Goal: Task Accomplishment & Management: Manage account settings

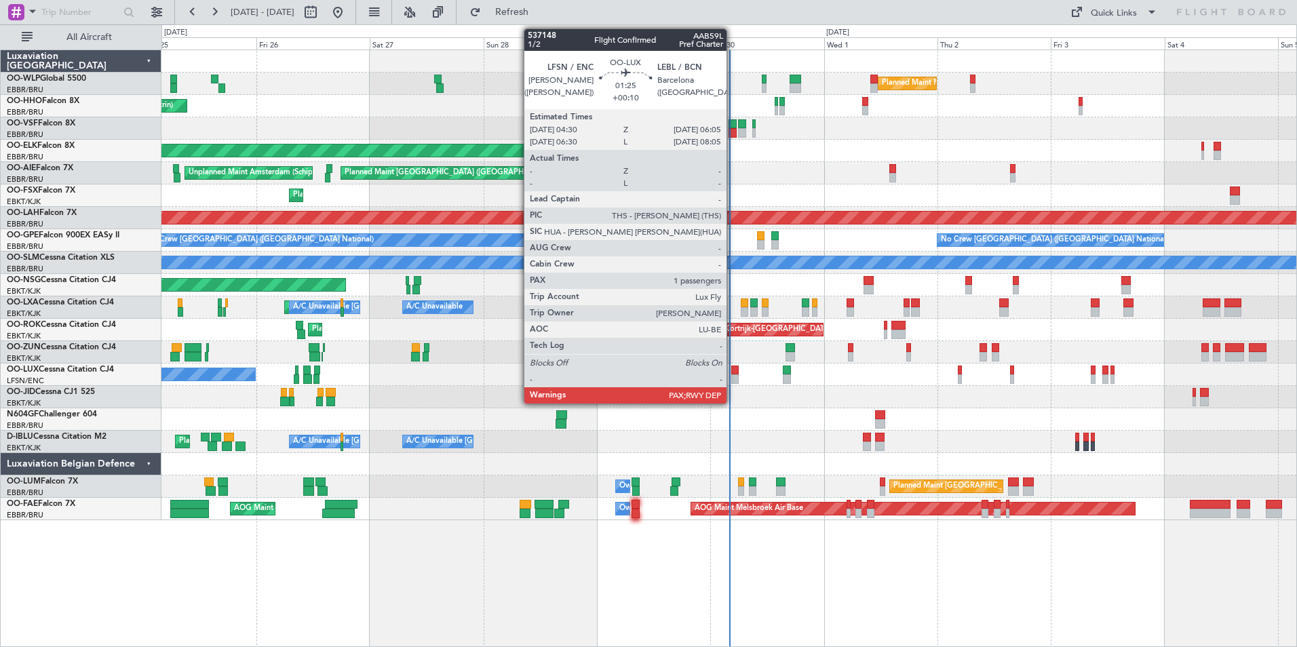
click at [732, 372] on div at bounding box center [735, 370] width 8 height 9
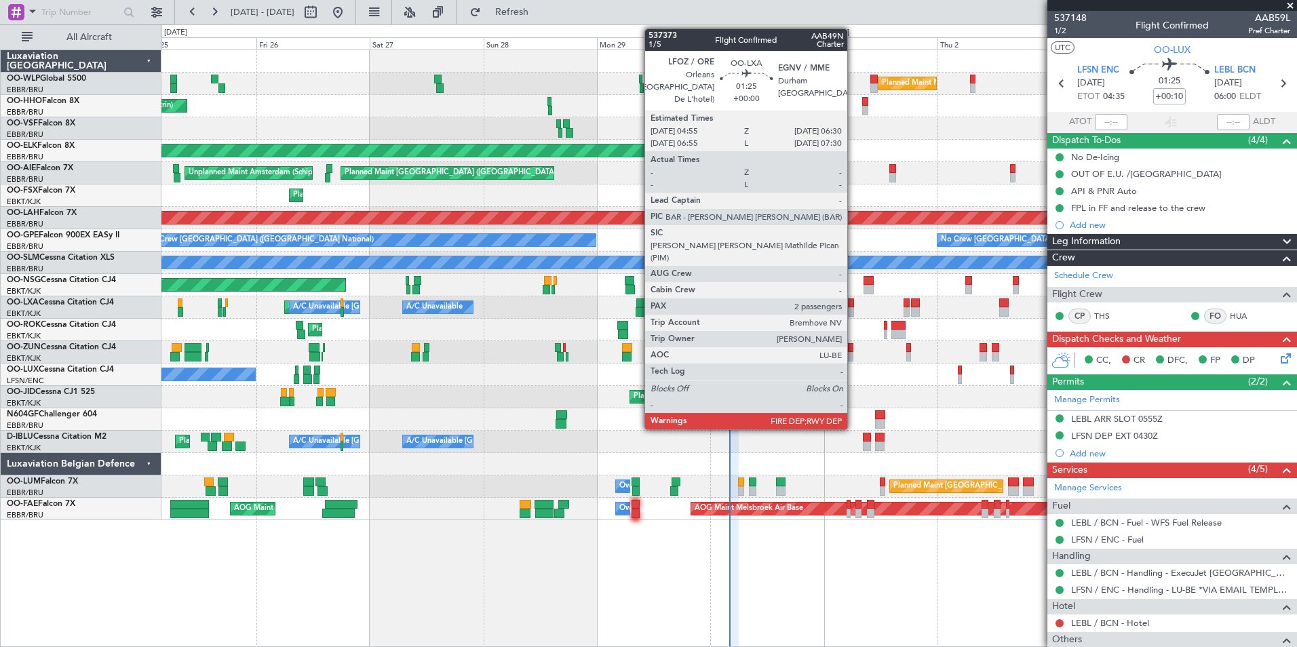
click at [853, 311] on div at bounding box center [850, 311] width 8 height 9
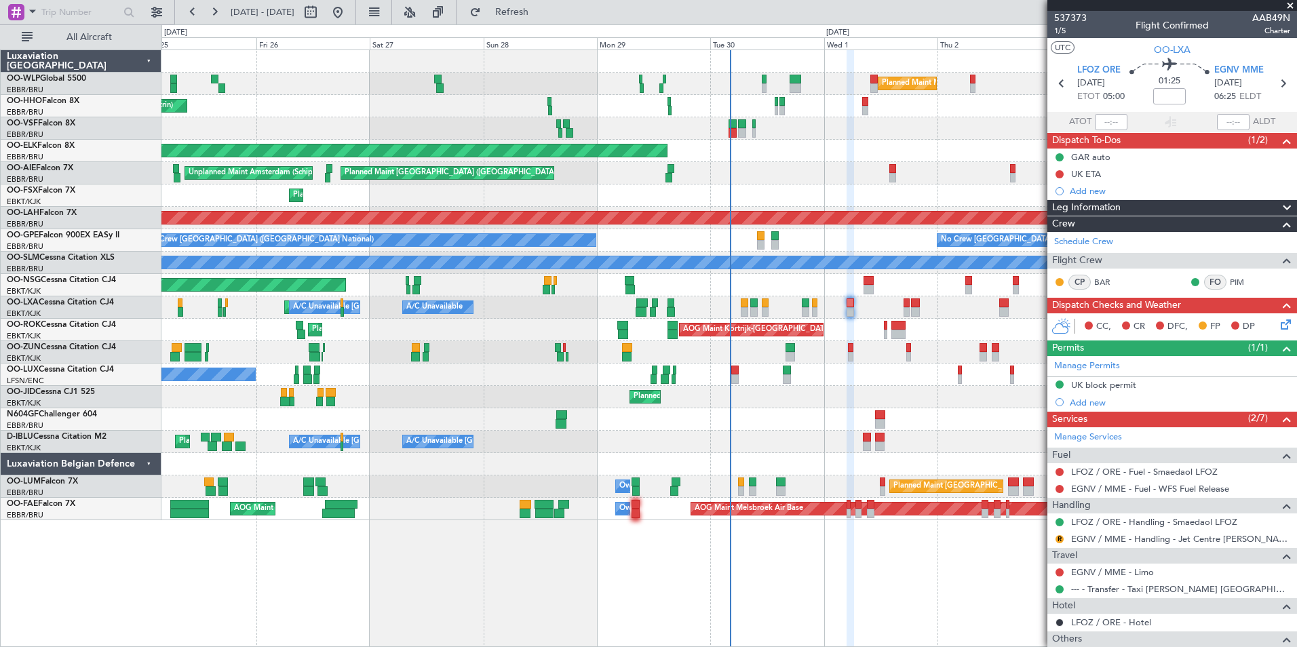
click at [847, 375] on div "No Crew Nancy (Essey)" at bounding box center [728, 374] width 1135 height 22
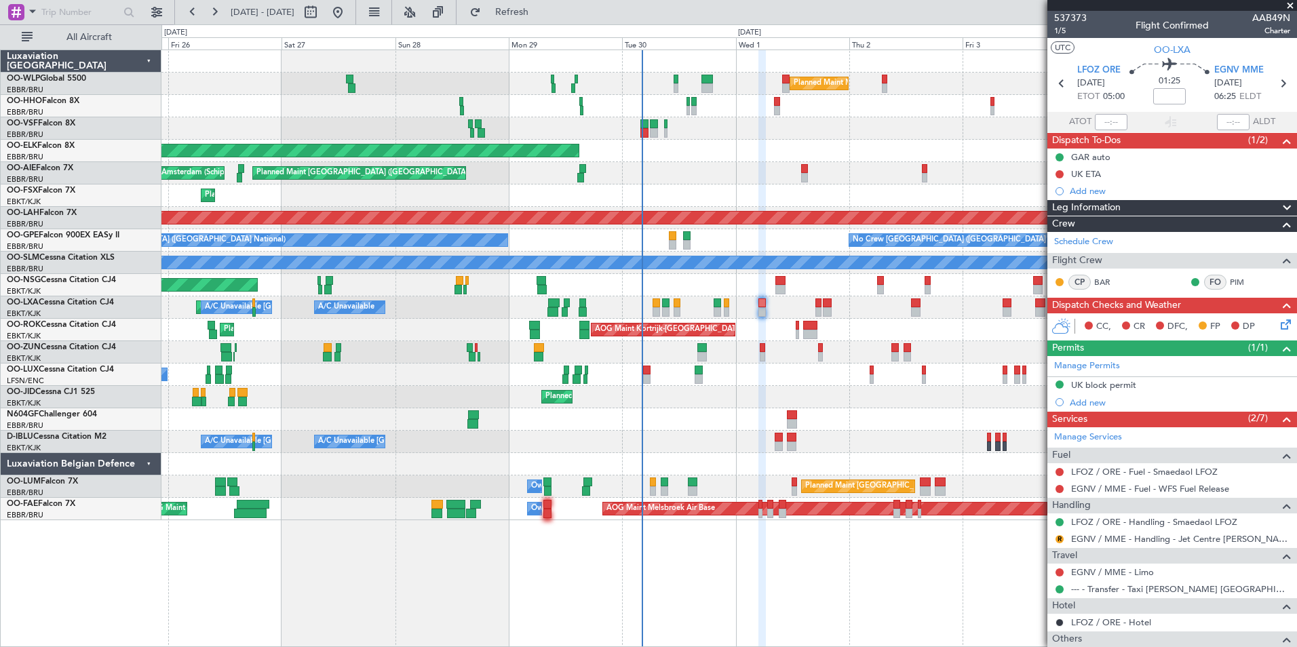
click at [623, 196] on div "Planned Maint Milan (Linate) Planned Maint Geneva (Cointrin) Planned Maint Kort…" at bounding box center [728, 285] width 1135 height 470
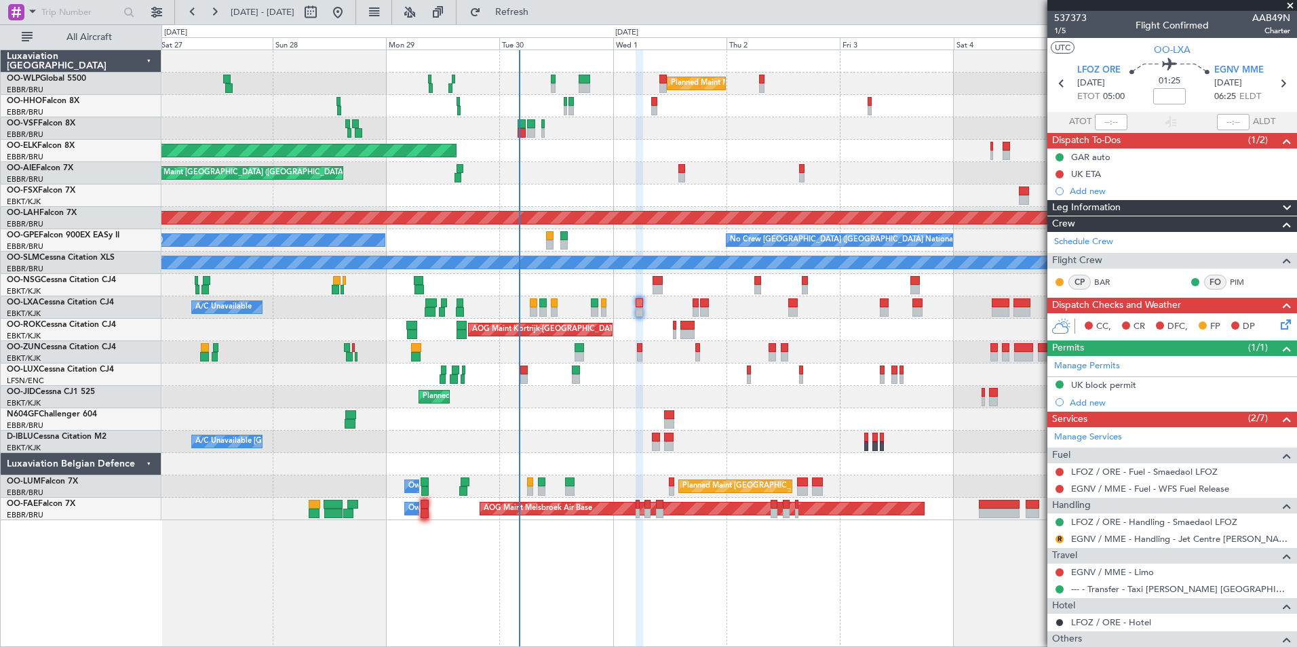
click at [401, 229] on div "Planned Maint Milan (Linate) Planned Maint Geneva (Cointrin) Planned Maint Kort…" at bounding box center [728, 285] width 1135 height 470
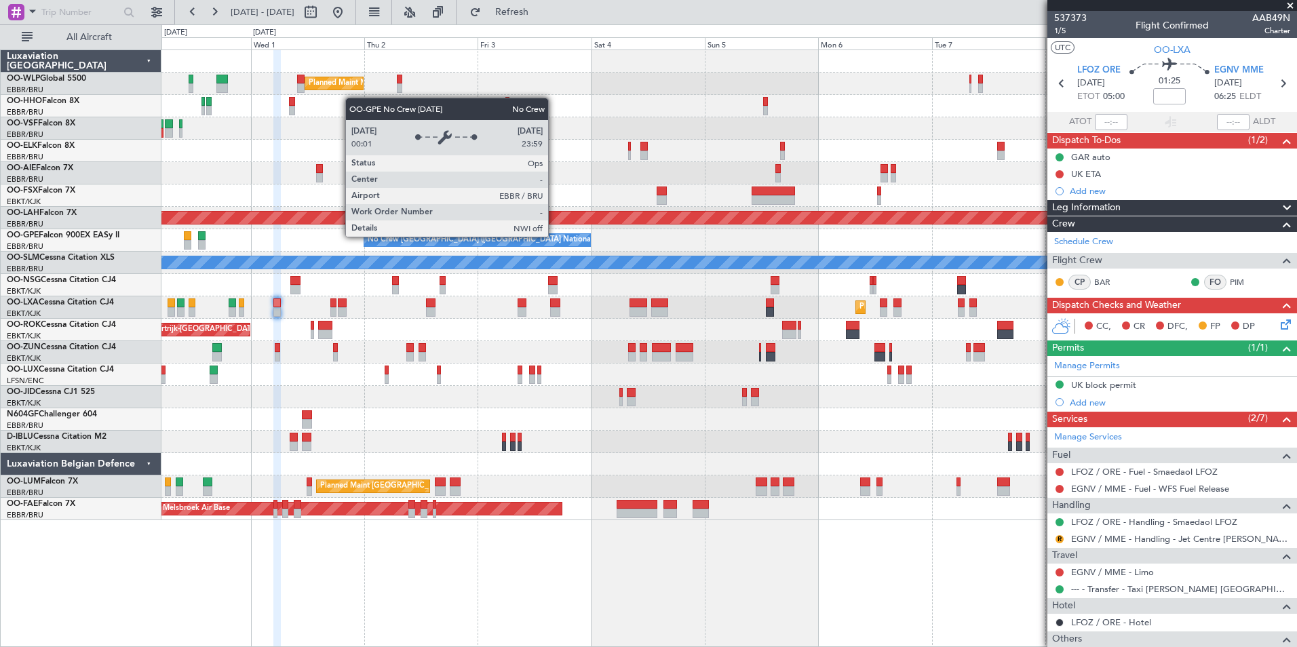
click at [387, 273] on div "Planned Maint Milan (Linate) Planned Maint Kortrijk-Wevelgem Planned Maint Lond…" at bounding box center [728, 285] width 1135 height 470
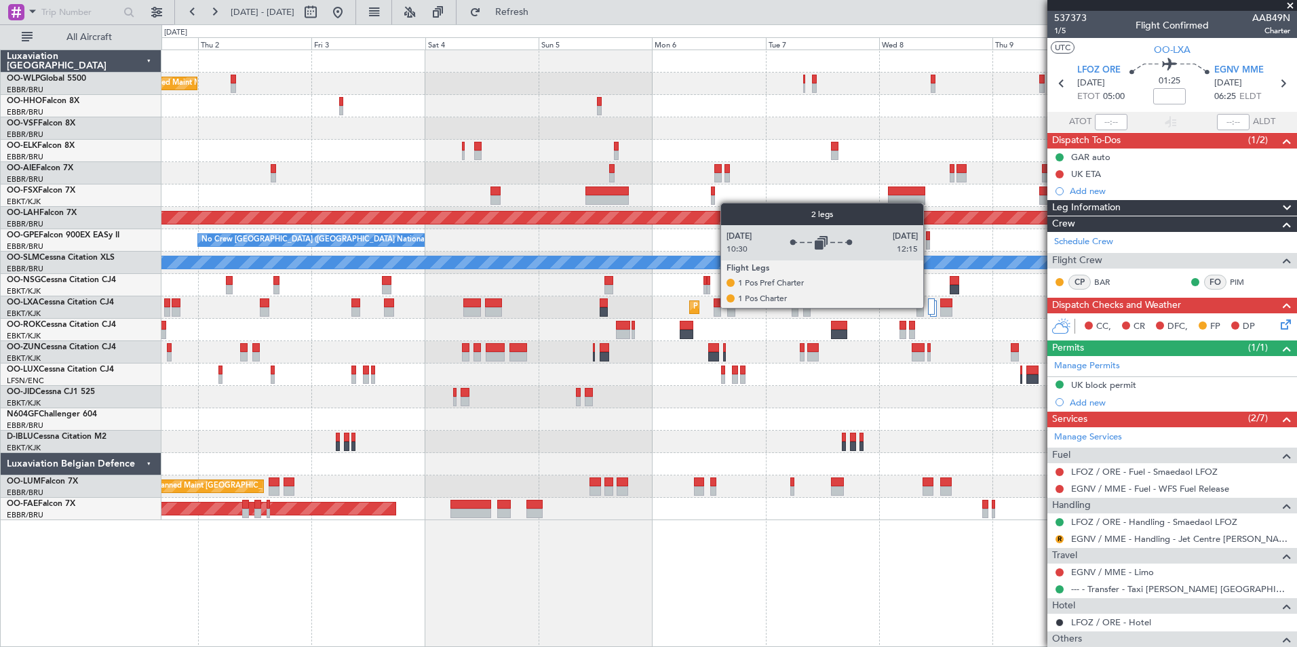
click at [929, 307] on div at bounding box center [931, 306] width 7 height 16
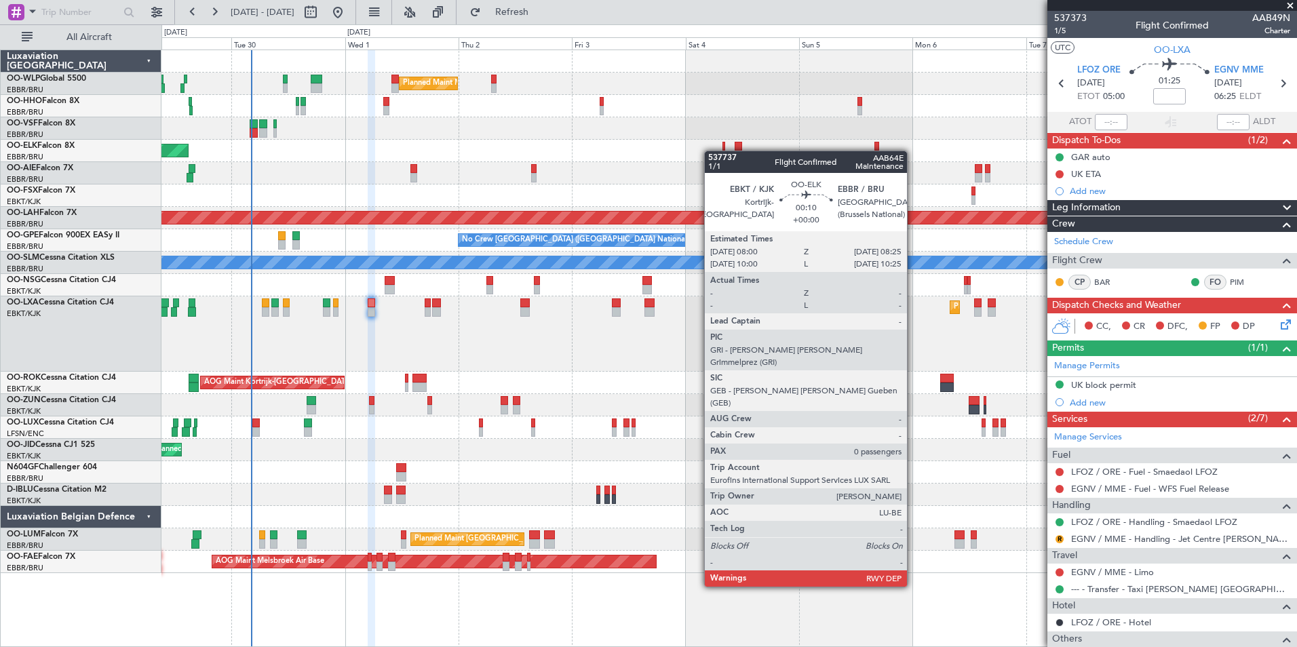
click at [711, 151] on div "Planned Maint Milan (Linate) Planned Maint Kortrijk-Wevelgem Planned Maint Lond…" at bounding box center [728, 311] width 1135 height 523
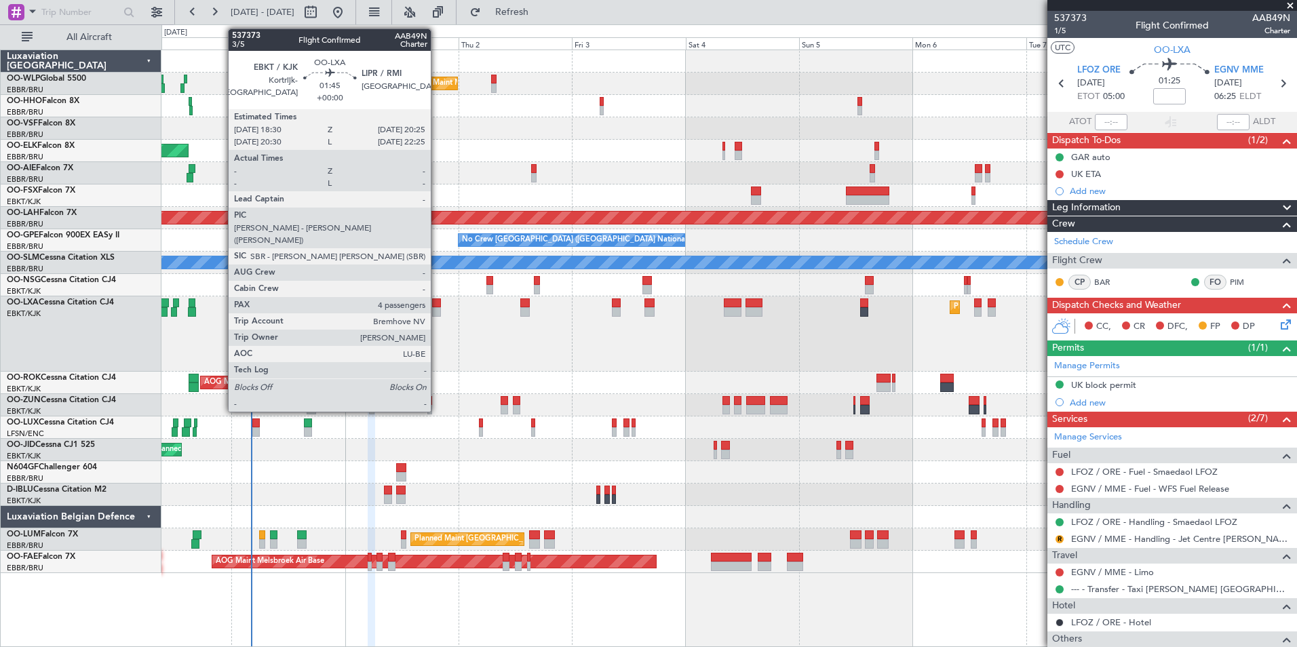
click at [437, 309] on div at bounding box center [436, 311] width 9 height 9
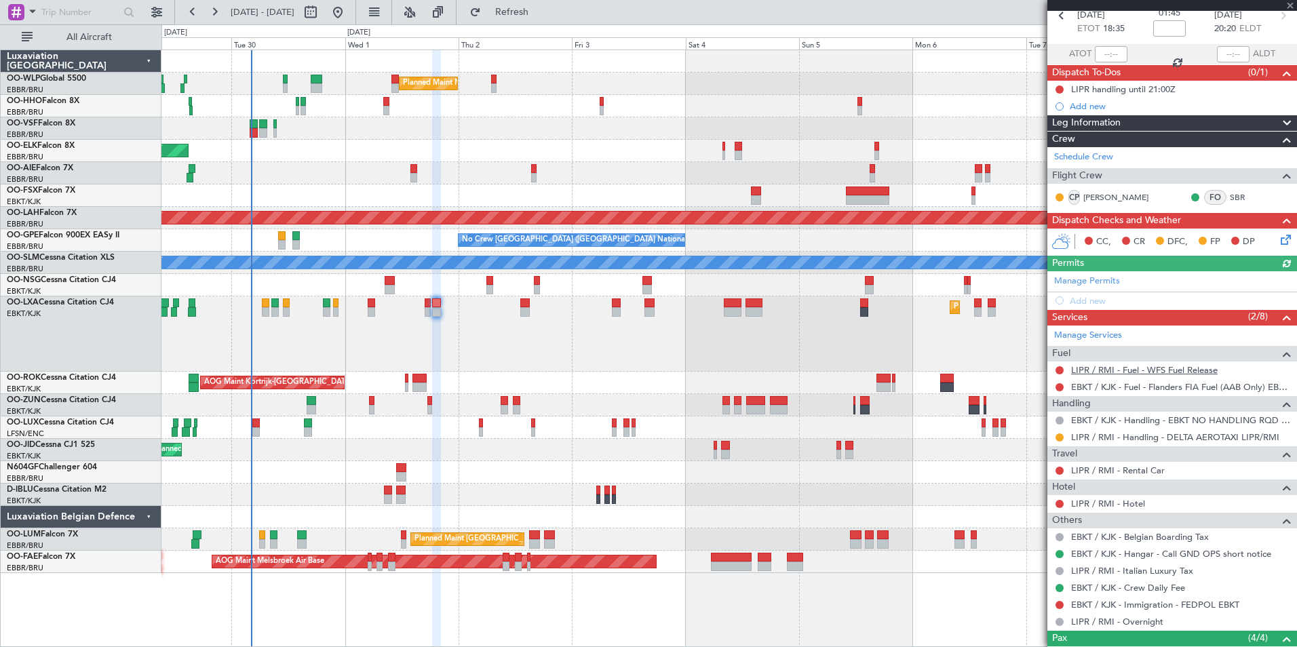
scroll to position [136, 0]
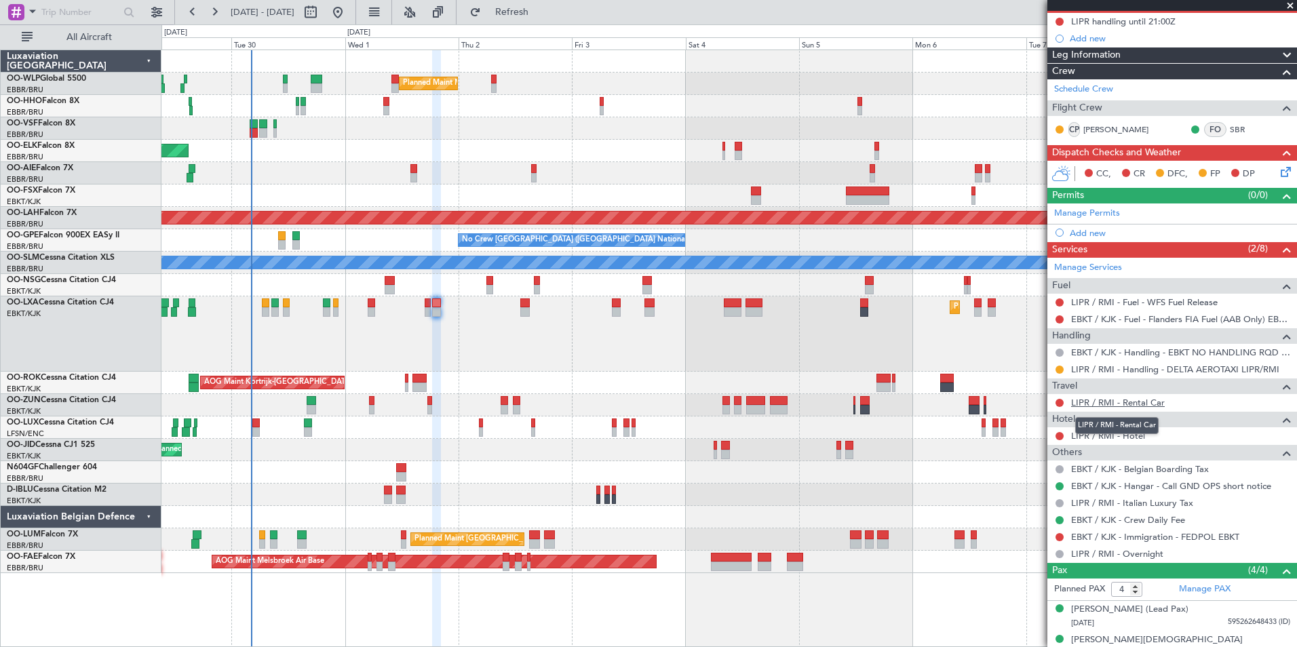
click at [1112, 404] on link "LIPR / RMI - Rental Car" at bounding box center [1118, 403] width 94 height 12
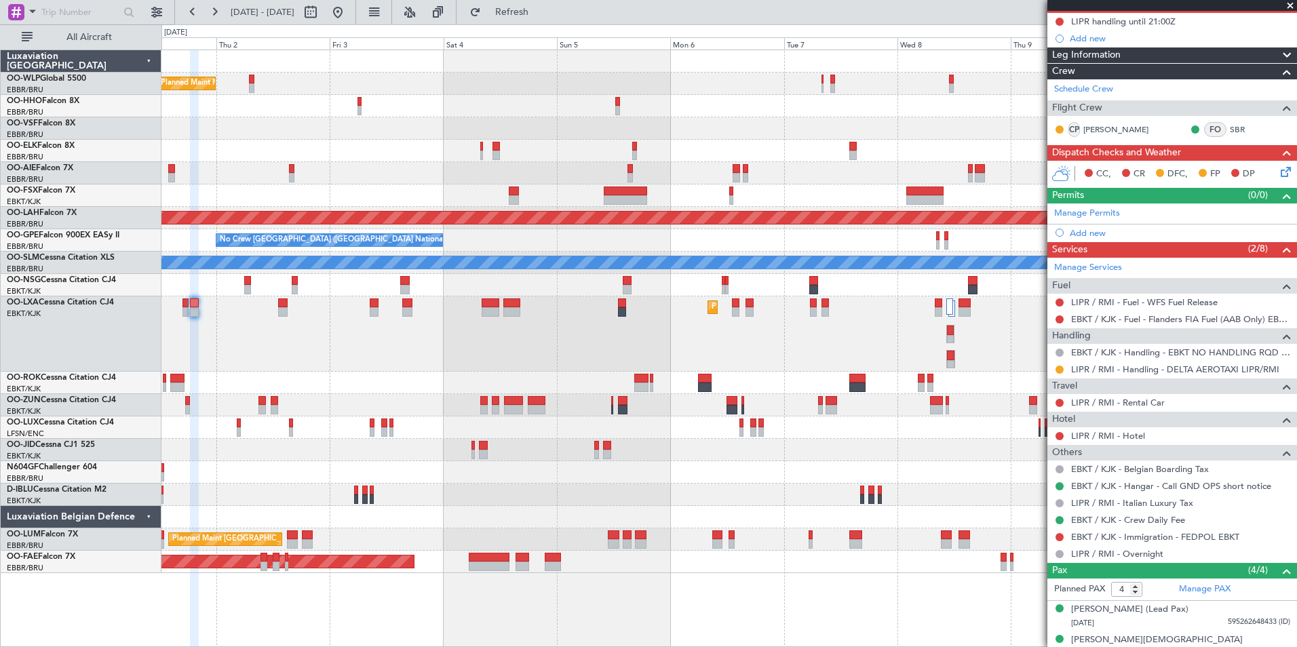
click at [635, 324] on div "Planned Maint Kortrijk-[GEOGRAPHIC_DATA]" at bounding box center [728, 333] width 1135 height 75
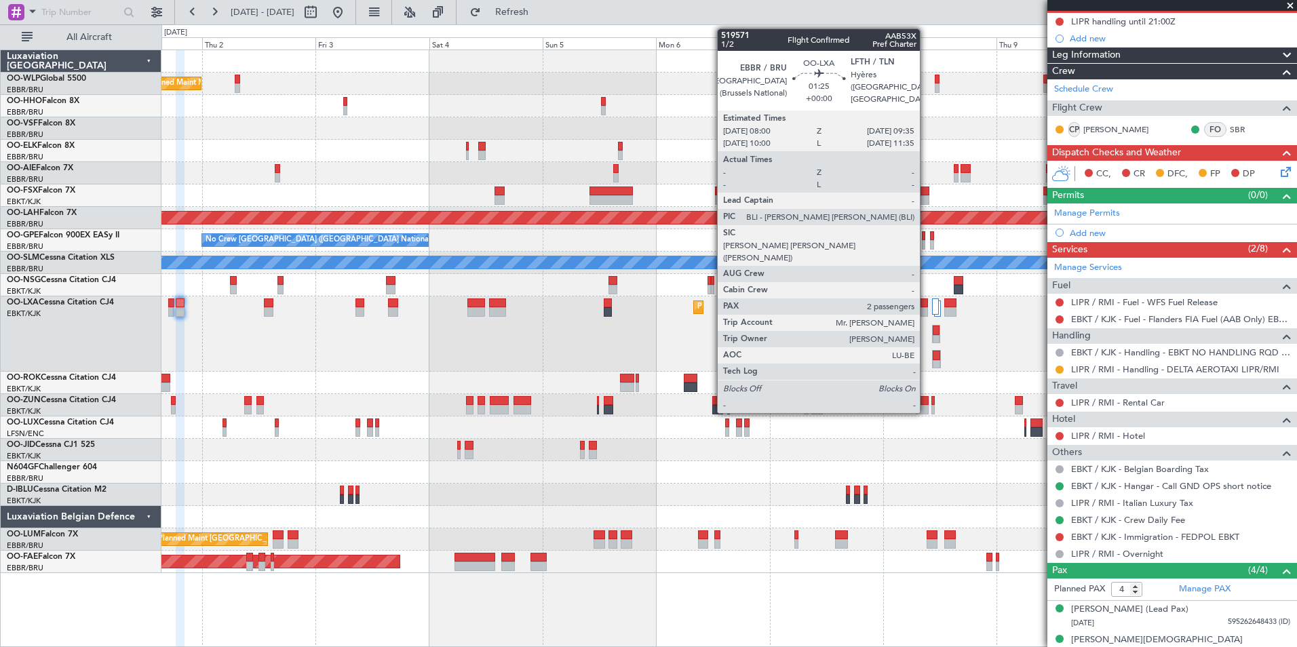
click at [926, 307] on div at bounding box center [924, 311] width 8 height 9
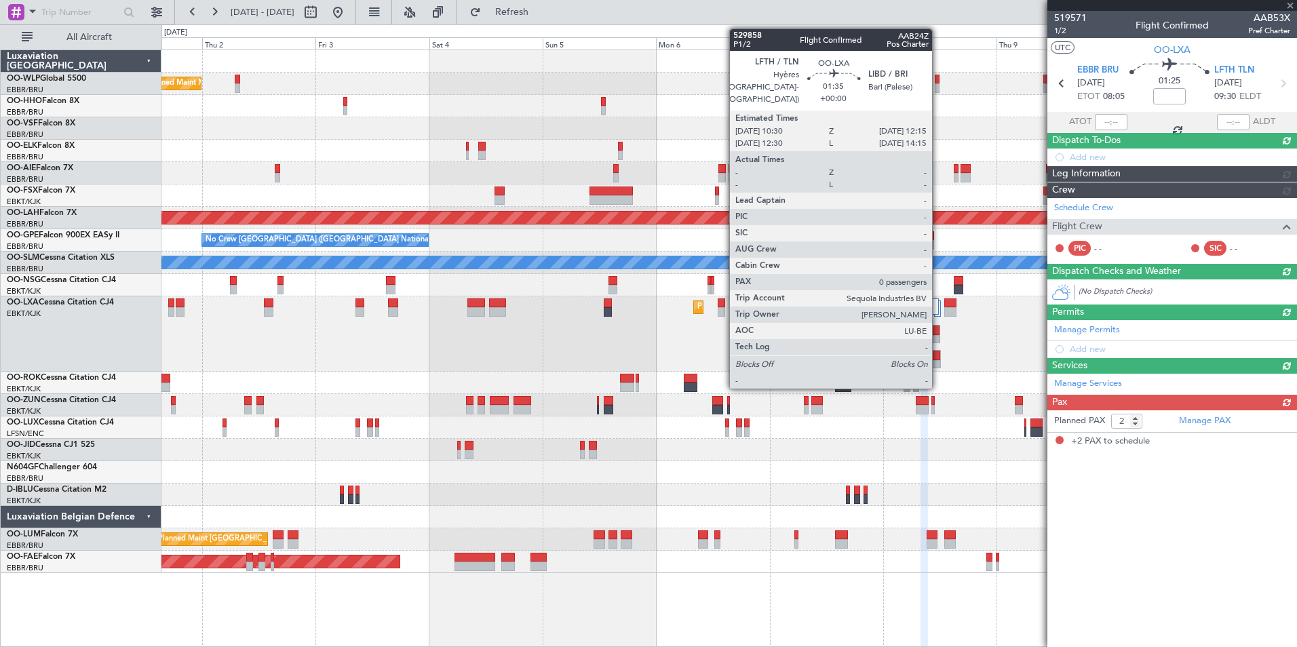
scroll to position [0, 0]
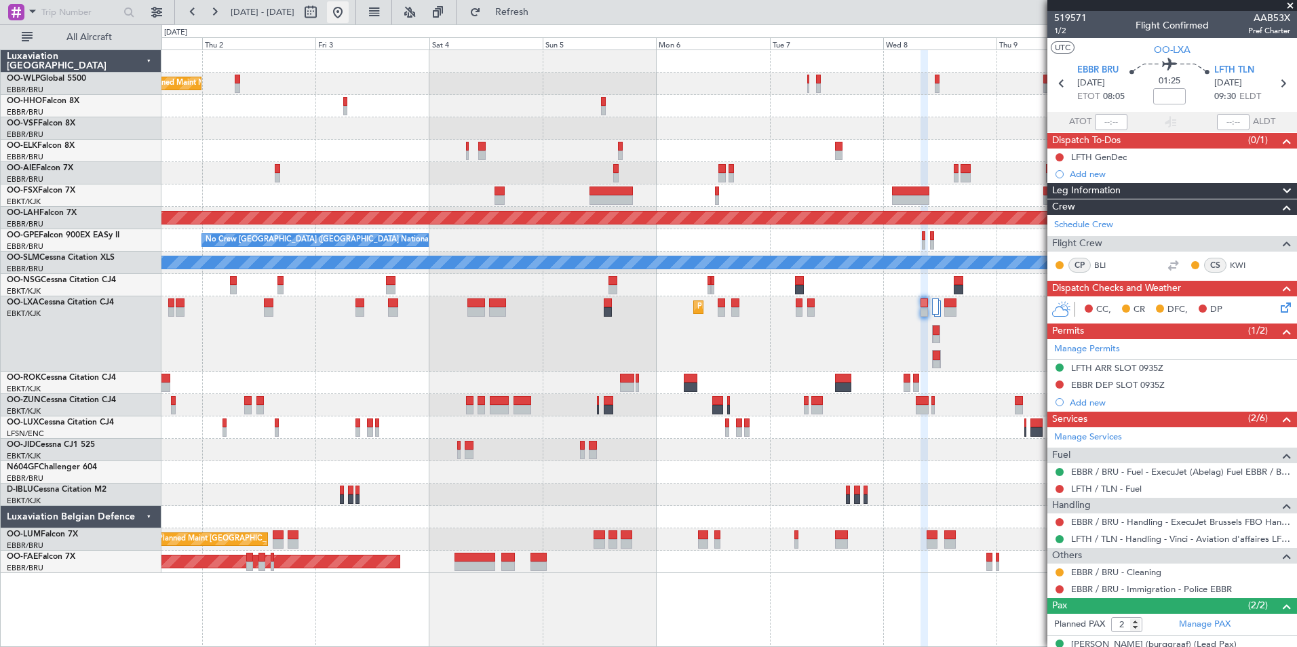
click at [349, 21] on button at bounding box center [338, 12] width 22 height 22
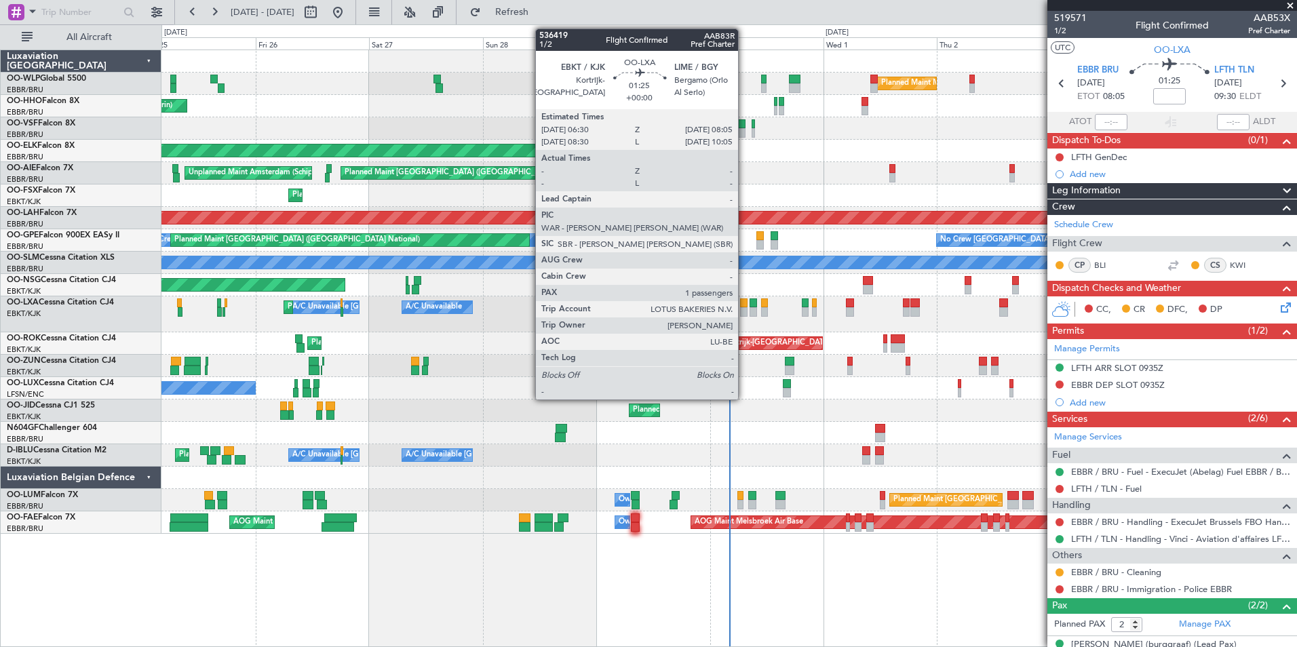
click at [744, 308] on div at bounding box center [744, 311] width 8 height 9
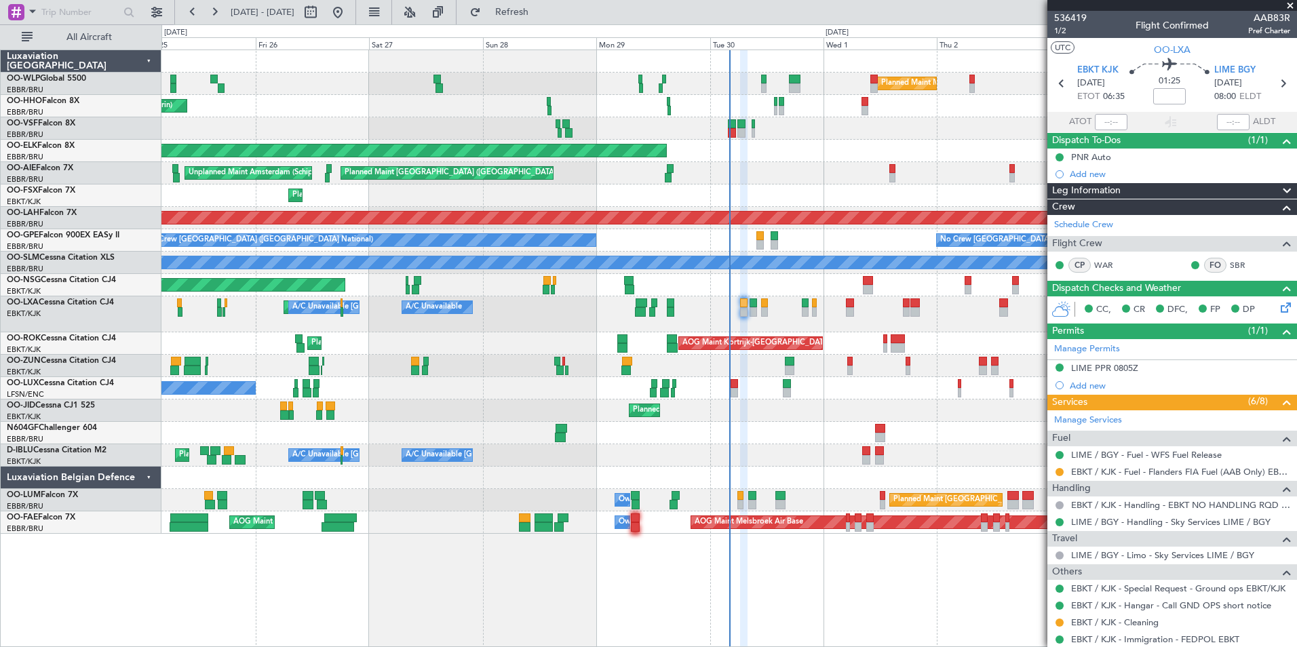
scroll to position [86, 0]
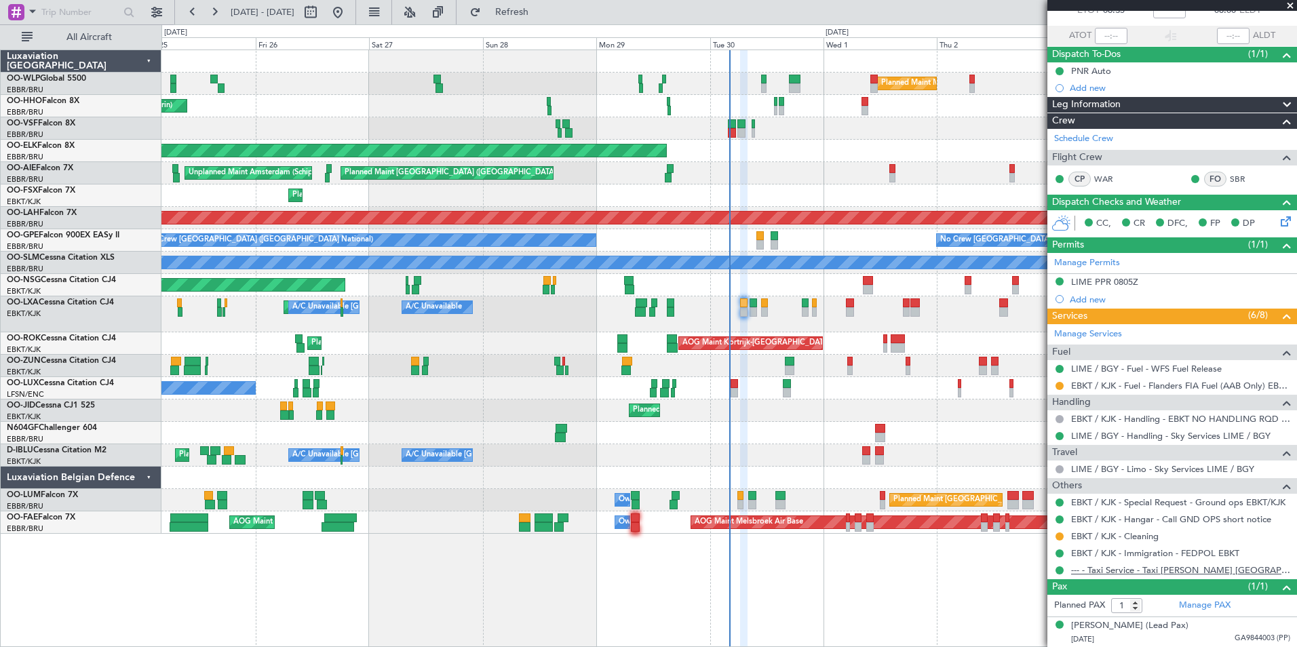
click at [1101, 572] on link "--- - Taxi Service - Taxi Sam Belgium" at bounding box center [1180, 570] width 219 height 12
click at [1128, 570] on link "--- - Taxi Service - Taxi Sam Belgium" at bounding box center [1180, 570] width 219 height 12
click at [1236, 180] on link "SBR" at bounding box center [1244, 179] width 31 height 12
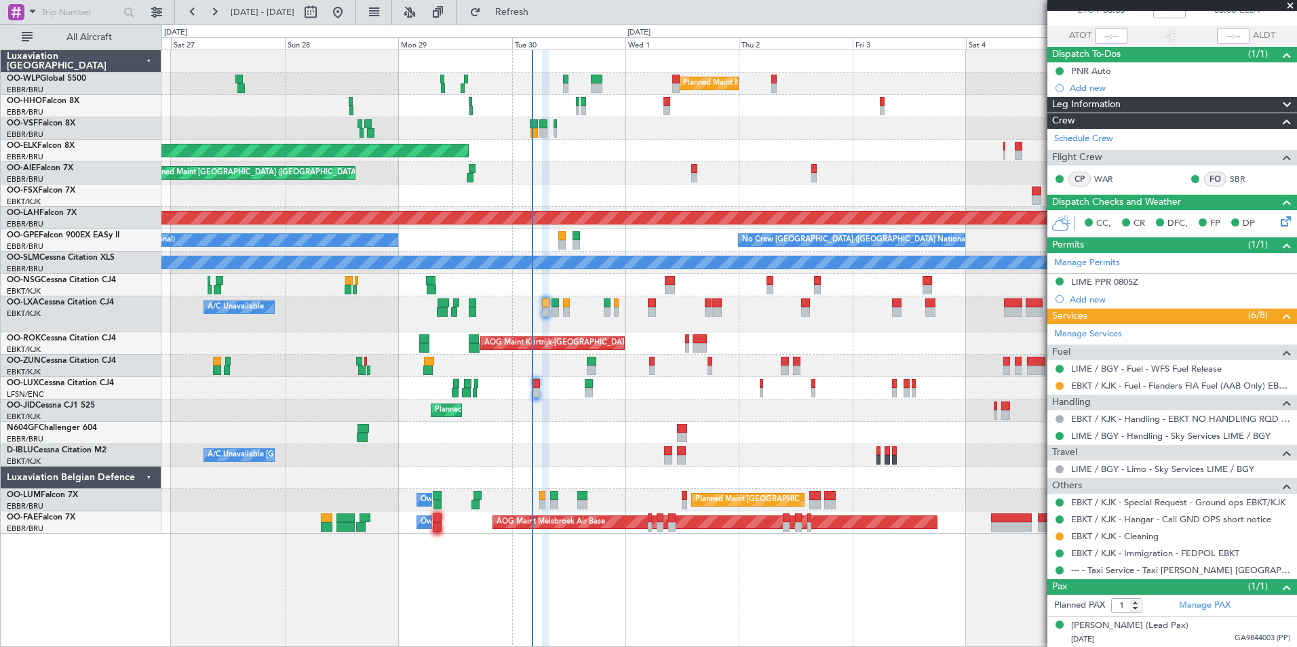
click at [698, 184] on div "Planned Maint London (Farnborough) Unplanned Maint Amsterdam (Schiphol)" at bounding box center [728, 173] width 1135 height 22
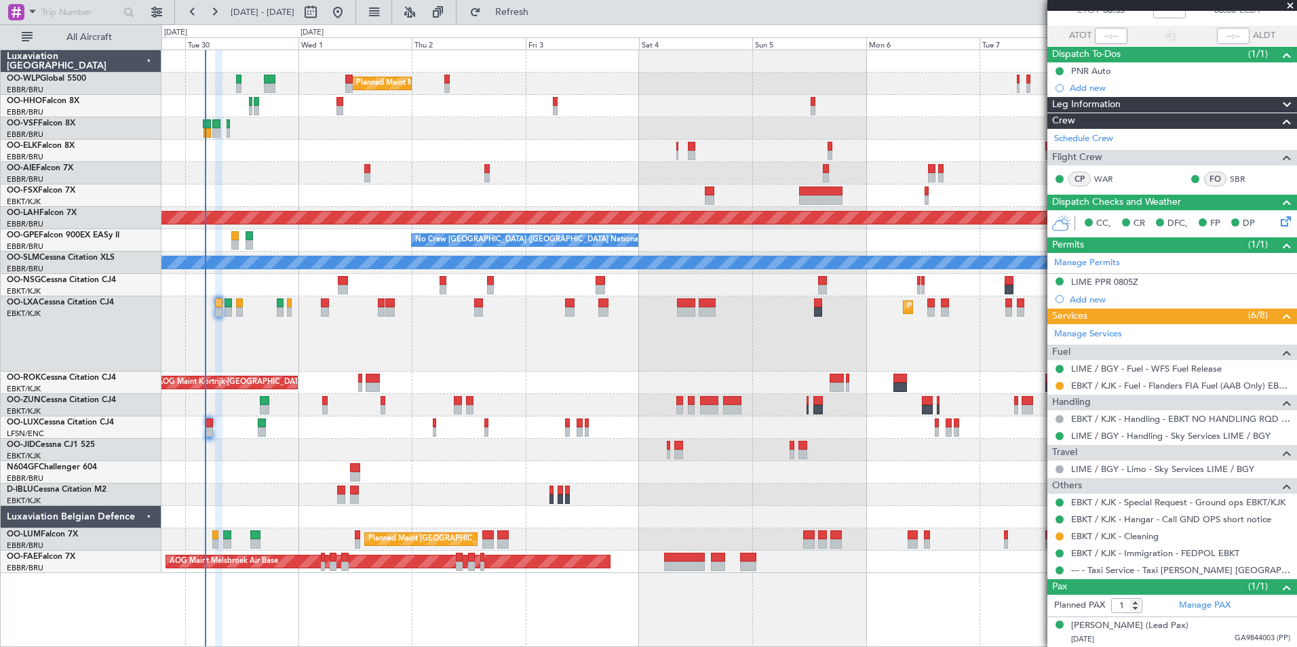
click at [551, 169] on div "Planned Maint [GEOGRAPHIC_DATA] ([GEOGRAPHIC_DATA])" at bounding box center [728, 173] width 1135 height 22
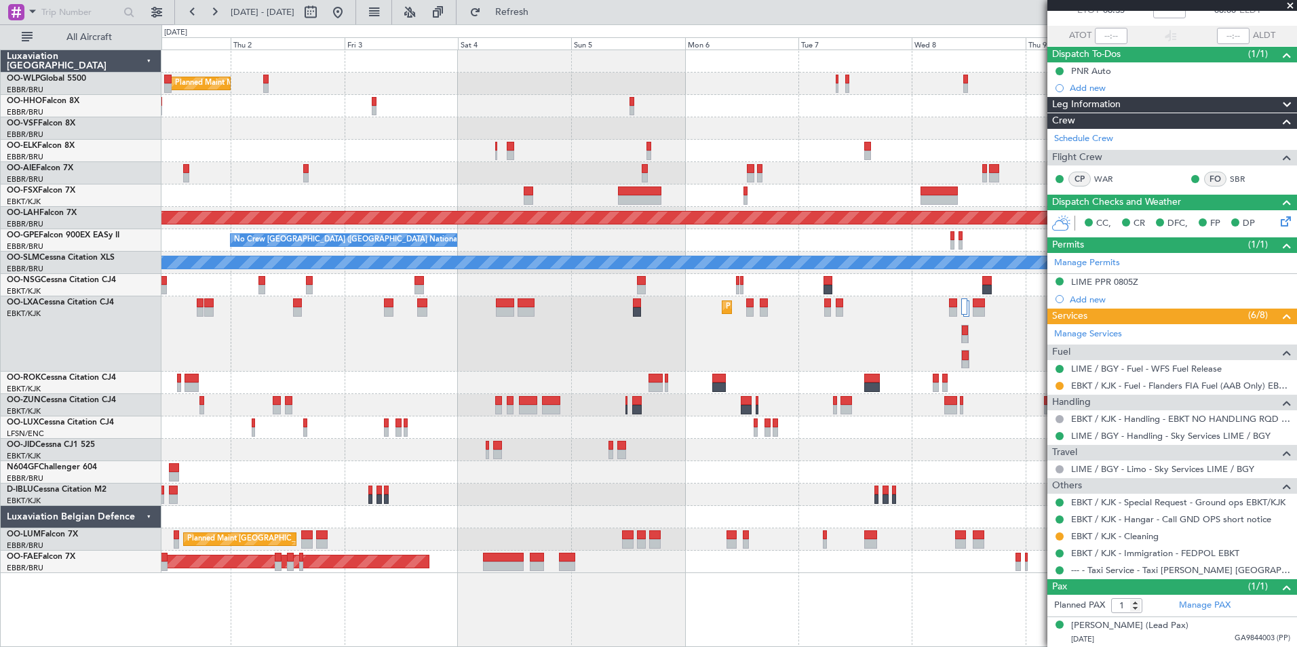
click at [806, 271] on div "Planned Maint Milan (Linate) Planned Maint Kortrijk-Wevelgem Planned Maint Alto…" at bounding box center [728, 311] width 1135 height 523
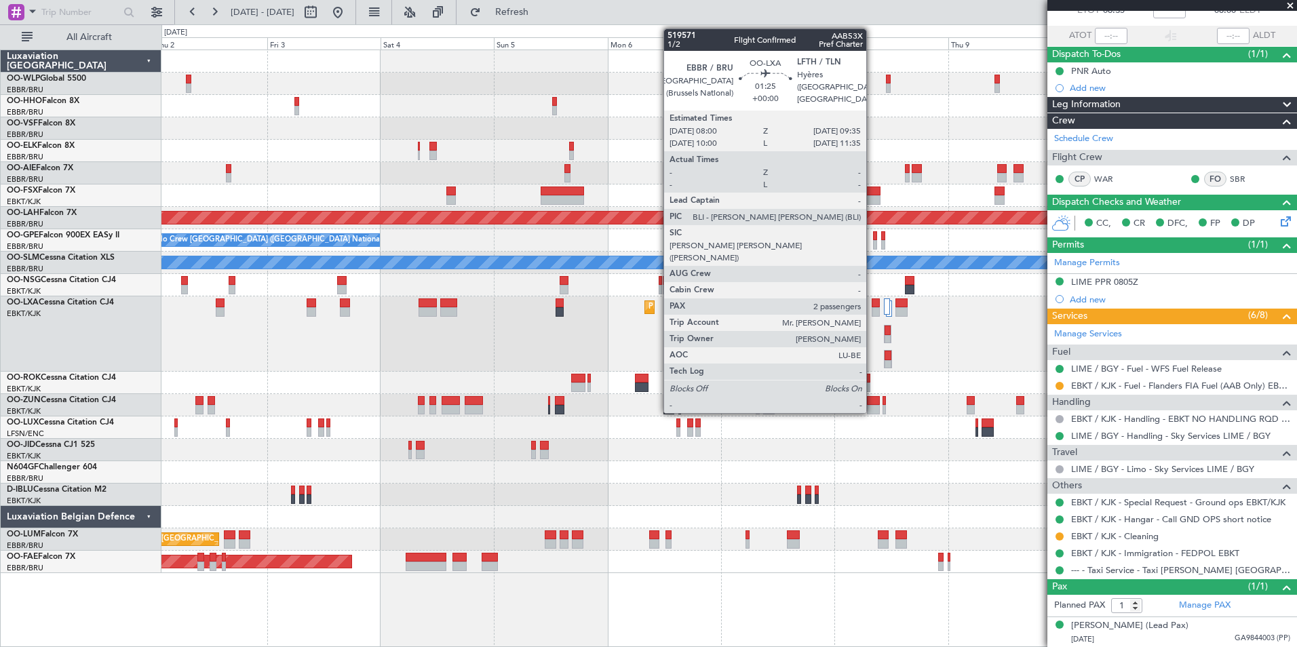
click at [872, 313] on div at bounding box center [875, 311] width 8 height 9
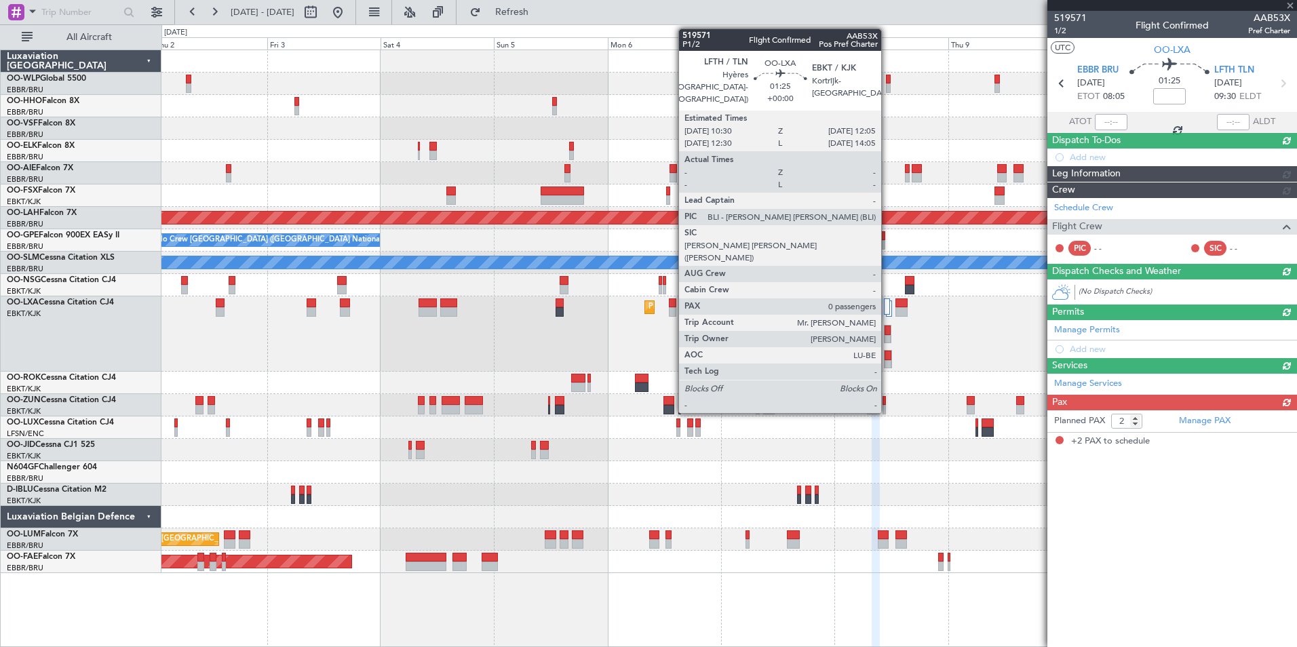
scroll to position [0, 0]
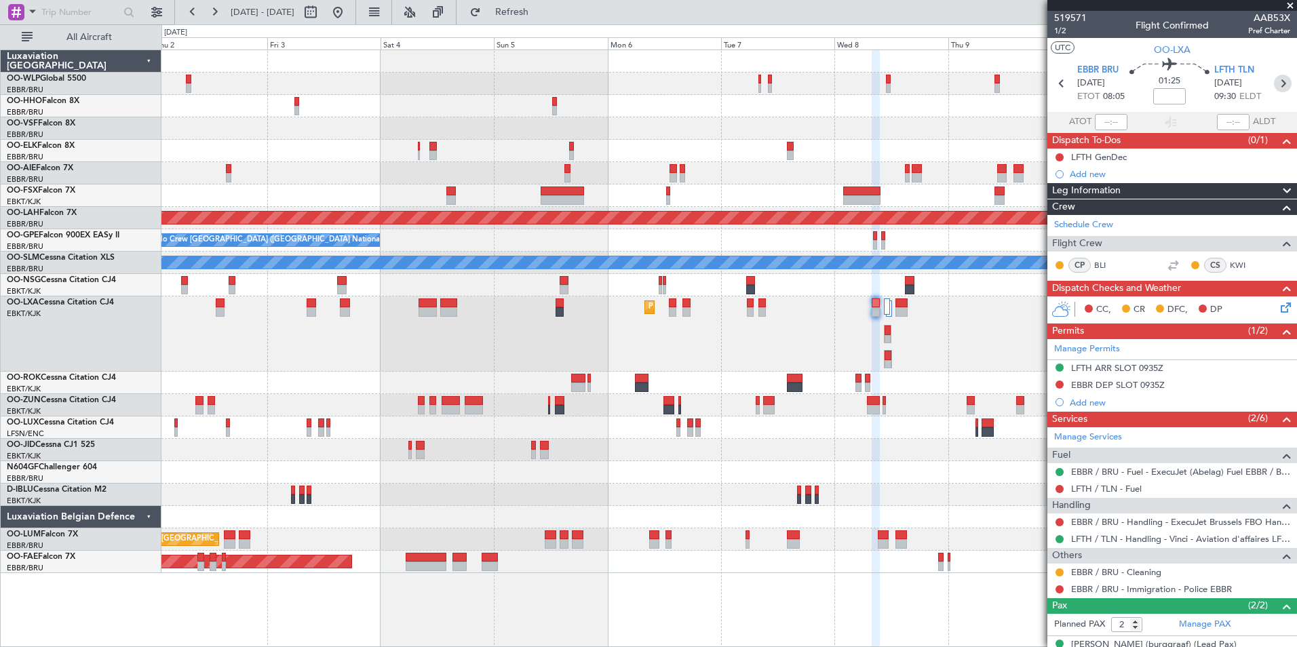
click at [1274, 87] on icon at bounding box center [1283, 84] width 18 height 18
type input "0"
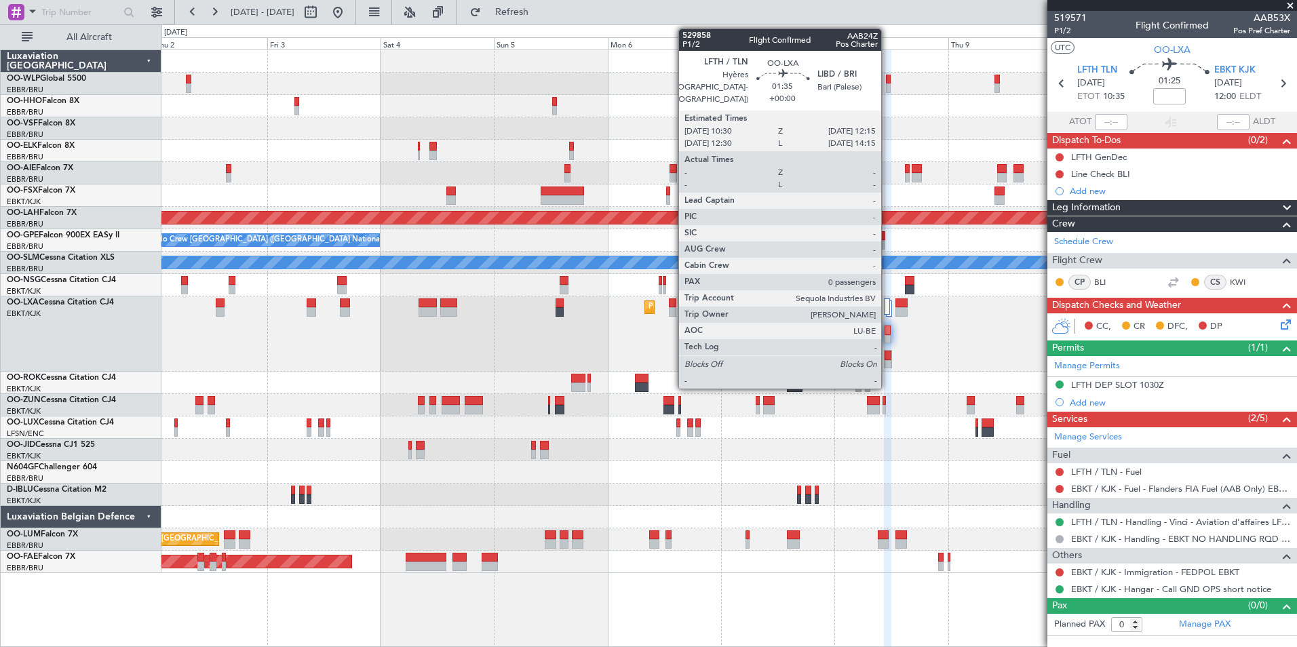
click at [887, 357] on div at bounding box center [887, 355] width 7 height 9
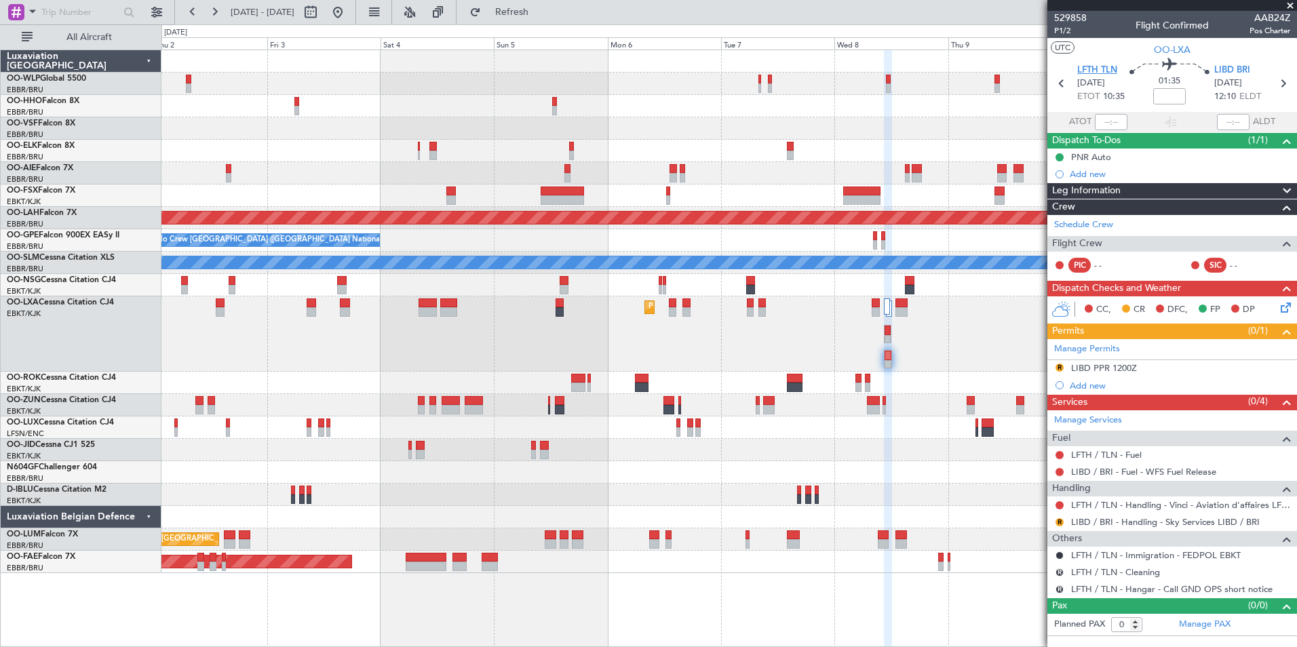
click at [1091, 73] on span "LFTH TLN" at bounding box center [1097, 71] width 40 height 14
click at [1075, 381] on div "Add new" at bounding box center [1179, 386] width 220 height 12
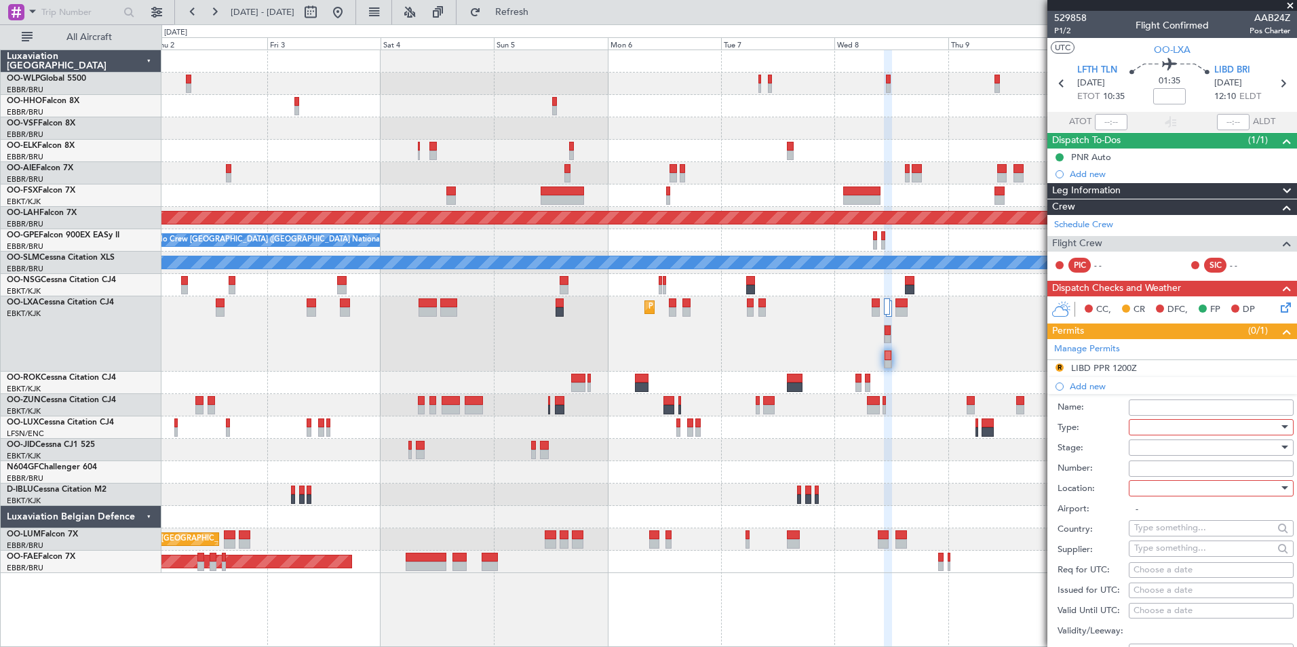
click at [1156, 433] on div at bounding box center [1206, 427] width 144 height 20
click at [1159, 556] on span "Slot" at bounding box center [1206, 555] width 142 height 20
click at [1143, 442] on div at bounding box center [1206, 447] width 144 height 20
click at [1162, 496] on span "Not Requested" at bounding box center [1206, 495] width 142 height 20
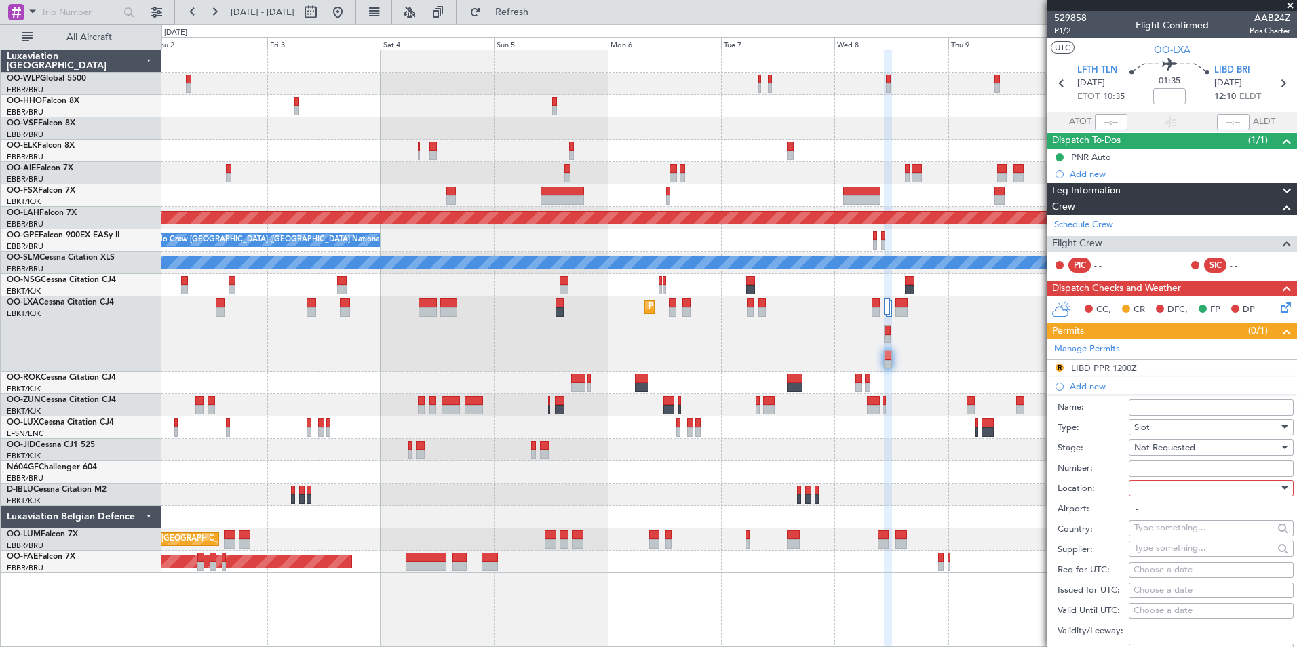
click at [1164, 485] on div at bounding box center [1206, 488] width 144 height 20
click at [1161, 524] on span "Departure" at bounding box center [1206, 515] width 142 height 20
type input "LFTH / TLN"
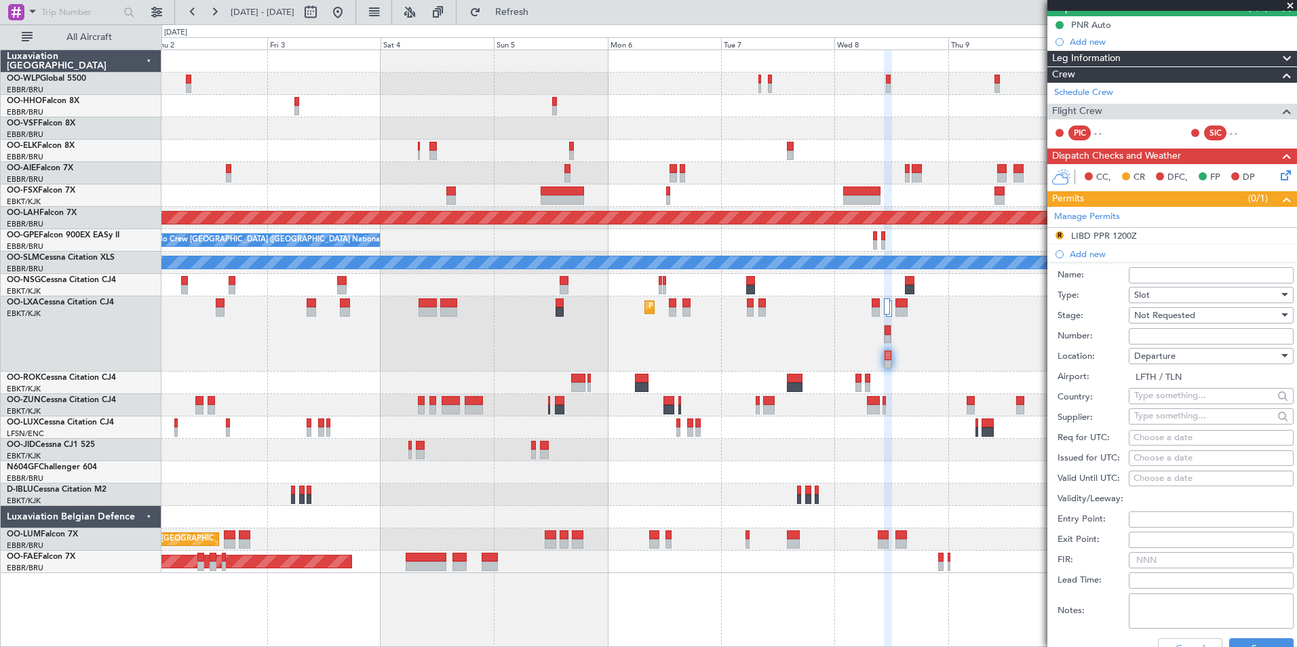
scroll to position [136, 0]
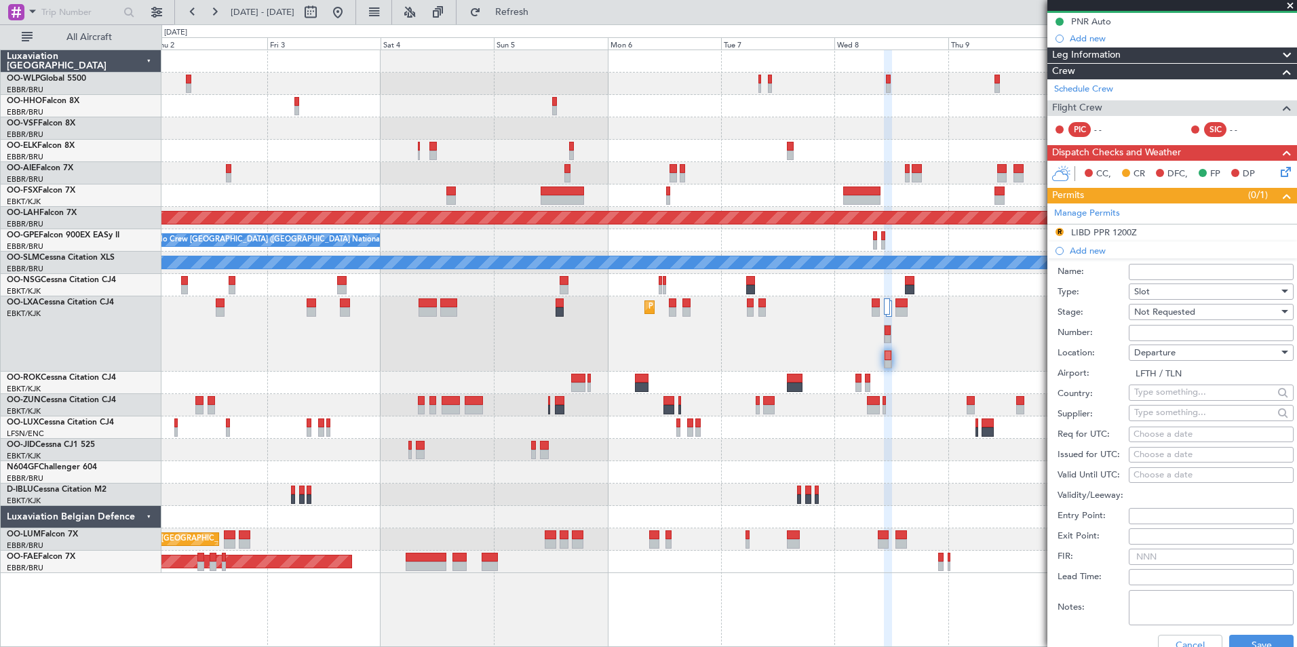
click at [1180, 433] on div "Choose a date" at bounding box center [1210, 435] width 155 height 14
select select "9"
select select "2025"
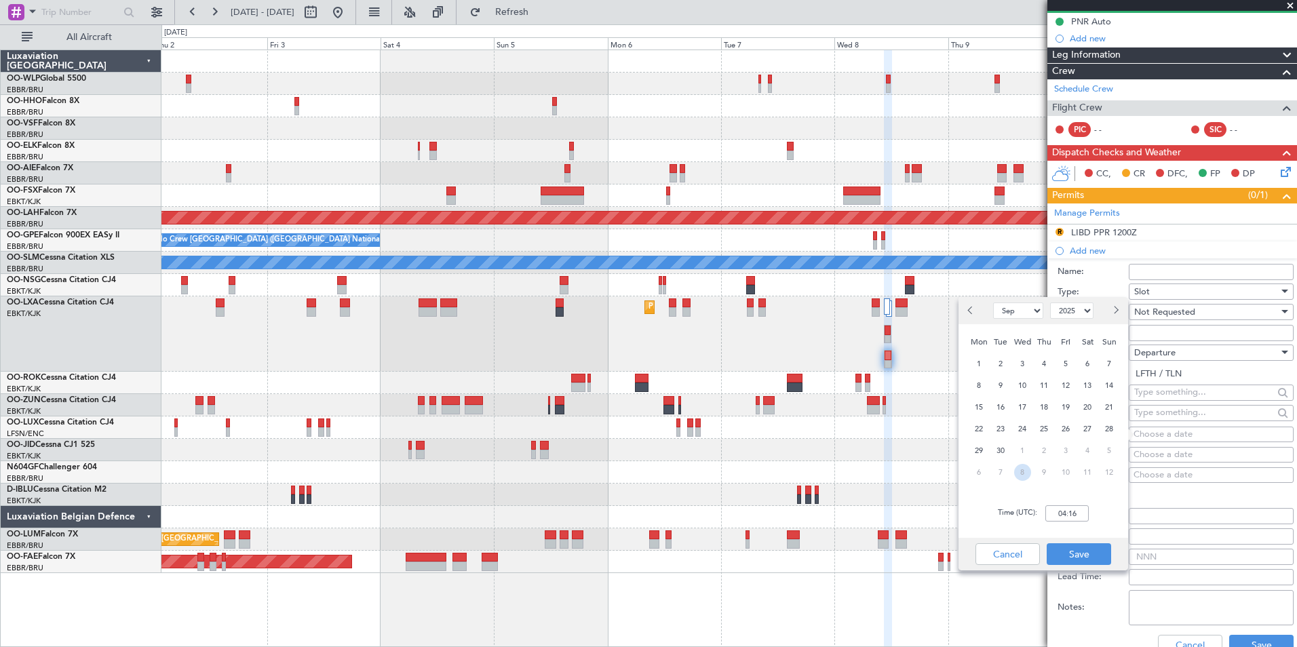
click at [1023, 470] on span "8" at bounding box center [1022, 472] width 17 height 17
select select "10"
click at [1057, 505] on input "00:00" at bounding box center [1066, 513] width 43 height 16
type input "10:30"
click at [1069, 543] on button "Save" at bounding box center [1078, 554] width 64 height 22
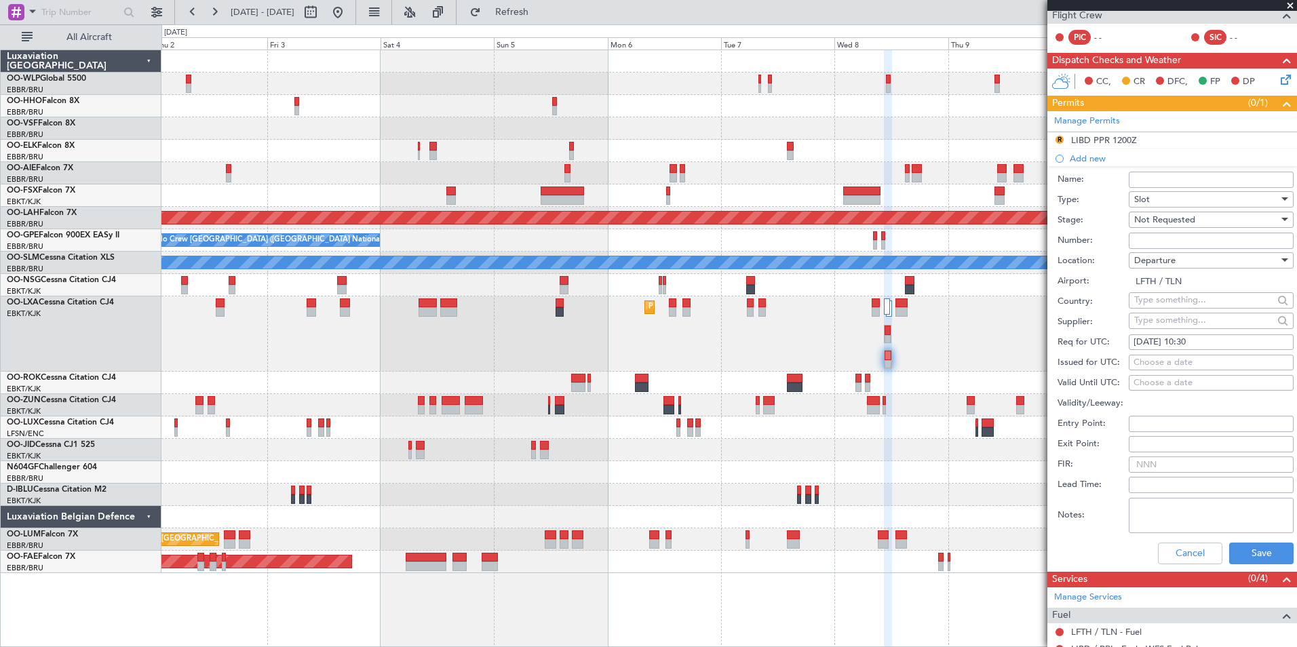
scroll to position [393, 0]
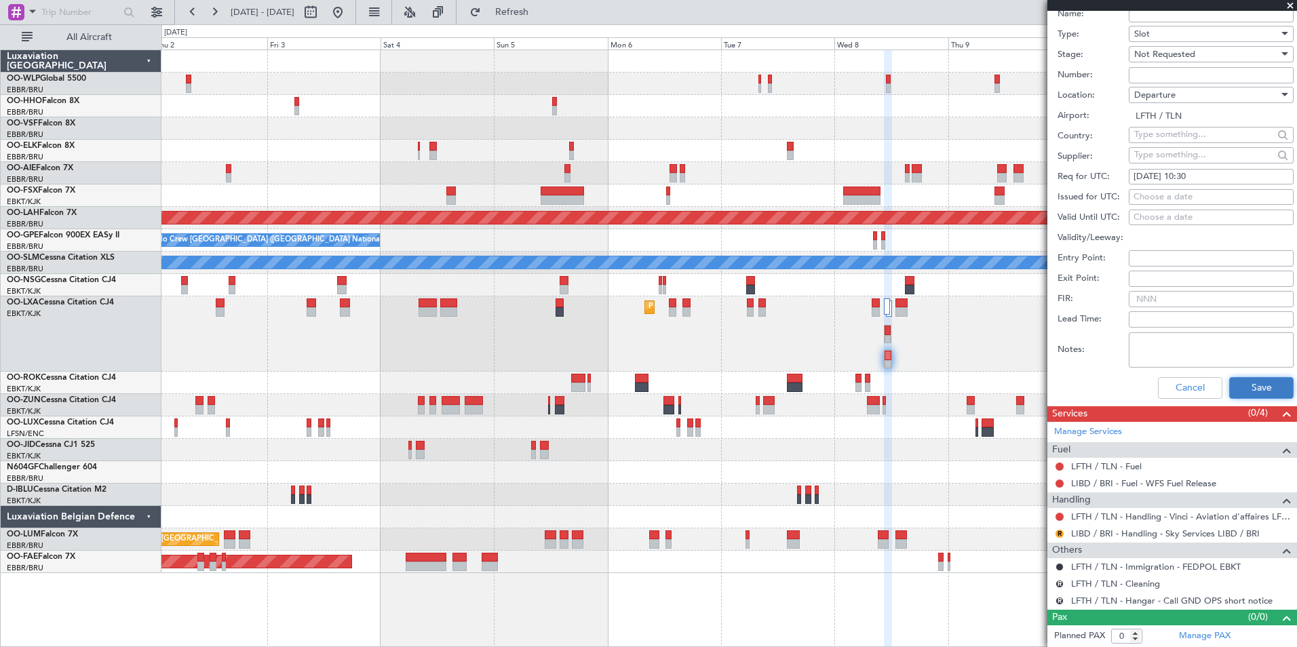
click at [1239, 386] on button "Save" at bounding box center [1261, 388] width 64 height 22
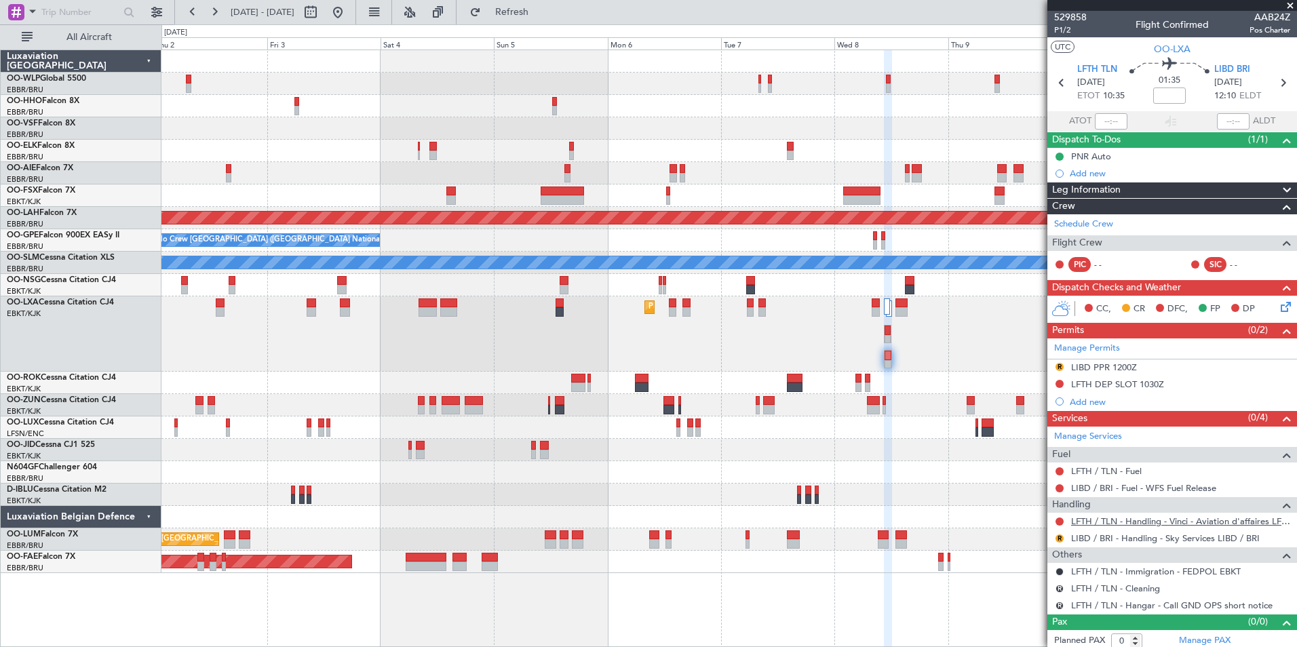
scroll to position [0, 0]
click at [1056, 522] on button at bounding box center [1059, 522] width 8 height 8
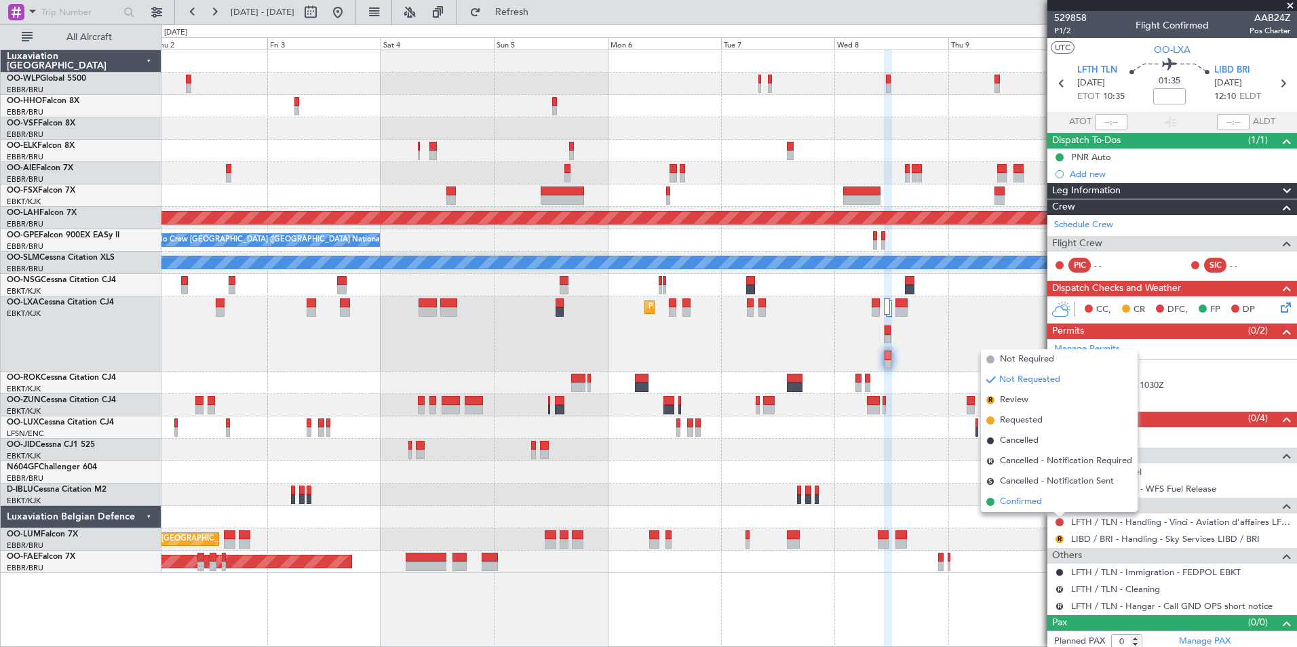
click at [1004, 498] on span "Confirmed" at bounding box center [1021, 502] width 42 height 14
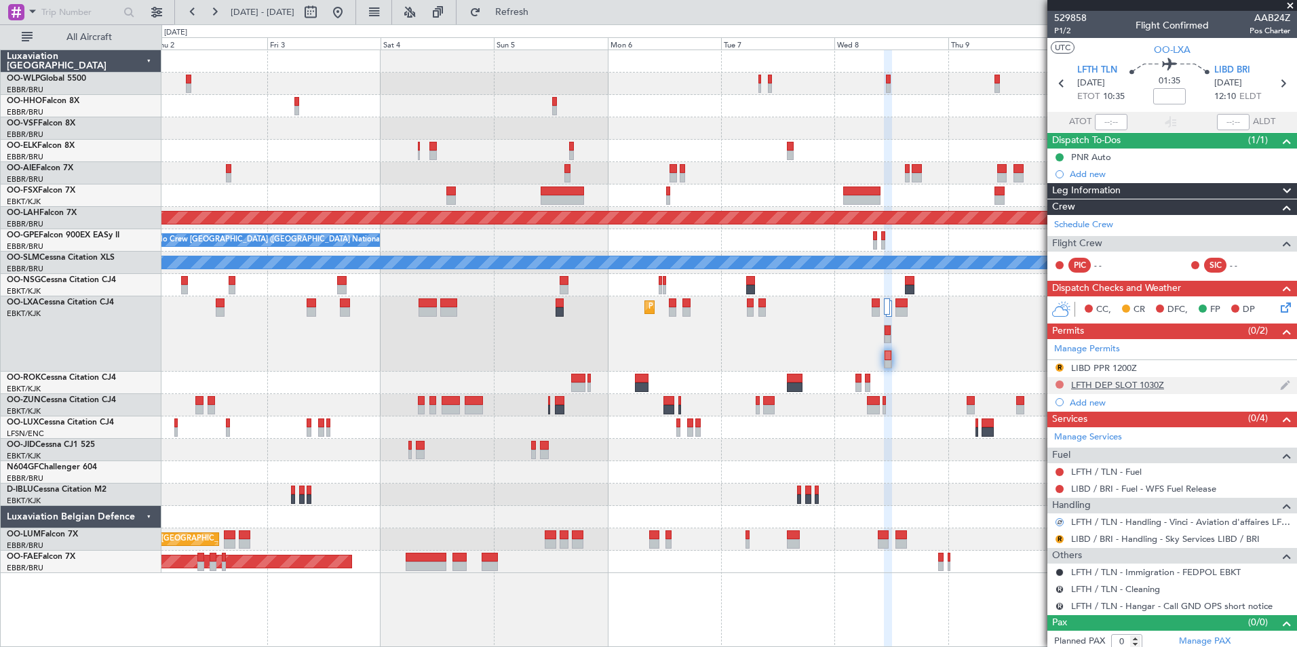
click at [1057, 384] on button at bounding box center [1059, 384] width 8 height 8
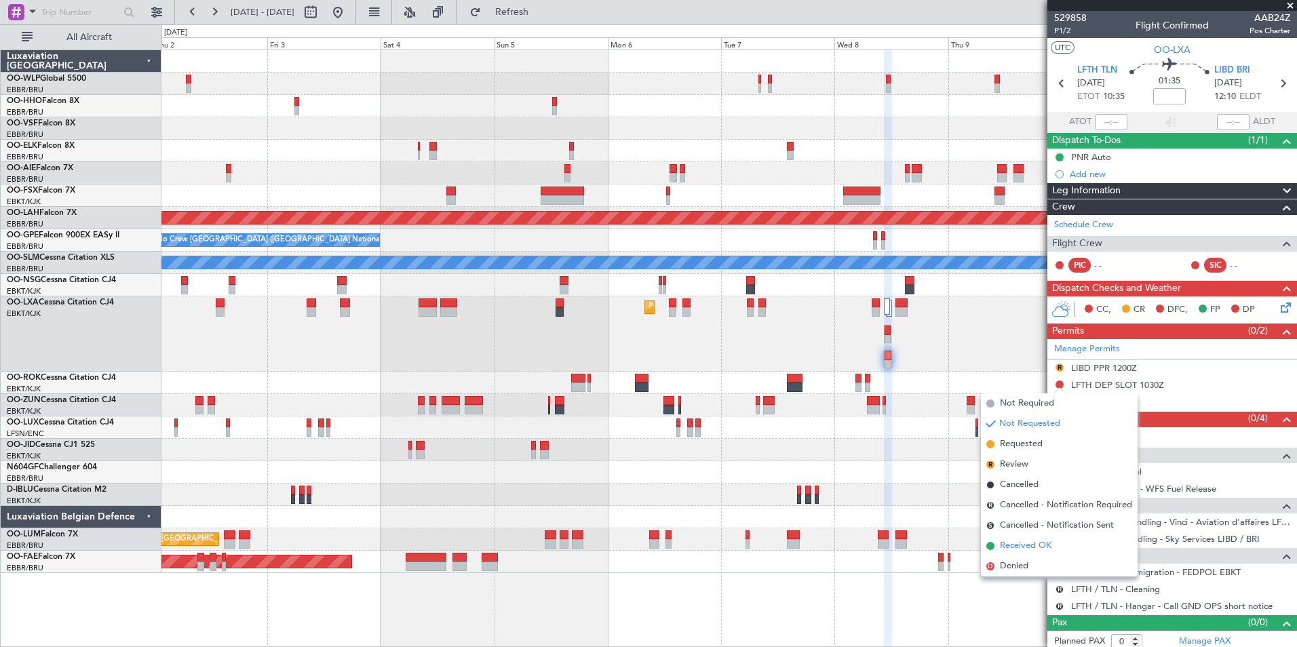
click at [1040, 545] on span "Received OK" at bounding box center [1026, 546] width 52 height 14
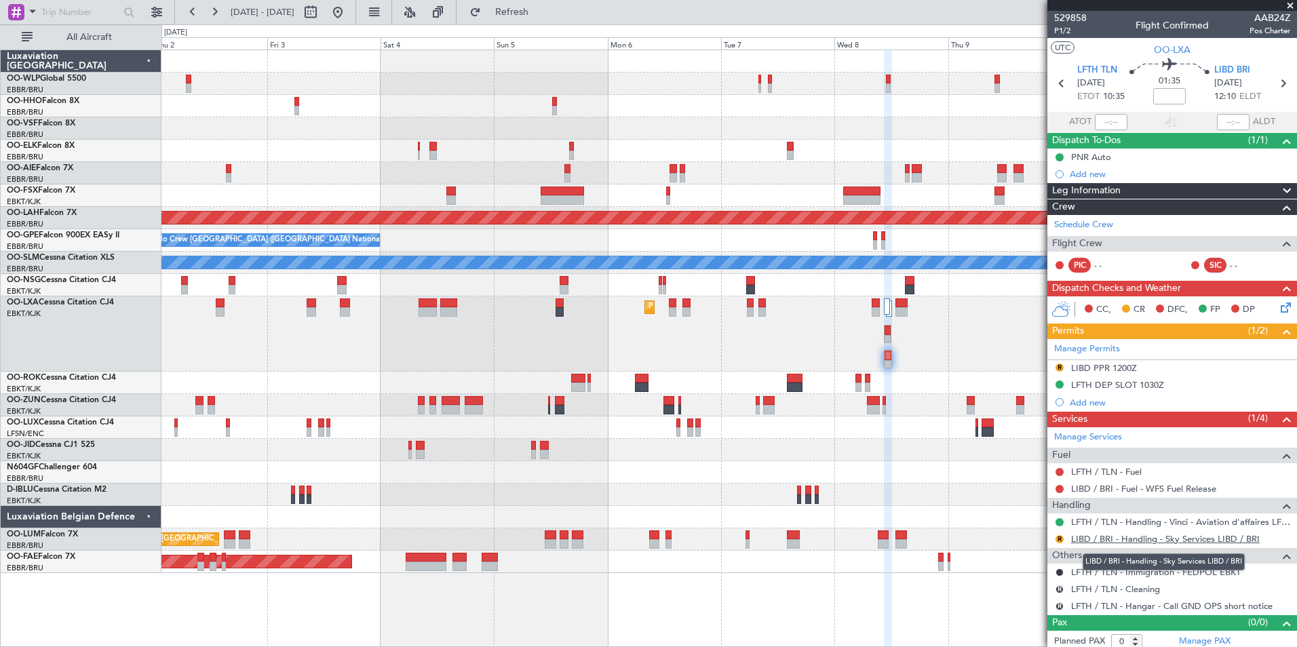
click at [1097, 537] on link "LIBD / BRI - Handling - Sky Services LIBD / BRI" at bounding box center [1165, 539] width 189 height 12
click at [1060, 540] on button "R" at bounding box center [1059, 539] width 8 height 8
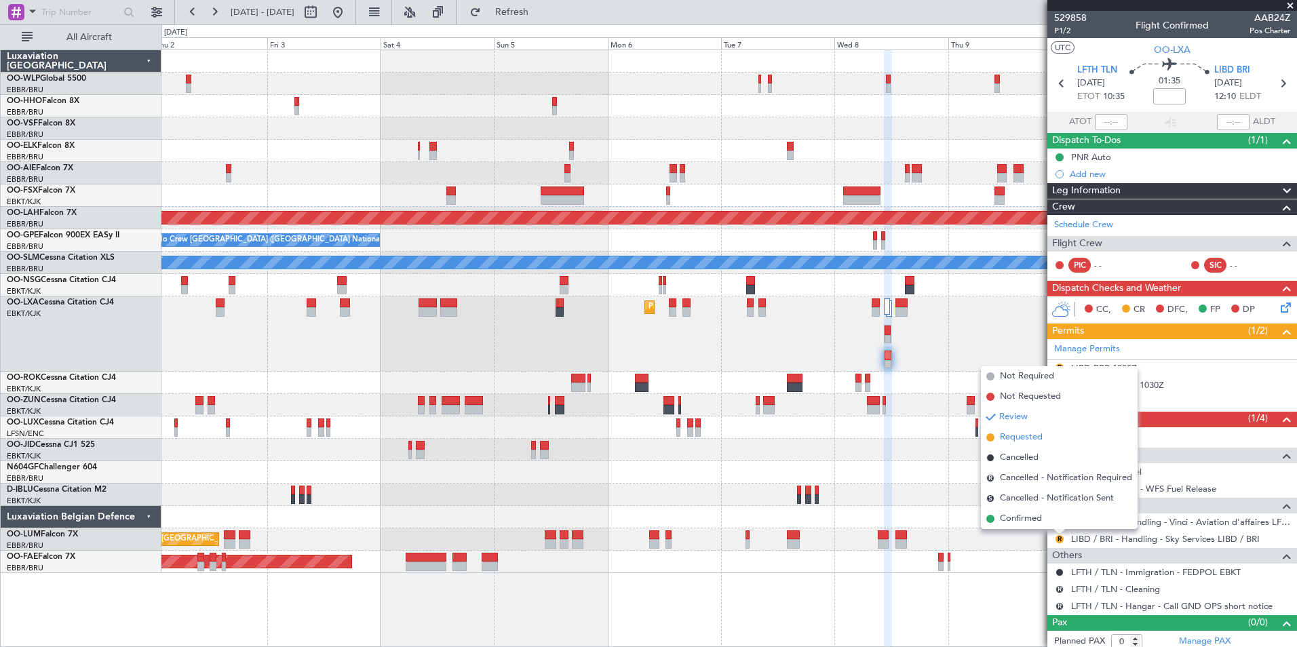
click at [1033, 432] on span "Requested" at bounding box center [1021, 438] width 43 height 14
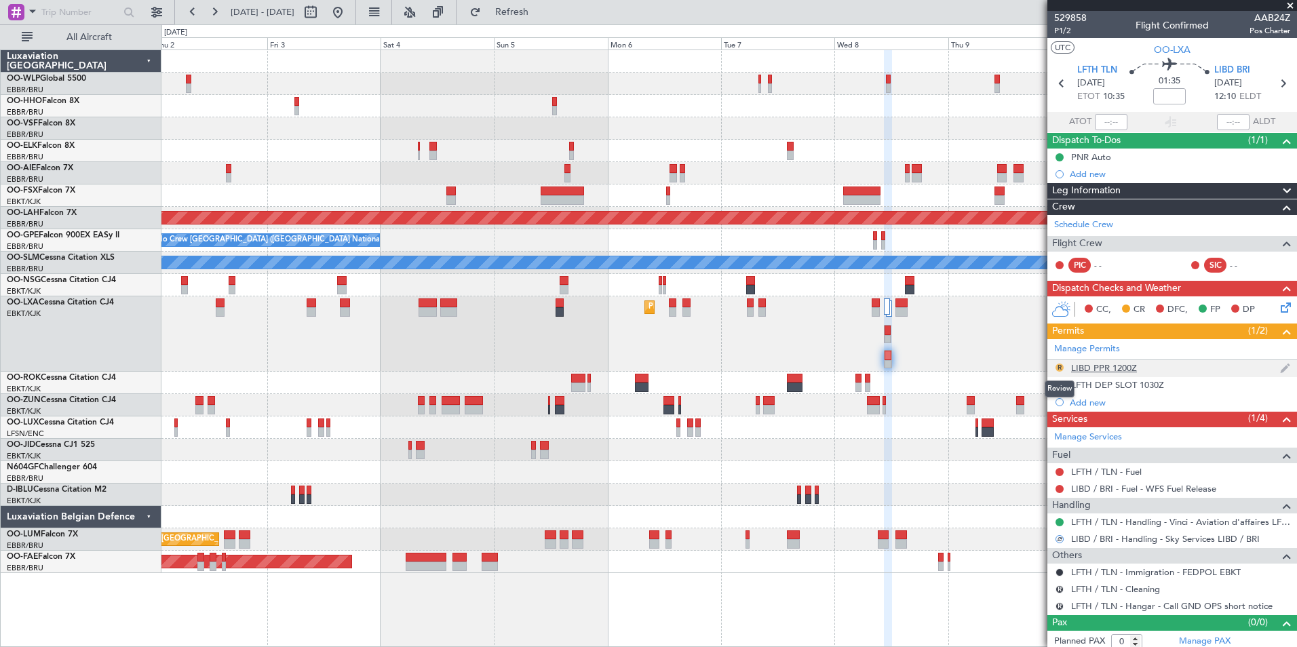
click at [1057, 366] on button "R" at bounding box center [1059, 367] width 8 height 8
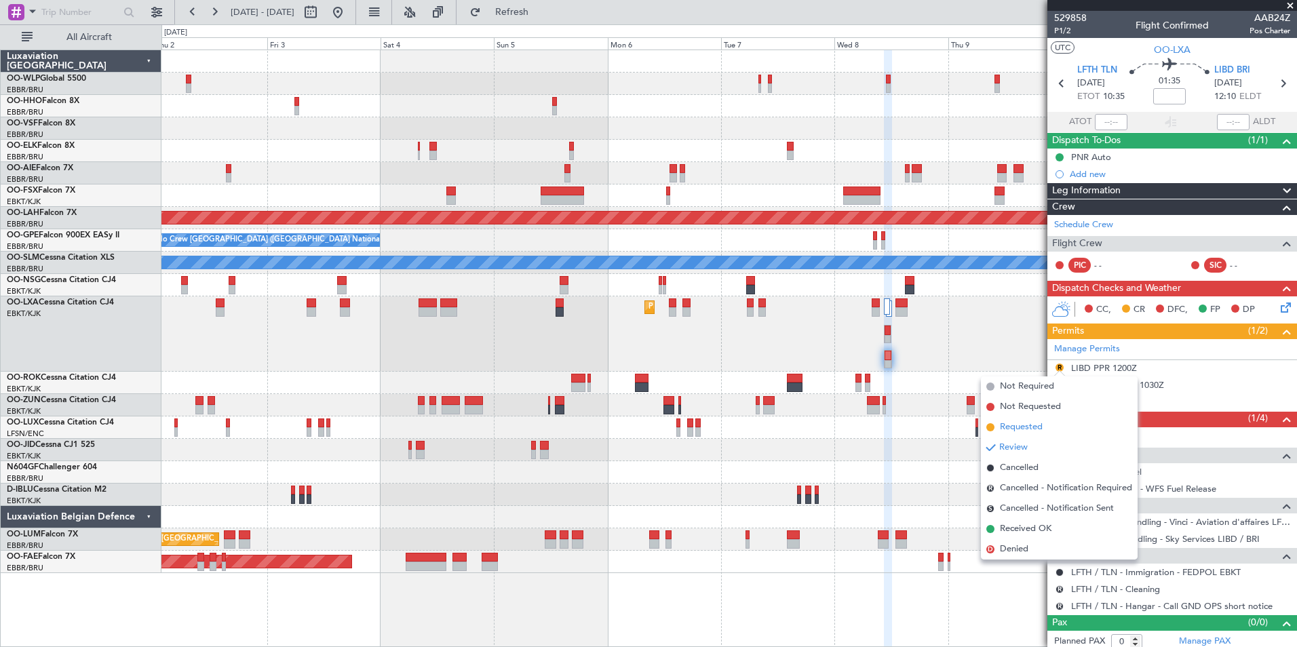
click at [1033, 427] on span "Requested" at bounding box center [1021, 427] width 43 height 14
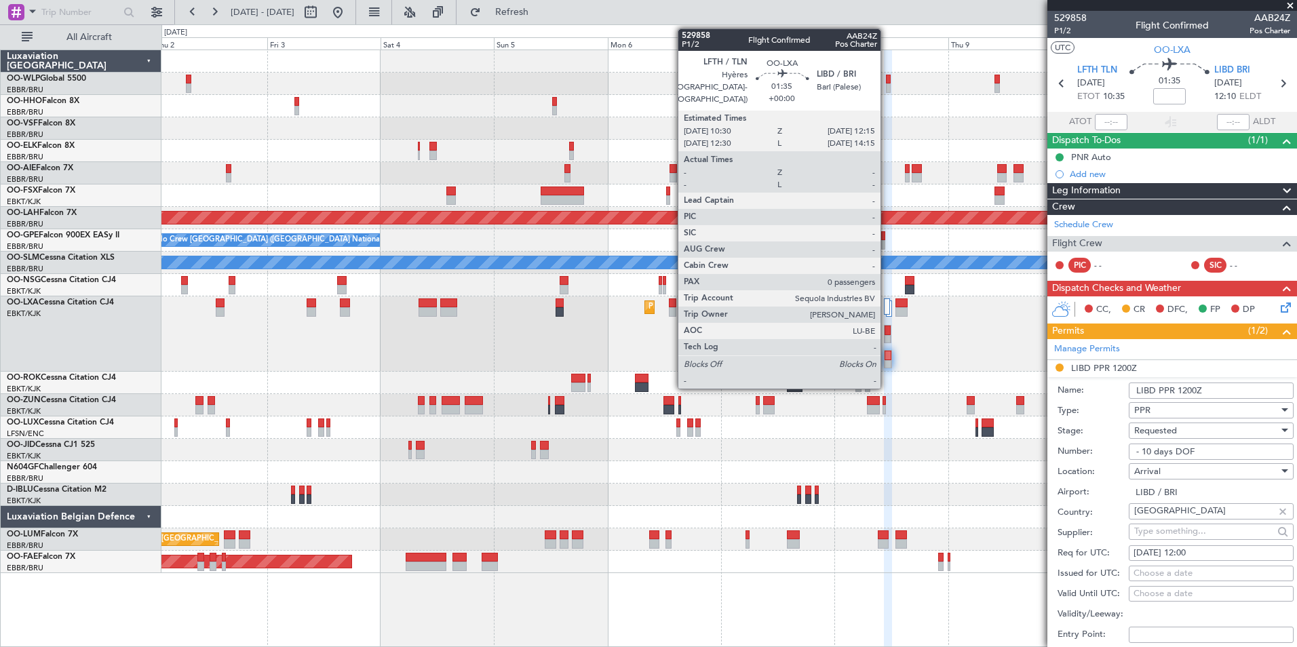
scroll to position [68, 0]
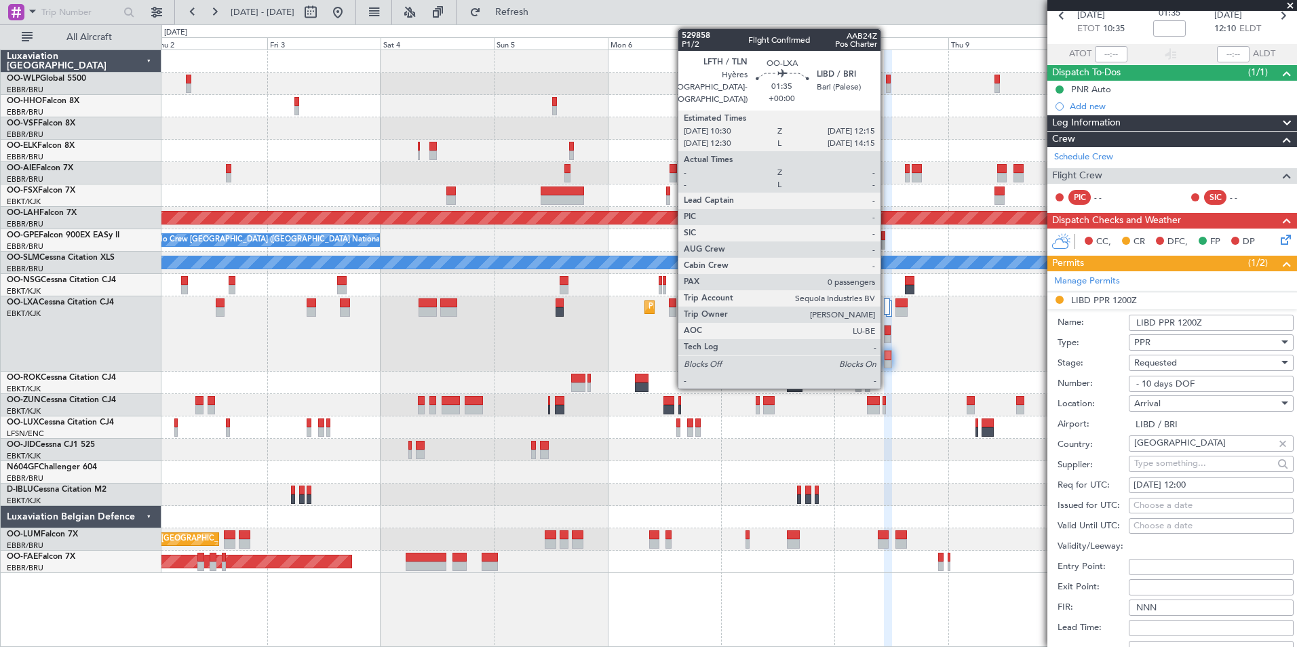
click at [1197, 481] on div "08/10/2025 12:00" at bounding box center [1210, 486] width 155 height 14
select select "10"
select select "2025"
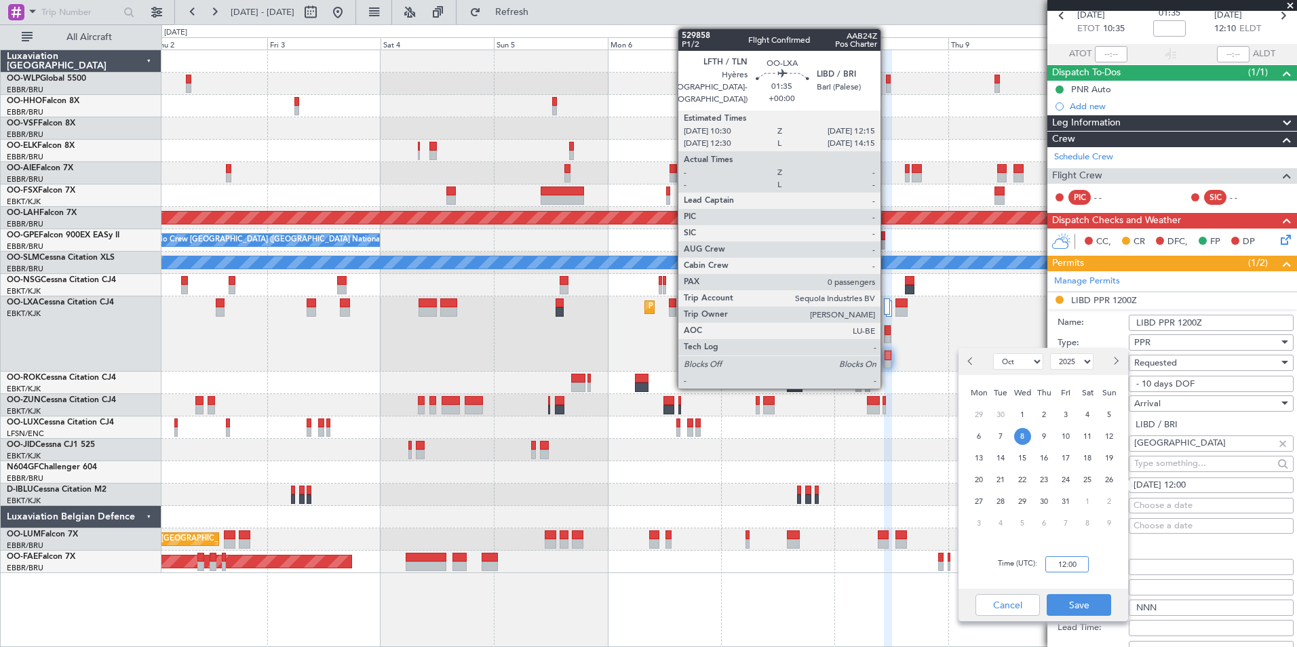
drag, startPoint x: 1060, startPoint y: 568, endPoint x: 1059, endPoint y: 561, distance: 7.6
click at [1061, 568] on input "12:00" at bounding box center [1066, 564] width 43 height 16
type input "12:15"
click at [1086, 604] on button "Save" at bounding box center [1078, 605] width 64 height 22
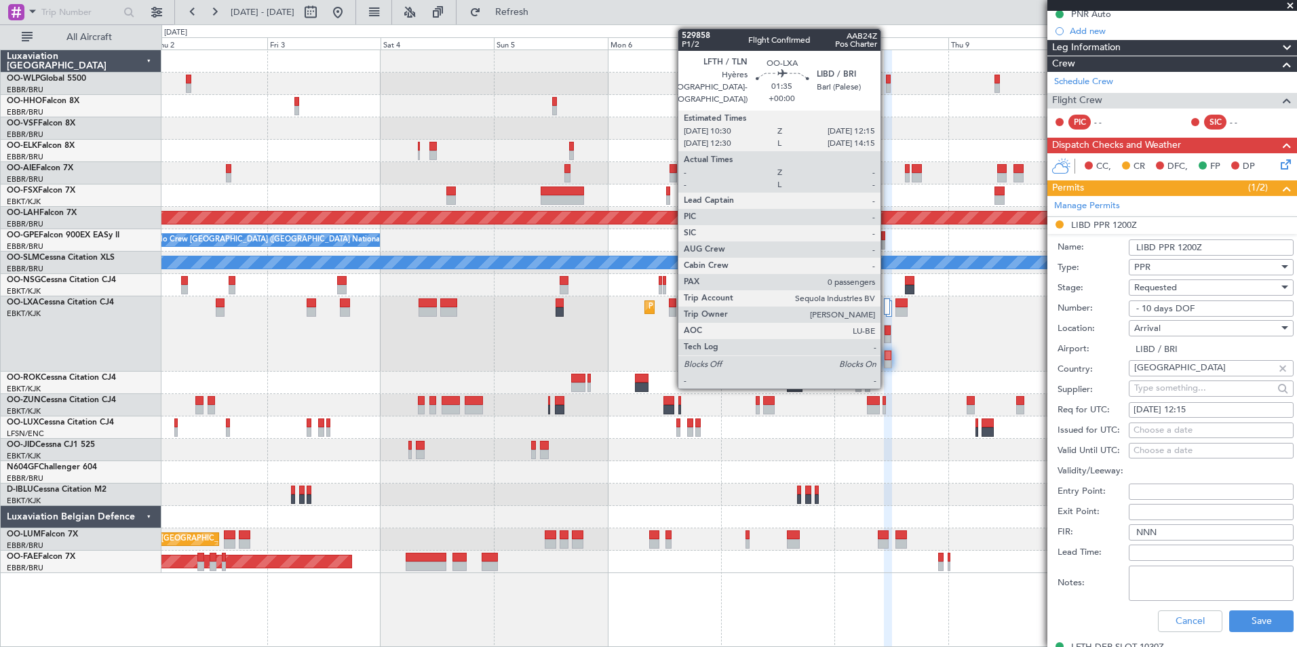
scroll to position [203, 0]
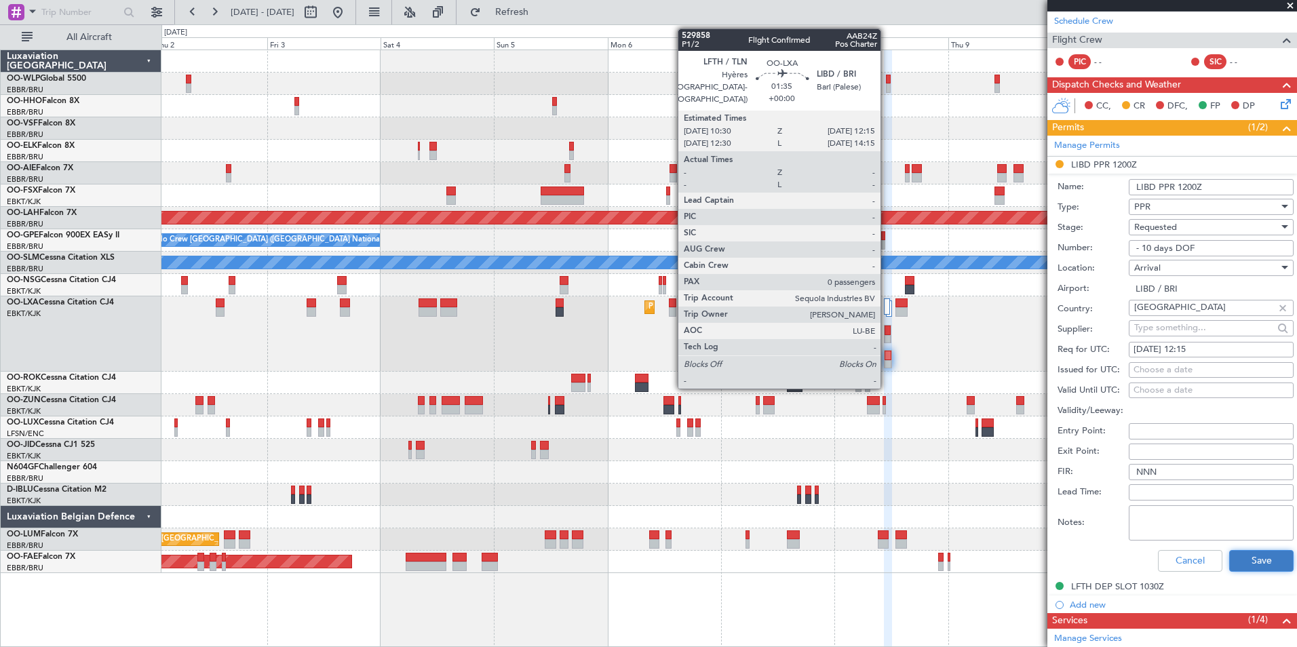
click at [1245, 557] on button "Save" at bounding box center [1261, 561] width 64 height 22
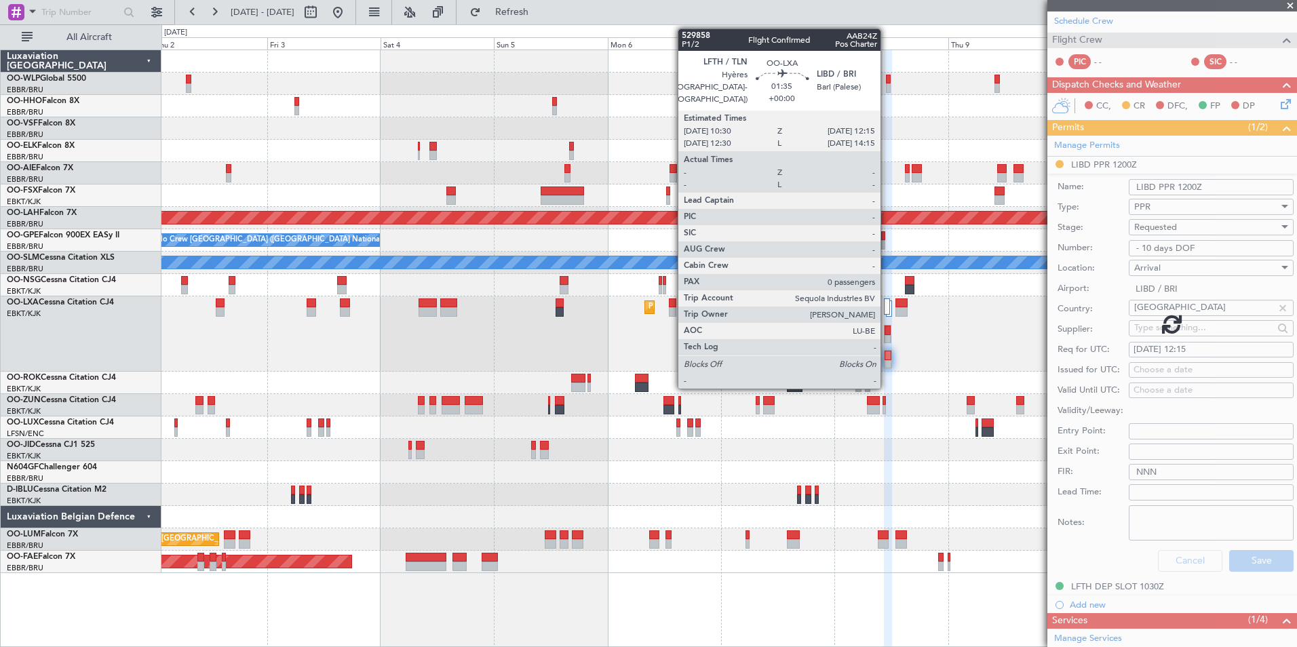
scroll to position [5, 0]
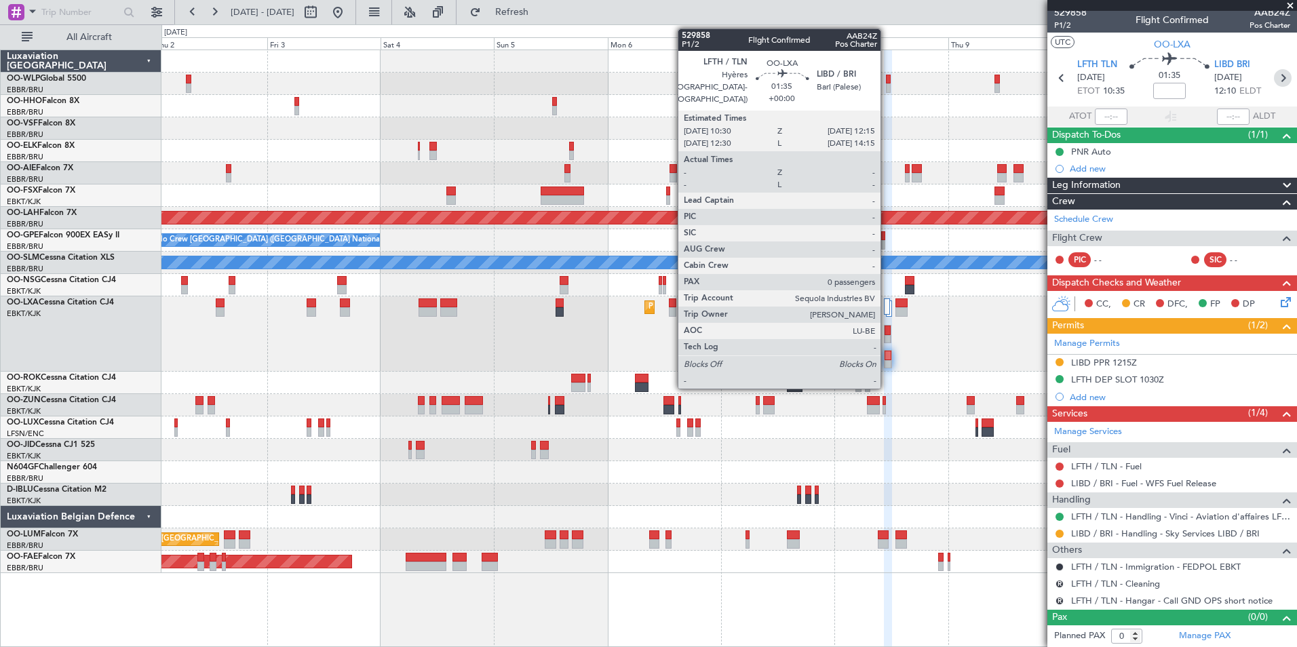
click at [1274, 81] on icon at bounding box center [1283, 78] width 18 height 18
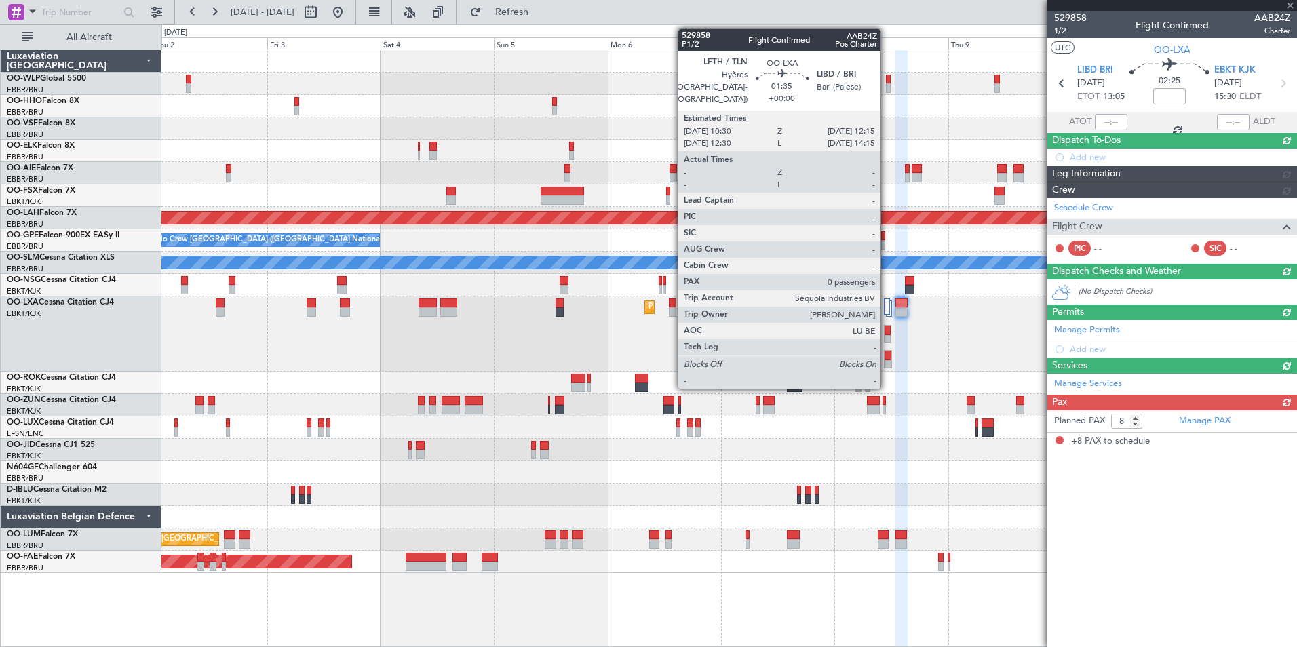
scroll to position [0, 0]
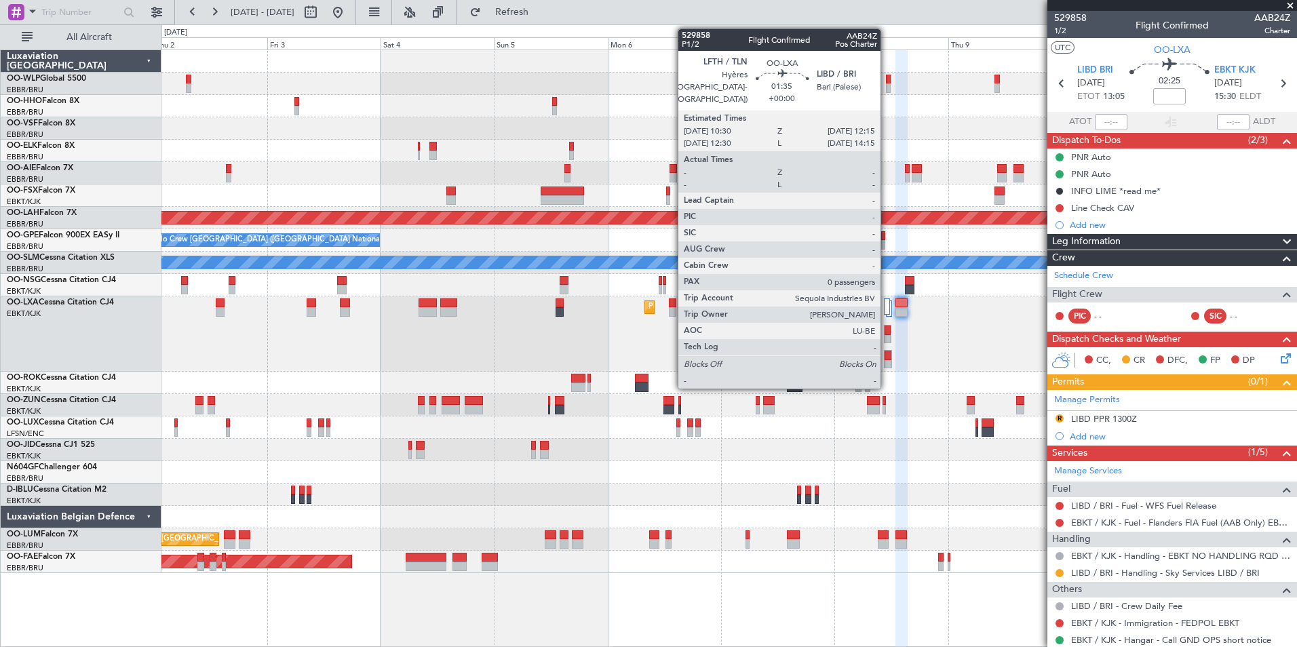
click at [1062, 420] on button "R" at bounding box center [1059, 418] width 8 height 8
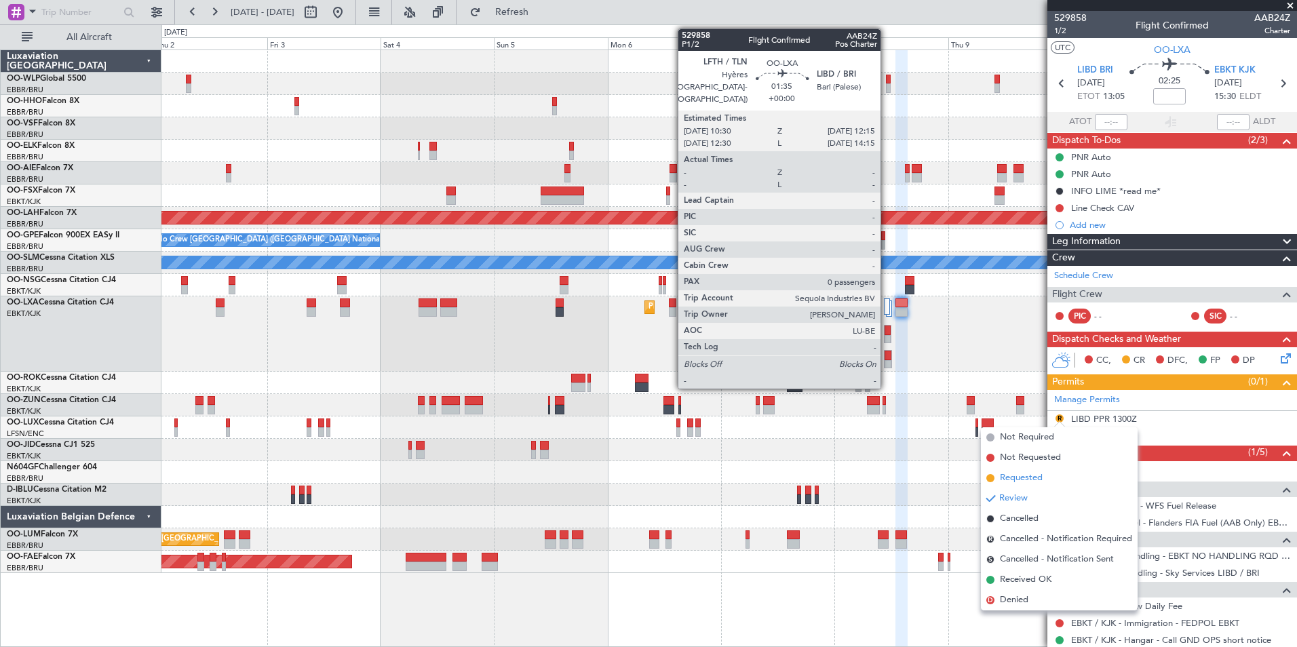
click at [1024, 479] on span "Requested" at bounding box center [1021, 478] width 43 height 14
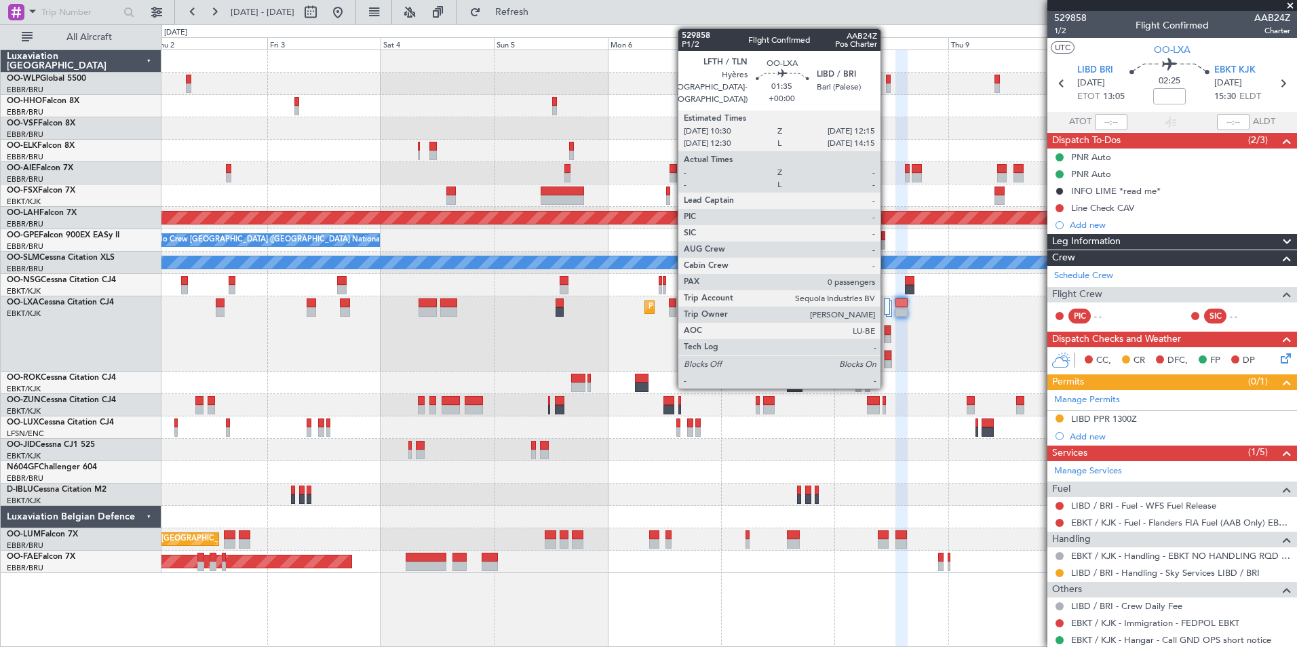
click at [1058, 92] on section "LIBD BRI 08/10/2025 ETOT 13:05 02:25 EBKT KJK 08/10/2025 15:30 ELDT" at bounding box center [1172, 85] width 250 height 54
click at [1059, 84] on icon at bounding box center [1061, 84] width 18 height 18
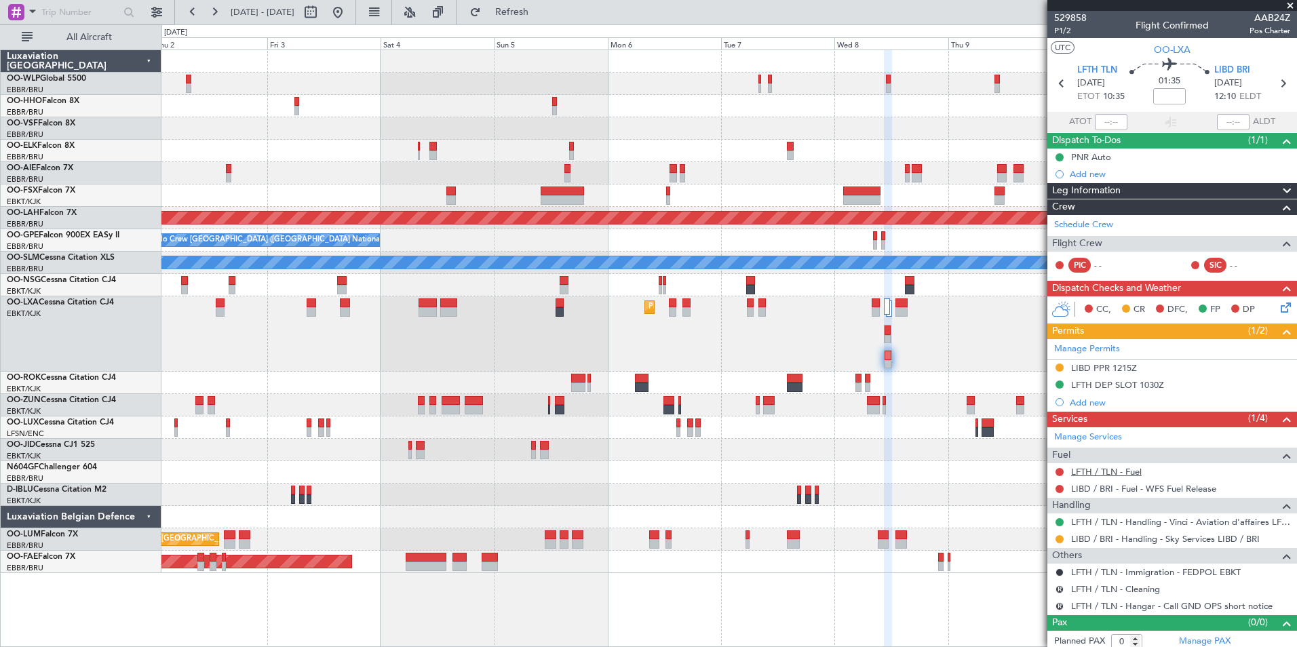
click at [1121, 473] on link "LFTH / TLN - Fuel" at bounding box center [1106, 472] width 71 height 12
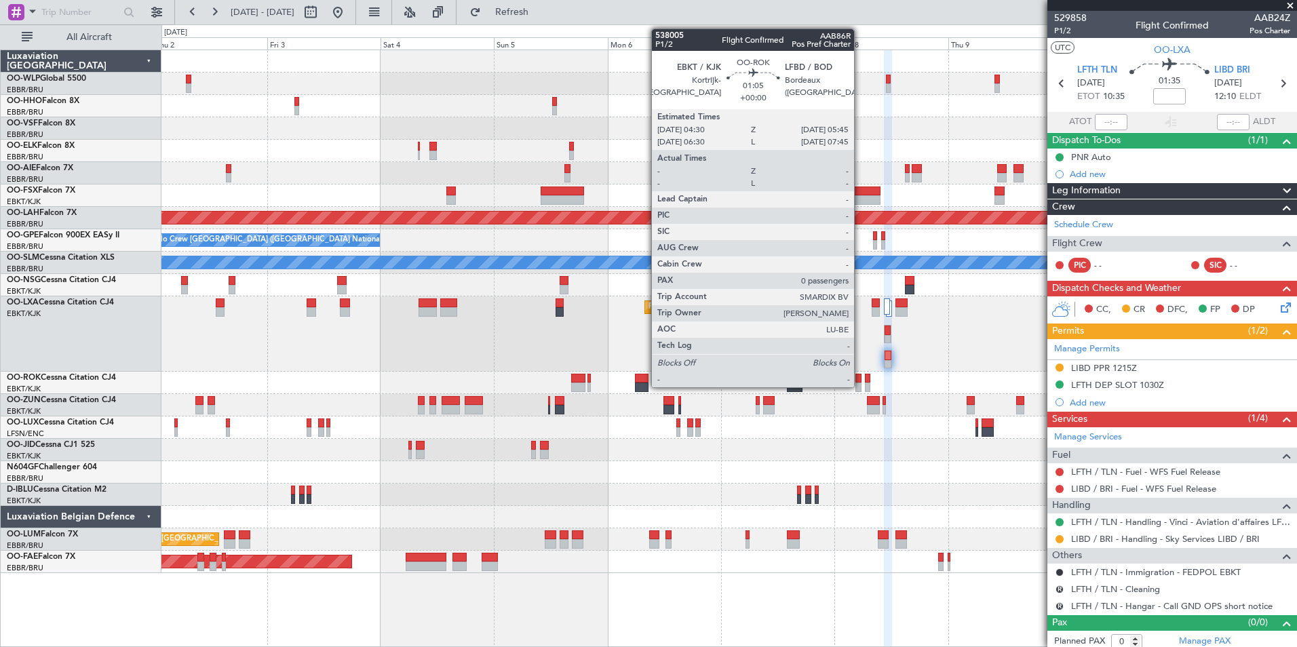
click at [860, 378] on div at bounding box center [858, 378] width 6 height 9
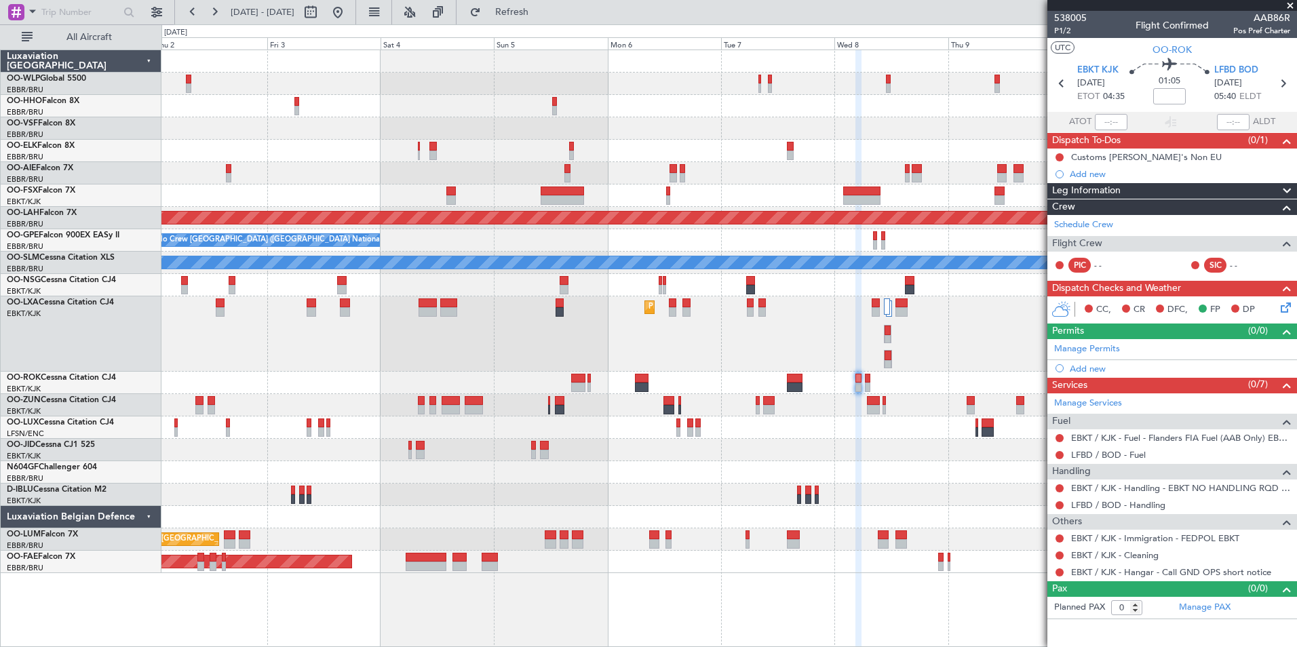
click at [1094, 510] on div "LFBD / BOD - Handling" at bounding box center [1172, 504] width 250 height 17
click at [1095, 507] on link "LFBD / BOD - Handling" at bounding box center [1118, 505] width 94 height 12
click at [1061, 488] on button at bounding box center [1059, 488] width 8 height 8
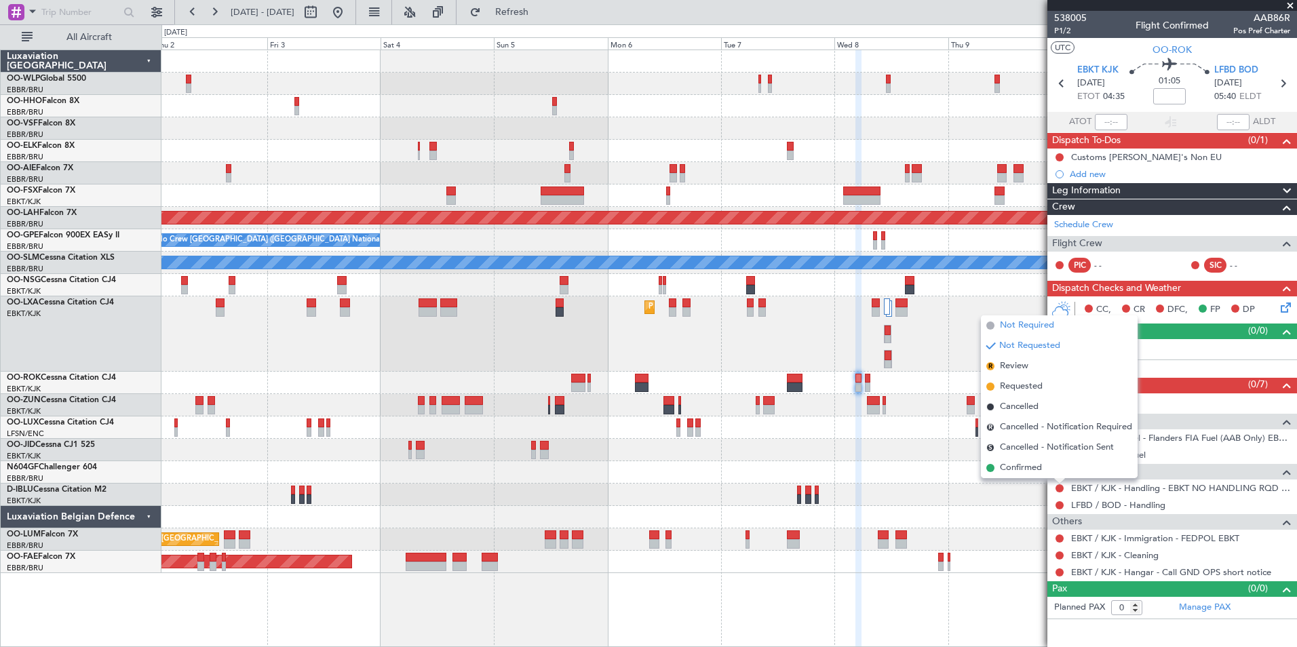
click at [1030, 323] on span "Not Required" at bounding box center [1027, 326] width 54 height 14
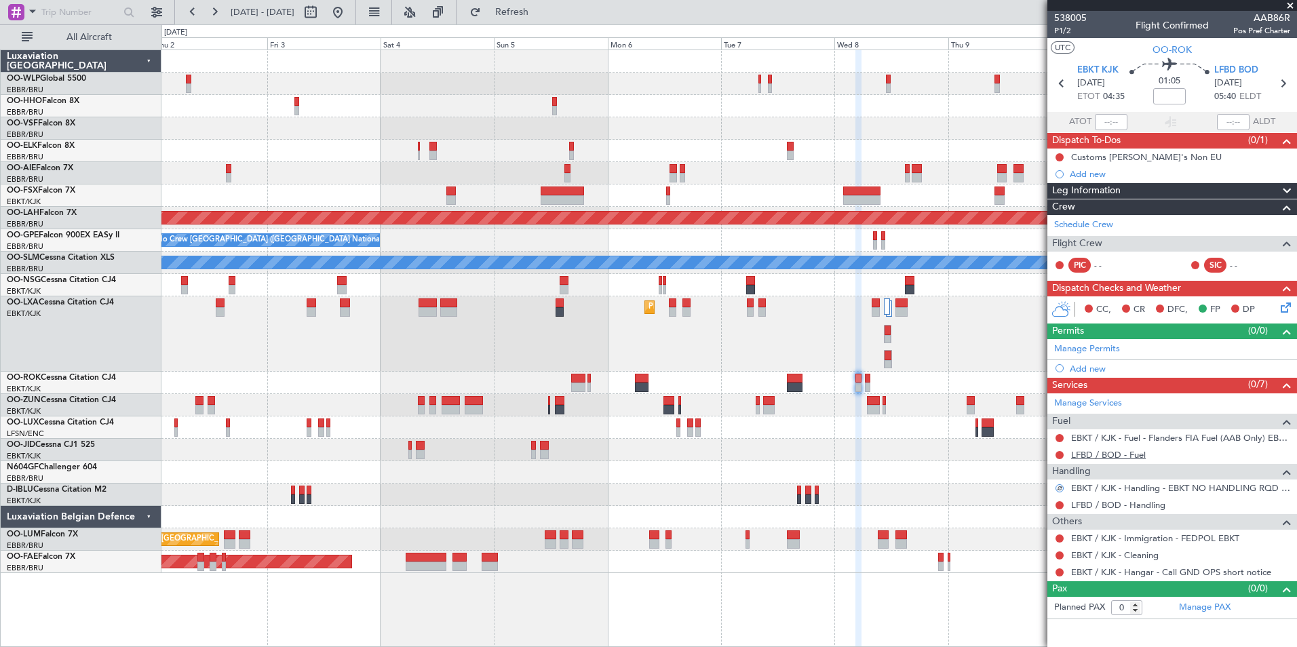
click at [1115, 452] on link "LFBD / BOD - Fuel" at bounding box center [1108, 455] width 75 height 12
click at [1288, 308] on icon at bounding box center [1283, 305] width 11 height 11
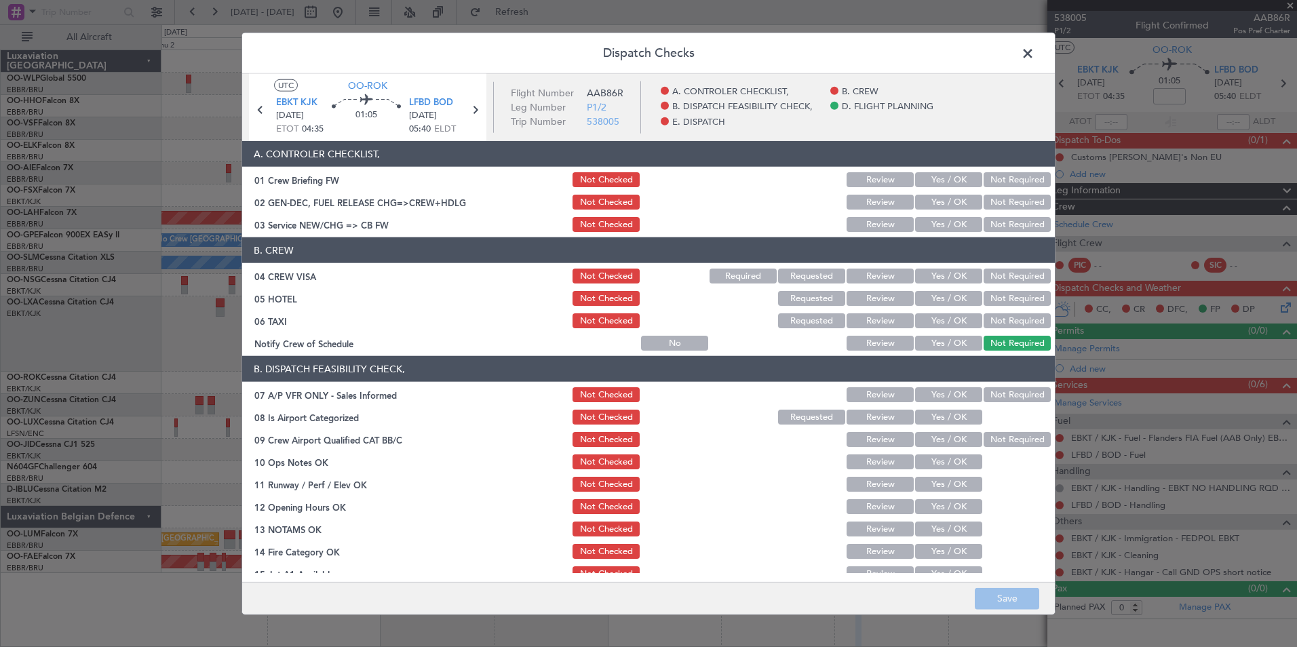
click at [926, 222] on button "Yes / OK" at bounding box center [948, 224] width 67 height 15
drag, startPoint x: 987, startPoint y: 266, endPoint x: 991, endPoint y: 273, distance: 8.2
click at [991, 273] on section "B. CREW 04 CREW VISA Not Checked Required Requested Review Yes / OK Not Require…" at bounding box center [648, 294] width 812 height 115
click at [991, 274] on button "Not Required" at bounding box center [1016, 276] width 67 height 15
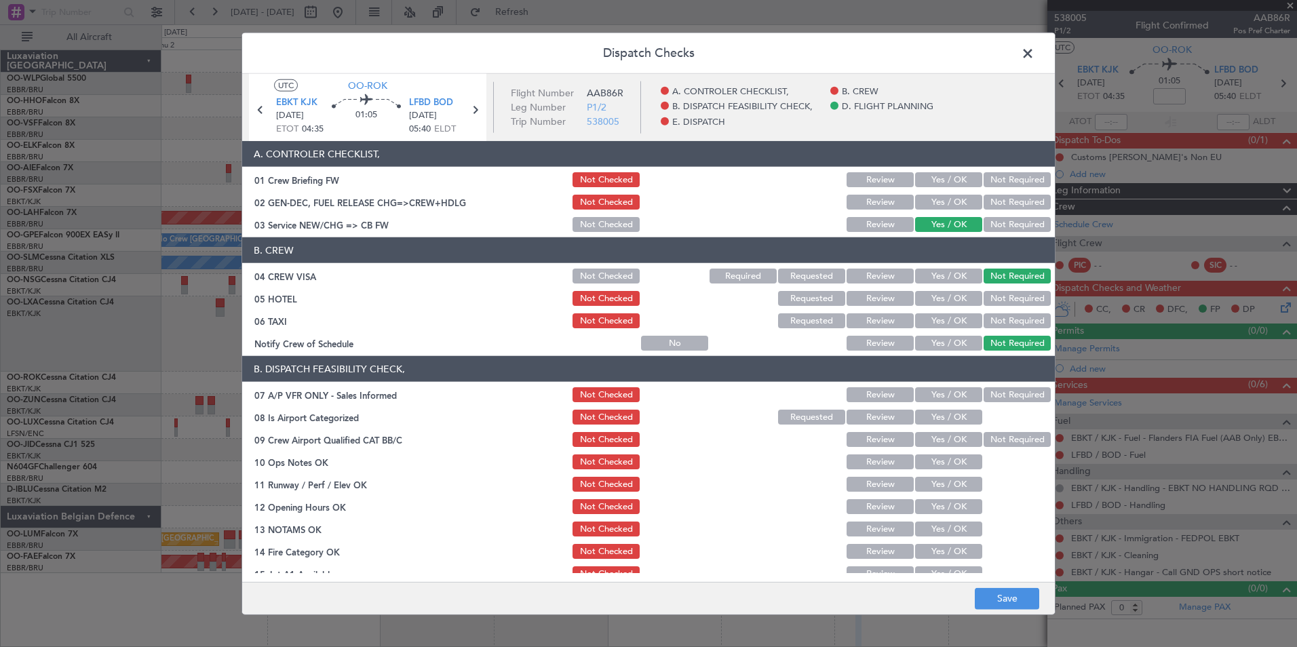
click at [997, 296] on button "Not Required" at bounding box center [1016, 298] width 67 height 15
click at [1000, 322] on button "Not Required" at bounding box center [1016, 320] width 67 height 15
click at [960, 343] on button "Yes / OK" at bounding box center [948, 343] width 67 height 15
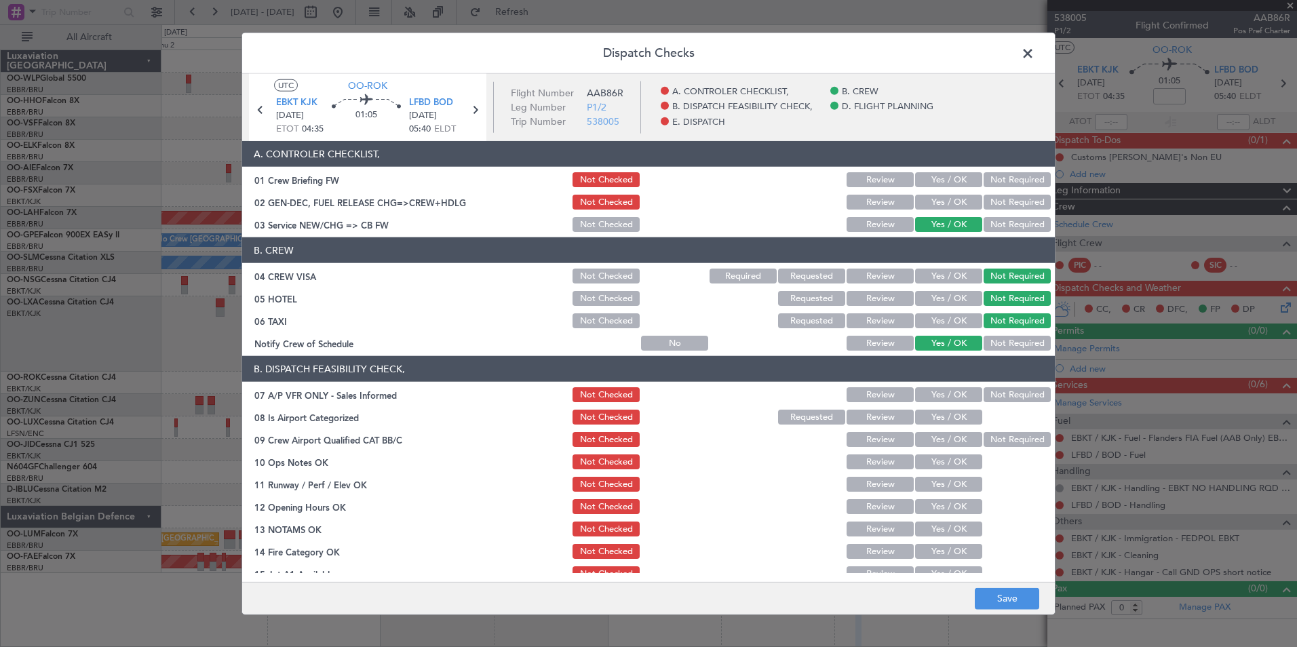
click at [994, 399] on button "Not Required" at bounding box center [1016, 394] width 67 height 15
drag, startPoint x: 943, startPoint y: 420, endPoint x: 940, endPoint y: 429, distance: 8.6
click at [942, 420] on button "Yes / OK" at bounding box center [948, 417] width 67 height 15
click at [938, 439] on button "Yes / OK" at bounding box center [948, 439] width 67 height 15
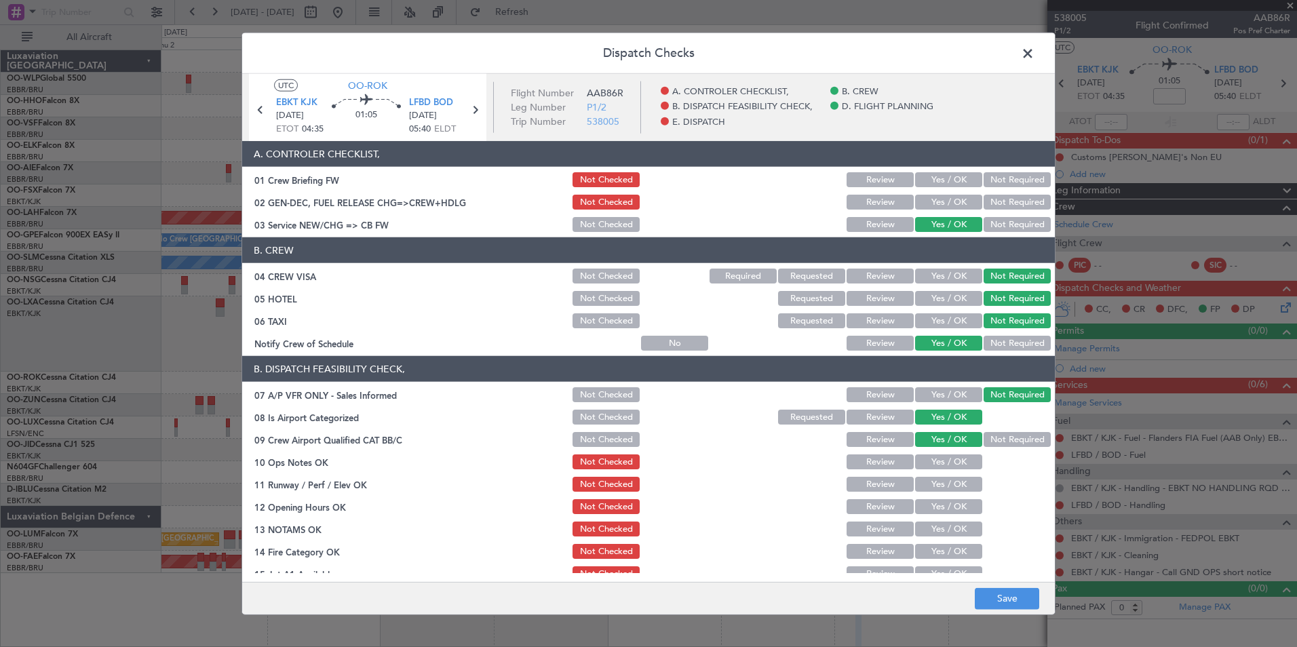
drag, startPoint x: 936, startPoint y: 463, endPoint x: 936, endPoint y: 488, distance: 25.1
click at [936, 468] on button "Yes / OK" at bounding box center [948, 461] width 67 height 15
click at [936, 490] on button "Yes / OK" at bounding box center [948, 484] width 67 height 15
click at [931, 502] on button "Yes / OK" at bounding box center [948, 506] width 67 height 15
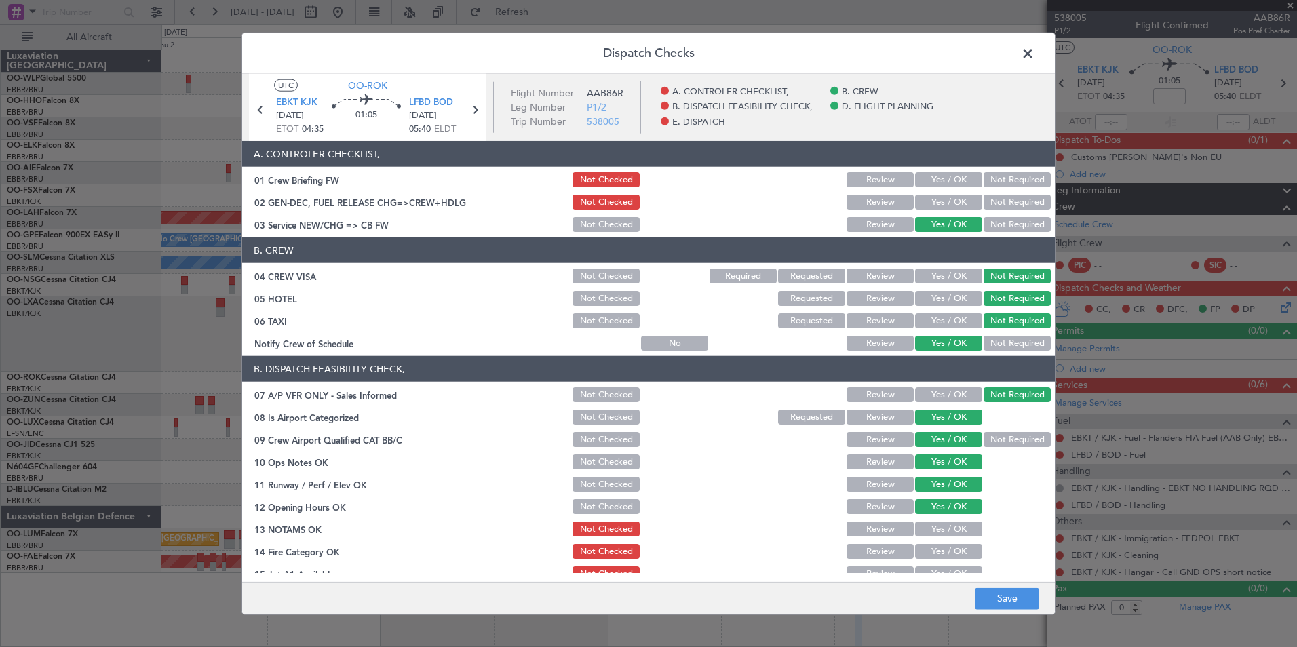
click at [886, 531] on button "Review" at bounding box center [879, 528] width 67 height 15
click at [947, 553] on button "Yes / OK" at bounding box center [948, 551] width 67 height 15
click at [941, 571] on button "Yes / OK" at bounding box center [948, 573] width 67 height 15
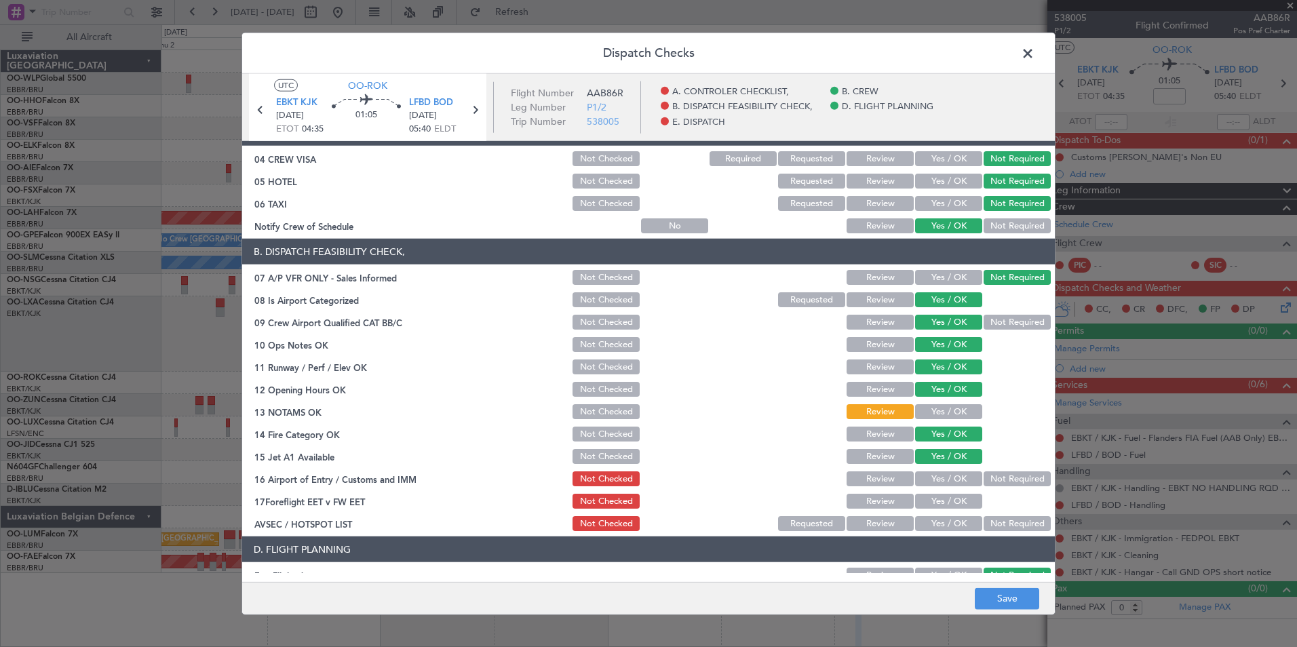
scroll to position [203, 0]
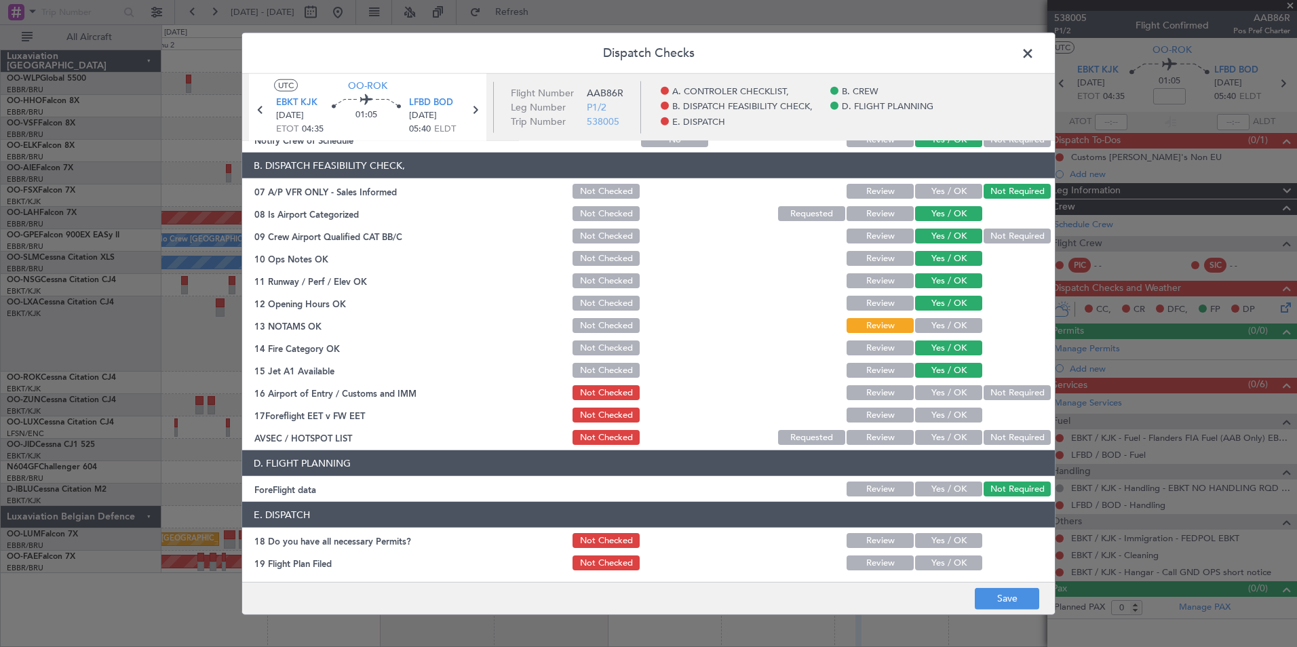
click at [992, 399] on button "Not Required" at bounding box center [1016, 392] width 67 height 15
click at [873, 415] on button "Review" at bounding box center [879, 415] width 67 height 15
click at [991, 429] on div "Not Required" at bounding box center [1015, 437] width 68 height 19
click at [993, 439] on button "Not Required" at bounding box center [1016, 437] width 67 height 15
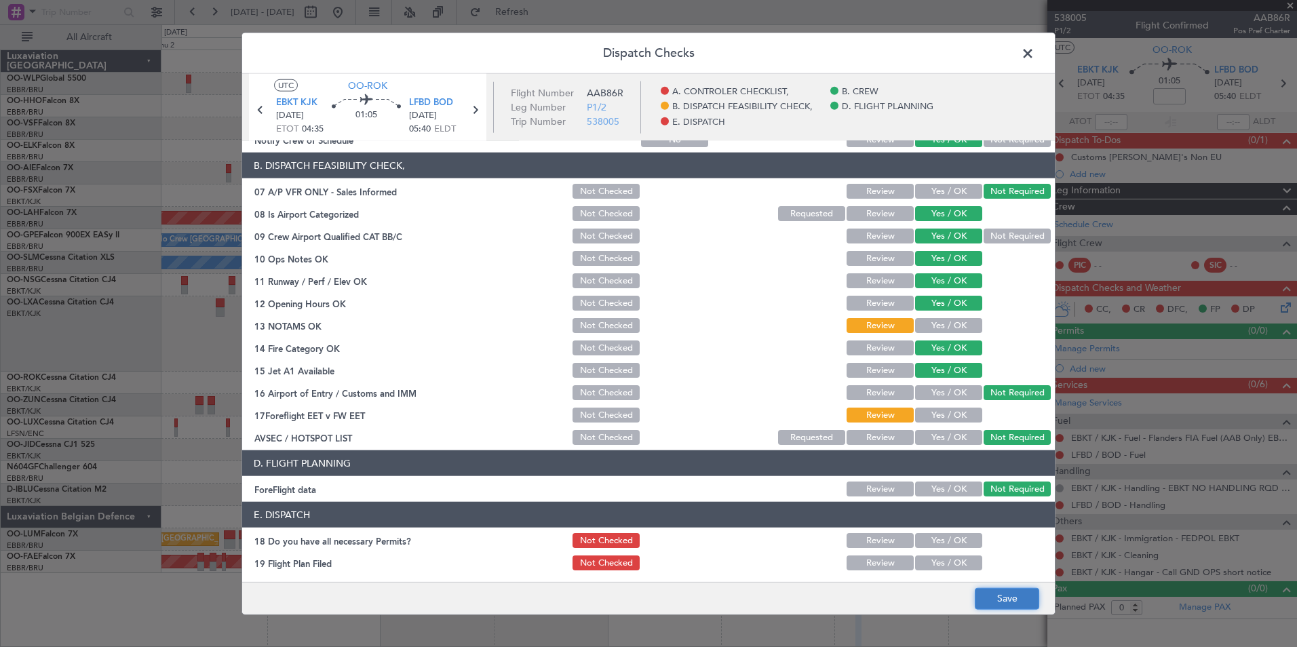
click at [1000, 599] on button "Save" at bounding box center [1006, 598] width 64 height 22
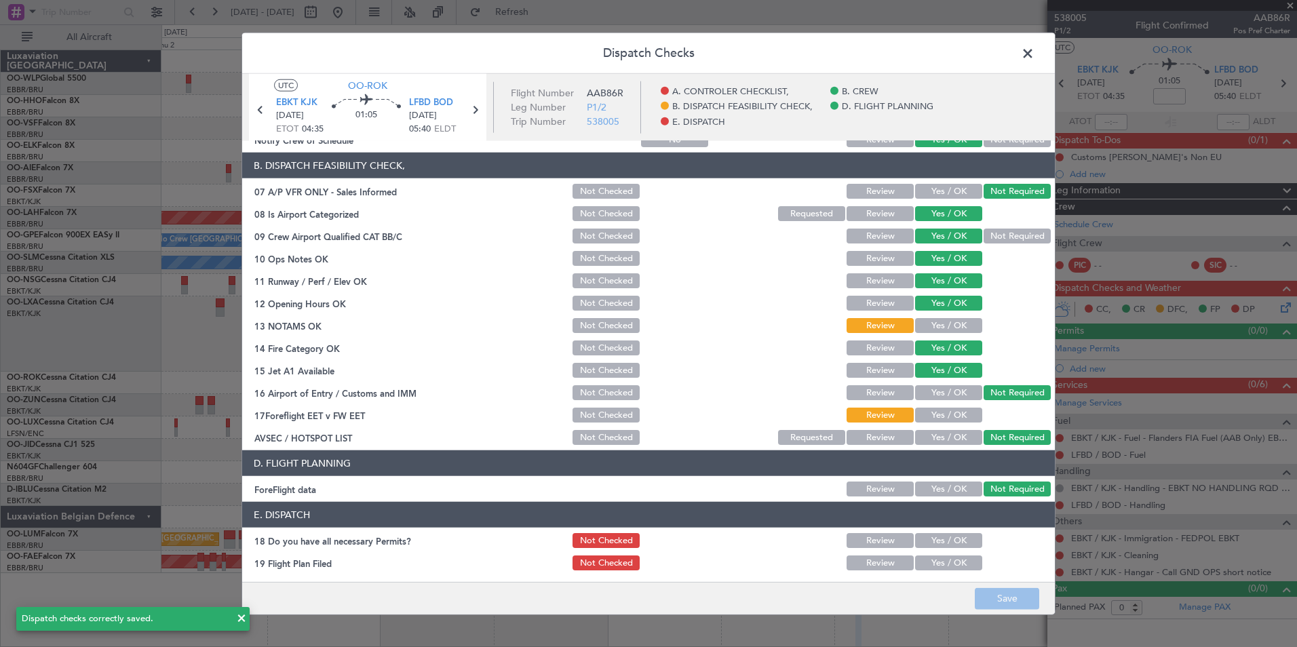
click at [1034, 50] on span at bounding box center [1034, 56] width 0 height 27
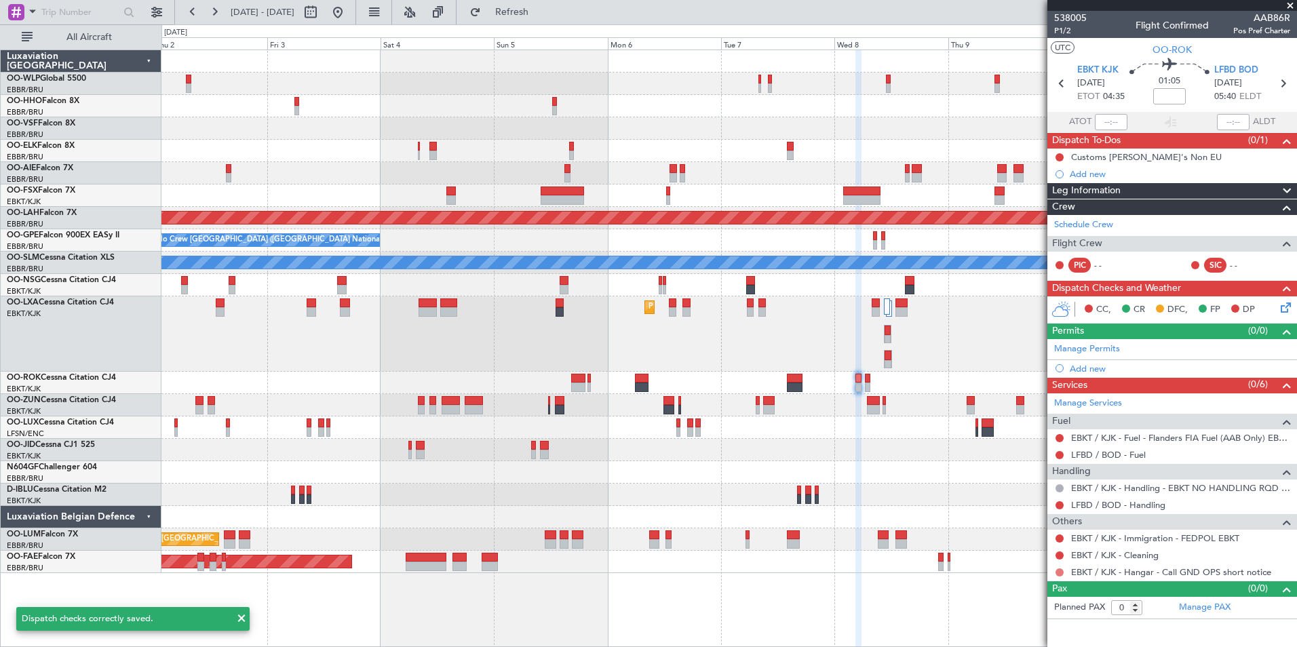
click at [1059, 570] on button at bounding box center [1059, 572] width 8 height 8
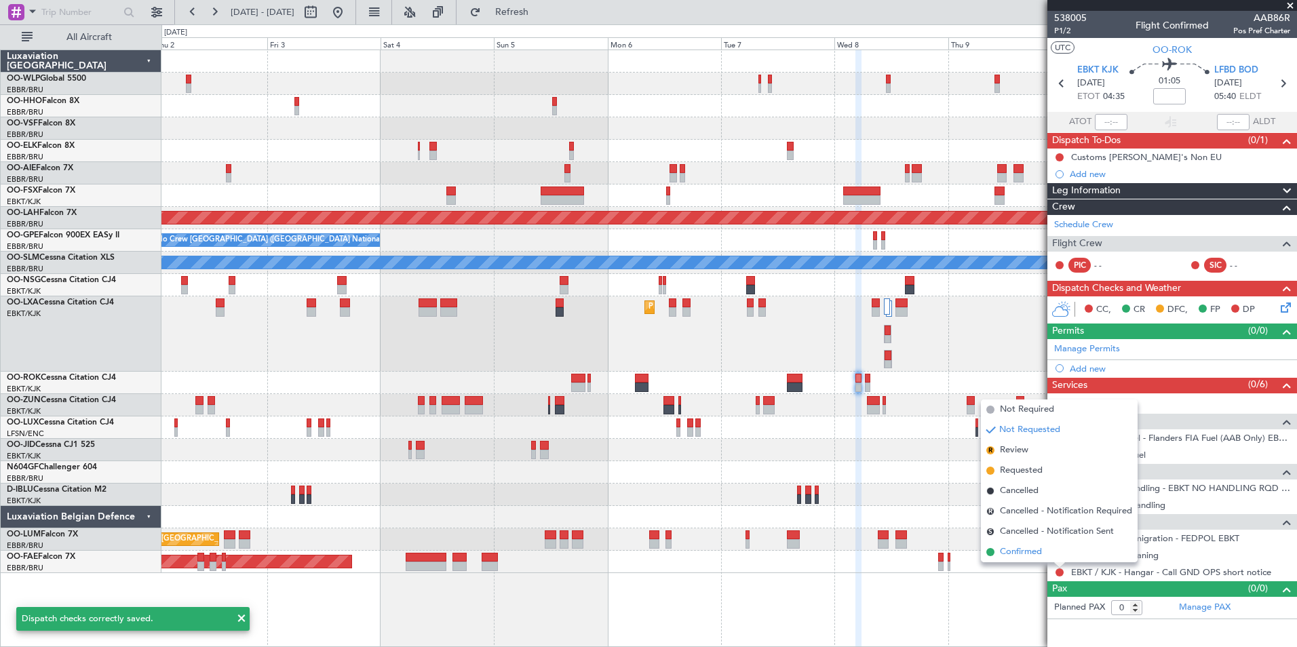
click at [1042, 555] on li "Confirmed" at bounding box center [1059, 552] width 157 height 20
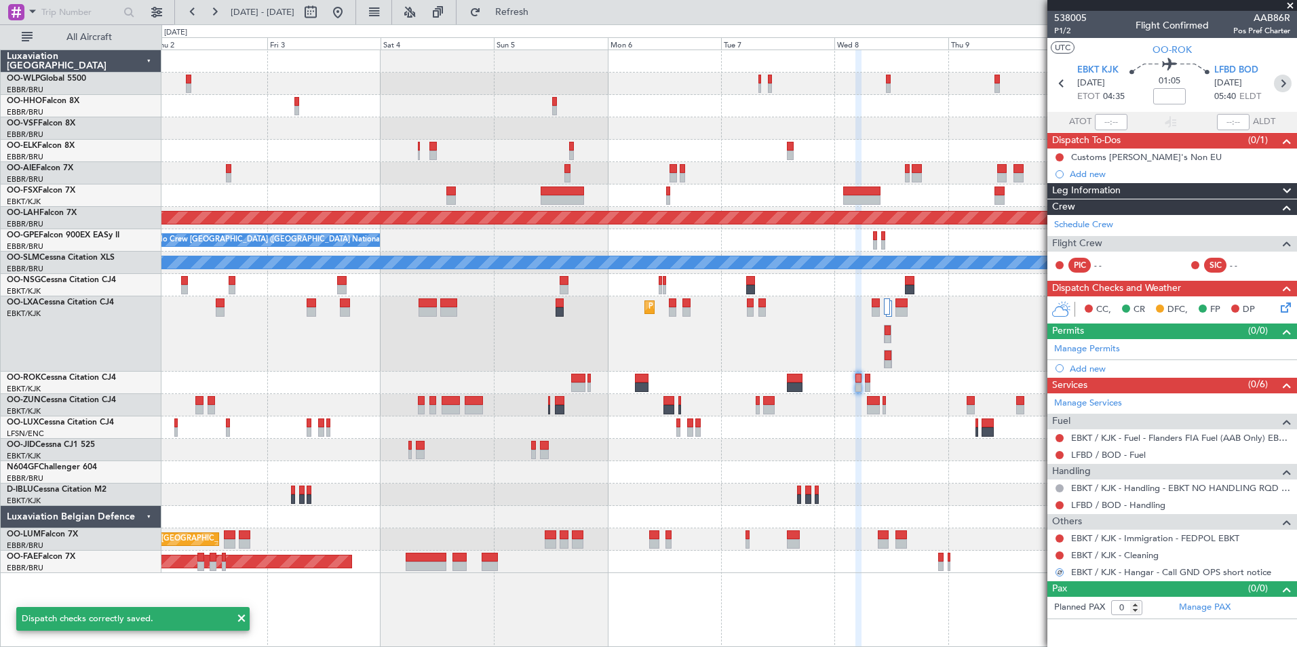
click at [1285, 83] on icon at bounding box center [1283, 84] width 18 height 18
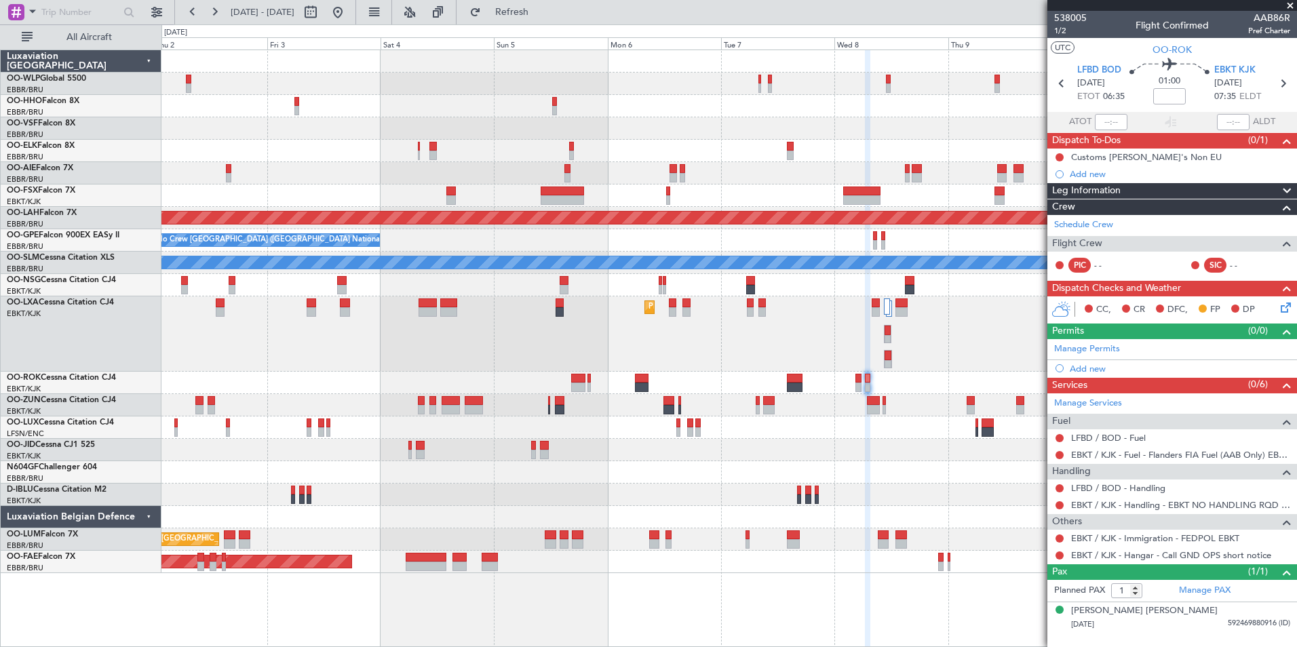
click at [1282, 307] on icon at bounding box center [1283, 305] width 11 height 11
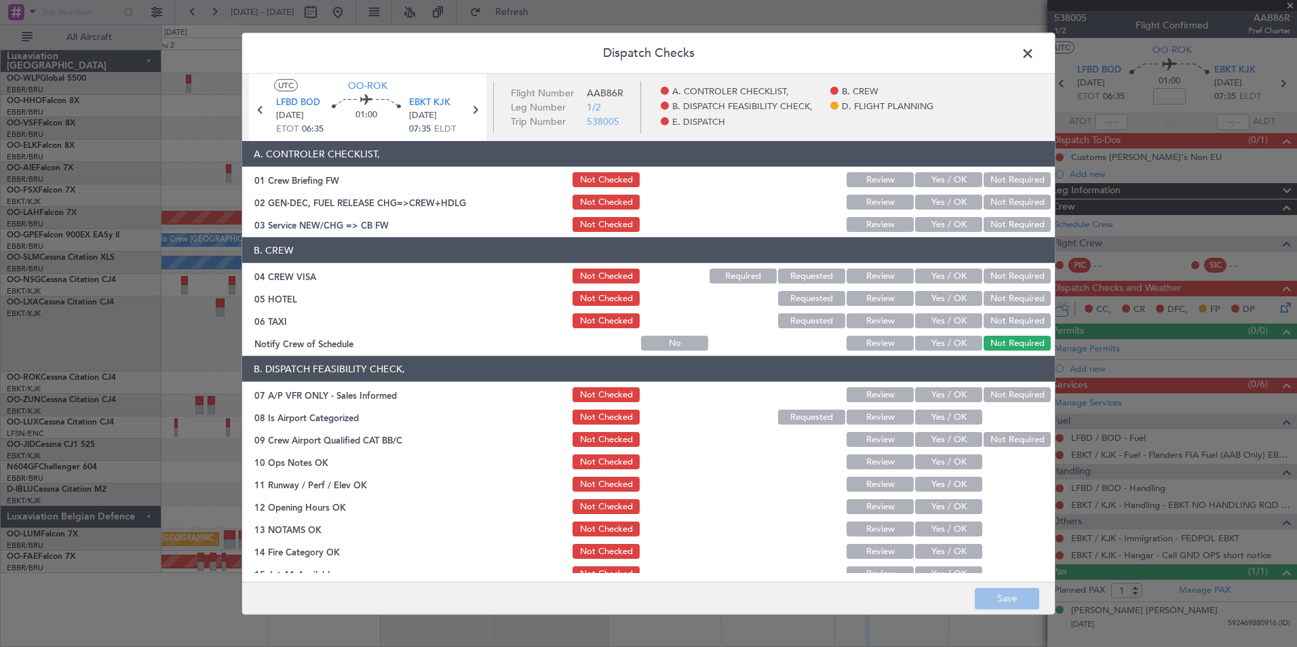
click at [953, 226] on button "Yes / OK" at bounding box center [948, 224] width 67 height 15
click at [1001, 273] on button "Not Required" at bounding box center [1016, 276] width 67 height 15
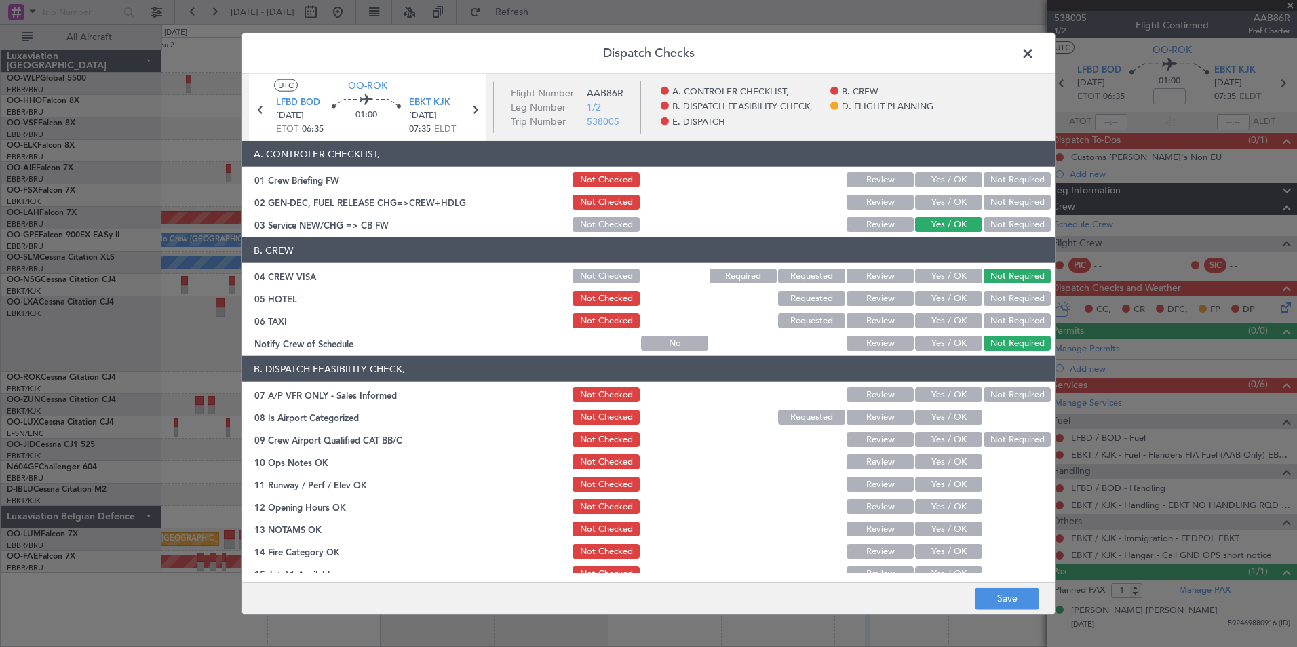
click at [1002, 301] on button "Not Required" at bounding box center [1016, 298] width 67 height 15
click at [998, 313] on div "Not Required" at bounding box center [1015, 320] width 68 height 19
click at [995, 317] on button "Not Required" at bounding box center [1016, 320] width 67 height 15
click at [959, 339] on button "Yes / OK" at bounding box center [948, 343] width 67 height 15
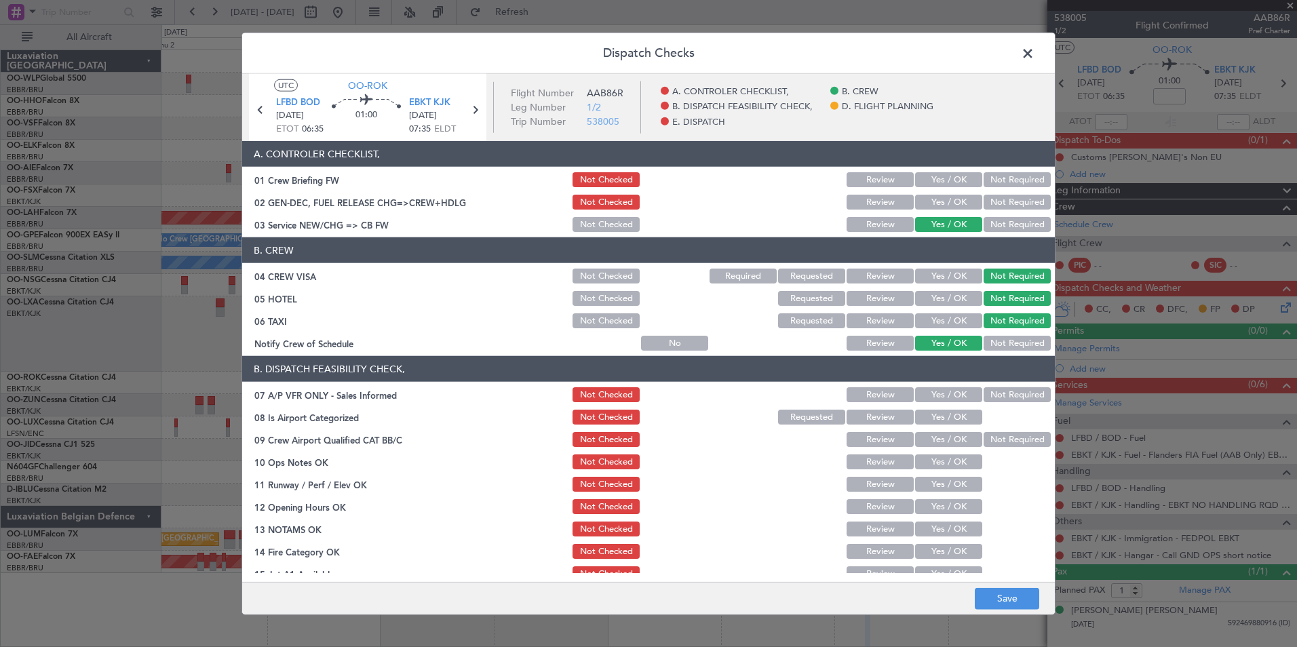
drag, startPoint x: 1008, startPoint y: 397, endPoint x: 962, endPoint y: 411, distance: 48.3
click at [1008, 397] on button "Not Required" at bounding box center [1016, 394] width 67 height 15
click at [945, 416] on button "Yes / OK" at bounding box center [948, 417] width 67 height 15
click at [941, 444] on button "Yes / OK" at bounding box center [948, 439] width 67 height 15
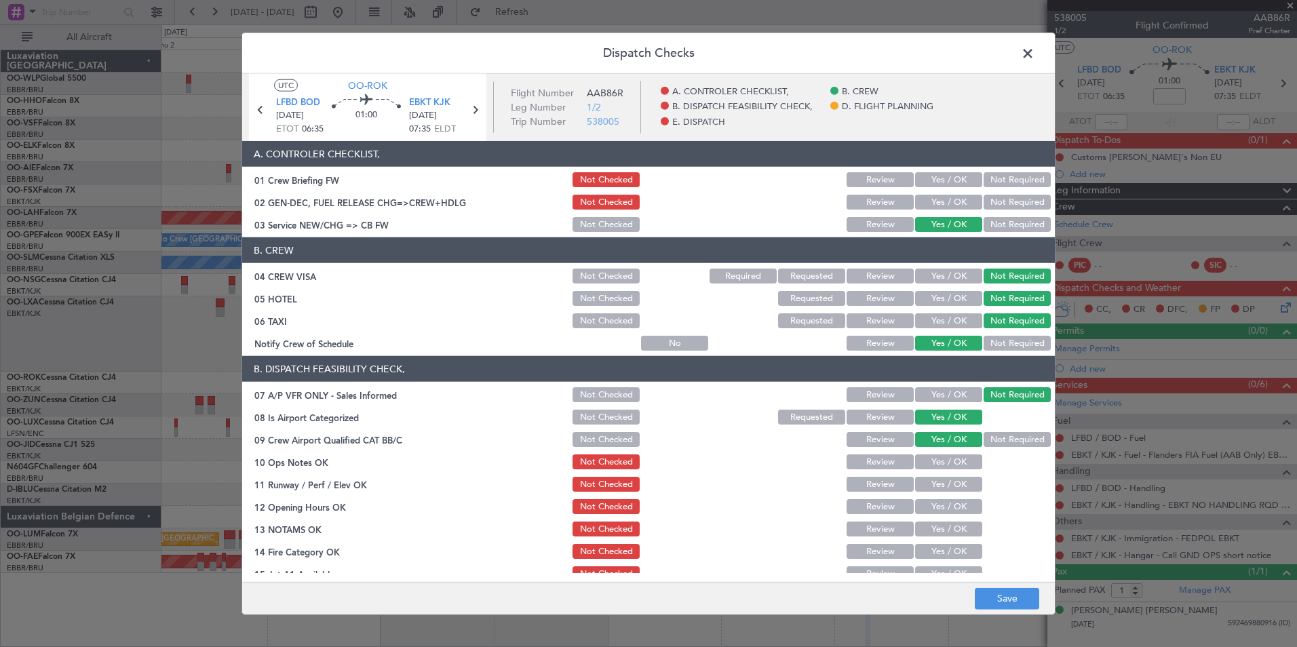
click at [940, 462] on button "Yes / OK" at bounding box center [948, 461] width 67 height 15
click at [937, 499] on button "Yes / OK" at bounding box center [948, 506] width 67 height 15
click at [933, 493] on div "Yes / OK" at bounding box center [947, 484] width 68 height 19
click at [932, 489] on button "Yes / OK" at bounding box center [948, 484] width 67 height 15
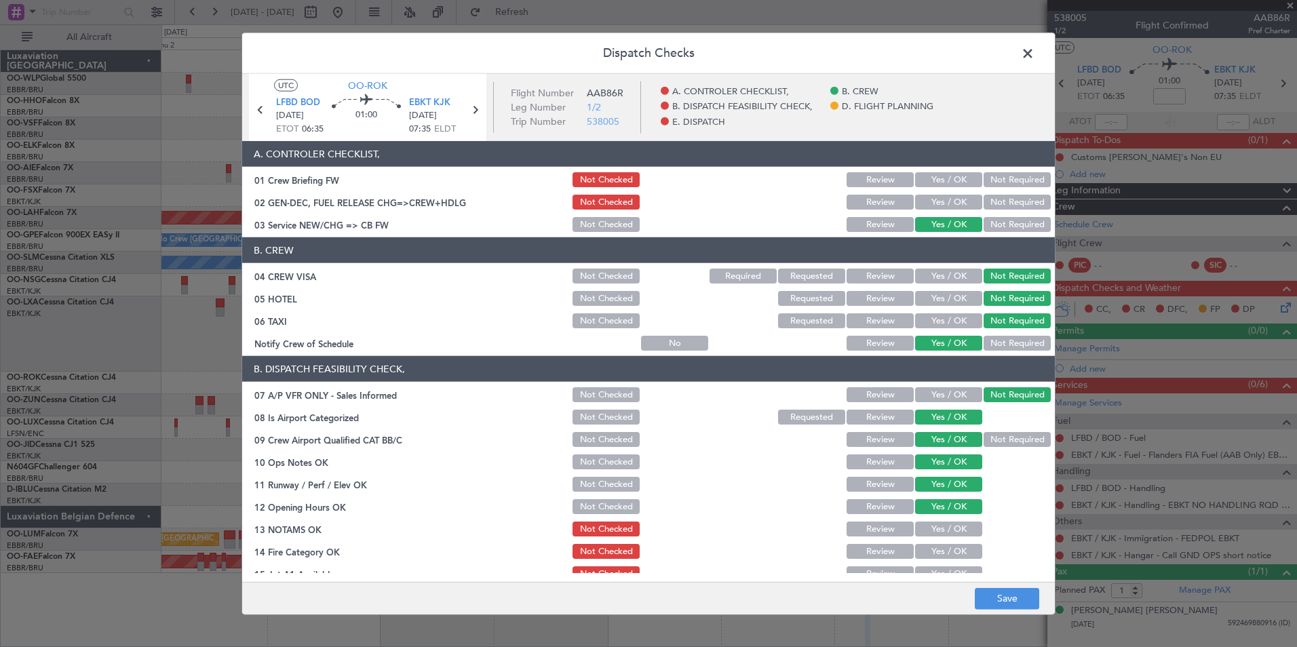
click at [885, 523] on button "Review" at bounding box center [879, 528] width 67 height 15
drag, startPoint x: 924, startPoint y: 544, endPoint x: 924, endPoint y: 551, distance: 7.5
click at [924, 545] on button "Yes / OK" at bounding box center [948, 551] width 67 height 15
click at [926, 572] on button "Yes / OK" at bounding box center [948, 573] width 67 height 15
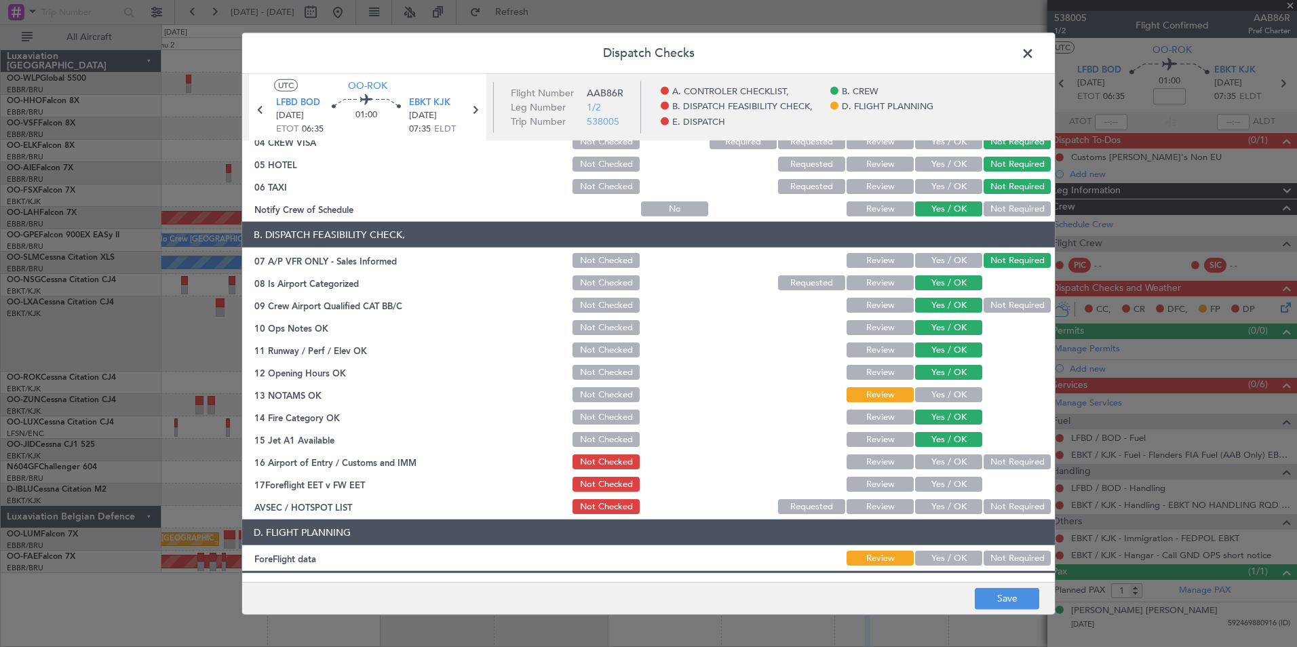
scroll to position [136, 0]
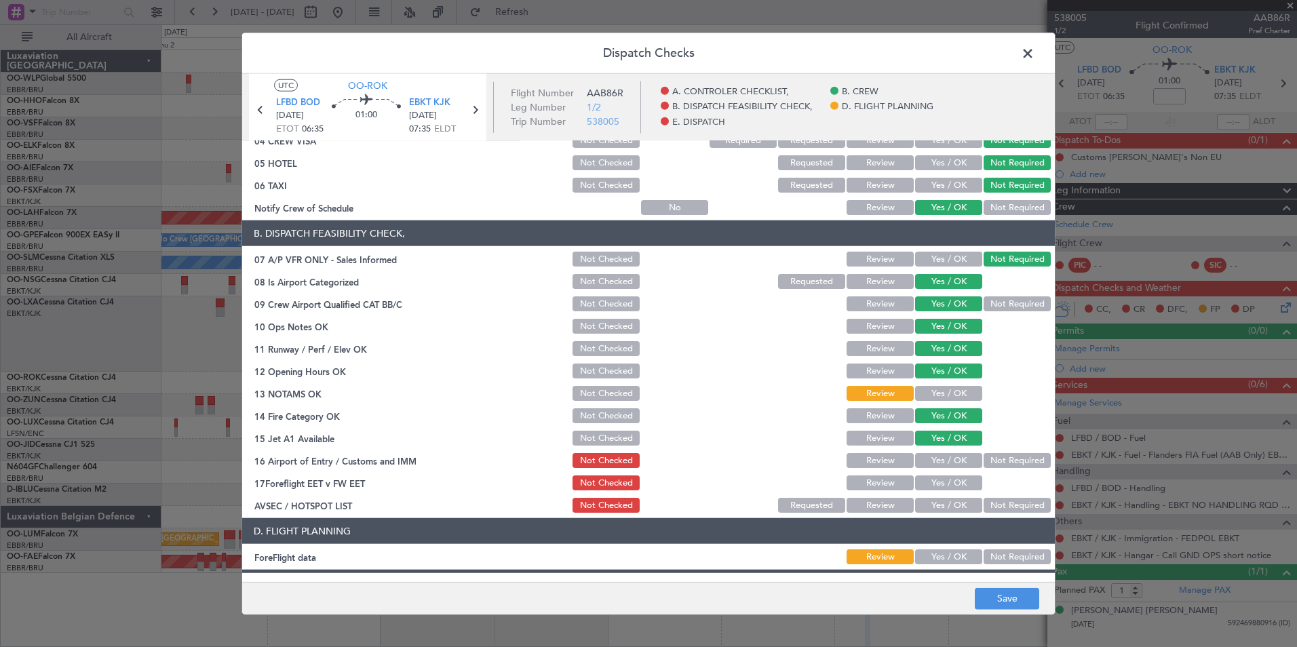
click at [1001, 460] on button "Not Required" at bounding box center [1016, 460] width 67 height 15
click at [855, 488] on button "Review" at bounding box center [879, 482] width 67 height 15
click at [985, 503] on button "Not Required" at bounding box center [1016, 505] width 67 height 15
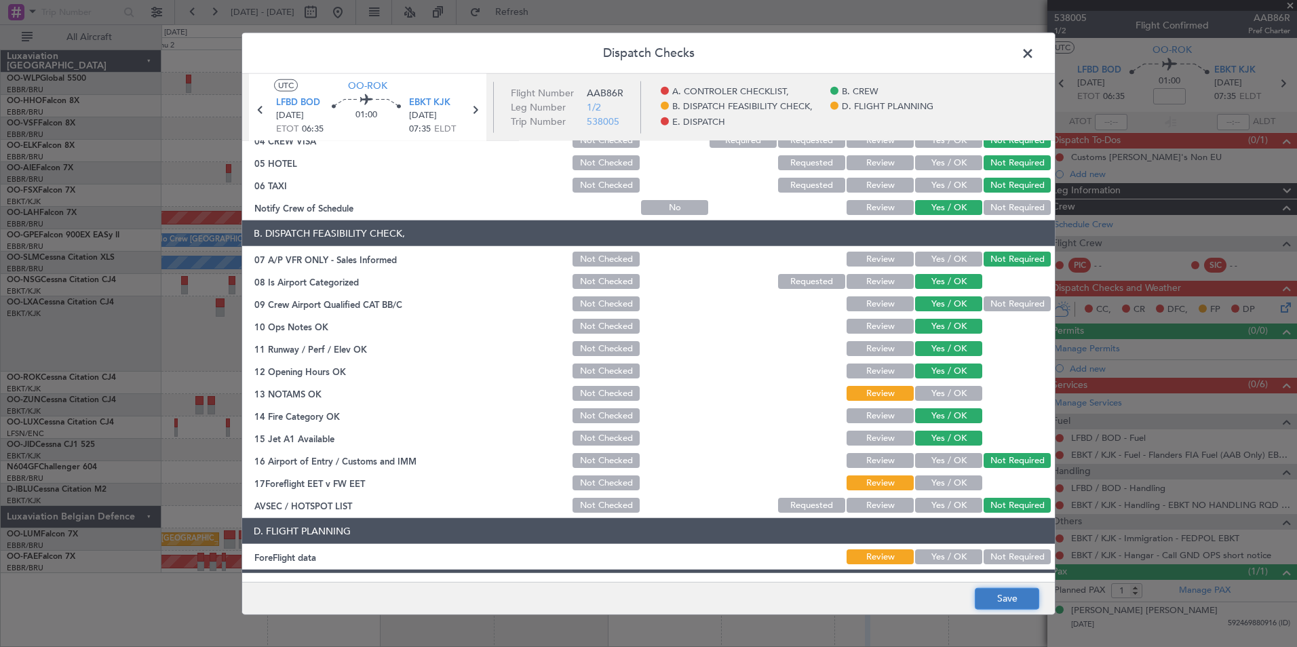
click at [1000, 596] on button "Save" at bounding box center [1006, 598] width 64 height 22
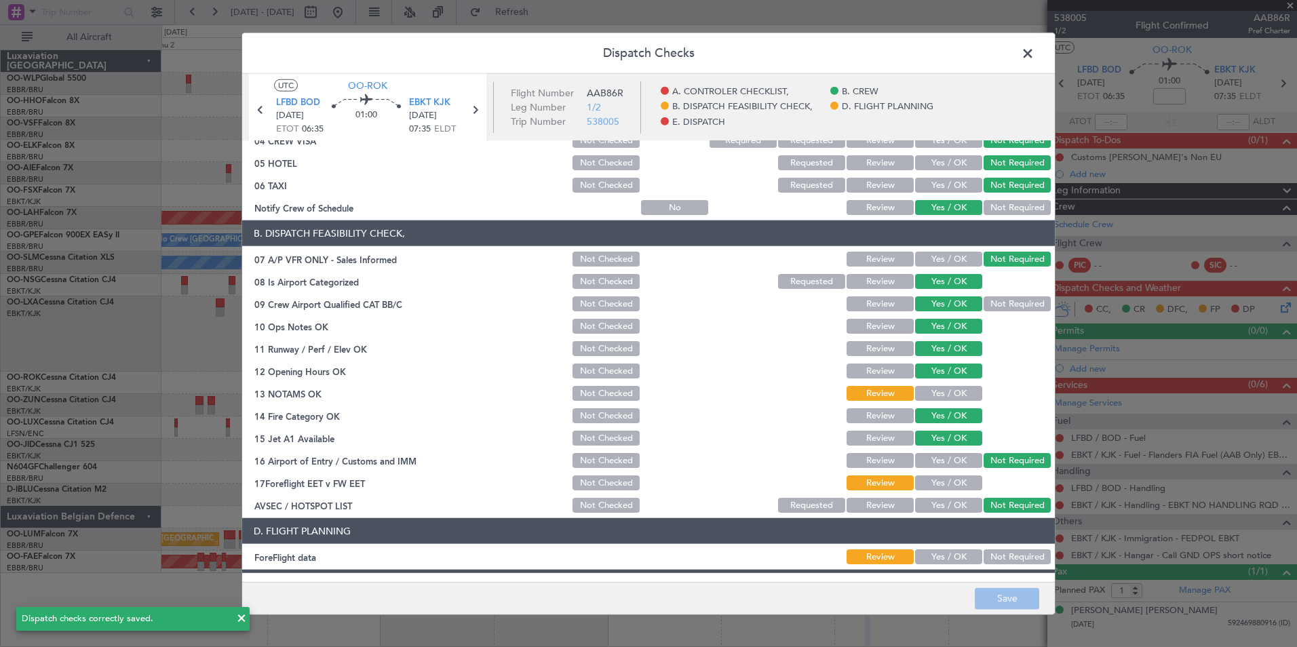
click at [1034, 58] on span at bounding box center [1034, 56] width 0 height 27
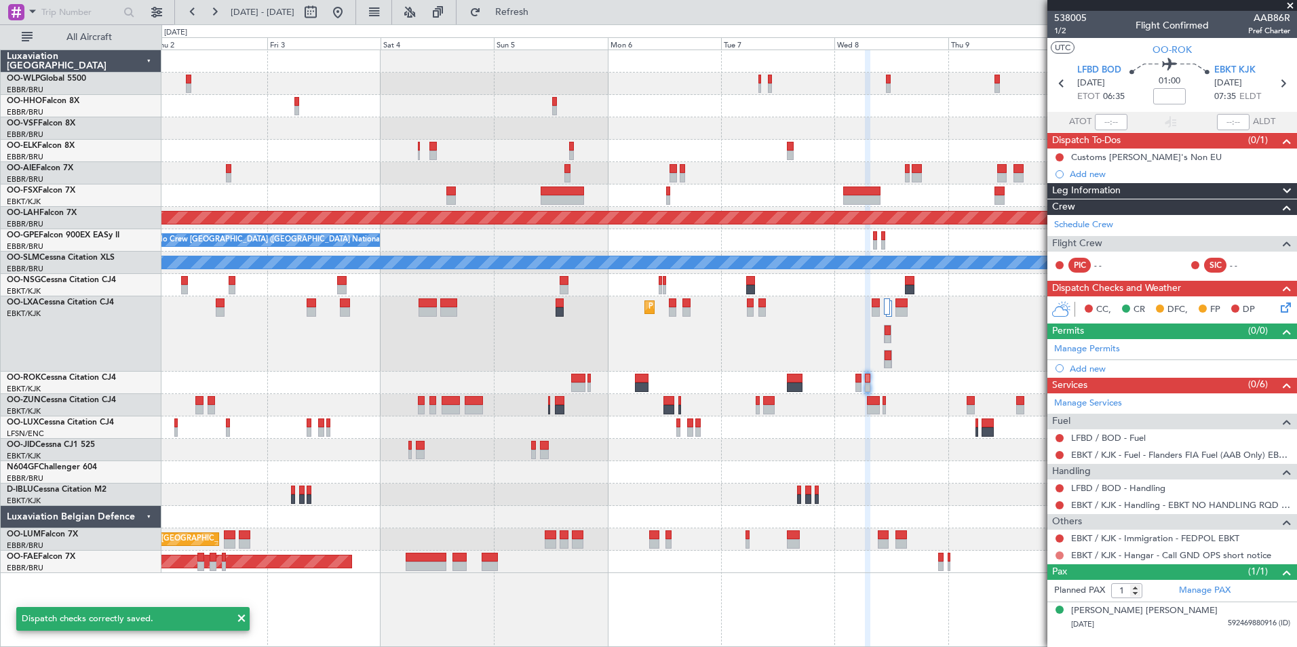
click at [1059, 556] on button at bounding box center [1059, 555] width 8 height 8
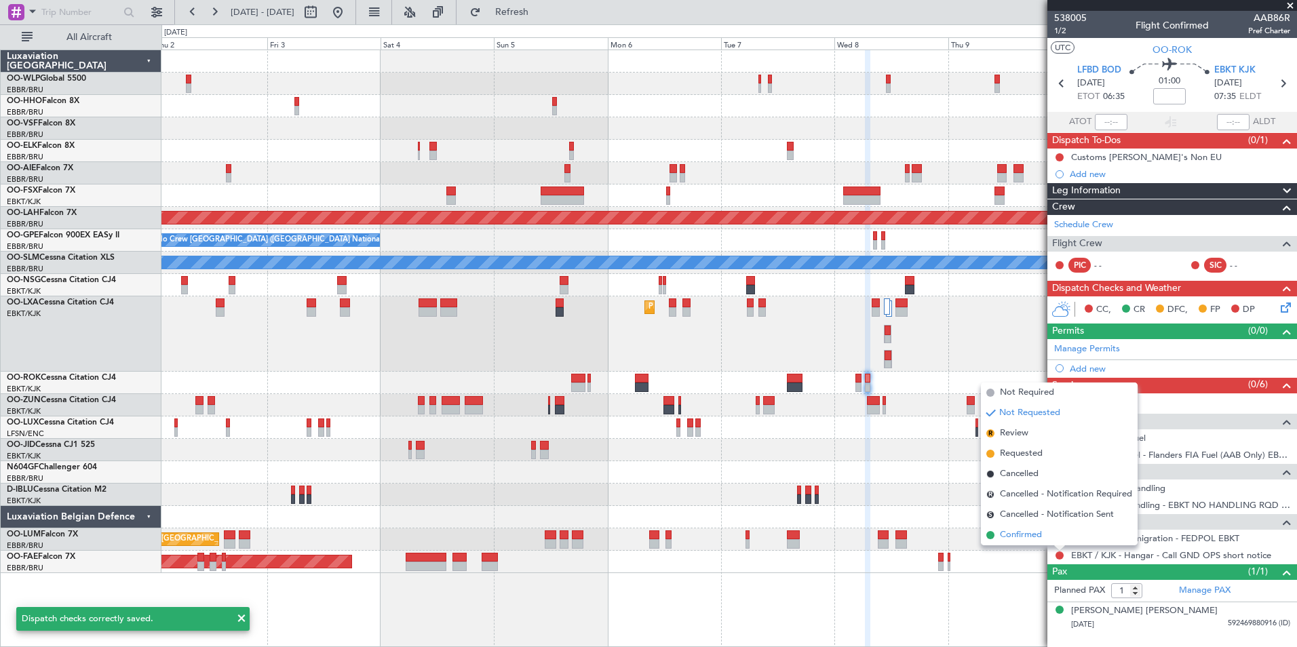
click at [1032, 536] on span "Confirmed" at bounding box center [1021, 535] width 42 height 14
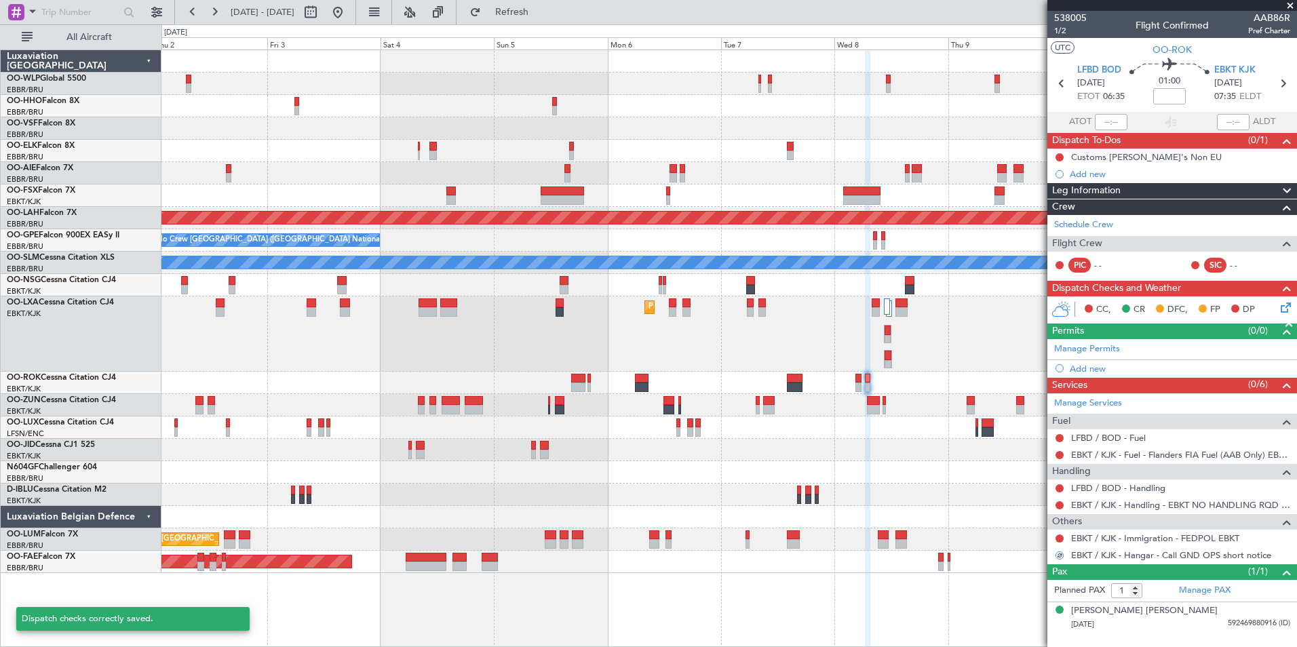
click at [1060, 501] on div "Not Requested" at bounding box center [1060, 501] width 0 height 0
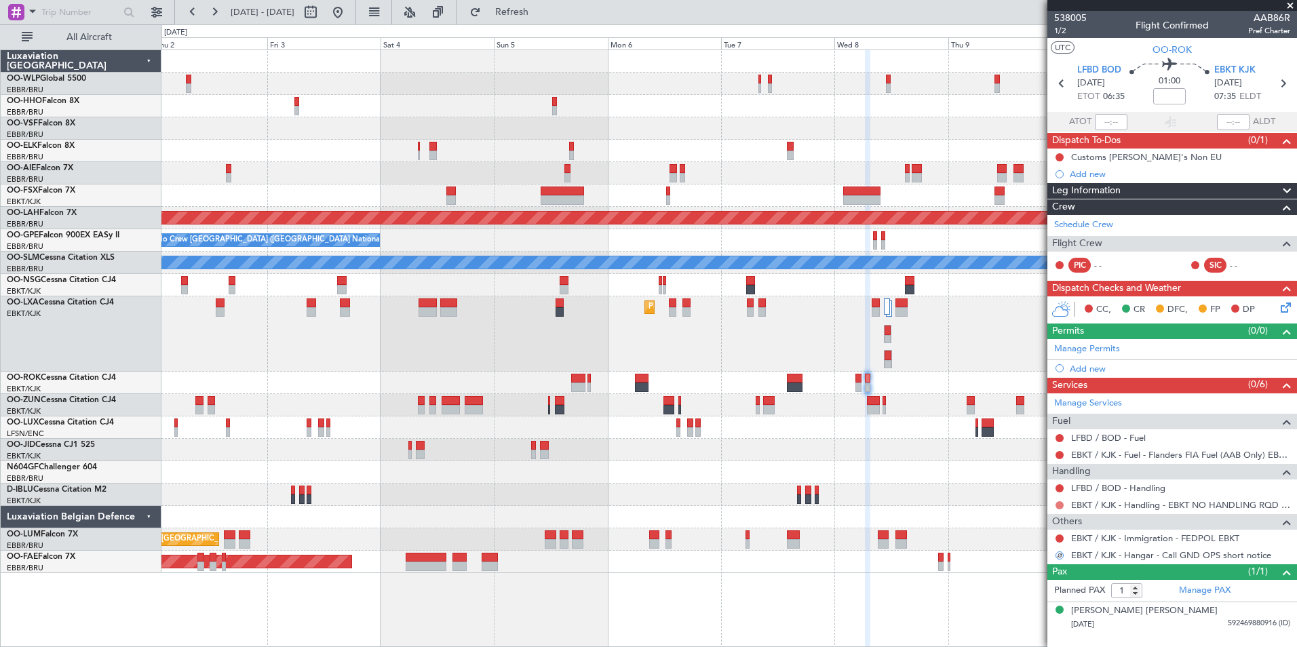
click at [1063, 502] on button at bounding box center [1059, 505] width 8 height 8
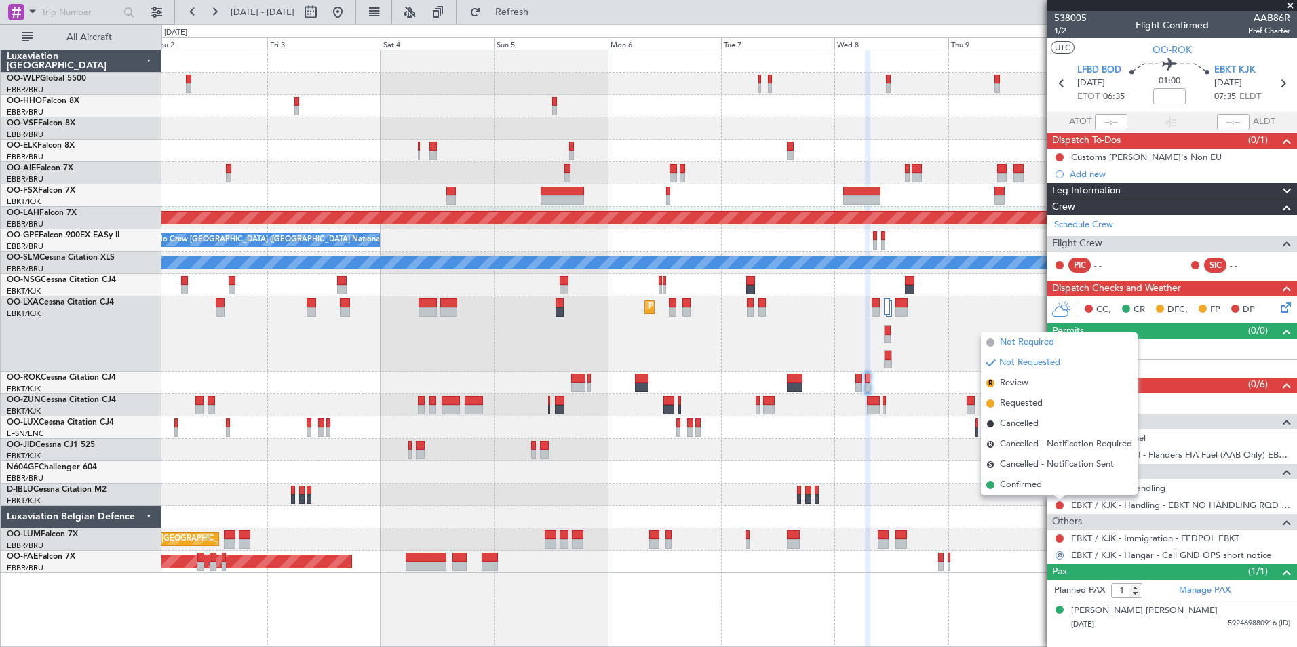
click at [1050, 344] on span "Not Required" at bounding box center [1027, 343] width 54 height 14
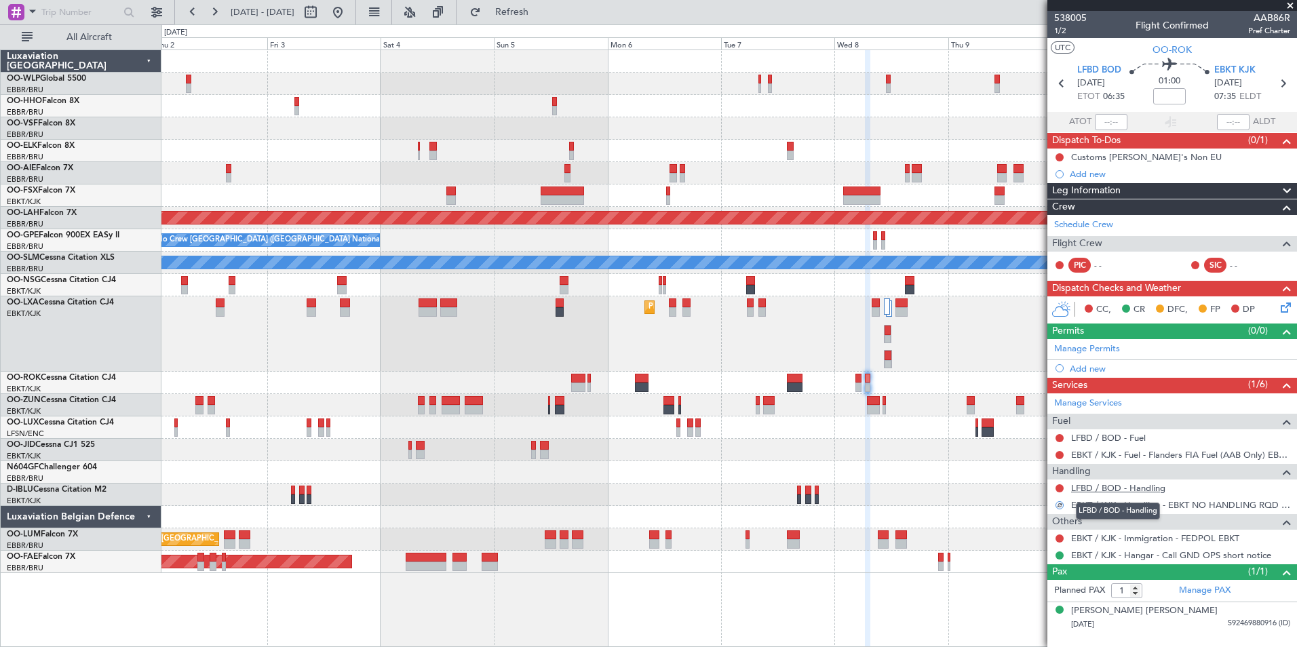
click at [1104, 489] on link "LFBD / BOD - Handling" at bounding box center [1118, 488] width 94 height 12
click at [1081, 71] on span "LFBD BOD" at bounding box center [1099, 71] width 44 height 14
click at [1126, 440] on link "LFBD / BOD - Fuel" at bounding box center [1108, 438] width 75 height 12
click at [456, 6] on fb-legs-stacking-toggle at bounding box center [440, 12] width 33 height 24
click at [540, 12] on span "Refresh" at bounding box center [512, 11] width 57 height 9
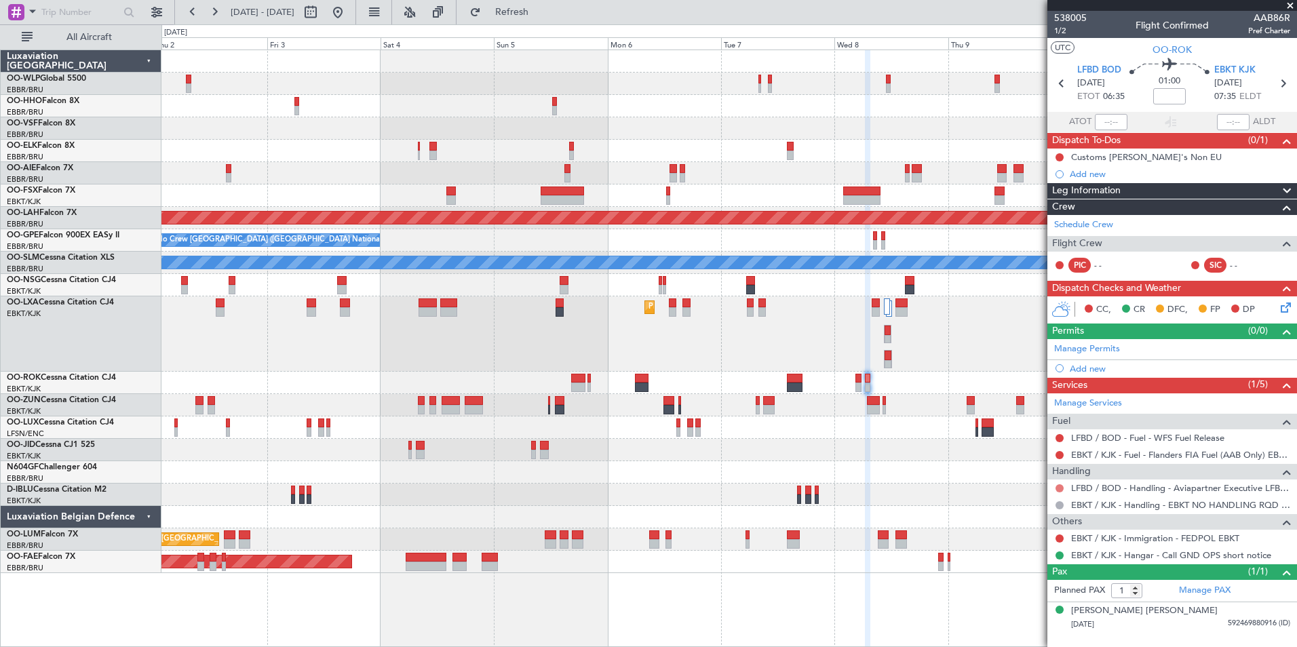
click at [1060, 490] on button at bounding box center [1059, 488] width 8 height 8
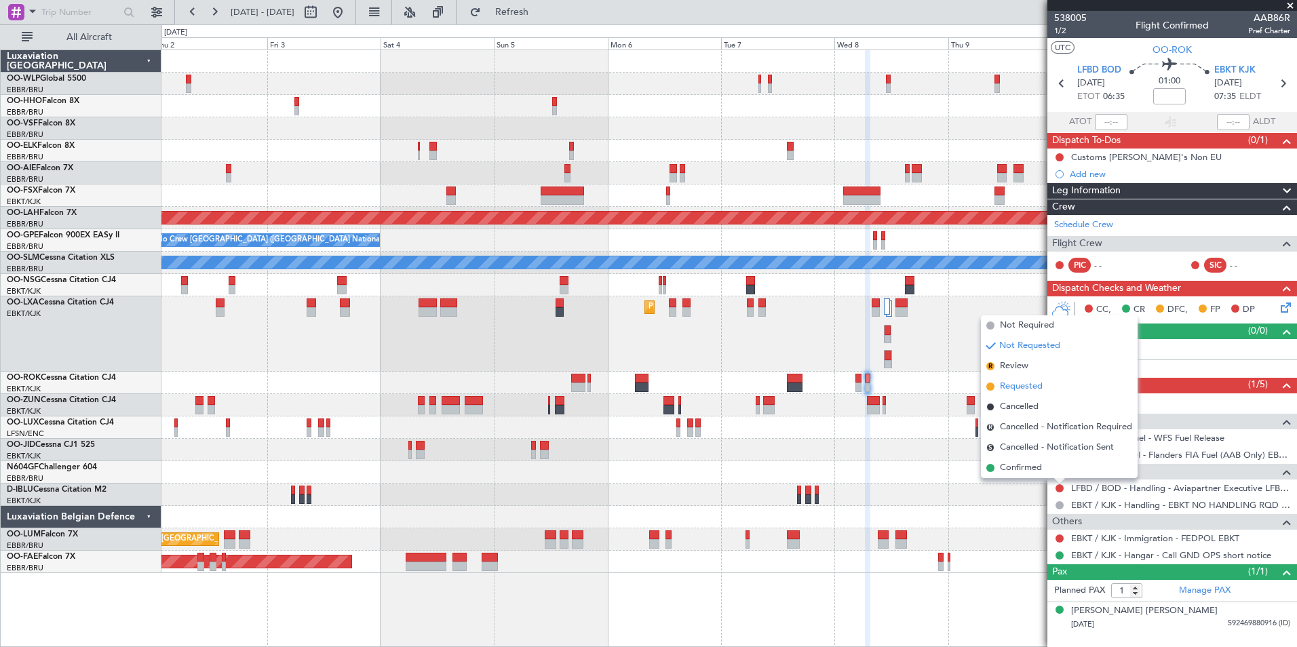
click at [1025, 390] on span "Requested" at bounding box center [1021, 387] width 43 height 14
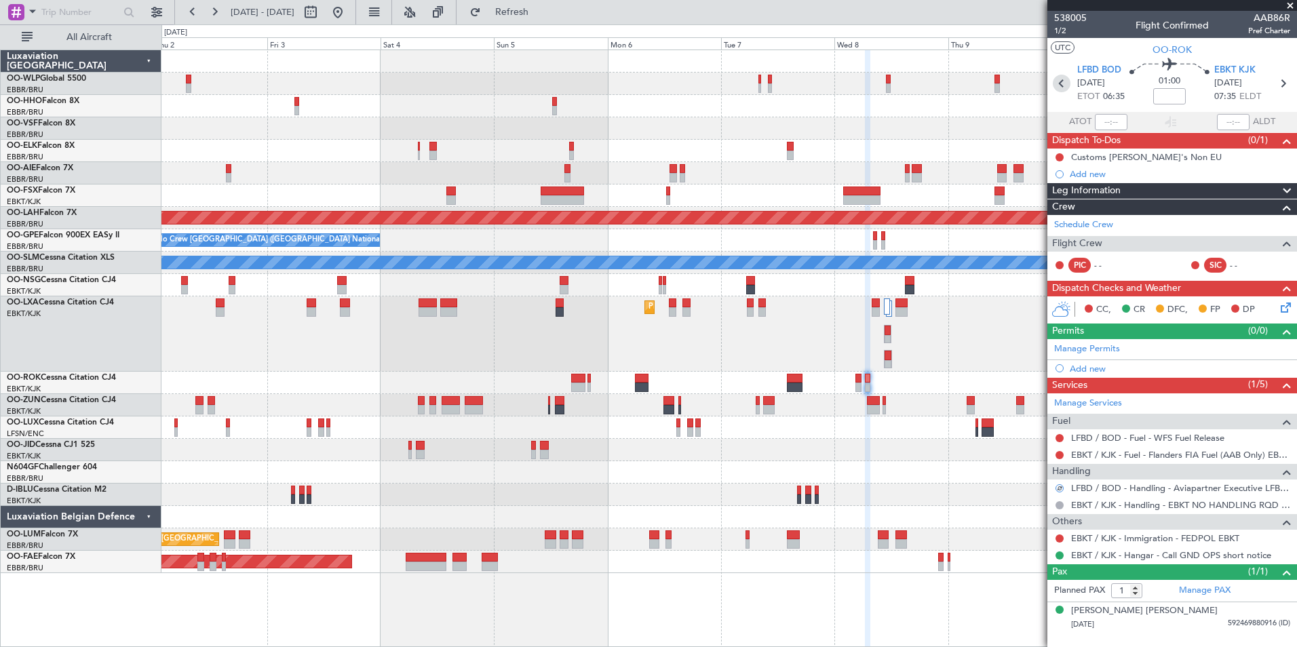
click at [1065, 82] on icon at bounding box center [1061, 84] width 18 height 18
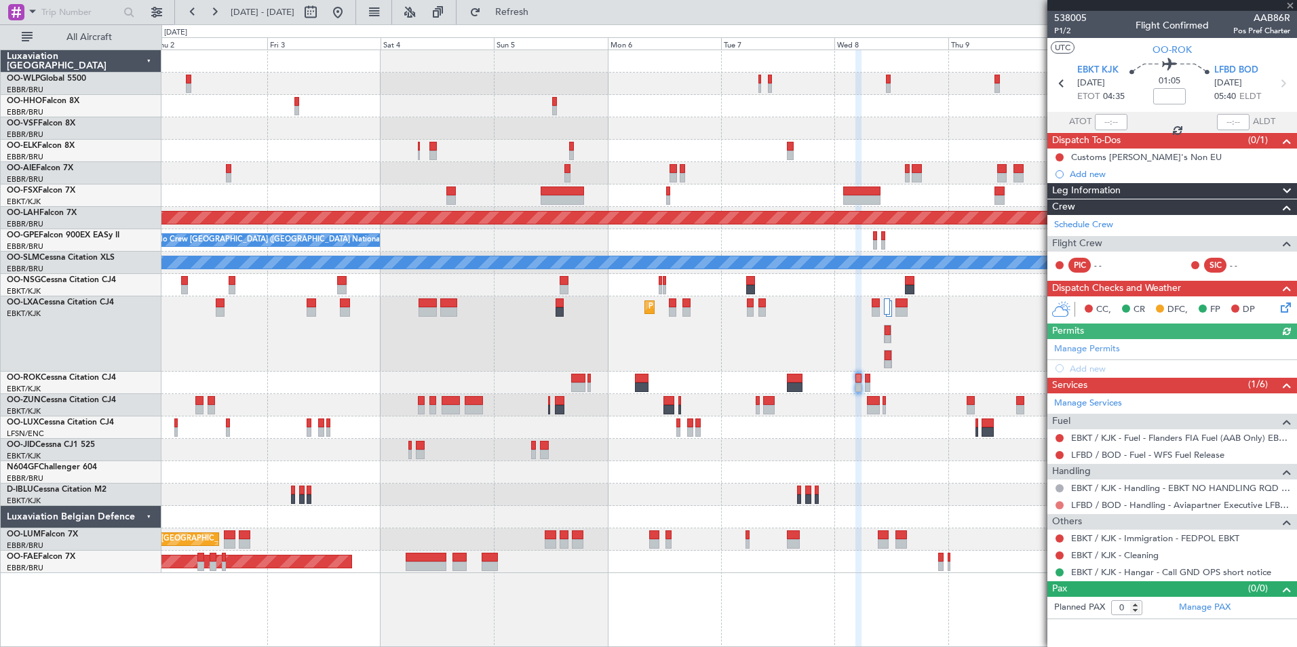
click at [1059, 505] on button at bounding box center [1059, 505] width 8 height 8
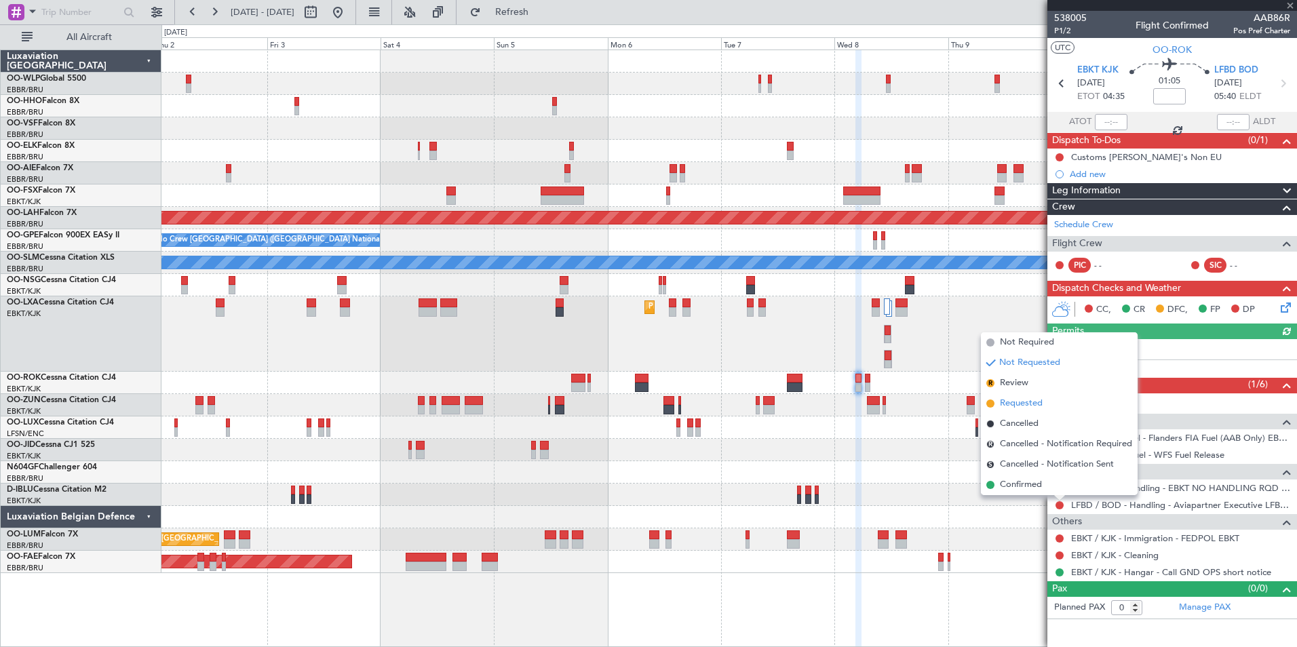
click at [1021, 405] on span "Requested" at bounding box center [1021, 404] width 43 height 14
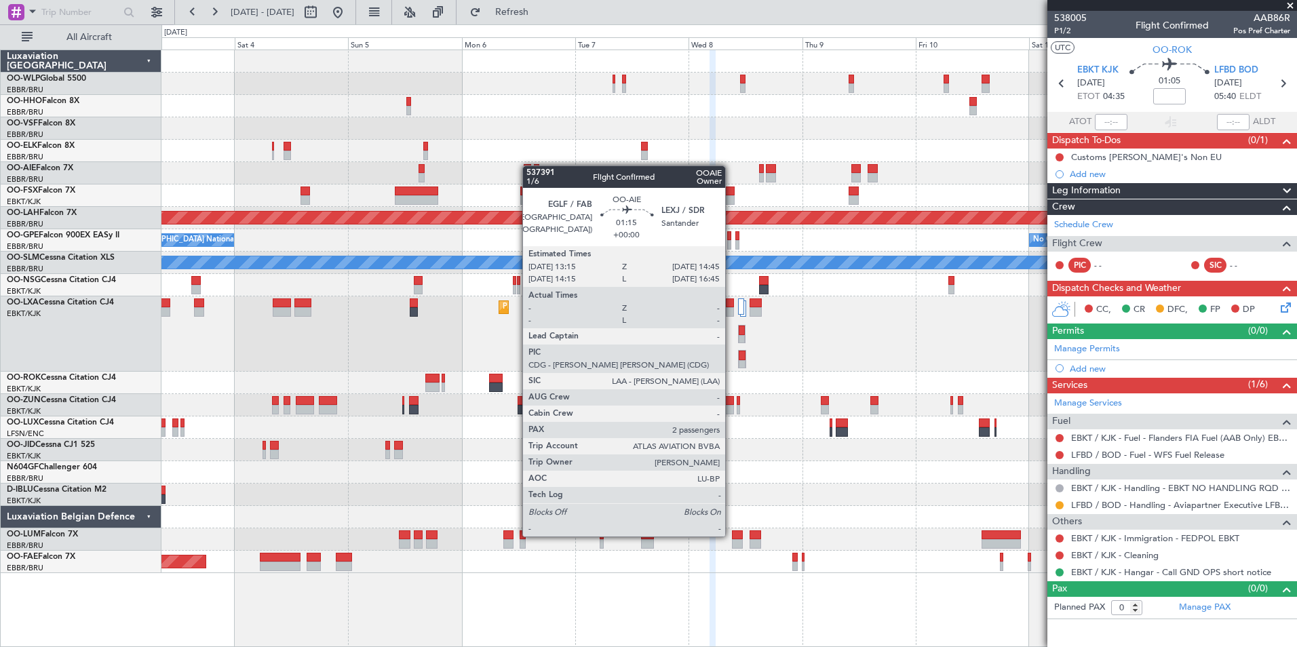
click at [529, 165] on div at bounding box center [527, 168] width 7 height 9
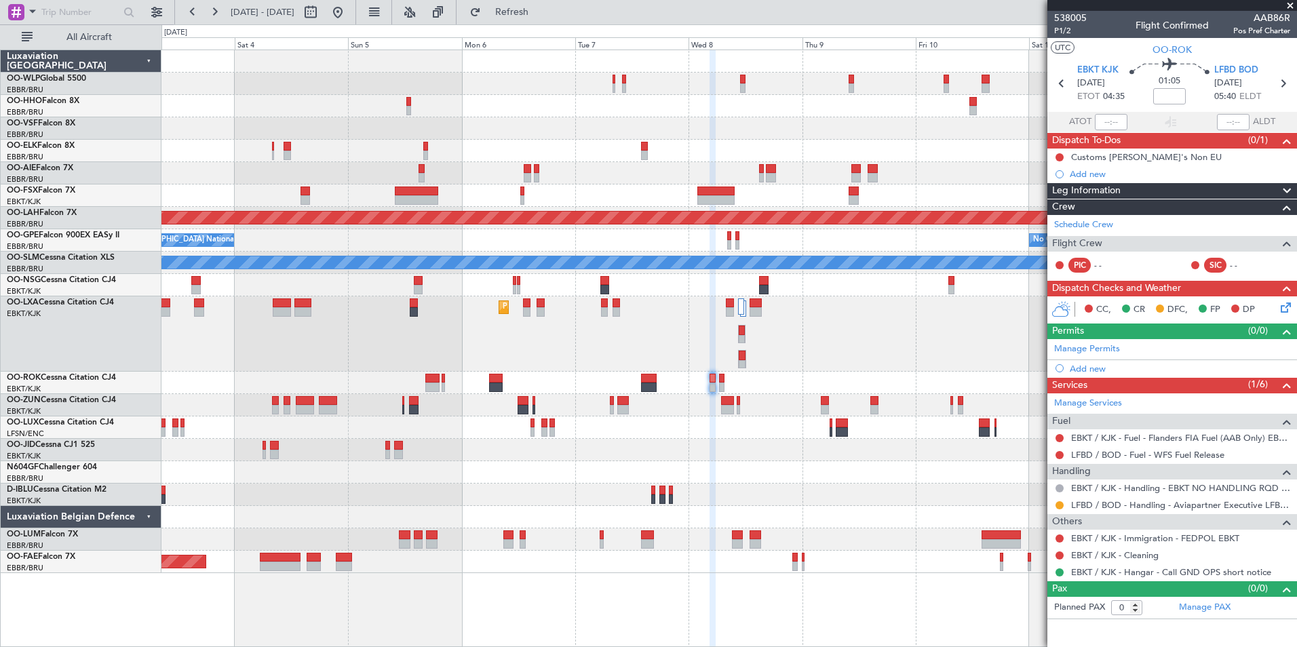
click at [458, 111] on div at bounding box center [728, 106] width 1135 height 22
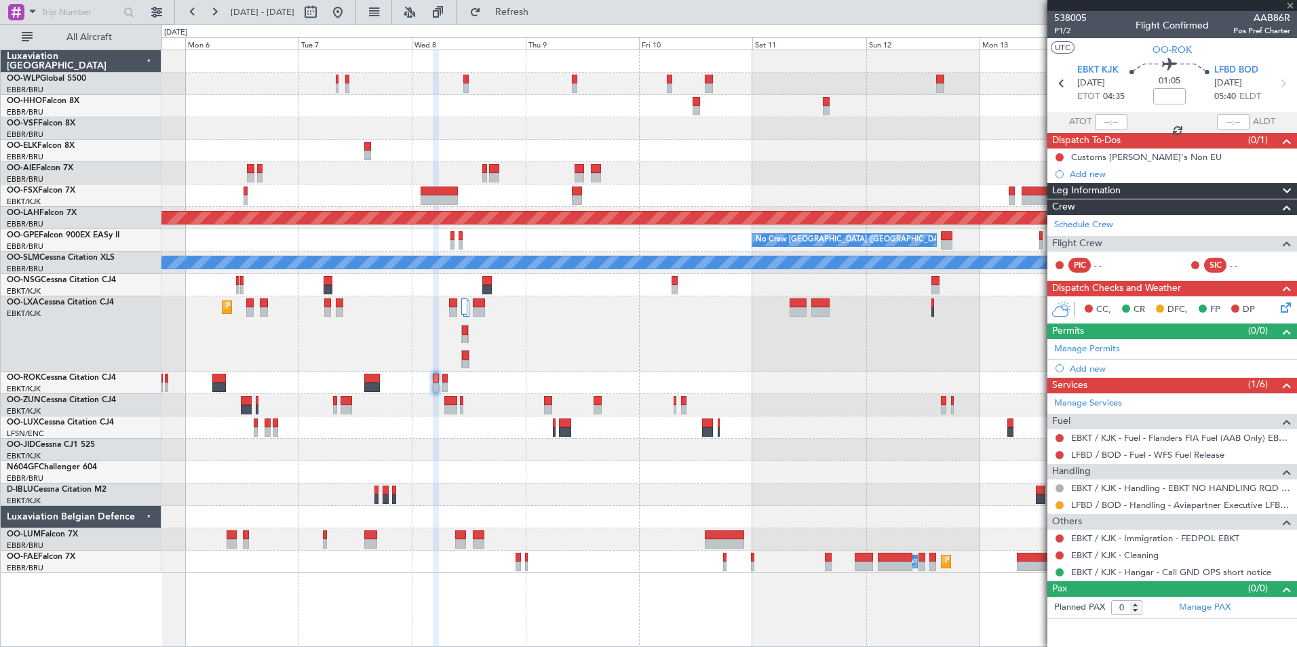
click at [566, 116] on div at bounding box center [728, 106] width 1135 height 22
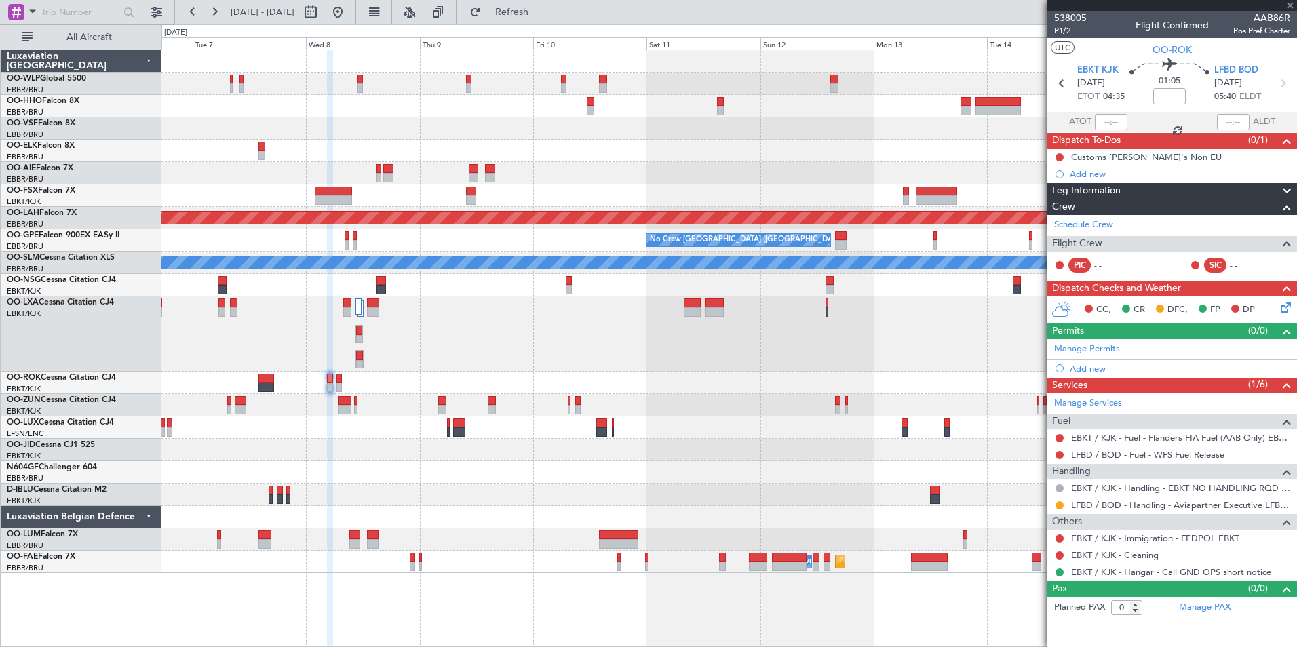
click at [552, 138] on div at bounding box center [728, 128] width 1135 height 22
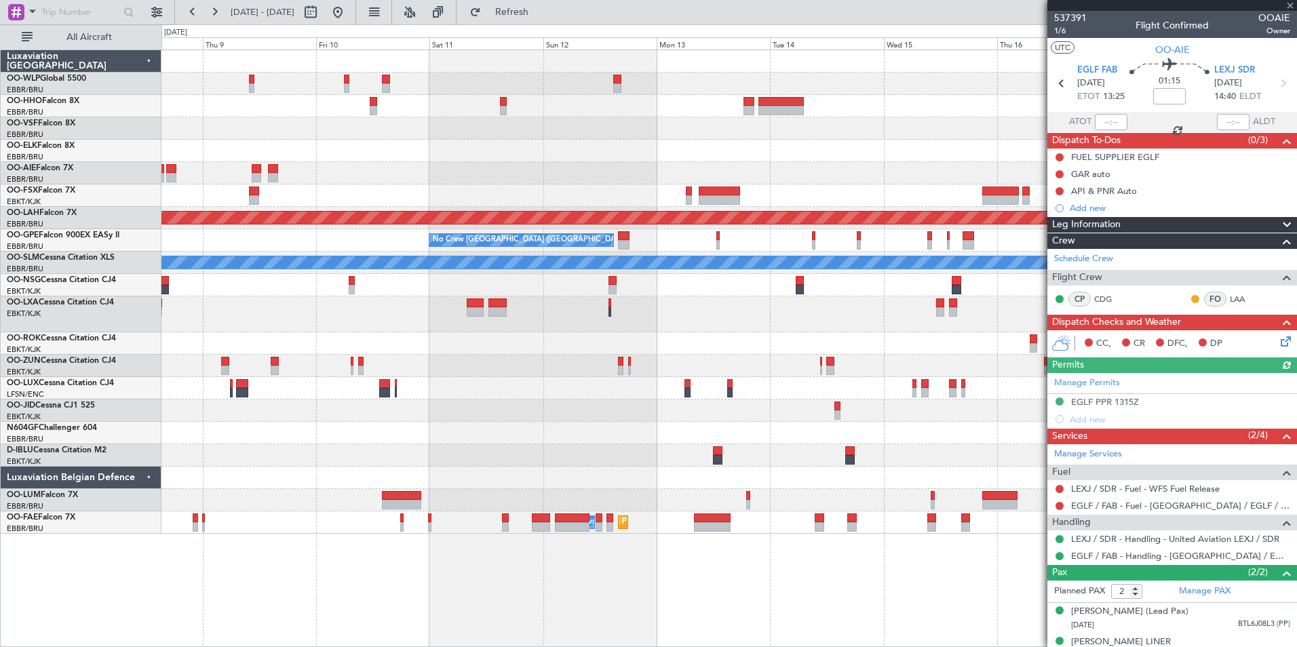
click at [667, 165] on div "- - LSGG 19:00 Z RJTT 06:45 Z Planned Maint Alton-st Louis (St Louis Regl) No C…" at bounding box center [728, 292] width 1135 height 484
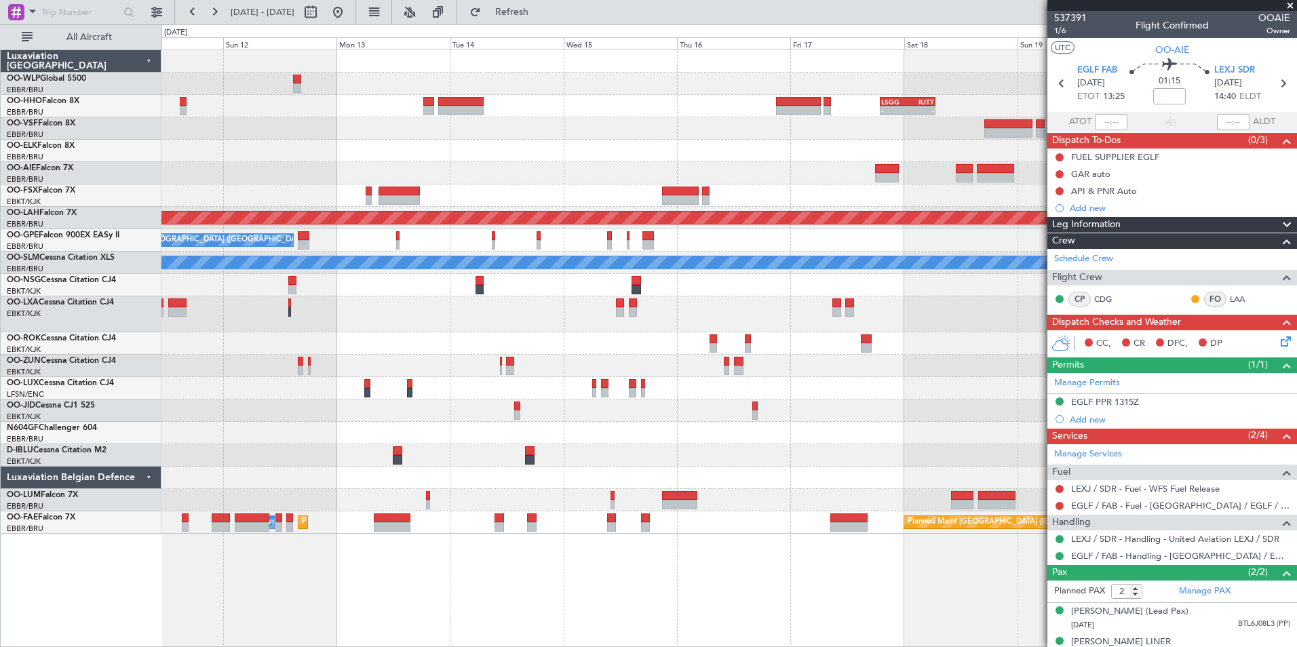
click at [592, 157] on div at bounding box center [728, 151] width 1135 height 22
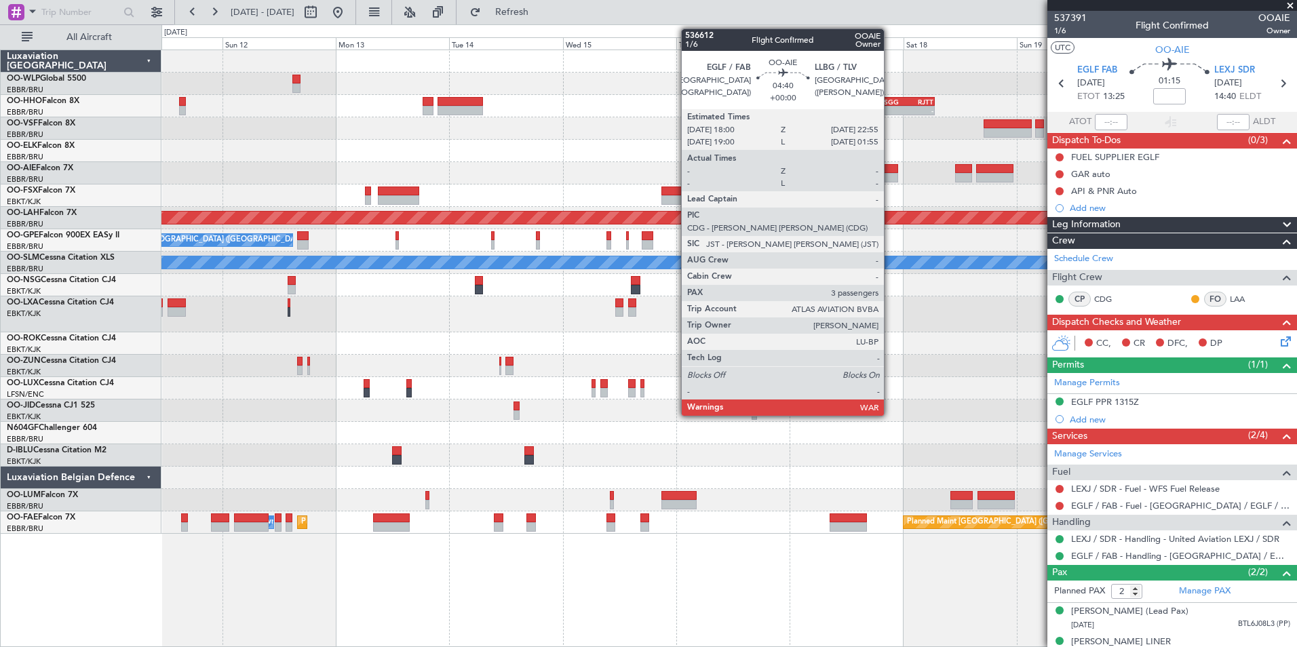
click at [890, 172] on div at bounding box center [886, 168] width 24 height 9
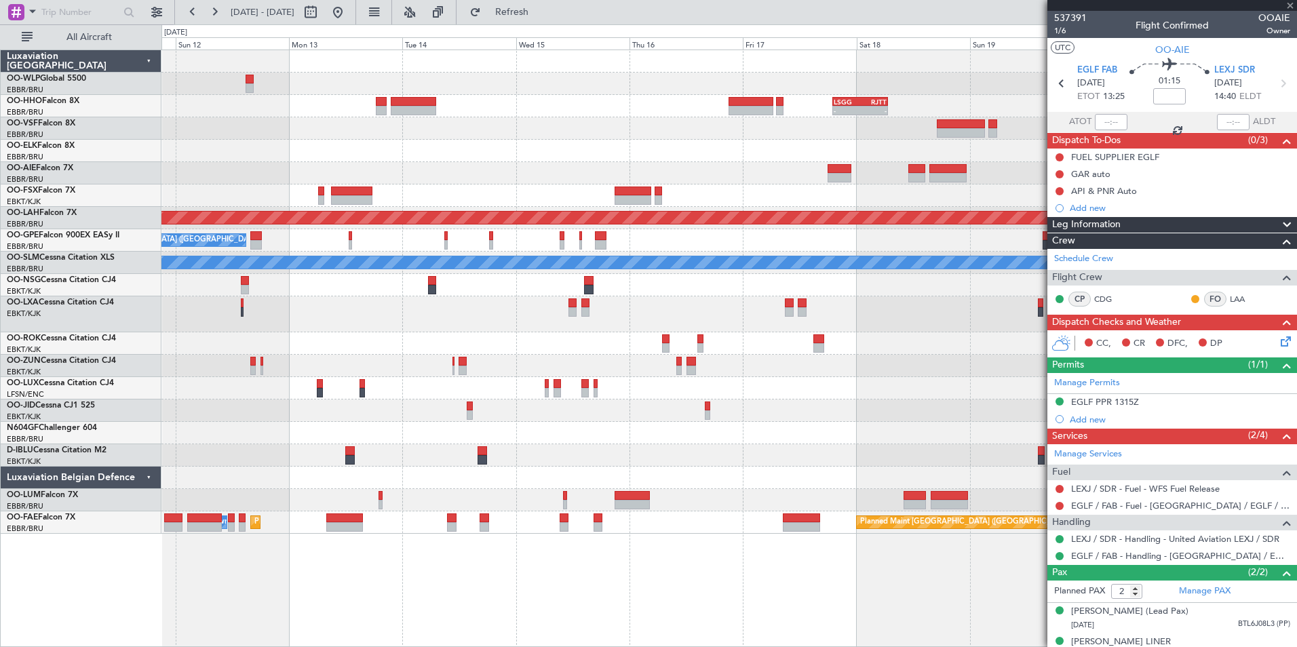
click at [729, 151] on div at bounding box center [728, 151] width 1135 height 22
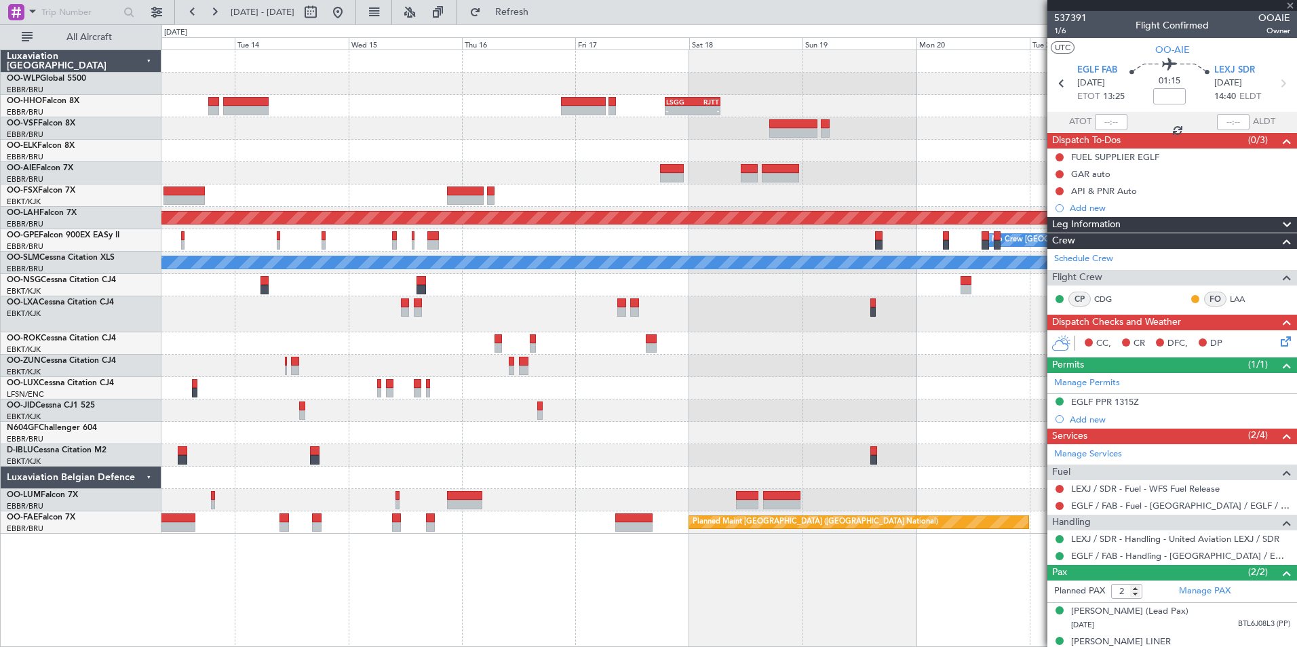
type input "3"
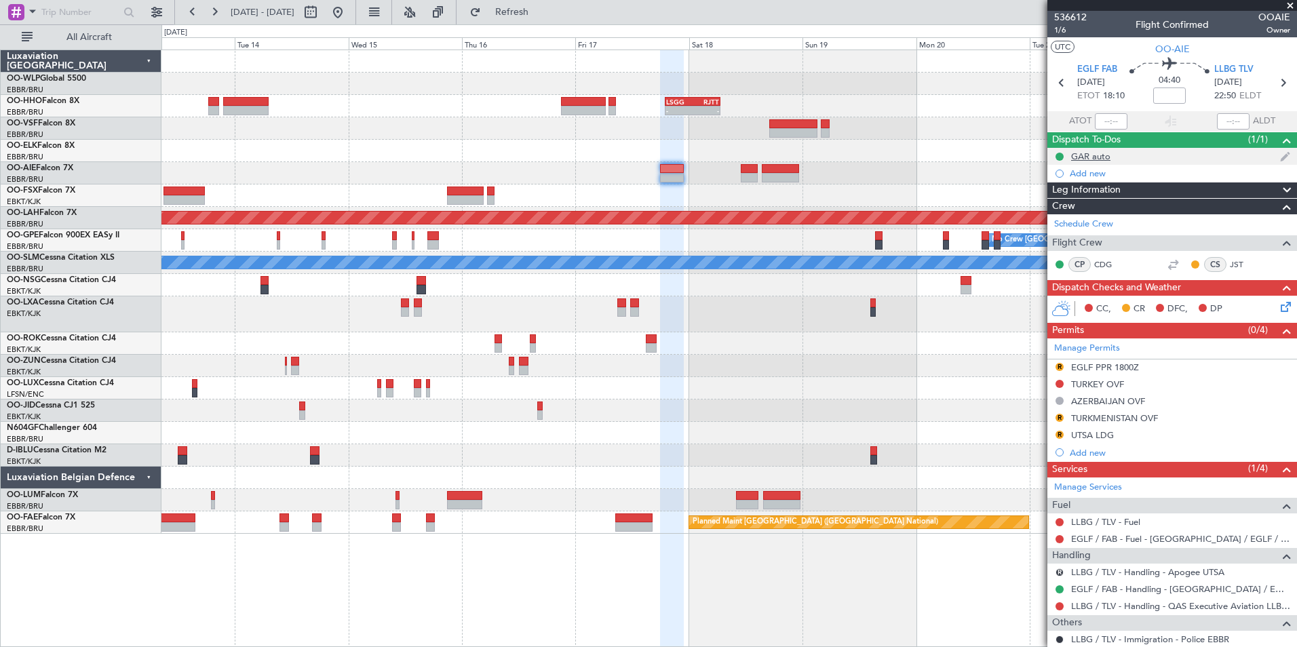
scroll to position [0, 0]
click at [1088, 433] on div "UTSA LDG" at bounding box center [1092, 436] width 43 height 12
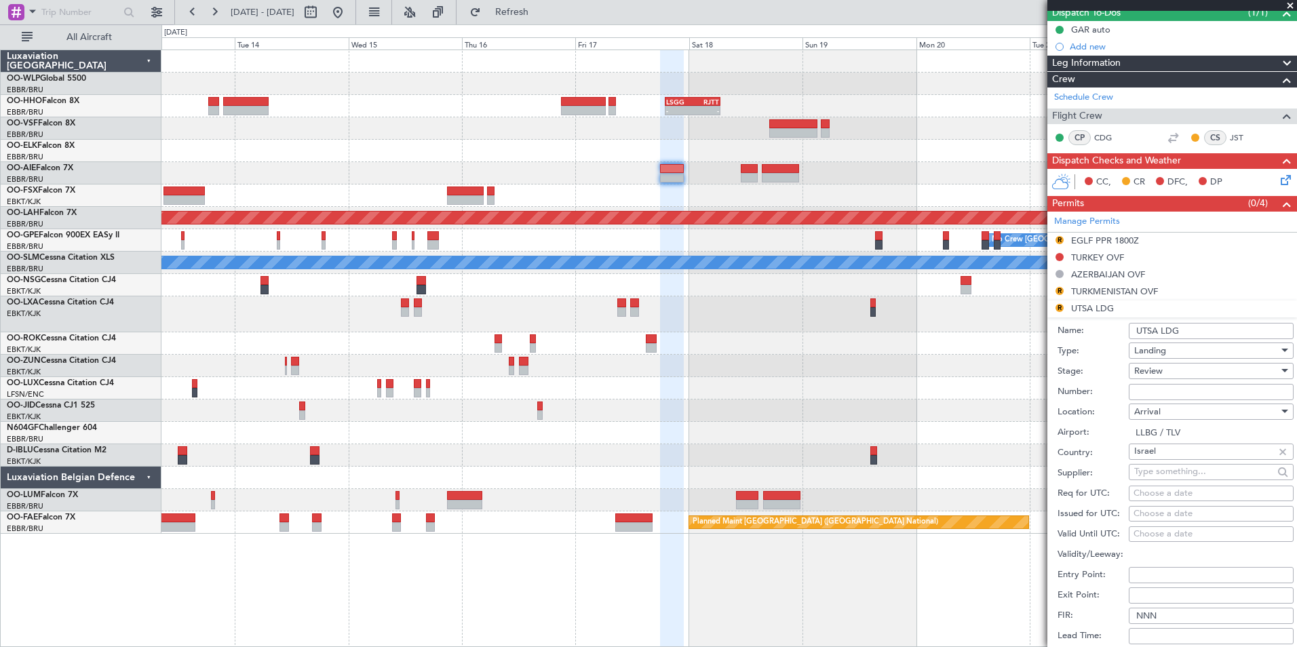
scroll to position [136, 0]
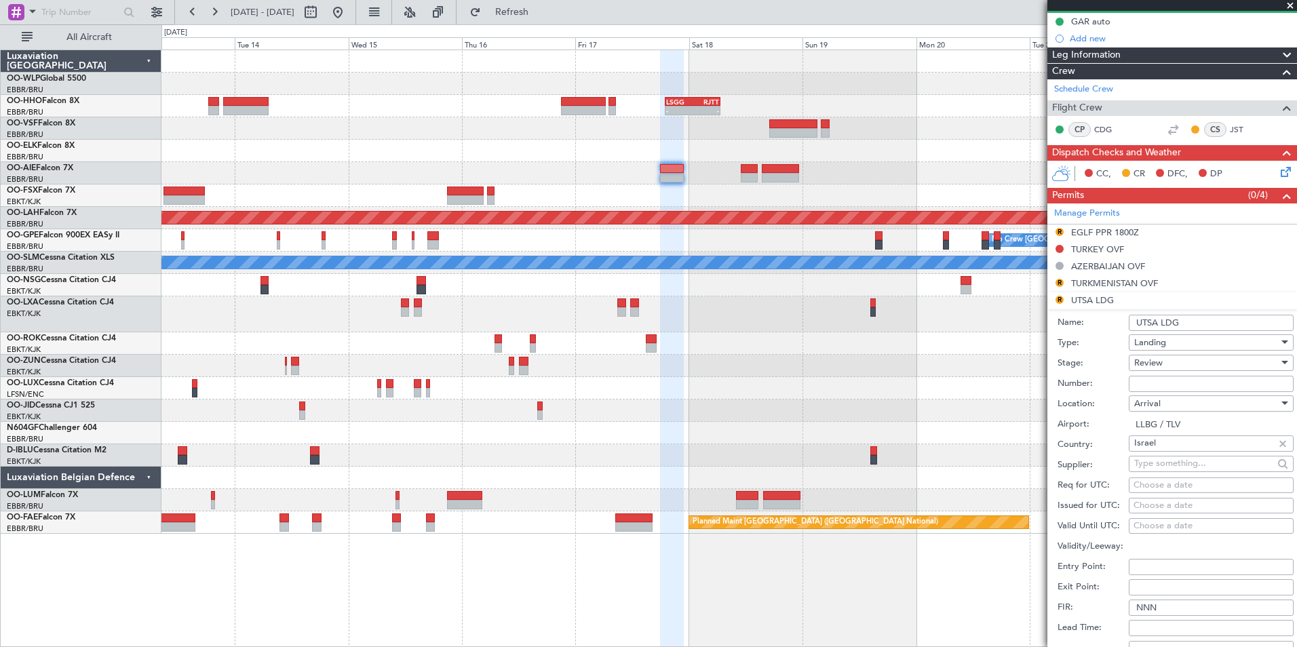
click at [1146, 323] on input "UTSA LDG" at bounding box center [1210, 323] width 165 height 16
type input "LLBG LDG"
click at [1156, 361] on span "Review" at bounding box center [1148, 363] width 28 height 12
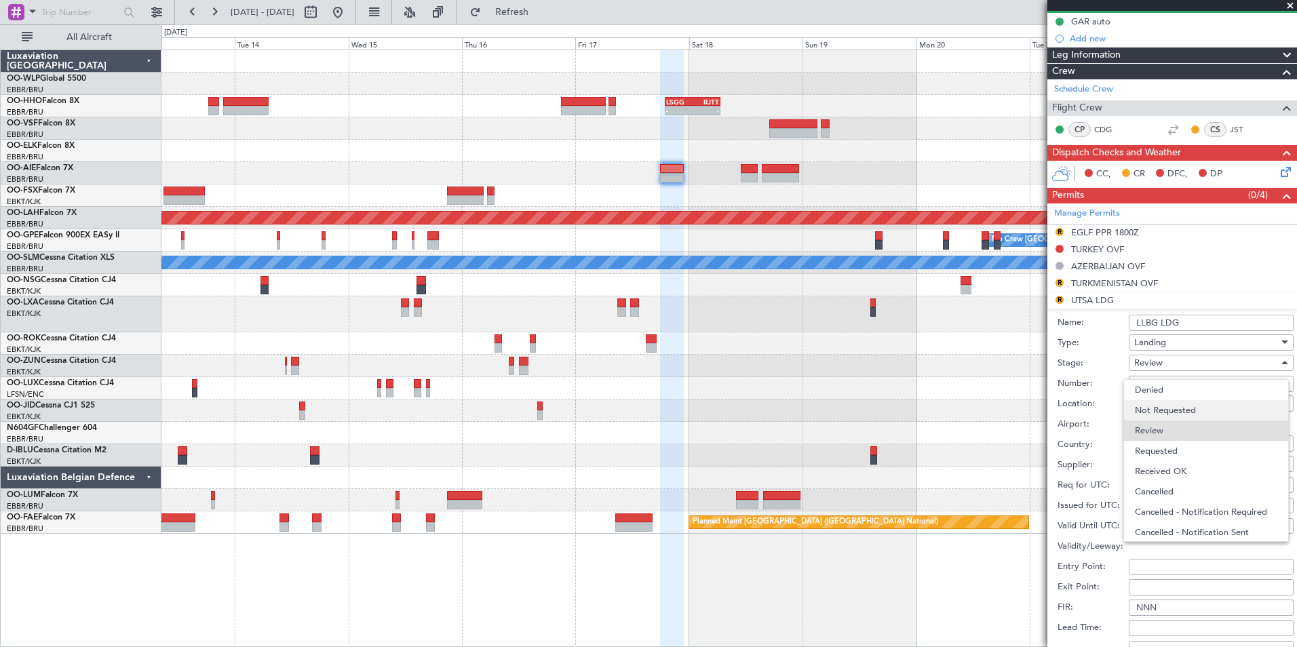
click at [1158, 405] on span "Not Requested" at bounding box center [1206, 410] width 142 height 20
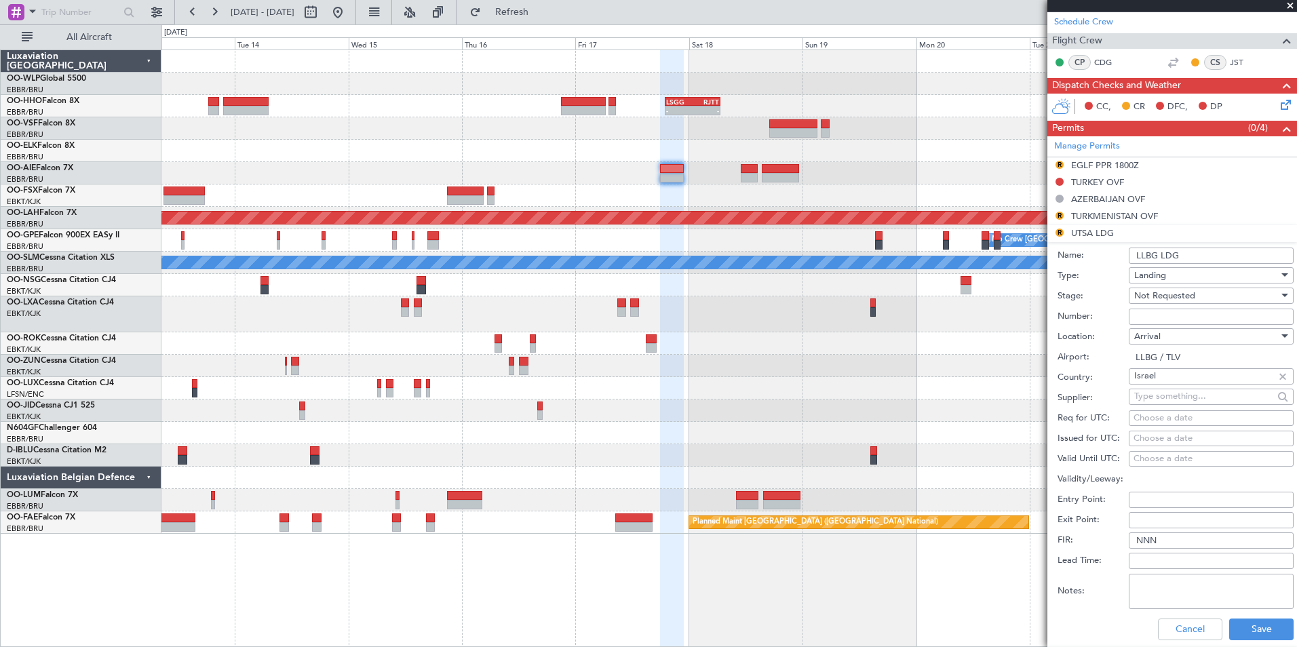
scroll to position [271, 0]
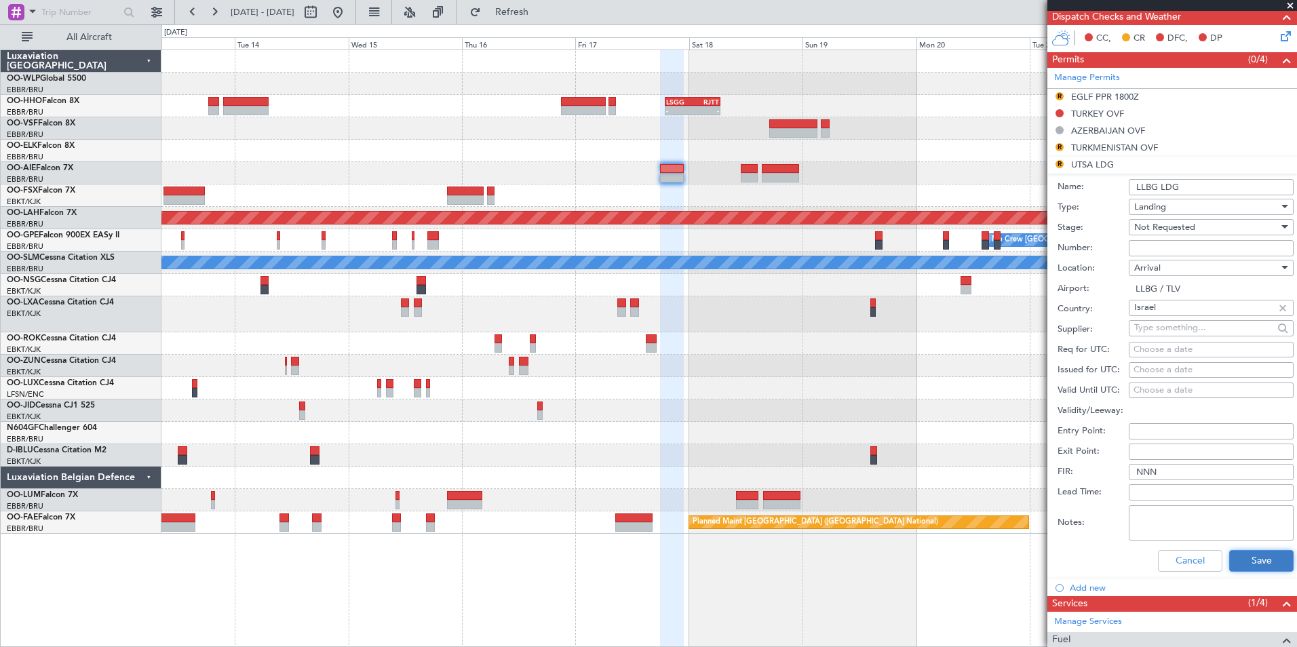
click at [1258, 561] on button "Save" at bounding box center [1261, 561] width 64 height 22
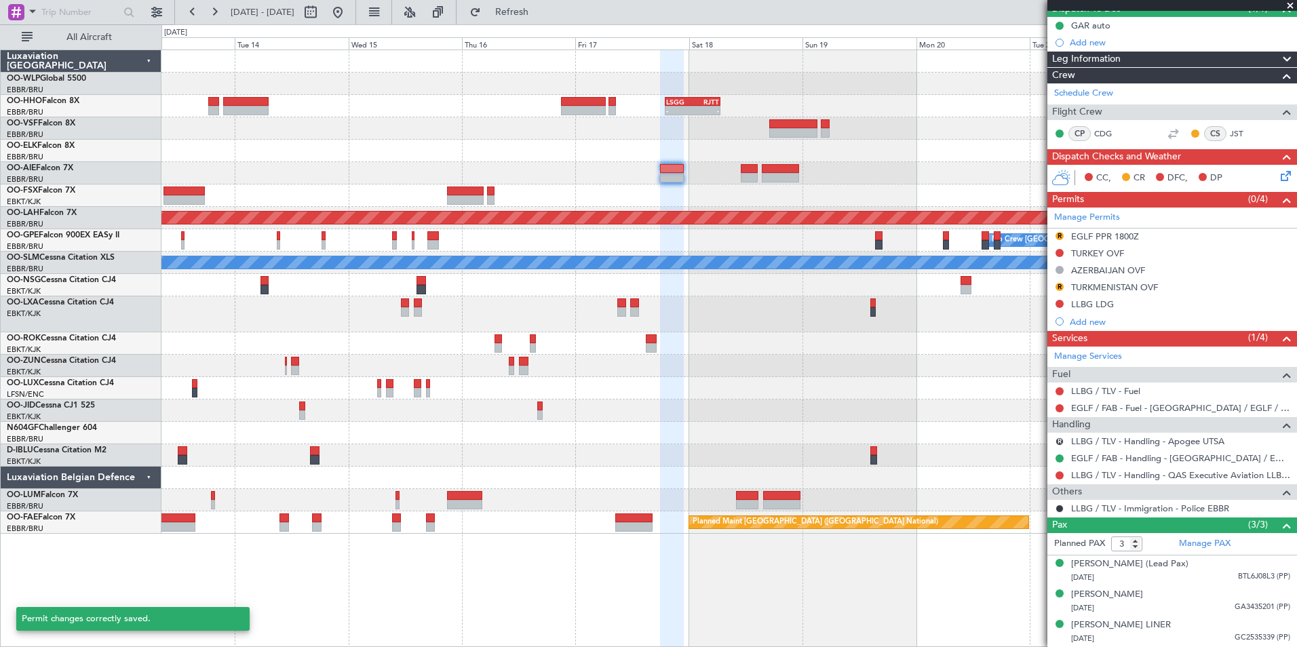
scroll to position [144, 0]
click at [1057, 283] on button "R" at bounding box center [1059, 287] width 8 height 8
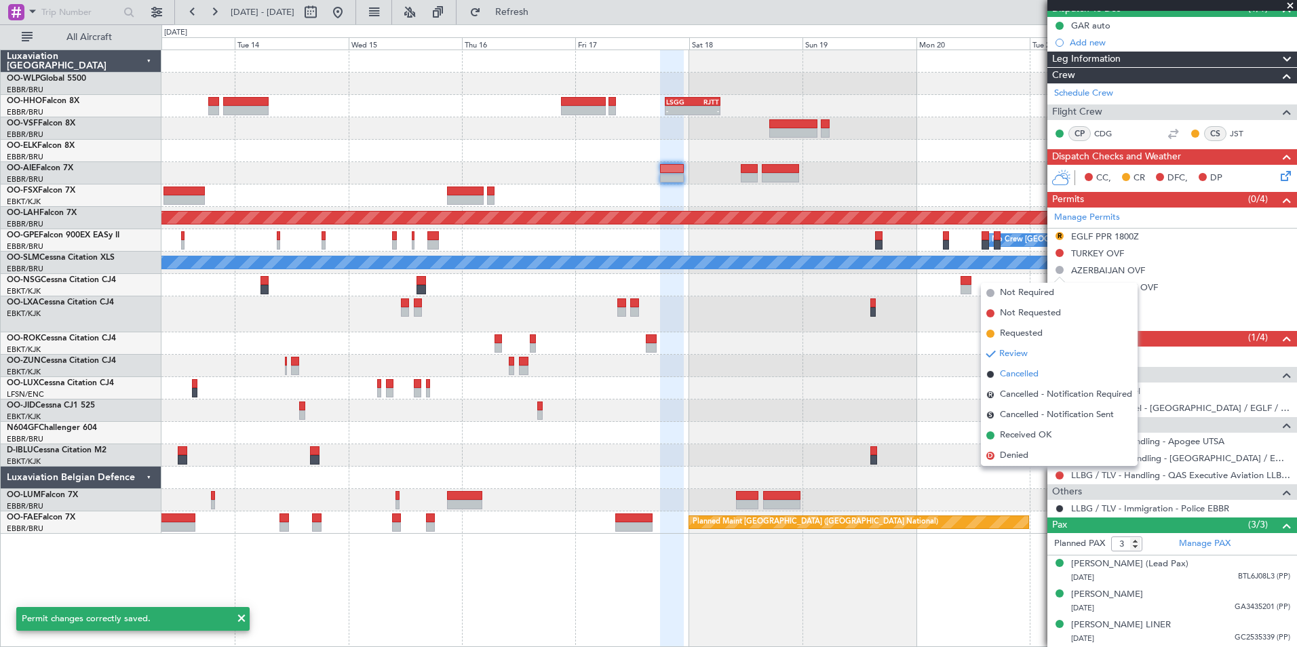
click at [1011, 372] on span "Cancelled" at bounding box center [1019, 375] width 39 height 14
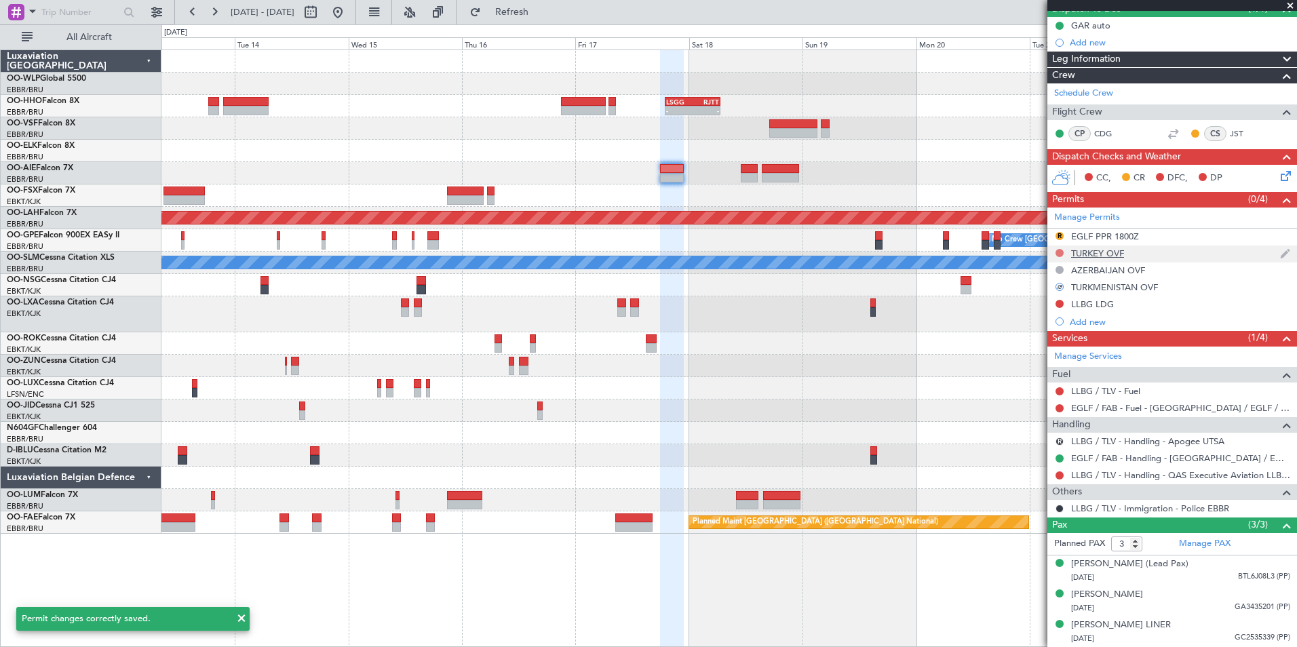
click at [1056, 249] on button at bounding box center [1059, 253] width 8 height 8
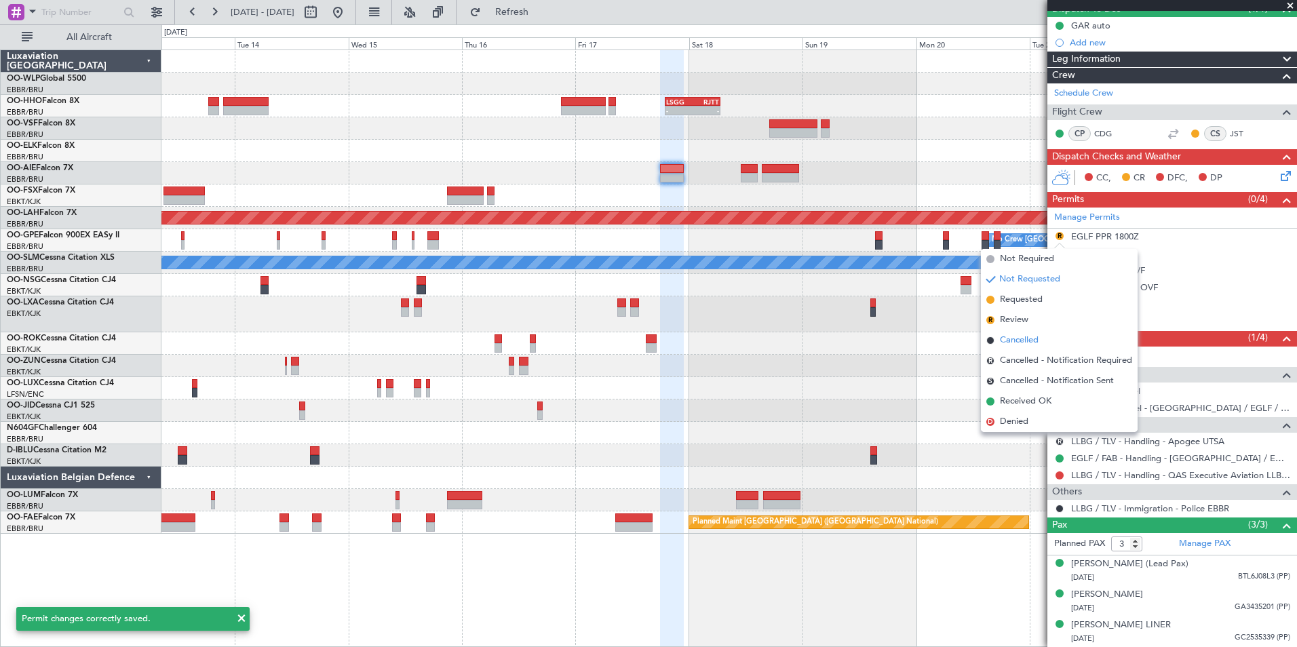
click at [1017, 334] on span "Cancelled" at bounding box center [1019, 341] width 39 height 14
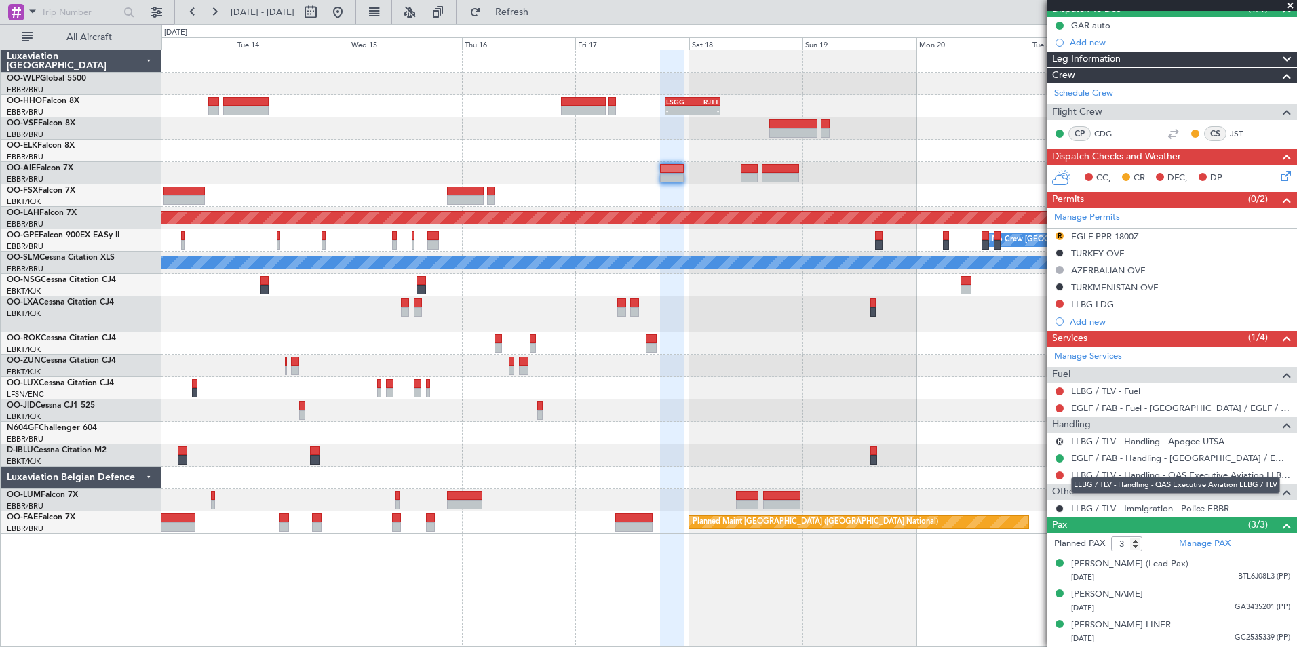
click at [1116, 469] on link "LLBG / TLV - Handling - QAS Executive Aviation LLBG / TLV" at bounding box center [1180, 475] width 219 height 12
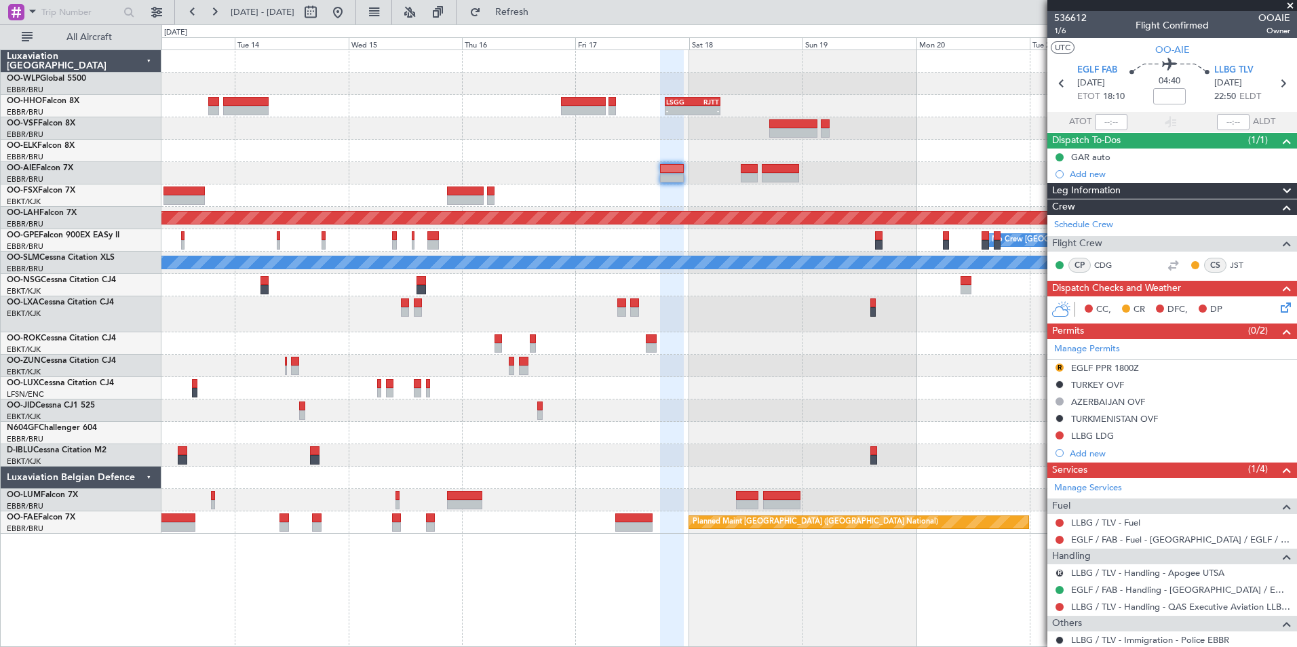
click at [1224, 60] on section "EGLF FAB 17/10/2025 ETOT 18:10 04:40 LLBG TLV 17/10/2025 22:50 ELDT" at bounding box center [1172, 85] width 250 height 54
click at [1226, 73] on span "LLBG TLV" at bounding box center [1233, 71] width 39 height 14
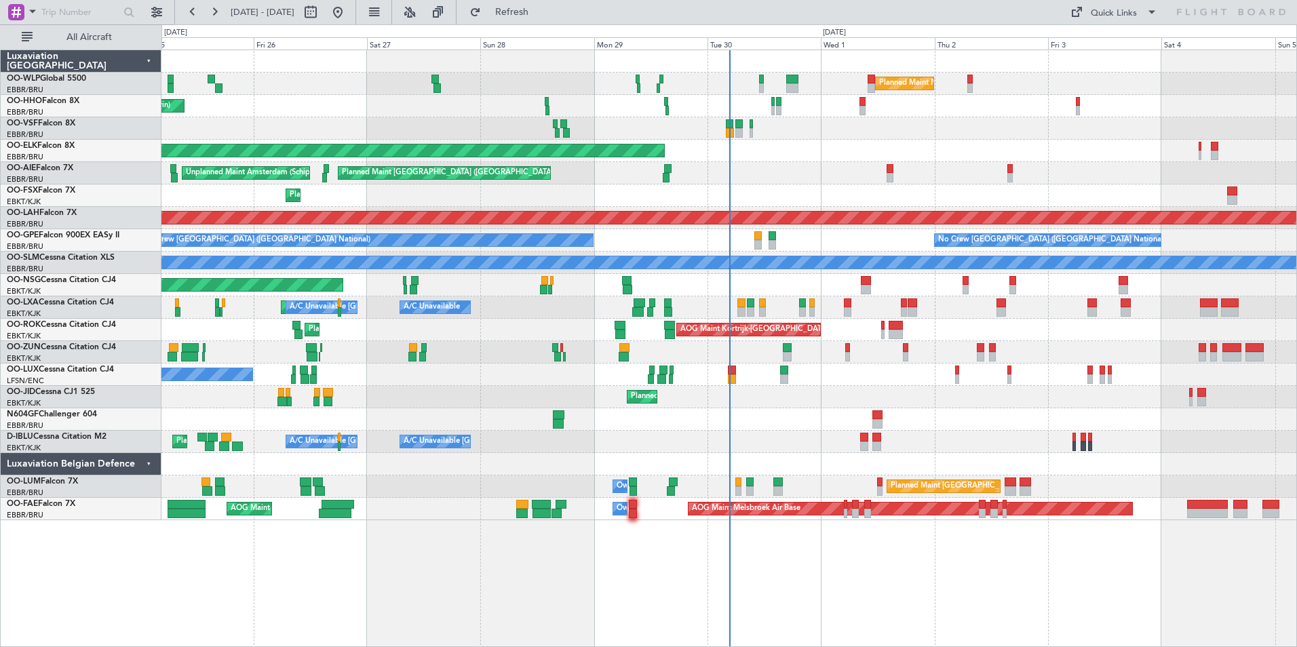
click at [646, 138] on div "Planned Maint Milan (Linate) Planned Maint Geneva ([GEOGRAPHIC_DATA]) Planned M…" at bounding box center [728, 285] width 1135 height 470
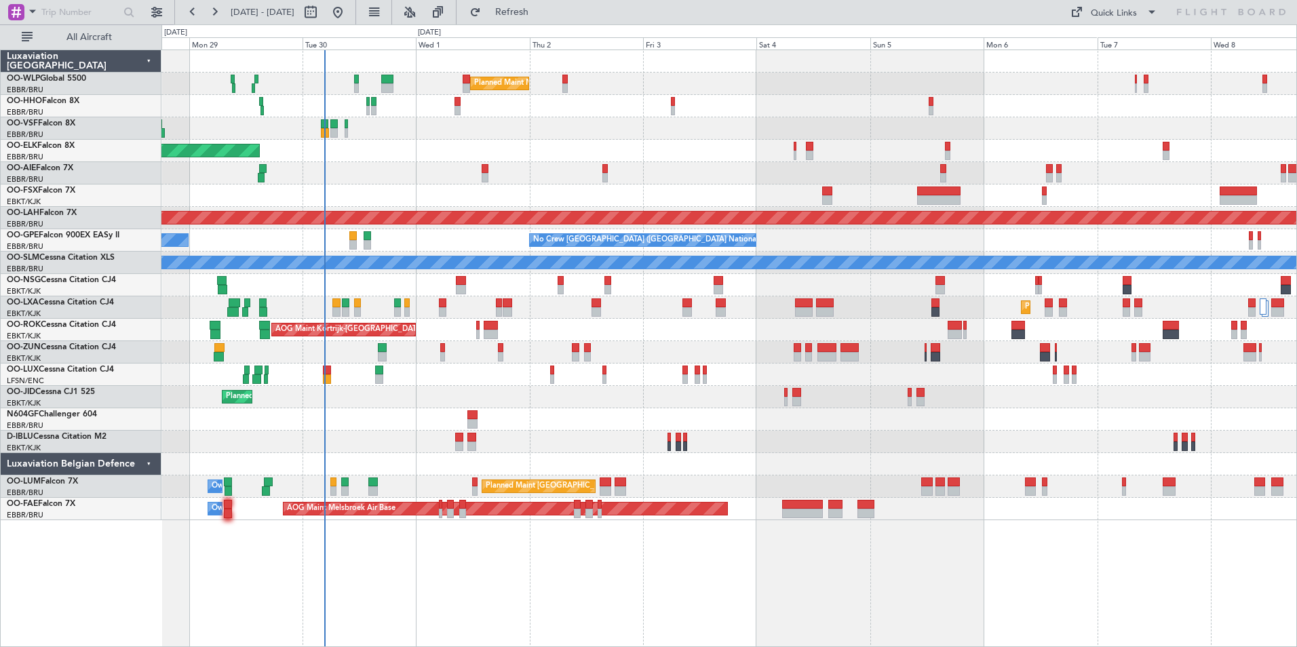
click at [817, 107] on div "Planned Maint Milan (Linate) Planned Maint Kortrijk-Wevelgem Planned Maint Lond…" at bounding box center [728, 285] width 1135 height 470
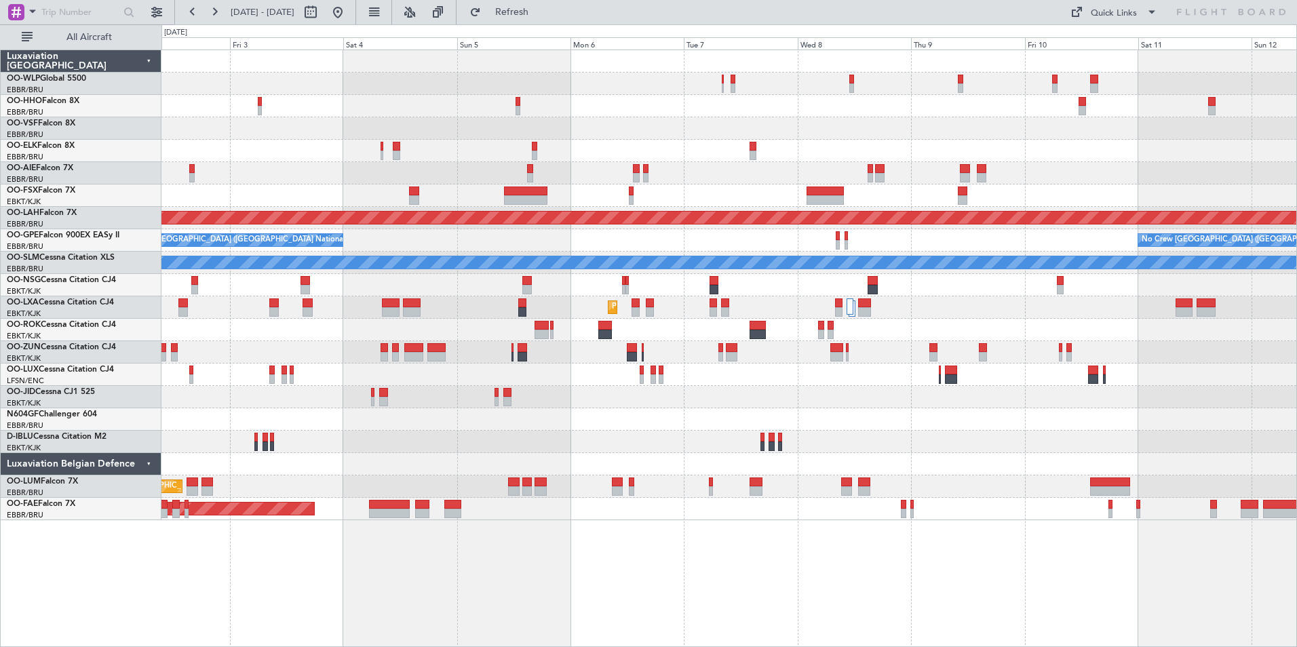
click at [1092, 165] on div "Planned Maint Milan (Linate) Planned Maint Alton-st Louis (St Louis Regl) No Cr…" at bounding box center [728, 285] width 1135 height 470
click at [934, 154] on div at bounding box center [728, 151] width 1135 height 22
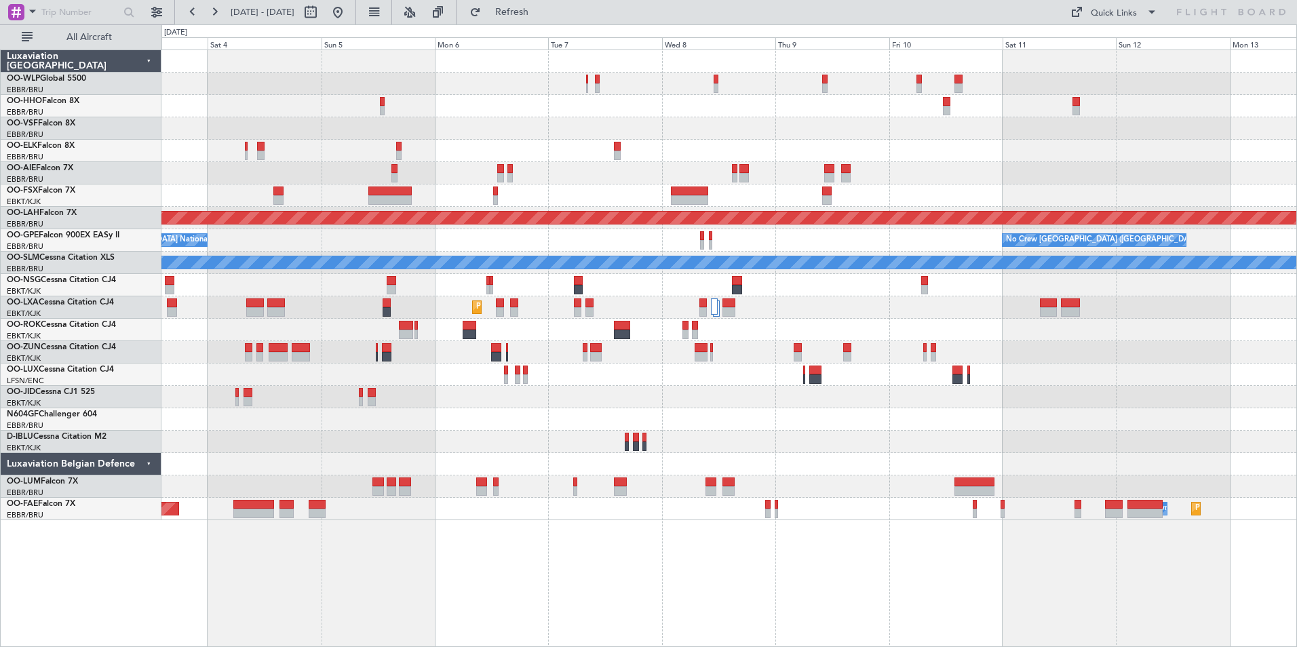
click at [540, 79] on div "Planned Maint Milan (Linate) Planned Maint Alton-st Louis (St Louis Regl) No Cr…" at bounding box center [728, 285] width 1135 height 470
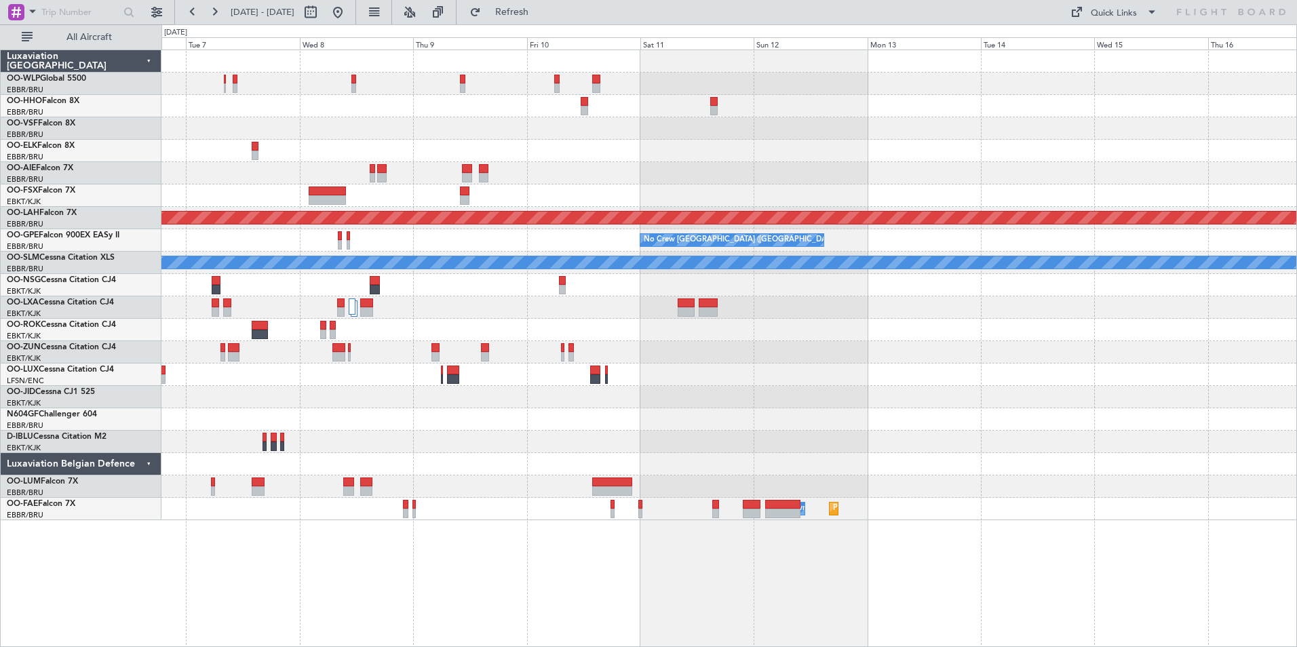
click at [712, 144] on div "Planned Maint Alton-st Louis (St Louis Regl) No Crew Brussels (Brussels Nationa…" at bounding box center [728, 285] width 1135 height 470
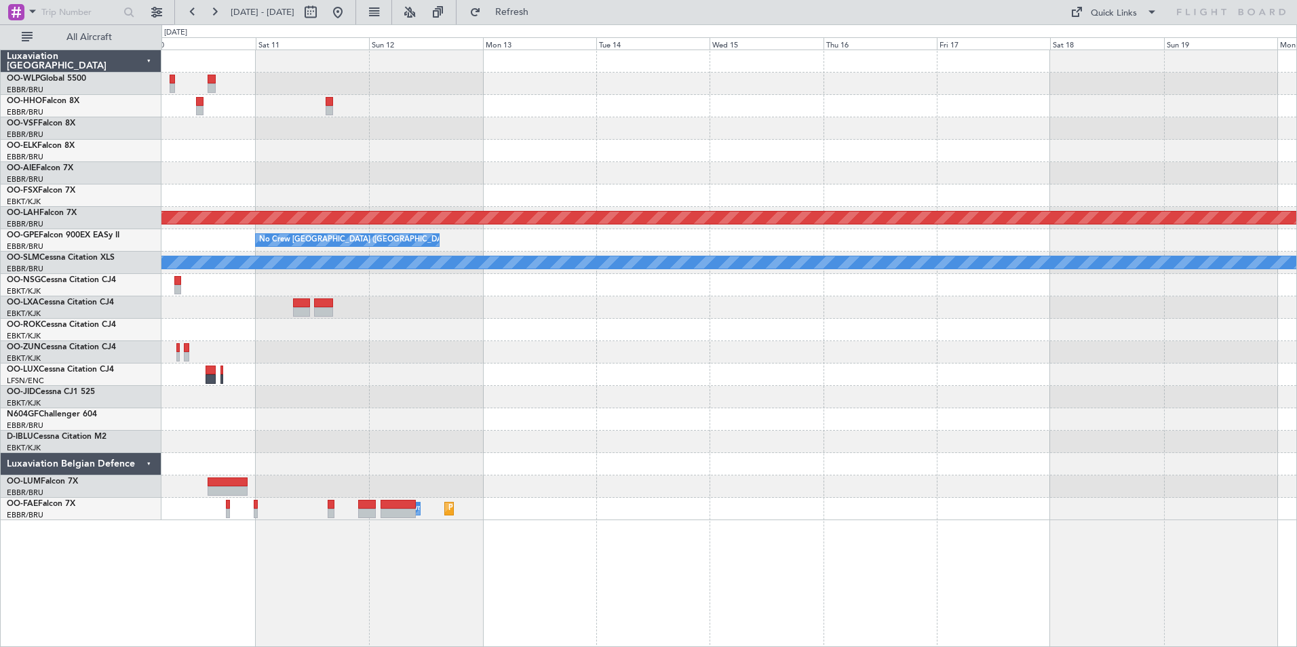
click at [813, 143] on div "Planned Maint Alton-st Louis (St Louis Regl) No Crew Brussels (Brussels Nationa…" at bounding box center [728, 285] width 1135 height 470
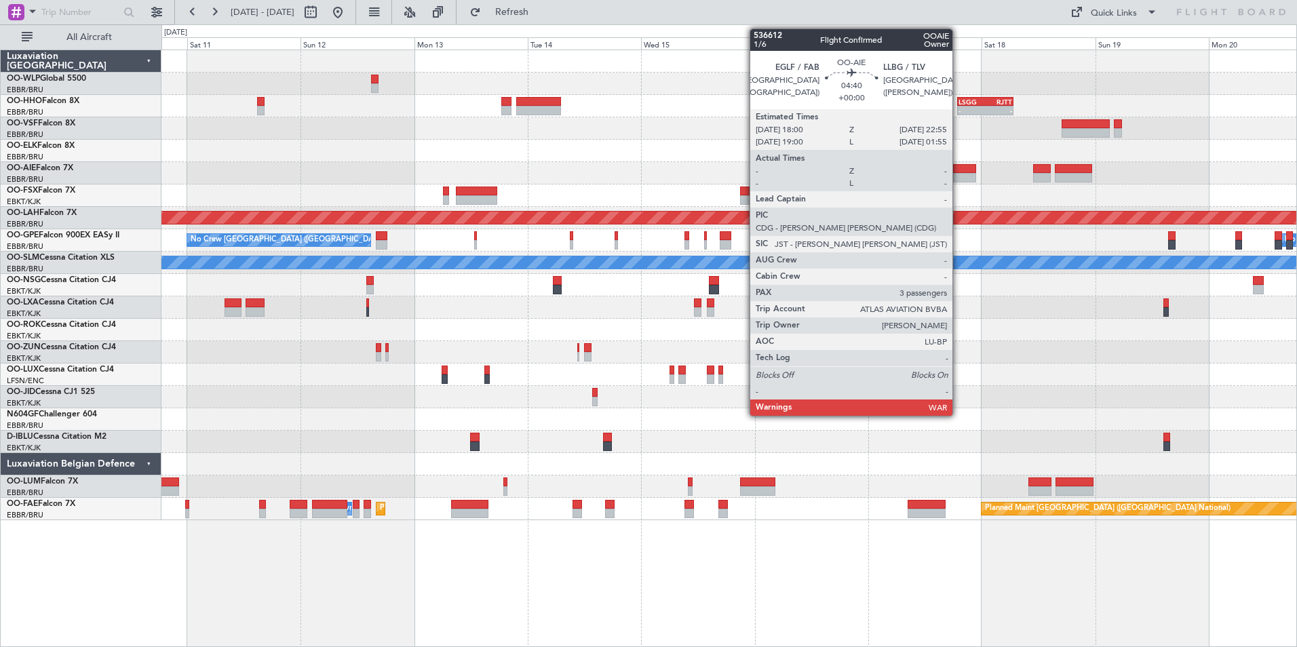
click at [958, 177] on div at bounding box center [965, 177] width 24 height 9
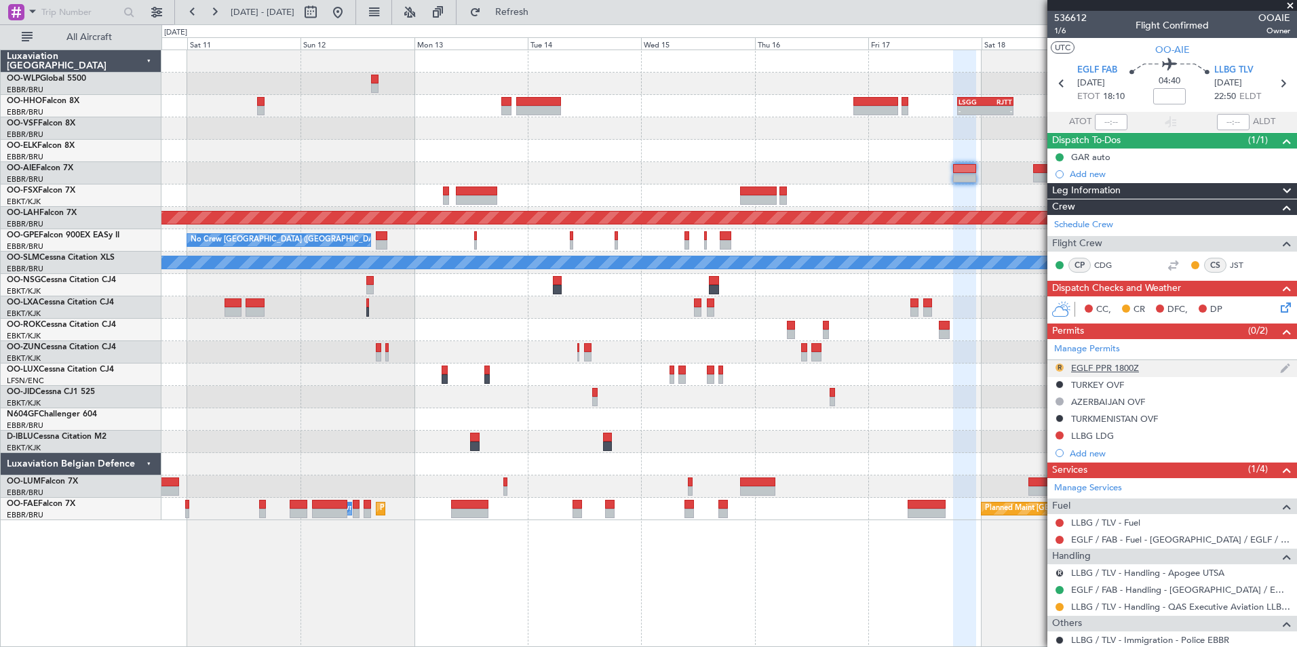
click at [1059, 366] on button "R" at bounding box center [1059, 367] width 8 height 8
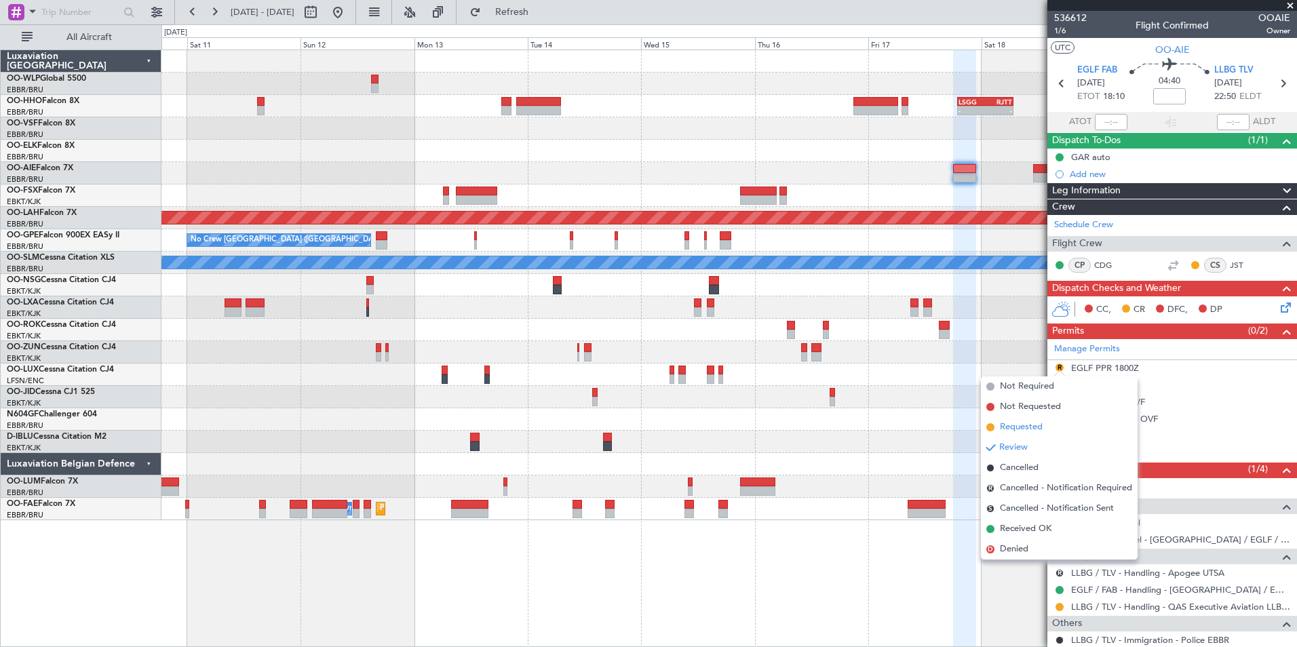
click at [1014, 427] on span "Requested" at bounding box center [1021, 427] width 43 height 14
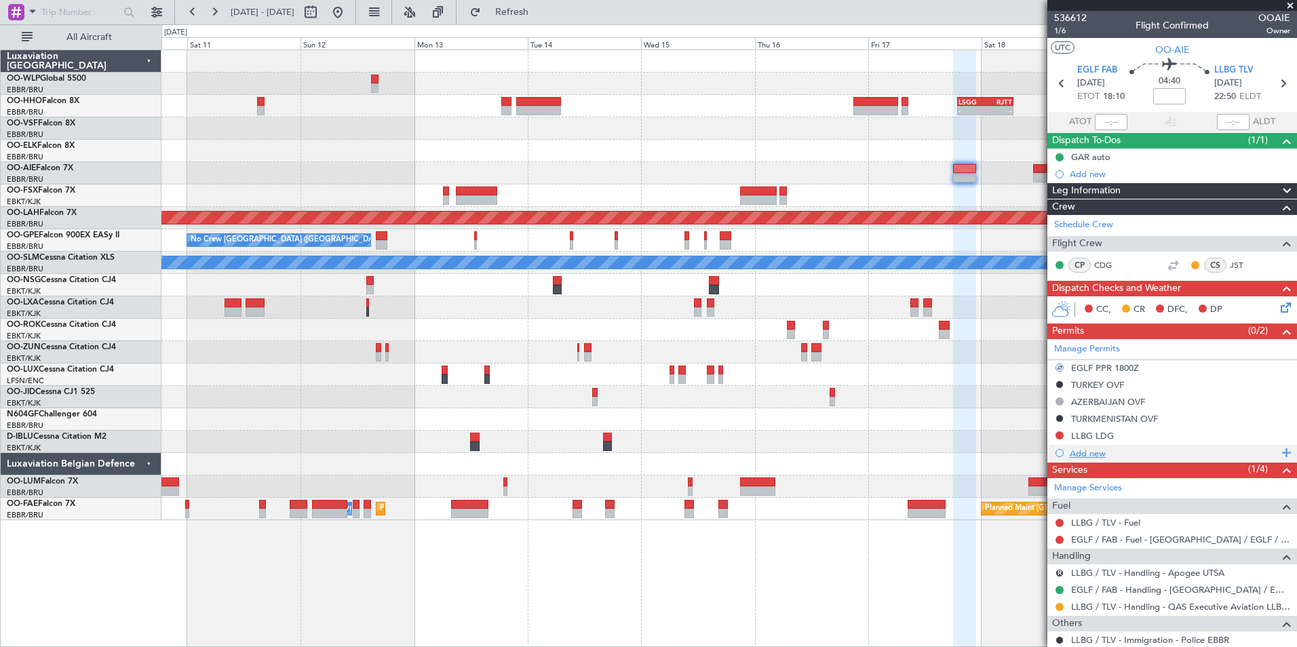
click at [1096, 456] on div "Add new" at bounding box center [1173, 454] width 208 height 12
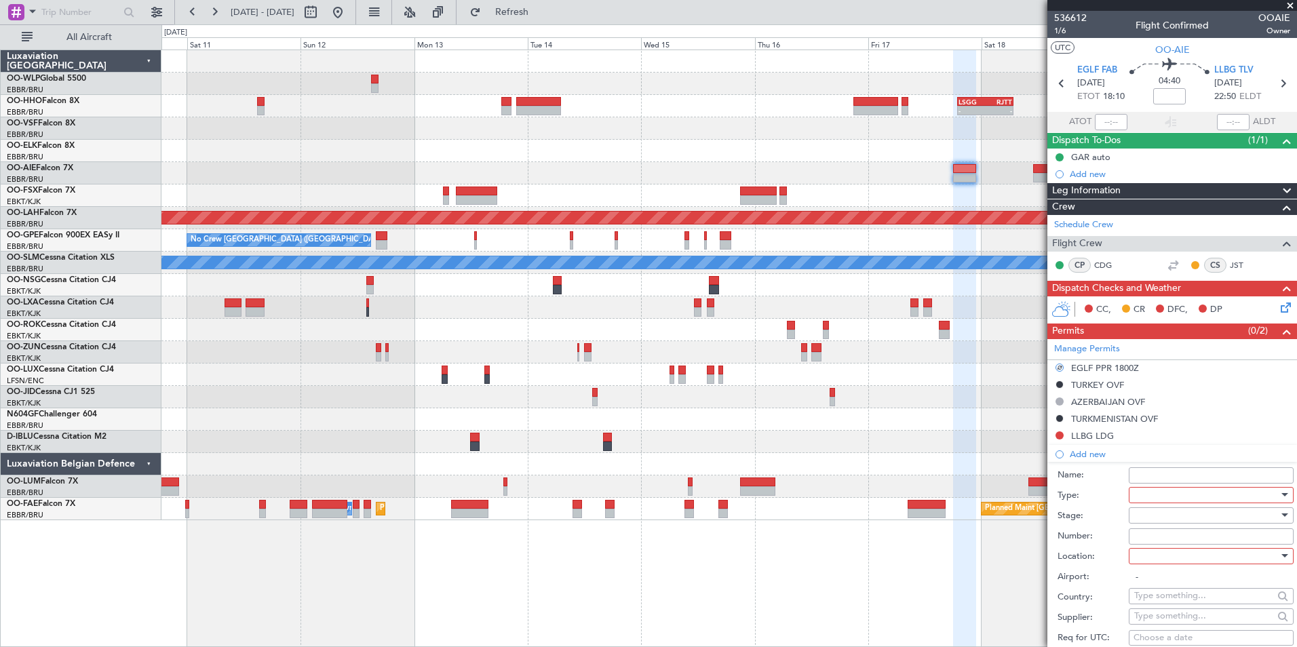
click at [1175, 494] on div at bounding box center [1206, 495] width 144 height 20
click at [1156, 626] on span "Slot" at bounding box center [1206, 622] width 142 height 20
click at [1157, 513] on div at bounding box center [1206, 515] width 144 height 20
click at [1160, 602] on span "Requested" at bounding box center [1206, 603] width 142 height 20
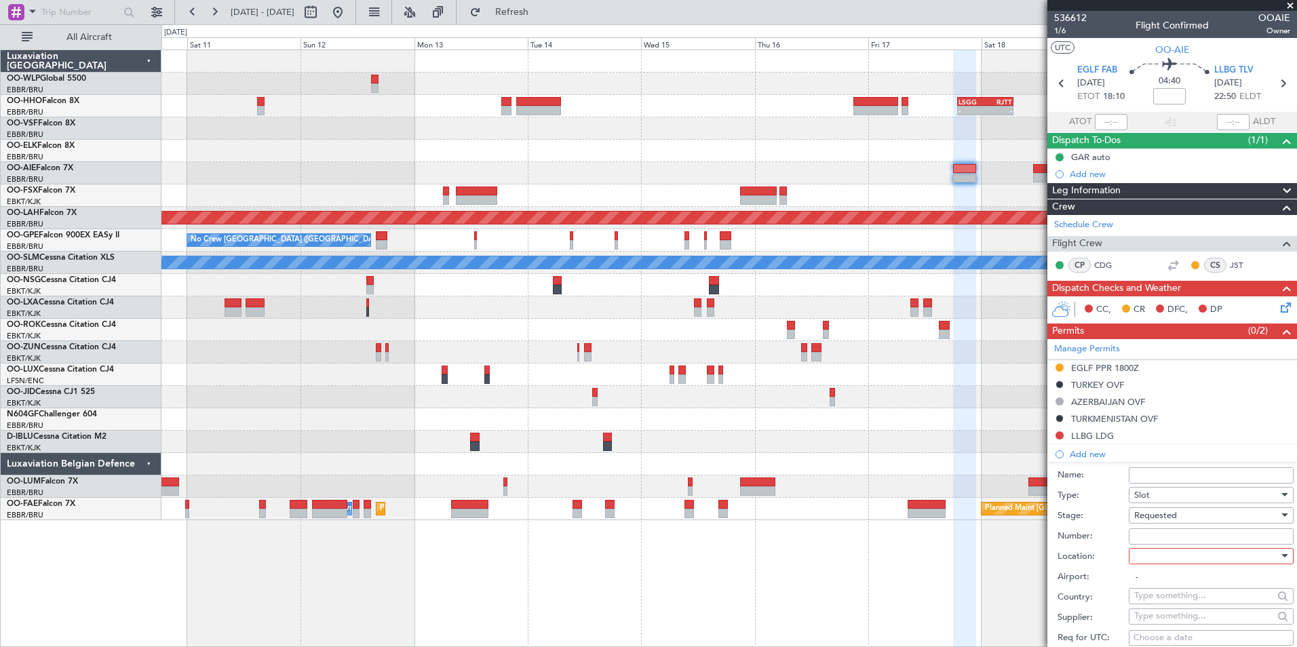
drag, startPoint x: 1160, startPoint y: 600, endPoint x: 1143, endPoint y: 555, distance: 48.3
click at [1143, 555] on div at bounding box center [1206, 556] width 144 height 20
click at [1158, 626] on span "Arrival" at bounding box center [1206, 624] width 142 height 20
type input "LLBG / TLV"
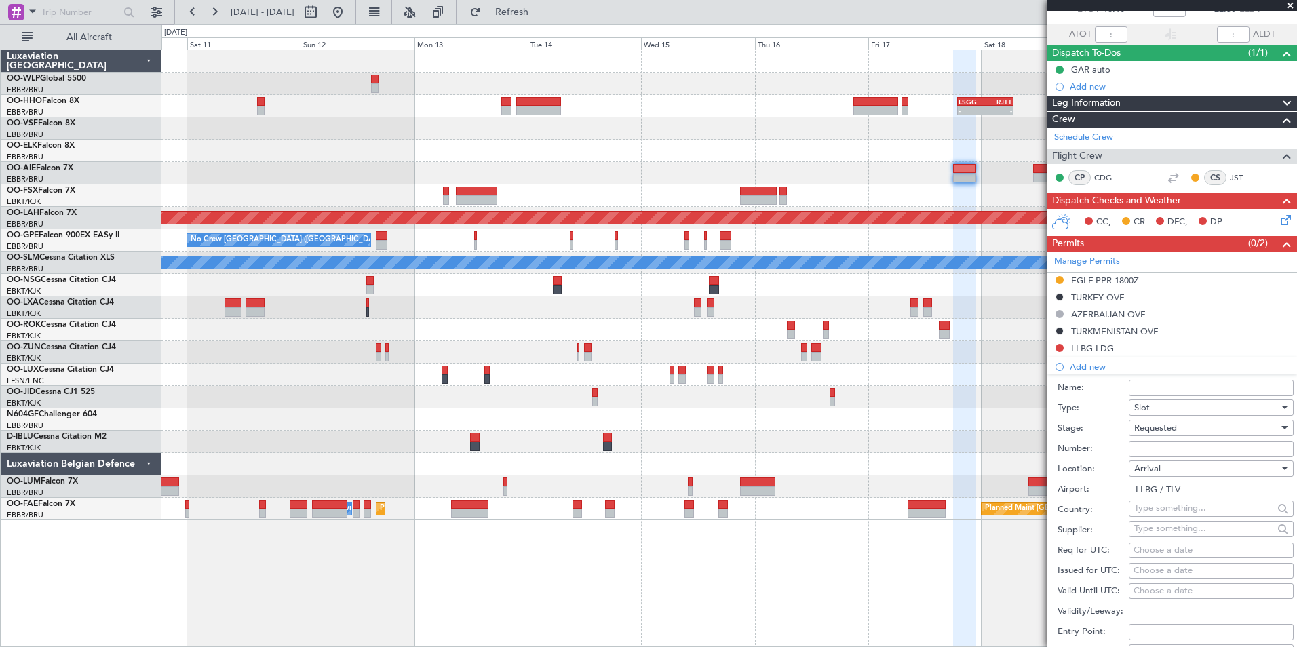
scroll to position [0, 0]
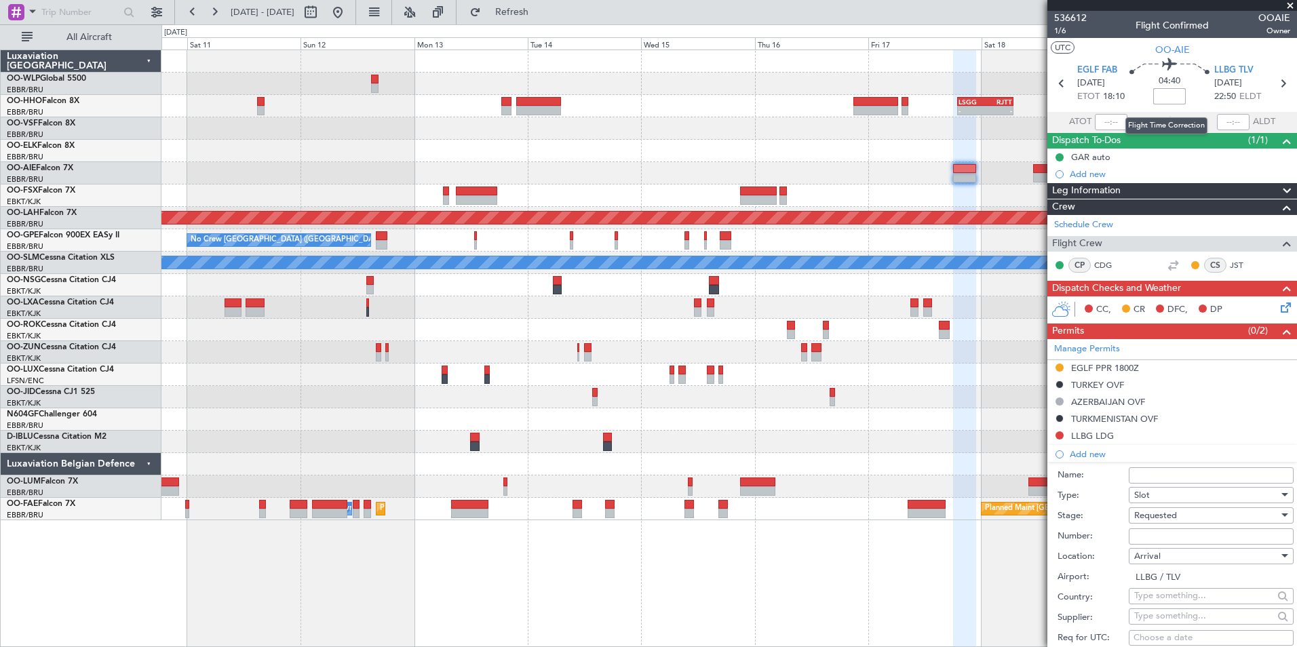
click at [1165, 101] on input at bounding box center [1169, 96] width 33 height 16
click at [896, 130] on div at bounding box center [728, 128] width 1135 height 22
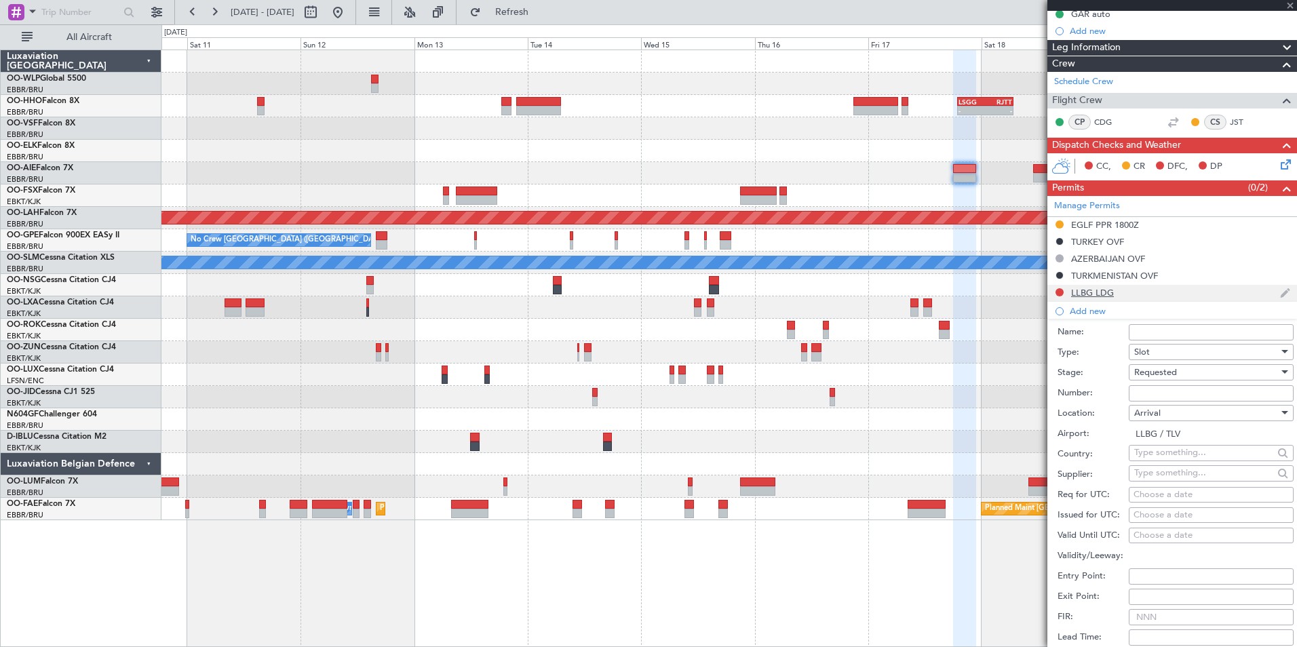
scroll to position [271, 0]
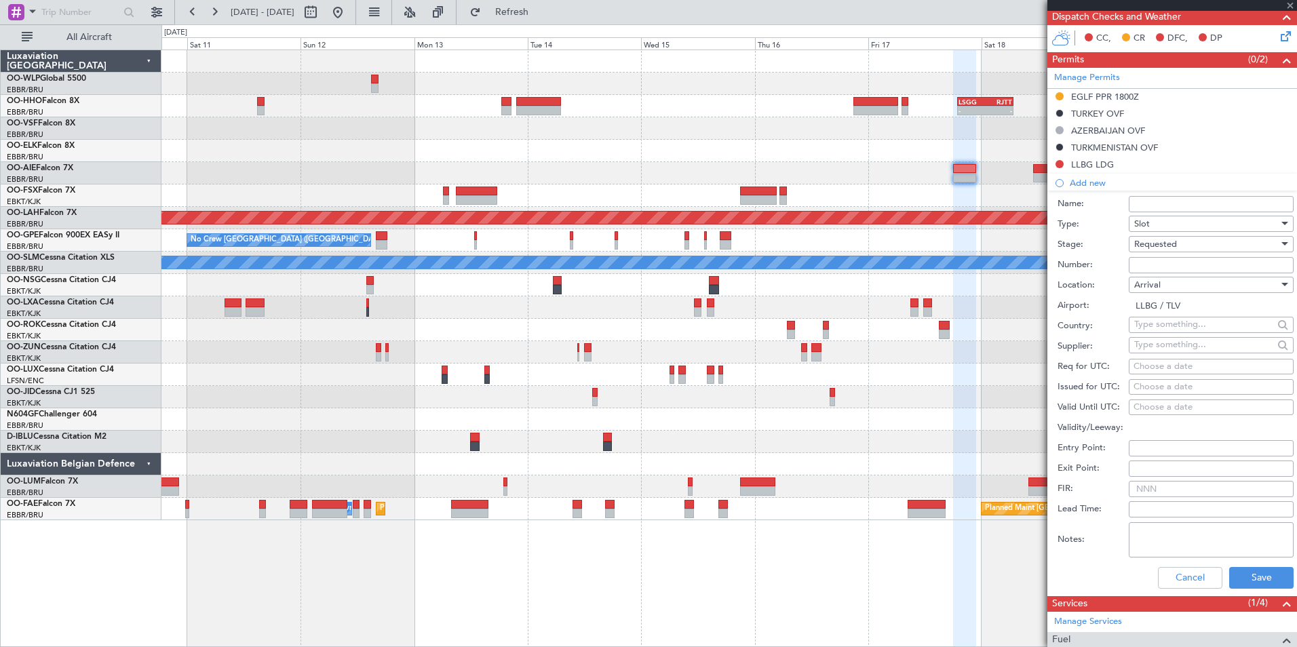
type input "-00:20"
click at [1192, 366] on div "Choose a date" at bounding box center [1210, 367] width 155 height 14
select select "9"
select select "2025"
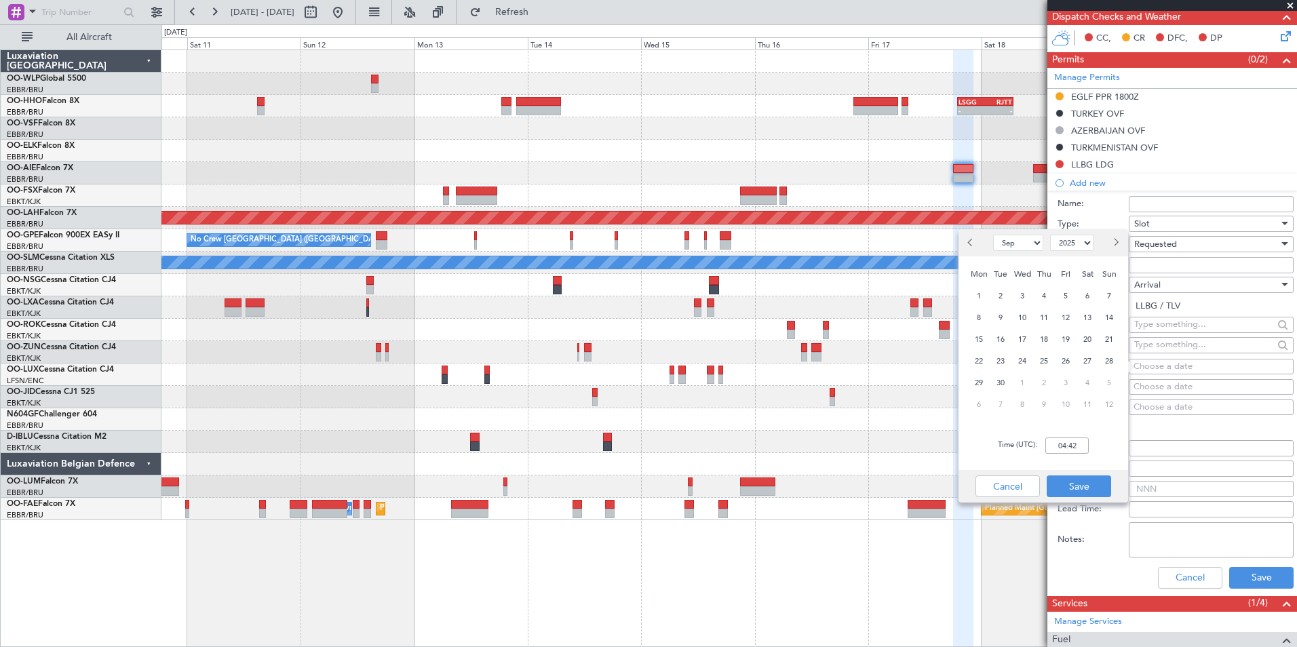
click at [1114, 242] on span "Next month" at bounding box center [1115, 242] width 8 height 8
select select "10"
click at [1061, 336] on span "17" at bounding box center [1065, 339] width 17 height 17
click at [1068, 446] on input "00:00" at bounding box center [1066, 445] width 43 height 16
type input "22:20"
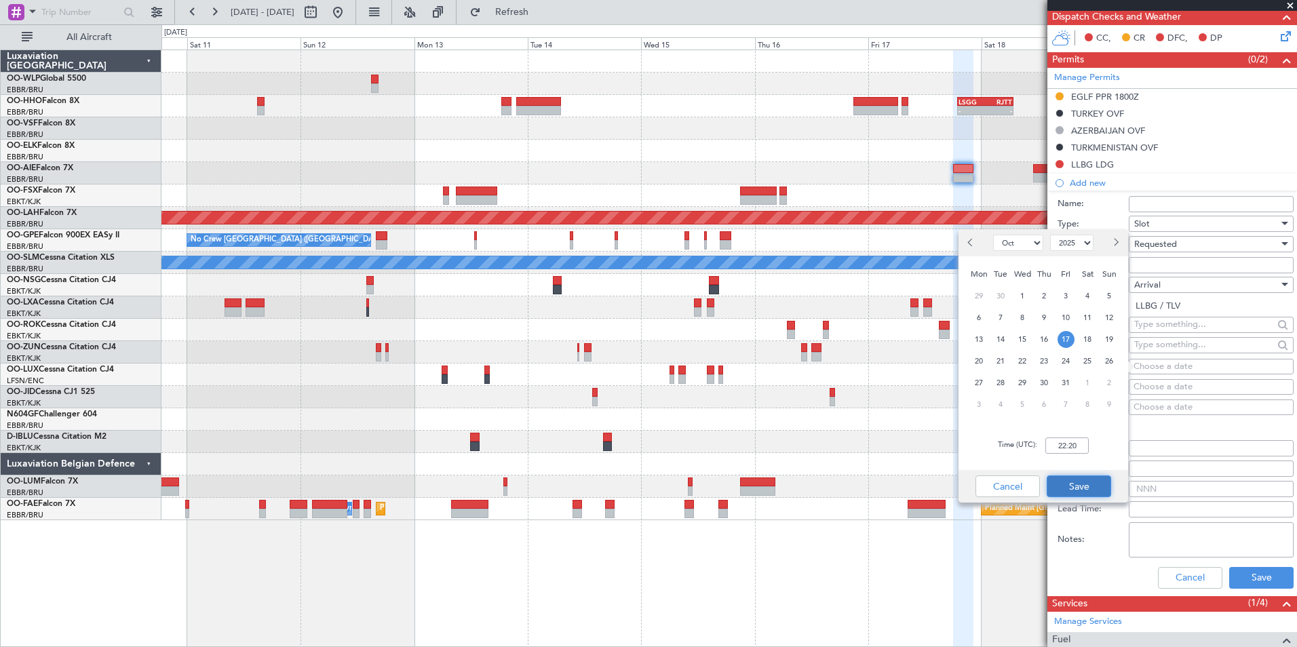
click at [1069, 486] on button "Save" at bounding box center [1078, 486] width 64 height 22
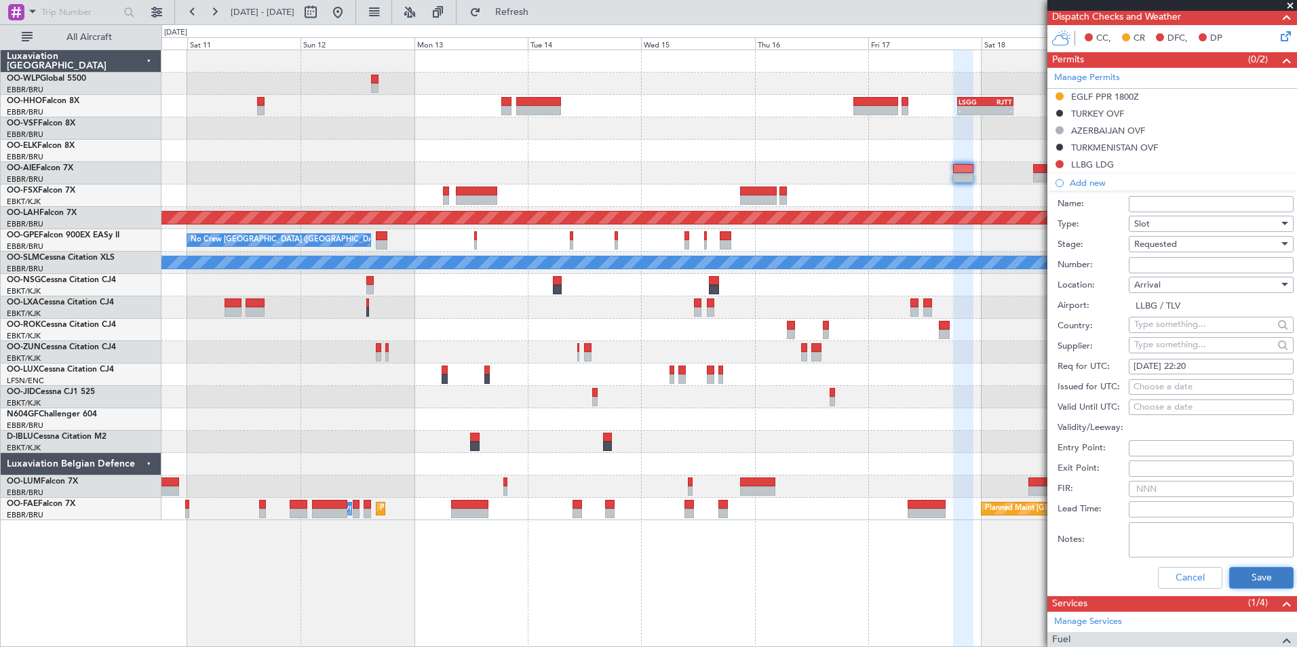
click at [1263, 574] on button "Save" at bounding box center [1261, 578] width 64 height 22
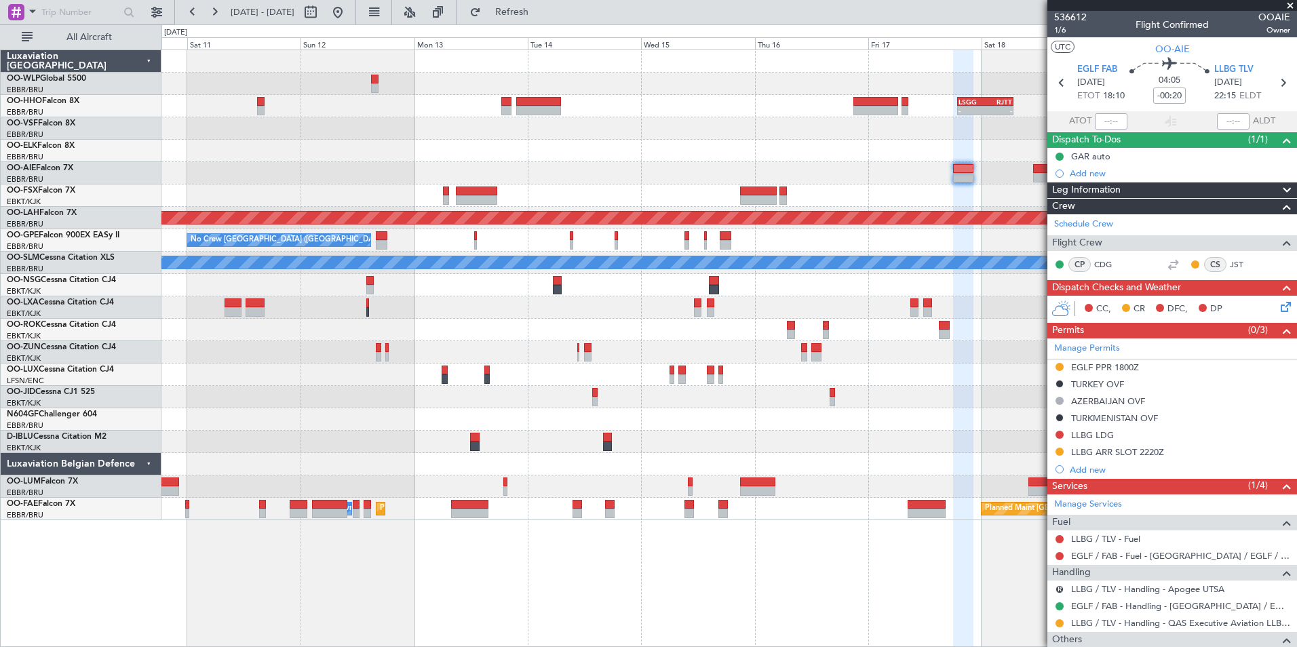
scroll to position [0, 0]
click at [1279, 79] on icon at bounding box center [1283, 84] width 18 height 18
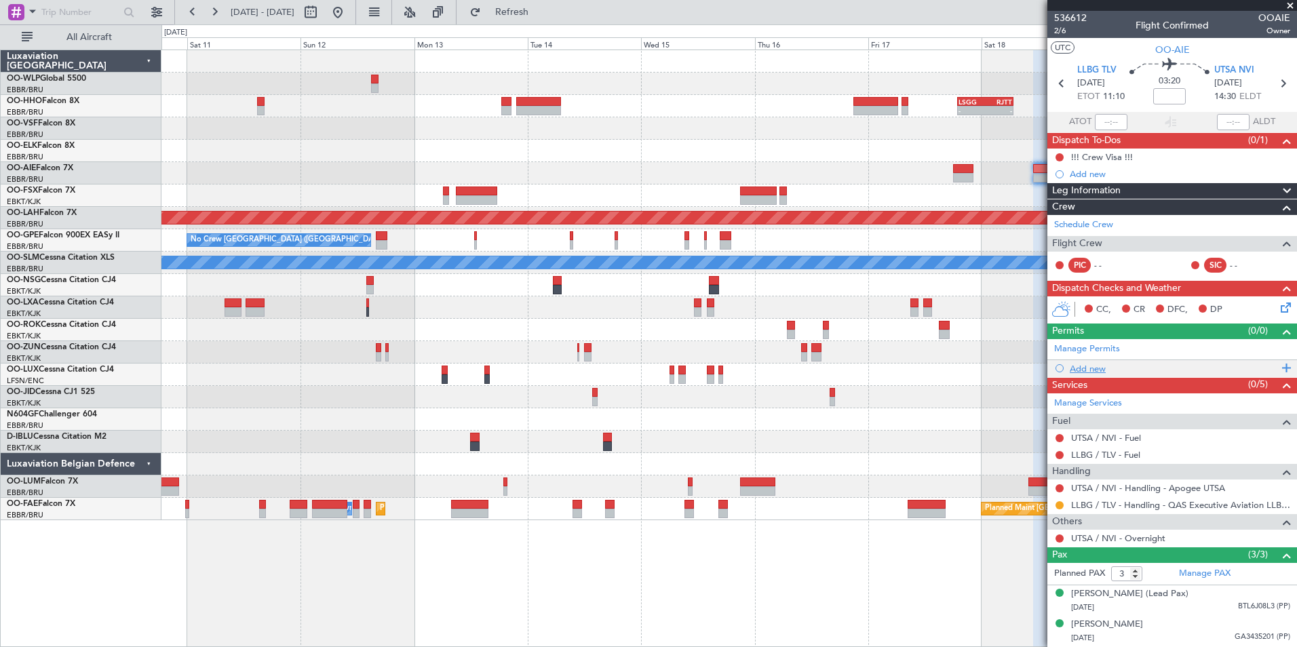
click at [1090, 363] on div "Add new" at bounding box center [1173, 369] width 208 height 12
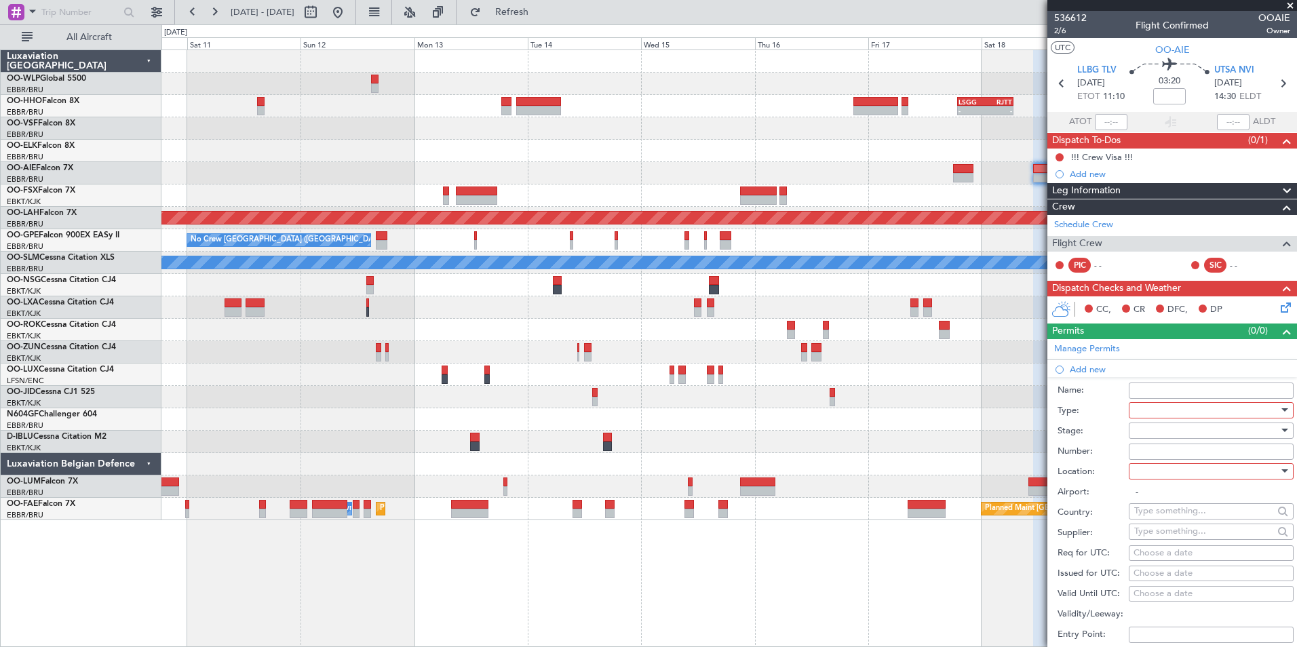
click at [1163, 406] on div at bounding box center [1206, 410] width 144 height 20
click at [1176, 536] on span "Slot" at bounding box center [1206, 538] width 142 height 20
click at [1157, 425] on div at bounding box center [1206, 430] width 144 height 20
click at [1168, 515] on span "Requested" at bounding box center [1206, 519] width 142 height 20
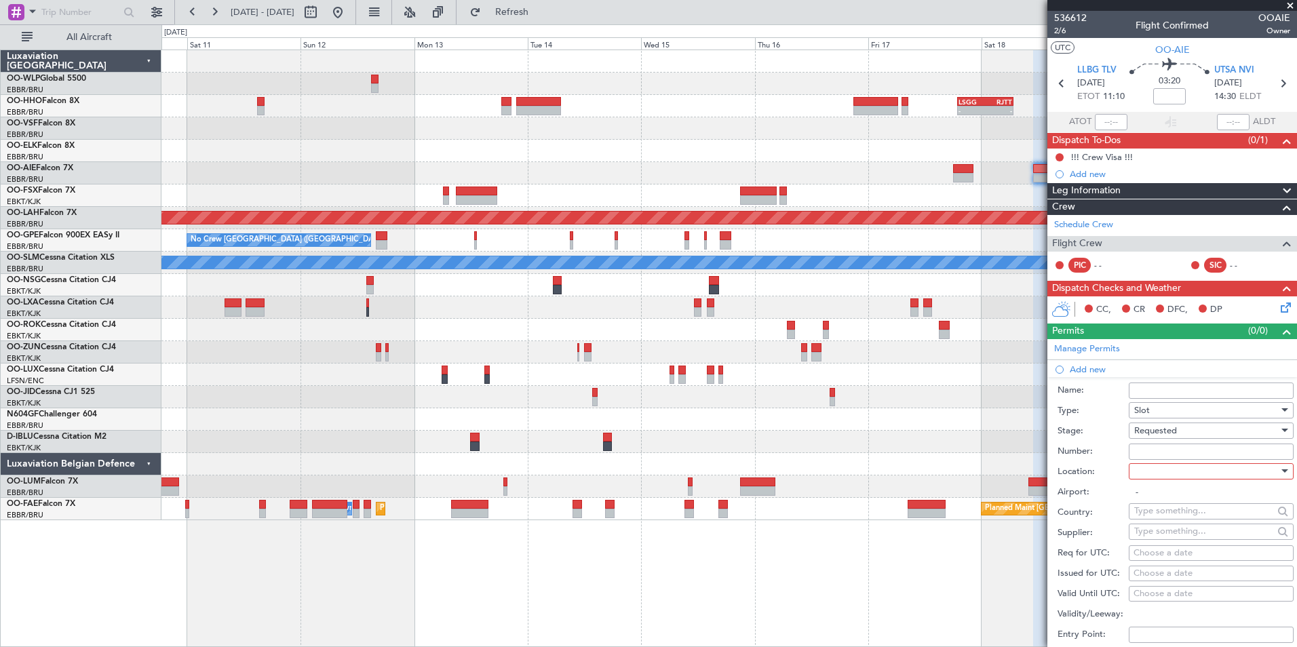
click at [1163, 477] on div at bounding box center [1206, 471] width 144 height 20
click at [1156, 492] on span "Departure" at bounding box center [1206, 498] width 142 height 20
type input "LLBG / TLV"
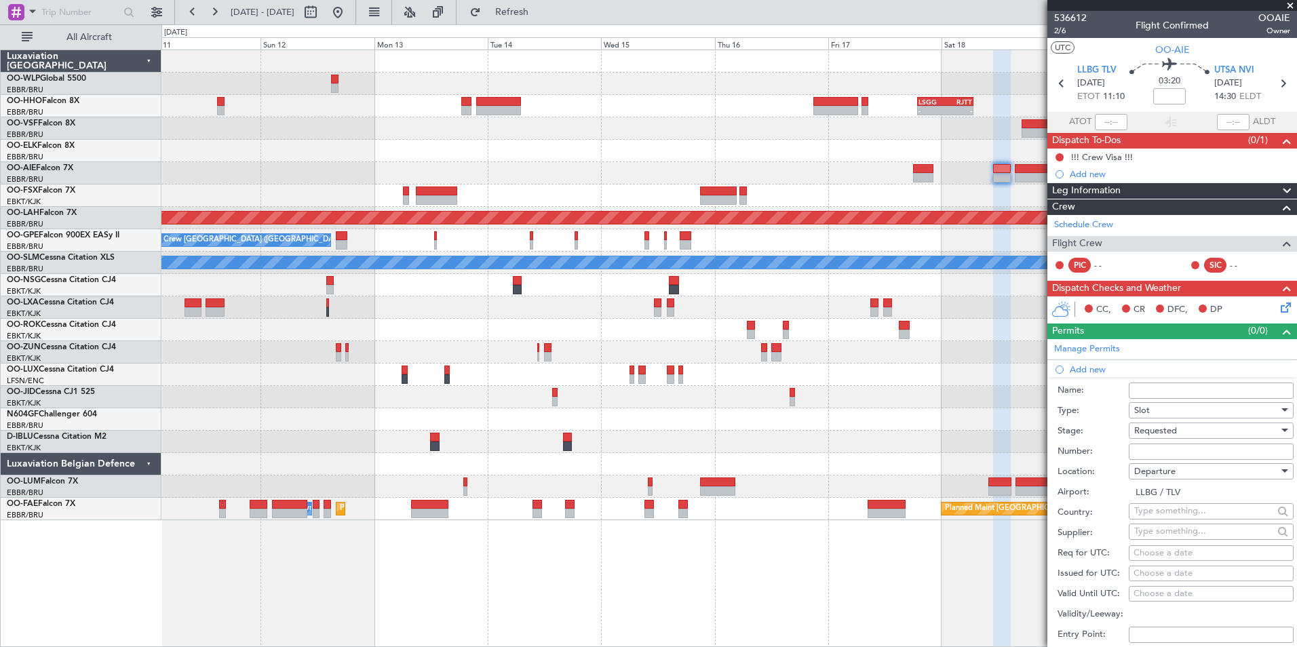
click at [918, 206] on div at bounding box center [728, 195] width 1135 height 22
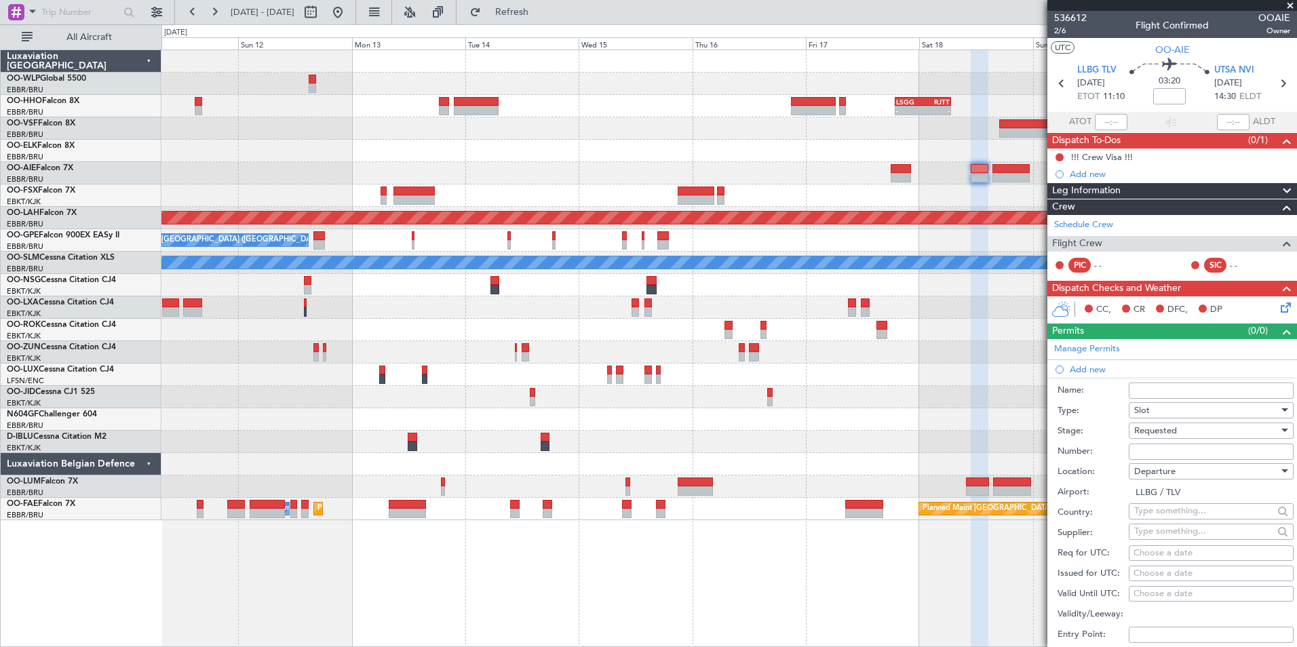
click at [1162, 547] on div "Choose a date" at bounding box center [1210, 554] width 155 height 14
select select "9"
select select "2025"
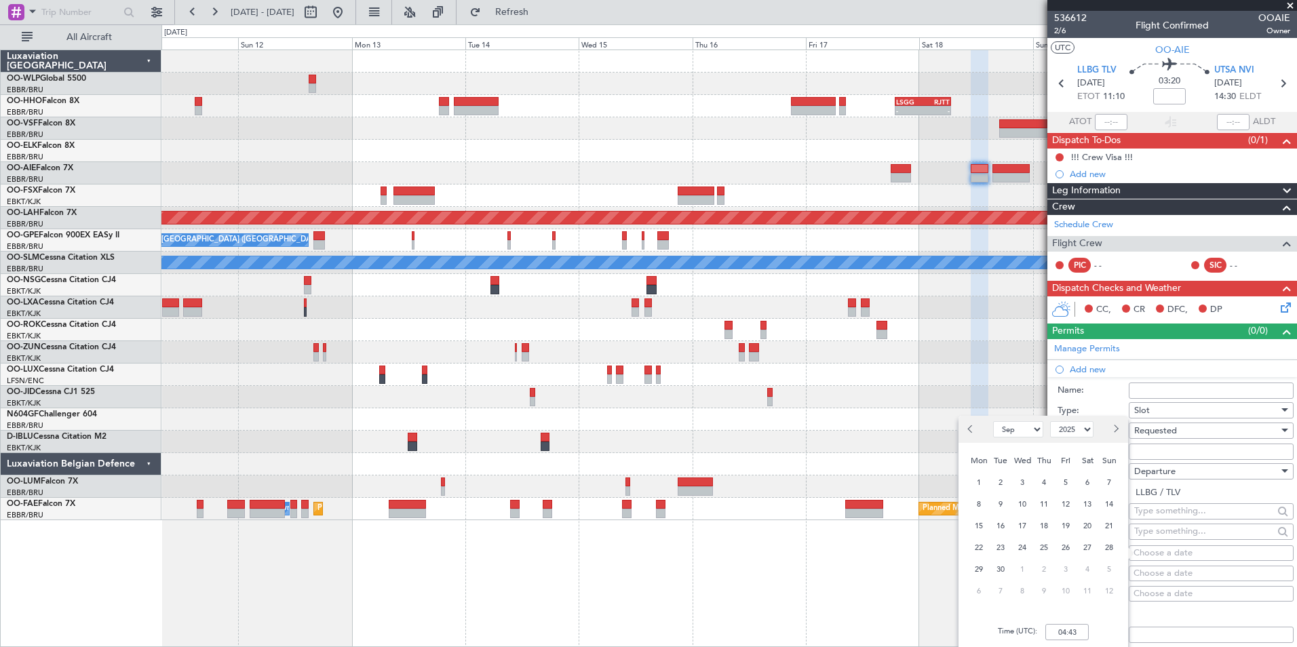
click at [1105, 435] on div at bounding box center [1112, 429] width 31 height 22
click at [1108, 433] on button "Next month" at bounding box center [1114, 429] width 15 height 22
select select "10"
click at [1091, 524] on span "18" at bounding box center [1087, 525] width 17 height 17
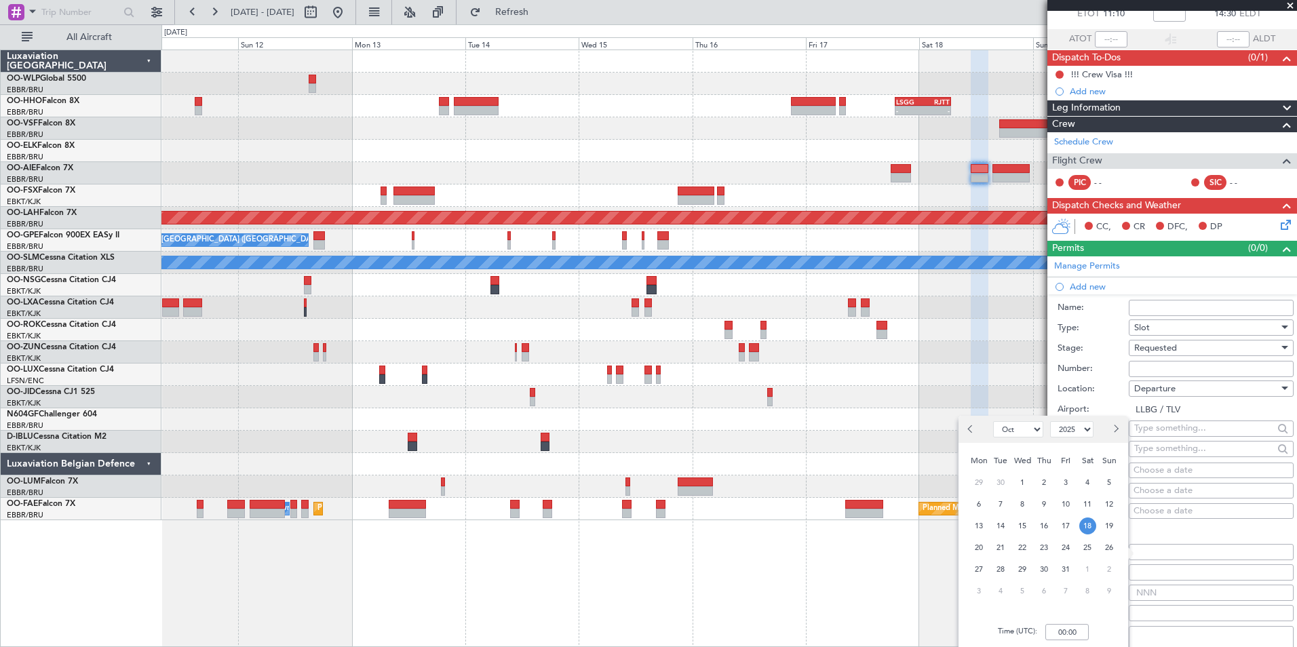
scroll to position [136, 0]
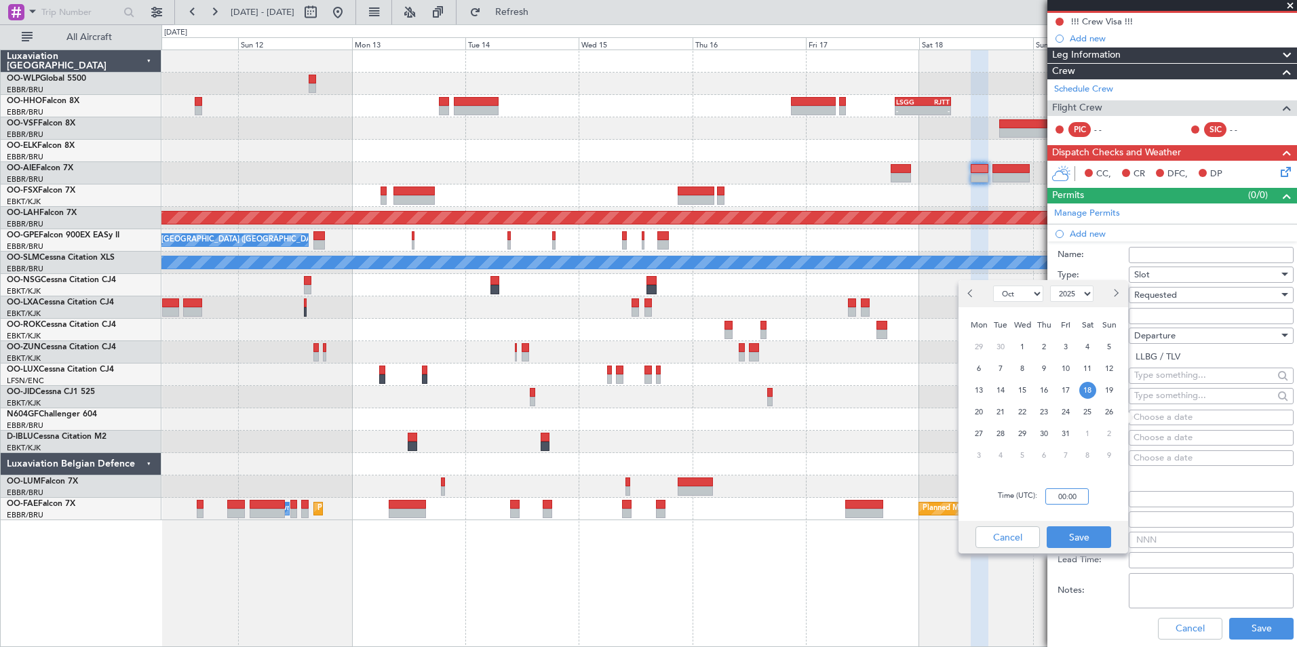
click at [1059, 496] on input "00:00" at bounding box center [1066, 496] width 43 height 16
type input "11:00"
click at [1099, 530] on button "Save" at bounding box center [1078, 537] width 64 height 22
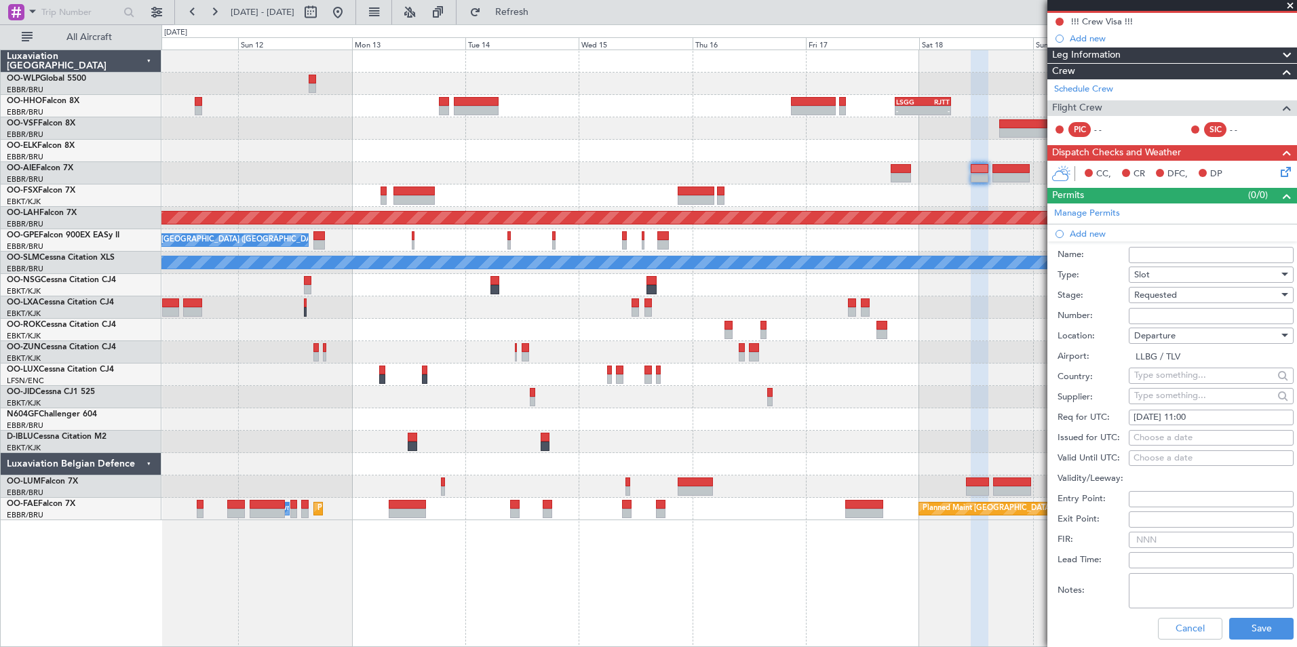
click at [1236, 616] on div "Cancel Save" at bounding box center [1175, 628] width 236 height 35
click at [1245, 623] on button "Save" at bounding box center [1261, 629] width 64 height 22
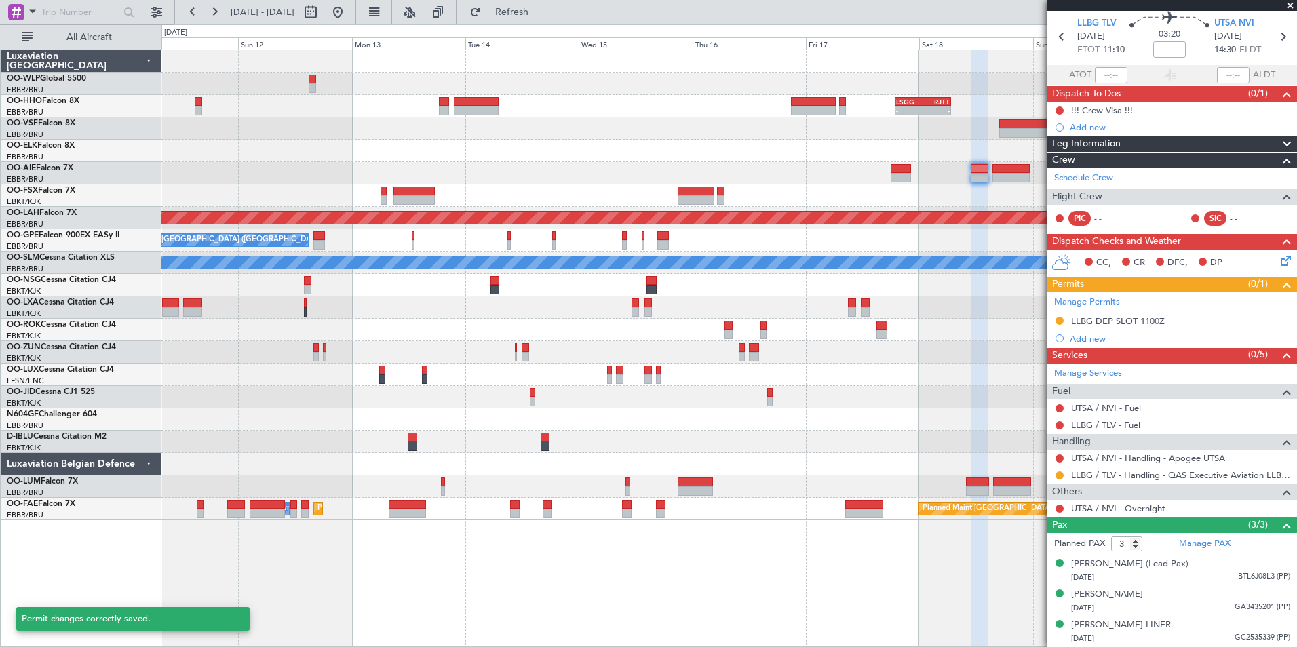
scroll to position [60, 0]
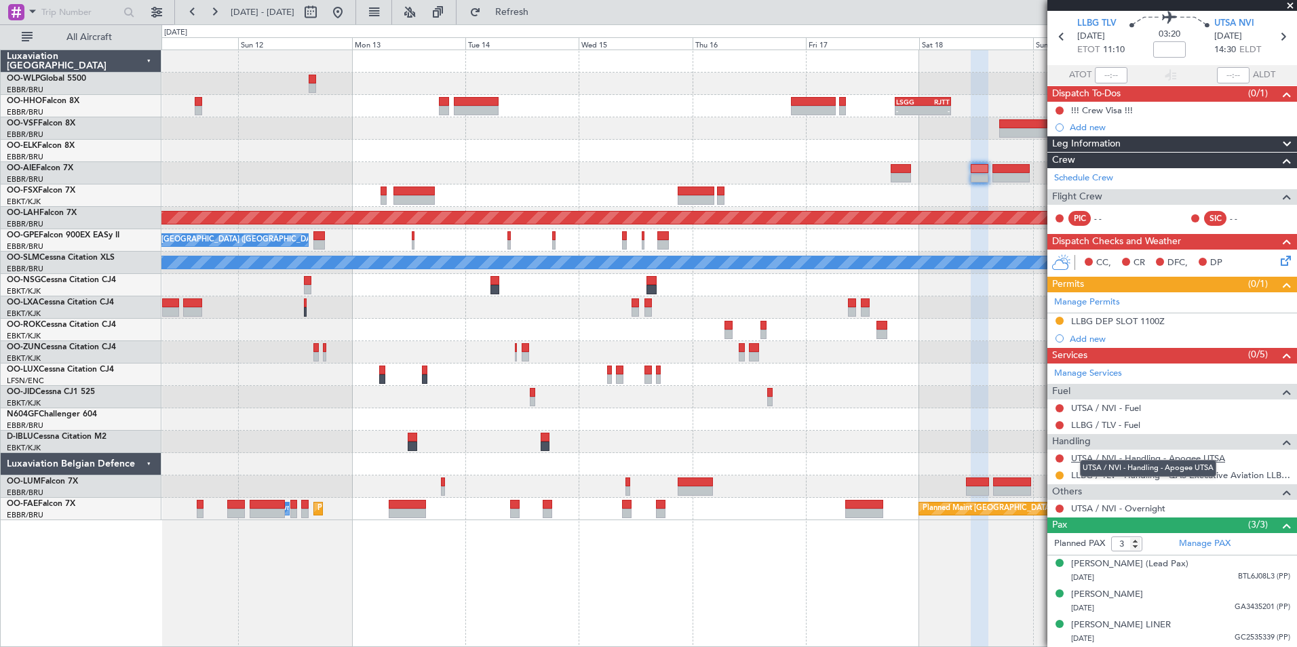
click at [1084, 452] on link "UTSA / NVI - Handling - Apogee UTSA" at bounding box center [1148, 458] width 154 height 12
click at [1061, 454] on button at bounding box center [1059, 458] width 8 height 8
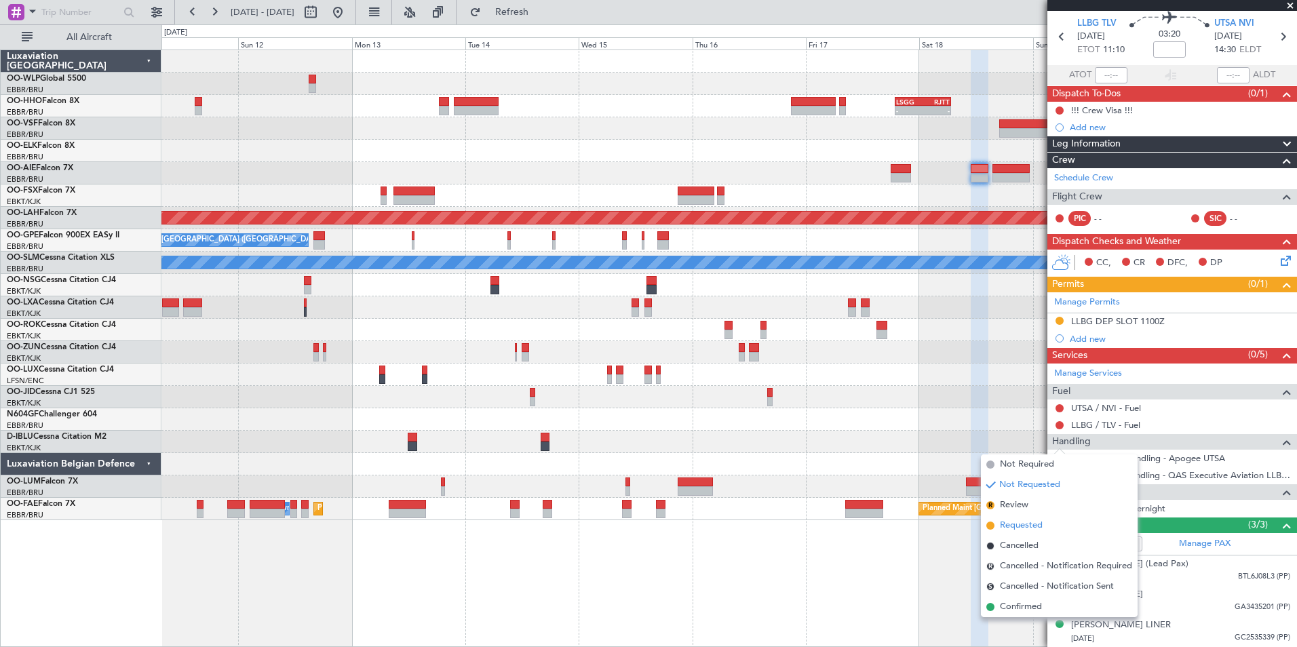
click at [1021, 522] on span "Requested" at bounding box center [1021, 526] width 43 height 14
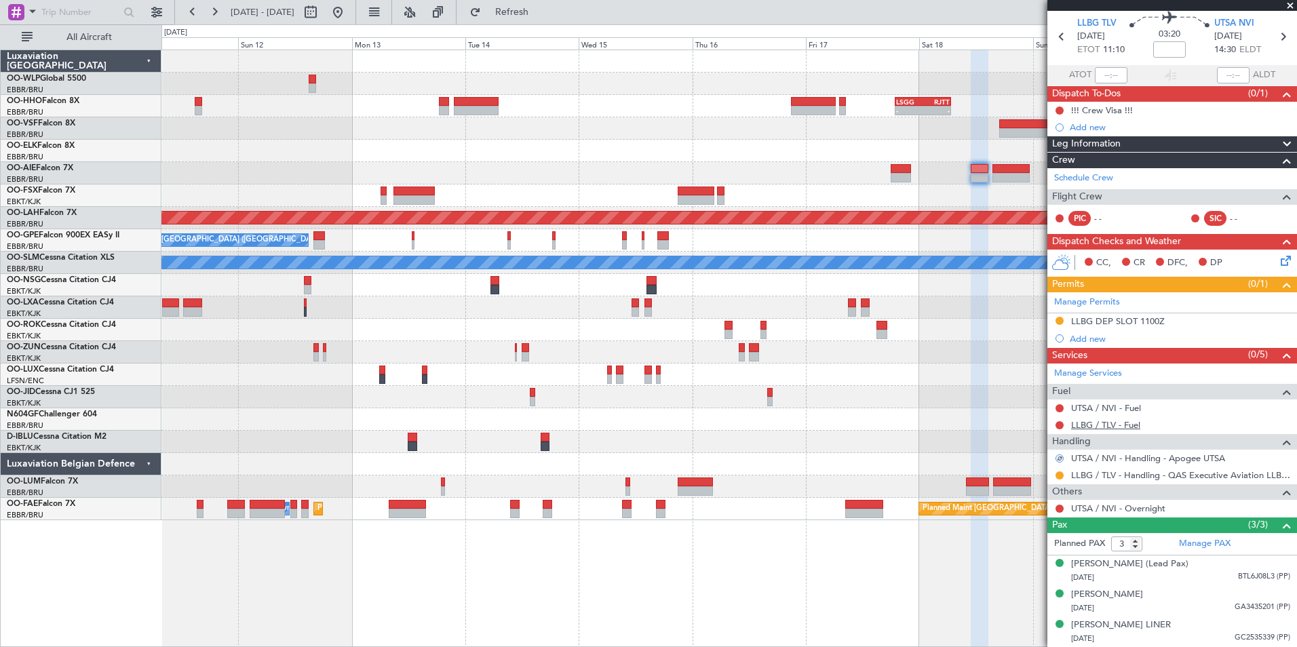
click at [1097, 419] on link "LLBG / TLV - Fuel" at bounding box center [1105, 425] width 69 height 12
click at [1118, 402] on link "UTSA / NVI - Fuel" at bounding box center [1106, 408] width 70 height 12
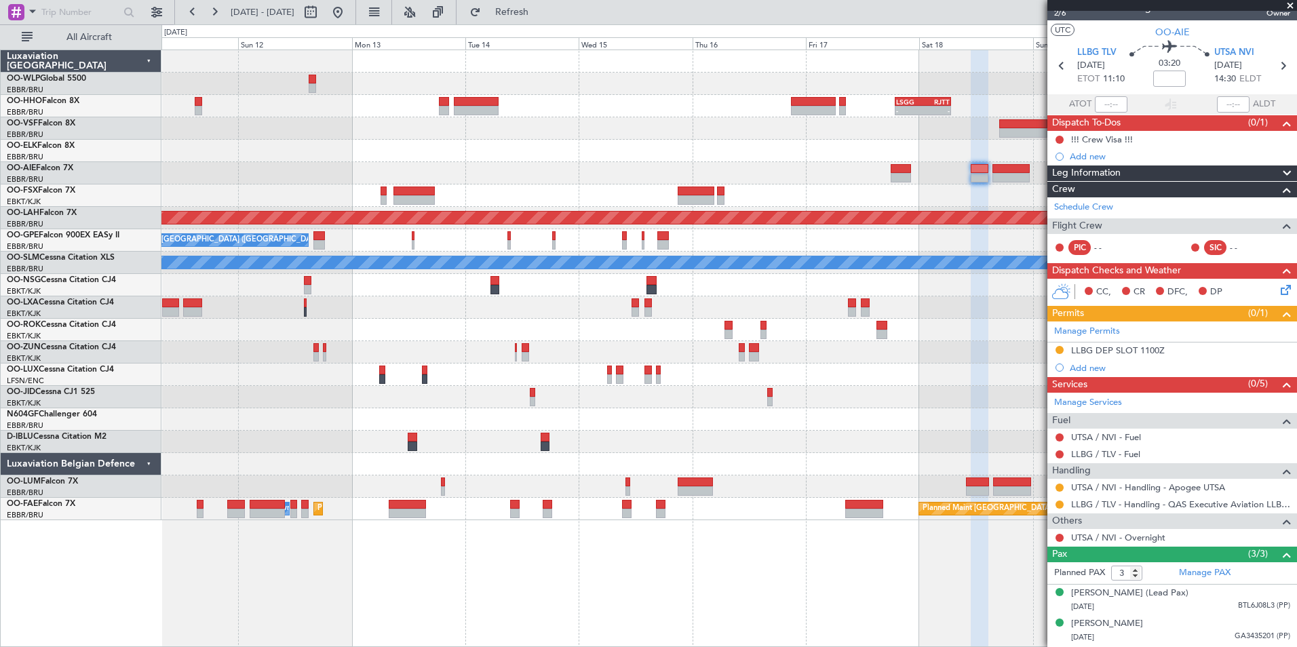
scroll to position [0, 0]
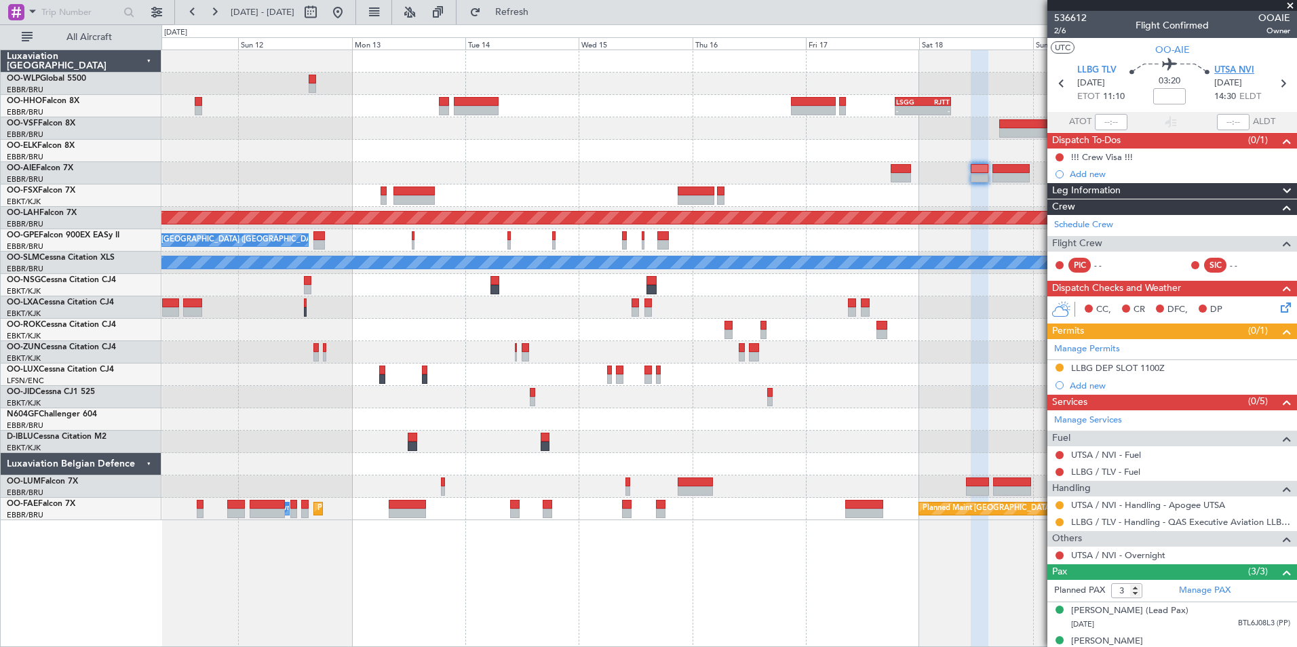
click at [1223, 73] on span "UTSA NVI" at bounding box center [1234, 71] width 40 height 14
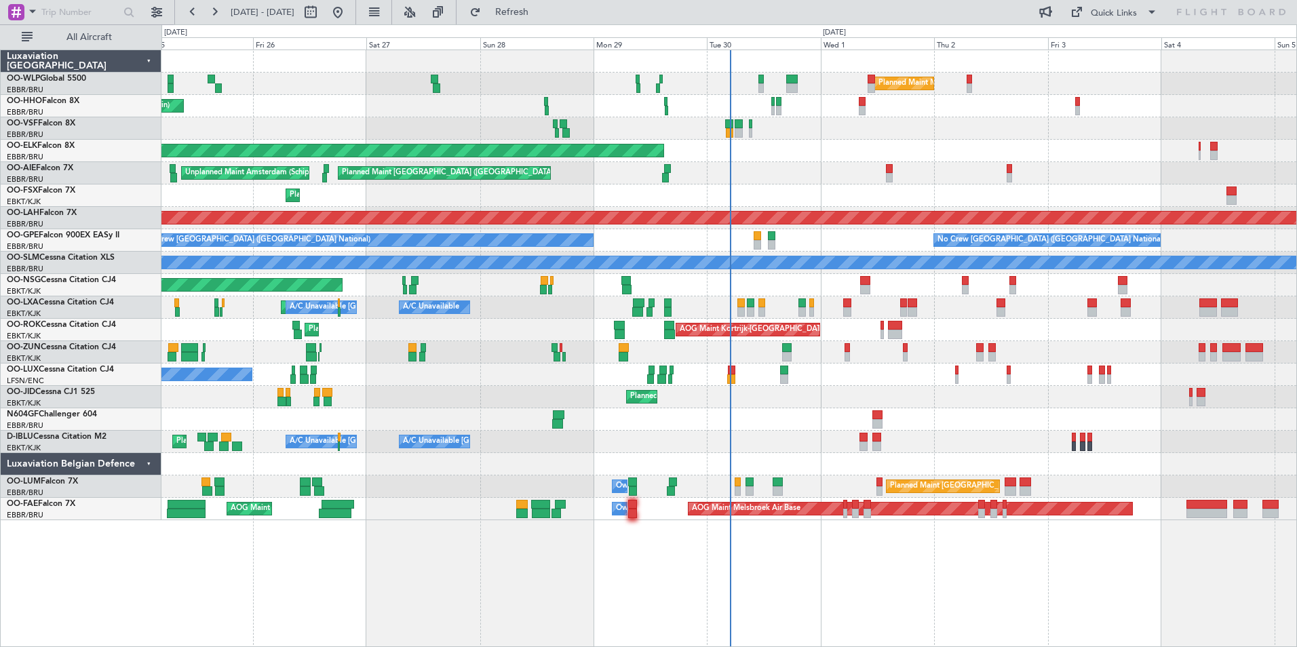
click at [750, 189] on div "Planned Maint Kortrijk-[GEOGRAPHIC_DATA]" at bounding box center [728, 195] width 1135 height 22
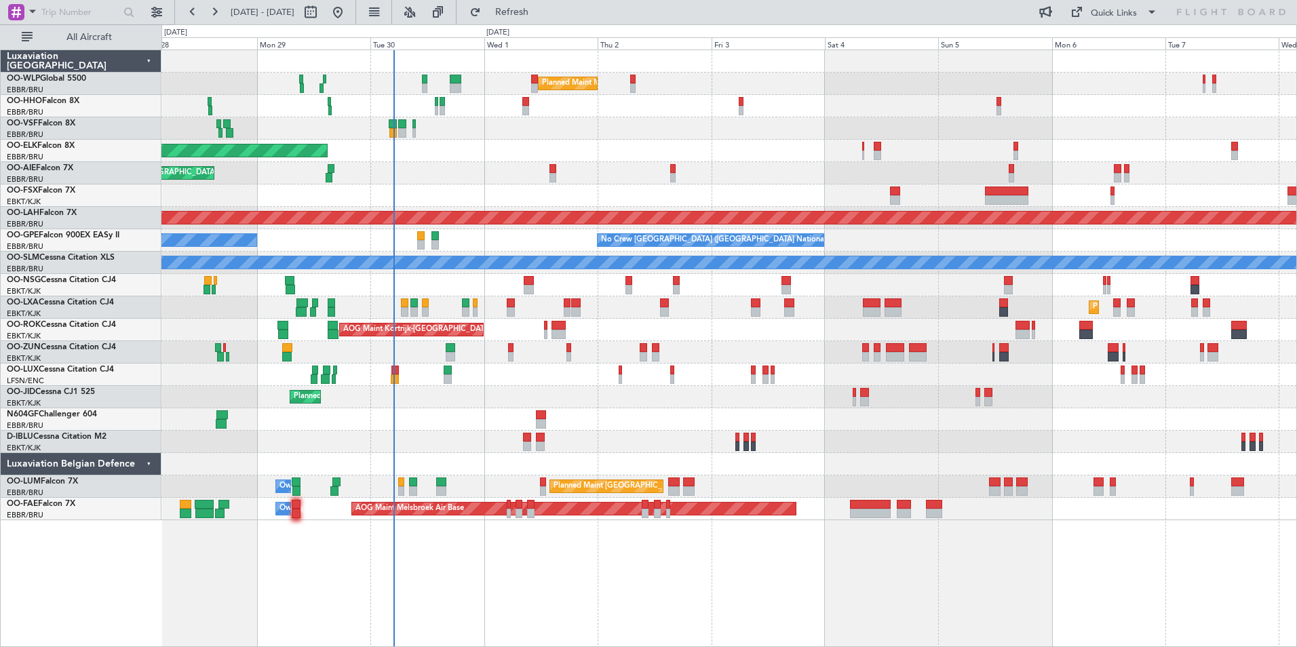
click at [626, 149] on div "Planned Maint Milan (Linate) Planned Maint Kortrijk-Wevelgem Planned Maint Lond…" at bounding box center [728, 285] width 1135 height 470
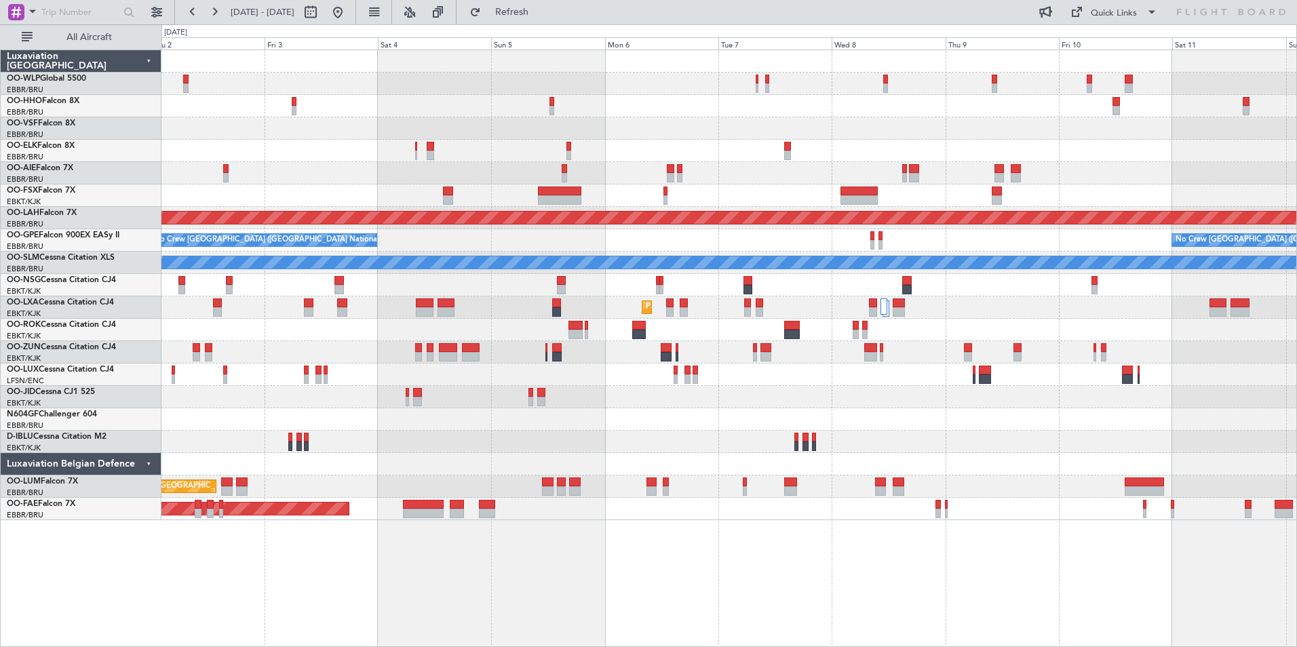
click at [444, 132] on div "Planned Maint Milan (Linate) Planned Maint Kortrijk-Wevelgem Planned Maint Alto…" at bounding box center [728, 285] width 1135 height 470
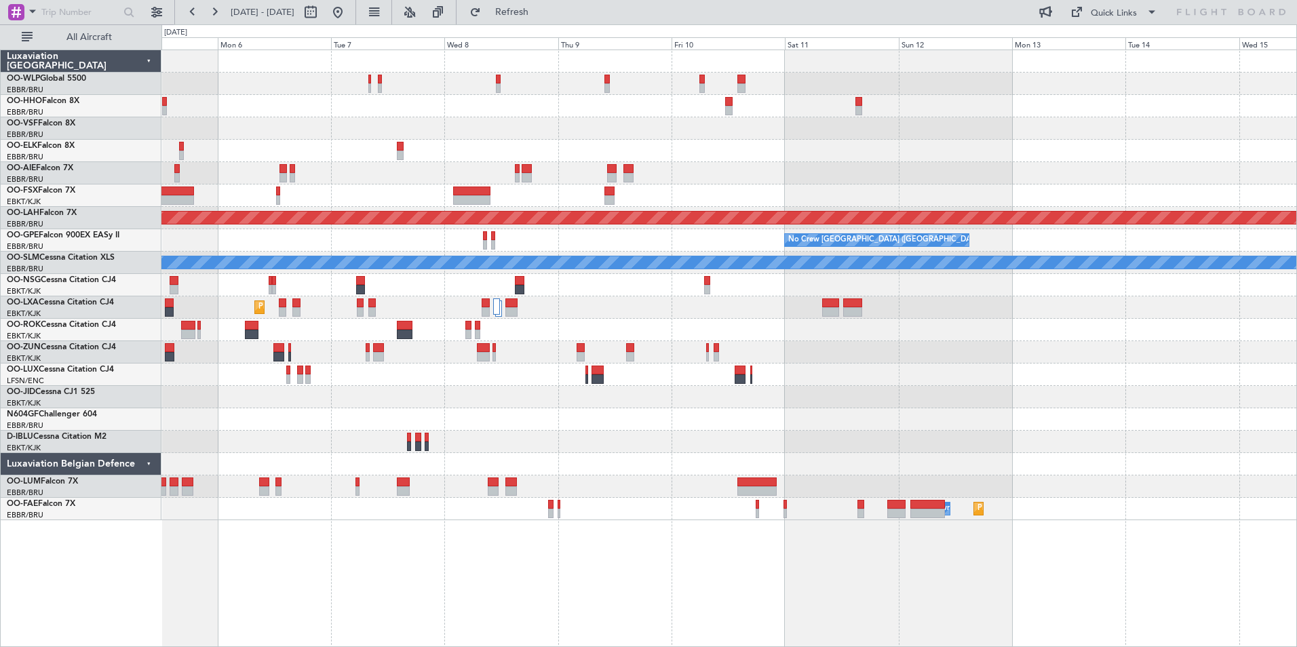
click at [512, 163] on div "Planned Maint Alton-st Louis (St Louis Regl) No Crew Brussels (Brussels Nationa…" at bounding box center [728, 285] width 1135 height 470
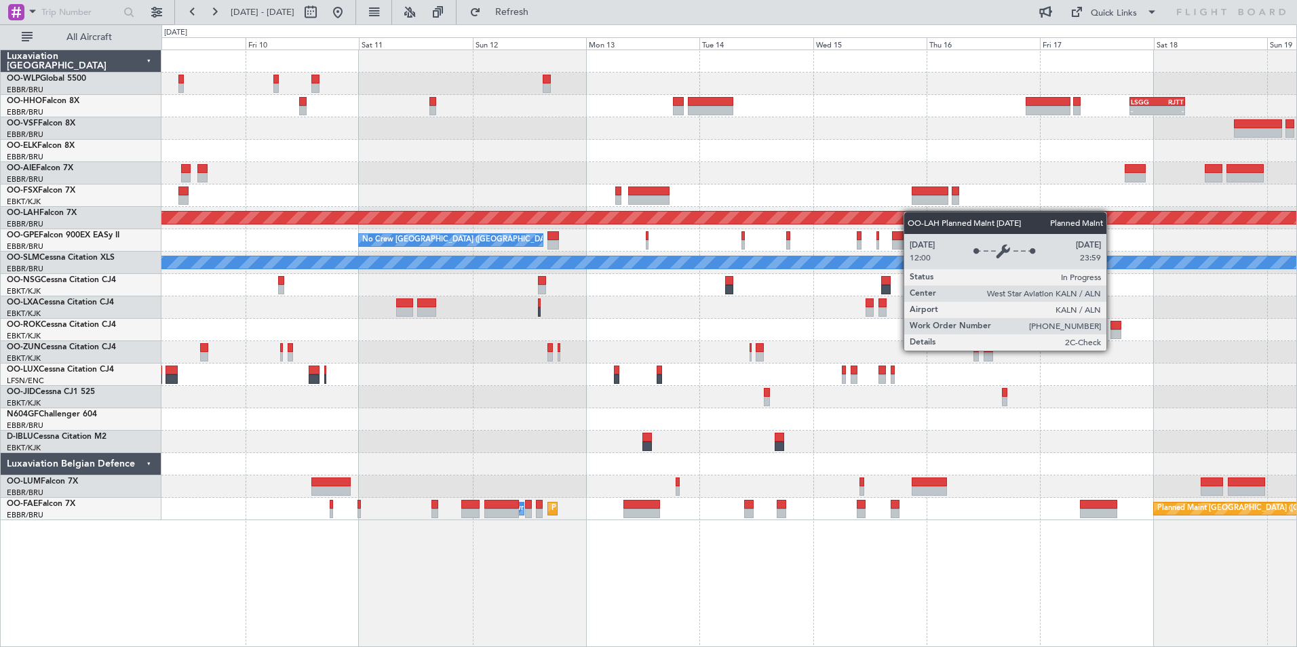
click at [808, 216] on div "- - LSGG 19:00 Z RJTT 06:45 Z Planned Maint Alton-st Louis (St Louis Regl) No C…" at bounding box center [728, 285] width 1135 height 470
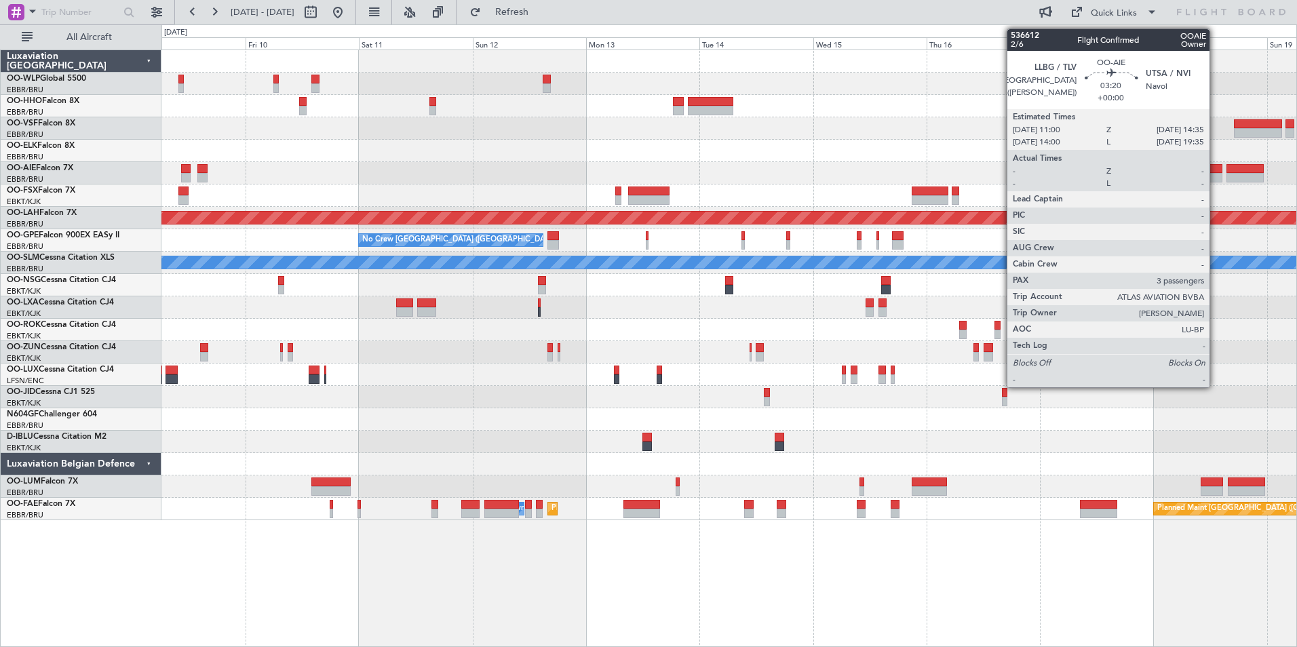
click at [1215, 171] on div at bounding box center [1212, 168] width 17 height 9
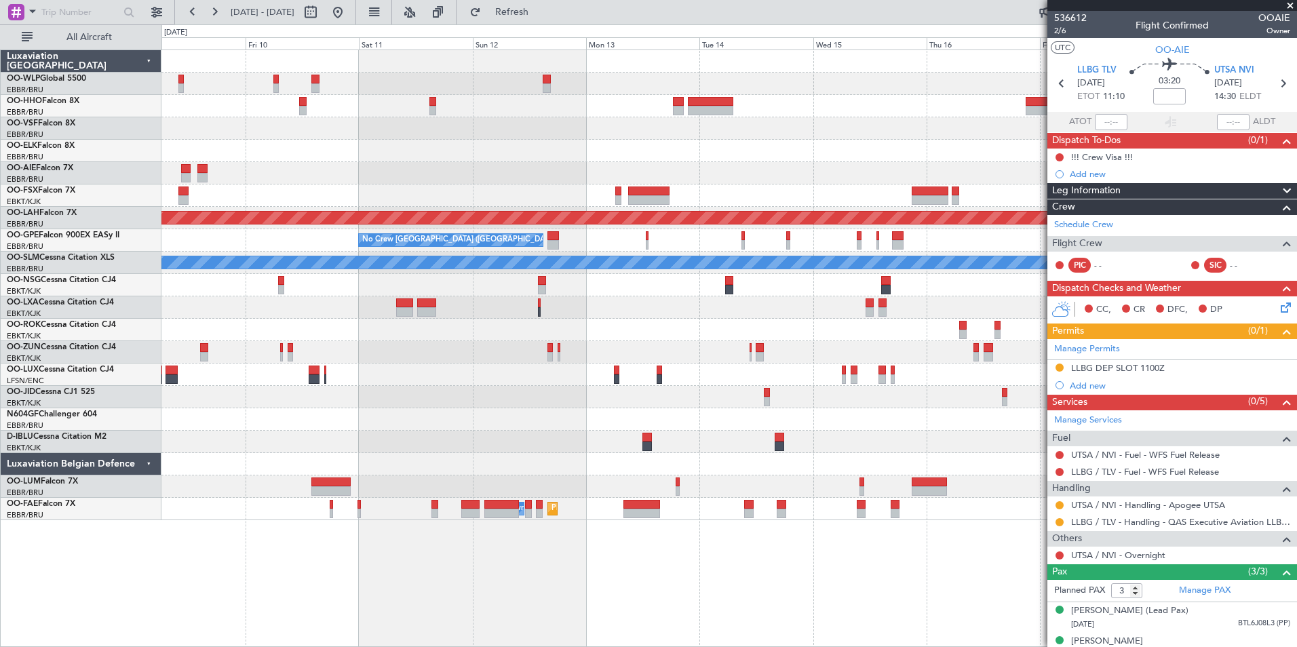
click at [552, 162] on div "- - LSGG 19:00 Z RJTT 06:45 Z Planned Maint Alton-st Louis (St Louis Regl) No C…" at bounding box center [728, 285] width 1135 height 470
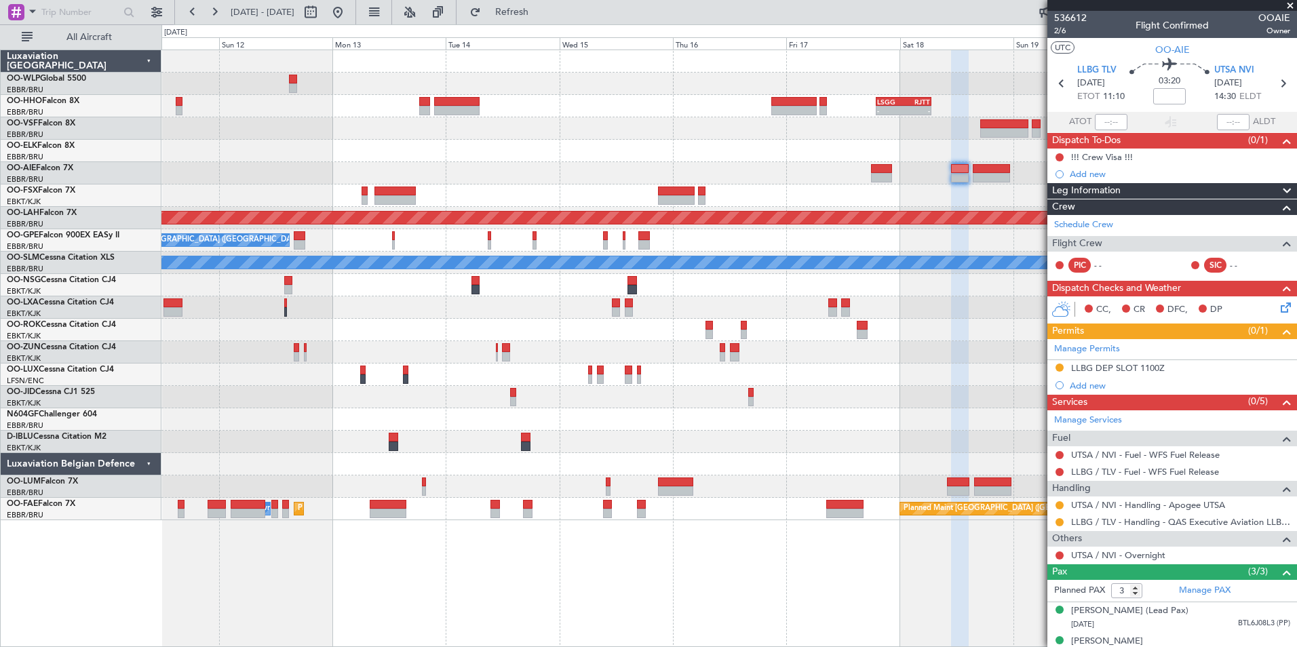
click at [943, 197] on div "- - LSGG 19:00 Z RJTT 06:45 Z Planned Maint Alton-st Louis (St Louis Regl) No C…" at bounding box center [728, 285] width 1135 height 470
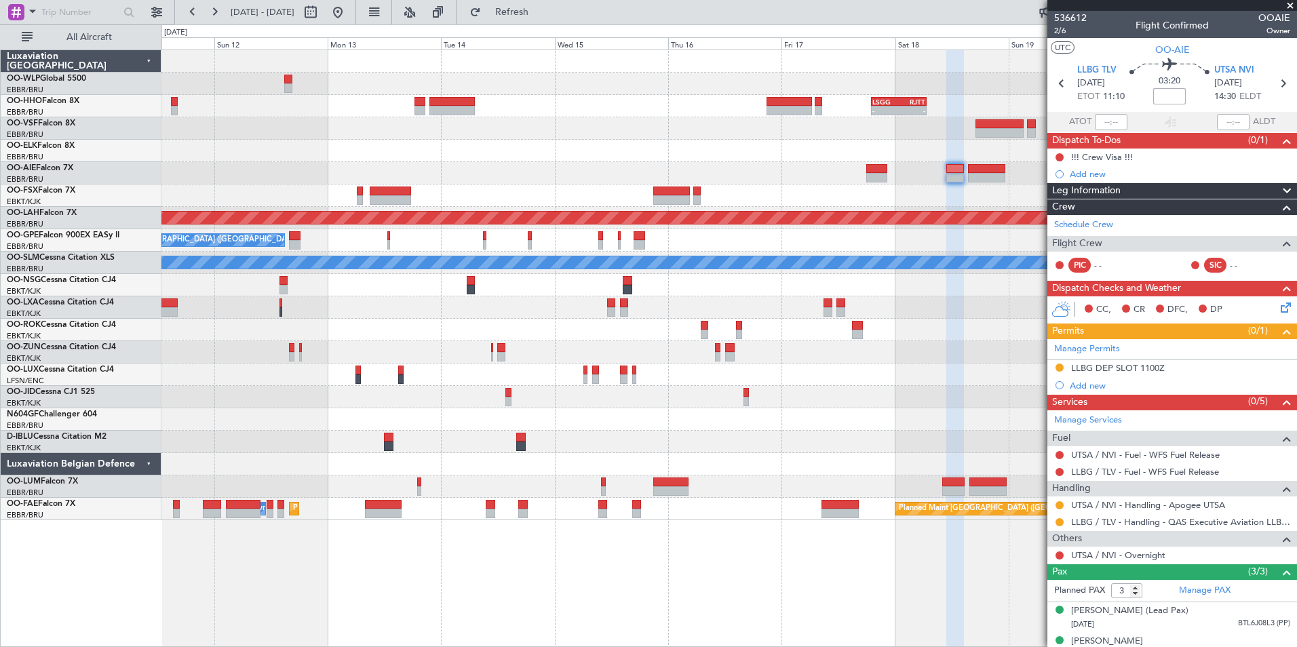
click at [1165, 97] on input at bounding box center [1169, 96] width 33 height 16
click at [945, 321] on div at bounding box center [728, 330] width 1135 height 22
type input "+00:15"
click at [1097, 387] on div "Add new" at bounding box center [1173, 386] width 208 height 12
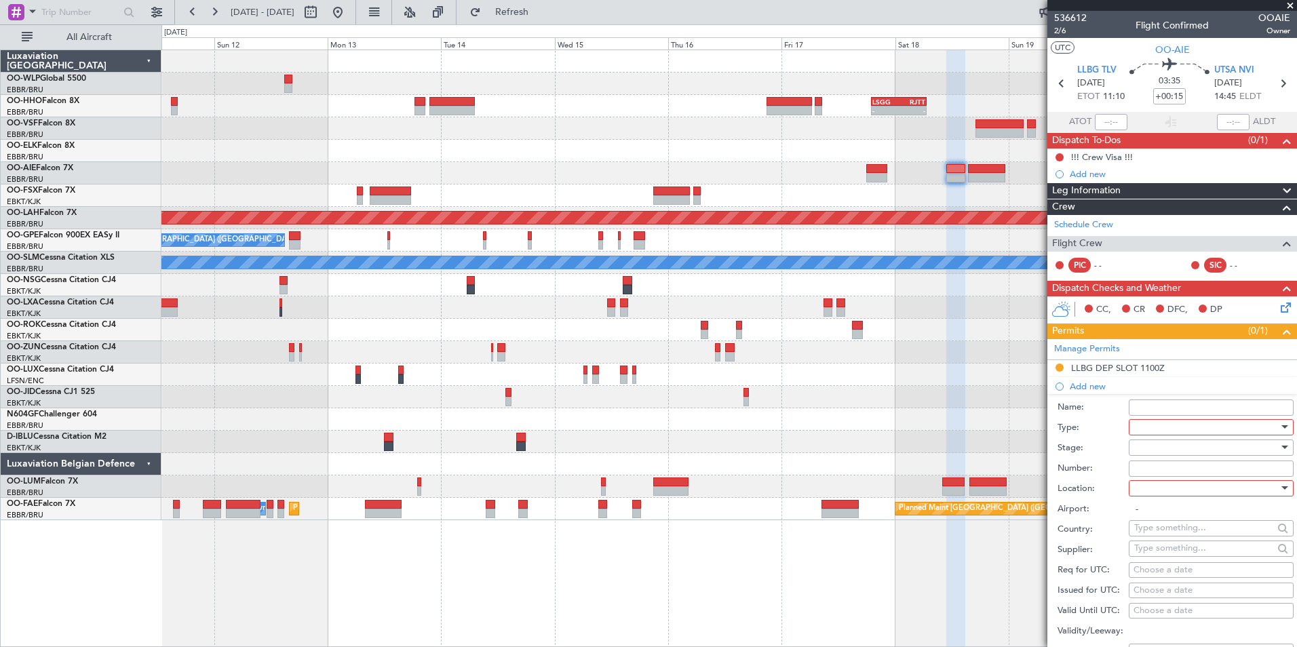
click at [1163, 429] on div at bounding box center [1206, 427] width 144 height 20
click at [1160, 484] on span "Departure" at bounding box center [1206, 481] width 142 height 20
click at [1158, 448] on div at bounding box center [1206, 447] width 144 height 20
click at [1166, 538] on span "Requested" at bounding box center [1206, 536] width 142 height 20
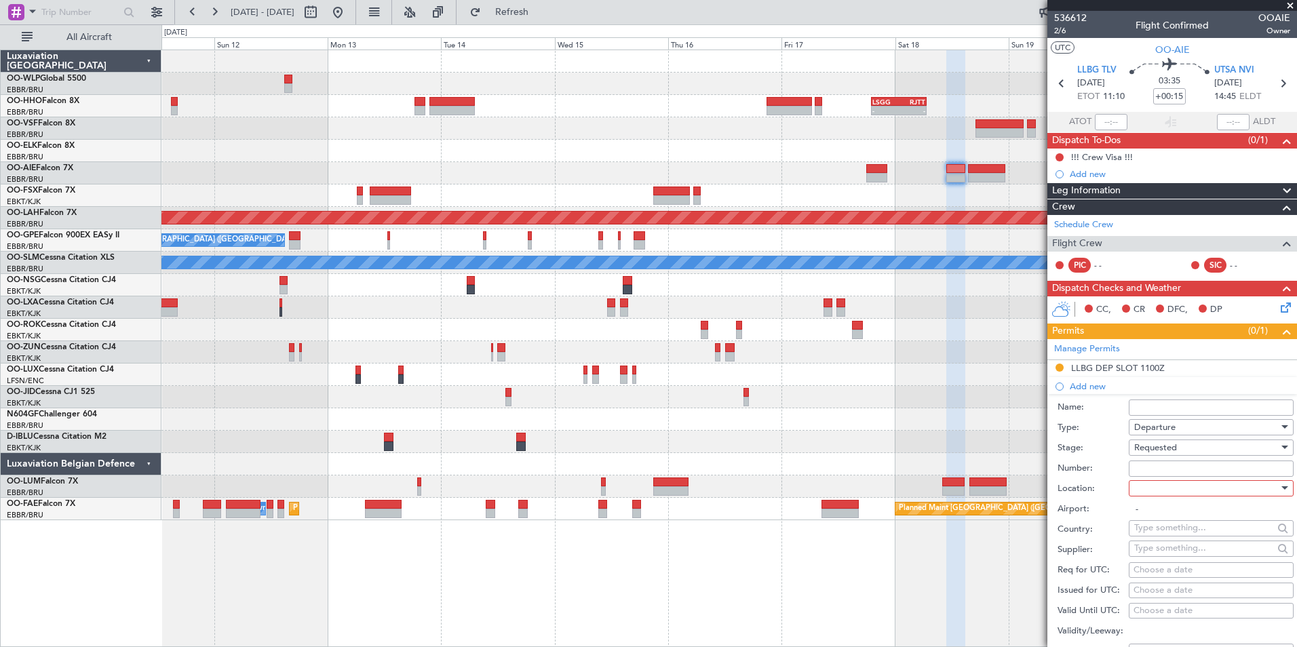
scroll to position [68, 0]
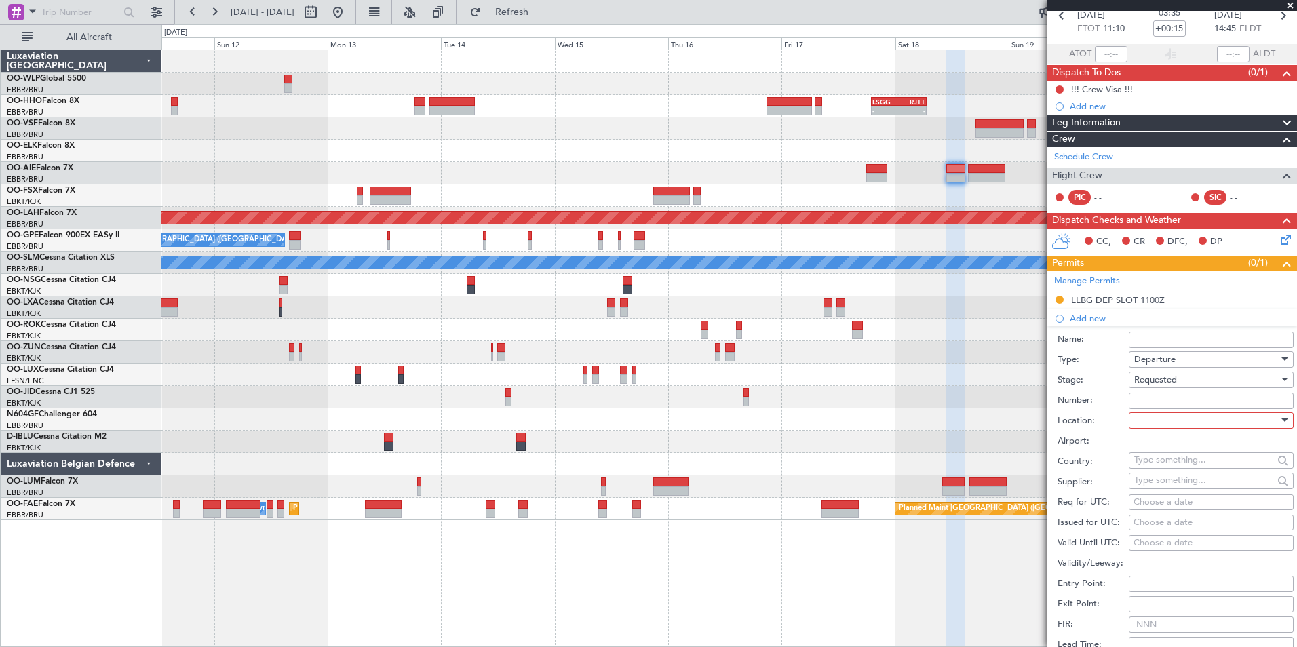
click at [1177, 414] on div at bounding box center [1206, 420] width 144 height 20
click at [1158, 451] on span "Departure" at bounding box center [1206, 447] width 142 height 20
type input "LLBG / TLV"
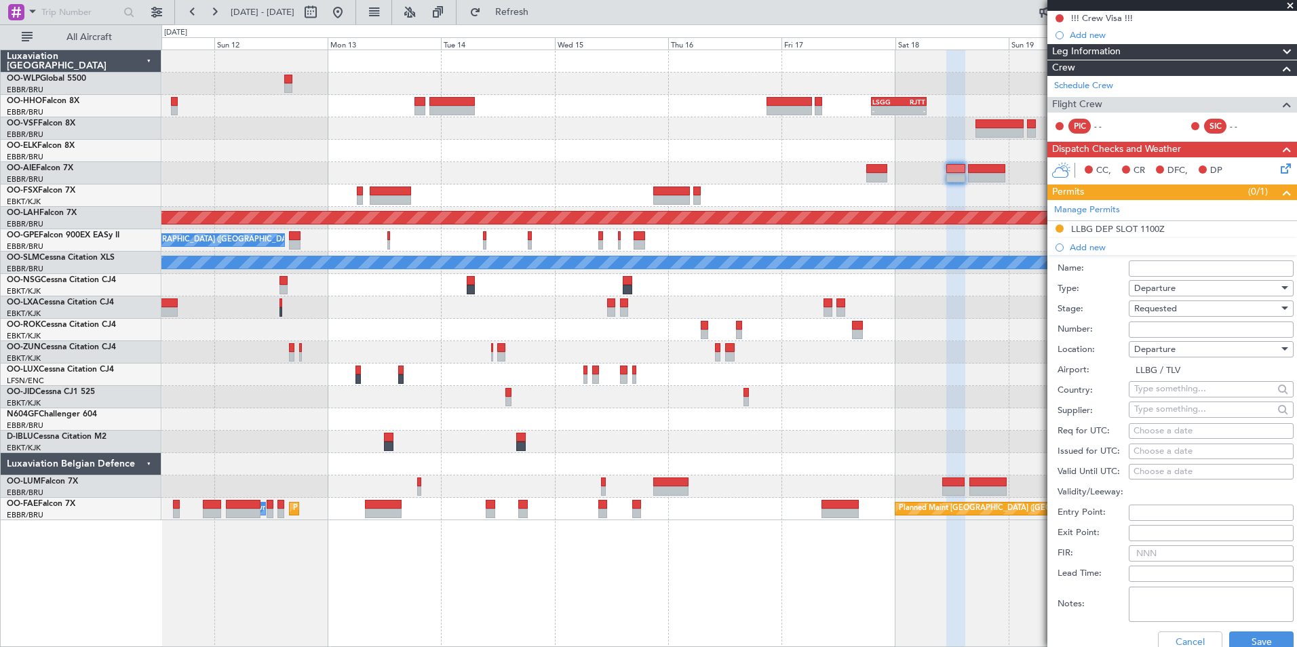
scroll to position [203, 0]
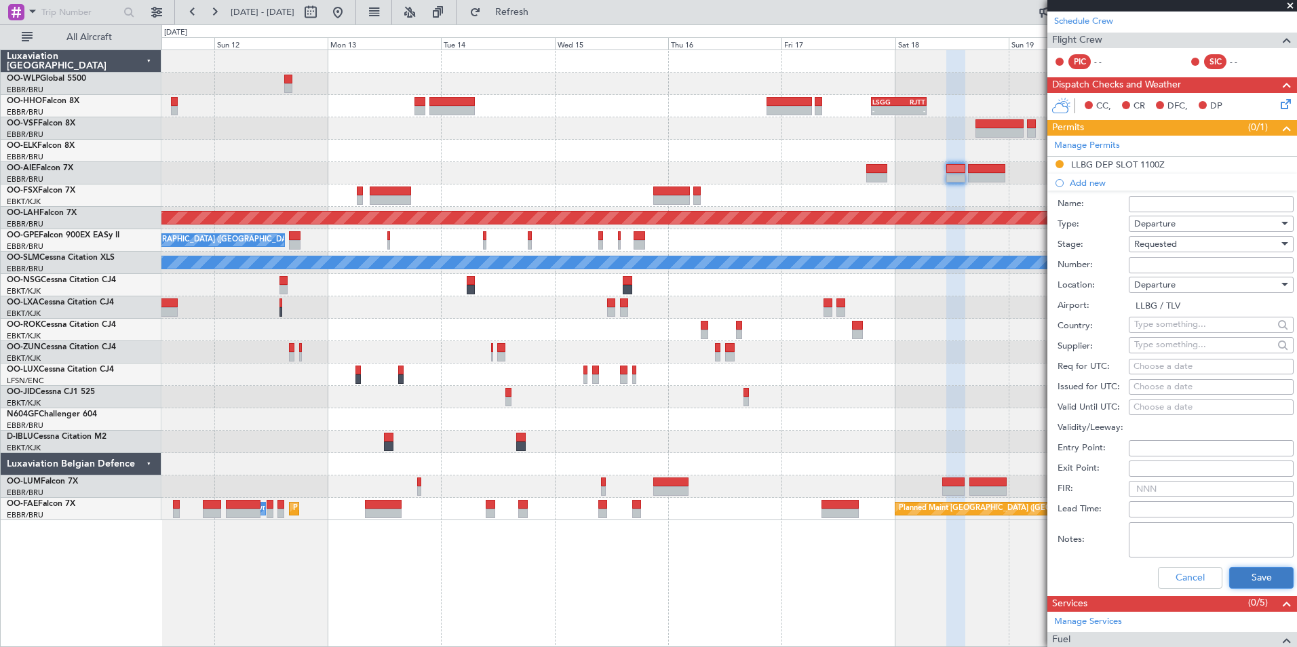
click at [1249, 576] on button "Save" at bounding box center [1261, 578] width 64 height 22
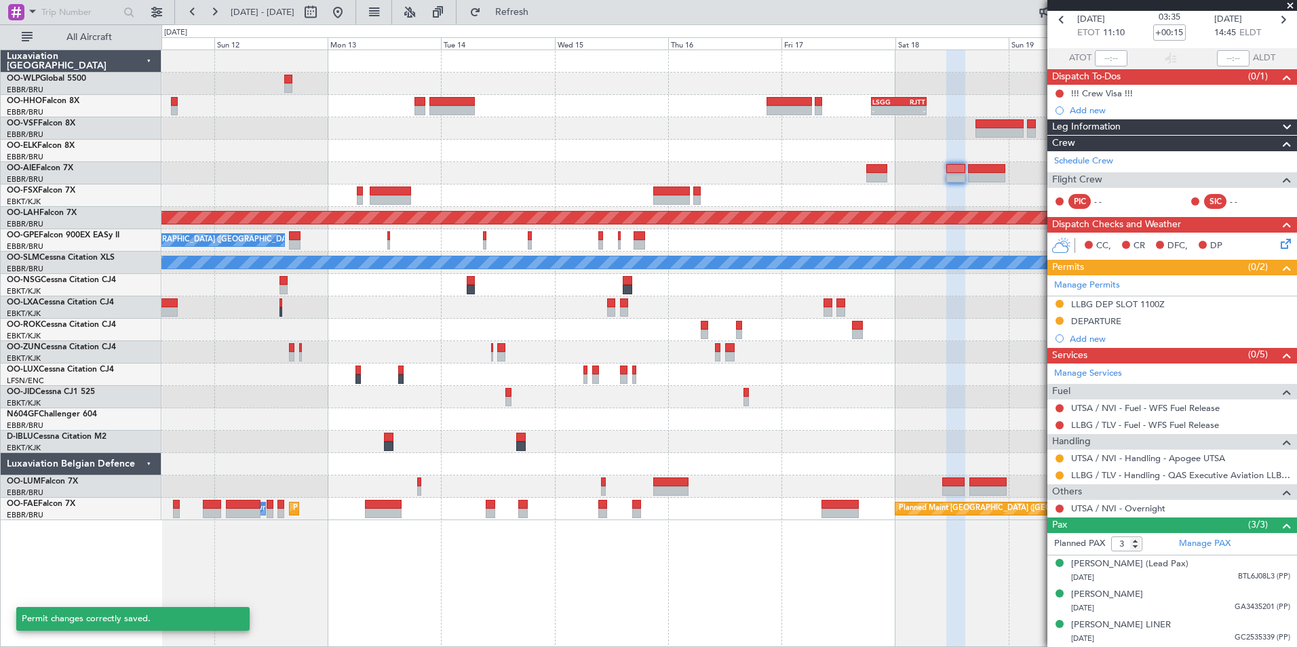
scroll to position [77, 0]
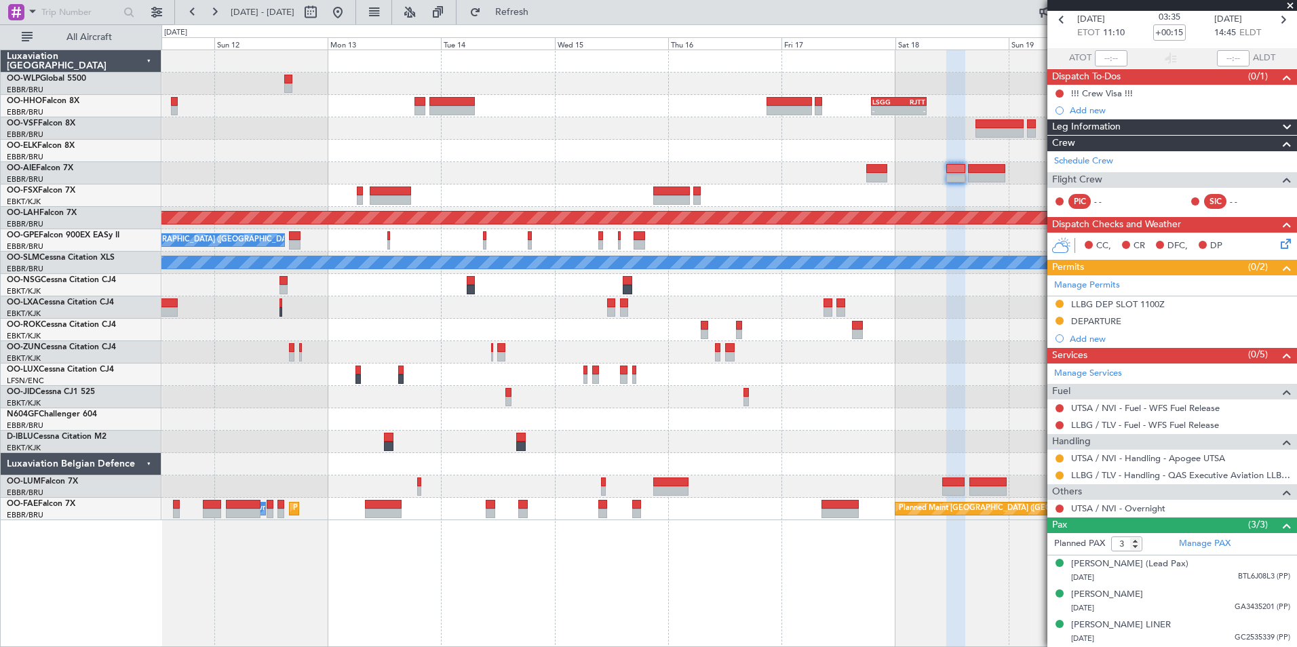
click at [755, 470] on div at bounding box center [728, 464] width 1135 height 22
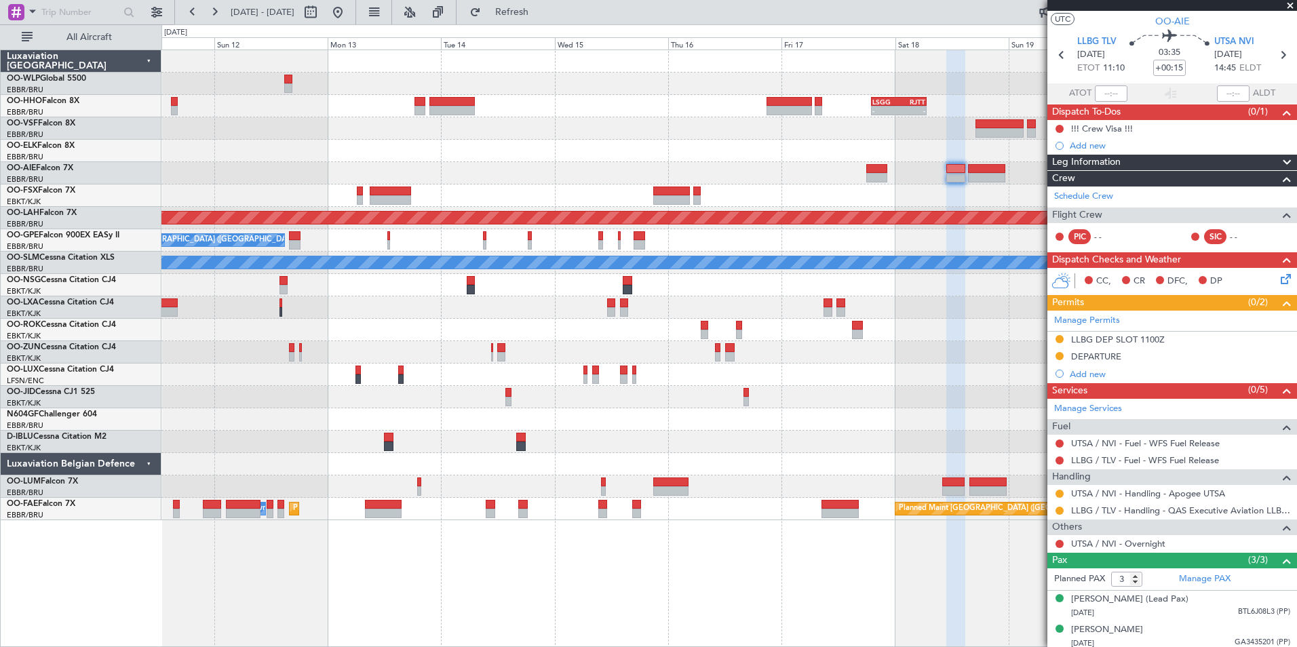
scroll to position [0, 0]
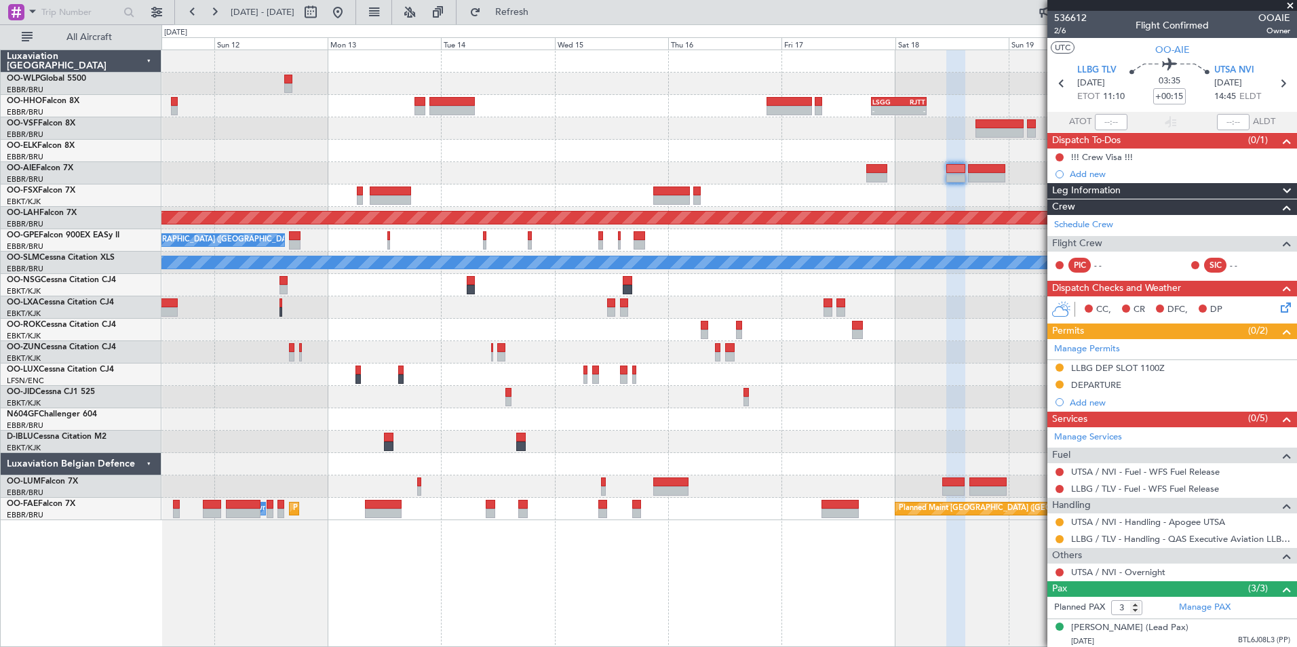
click at [1105, 176] on div "Add new" at bounding box center [1179, 174] width 220 height 12
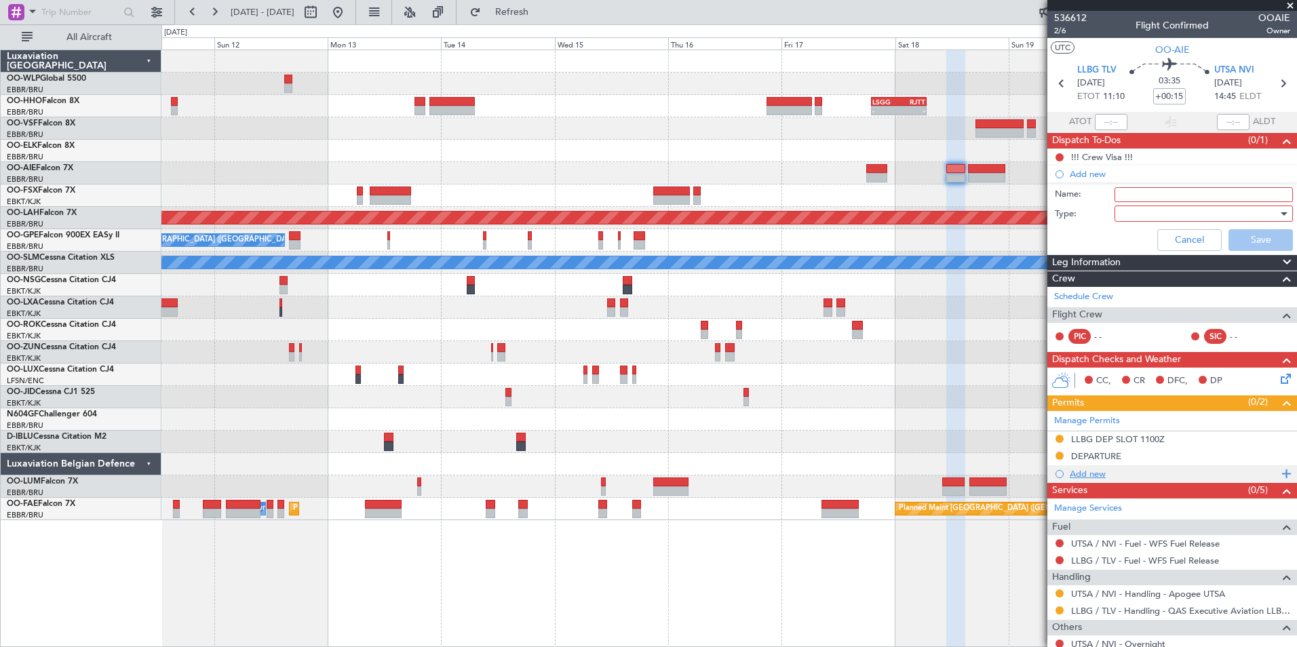
click at [1095, 479] on div "Add new" at bounding box center [1172, 473] width 250 height 17
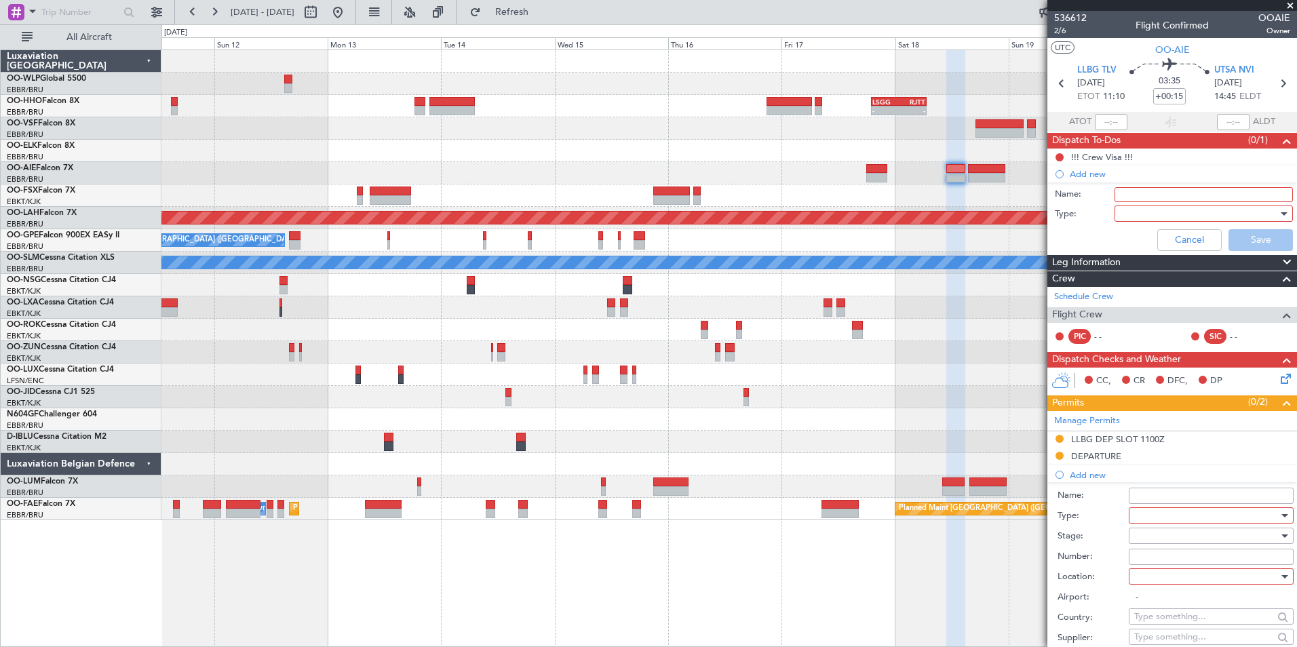
click at [1146, 520] on div at bounding box center [1206, 515] width 144 height 20
click at [1158, 593] on span "Landing" at bounding box center [1206, 596] width 142 height 20
click at [1153, 530] on div at bounding box center [1206, 536] width 144 height 20
click at [1162, 622] on span "Requested" at bounding box center [1206, 624] width 142 height 20
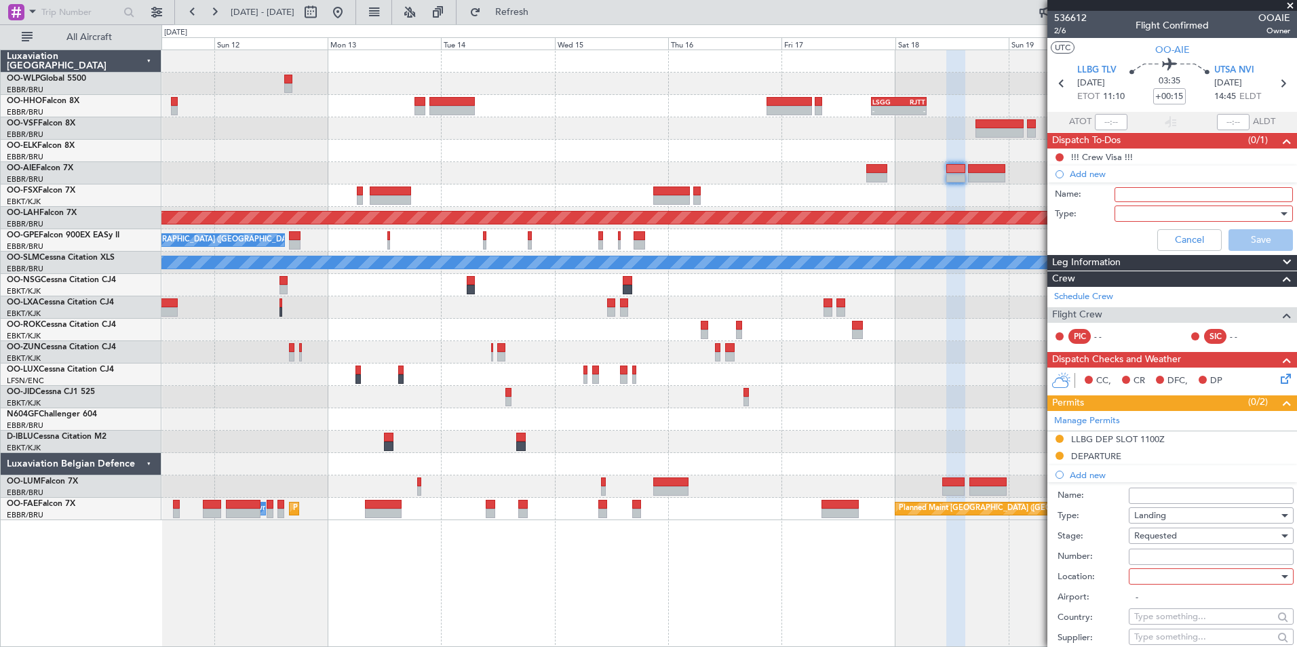
drag, startPoint x: 1162, startPoint y: 622, endPoint x: 1143, endPoint y: 578, distance: 48.0
click at [1143, 578] on div at bounding box center [1206, 576] width 144 height 20
click at [1156, 642] on span "Arrival" at bounding box center [1206, 645] width 142 height 20
type input "UTSA / NVI"
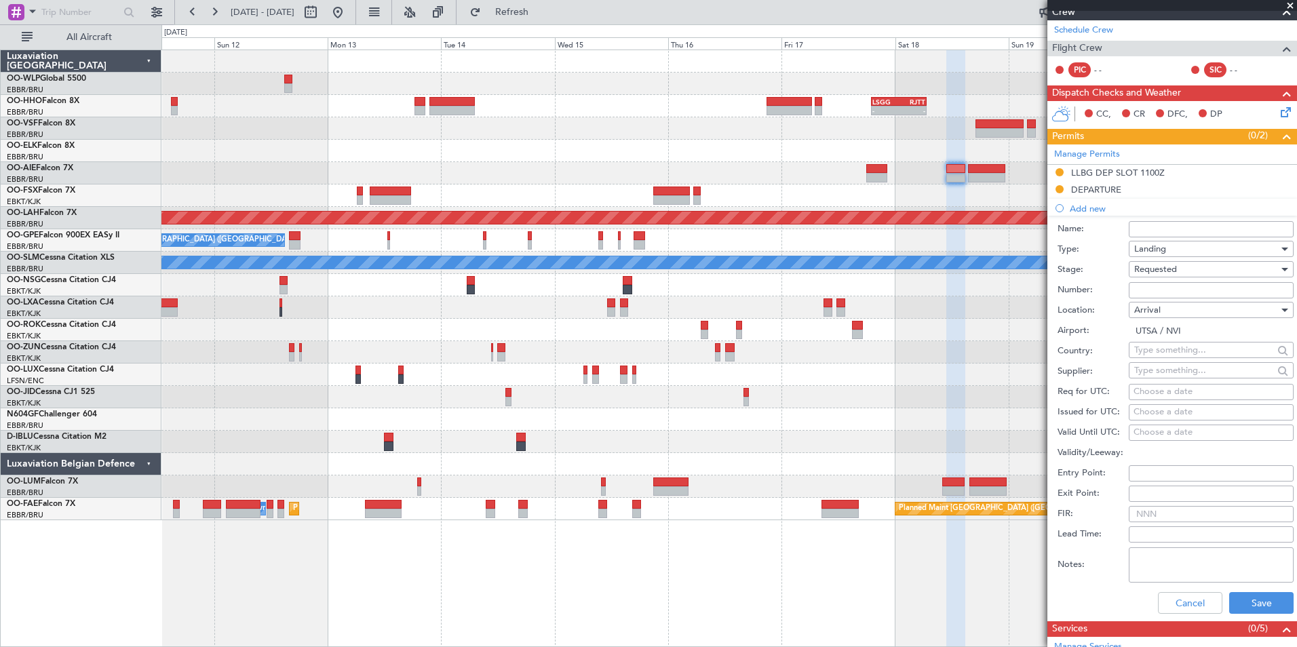
scroll to position [271, 0]
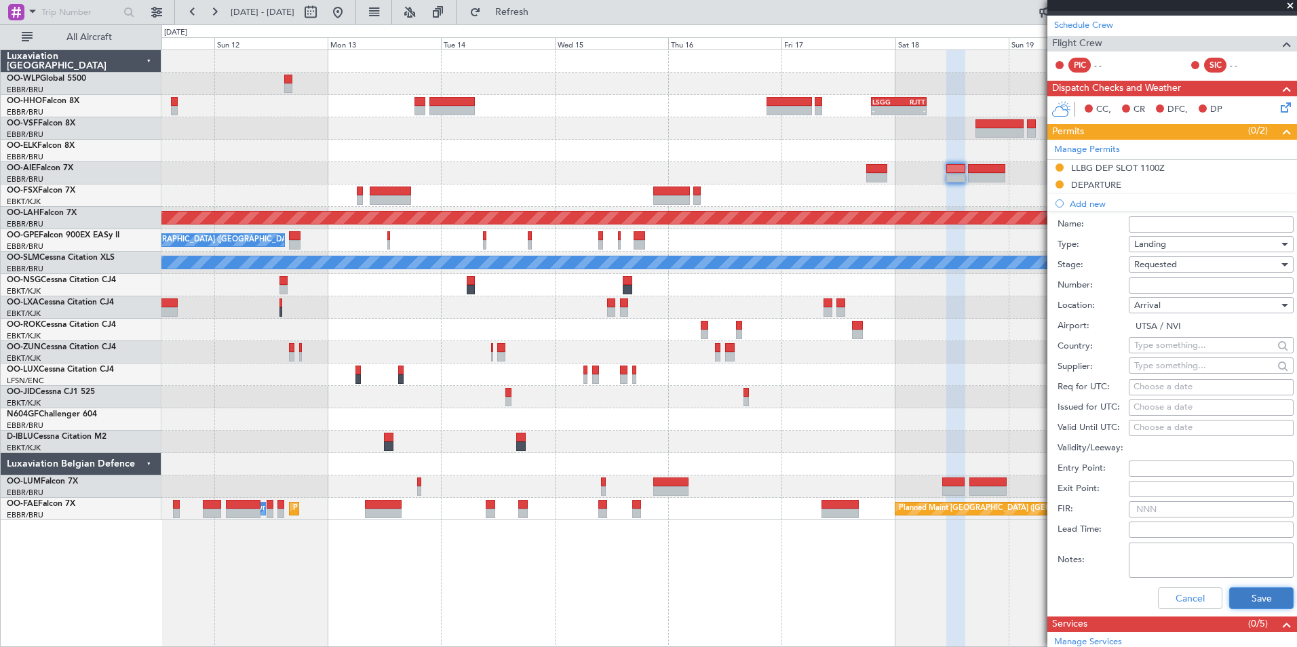
click at [1242, 606] on button "Save" at bounding box center [1261, 598] width 64 height 22
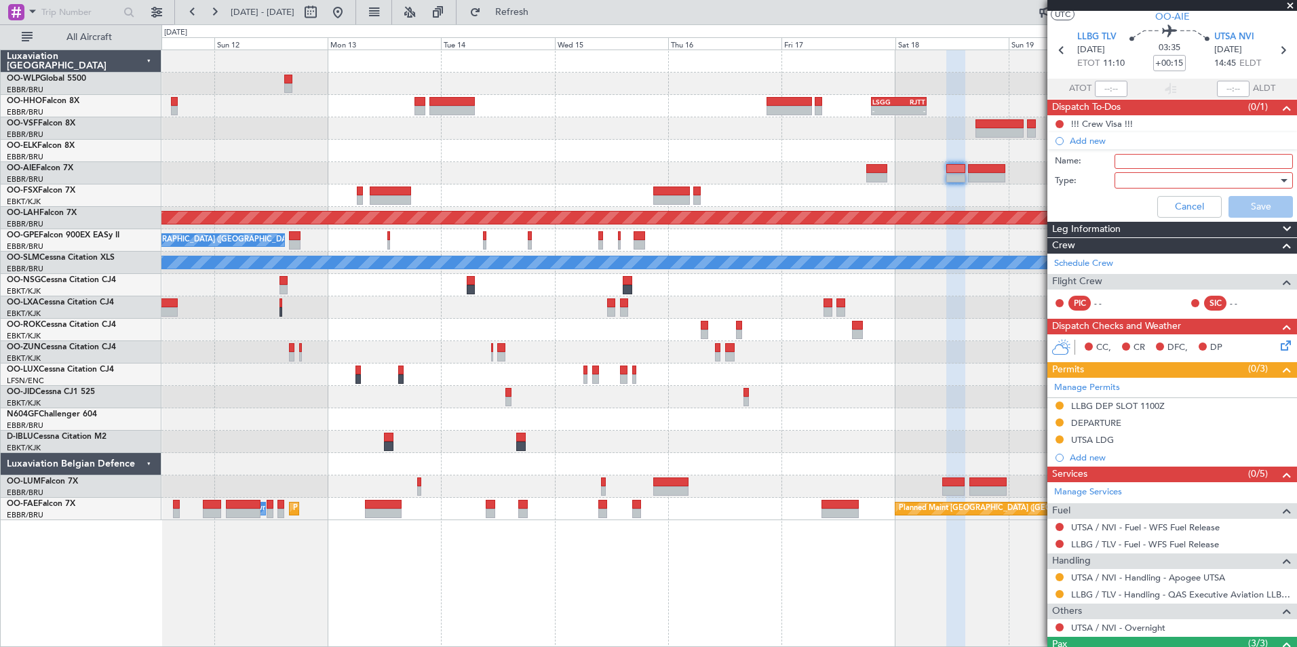
scroll to position [29, 0]
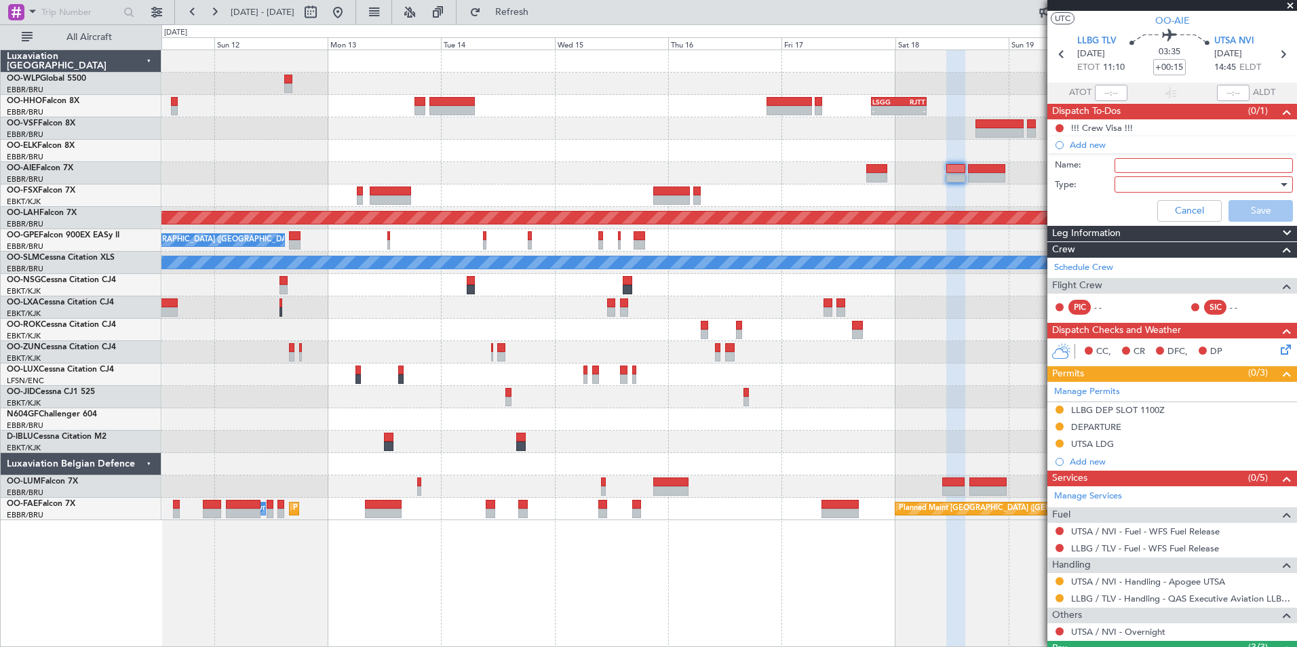
click at [1152, 166] on input "Name:" at bounding box center [1203, 165] width 178 height 15
type input "ADD OVFs once route from UV is received"
click at [1175, 182] on div at bounding box center [1199, 184] width 158 height 20
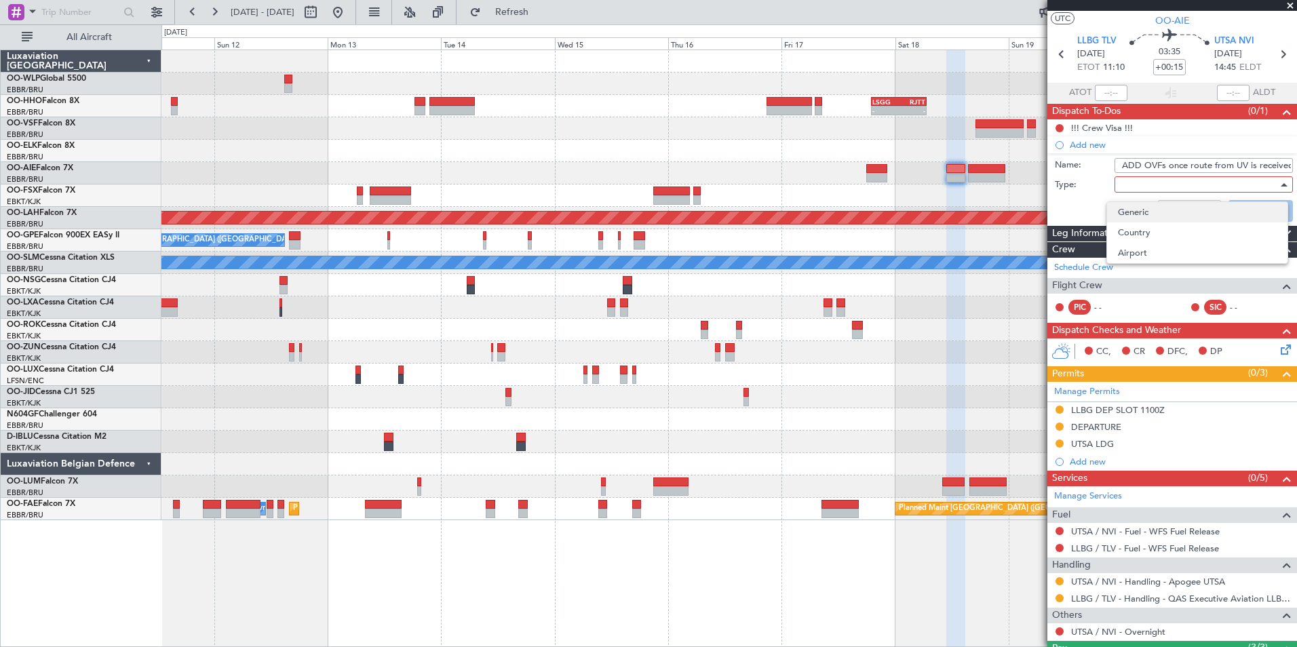
click at [1151, 210] on span "Generic" at bounding box center [1197, 212] width 159 height 20
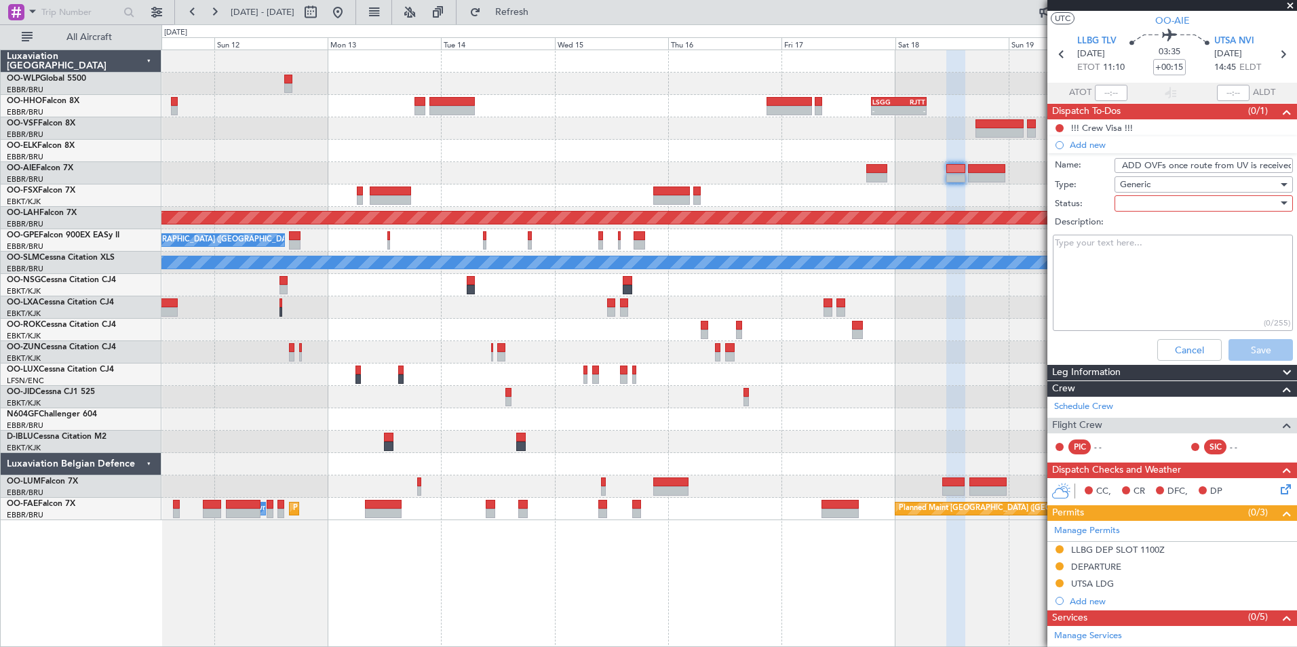
click at [1150, 209] on div at bounding box center [1199, 203] width 158 height 20
click at [1152, 232] on span "Not Started" at bounding box center [1197, 230] width 159 height 20
click at [1246, 354] on button "Save" at bounding box center [1260, 350] width 64 height 22
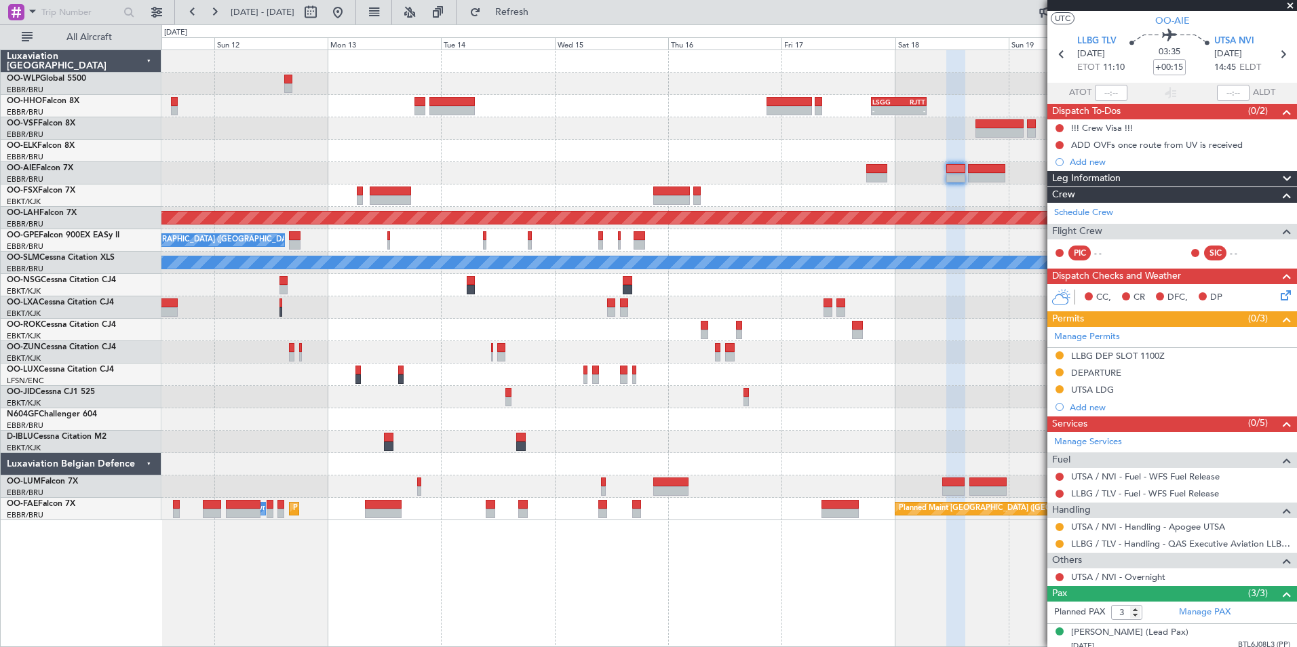
click at [943, 247] on div "Planned Maint Nurnberg No Crew Brussels (Brussels National) No Crew Brussels (B…" at bounding box center [728, 240] width 1135 height 22
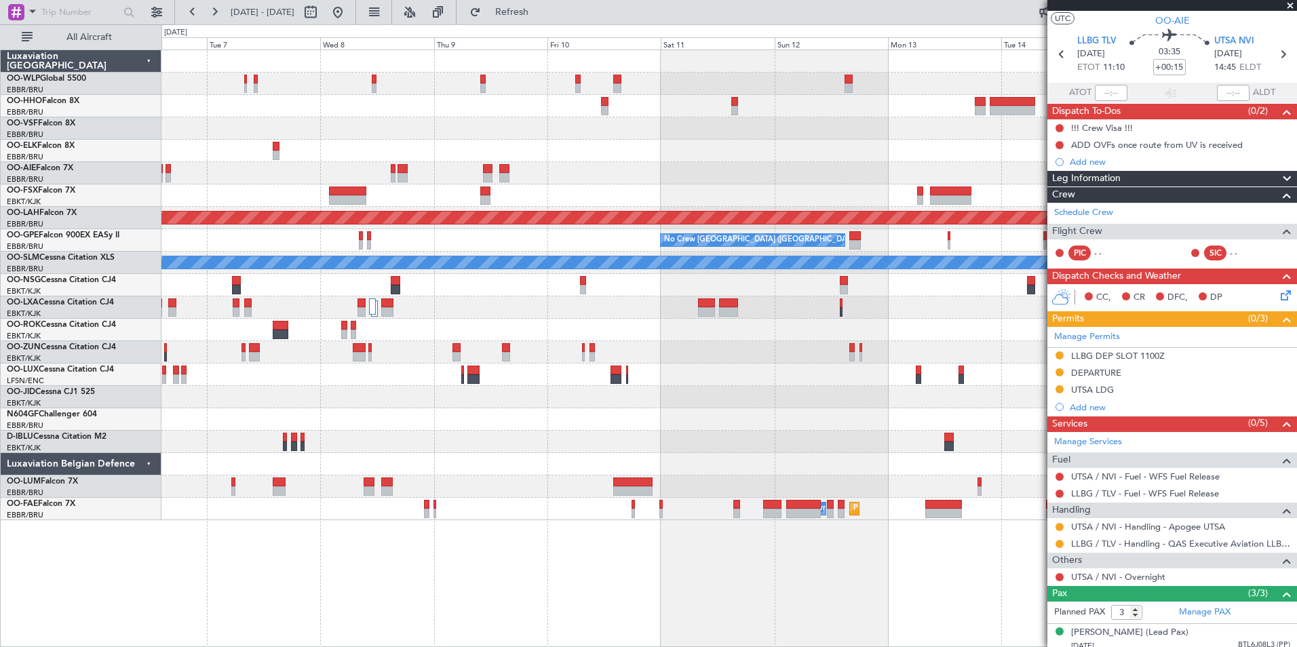
click at [732, 243] on div "No Crew [GEOGRAPHIC_DATA] ([GEOGRAPHIC_DATA] National)" at bounding box center [728, 240] width 1135 height 22
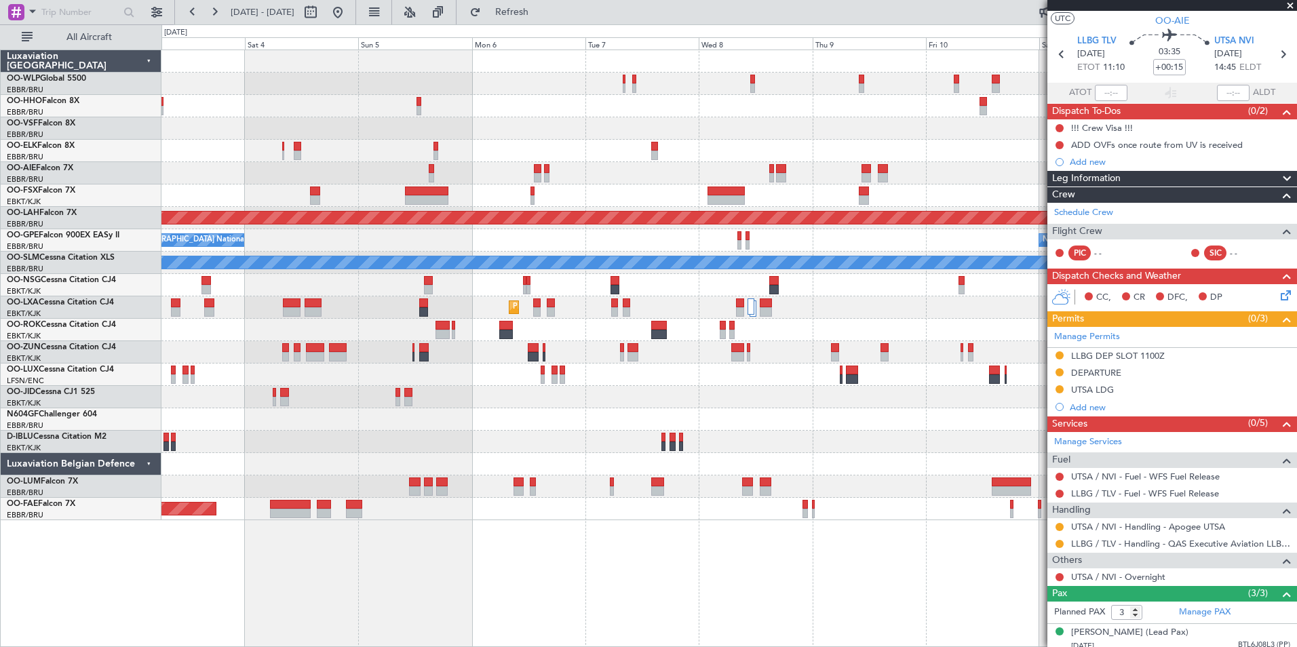
click at [624, 289] on div "Planned Maint Milan (Linate) Planned Maint Alton-st Louis (St Louis Regl) No Cr…" at bounding box center [728, 285] width 1135 height 470
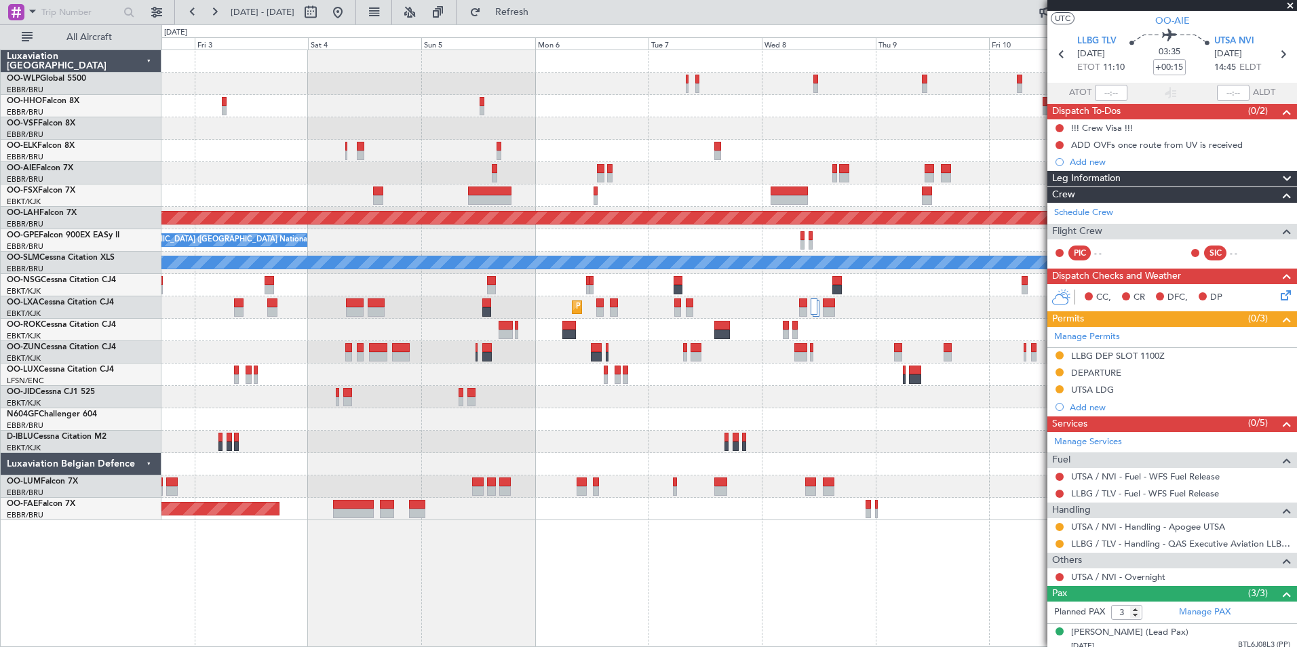
click at [905, 323] on div "Planned Maint Milan (Linate) Planned Maint Alton-st Louis (St Louis Regl) No Cr…" at bounding box center [728, 285] width 1135 height 470
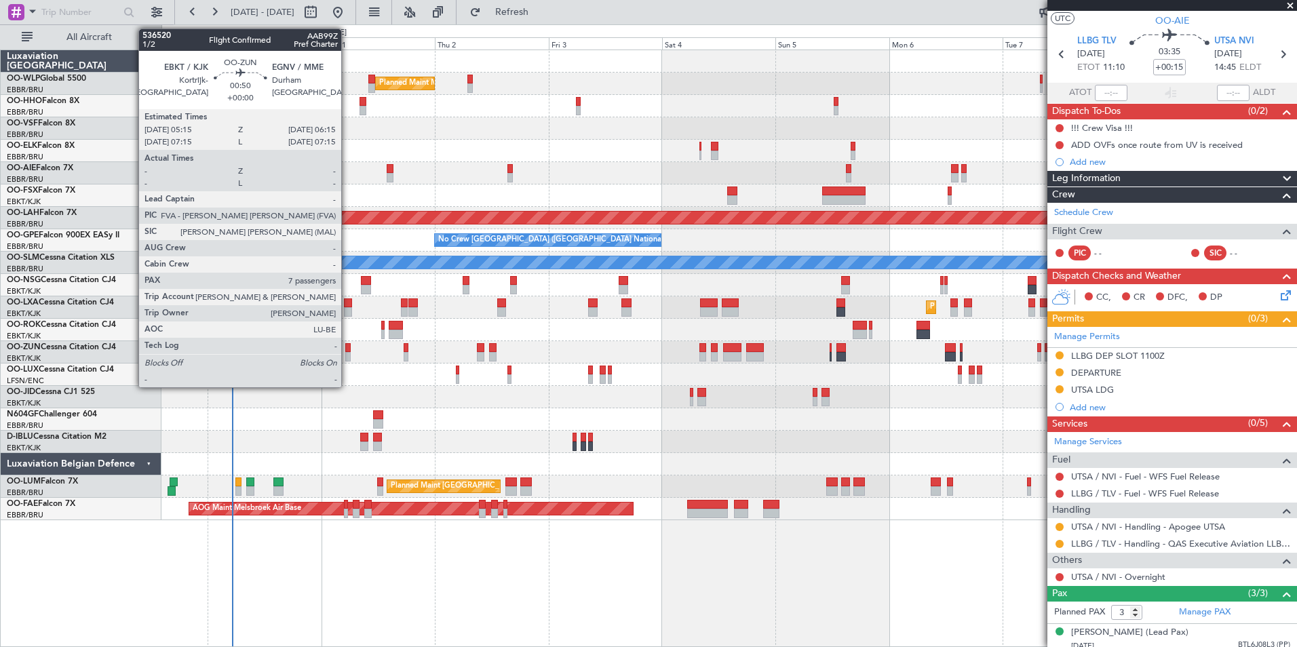
click at [347, 359] on div at bounding box center [347, 356] width 5 height 9
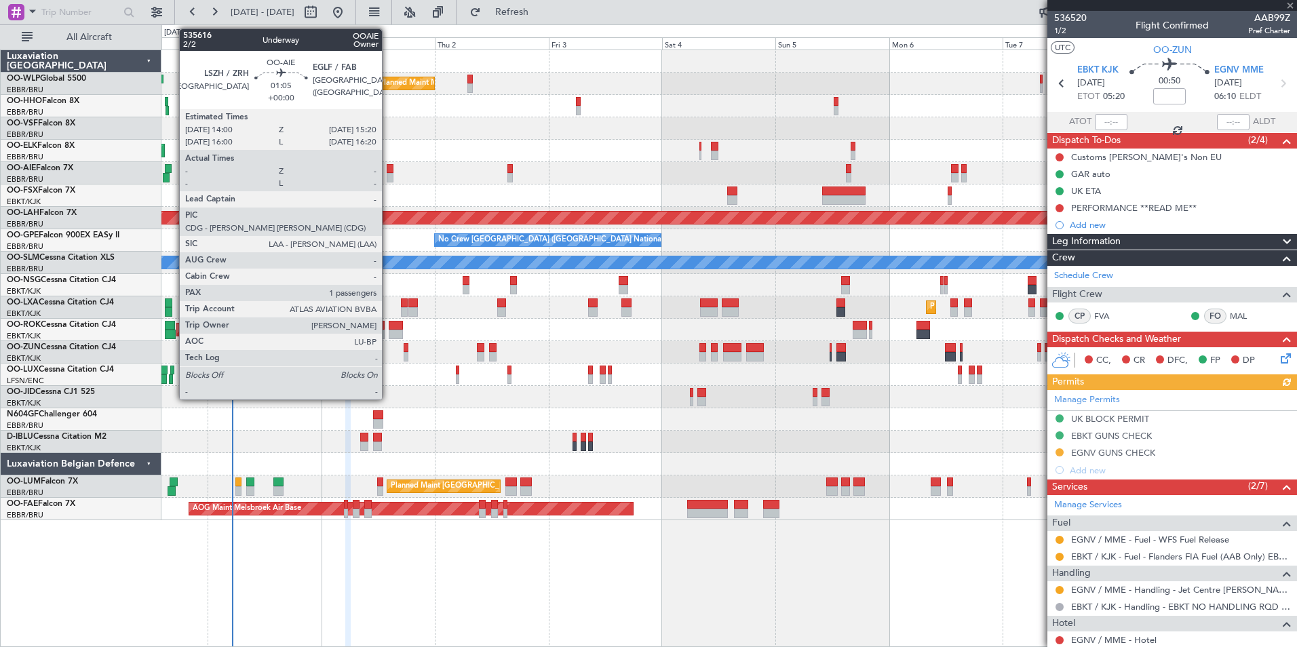
click at [388, 165] on div at bounding box center [390, 168] width 7 height 9
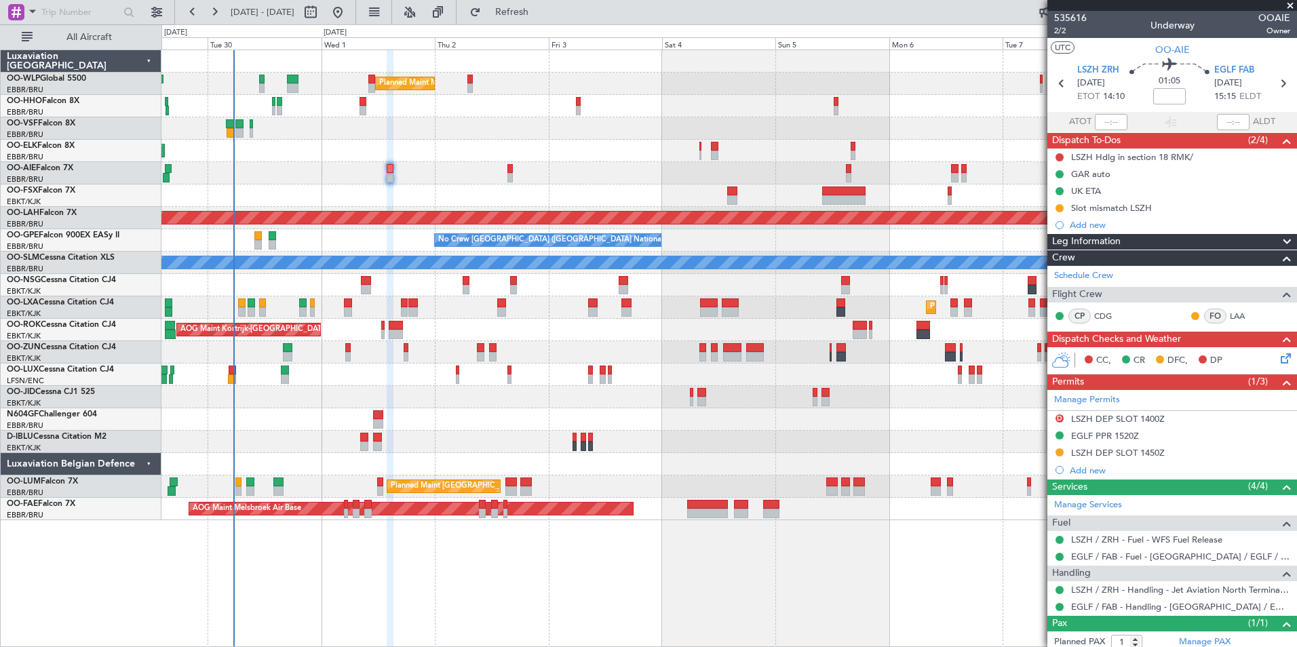
click at [577, 360] on div "Planned Maint Milan (Linate) Planned Maint Kortrijk-Wevelgem Planned Maint Lond…" at bounding box center [728, 285] width 1135 height 470
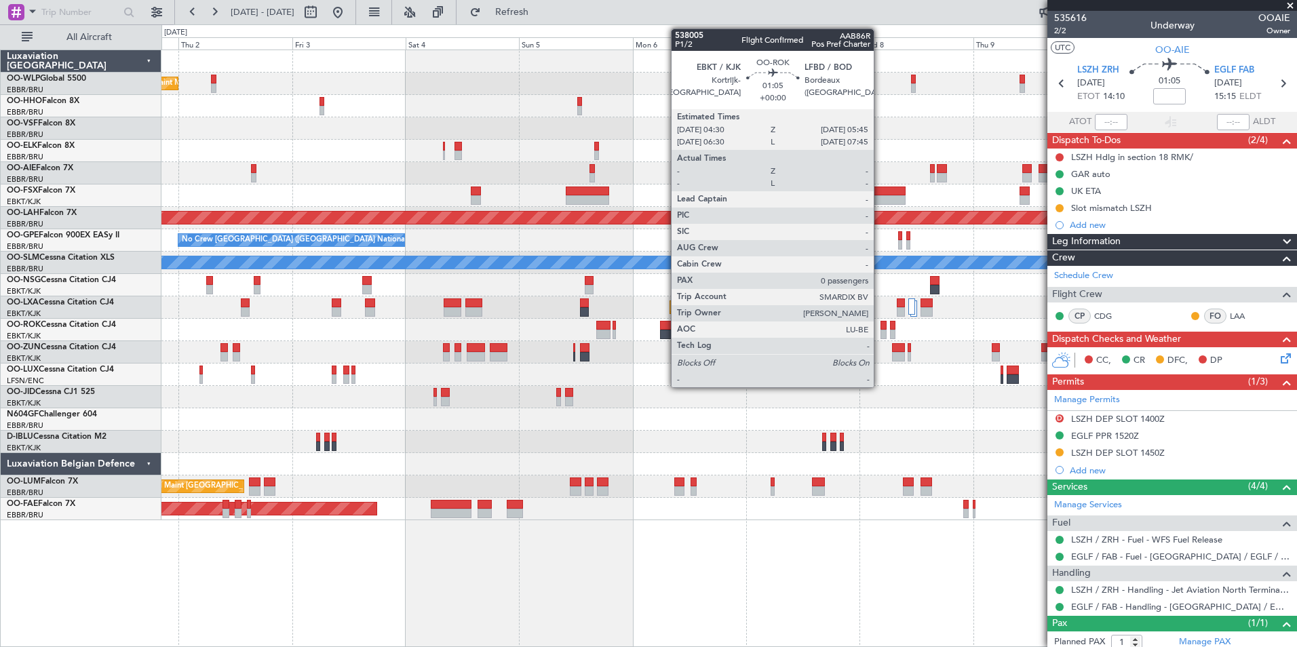
click at [880, 330] on div at bounding box center [883, 334] width 6 height 9
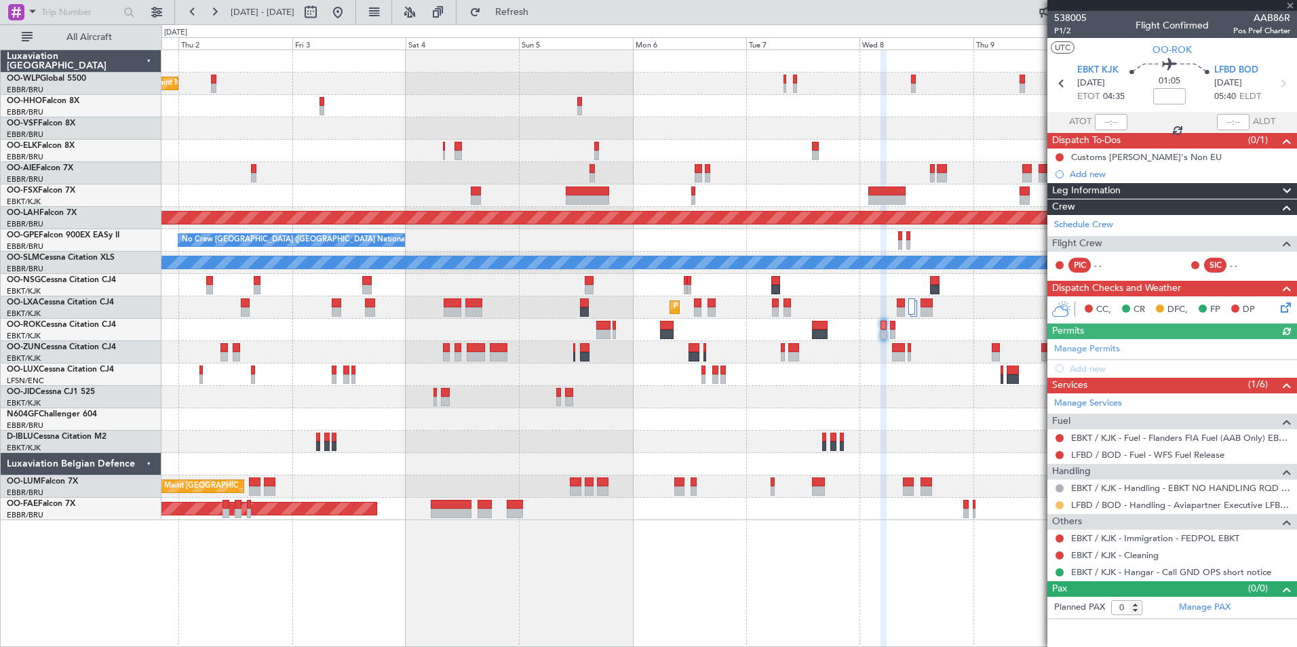
click at [1059, 502] on button at bounding box center [1059, 505] width 8 height 8
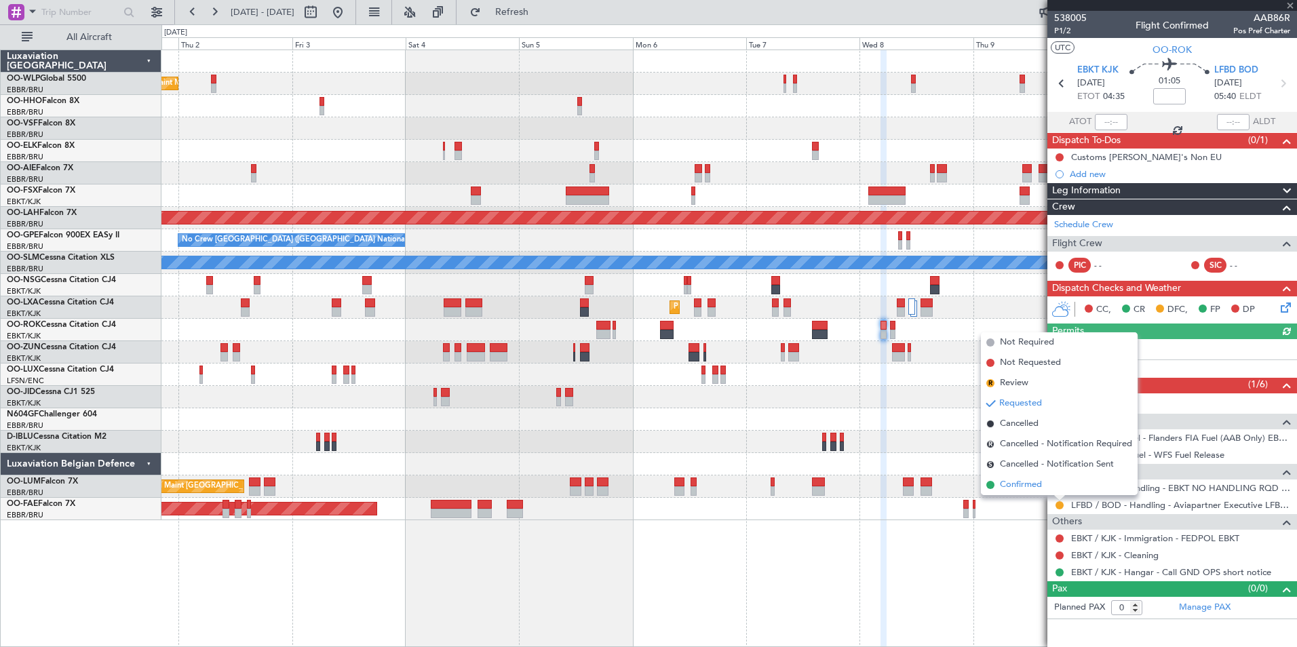
click at [1040, 485] on span "Confirmed" at bounding box center [1021, 485] width 42 height 14
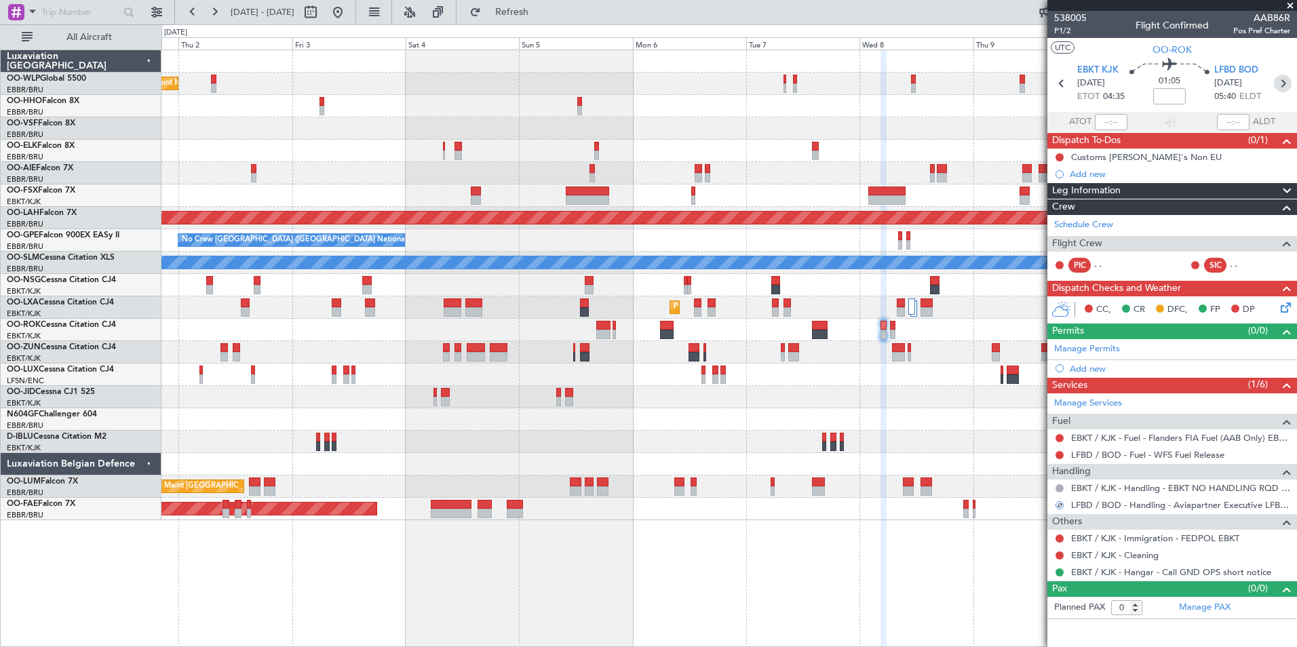
click at [1282, 85] on icon at bounding box center [1283, 84] width 18 height 18
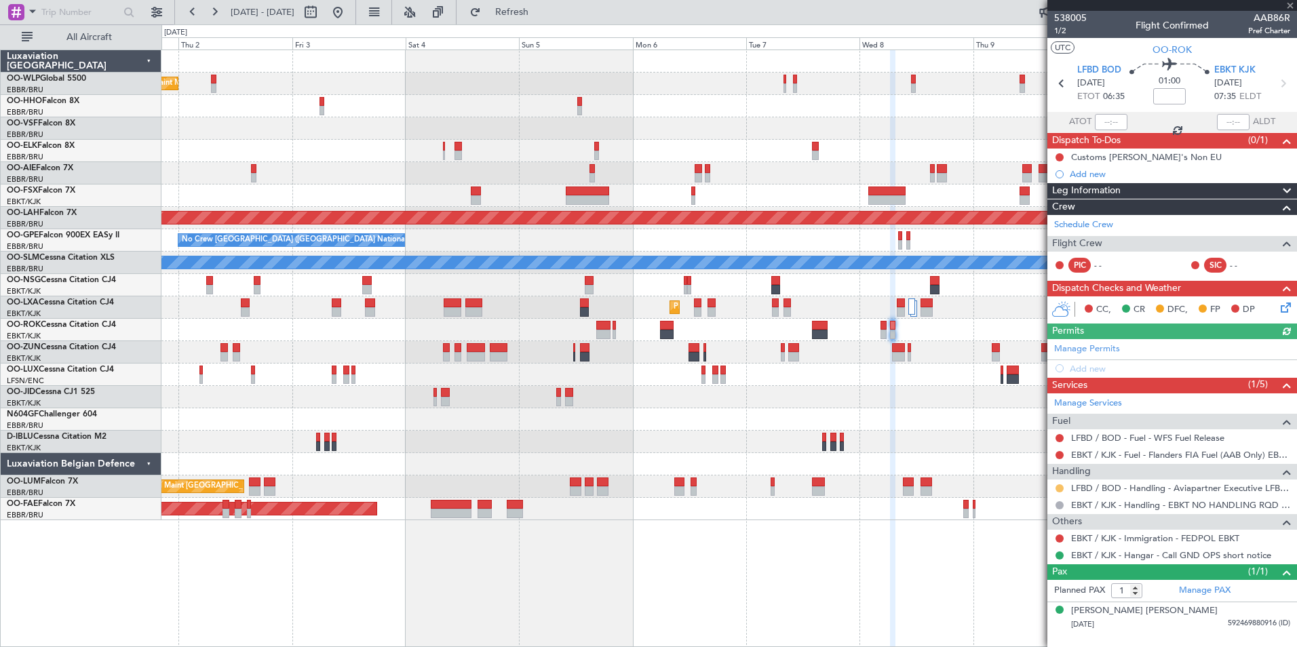
click at [1061, 486] on button at bounding box center [1059, 488] width 8 height 8
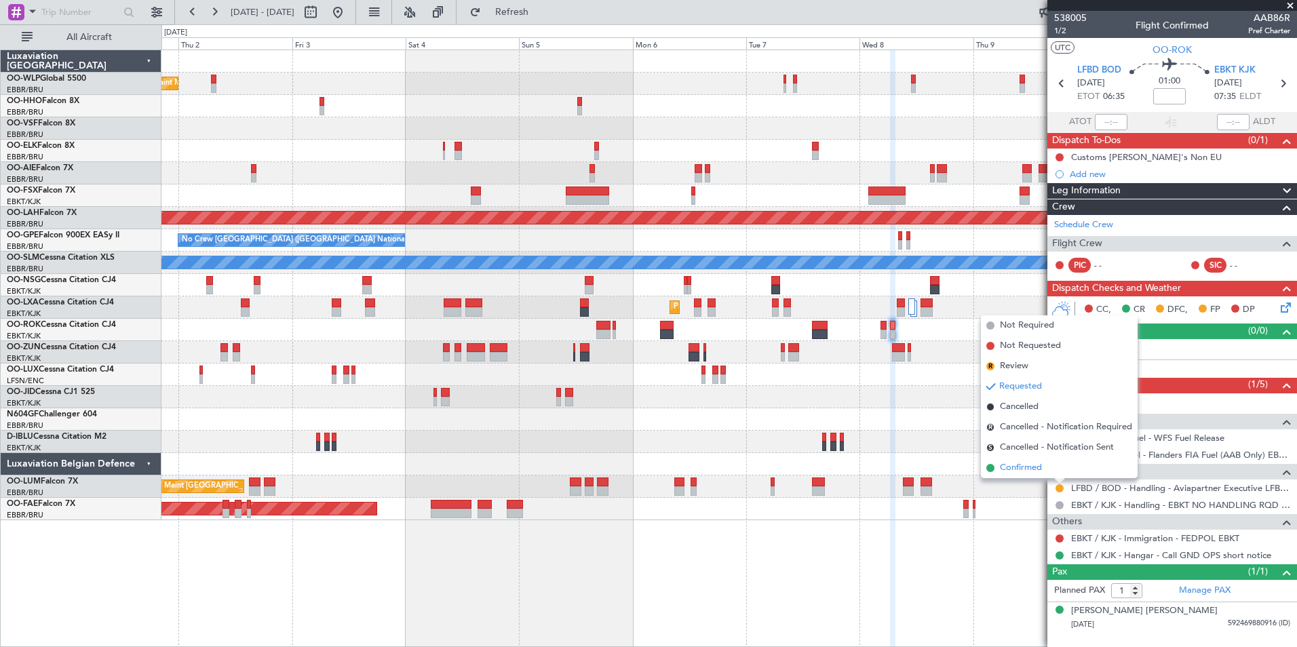
click at [1012, 471] on span "Confirmed" at bounding box center [1021, 468] width 42 height 14
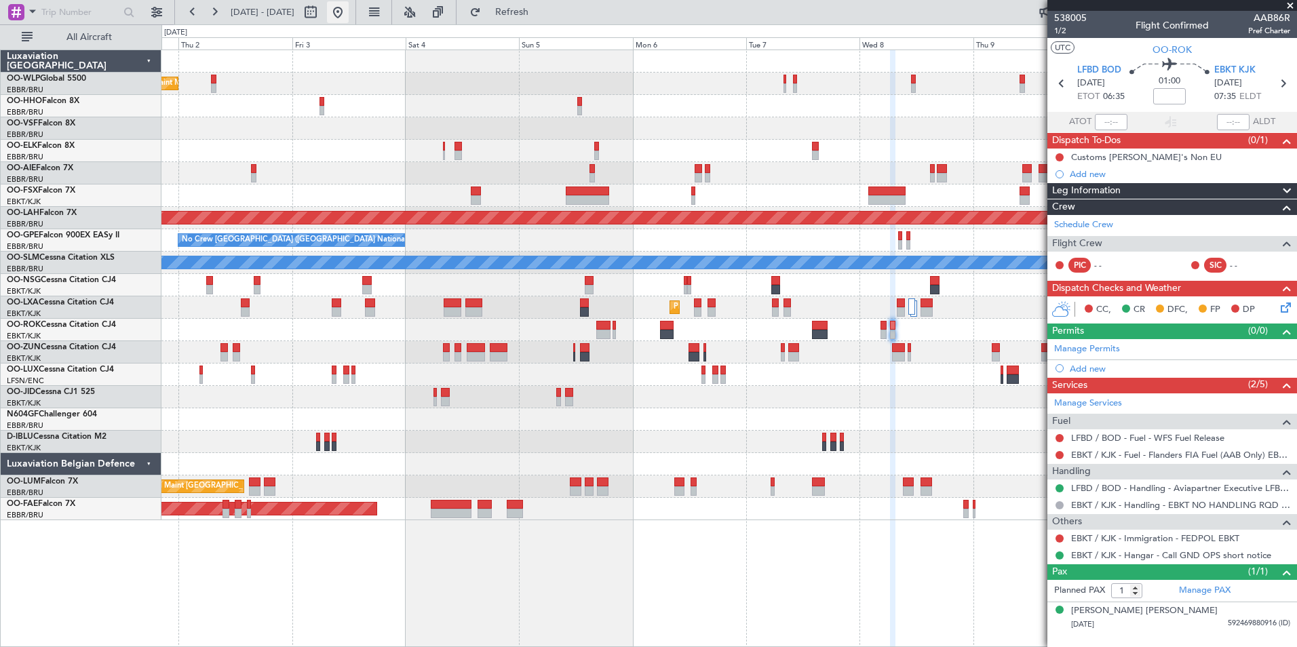
click at [349, 21] on button at bounding box center [338, 12] width 22 height 22
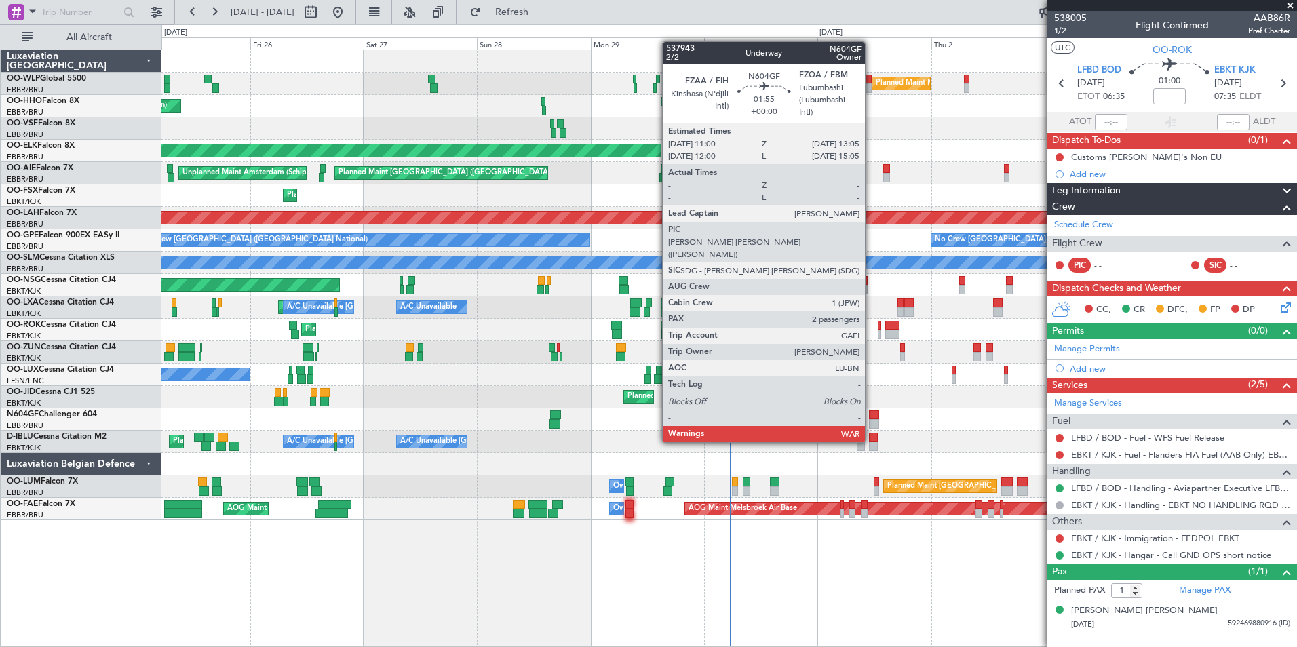
click at [871, 416] on div at bounding box center [874, 414] width 10 height 9
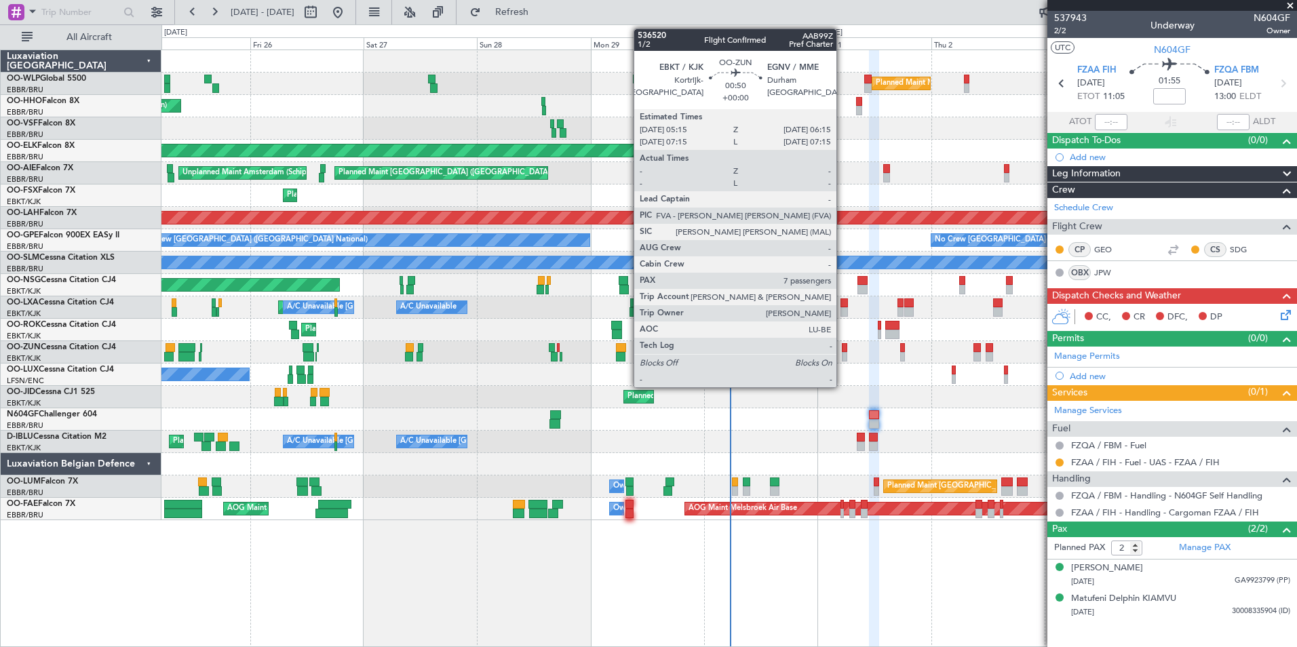
click at [842, 349] on div at bounding box center [844, 347] width 5 height 9
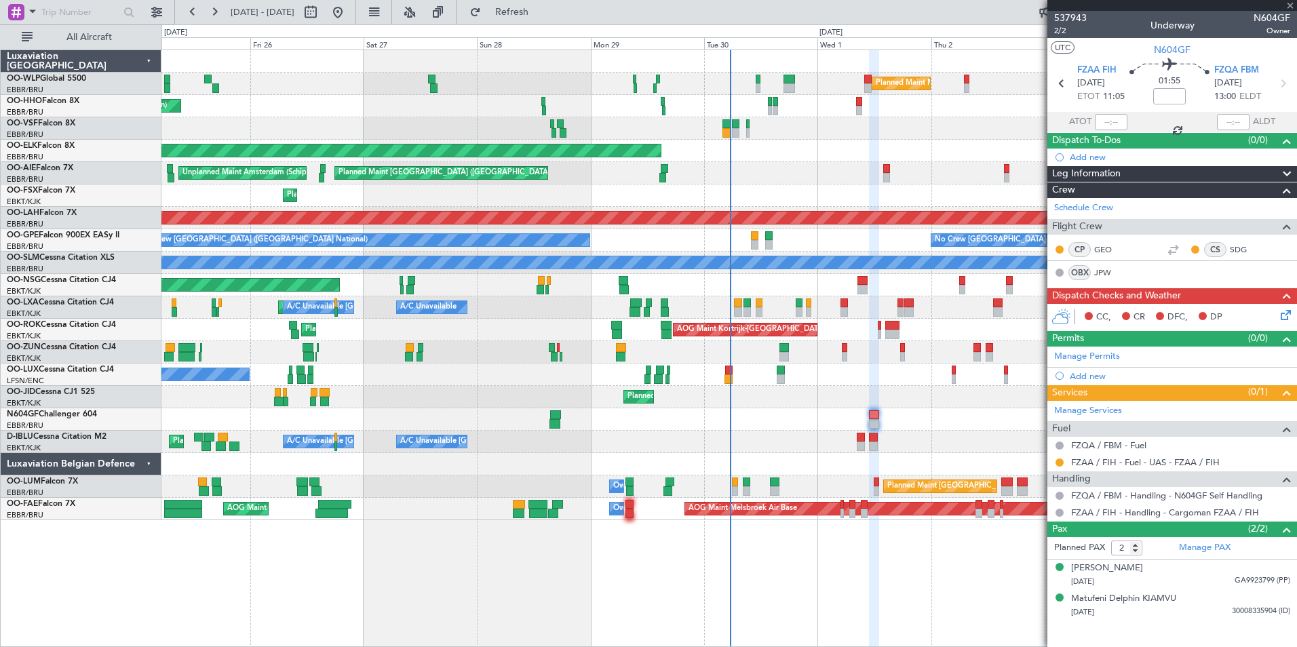
type input "7"
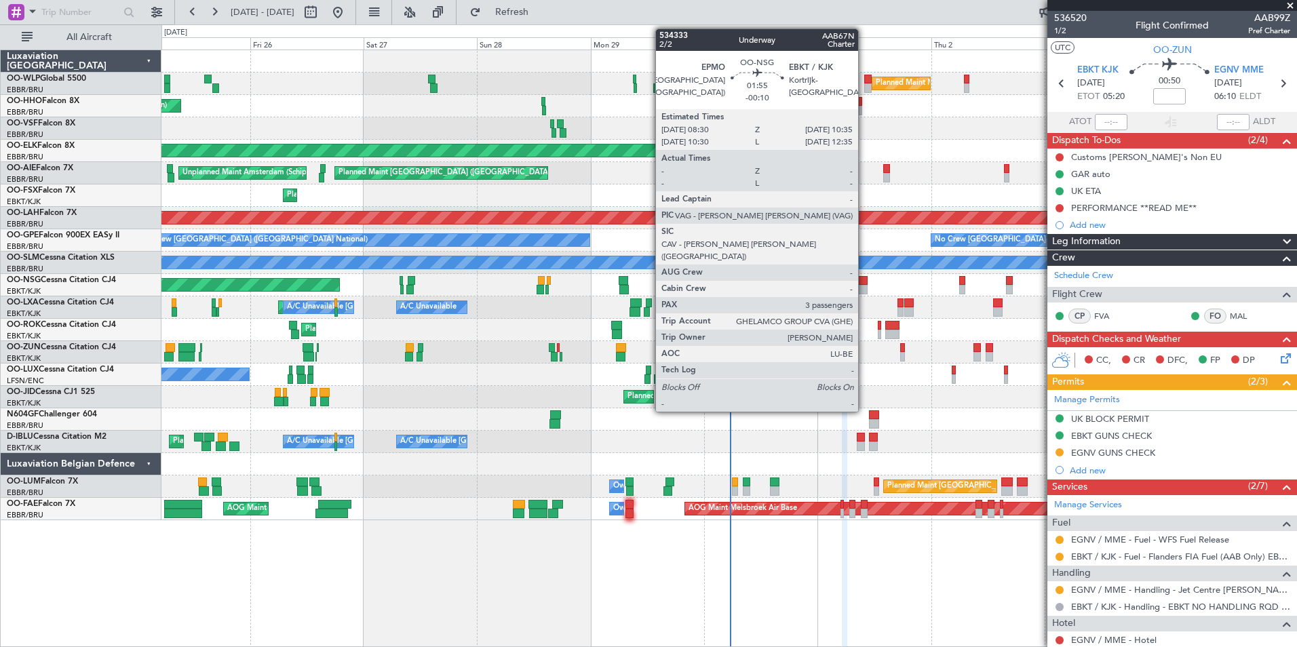
click at [864, 287] on div at bounding box center [862, 289] width 10 height 9
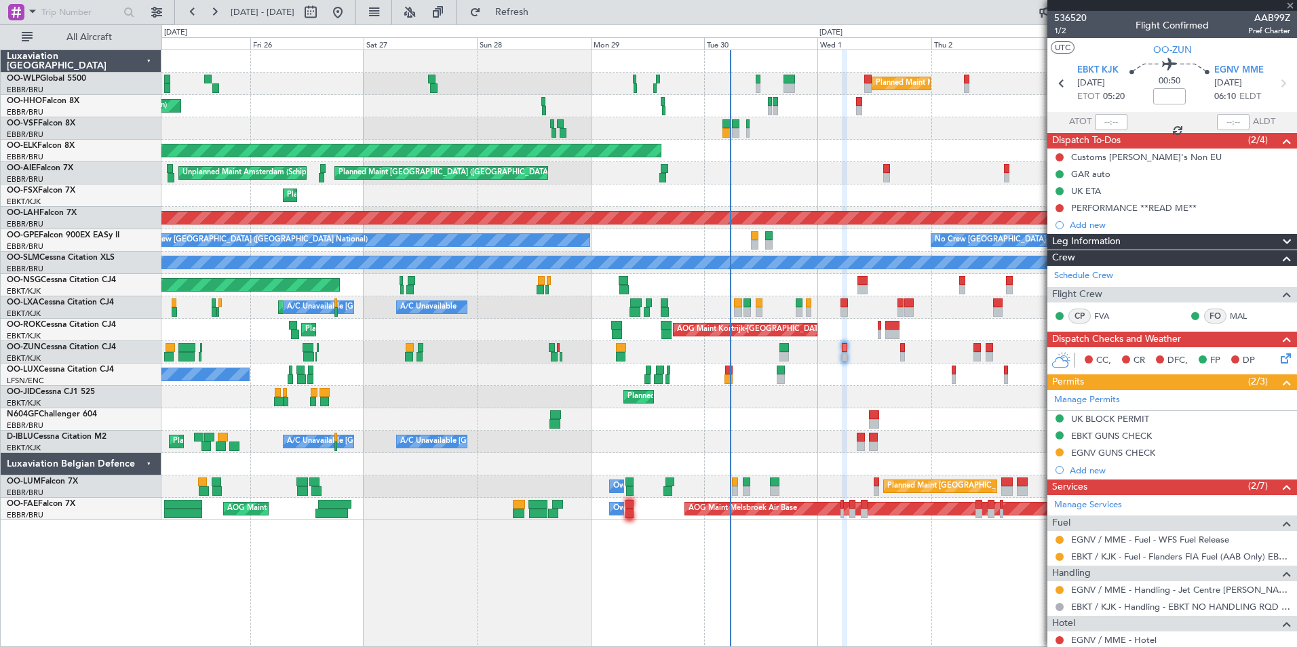
type input "-00:10"
type input "3"
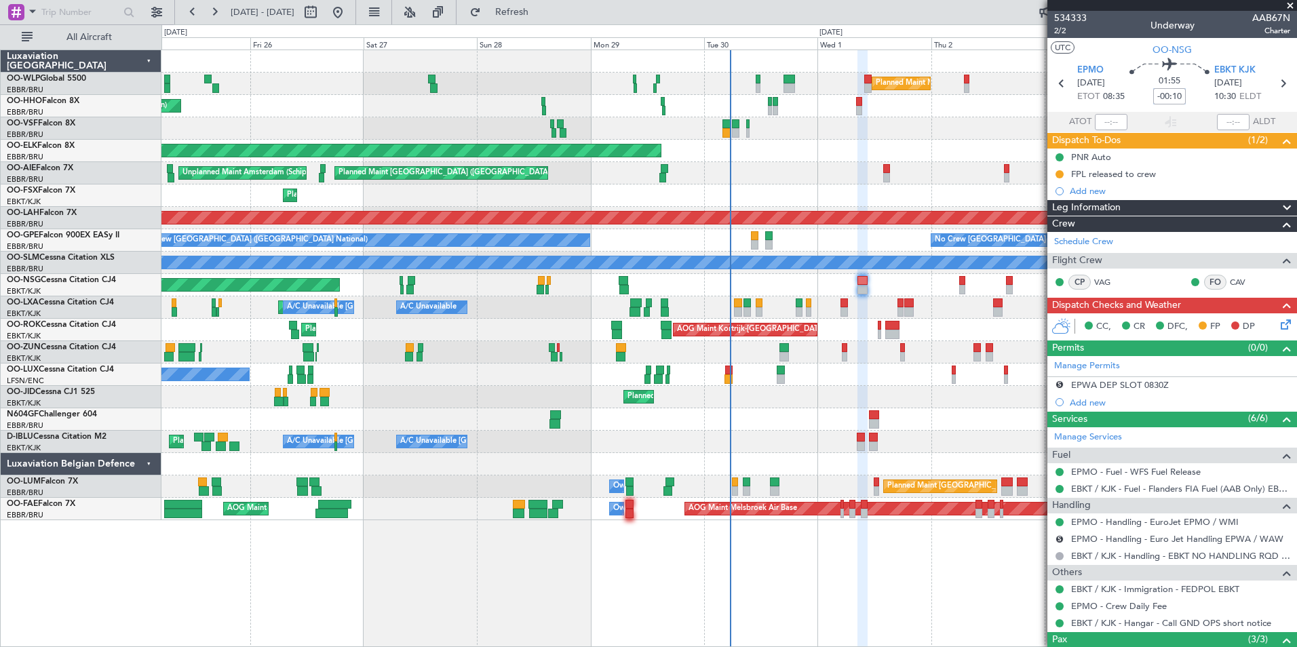
click at [1167, 97] on input "-00:10" at bounding box center [1169, 96] width 33 height 16
type input "-00:20"
click at [1278, 323] on icon at bounding box center [1283, 322] width 11 height 11
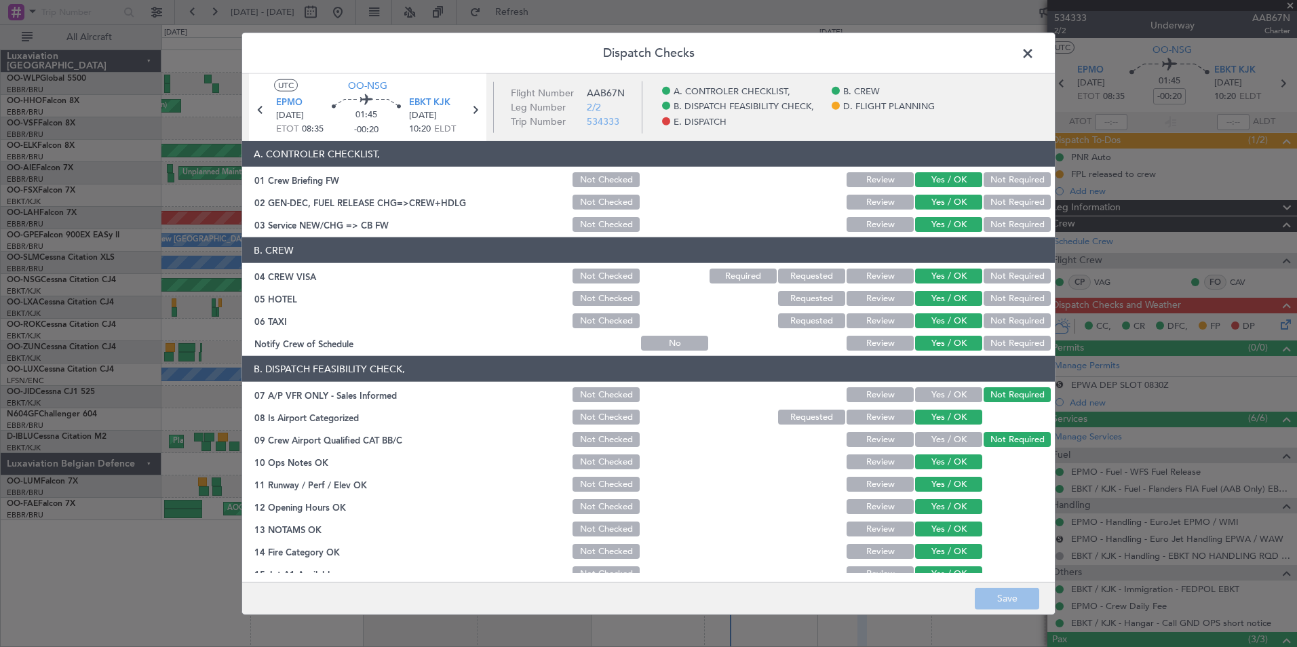
scroll to position [251, 0]
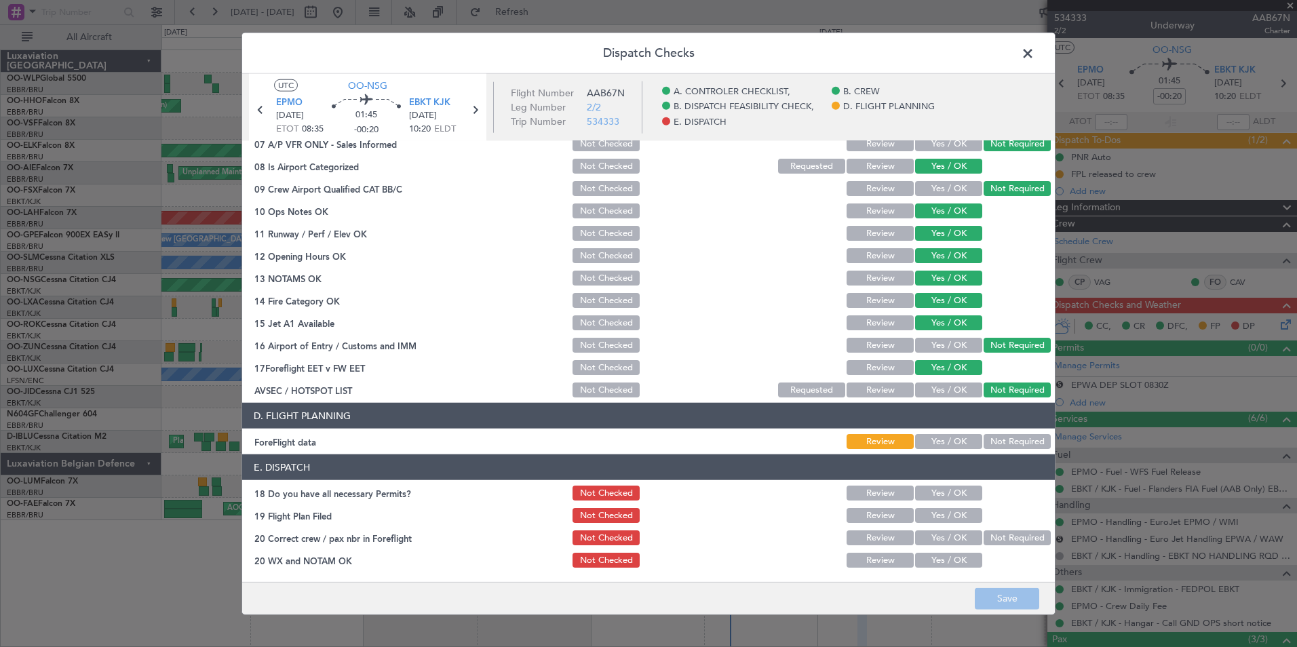
click at [929, 435] on button "Yes / OK" at bounding box center [948, 441] width 67 height 15
click at [935, 498] on button "Yes / OK" at bounding box center [948, 493] width 67 height 15
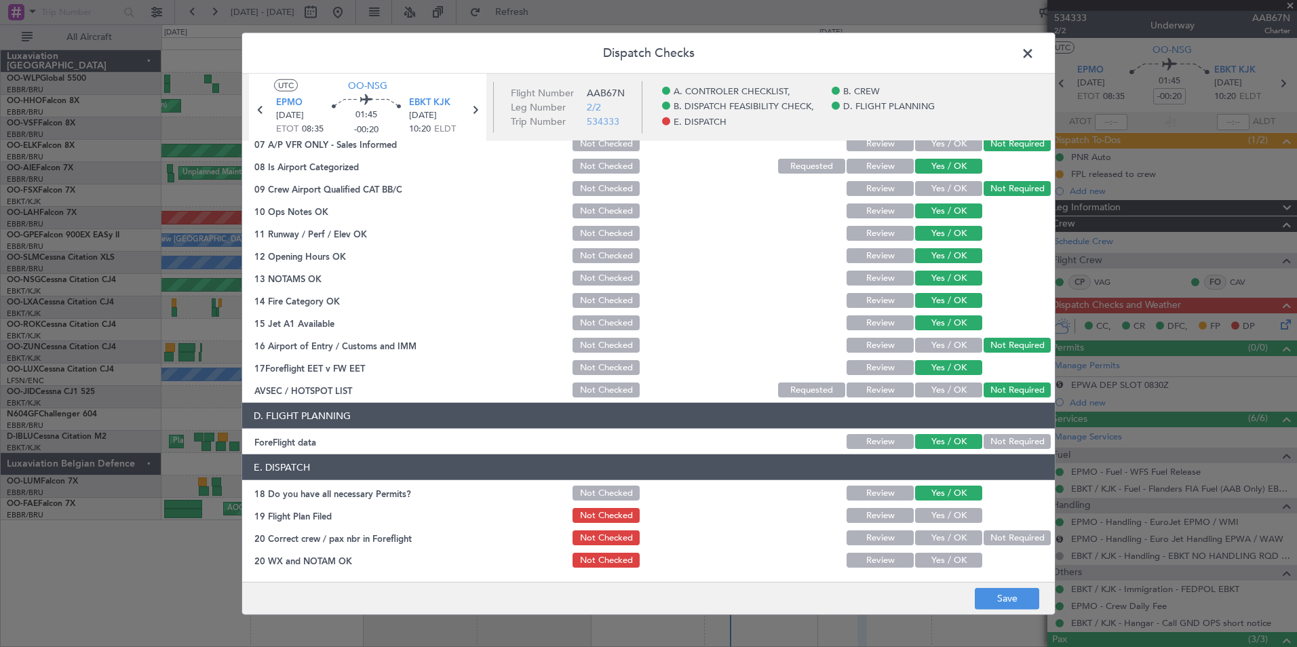
click at [935, 513] on button "Yes / OK" at bounding box center [948, 515] width 67 height 15
click at [940, 534] on button "Yes / OK" at bounding box center [948, 537] width 67 height 15
click at [947, 553] on button "Yes / OK" at bounding box center [948, 560] width 67 height 15
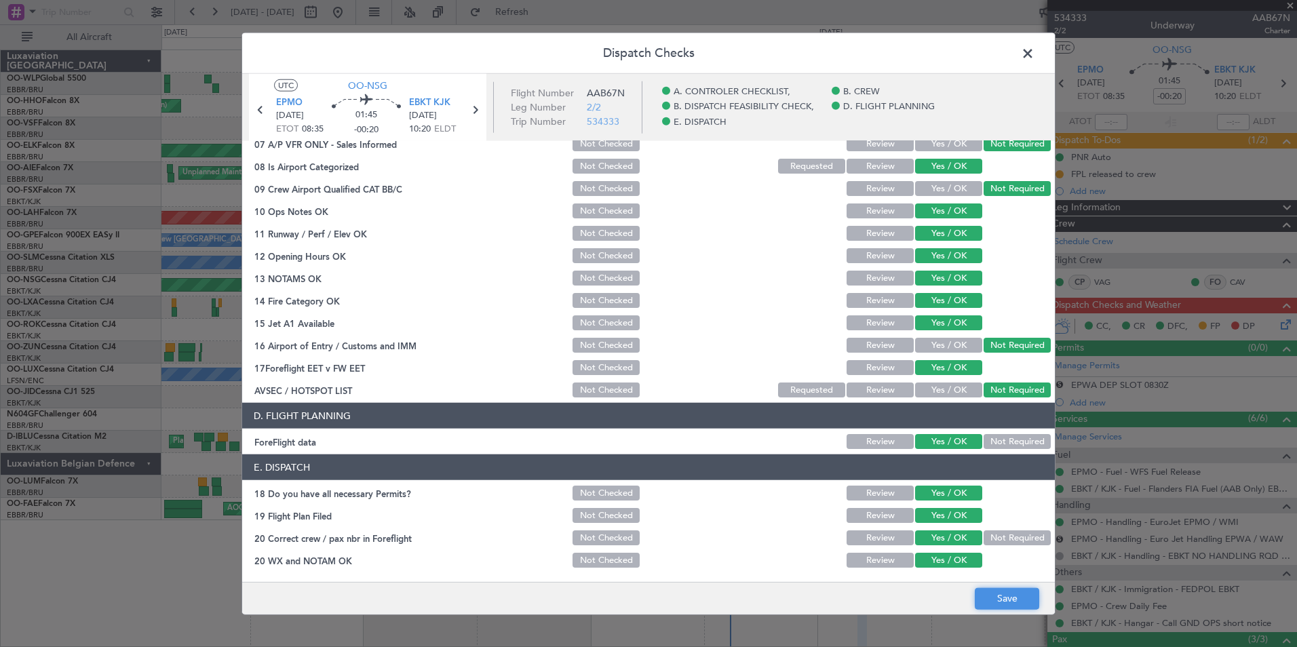
click at [1006, 597] on button "Save" at bounding box center [1006, 598] width 64 height 22
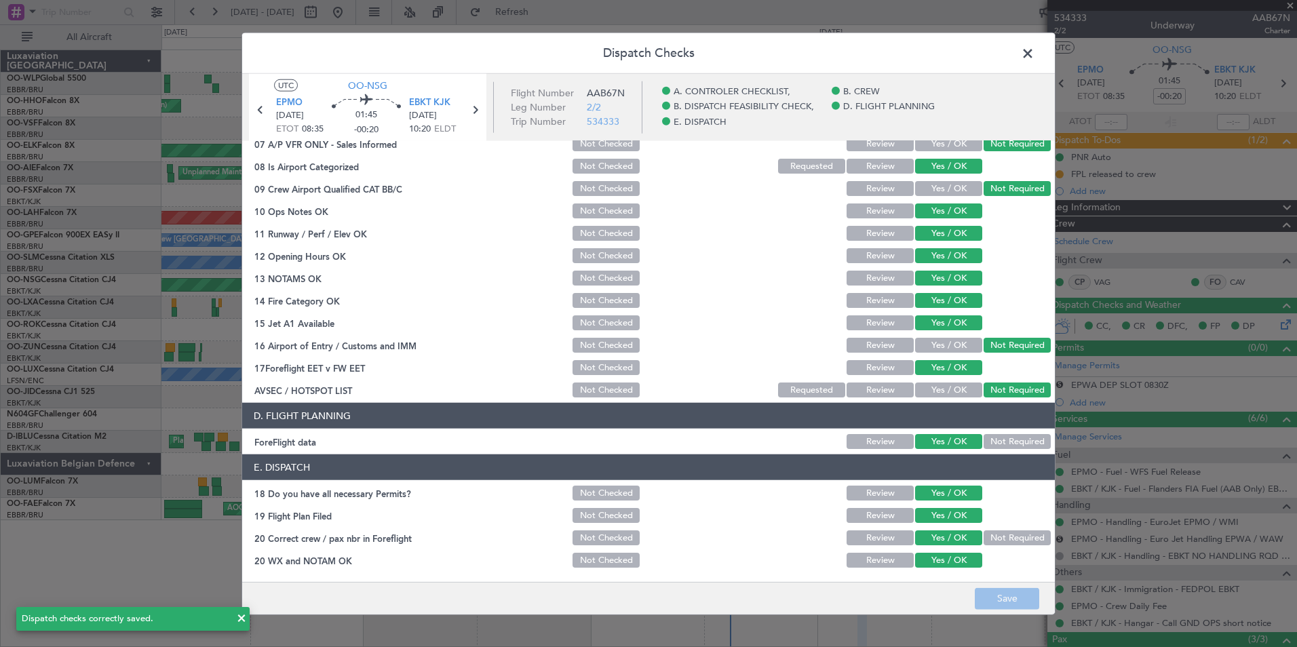
click at [1034, 55] on span at bounding box center [1034, 56] width 0 height 27
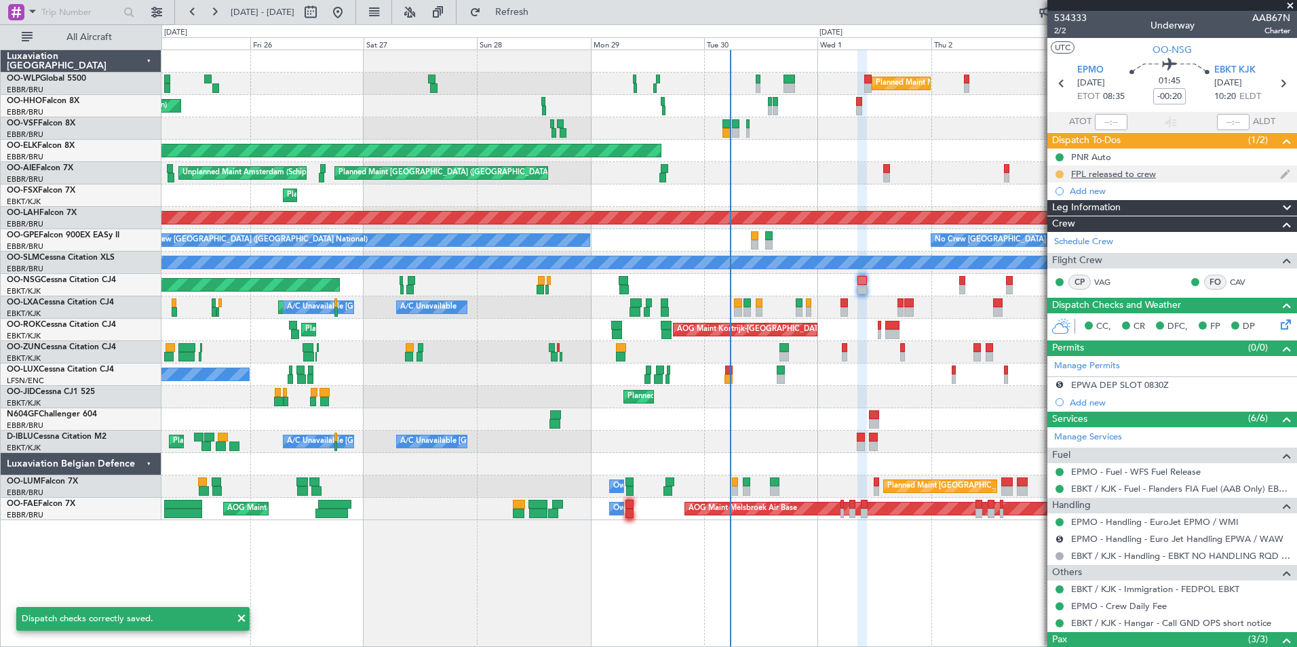
click at [1059, 178] on mat-tooltip-component "In Progress" at bounding box center [1059, 196] width 63 height 36
click at [1059, 173] on button at bounding box center [1059, 174] width 8 height 8
click at [1044, 237] on span "Completed" at bounding box center [1064, 234] width 45 height 14
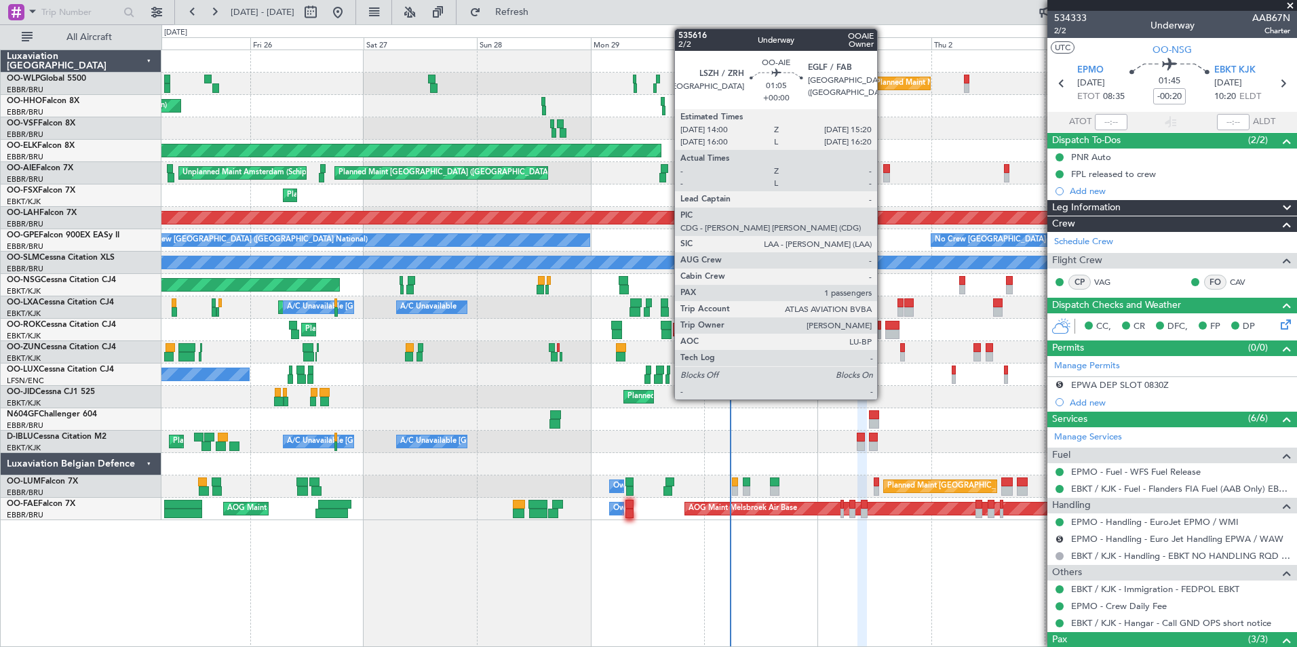
click at [883, 174] on div at bounding box center [886, 177] width 7 height 9
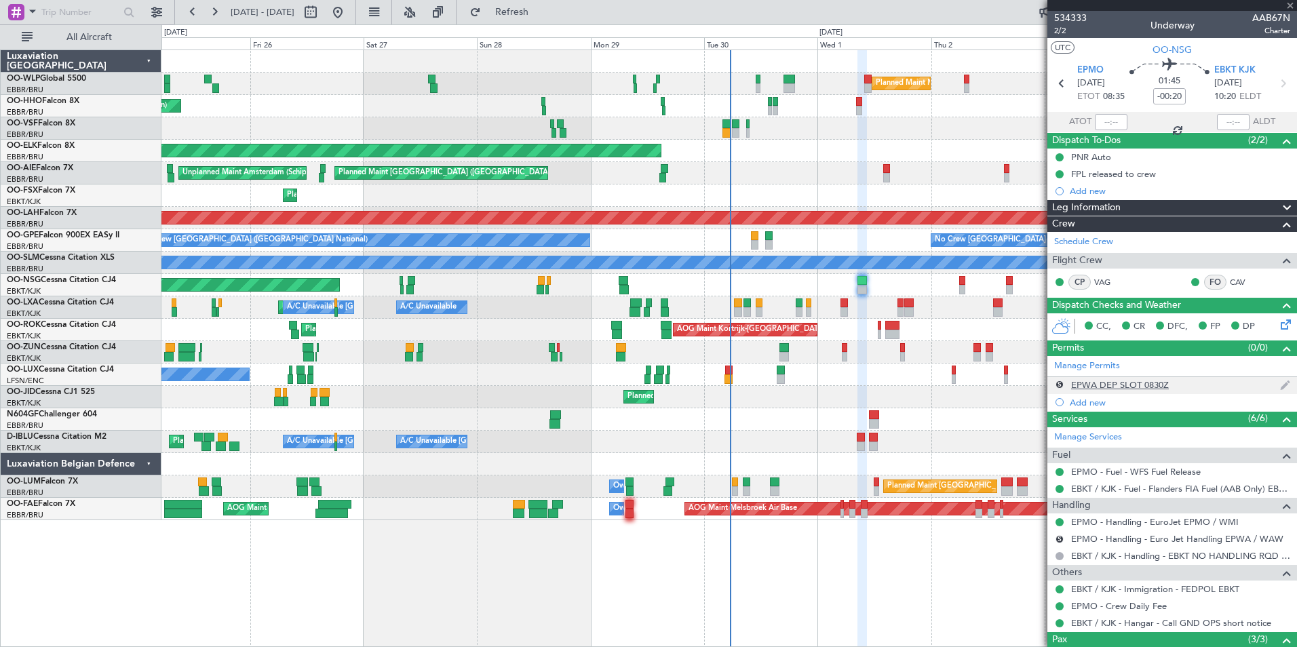
type input "1"
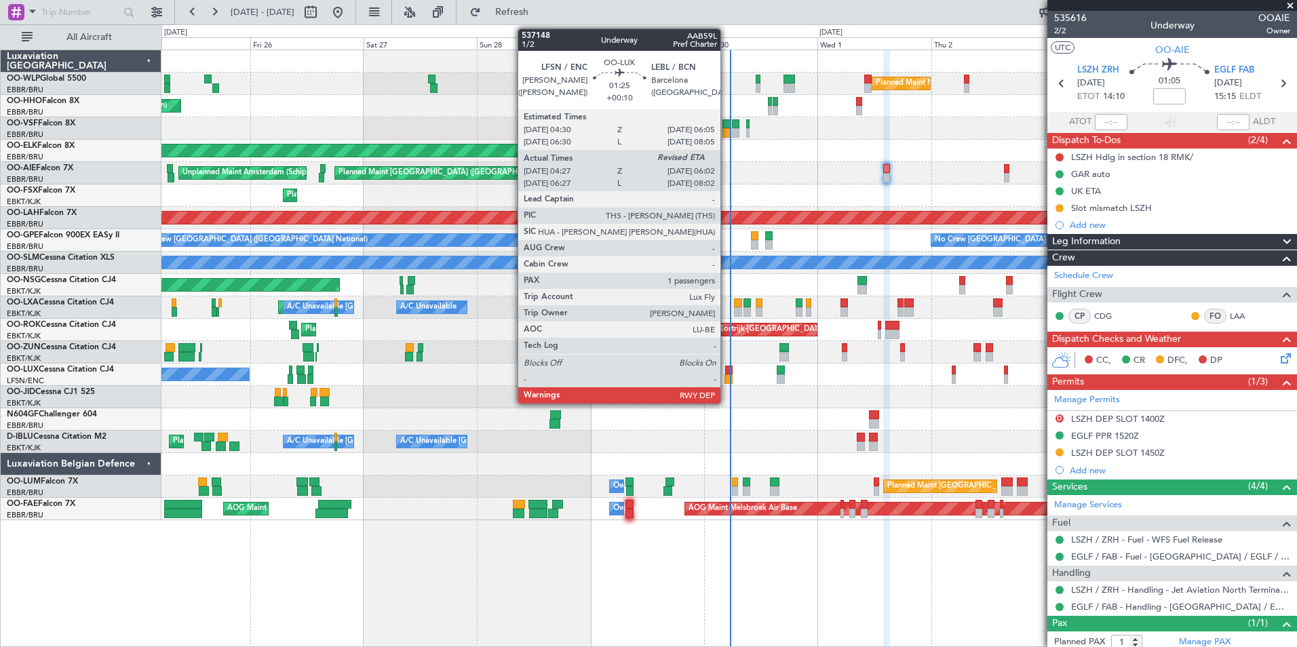
click at [726, 373] on div at bounding box center [729, 370] width 8 height 9
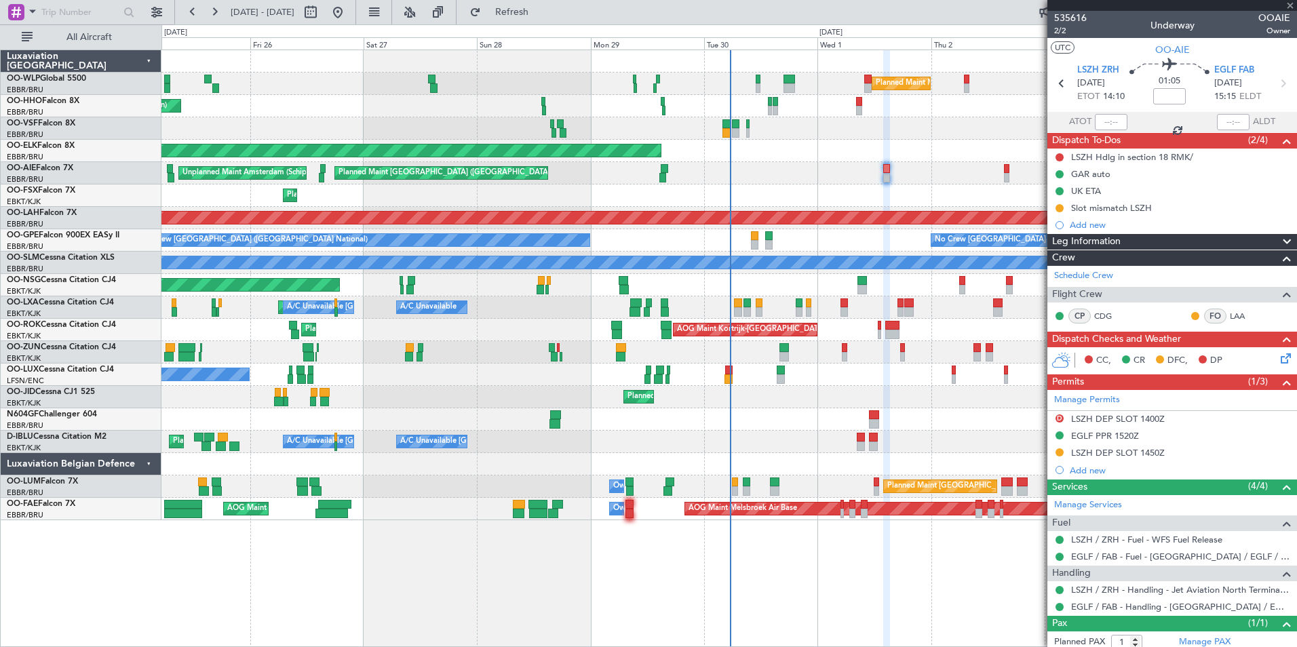
type input "+00:10"
type input "04:32"
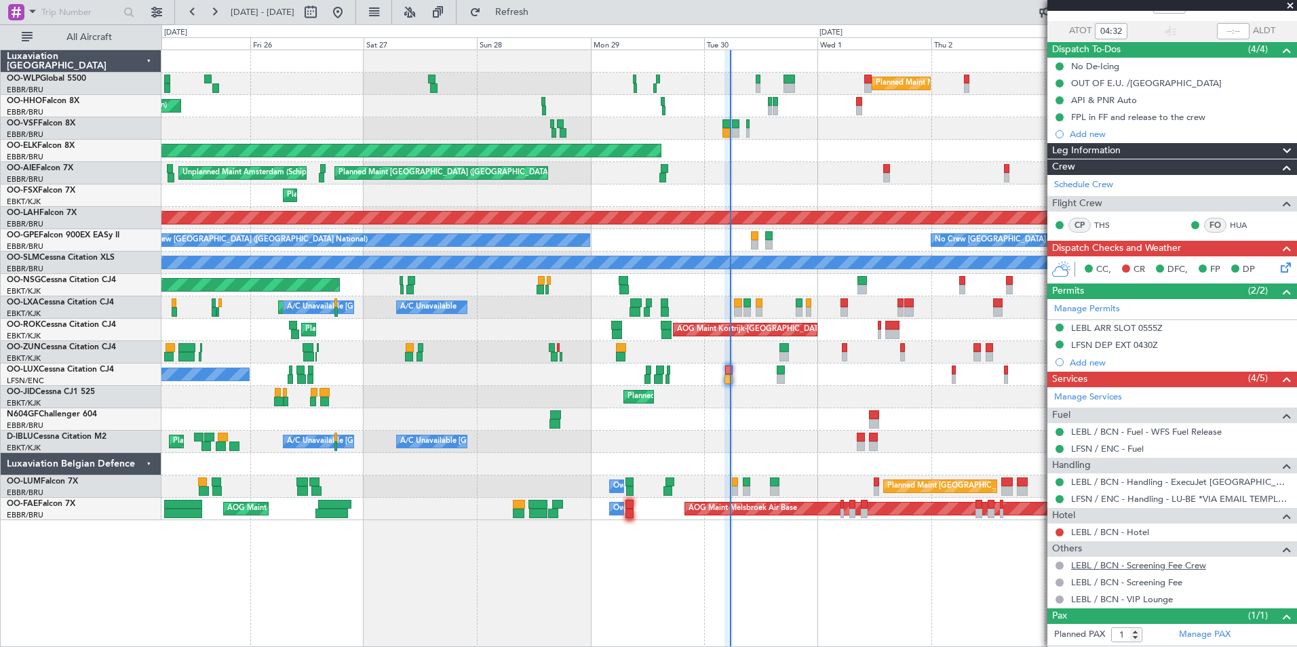
scroll to position [120, 0]
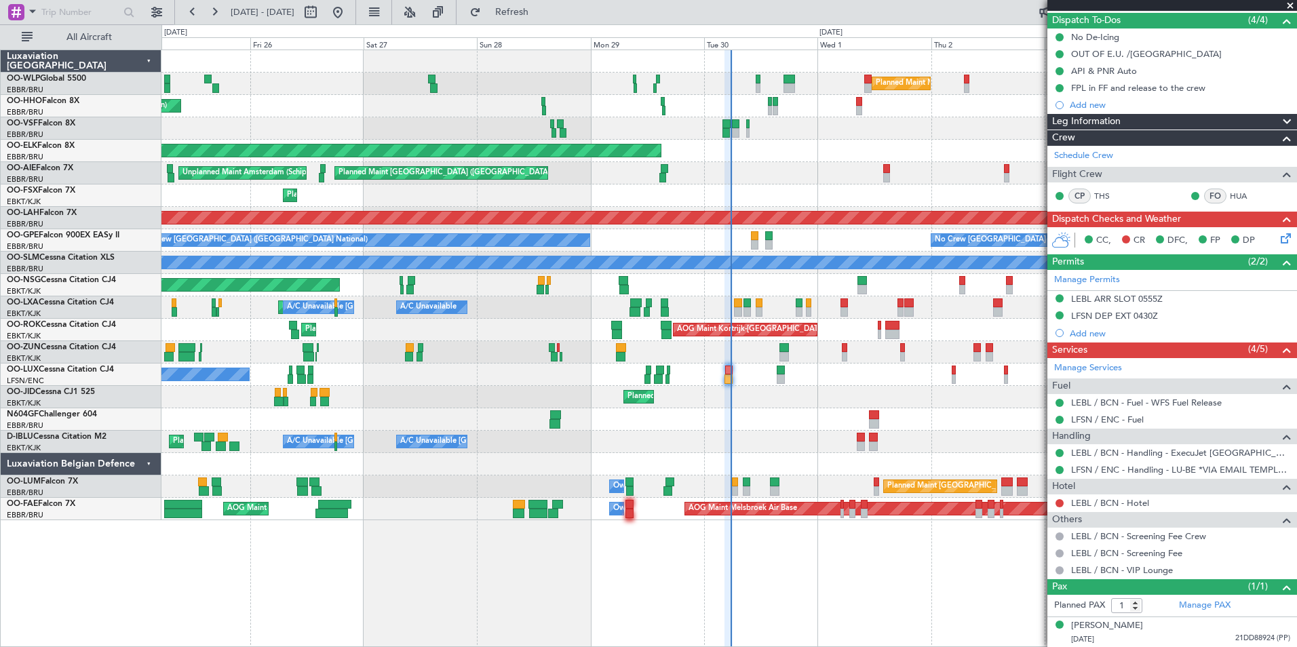
click at [264, 127] on div at bounding box center [728, 128] width 1135 height 22
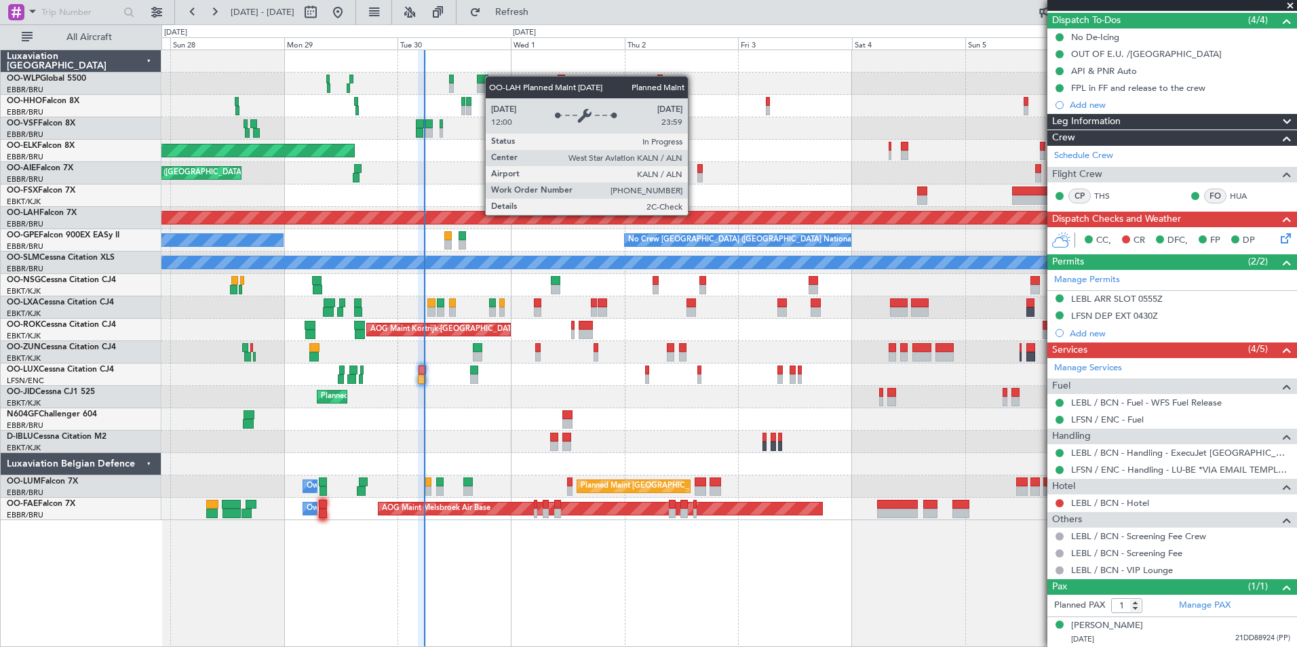
click at [375, 214] on div "Planned Maint [PERSON_NAME]-[GEOGRAPHIC_DATA][PERSON_NAME] ([GEOGRAPHIC_DATA][P…" at bounding box center [729, 218] width 3403 height 12
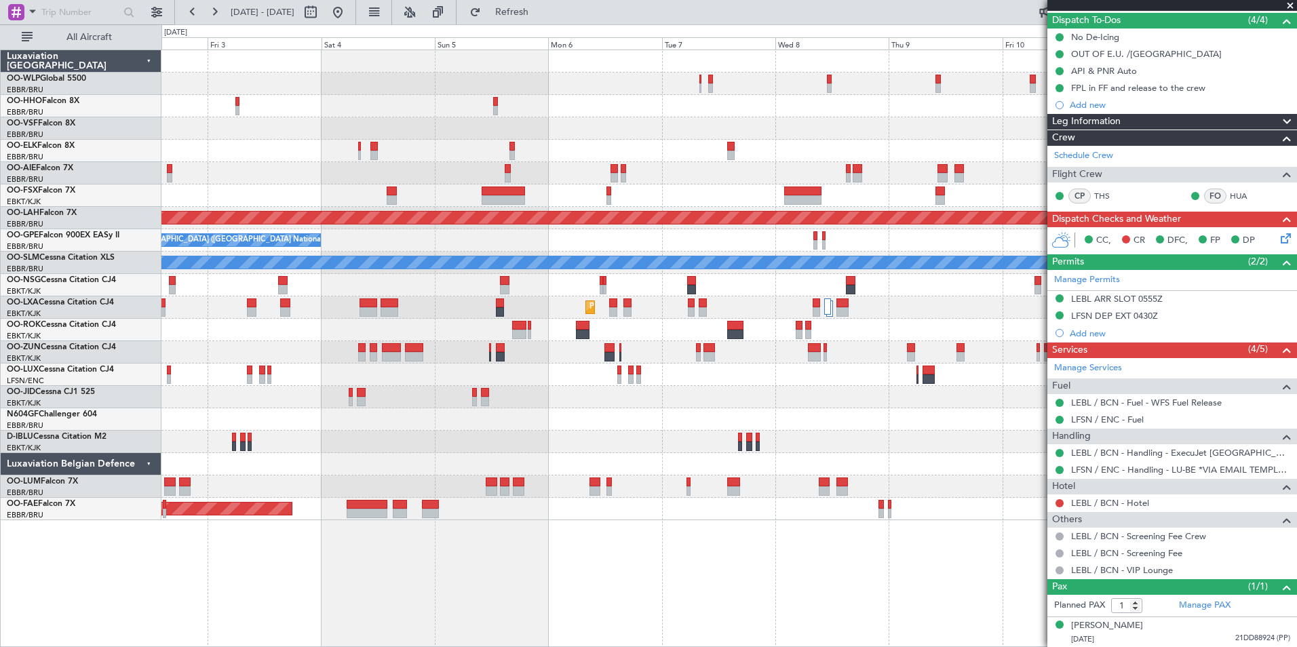
click at [509, 191] on div at bounding box center [728, 195] width 1135 height 22
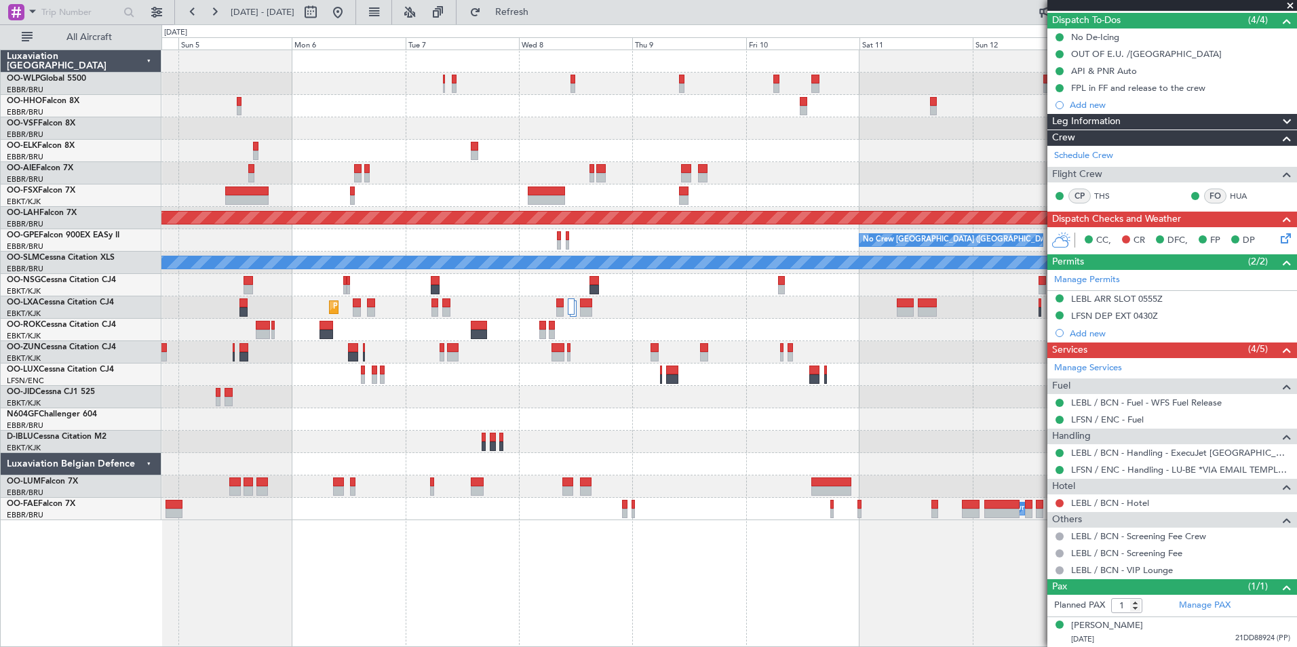
click at [568, 190] on div "Planned Maint Alton-st Louis (St Louis Regl) No Crew Brussels (Brussels Nationa…" at bounding box center [728, 285] width 1135 height 470
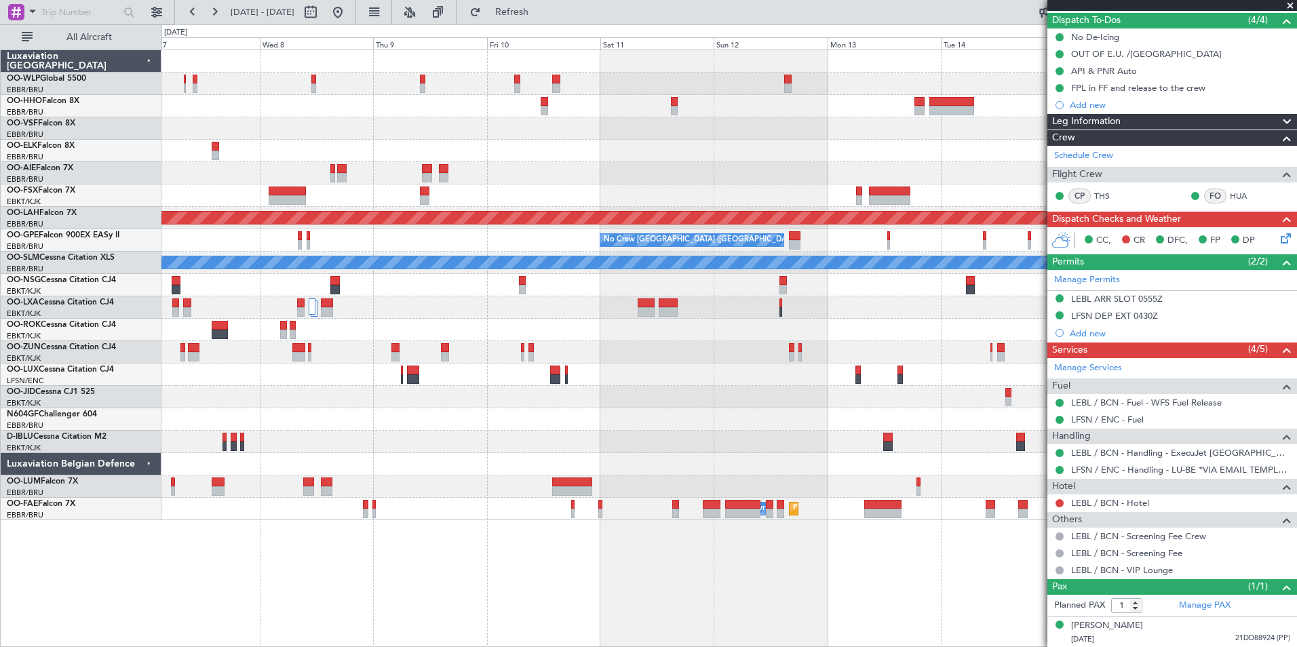
click at [486, 196] on div "- - LSGG 19:00 Z RJTT 06:45 Z Planned Maint Alton-st Louis (St Louis Regl) No C…" at bounding box center [728, 285] width 1135 height 470
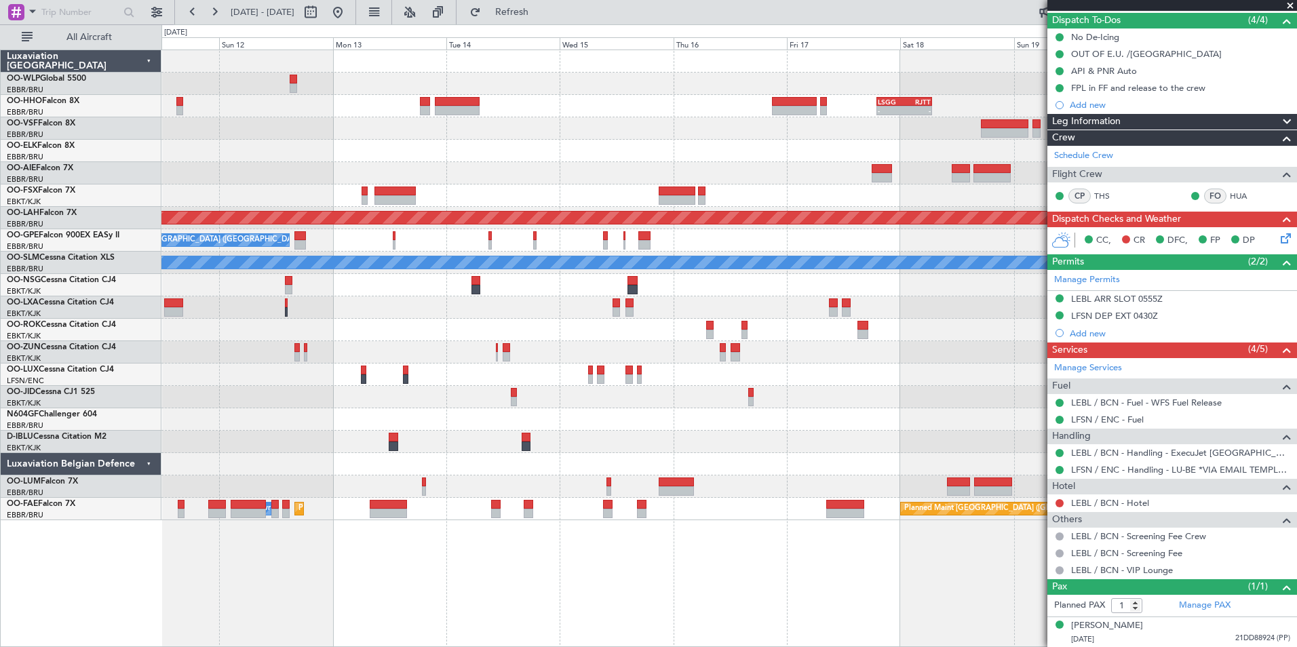
click at [421, 144] on div "- - LSGG 19:00 Z RJTT 06:45 Z Planned Maint Alton-st Louis (St Louis Regl) No C…" at bounding box center [728, 285] width 1135 height 470
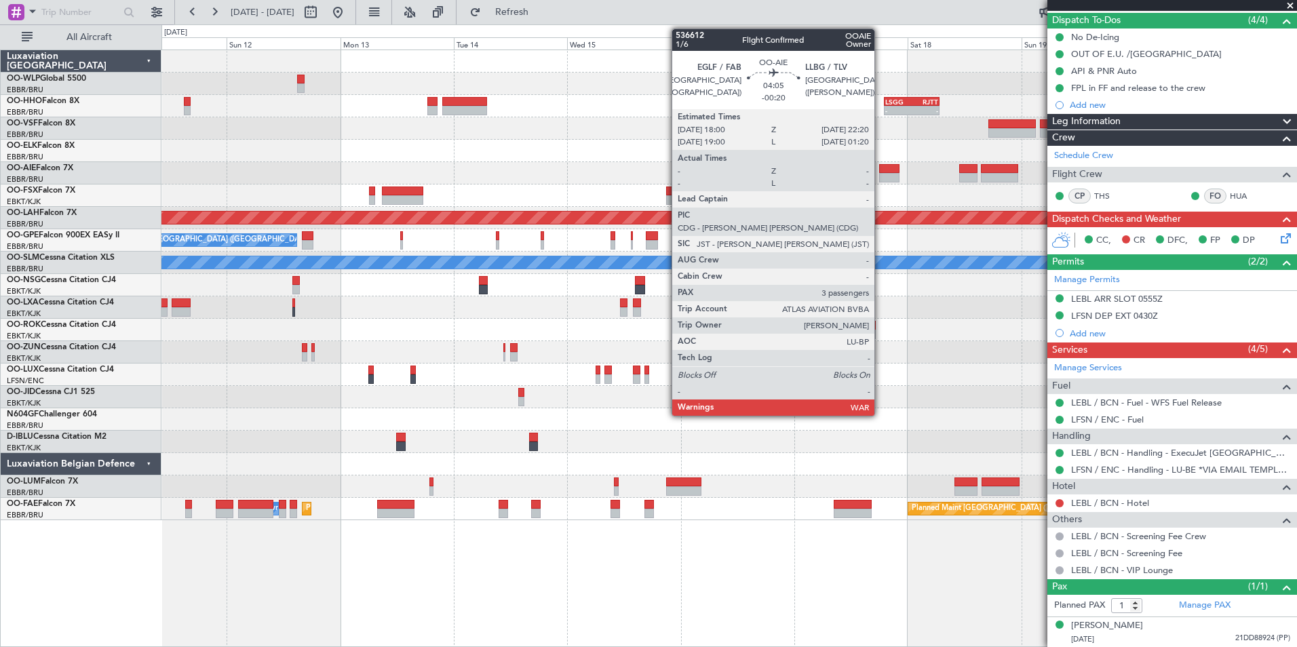
click at [881, 172] on div at bounding box center [889, 168] width 21 height 9
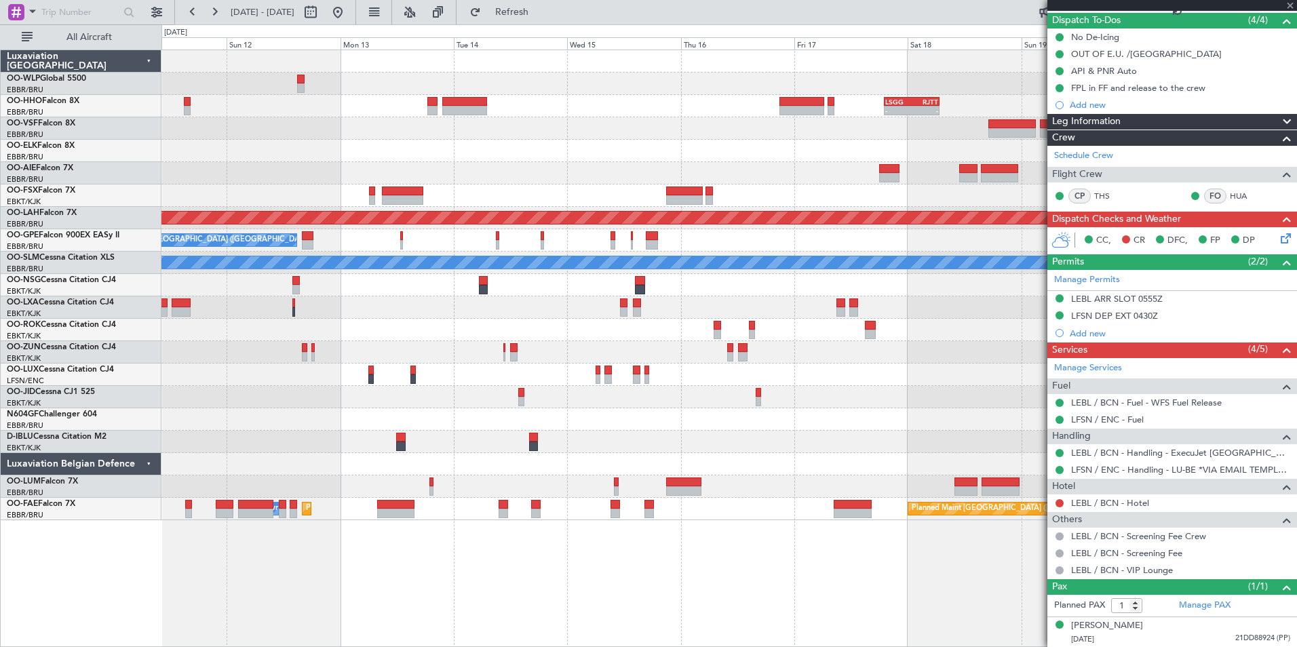
type input "-00:20"
type input "3"
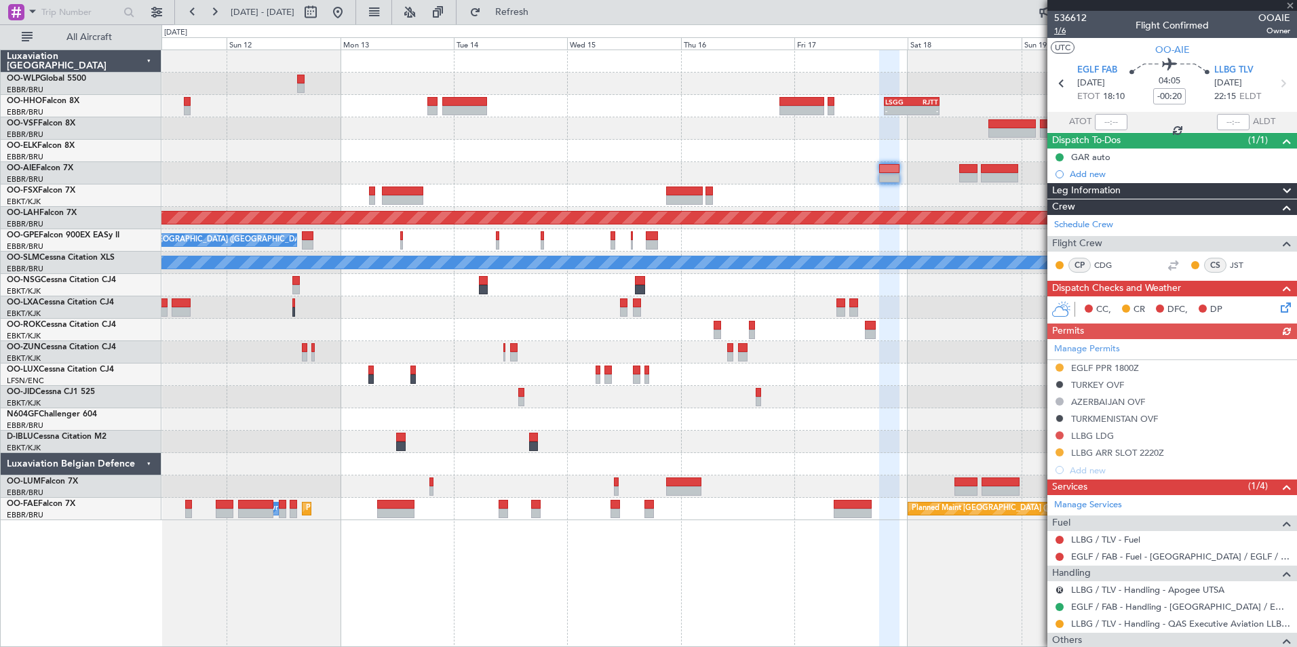
click at [1070, 33] on span "1/6" at bounding box center [1070, 31] width 33 height 12
click at [349, 14] on button at bounding box center [338, 12] width 22 height 22
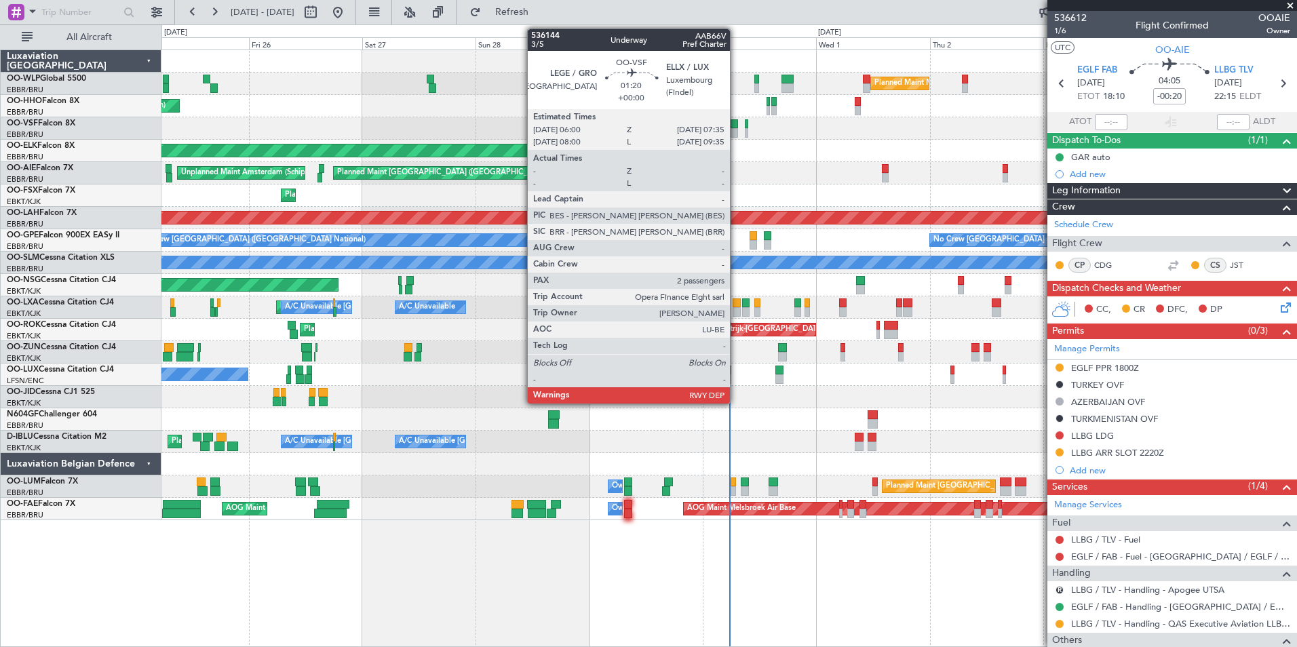
click at [736, 129] on div at bounding box center [734, 132] width 8 height 9
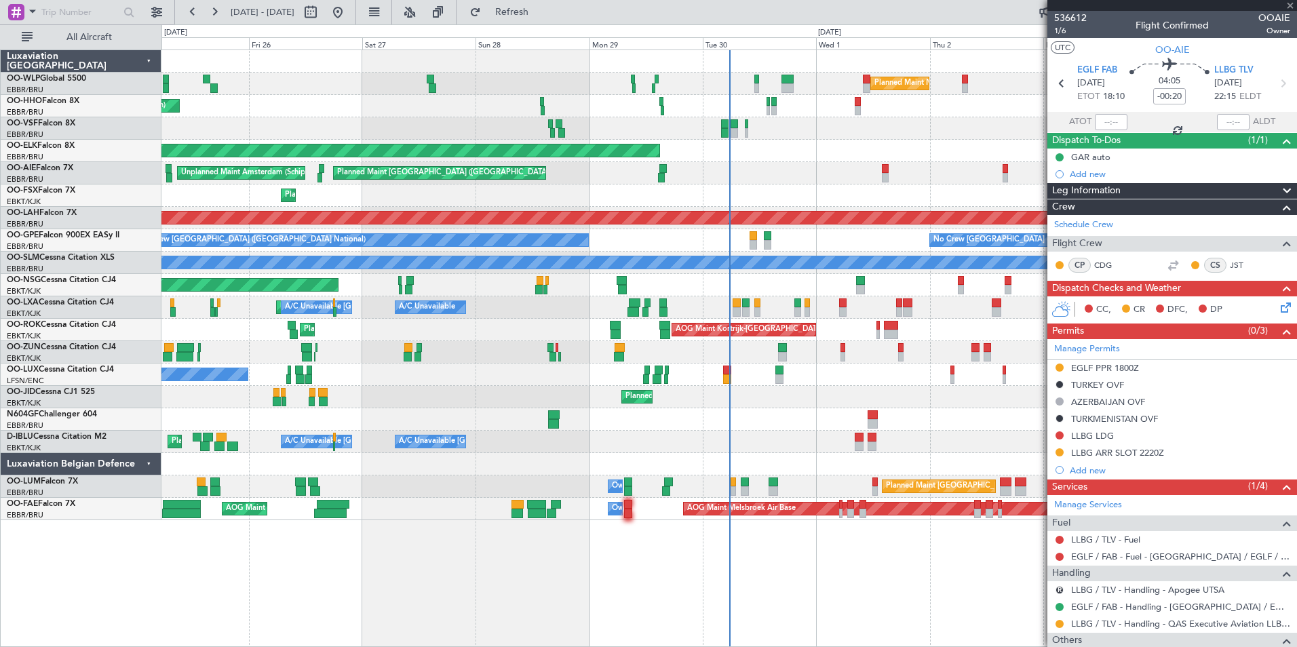
type input "2"
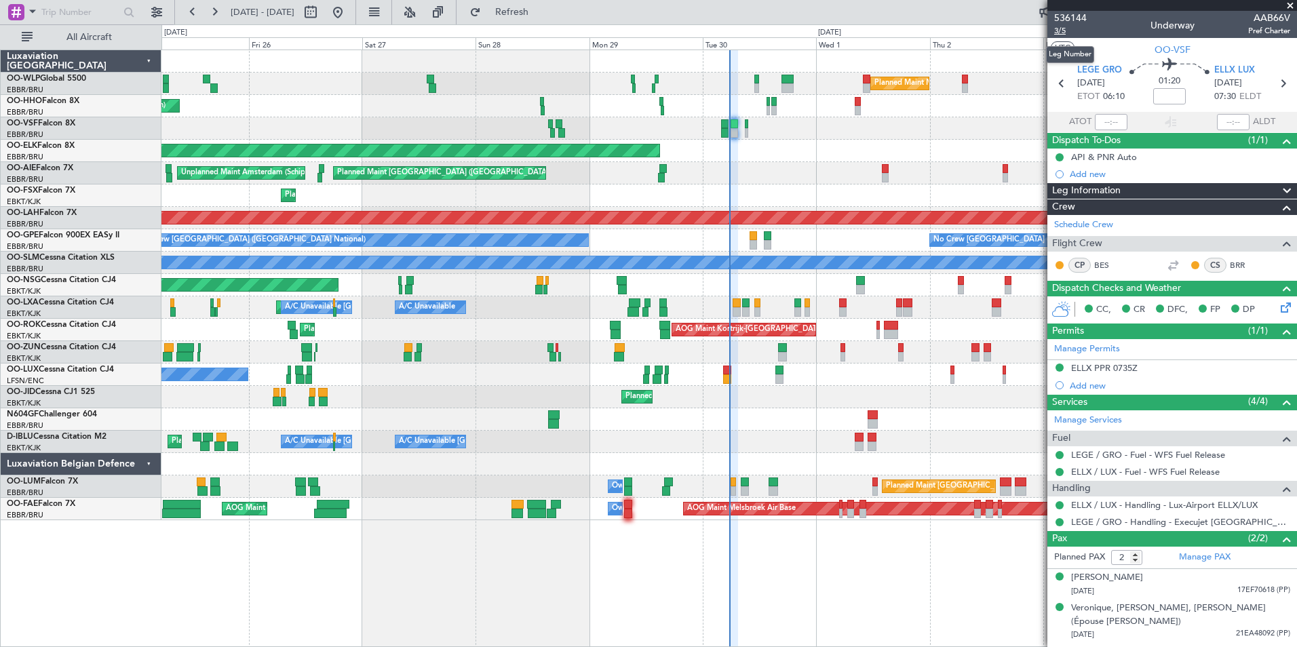
click at [1067, 31] on span "3/5" at bounding box center [1070, 31] width 33 height 12
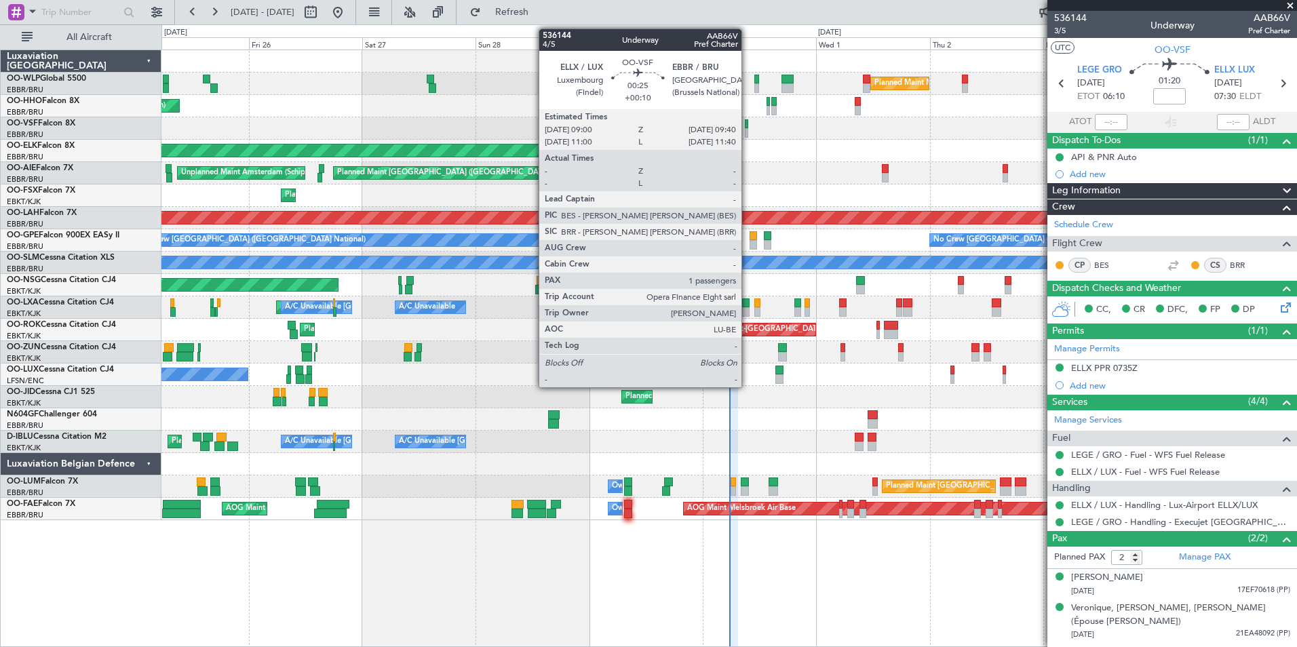
click at [747, 134] on div at bounding box center [746, 132] width 3 height 9
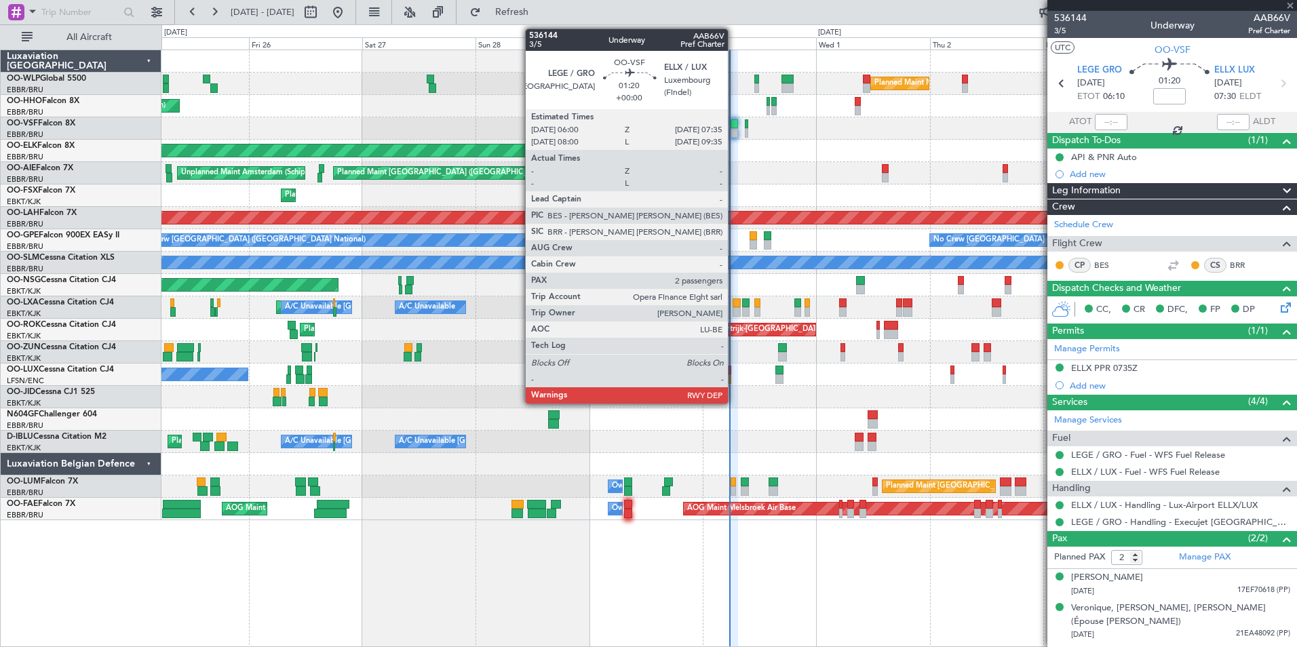
type input "+00:10"
type input "1"
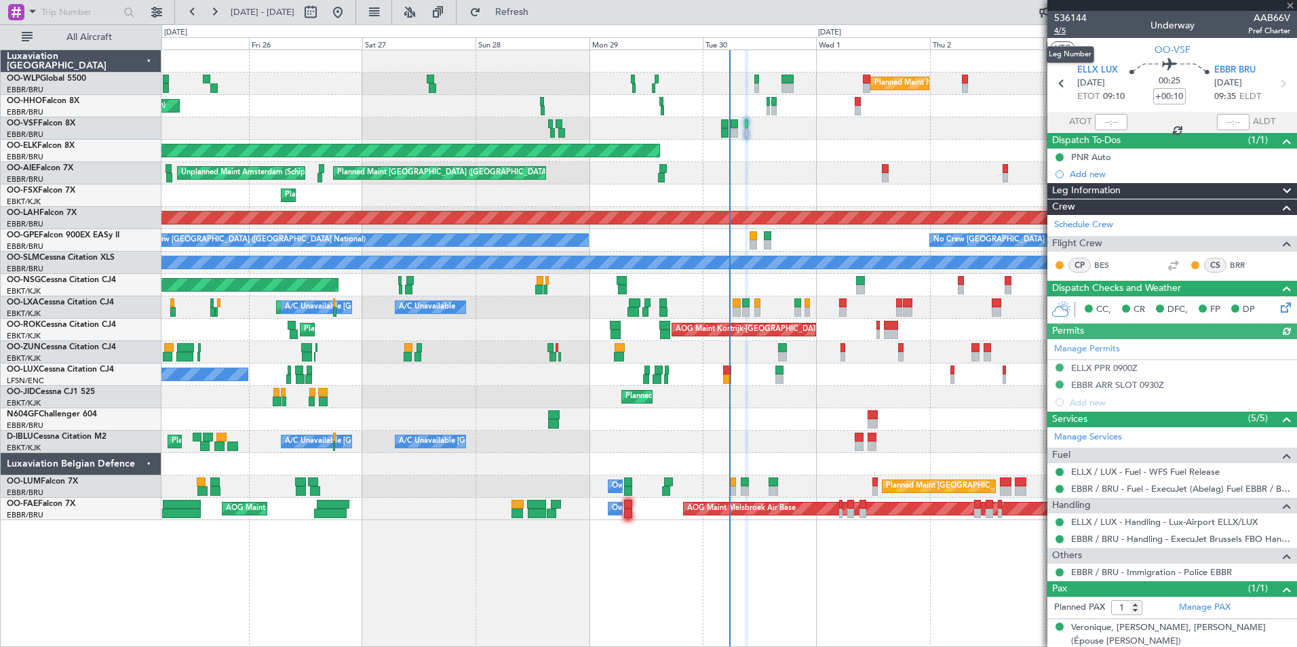
click at [1059, 31] on span "4/5" at bounding box center [1070, 31] width 33 height 12
click at [540, 17] on span "Refresh" at bounding box center [512, 11] width 57 height 9
click at [528, 10] on span "Refresh" at bounding box center [512, 11] width 57 height 9
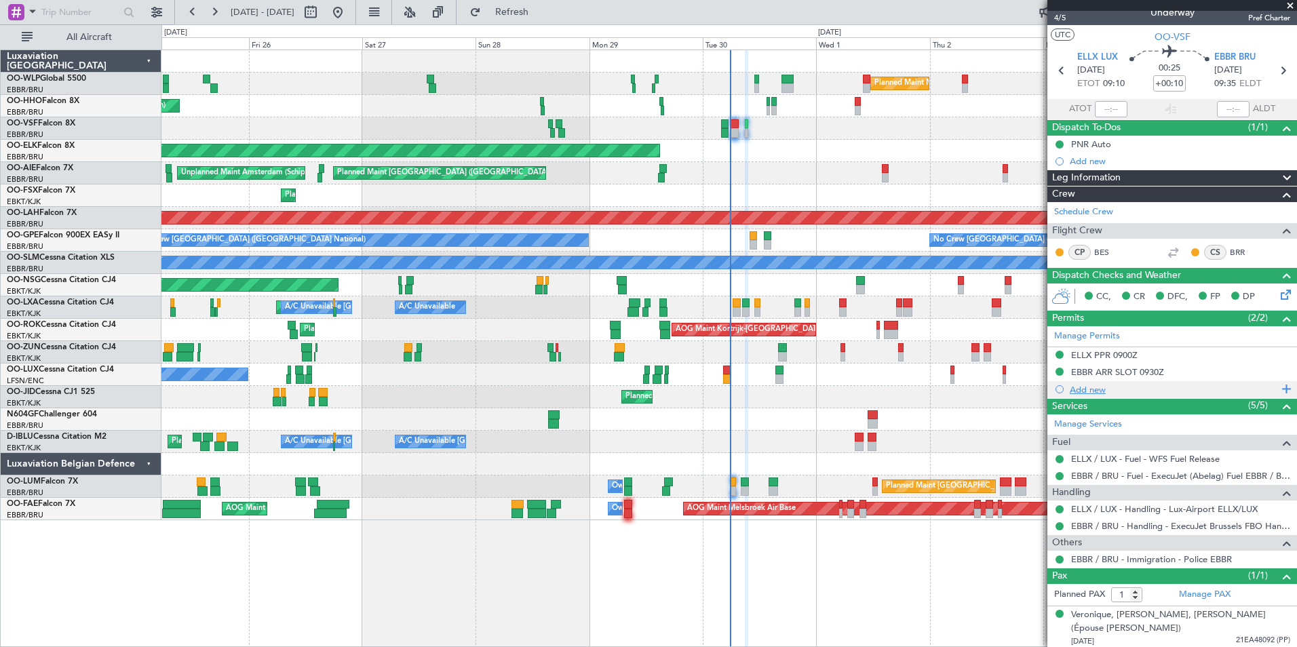
scroll to position [16, 0]
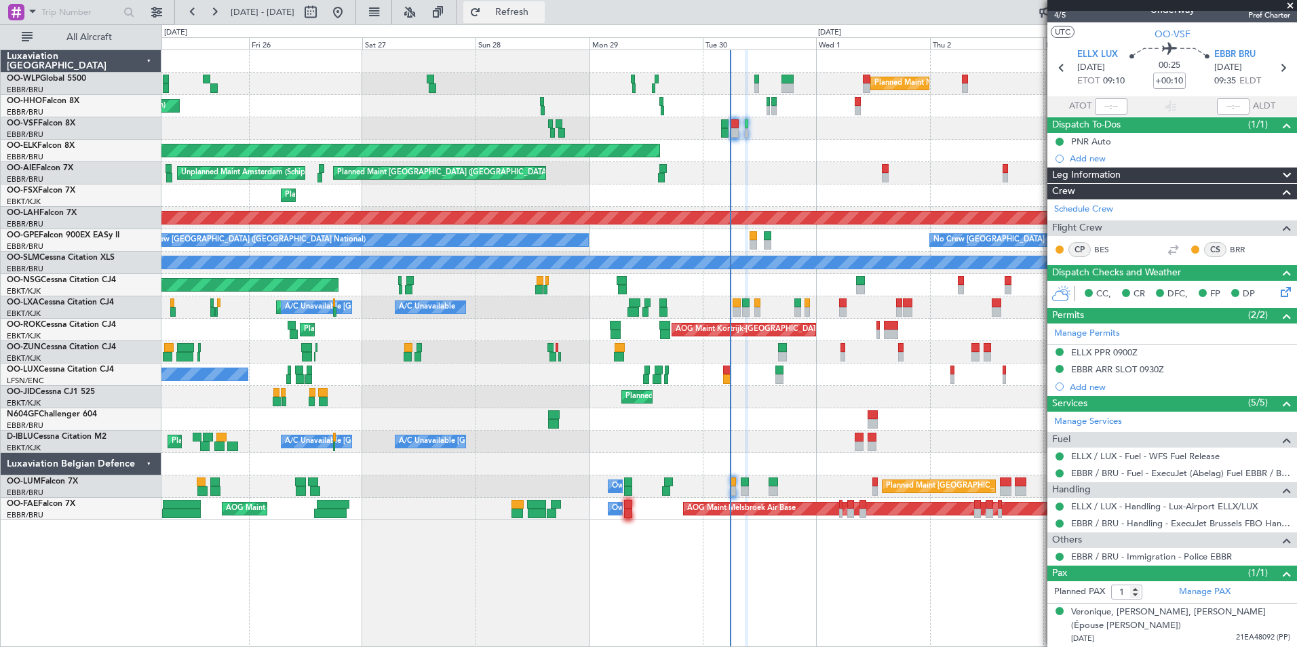
click at [540, 7] on span "Refresh" at bounding box center [512, 11] width 57 height 9
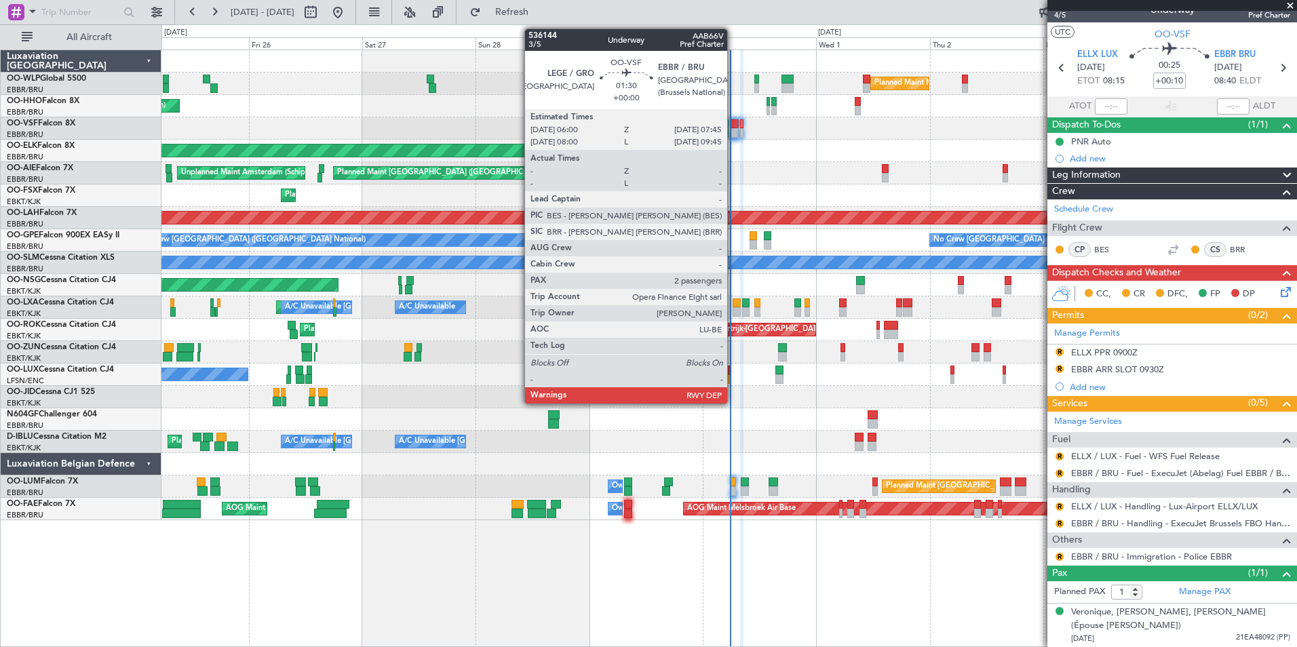
click at [733, 129] on div at bounding box center [734, 132] width 9 height 9
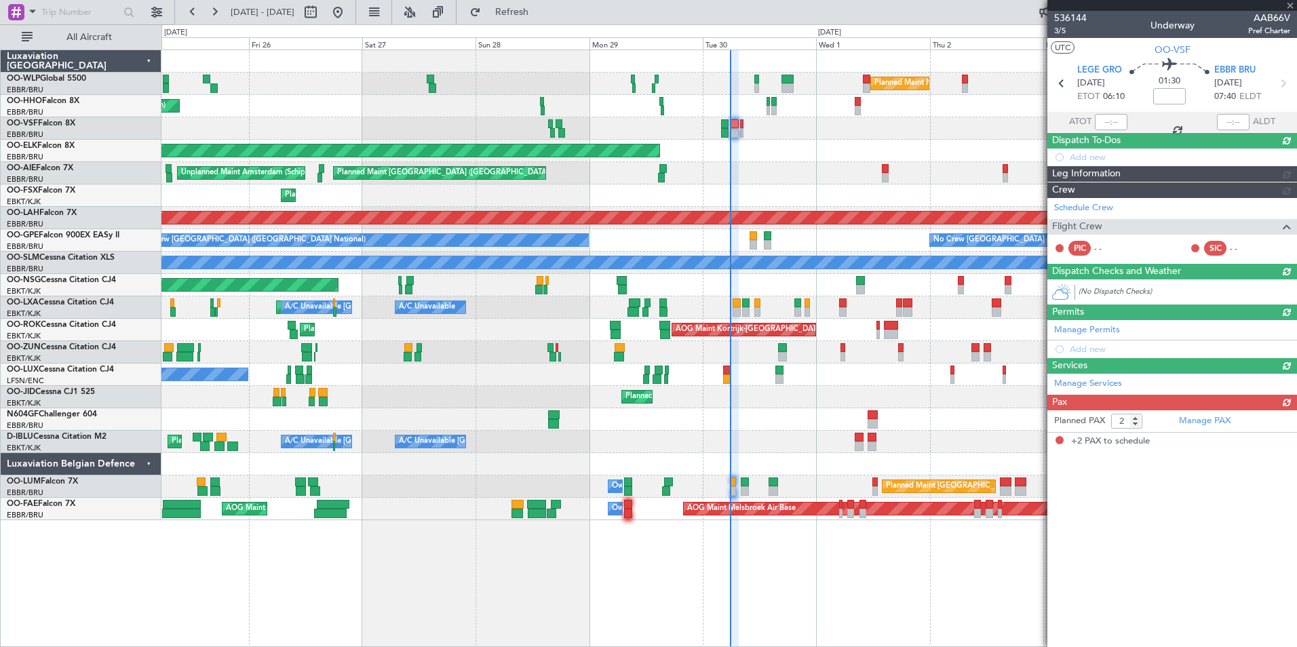
scroll to position [0, 0]
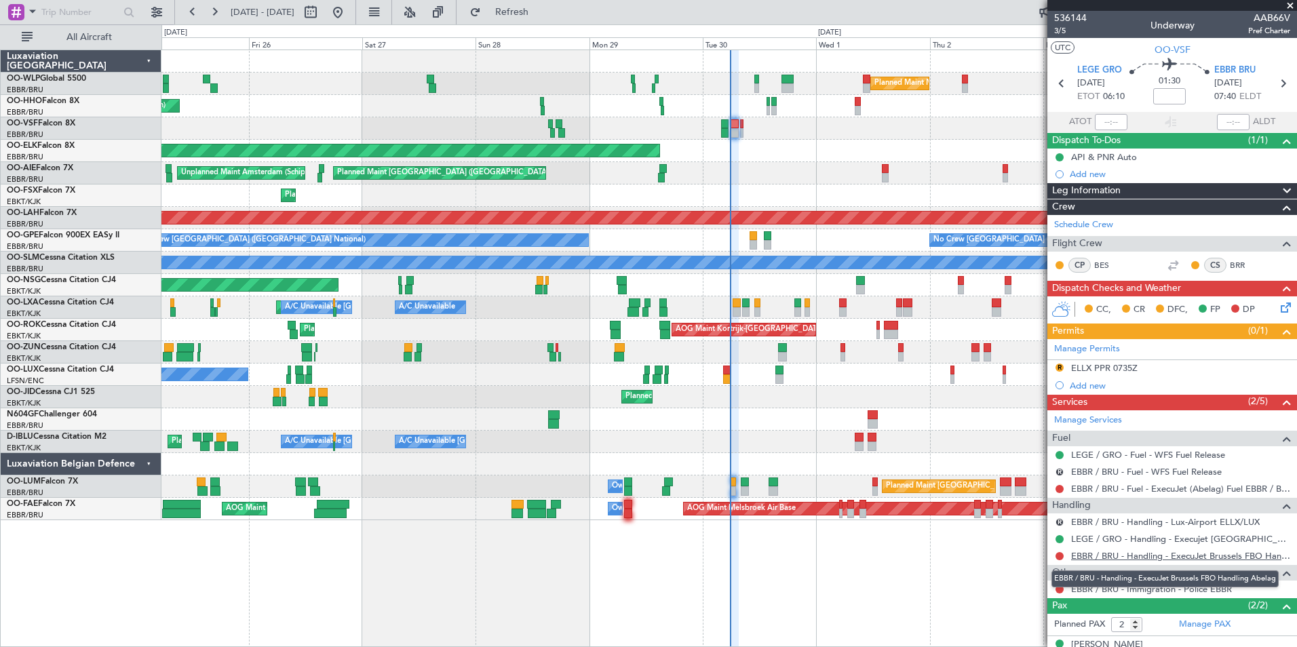
click at [1095, 554] on link "EBBR / BRU - Handling - ExecuJet Brussels FBO Handling Abelag" at bounding box center [1180, 556] width 219 height 12
click at [540, 9] on span "Refresh" at bounding box center [512, 11] width 57 height 9
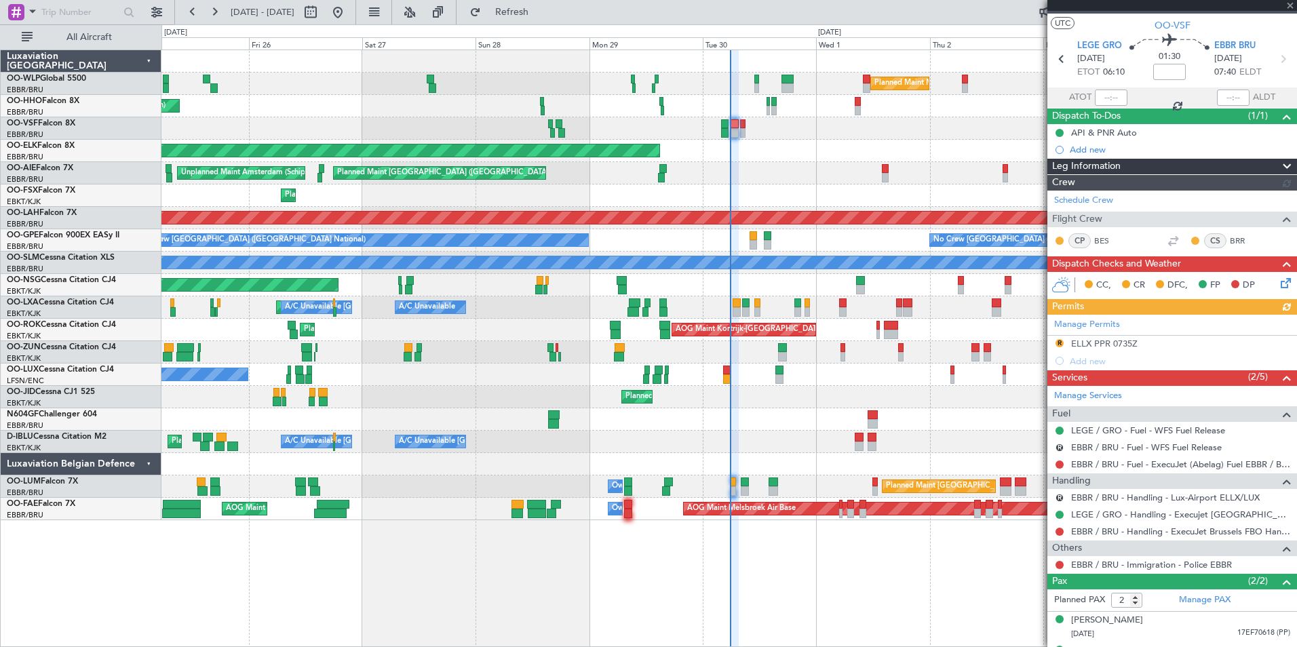
scroll to position [63, 0]
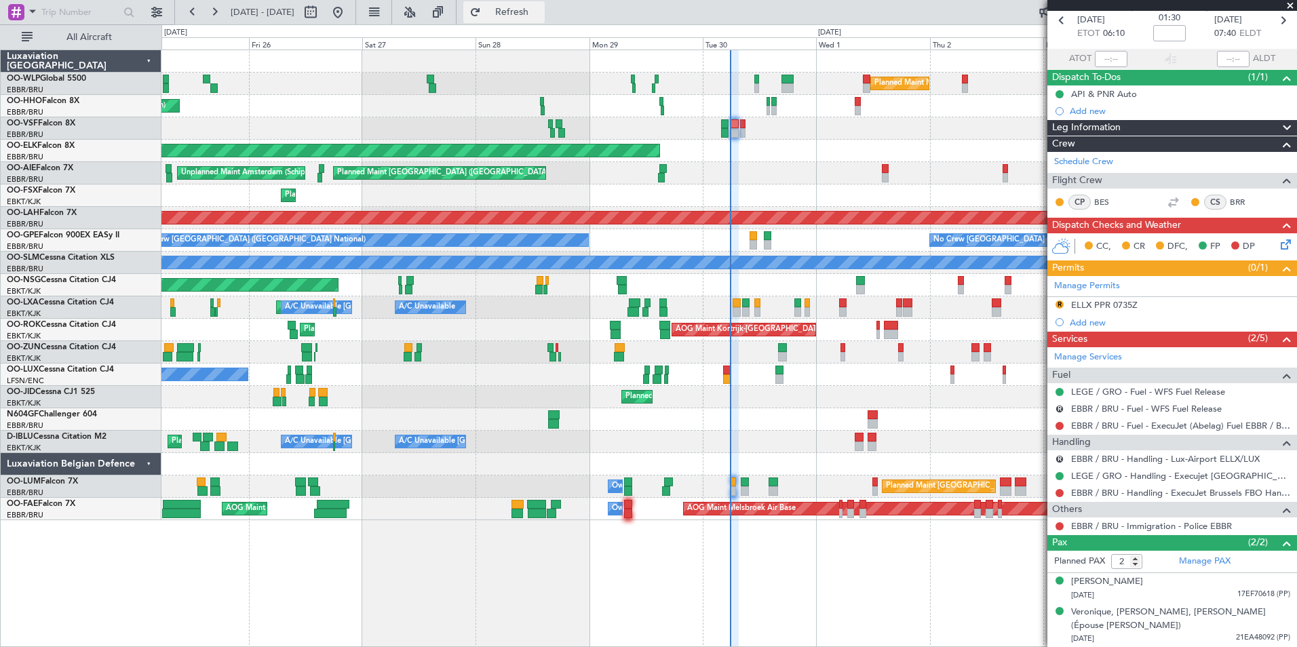
click at [540, 9] on span "Refresh" at bounding box center [512, 11] width 57 height 9
click at [526, 12] on span "Refresh" at bounding box center [512, 11] width 57 height 9
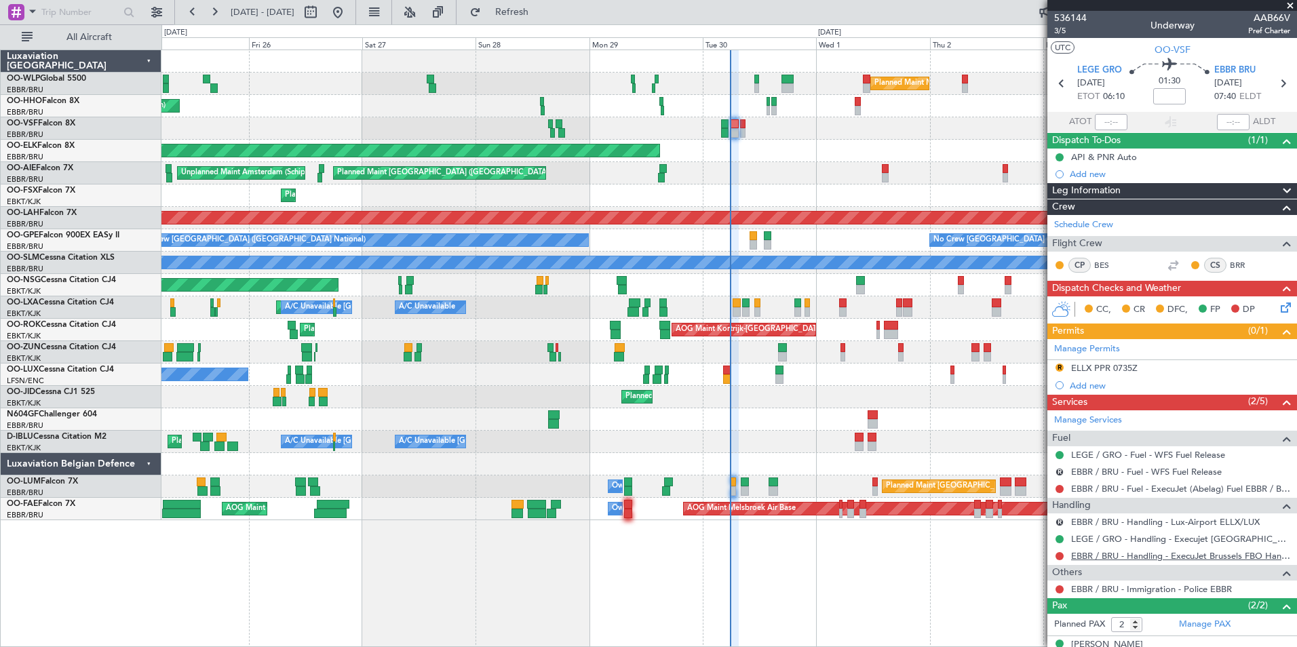
click at [1100, 551] on link "EBBR / BRU - Handling - ExecuJet Brussels FBO Handling Abelag" at bounding box center [1180, 556] width 219 height 12
click at [534, 9] on span "Refresh" at bounding box center [512, 11] width 57 height 9
click at [1286, 3] on span at bounding box center [1290, 6] width 14 height 12
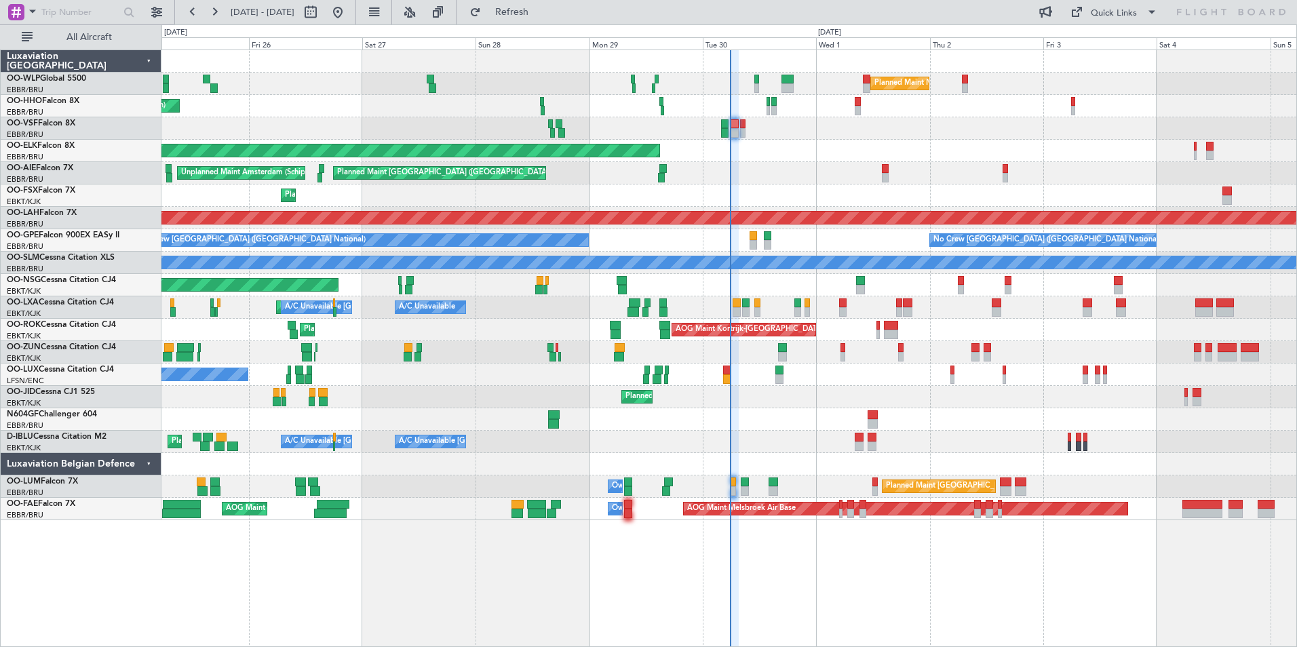
type input "0"
click at [1095, 19] on div "Quick Links" at bounding box center [1113, 14] width 46 height 14
click at [1089, 50] on button "Trip Builder" at bounding box center [1114, 44] width 102 height 33
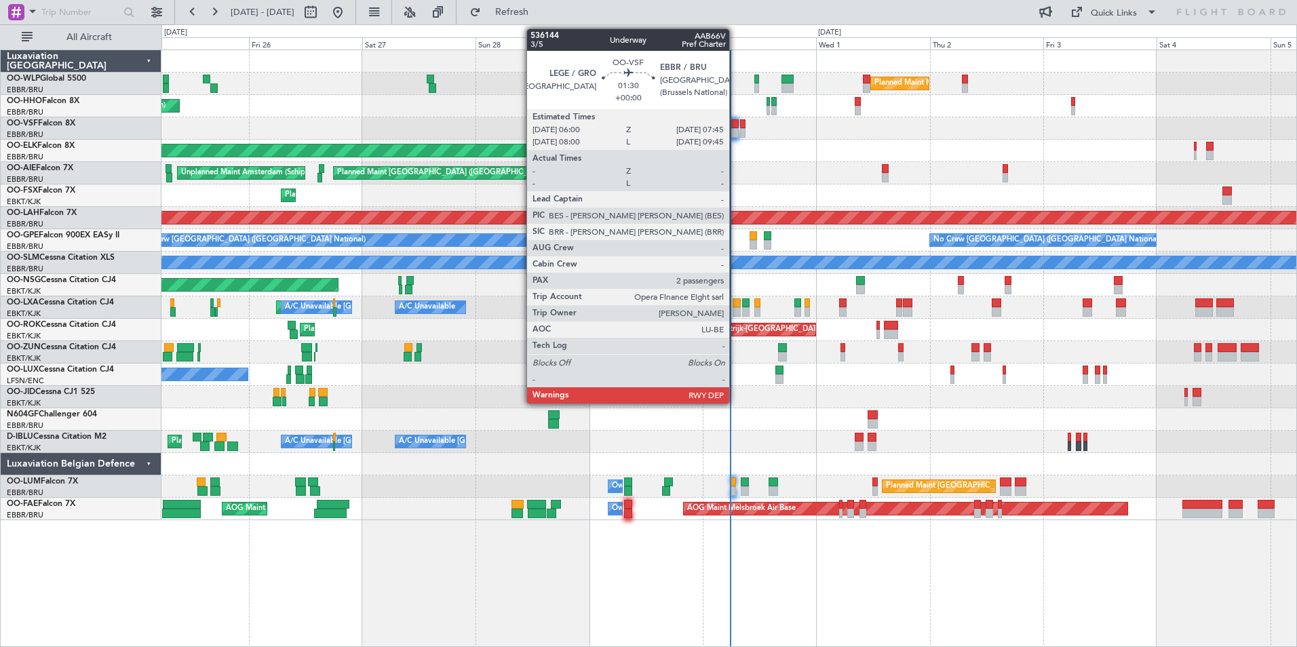
click at [735, 133] on div at bounding box center [734, 132] width 9 height 9
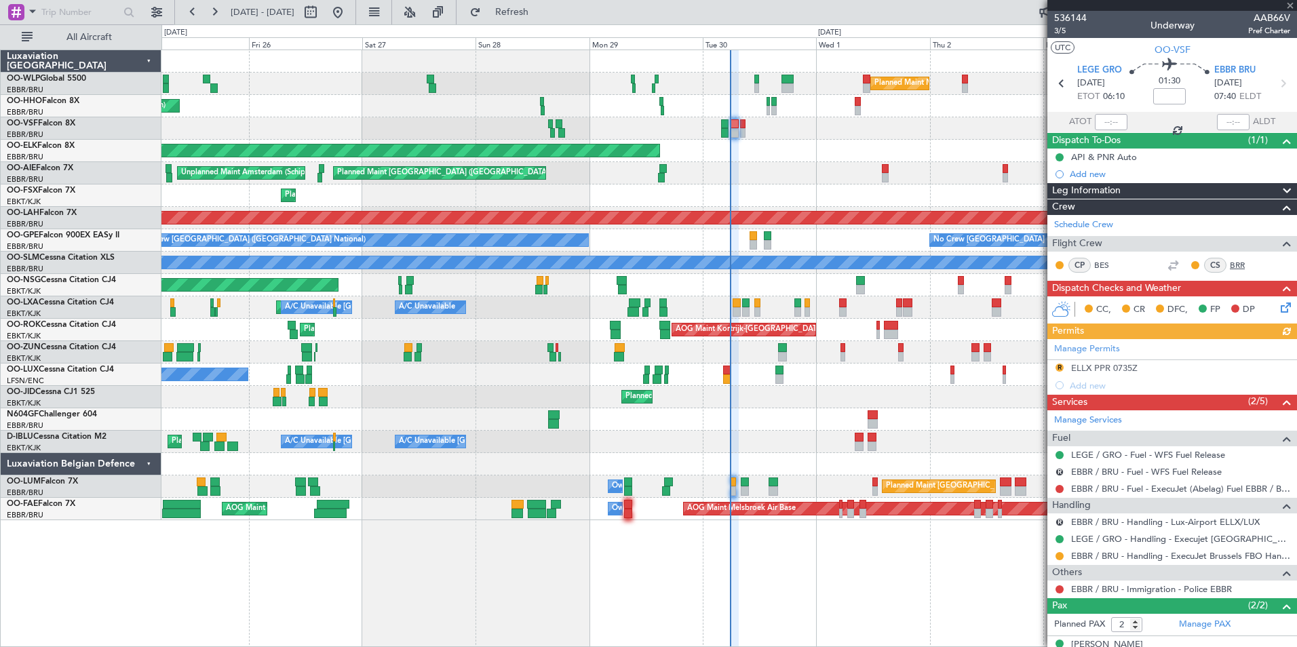
click at [1233, 266] on link "BRR" at bounding box center [1244, 265] width 31 height 12
click at [540, 15] on span "Refresh" at bounding box center [512, 11] width 57 height 9
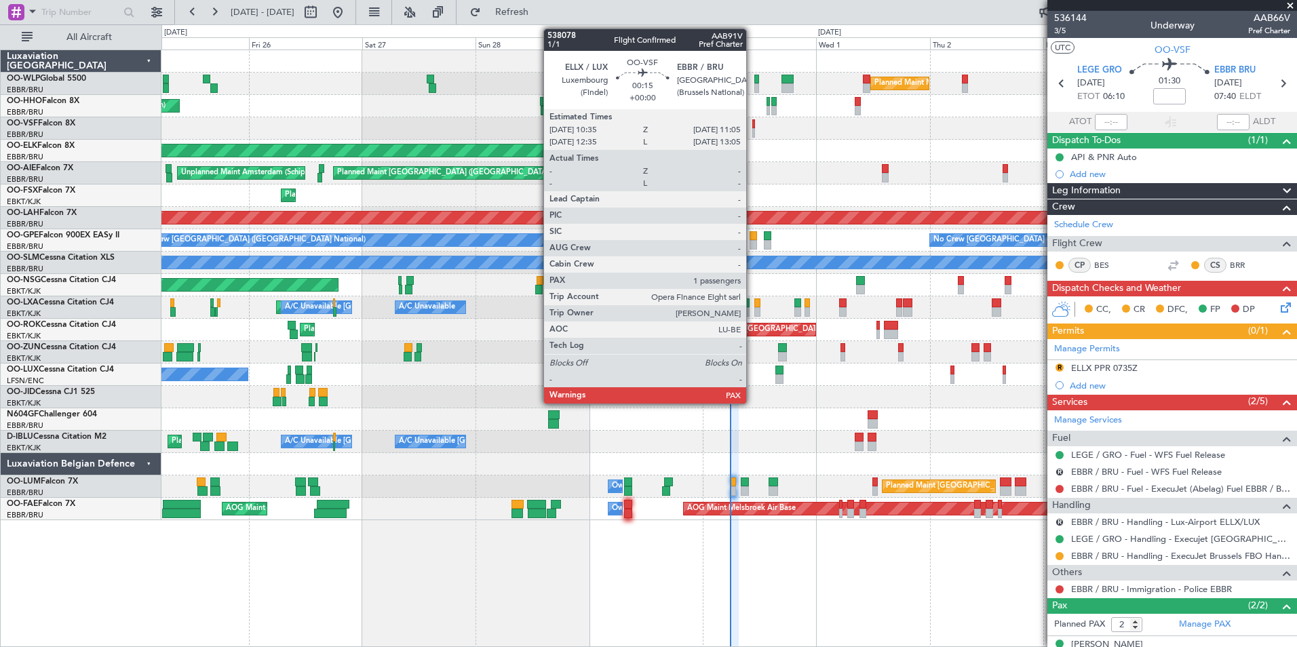
click at [752, 132] on div at bounding box center [753, 132] width 3 height 9
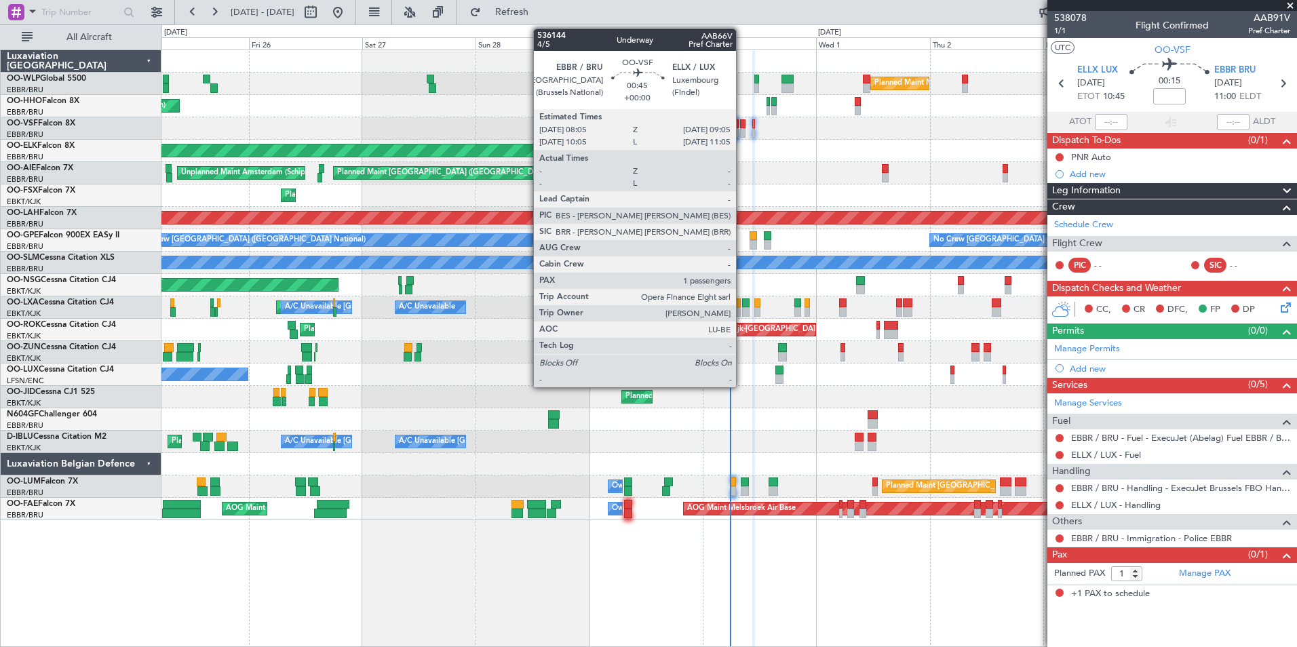
click at [742, 131] on div at bounding box center [742, 132] width 5 height 9
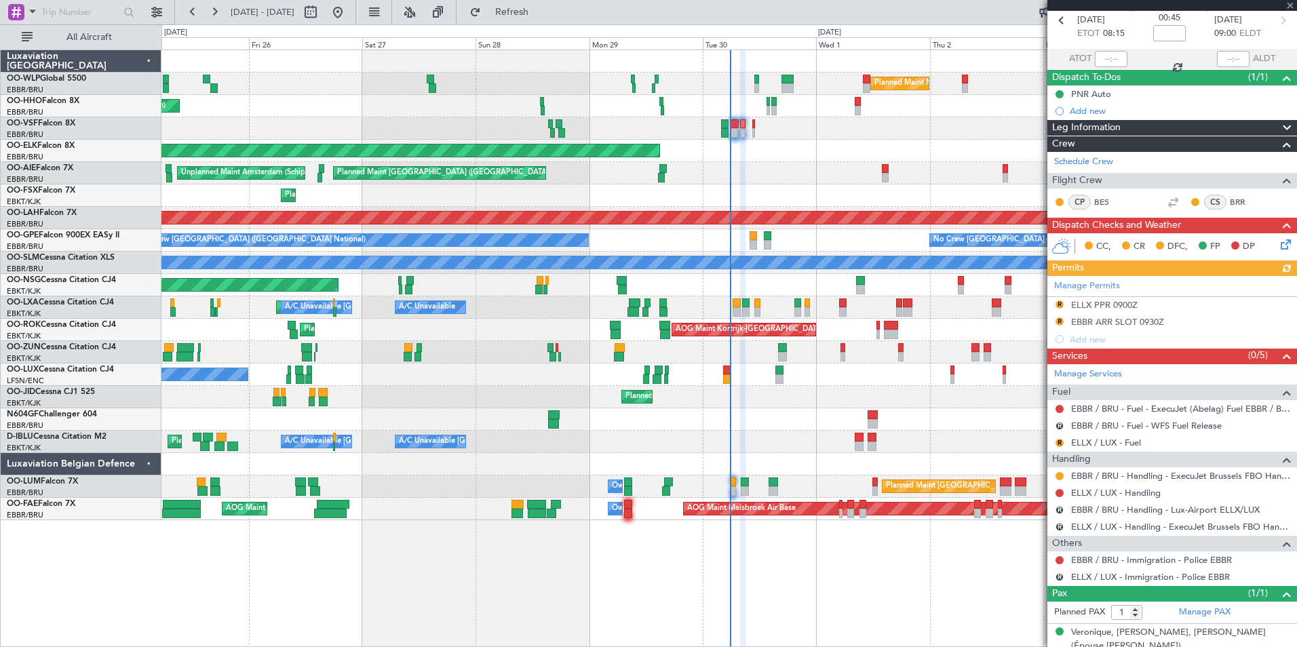
scroll to position [83, 0]
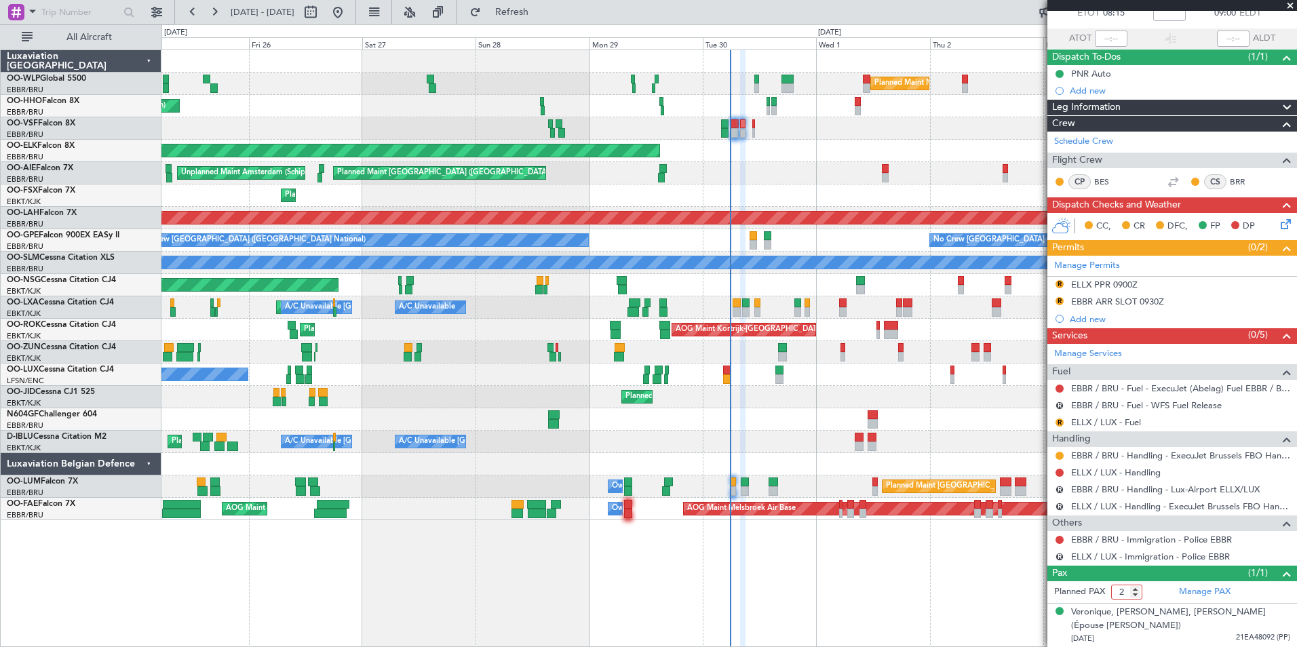
type input "2"
click at [1137, 589] on input "2" at bounding box center [1126, 592] width 31 height 15
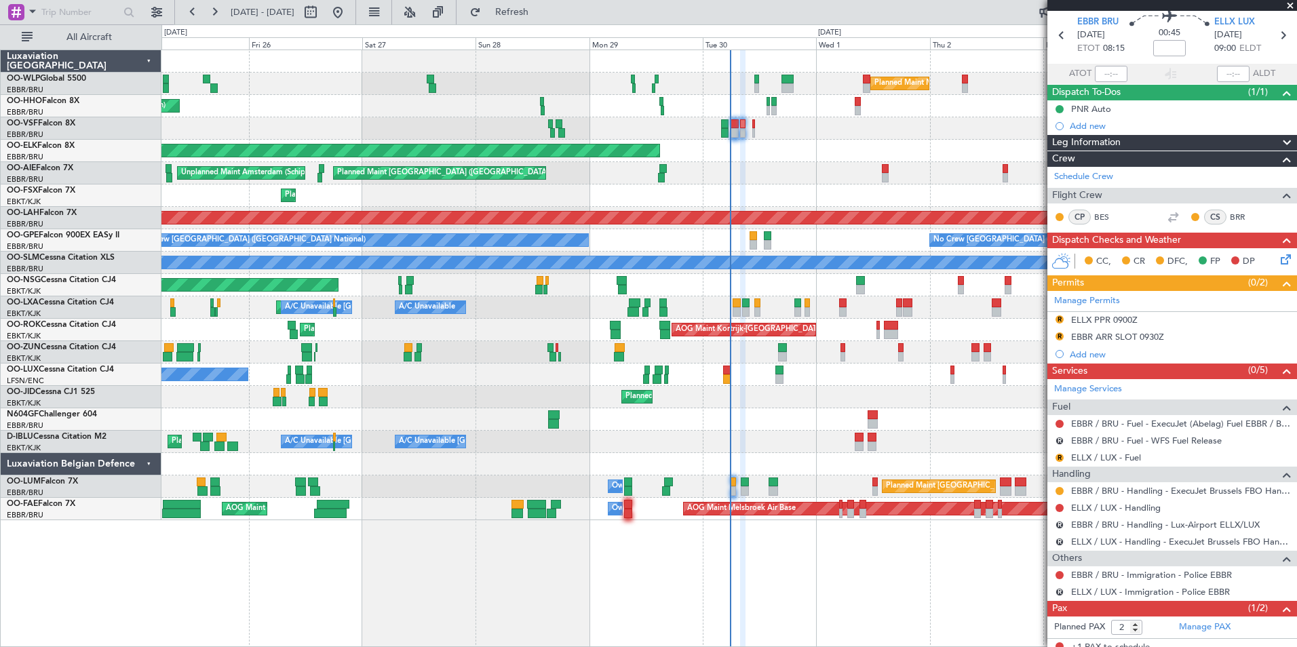
scroll to position [0, 0]
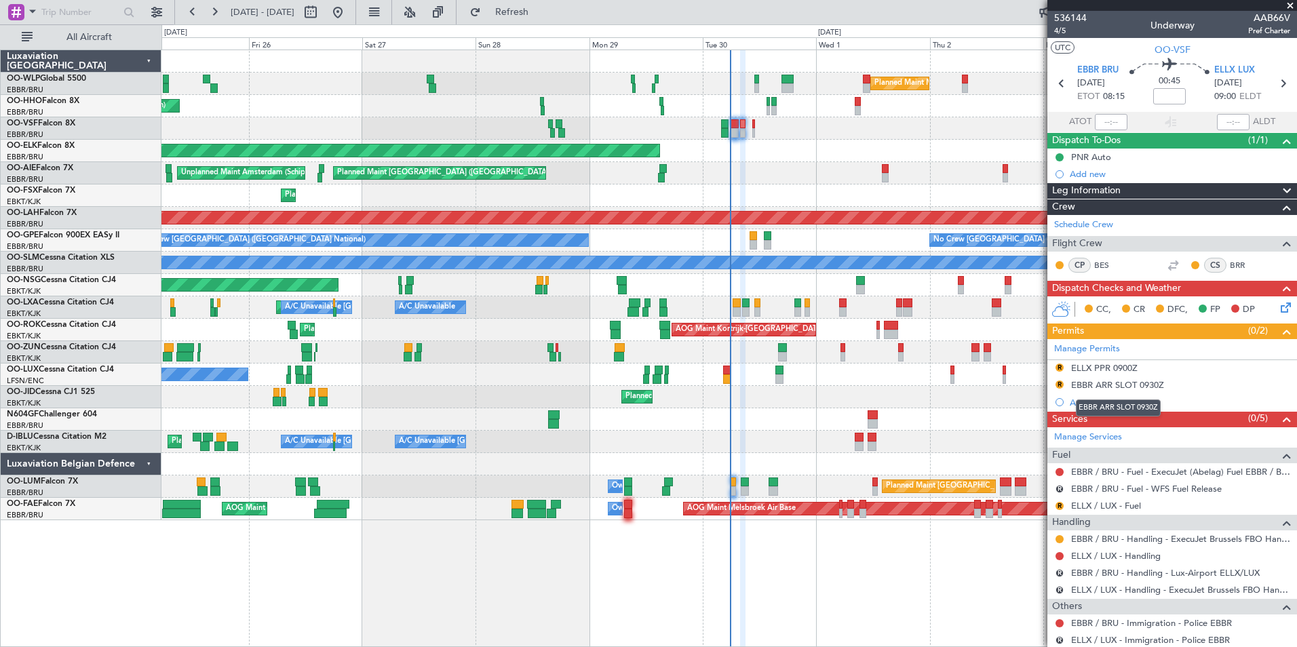
click at [1113, 387] on div "EBBR ARR SLOT 0930Z" at bounding box center [1117, 385] width 93 height 12
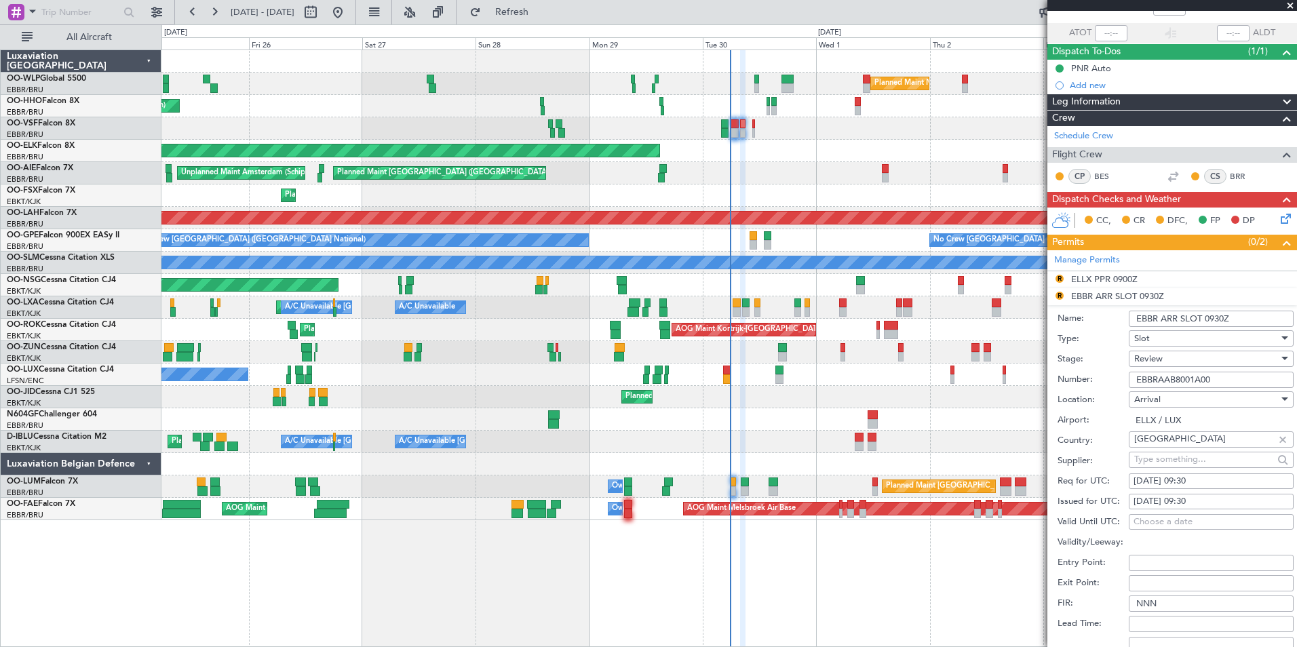
scroll to position [203, 0]
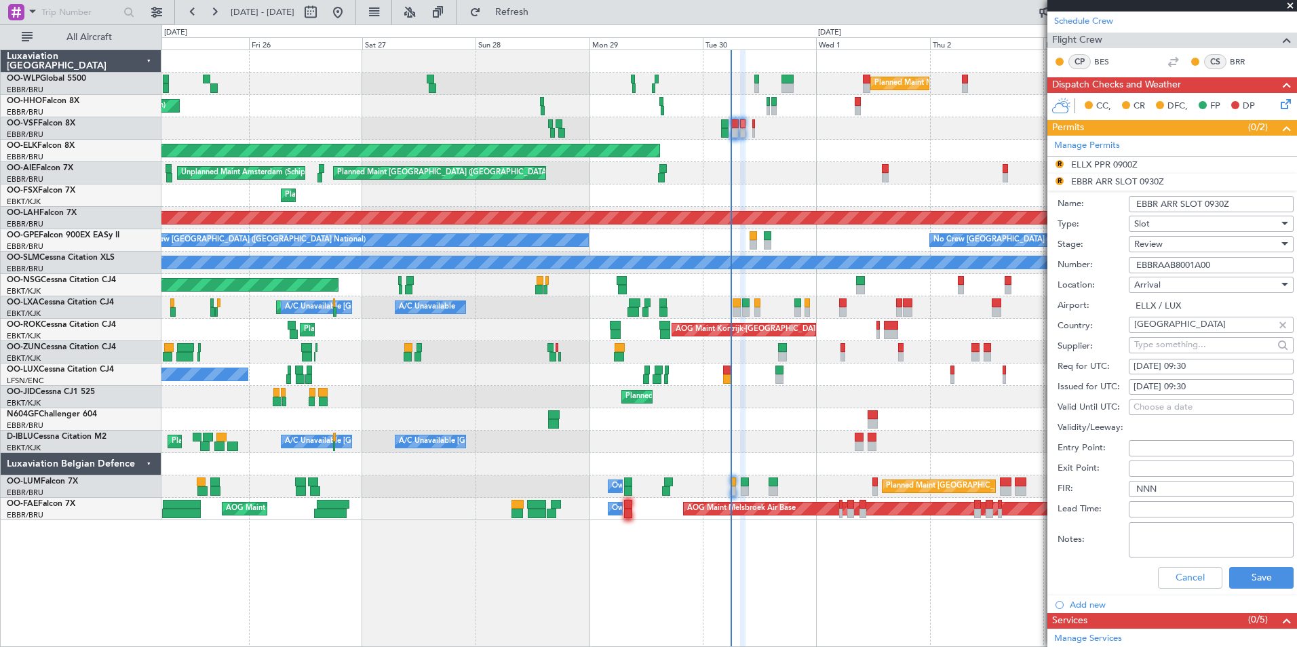
click at [1158, 285] on span "Arrival" at bounding box center [1147, 285] width 26 height 12
click at [1158, 313] on span "Departure" at bounding box center [1206, 312] width 142 height 20
type input "EBBR / BRU"
click at [1191, 370] on div "[DATE] 09:30" at bounding box center [1210, 367] width 155 height 14
select select "9"
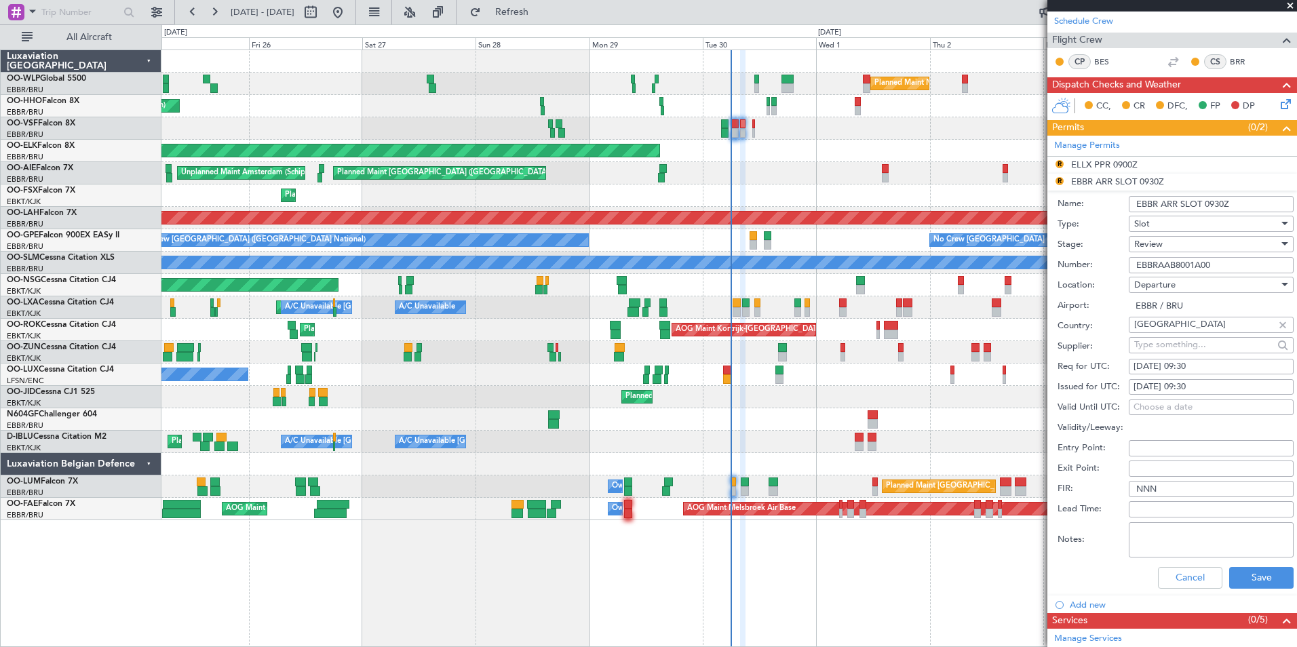
select select "2025"
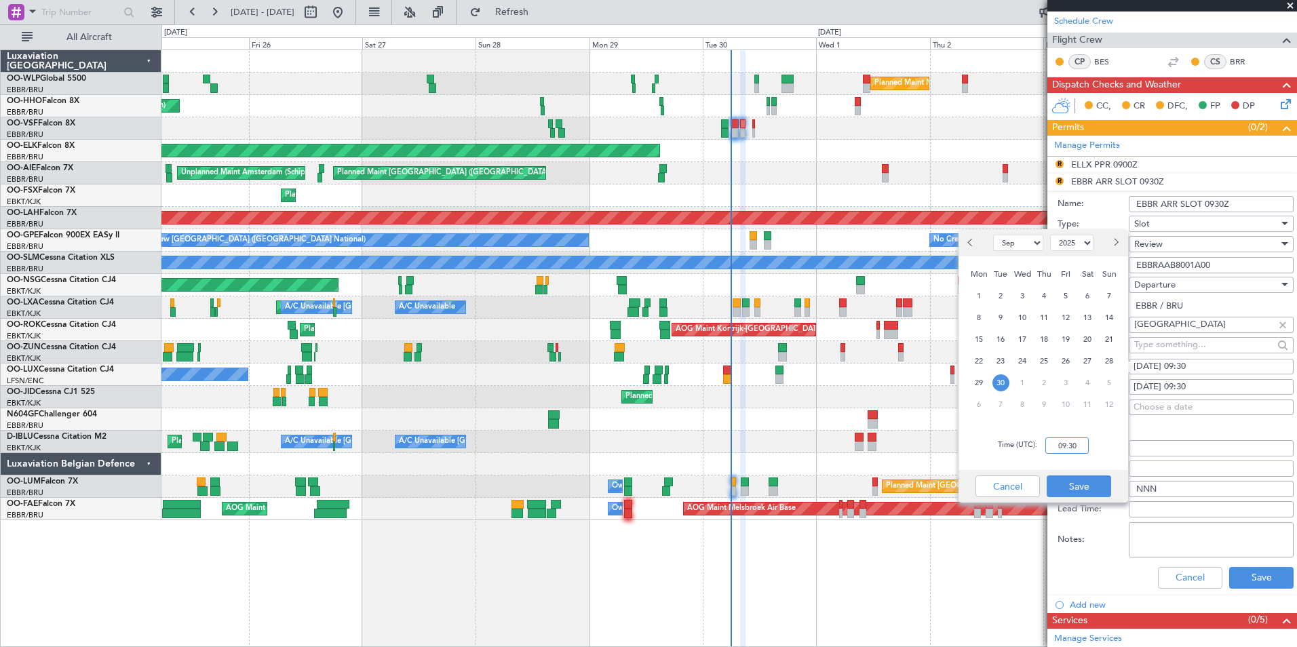
click at [1078, 446] on input "09:30" at bounding box center [1066, 445] width 43 height 16
type input "08:05"
click at [1076, 486] on button "Save" at bounding box center [1078, 486] width 64 height 22
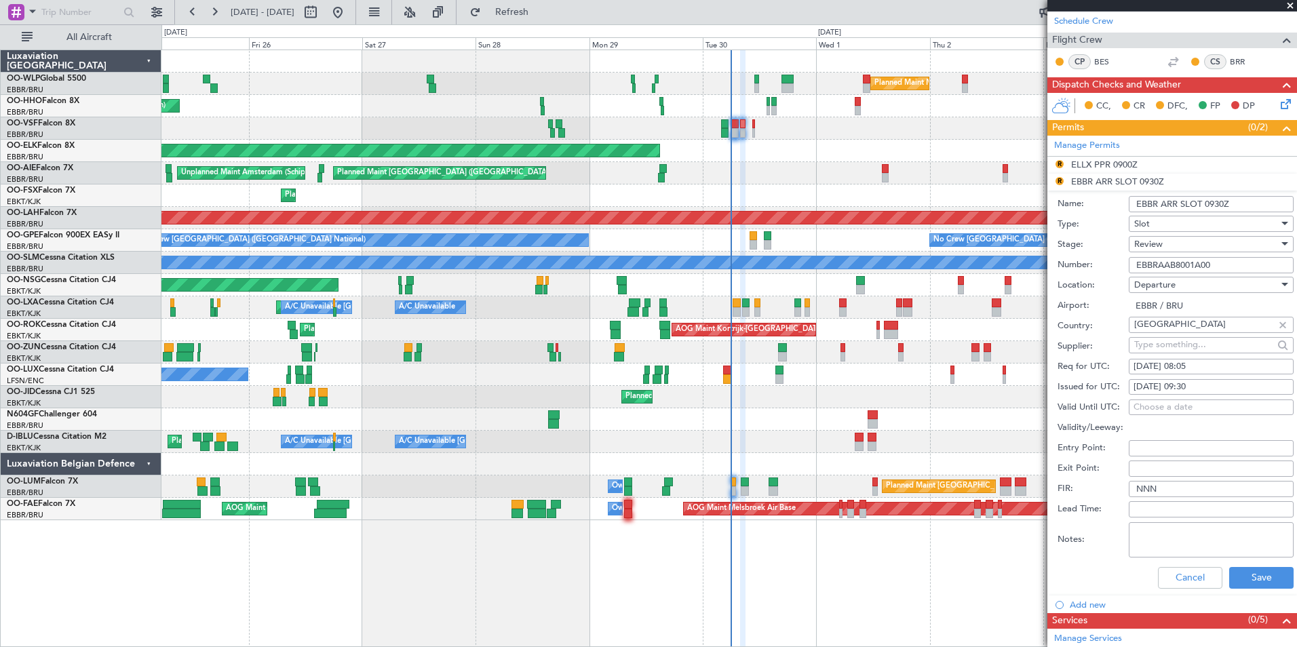
click at [1192, 380] on div "[DATE] 09:30" at bounding box center [1210, 387] width 155 height 14
select select "9"
select select "2025"
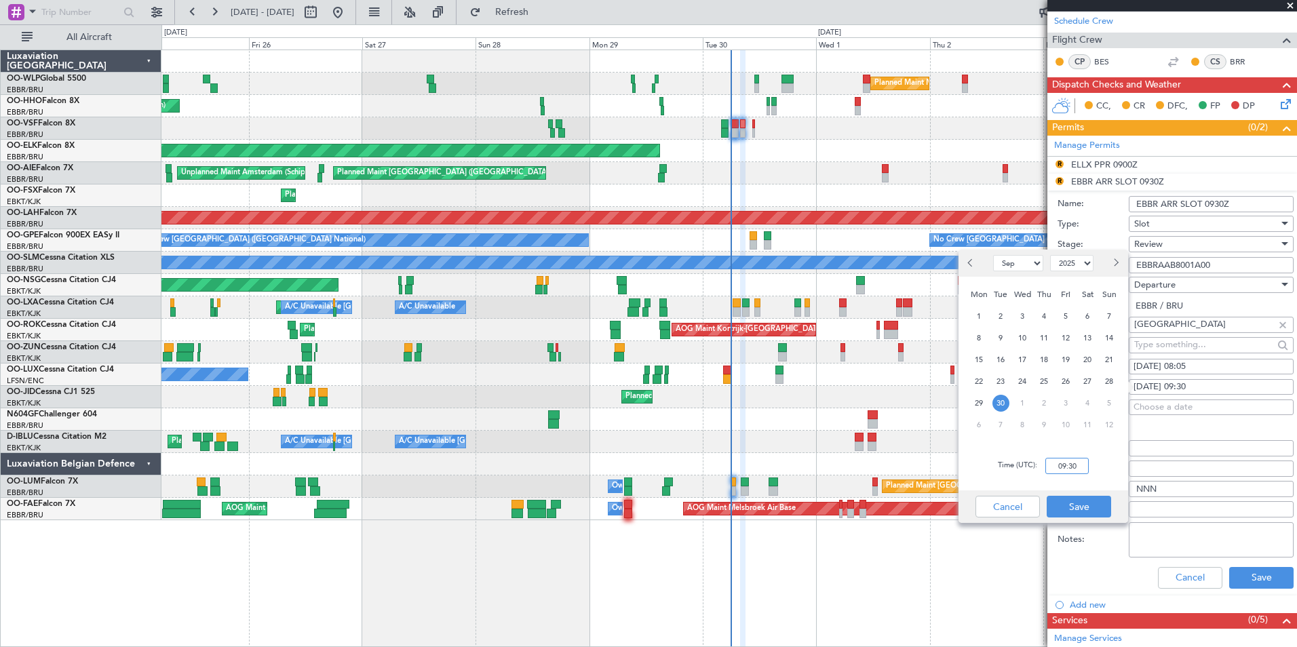
click at [1058, 467] on input "09:30" at bounding box center [1066, 466] width 43 height 16
type input "08:05"
click at [1081, 504] on button "Save" at bounding box center [1078, 507] width 64 height 22
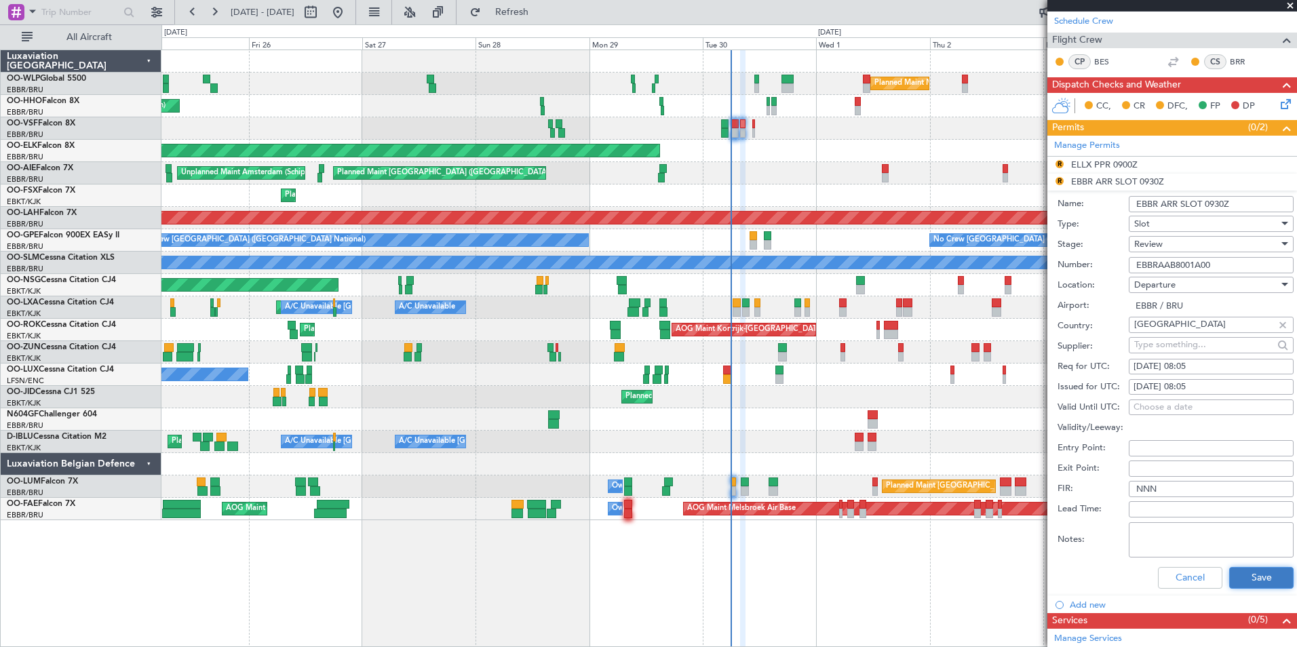
click at [1255, 578] on button "Save" at bounding box center [1261, 578] width 64 height 22
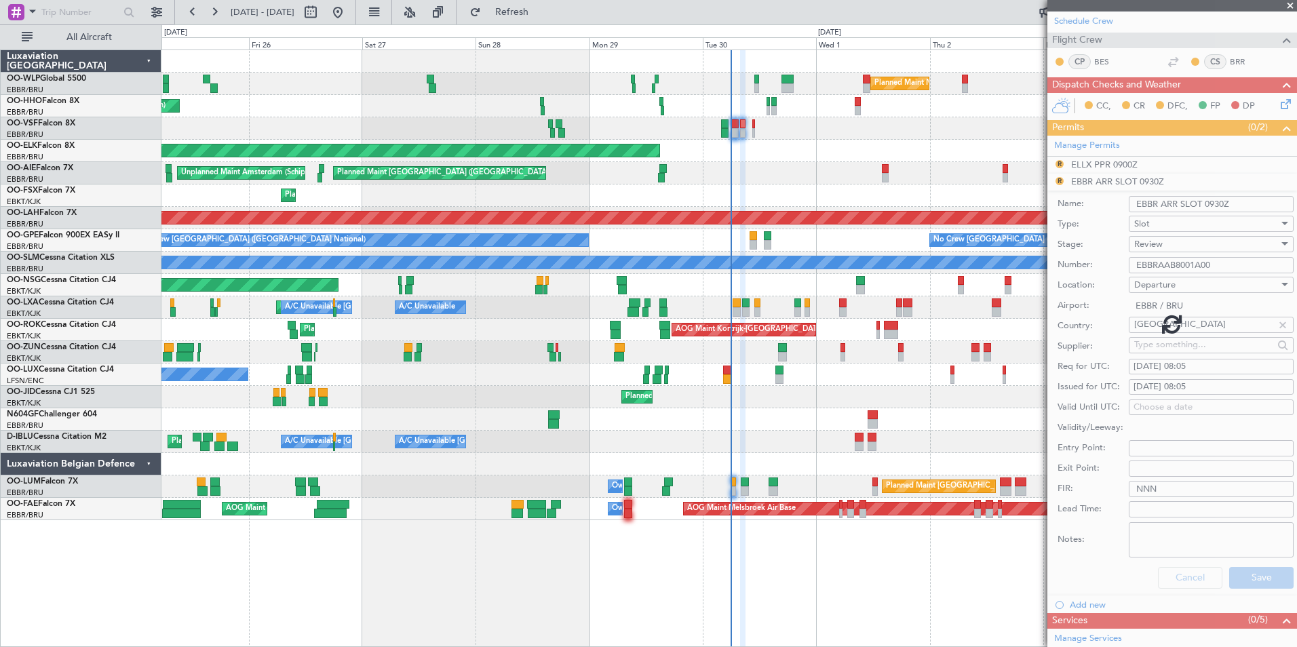
scroll to position [100, 0]
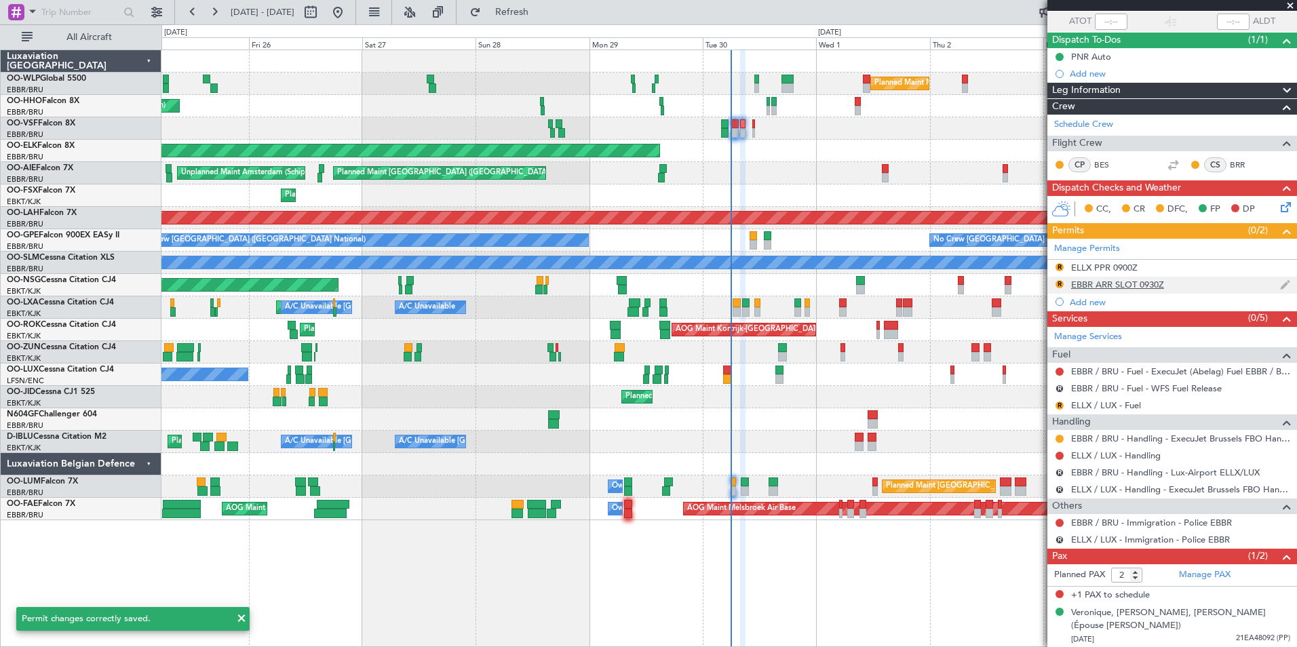
click at [1131, 283] on div "EBBR ARR SLOT 0930Z" at bounding box center [1117, 285] width 93 height 12
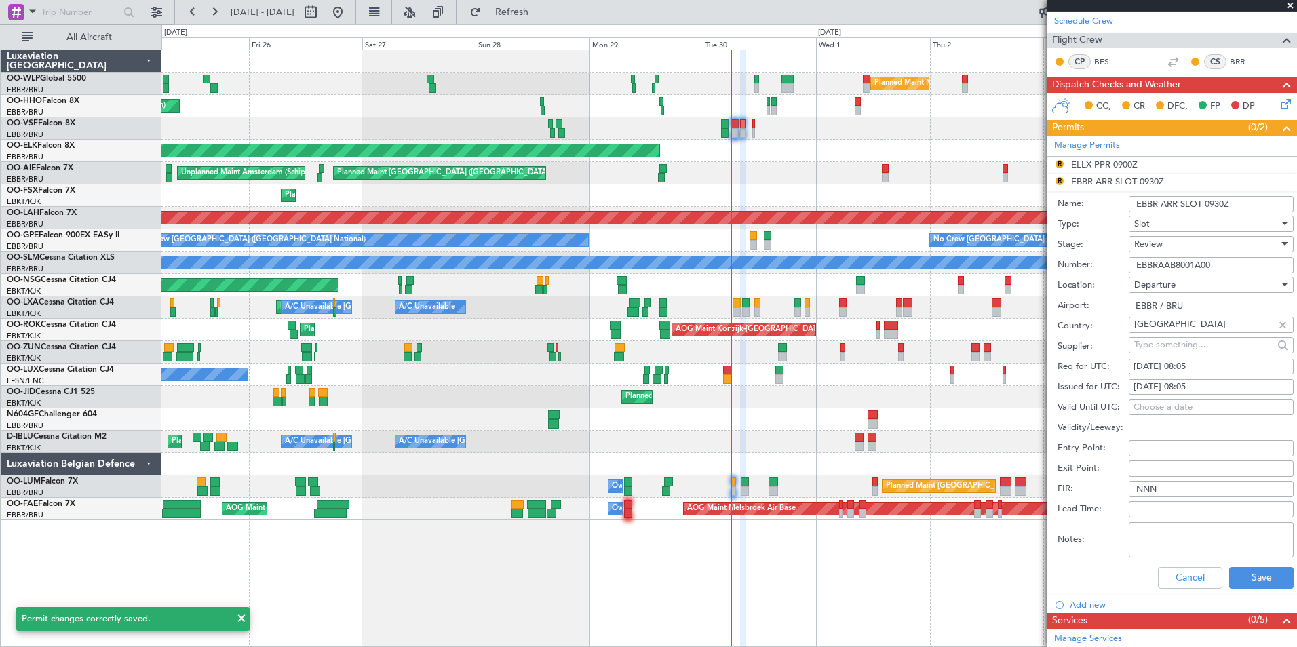
click at [1168, 203] on input "EBBR ARR SLOT 0930Z" at bounding box center [1210, 204] width 165 height 16
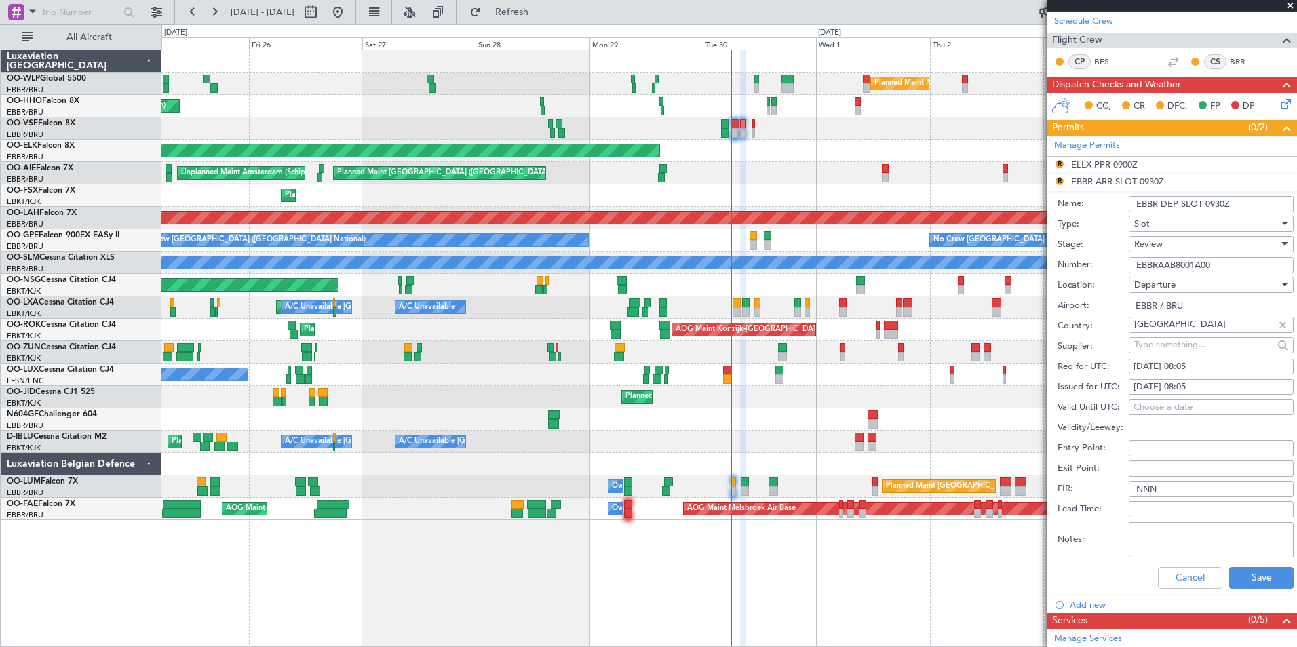
click at [1219, 205] on input "EBBR DEP SLOT 0930Z" at bounding box center [1210, 204] width 165 height 16
type input "EBBR DEP SLOT 0805Z"
click at [1241, 568] on button "Save" at bounding box center [1261, 578] width 64 height 22
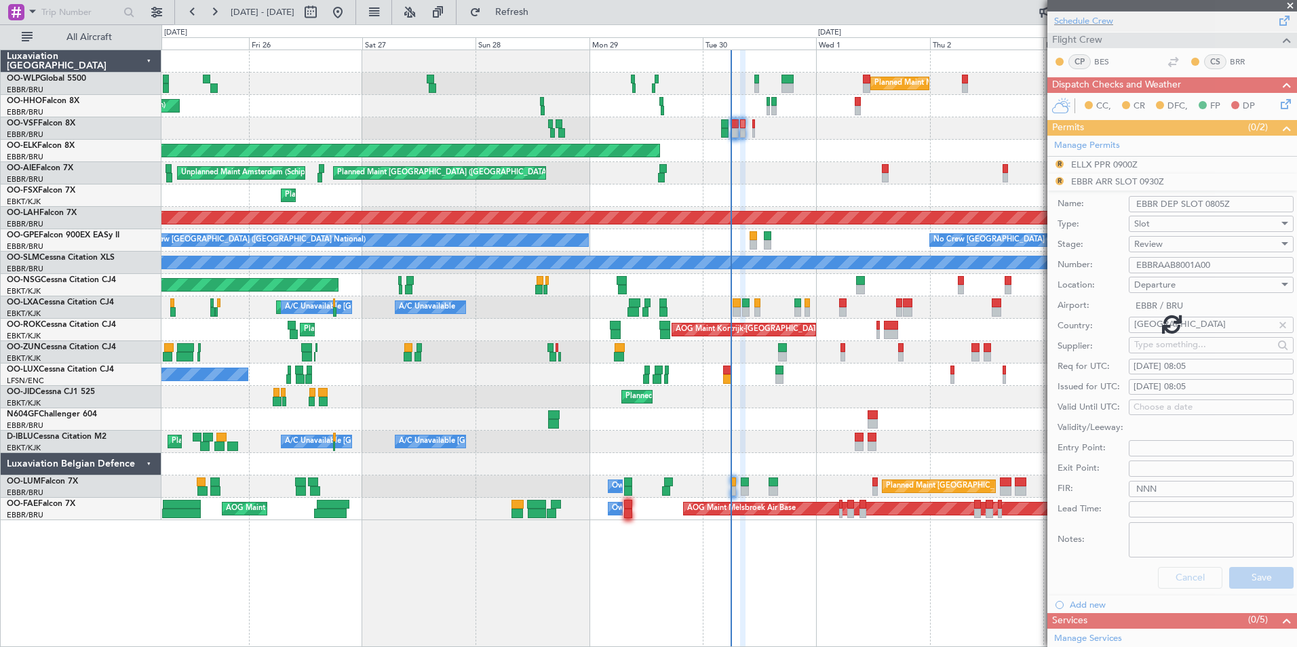
scroll to position [100, 0]
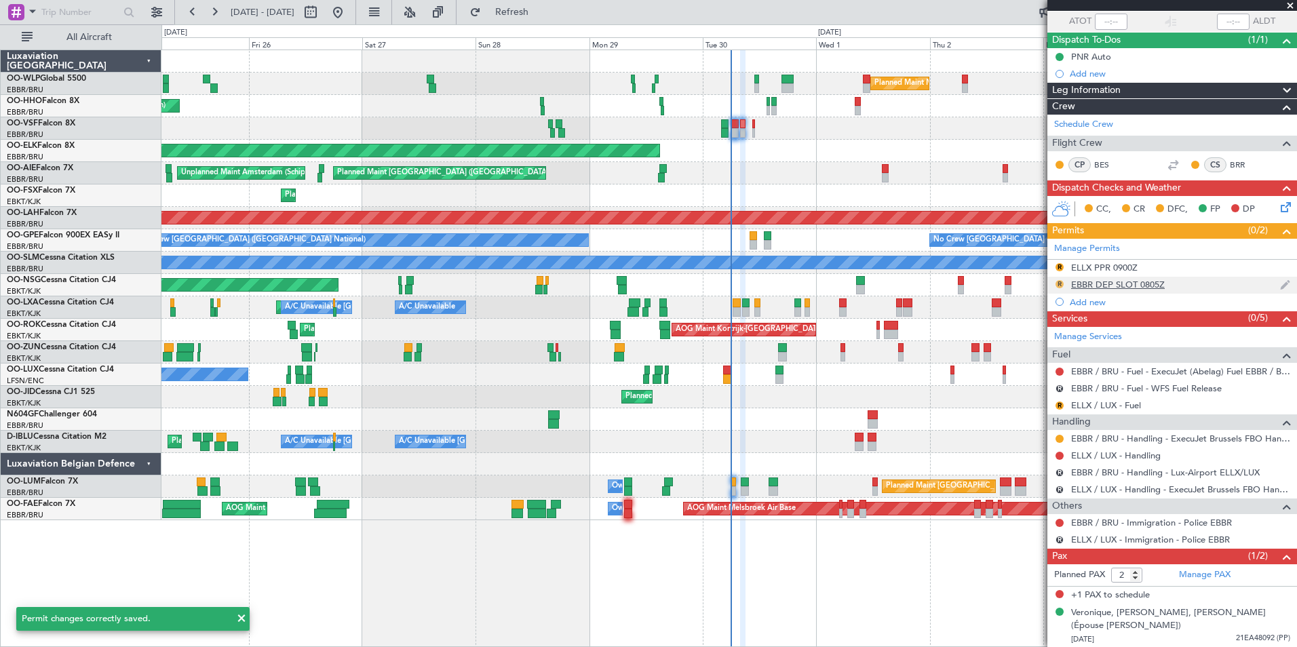
click at [1057, 280] on button "R" at bounding box center [1059, 284] width 8 height 8
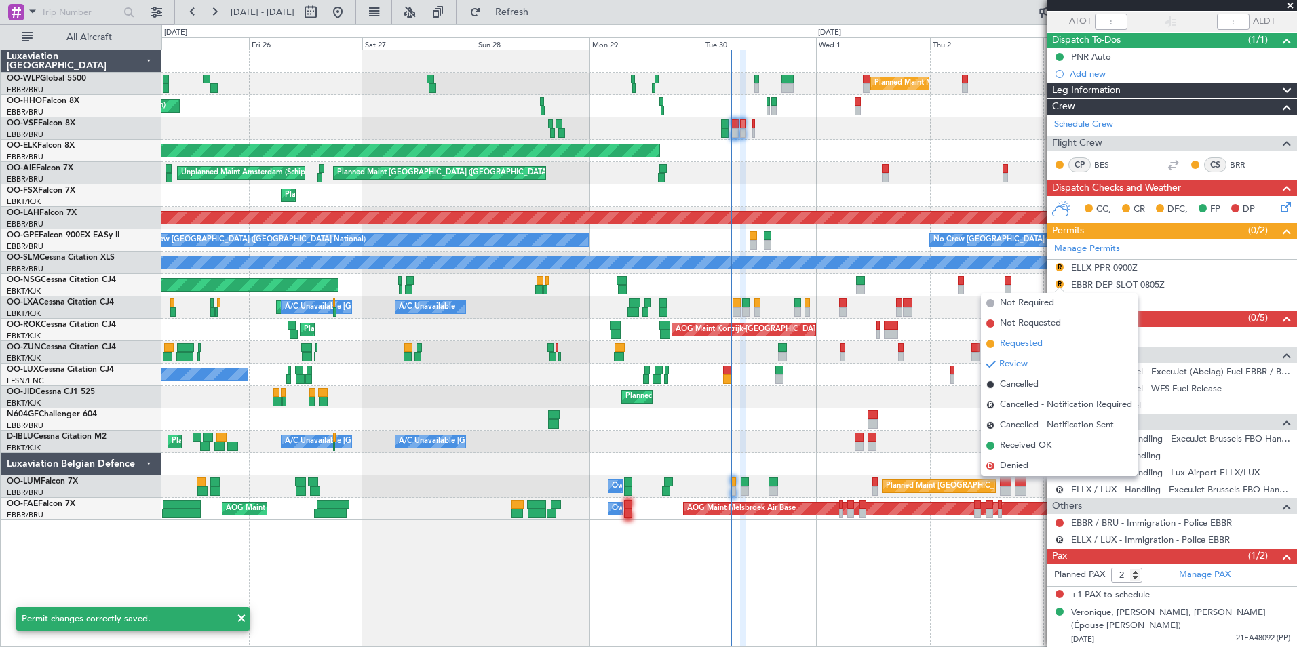
click at [1024, 343] on span "Requested" at bounding box center [1021, 344] width 43 height 14
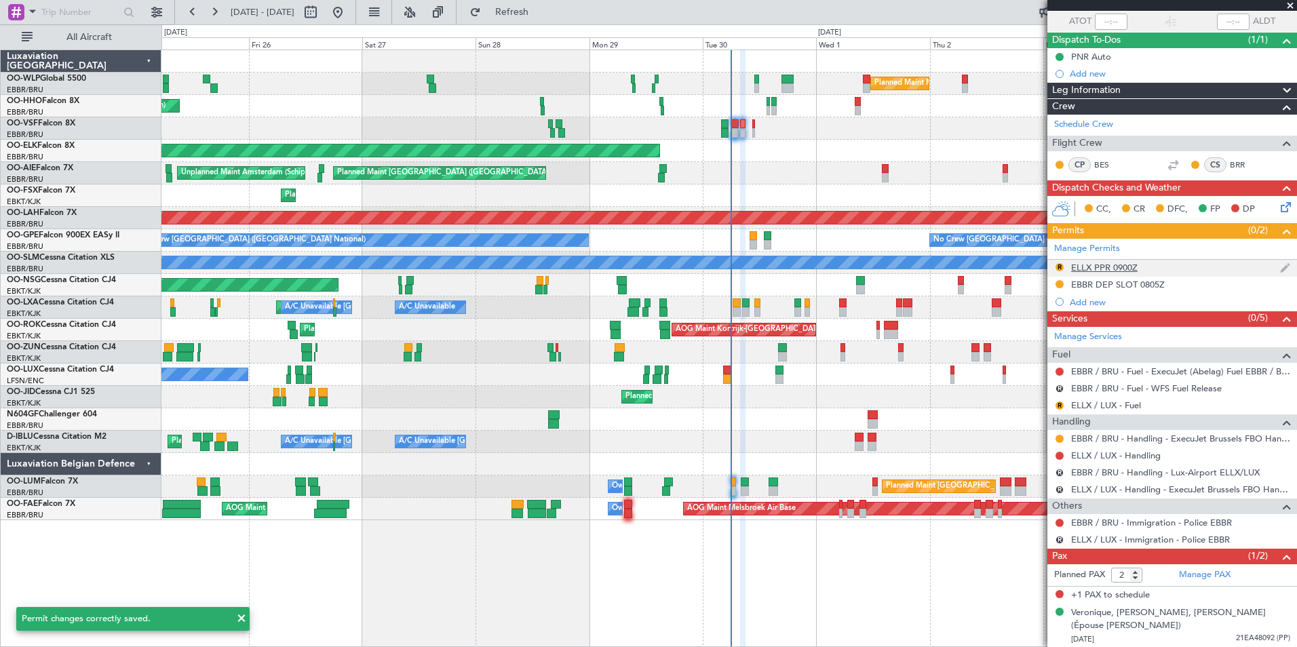
click at [1097, 266] on div "ELLX PPR 0900Z" at bounding box center [1104, 268] width 66 height 12
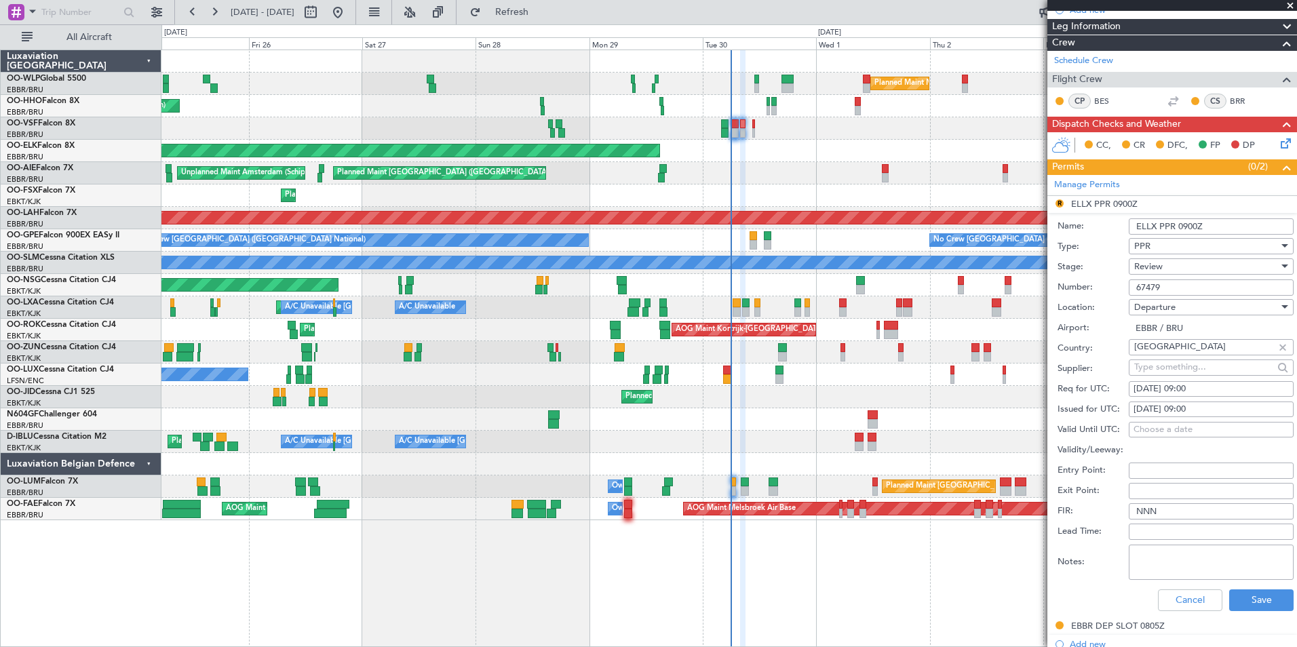
scroll to position [236, 0]
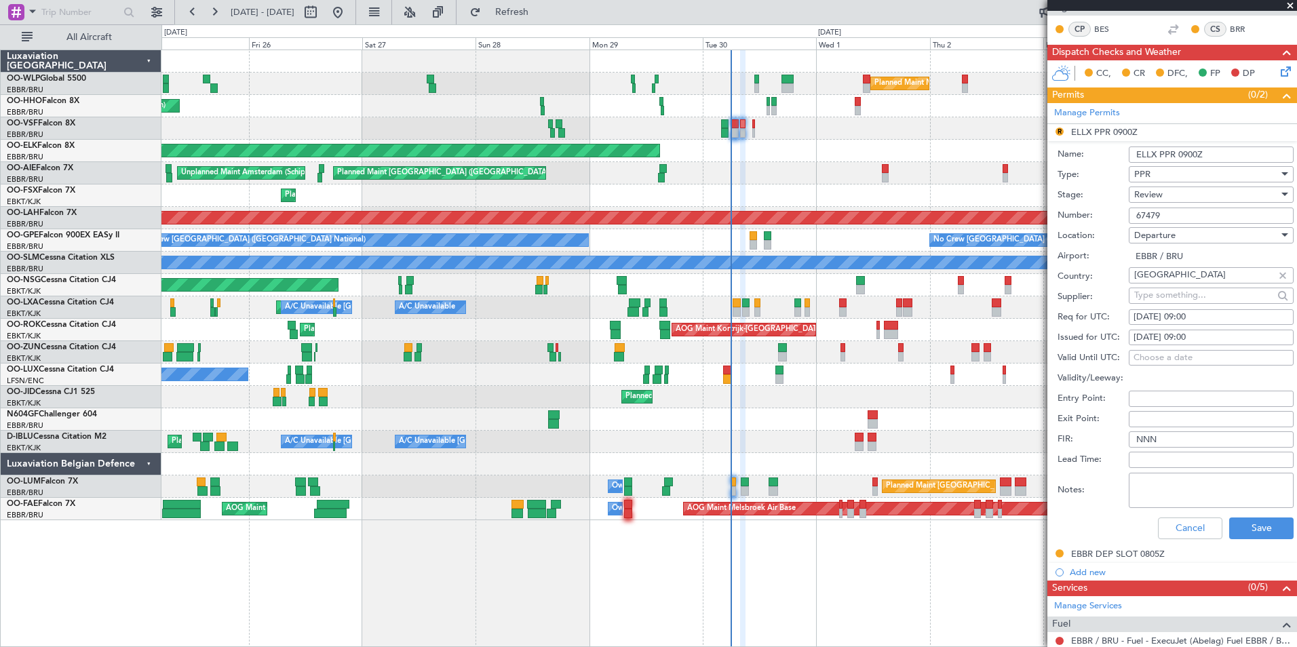
click at [1202, 320] on div "30/09/2025 09:00" at bounding box center [1210, 318] width 155 height 14
select select "9"
select select "2025"
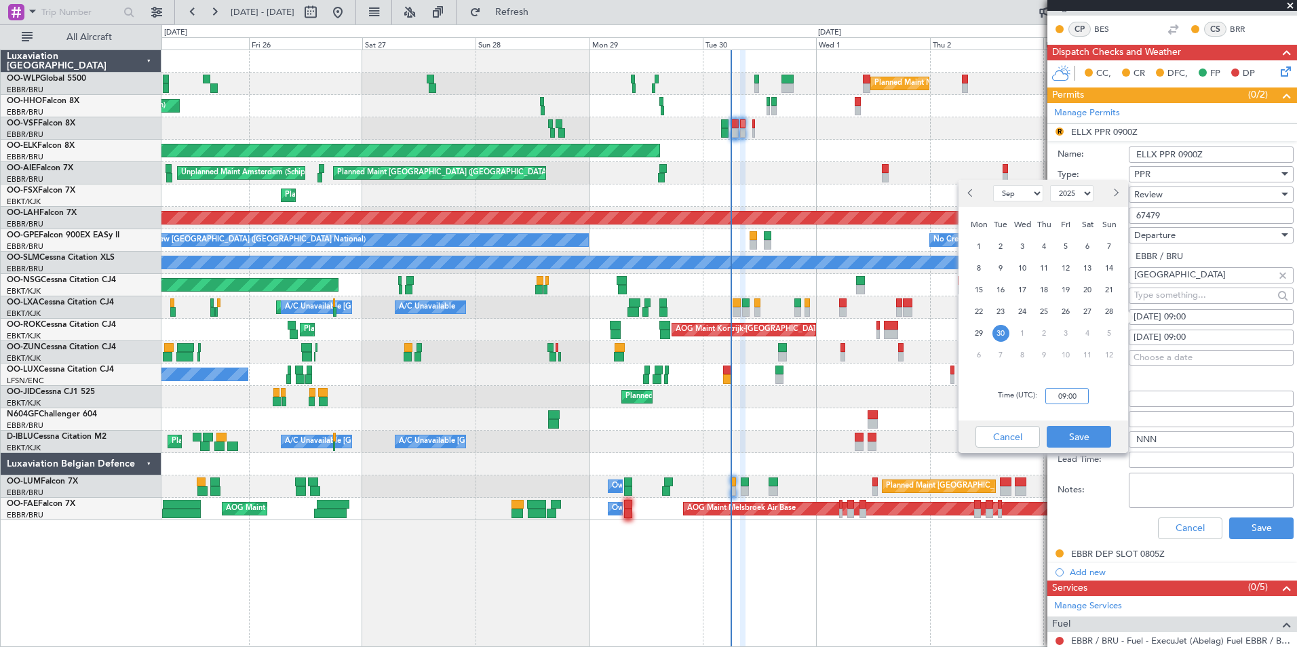
click at [1067, 393] on input "09:00" at bounding box center [1066, 396] width 43 height 16
type input "09:05"
click at [1090, 445] on button "Save" at bounding box center [1078, 437] width 64 height 22
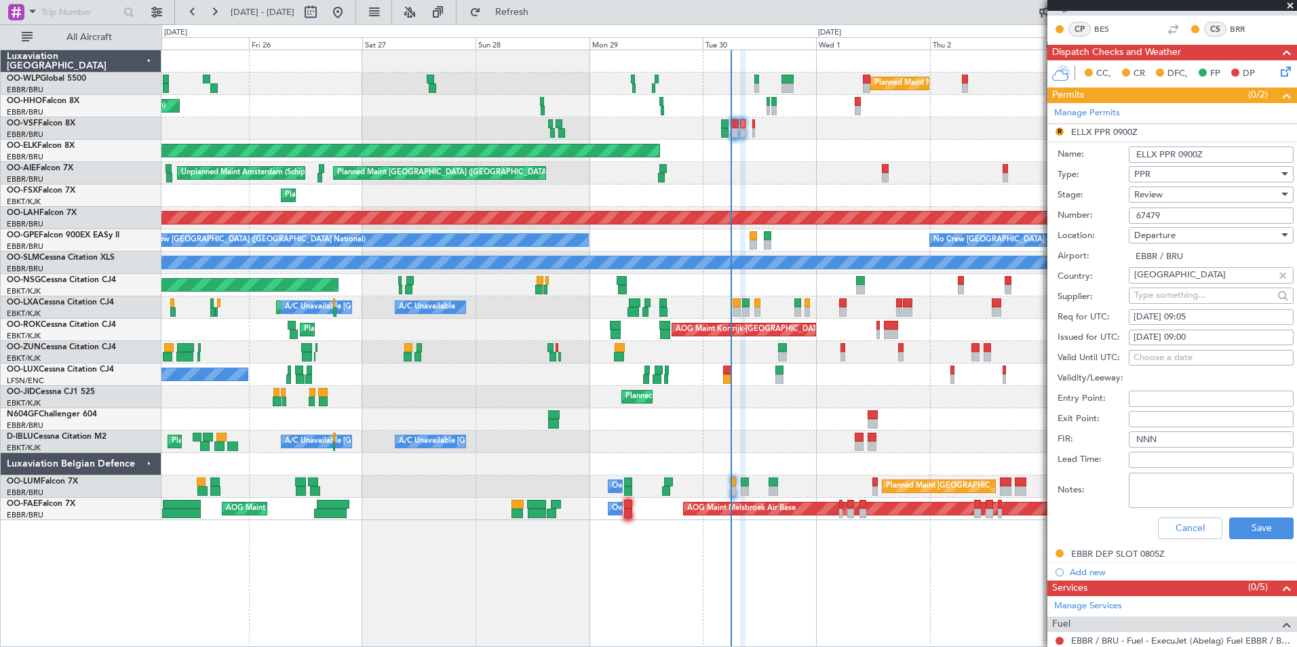
click at [1191, 338] on div "30/09/2025 09:00" at bounding box center [1210, 338] width 155 height 14
select select "9"
select select "2025"
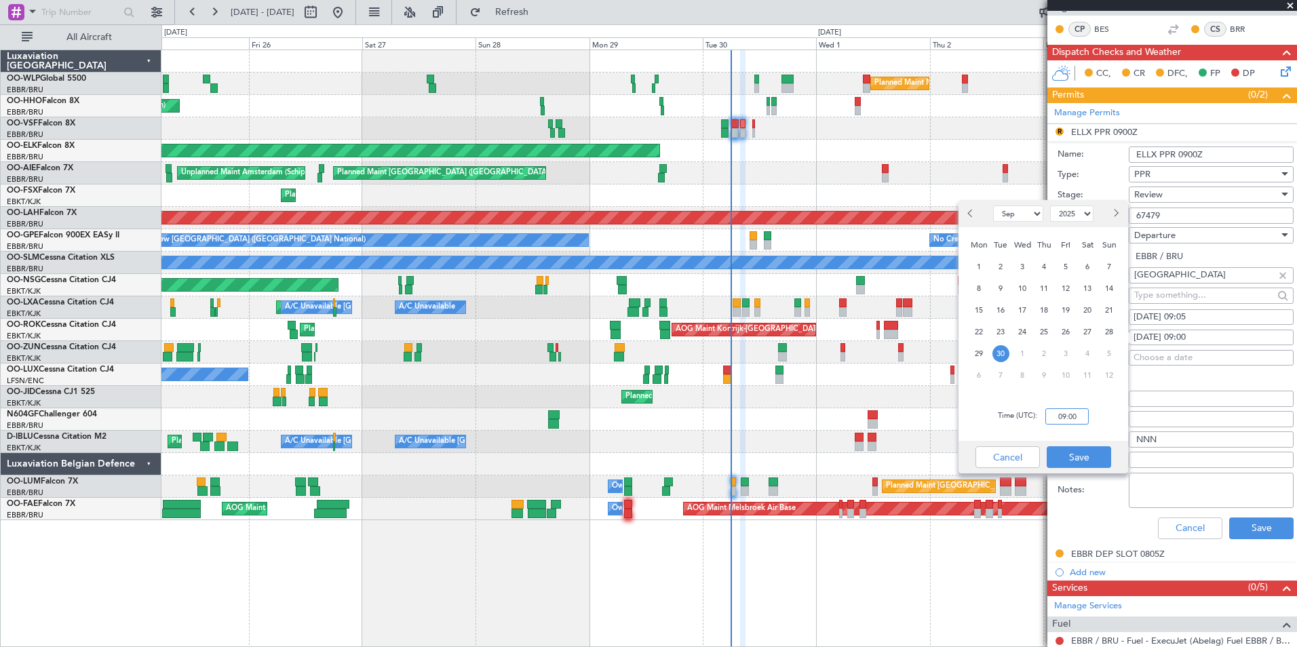
click at [1058, 416] on input "09:00" at bounding box center [1066, 416] width 43 height 16
type input "09:05"
click at [1084, 451] on button "Save" at bounding box center [1078, 457] width 64 height 22
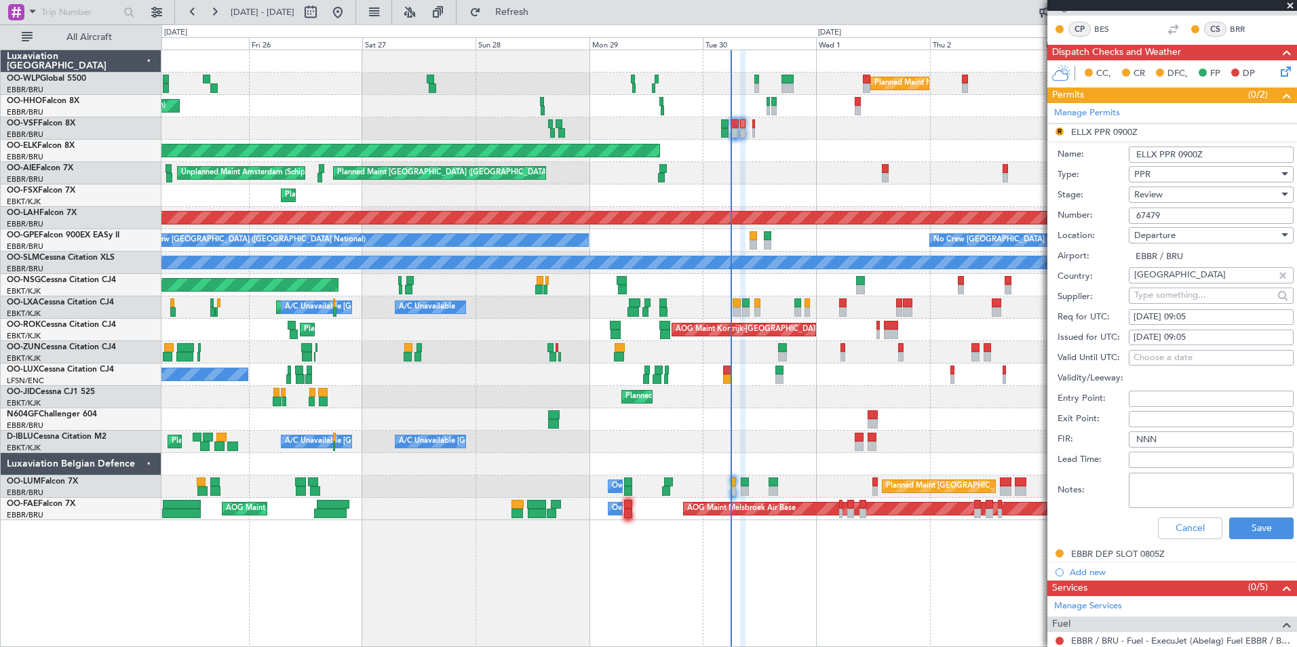
click at [1160, 195] on span "Review" at bounding box center [1148, 195] width 28 height 12
click at [1165, 241] on span "Not Requested" at bounding box center [1206, 242] width 142 height 20
click at [1256, 520] on button "Save" at bounding box center [1261, 528] width 64 height 22
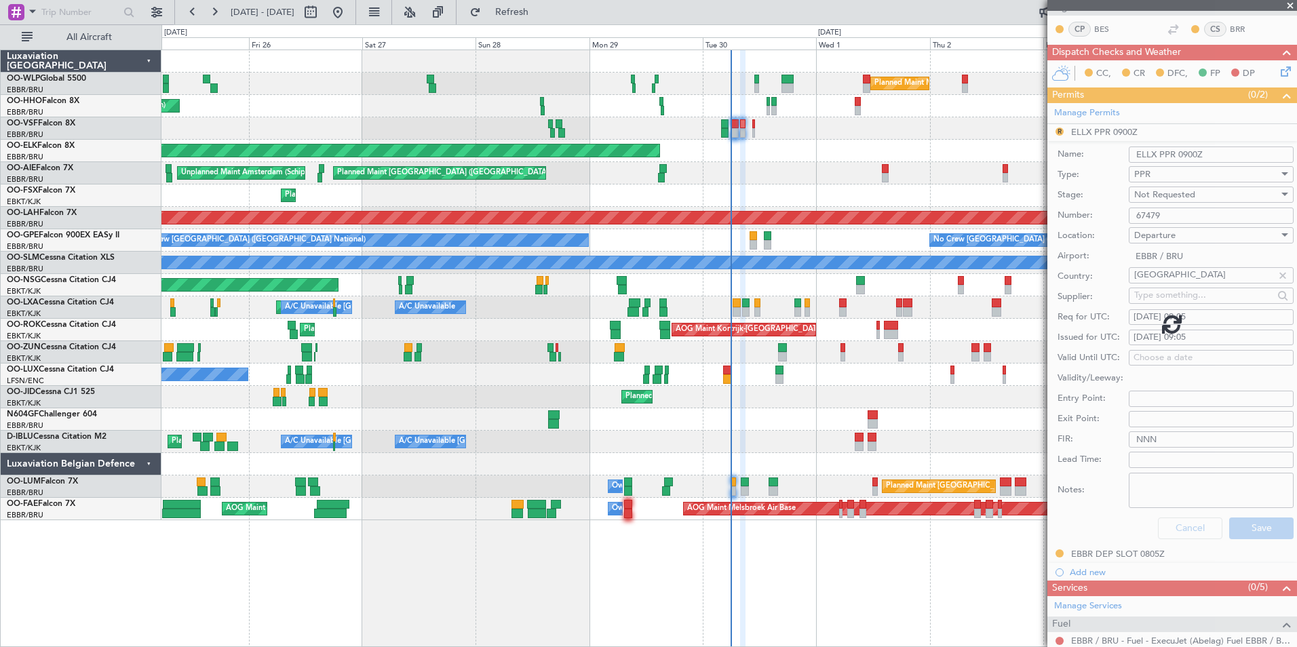
scroll to position [100, 0]
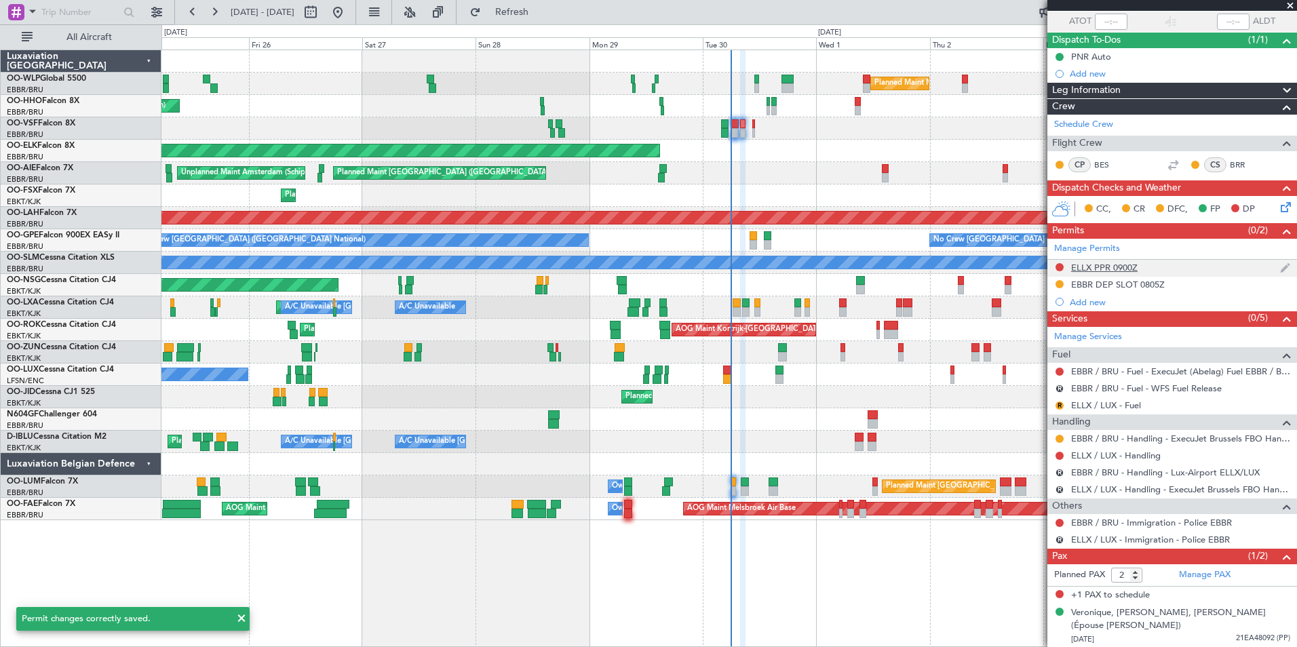
click at [1116, 269] on div "ELLX PPR 0900Z" at bounding box center [1104, 268] width 66 height 12
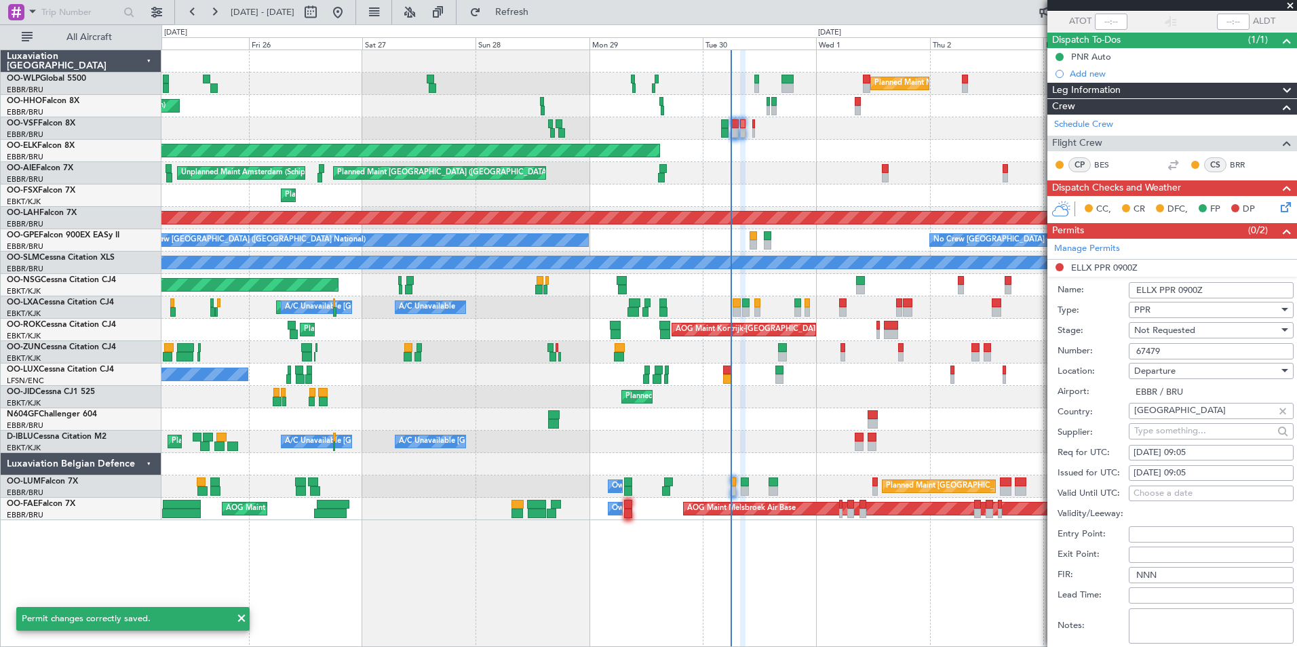
scroll to position [236, 0]
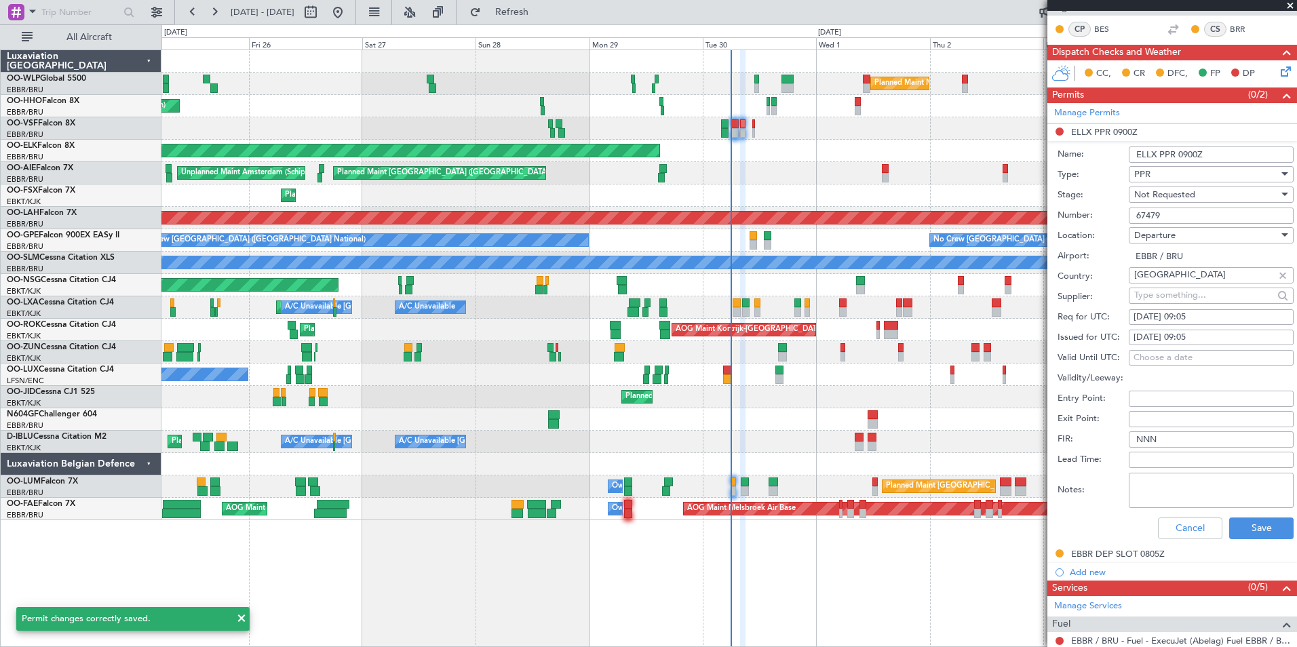
click at [1195, 154] on input "ELLX PPR 0900Z" at bounding box center [1210, 154] width 165 height 16
type input "ELLX PPR 0905Z"
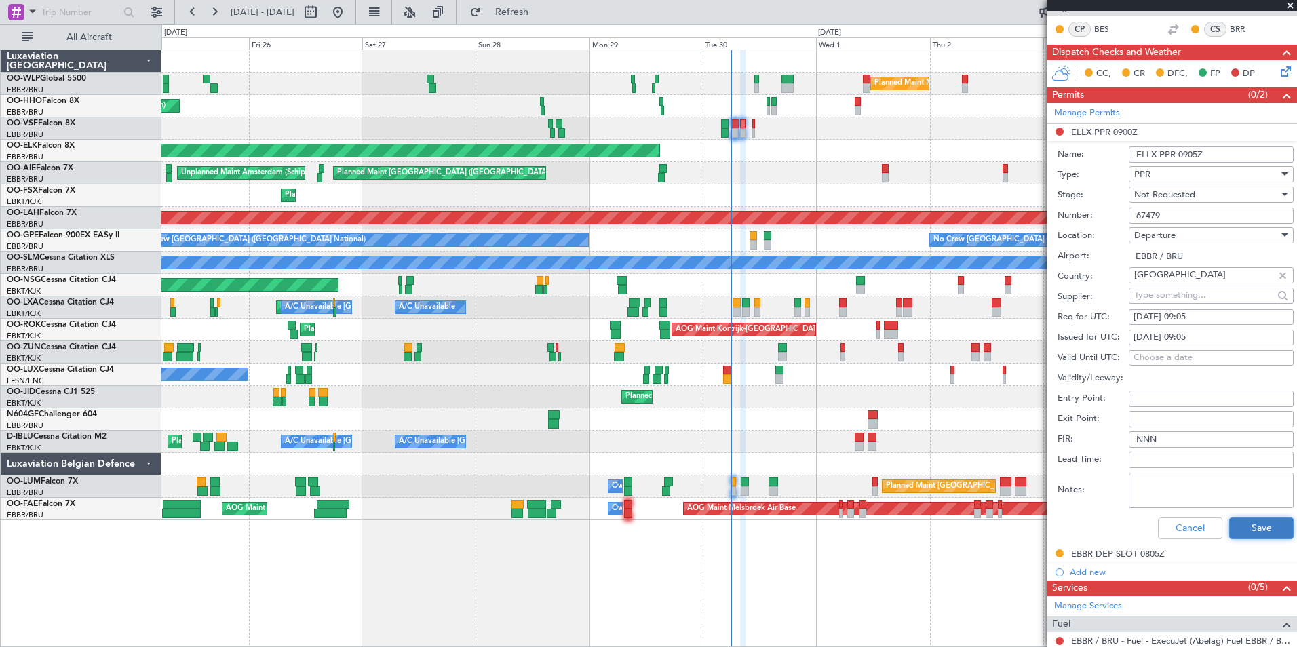
click at [1259, 528] on button "Save" at bounding box center [1261, 528] width 64 height 22
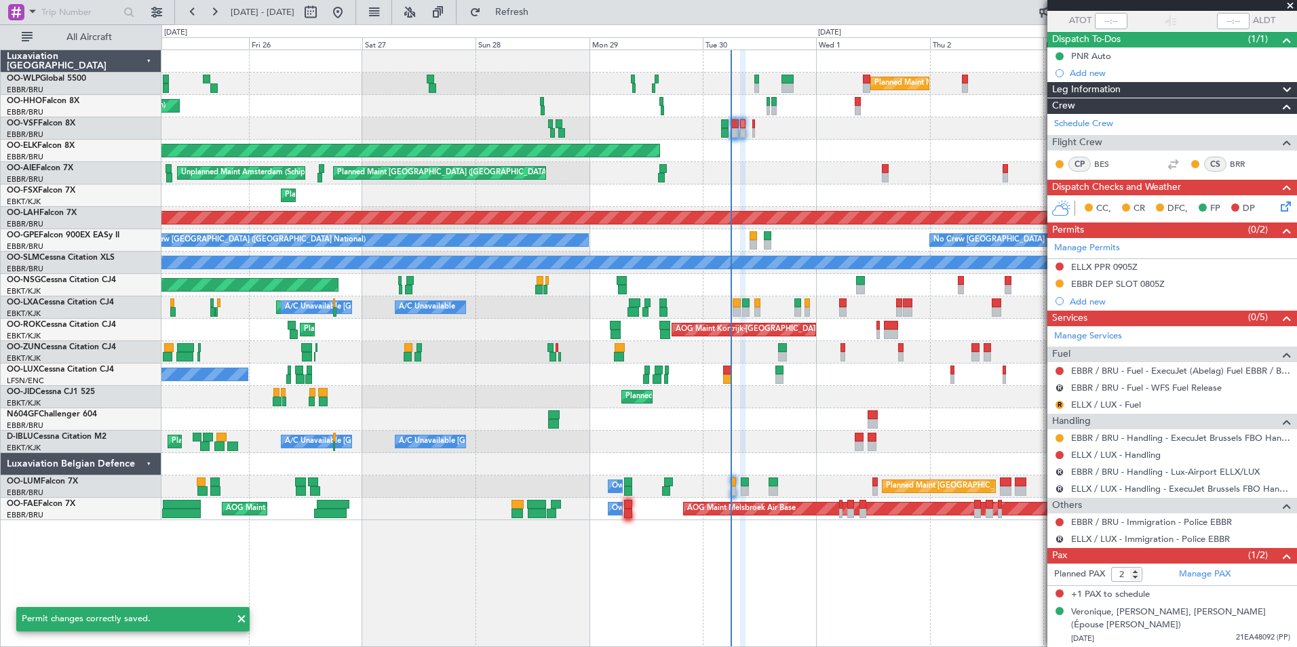
scroll to position [100, 0]
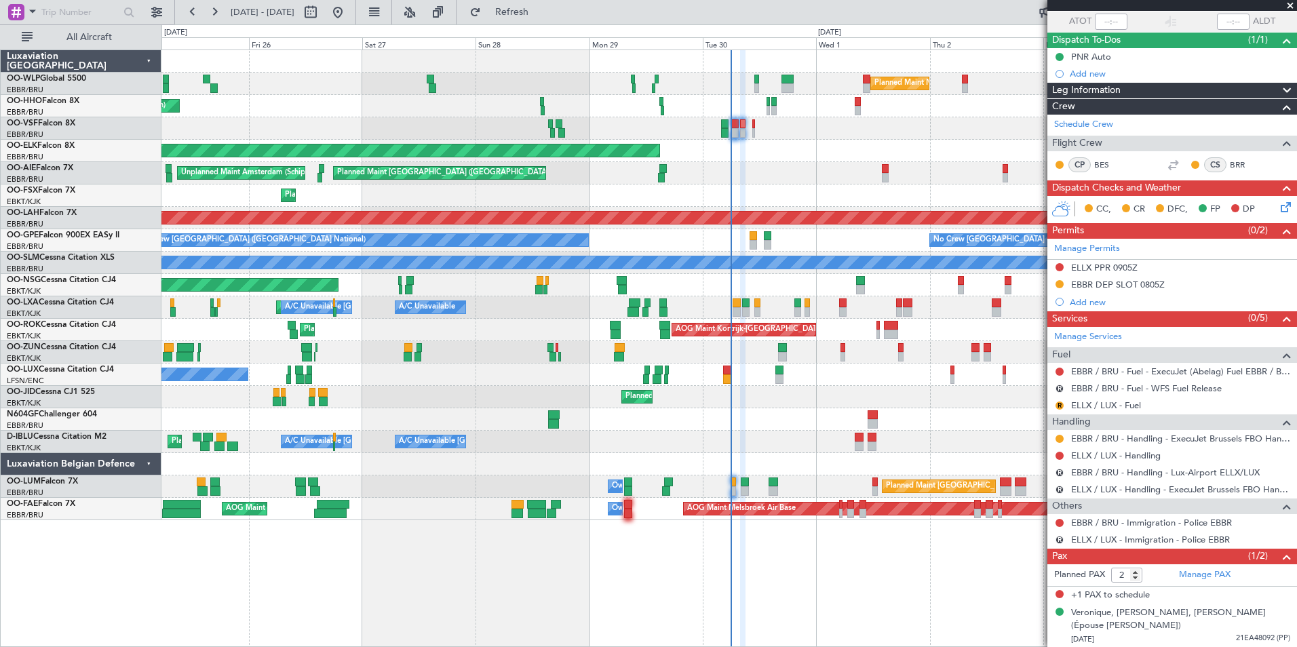
click at [1159, 290] on mat-tooltip-component "EBBR DEP SLOT 0805Z" at bounding box center [1118, 308] width 104 height 36
click at [1146, 285] on div "EBBR DEP SLOT 0805Z" at bounding box center [1118, 285] width 94 height 12
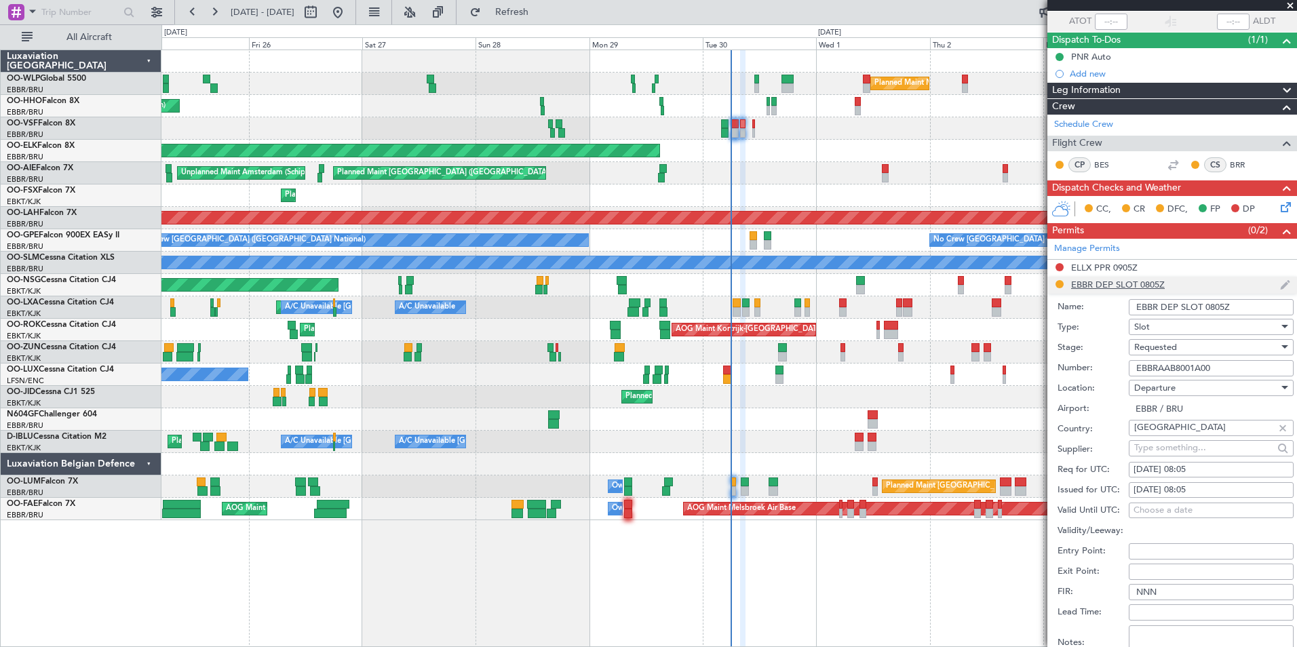
scroll to position [236, 0]
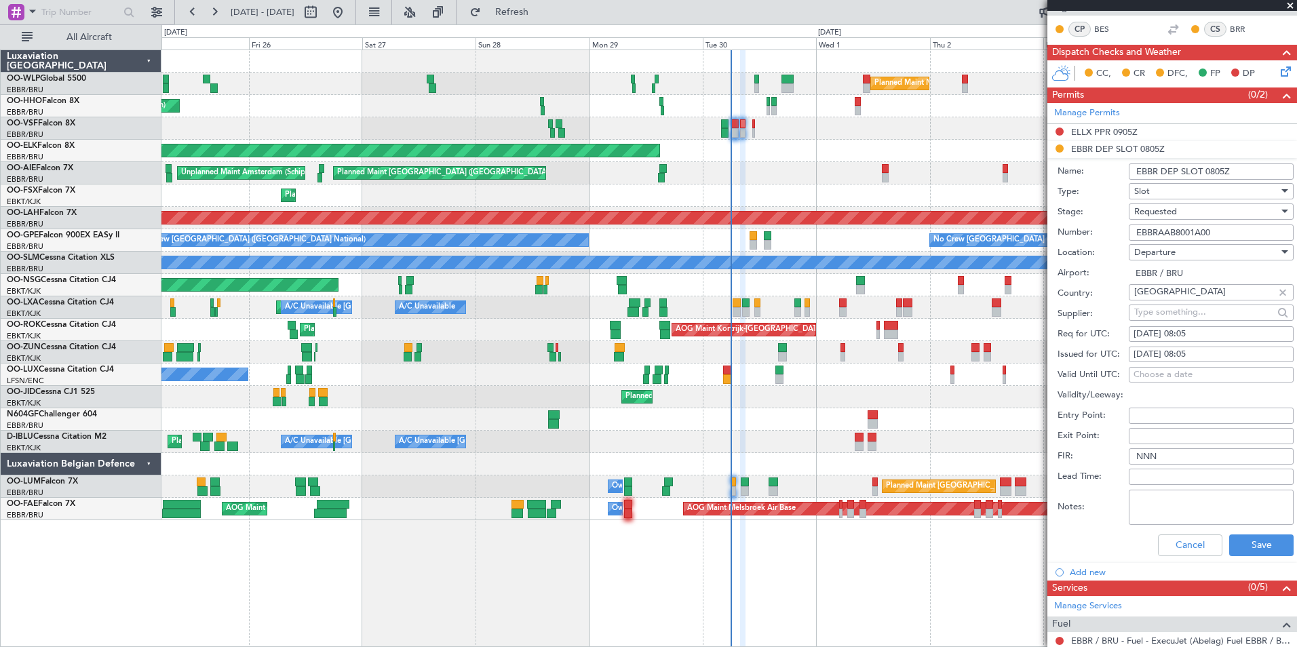
click at [1193, 227] on input "EBBRAAB8001A00" at bounding box center [1210, 232] width 165 height 16
paste input "22D"
type input "EBBRAAB8022D00"
click at [1142, 205] on span "Requested" at bounding box center [1155, 211] width 43 height 12
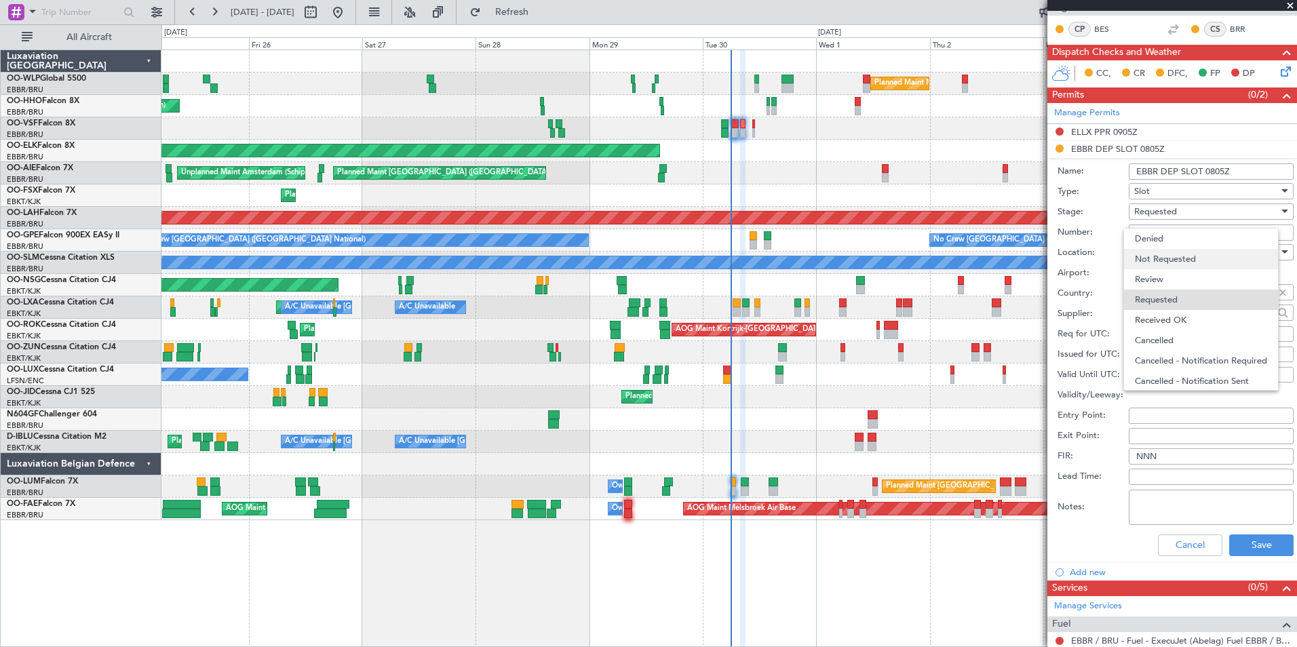
scroll to position [6, 0]
click at [1158, 318] on span "Received OK" at bounding box center [1206, 314] width 142 height 20
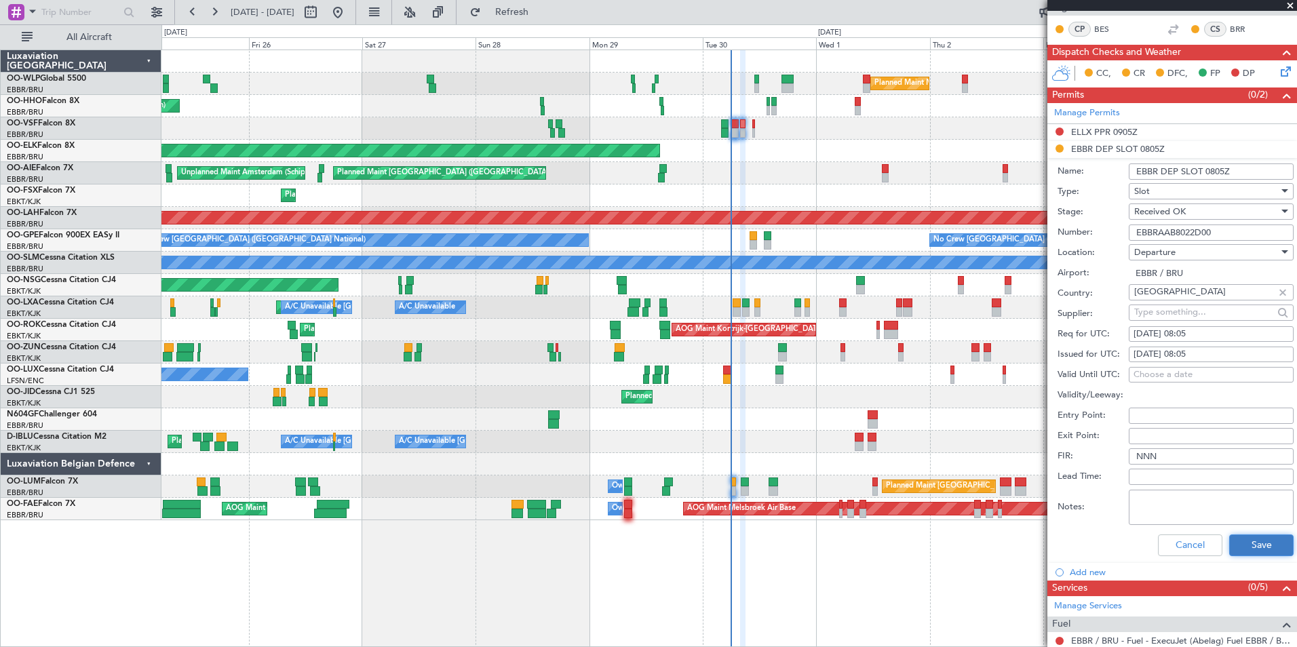
click at [1254, 543] on button "Save" at bounding box center [1261, 545] width 64 height 22
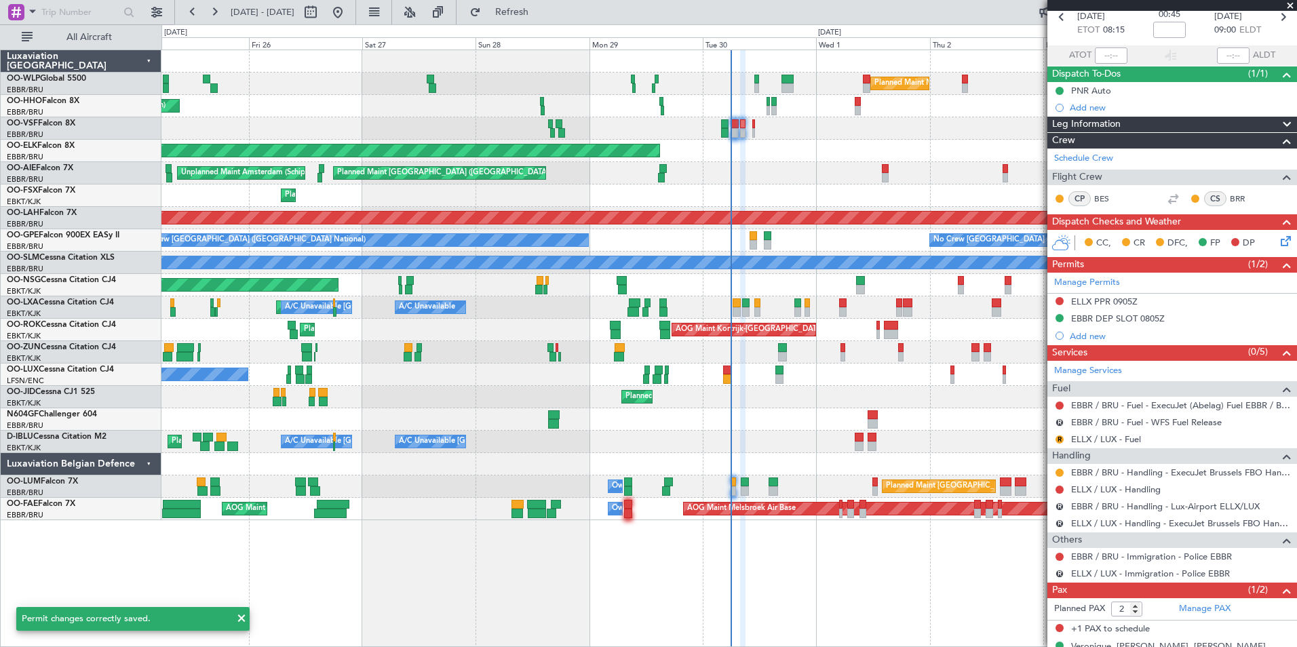
scroll to position [0, 0]
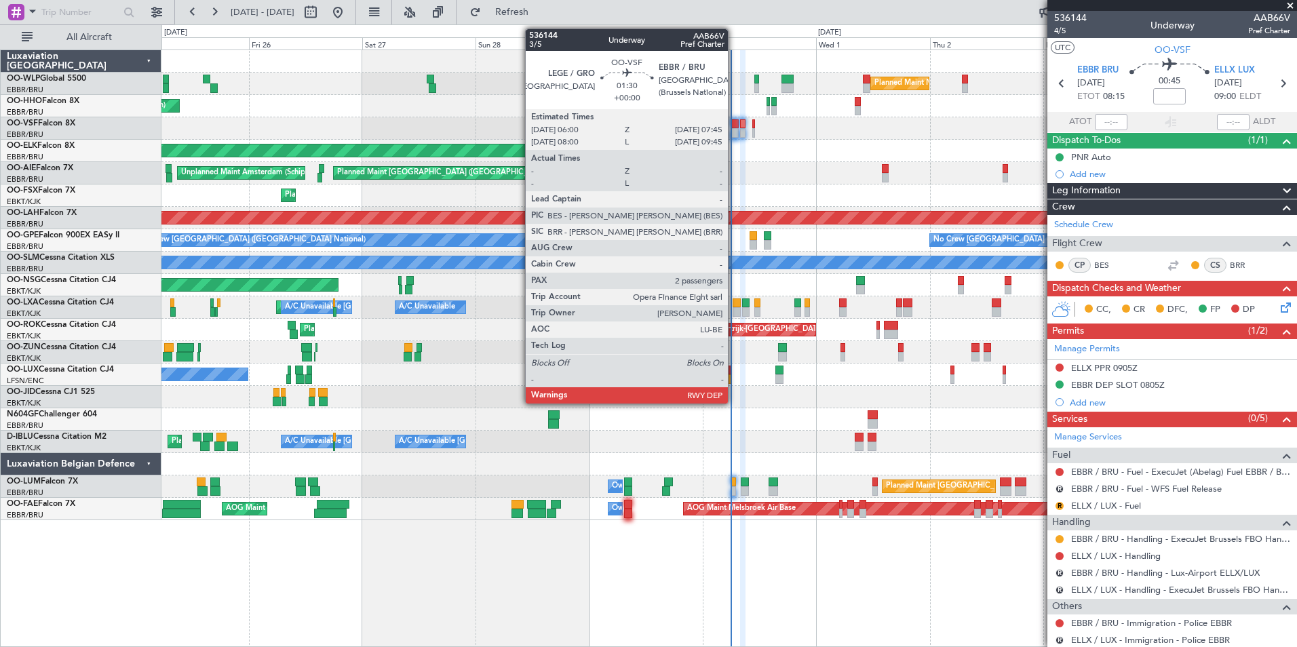
click at [734, 131] on div at bounding box center [734, 132] width 9 height 9
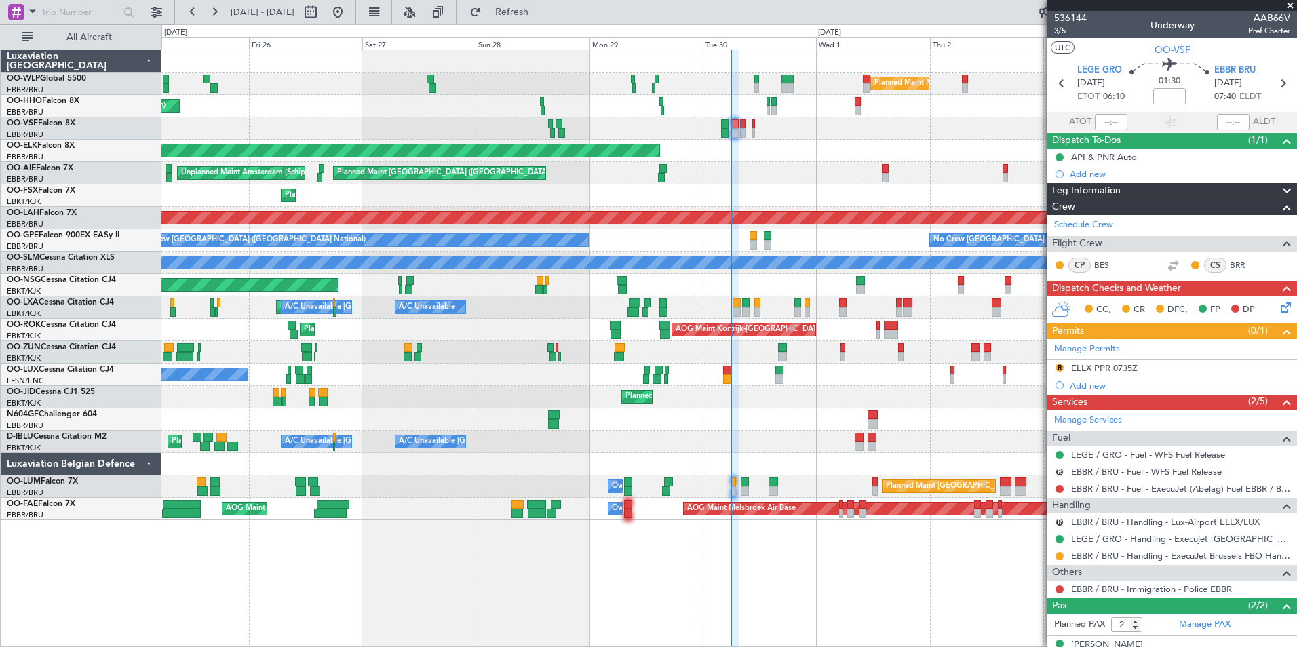
click at [1058, 367] on button "R" at bounding box center [1059, 367] width 8 height 8
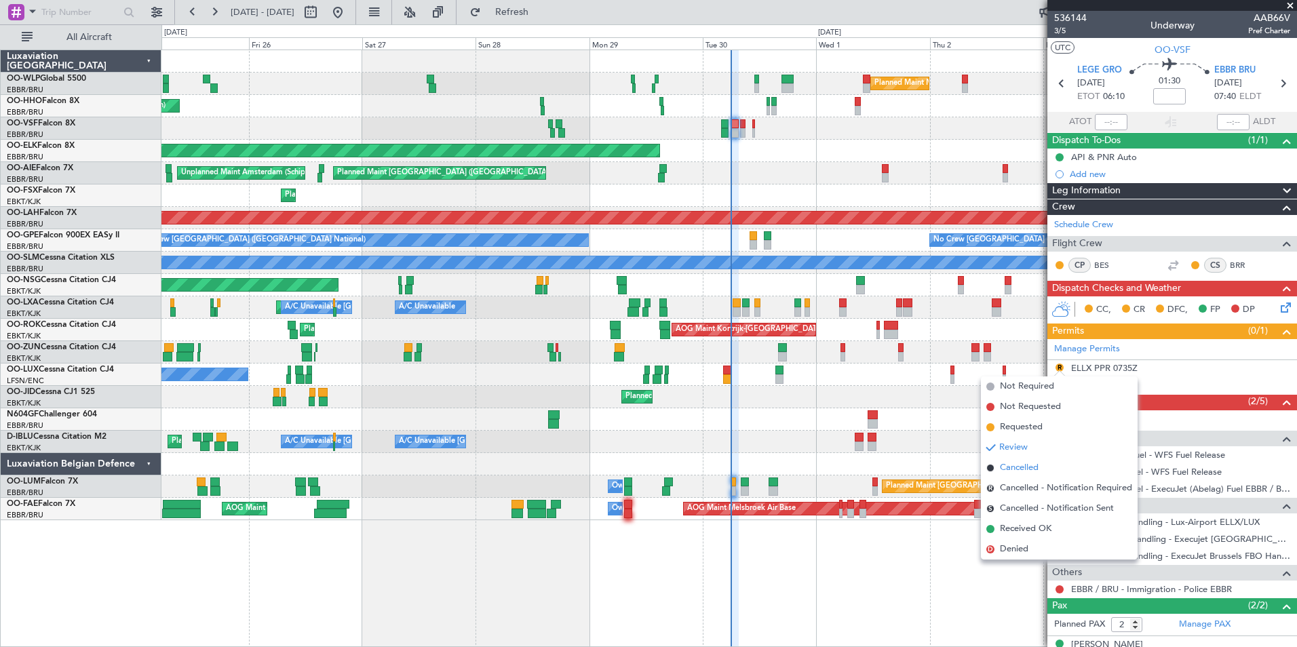
click at [1009, 471] on span "Cancelled" at bounding box center [1019, 468] width 39 height 14
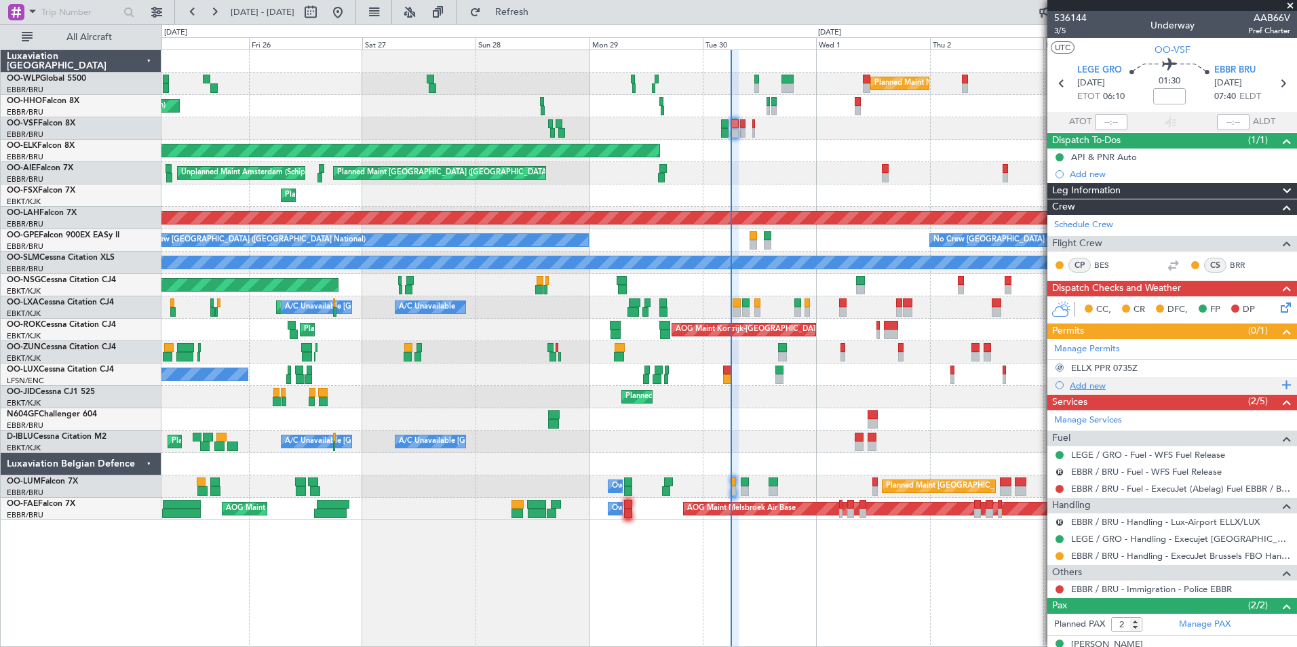
click at [1087, 387] on div "Add new" at bounding box center [1173, 386] width 208 height 12
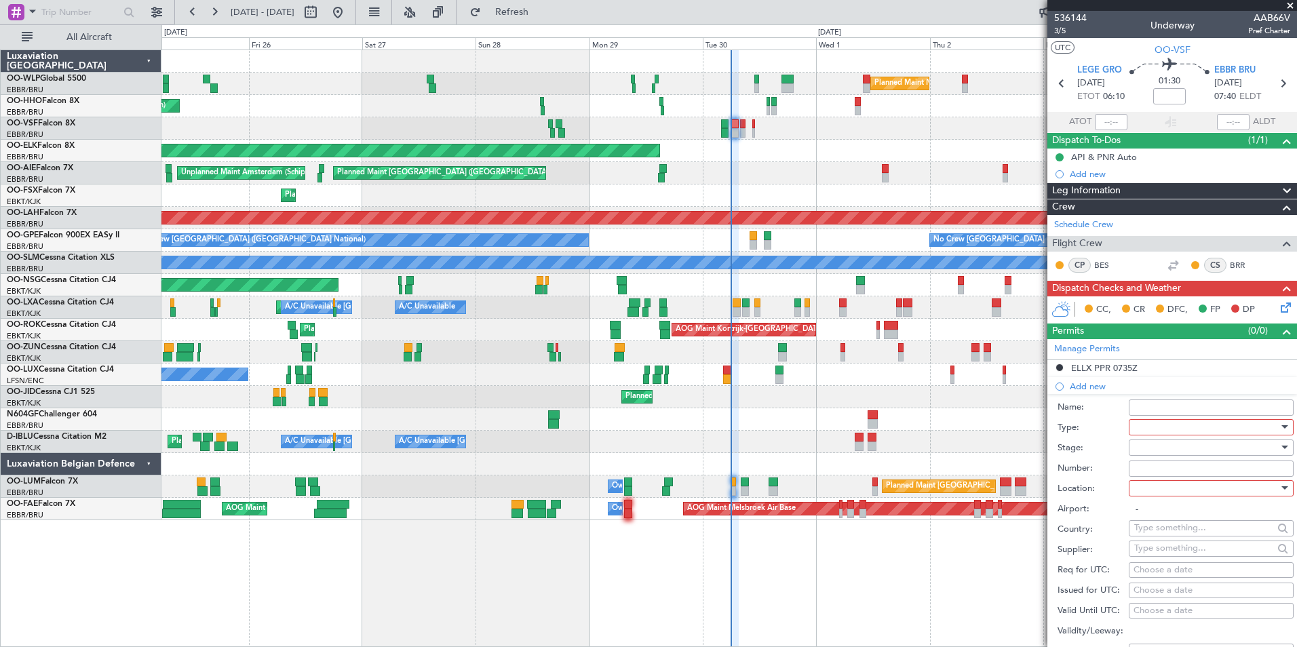
click at [1174, 423] on div at bounding box center [1206, 427] width 144 height 20
click at [1145, 551] on span "Slot" at bounding box center [1206, 556] width 142 height 20
click at [1158, 442] on div at bounding box center [1206, 447] width 144 height 20
click at [1160, 553] on span "Received OK" at bounding box center [1206, 556] width 142 height 20
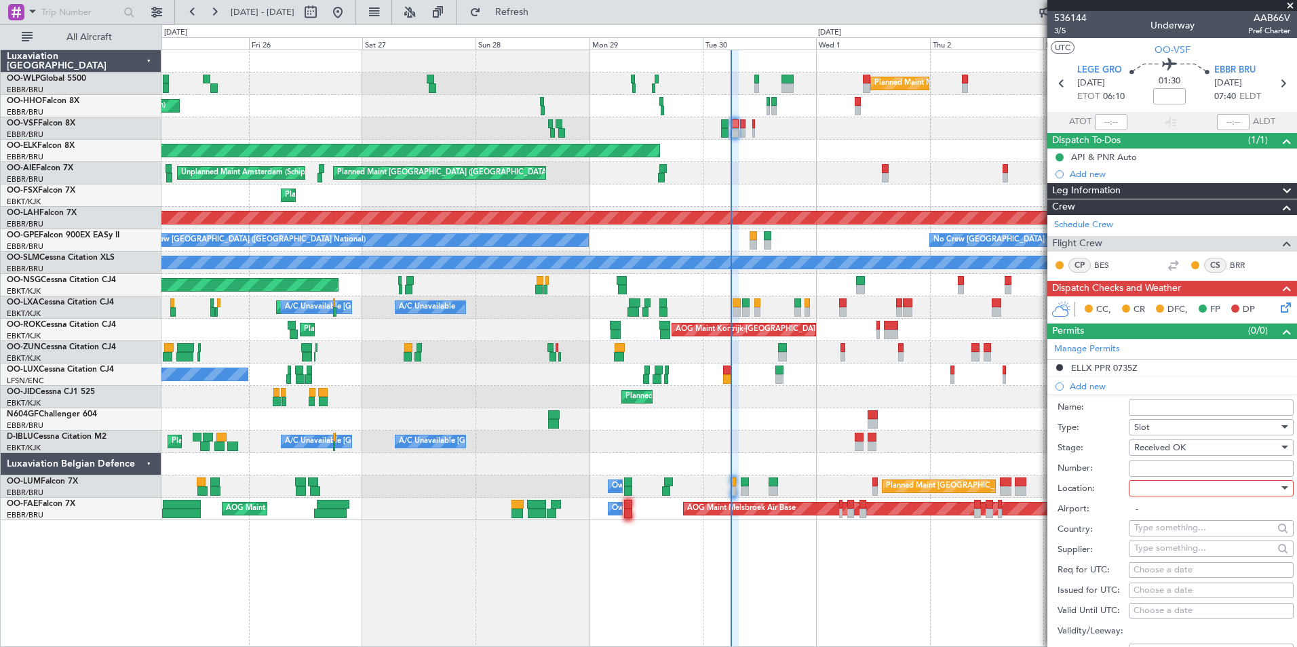
click at [1183, 466] on input "Number:" at bounding box center [1210, 468] width 165 height 16
paste input "EBBRAAB8021A"
type input "EBBRAAB8021A00"
click at [1170, 488] on div at bounding box center [1206, 488] width 144 height 20
click at [1163, 553] on span "Arrival" at bounding box center [1206, 556] width 142 height 20
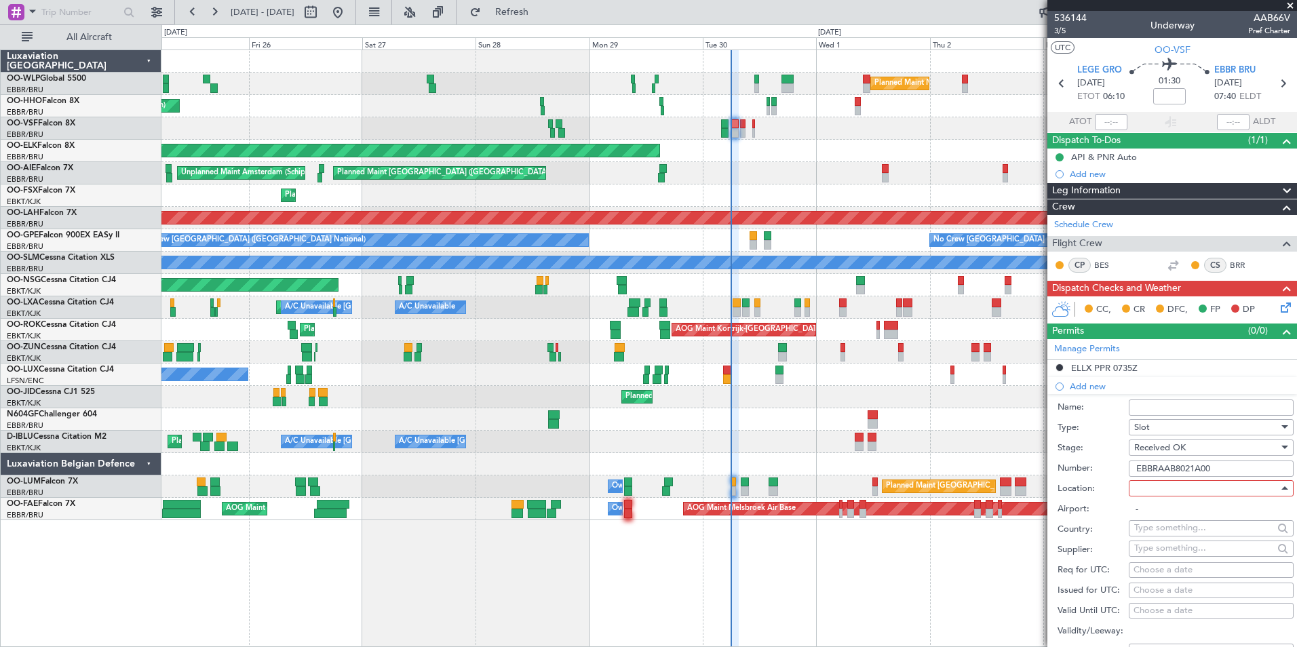
type input "EBBR / BRU"
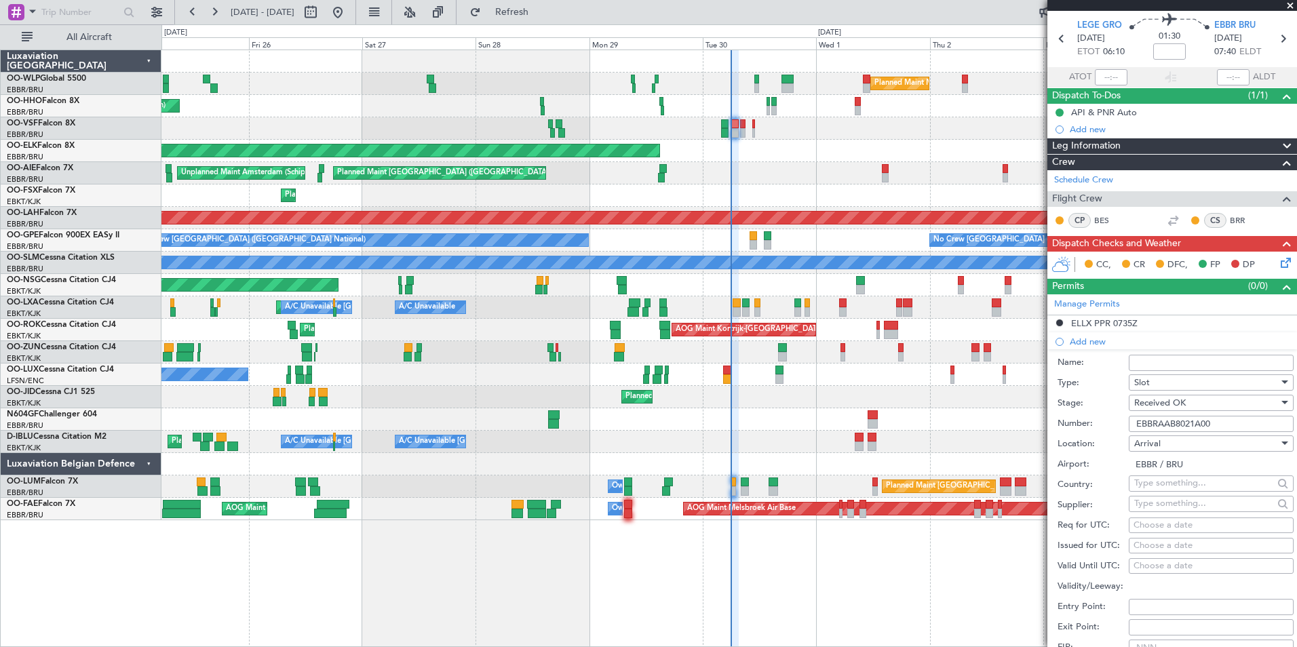
scroll to position [68, 0]
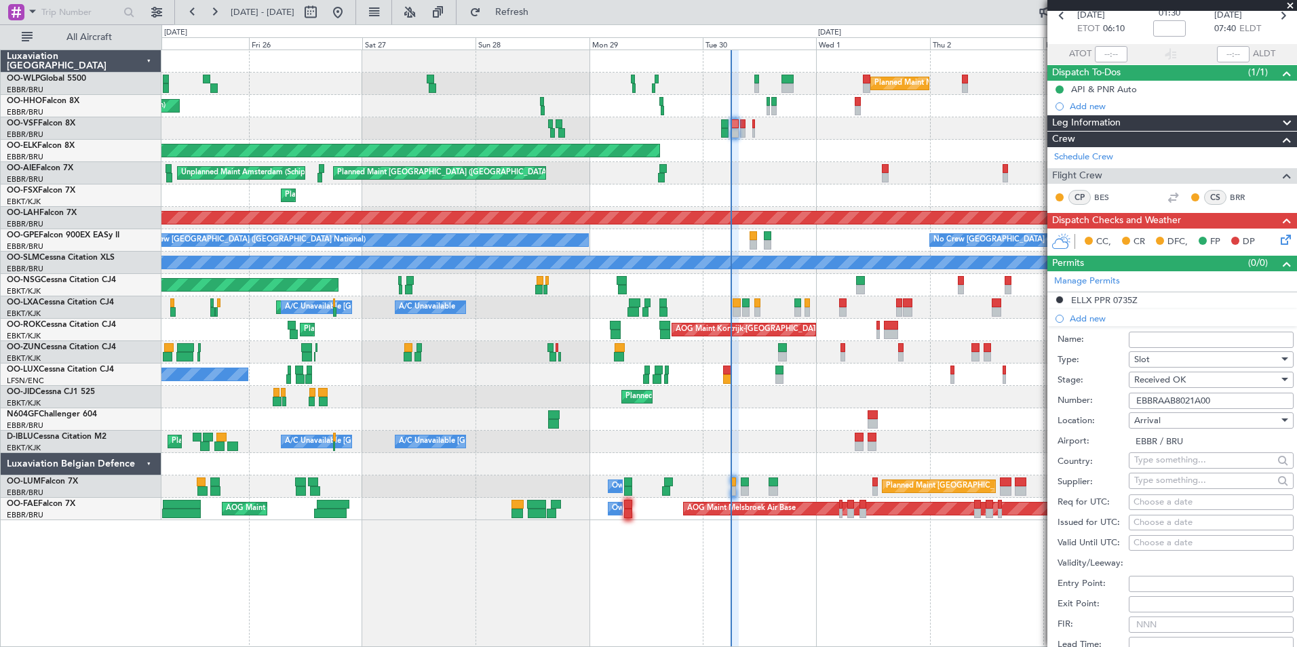
click at [1175, 496] on div "Choose a date" at bounding box center [1210, 503] width 155 height 14
select select "9"
select select "2025"
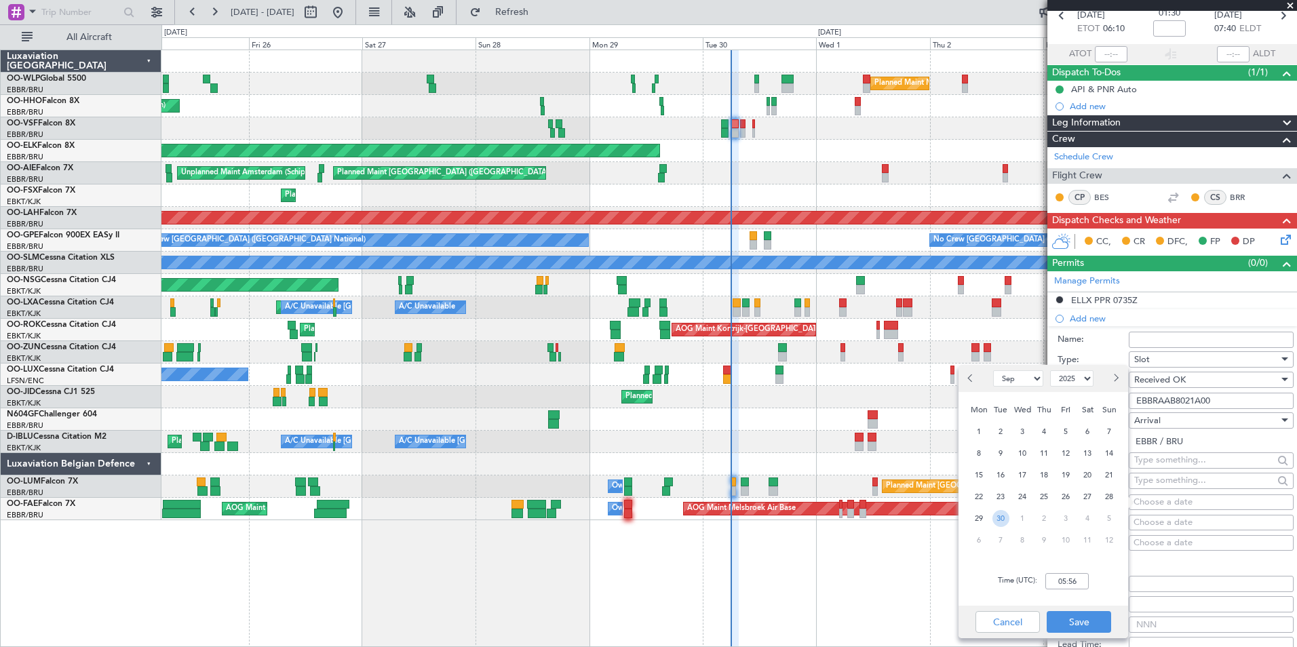
click at [1004, 515] on span "30" at bounding box center [1000, 518] width 17 height 17
click at [1073, 583] on input "00:00" at bounding box center [1066, 581] width 43 height 16
type input "07:40"
click at [1090, 623] on button "Save" at bounding box center [1078, 622] width 64 height 22
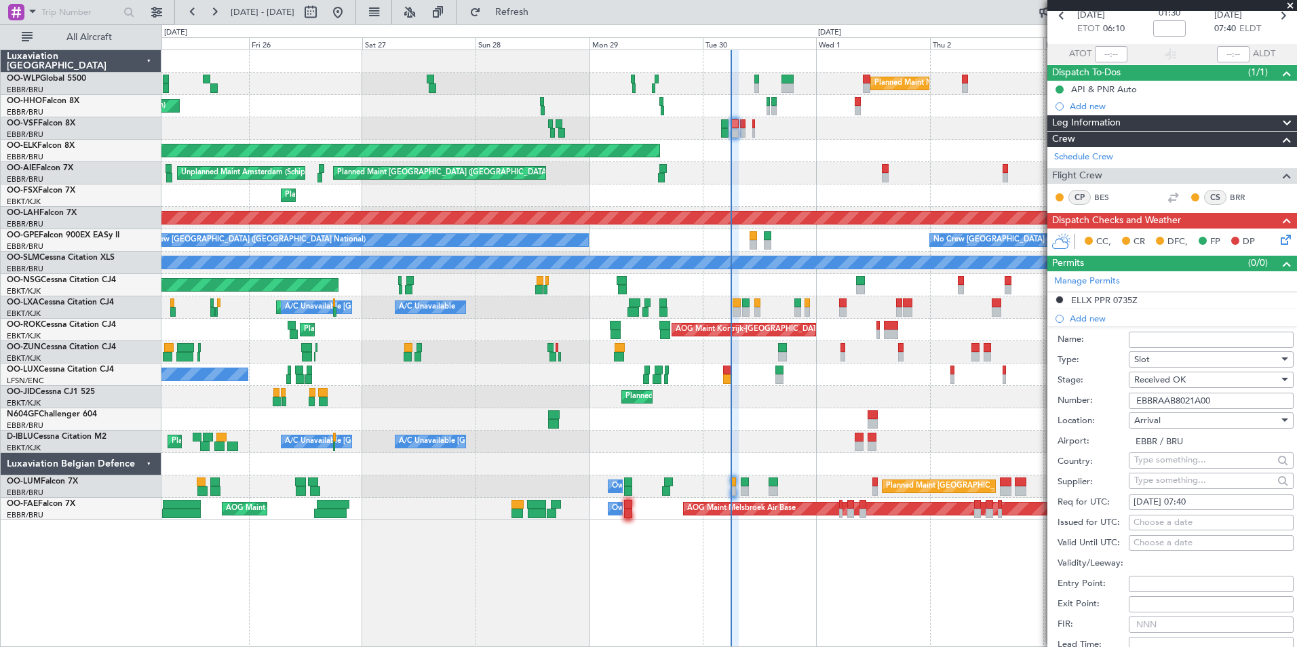
scroll to position [271, 0]
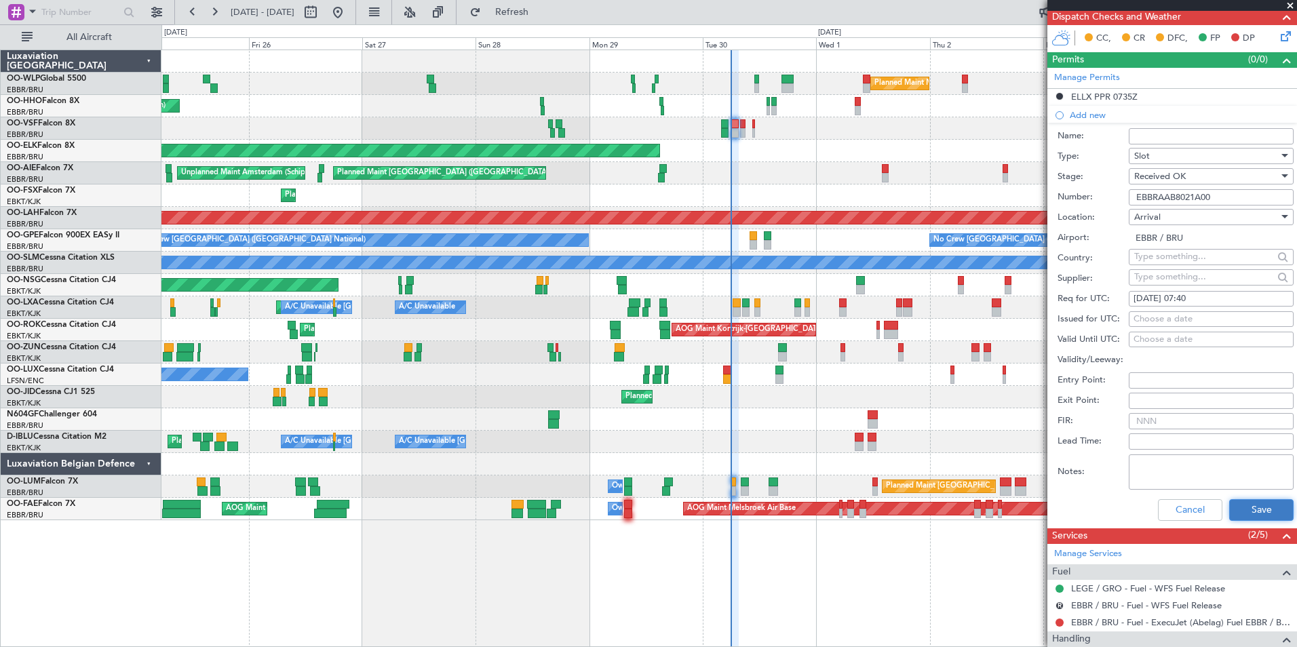
click at [1250, 514] on button "Save" at bounding box center [1261, 510] width 64 height 22
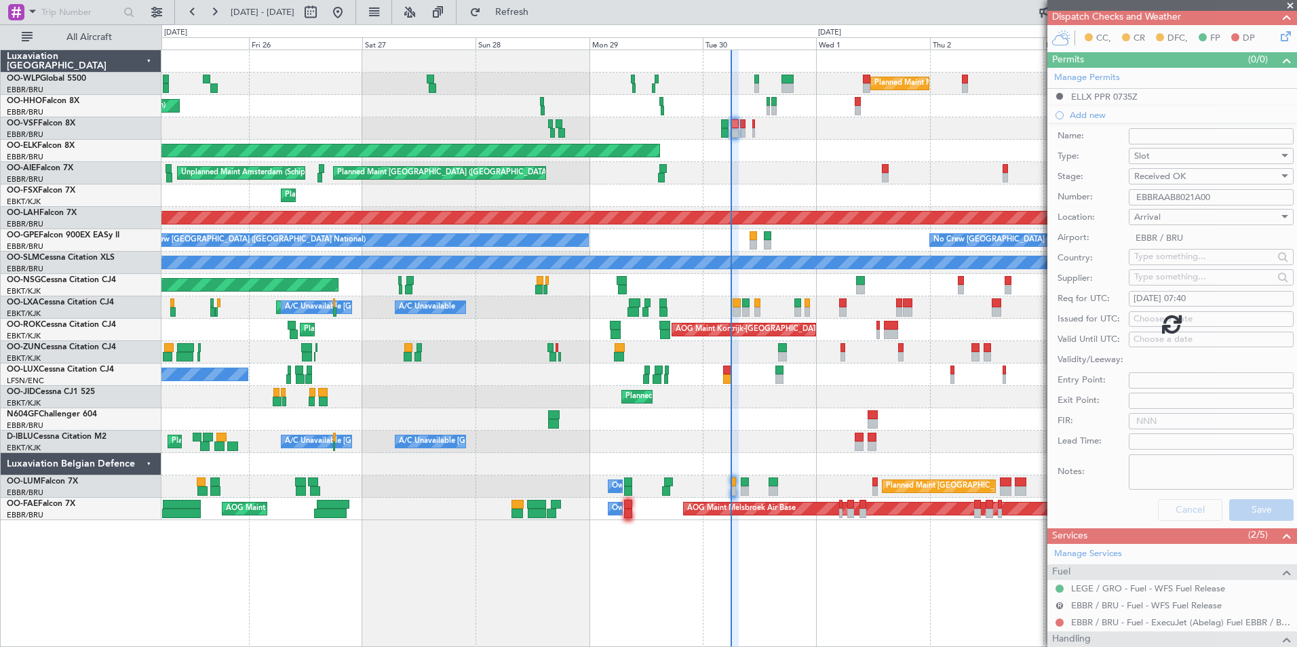
scroll to position [80, 0]
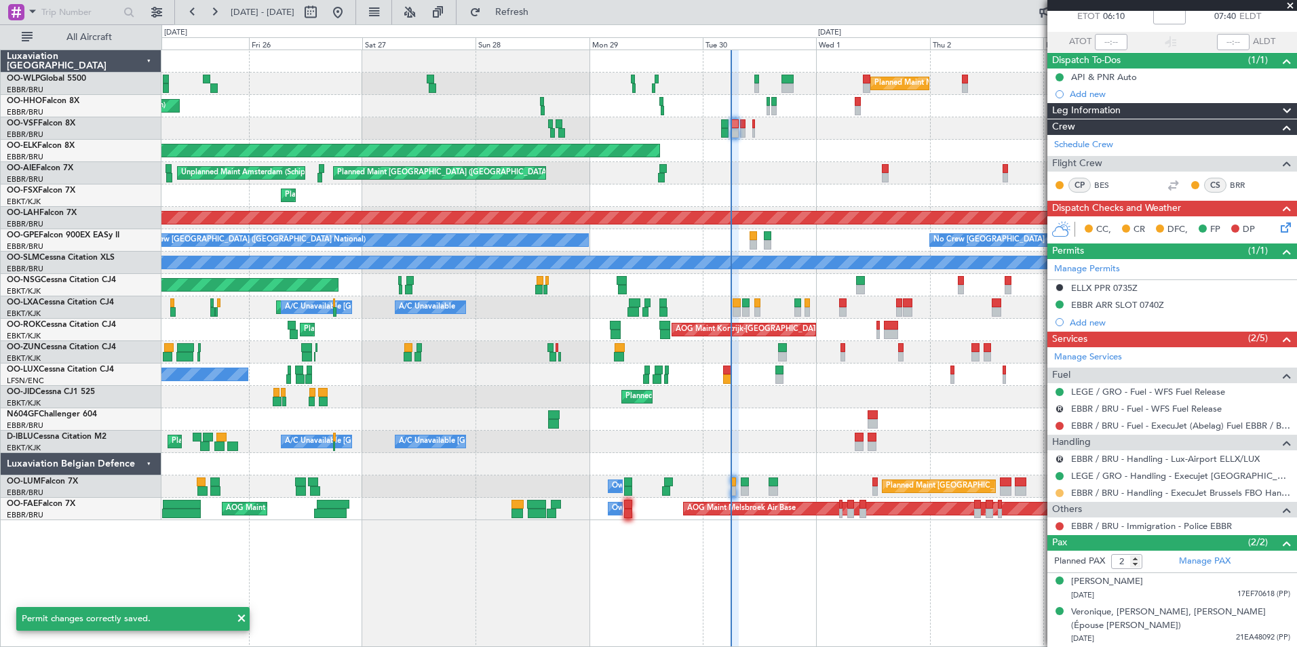
click at [1059, 494] on button at bounding box center [1059, 493] width 8 height 8
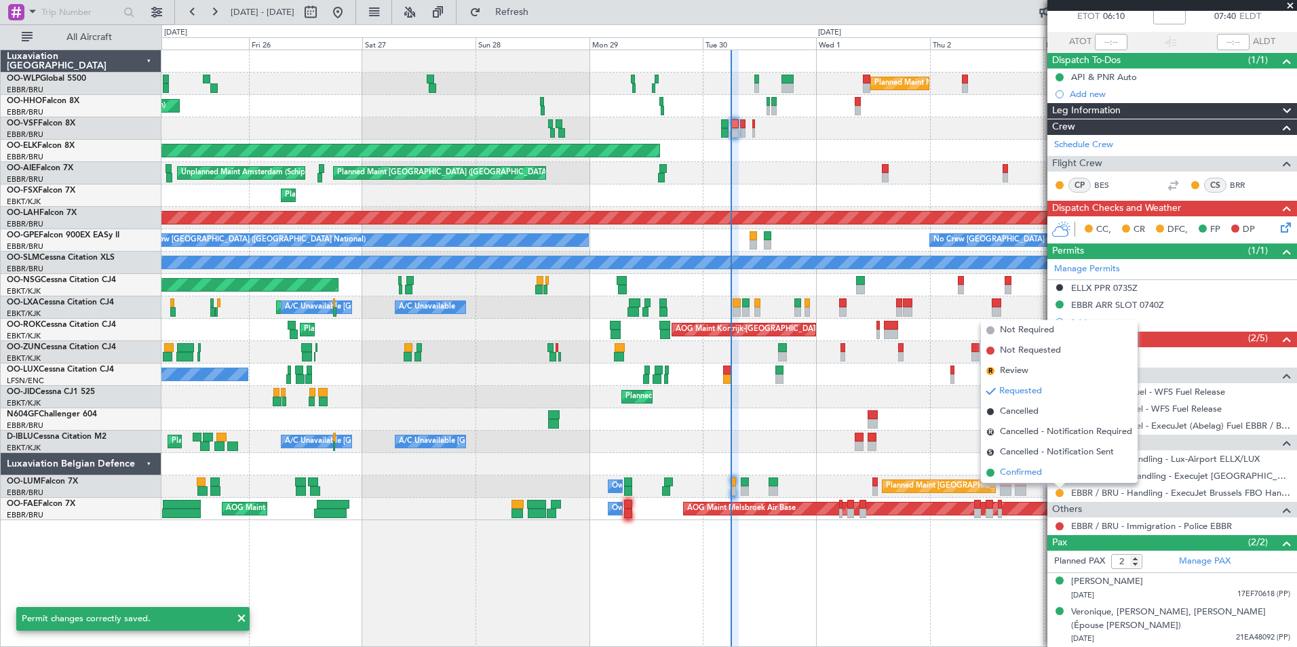
click at [1038, 468] on span "Confirmed" at bounding box center [1021, 473] width 42 height 14
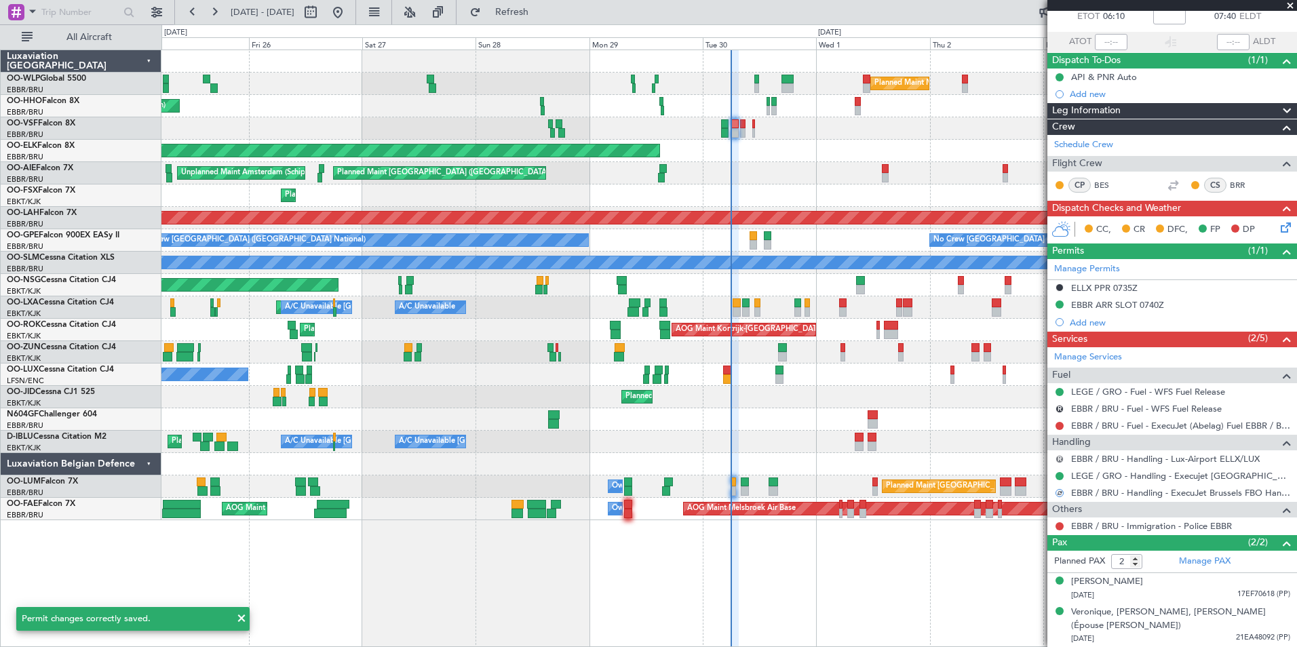
click at [1056, 459] on button "R" at bounding box center [1059, 459] width 8 height 8
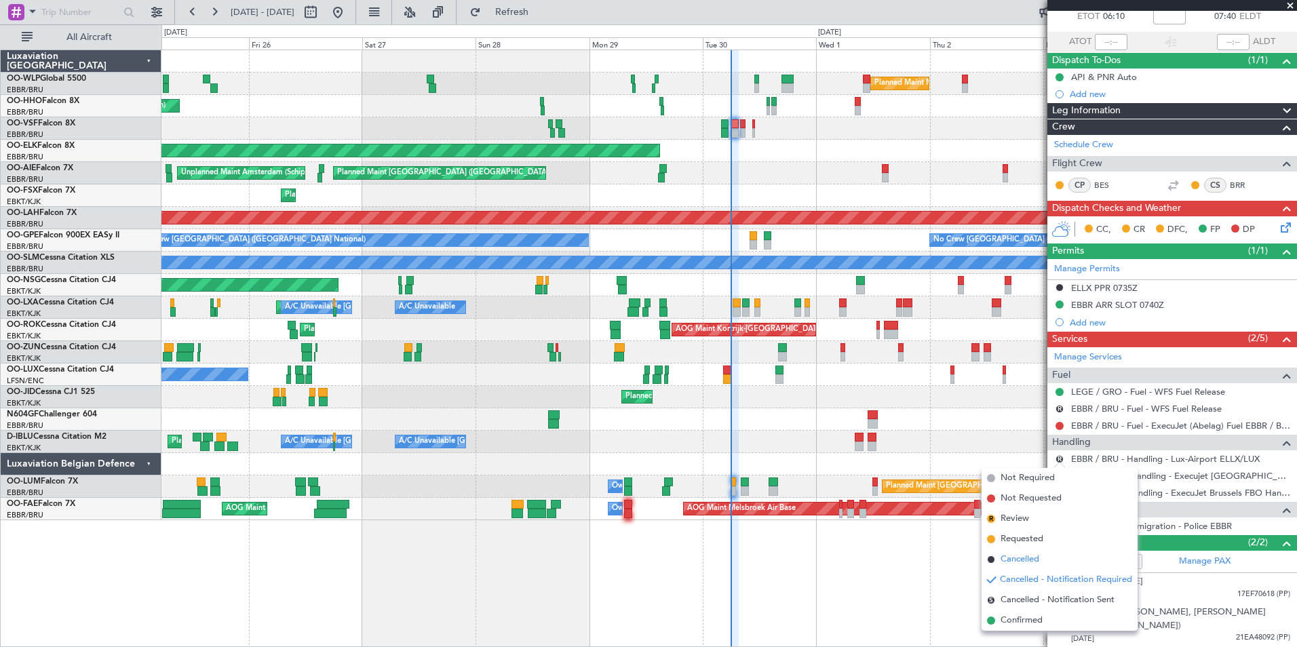
click at [1029, 554] on span "Cancelled" at bounding box center [1019, 560] width 39 height 14
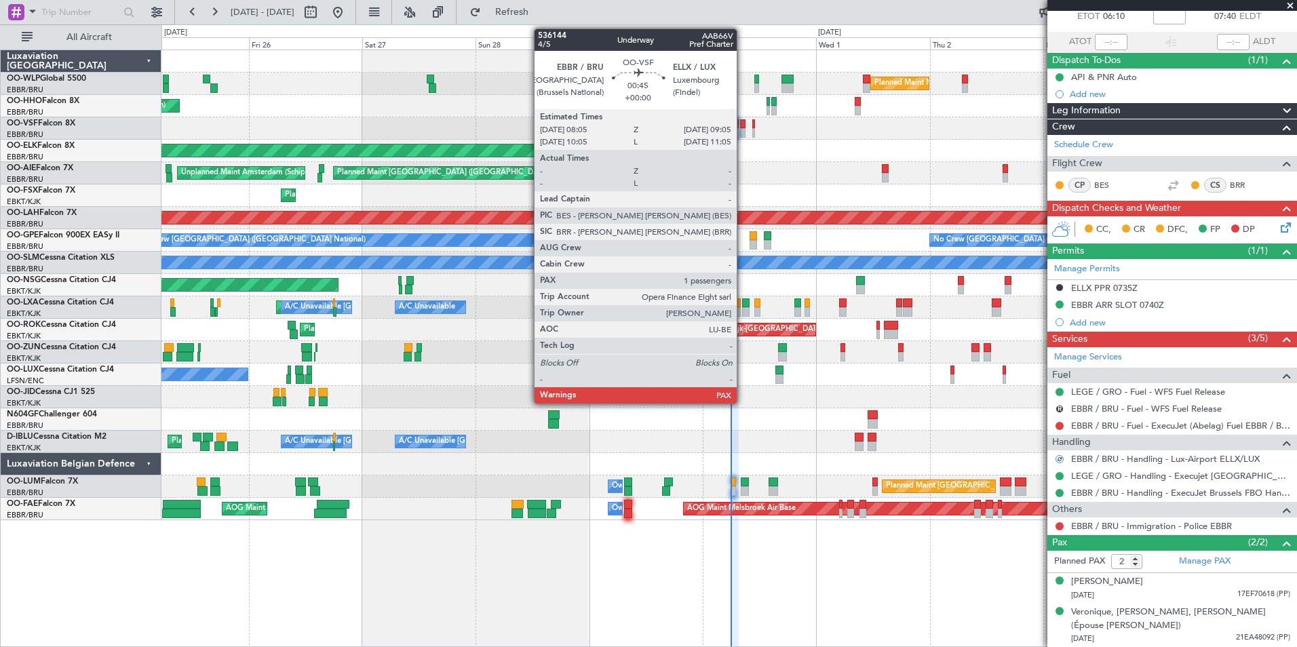
click at [743, 125] on div at bounding box center [742, 123] width 5 height 9
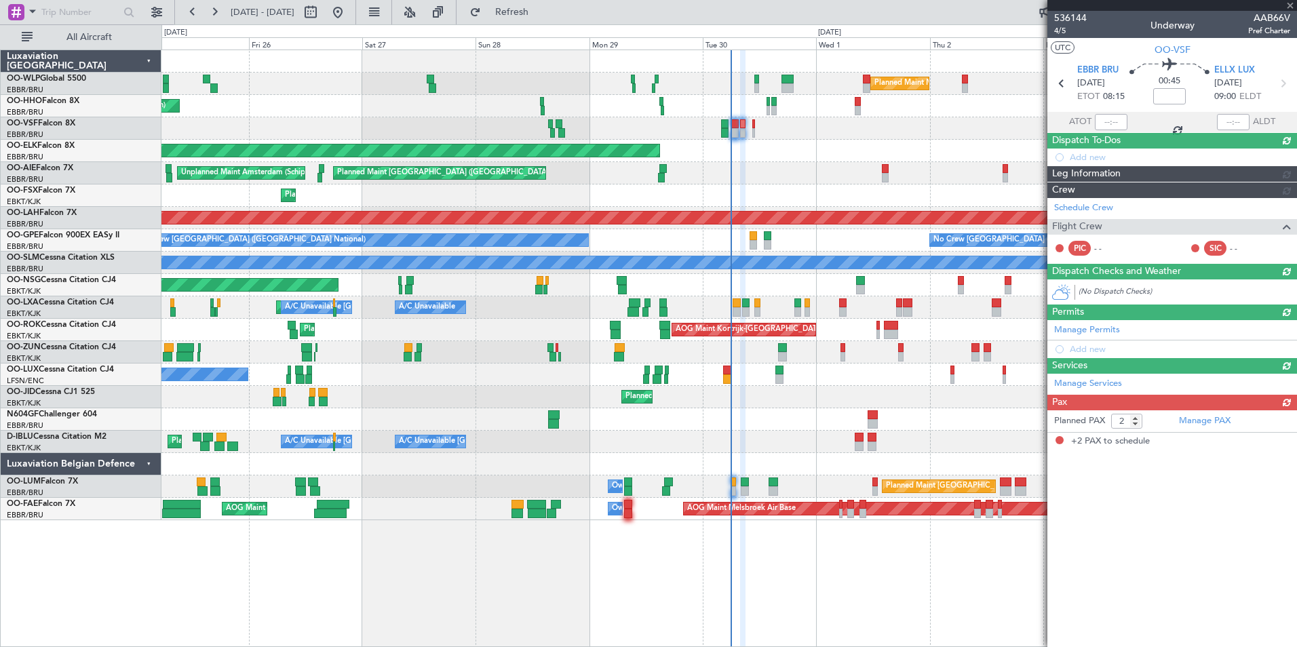
scroll to position [0, 0]
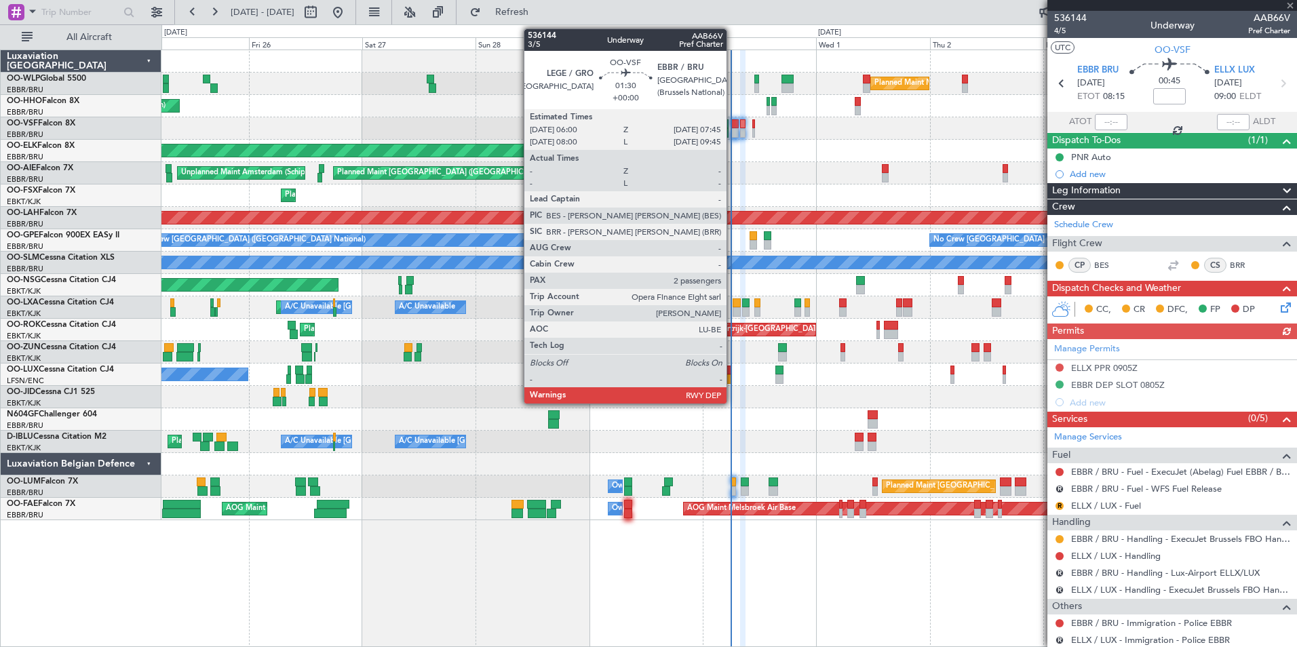
click at [732, 129] on div at bounding box center [734, 132] width 9 height 9
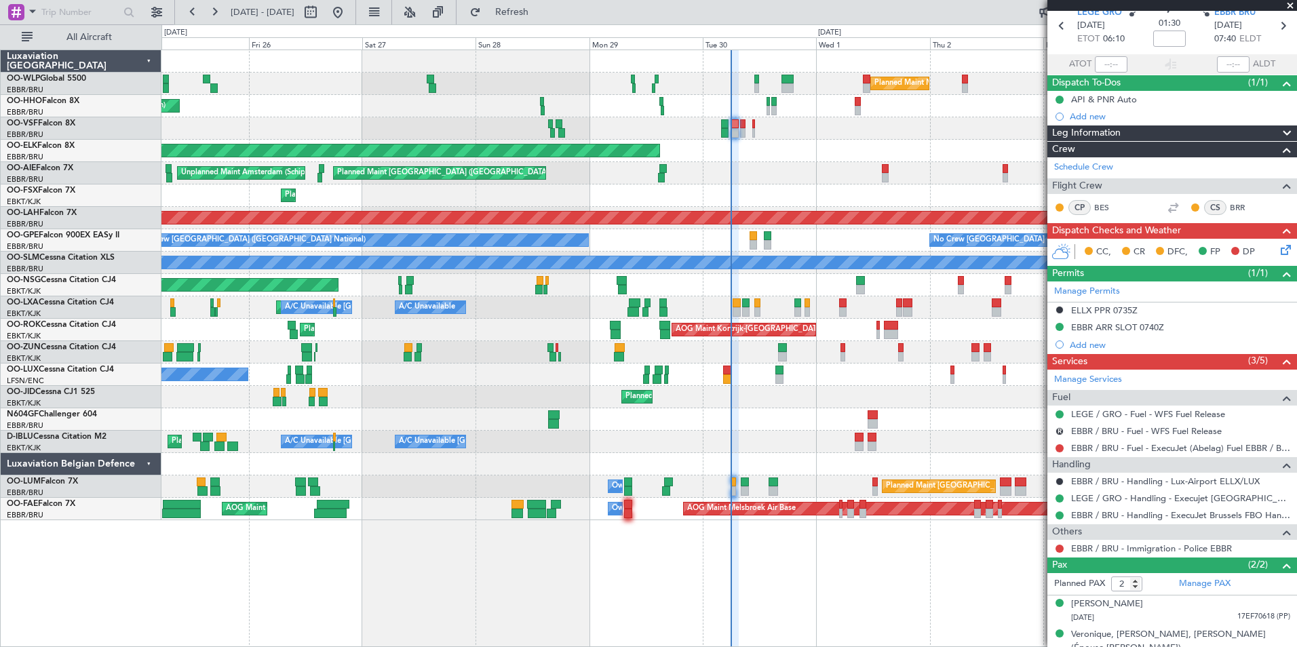
scroll to position [68, 0]
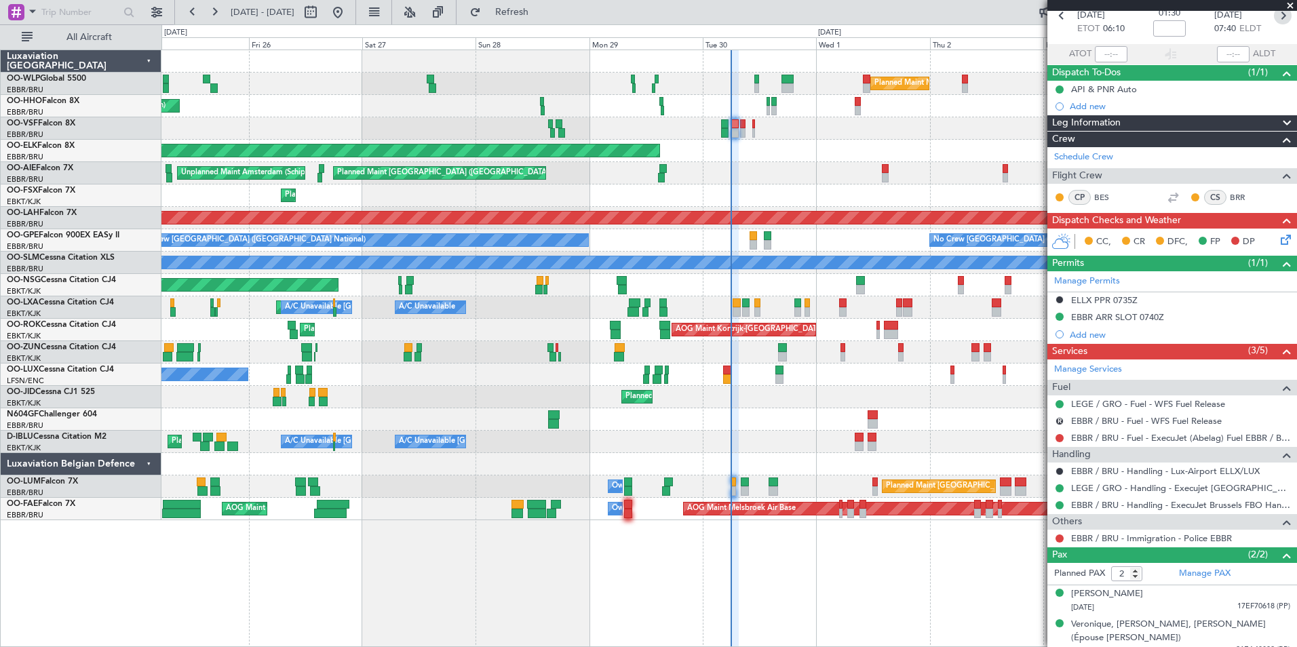
click at [1274, 22] on icon at bounding box center [1283, 16] width 18 height 18
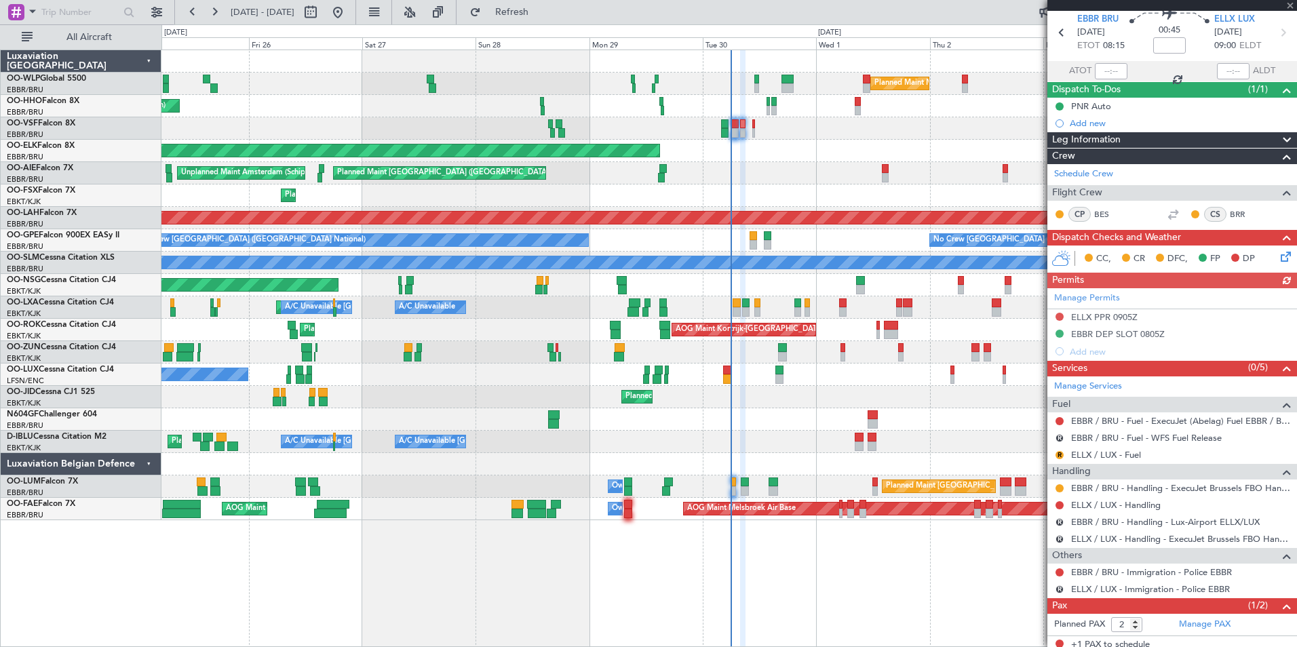
scroll to position [100, 0]
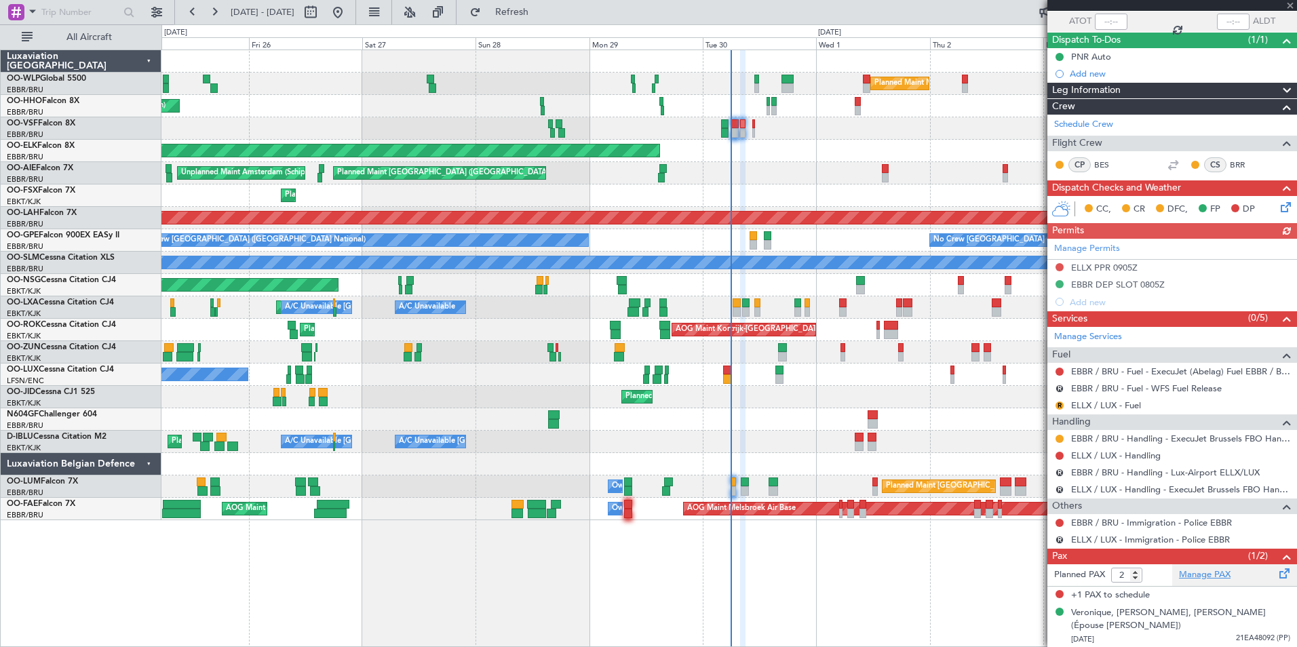
click at [1200, 576] on link "Manage PAX" at bounding box center [1205, 575] width 52 height 14
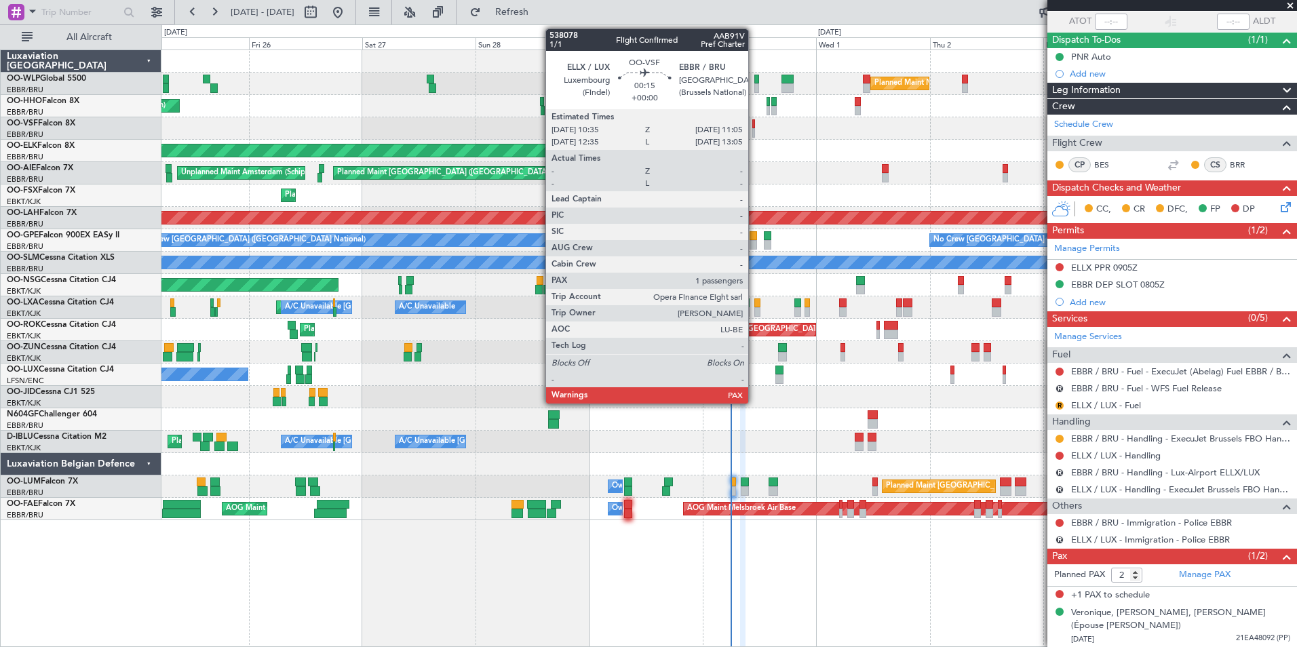
click at [754, 128] on div at bounding box center [753, 132] width 3 height 9
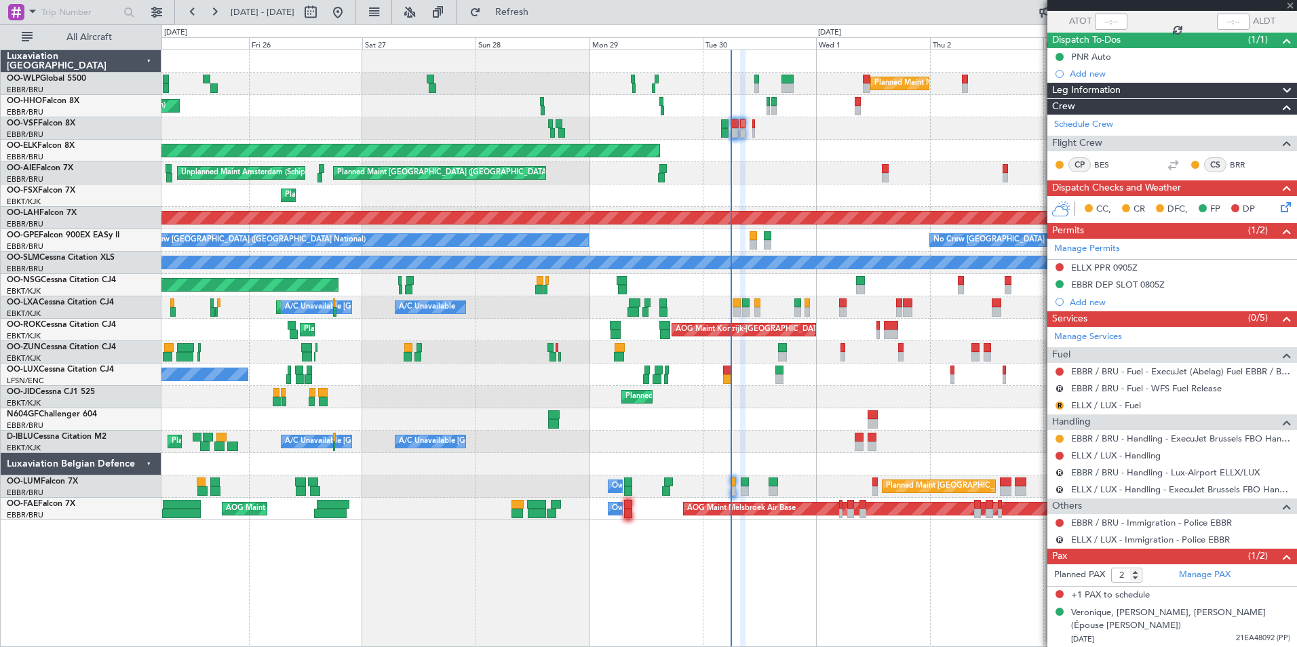
type input "1"
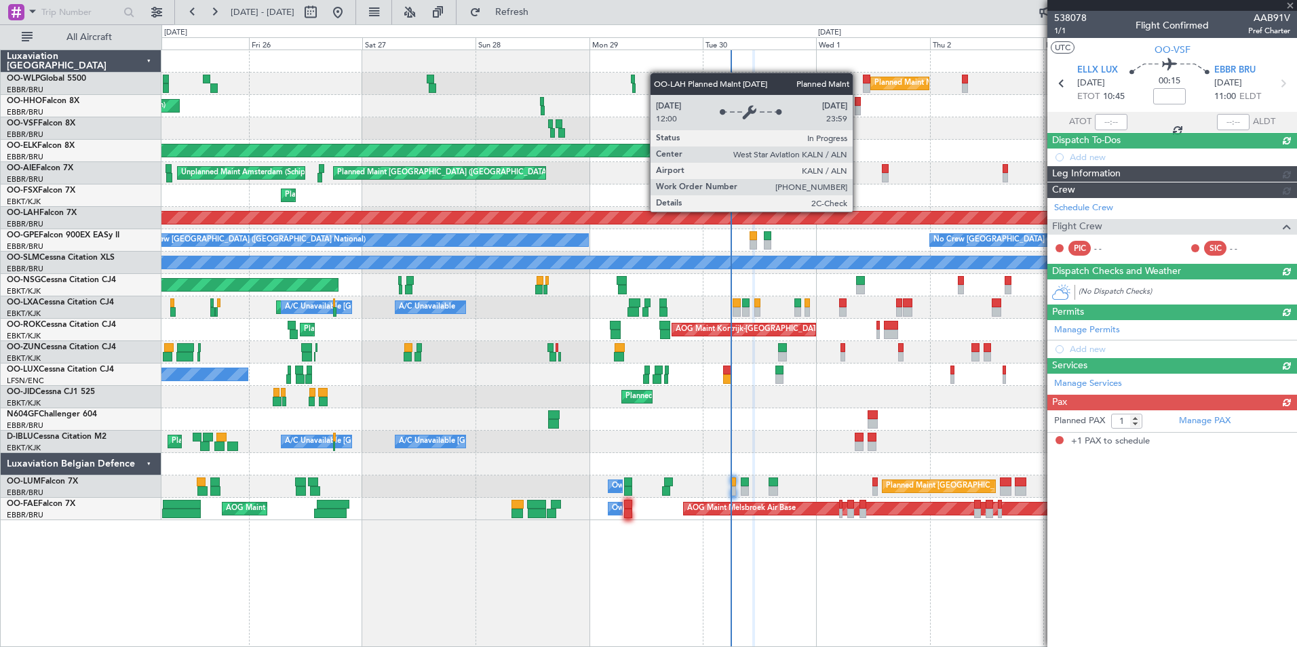
scroll to position [0, 0]
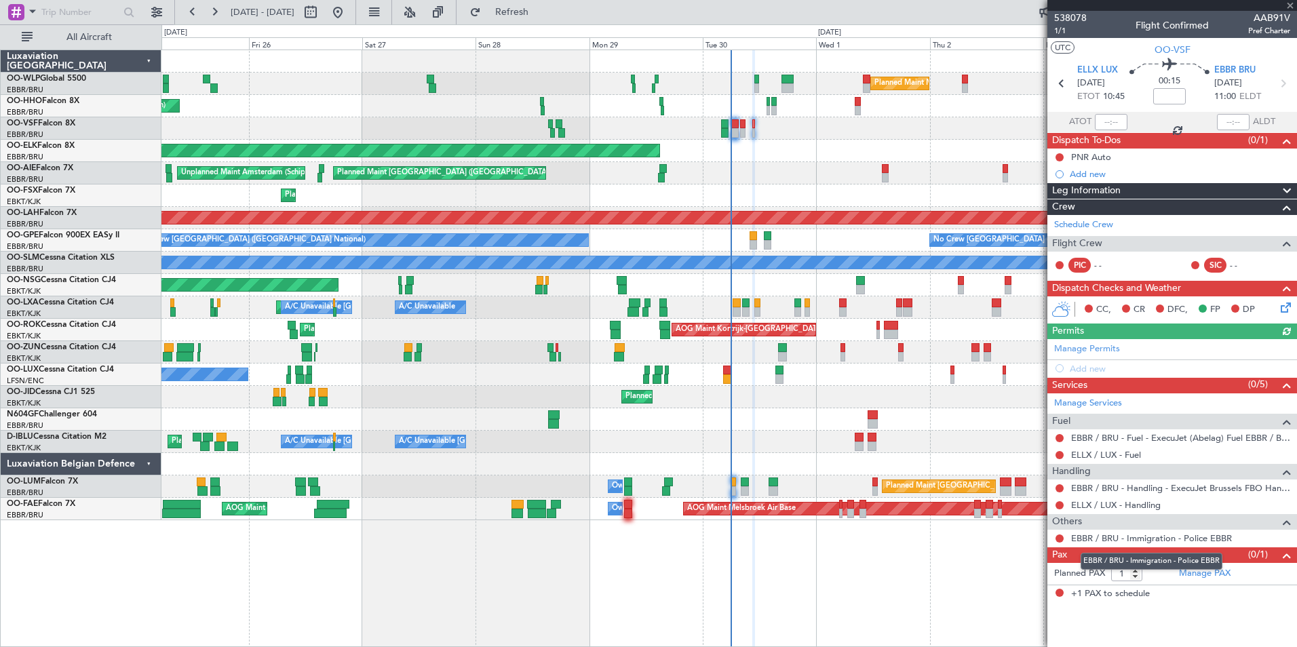
click at [1214, 574] on mat-tooltip-component "EBBR / BRU - Immigration - Police EBBR" at bounding box center [1151, 561] width 161 height 36
click at [1211, 570] on link "Manage PAX" at bounding box center [1205, 574] width 52 height 14
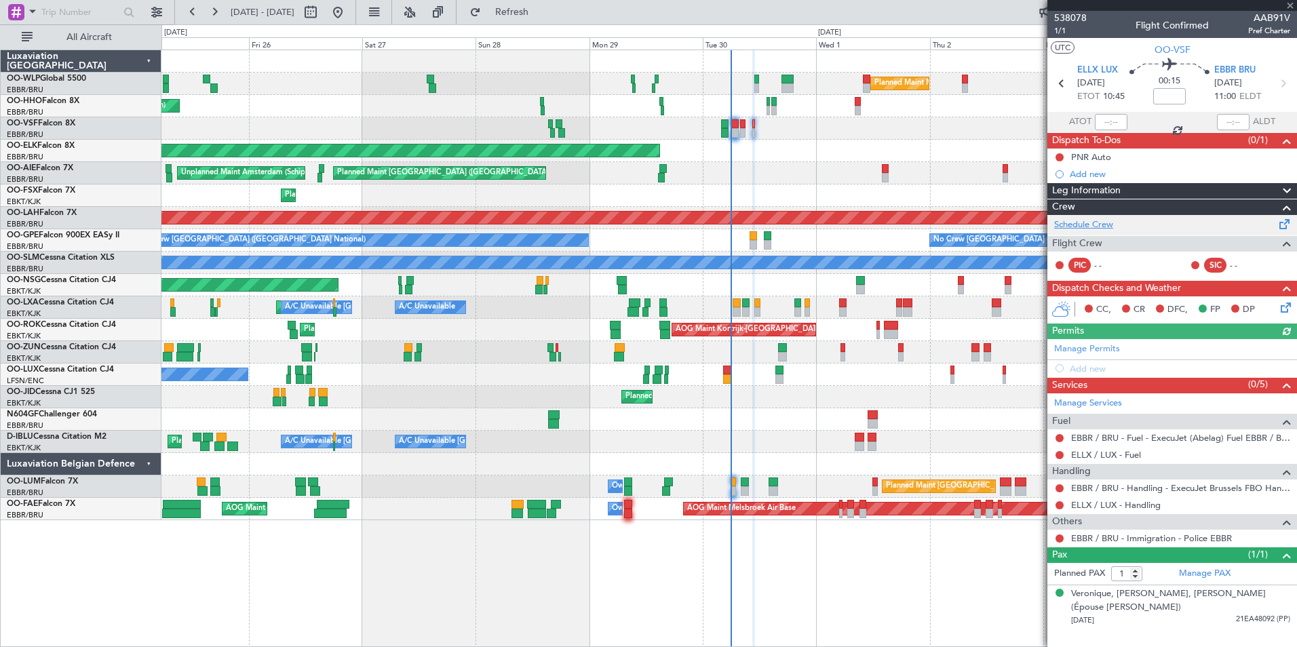
click at [1101, 230] on link "Schedule Crew" at bounding box center [1083, 225] width 59 height 14
click at [1092, 500] on link "ELLX / LUX - Handling" at bounding box center [1116, 505] width 90 height 12
click at [545, 20] on button "Refresh" at bounding box center [503, 12] width 81 height 22
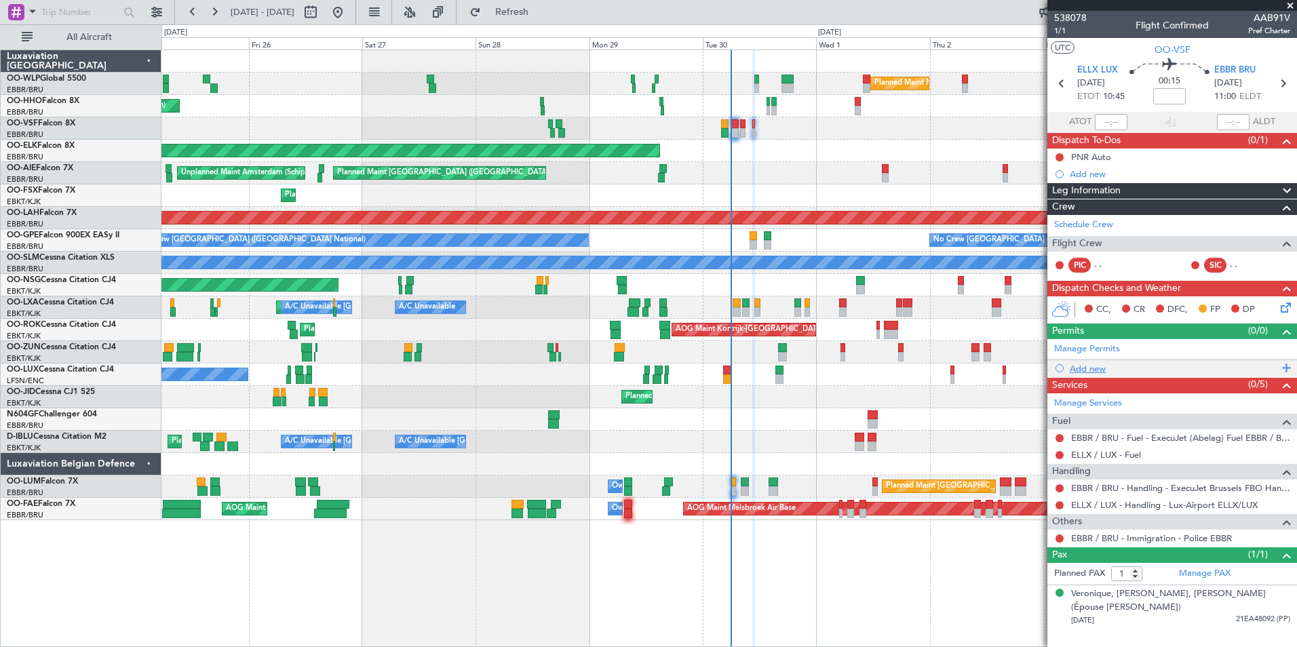
click at [1076, 373] on div "Add new" at bounding box center [1173, 369] width 208 height 12
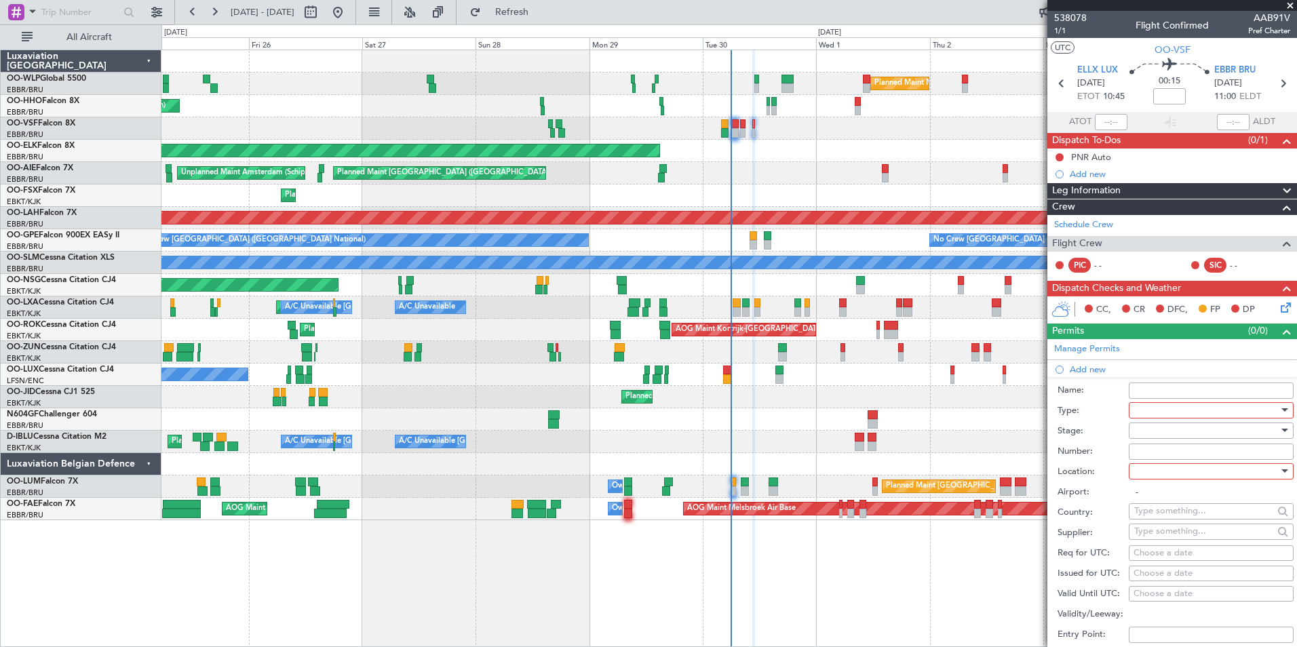
click at [1164, 410] on div at bounding box center [1206, 410] width 144 height 20
click at [1154, 473] on span "PPR" at bounding box center [1206, 477] width 142 height 20
click at [1150, 429] on div at bounding box center [1206, 430] width 144 height 20
click at [1164, 479] on span "Not Requested" at bounding box center [1206, 478] width 142 height 20
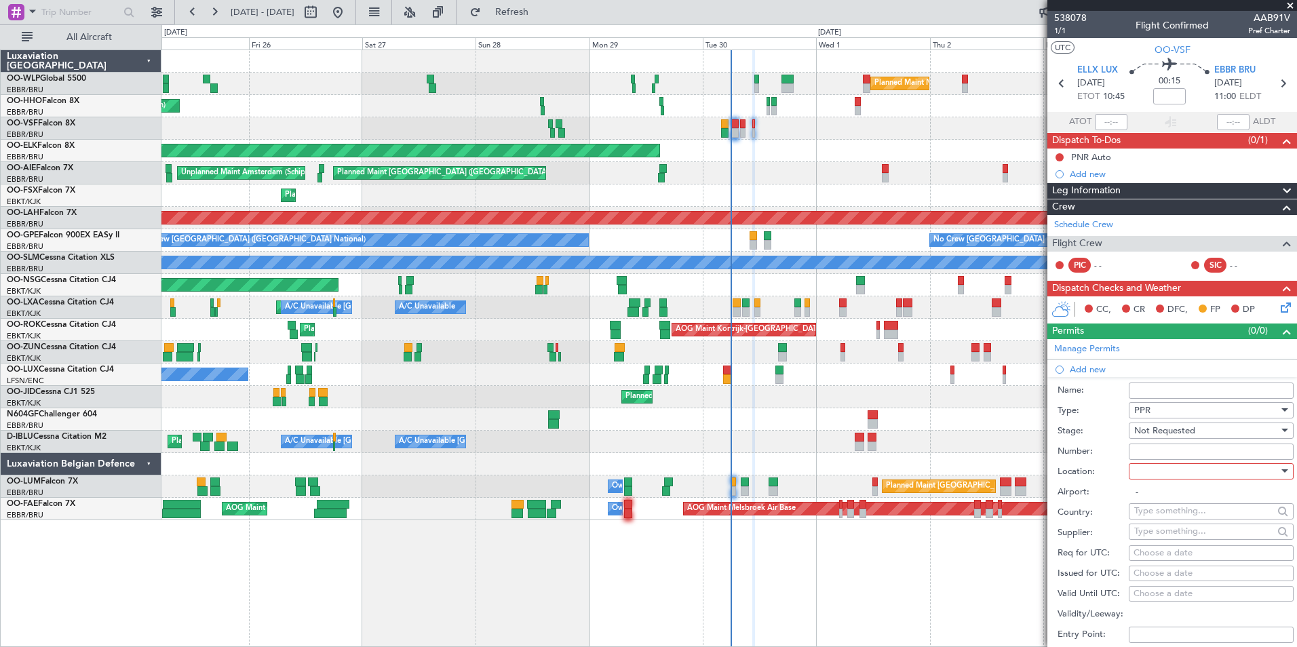
click at [1164, 473] on div at bounding box center [1206, 471] width 144 height 20
click at [1162, 498] on span "Departure" at bounding box center [1206, 498] width 142 height 20
type input "ELLX / LUX"
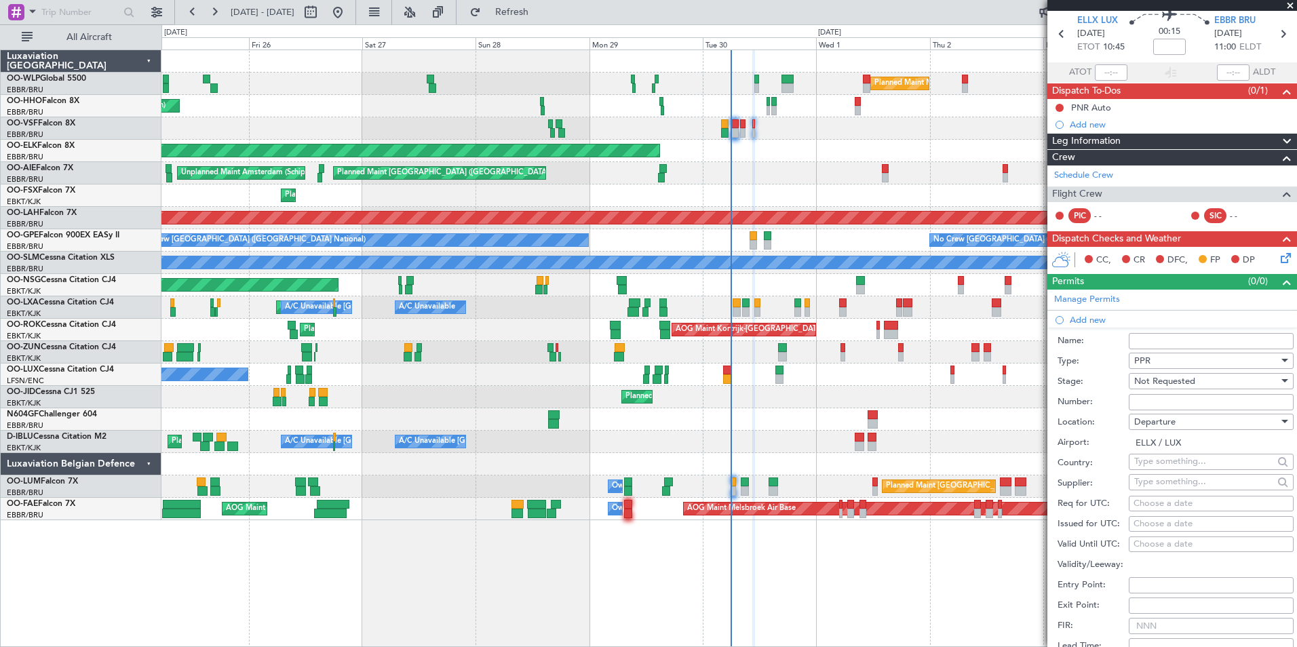
scroll to position [68, 0]
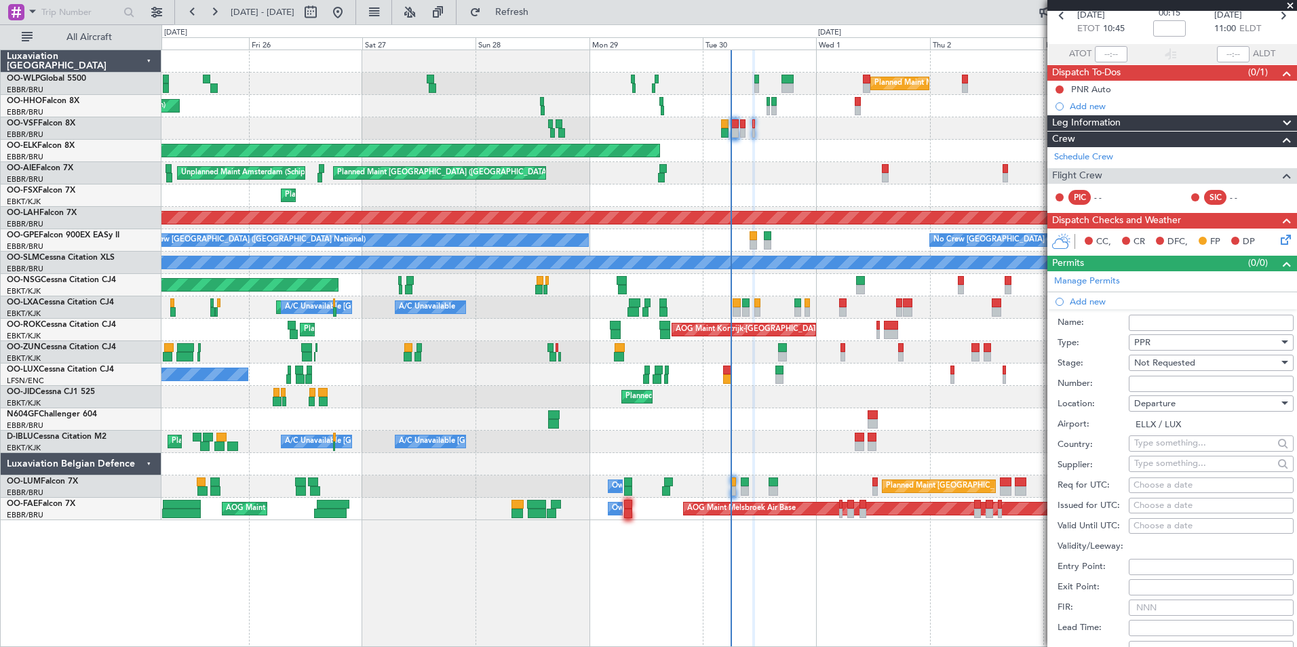
click at [1170, 484] on div "Choose a date" at bounding box center [1210, 486] width 155 height 14
select select "9"
select select "2025"
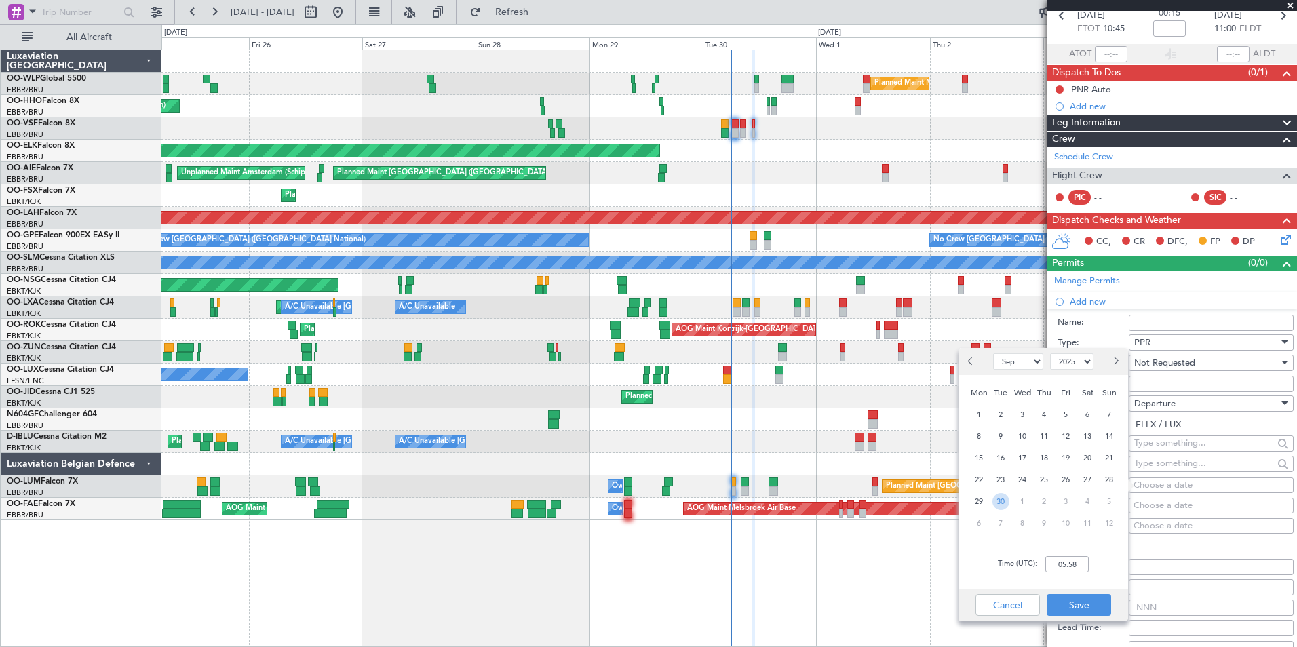
click at [998, 502] on span "30" at bounding box center [1000, 501] width 17 height 17
click at [1058, 566] on input "00:00" at bounding box center [1066, 564] width 43 height 16
type input "10:35"
click at [1088, 603] on button "Save" at bounding box center [1078, 605] width 64 height 22
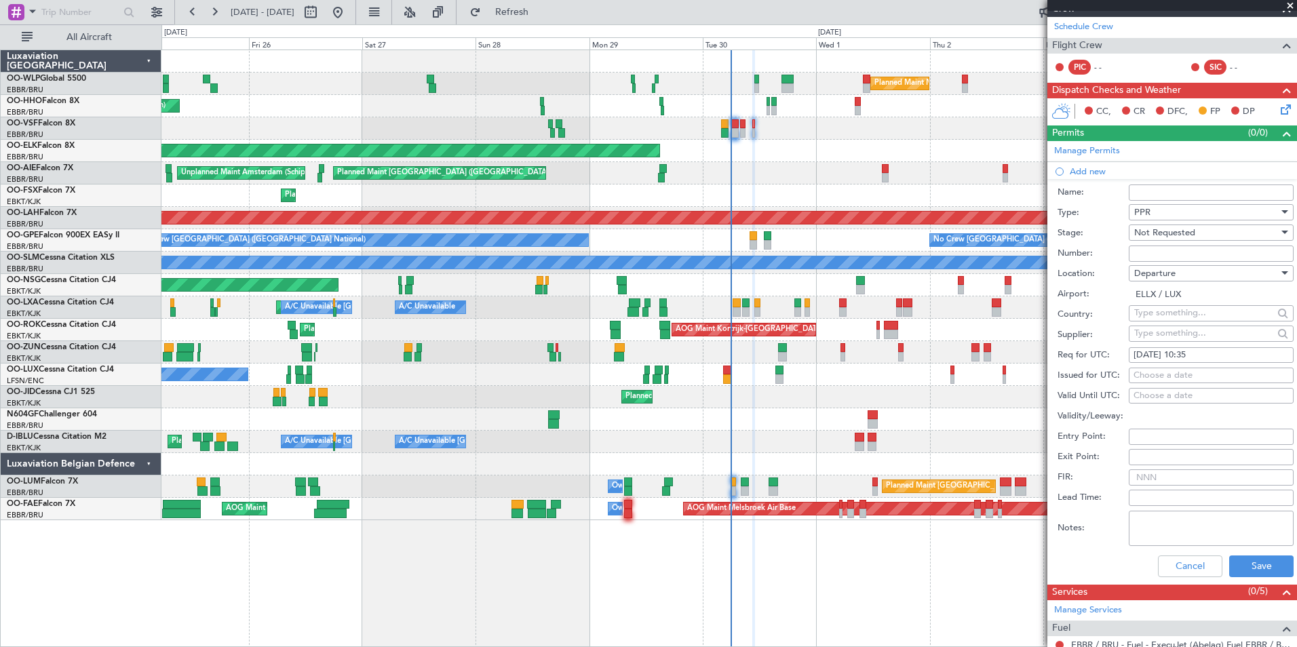
scroll to position [203, 0]
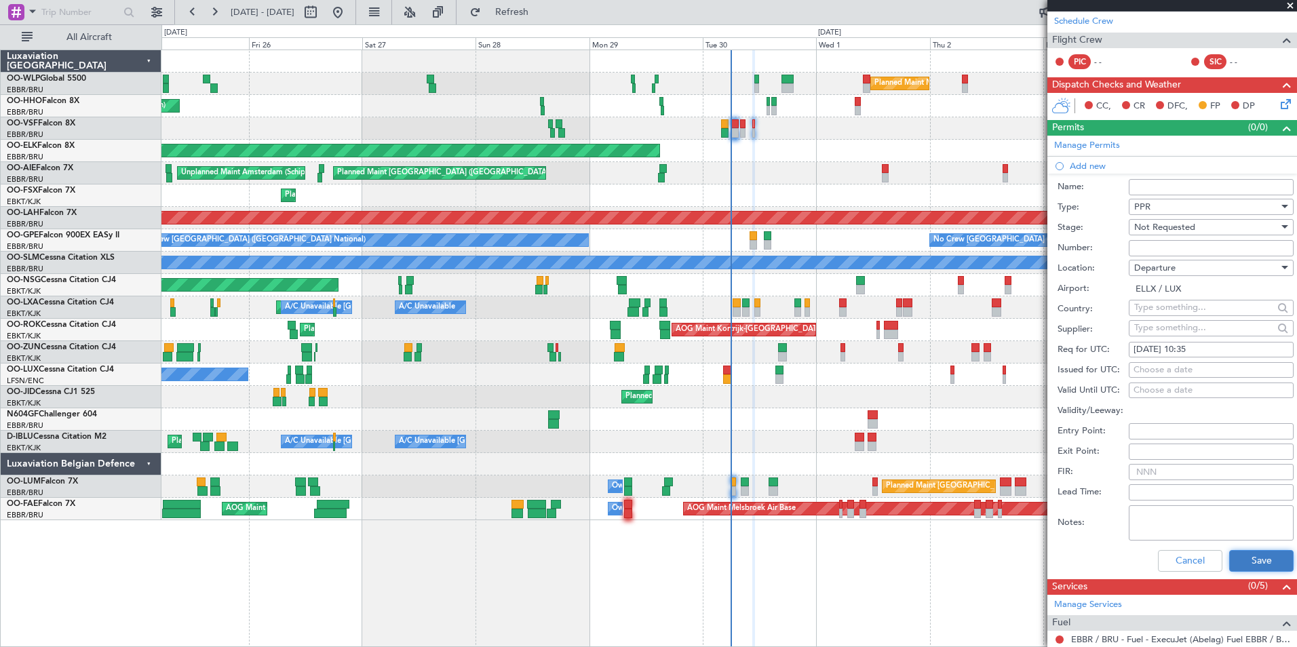
click at [1246, 562] on button "Save" at bounding box center [1261, 561] width 64 height 22
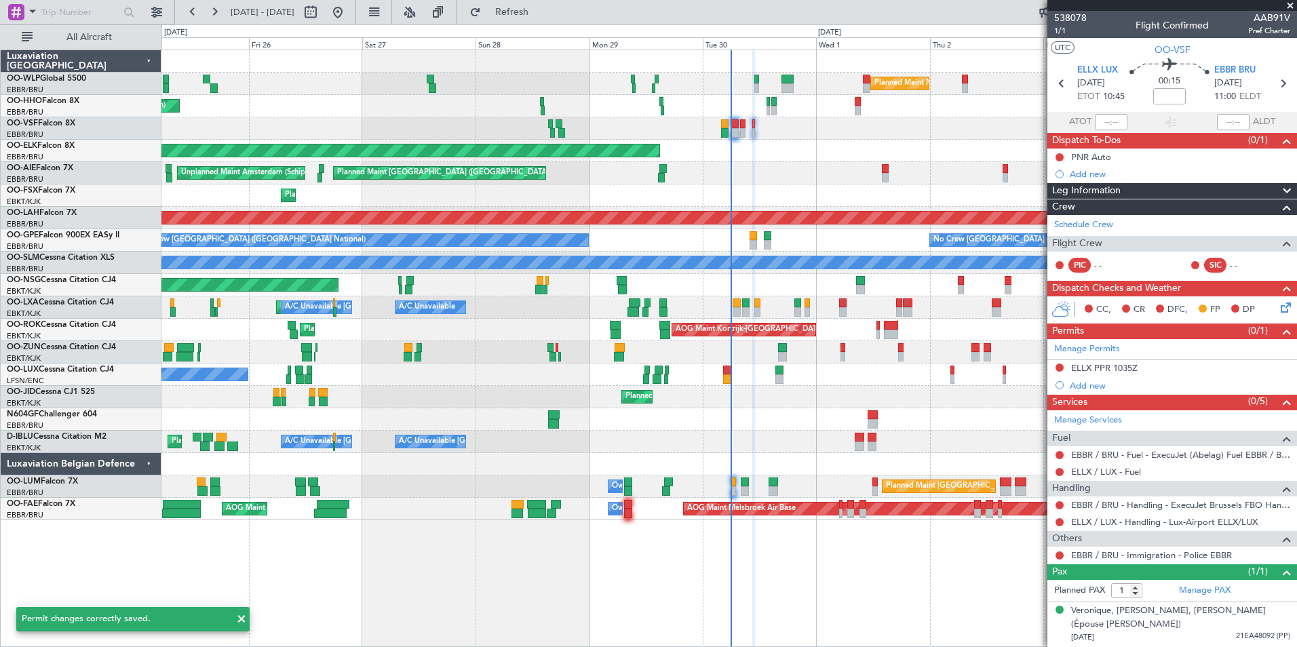
scroll to position [0, 0]
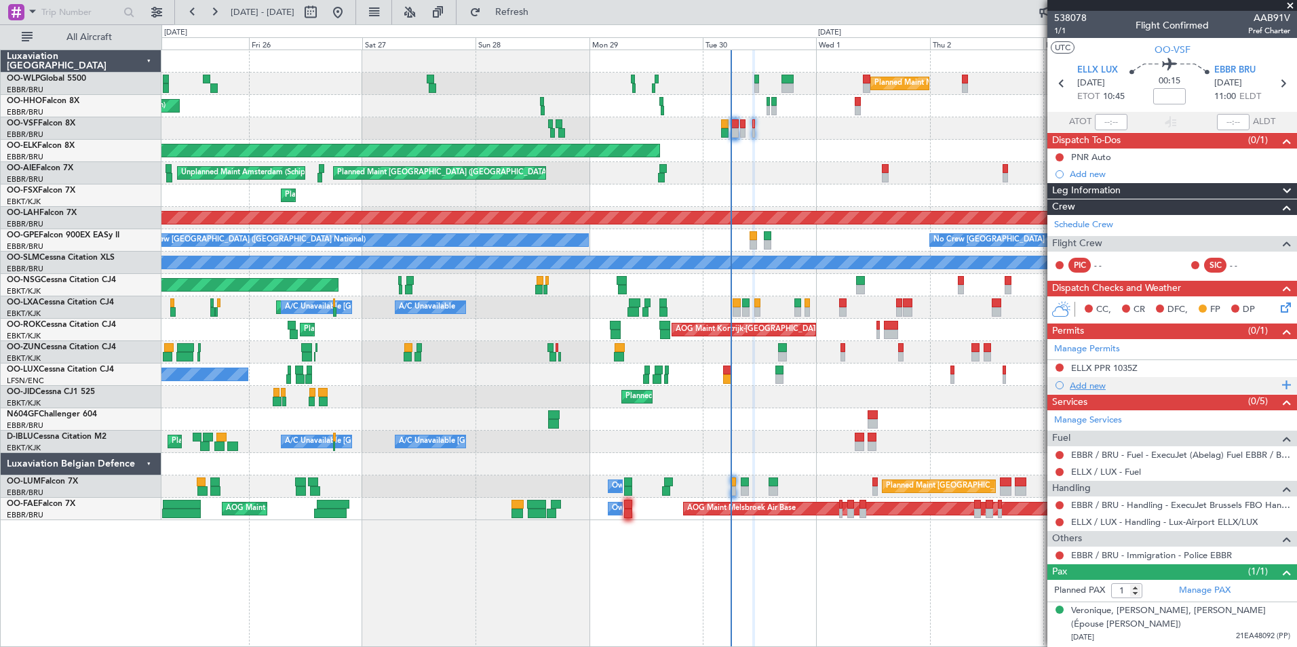
click at [1089, 389] on div "Add new" at bounding box center [1173, 386] width 208 height 12
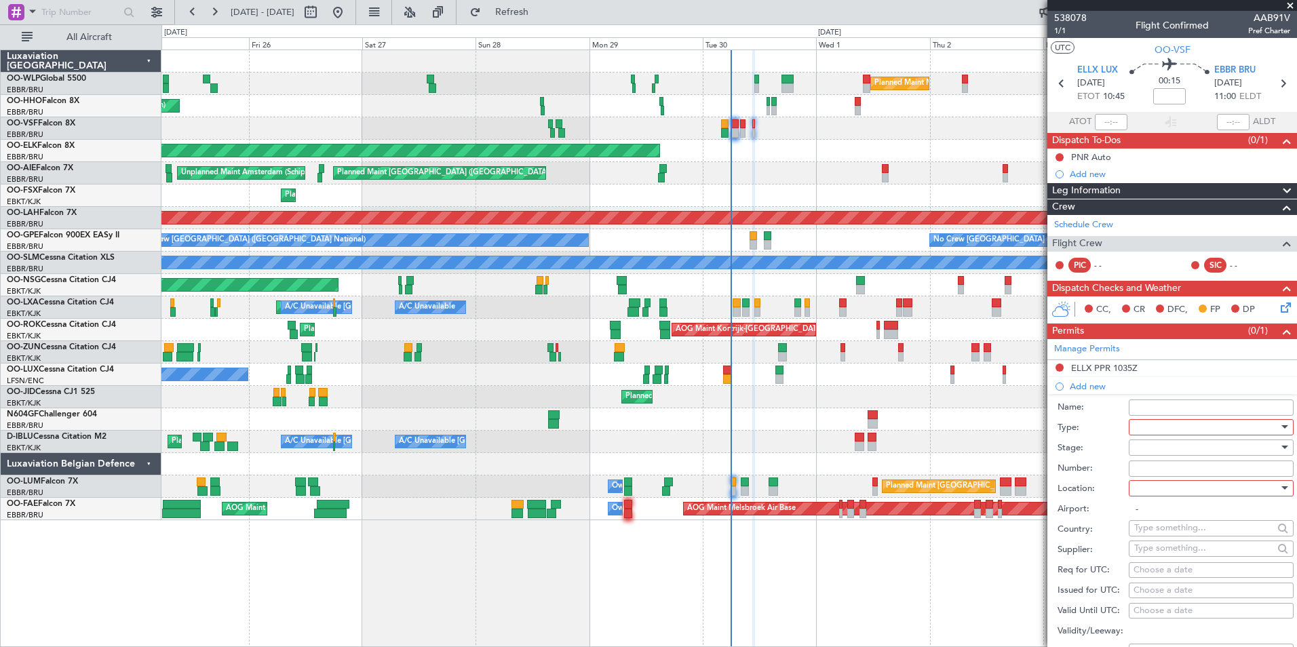
click at [1164, 425] on div at bounding box center [1206, 427] width 144 height 20
click at [1142, 550] on span "Slot" at bounding box center [1206, 555] width 142 height 20
click at [1166, 446] on div at bounding box center [1206, 447] width 144 height 20
click at [1164, 497] on span "Not Requested" at bounding box center [1206, 495] width 142 height 20
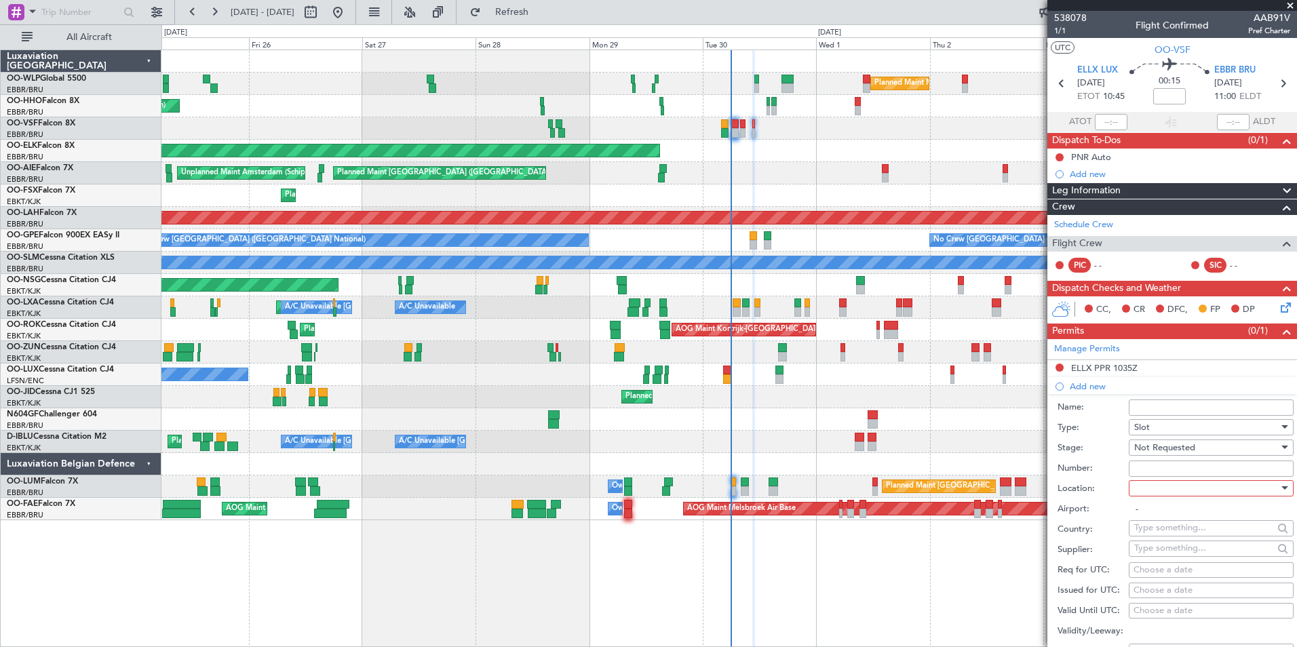
click at [1164, 488] on div at bounding box center [1206, 488] width 144 height 20
click at [1159, 551] on span "Arrival" at bounding box center [1206, 556] width 142 height 20
type input "EBBR / BRU"
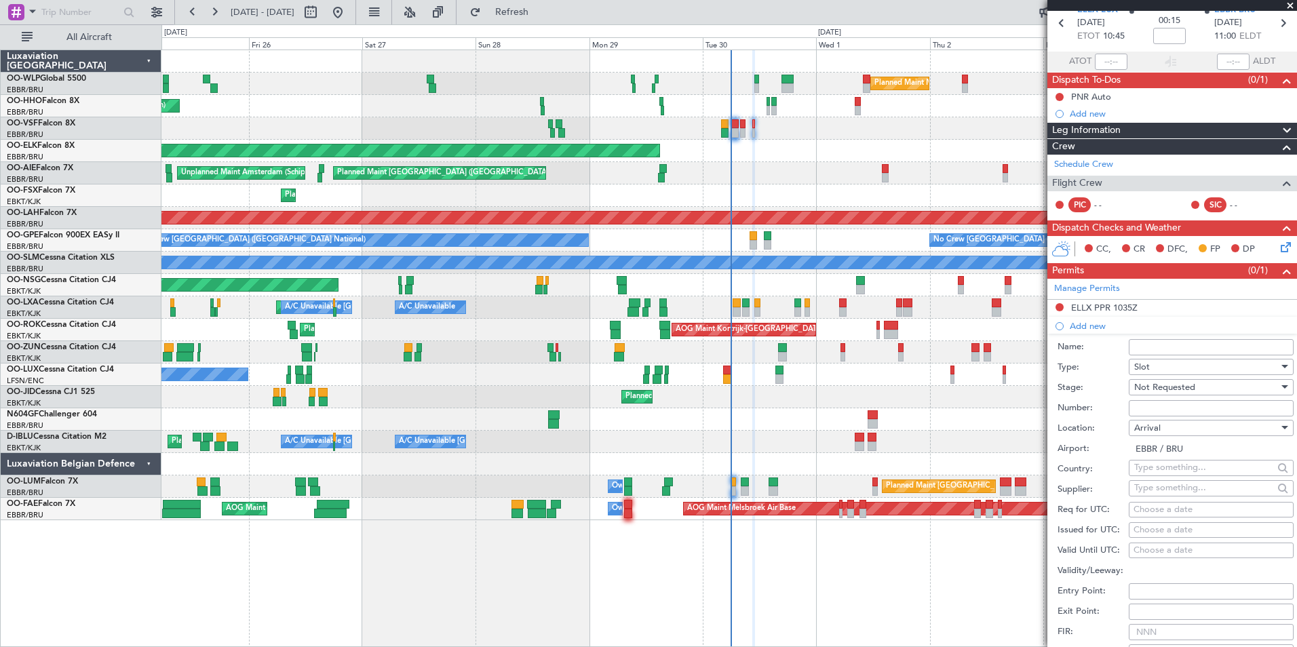
scroll to position [136, 0]
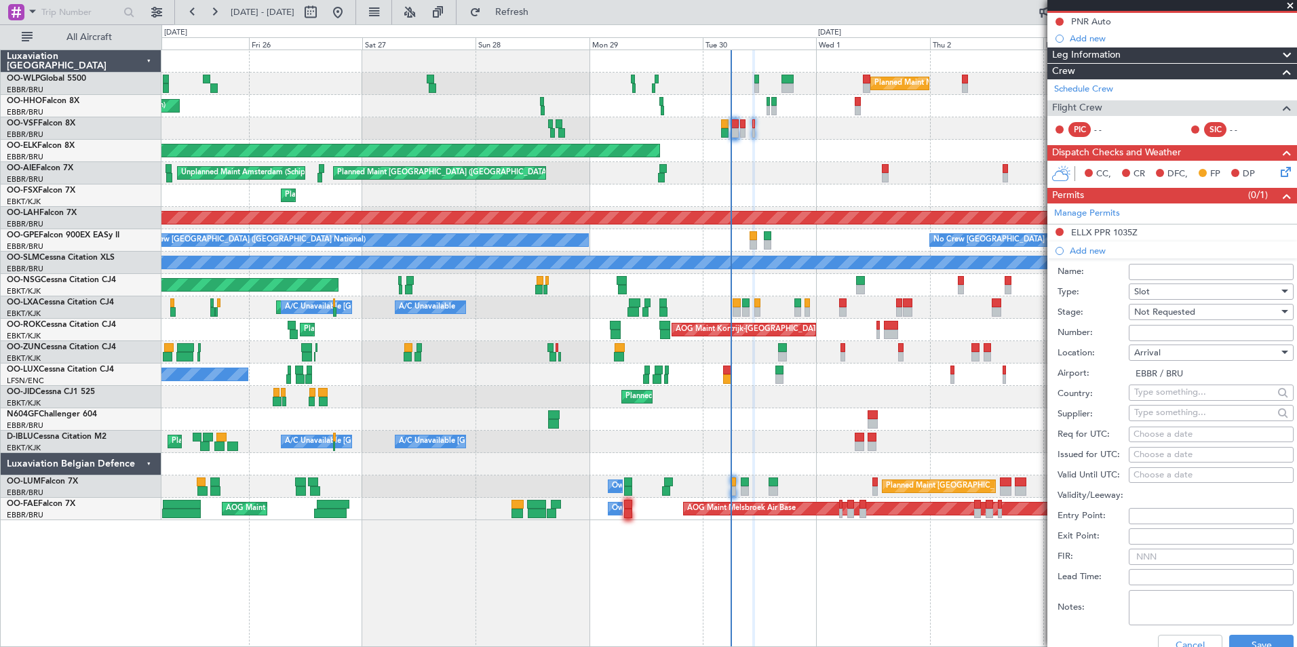
click at [1170, 435] on div "Choose a date" at bounding box center [1210, 435] width 155 height 14
select select "9"
select select "2025"
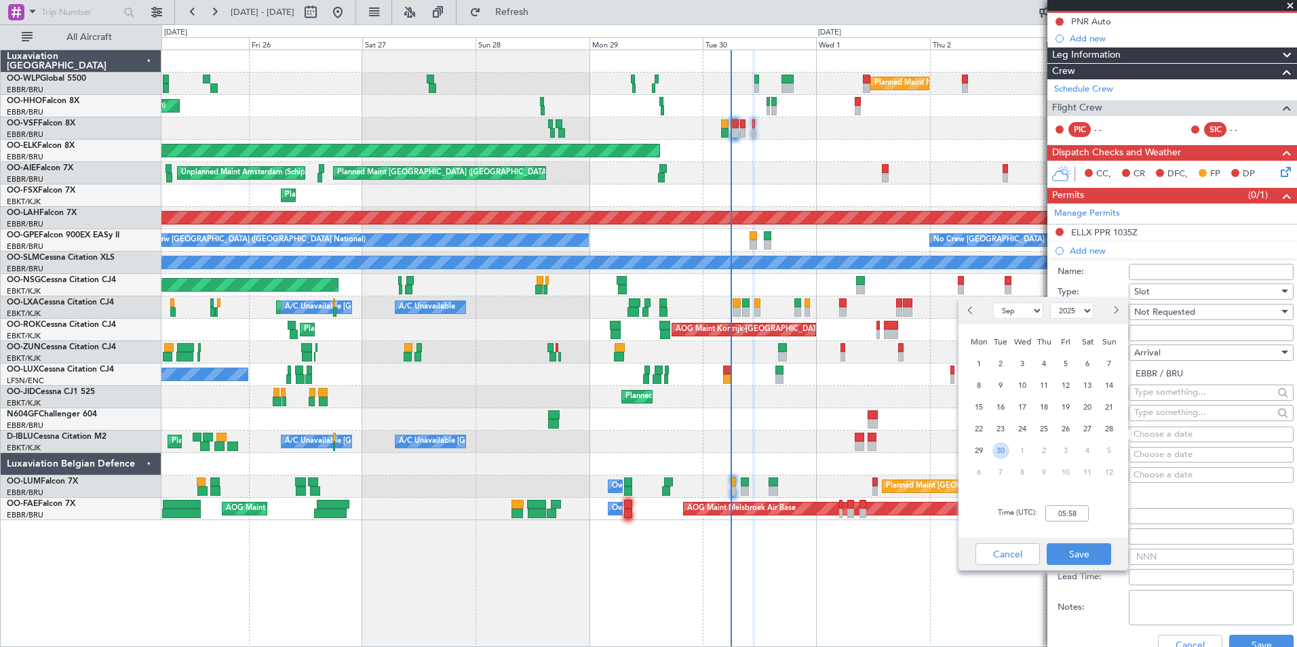
click at [1002, 454] on span "30" at bounding box center [1000, 450] width 17 height 17
click at [1069, 513] on input "00:00" at bounding box center [1066, 513] width 43 height 16
type input "11:05"
click at [1074, 556] on button "Save" at bounding box center [1078, 554] width 64 height 22
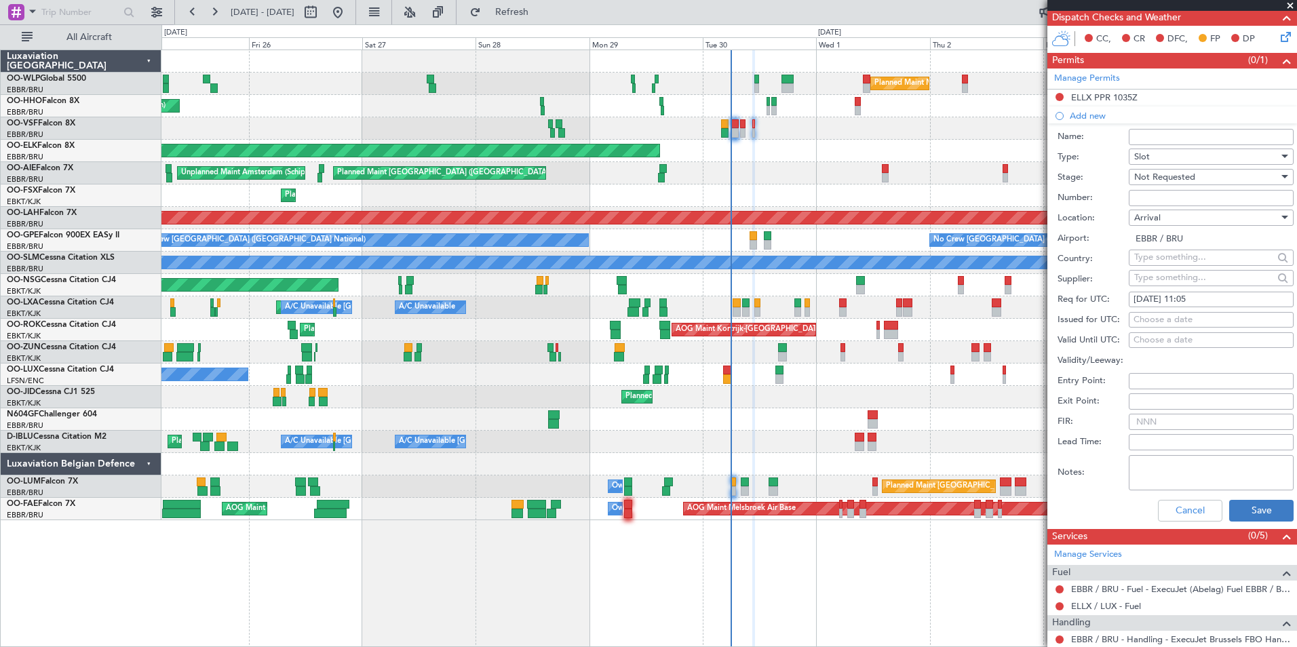
scroll to position [271, 0]
click at [1241, 505] on button "Save" at bounding box center [1261, 510] width 64 height 22
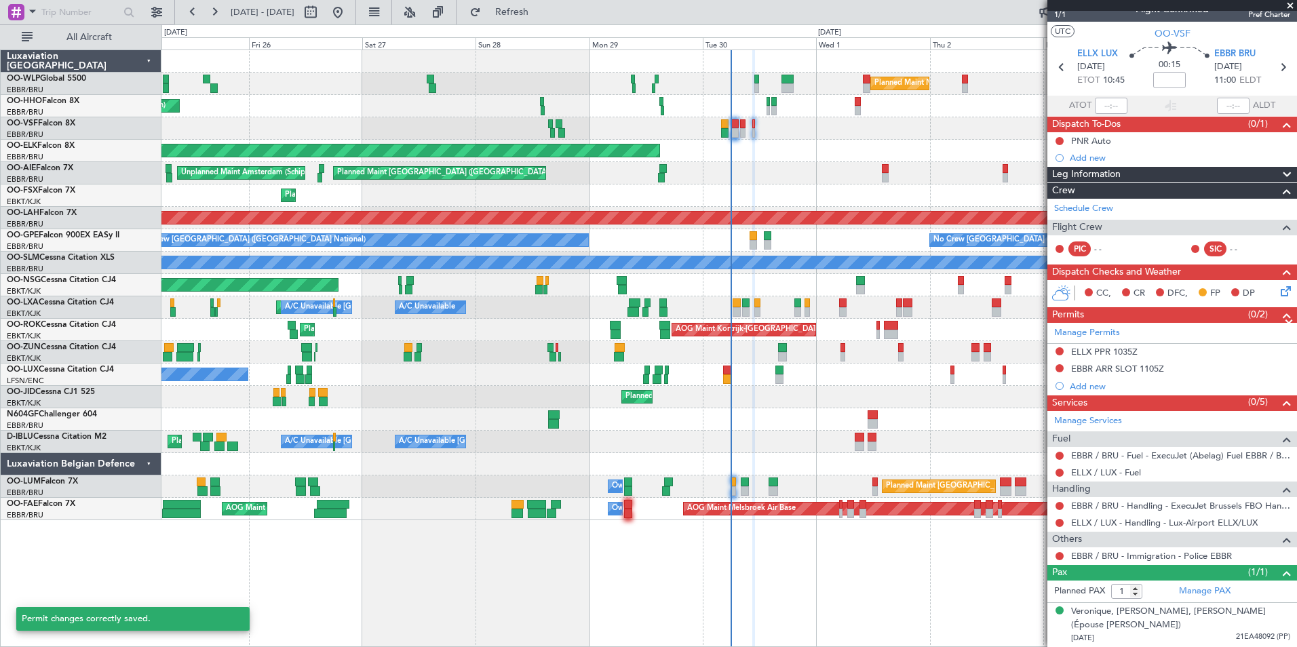
scroll to position [16, 0]
click at [1095, 470] on link "ELLX / LUX - Fuel" at bounding box center [1106, 473] width 70 height 12
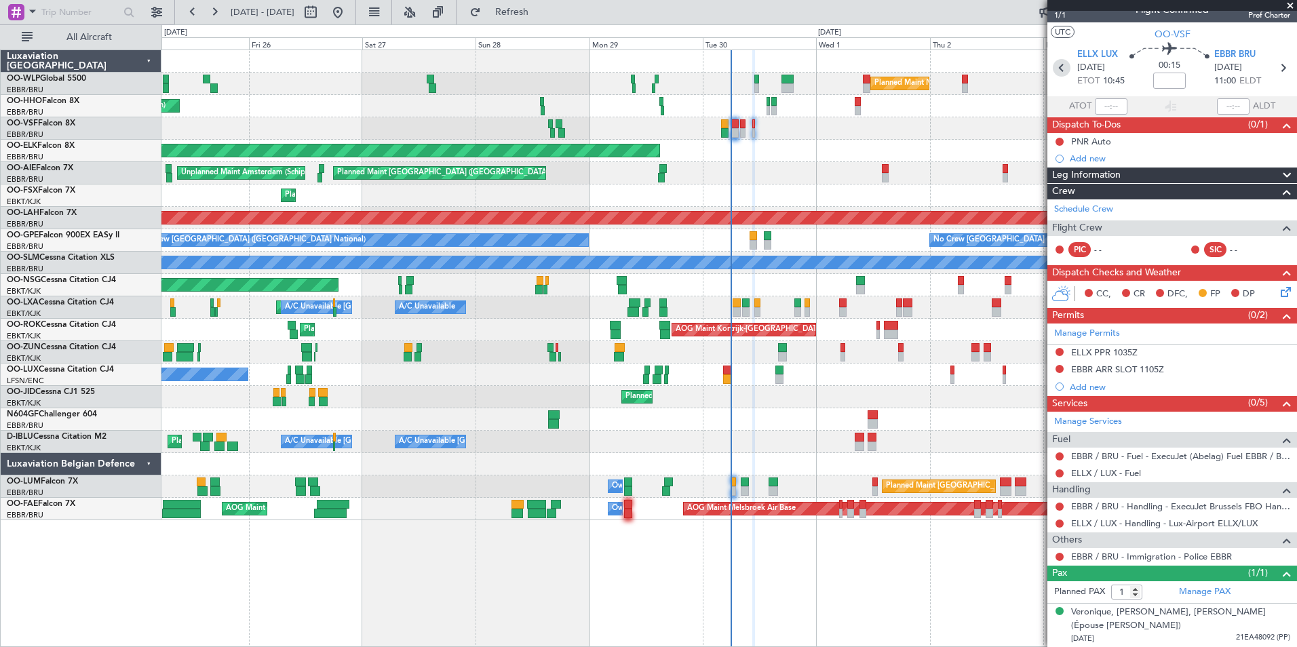
click at [1054, 73] on icon at bounding box center [1061, 68] width 18 height 18
type input "2"
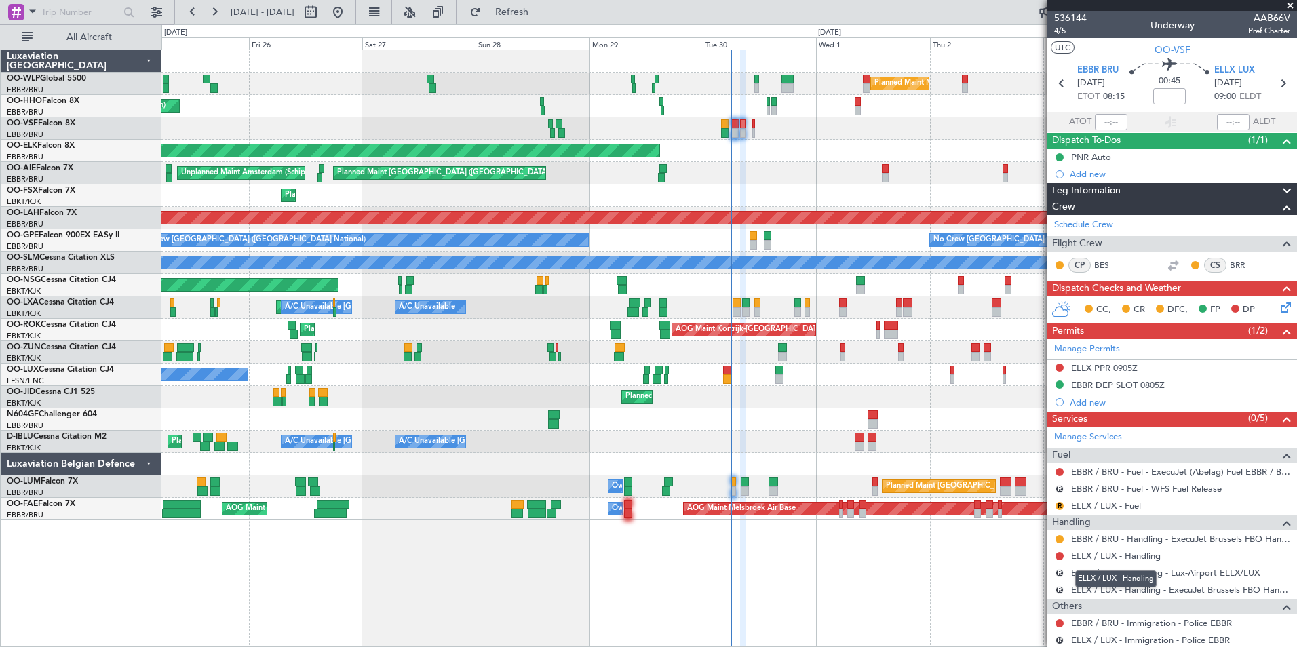
click at [1099, 556] on link "ELLX / LUX - Handling" at bounding box center [1116, 556] width 90 height 12
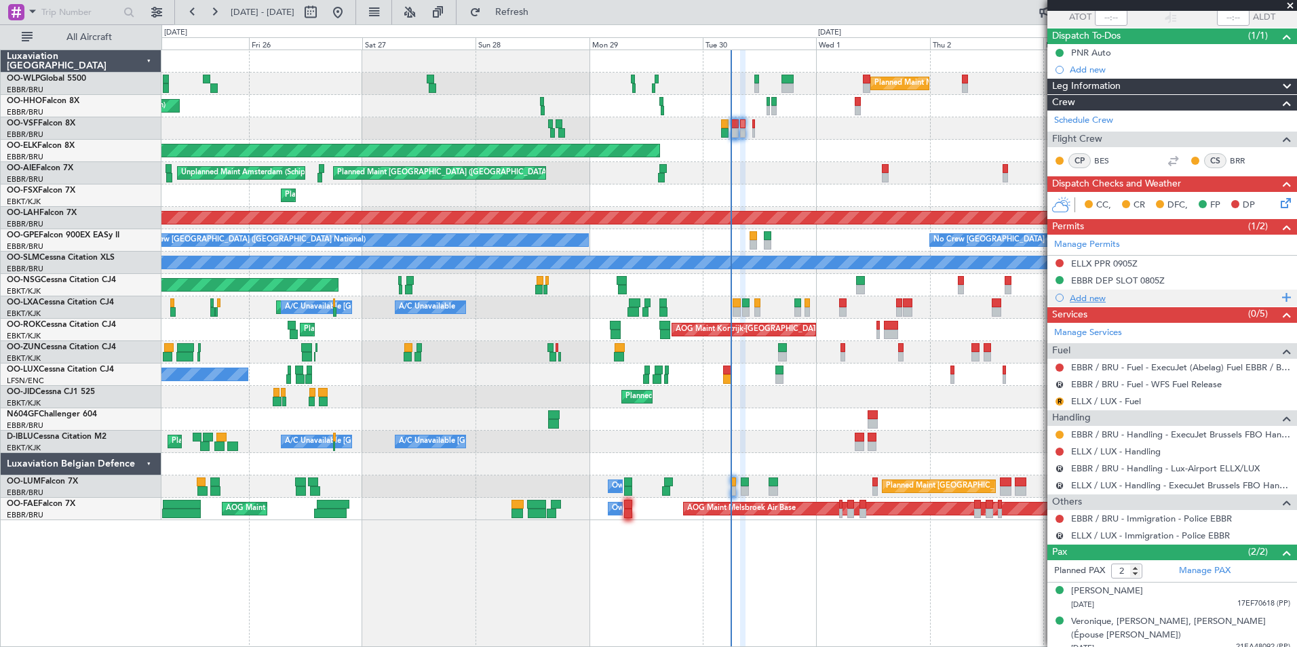
scroll to position [114, 0]
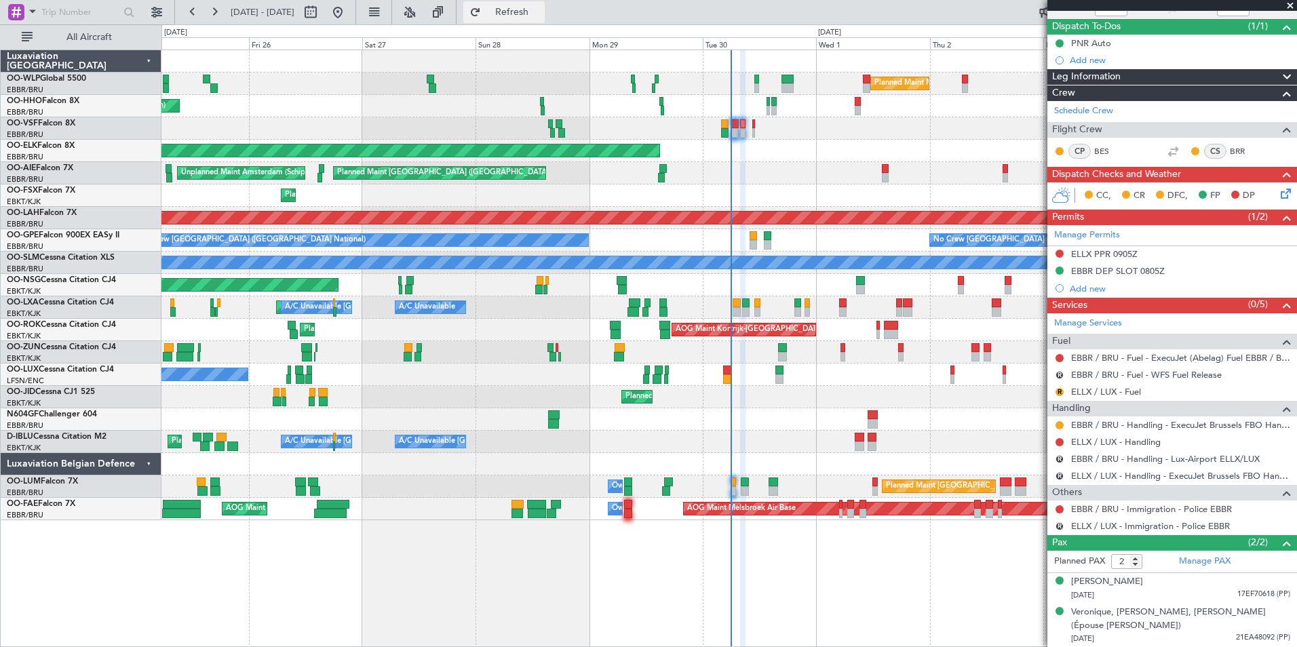
click at [540, 12] on span "Refresh" at bounding box center [512, 11] width 57 height 9
click at [1061, 356] on button at bounding box center [1059, 358] width 8 height 8
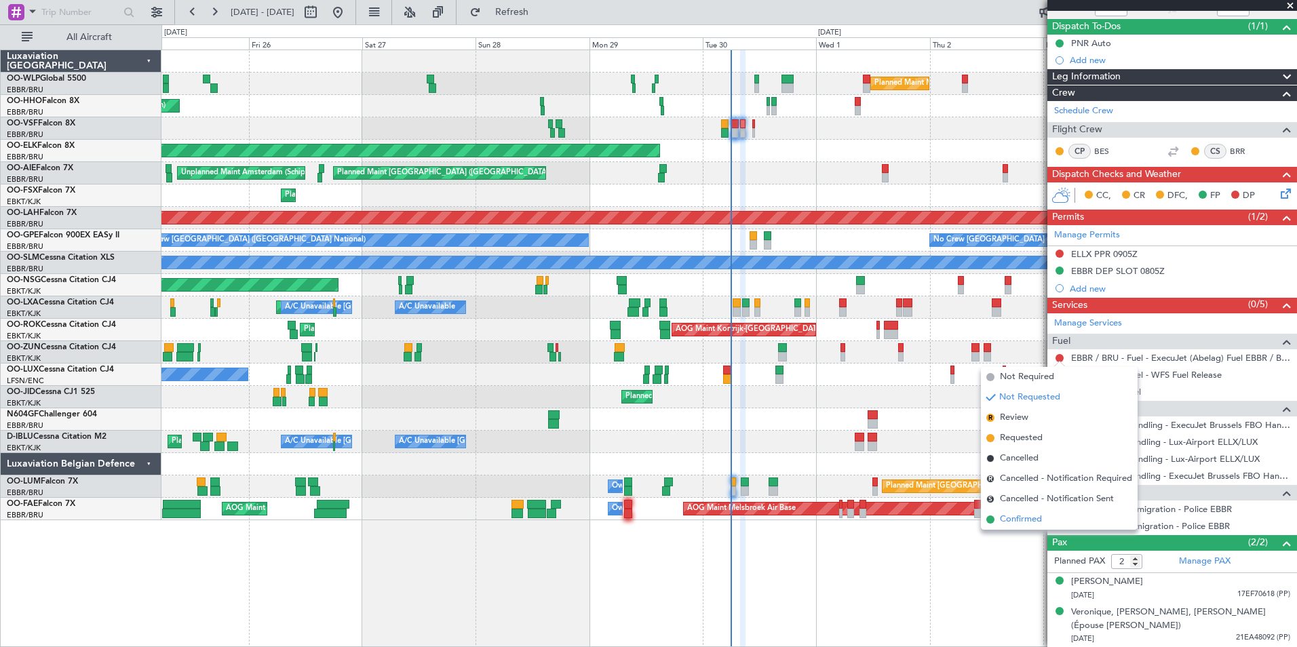
click at [1022, 517] on span "Confirmed" at bounding box center [1021, 520] width 42 height 14
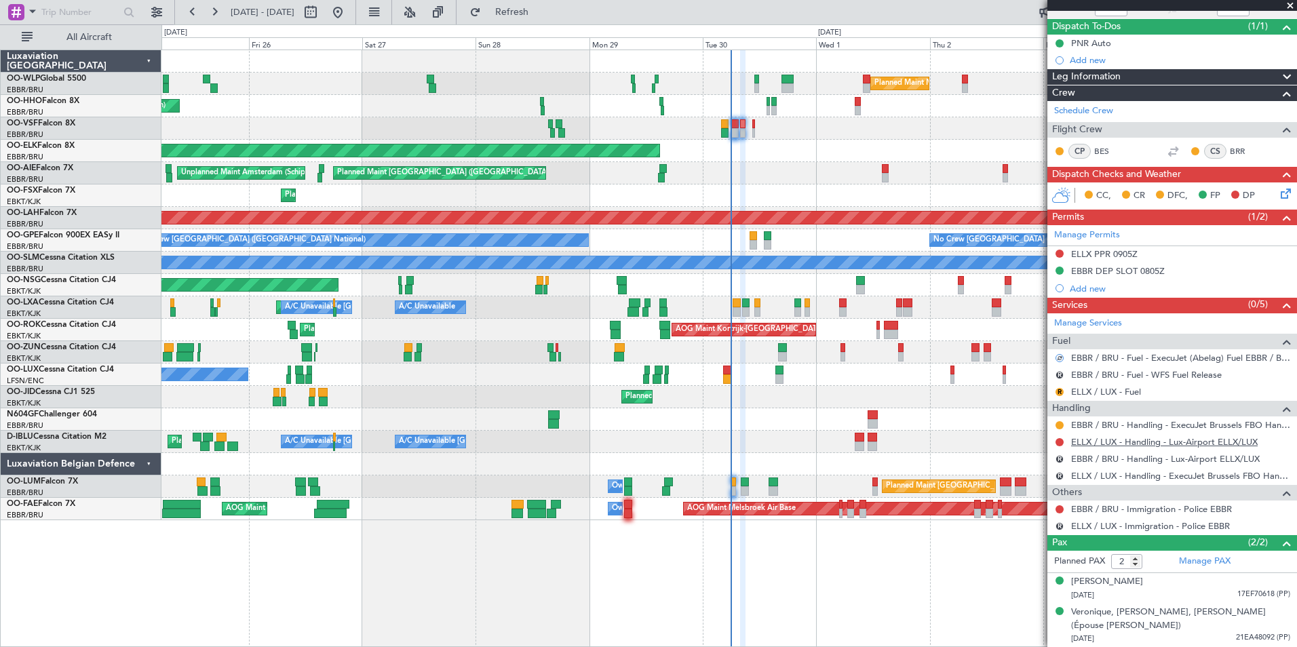
click at [1113, 443] on link "ELLX / LUX - Handling - Lux-Airport ELLX/LUX" at bounding box center [1164, 442] width 186 height 12
click at [1060, 254] on button at bounding box center [1059, 254] width 8 height 8
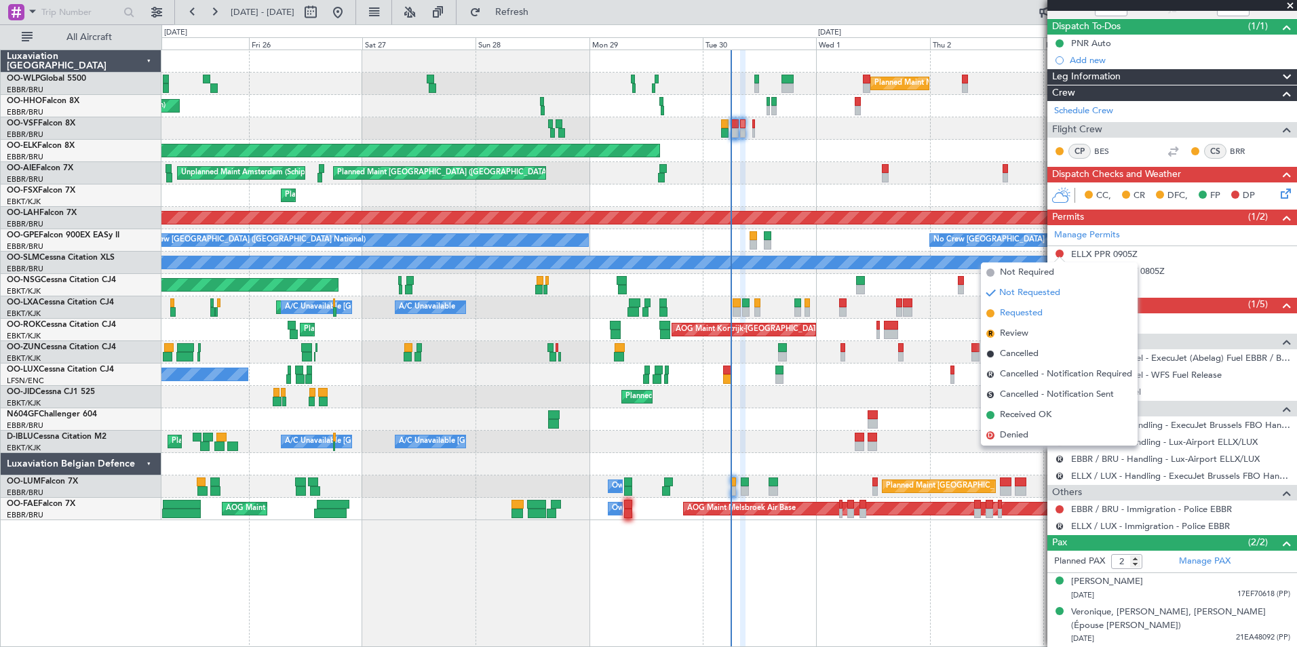
click at [1006, 310] on span "Requested" at bounding box center [1021, 314] width 43 height 14
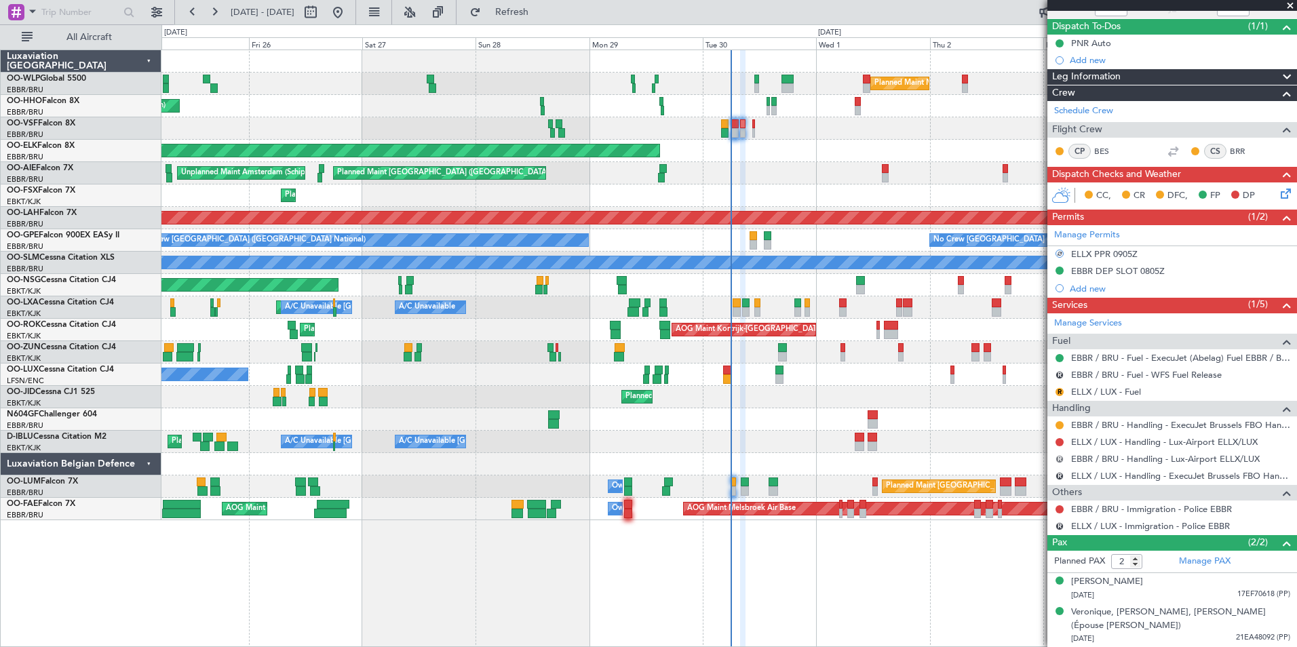
click at [1059, 458] on button "R" at bounding box center [1059, 459] width 8 height 8
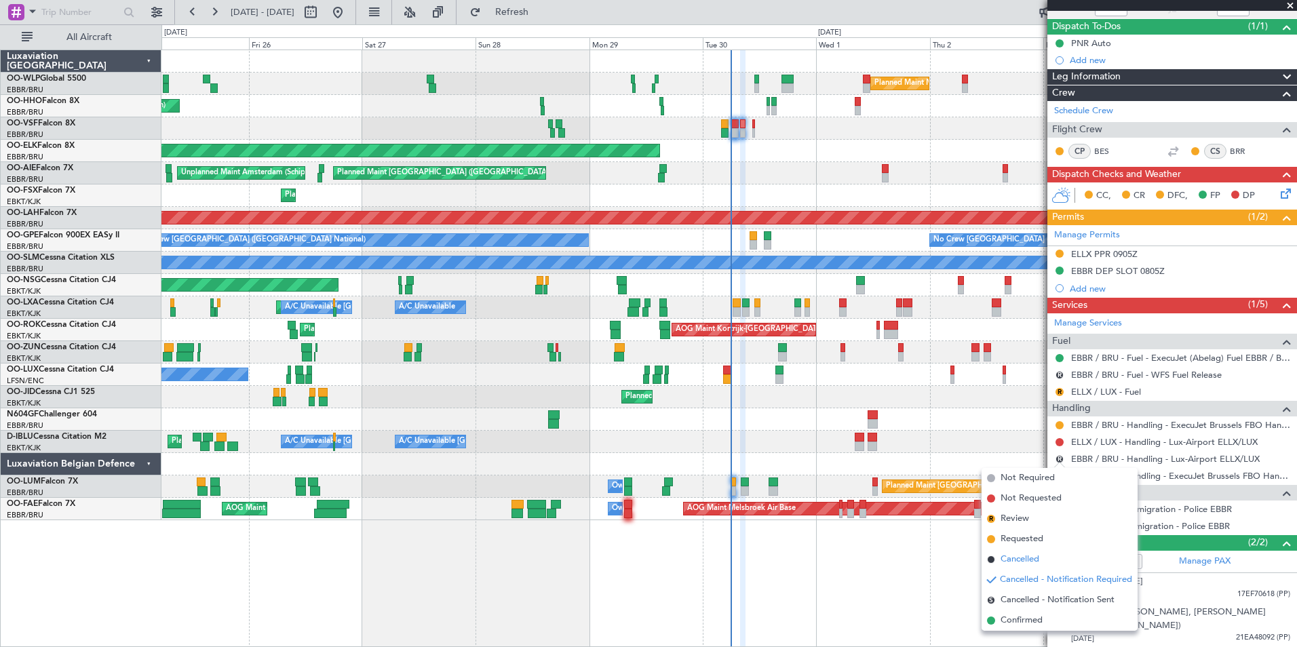
click at [1018, 560] on span "Cancelled" at bounding box center [1019, 560] width 39 height 14
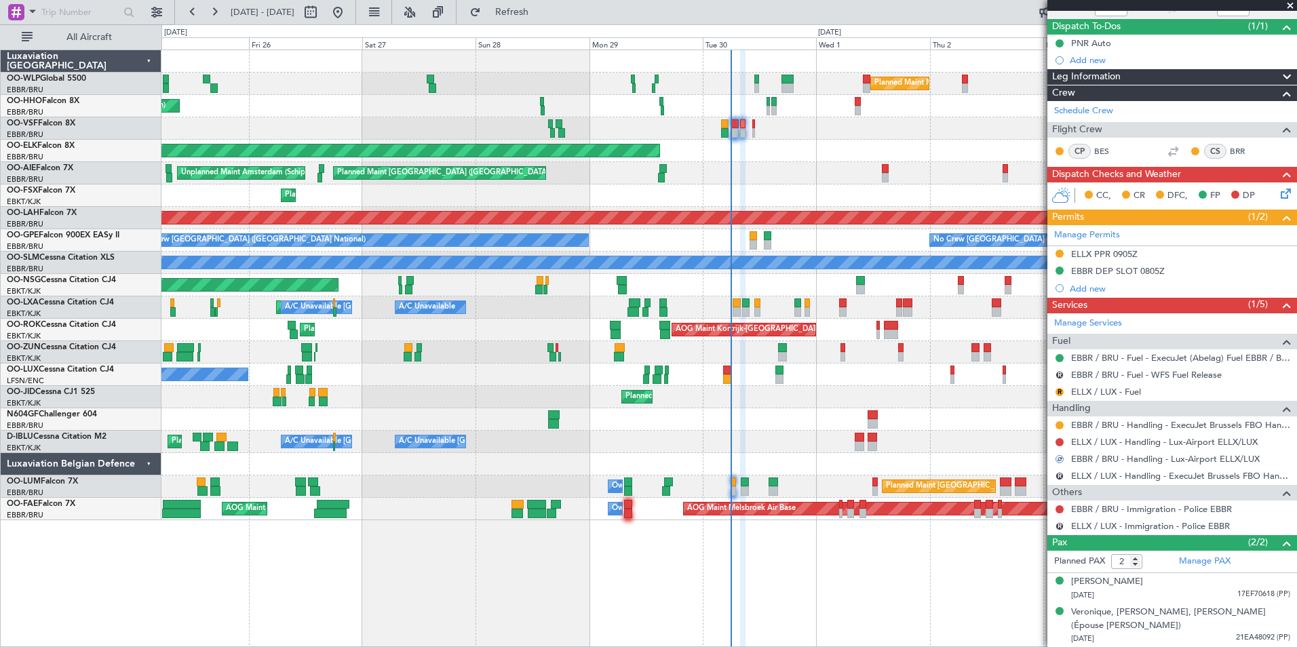
click at [1066, 471] on div "R ELLX / LUX - Handling - ExecuJet Brussels FBO Handling Abelag" at bounding box center [1172, 475] width 250 height 17
click at [1061, 474] on button "R" at bounding box center [1059, 476] width 8 height 8
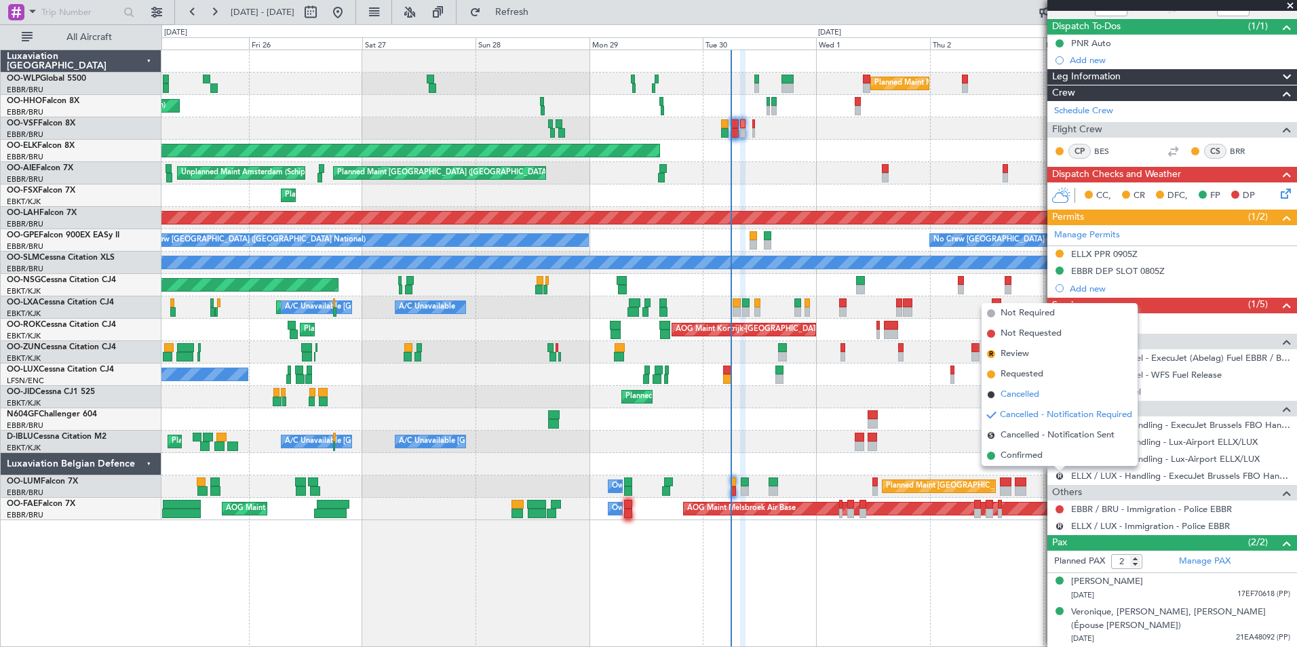
click at [1020, 391] on span "Cancelled" at bounding box center [1019, 395] width 39 height 14
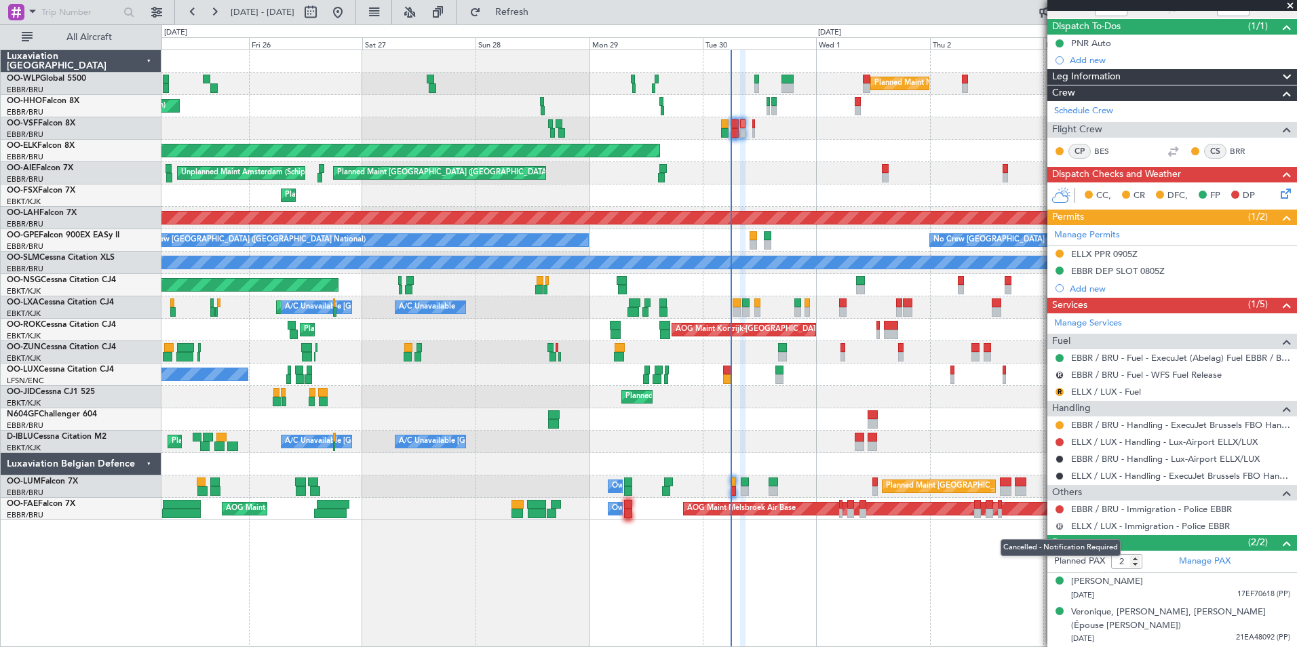
click at [1057, 523] on button "R" at bounding box center [1059, 526] width 8 height 8
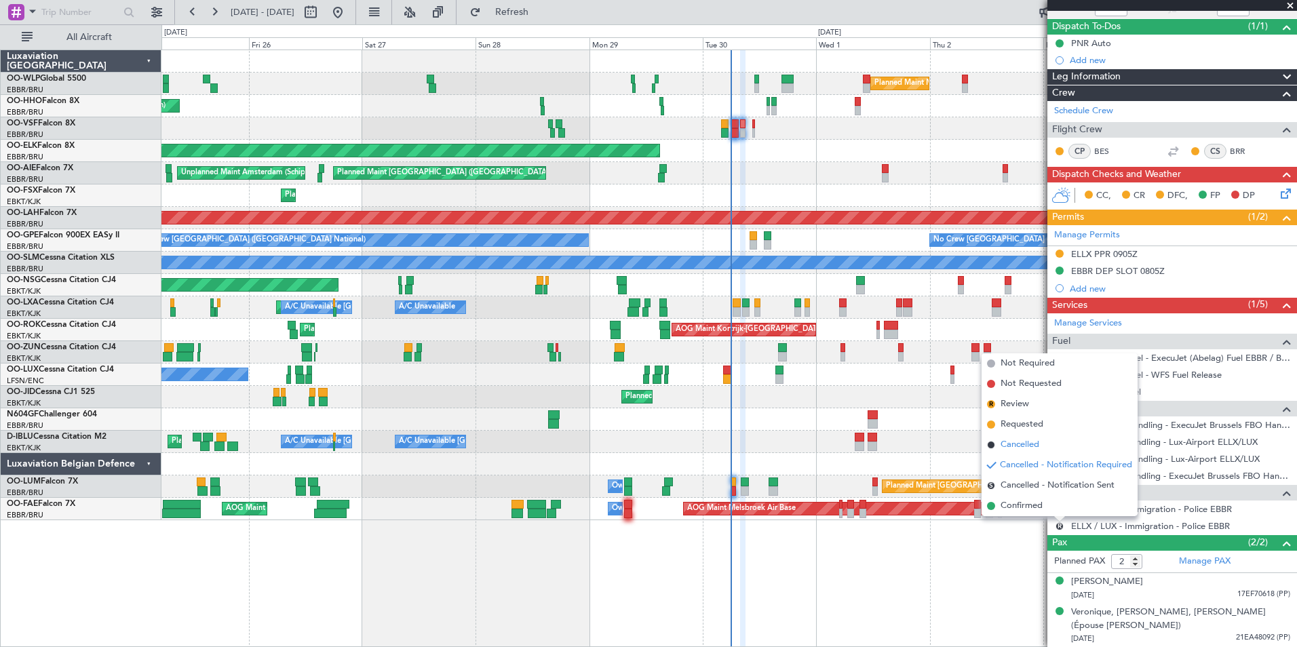
click at [1021, 443] on span "Cancelled" at bounding box center [1019, 445] width 39 height 14
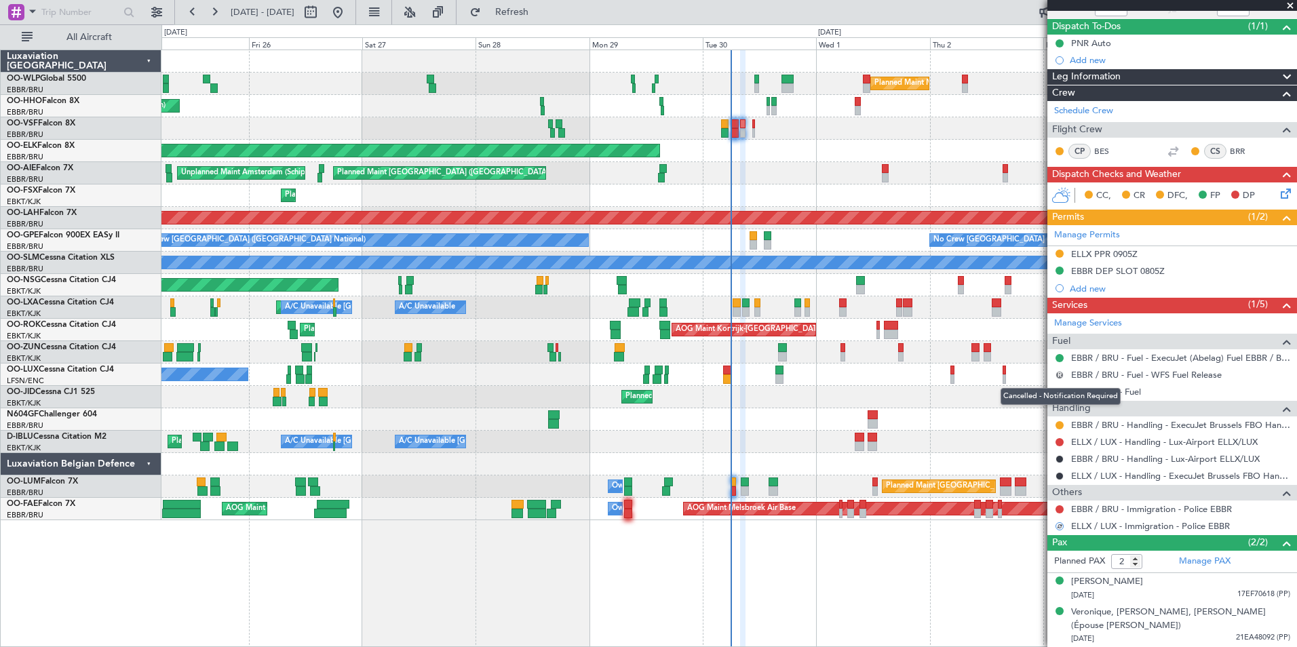
click at [1059, 373] on button "R" at bounding box center [1059, 375] width 8 height 8
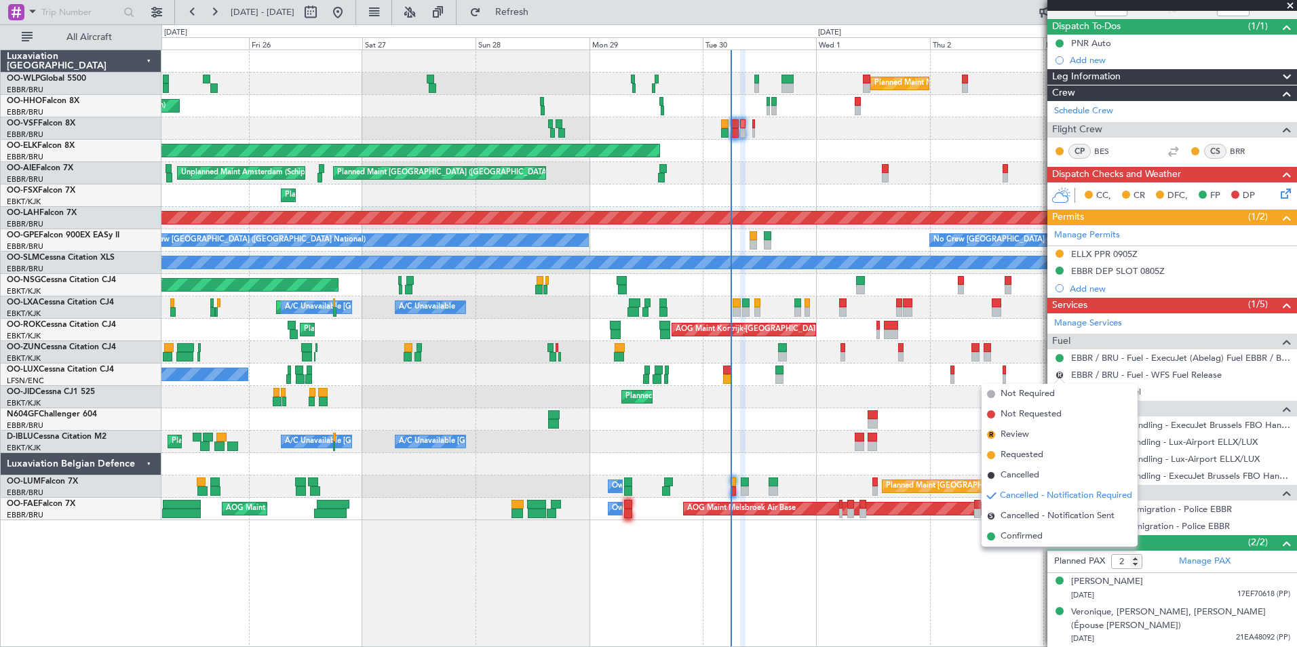
drag, startPoint x: 1028, startPoint y: 476, endPoint x: 1051, endPoint y: 429, distance: 52.2
click at [1027, 476] on span "Cancelled" at bounding box center [1019, 476] width 39 height 14
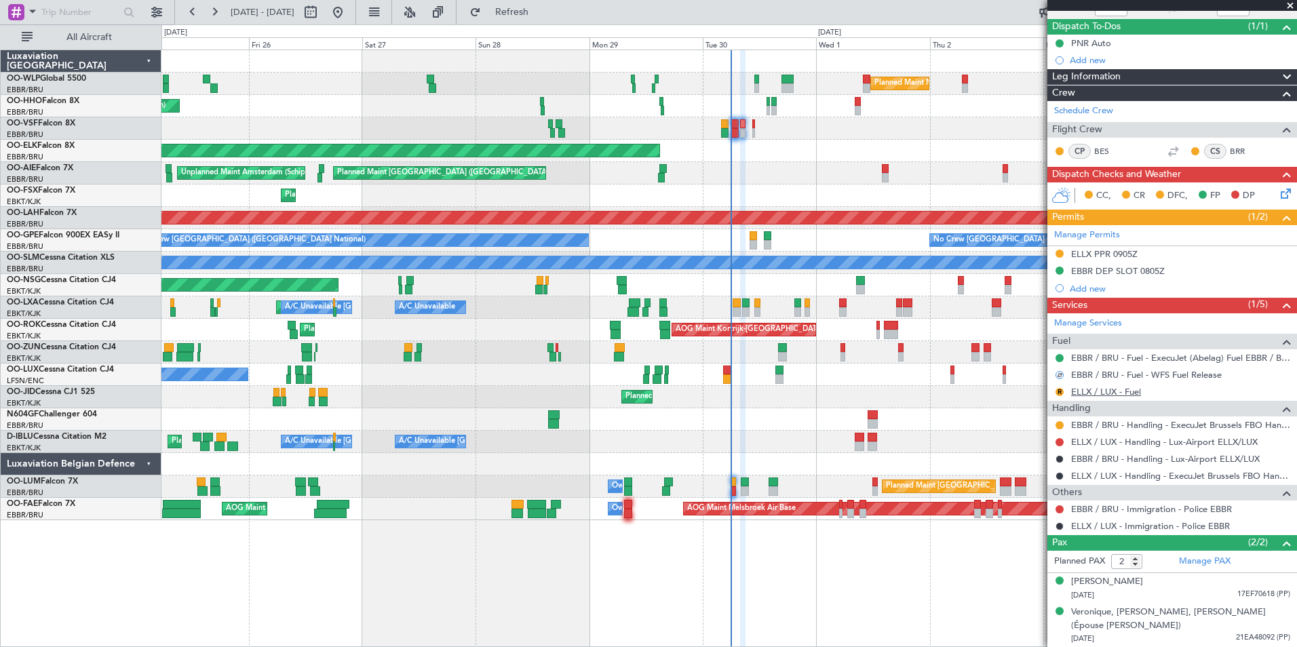
click at [1113, 392] on link "ELLX / LUX - Fuel" at bounding box center [1106, 392] width 70 height 12
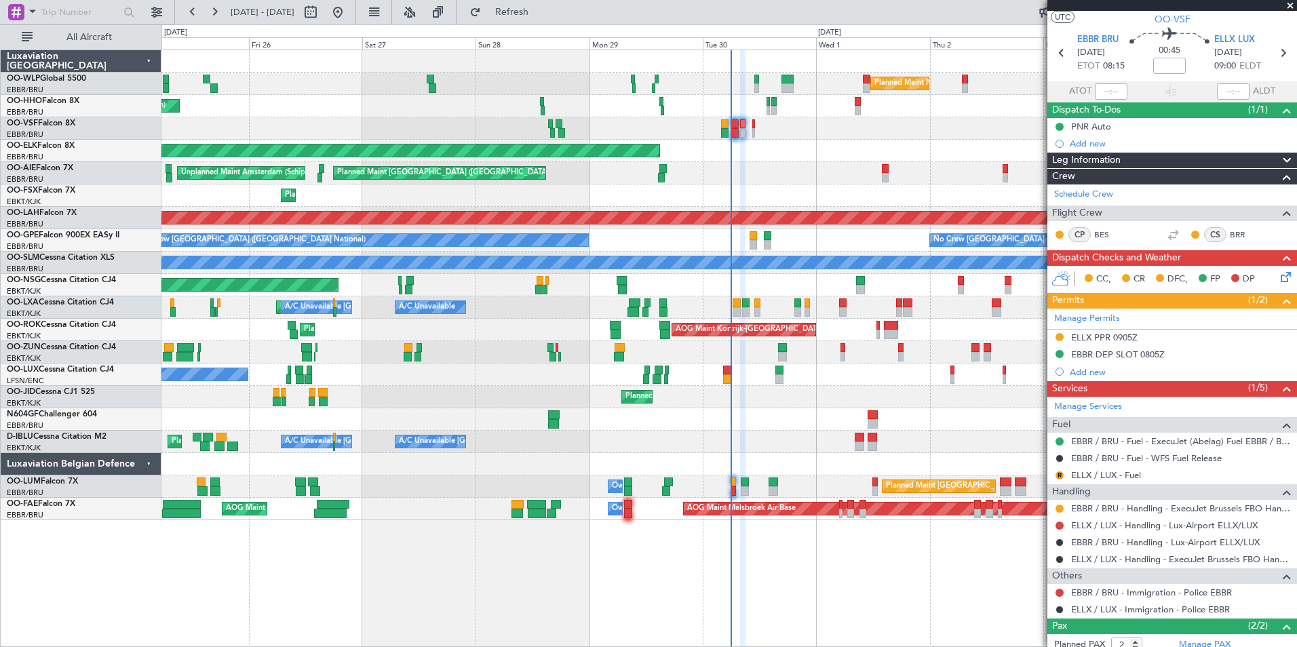
scroll to position [0, 0]
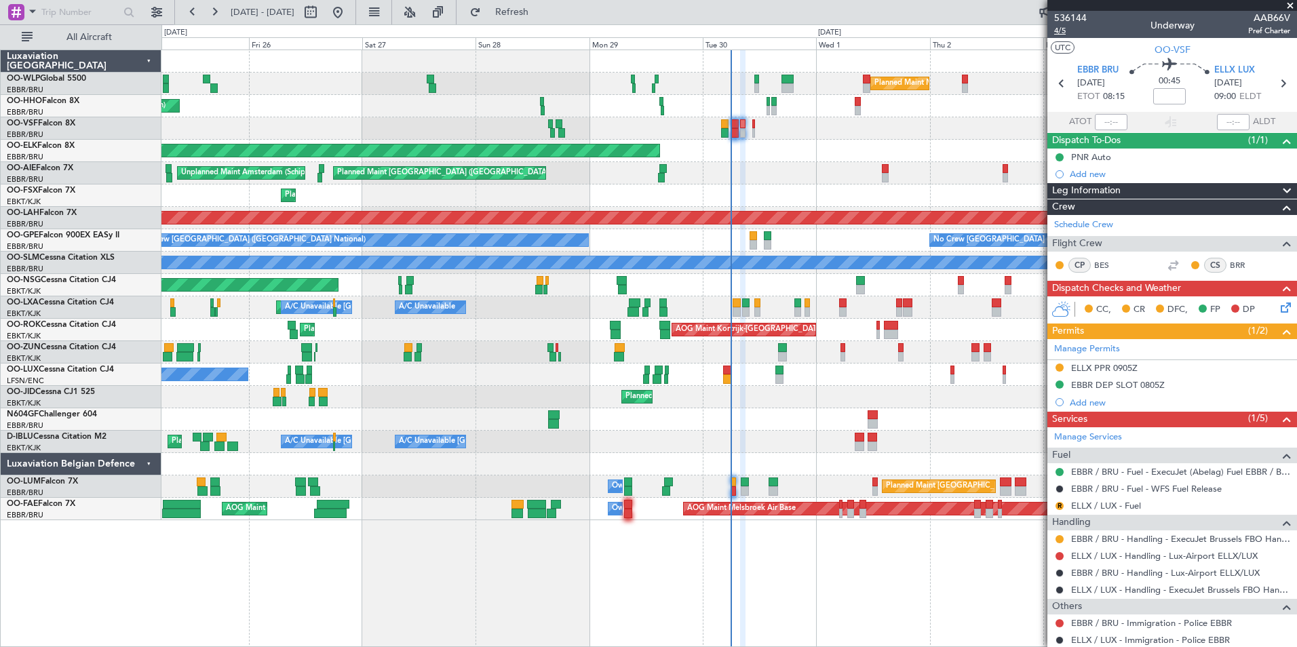
click at [1065, 34] on span "4/5" at bounding box center [1070, 31] width 33 height 12
click at [1272, 92] on section "EBBR BRU [DATE] ETOT 08:15 00:45 ELLX LUX [DATE] 09:00 ELDT" at bounding box center [1172, 85] width 250 height 54
click at [1274, 86] on icon at bounding box center [1283, 84] width 18 height 18
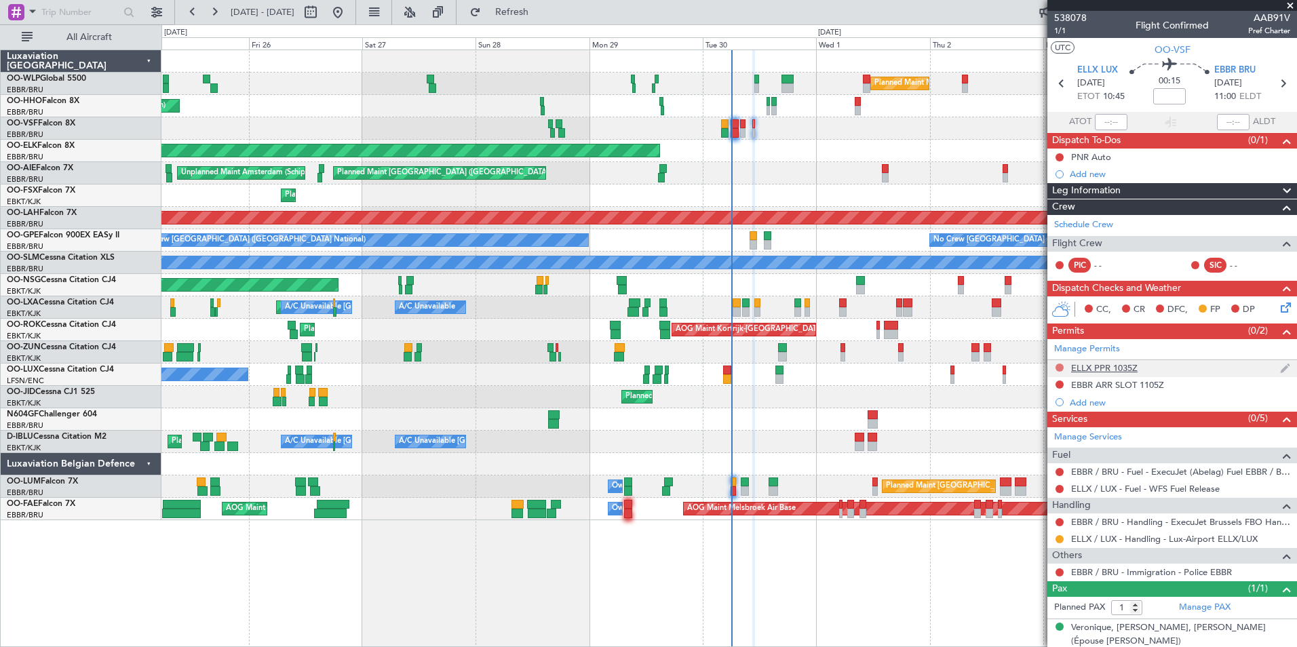
click at [1057, 364] on button at bounding box center [1059, 367] width 8 height 8
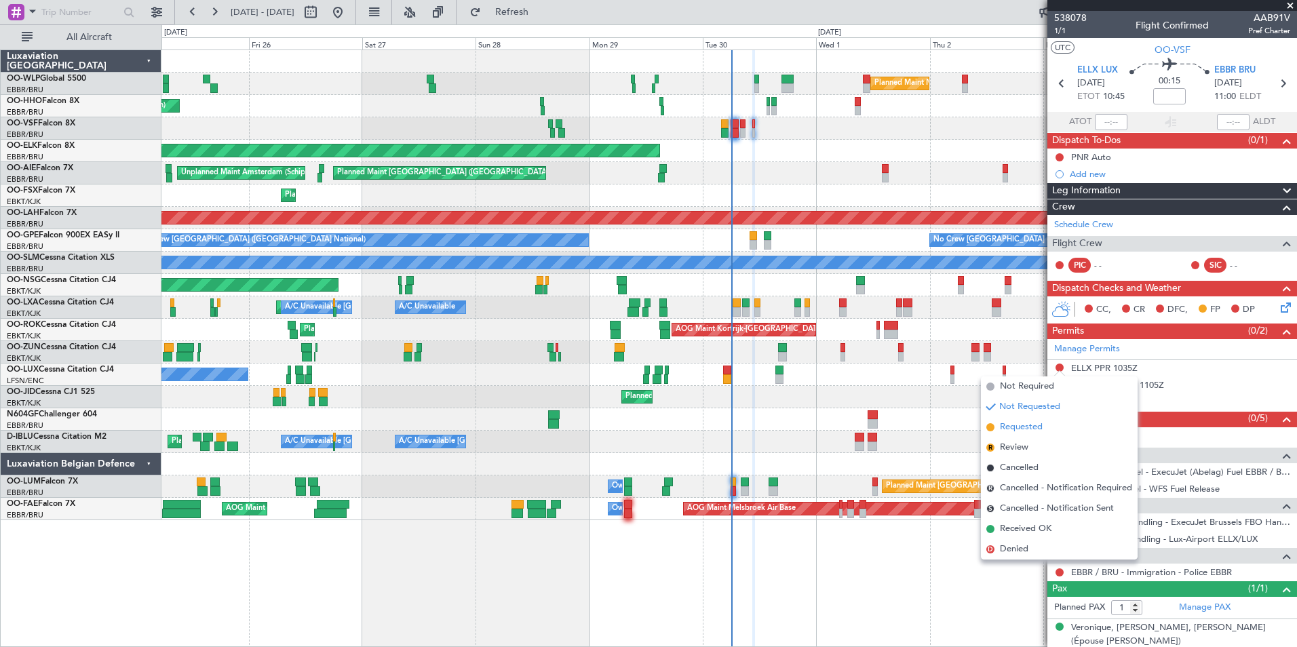
click at [1023, 420] on span "Requested" at bounding box center [1021, 427] width 43 height 14
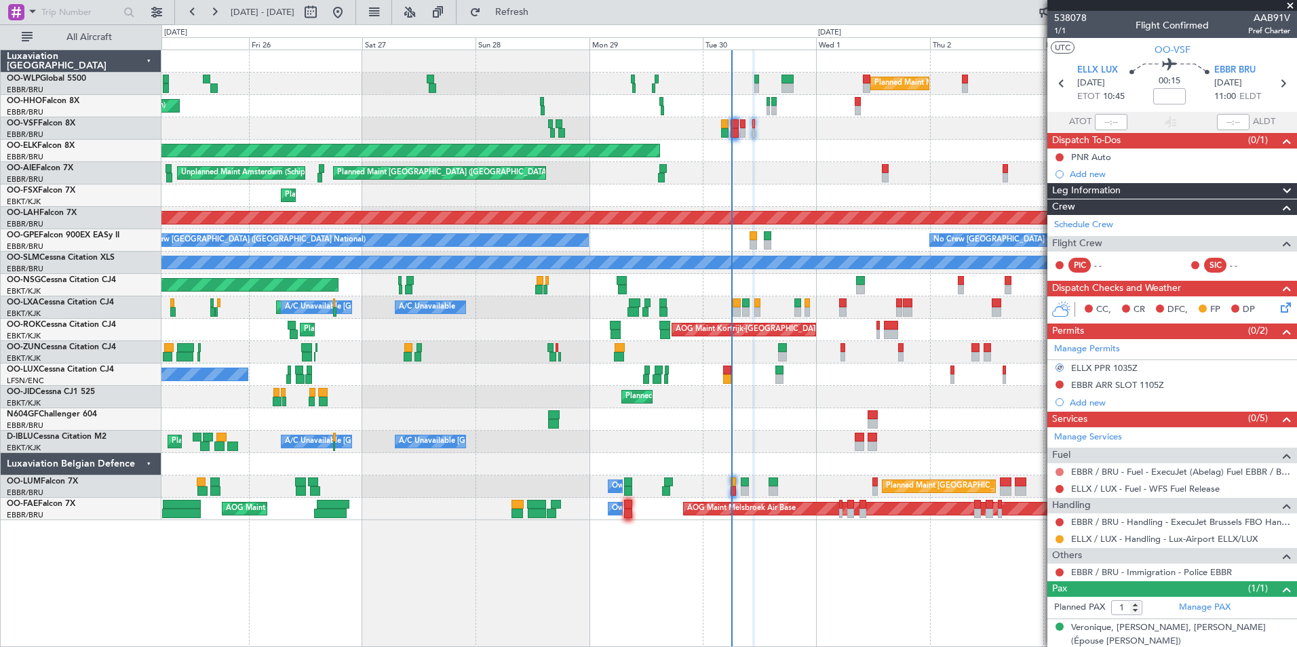
click at [1059, 473] on button at bounding box center [1059, 472] width 8 height 8
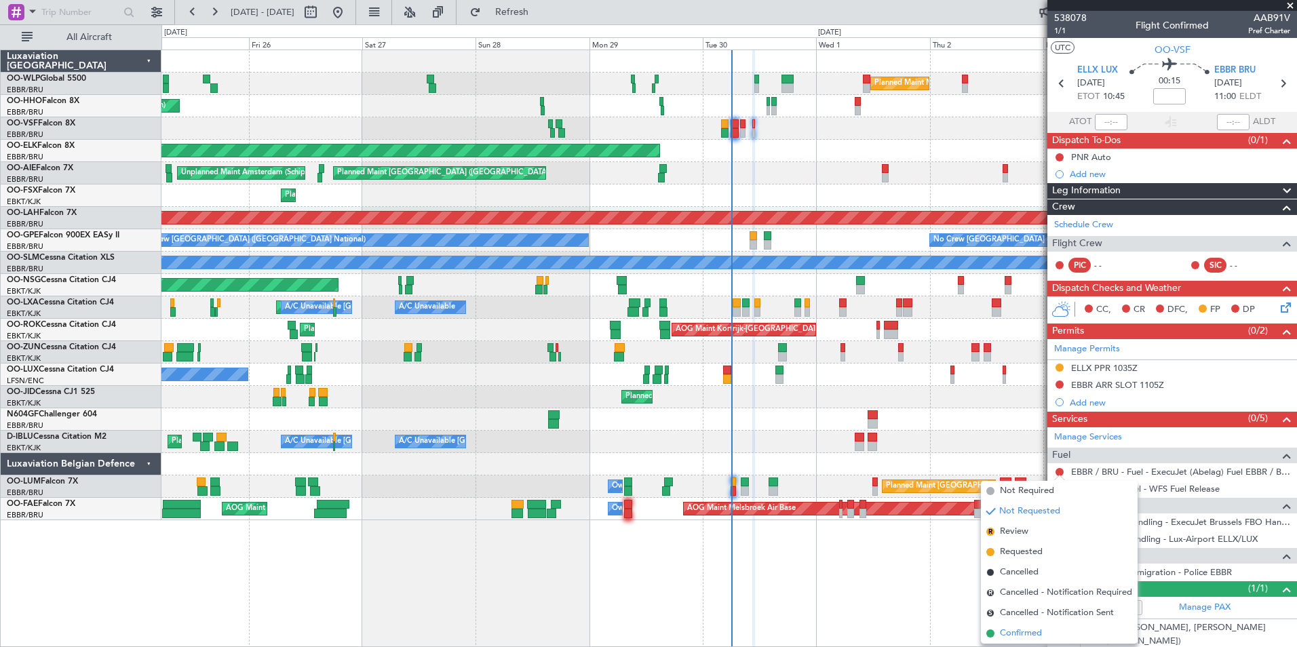
click at [1024, 631] on span "Confirmed" at bounding box center [1021, 634] width 42 height 14
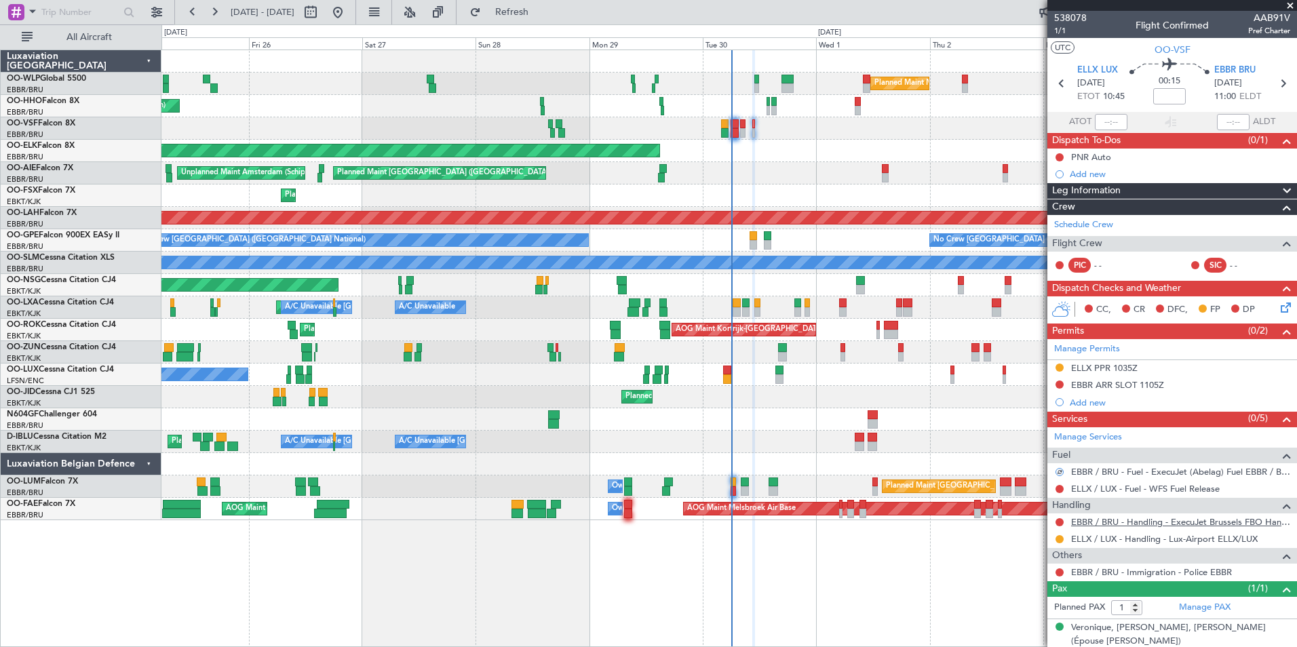
click at [1115, 521] on link "EBBR / BRU - Handling - ExecuJet Brussels FBO Handling Abelag" at bounding box center [1180, 522] width 219 height 12
click at [1061, 385] on button at bounding box center [1059, 384] width 8 height 8
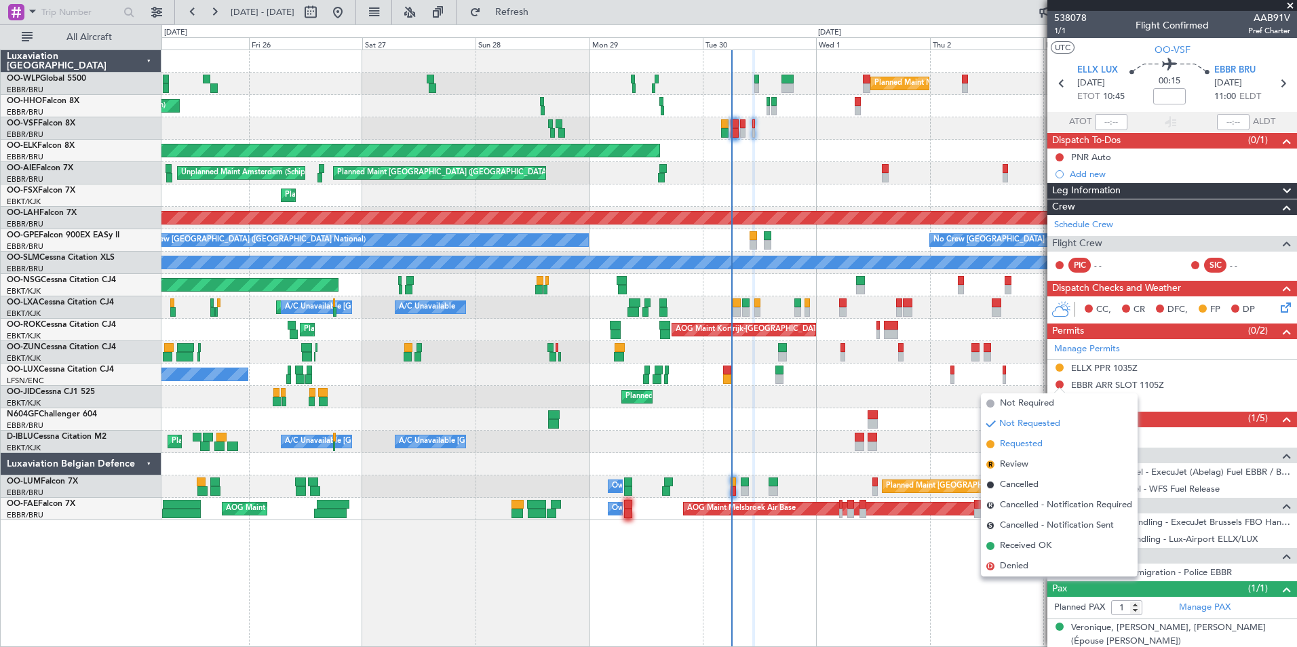
click at [1040, 441] on span "Requested" at bounding box center [1021, 444] width 43 height 14
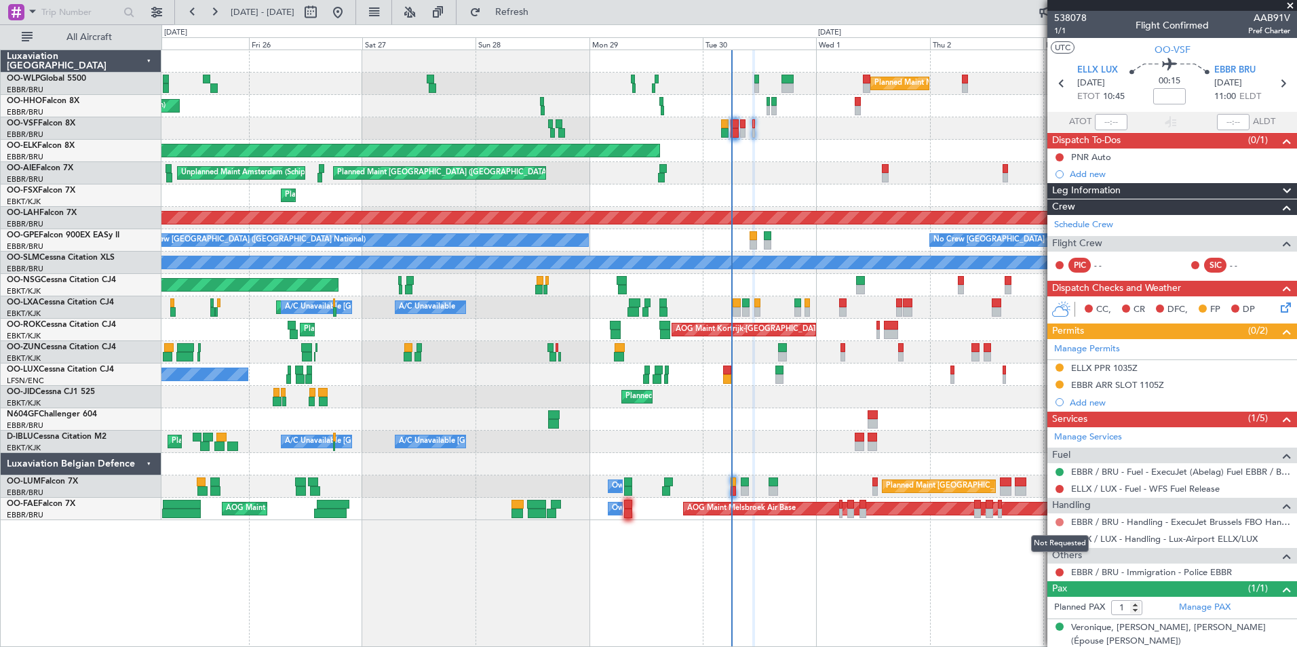
click at [1059, 521] on button at bounding box center [1059, 522] width 8 height 8
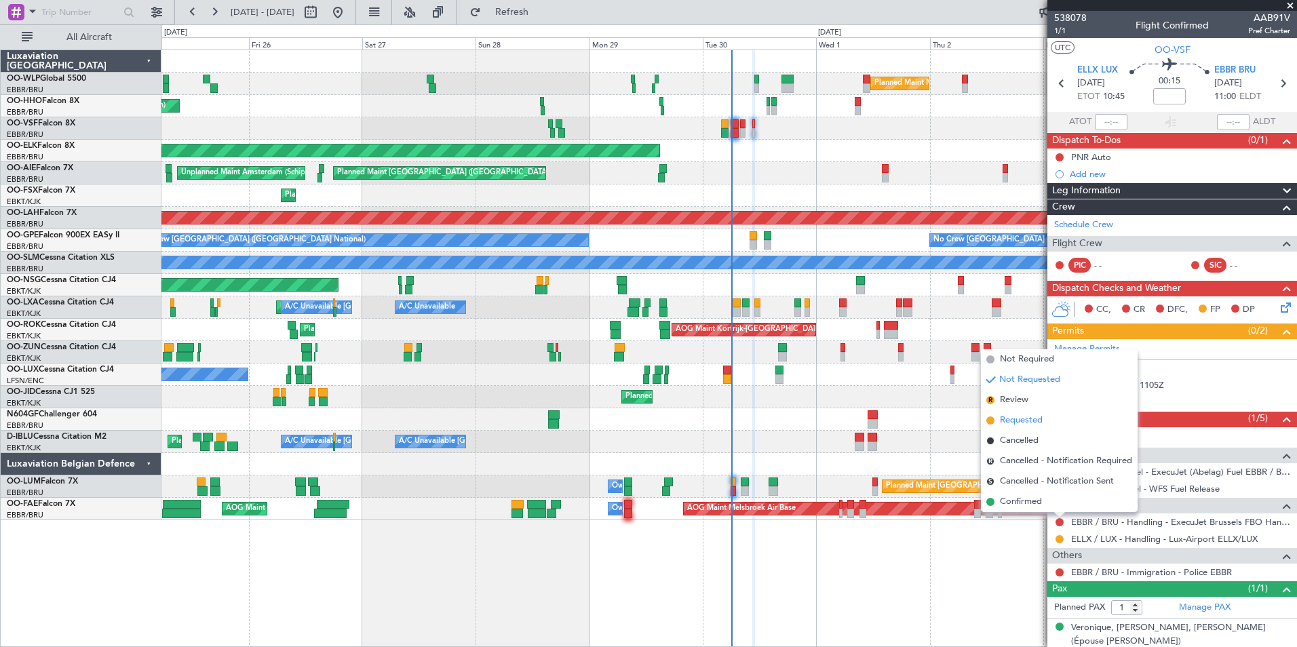
click at [1031, 422] on span "Requested" at bounding box center [1021, 421] width 43 height 14
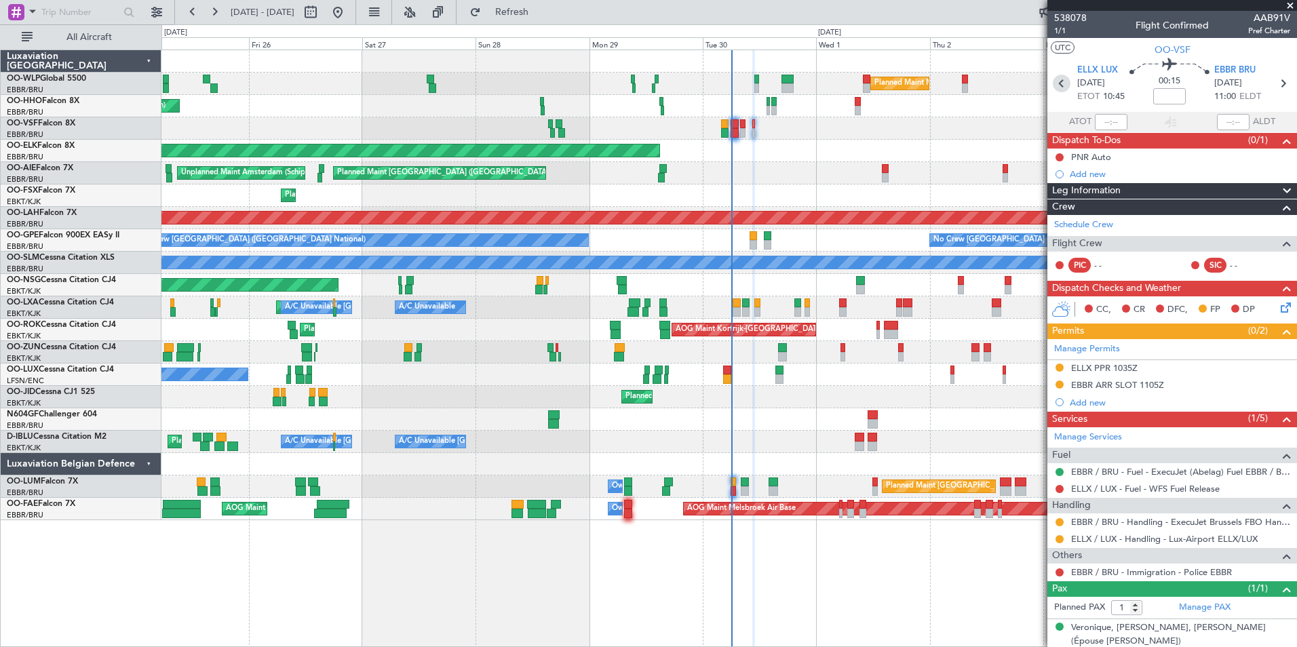
click at [1057, 81] on icon at bounding box center [1061, 84] width 18 height 18
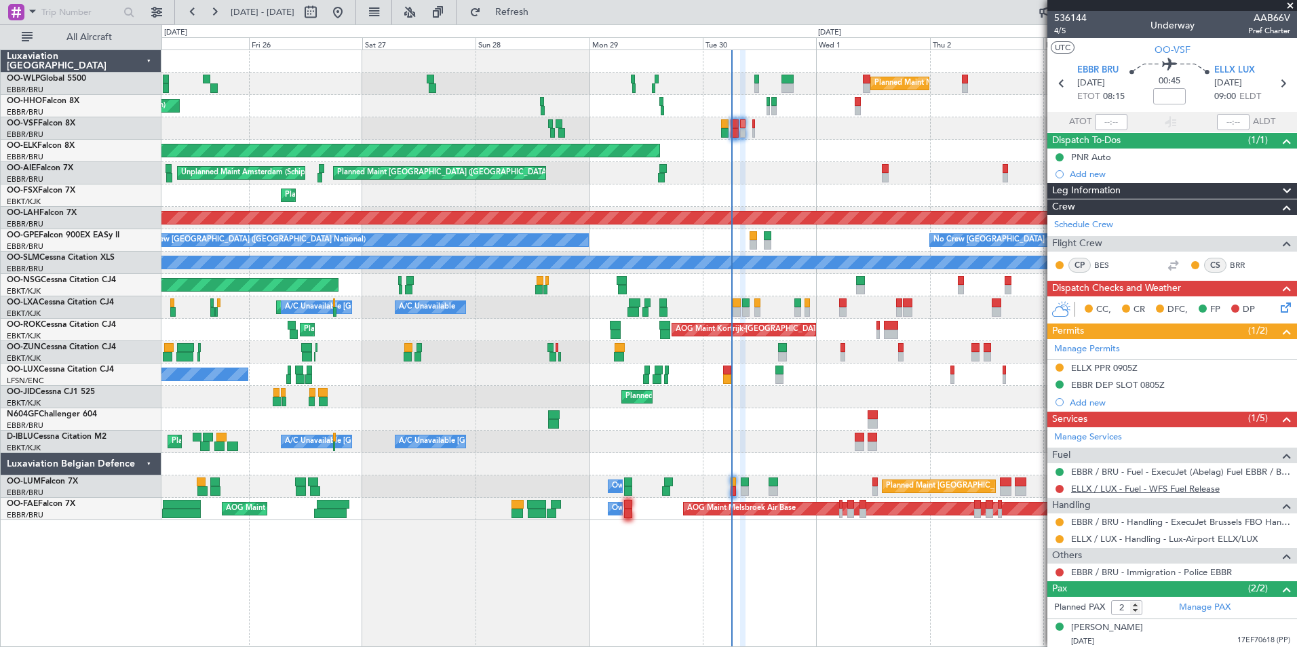
click at [1116, 490] on link "ELLX / LUX - Fuel - WFS Fuel Release" at bounding box center [1145, 489] width 149 height 12
click at [1080, 223] on link "Schedule Crew" at bounding box center [1083, 225] width 59 height 14
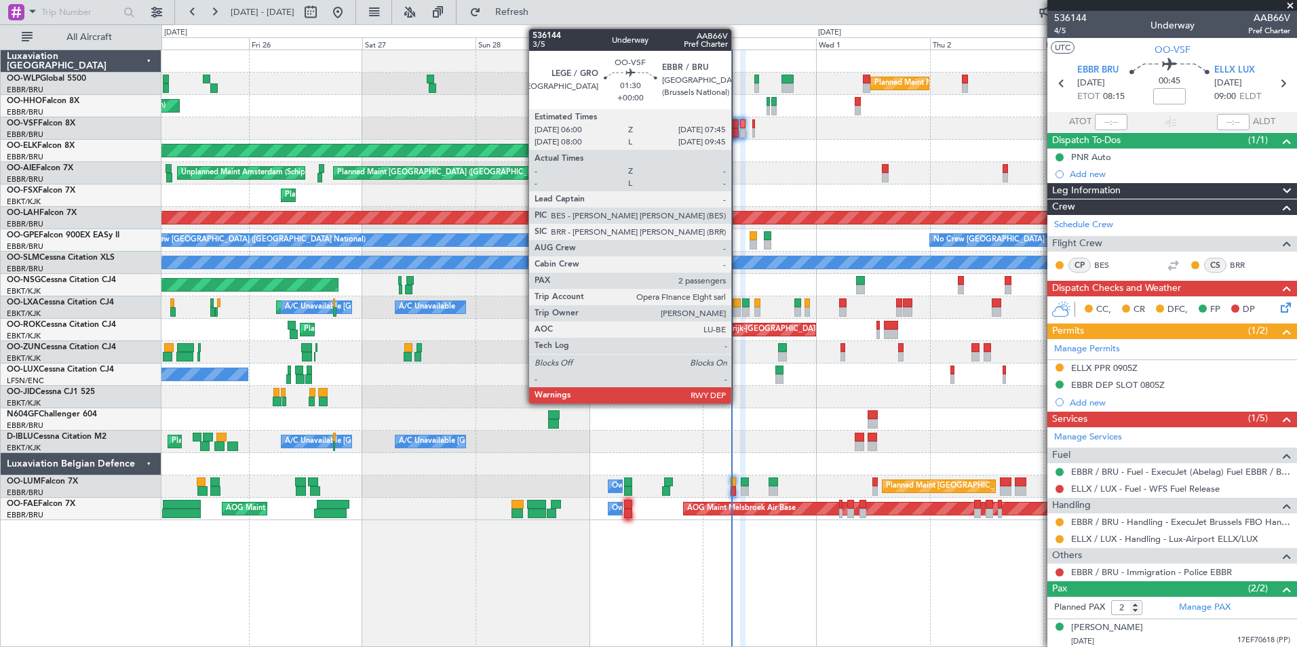
click at [737, 130] on div at bounding box center [734, 132] width 9 height 9
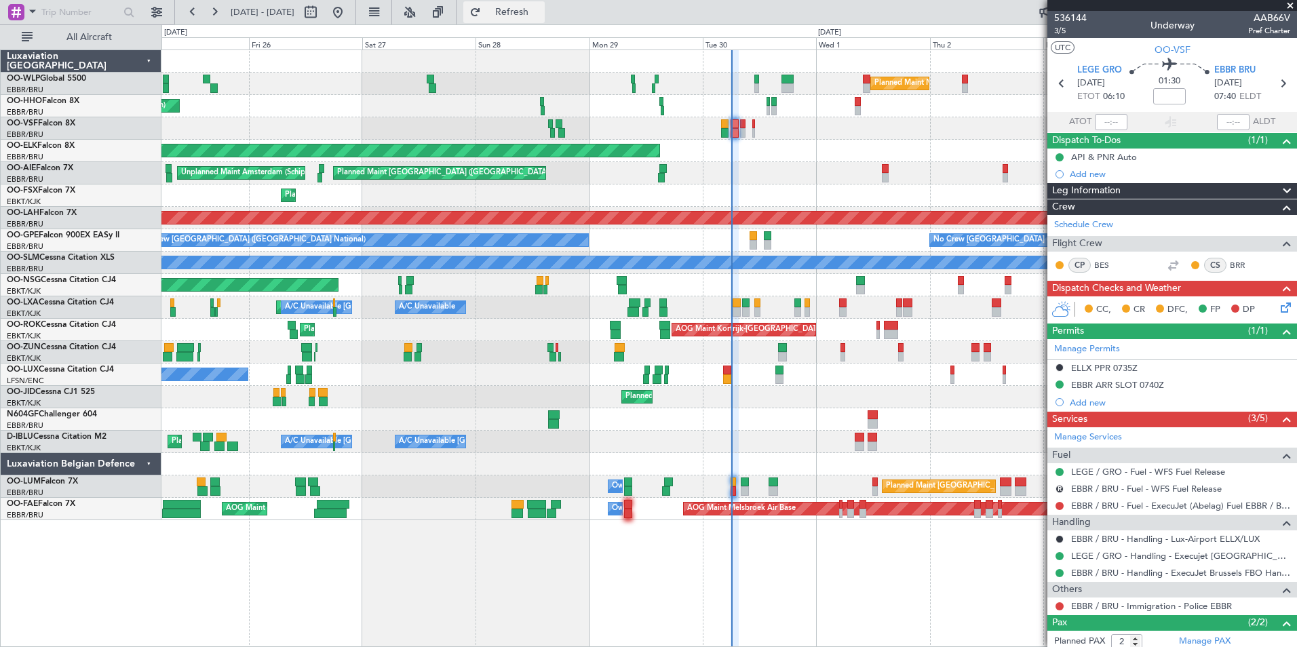
click at [540, 14] on span "Refresh" at bounding box center [512, 11] width 57 height 9
click at [1059, 503] on button at bounding box center [1059, 506] width 8 height 8
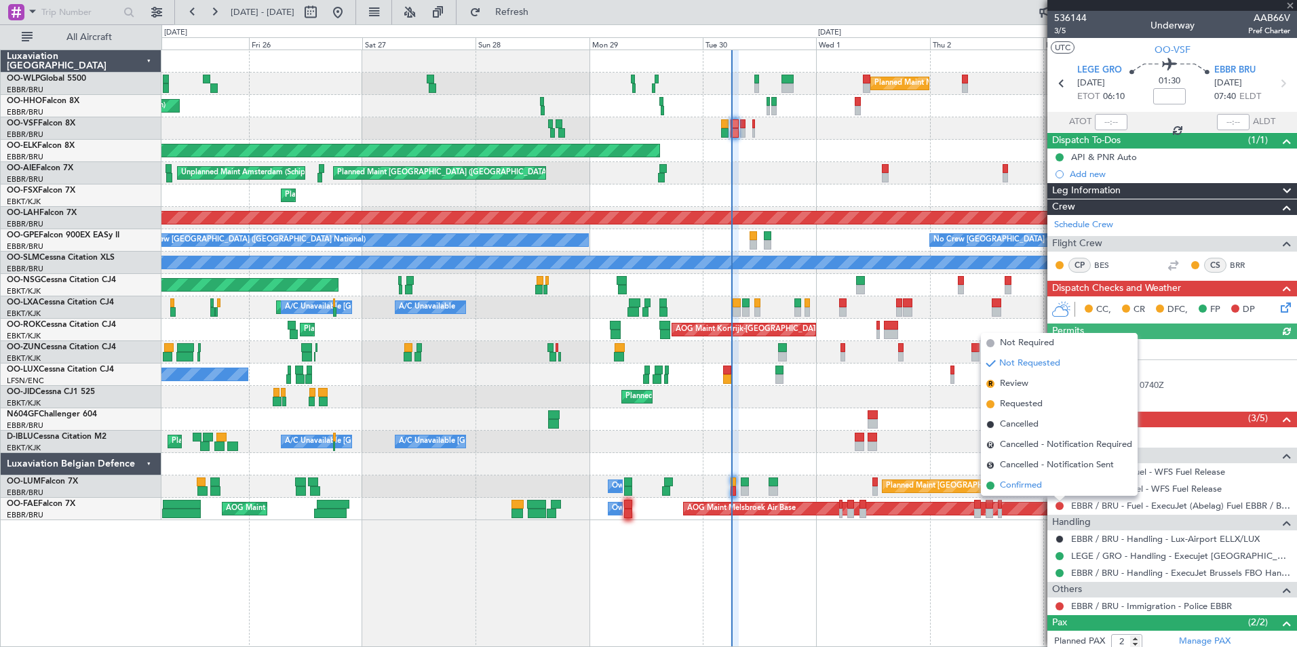
click at [1035, 490] on span "Confirmed" at bounding box center [1021, 486] width 42 height 14
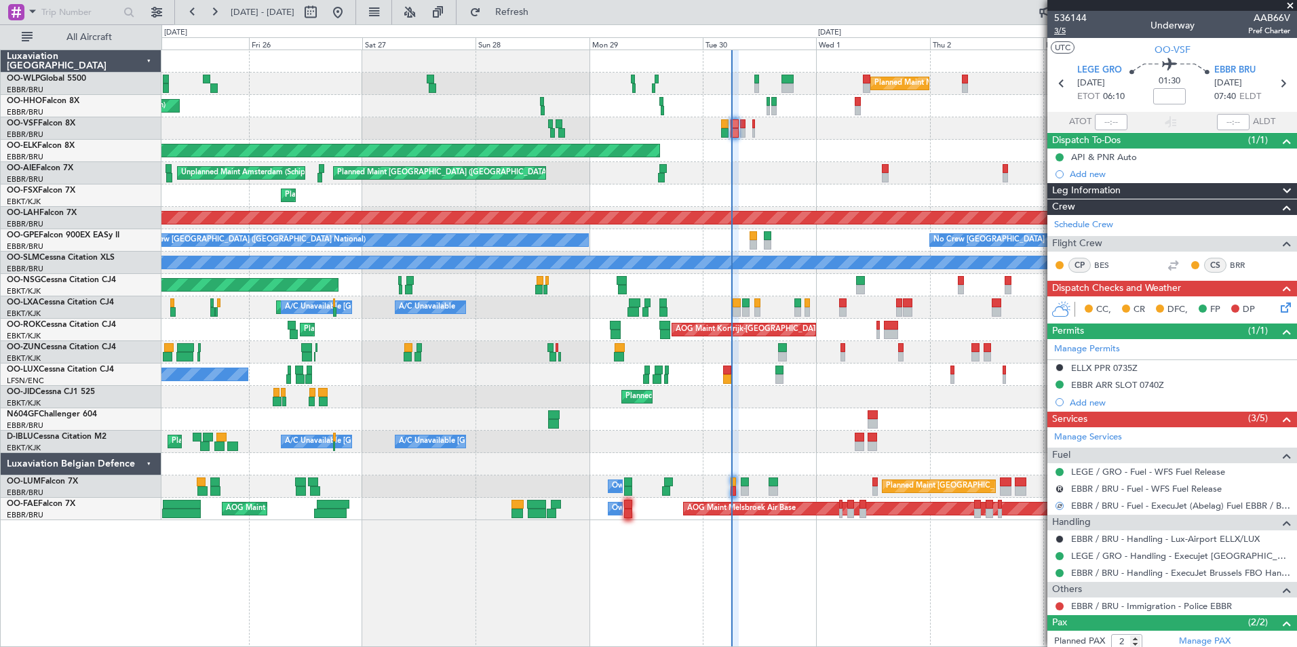
click at [1061, 32] on span "3/5" at bounding box center [1070, 31] width 33 height 12
click at [1059, 488] on button "R" at bounding box center [1059, 489] width 8 height 8
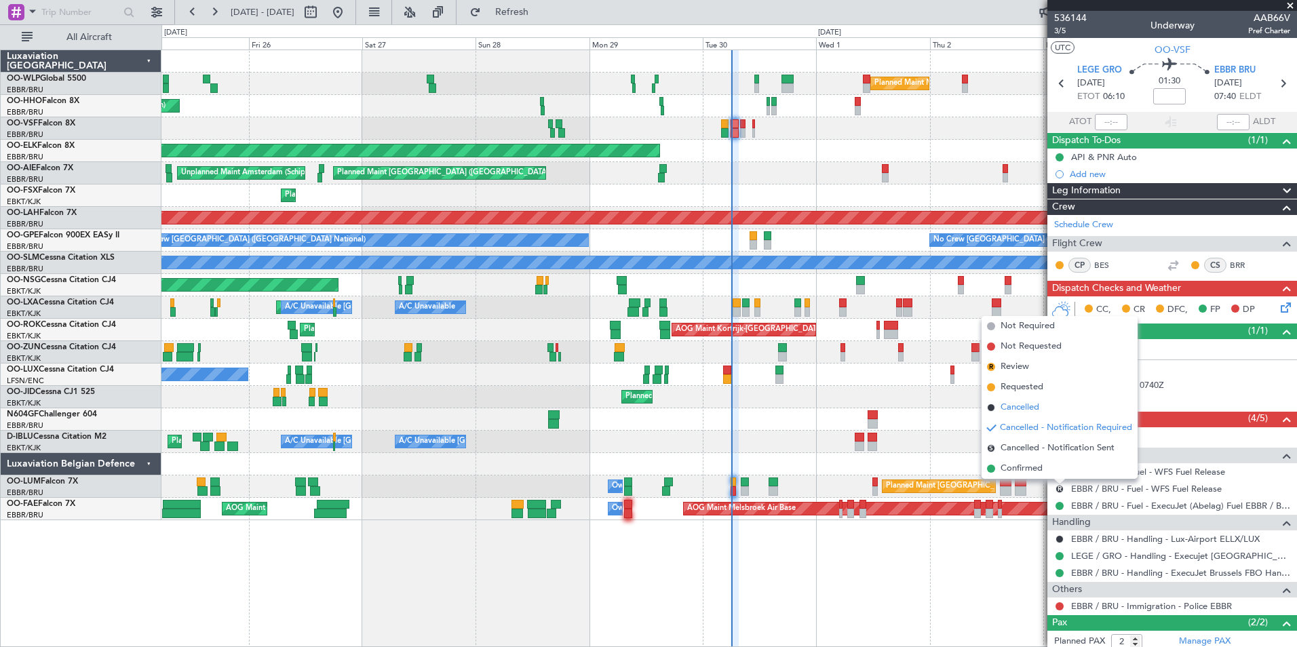
click at [1024, 412] on span "Cancelled" at bounding box center [1019, 408] width 39 height 14
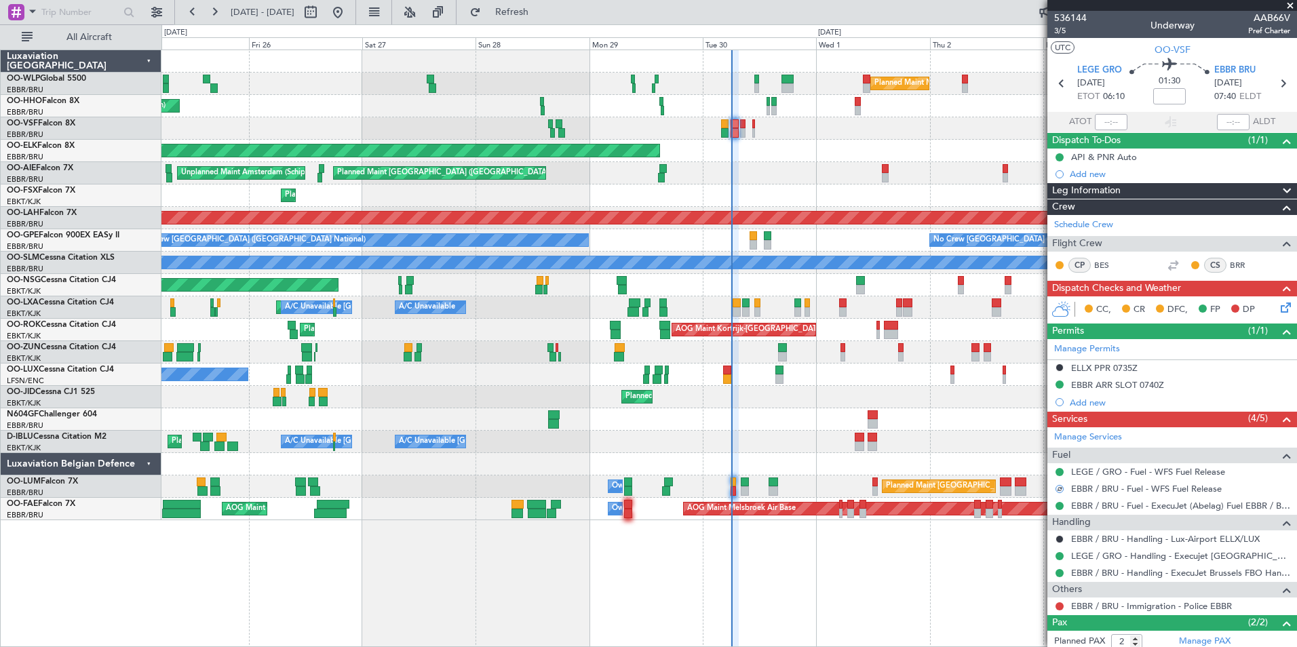
click at [1059, 30] on mat-tooltip-component "Trip Number" at bounding box center [1069, 43] width 67 height 36
click at [1061, 32] on span "3/5" at bounding box center [1070, 31] width 33 height 12
click at [576, 28] on div "0 0 Thu 25 Fri 26 Sat 27 Sun 28 Mon 29 Oct 2025 Tue 30 Wed 1 Thu 2 Fri 3 Sat 4 …" at bounding box center [729, 37] width 1134 height 24
click at [540, 7] on span "Refresh" at bounding box center [512, 11] width 57 height 9
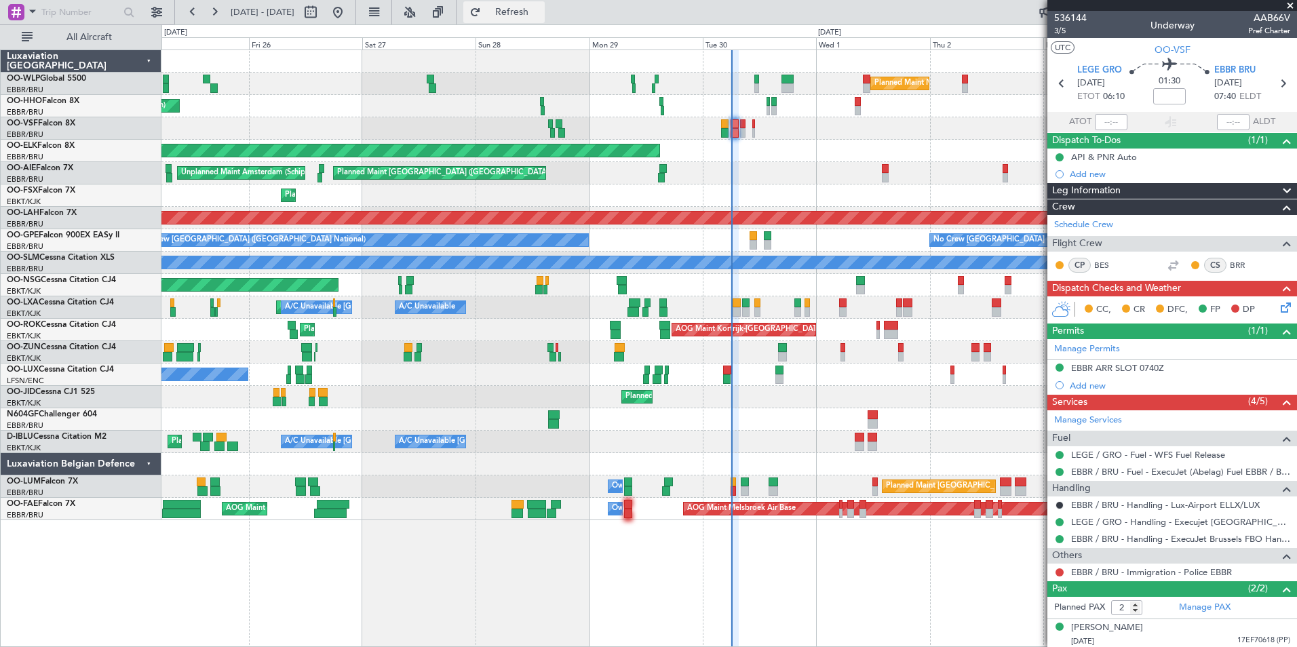
click at [540, 16] on span "Refresh" at bounding box center [512, 11] width 57 height 9
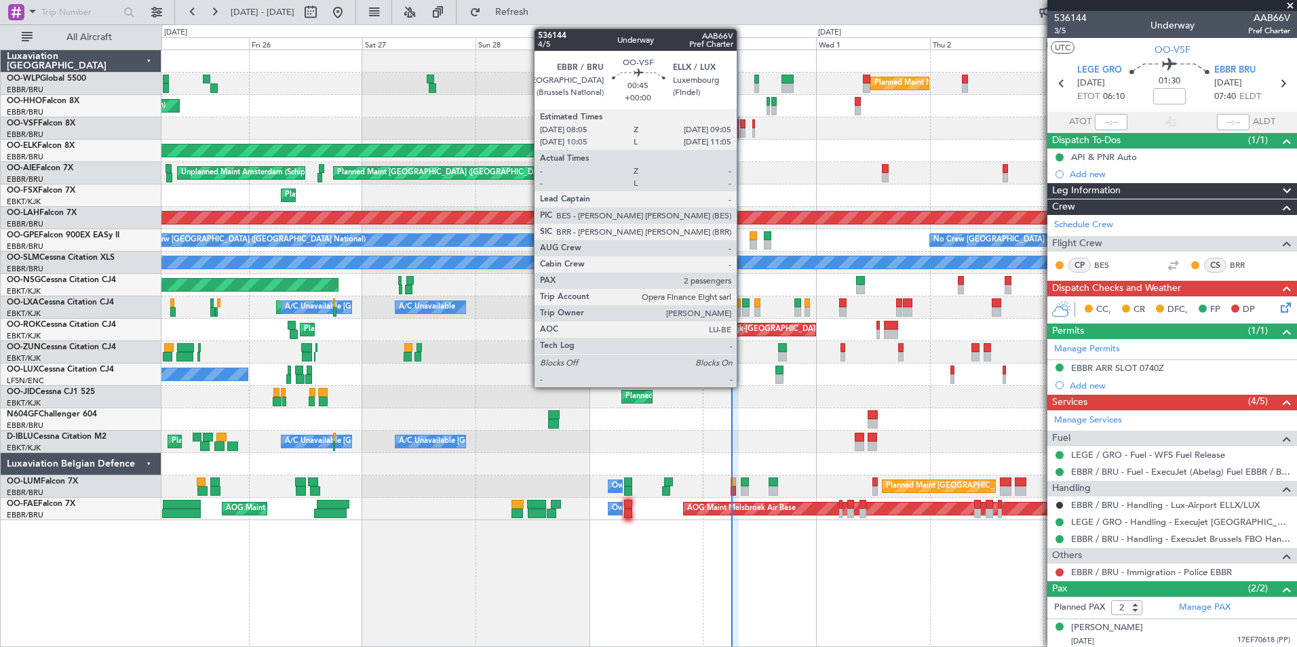
click at [743, 125] on div at bounding box center [742, 123] width 5 height 9
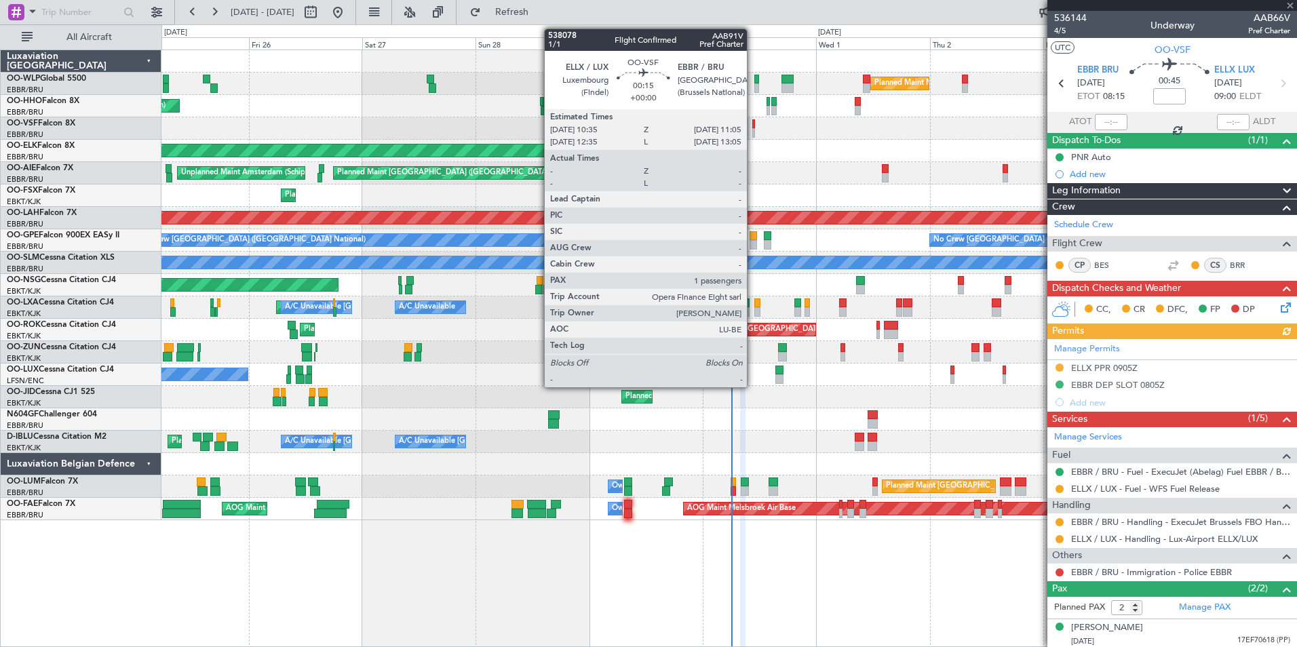
click at [753, 129] on div at bounding box center [753, 132] width 3 height 9
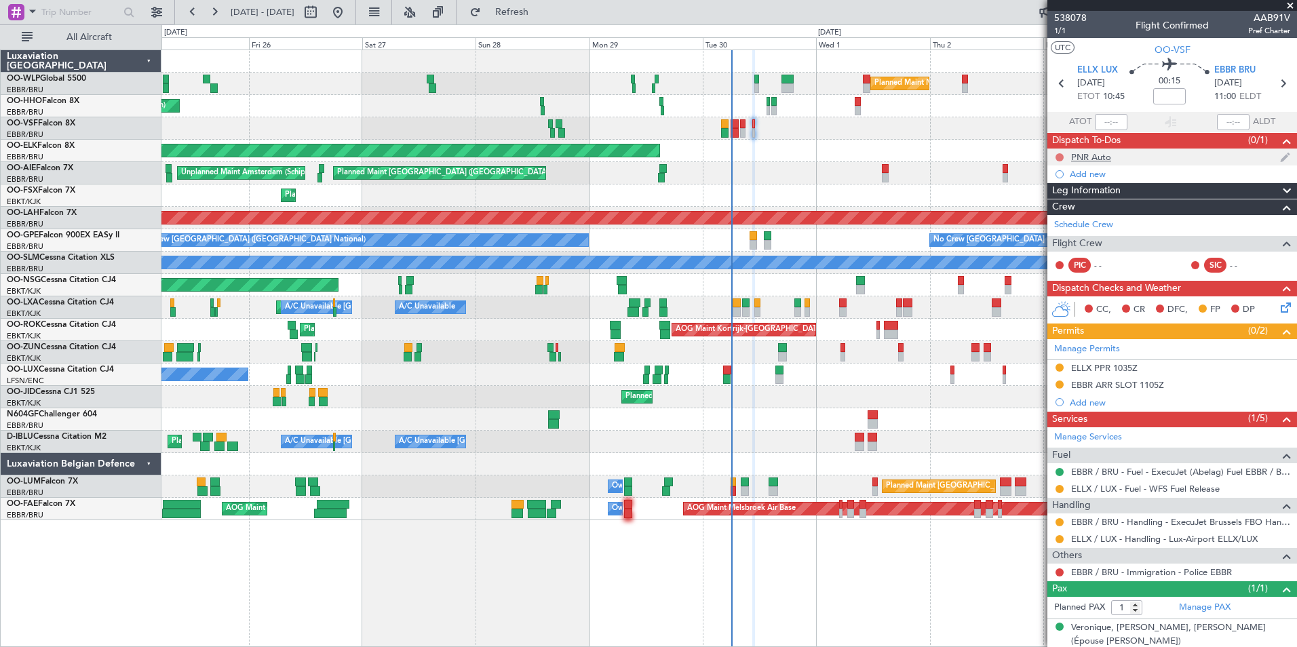
click at [1056, 159] on button at bounding box center [1059, 157] width 8 height 8
click at [1057, 219] on span "Completed" at bounding box center [1065, 217] width 45 height 14
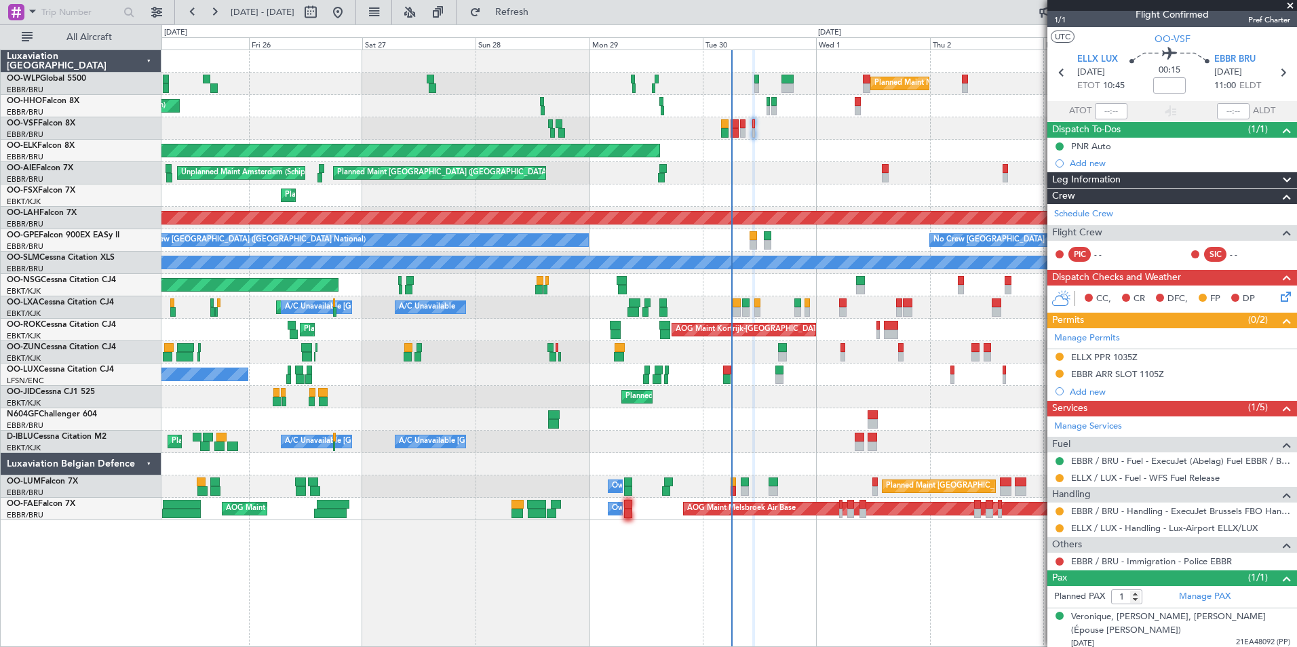
scroll to position [16, 0]
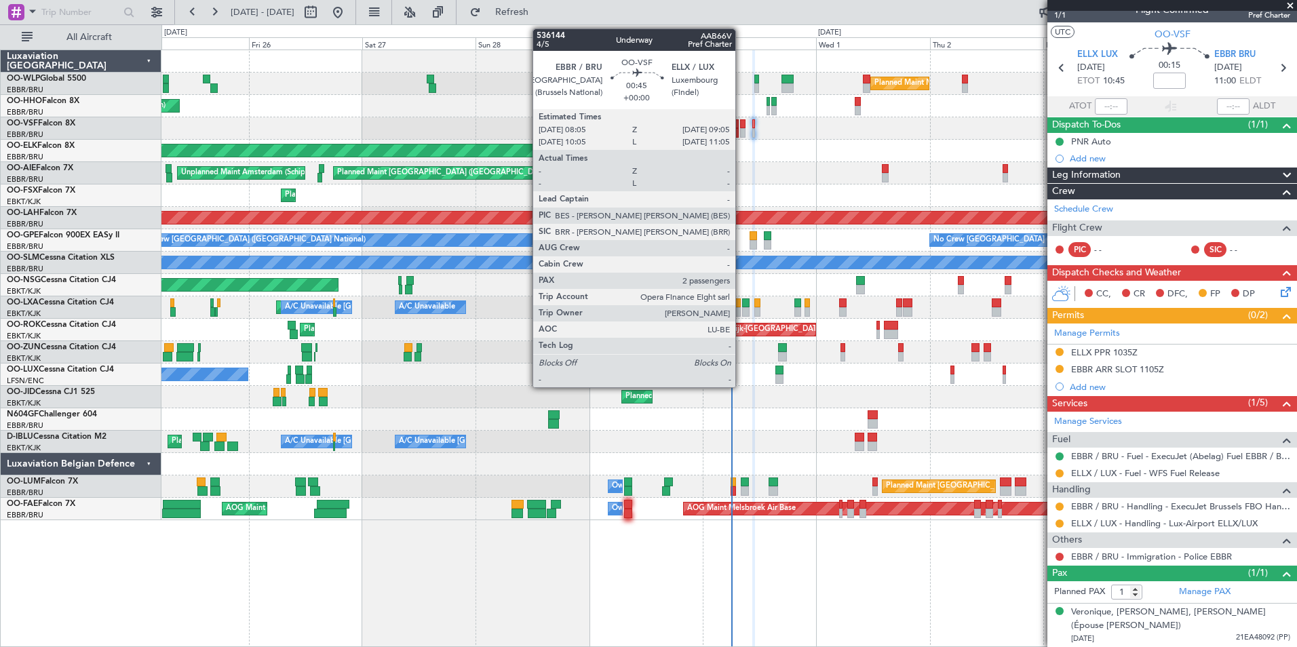
click at [741, 129] on div at bounding box center [742, 132] width 5 height 9
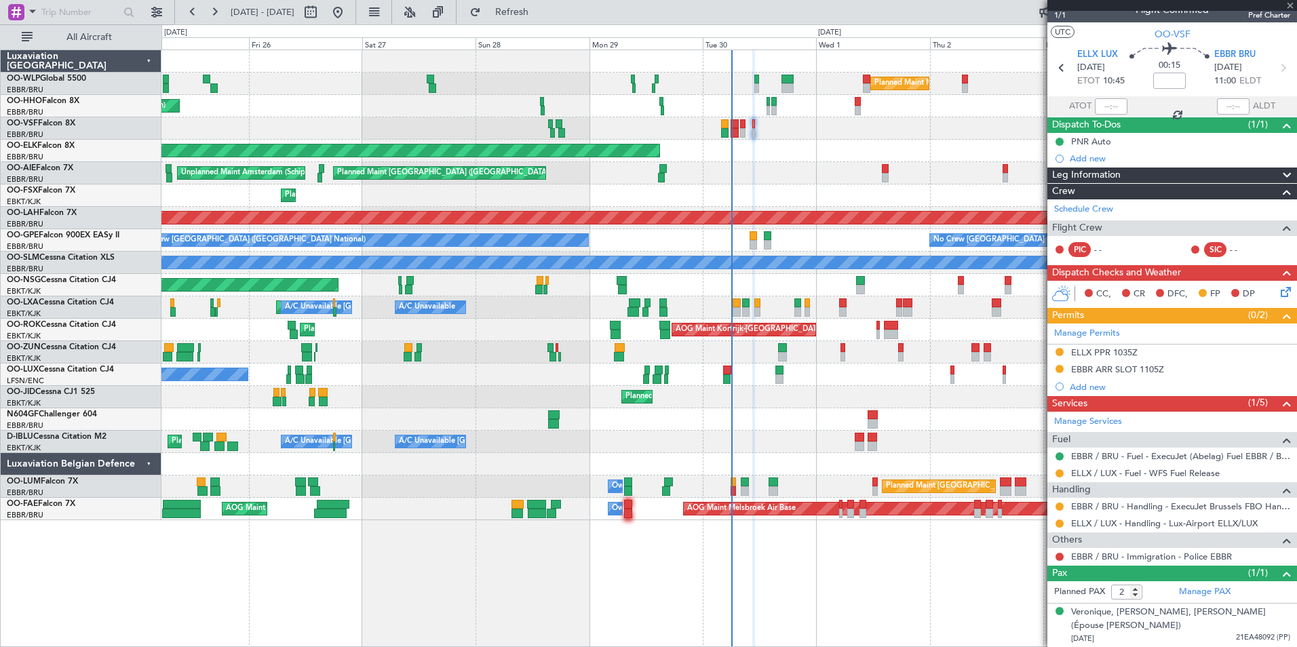
scroll to position [0, 0]
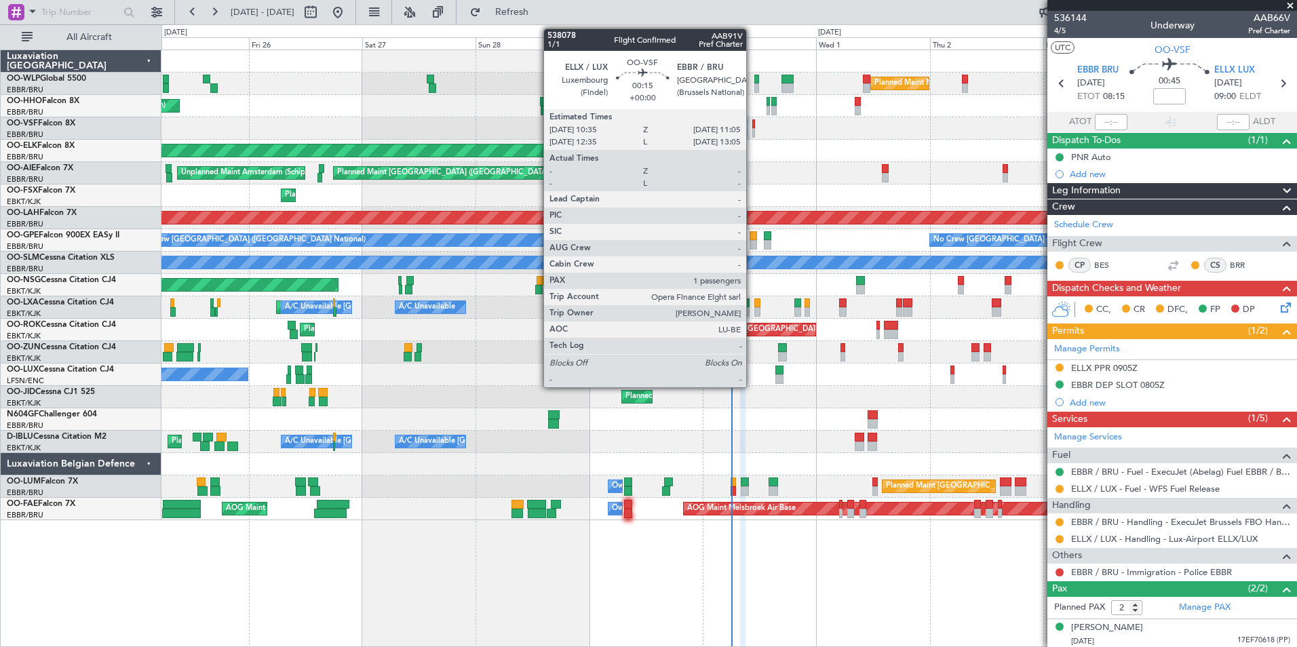
click at [752, 130] on div at bounding box center [753, 132] width 3 height 9
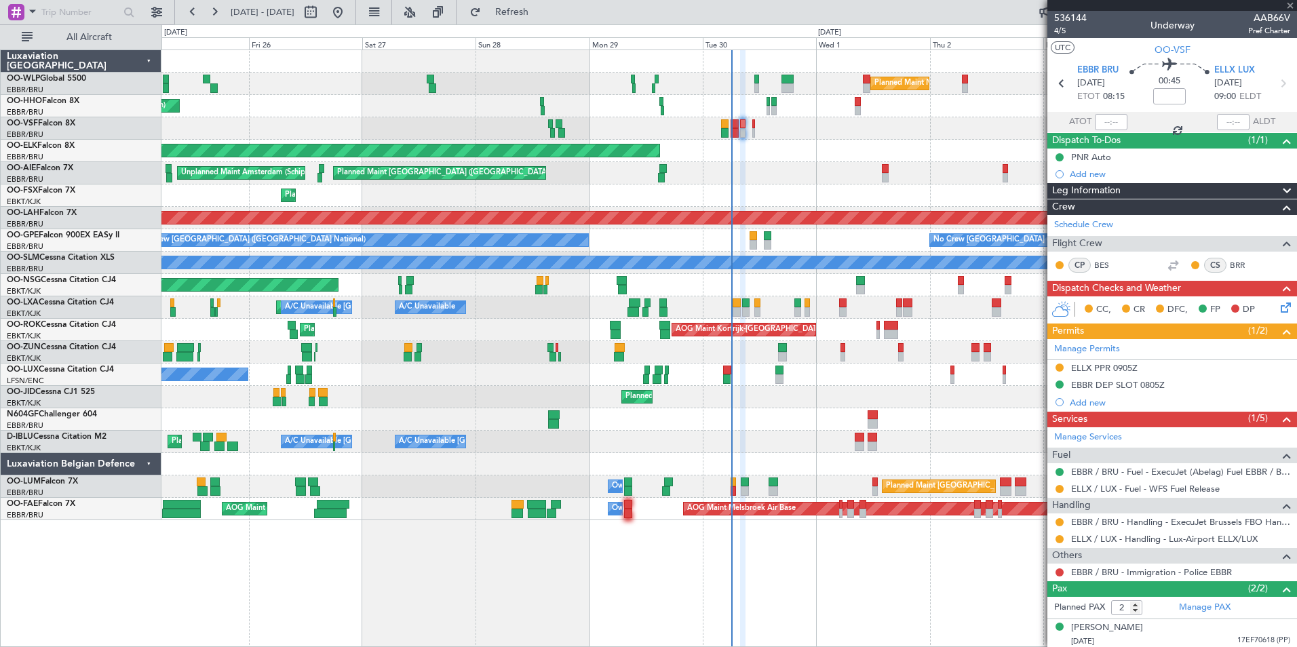
type input "1"
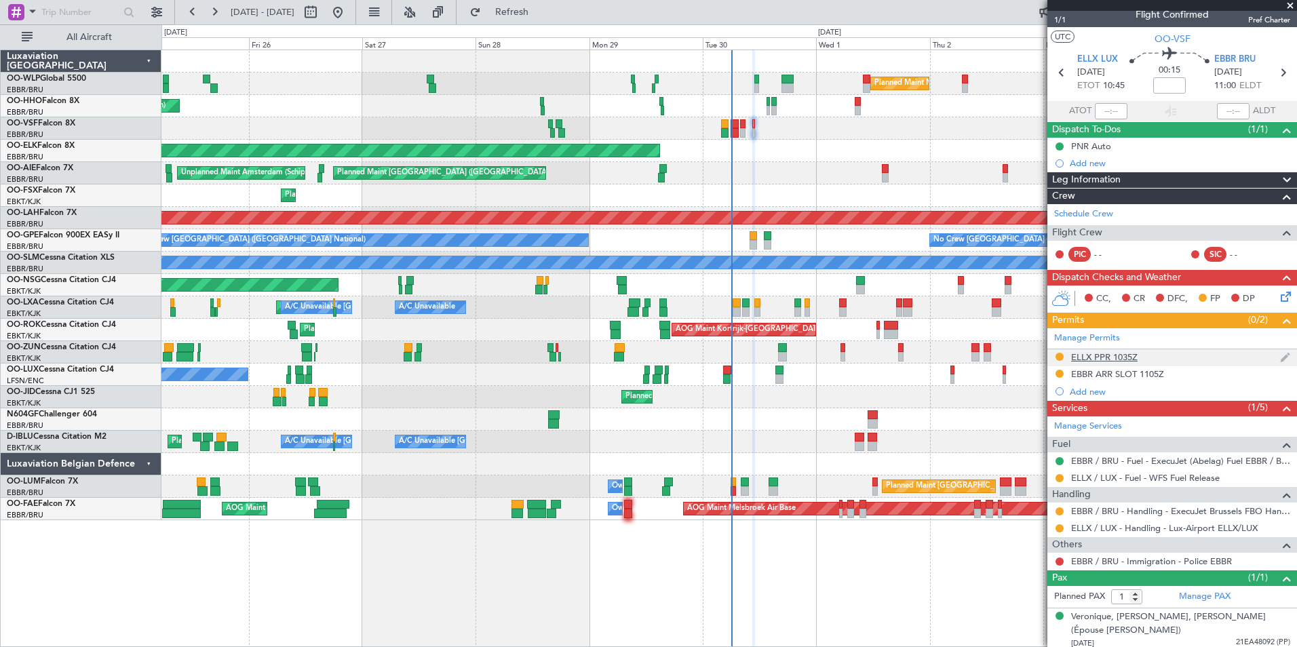
scroll to position [16, 0]
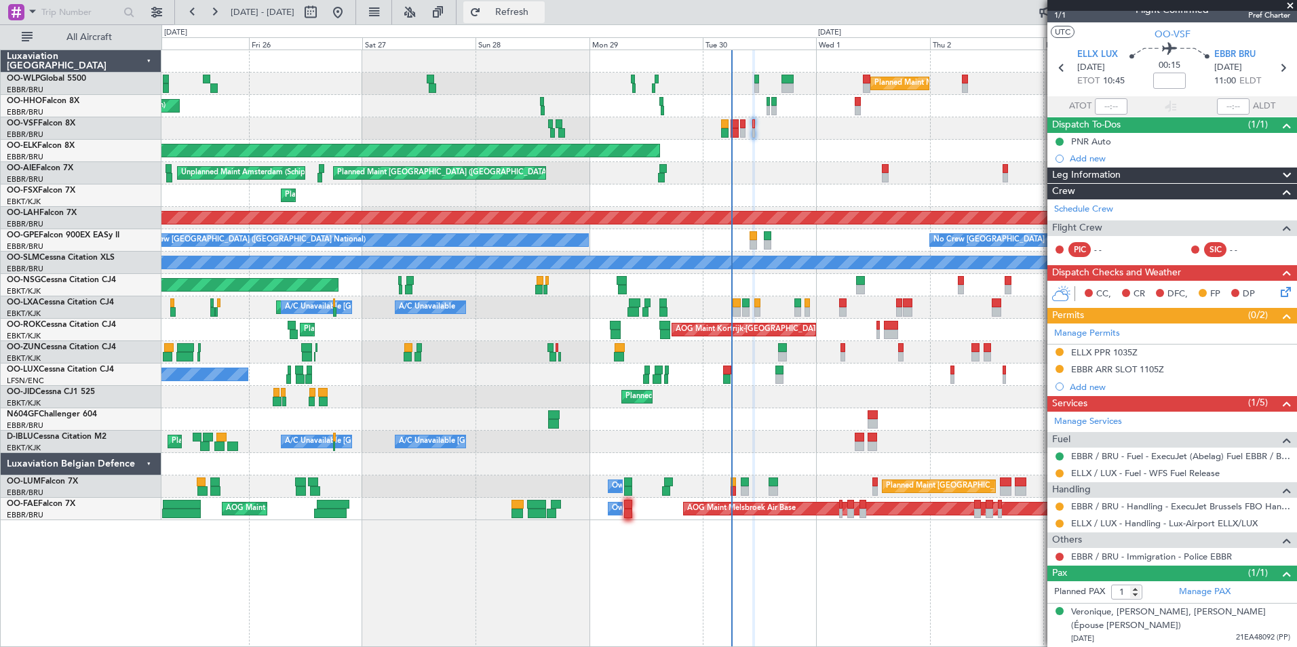
click at [523, 15] on button "Refresh" at bounding box center [503, 12] width 81 height 22
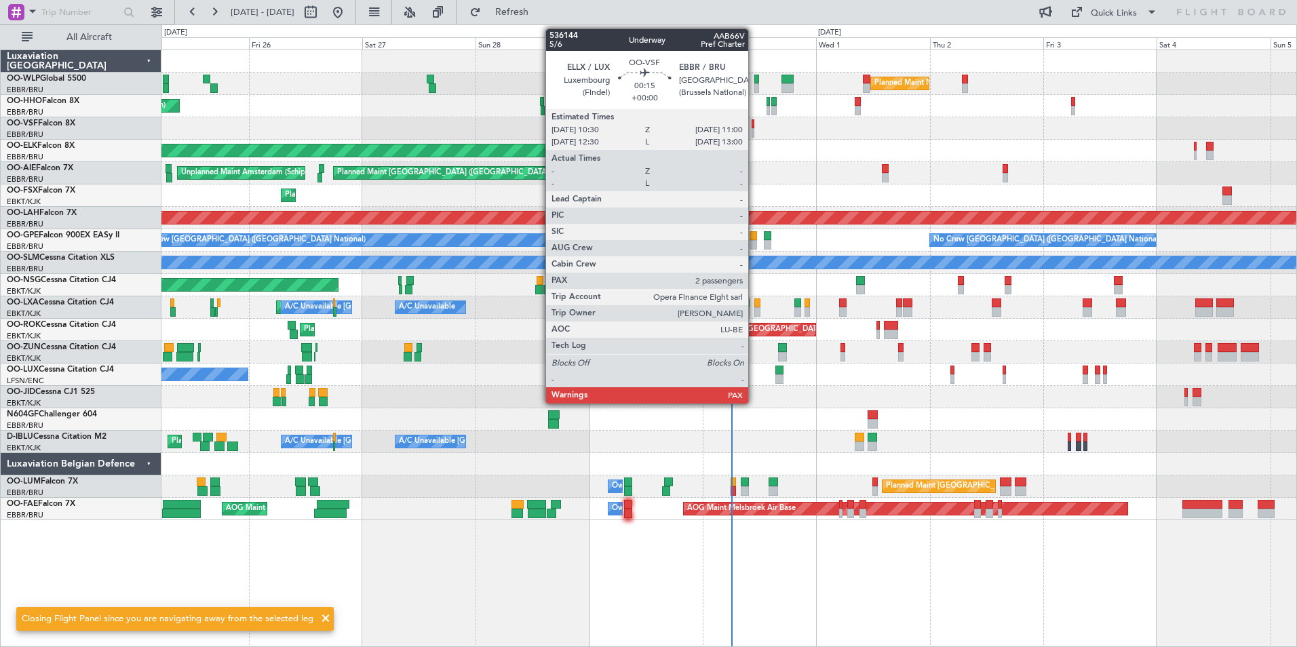
click at [754, 130] on div at bounding box center [752, 132] width 3 height 9
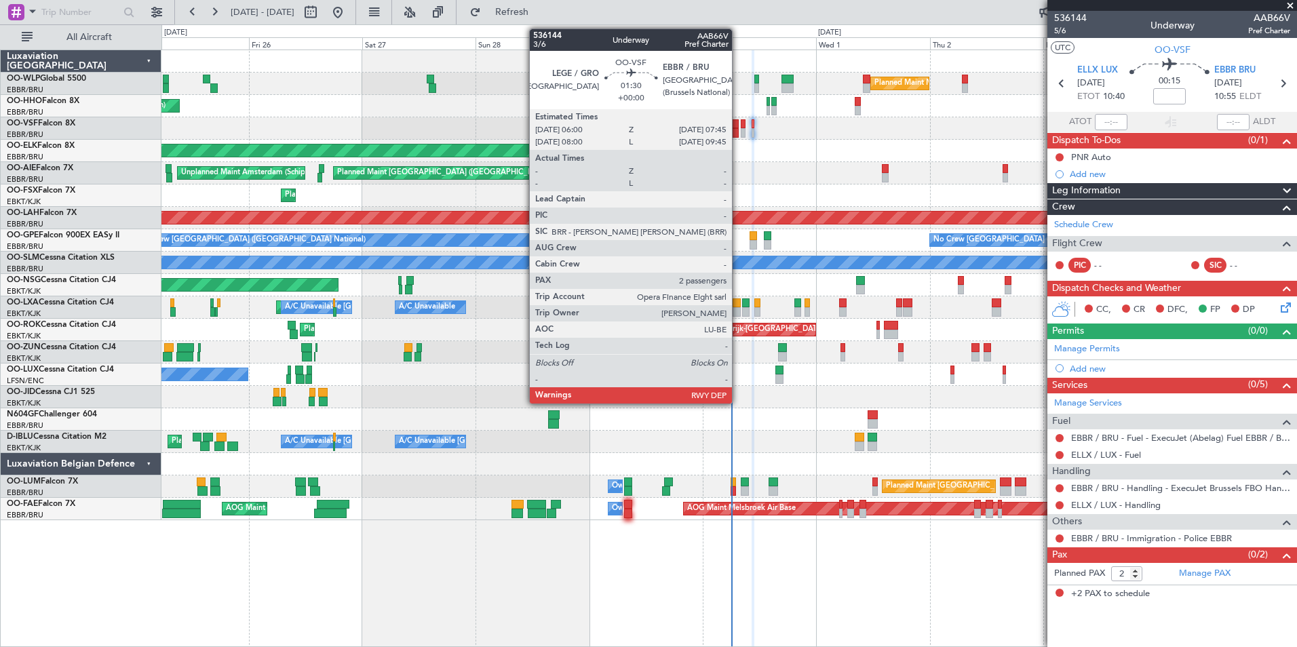
click at [738, 132] on div at bounding box center [734, 132] width 9 height 9
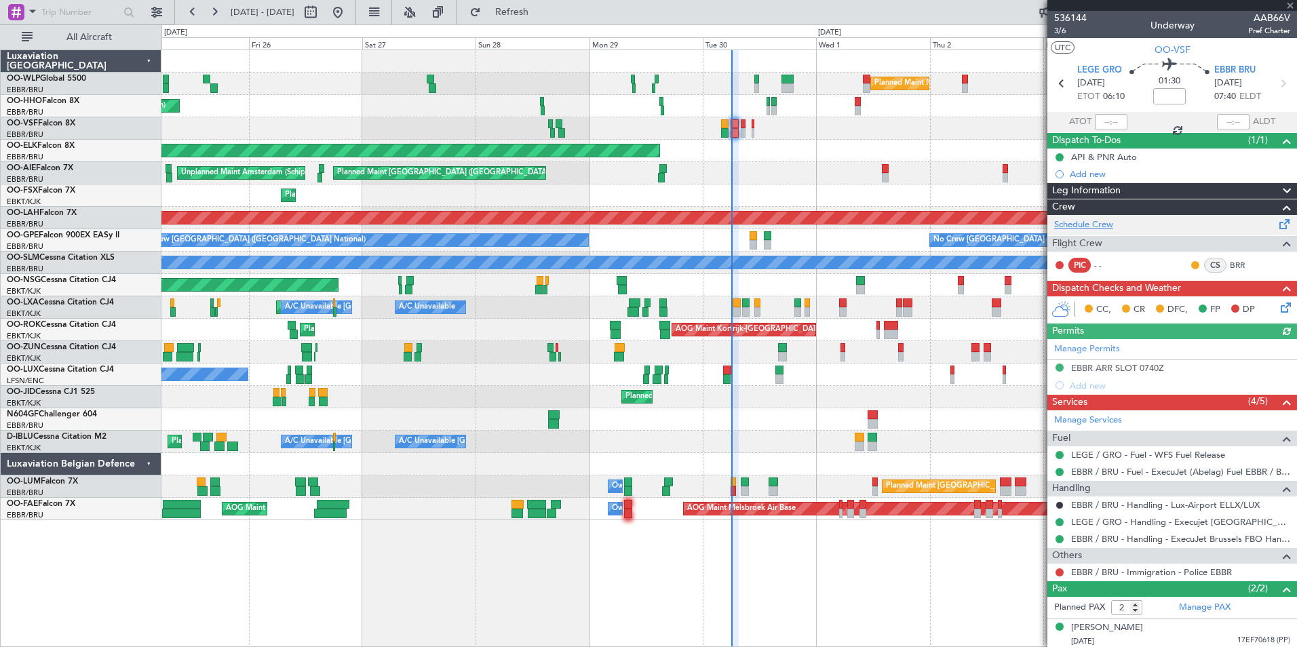
click at [1093, 227] on link "Schedule Crew" at bounding box center [1083, 225] width 59 height 14
click at [545, 22] on button "Refresh" at bounding box center [503, 12] width 81 height 22
click at [540, 12] on span "Refresh" at bounding box center [512, 11] width 57 height 9
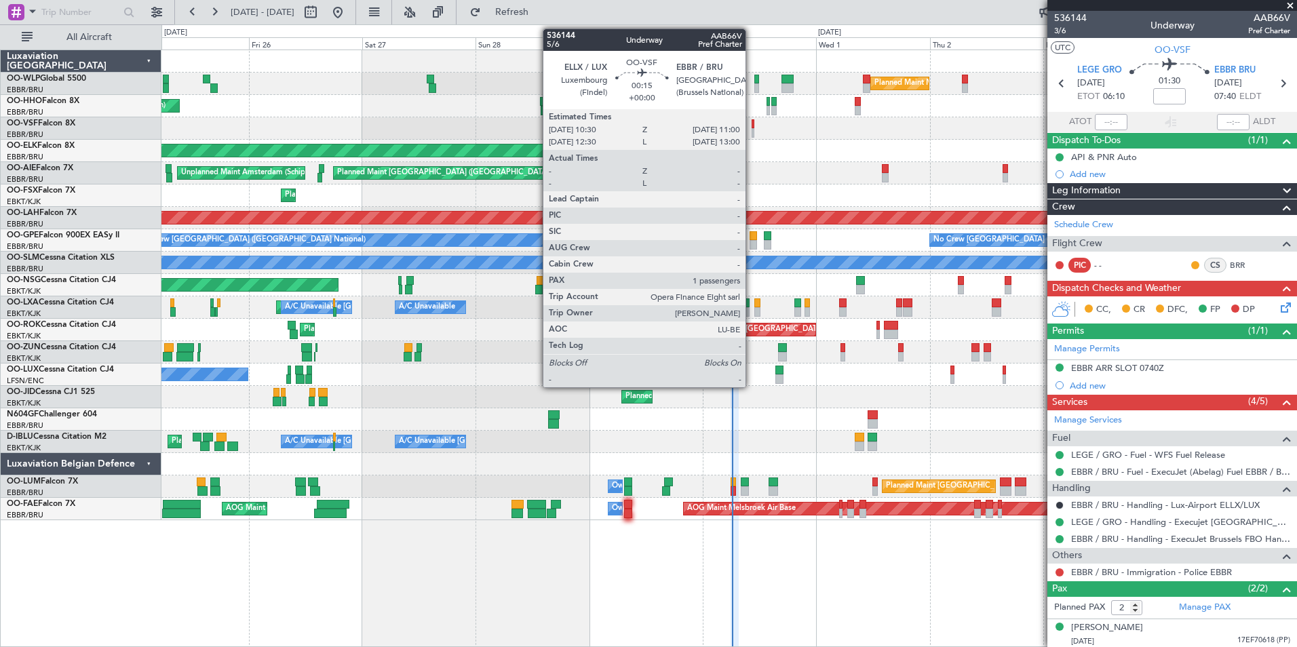
click at [751, 130] on div at bounding box center [752, 132] width 3 height 9
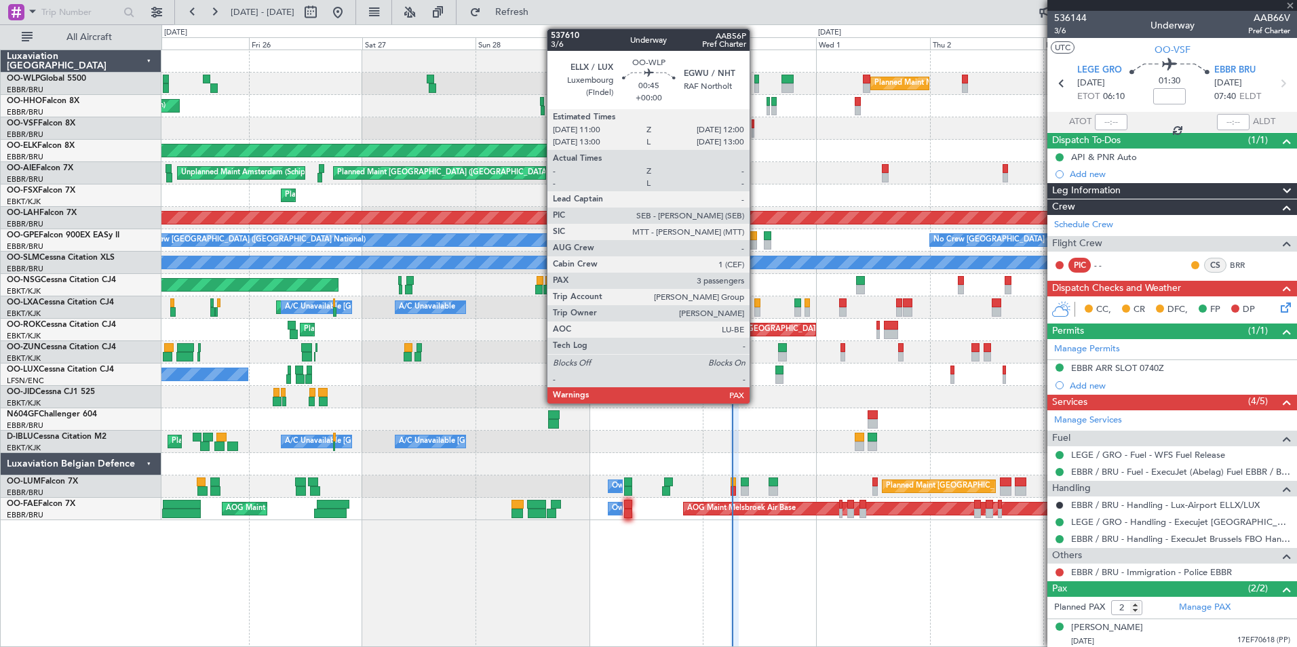
type input "1"
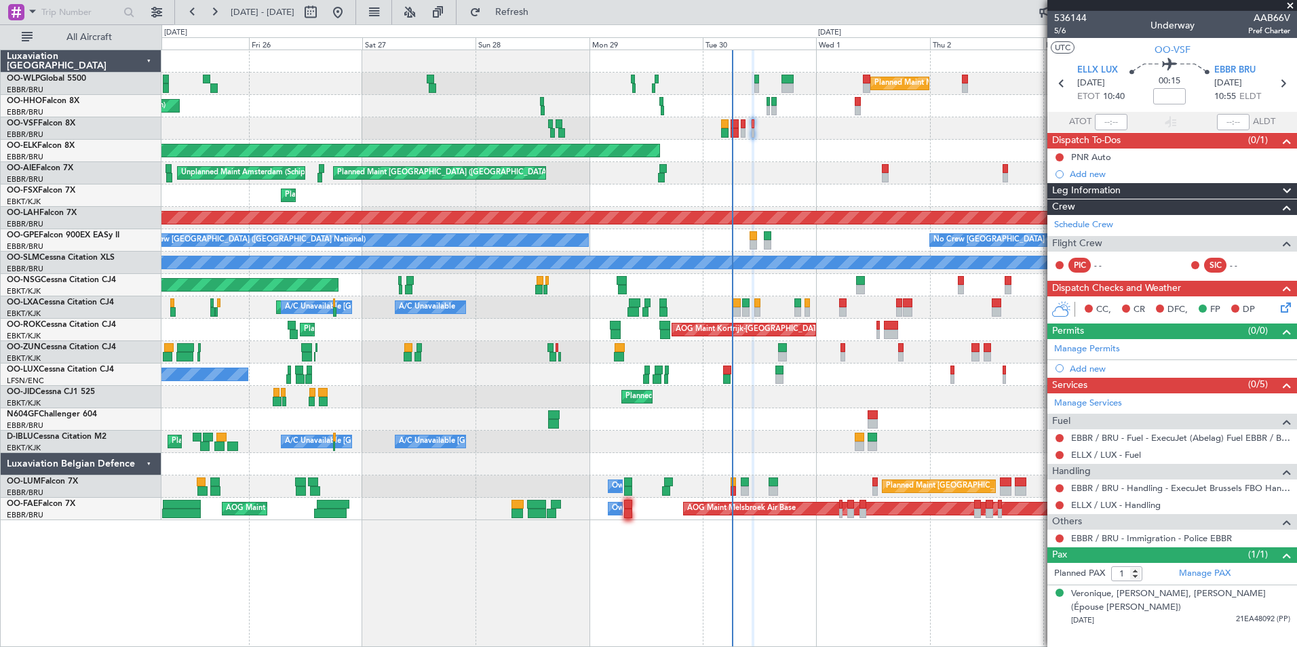
drag, startPoint x: 1088, startPoint y: 368, endPoint x: 1095, endPoint y: 372, distance: 7.7
click at [1088, 368] on div "Add new" at bounding box center [1179, 369] width 220 height 12
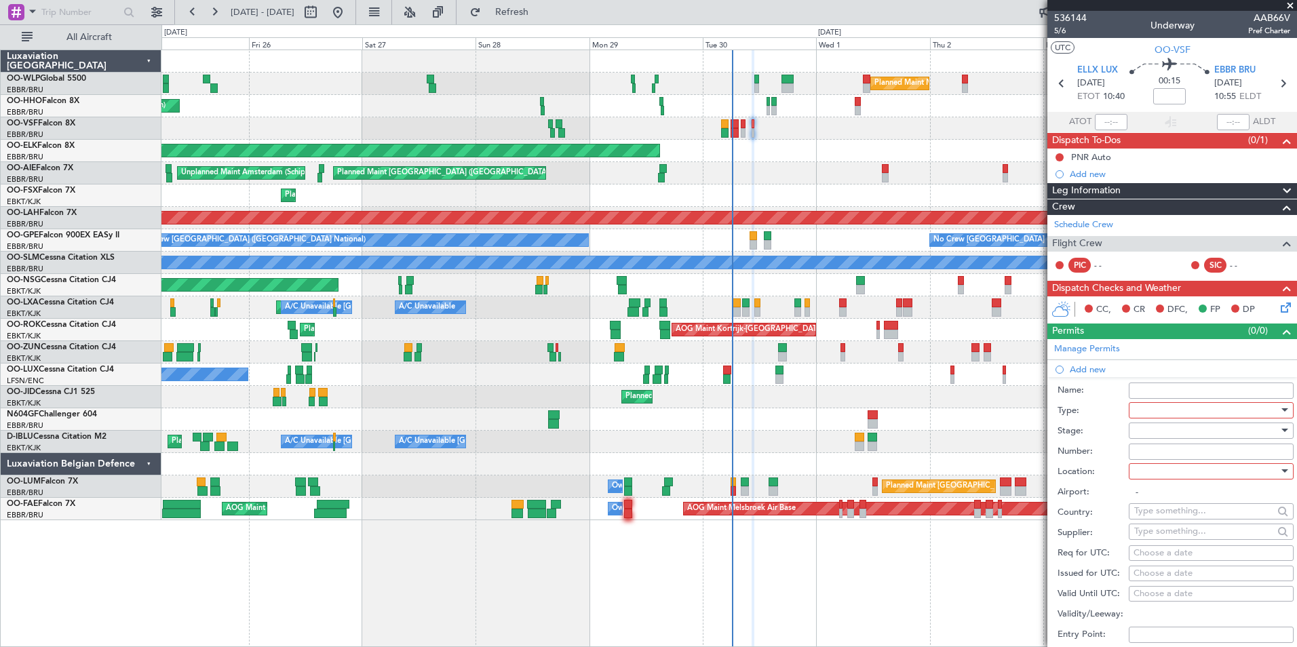
click at [1146, 406] on div at bounding box center [1206, 410] width 144 height 20
click at [1143, 540] on span "Slot" at bounding box center [1206, 538] width 142 height 20
click at [1149, 422] on div at bounding box center [1206, 430] width 144 height 20
click at [1166, 544] on span "Received OK" at bounding box center [1206, 539] width 142 height 20
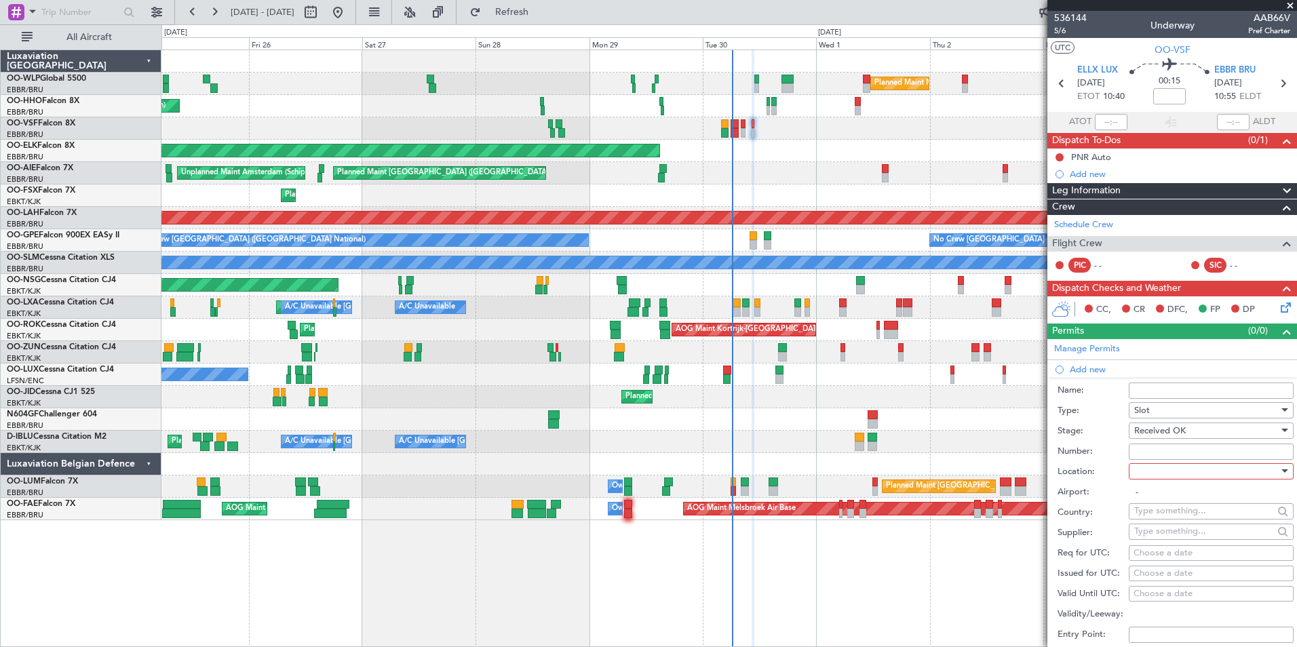
click at [1151, 446] on input "Number:" at bounding box center [1210, 451] width 165 height 16
paste input "AAB8001A00"
click at [1132, 452] on input "AAB8001A00" at bounding box center [1210, 451] width 165 height 16
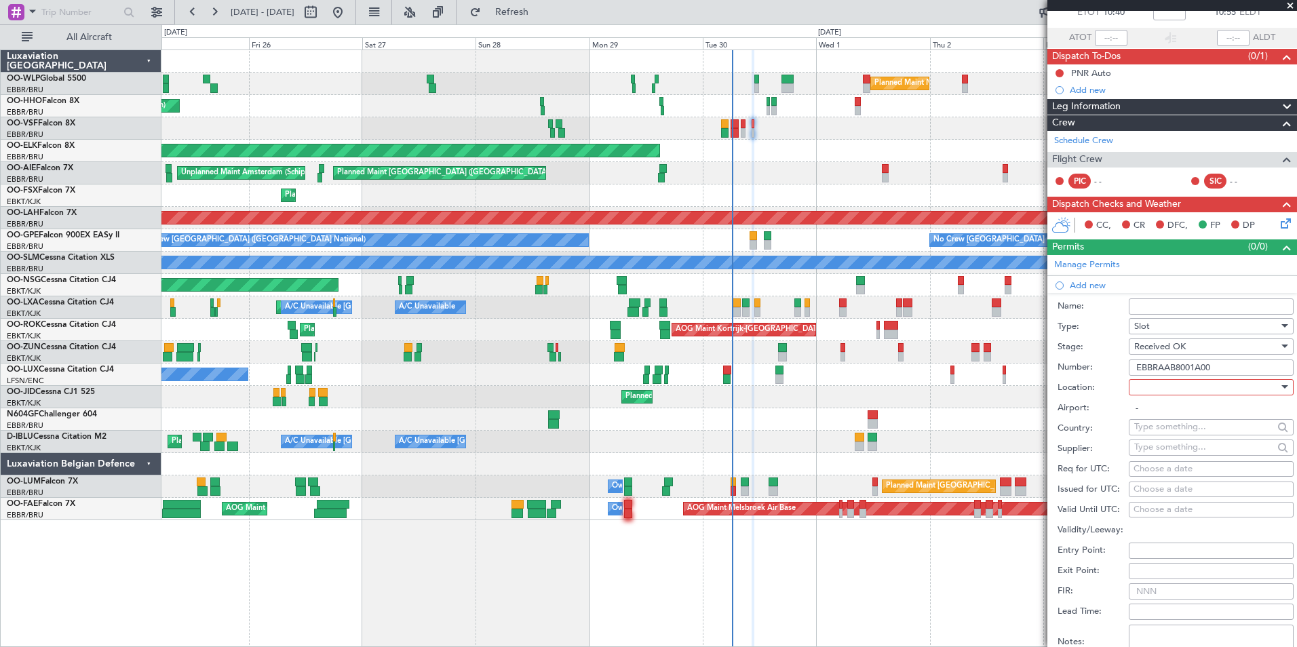
scroll to position [203, 0]
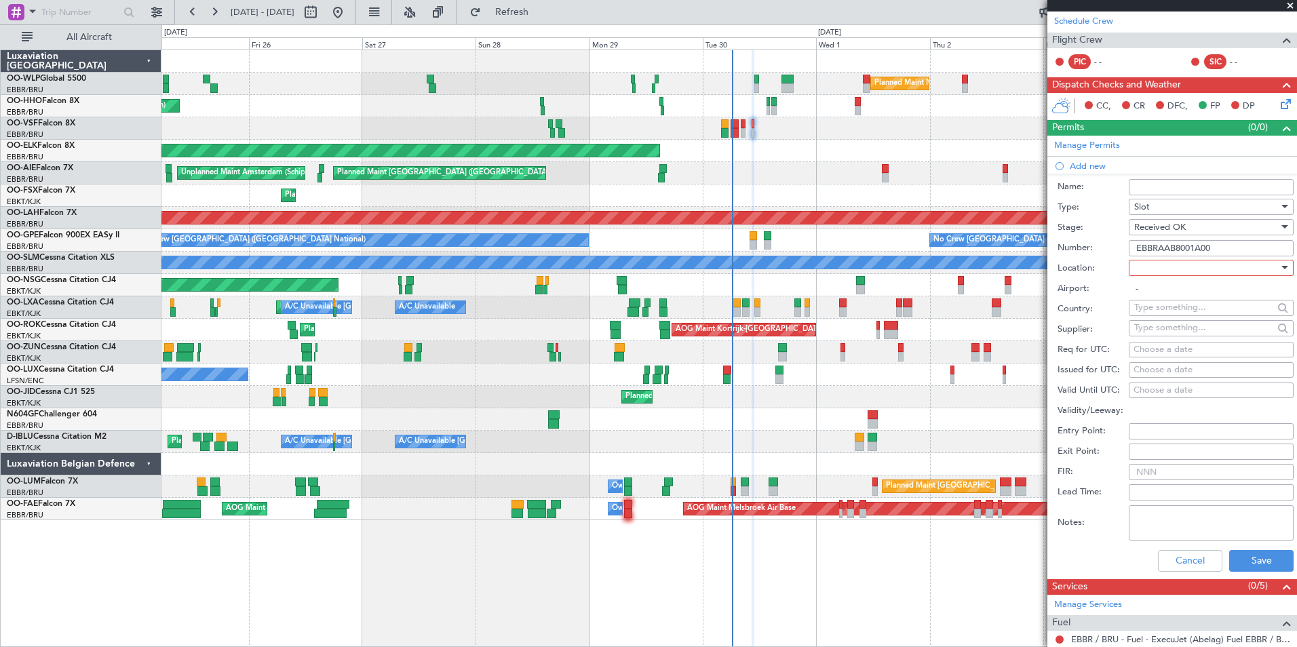
type input "EBBRAAB8001A00"
click at [1147, 262] on div at bounding box center [1206, 268] width 144 height 20
click at [1151, 331] on span "Arrival" at bounding box center [1206, 336] width 142 height 20
type input "EBBR / BRU"
click at [1174, 347] on div "Choose a date" at bounding box center [1210, 350] width 155 height 14
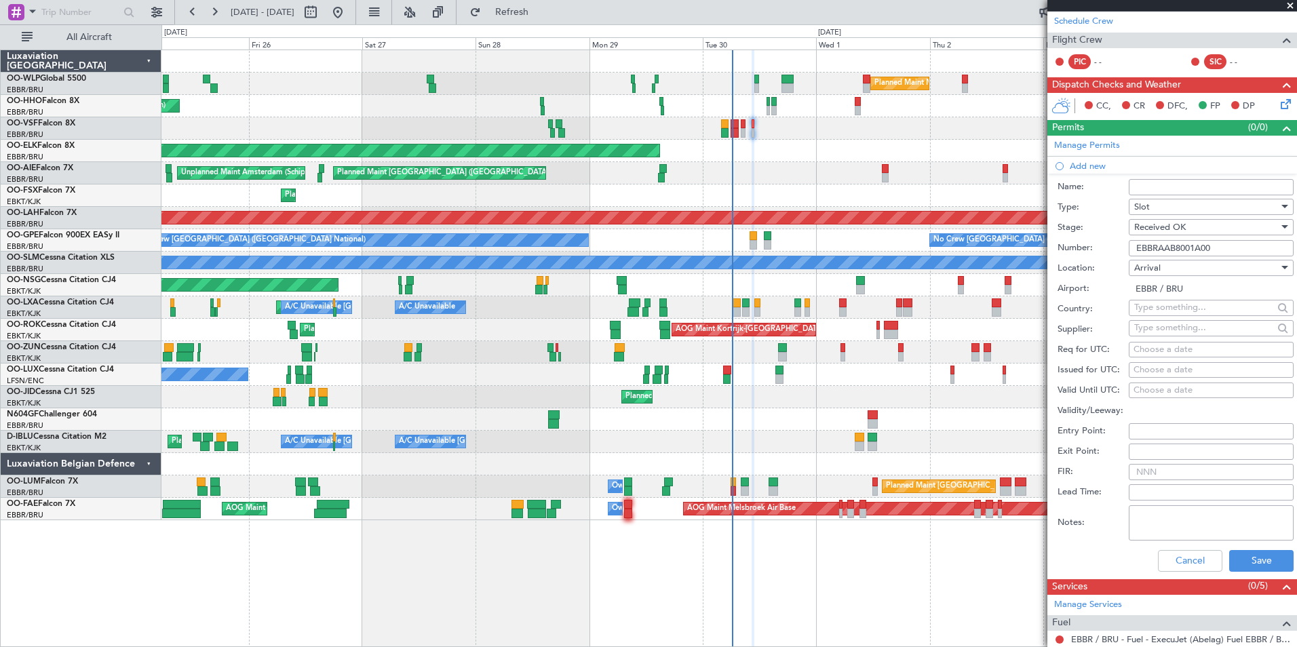
select select "9"
select select "2025"
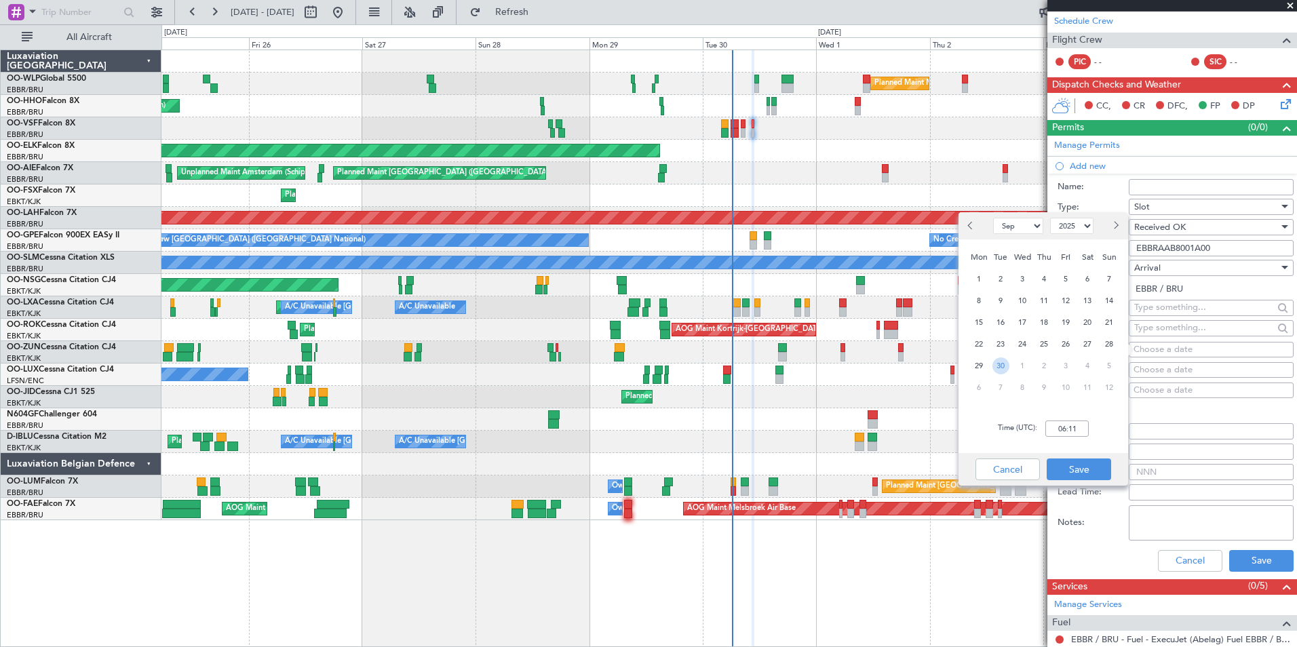
click at [1000, 361] on span "30" at bounding box center [1000, 365] width 17 height 17
click at [1061, 423] on input "00:00" at bounding box center [1066, 428] width 43 height 16
type input "11:00"
click at [1076, 465] on button "Save" at bounding box center [1078, 469] width 64 height 22
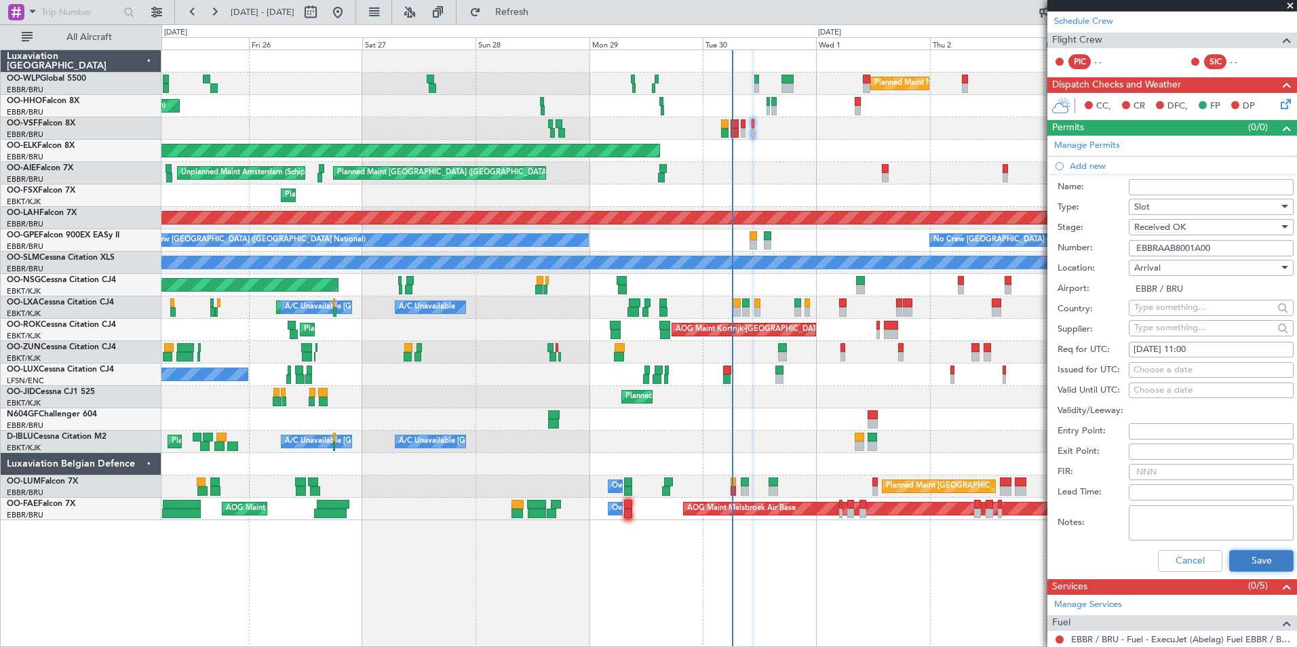
click at [1235, 563] on button "Save" at bounding box center [1261, 561] width 64 height 22
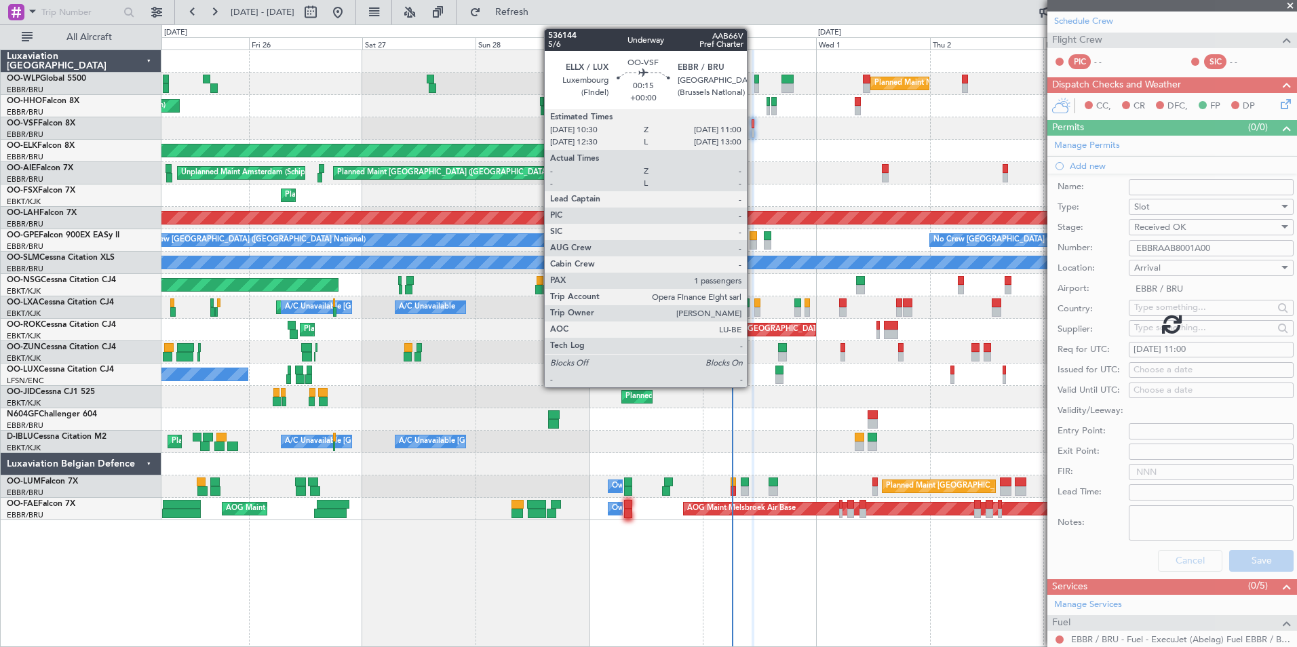
scroll to position [0, 0]
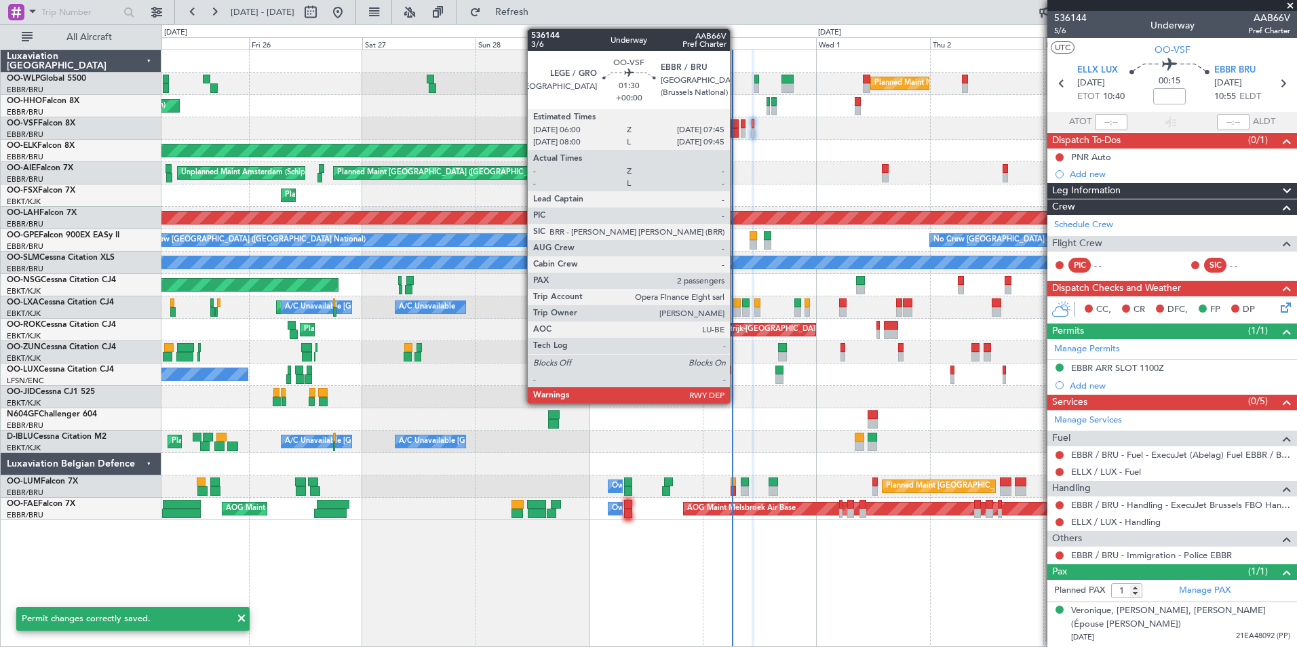
click at [736, 125] on div at bounding box center [734, 123] width 9 height 9
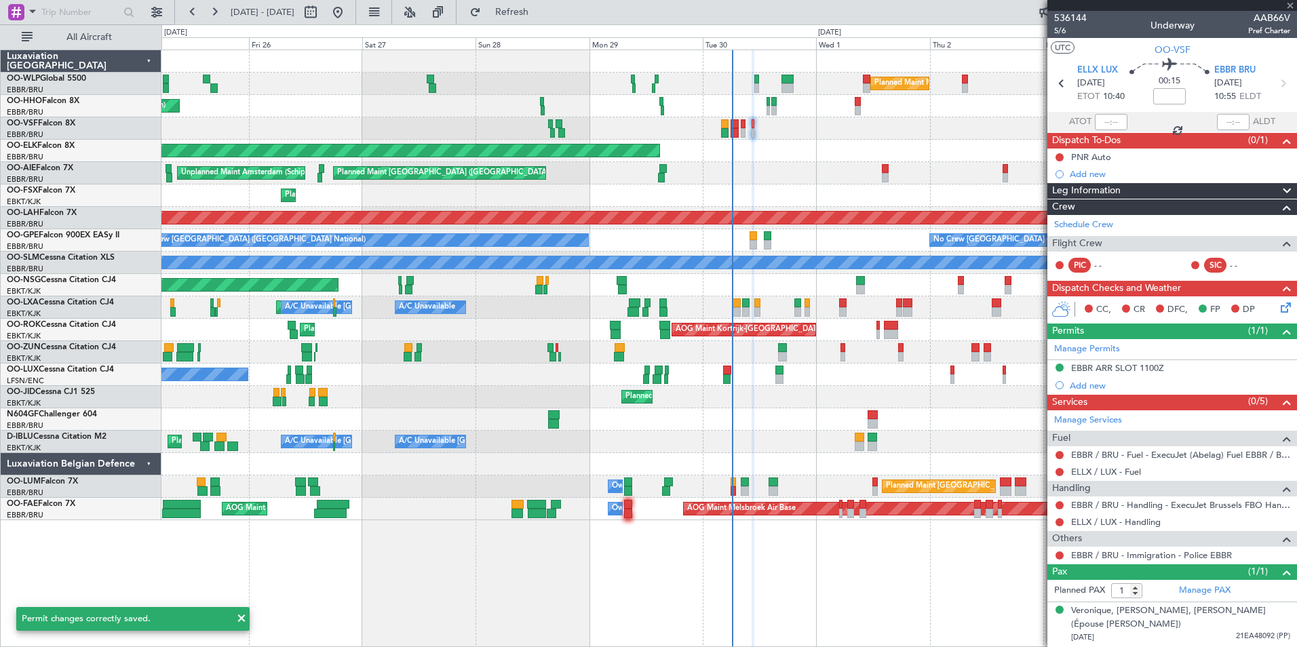
type input "2"
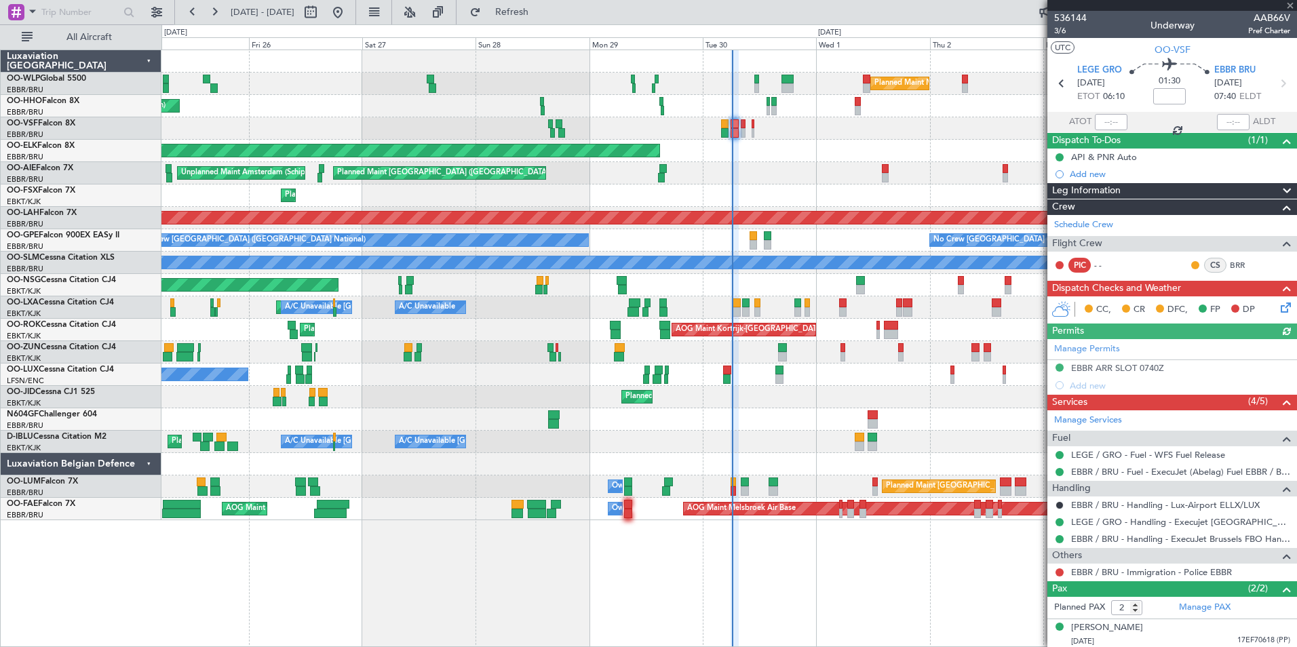
click at [1095, 115] on div at bounding box center [1111, 122] width 33 height 16
click at [1099, 119] on input "text" at bounding box center [1111, 122] width 33 height 16
click at [956, 127] on div at bounding box center [728, 128] width 1135 height 22
type input "06:11"
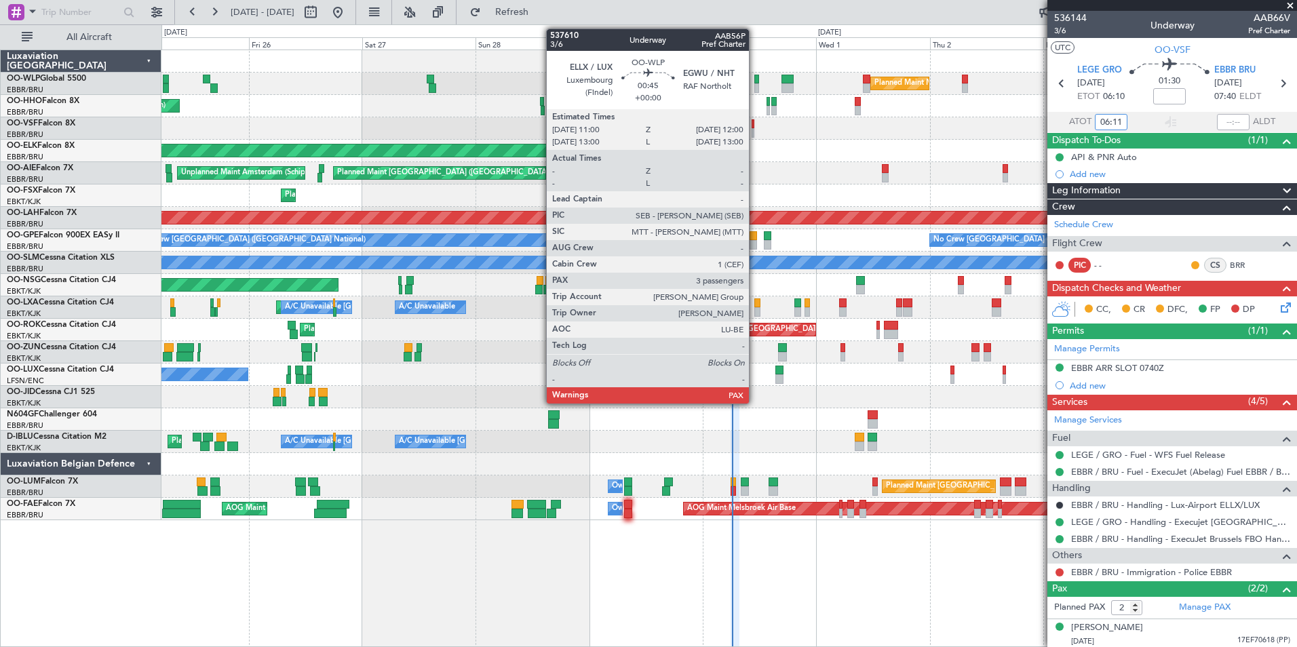
click at [755, 83] on div at bounding box center [756, 79] width 5 height 9
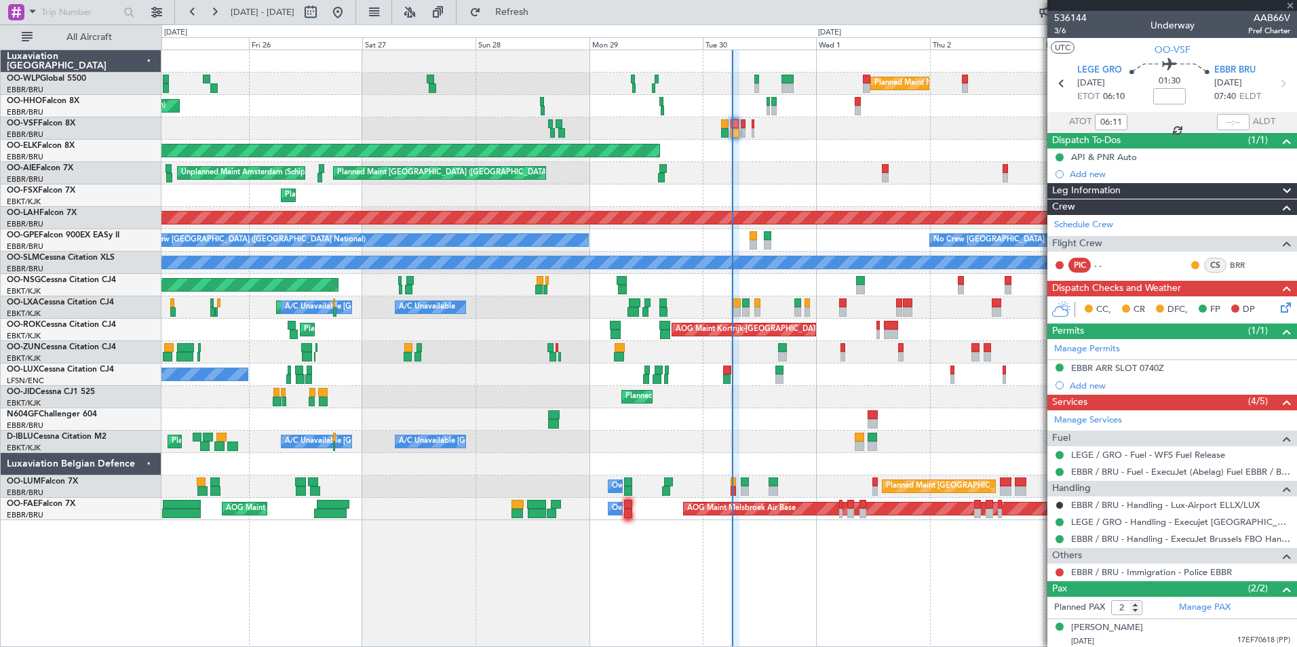
type input "3"
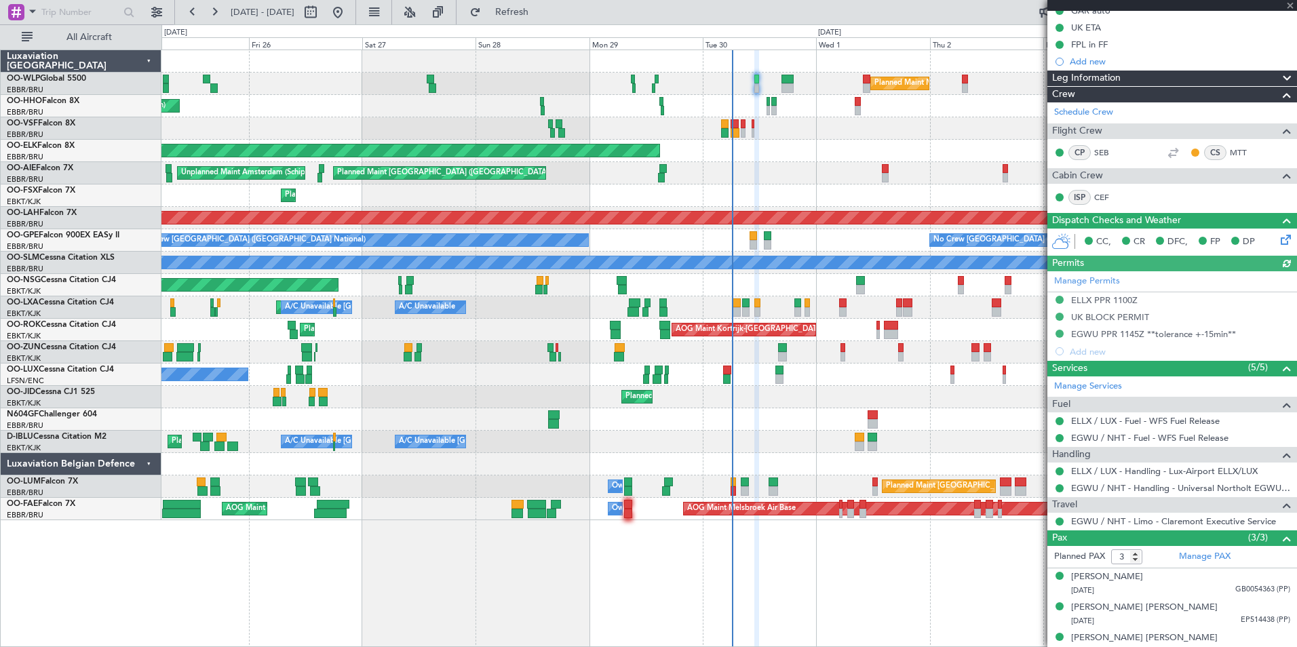
scroll to position [193, 0]
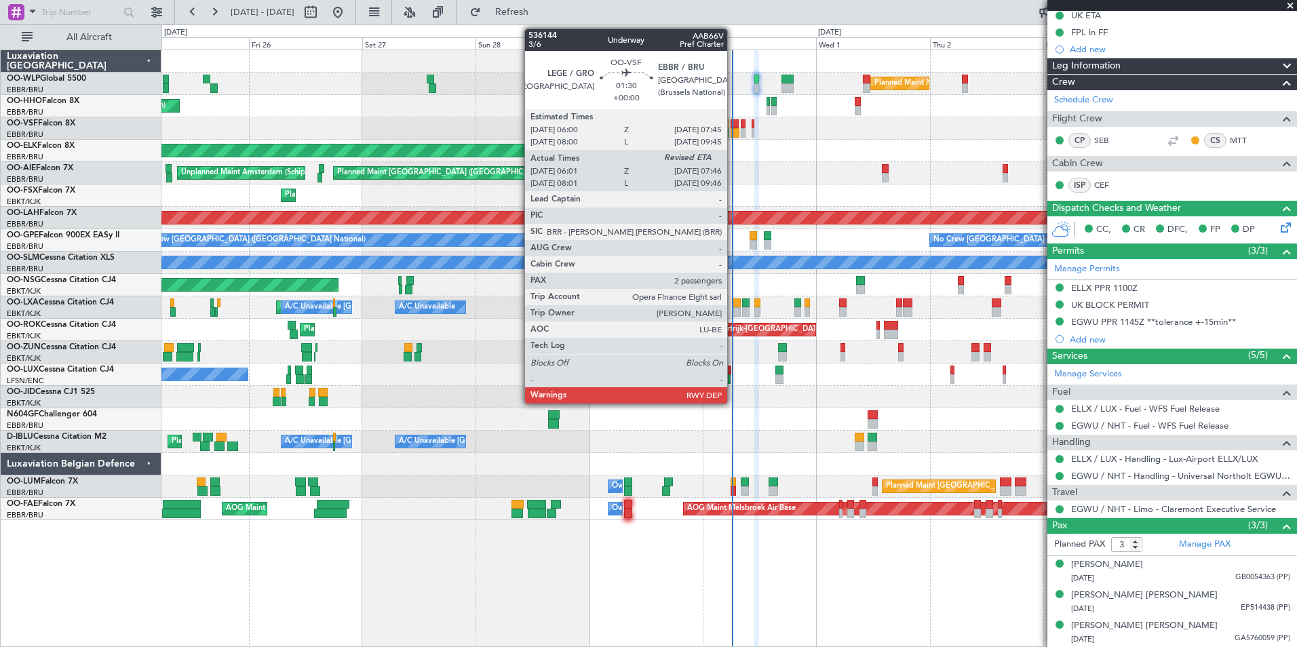
click at [733, 134] on div at bounding box center [734, 132] width 9 height 9
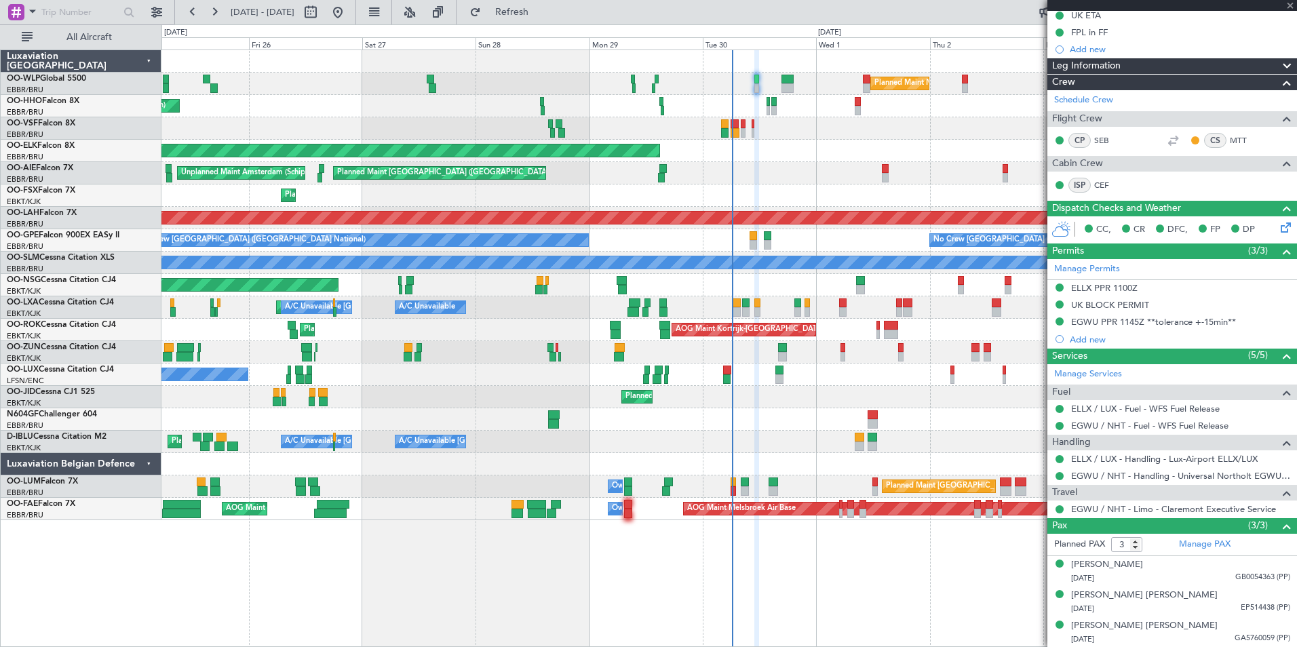
type input "06:11"
type input "2"
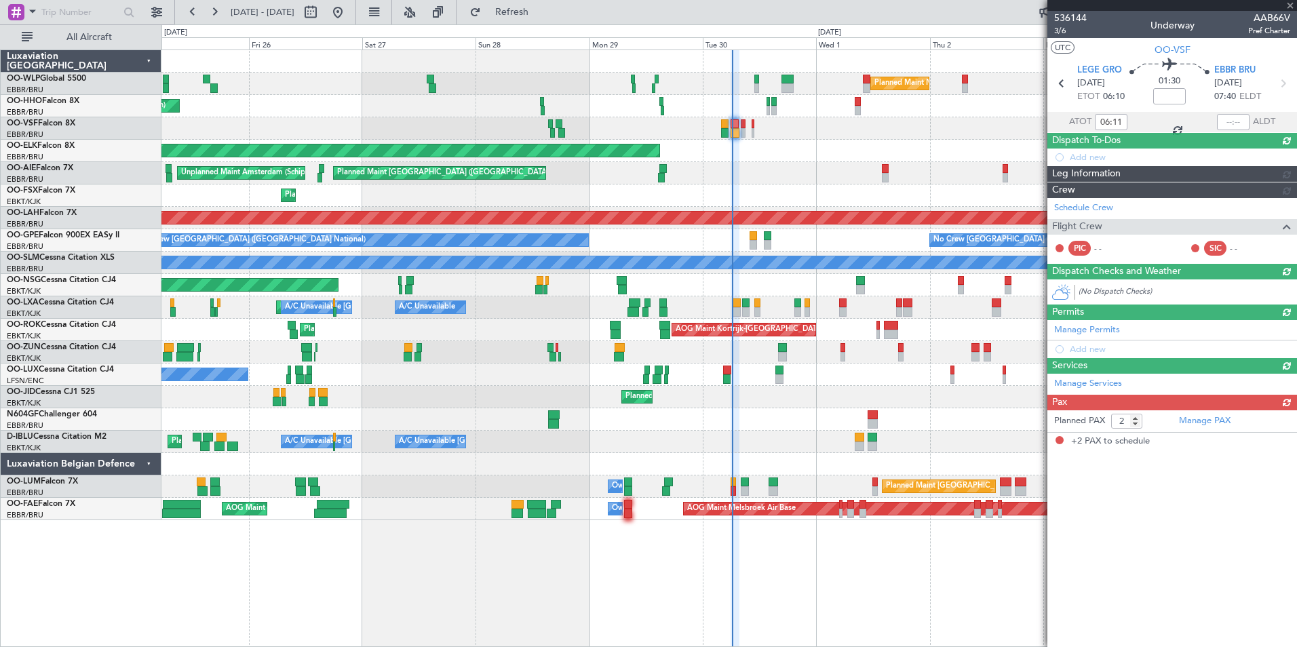
scroll to position [0, 0]
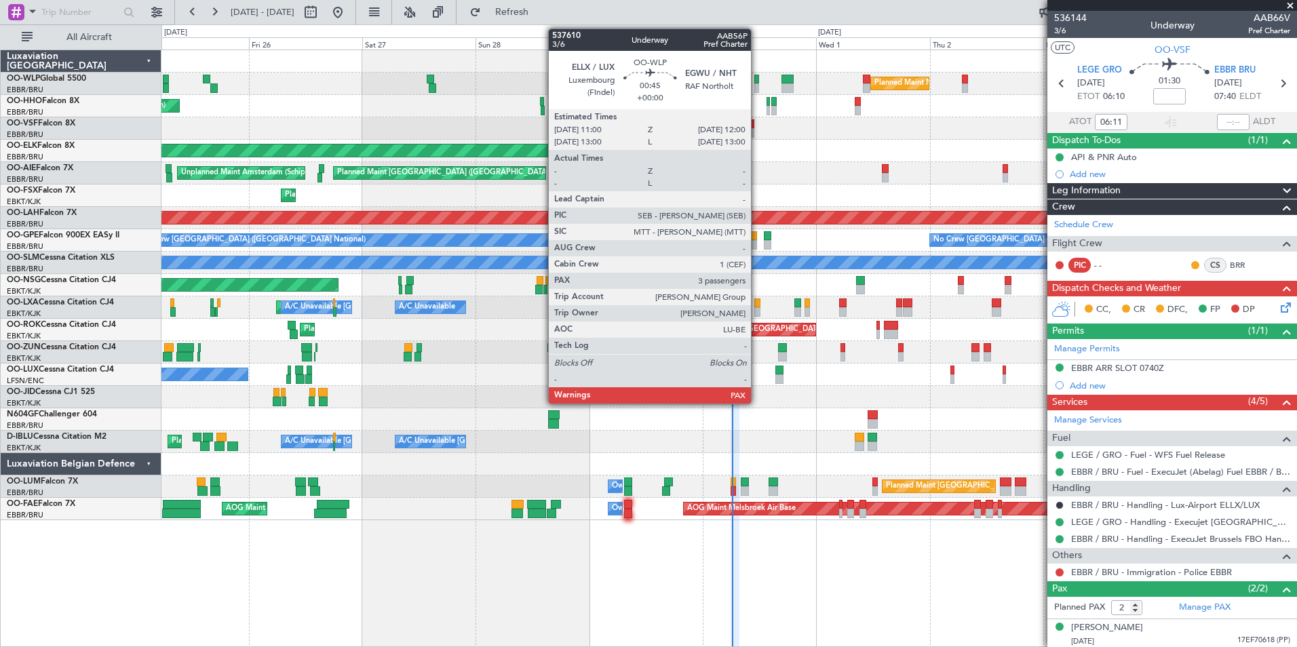
click at [757, 88] on div at bounding box center [756, 87] width 5 height 9
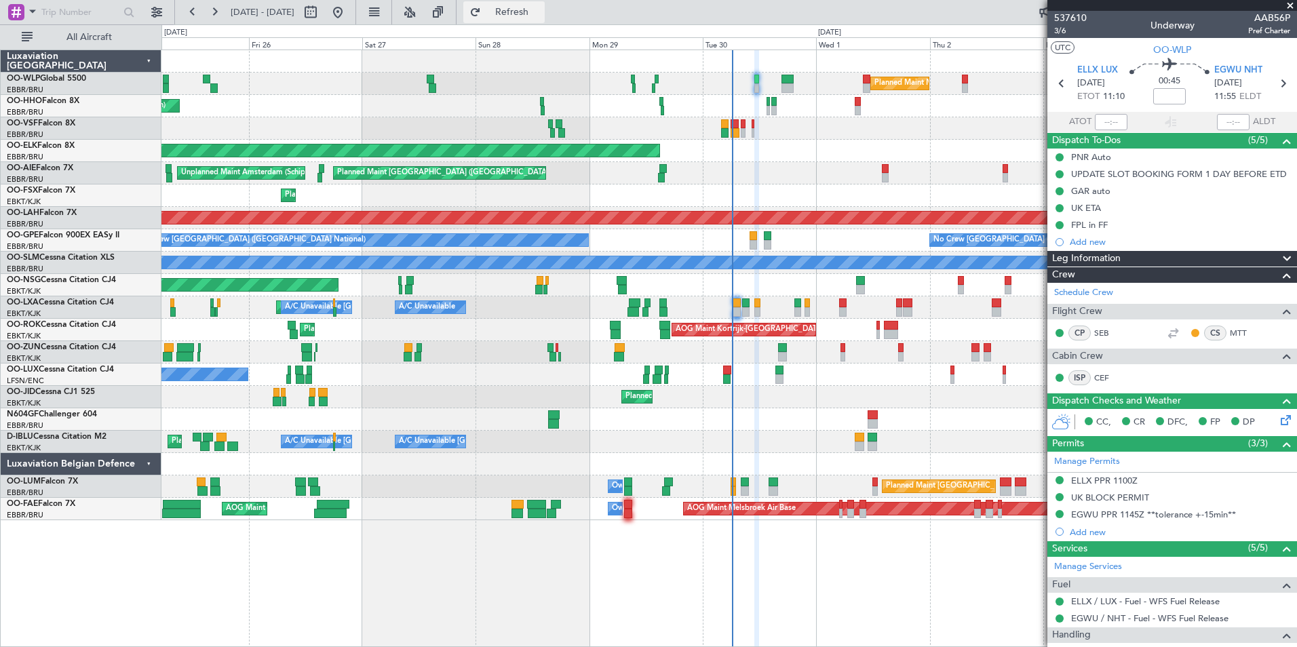
click at [540, 15] on span "Refresh" at bounding box center [512, 11] width 57 height 9
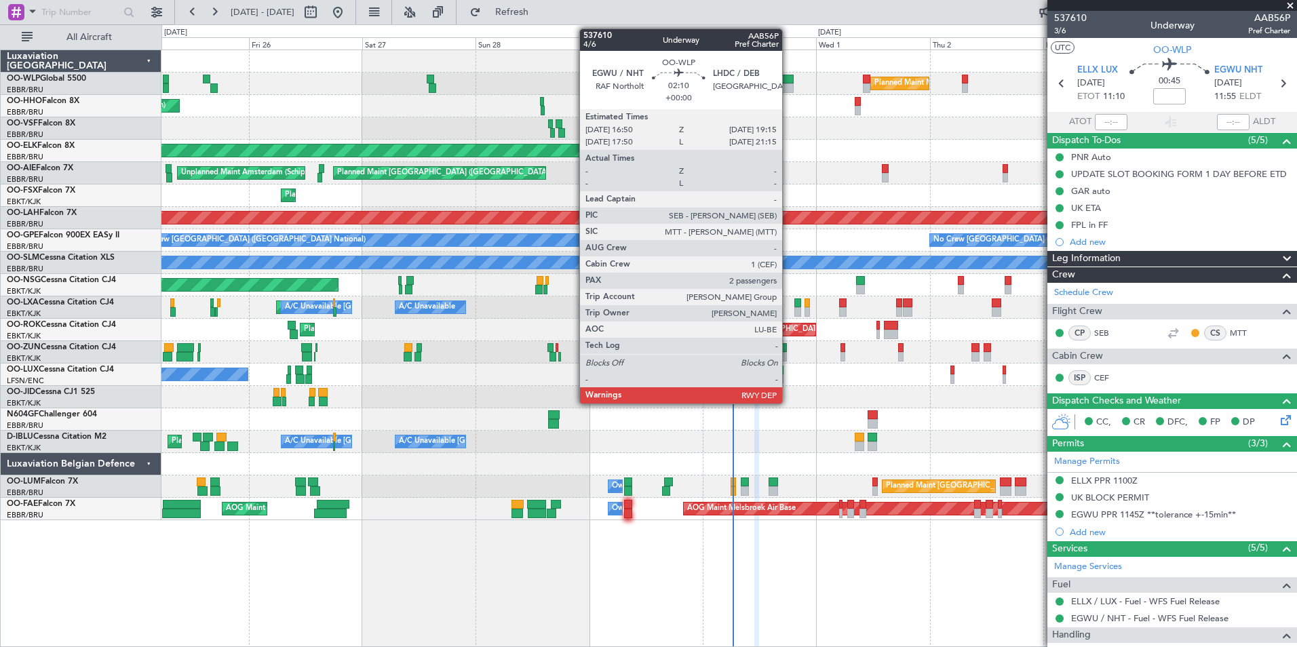
click at [788, 81] on div at bounding box center [787, 79] width 12 height 9
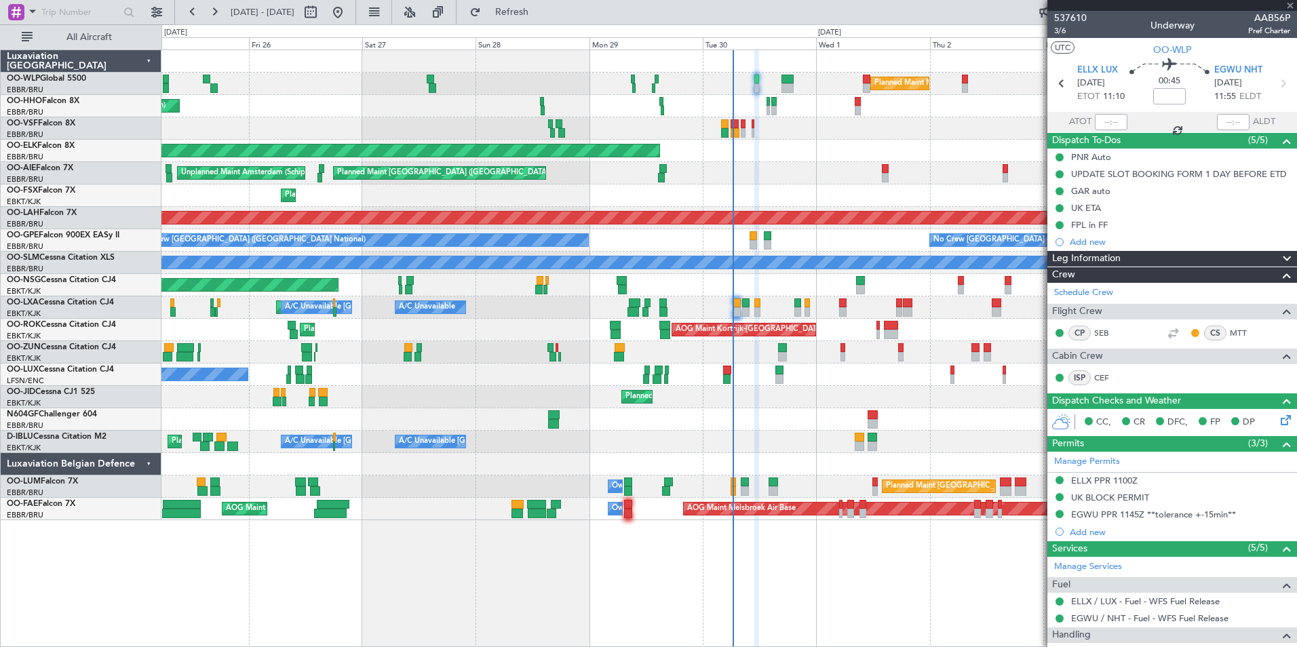
type input "2"
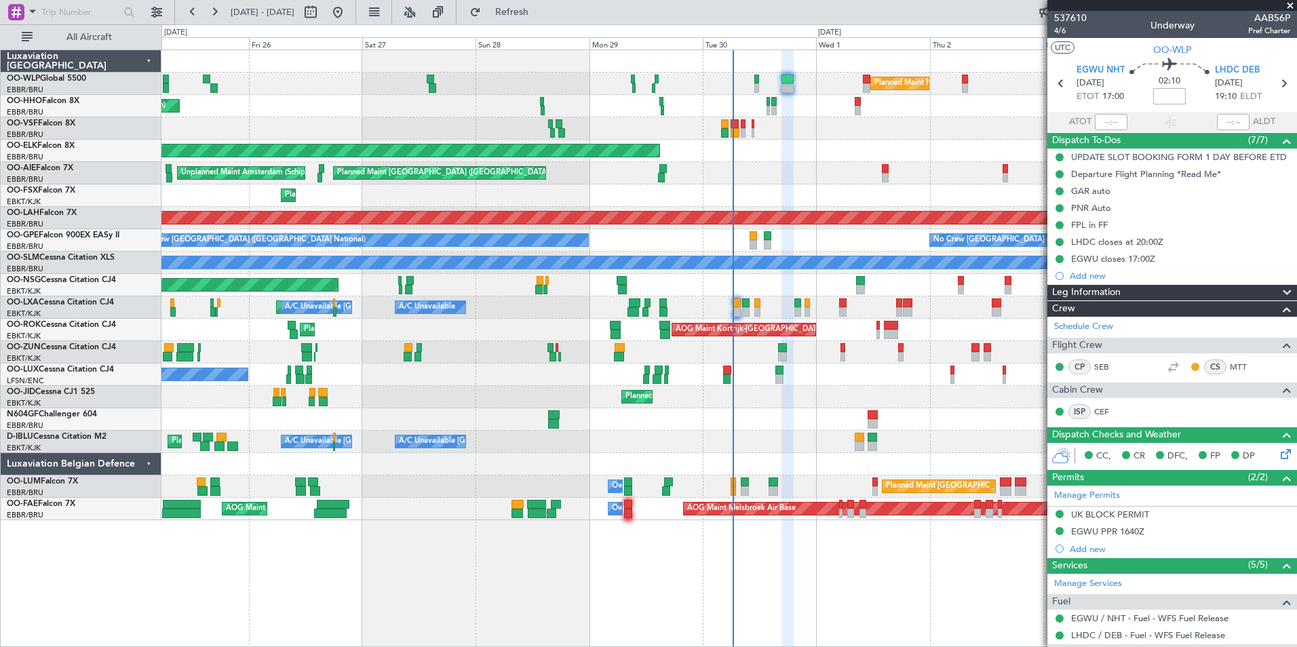
click at [1167, 93] on input at bounding box center [1169, 96] width 33 height 16
click at [993, 139] on div at bounding box center [728, 128] width 1135 height 22
type input "-00:10"
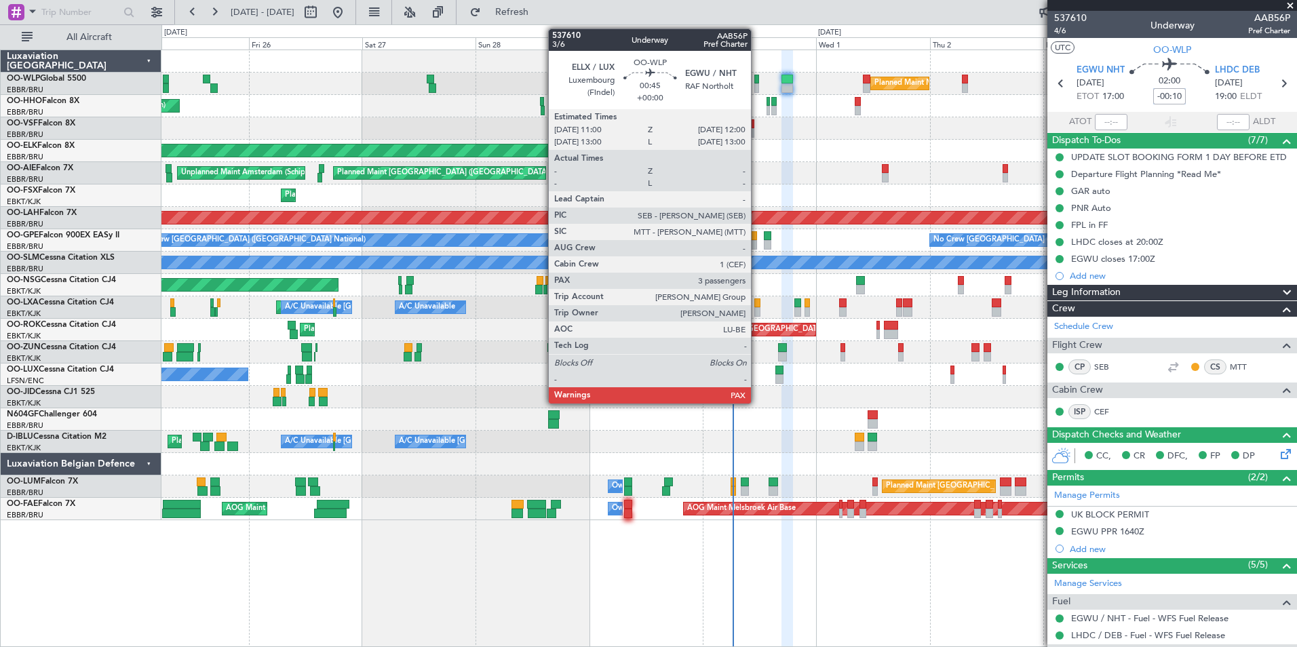
click at [757, 85] on div at bounding box center [756, 87] width 5 height 9
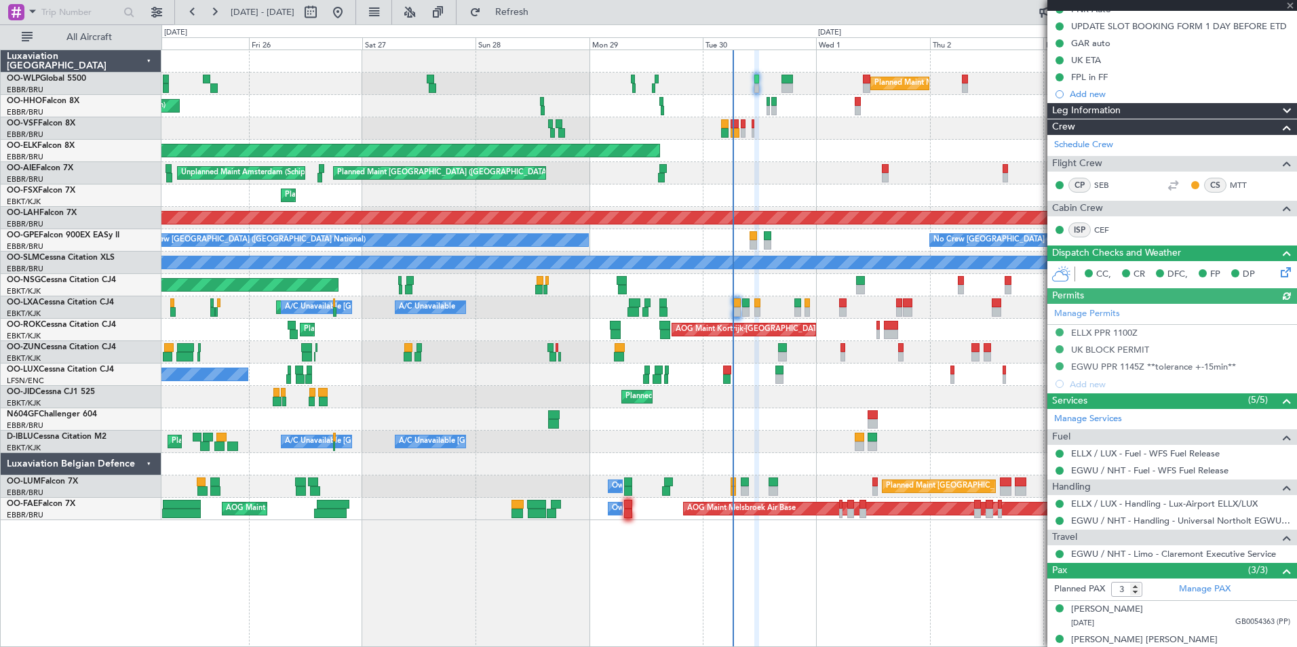
scroll to position [193, 0]
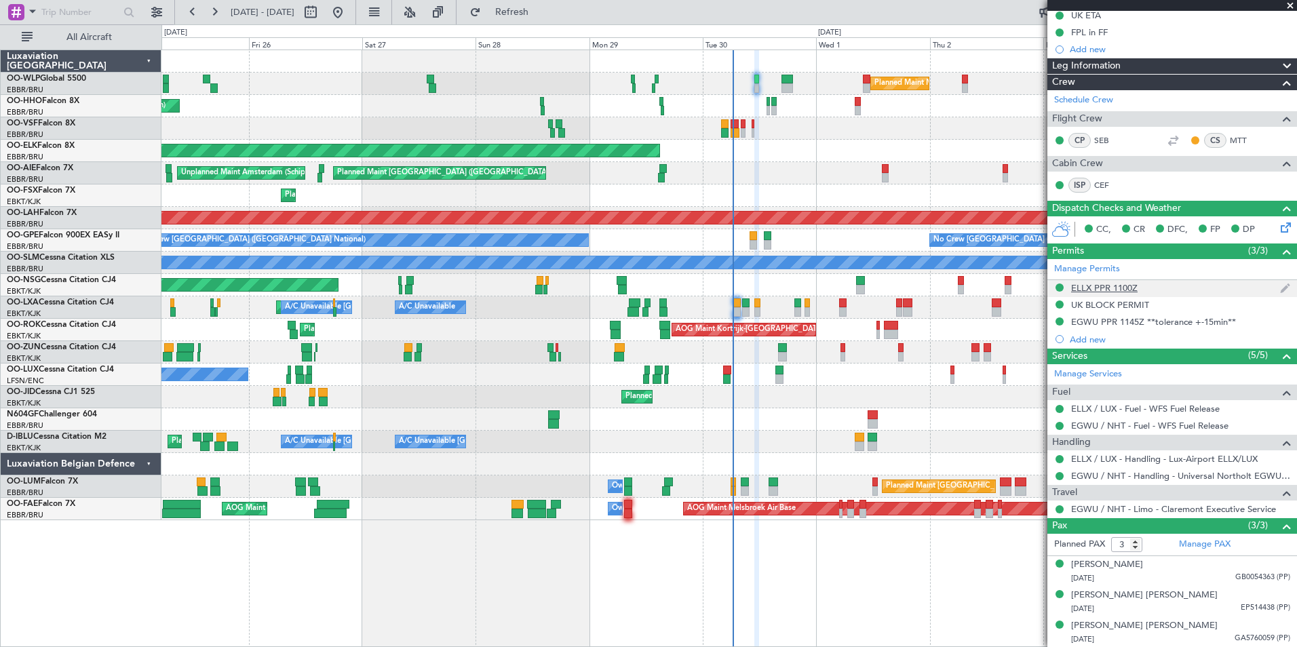
click at [1098, 282] on div "ELLX PPR 1100Z" at bounding box center [1104, 288] width 66 height 12
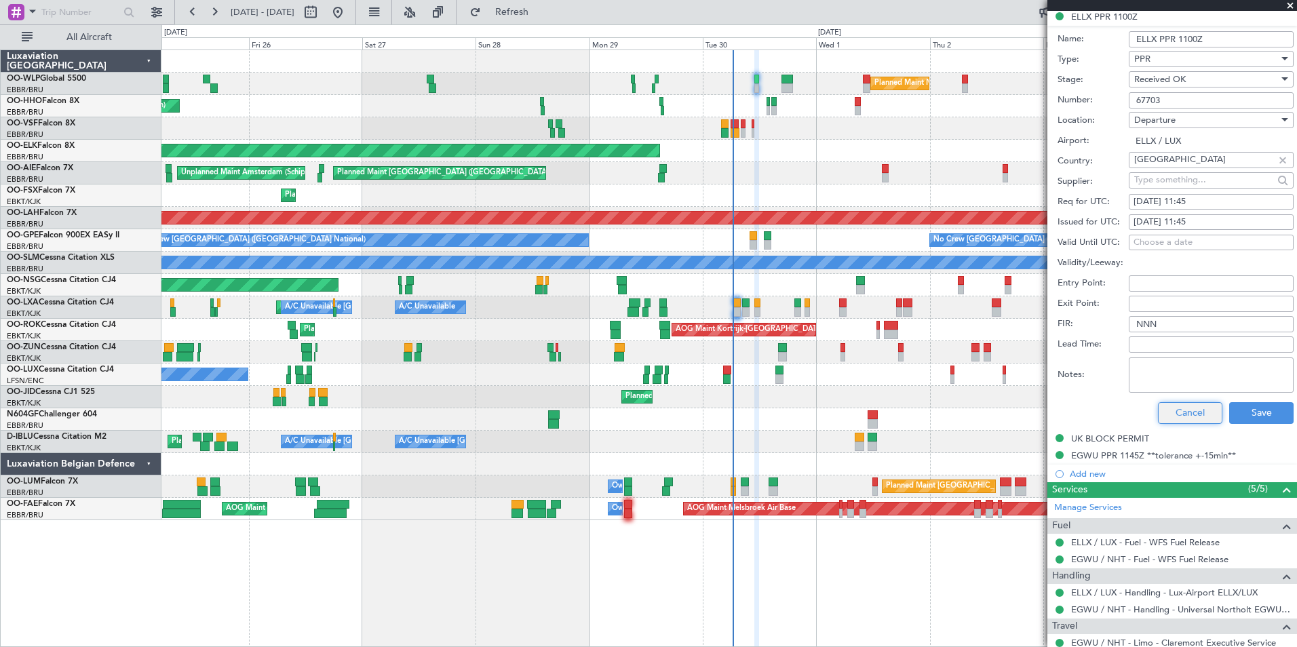
click at [1175, 413] on button "Cancel" at bounding box center [1190, 413] width 64 height 22
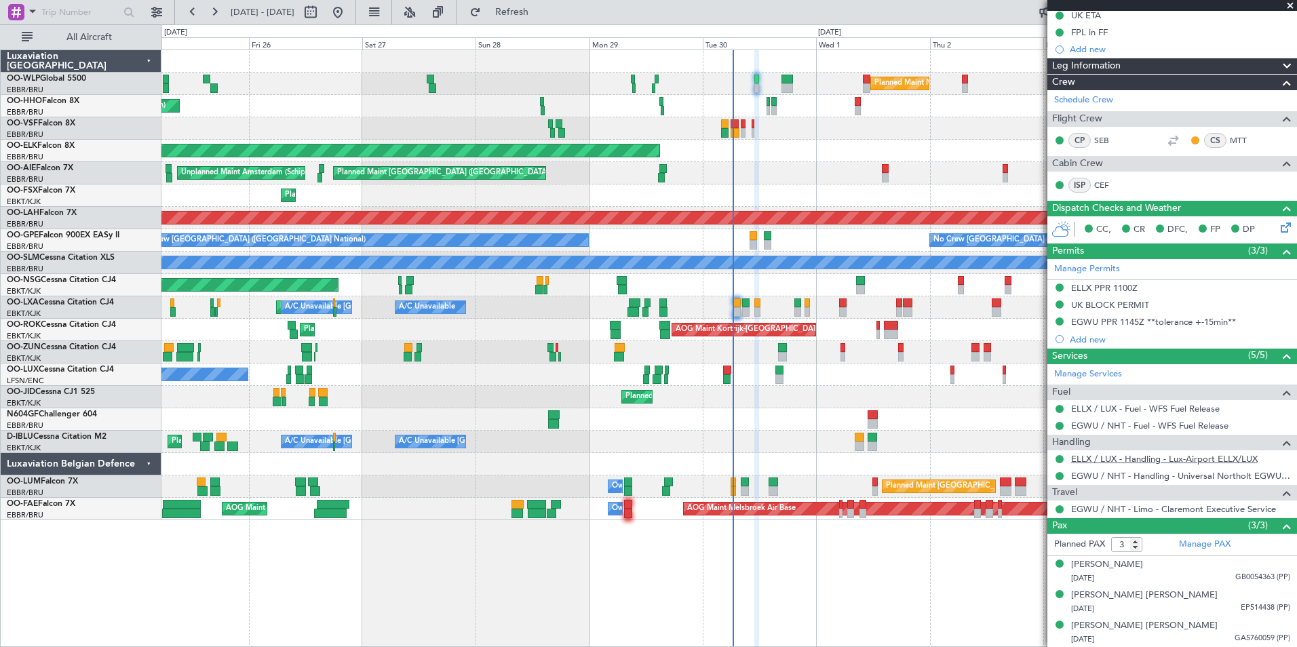
click at [1134, 460] on link "ELLX / LUX - Handling - Lux-Airport ELLX/LUX" at bounding box center [1164, 459] width 186 height 12
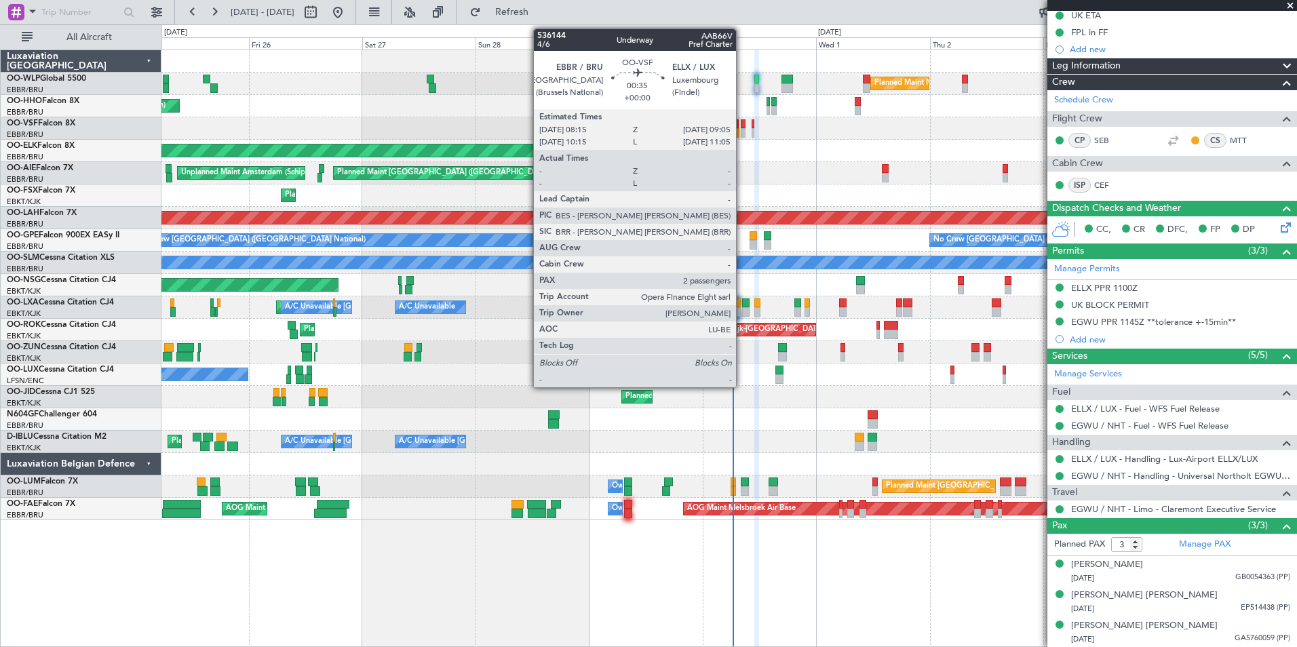
click at [742, 133] on div at bounding box center [743, 132] width 4 height 9
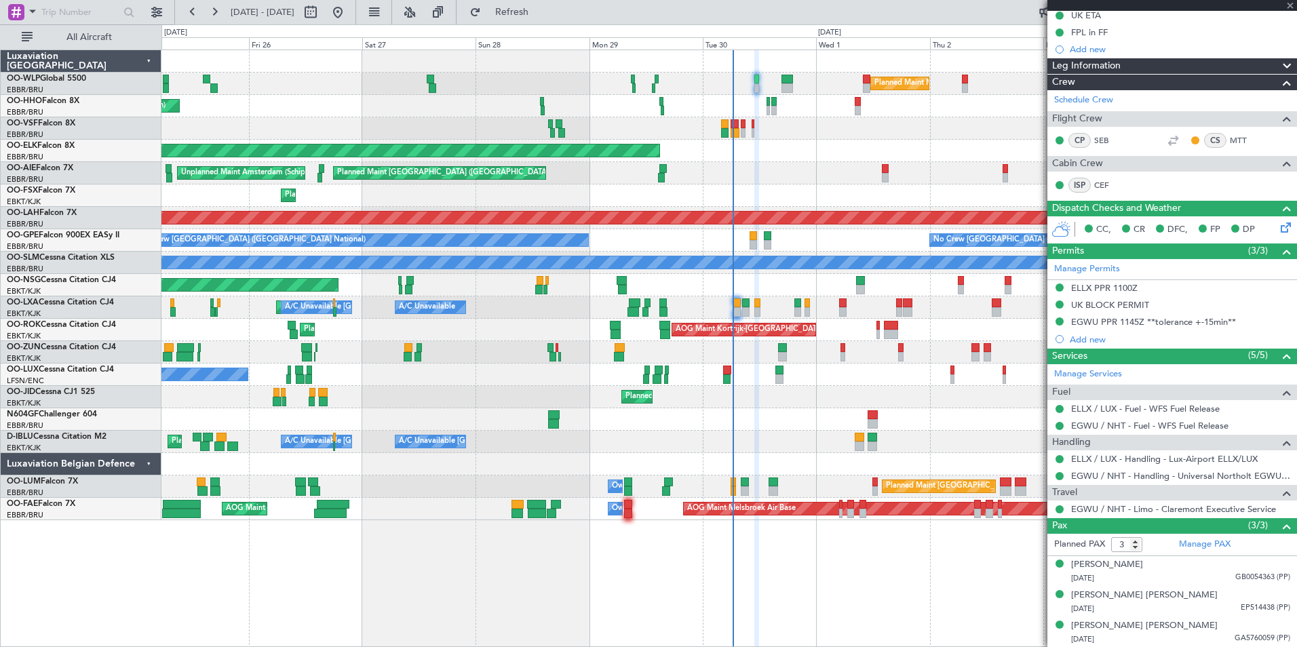
type input "2"
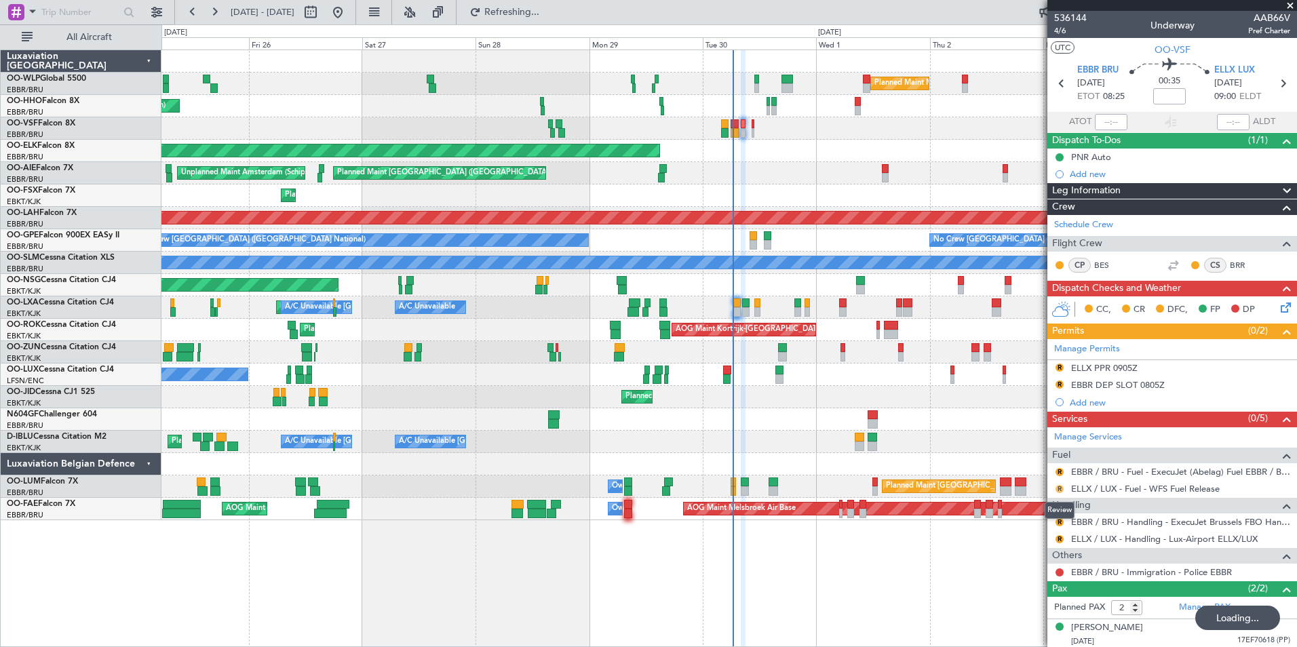
click at [1058, 487] on button "R" at bounding box center [1059, 489] width 8 height 8
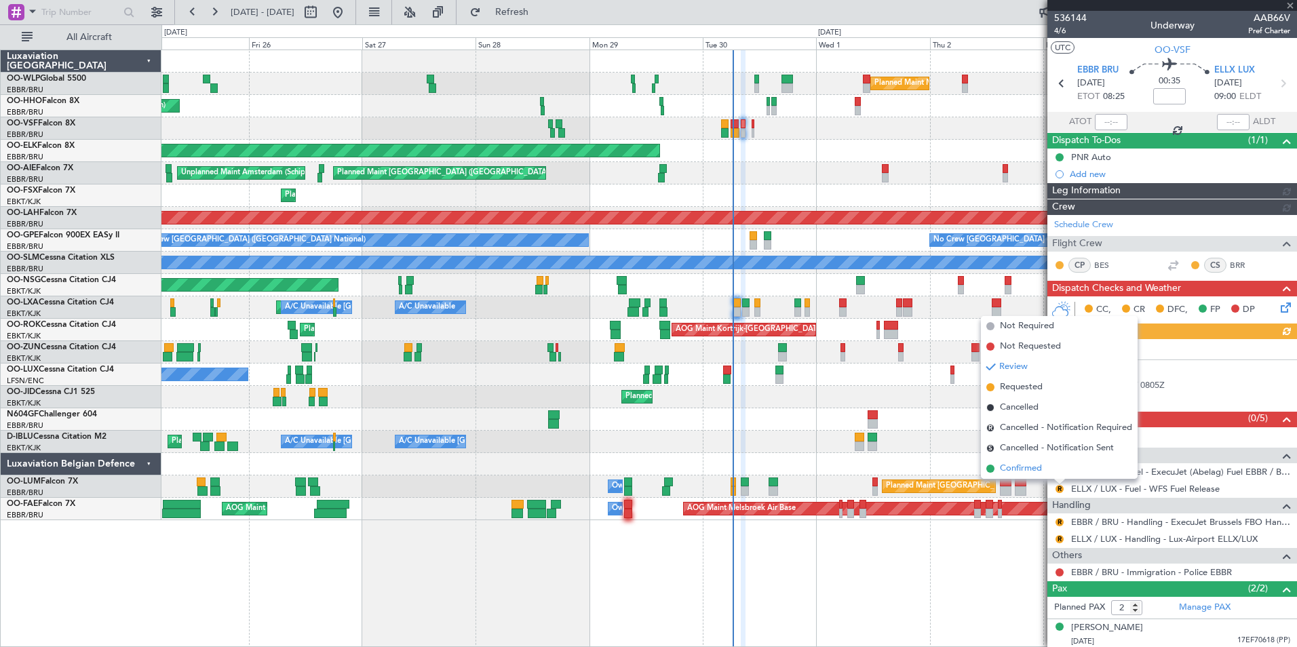
click at [1009, 464] on span "Confirmed" at bounding box center [1021, 469] width 42 height 14
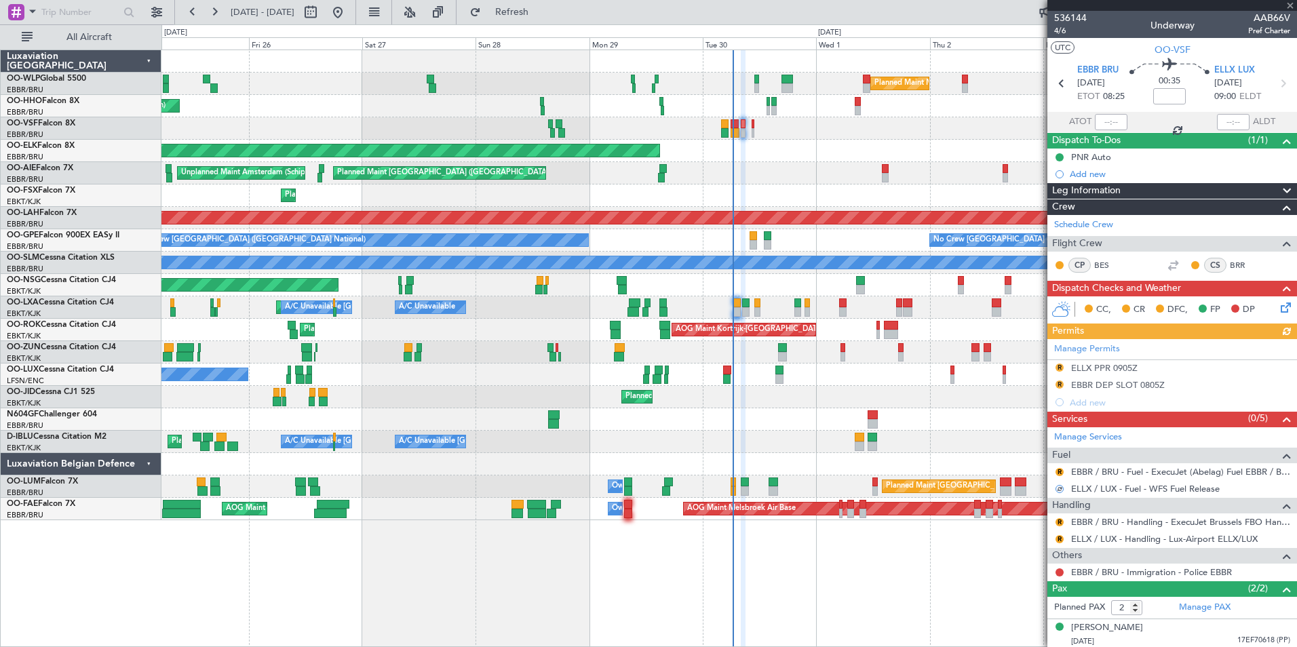
click at [1274, 79] on icon at bounding box center [1283, 84] width 18 height 18
click at [1276, 82] on icon at bounding box center [1283, 84] width 18 height 18
type input "1"
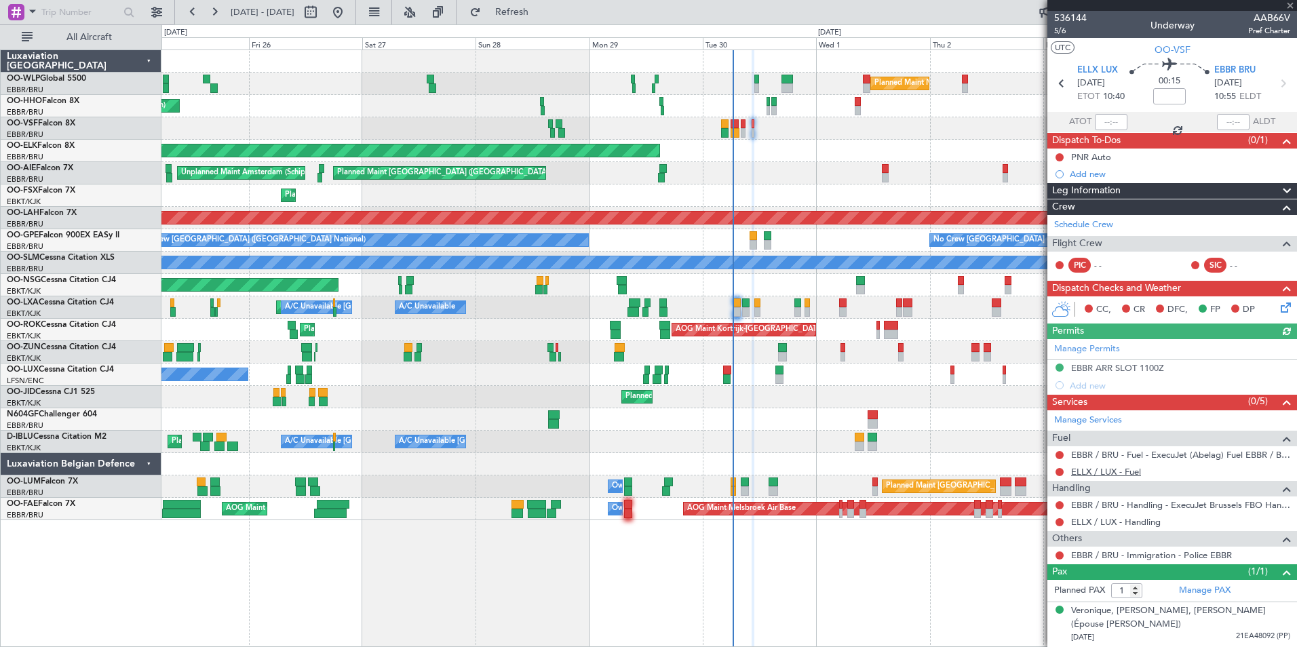
click at [1086, 476] on link "ELLX / LUX - Fuel" at bounding box center [1106, 472] width 70 height 12
click at [540, 16] on span "Refresh" at bounding box center [512, 11] width 57 height 9
click at [1056, 471] on button at bounding box center [1059, 472] width 8 height 8
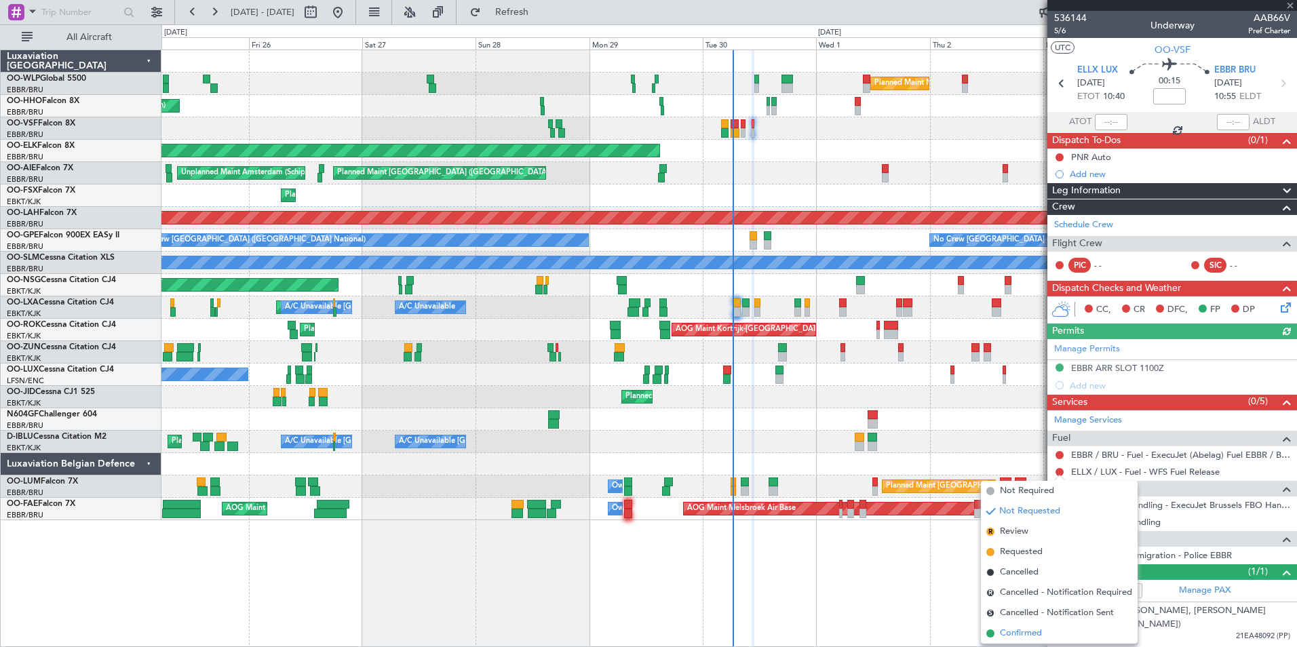
click at [1038, 636] on span "Confirmed" at bounding box center [1021, 634] width 42 height 14
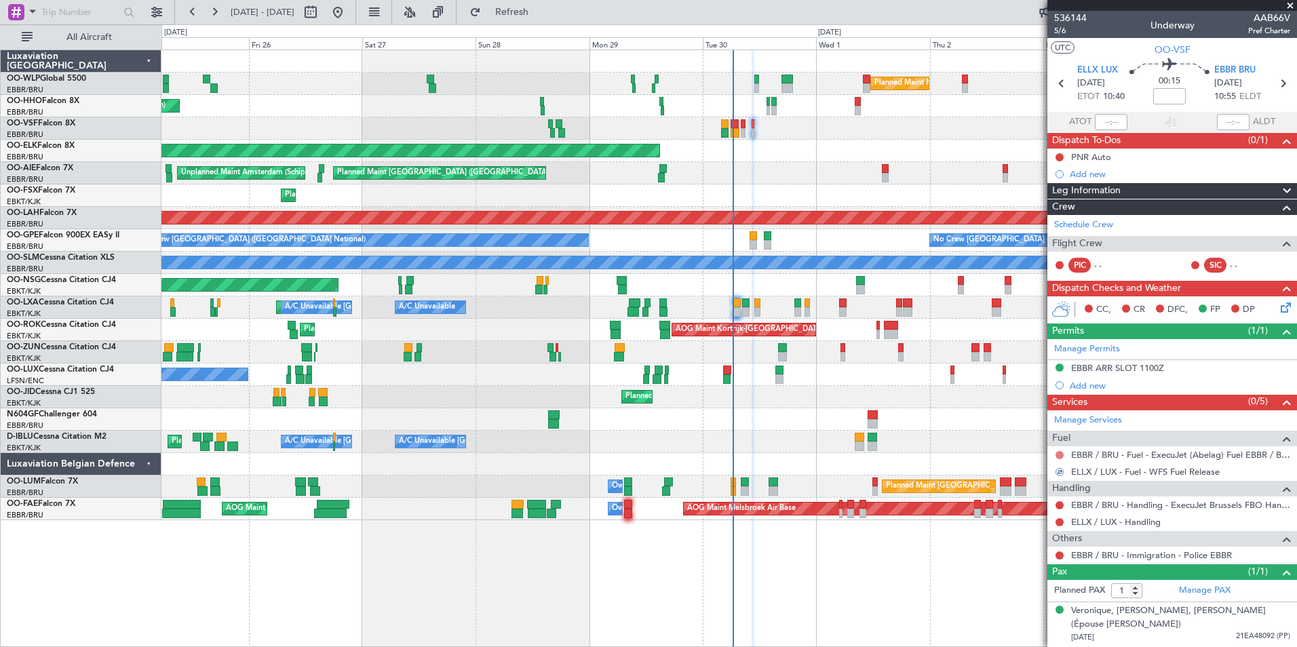
click at [1059, 456] on button at bounding box center [1059, 455] width 8 height 8
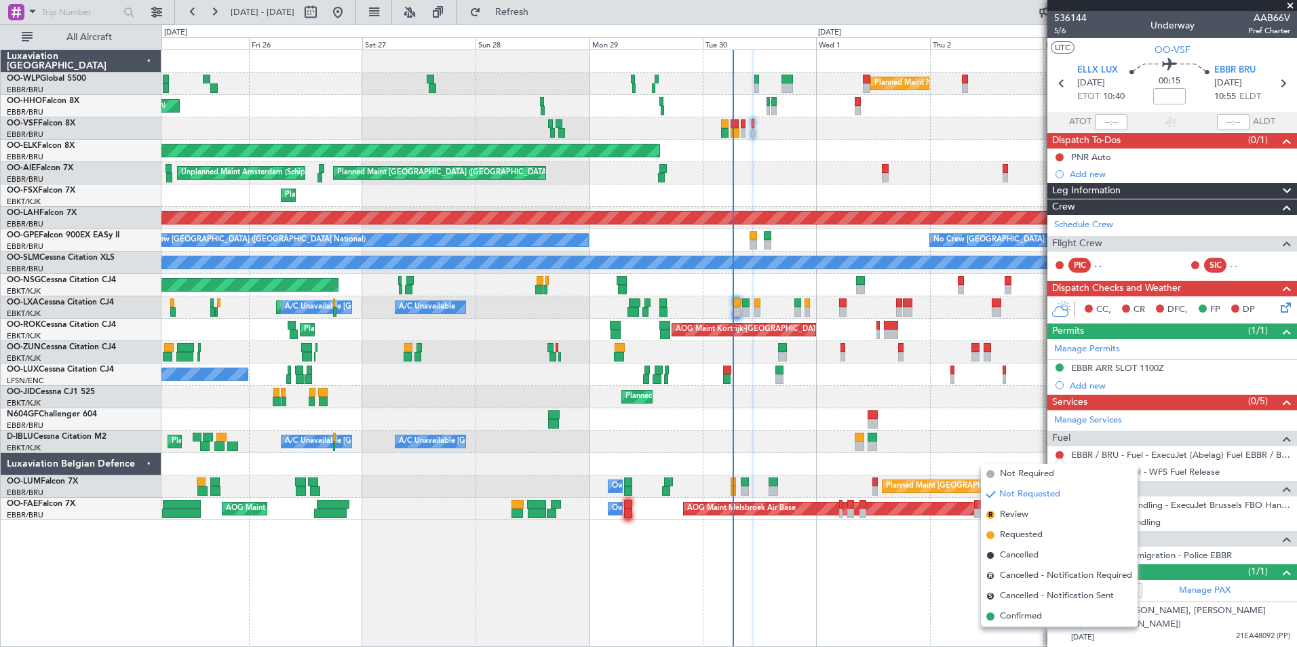
click at [1036, 609] on li "Confirmed" at bounding box center [1059, 616] width 157 height 20
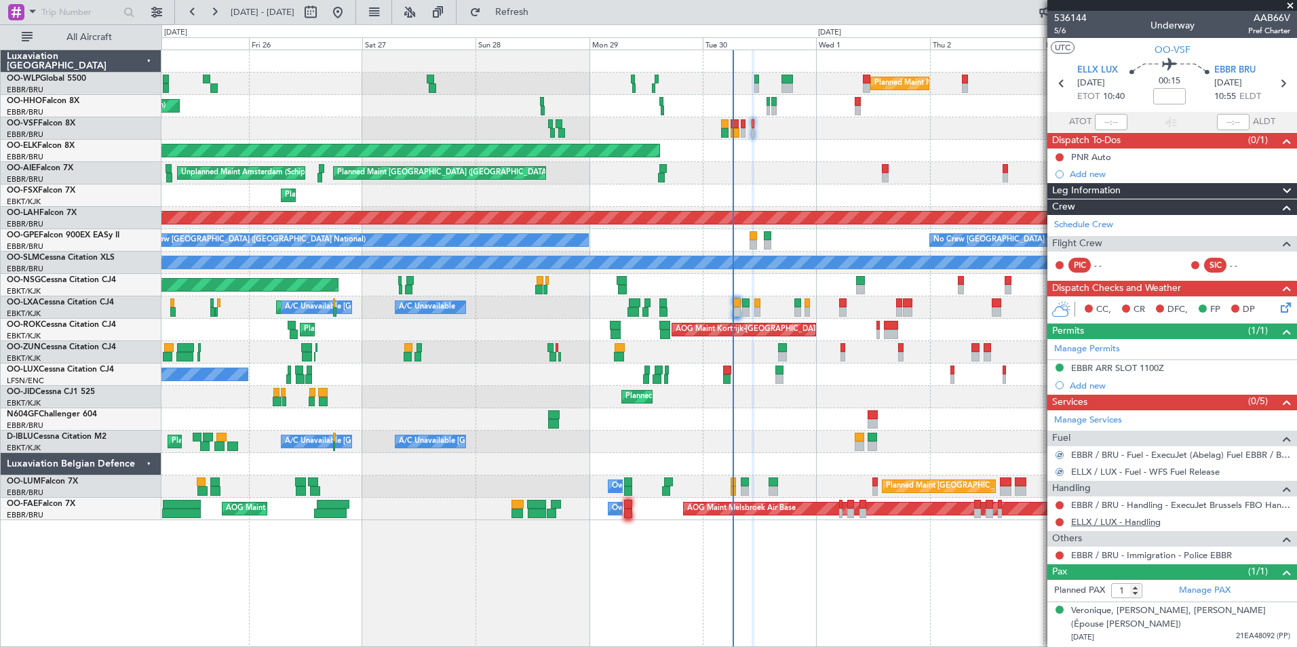
click at [1135, 523] on link "ELLX / LUX - Handling" at bounding box center [1116, 522] width 90 height 12
click at [529, 11] on span "Refresh" at bounding box center [512, 11] width 57 height 9
click at [1059, 504] on button at bounding box center [1059, 505] width 8 height 8
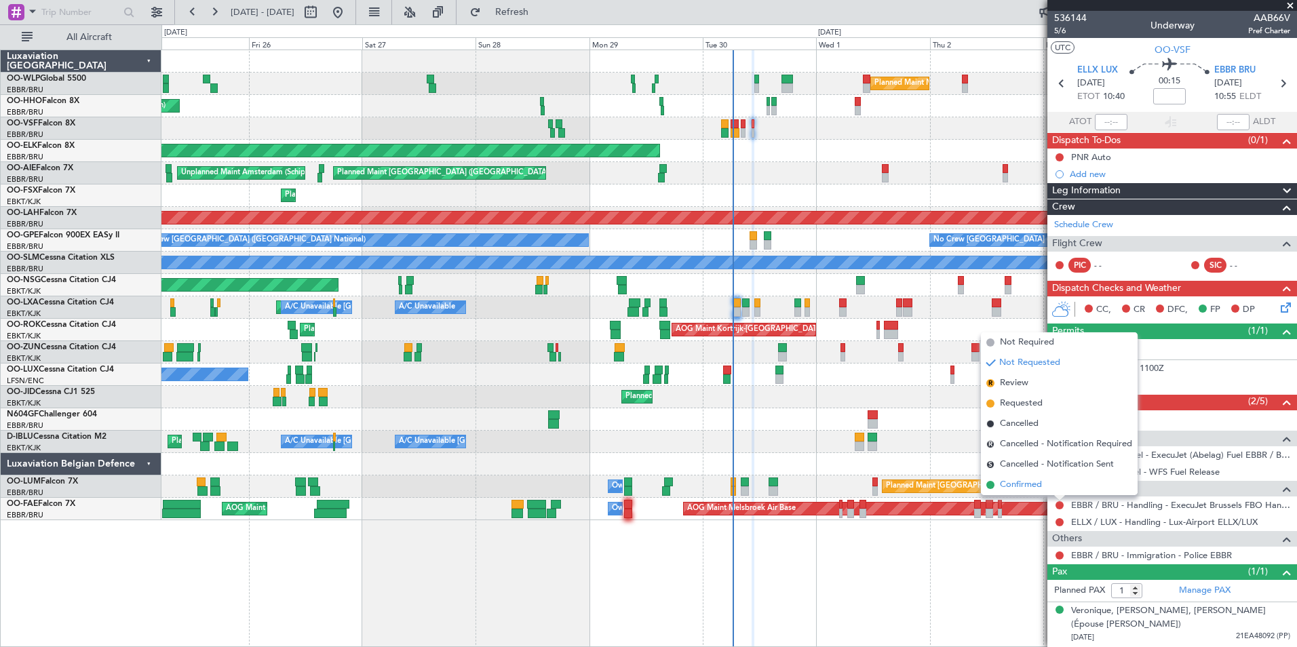
click at [1037, 485] on span "Confirmed" at bounding box center [1021, 485] width 42 height 14
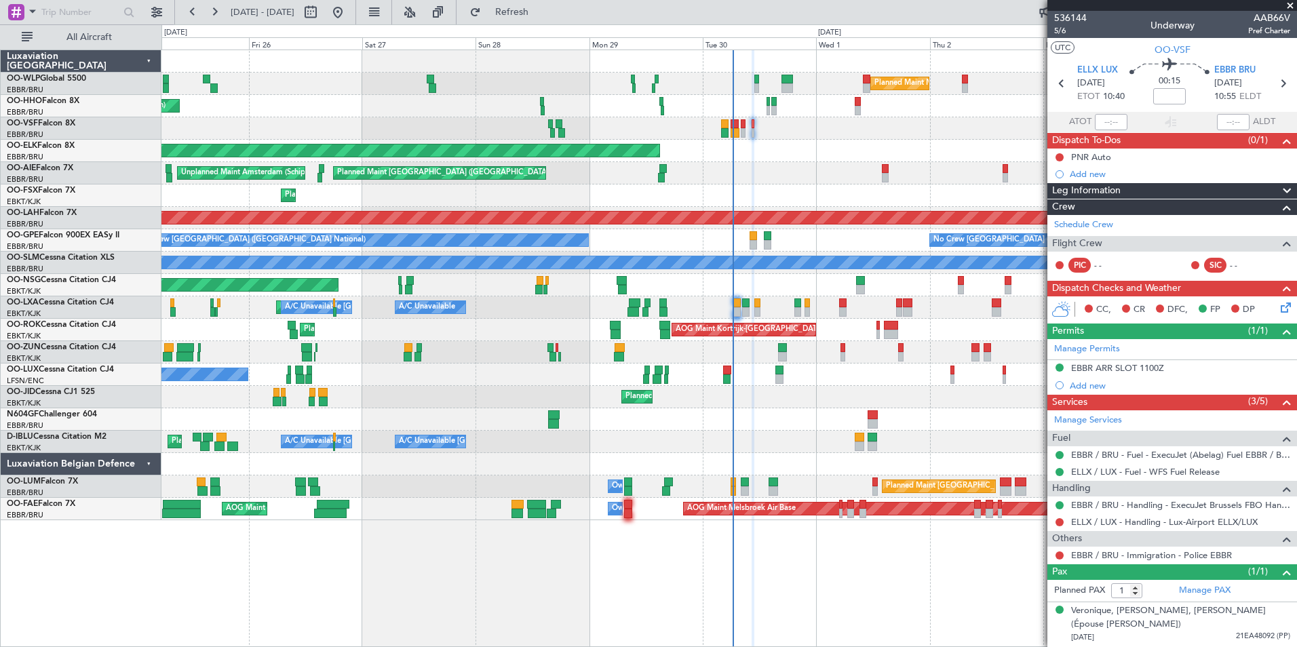
click at [1086, 382] on div "Add new" at bounding box center [1179, 386] width 220 height 12
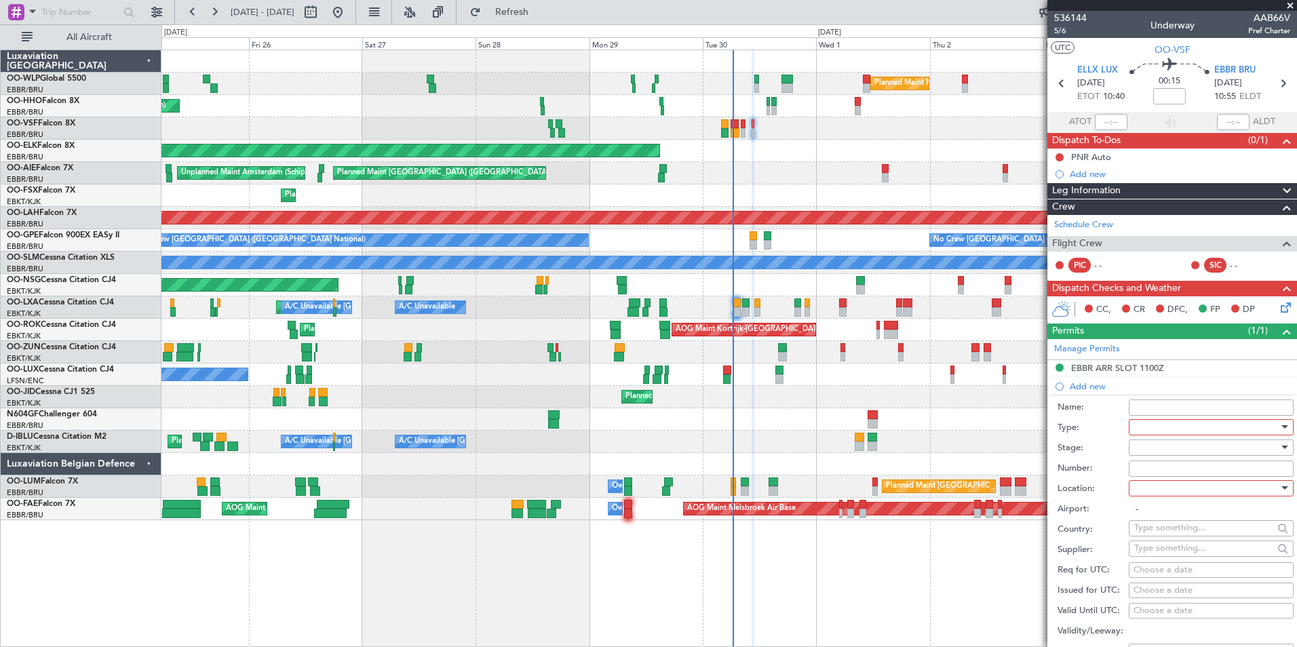
click at [1140, 427] on div at bounding box center [1206, 427] width 144 height 20
click at [1158, 498] on span "PPR" at bounding box center [1206, 494] width 142 height 20
click at [1154, 443] on div at bounding box center [1206, 447] width 144 height 20
click at [1171, 494] on span "Not Requested" at bounding box center [1206, 495] width 142 height 20
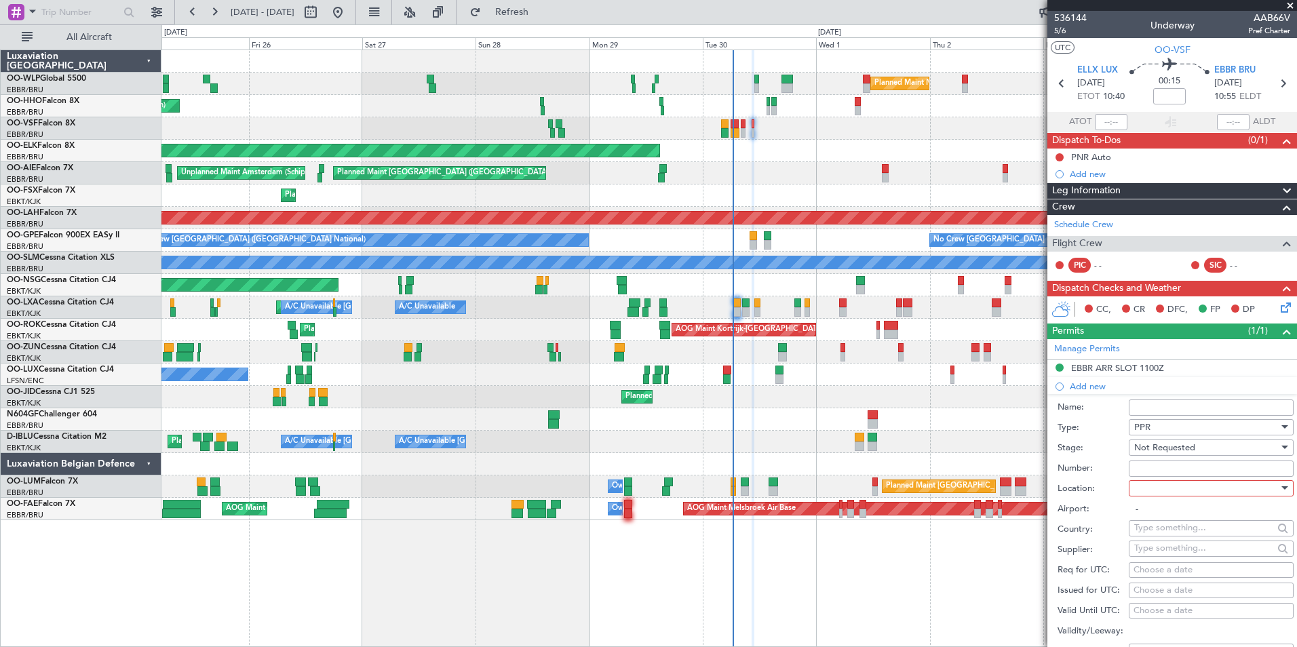
click at [1154, 487] on div at bounding box center [1206, 488] width 144 height 20
click at [1157, 521] on span "Departure" at bounding box center [1206, 515] width 142 height 20
type input "ELLX / LUX"
click at [1183, 569] on div "Choose a date" at bounding box center [1210, 571] width 155 height 14
select select "9"
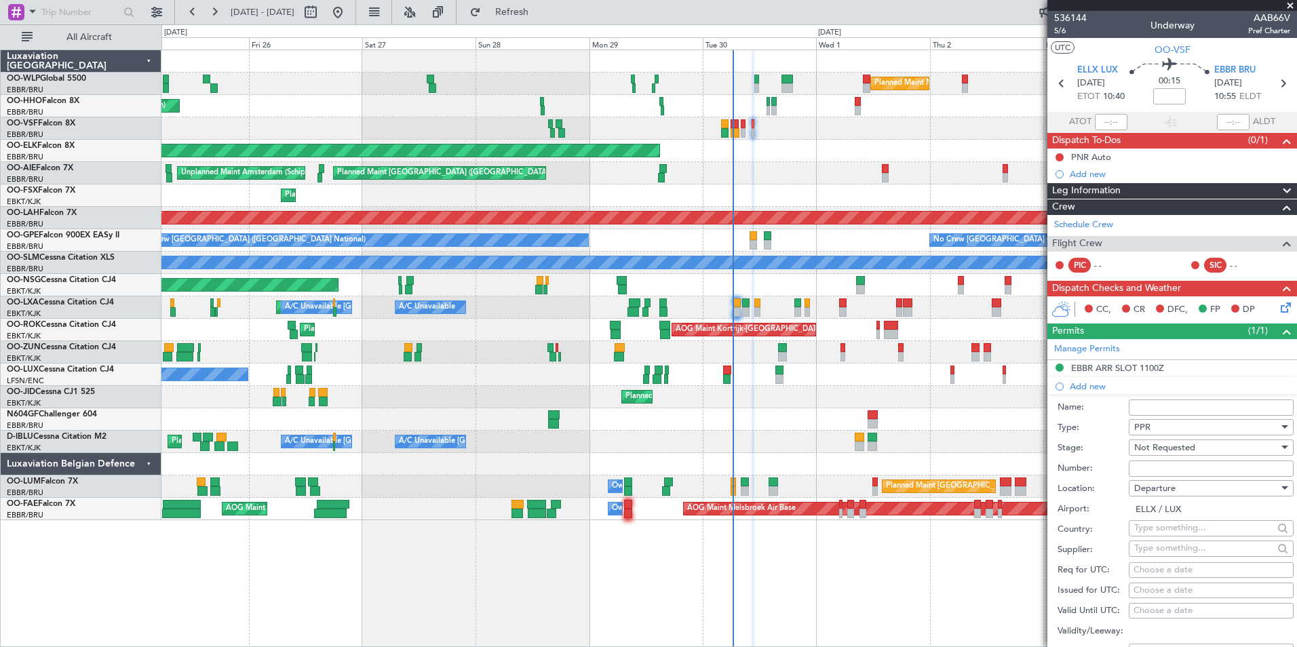
select select "2025"
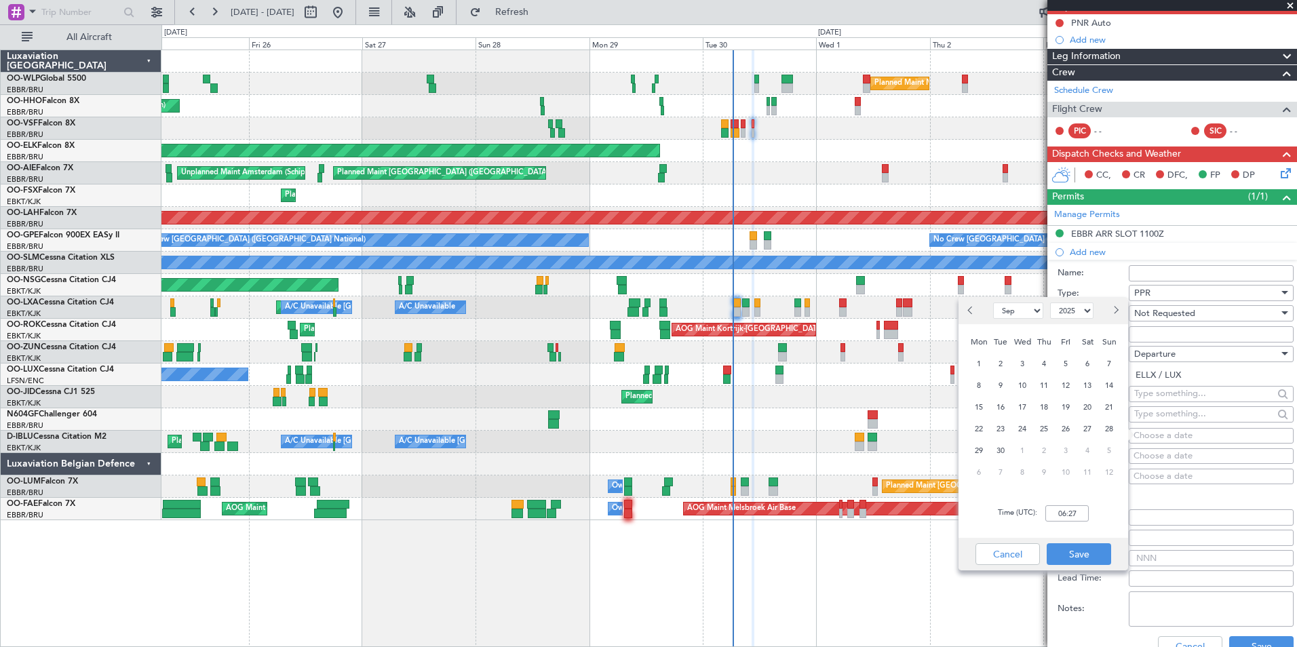
scroll to position [136, 0]
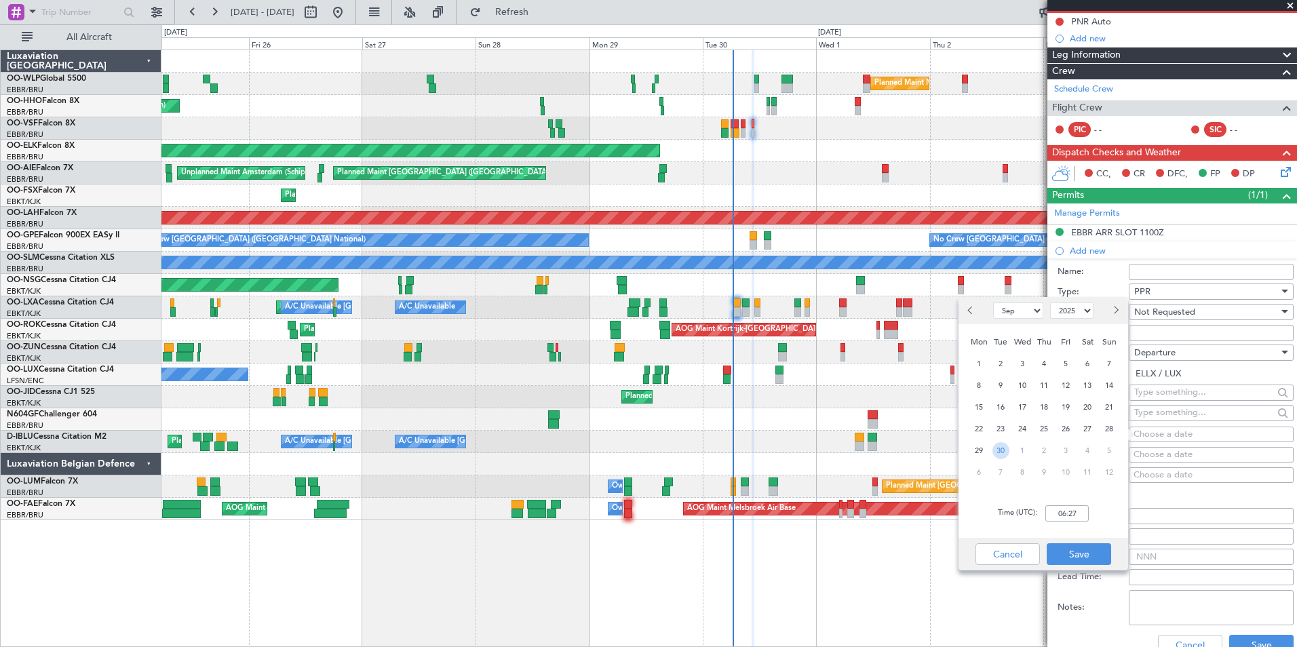
click at [1002, 449] on span "30" at bounding box center [1000, 450] width 17 height 17
click at [1062, 509] on input "00:00" at bounding box center [1066, 513] width 43 height 16
type input "10:30"
click at [1085, 555] on button "Save" at bounding box center [1078, 554] width 64 height 22
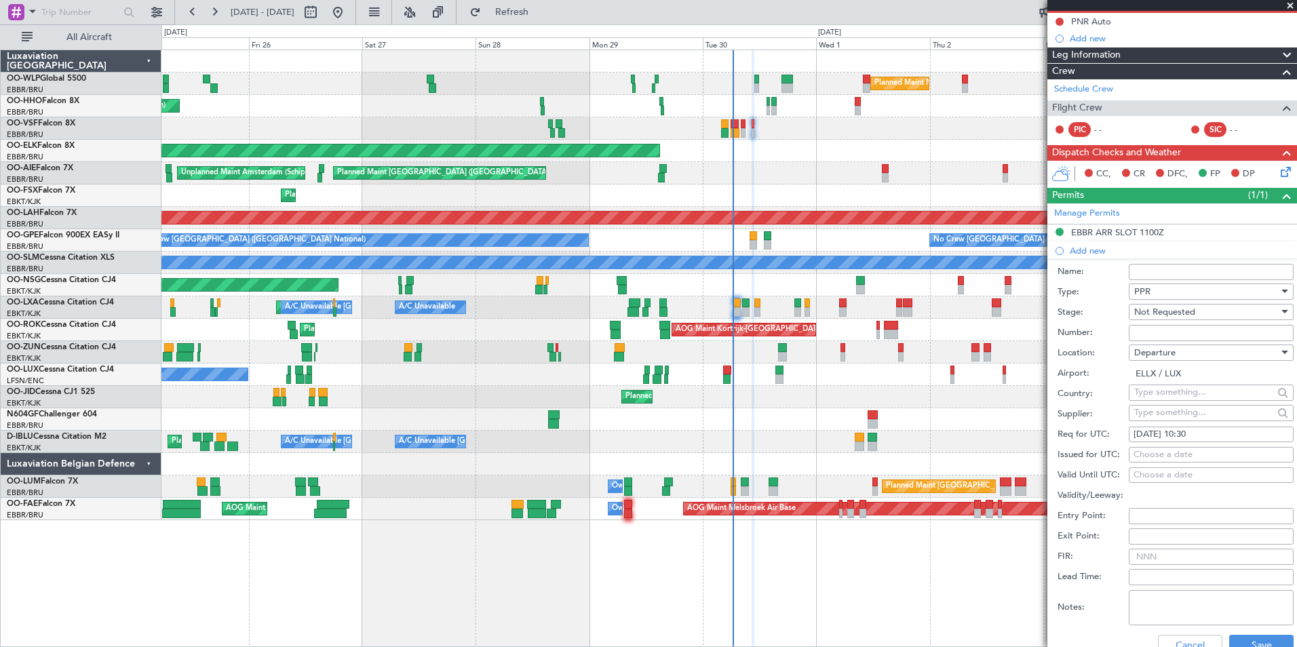
scroll to position [203, 0]
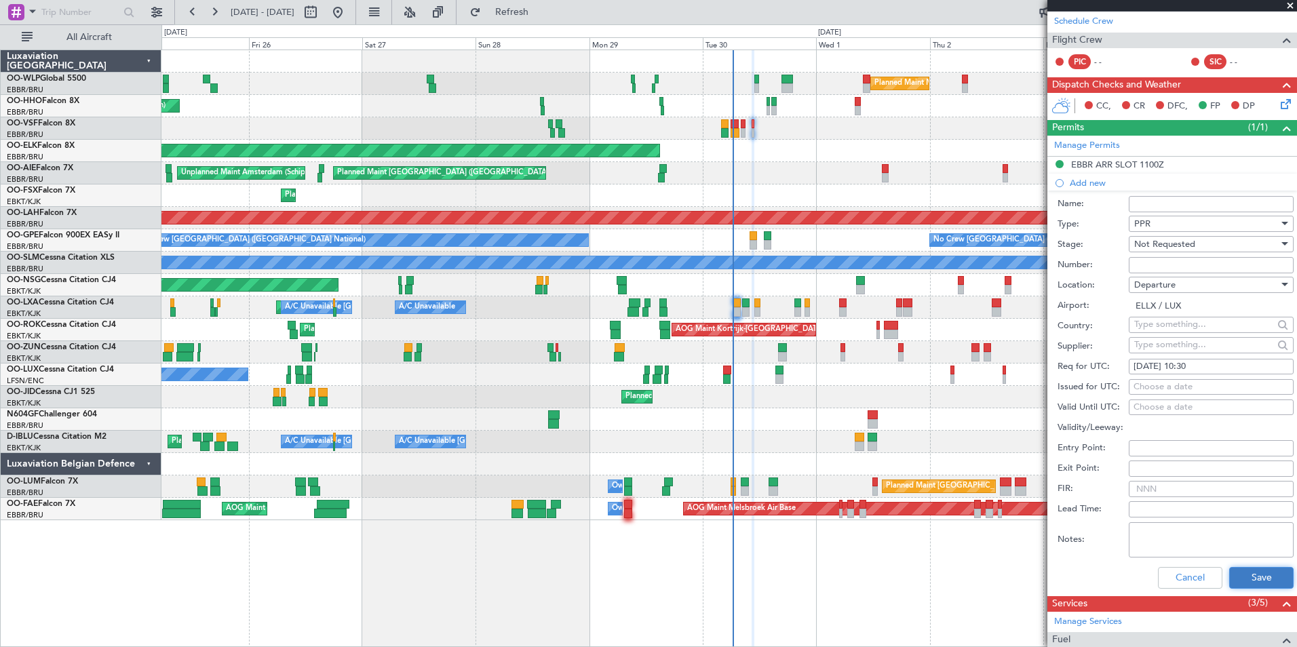
click at [1240, 572] on button "Save" at bounding box center [1261, 578] width 64 height 22
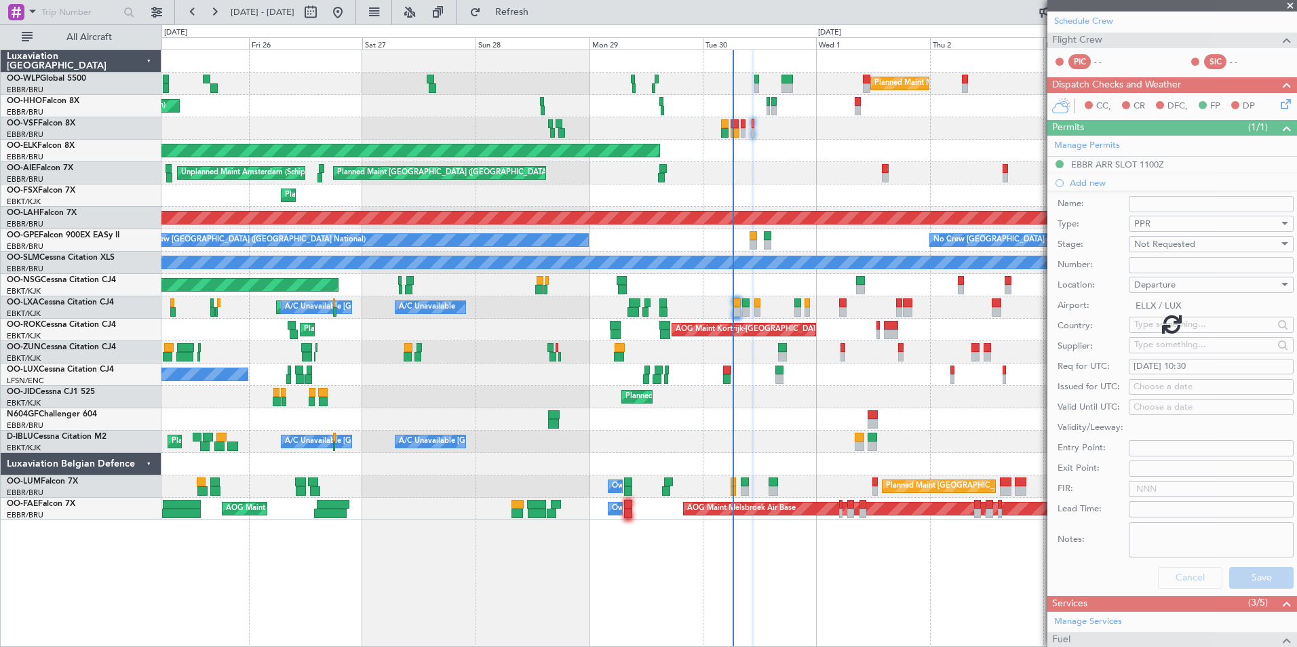
scroll to position [16, 0]
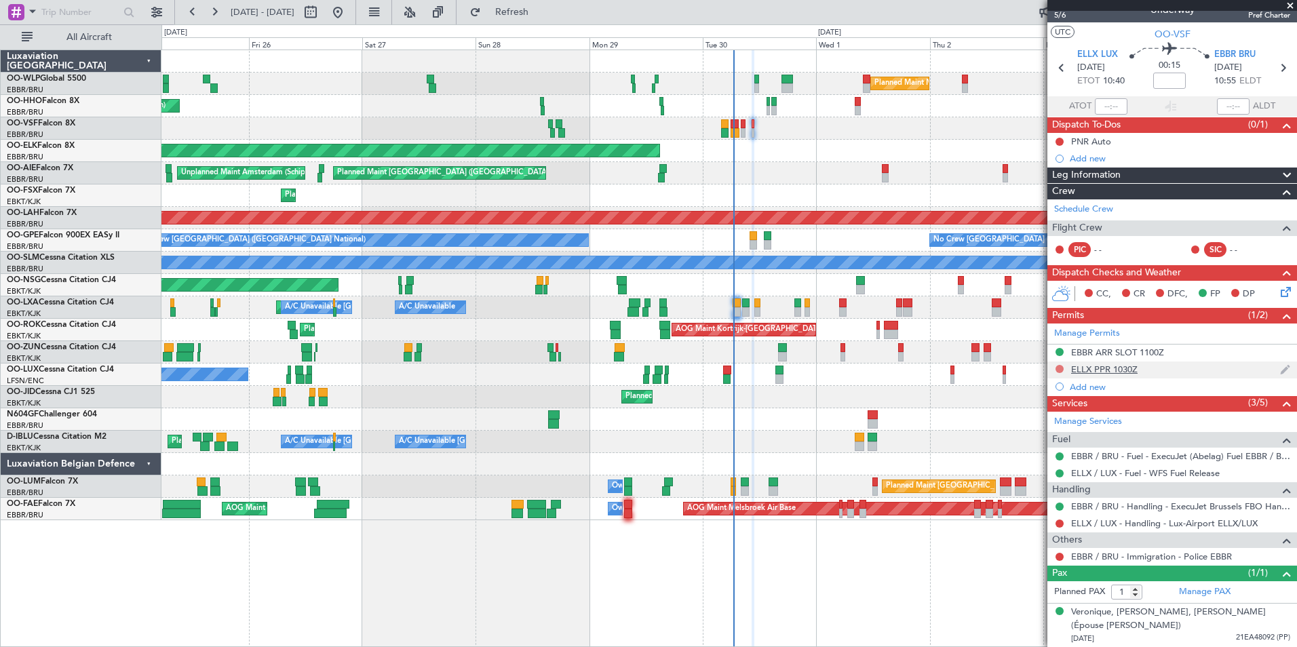
click at [1057, 369] on button at bounding box center [1059, 369] width 8 height 8
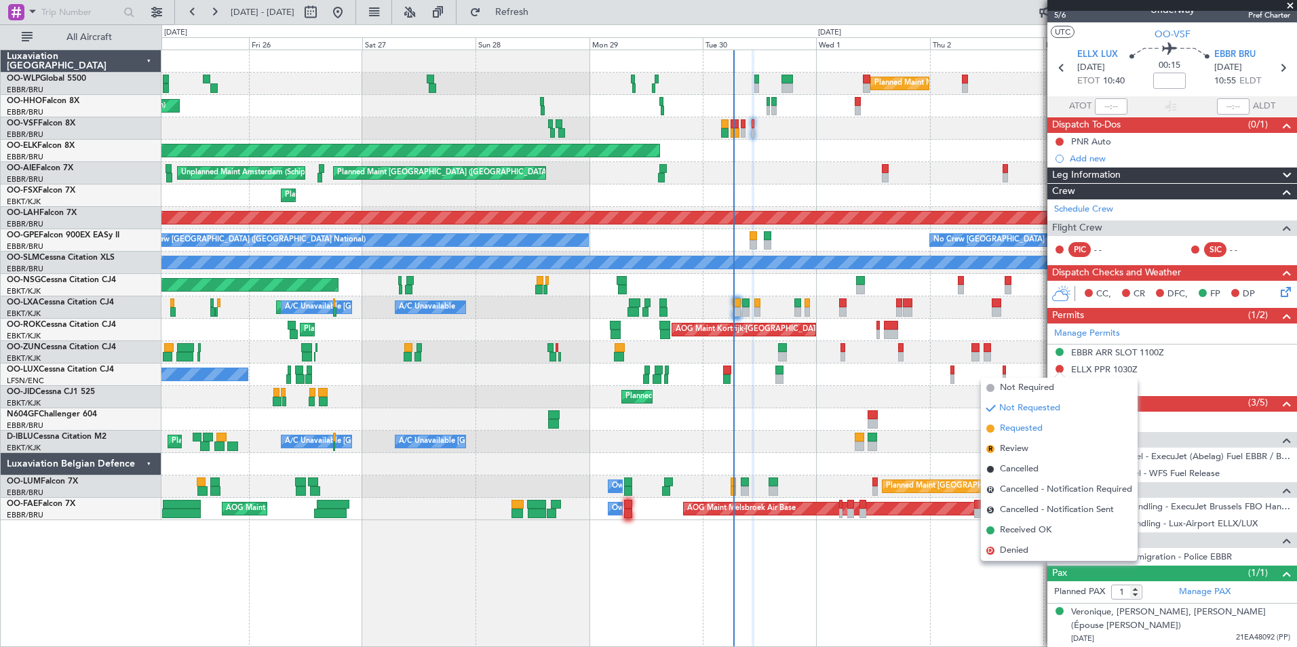
click at [1027, 428] on span "Requested" at bounding box center [1021, 429] width 43 height 14
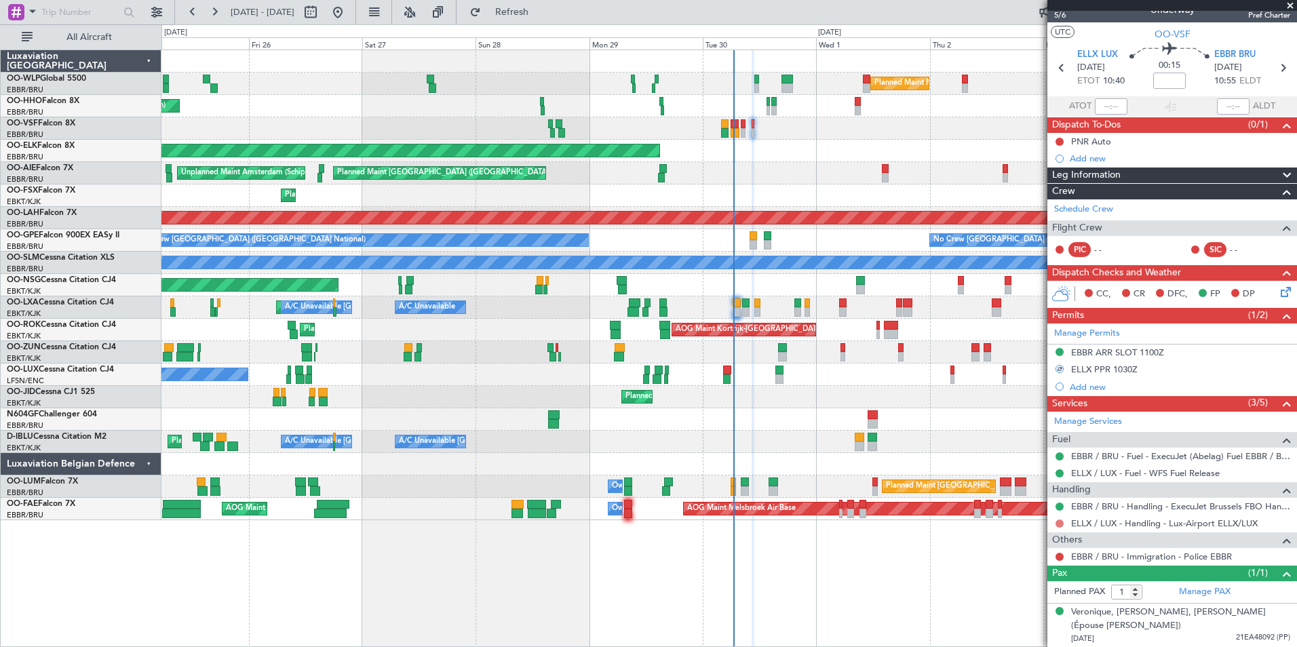
click at [1055, 524] on button at bounding box center [1059, 523] width 8 height 8
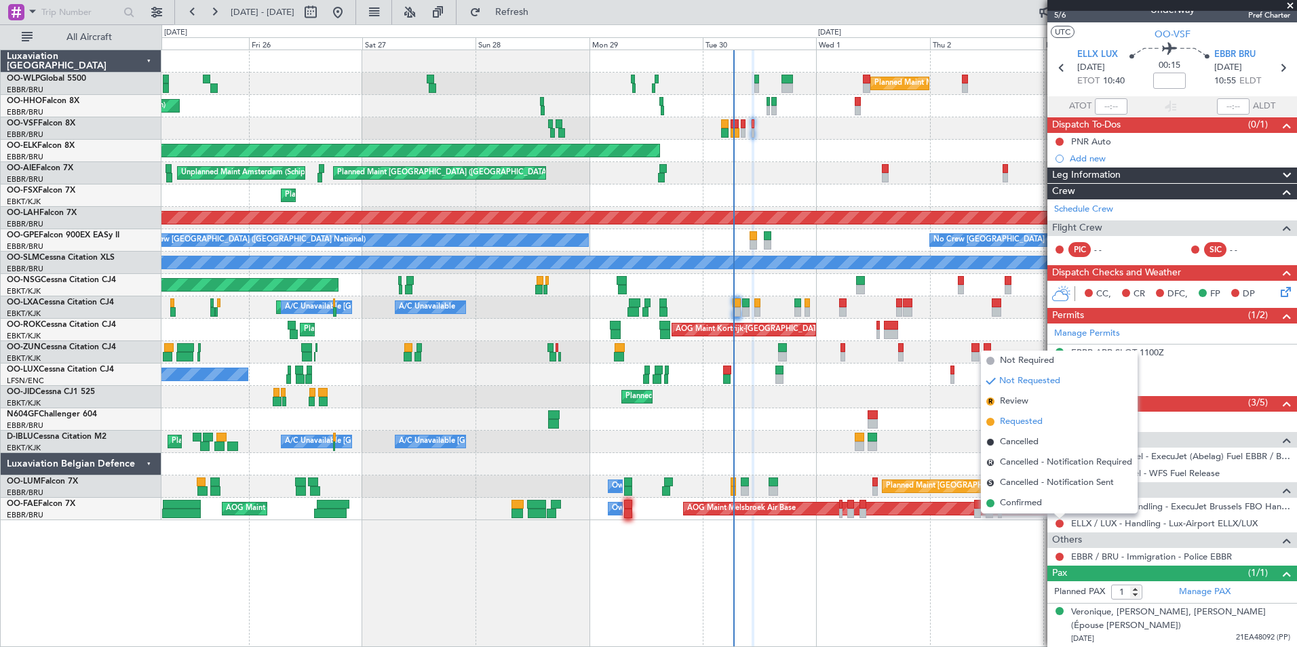
click at [1038, 423] on span "Requested" at bounding box center [1021, 422] width 43 height 14
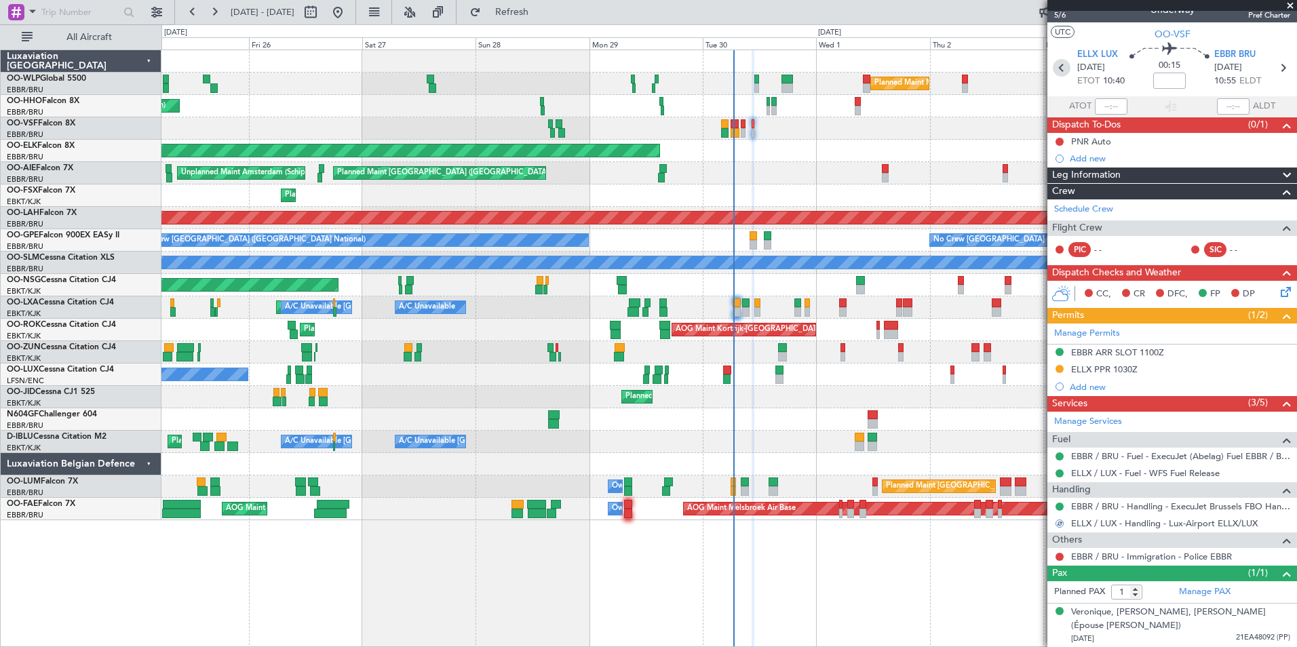
click at [1056, 73] on icon at bounding box center [1061, 68] width 18 height 18
type input "2"
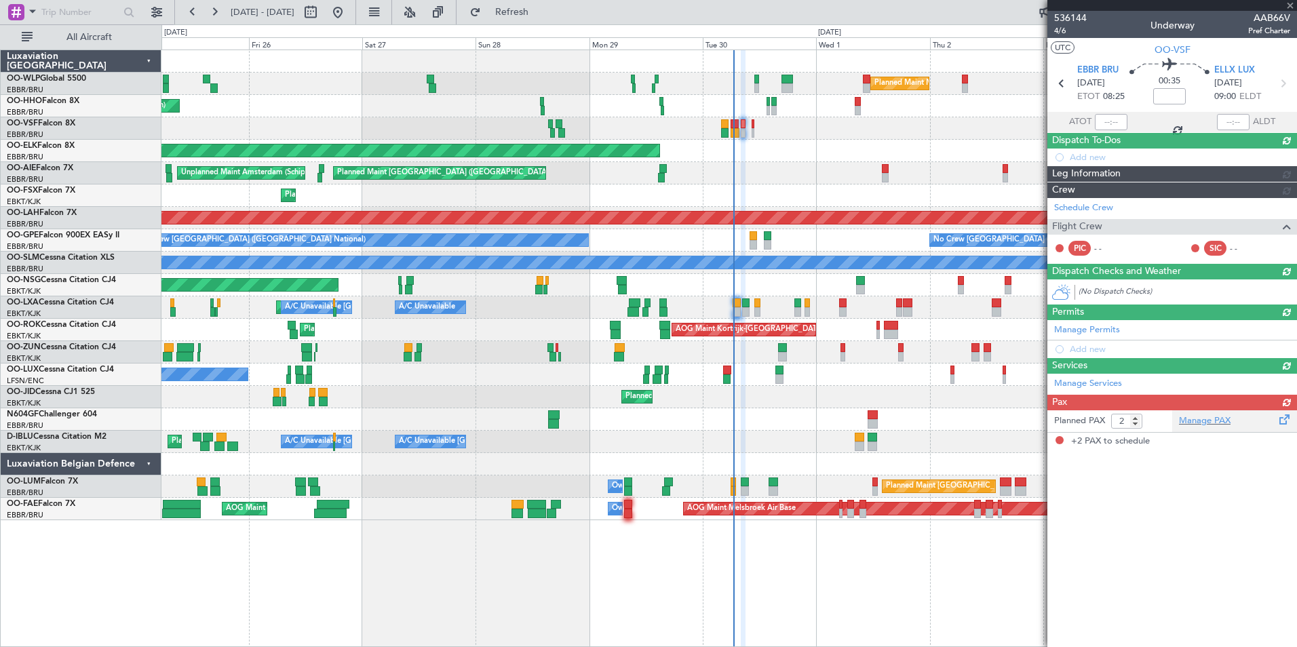
scroll to position [0, 0]
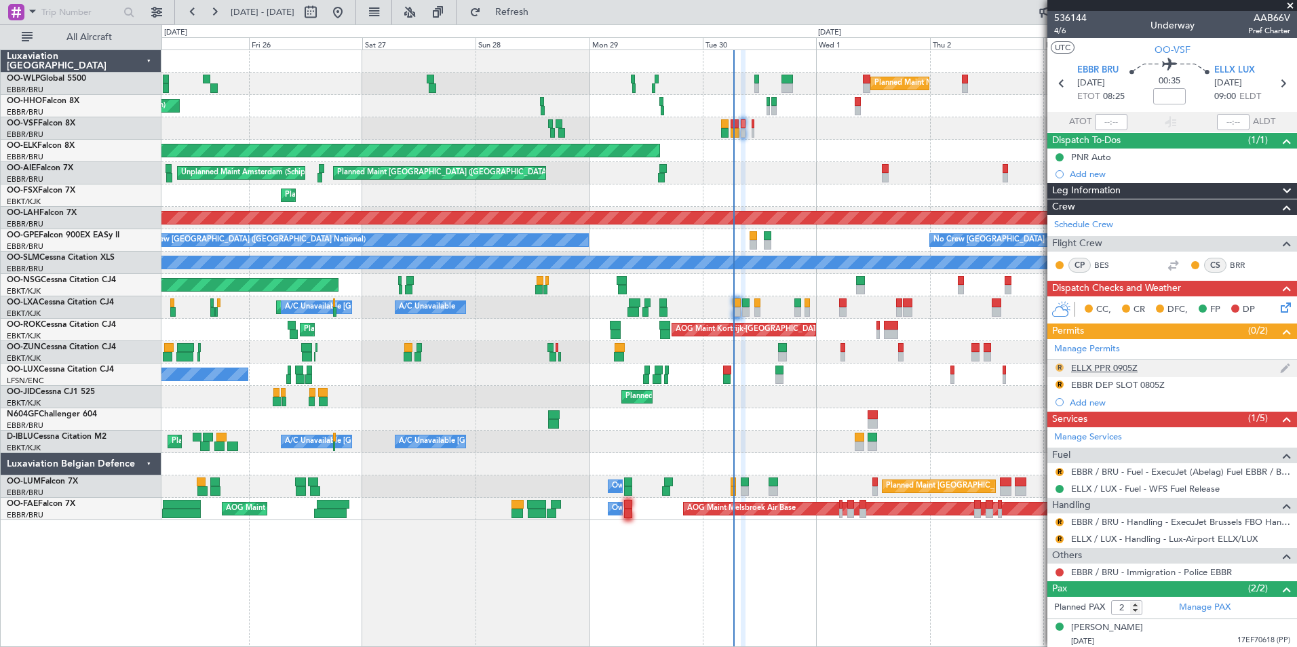
click at [1061, 369] on button "R" at bounding box center [1059, 367] width 8 height 8
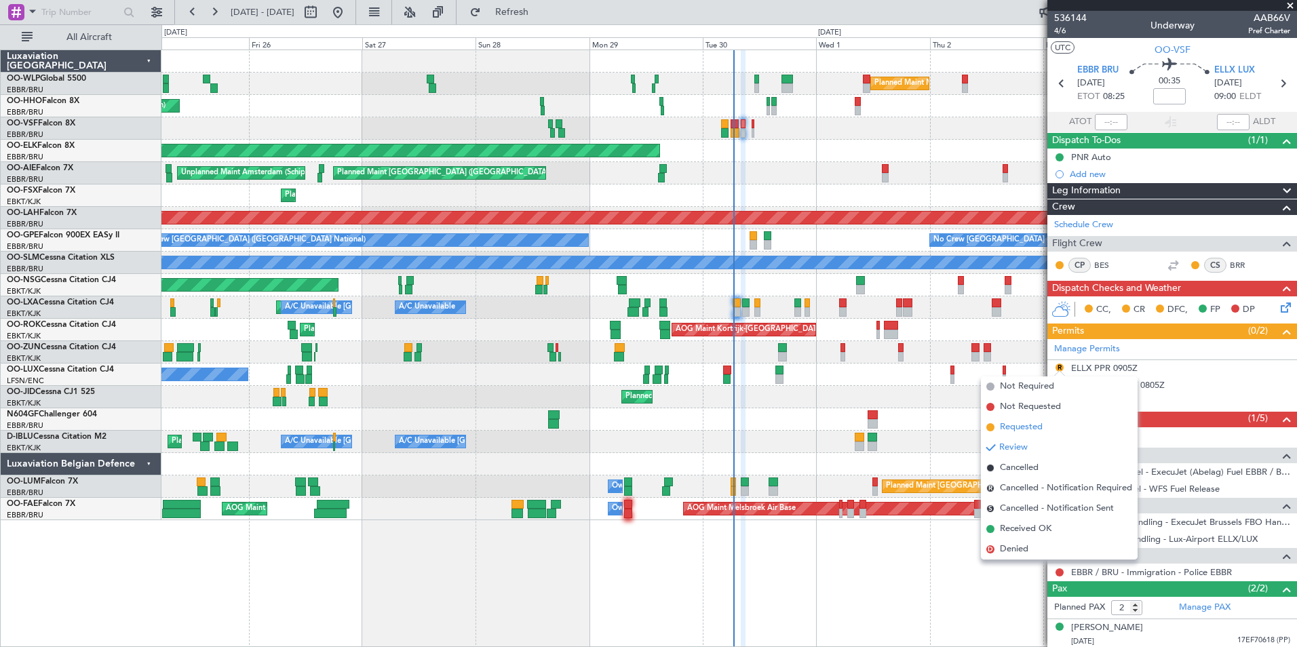
click at [1036, 426] on span "Requested" at bounding box center [1021, 427] width 43 height 14
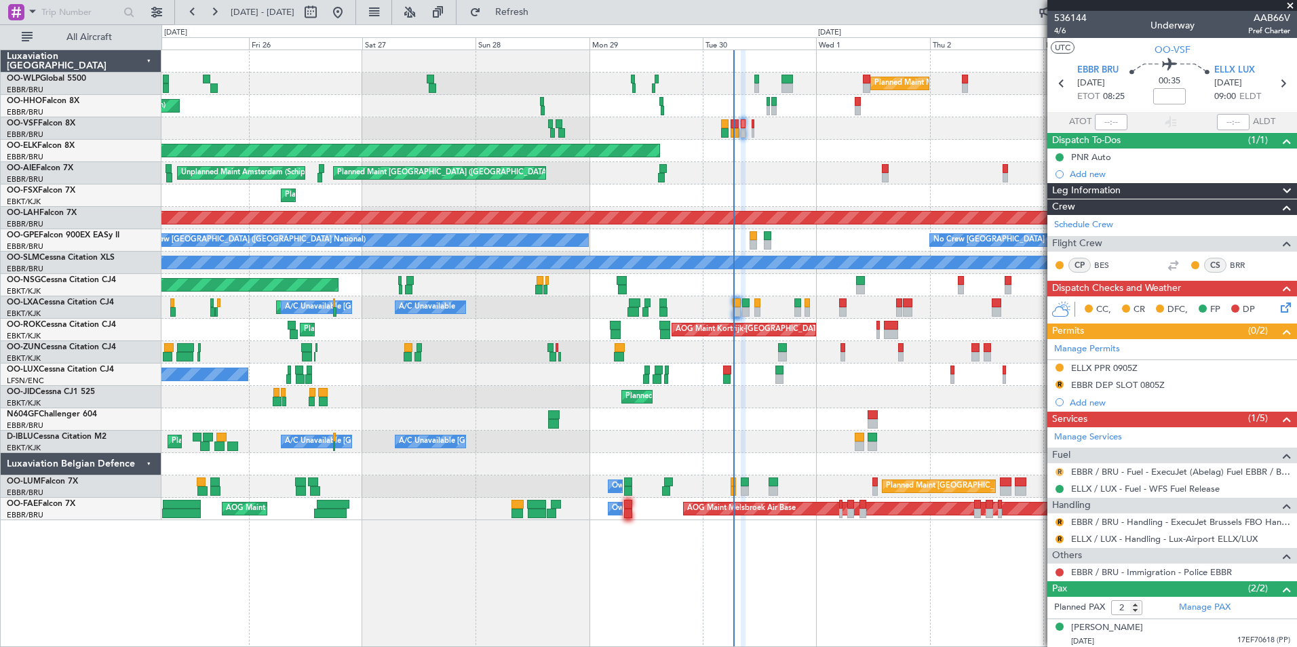
click at [1057, 471] on button "R" at bounding box center [1059, 472] width 8 height 8
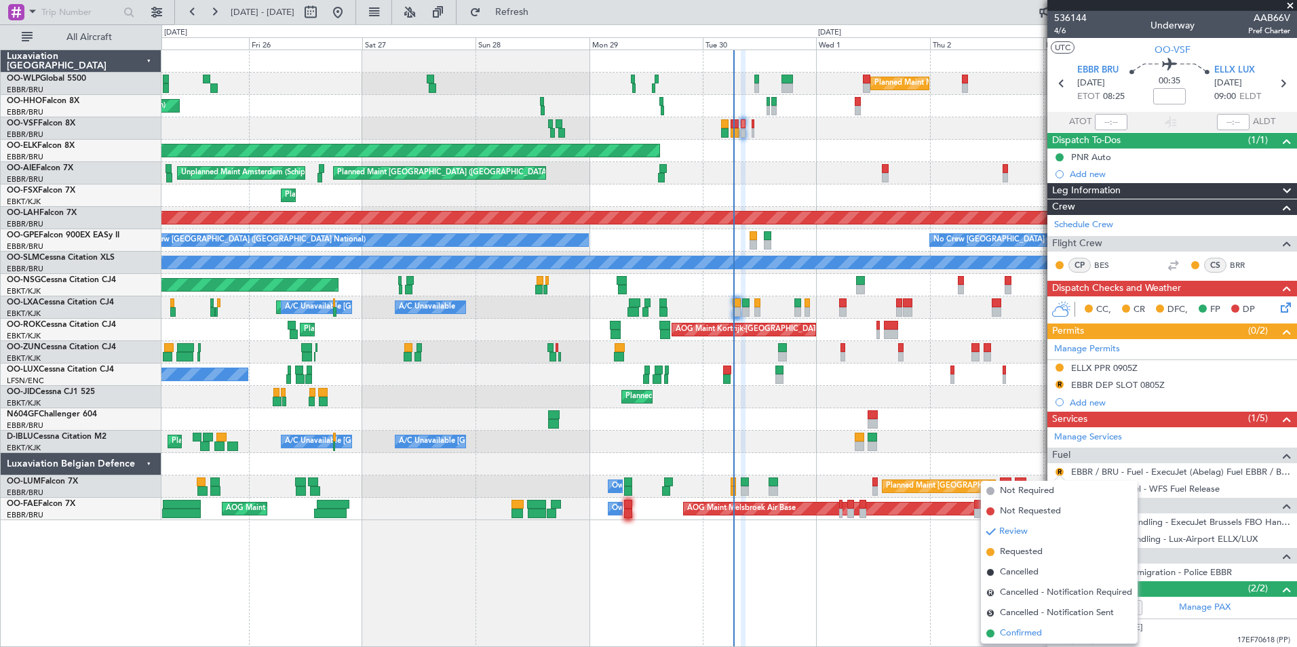
click at [1038, 628] on span "Confirmed" at bounding box center [1021, 634] width 42 height 14
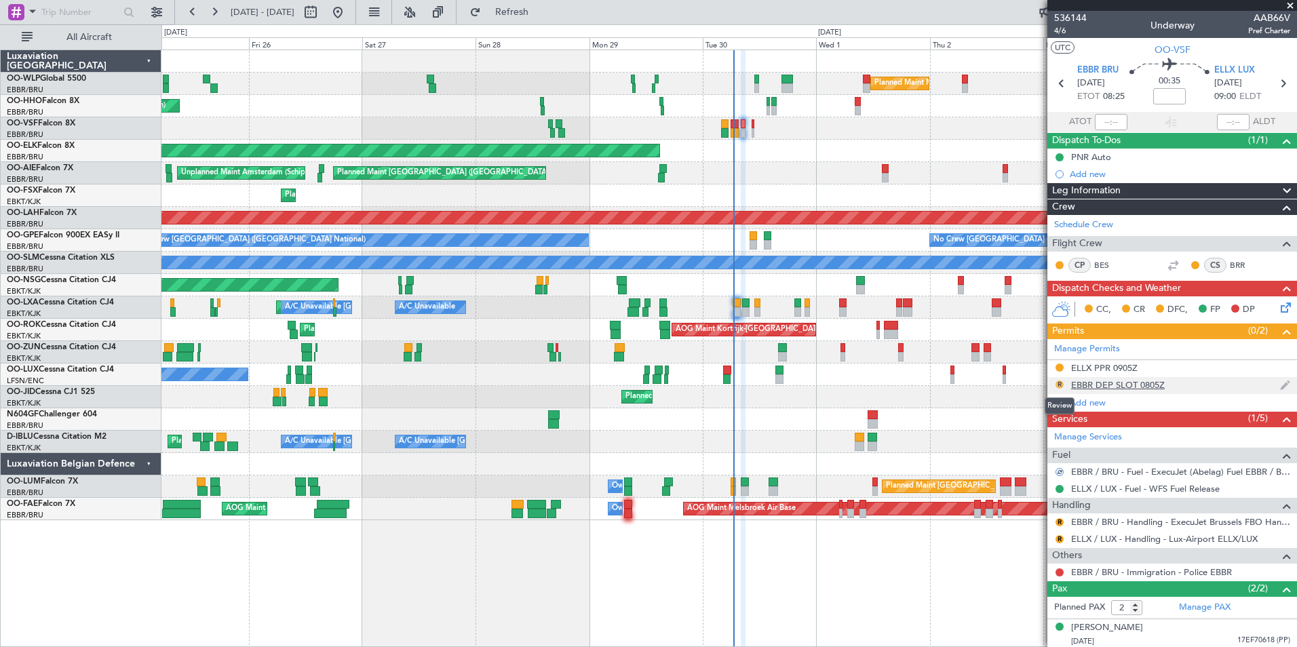
click at [1057, 382] on button "R" at bounding box center [1059, 384] width 8 height 8
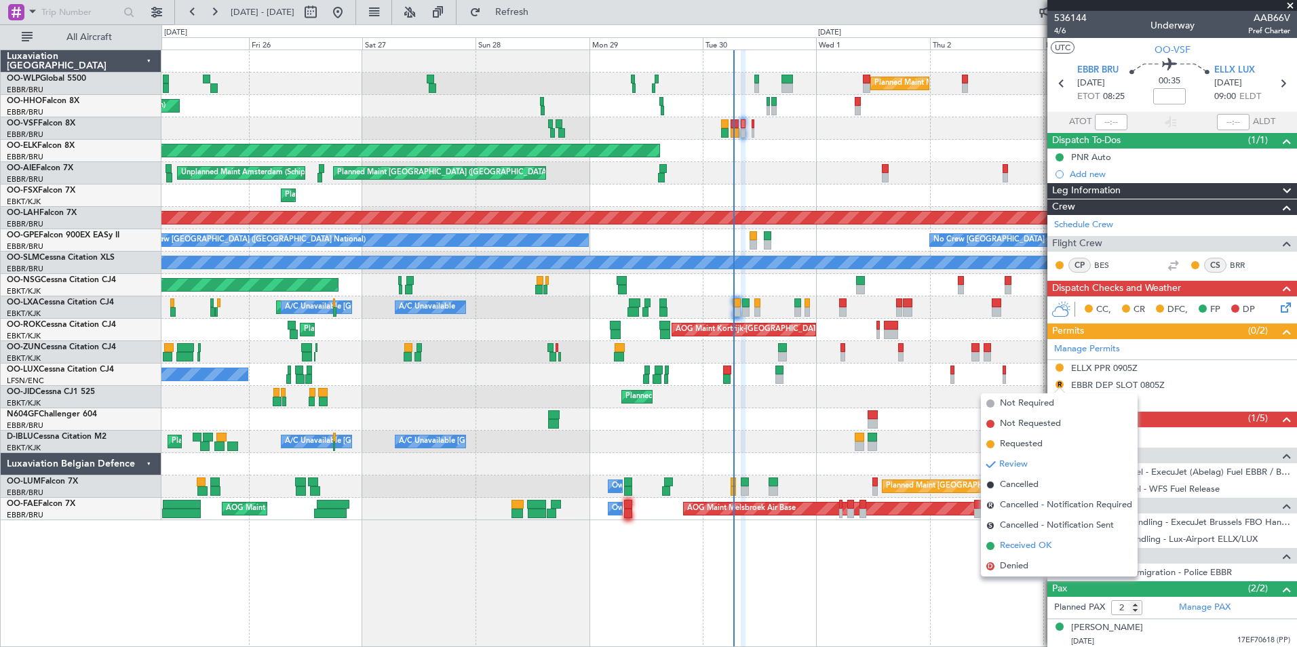
click at [1034, 546] on span "Received OK" at bounding box center [1026, 546] width 52 height 14
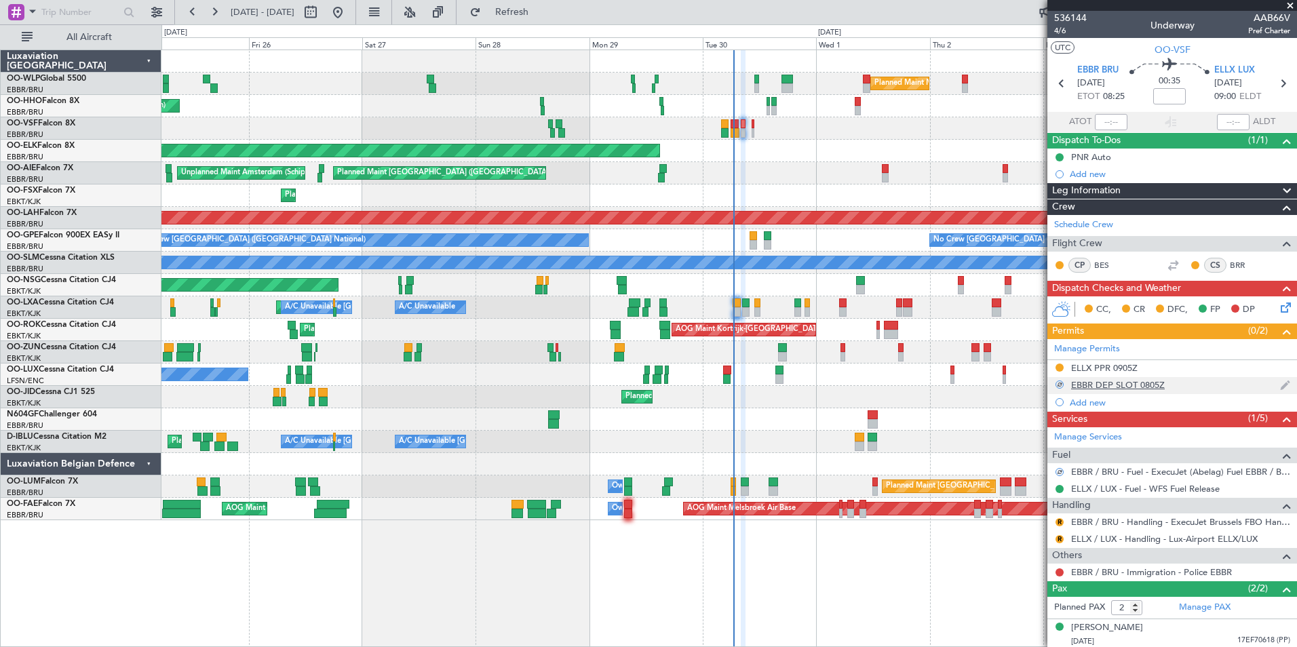
click at [1120, 383] on div "EBBR DEP SLOT 0805Z" at bounding box center [1118, 385] width 94 height 12
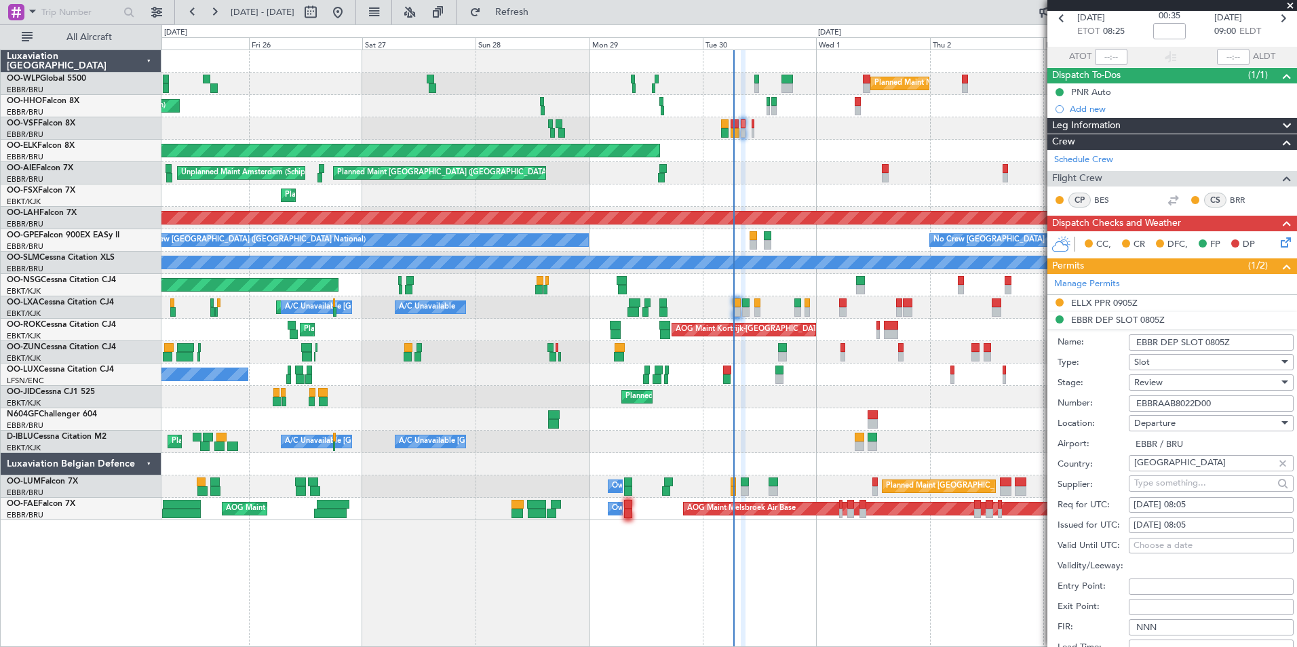
scroll to position [136, 0]
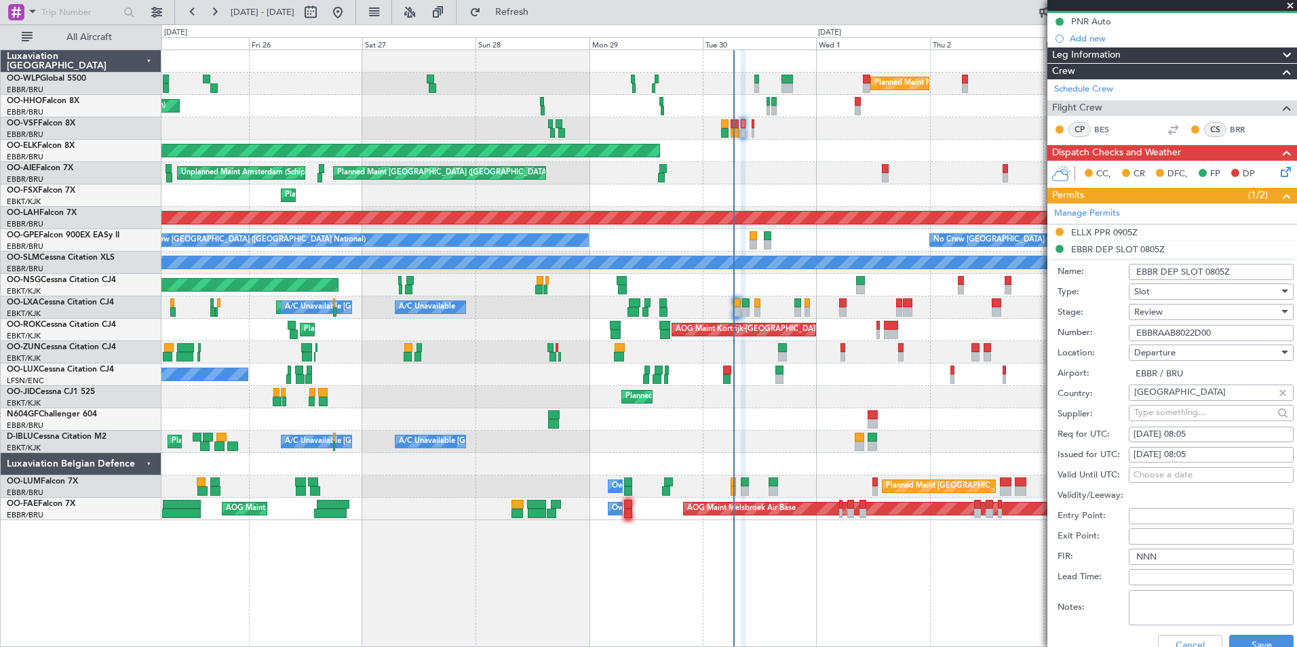
click at [1196, 436] on div "[DATE] 08:05" at bounding box center [1210, 435] width 155 height 14
select select "9"
select select "2025"
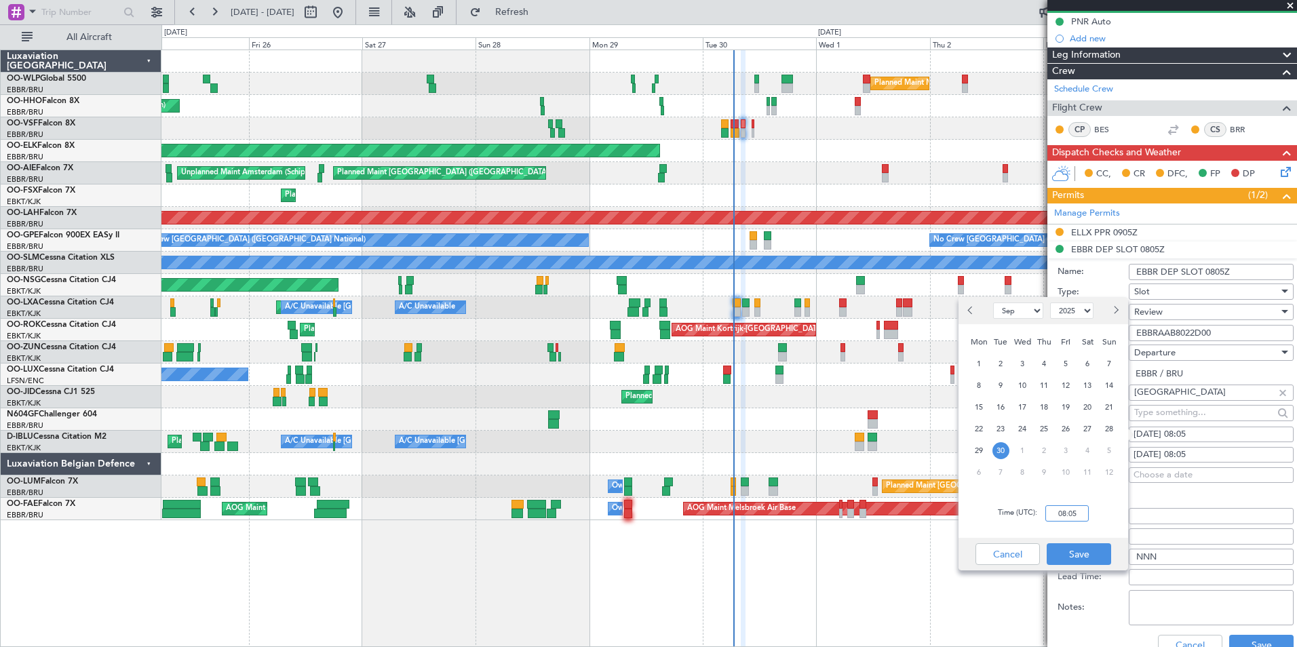
click at [1065, 519] on input "08:05" at bounding box center [1066, 513] width 43 height 16
type input "08:15"
click at [1072, 551] on button "Save" at bounding box center [1078, 554] width 64 height 22
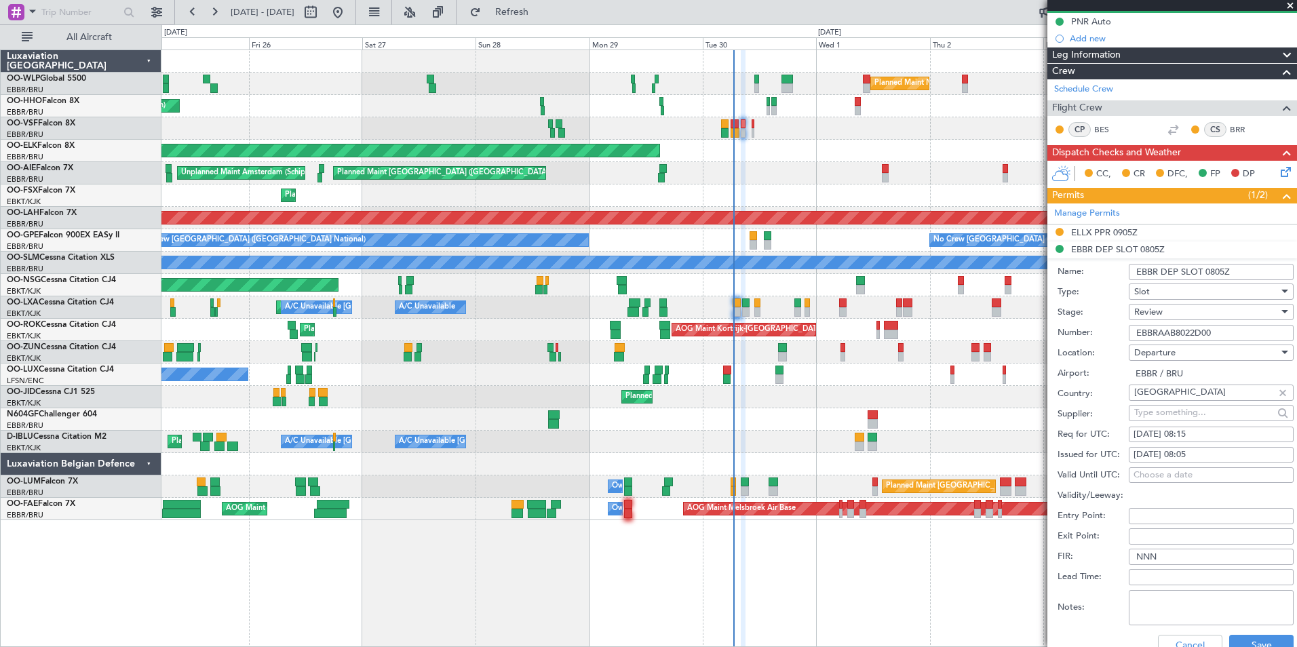
click at [1194, 449] on div "30/09/2025 08:05" at bounding box center [1210, 455] width 155 height 14
select select "9"
select select "2025"
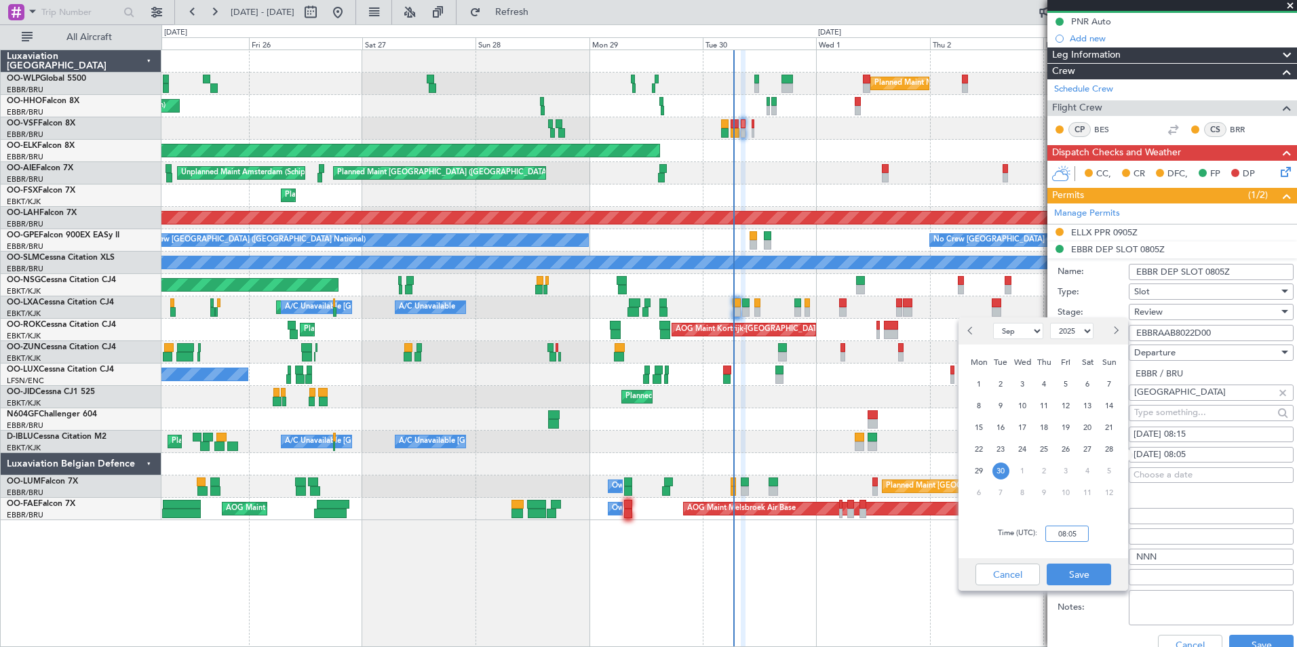
click at [1075, 528] on input "08:05" at bounding box center [1066, 534] width 43 height 16
type input "08:15"
click at [1086, 566] on button "Save" at bounding box center [1078, 575] width 64 height 22
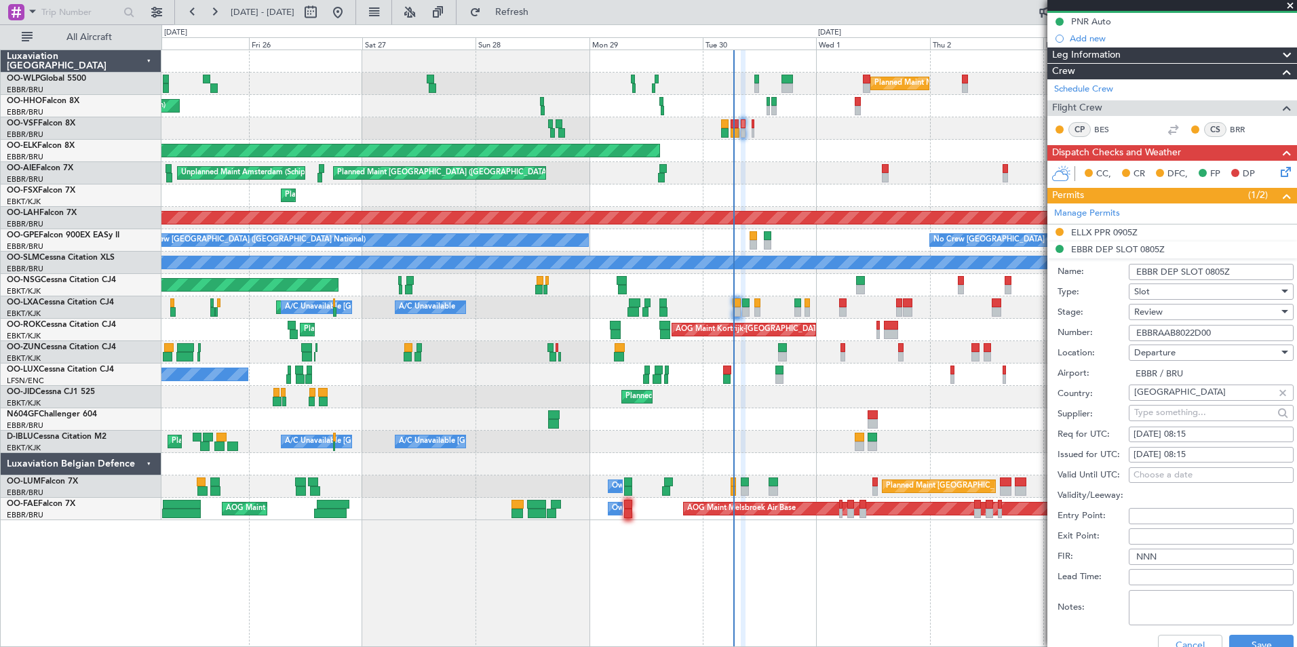
click at [1155, 313] on span "Review" at bounding box center [1148, 312] width 28 height 12
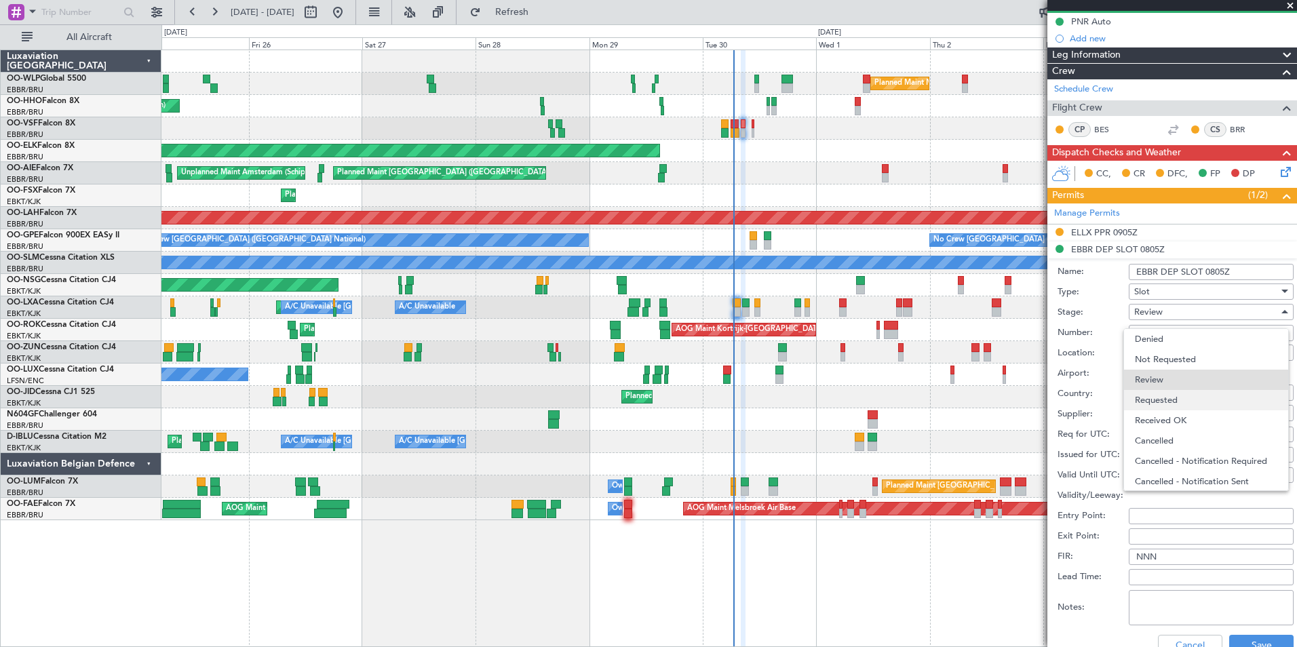
click at [1154, 399] on span "Requested" at bounding box center [1206, 400] width 142 height 20
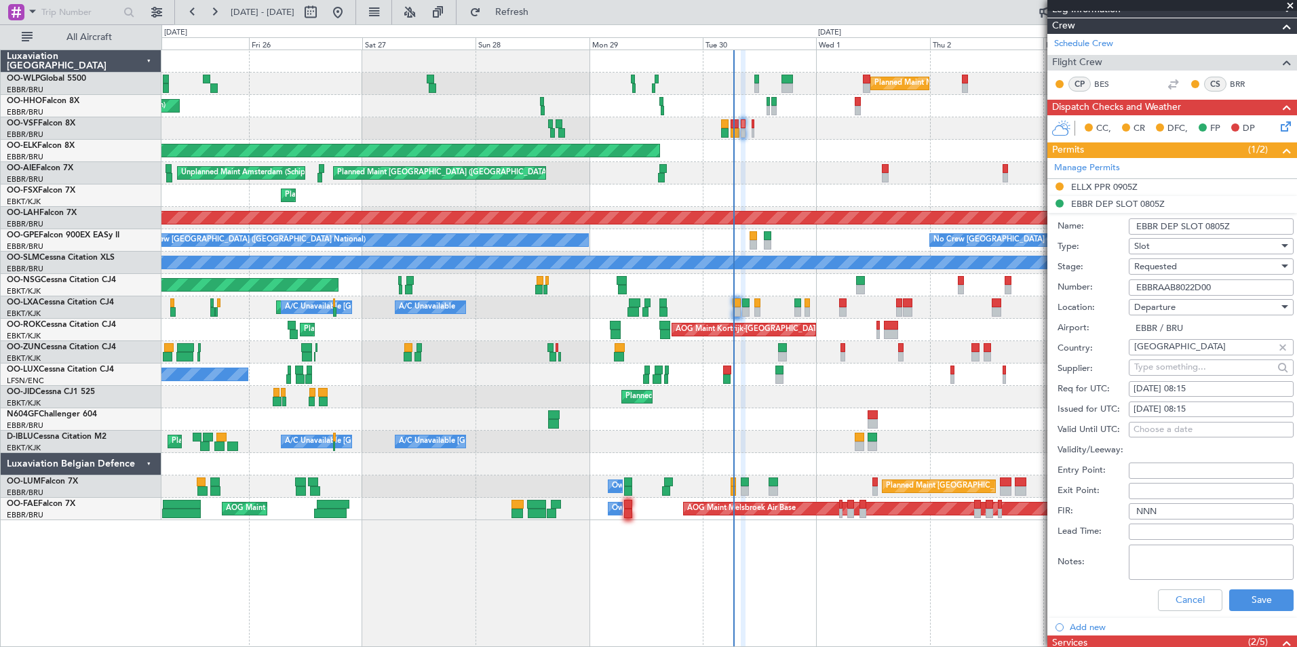
scroll to position [203, 0]
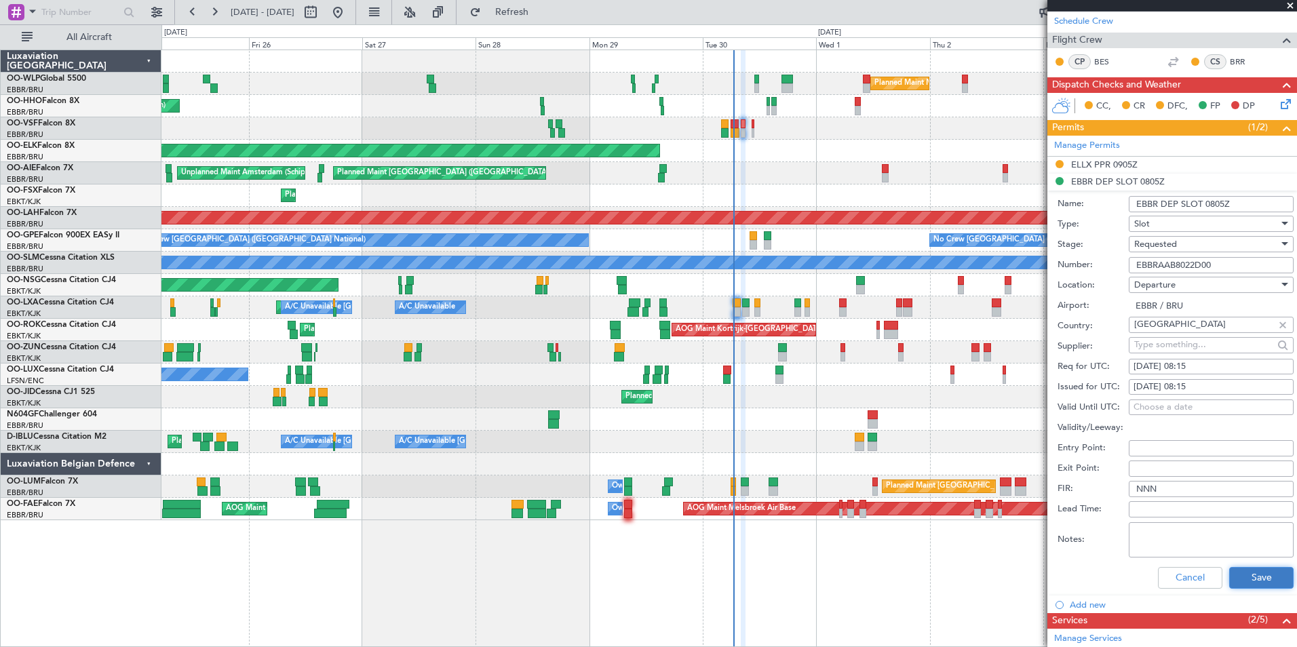
click at [1237, 577] on button "Save" at bounding box center [1261, 578] width 64 height 22
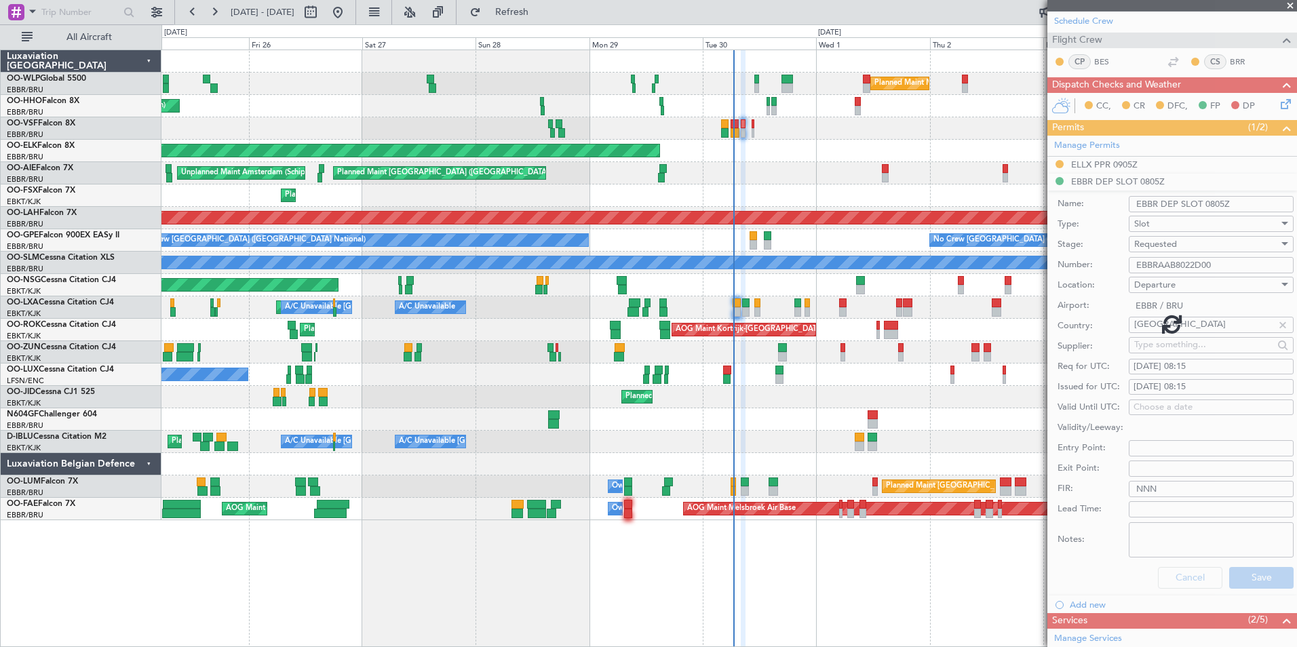
scroll to position [46, 0]
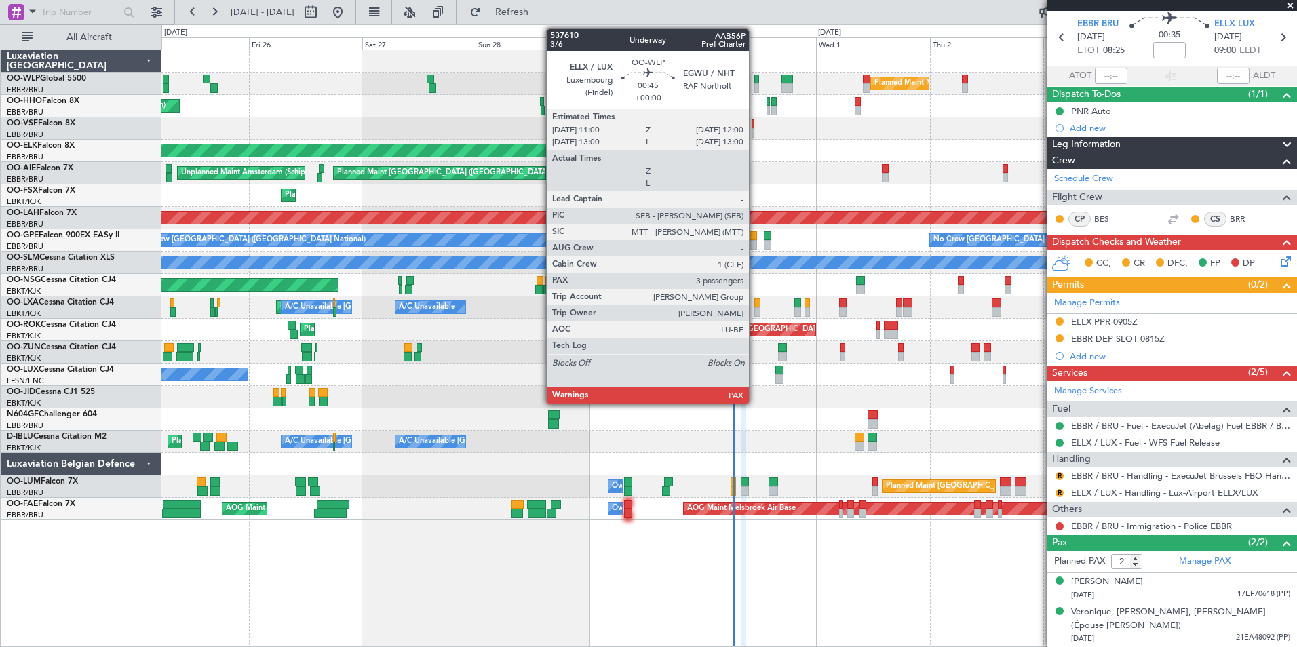
click at [755, 83] on div at bounding box center [756, 87] width 5 height 9
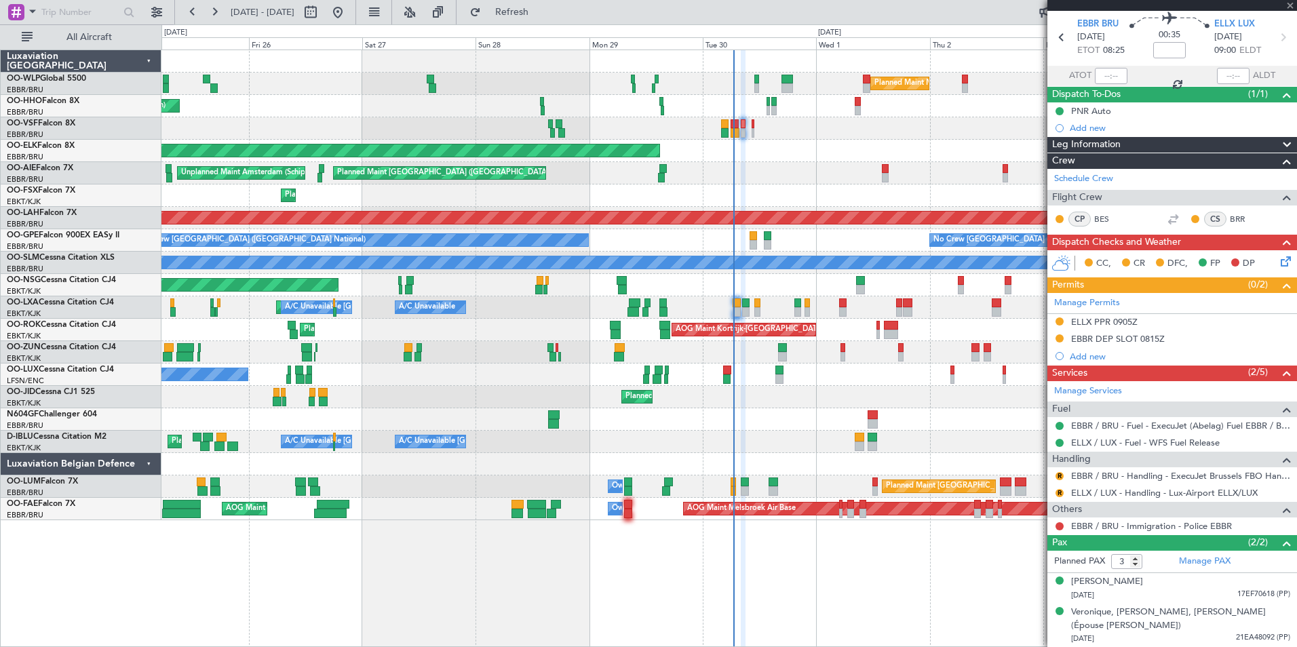
scroll to position [0, 0]
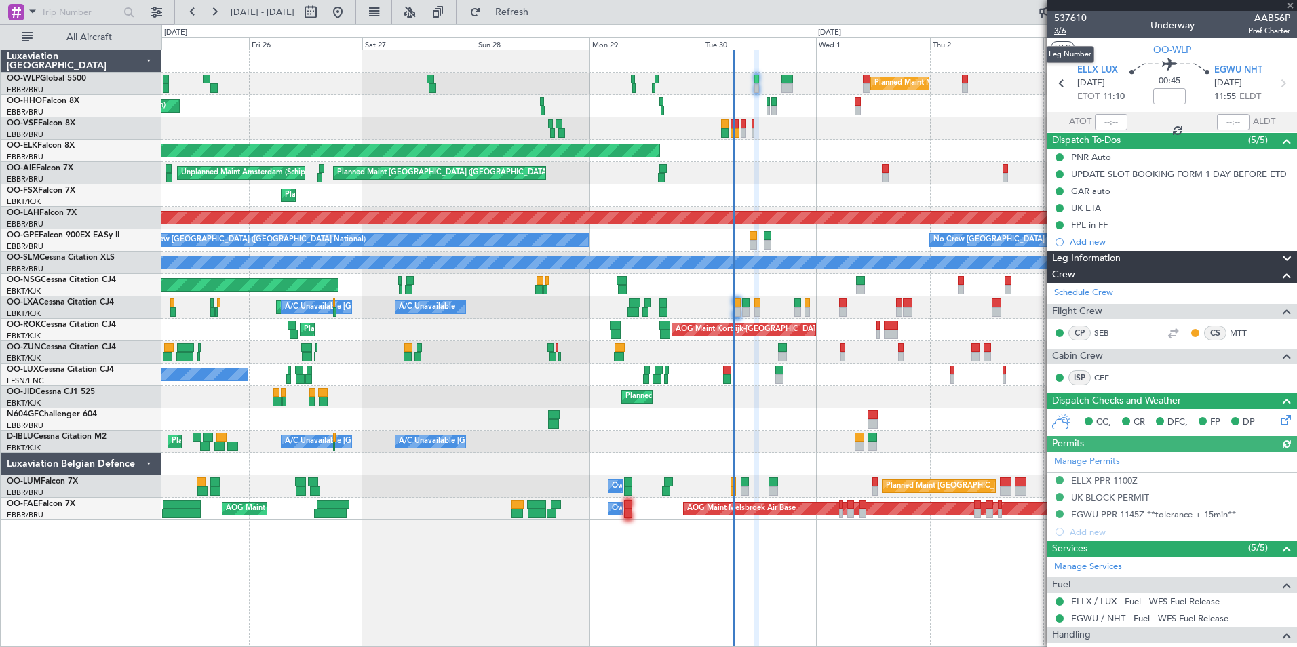
click at [1056, 33] on span "3/6" at bounding box center [1070, 31] width 33 height 12
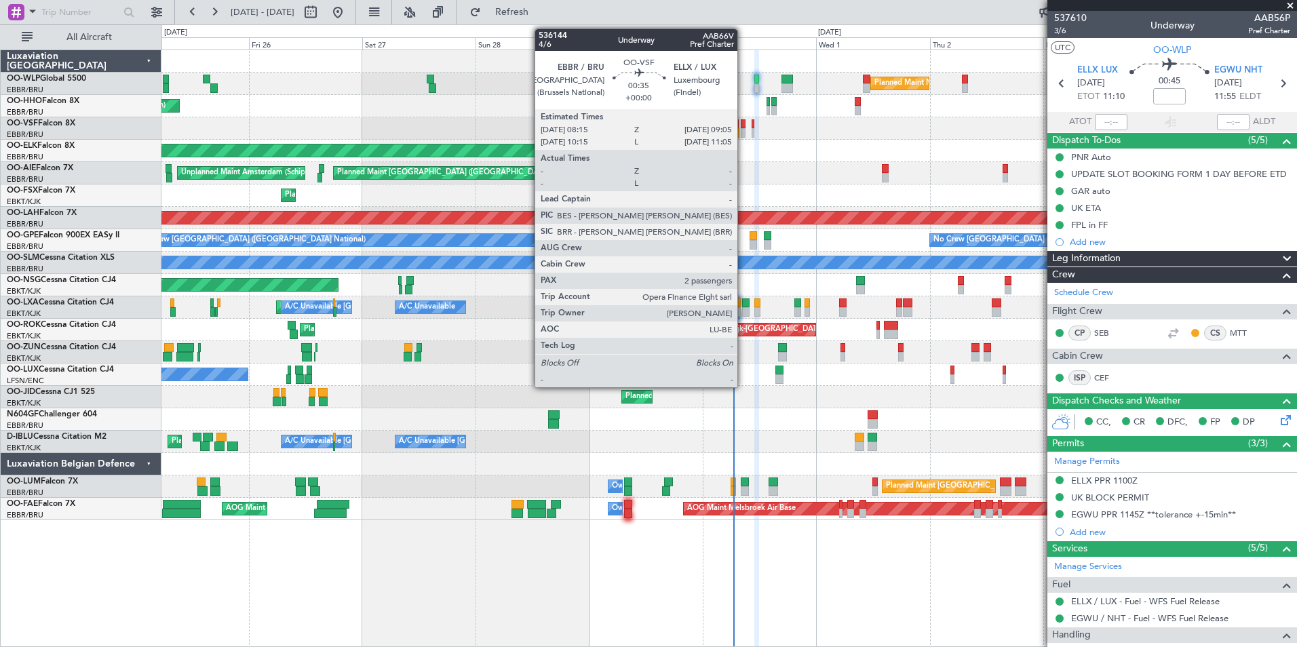
click at [743, 134] on div at bounding box center [743, 132] width 4 height 9
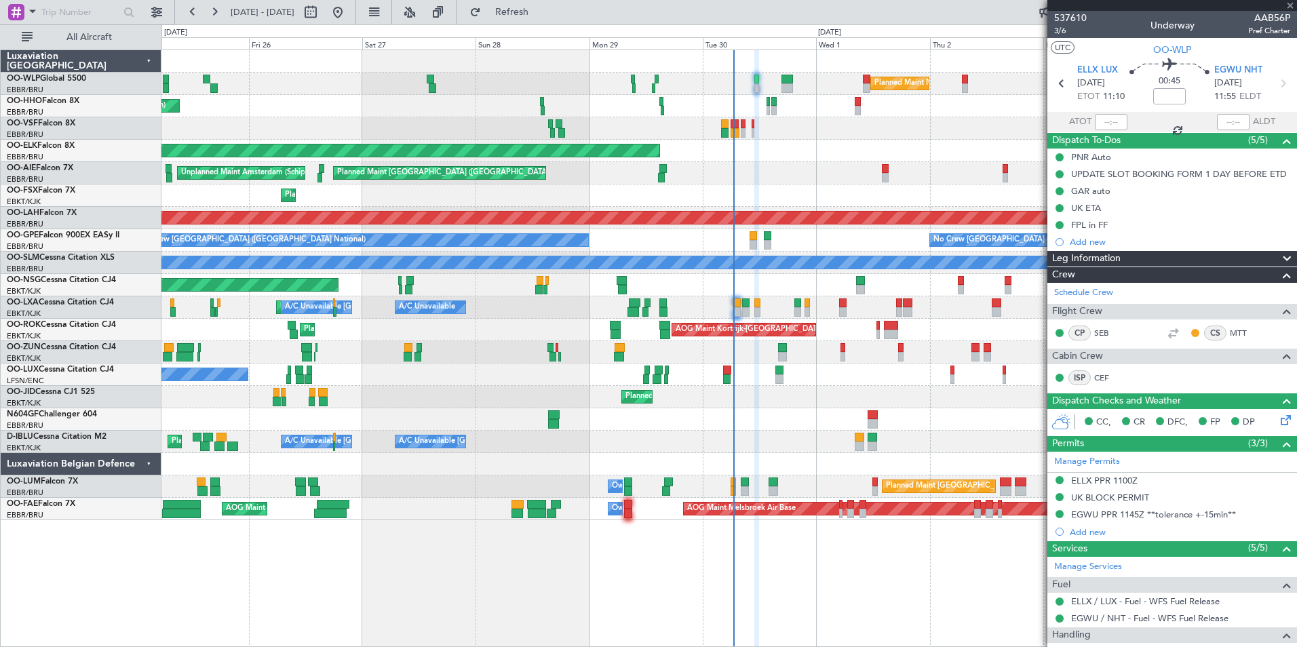
type input "2"
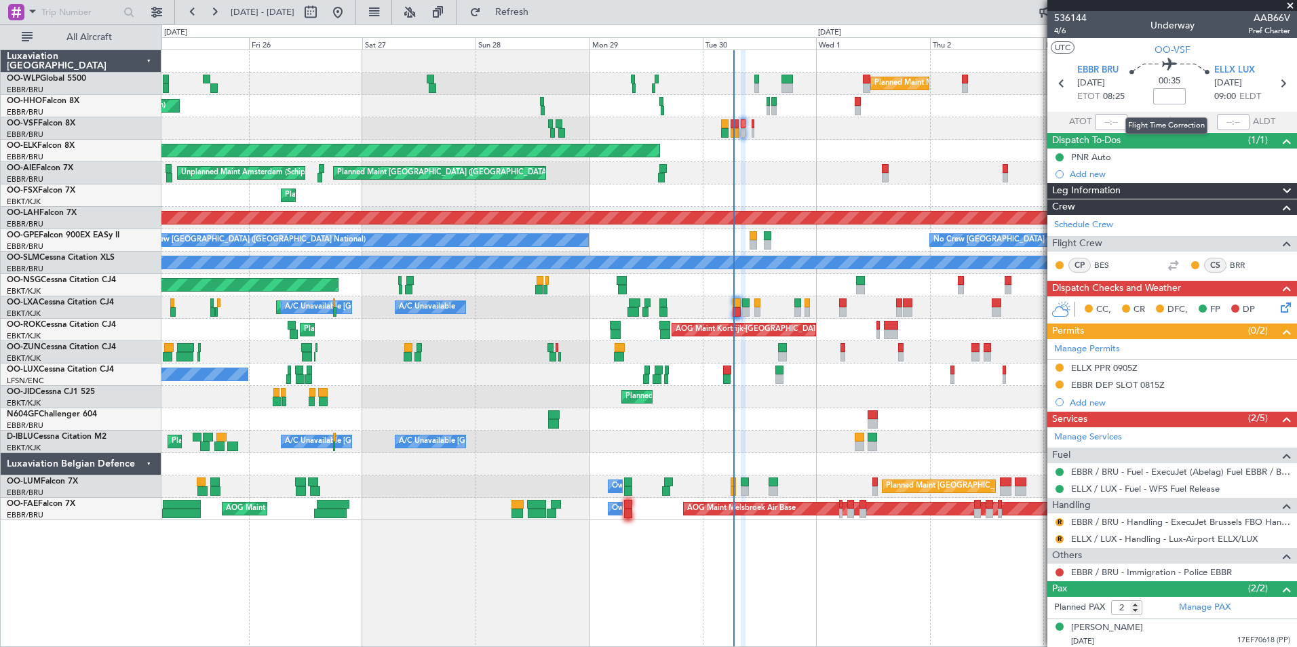
click at [1164, 96] on input at bounding box center [1169, 96] width 33 height 16
click at [1009, 129] on div at bounding box center [728, 128] width 1135 height 22
type input "-00:15"
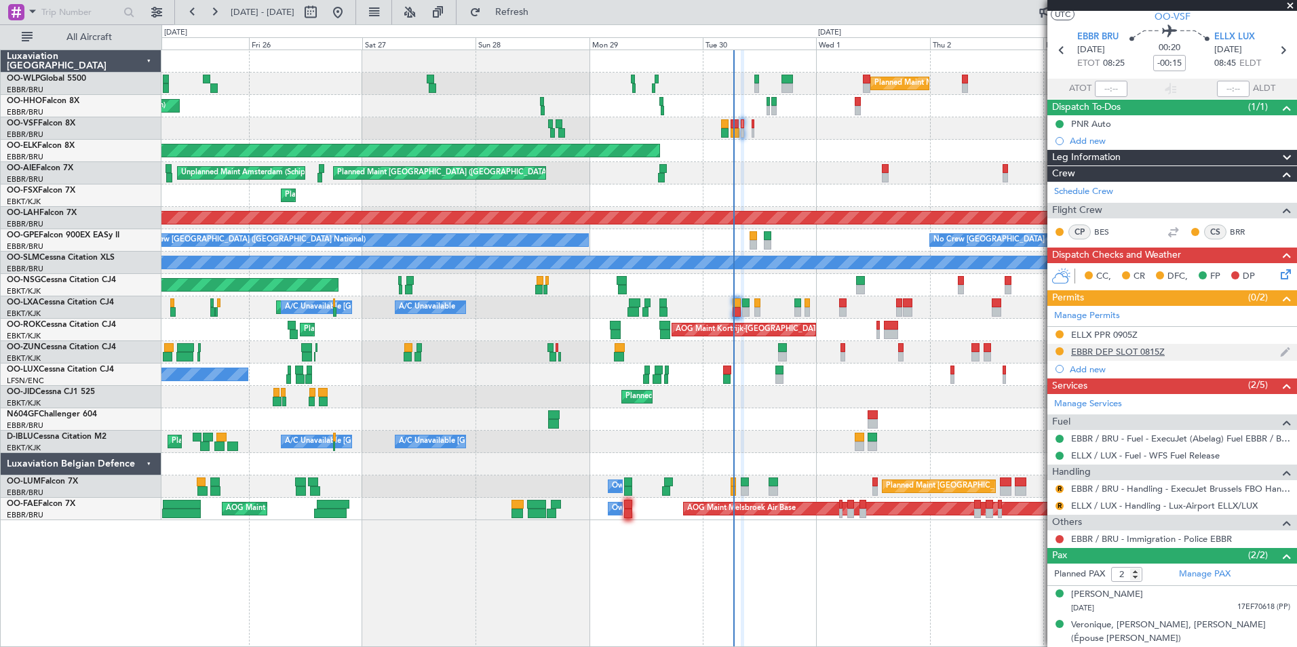
scroll to position [46, 0]
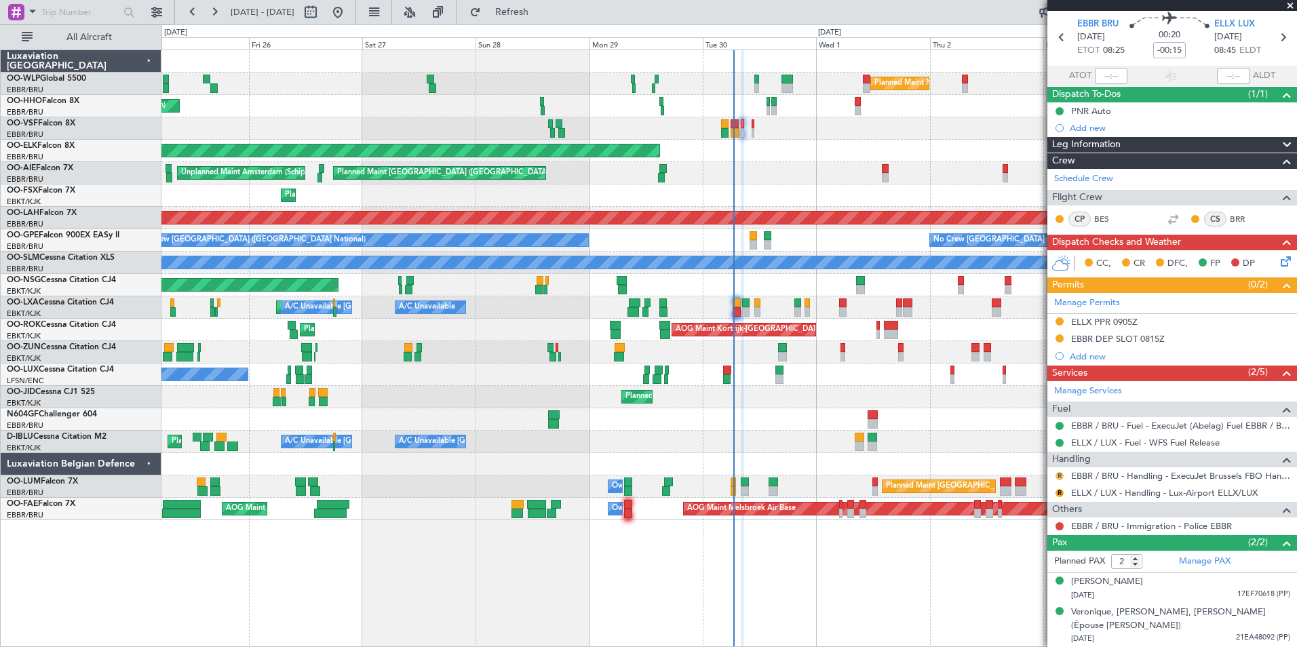
click at [1058, 476] on button "R" at bounding box center [1059, 476] width 8 height 8
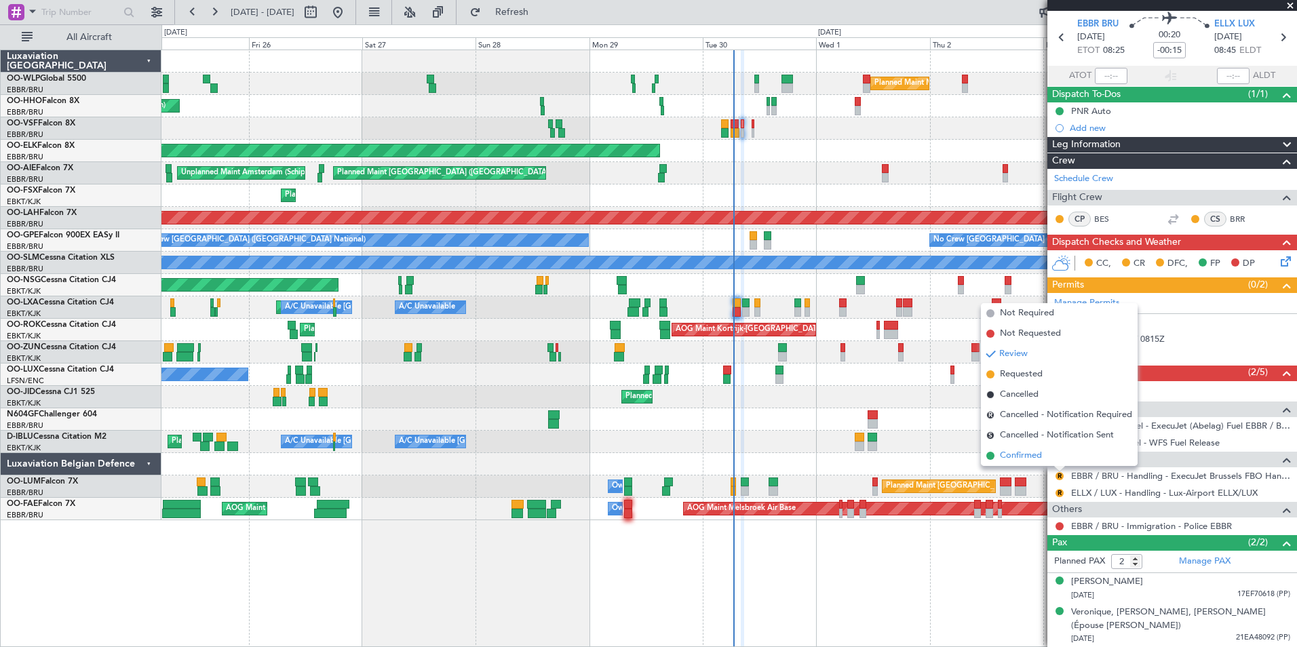
click at [1029, 453] on span "Confirmed" at bounding box center [1021, 456] width 42 height 14
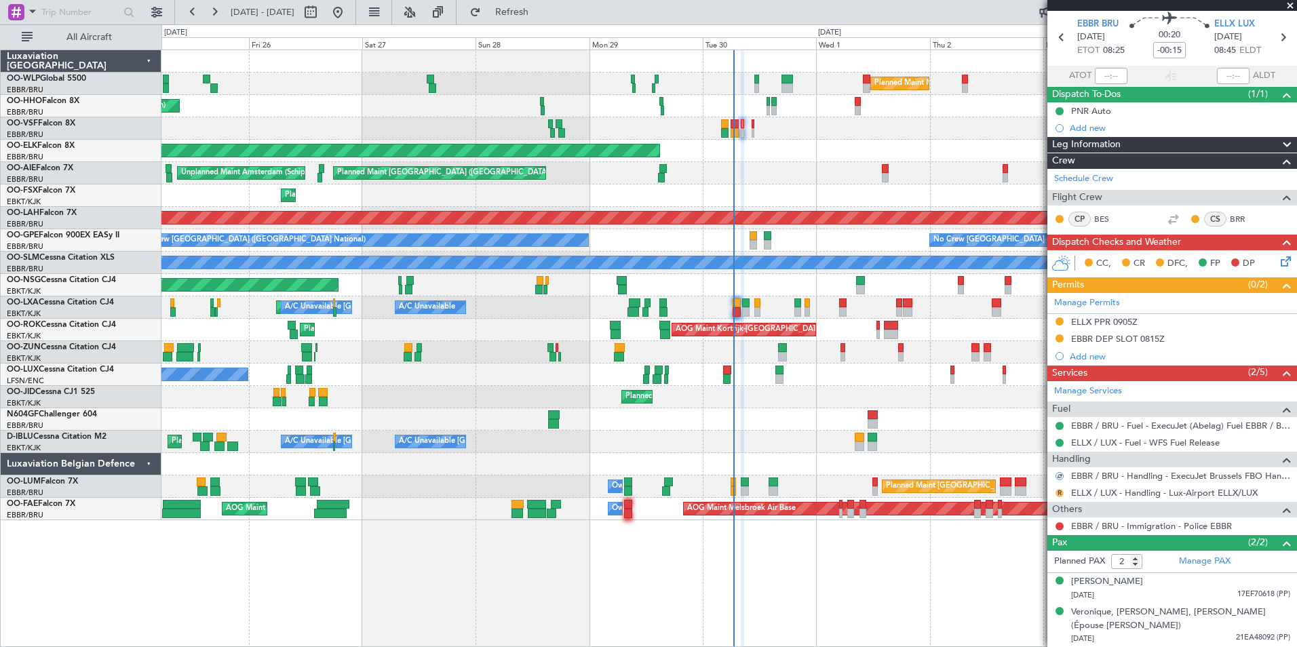
click at [1061, 491] on button "R" at bounding box center [1059, 493] width 8 height 8
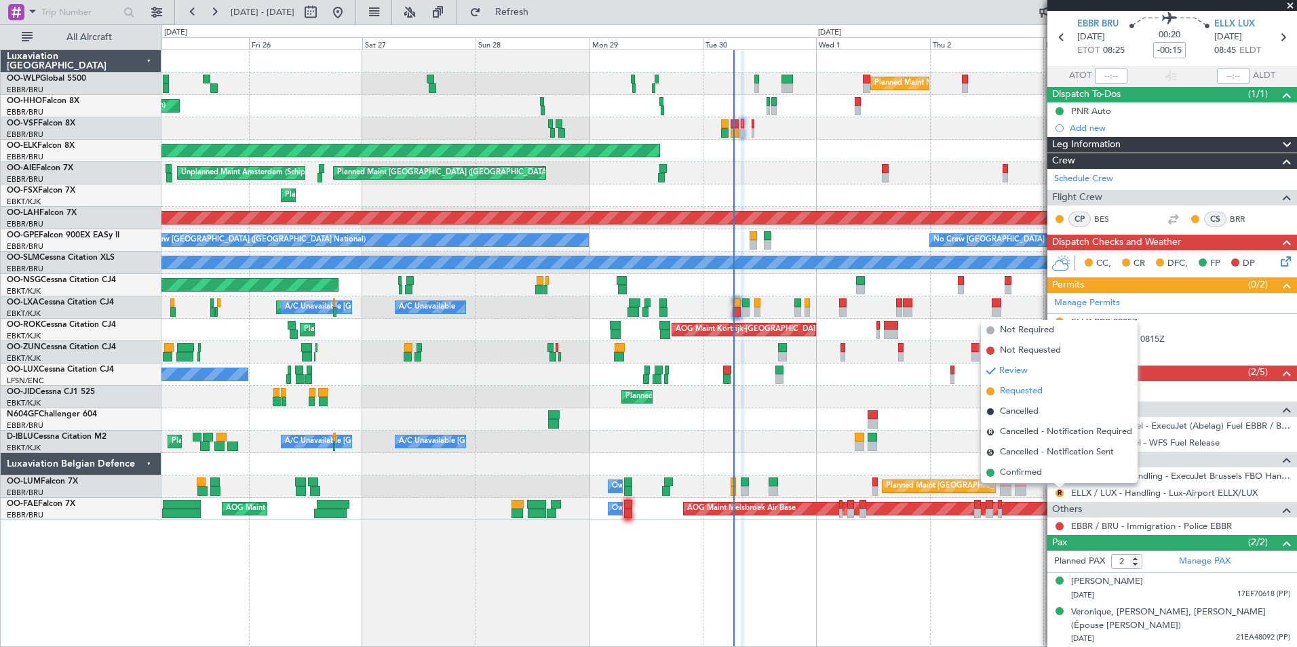
click at [1033, 389] on span "Requested" at bounding box center [1021, 392] width 43 height 14
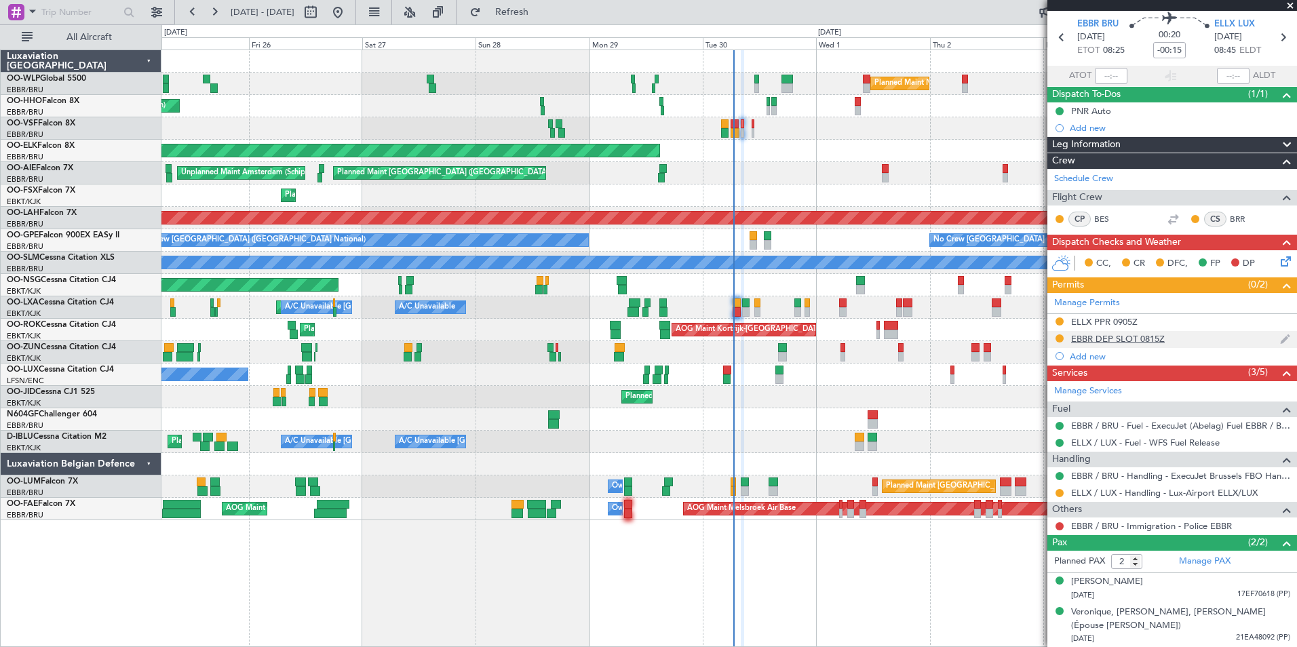
click at [1103, 336] on div "EBBR DEP SLOT 0815Z" at bounding box center [1118, 339] width 94 height 12
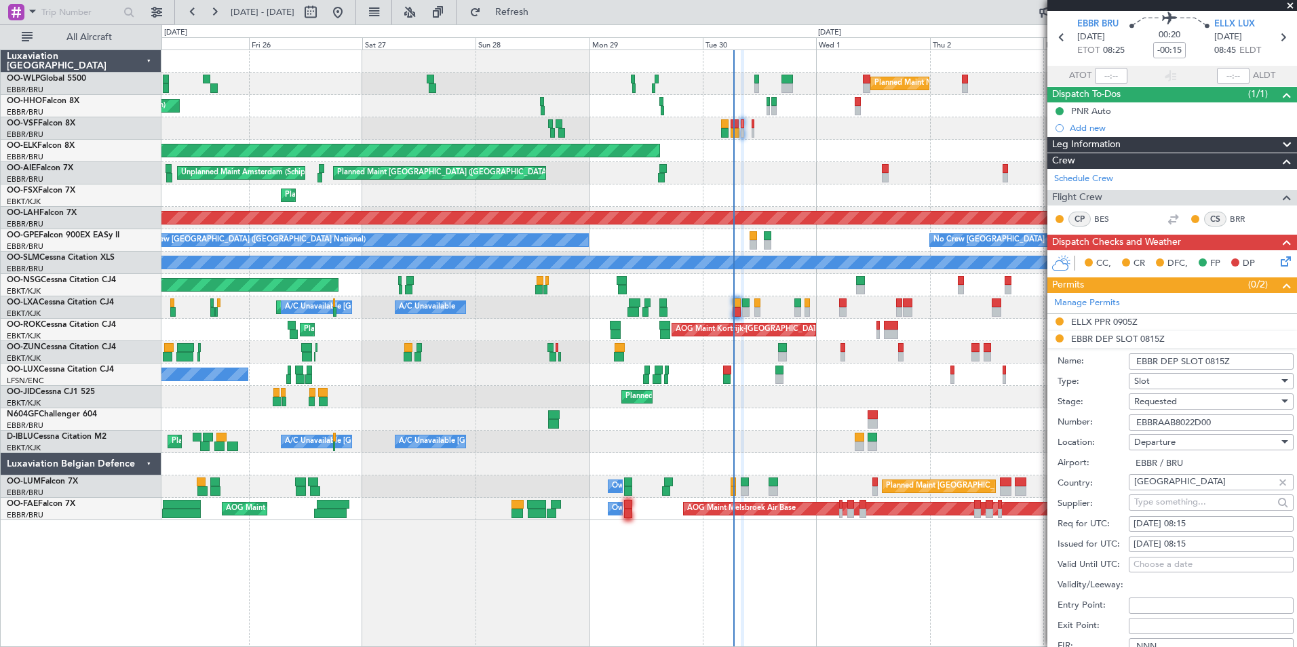
click at [1160, 427] on input "EBBRAAB8022D00" at bounding box center [1210, 422] width 165 height 16
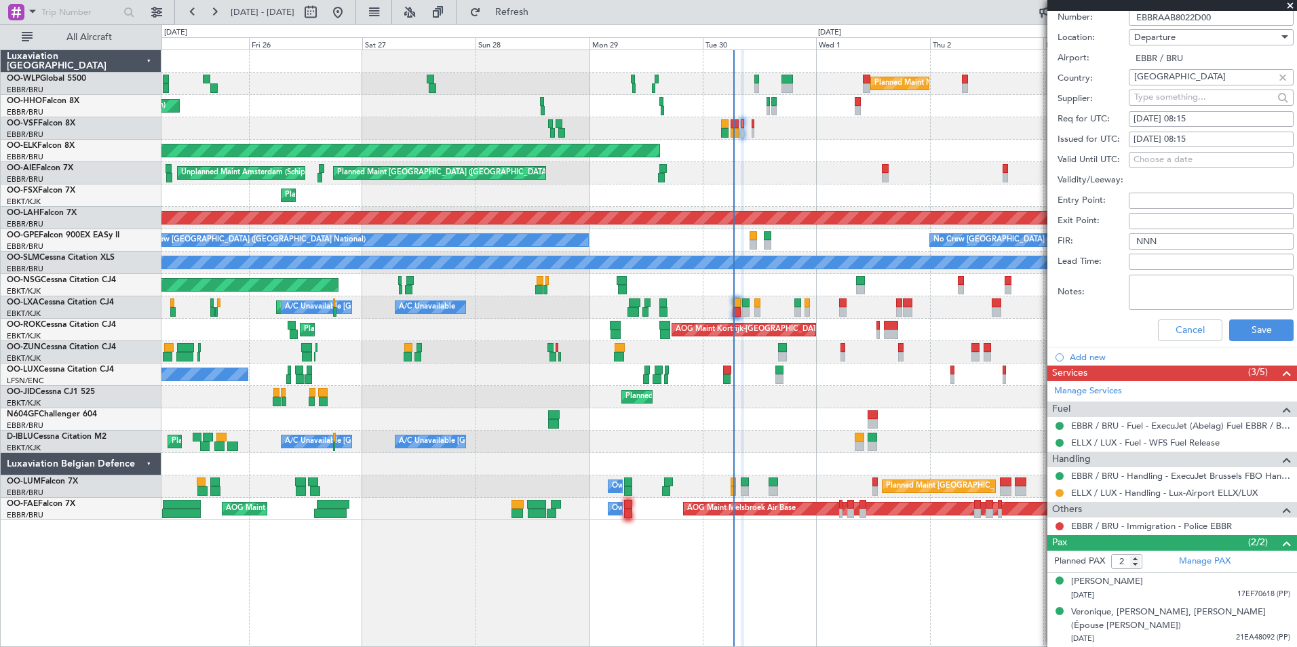
scroll to position [315, 0]
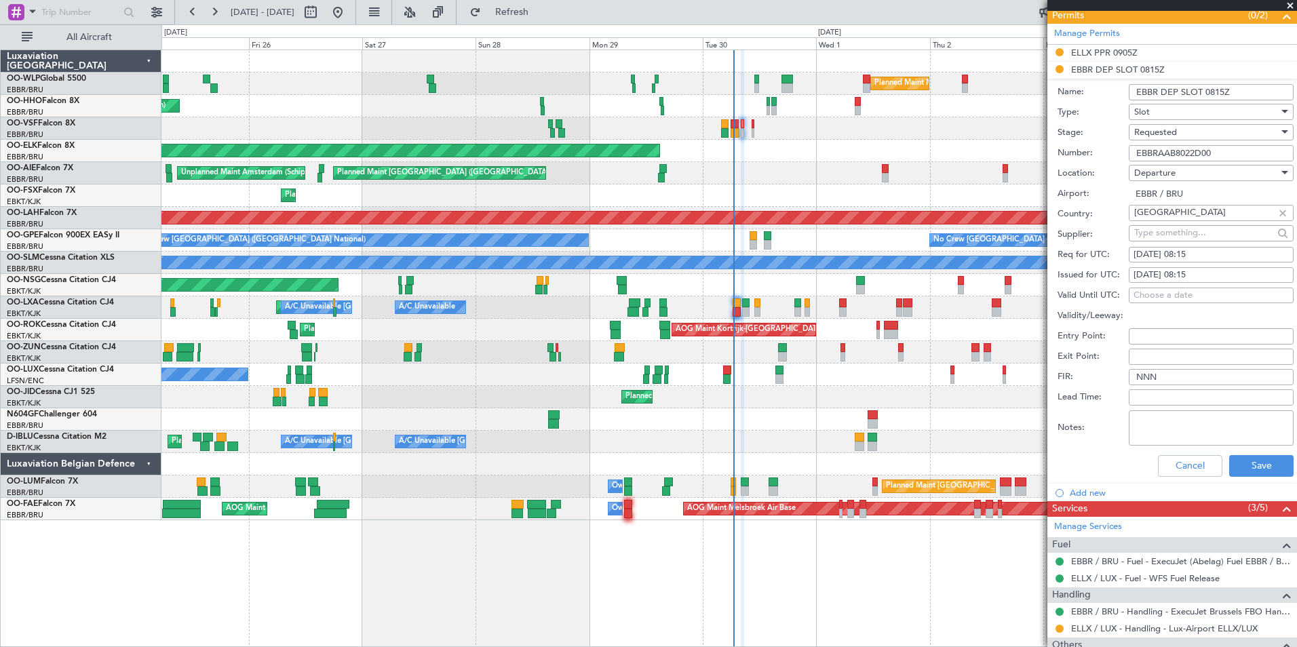
click at [1167, 131] on span "Requested" at bounding box center [1155, 132] width 43 height 12
click at [1166, 234] on span "Received OK" at bounding box center [1206, 234] width 142 height 20
click at [1244, 469] on button "Save" at bounding box center [1261, 466] width 64 height 22
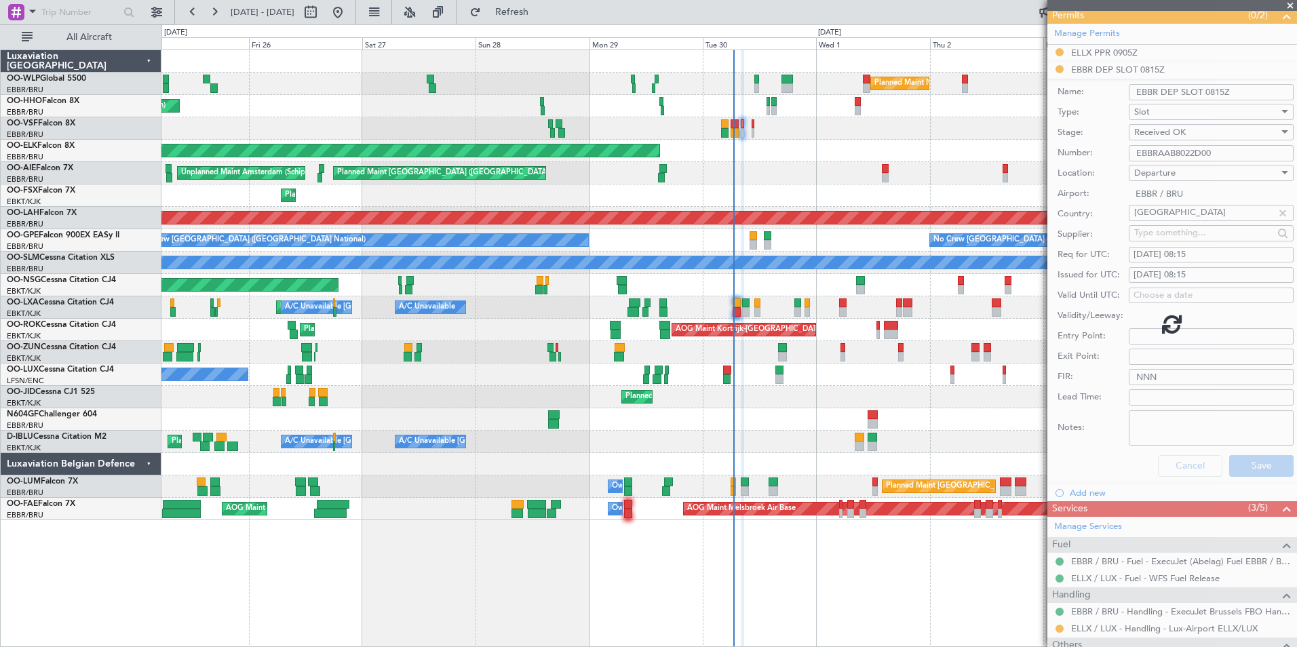
scroll to position [46, 0]
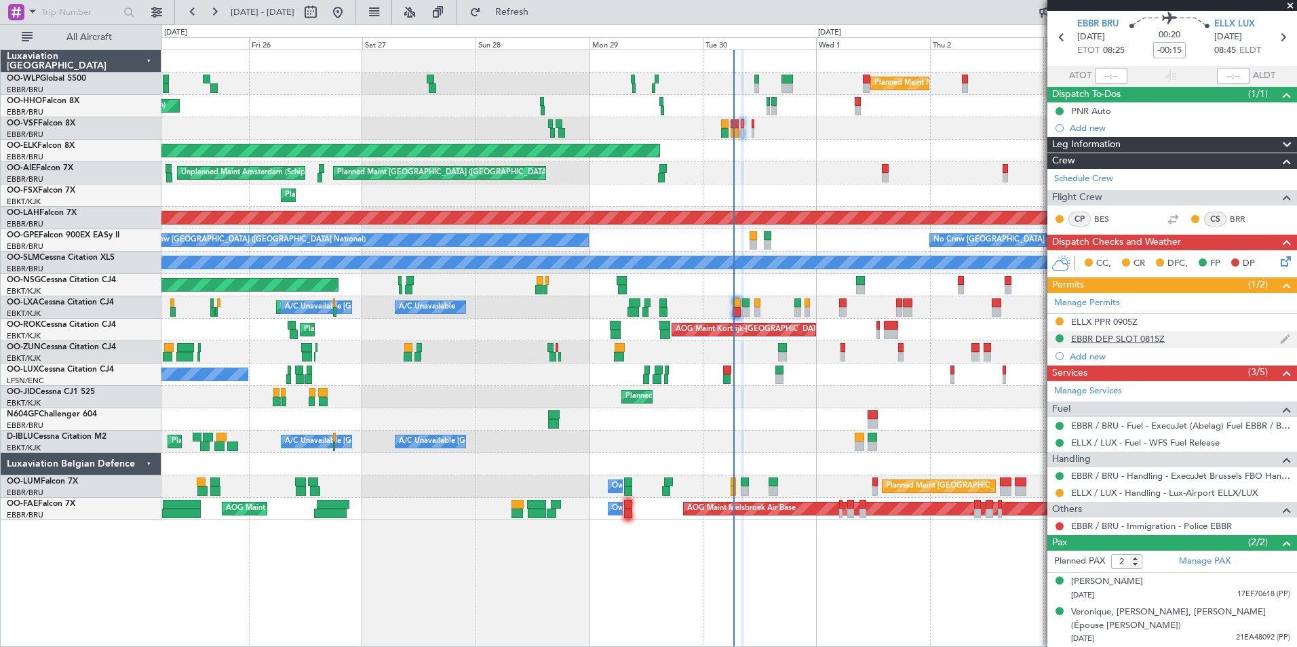
click at [1109, 336] on div "EBBR DEP SLOT 0815Z" at bounding box center [1118, 339] width 94 height 12
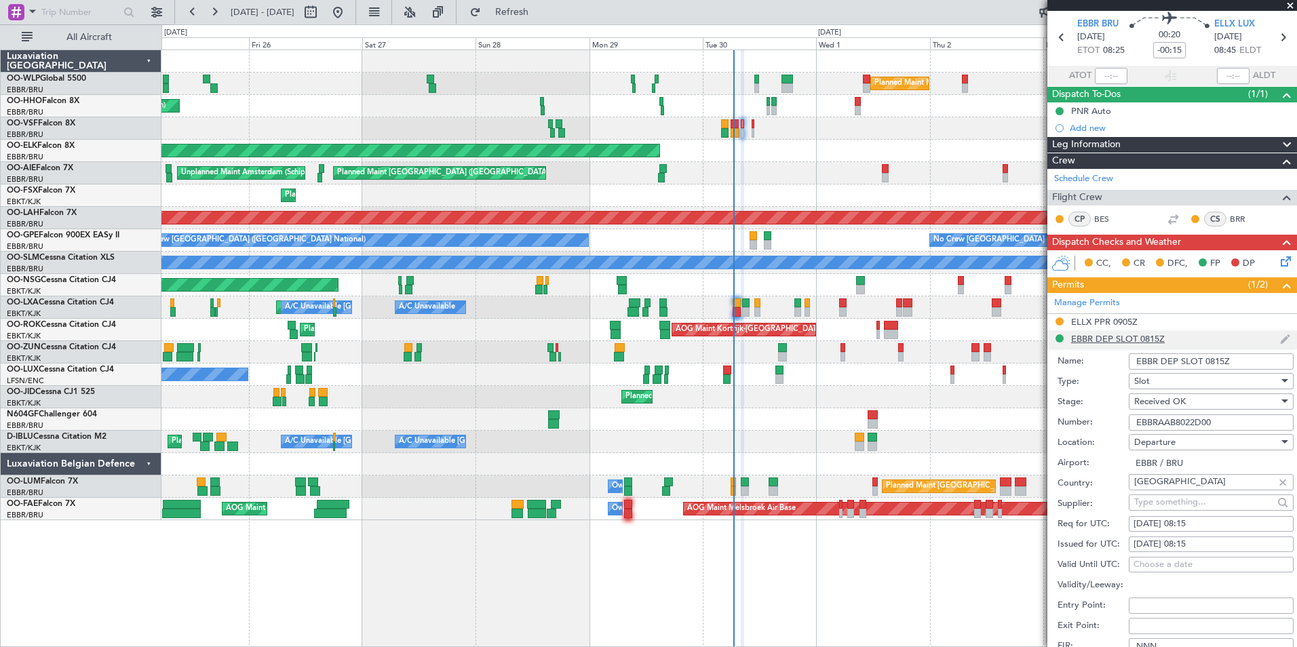
scroll to position [315, 0]
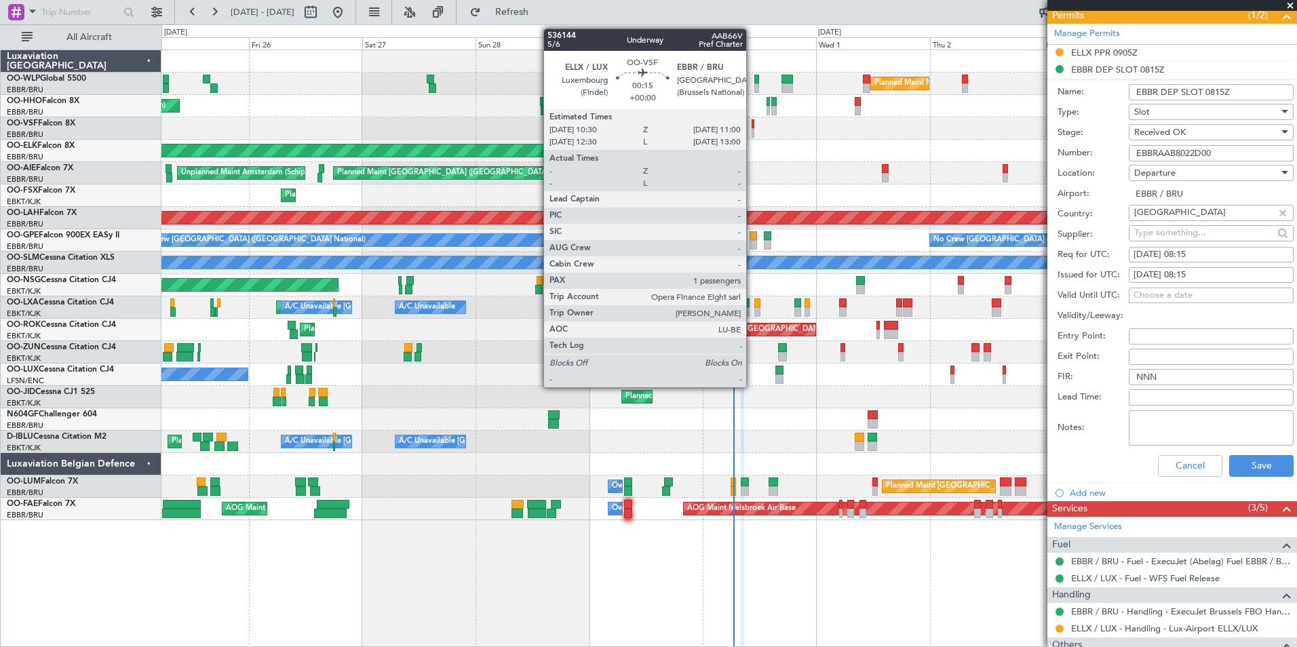
click at [752, 129] on div at bounding box center [752, 132] width 3 height 9
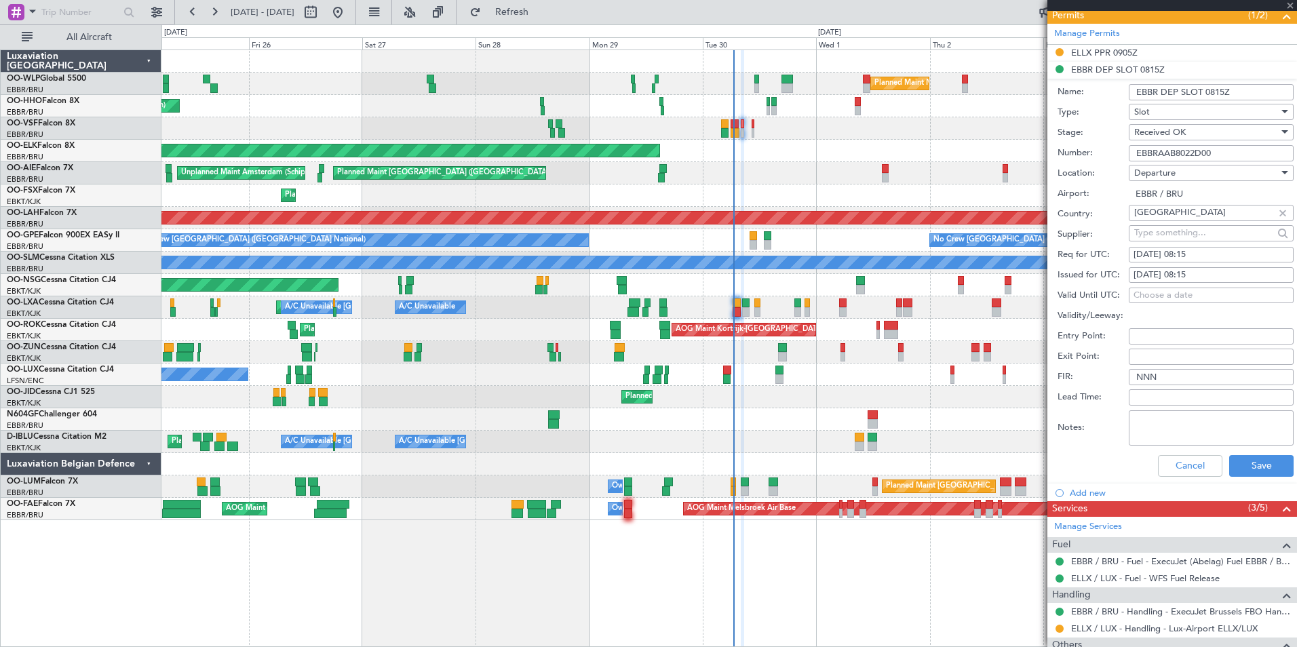
type input "1"
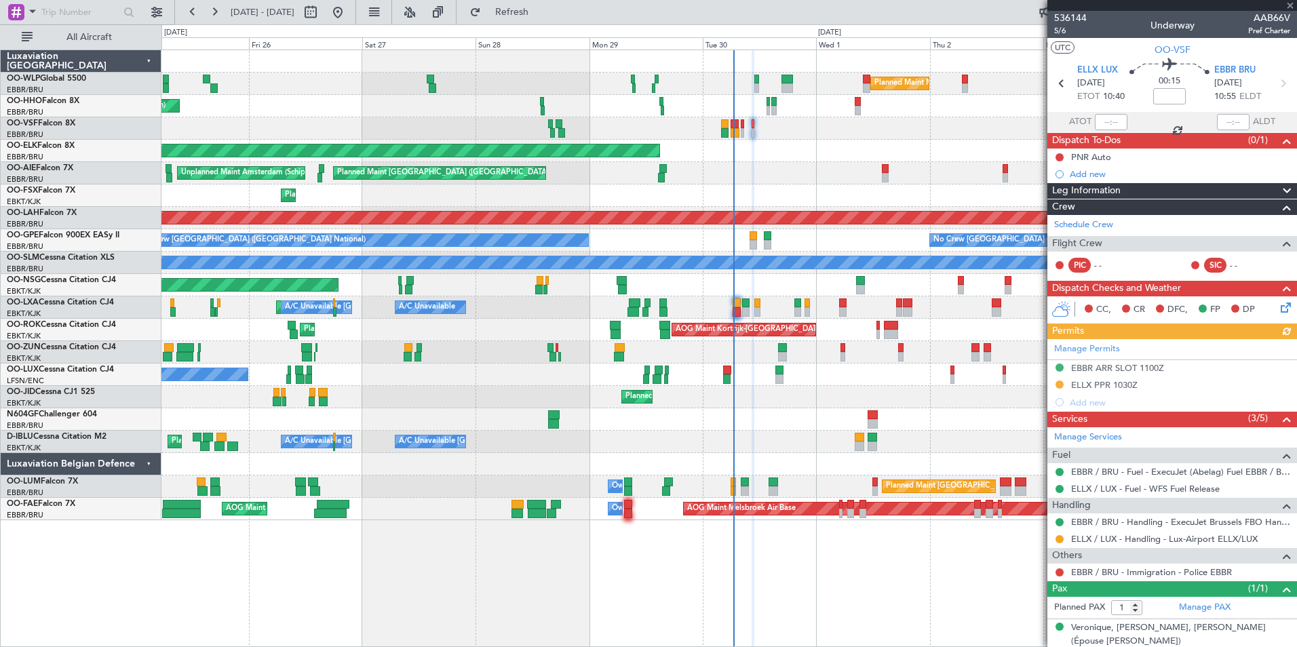
click at [1112, 368] on div "EBBR ARR SLOT 1100Z" at bounding box center [1117, 368] width 93 height 12
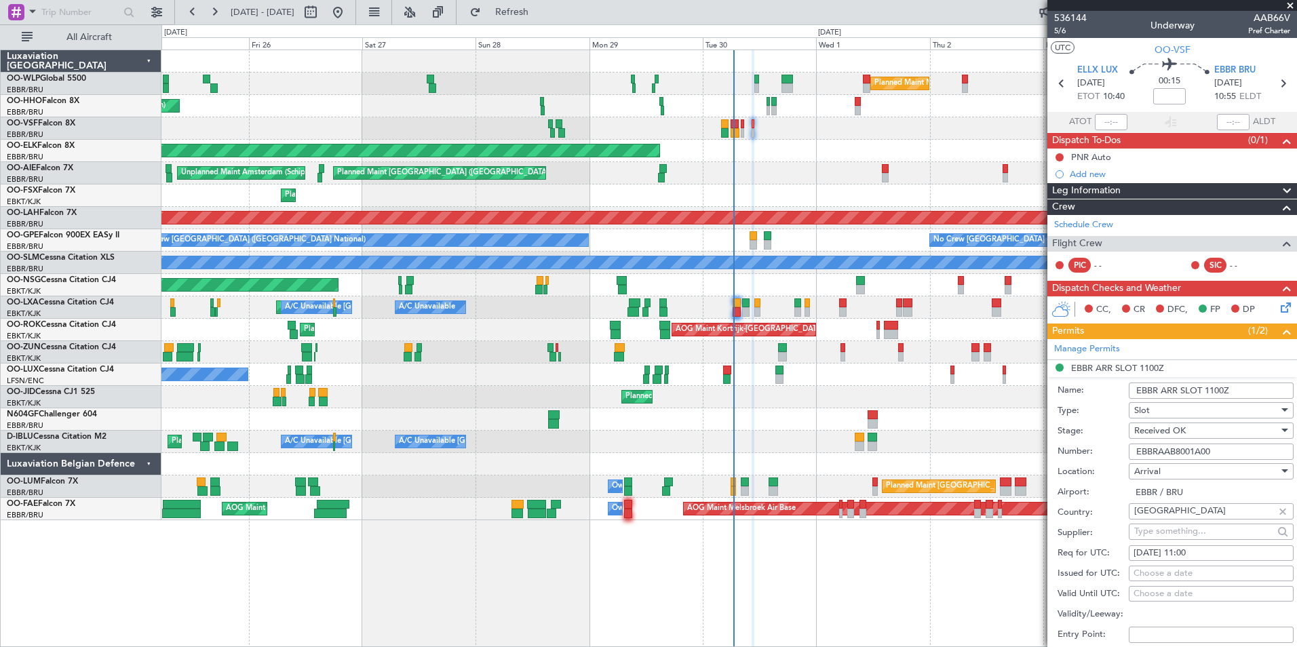
click at [1165, 453] on input "EBBRAAB8001A00" at bounding box center [1210, 451] width 165 height 16
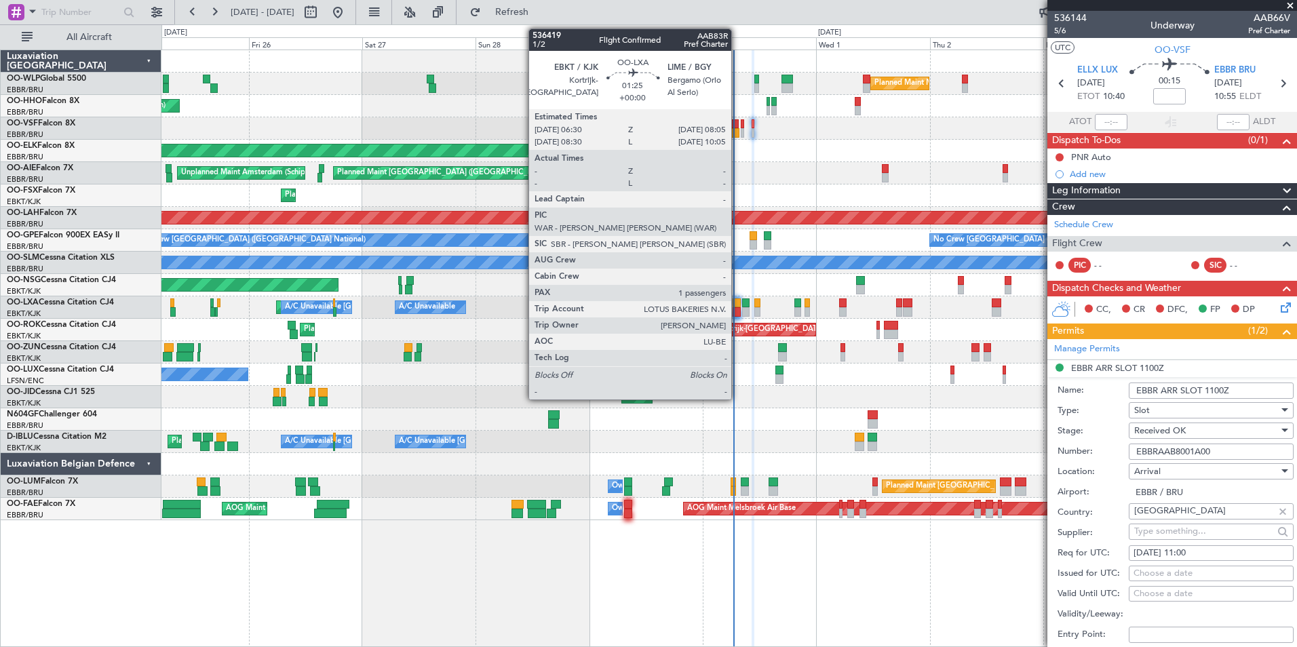
click at [737, 307] on div at bounding box center [736, 302] width 8 height 9
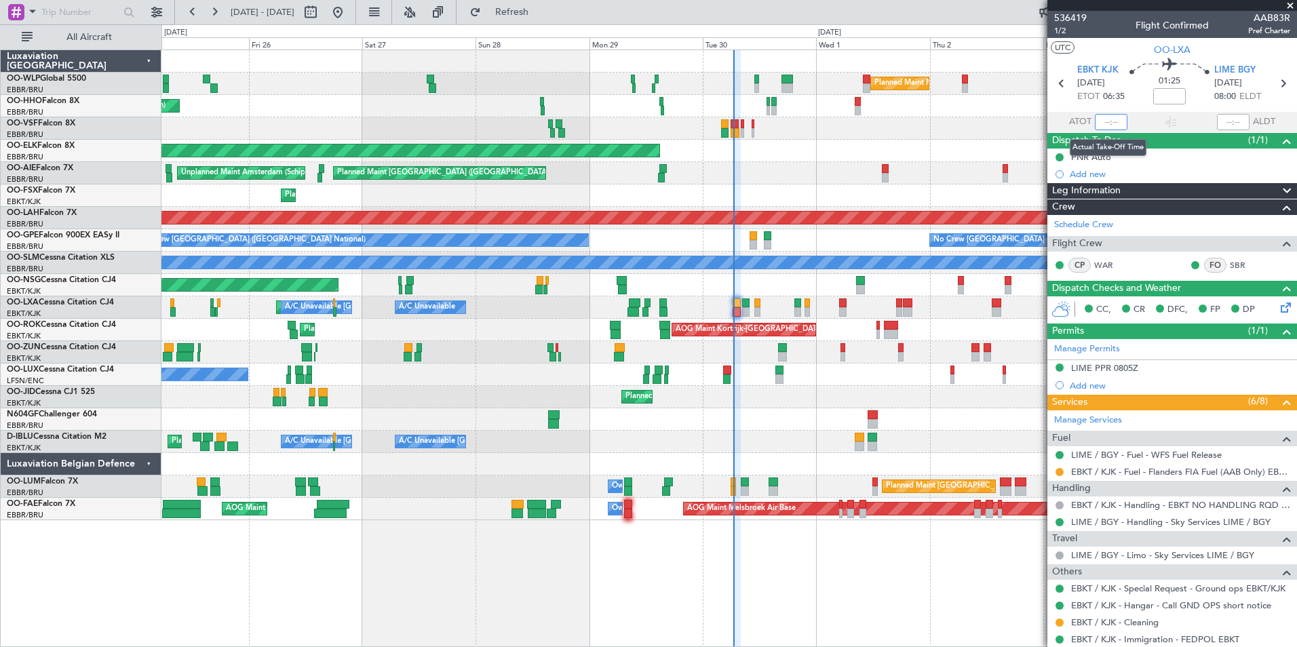
click at [1103, 123] on input "text" at bounding box center [1111, 122] width 33 height 16
type input "06:30"
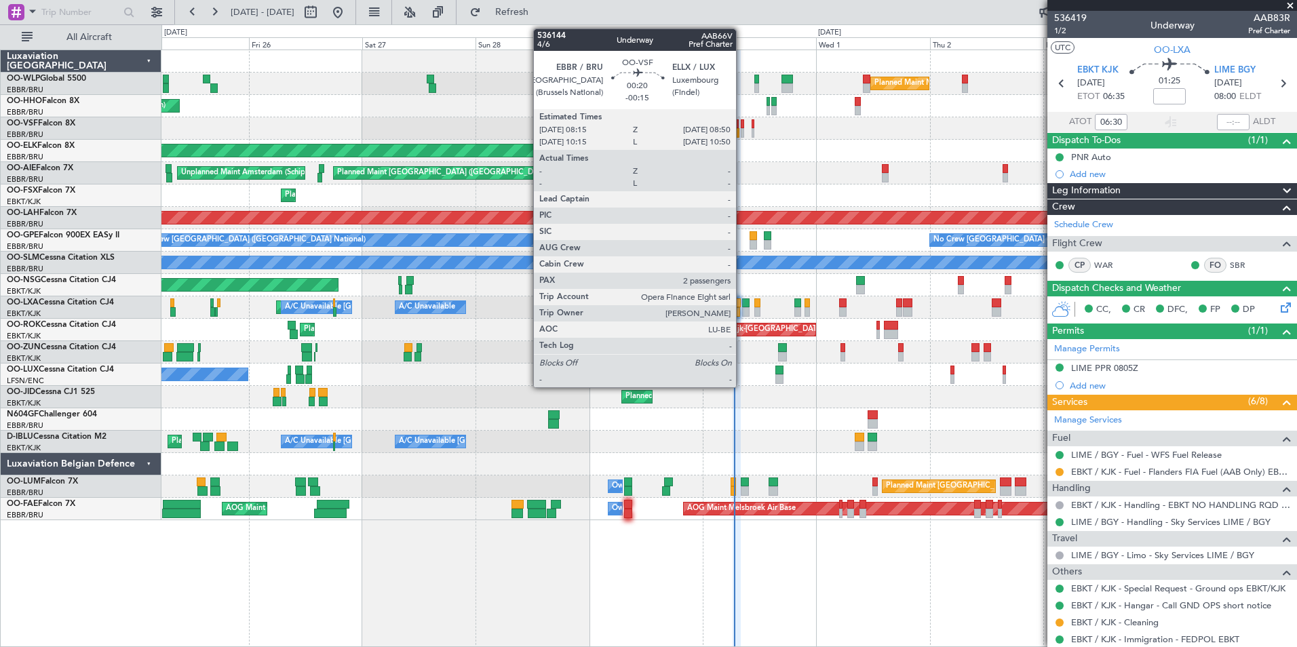
click at [742, 132] on div at bounding box center [742, 132] width 3 height 9
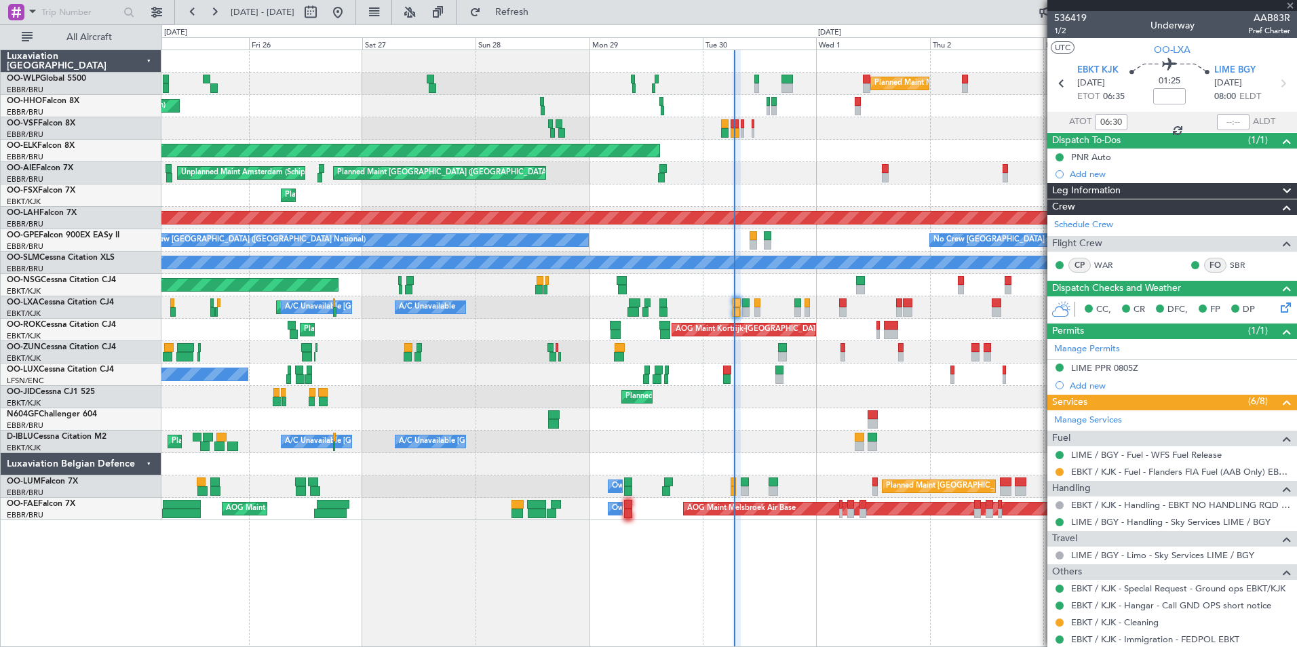
type input "-00:15"
type input "2"
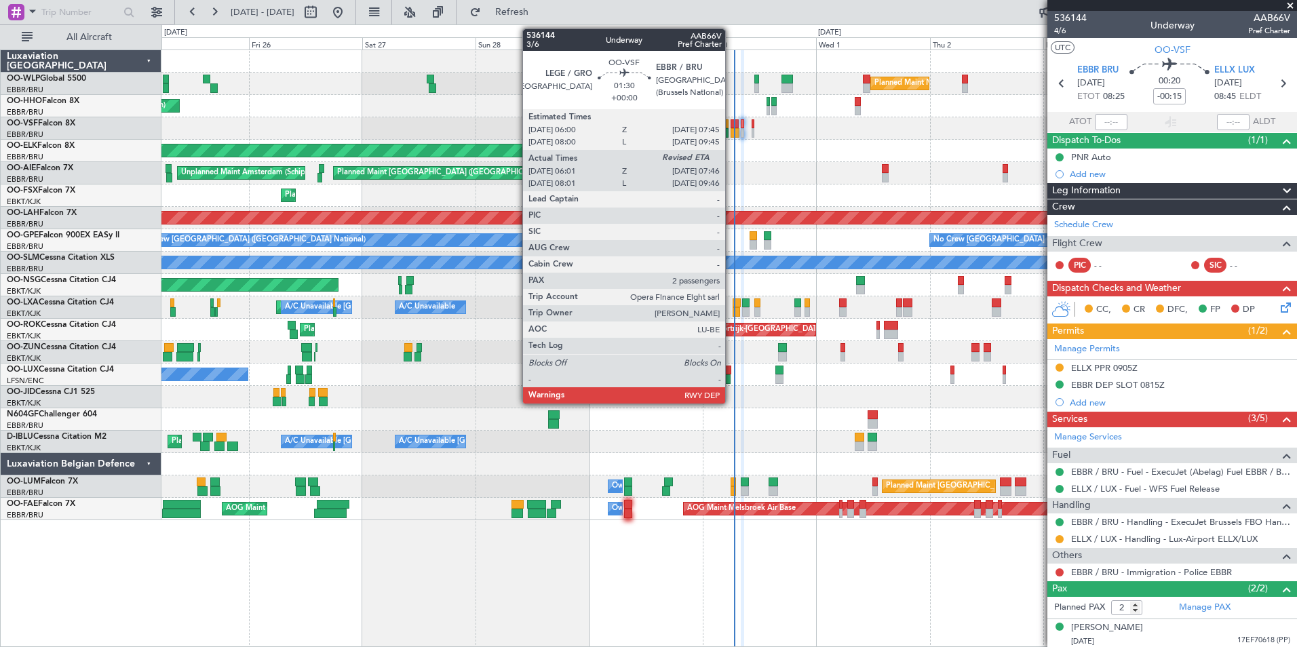
click at [731, 130] on div at bounding box center [734, 132] width 9 height 9
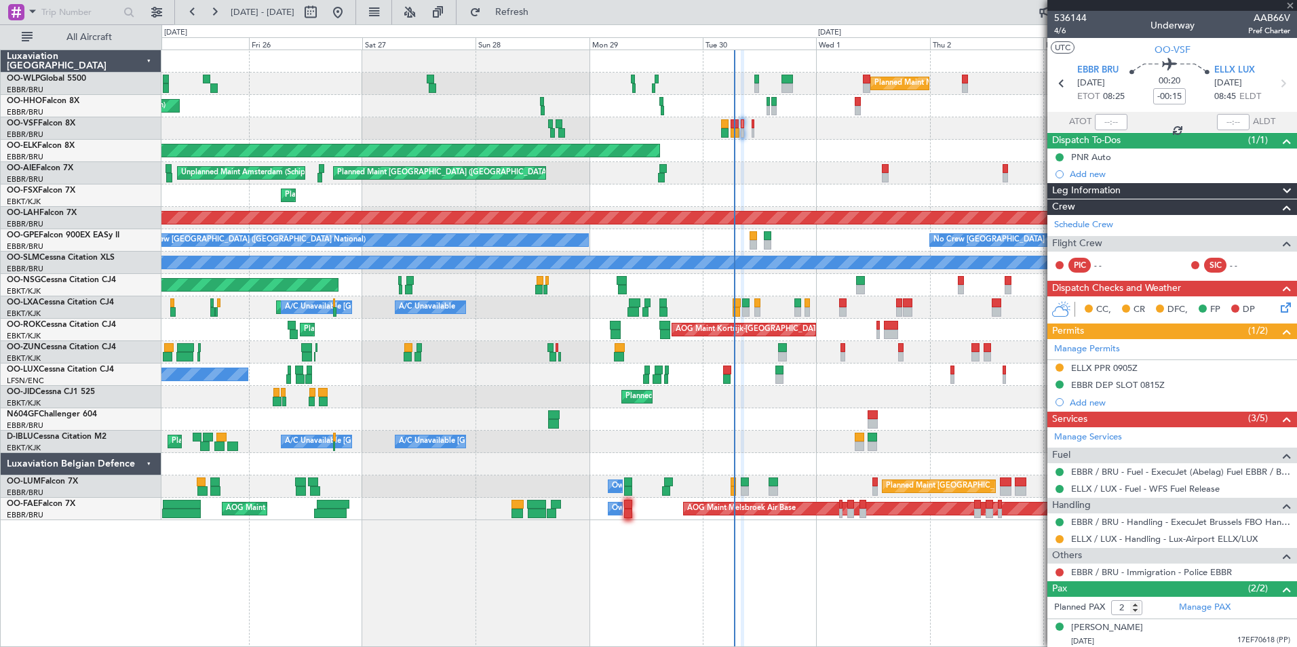
type input "06:11"
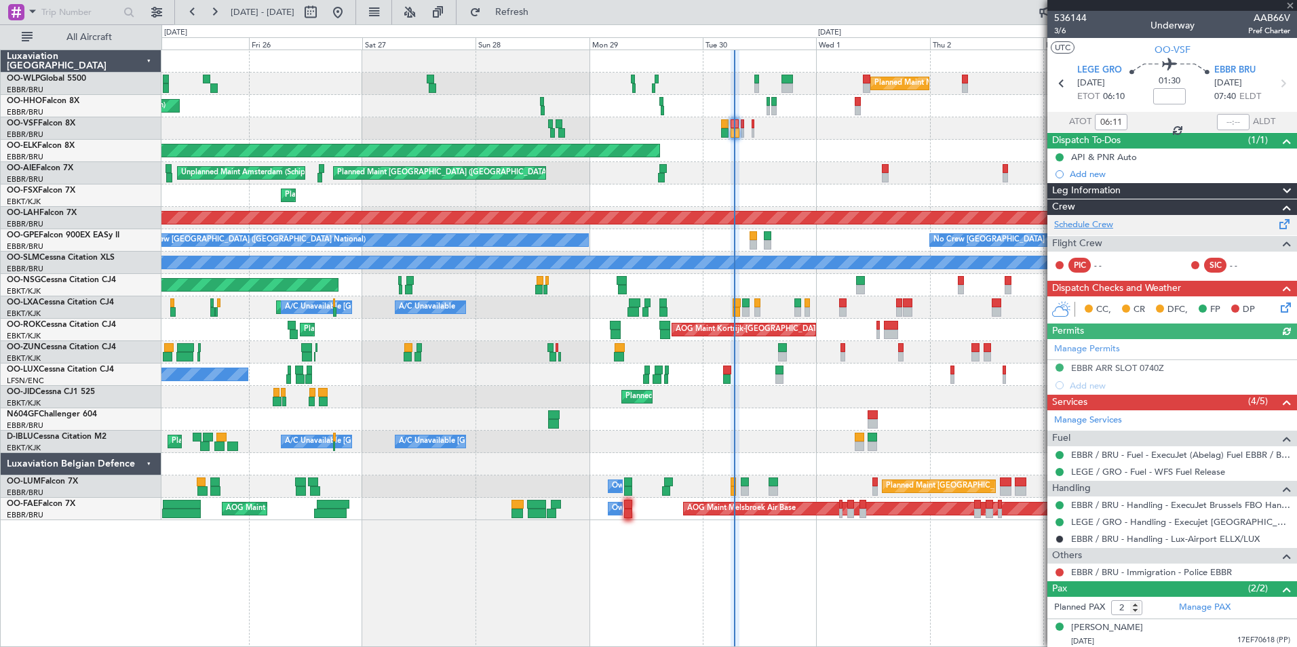
click at [1080, 218] on link "Schedule Crew" at bounding box center [1083, 225] width 59 height 14
click at [537, 17] on button "Refresh" at bounding box center [503, 12] width 81 height 22
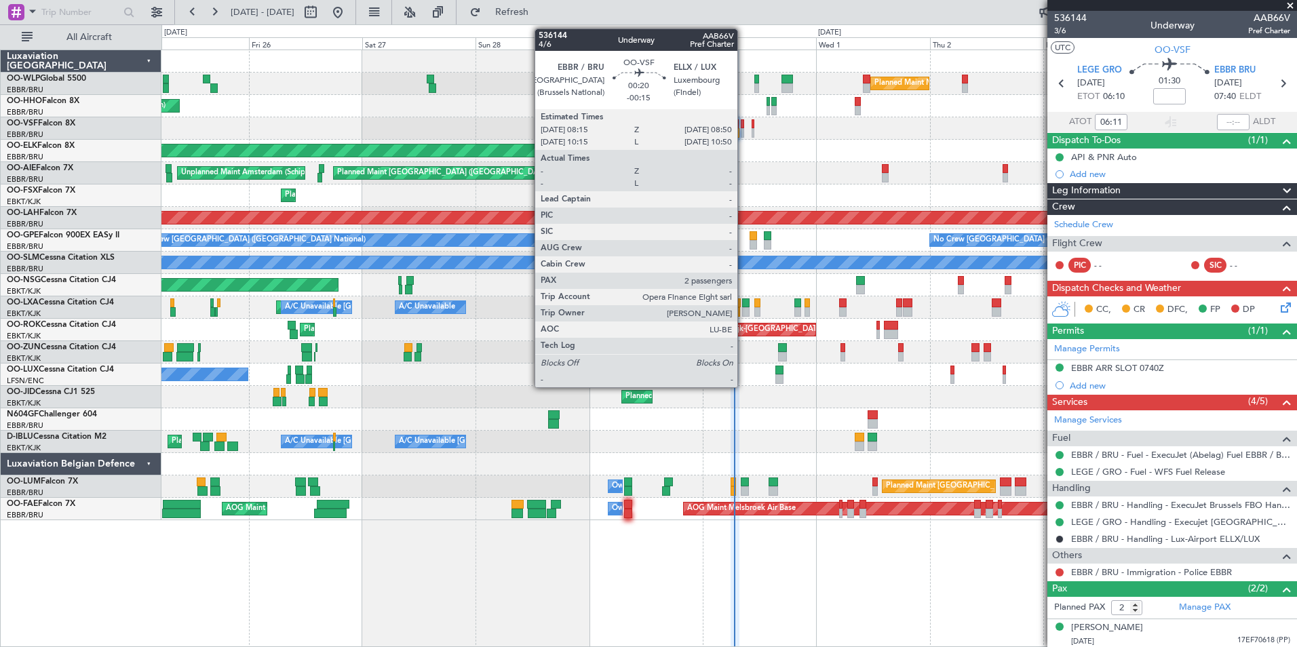
click at [743, 133] on div at bounding box center [742, 132] width 3 height 9
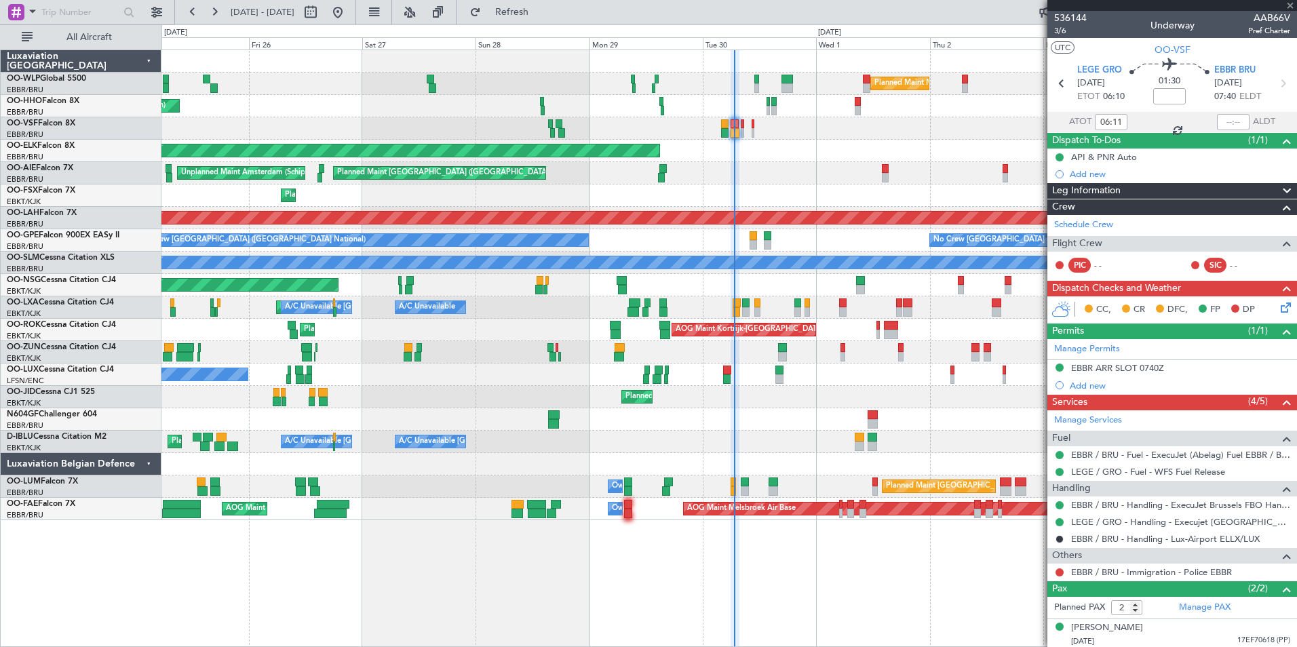
type input "-00:15"
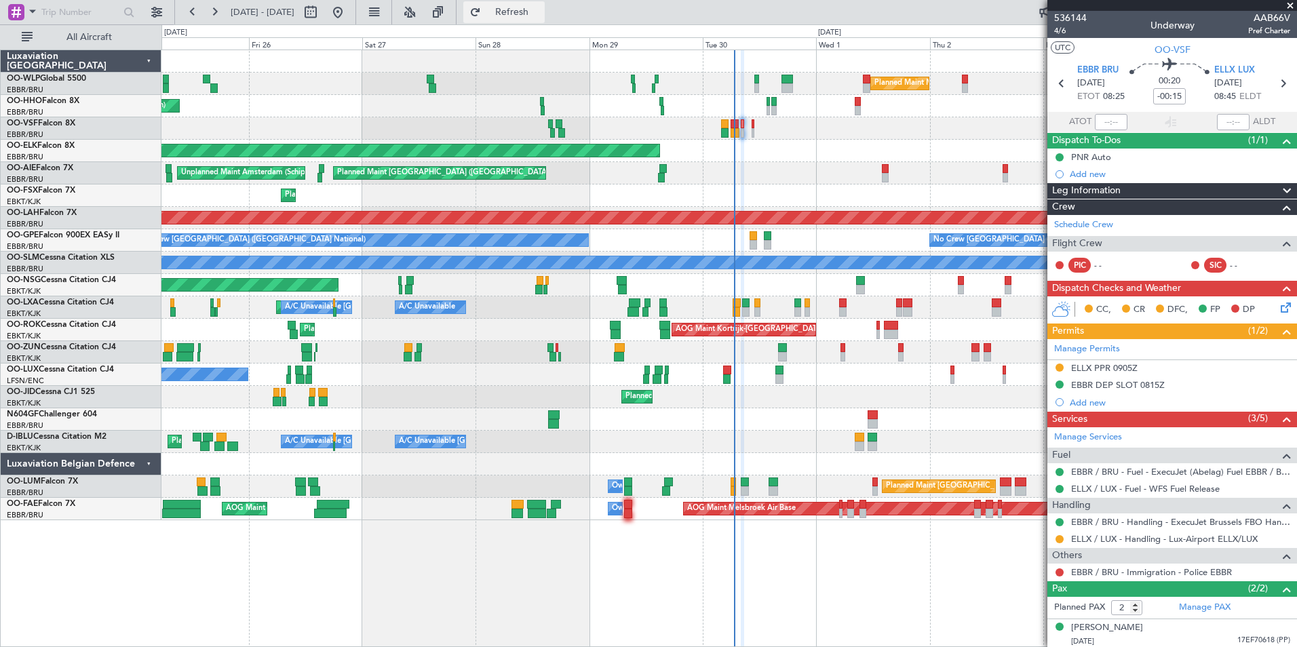
click at [540, 7] on span "Refresh" at bounding box center [512, 11] width 57 height 9
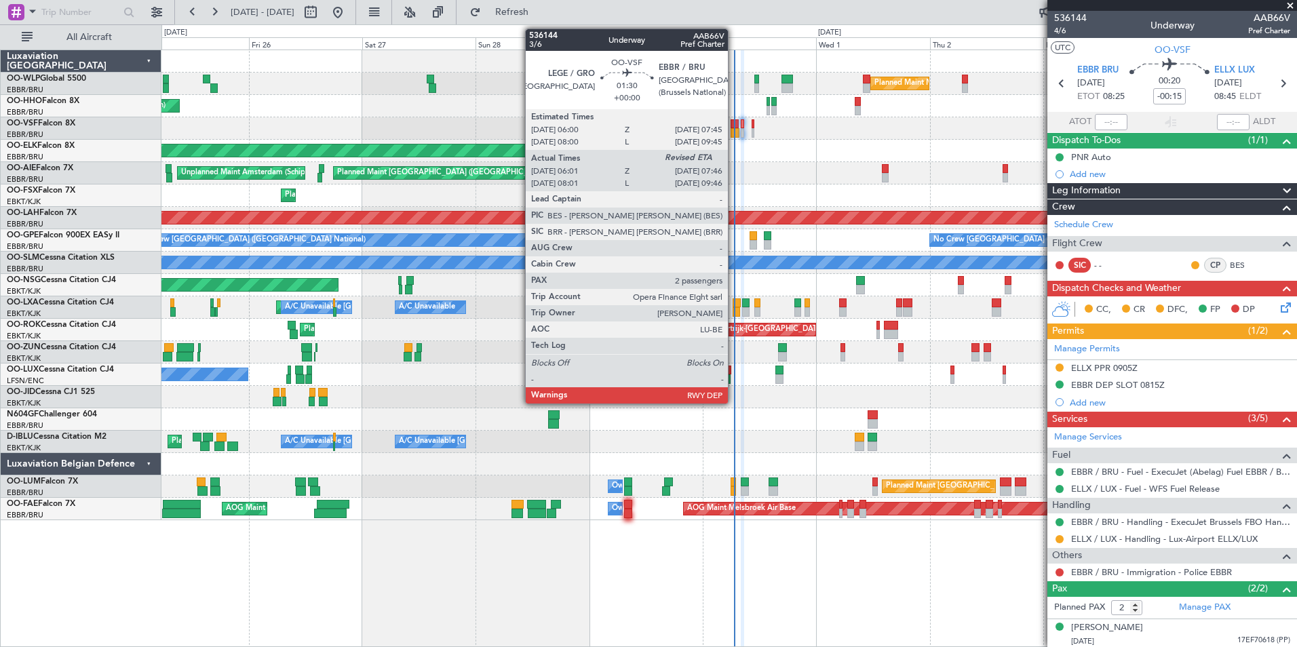
click at [734, 130] on div at bounding box center [734, 132] width 9 height 9
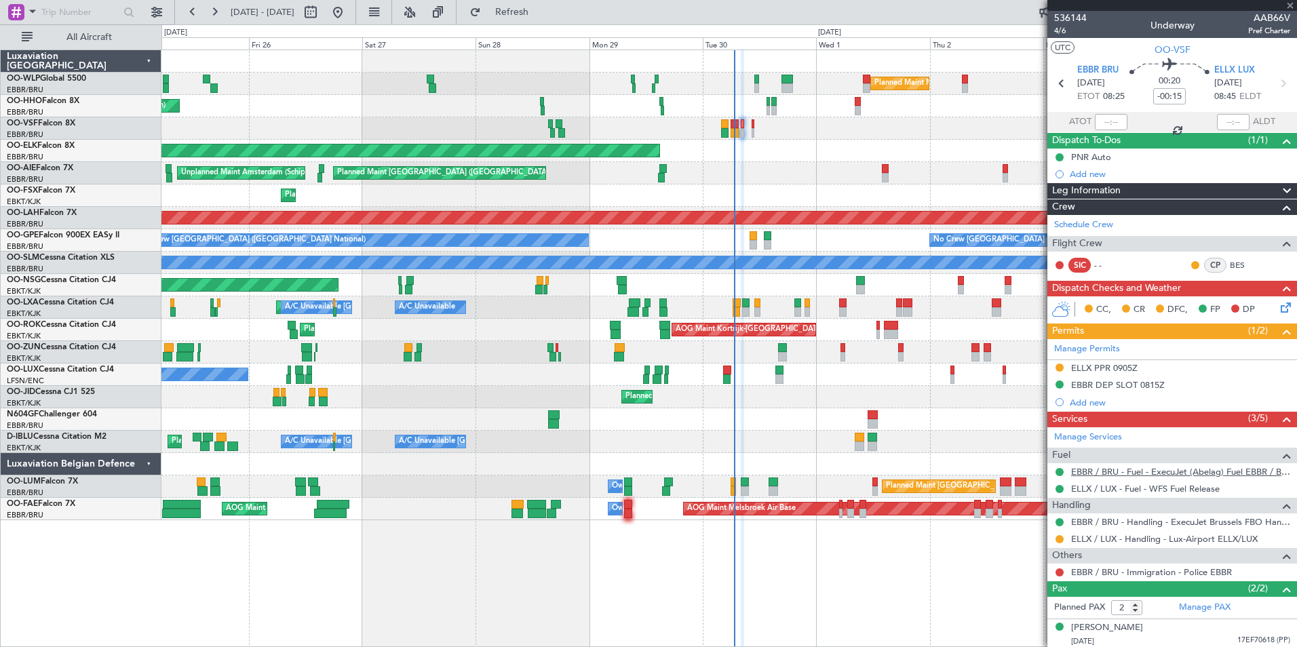
type input "06:11"
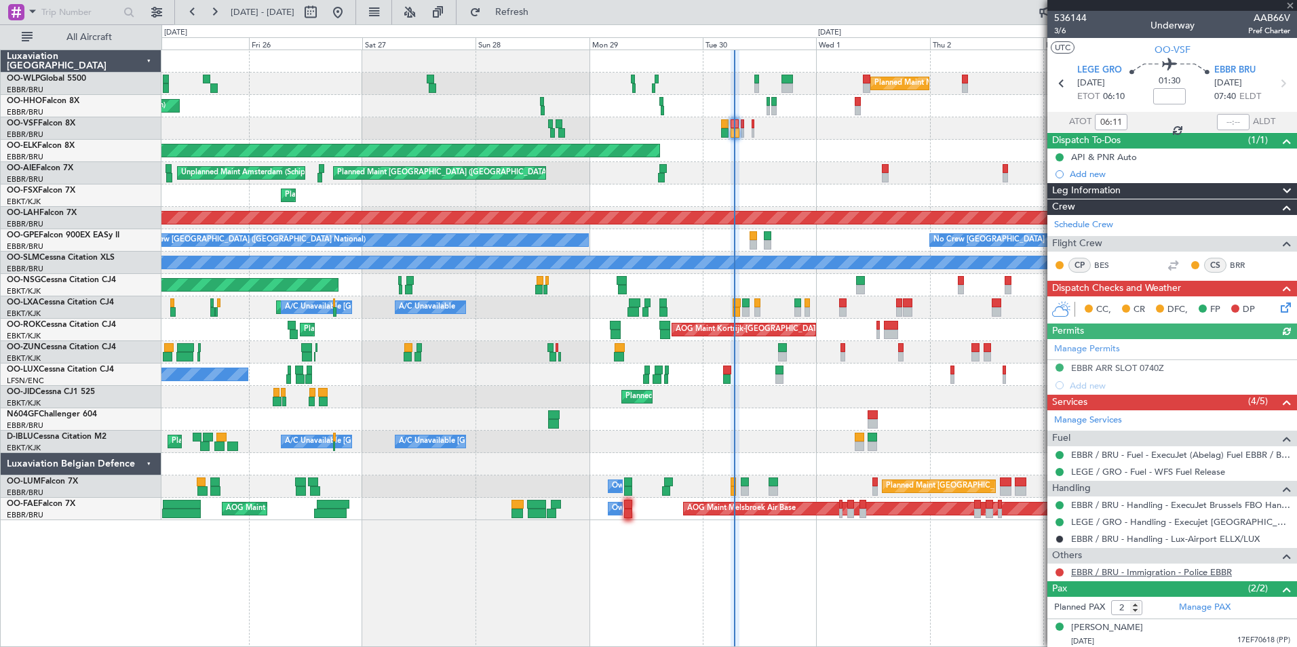
click at [1095, 568] on link "EBBR / BRU - Immigration - Police EBBR" at bounding box center [1151, 572] width 161 height 12
click at [540, 16] on span "Refresh" at bounding box center [512, 11] width 57 height 9
click at [1058, 574] on button at bounding box center [1059, 572] width 8 height 8
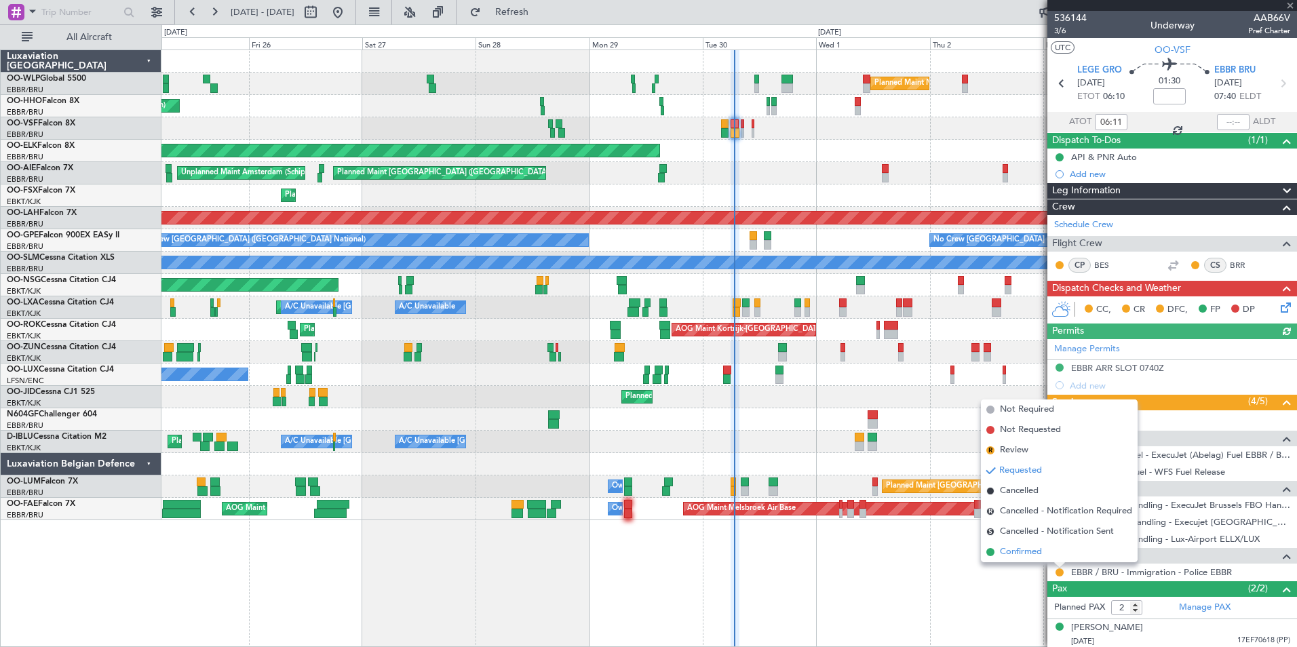
click at [1043, 557] on li "Confirmed" at bounding box center [1059, 552] width 157 height 20
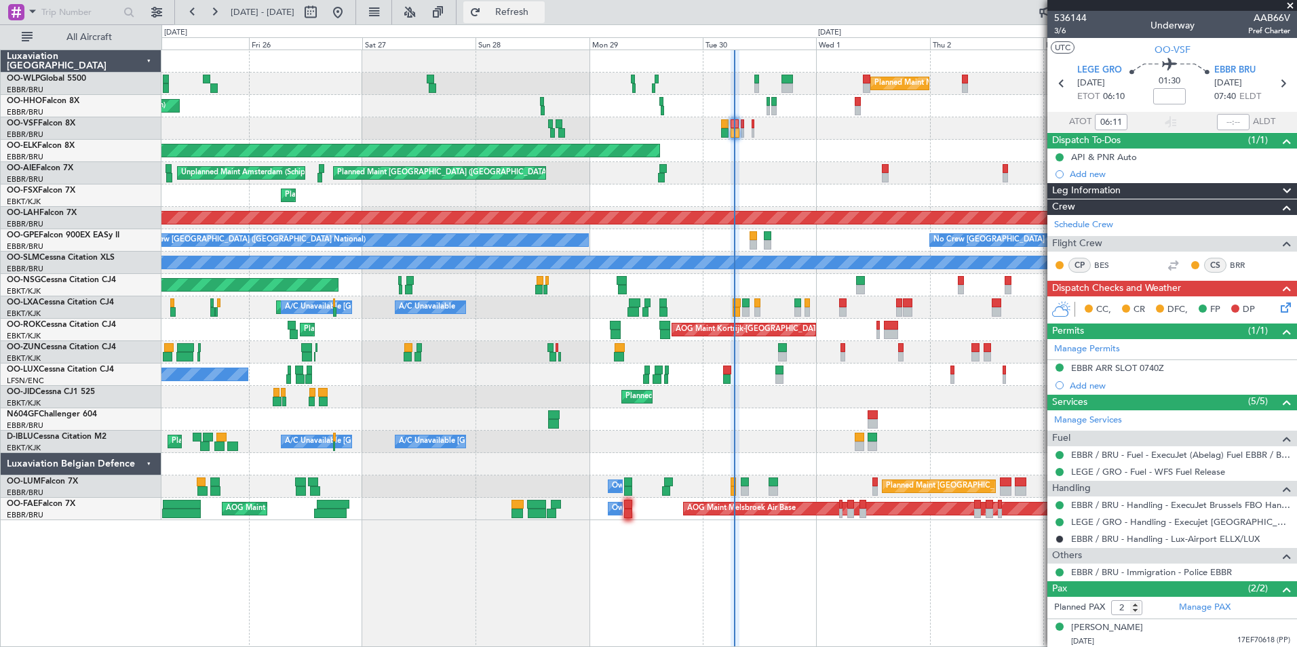
click at [518, 20] on button "Refresh" at bounding box center [503, 12] width 81 height 22
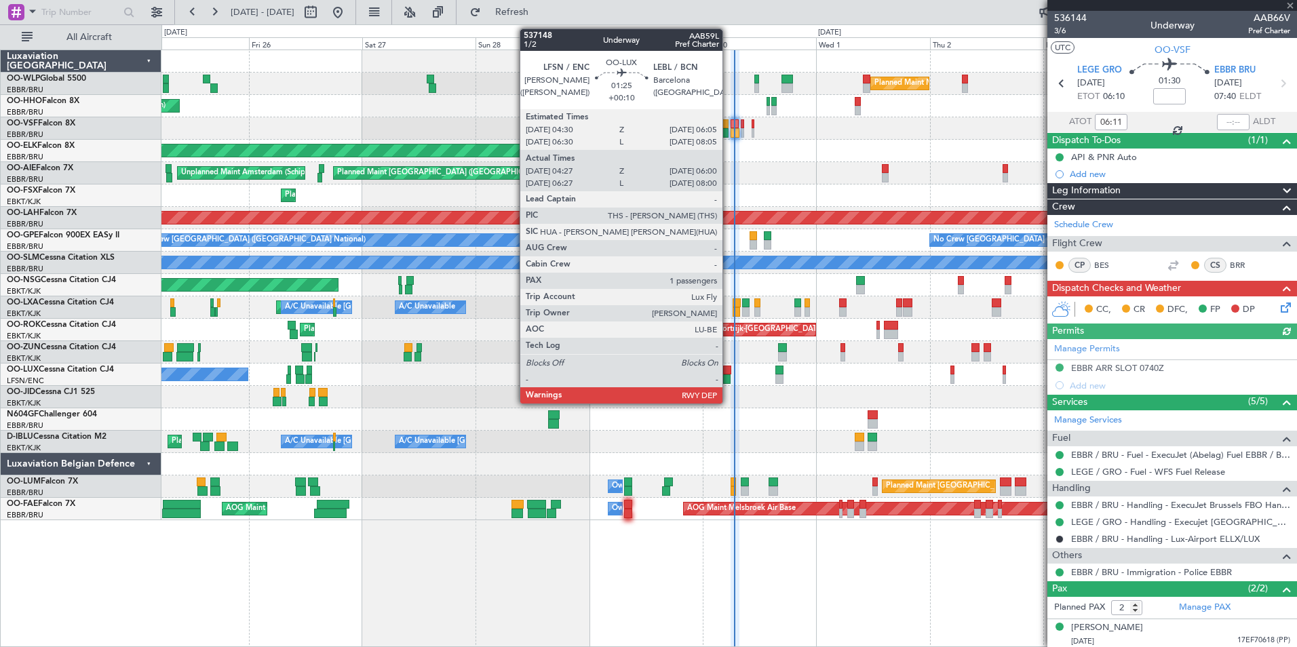
click at [728, 373] on div at bounding box center [727, 370] width 8 height 9
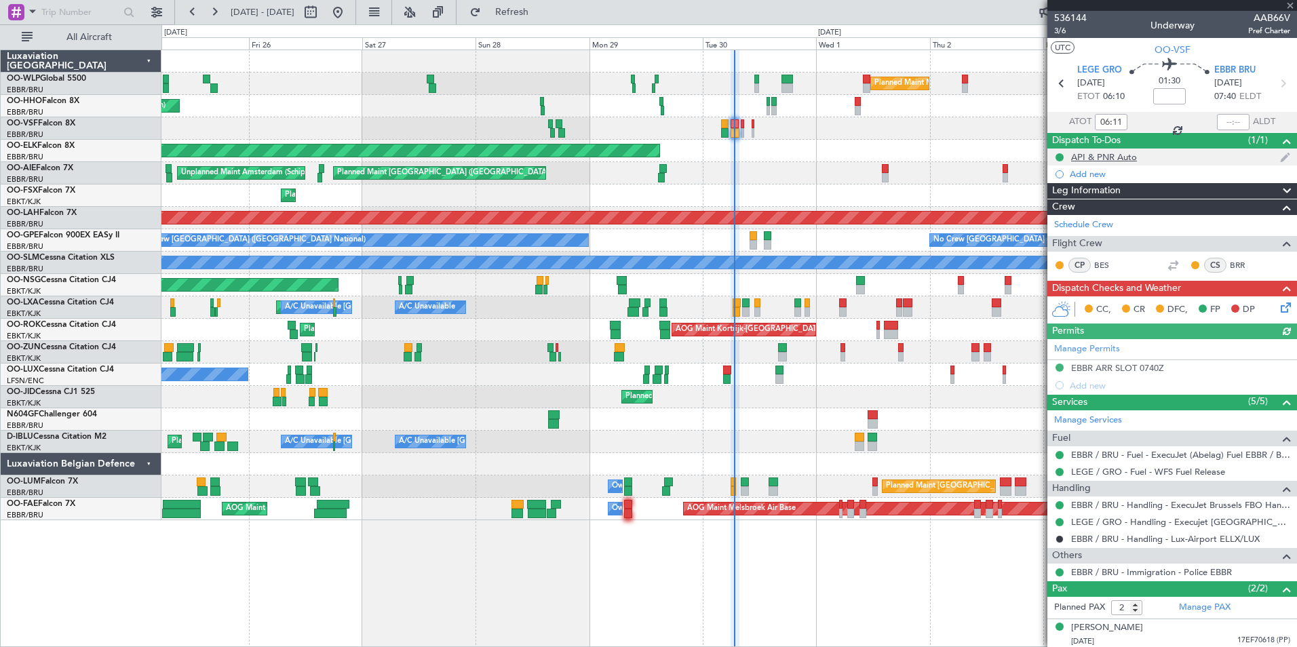
type input "+00:10"
type input "04:32"
type input "05:55"
type input "1"
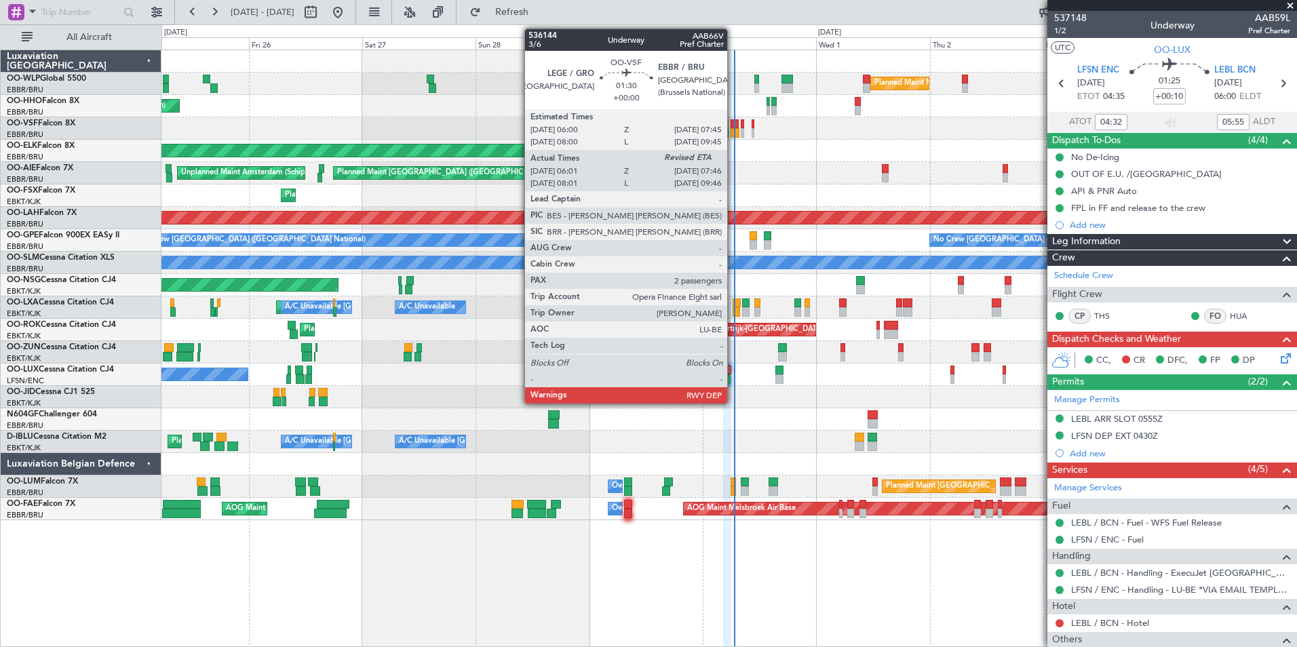
click at [733, 134] on div at bounding box center [734, 132] width 9 height 9
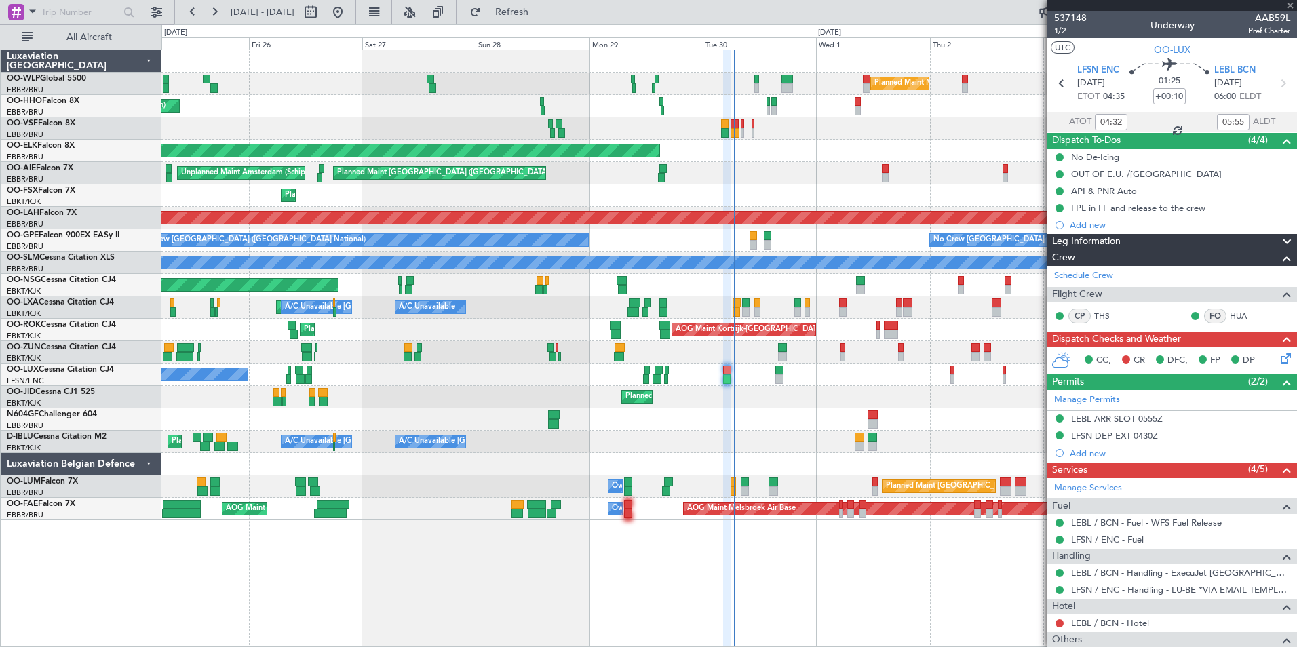
type input "06:11"
type input "2"
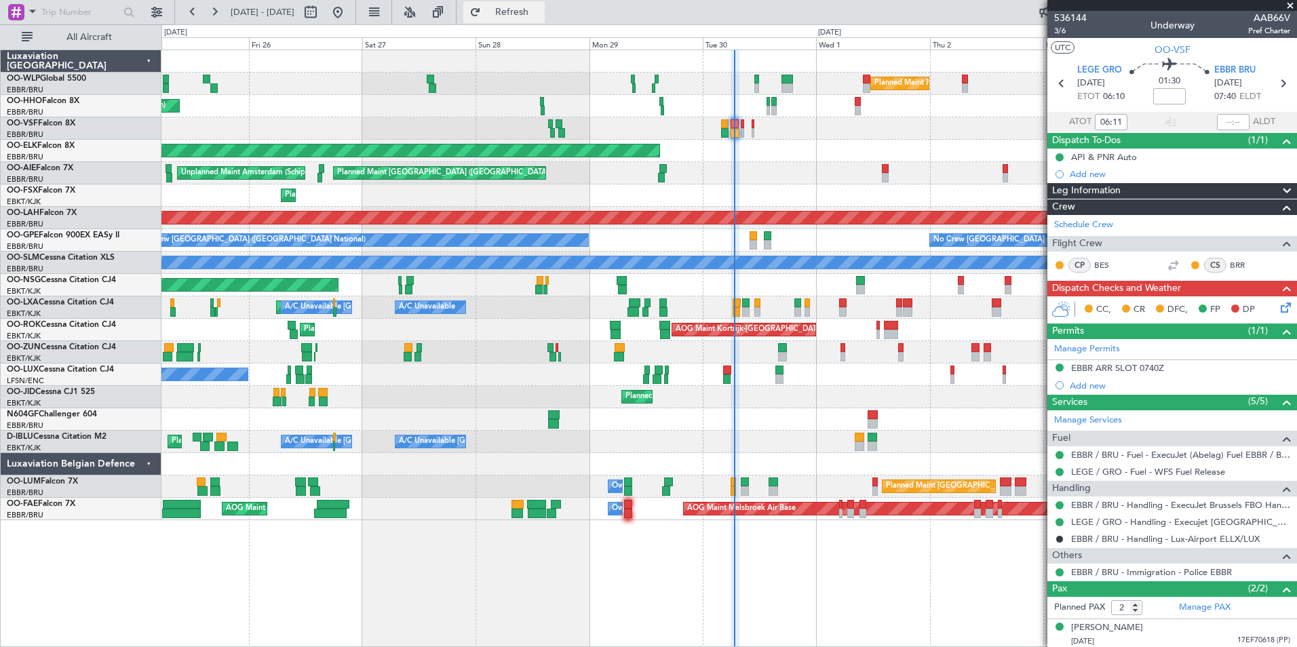
click at [535, 13] on span "Refresh" at bounding box center [512, 11] width 57 height 9
click at [1059, 30] on span "3/6" at bounding box center [1070, 31] width 33 height 12
click at [1275, 87] on icon at bounding box center [1283, 84] width 18 height 18
type input "-00:15"
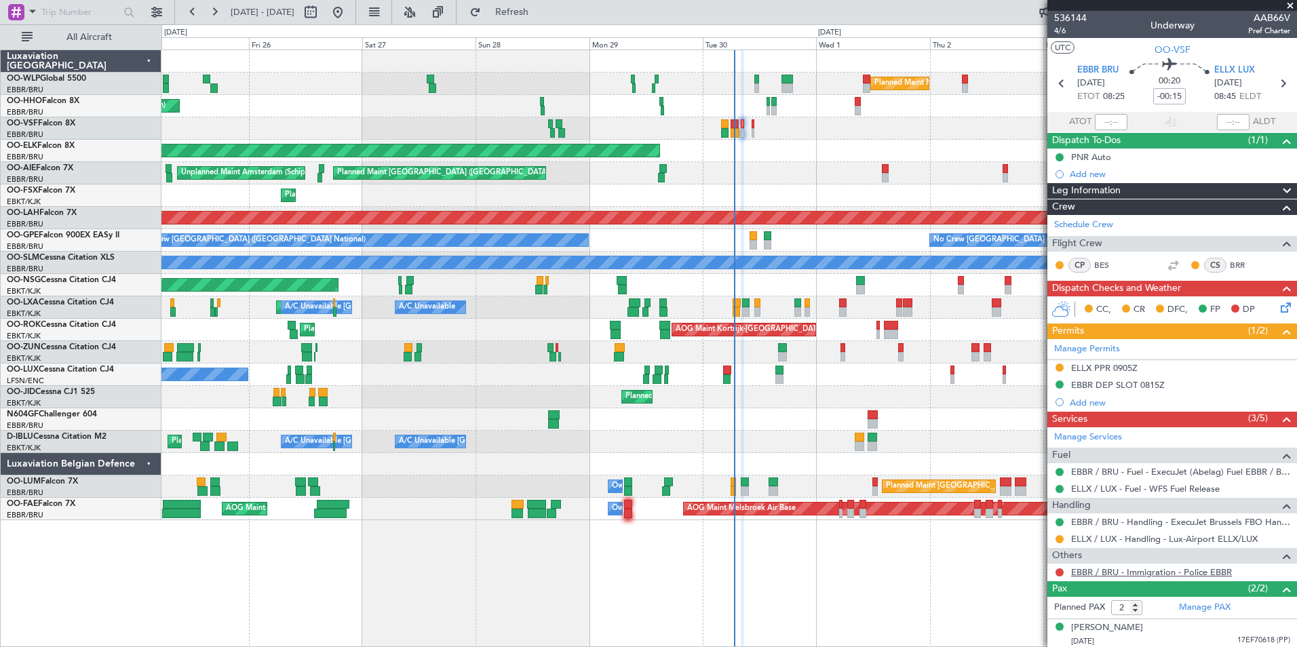
click at [1105, 566] on link "EBBR / BRU - Immigration - Police EBBR" at bounding box center [1151, 572] width 161 height 12
click at [545, 20] on button "Refresh" at bounding box center [503, 12] width 81 height 22
click at [1057, 572] on button at bounding box center [1059, 572] width 8 height 8
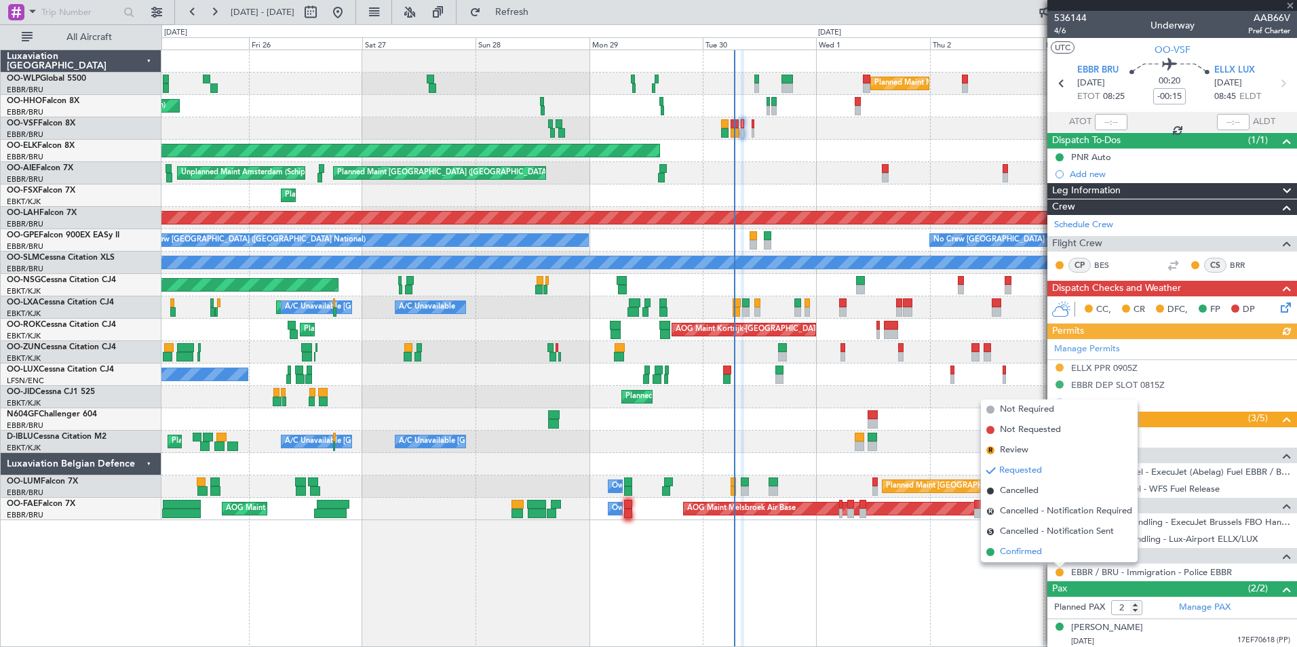
click at [1002, 546] on span "Confirmed" at bounding box center [1021, 552] width 42 height 14
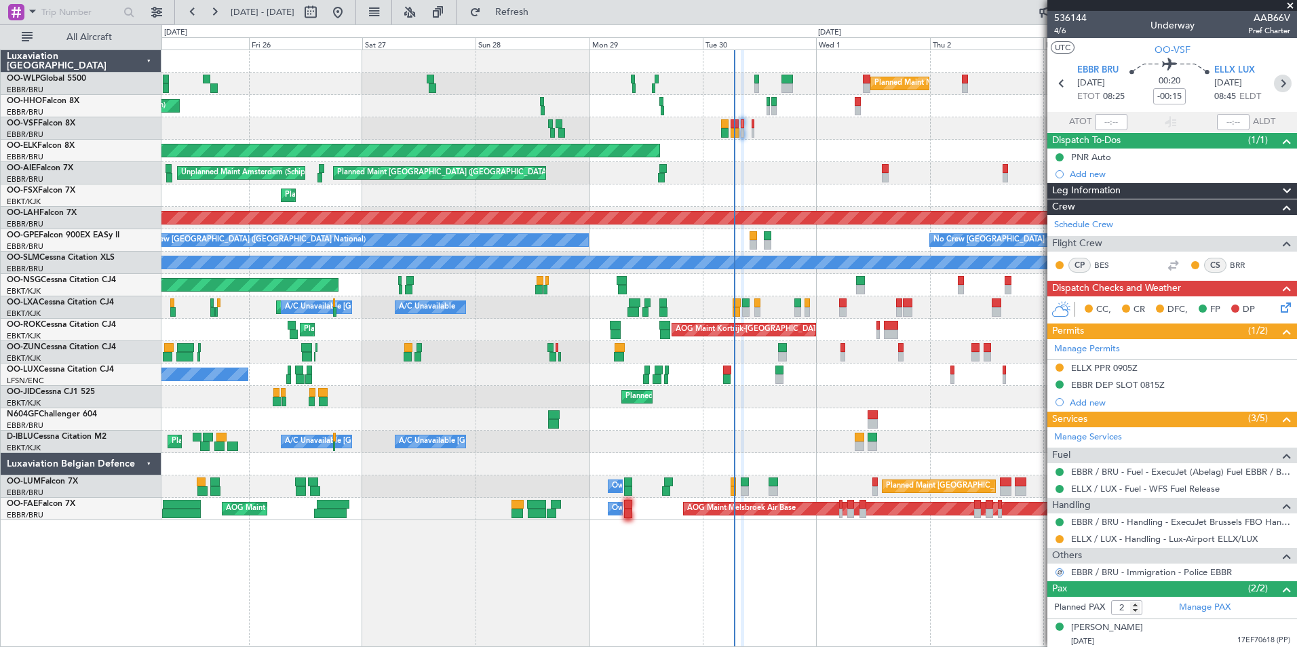
click at [1275, 84] on icon at bounding box center [1283, 84] width 18 height 18
type input "1"
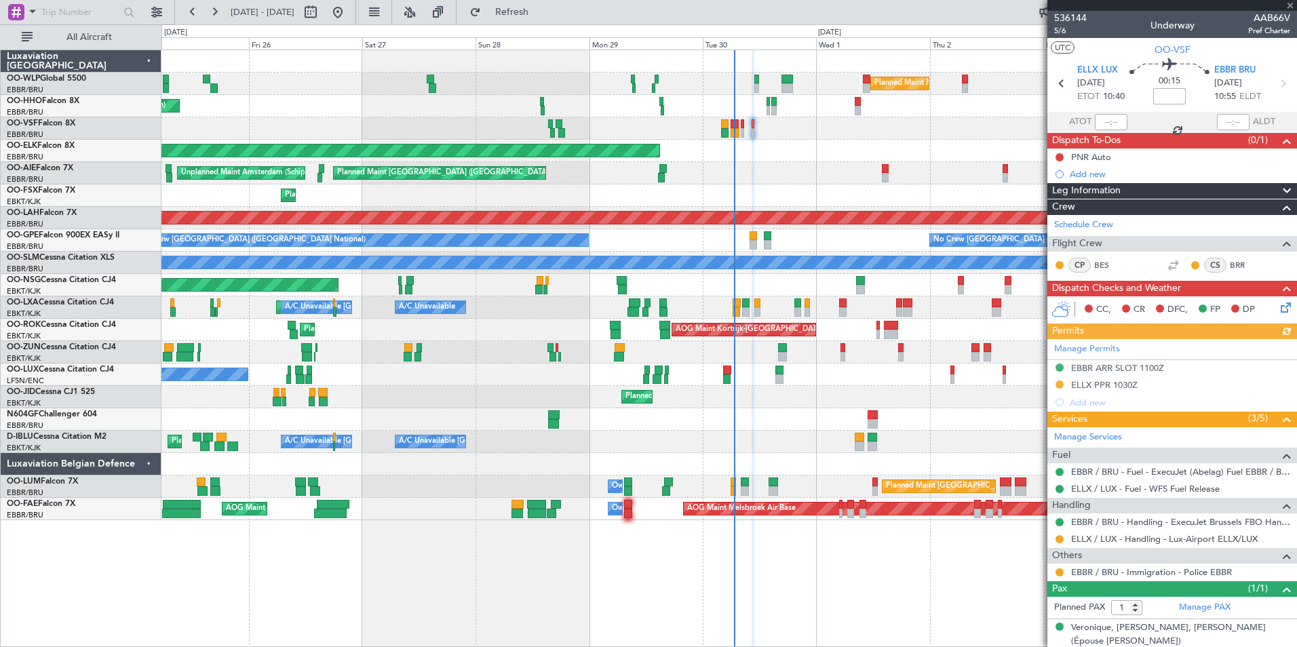
click at [1170, 97] on input at bounding box center [1169, 96] width 33 height 16
click at [937, 138] on div at bounding box center [728, 128] width 1135 height 22
click at [1056, 158] on button at bounding box center [1059, 157] width 8 height 8
click at [1075, 217] on span "Completed" at bounding box center [1065, 217] width 45 height 14
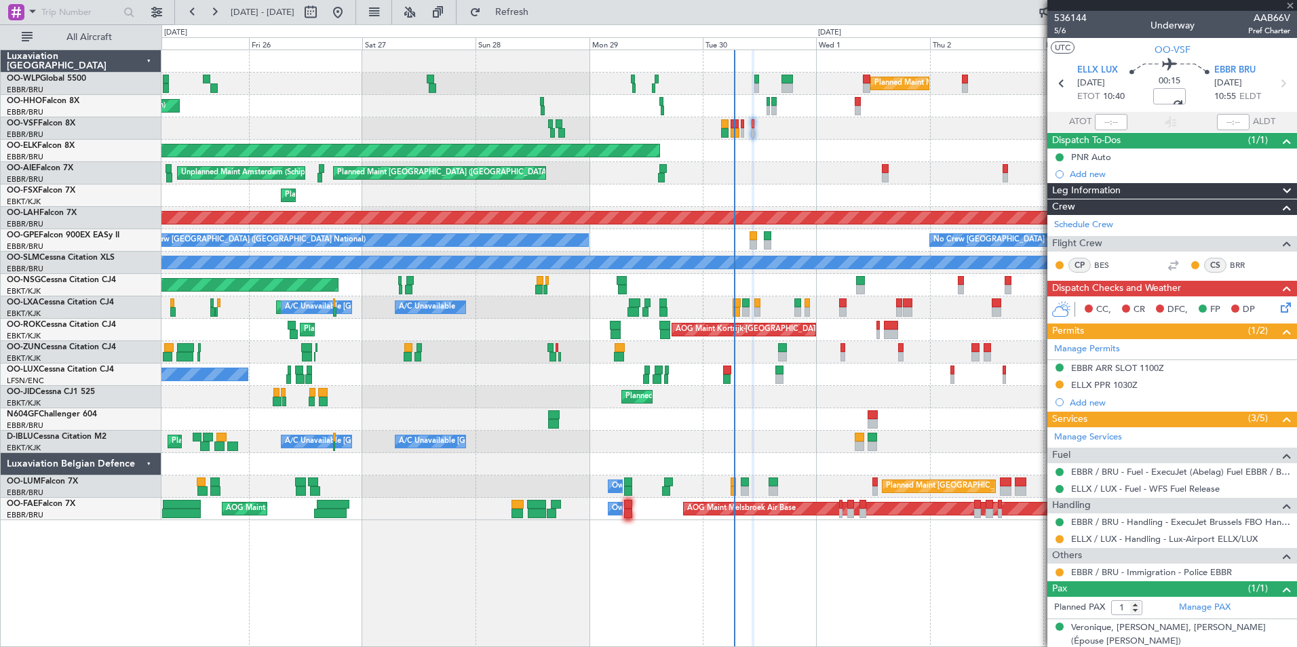
scroll to position [16, 0]
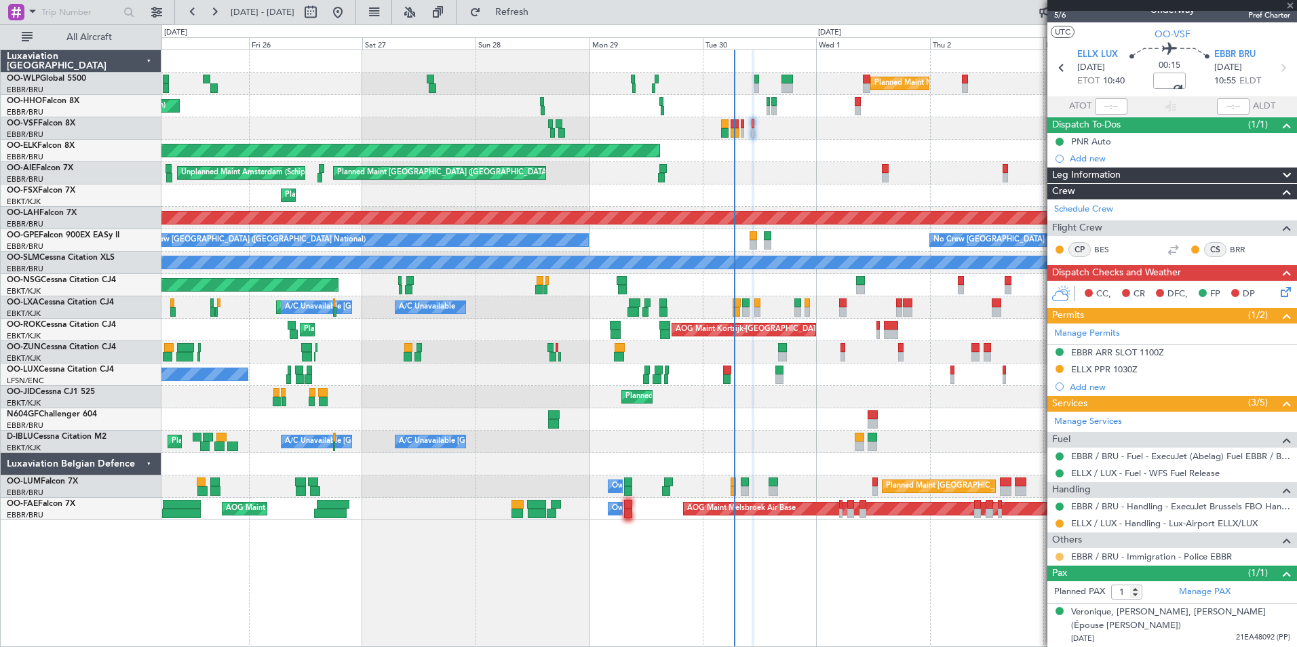
click at [1059, 557] on button at bounding box center [1059, 557] width 8 height 8
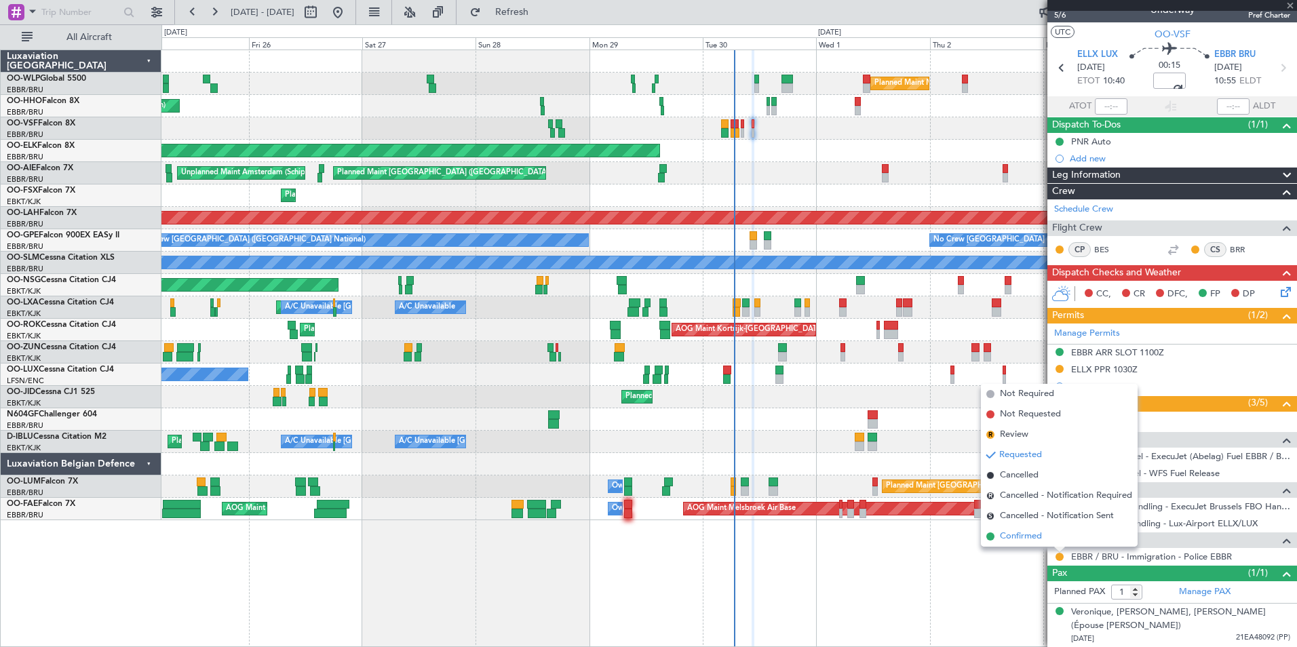
click at [1037, 538] on span "Confirmed" at bounding box center [1021, 537] width 42 height 14
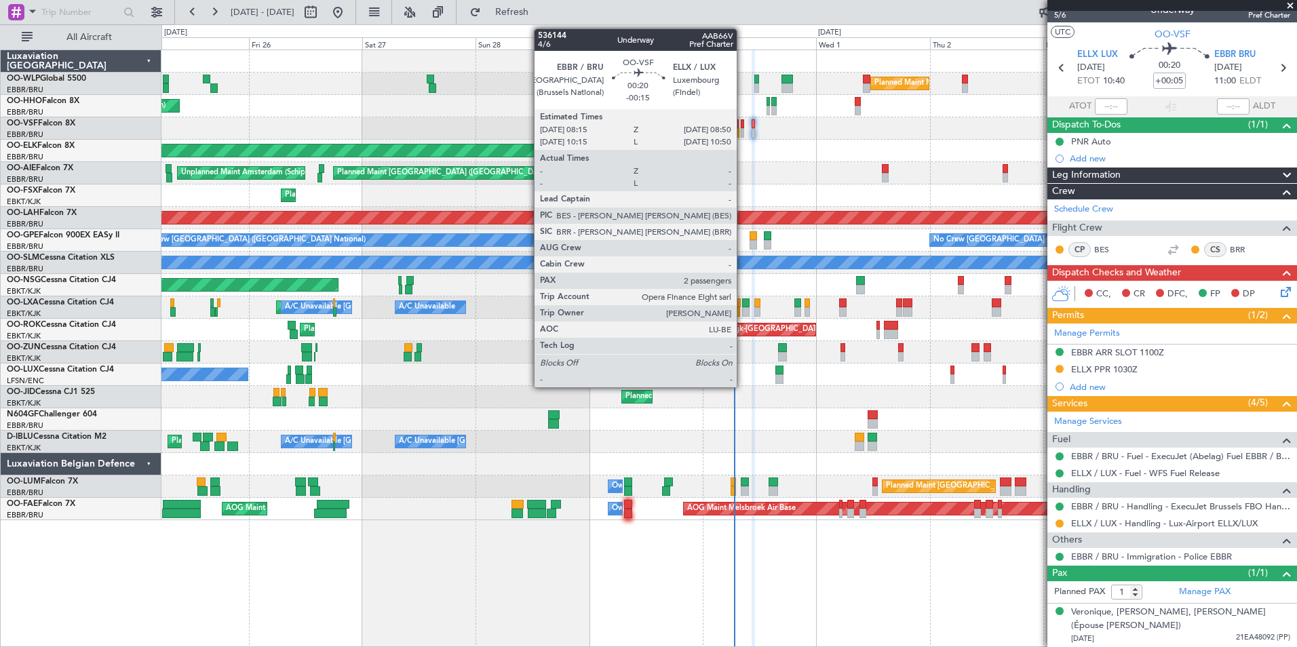
click at [743, 130] on div at bounding box center [742, 132] width 3 height 9
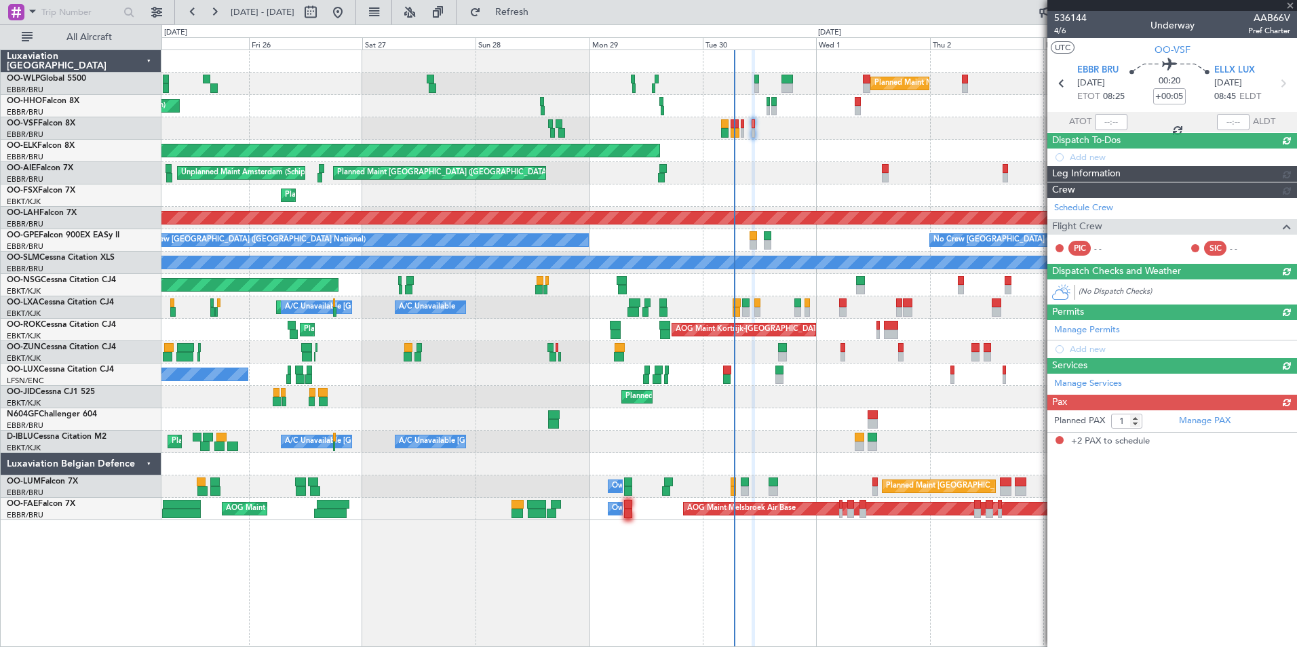
type input "-00:15"
type input "2"
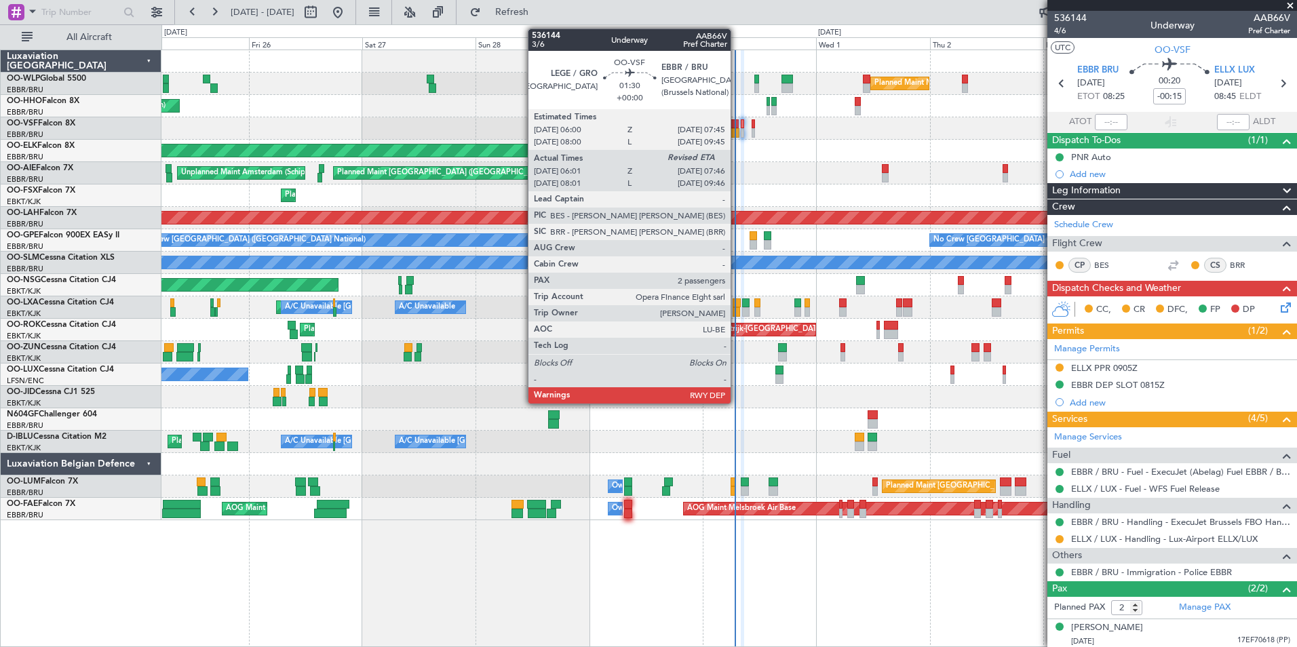
click at [736, 131] on div at bounding box center [734, 132] width 9 height 9
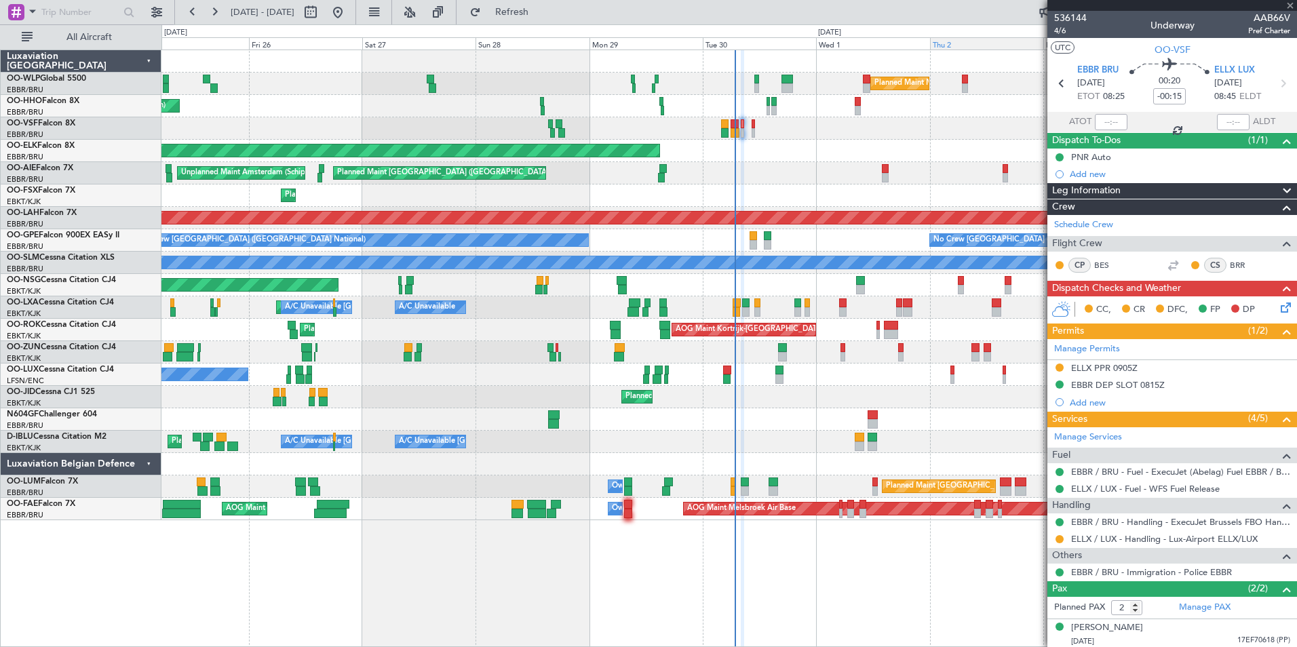
type input "06:11"
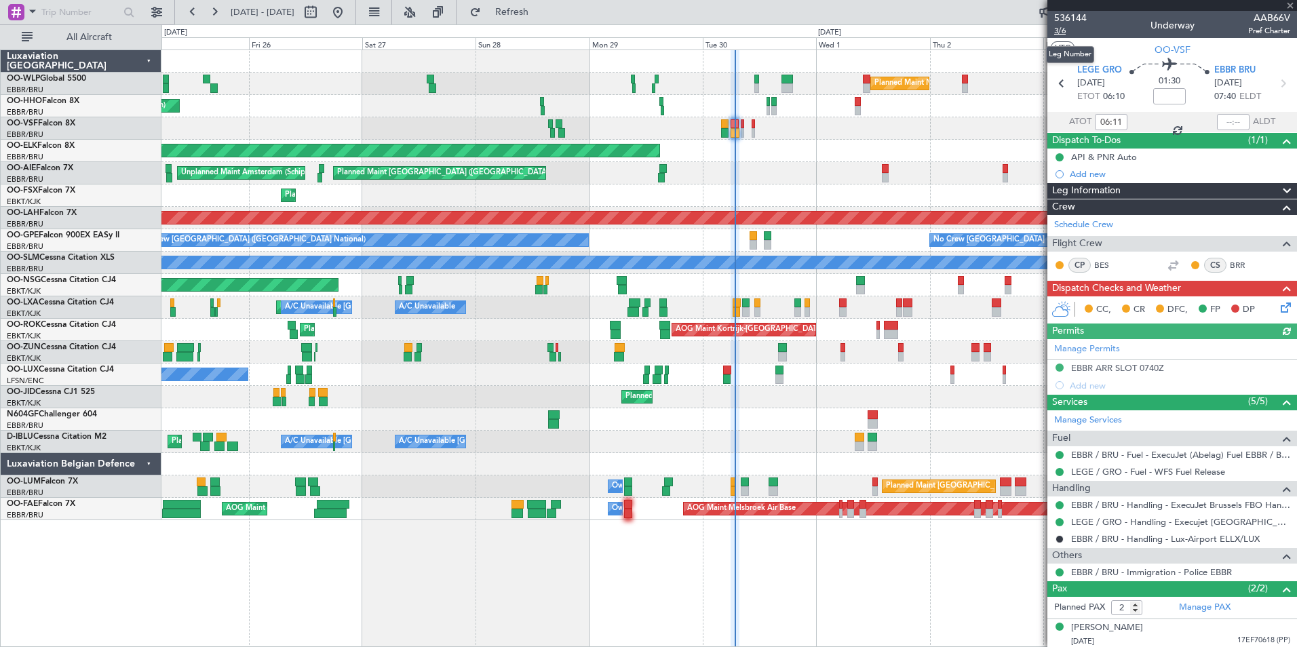
click at [1059, 30] on span "3/6" at bounding box center [1070, 31] width 33 height 12
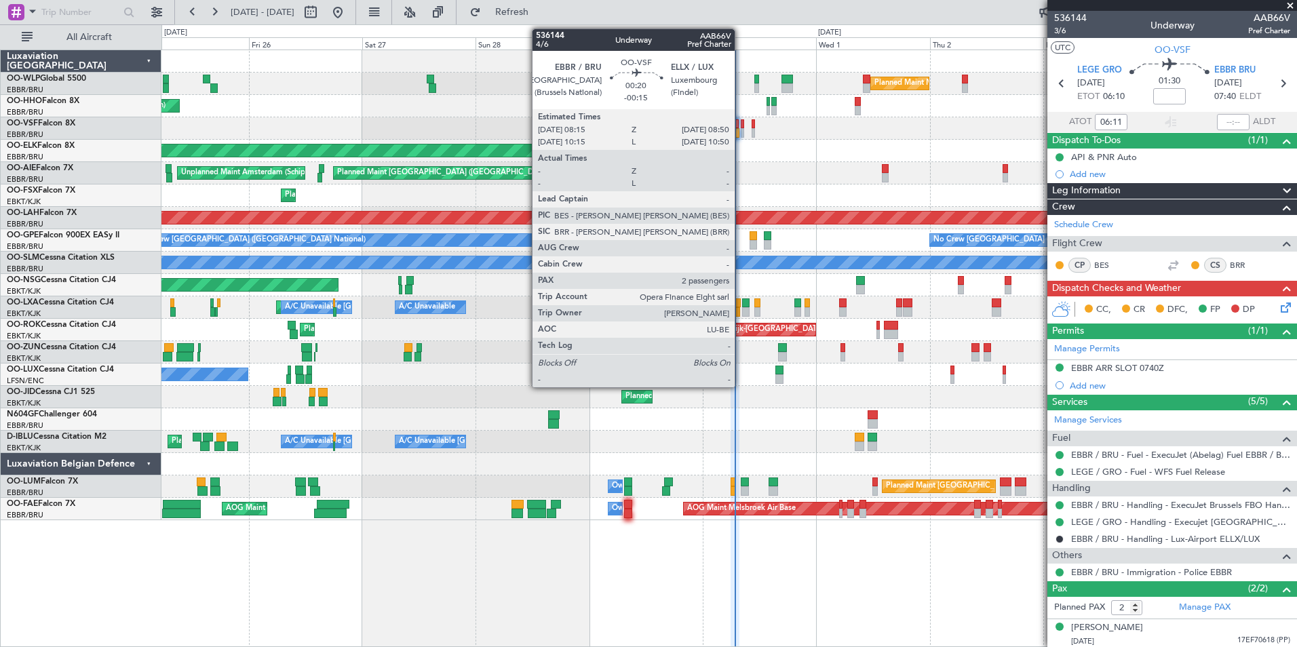
click at [741, 134] on div at bounding box center [742, 132] width 3 height 9
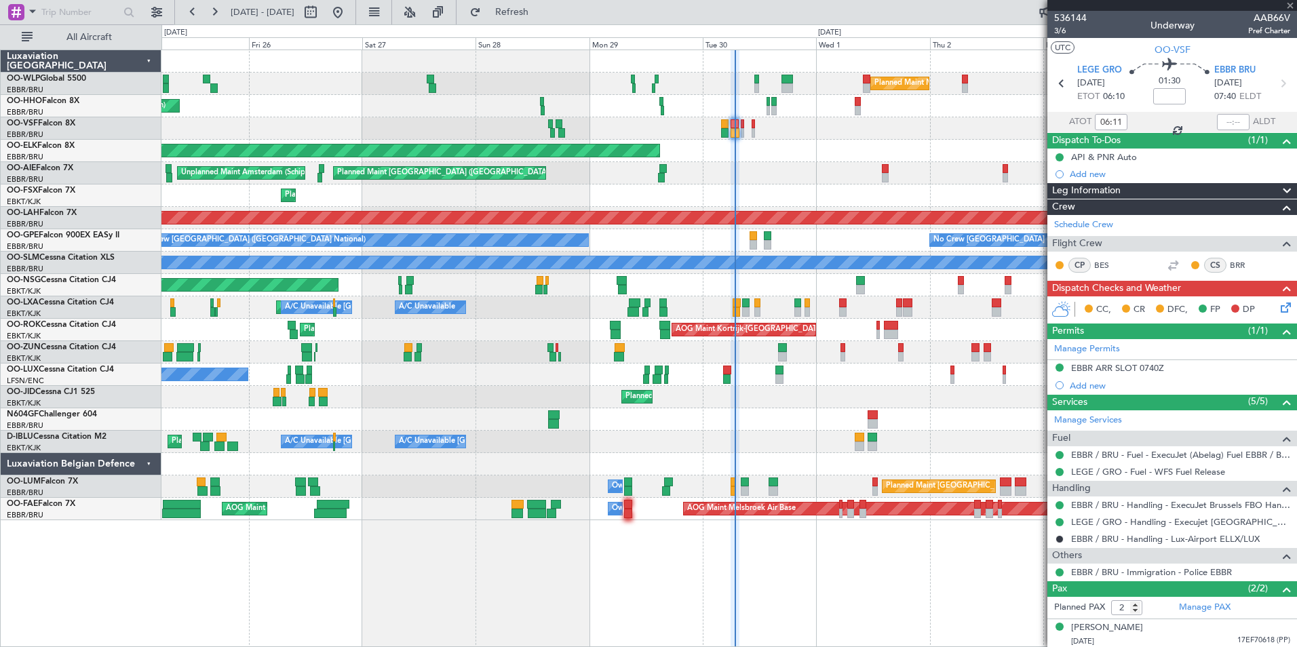
type input "-00:15"
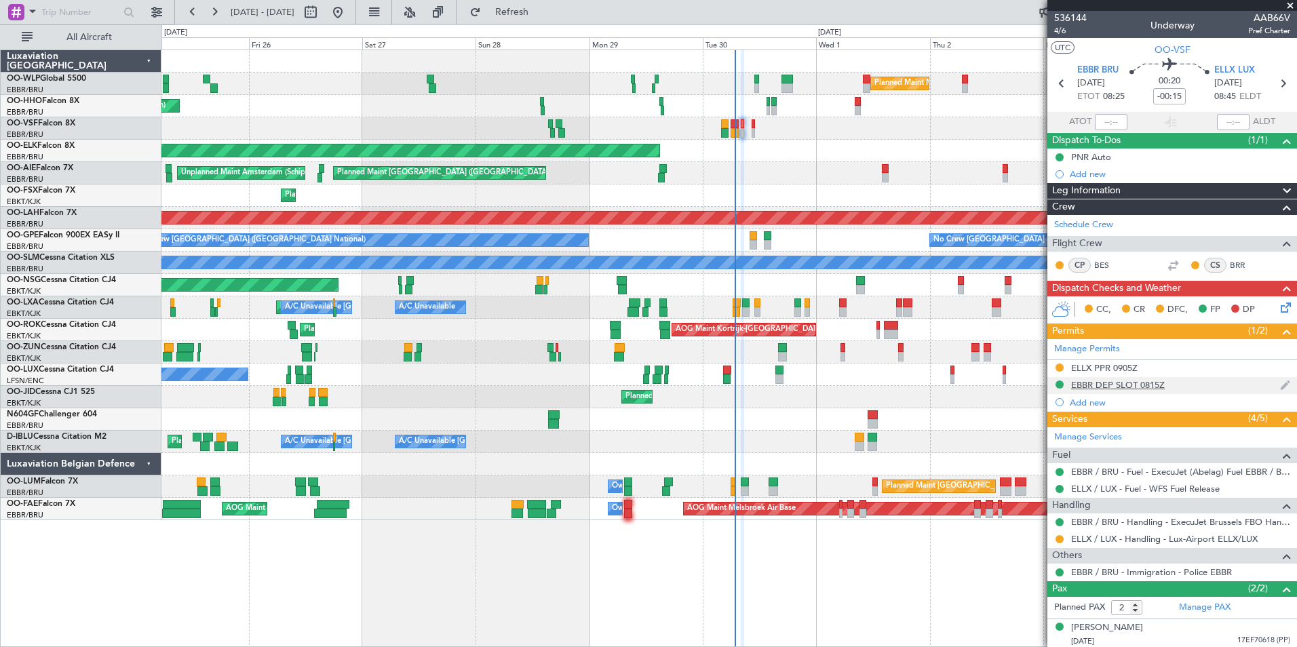
click at [1088, 383] on div "EBBR DEP SLOT 0815Z" at bounding box center [1118, 385] width 94 height 12
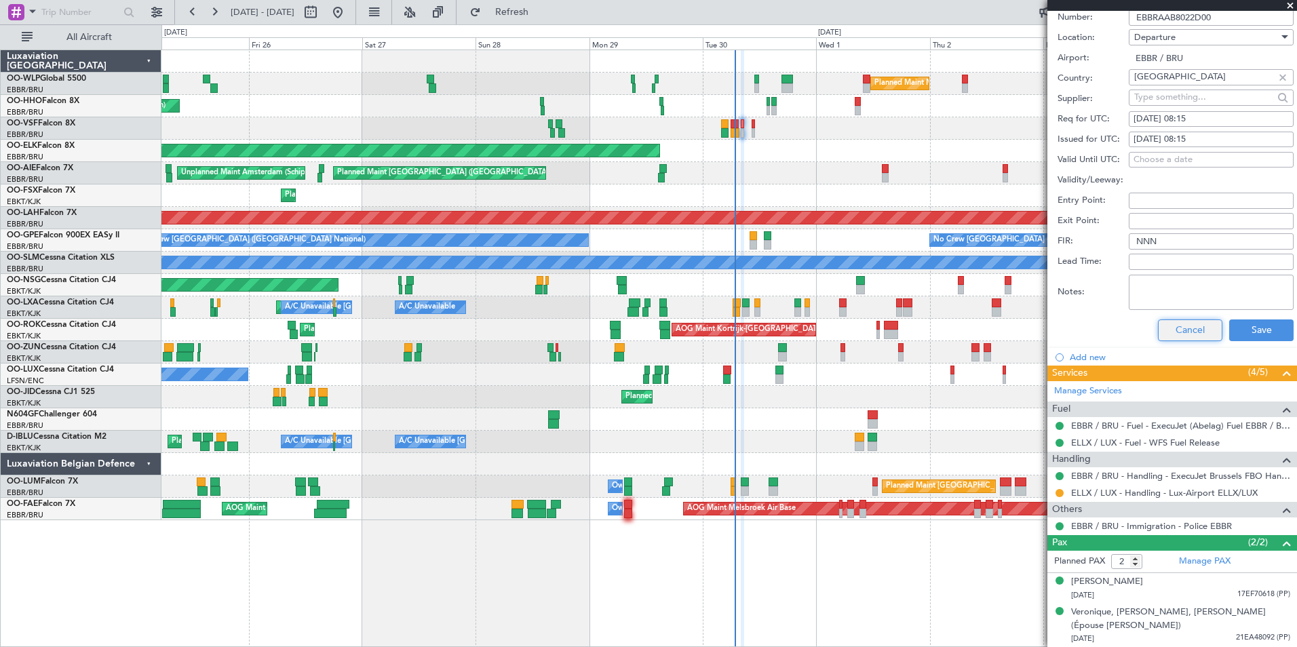
click at [1178, 336] on button "Cancel" at bounding box center [1190, 330] width 64 height 22
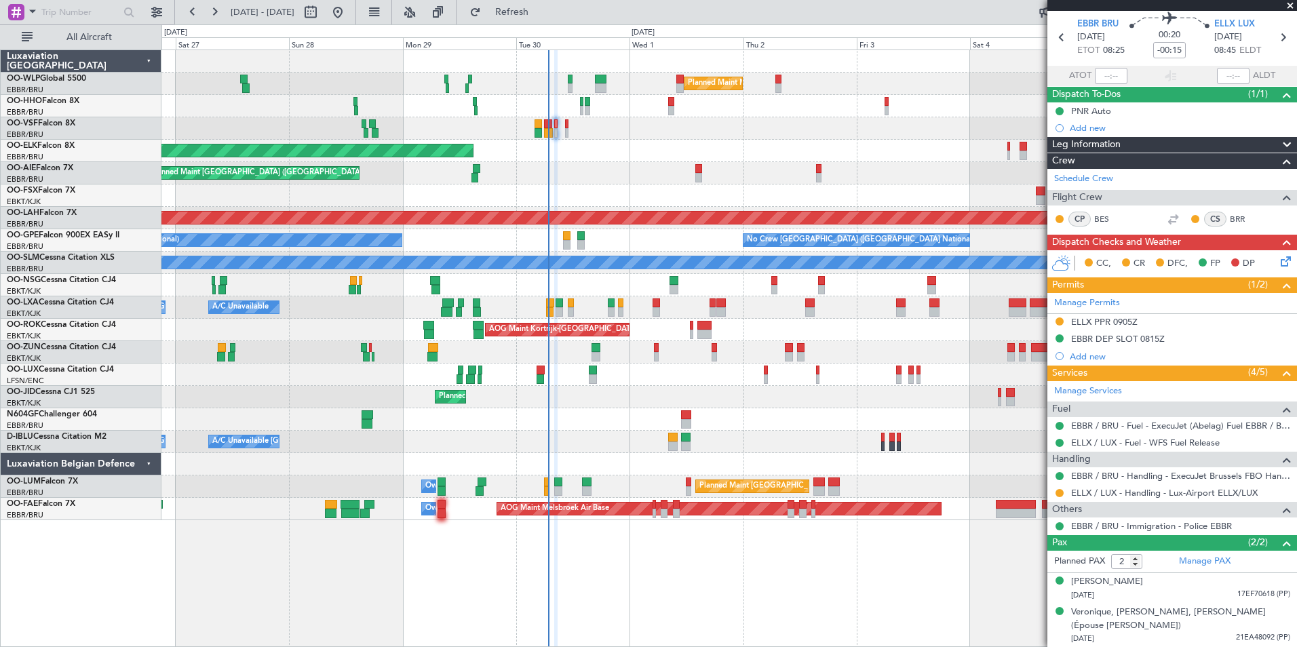
click at [744, 305] on div "Planned Maint Milan (Linate) Planned Maint Geneva (Cointrin) Planned Maint Kort…" at bounding box center [728, 285] width 1135 height 470
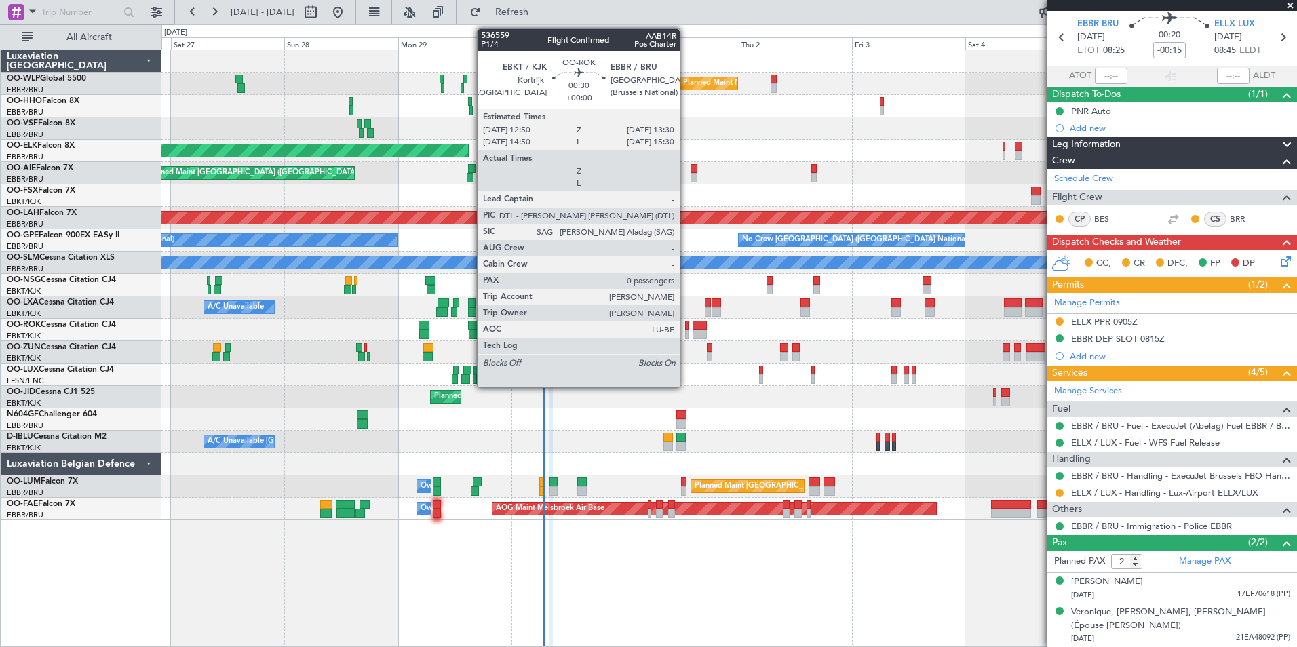
click at [686, 330] on div at bounding box center [686, 334] width 3 height 9
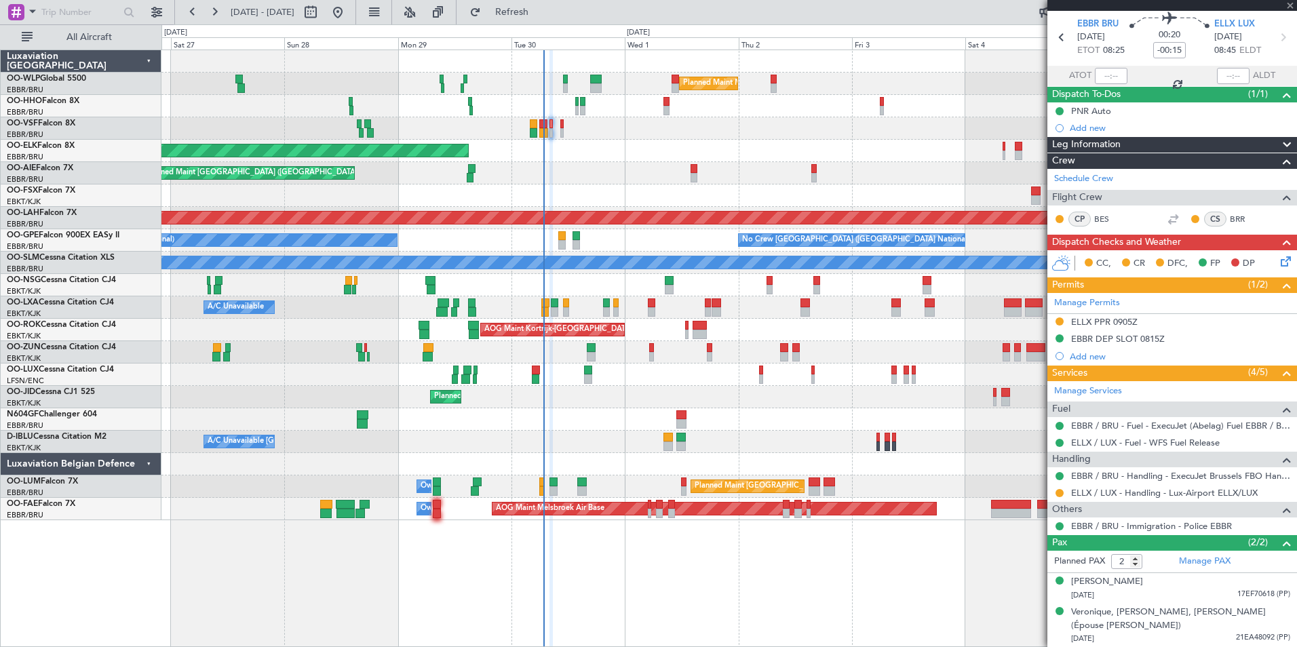
type input "0"
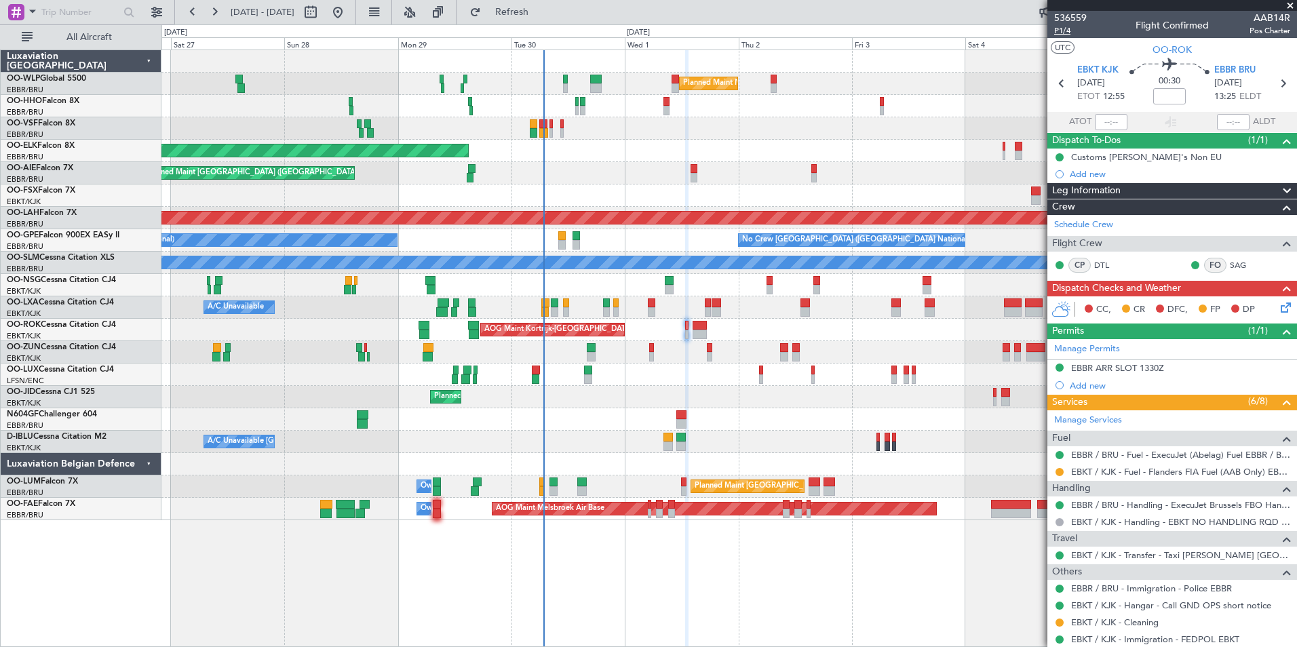
click at [1075, 34] on span "P1/4" at bounding box center [1070, 31] width 33 height 12
click at [1279, 82] on icon at bounding box center [1283, 84] width 18 height 18
type input "3"
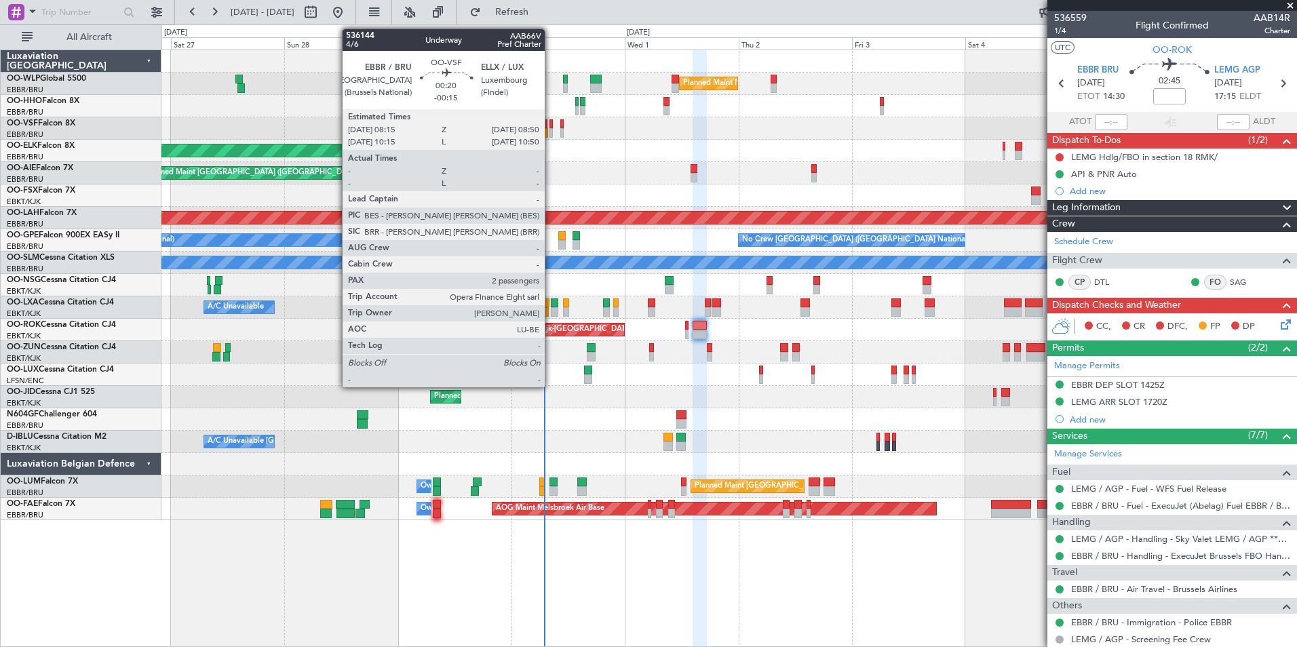
click at [551, 126] on div at bounding box center [550, 123] width 3 height 9
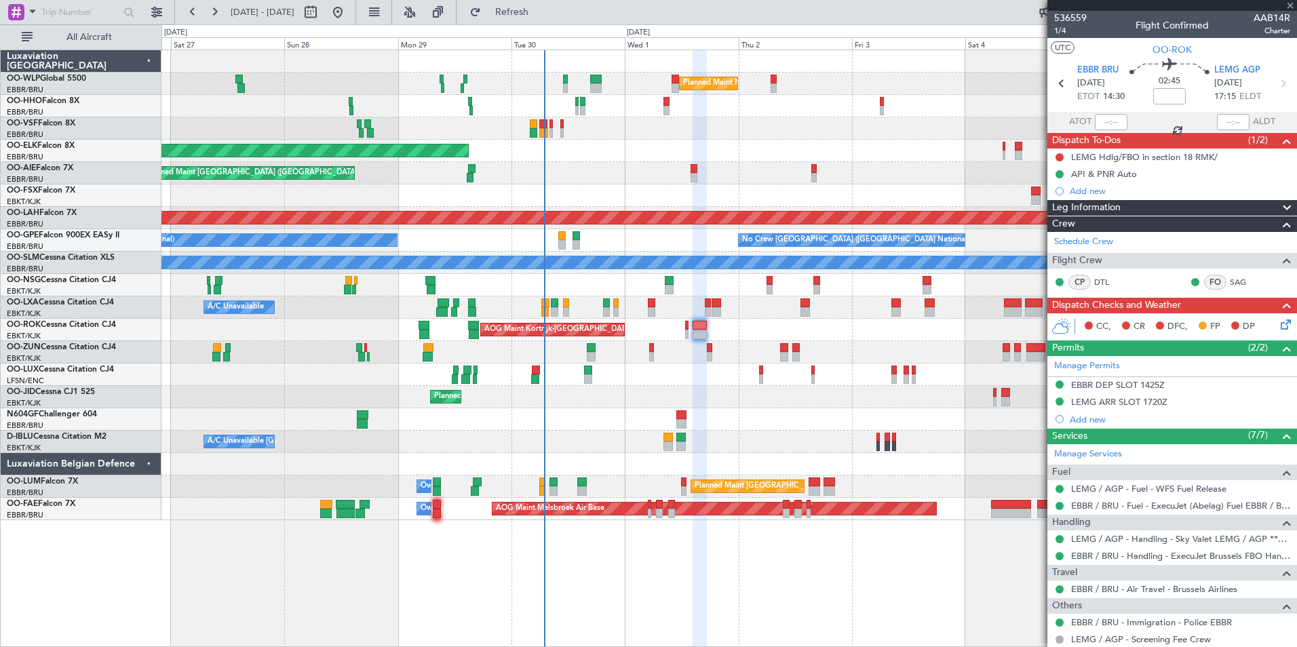
type input "-00:15"
type input "2"
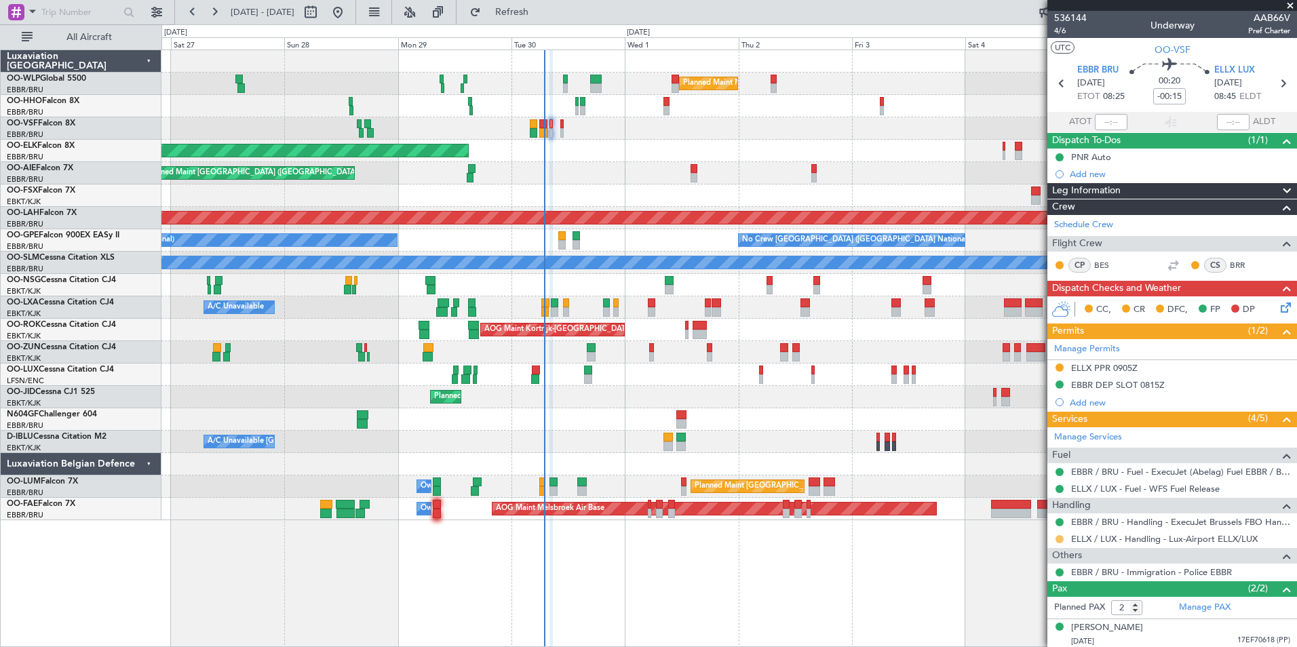
click at [1057, 538] on button at bounding box center [1059, 539] width 8 height 8
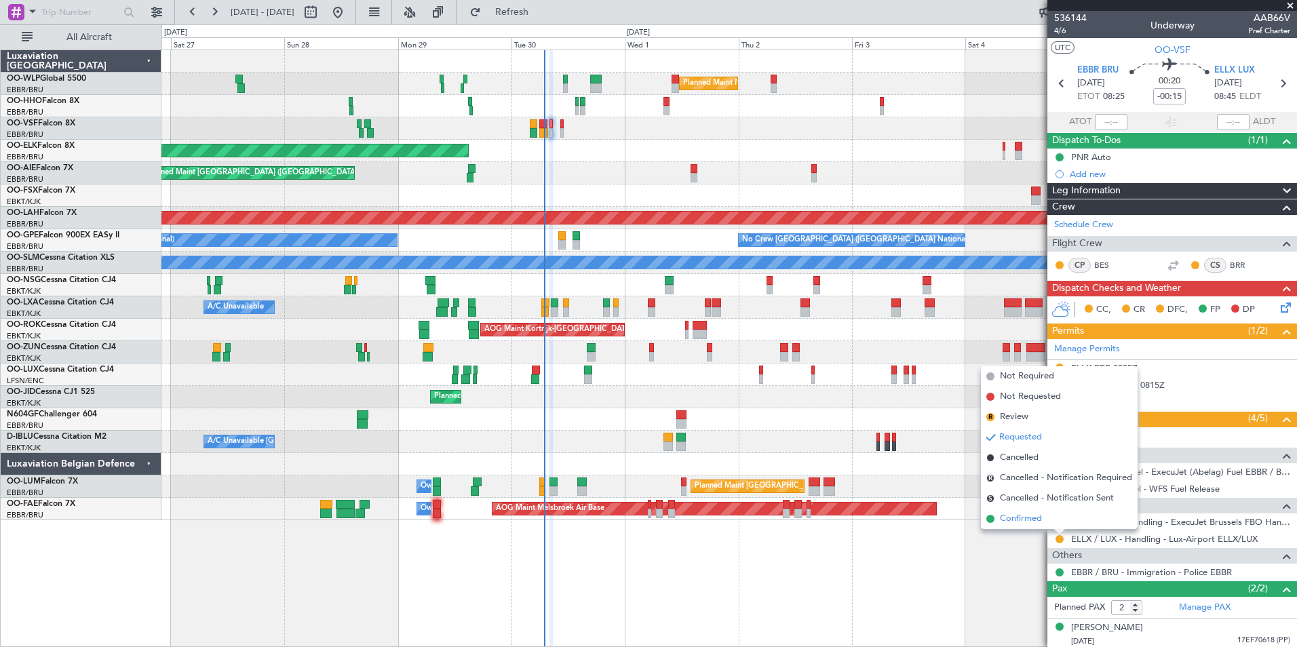
click at [1019, 520] on span "Confirmed" at bounding box center [1021, 519] width 42 height 14
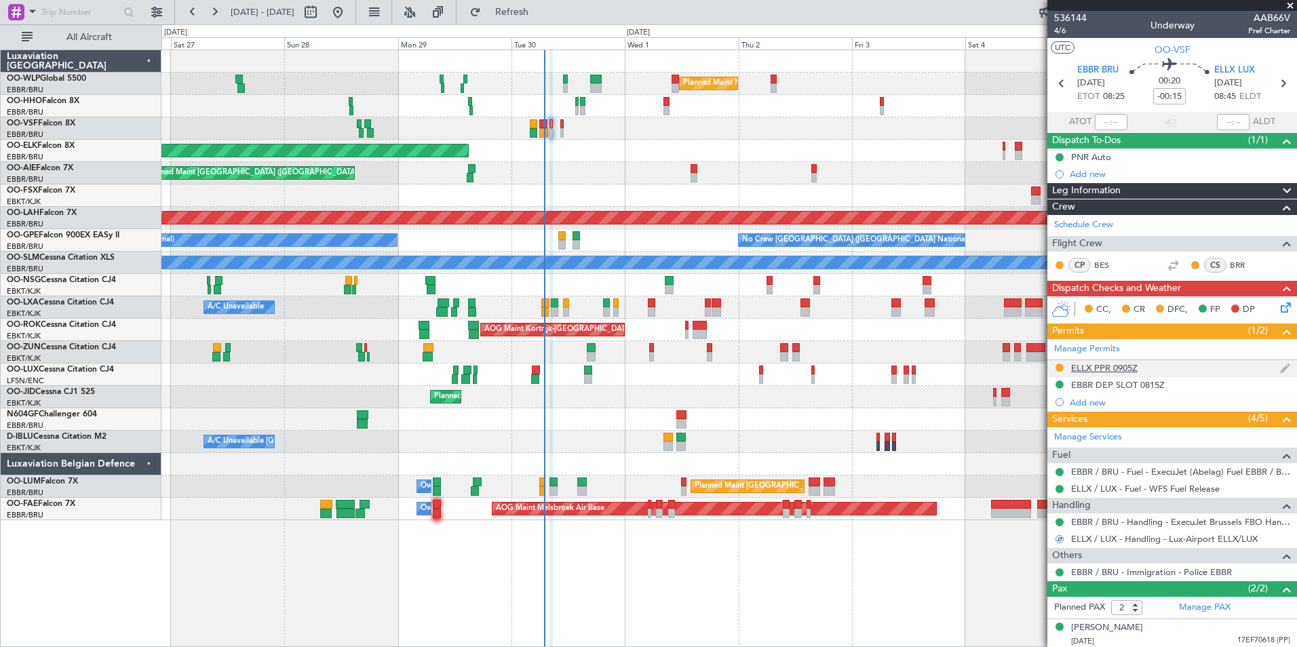
click at [1107, 369] on div "ELLX PPR 0905Z" at bounding box center [1104, 368] width 66 height 12
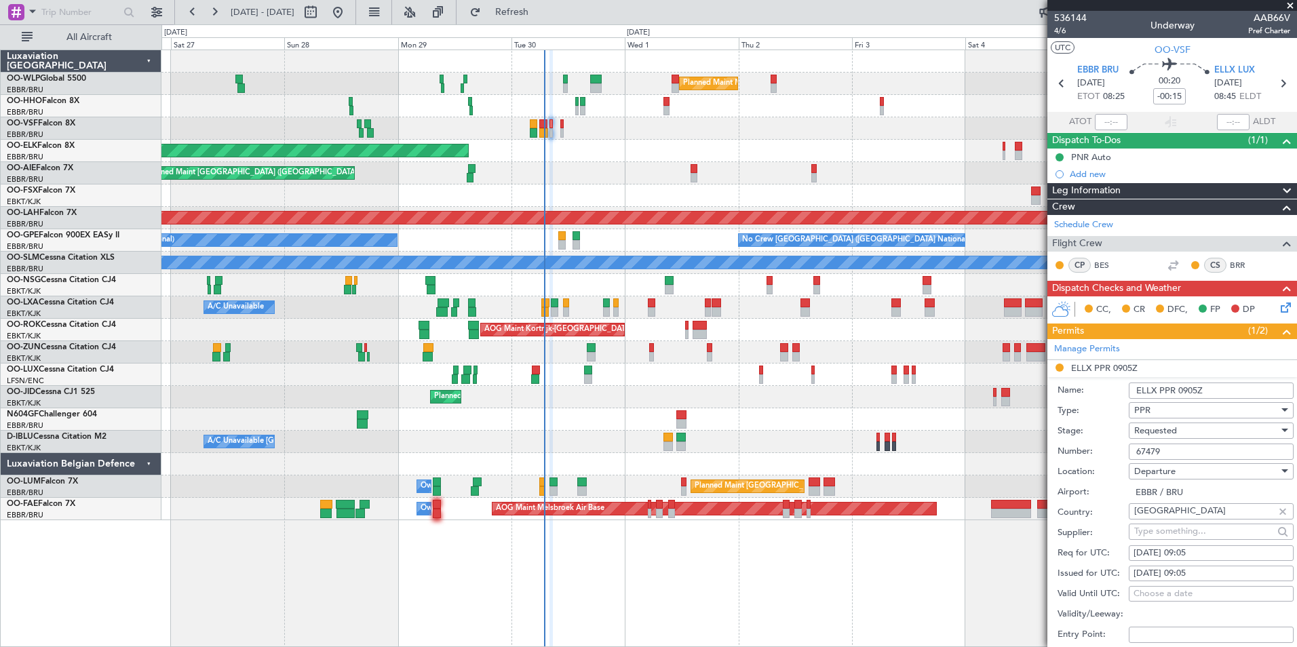
click at [1177, 432] on span "Requested" at bounding box center [1155, 431] width 43 height 12
click at [1181, 530] on span "Received OK" at bounding box center [1206, 533] width 142 height 20
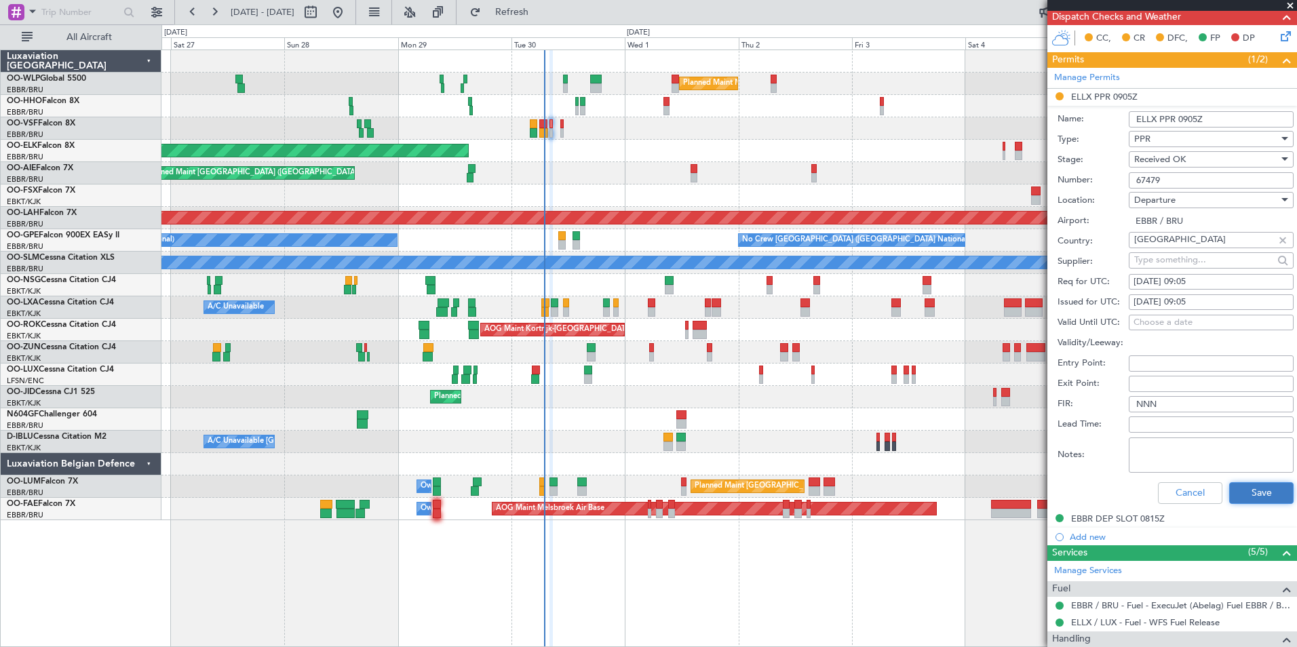
click at [1244, 502] on button "Save" at bounding box center [1261, 493] width 64 height 22
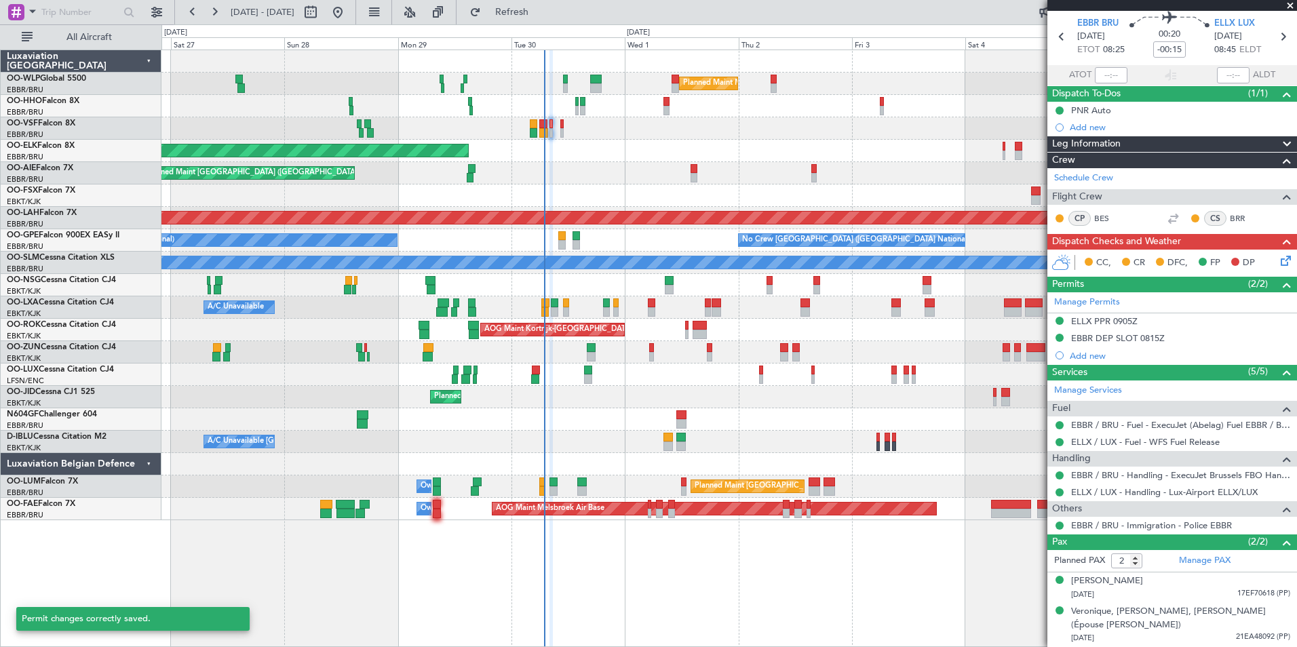
scroll to position [46, 0]
click at [1278, 264] on icon at bounding box center [1283, 259] width 11 height 11
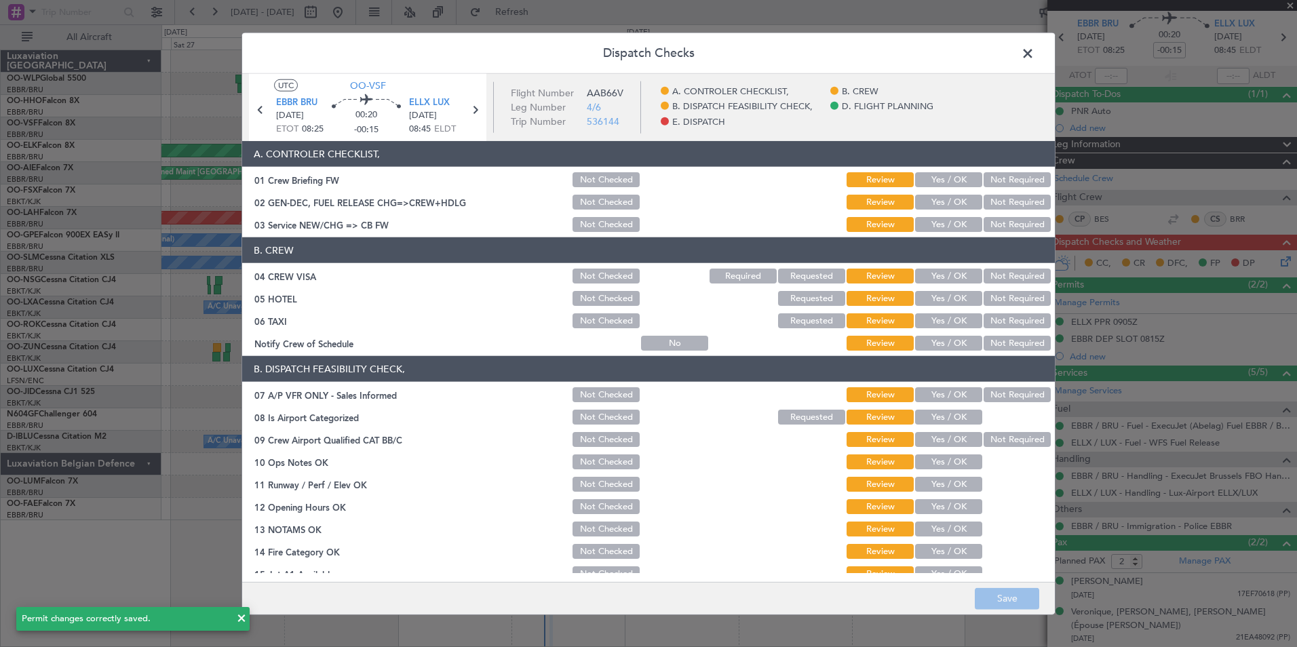
click at [940, 179] on button "Yes / OK" at bounding box center [948, 179] width 67 height 15
click at [937, 199] on button "Yes / OK" at bounding box center [948, 202] width 67 height 15
click at [934, 220] on button "Yes / OK" at bounding box center [948, 224] width 67 height 15
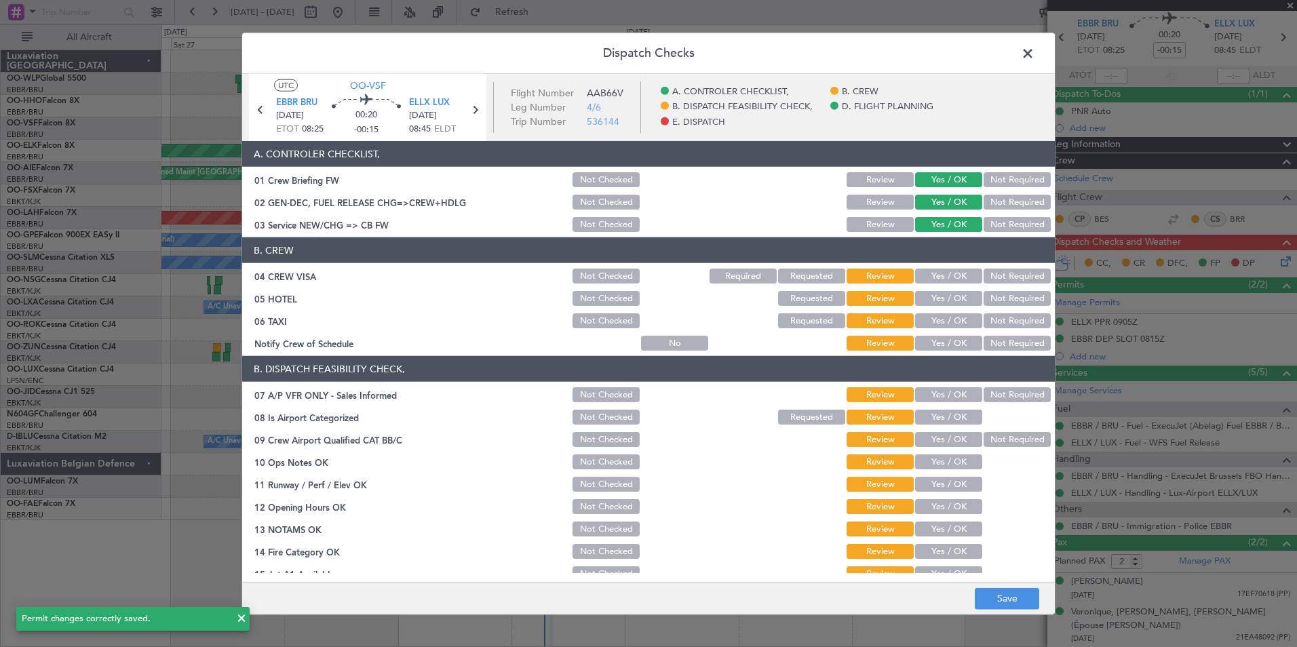
drag, startPoint x: 974, startPoint y: 267, endPoint x: 986, endPoint y: 287, distance: 23.1
click at [986, 287] on section "B. CREW 04 CREW VISA Not Checked Required Requested Review Yes / OK Not Require…" at bounding box center [648, 294] width 812 height 115
drag, startPoint x: 986, startPoint y: 287, endPoint x: 996, endPoint y: 277, distance: 13.4
click at [996, 277] on button "Not Required" at bounding box center [1016, 276] width 67 height 15
click at [987, 300] on button "Not Required" at bounding box center [1016, 298] width 67 height 15
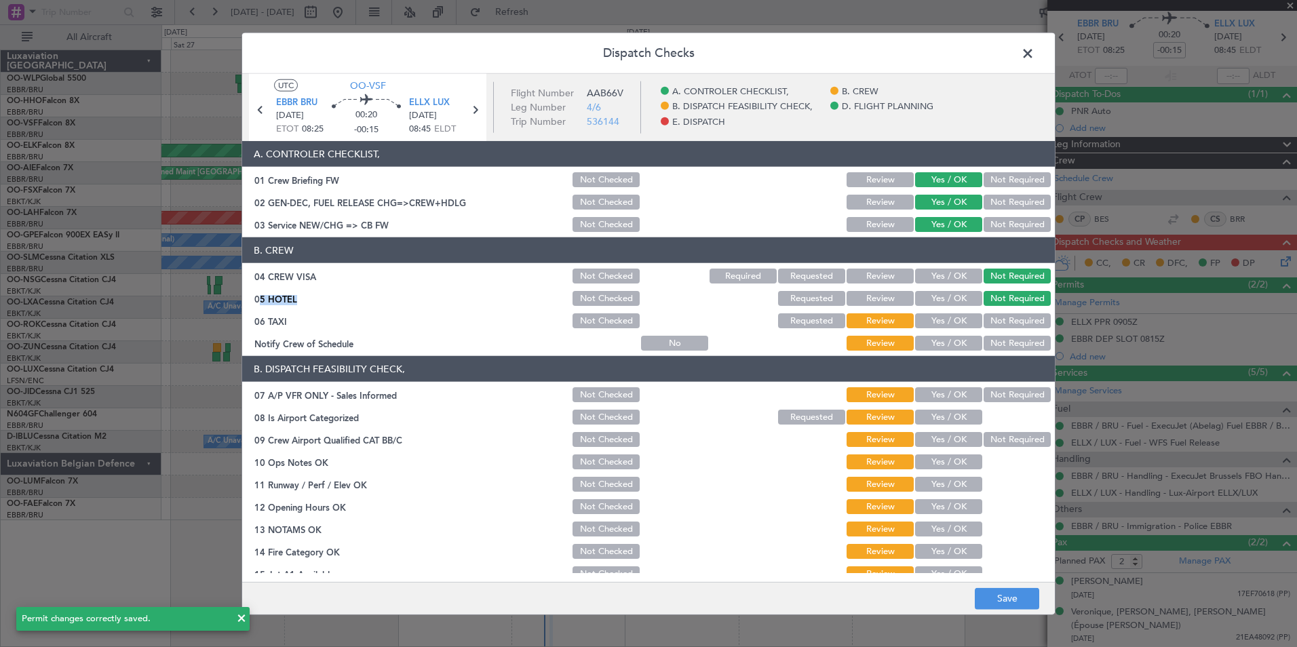
click at [983, 319] on button "Not Required" at bounding box center [1016, 320] width 67 height 15
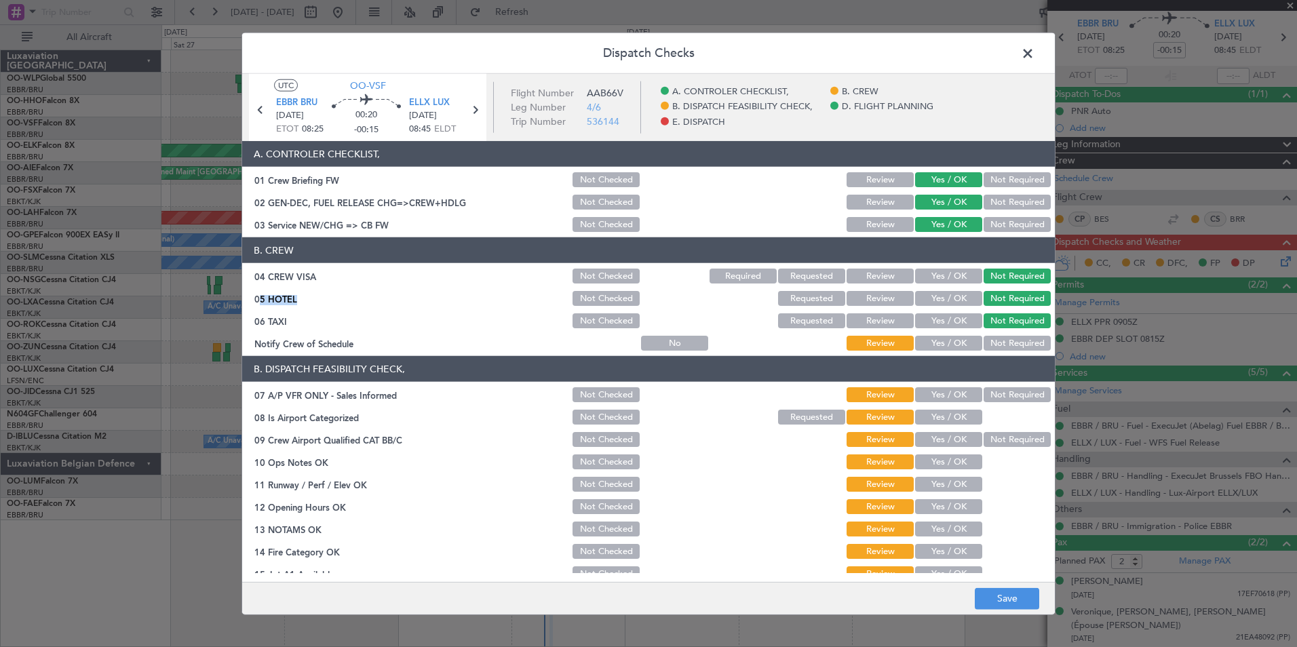
click at [948, 339] on button "Yes / OK" at bounding box center [948, 343] width 67 height 15
click at [1002, 392] on div "Not Required" at bounding box center [1015, 394] width 68 height 19
click at [1002, 392] on button "Not Required" at bounding box center [1016, 394] width 67 height 15
click at [940, 415] on button "Yes / OK" at bounding box center [948, 417] width 67 height 15
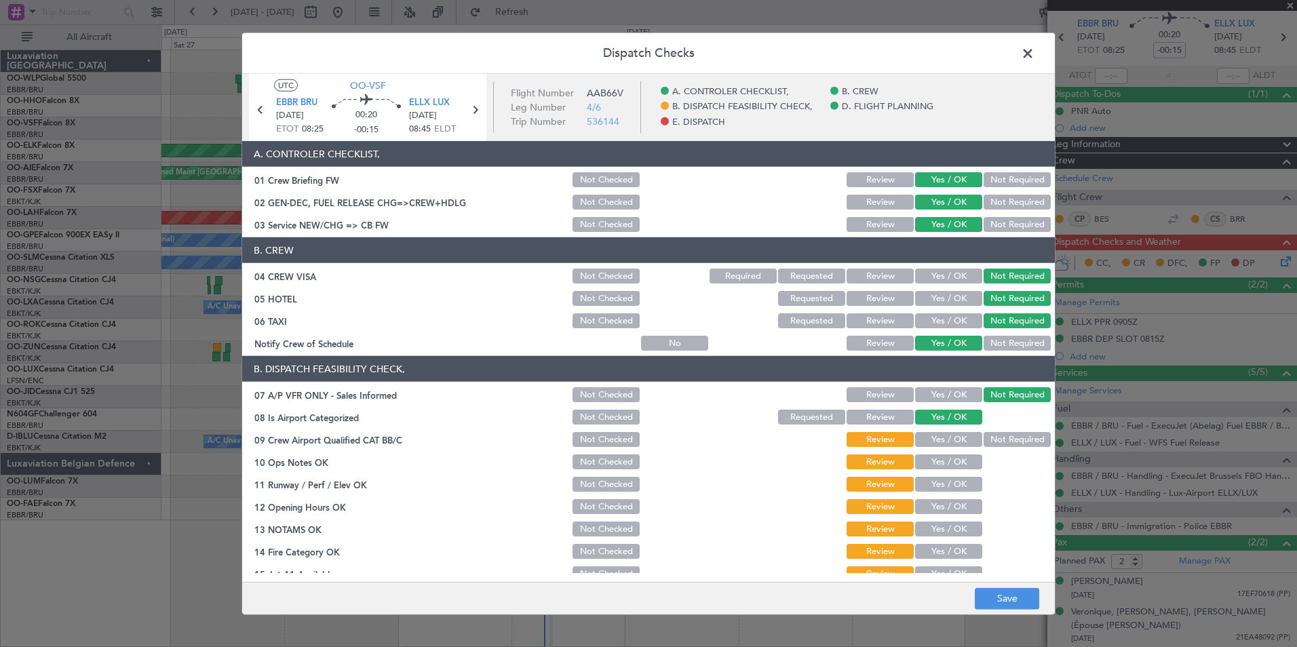
click at [938, 436] on button "Yes / OK" at bounding box center [948, 439] width 67 height 15
click at [938, 462] on button "Yes / OK" at bounding box center [948, 461] width 67 height 15
drag, startPoint x: 938, startPoint y: 484, endPoint x: 938, endPoint y: 503, distance: 19.0
click at [938, 488] on button "Yes / OK" at bounding box center [948, 484] width 67 height 15
click at [938, 506] on button "Yes / OK" at bounding box center [948, 506] width 67 height 15
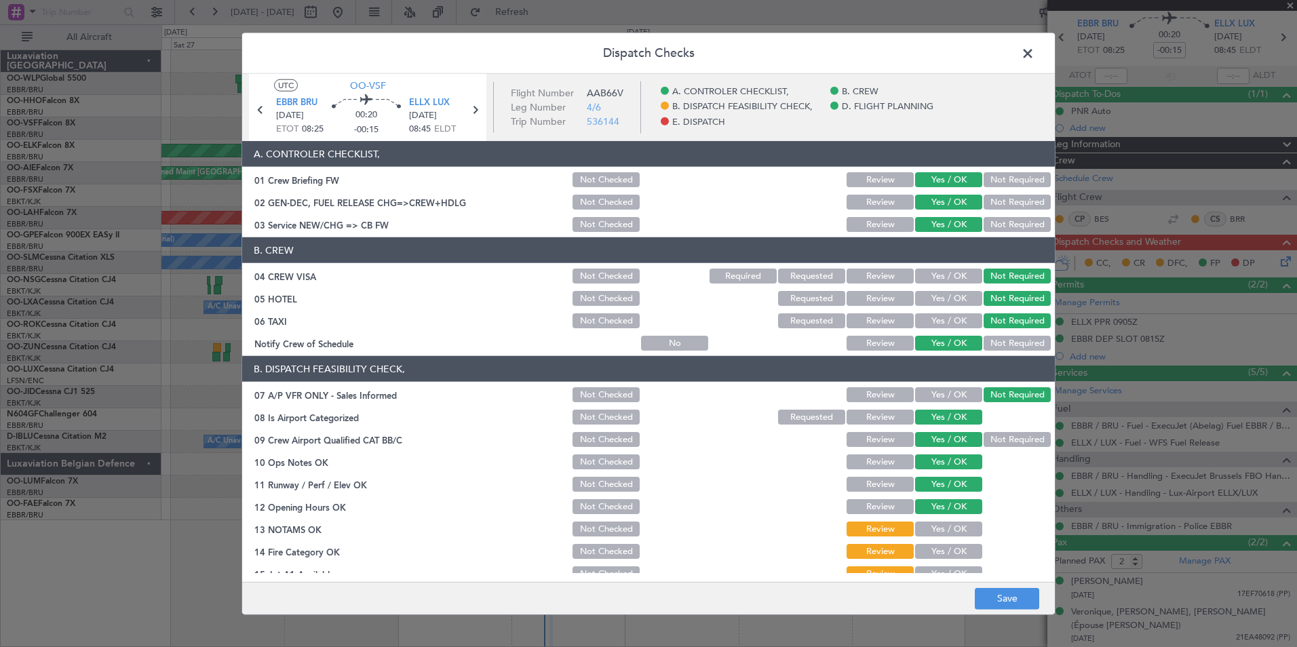
click at [936, 526] on section "B. DISPATCH FEASIBILITY CHECK, 07 A/P VFR ONLY - Sales Informed Not Checked Rev…" at bounding box center [648, 503] width 812 height 294
drag, startPoint x: 936, startPoint y: 528, endPoint x: 937, endPoint y: 541, distance: 13.6
click at [936, 534] on button "Yes / OK" at bounding box center [948, 528] width 67 height 15
click at [937, 556] on button "Yes / OK" at bounding box center [948, 551] width 67 height 15
click at [939, 571] on button "Yes / OK" at bounding box center [948, 573] width 67 height 15
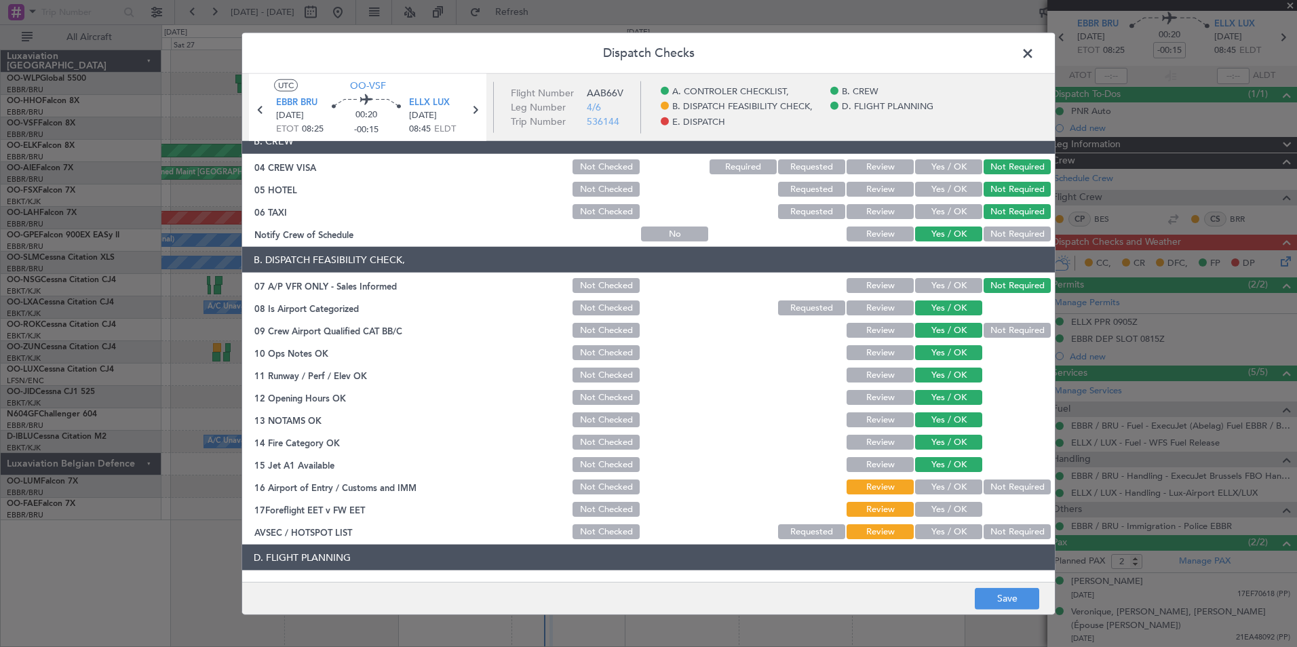
scroll to position [203, 0]
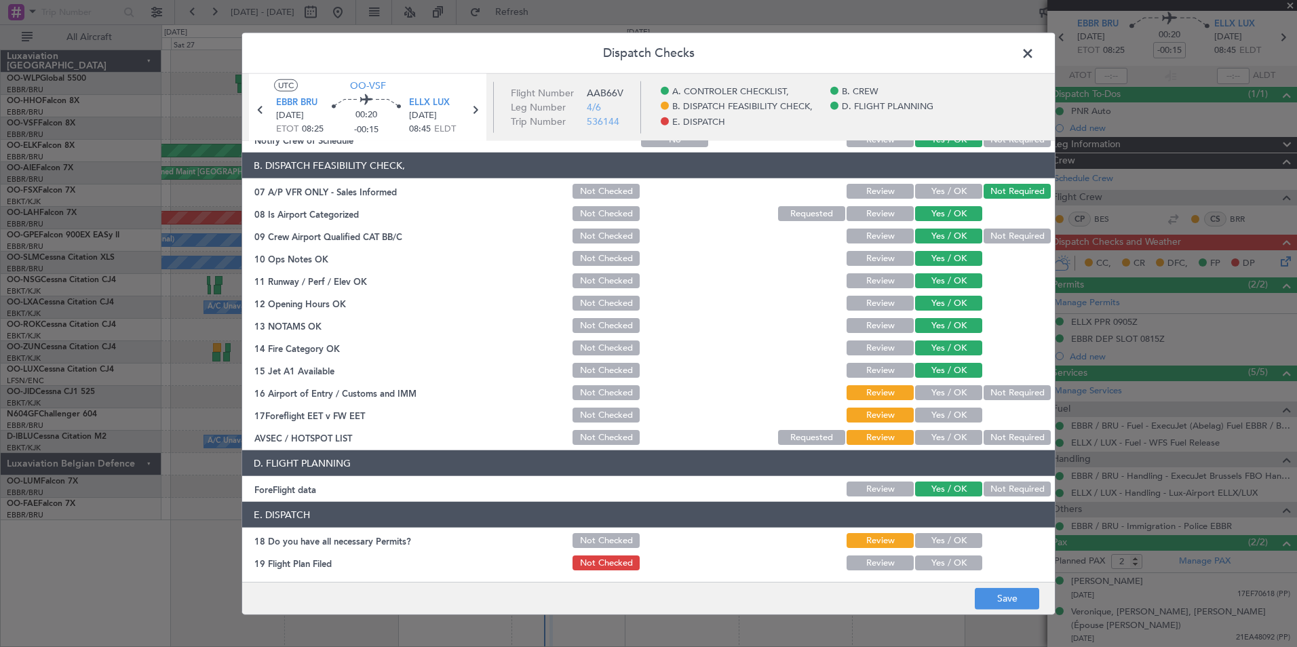
click at [939, 398] on button "Yes / OK" at bounding box center [948, 392] width 67 height 15
drag, startPoint x: 946, startPoint y: 399, endPoint x: 946, endPoint y: 423, distance: 23.7
click at [946, 411] on section "B. DISPATCH FEASIBILITY CHECK, 07 A/P VFR ONLY - Sales Informed Not Checked Rev…" at bounding box center [648, 300] width 812 height 294
click at [946, 423] on div "Yes / OK" at bounding box center [947, 415] width 68 height 19
click at [949, 418] on button "Yes / OK" at bounding box center [948, 415] width 67 height 15
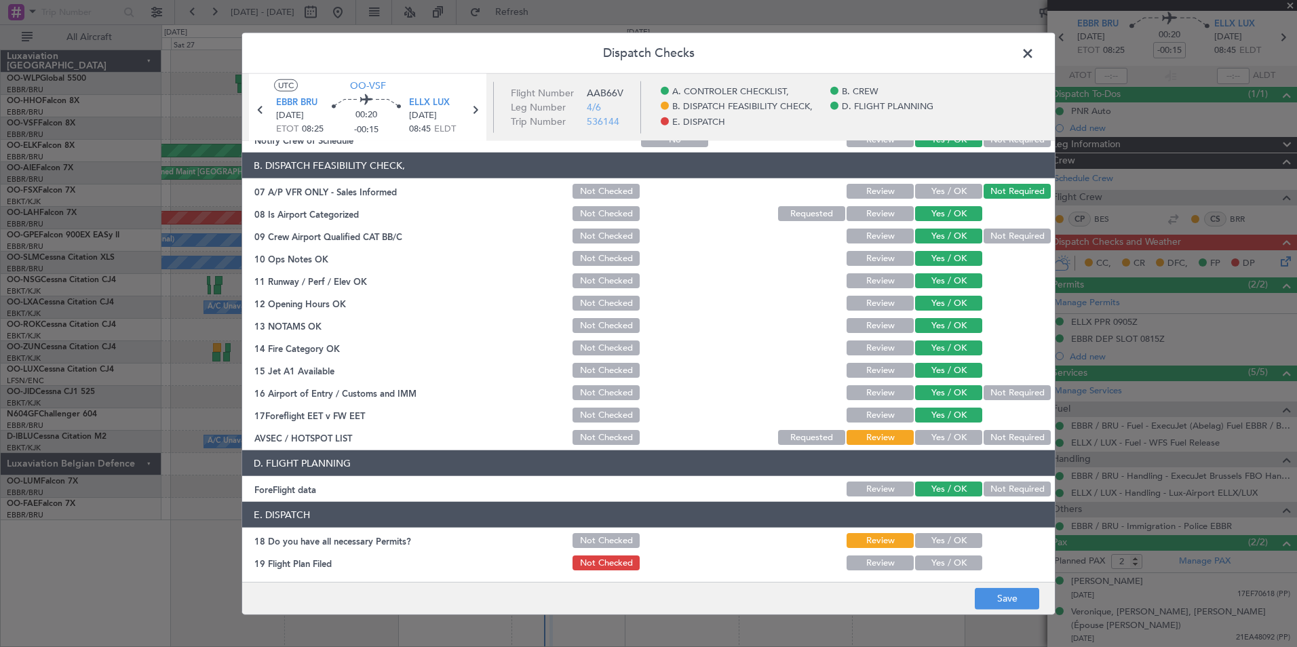
drag, startPoint x: 949, startPoint y: 439, endPoint x: 945, endPoint y: 470, distance: 30.7
click at [948, 439] on button "Yes / OK" at bounding box center [948, 437] width 67 height 15
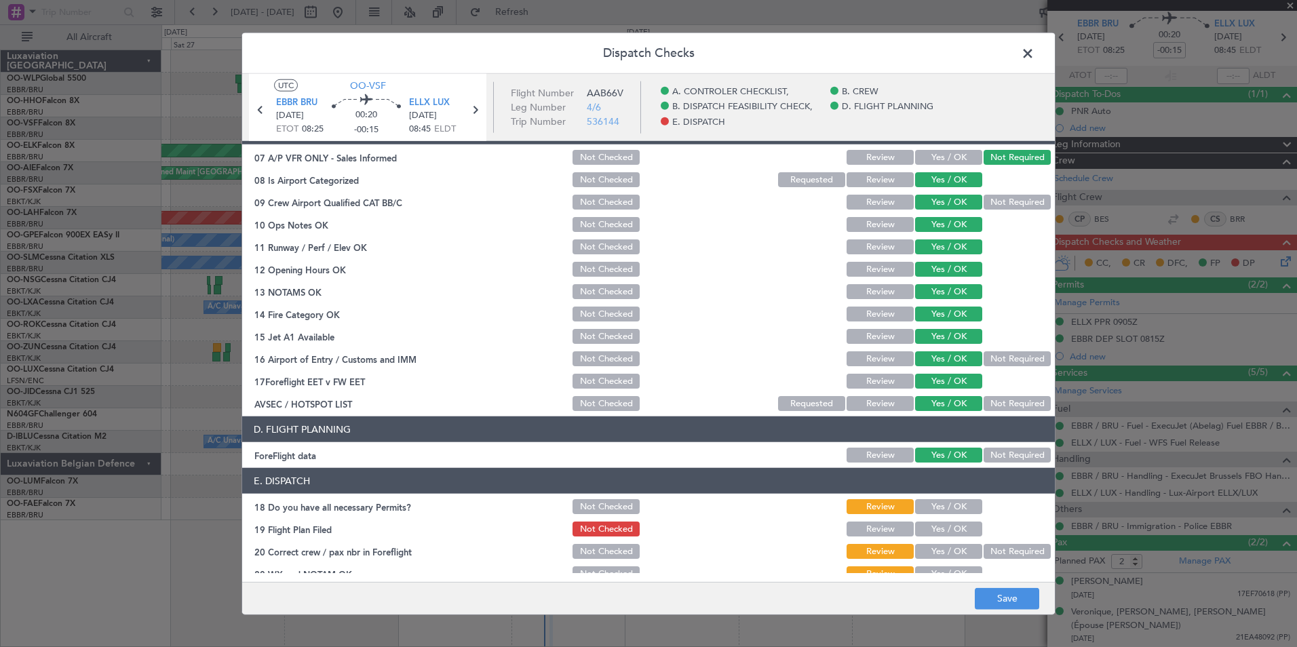
scroll to position [251, 0]
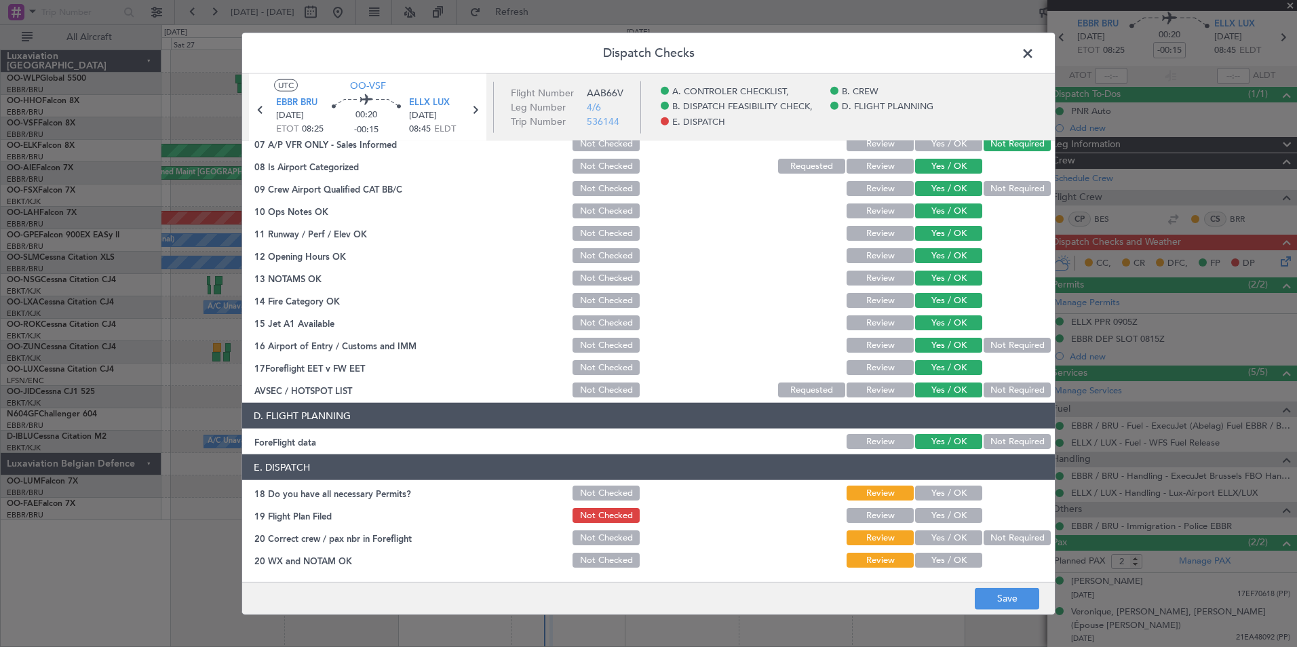
click at [940, 492] on button "Yes / OK" at bounding box center [948, 493] width 67 height 15
click at [942, 519] on button "Yes / OK" at bounding box center [948, 515] width 67 height 15
click at [941, 539] on button "Yes / OK" at bounding box center [948, 537] width 67 height 15
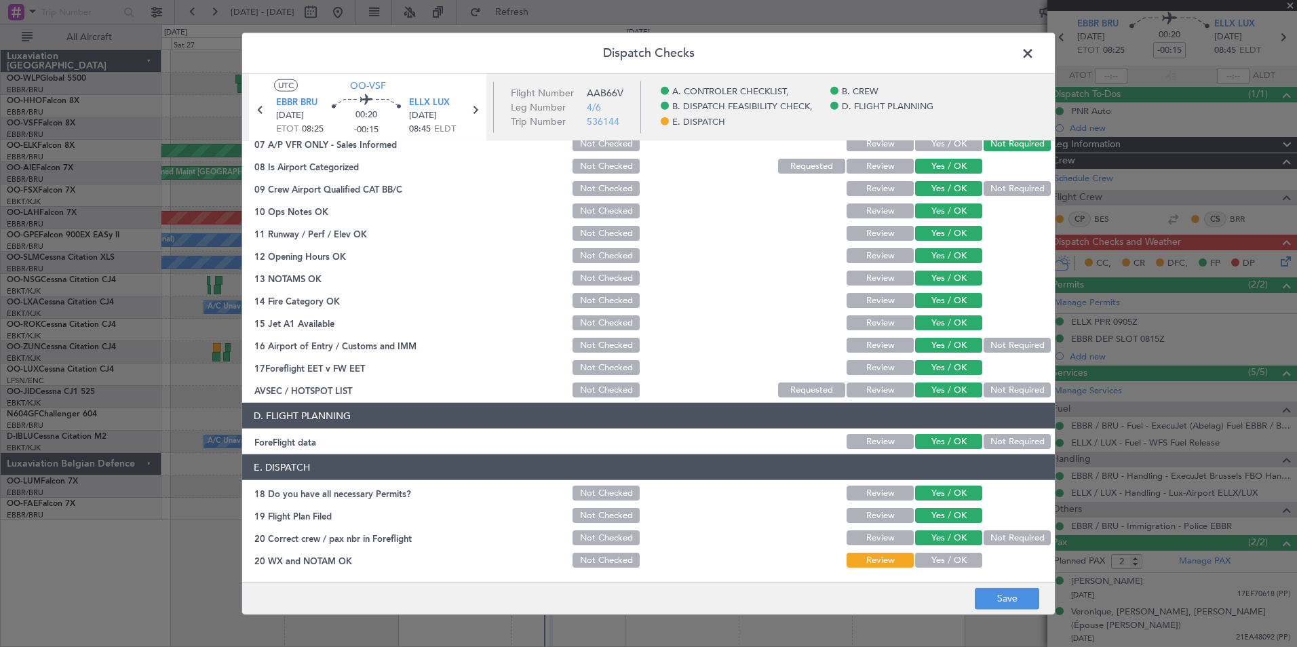
click at [940, 558] on button "Yes / OK" at bounding box center [948, 560] width 67 height 15
click at [1006, 610] on footer "Save" at bounding box center [648, 597] width 812 height 33
click at [1006, 600] on button "Save" at bounding box center [1006, 598] width 64 height 22
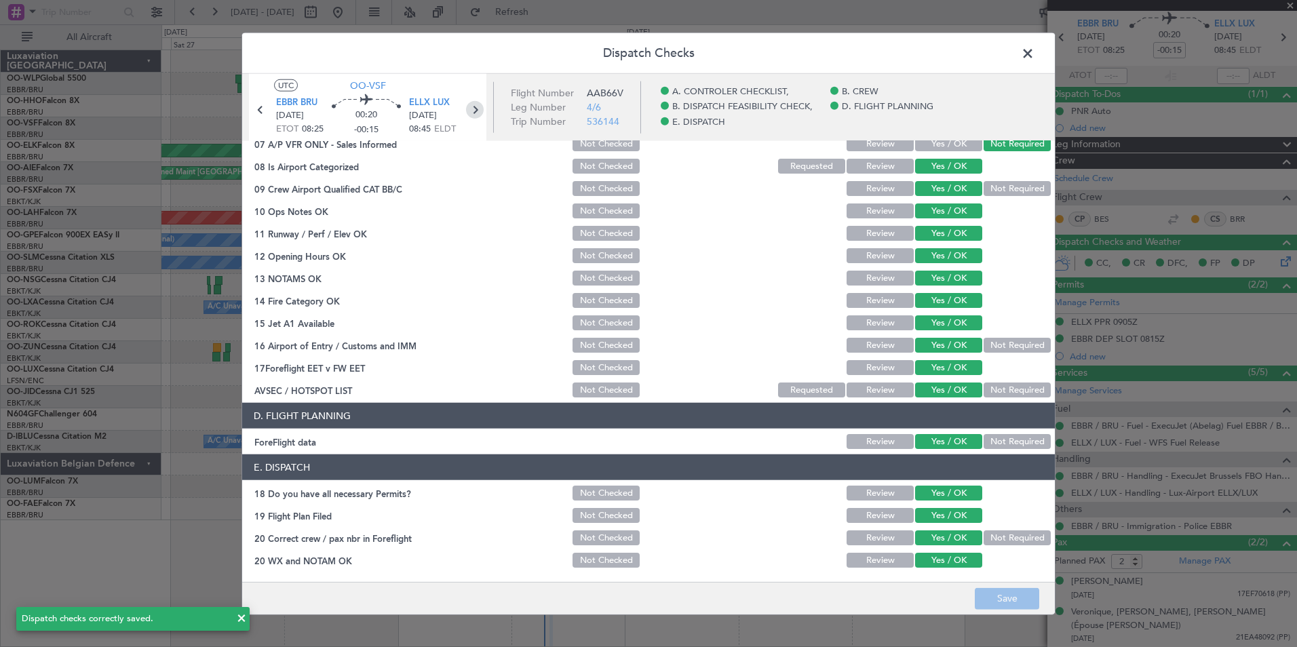
click at [474, 111] on icon at bounding box center [475, 110] width 18 height 18
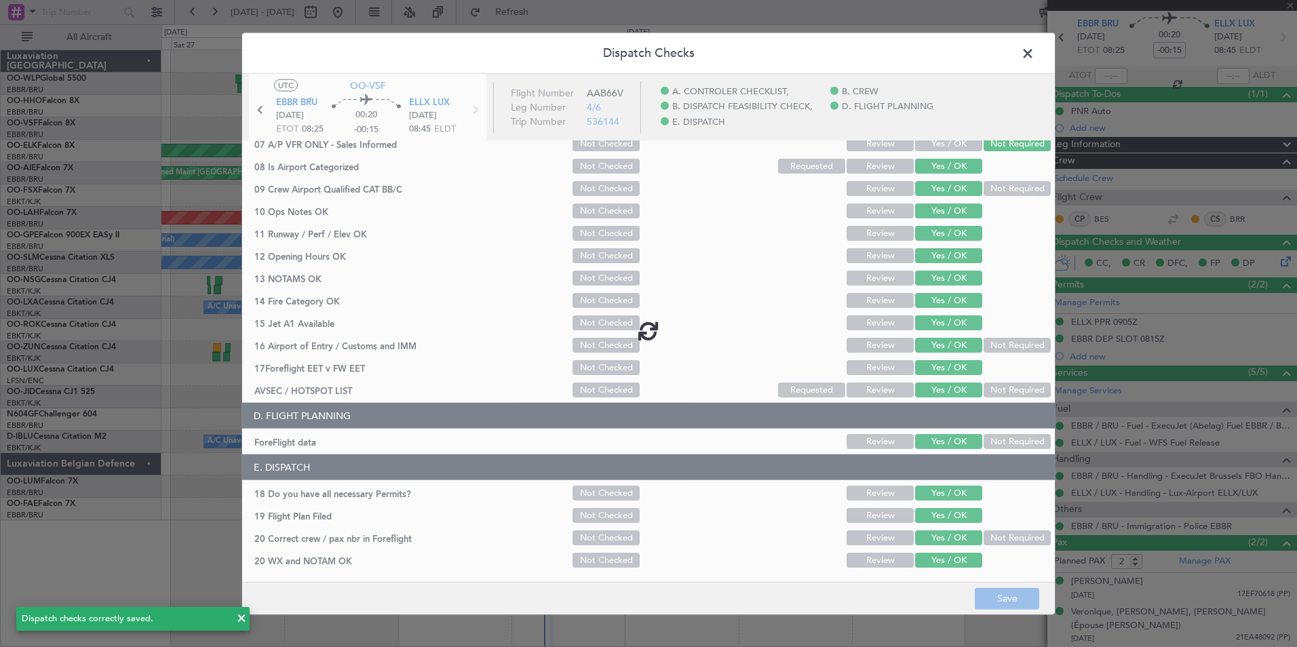
type input "+00:05"
type input "1"
type input "+00:05"
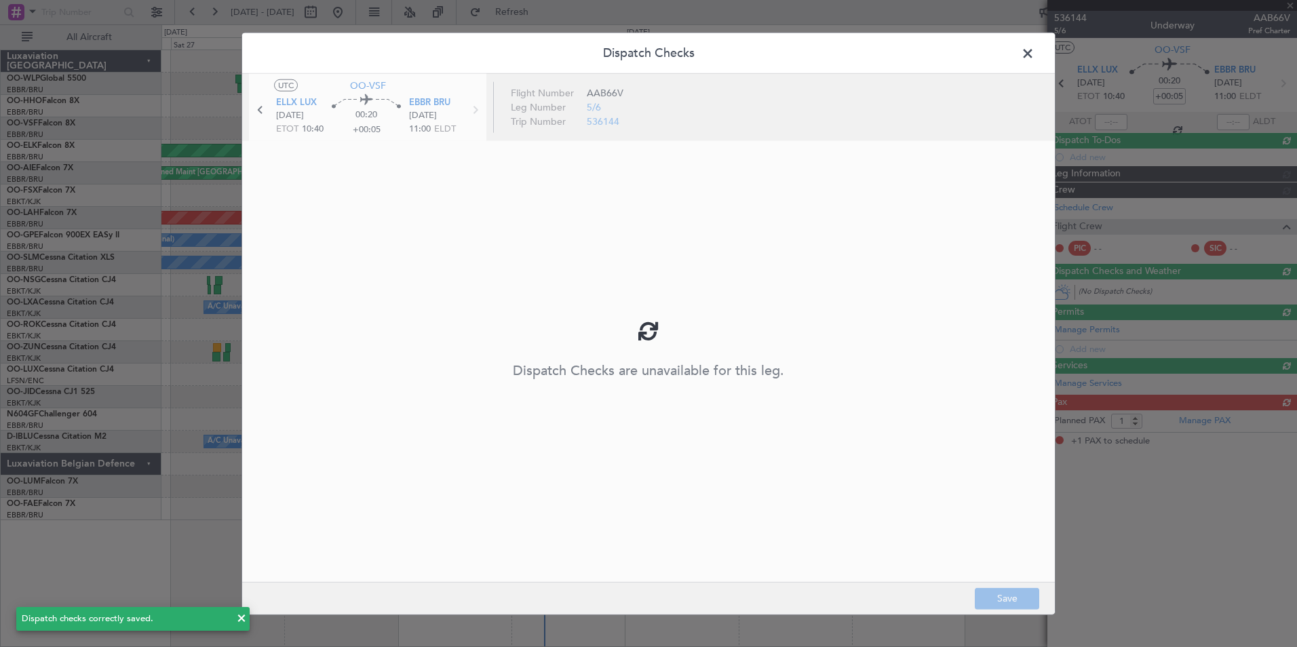
scroll to position [0, 0]
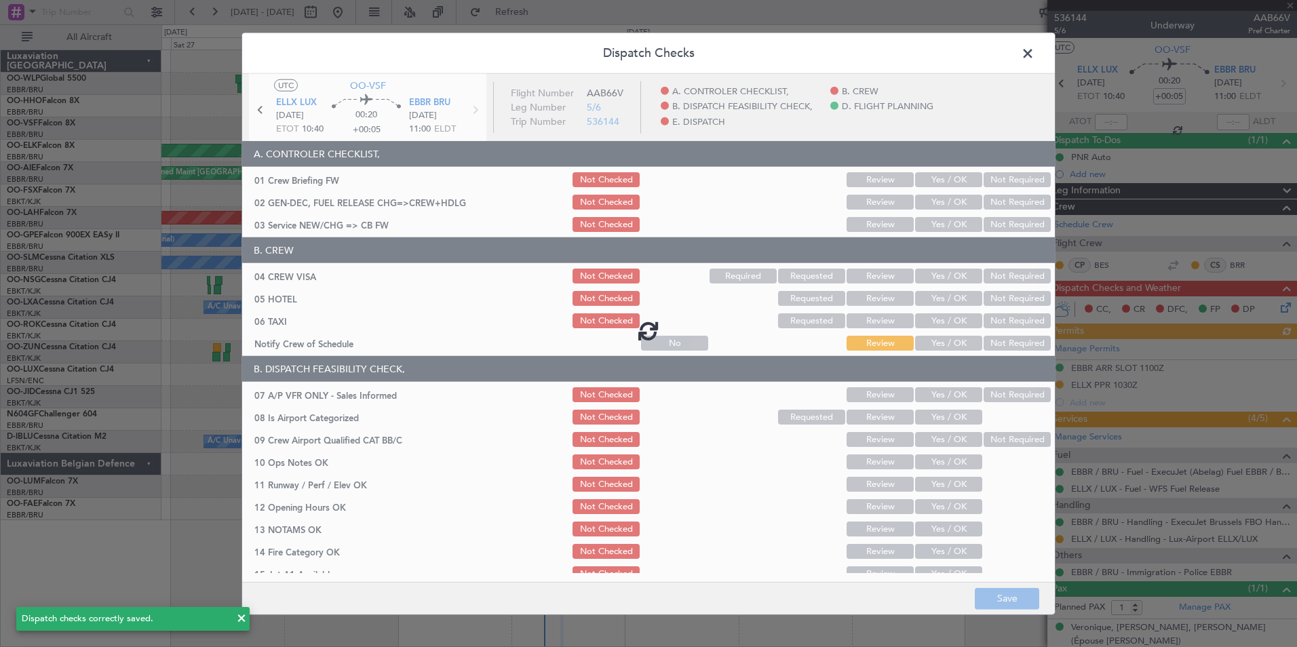
click at [944, 182] on div at bounding box center [648, 330] width 812 height 513
click at [930, 185] on div at bounding box center [648, 330] width 812 height 513
click at [930, 183] on div at bounding box center [648, 330] width 812 height 513
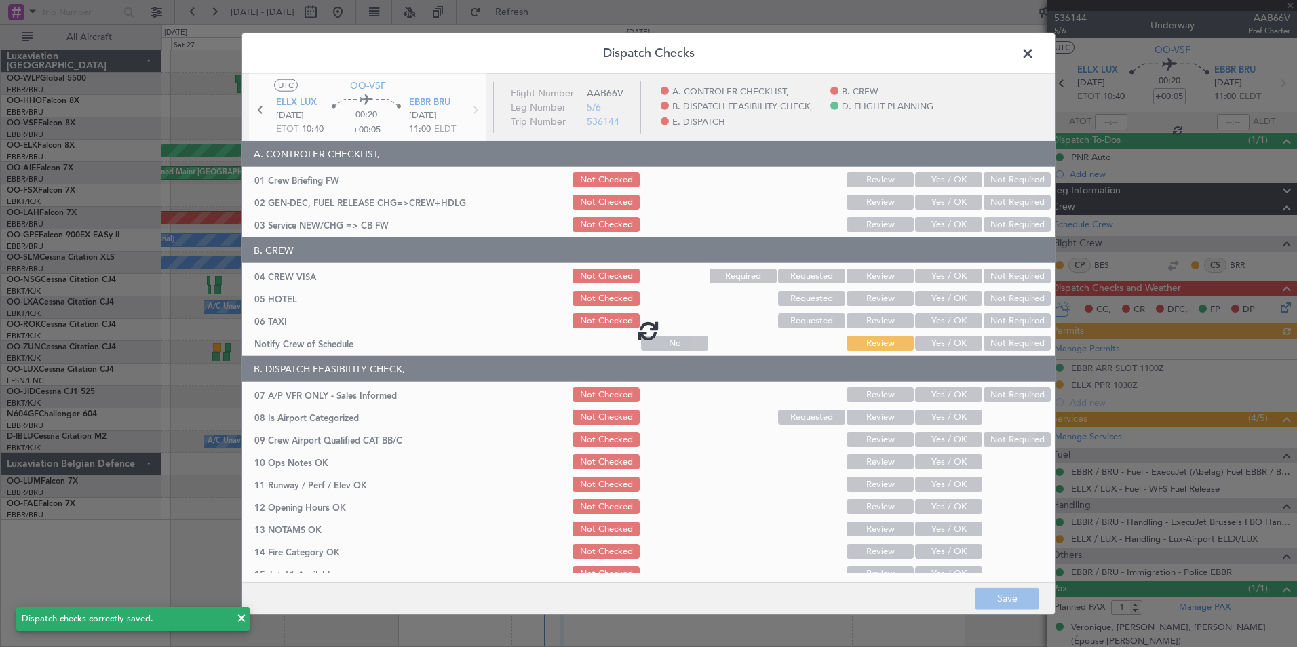
click at [930, 183] on div at bounding box center [648, 330] width 812 height 513
click at [930, 183] on button "Yes / OK" at bounding box center [948, 179] width 67 height 15
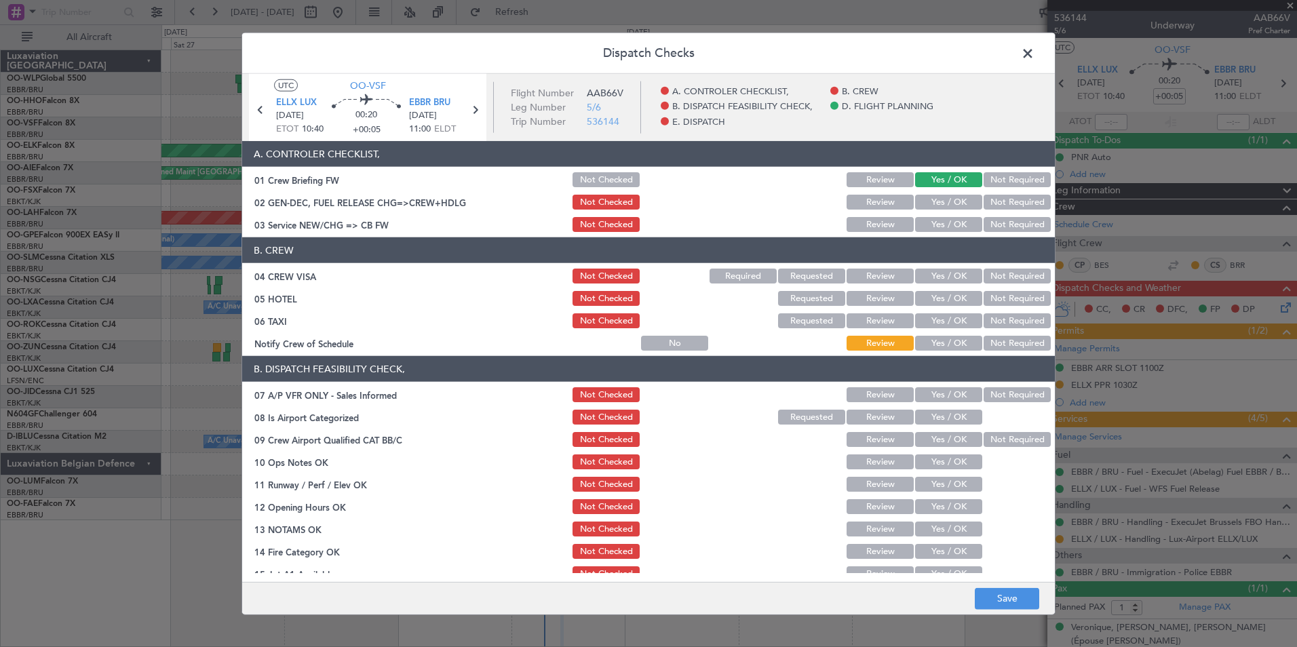
click at [930, 203] on button "Yes / OK" at bounding box center [948, 202] width 67 height 15
click at [935, 231] on button "Yes / OK" at bounding box center [948, 224] width 67 height 15
drag, startPoint x: 1033, startPoint y: 289, endPoint x: 1012, endPoint y: 275, distance: 25.4
click at [1031, 288] on section "B. CREW 04 CREW VISA Not Checked Required Requested Review Yes / OK Not Require…" at bounding box center [648, 294] width 812 height 115
drag, startPoint x: 1012, startPoint y: 275, endPoint x: 1004, endPoint y: 301, distance: 27.7
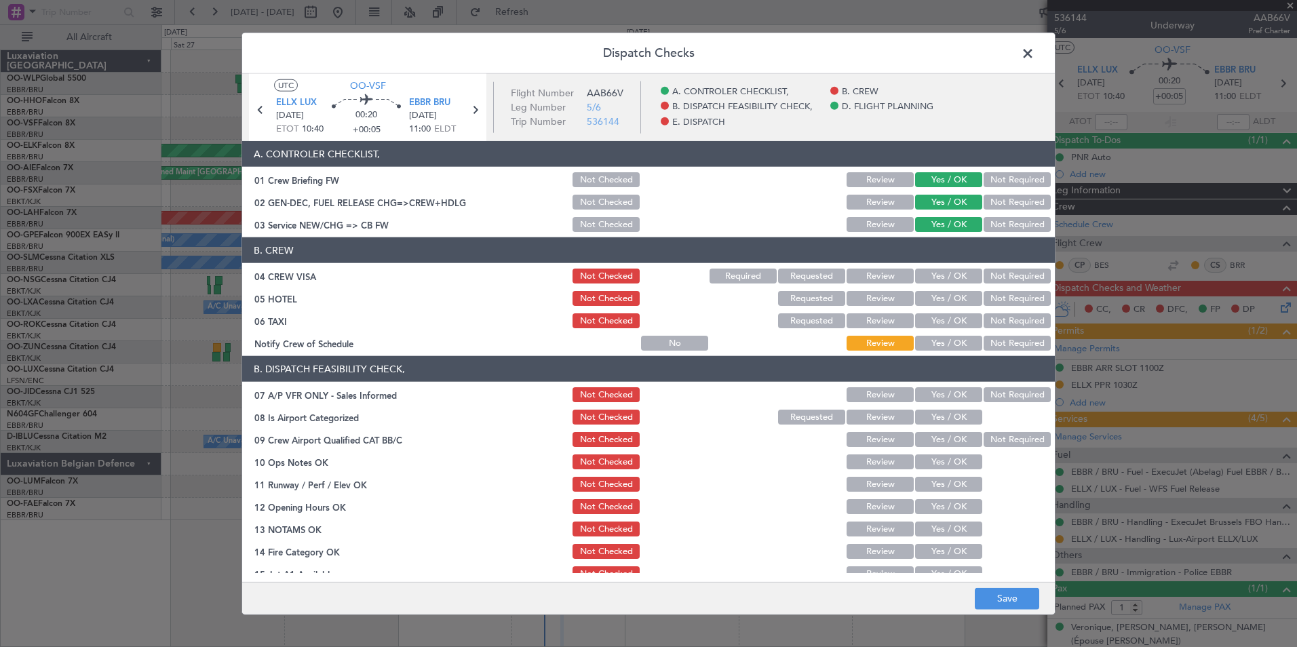
click at [1012, 275] on button "Not Required" at bounding box center [1016, 276] width 67 height 15
drag, startPoint x: 1004, startPoint y: 303, endPoint x: 1001, endPoint y: 313, distance: 10.1
click at [1004, 304] on button "Not Required" at bounding box center [1016, 298] width 67 height 15
click at [998, 321] on button "Not Required" at bounding box center [1016, 320] width 67 height 15
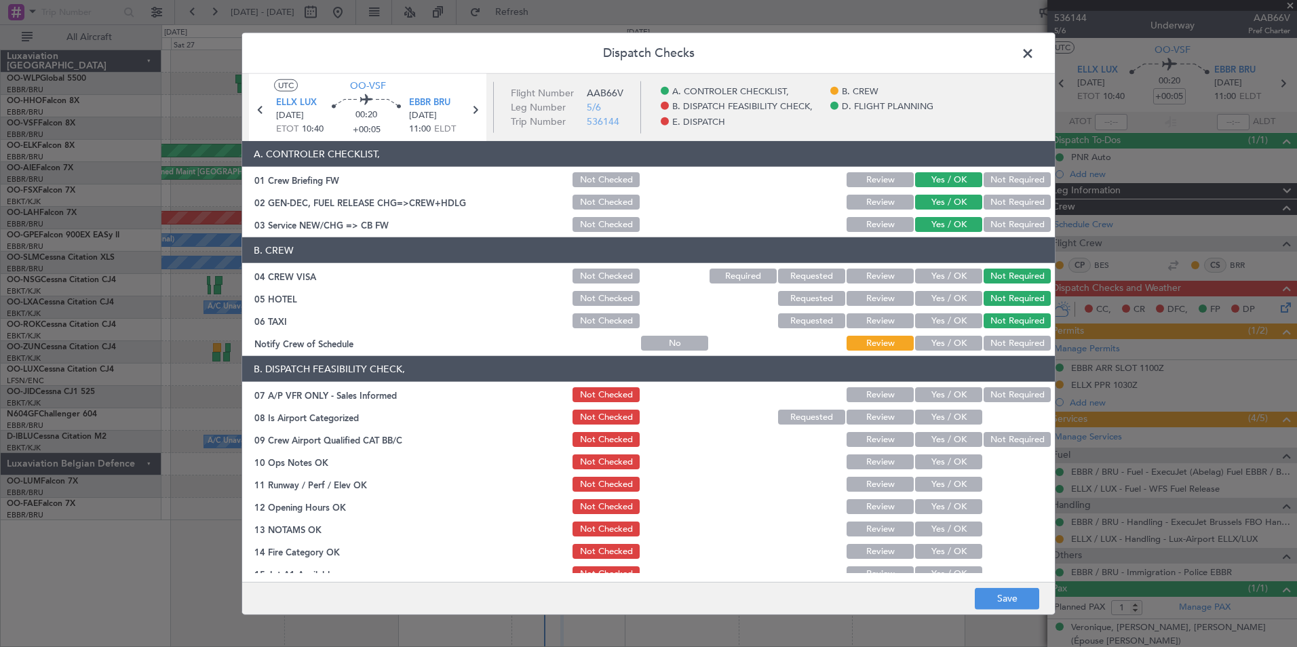
click at [937, 344] on button "Yes / OK" at bounding box center [948, 343] width 67 height 15
click at [1002, 401] on button "Not Required" at bounding box center [1016, 394] width 67 height 15
click at [934, 418] on button "Yes / OK" at bounding box center [948, 417] width 67 height 15
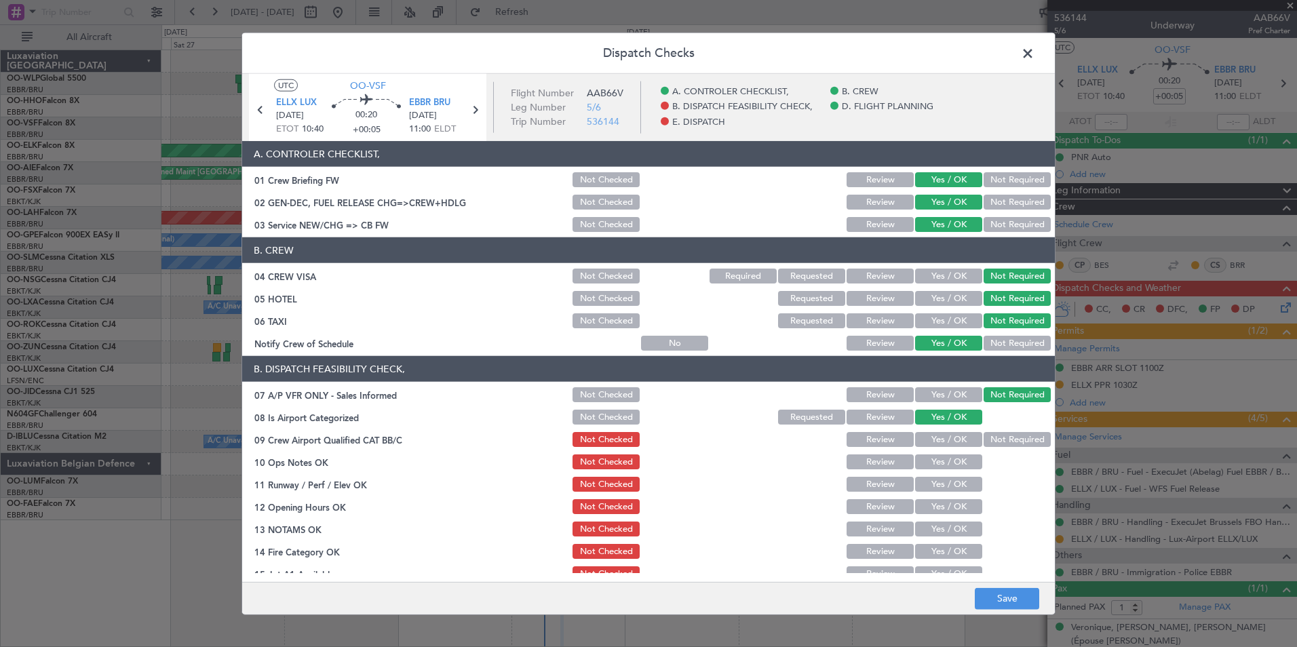
click at [935, 448] on div "Yes / OK" at bounding box center [947, 439] width 68 height 19
click at [930, 437] on button "Yes / OK" at bounding box center [948, 439] width 67 height 15
click at [932, 458] on button "Yes / OK" at bounding box center [948, 461] width 67 height 15
click at [932, 481] on button "Yes / OK" at bounding box center [948, 484] width 67 height 15
drag, startPoint x: 926, startPoint y: 513, endPoint x: 920, endPoint y: 519, distance: 8.6
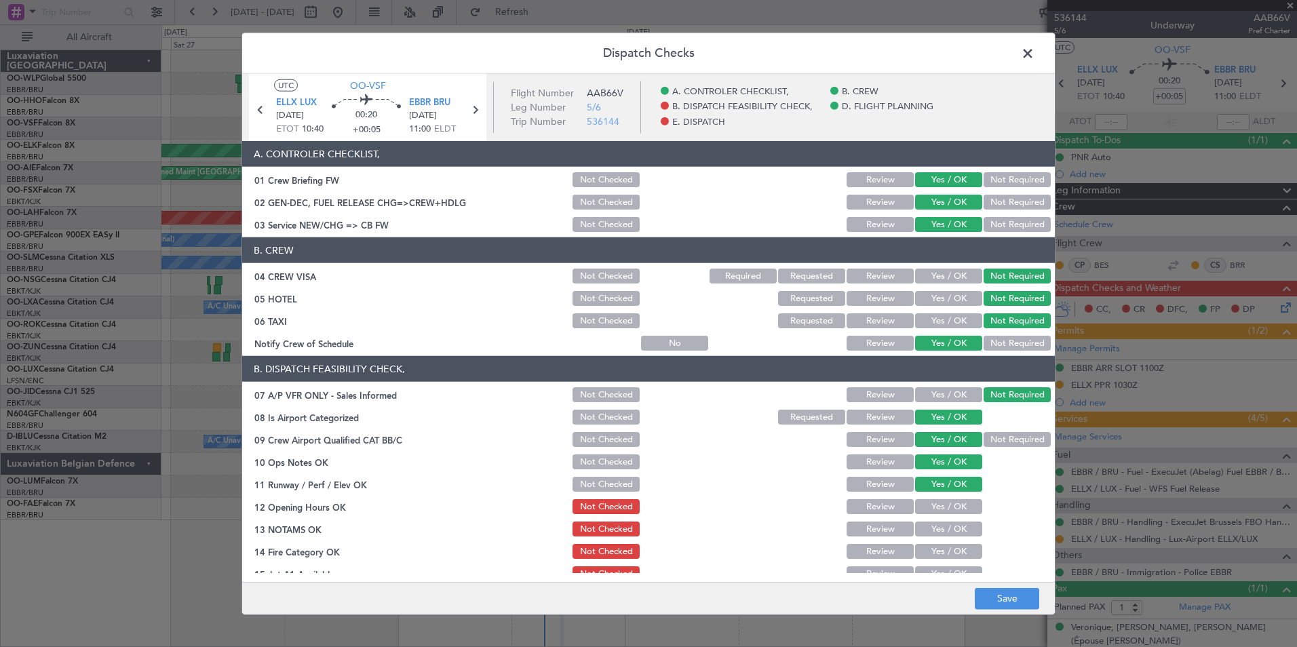
click at [926, 516] on section "B. DISPATCH FEASIBILITY CHECK, 07 A/P VFR ONLY - Sales Informed Not Checked Rev…" at bounding box center [648, 503] width 812 height 294
click at [915, 532] on button "Yes / OK" at bounding box center [948, 528] width 67 height 15
click at [924, 518] on section "B. DISPATCH FEASIBILITY CHECK, 07 A/P VFR ONLY - Sales Informed Not Checked Rev…" at bounding box center [648, 503] width 812 height 294
click at [930, 500] on button "Yes / OK" at bounding box center [948, 506] width 67 height 15
click at [925, 559] on div "Yes / OK" at bounding box center [947, 551] width 68 height 19
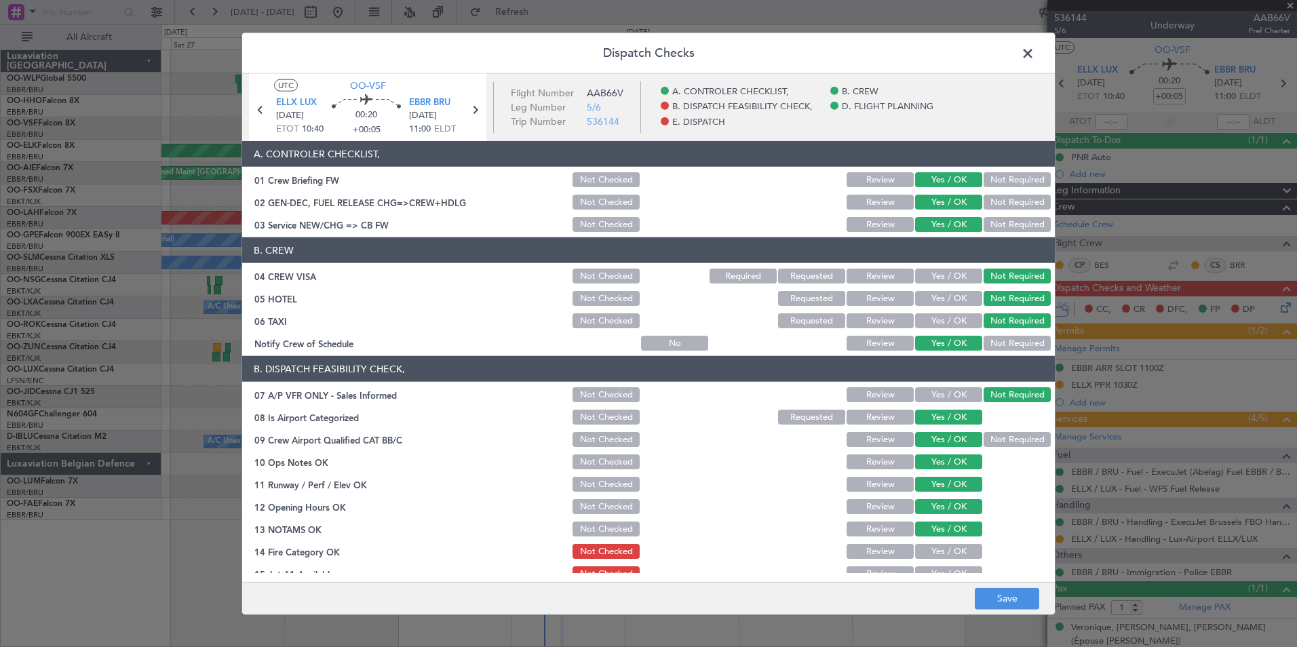
click at [930, 545] on div "Yes / OK" at bounding box center [947, 551] width 68 height 19
click at [930, 547] on button "Yes / OK" at bounding box center [948, 551] width 67 height 15
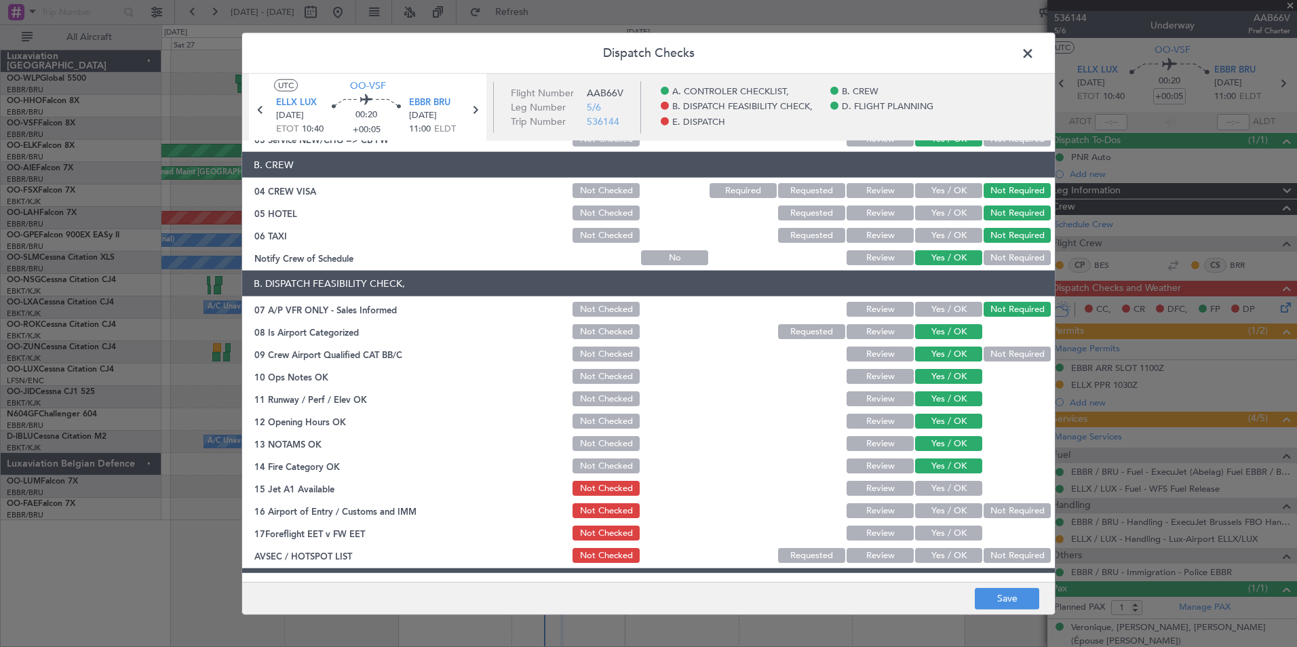
scroll to position [203, 0]
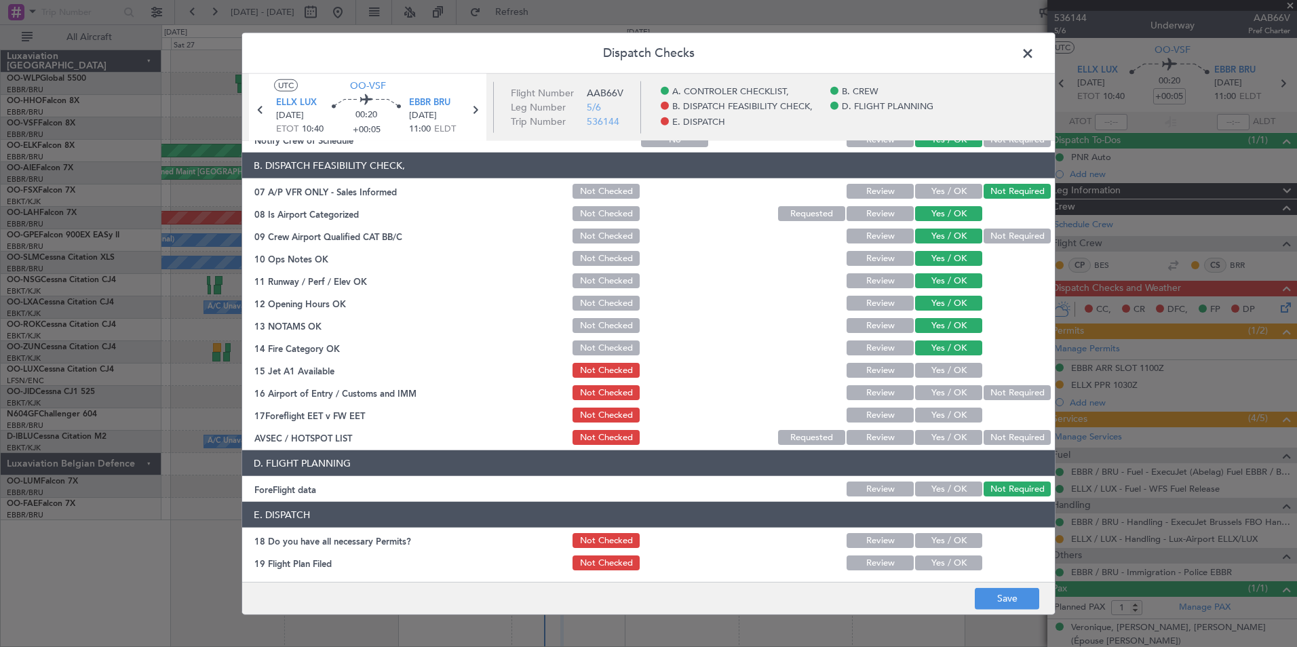
click at [934, 361] on div "Yes / OK" at bounding box center [947, 370] width 68 height 19
click at [939, 375] on button "Yes / OK" at bounding box center [948, 370] width 67 height 15
click at [1002, 395] on button "Not Required" at bounding box center [1016, 392] width 67 height 15
click at [951, 419] on button "Yes / OK" at bounding box center [948, 415] width 67 height 15
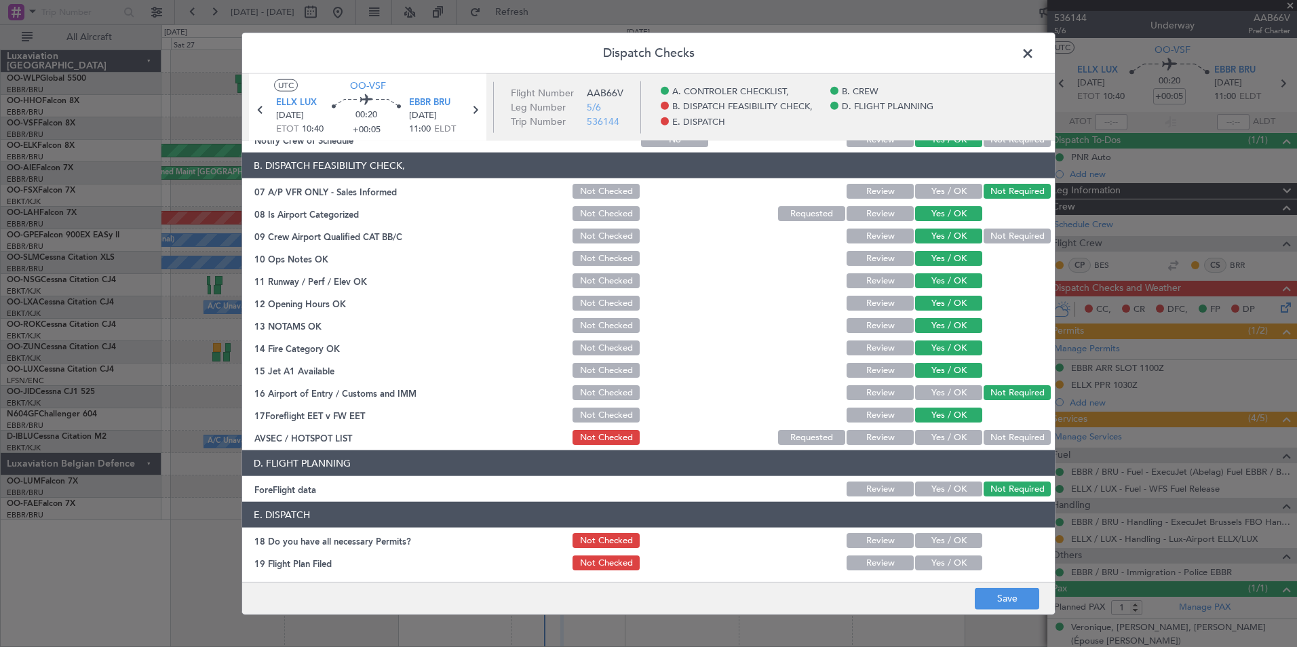
click at [997, 437] on button "Not Required" at bounding box center [1016, 437] width 67 height 15
click at [934, 539] on button "Yes / OK" at bounding box center [948, 540] width 67 height 15
click at [938, 565] on button "Yes / OK" at bounding box center [948, 562] width 67 height 15
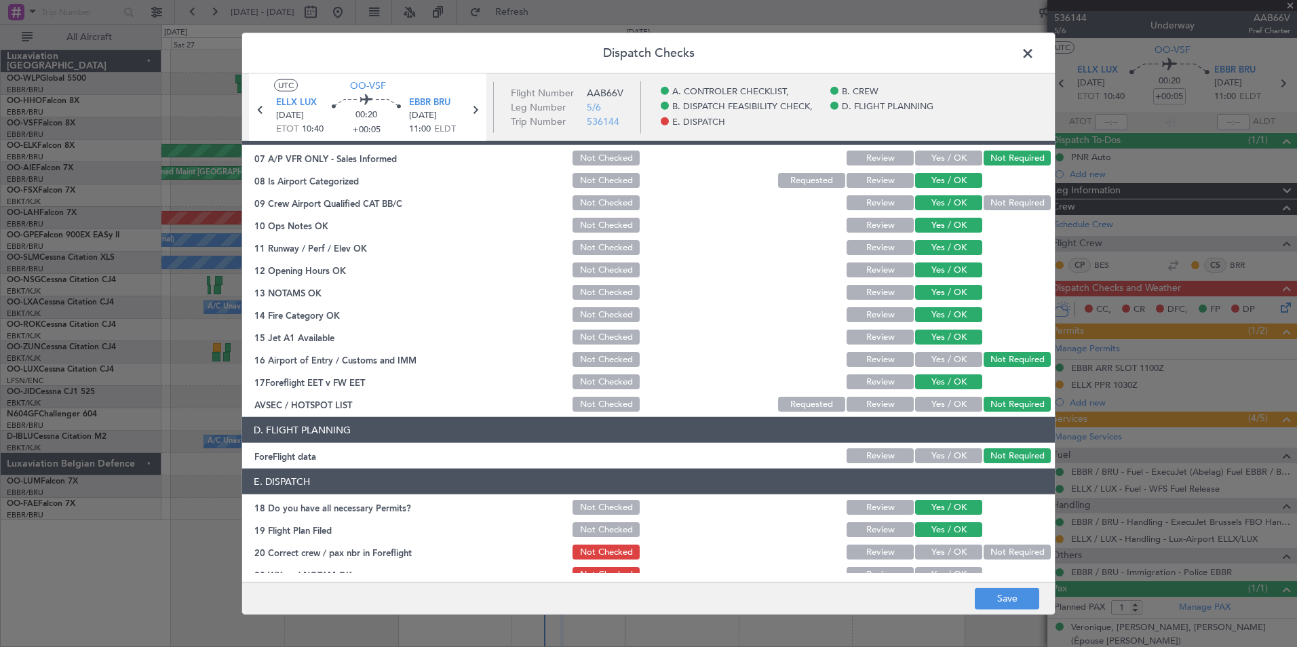
scroll to position [251, 0]
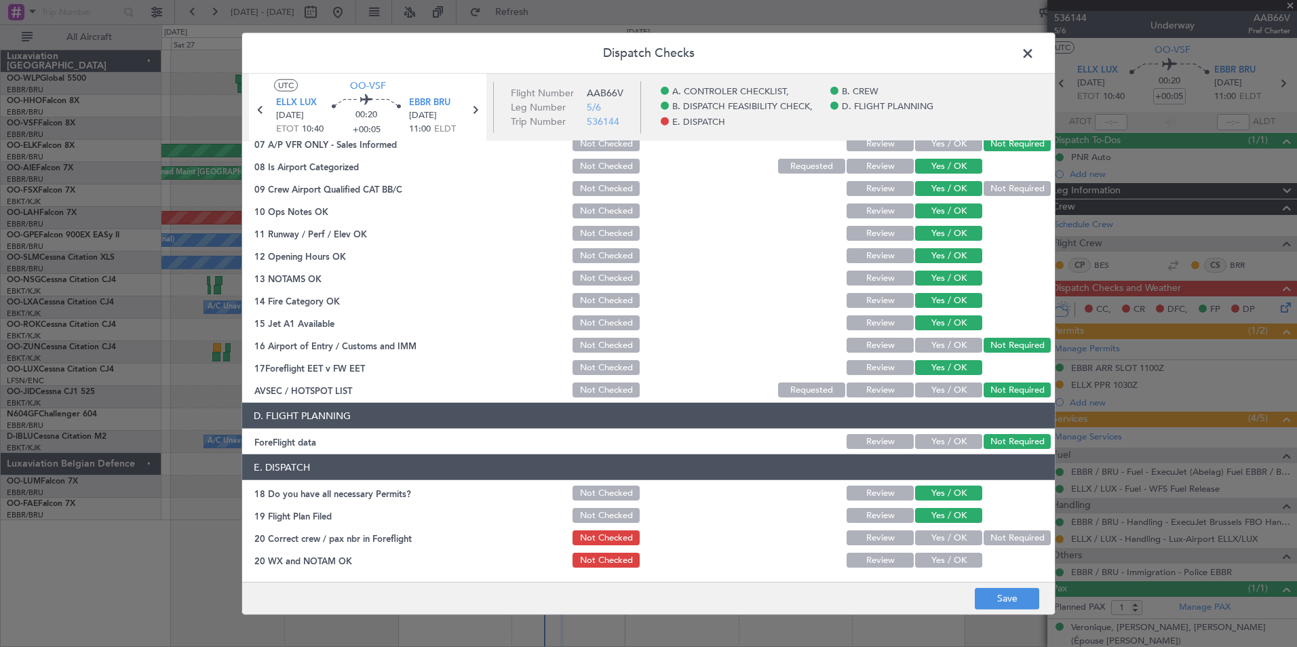
click at [926, 540] on button "Yes / OK" at bounding box center [948, 537] width 67 height 15
drag, startPoint x: 930, startPoint y: 555, endPoint x: 941, endPoint y: 567, distance: 15.8
click at [930, 556] on button "Yes / OK" at bounding box center [948, 560] width 67 height 15
click at [1001, 589] on button "Save" at bounding box center [1006, 598] width 64 height 22
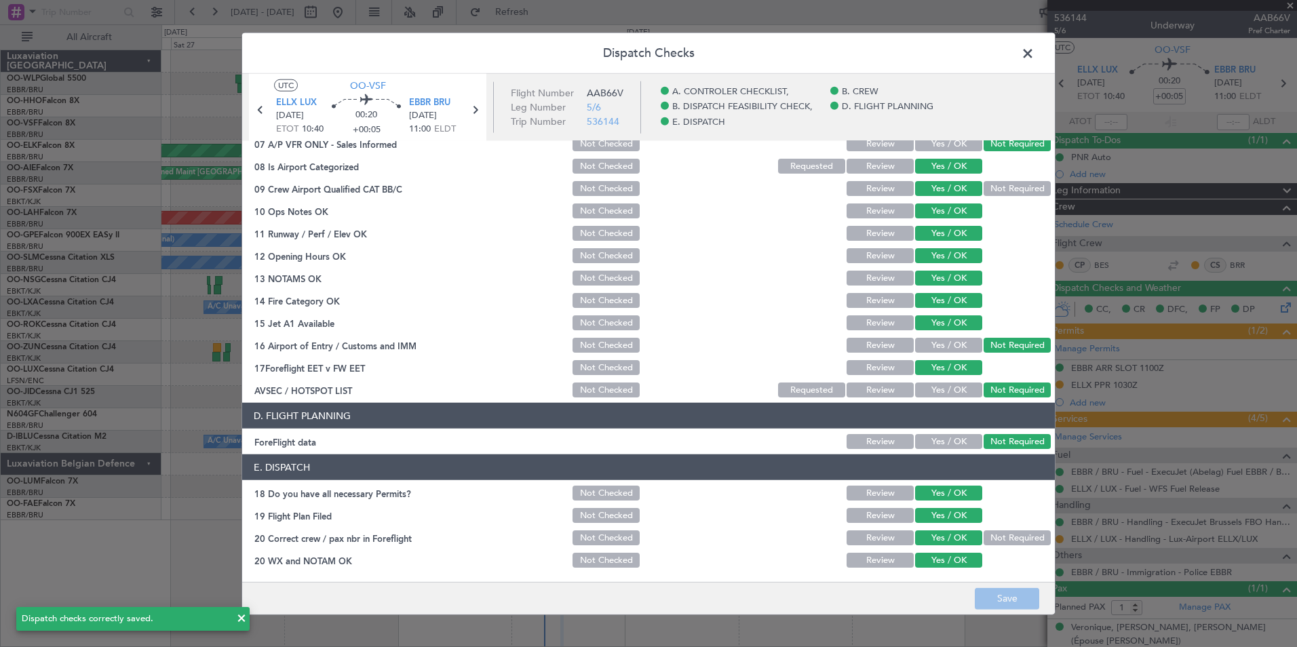
click at [1034, 54] on span at bounding box center [1034, 56] width 0 height 27
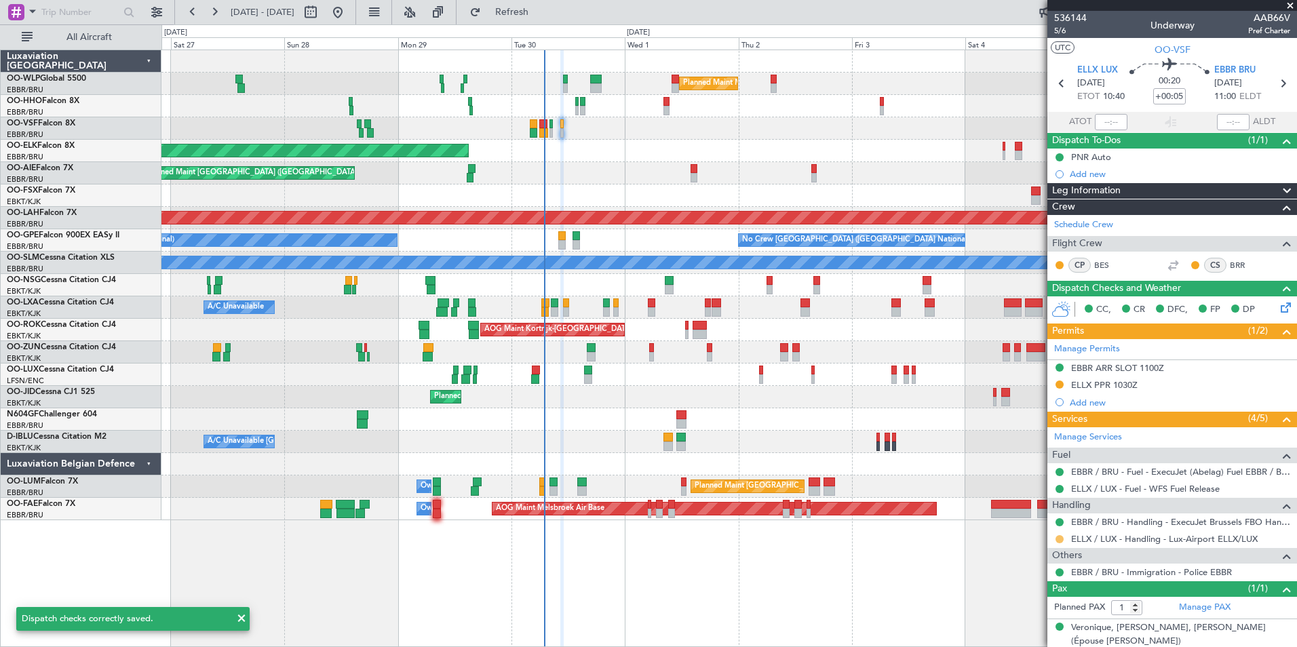
click at [1061, 539] on button at bounding box center [1059, 539] width 8 height 8
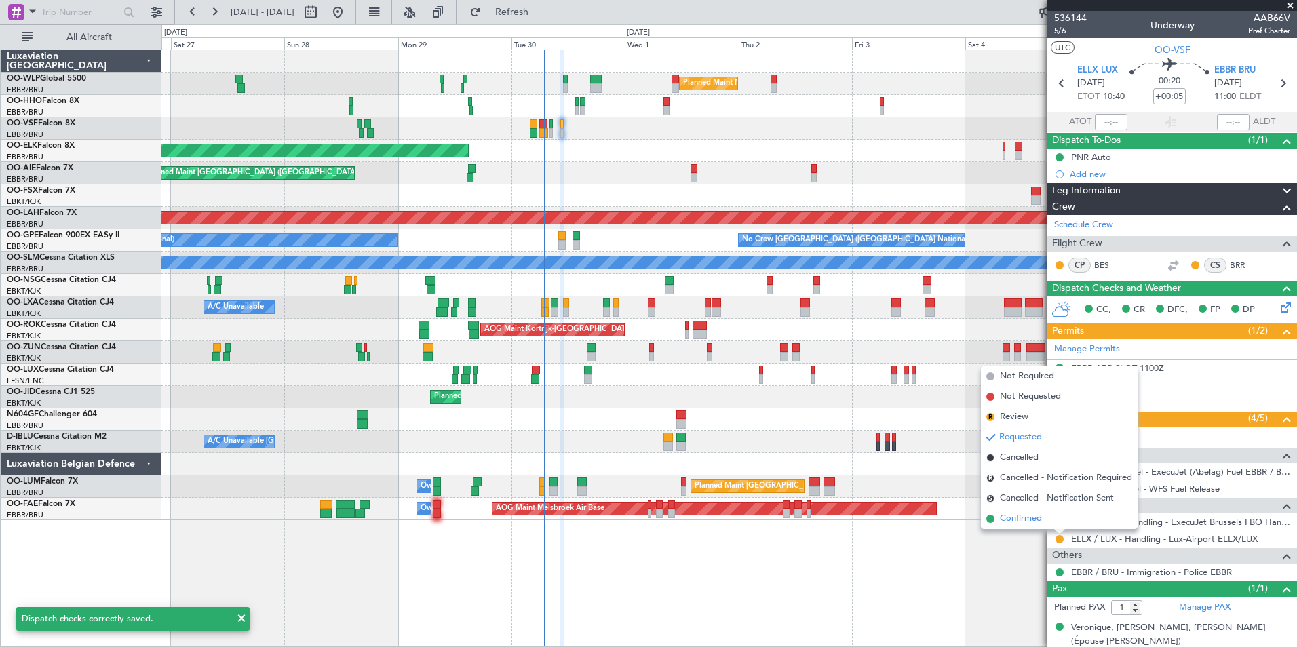
click at [1038, 521] on span "Confirmed" at bounding box center [1021, 519] width 42 height 14
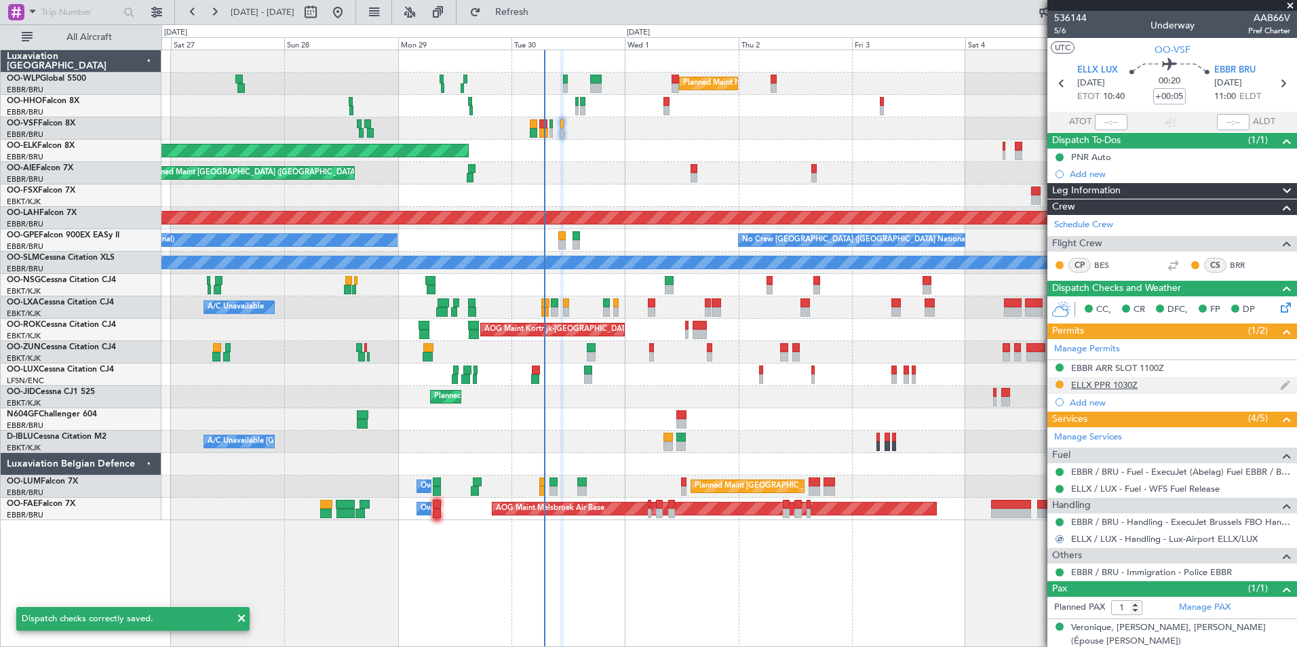
click at [1138, 383] on div "ELLX PPR 1030Z" at bounding box center [1172, 385] width 250 height 17
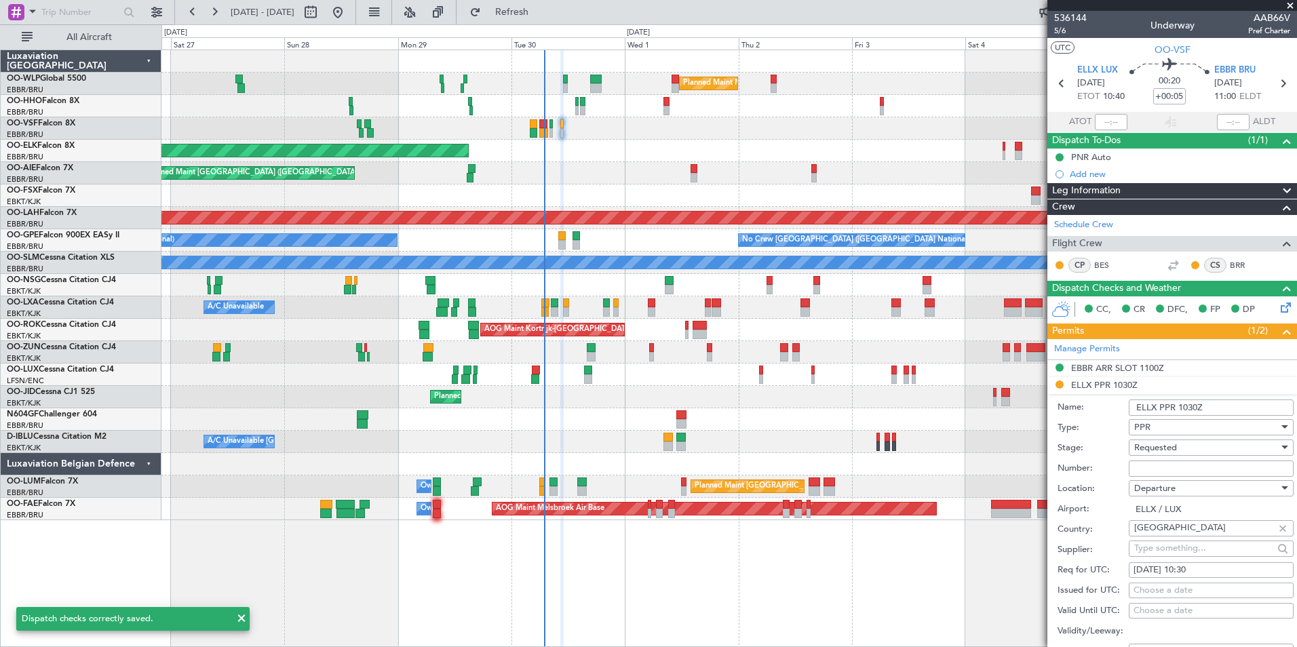
click at [1162, 471] on input "Number:" at bounding box center [1210, 468] width 165 height 16
paste input "67479"
type input "67479"
click at [1156, 441] on span "Requested" at bounding box center [1155, 447] width 43 height 12
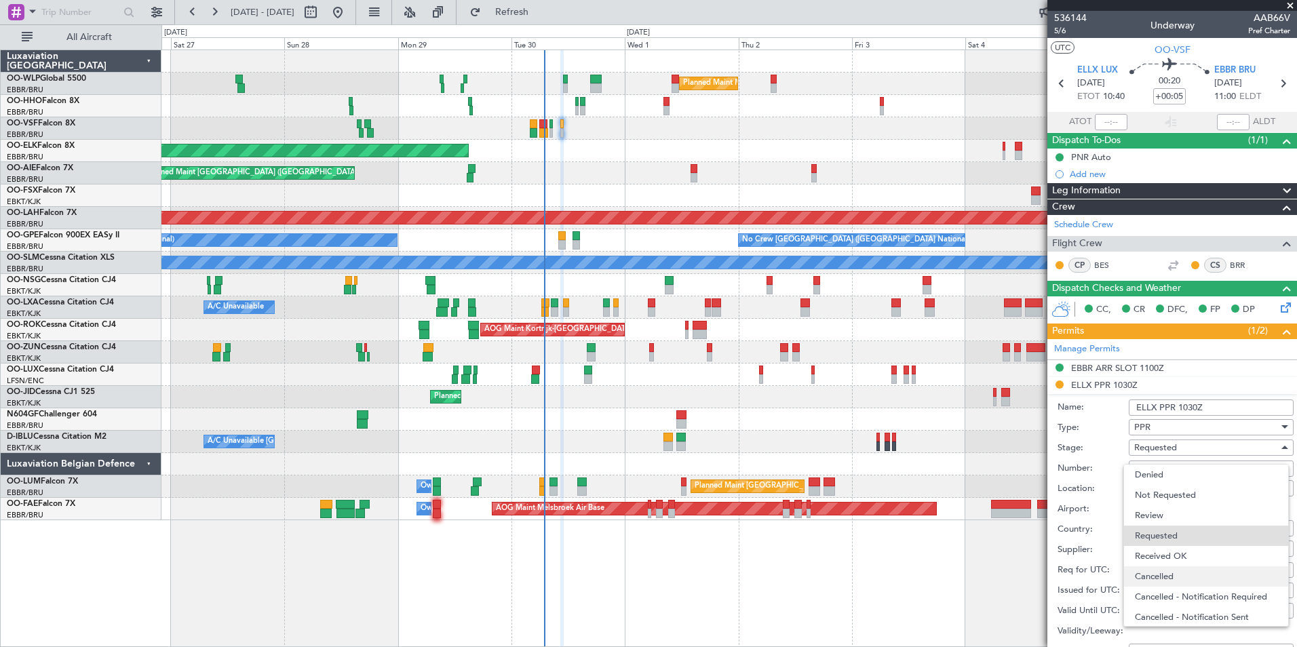
scroll to position [6, 0]
drag, startPoint x: 1162, startPoint y: 553, endPoint x: 1173, endPoint y: 530, distance: 24.9
click at [1162, 551] on span "Received OK" at bounding box center [1206, 550] width 142 height 20
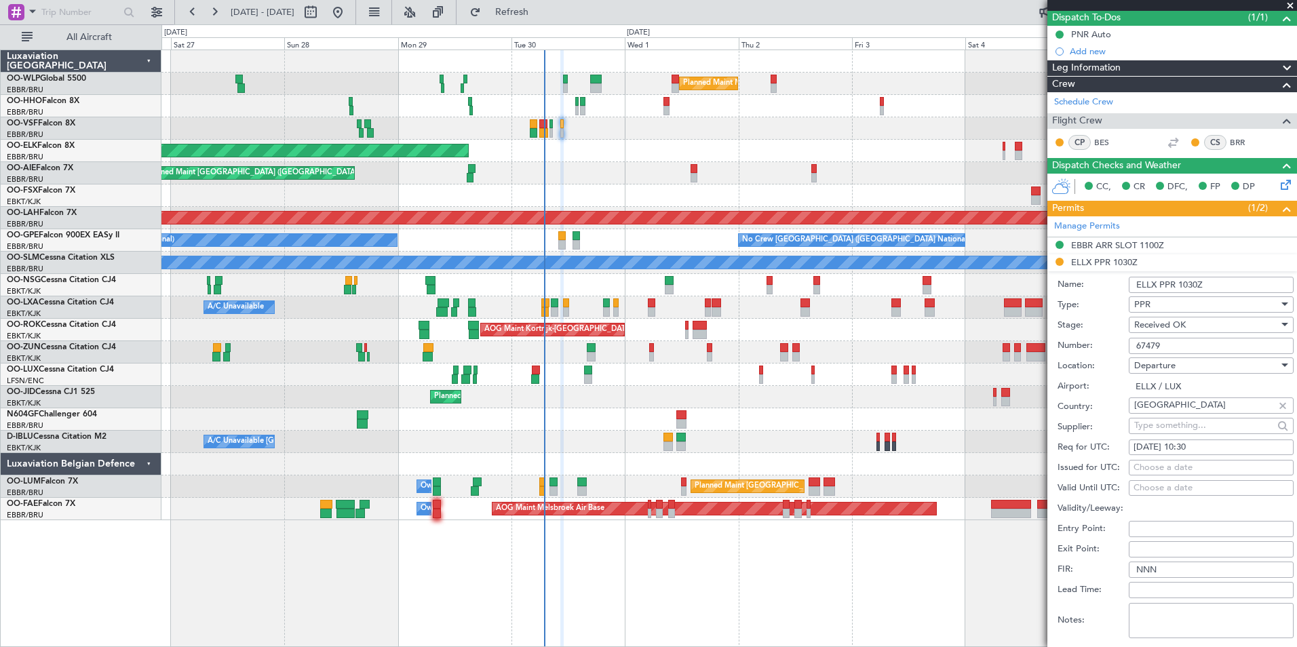
scroll to position [339, 0]
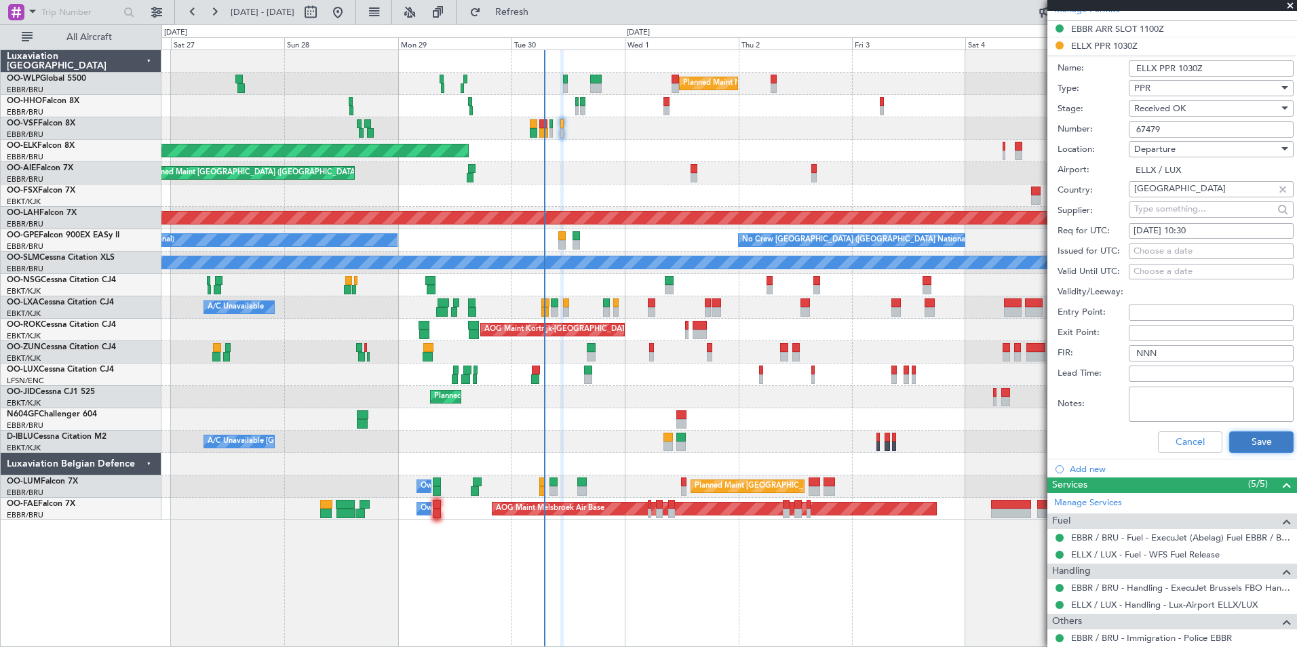
click at [1246, 441] on button "Save" at bounding box center [1261, 442] width 64 height 22
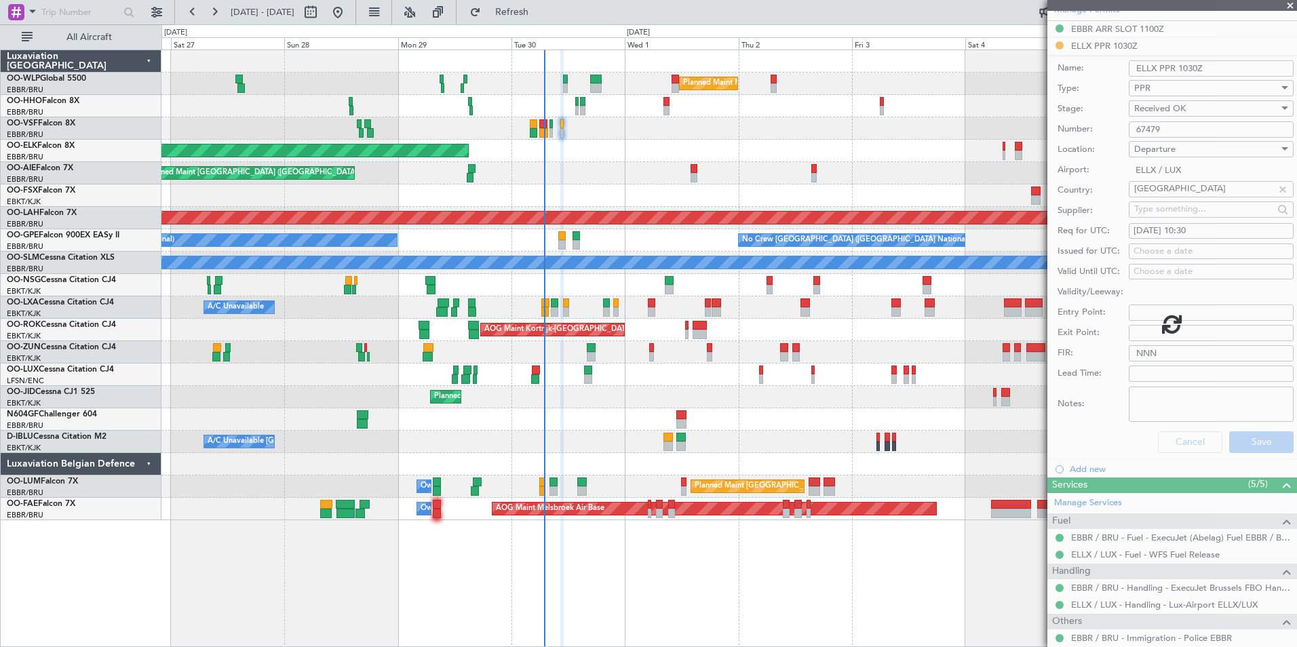
scroll to position [16, 0]
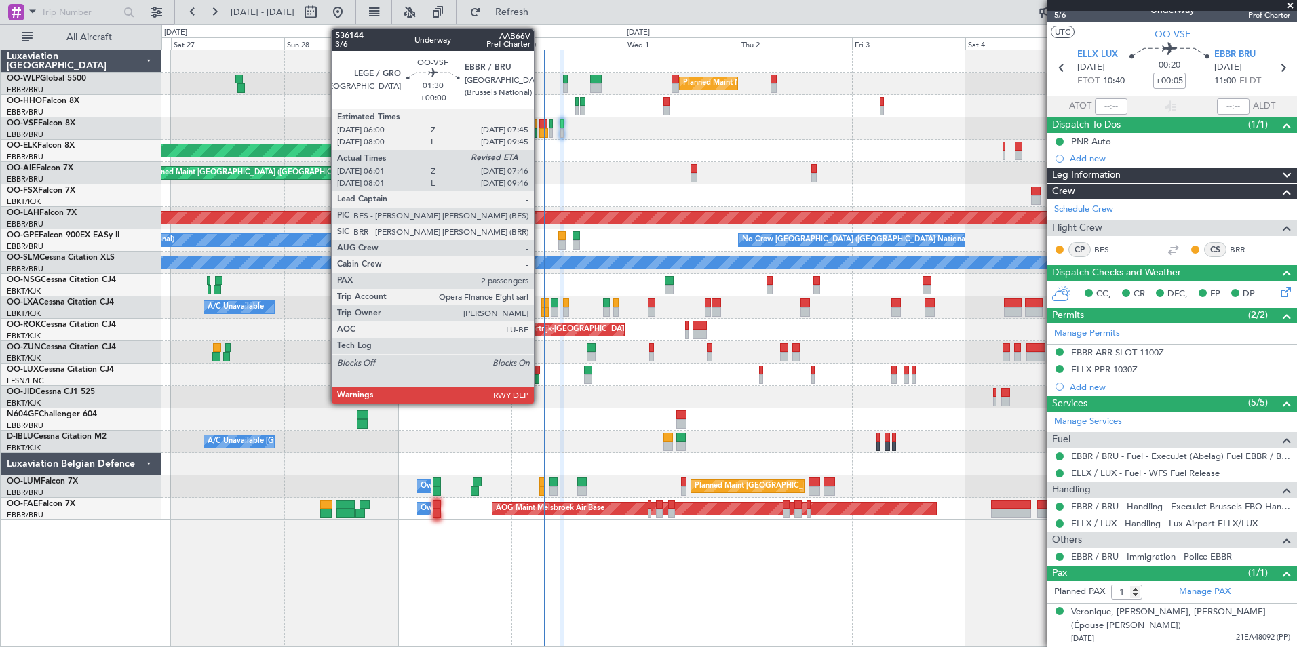
click at [540, 127] on div at bounding box center [543, 123] width 9 height 9
type input "06:11"
type input "2"
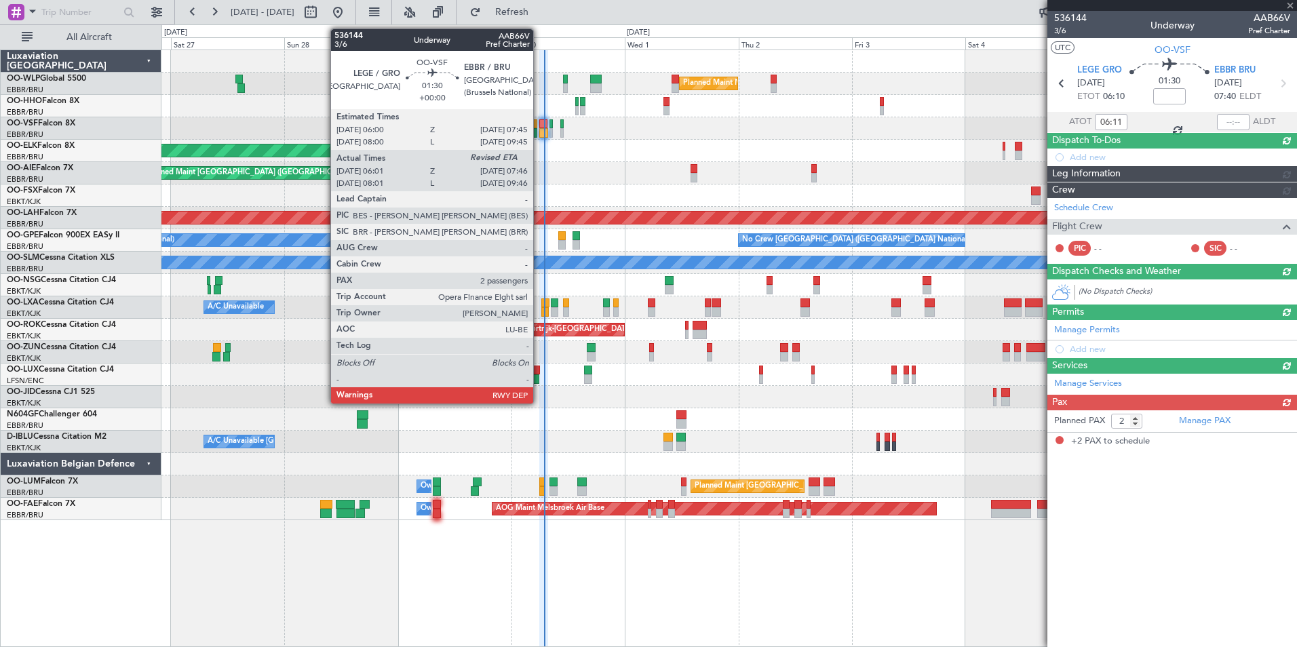
scroll to position [0, 0]
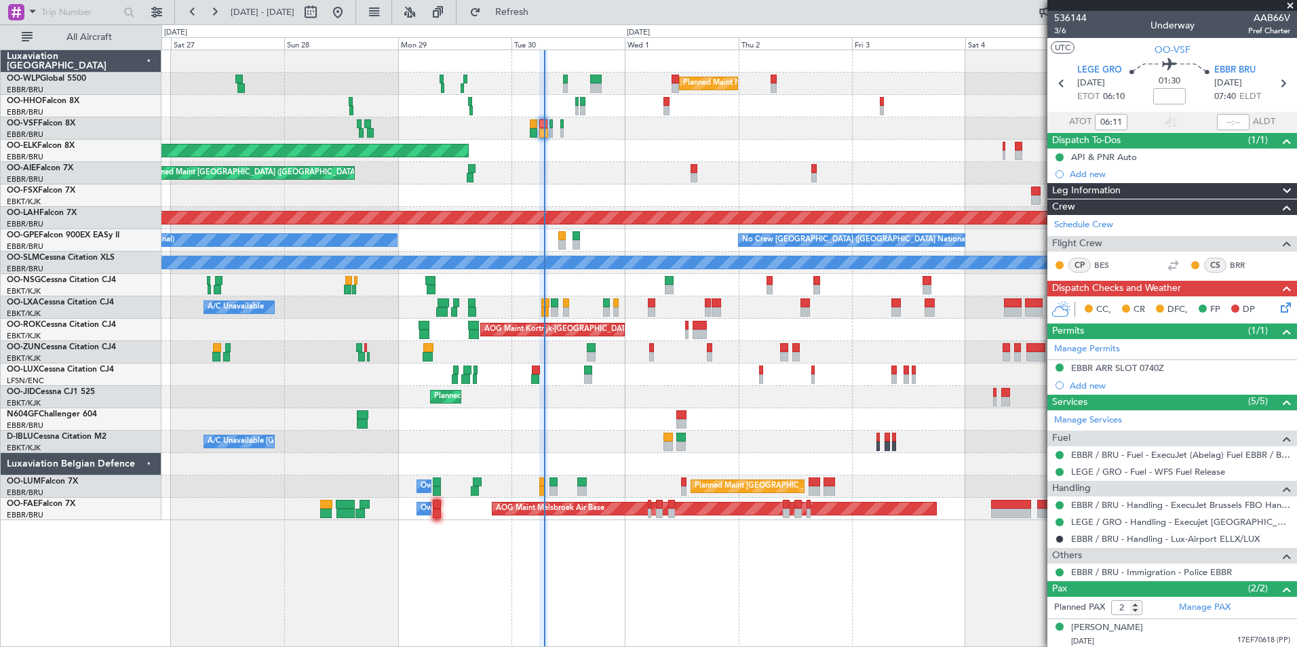
click at [1278, 311] on icon at bounding box center [1283, 305] width 11 height 11
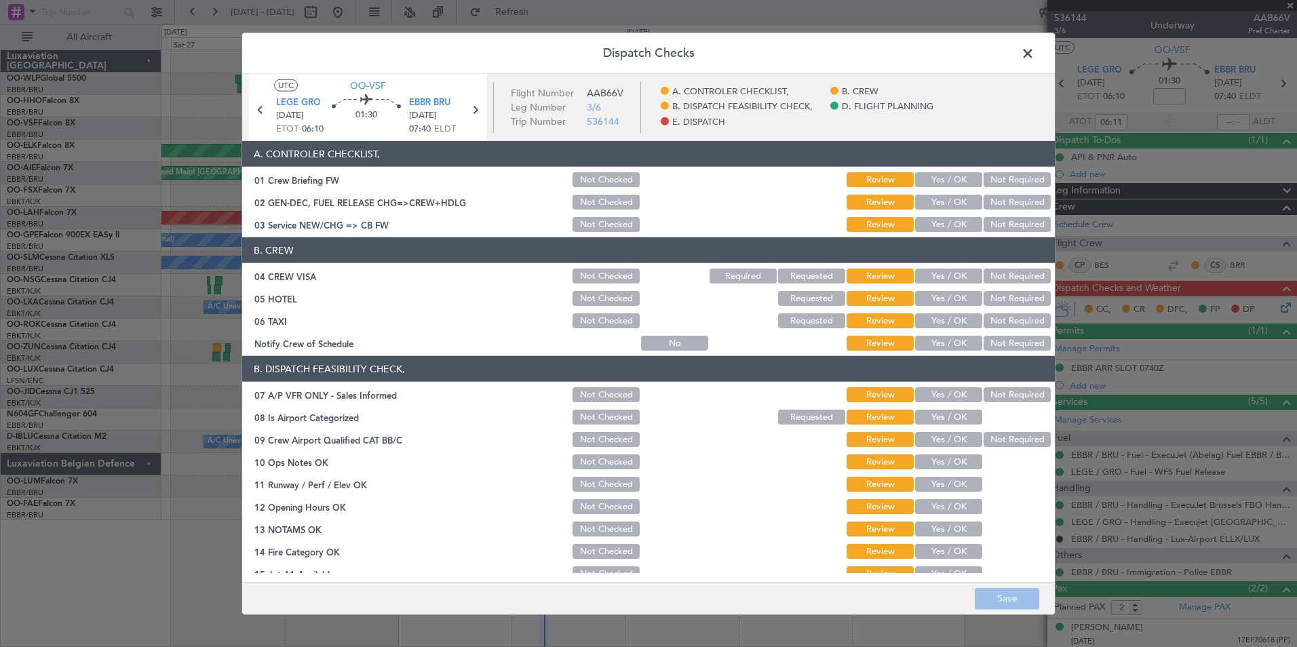
click at [930, 179] on button "Yes / OK" at bounding box center [948, 179] width 67 height 15
click at [932, 197] on section "A. CONTROLER CHECKLIST, 01 Crew Briefing FW Not Checked Review Yes / OK Not Req…" at bounding box center [648, 187] width 812 height 93
click at [932, 202] on button "Yes / OK" at bounding box center [948, 202] width 67 height 15
click at [930, 237] on article "A. CONTROLER CHECKLIST, 01 Crew Briefing FW Not Checked Review Yes / OK Not Req…" at bounding box center [648, 357] width 812 height 432
click at [933, 229] on button "Yes / OK" at bounding box center [948, 224] width 67 height 15
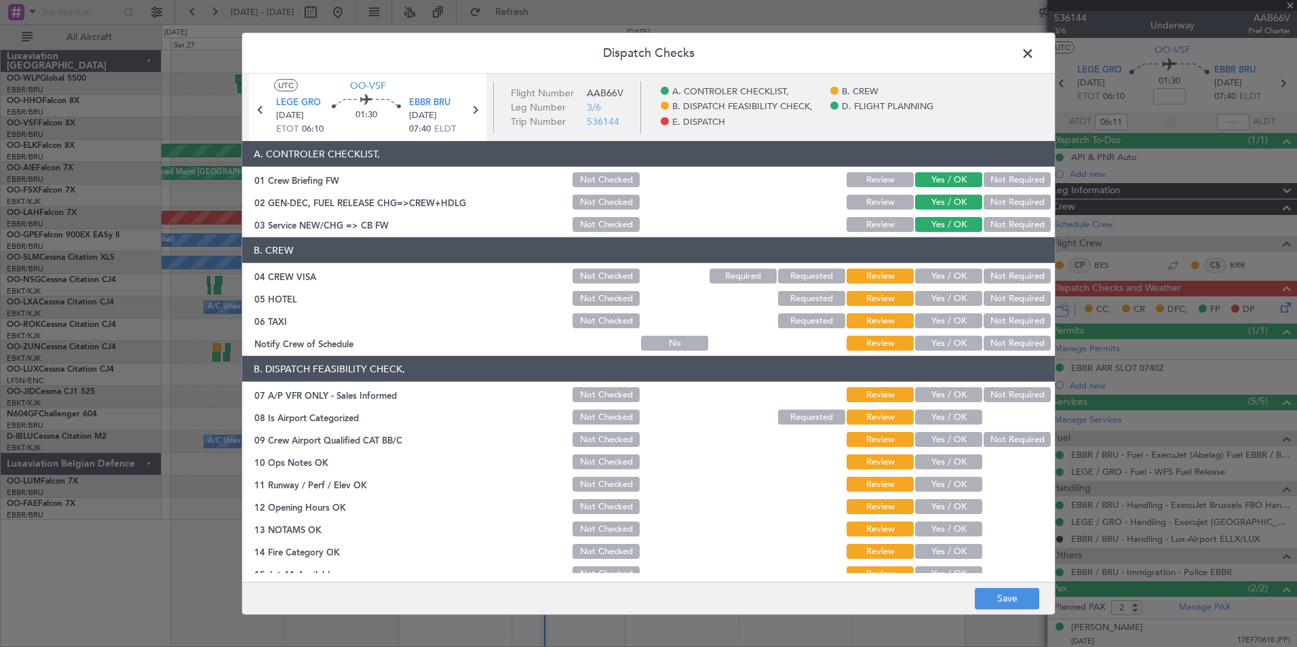
click at [993, 270] on button "Not Required" at bounding box center [1016, 276] width 67 height 15
click at [995, 301] on button "Not Required" at bounding box center [1016, 298] width 67 height 15
click at [995, 328] on div "Not Required" at bounding box center [1015, 320] width 68 height 19
click at [983, 323] on button "Not Required" at bounding box center [1016, 320] width 67 height 15
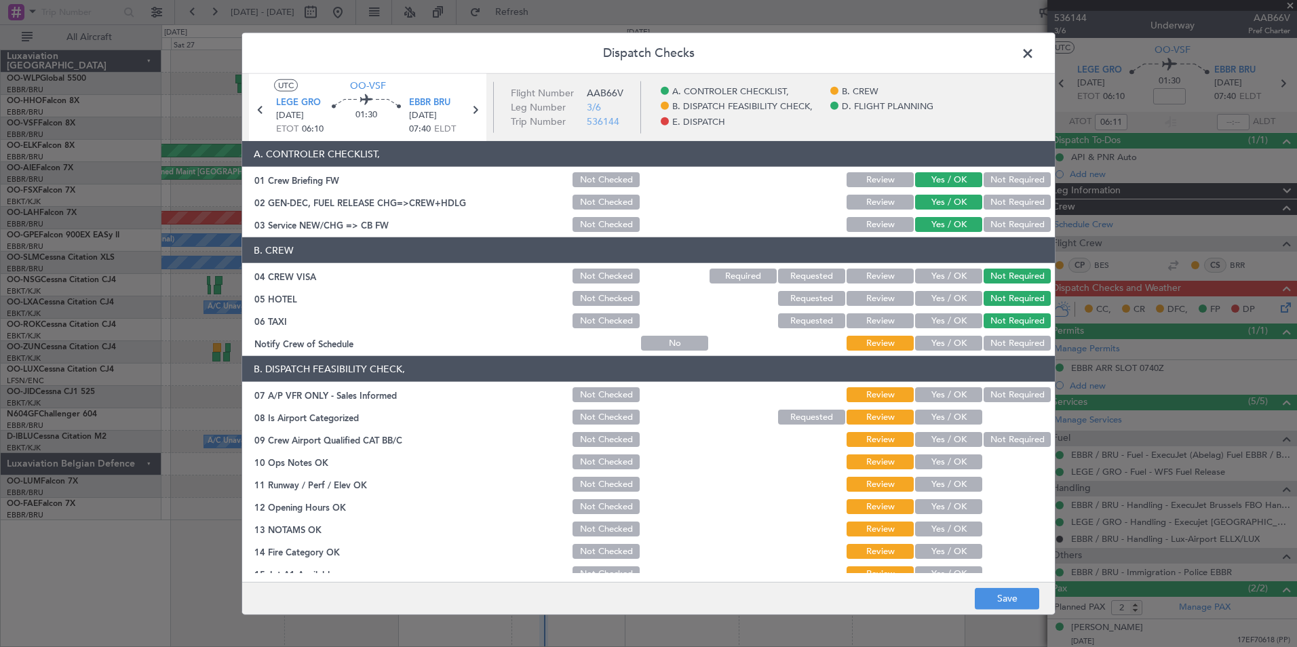
click at [952, 345] on button "Yes / OK" at bounding box center [948, 343] width 67 height 15
click at [1000, 394] on button "Not Required" at bounding box center [1016, 394] width 67 height 15
click at [945, 420] on button "Yes / OK" at bounding box center [948, 417] width 67 height 15
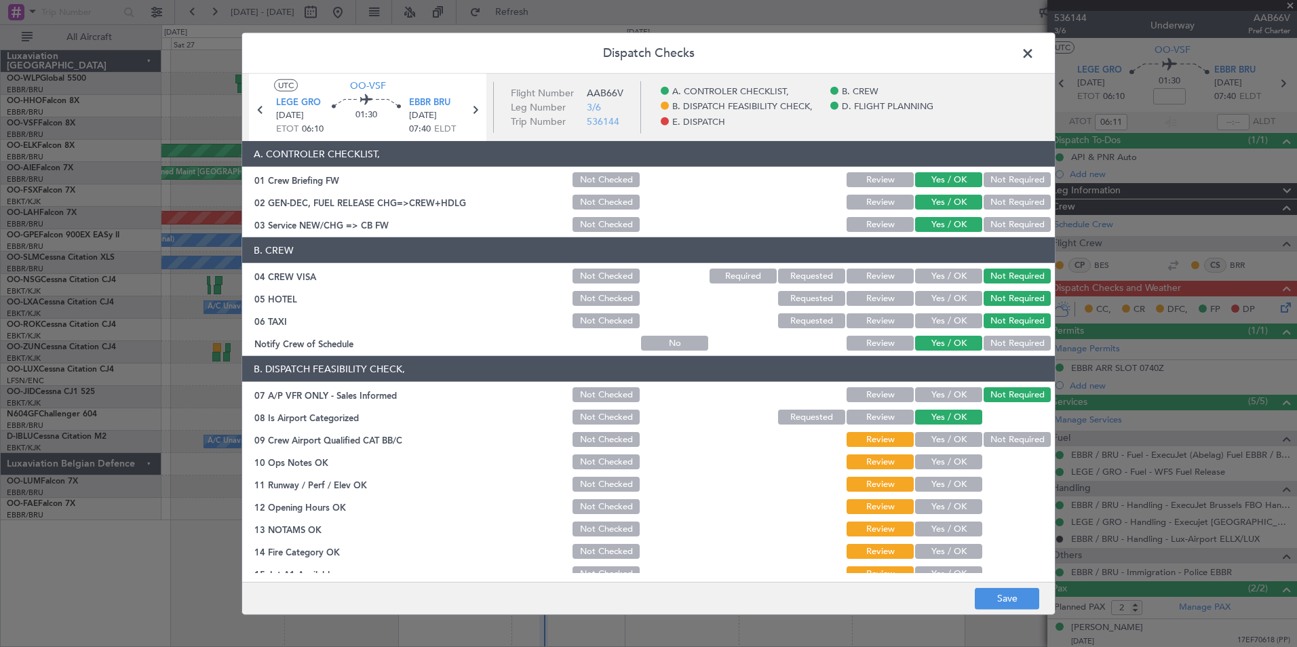
click at [945, 440] on button "Yes / OK" at bounding box center [948, 439] width 67 height 15
click at [945, 459] on button "Yes / OK" at bounding box center [948, 461] width 67 height 15
click at [943, 484] on button "Yes / OK" at bounding box center [948, 484] width 67 height 15
drag, startPoint x: 942, startPoint y: 509, endPoint x: 941, endPoint y: 523, distance: 13.6
click at [942, 510] on button "Yes / OK" at bounding box center [948, 506] width 67 height 15
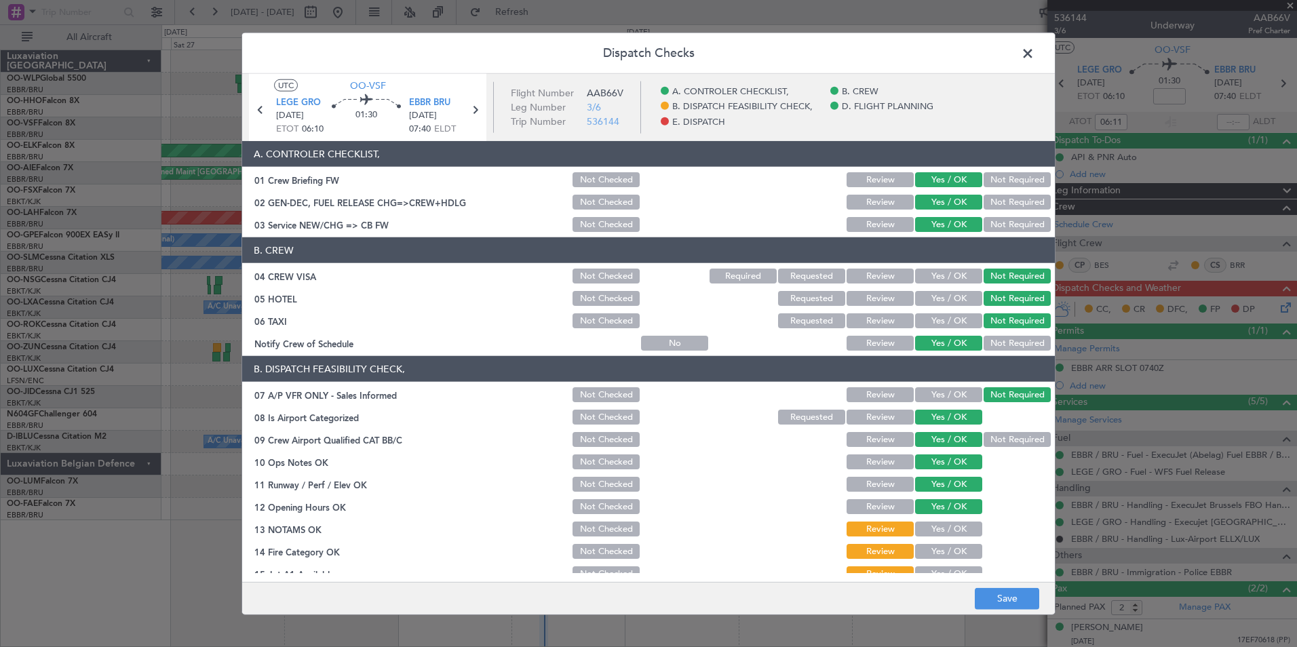
click at [941, 532] on button "Yes / OK" at bounding box center [948, 528] width 67 height 15
click at [941, 547] on button "Yes / OK" at bounding box center [948, 551] width 67 height 15
click at [943, 568] on button "Yes / OK" at bounding box center [948, 573] width 67 height 15
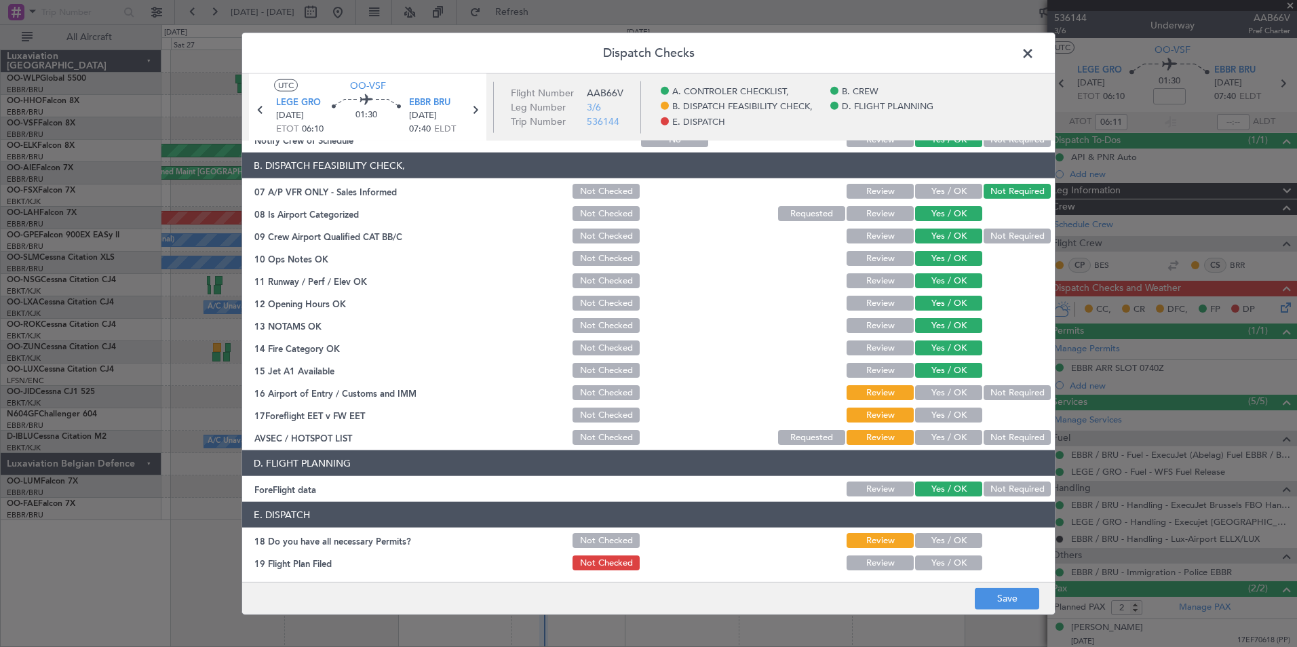
click at [995, 387] on button "Not Required" at bounding box center [1016, 392] width 67 height 15
drag, startPoint x: 950, startPoint y: 406, endPoint x: 955, endPoint y: 416, distance: 11.2
click at [950, 410] on div "Yes / OK" at bounding box center [947, 415] width 68 height 19
click at [949, 417] on button "Yes / OK" at bounding box center [948, 415] width 67 height 15
drag, startPoint x: 1000, startPoint y: 428, endPoint x: 1002, endPoint y: 441, distance: 13.2
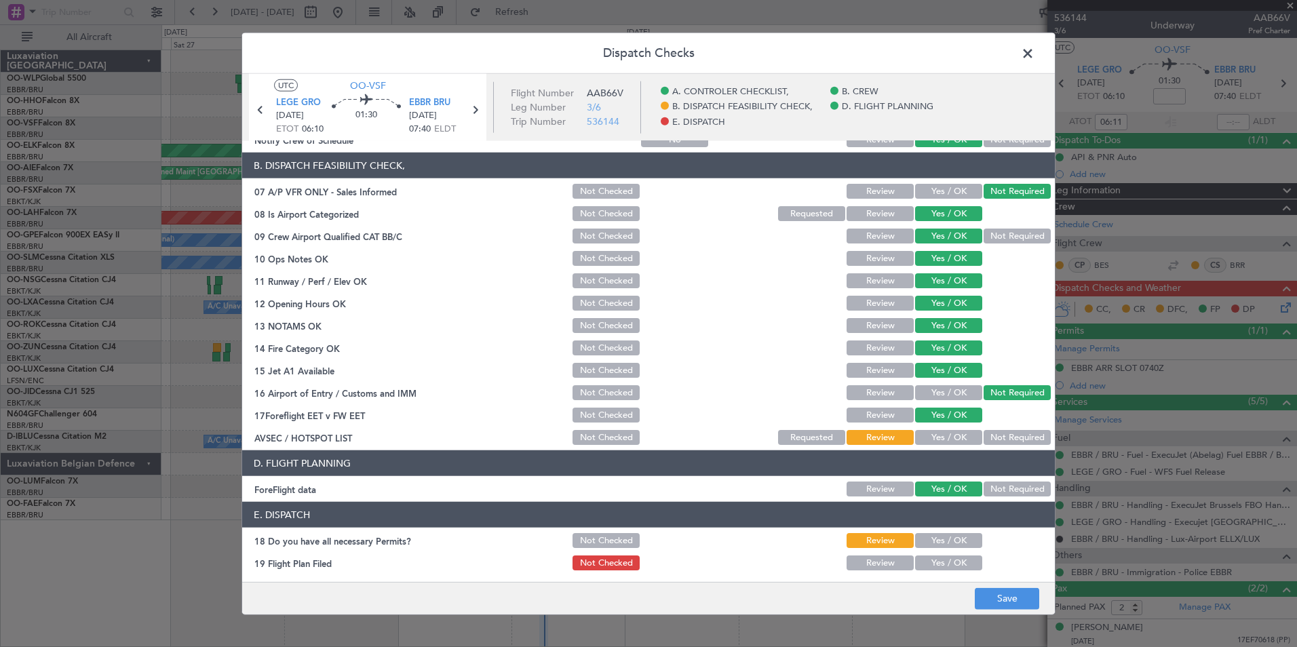
click at [1000, 429] on div "Not Required" at bounding box center [1015, 437] width 68 height 19
click at [1002, 441] on button "Not Required" at bounding box center [1016, 437] width 67 height 15
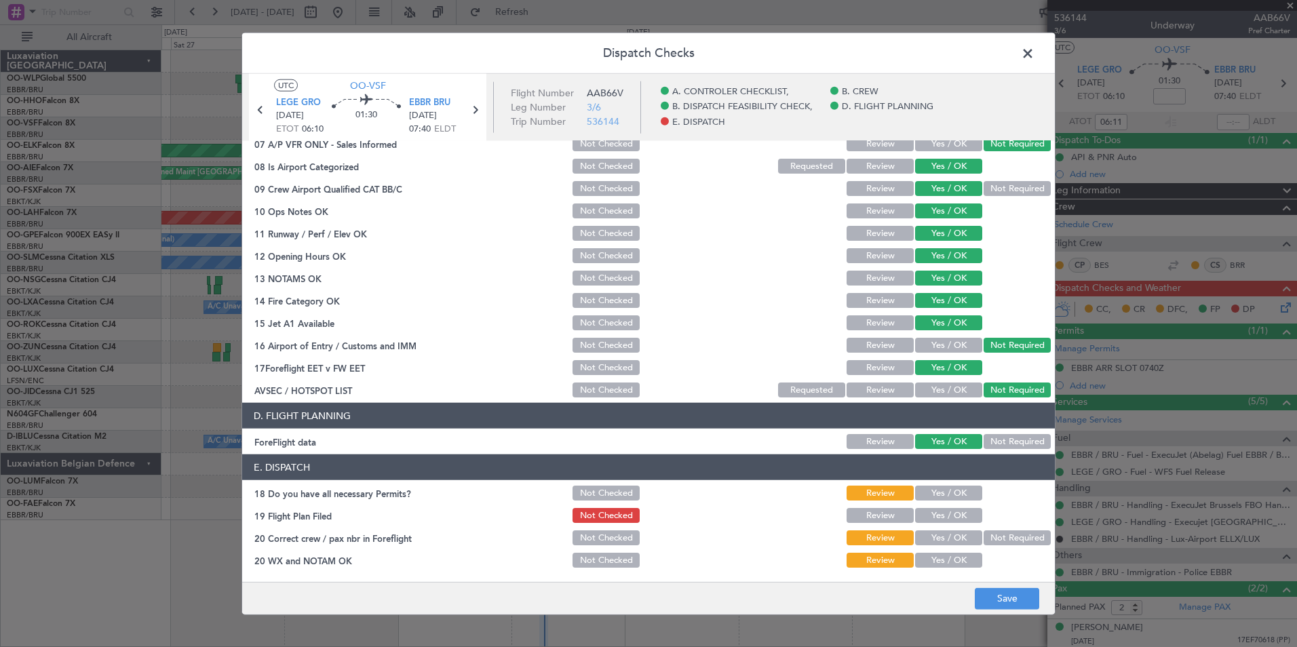
click at [931, 490] on button "Yes / OK" at bounding box center [948, 493] width 67 height 15
click at [937, 513] on button "Yes / OK" at bounding box center [948, 515] width 67 height 15
click at [941, 538] on button "Yes / OK" at bounding box center [948, 537] width 67 height 15
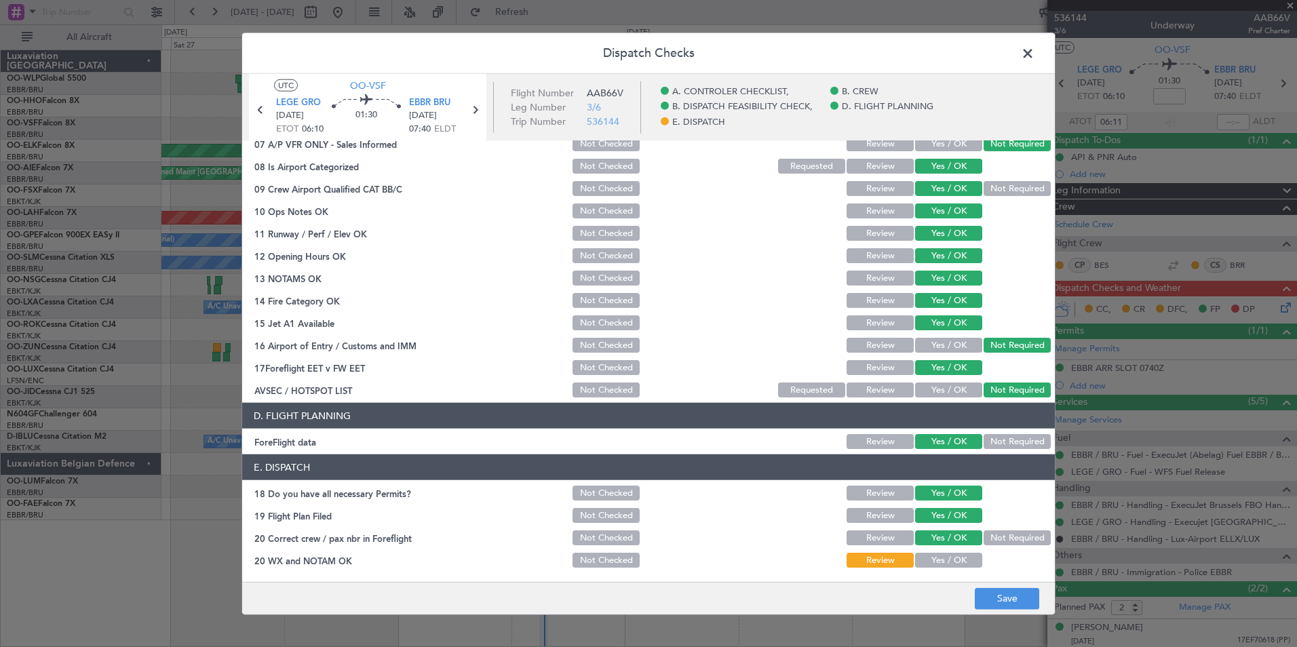
click at [941, 559] on button "Yes / OK" at bounding box center [948, 560] width 67 height 15
click at [992, 599] on button "Save" at bounding box center [1006, 598] width 64 height 22
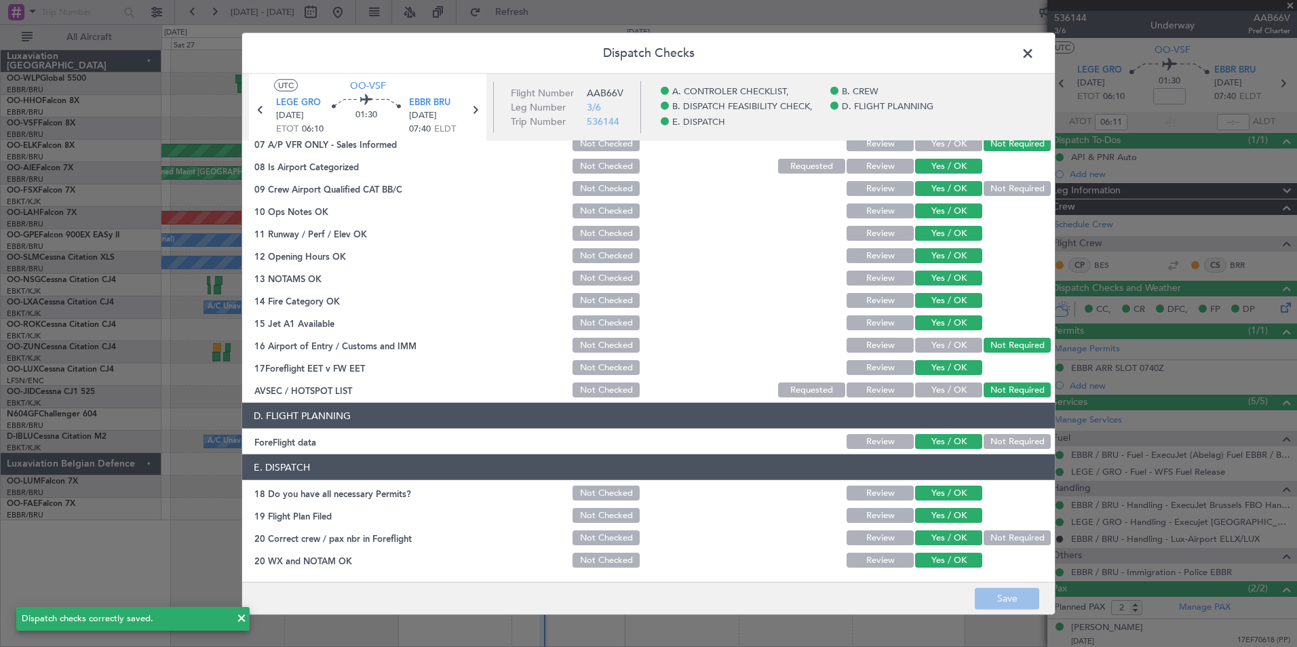
click at [1034, 56] on span at bounding box center [1034, 56] width 0 height 27
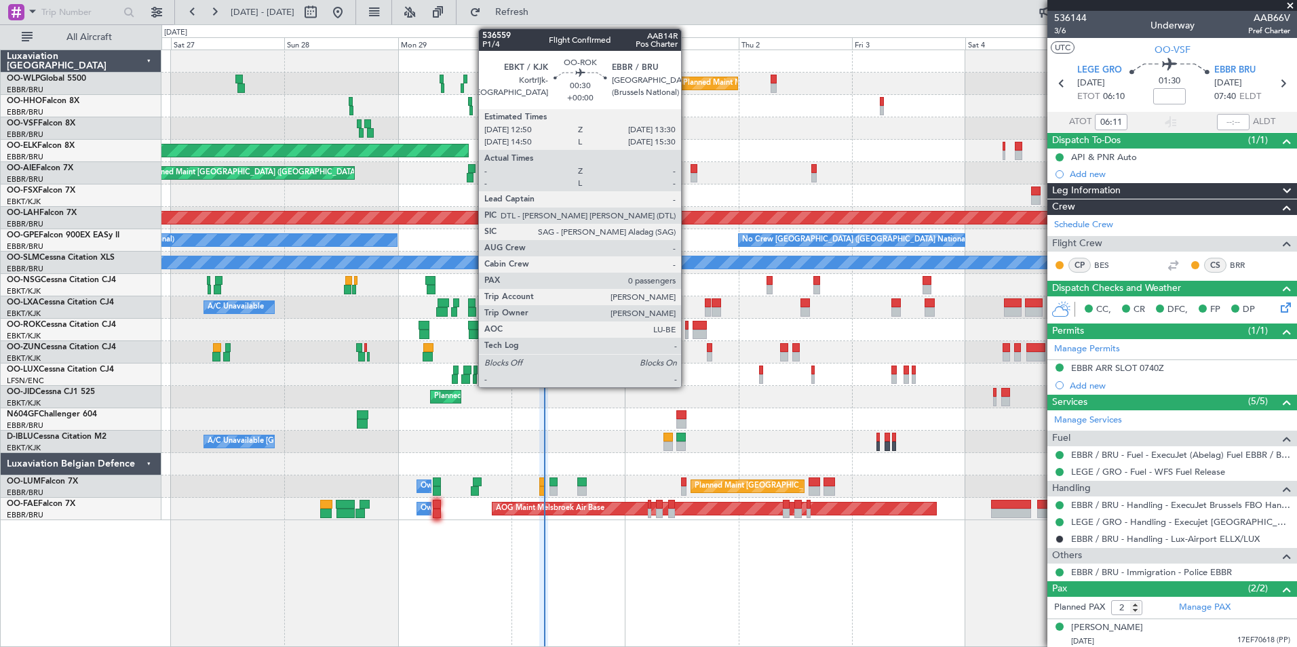
click at [687, 331] on div at bounding box center [686, 334] width 3 height 9
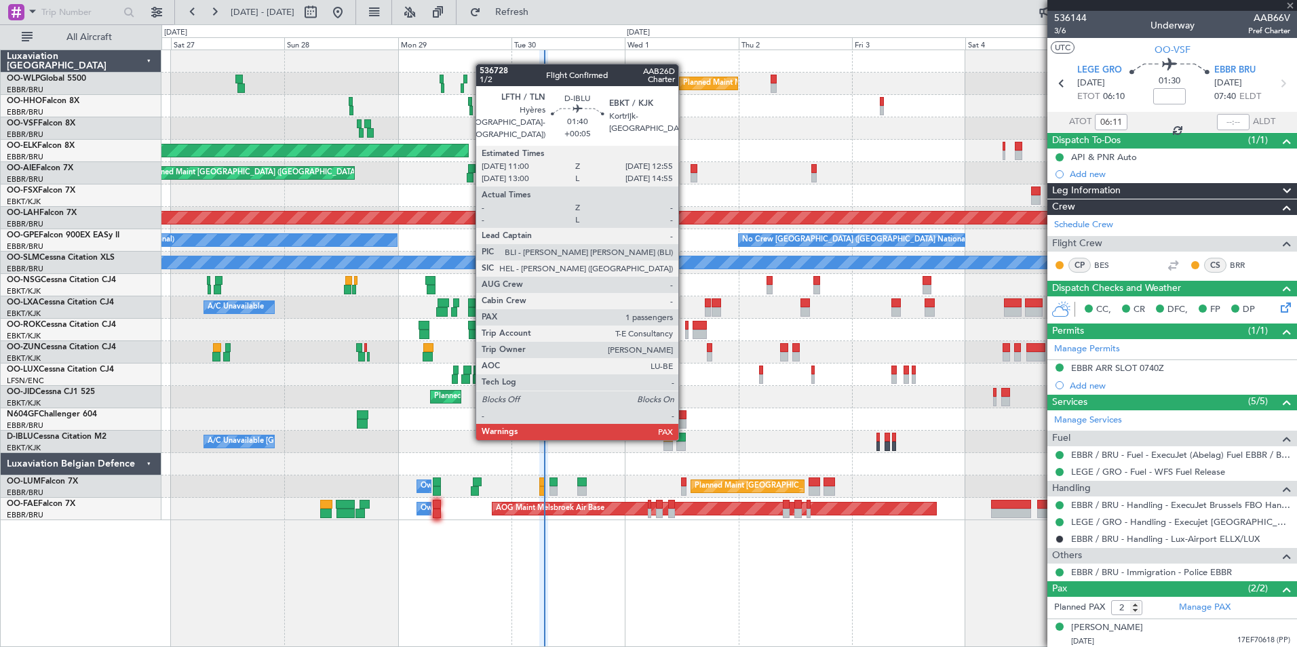
type input "0"
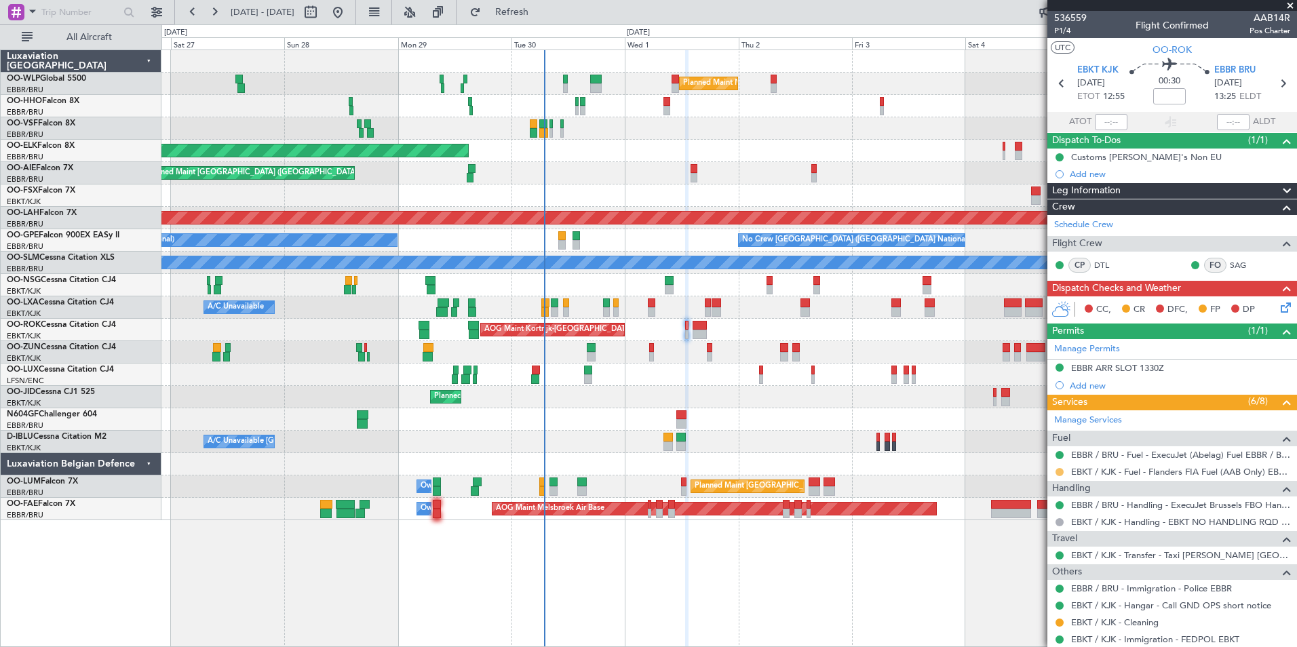
click at [1060, 473] on button at bounding box center [1059, 472] width 8 height 8
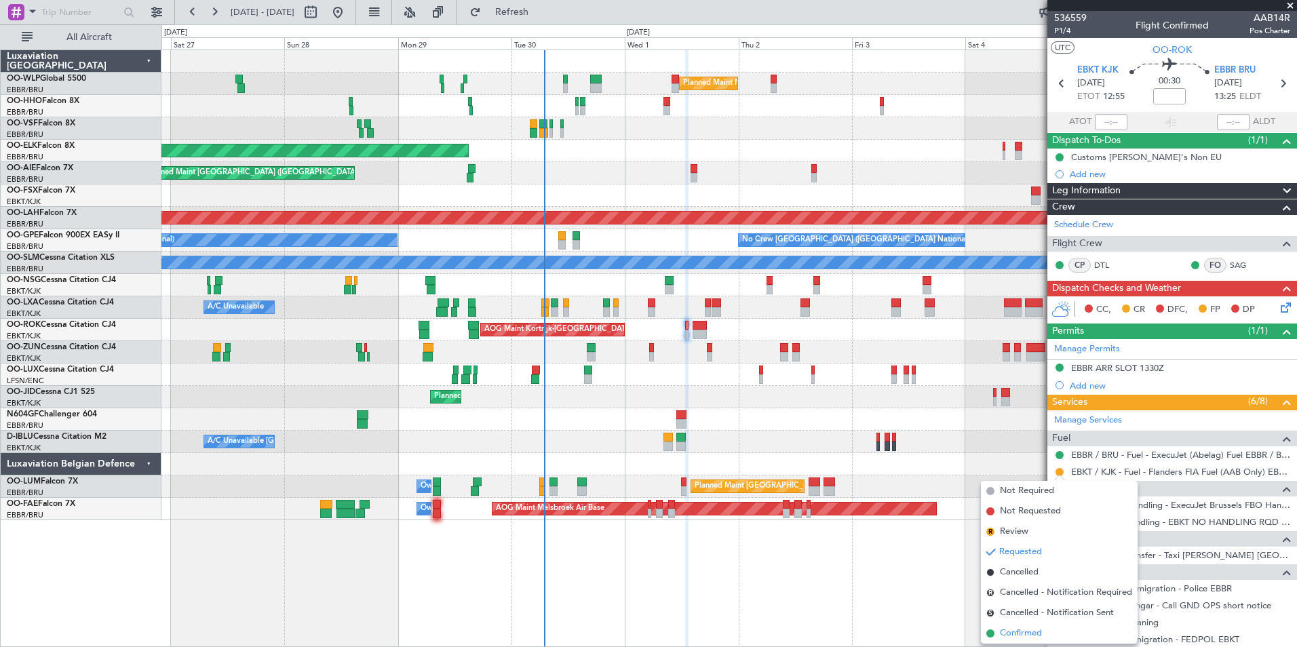
click at [1033, 633] on span "Confirmed" at bounding box center [1021, 634] width 42 height 14
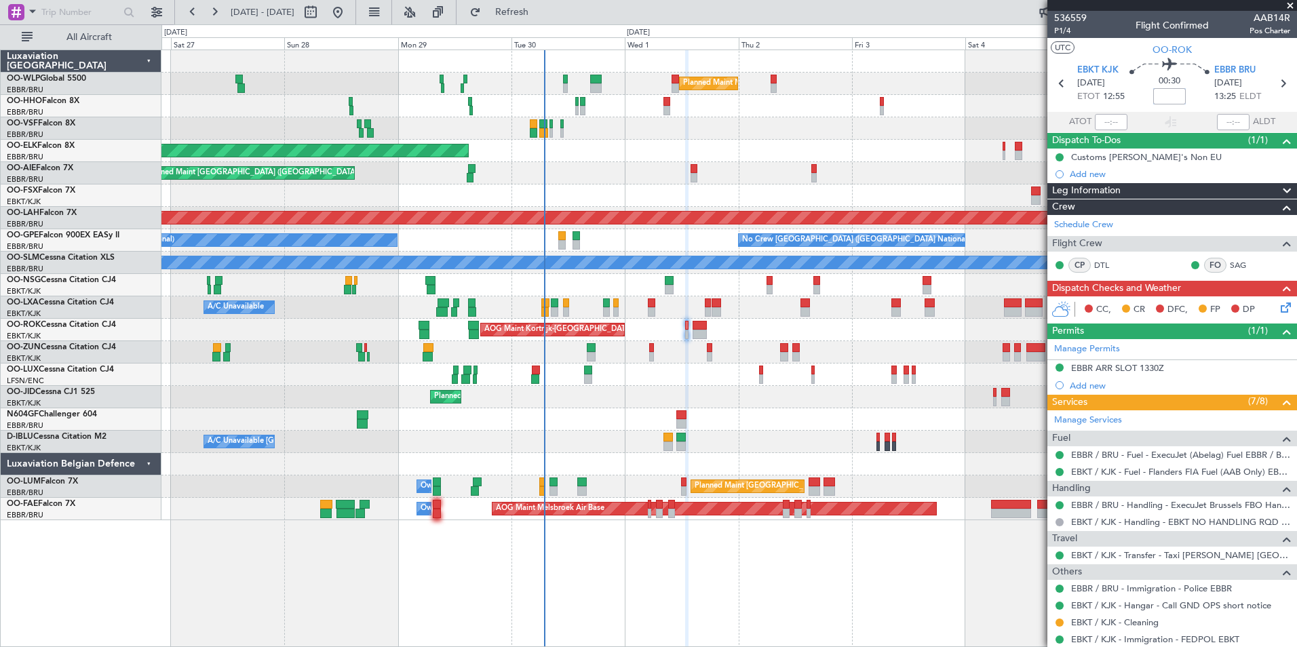
click at [1165, 103] on input at bounding box center [1169, 96] width 33 height 16
click at [914, 134] on div at bounding box center [728, 128] width 1135 height 22
click at [1122, 369] on div "EBBR ARR SLOT 1330Z" at bounding box center [1117, 368] width 93 height 12
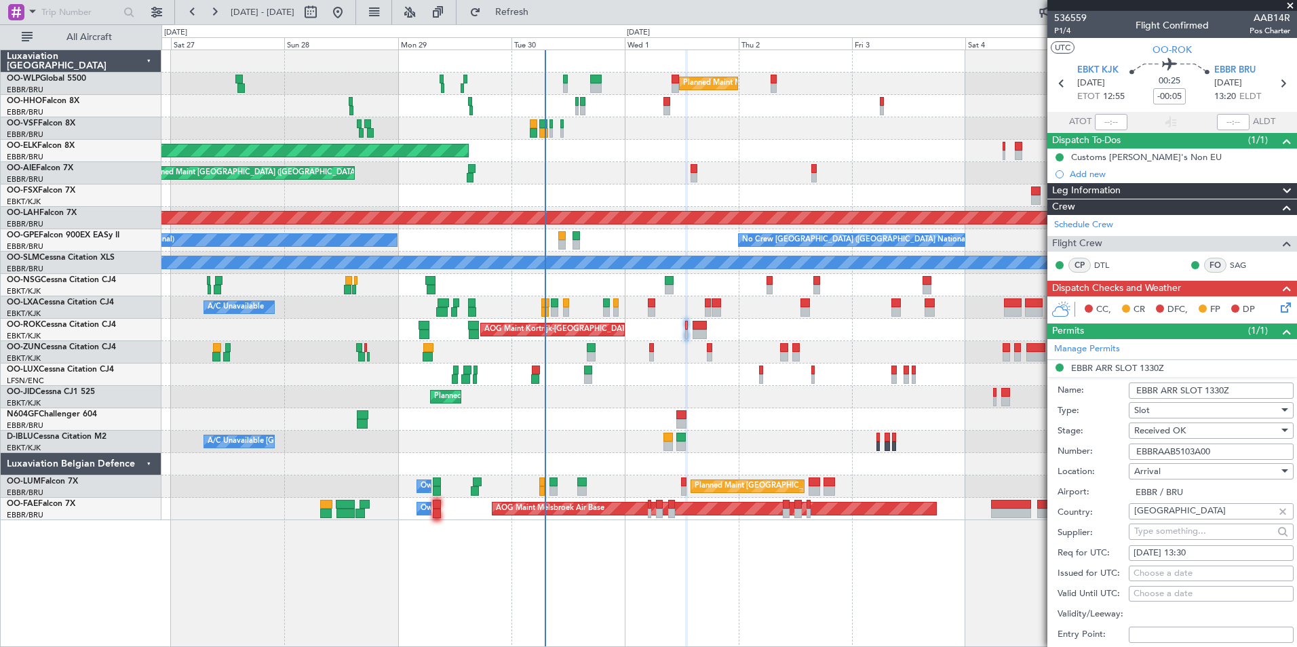
click at [1173, 460] on div "Number: EBBRAAB5103A00" at bounding box center [1175, 451] width 236 height 20
click at [1173, 458] on input "EBBRAAB5103A00" at bounding box center [1210, 451] width 165 height 16
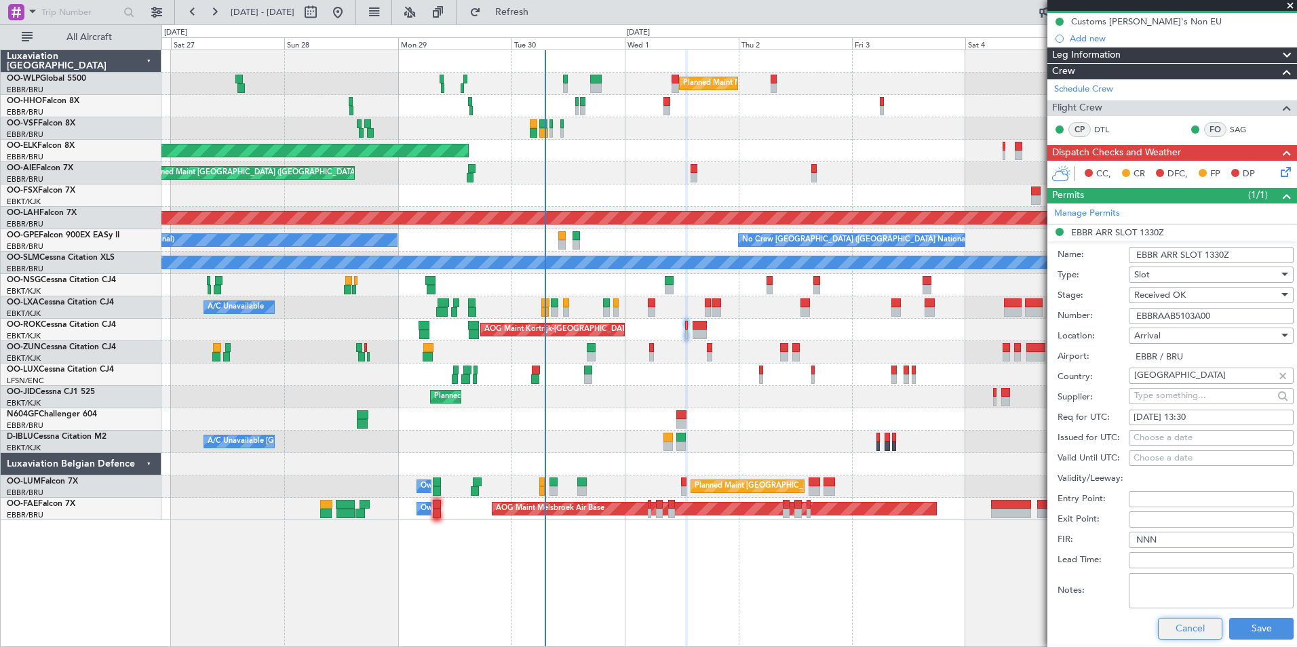
click at [1165, 627] on button "Cancel" at bounding box center [1190, 629] width 64 height 22
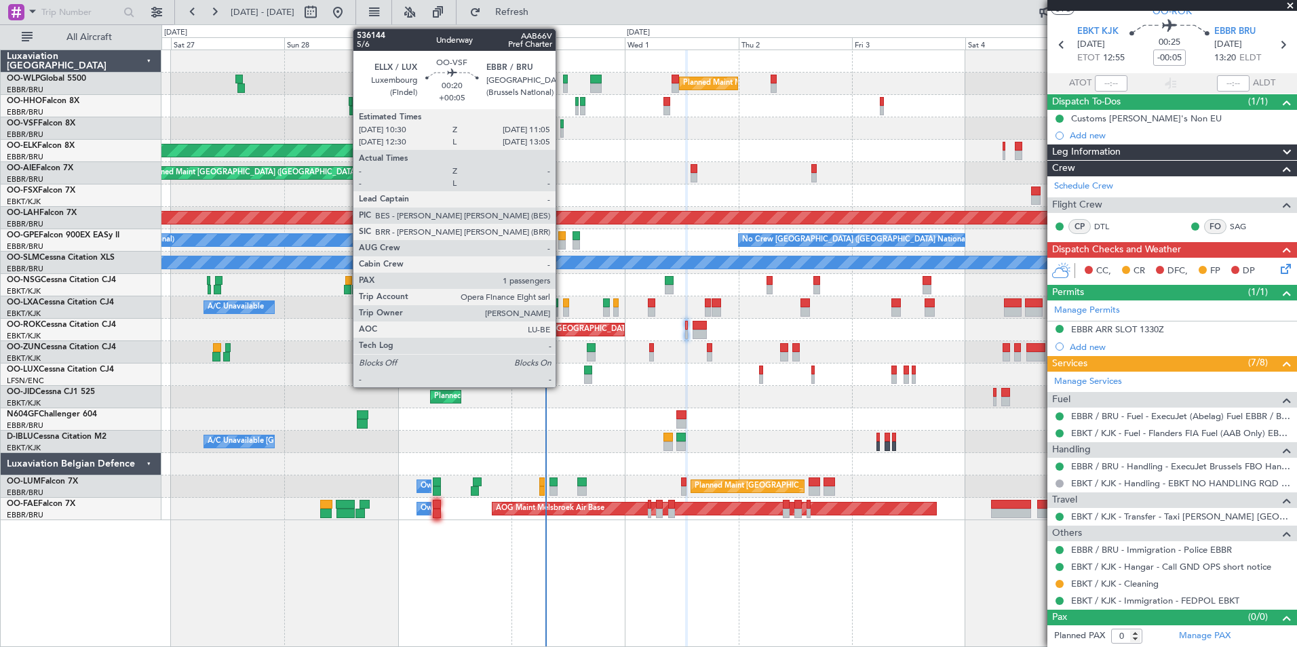
click at [561, 128] on div at bounding box center [561, 132] width 3 height 9
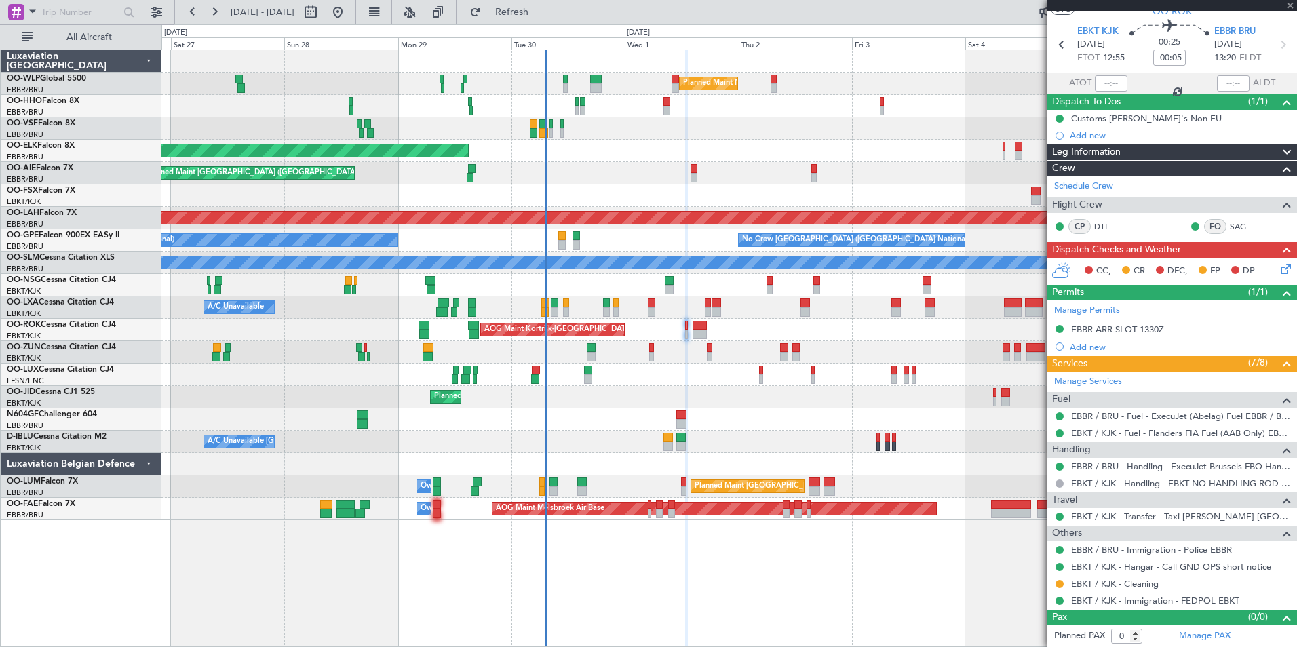
type input "+00:05"
type input "1"
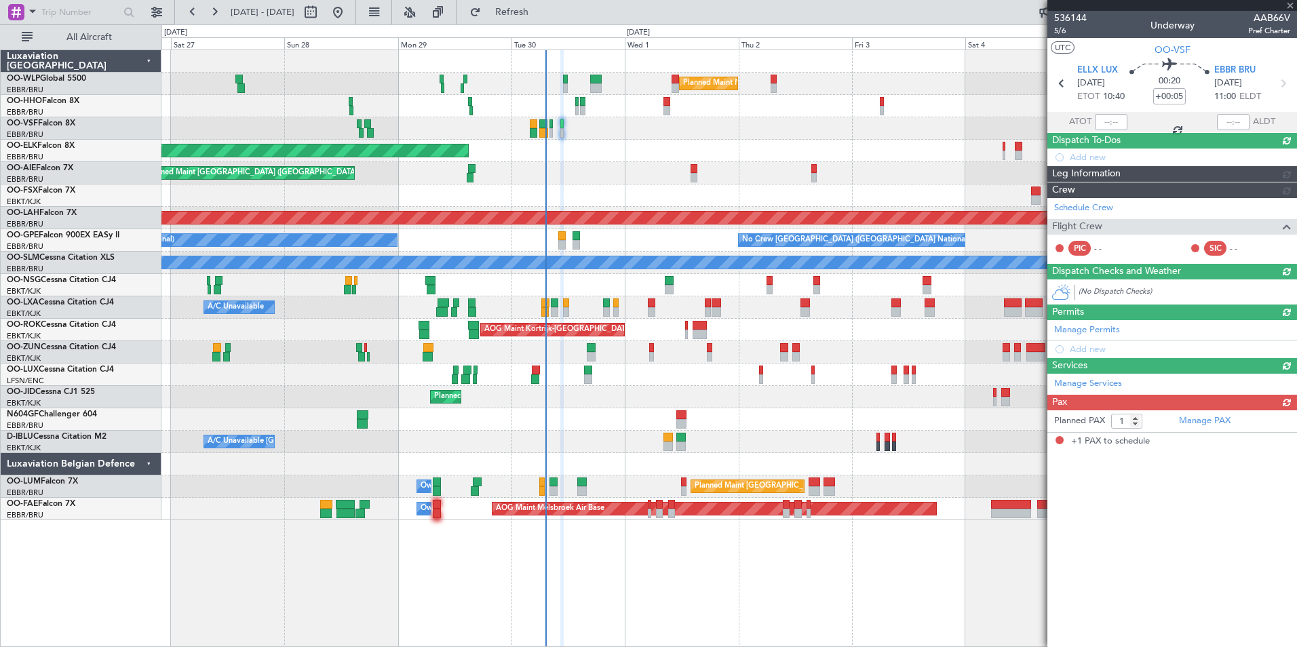
scroll to position [0, 0]
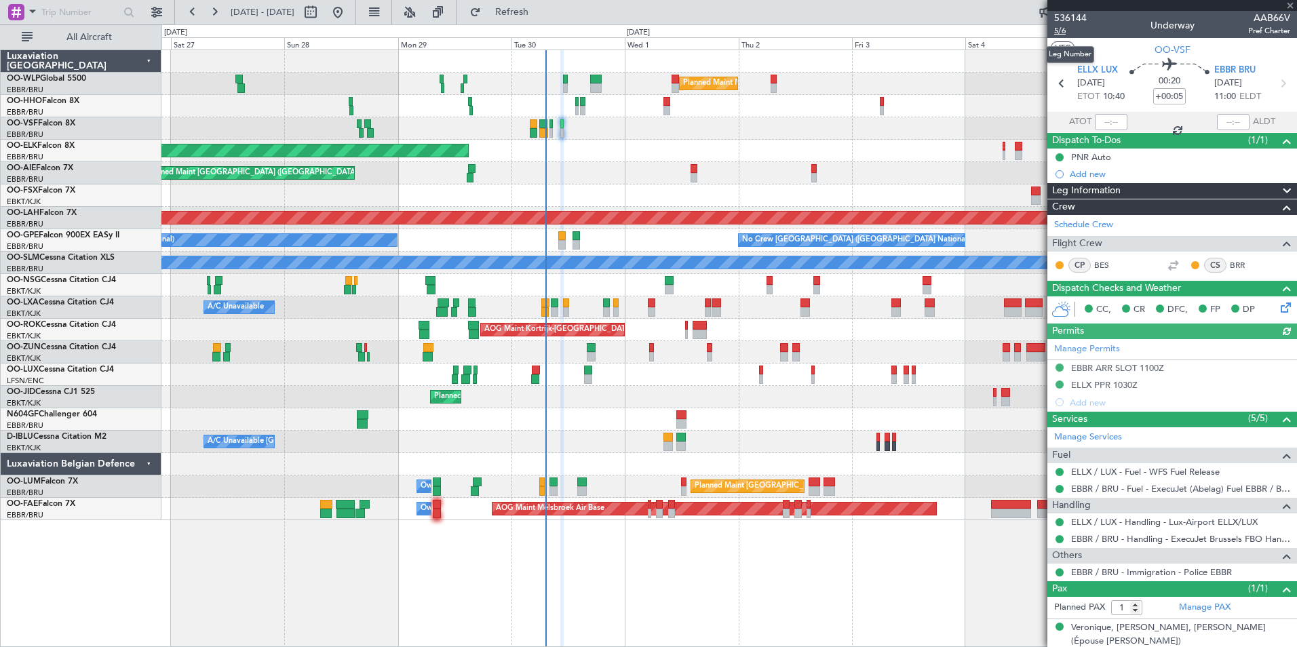
click at [1062, 28] on span "5/6" at bounding box center [1070, 31] width 33 height 12
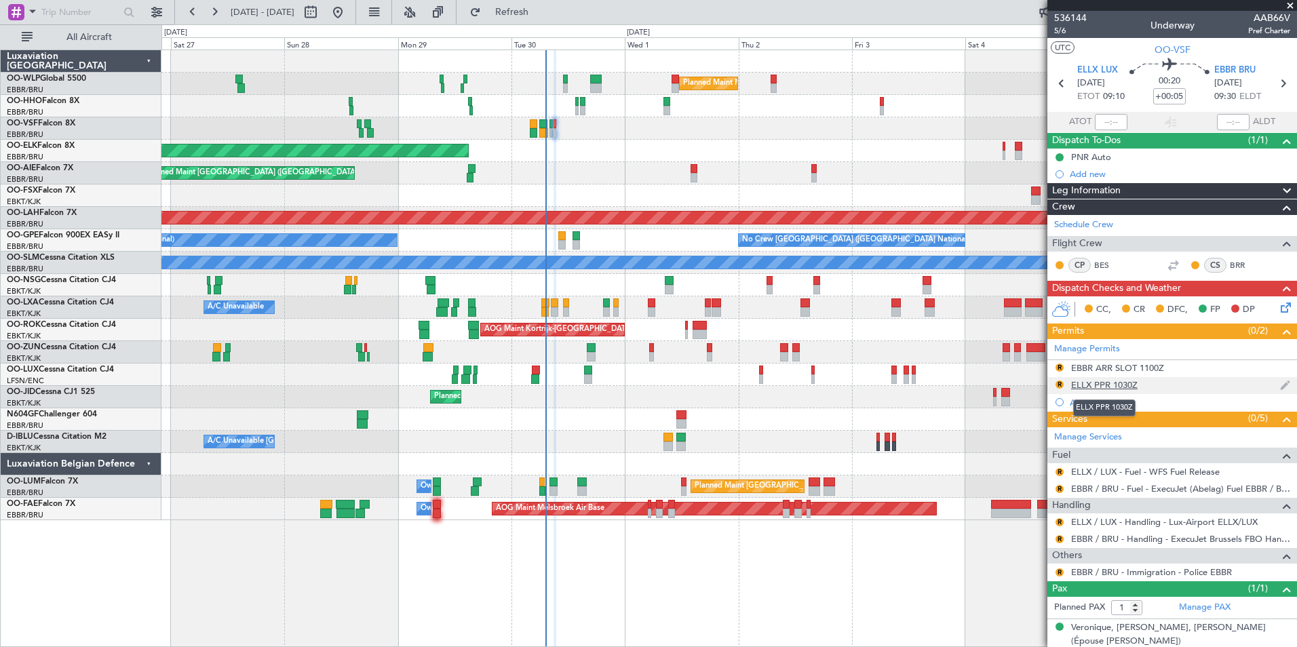
click at [1118, 388] on div "ELLX PPR 1030Z" at bounding box center [1104, 385] width 66 height 12
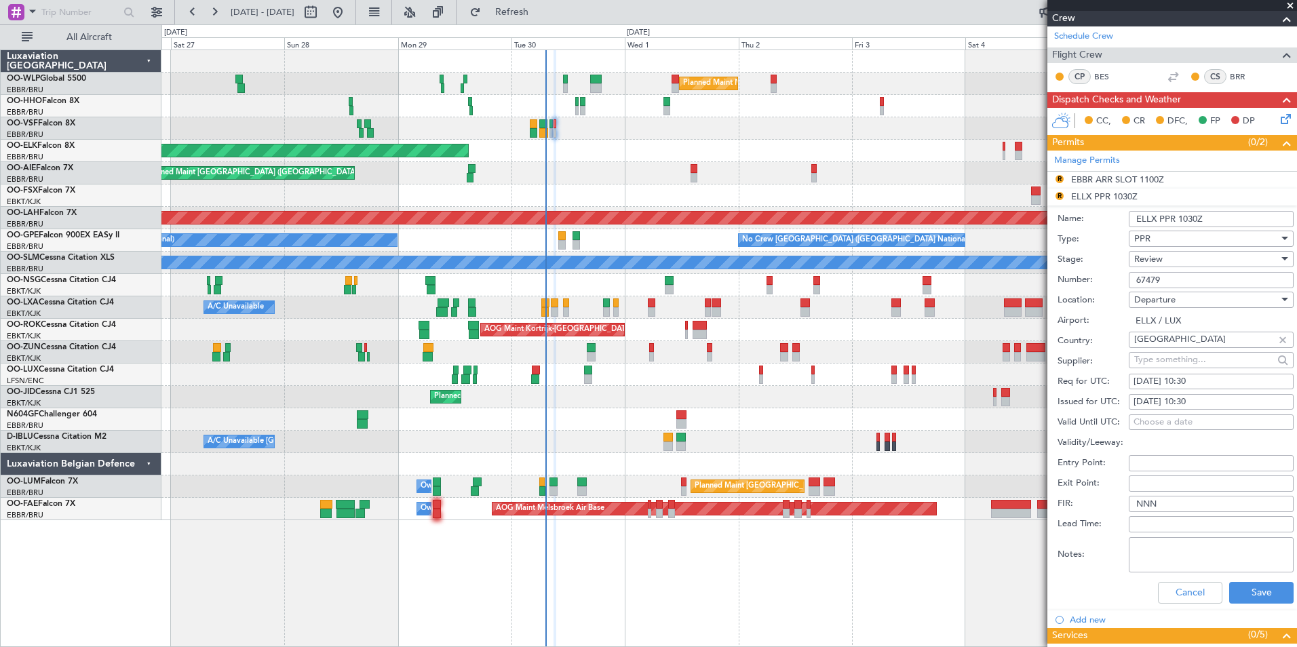
scroll to position [203, 0]
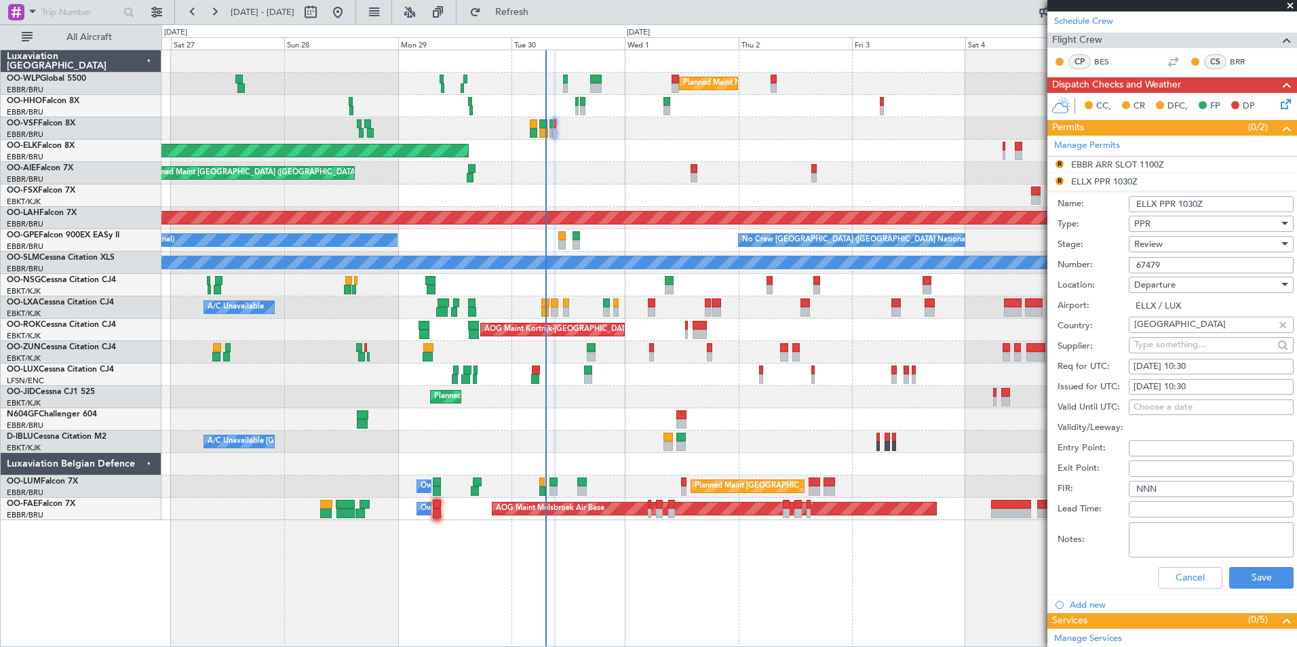
click at [1194, 364] on div "30/09/2025 10:30" at bounding box center [1210, 367] width 155 height 14
select select "9"
select select "2025"
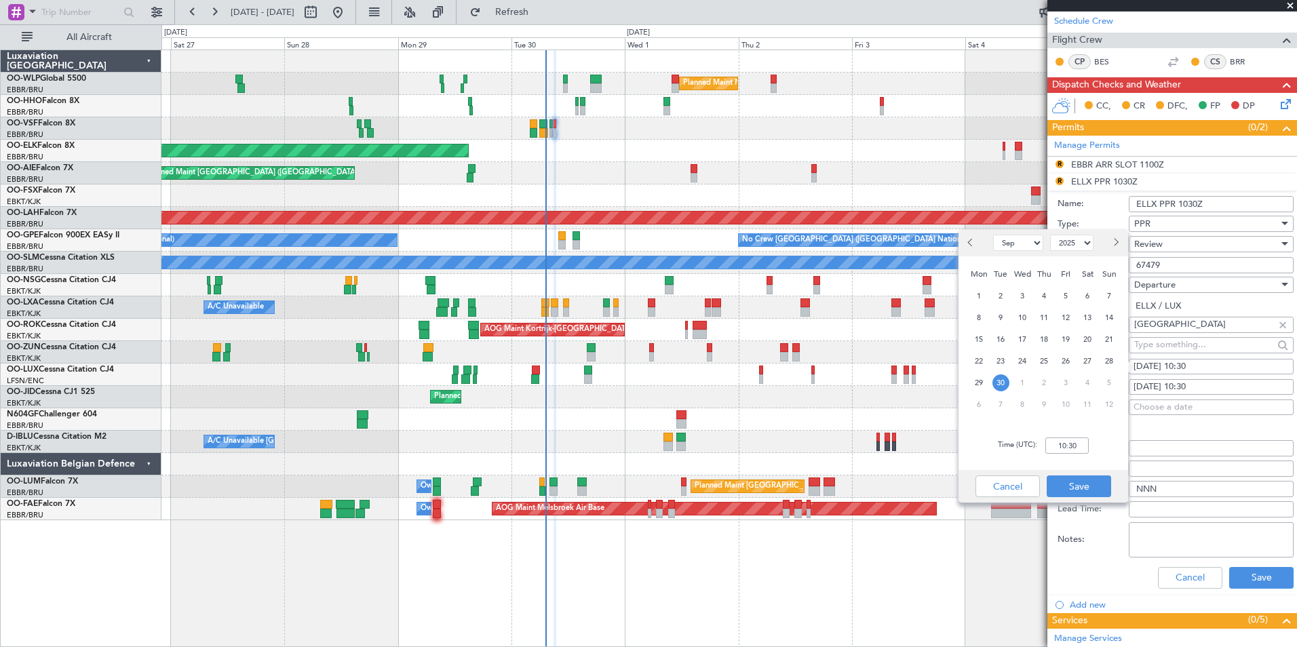
click at [1090, 452] on div "Time (UTC): 10:30" at bounding box center [1043, 445] width 170 height 49
click at [1079, 448] on input "10:30" at bounding box center [1066, 445] width 43 height 16
type input "09:00"
click at [1066, 486] on button "Save" at bounding box center [1078, 486] width 64 height 22
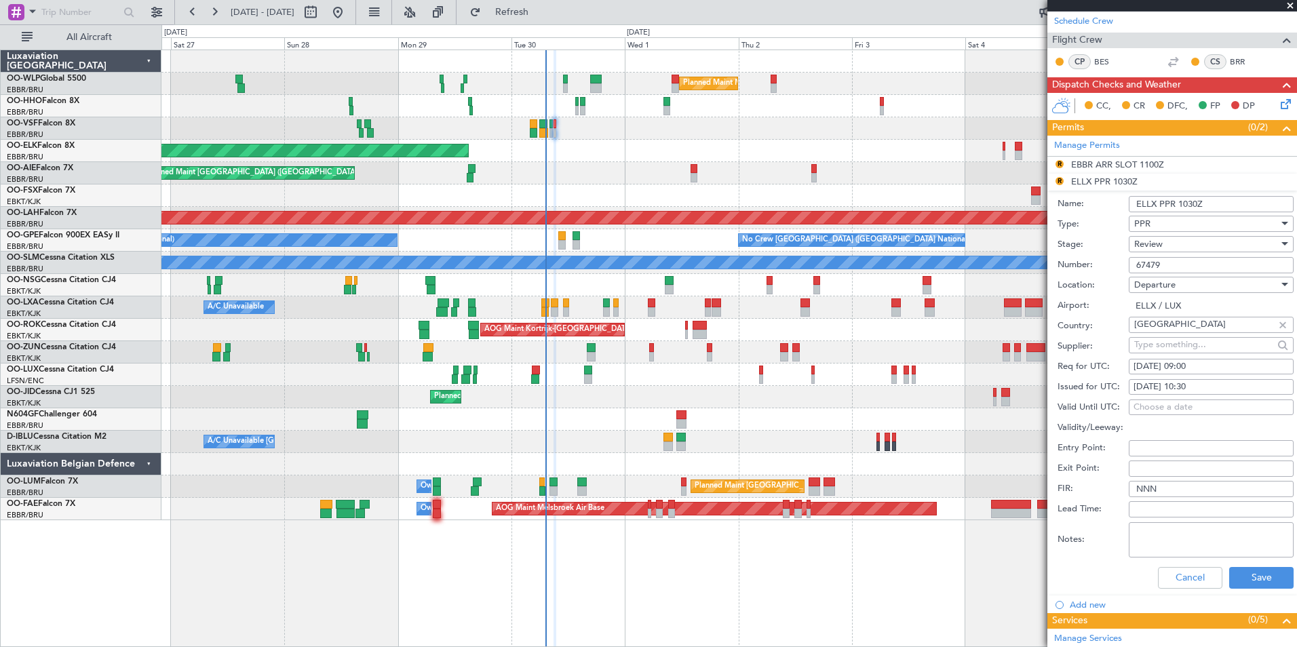
click at [1199, 384] on div "30/09/2025 10:30" at bounding box center [1210, 387] width 155 height 14
select select "9"
select select "2025"
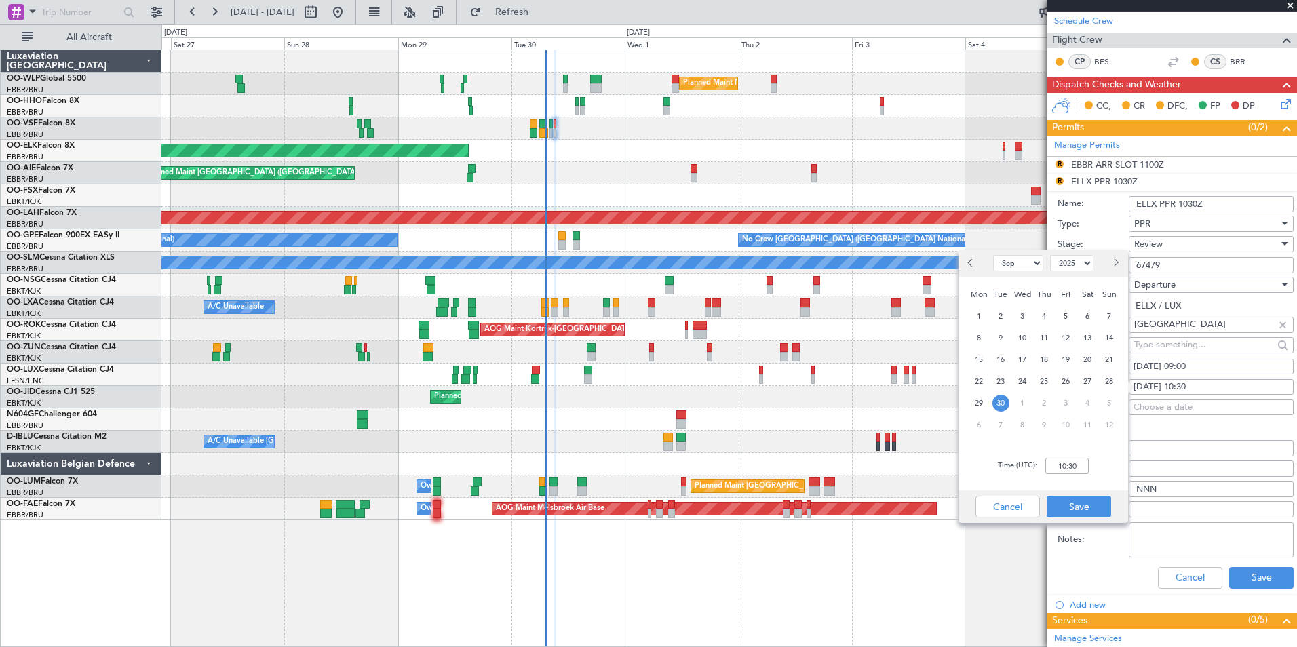
click at [1065, 475] on div "Time (UTC): 10:30" at bounding box center [1043, 465] width 170 height 49
click at [1063, 473] on input "10:30" at bounding box center [1066, 466] width 43 height 16
type input "09:00"
click at [1079, 509] on button "Save" at bounding box center [1078, 507] width 64 height 22
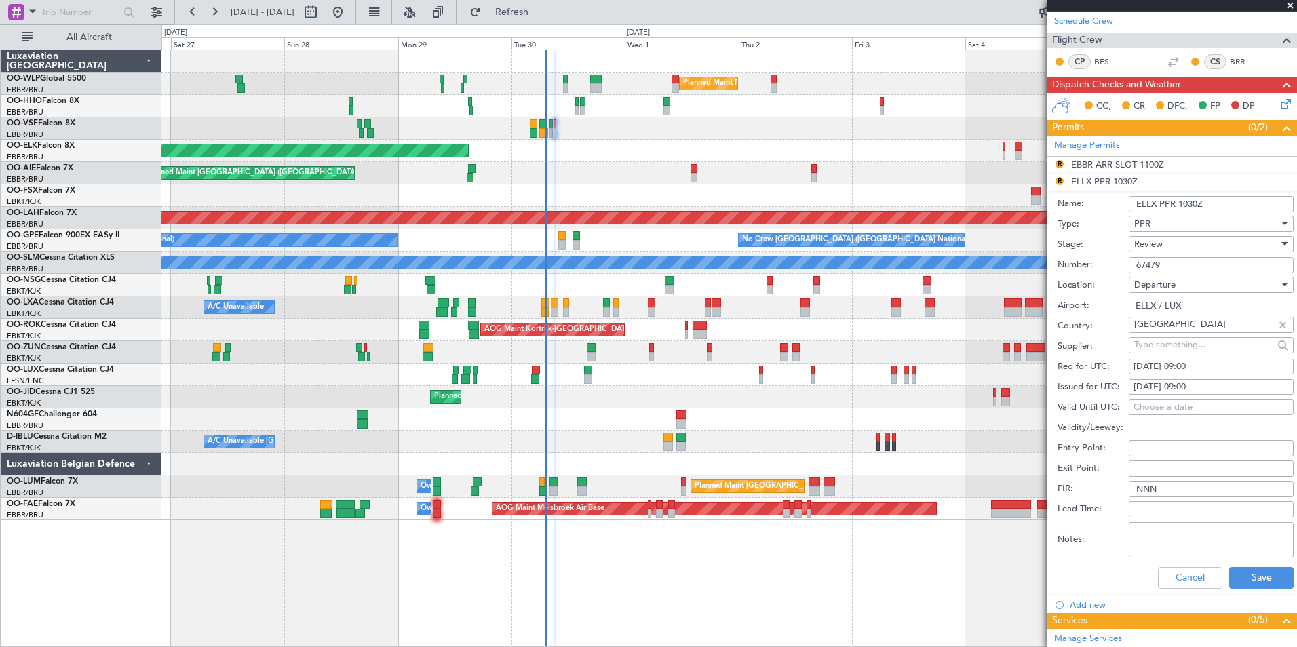
click at [1185, 564] on div "Cancel Save" at bounding box center [1175, 577] width 236 height 35
click at [1179, 570] on button "Cancel" at bounding box center [1190, 578] width 64 height 22
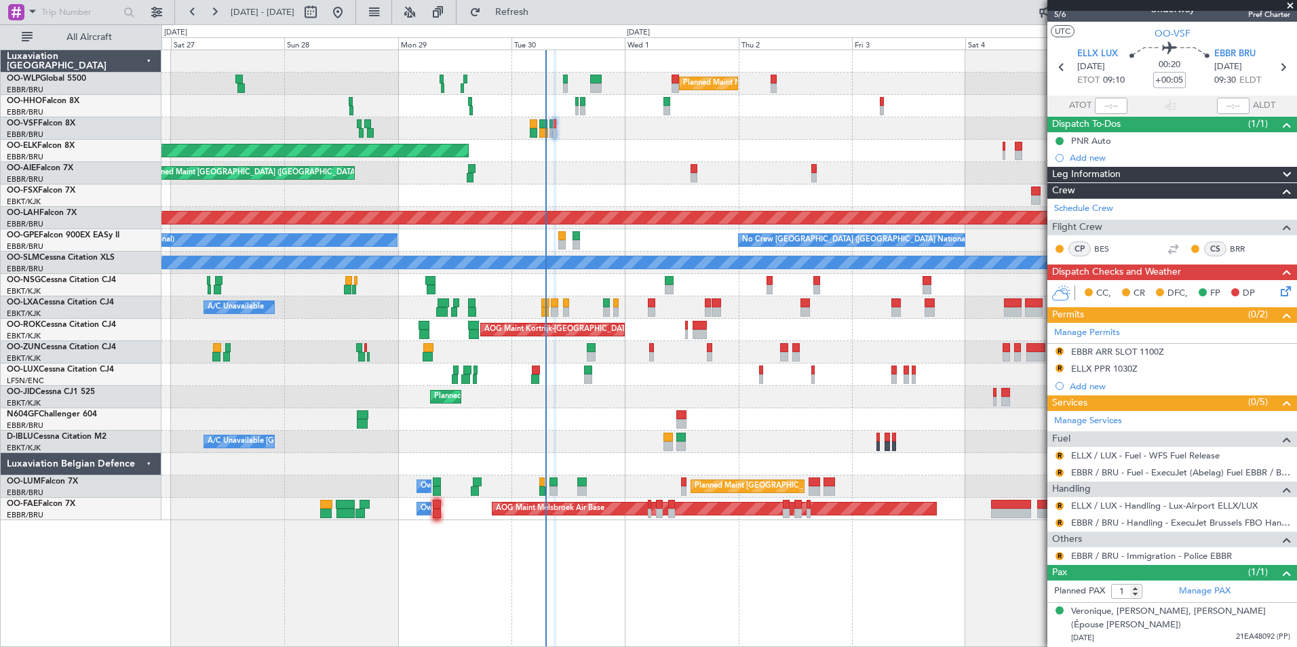
scroll to position [16, 0]
click at [1095, 502] on link "ELLX / LUX - Handling - Lux-Airport ELLX/LUX" at bounding box center [1164, 506] width 186 height 12
click at [1135, 356] on div "EBBR ARR SLOT 1100Z" at bounding box center [1117, 353] width 93 height 12
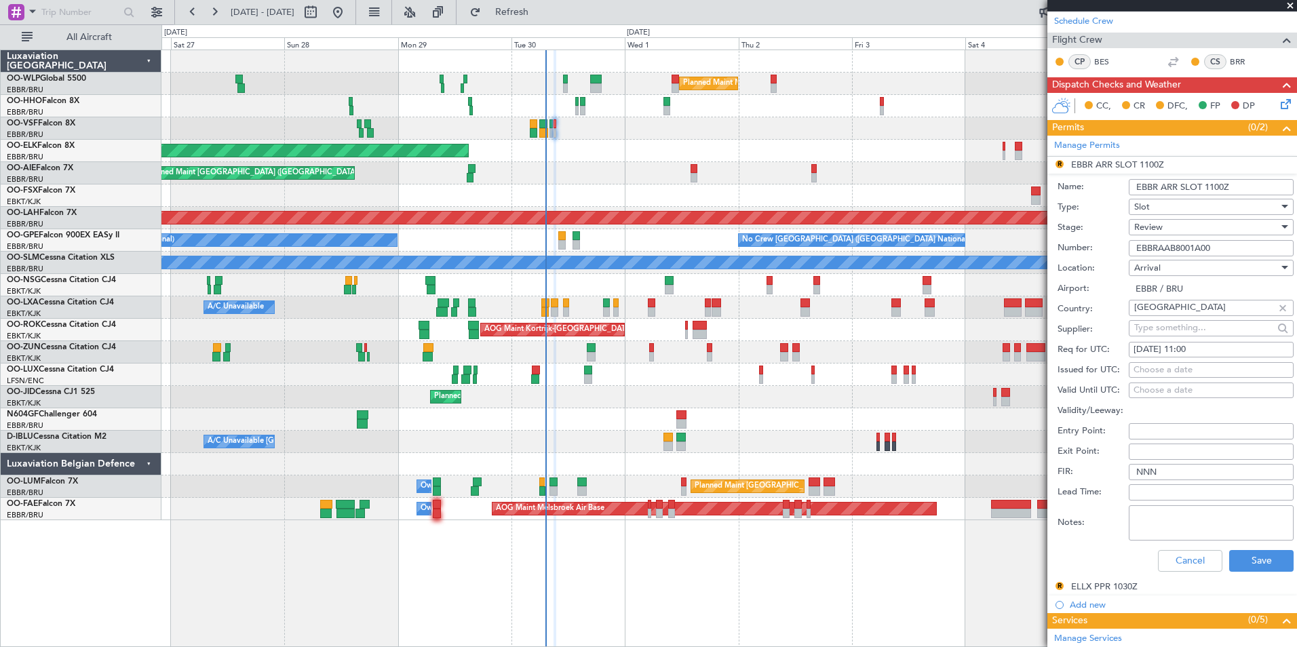
click at [1196, 349] on div "30/09/2025 11:00" at bounding box center [1210, 350] width 155 height 14
select select "9"
select select "2025"
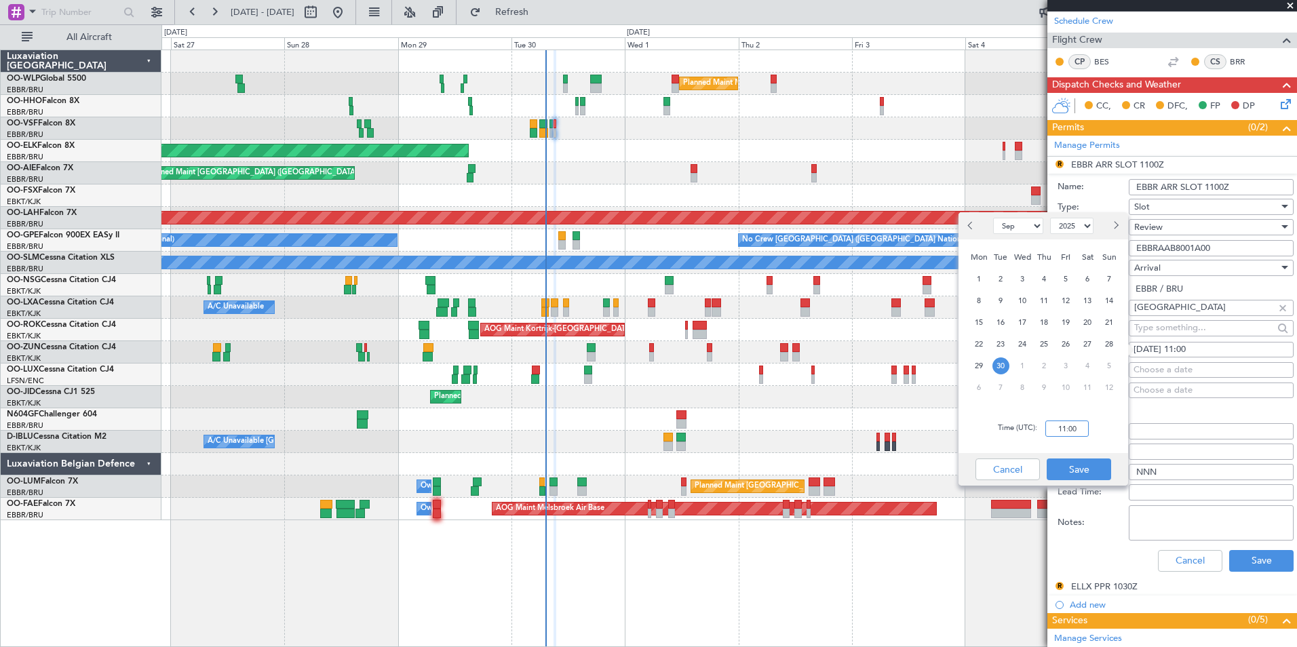
click at [1069, 425] on input "11:00" at bounding box center [1066, 428] width 43 height 16
type input "09:35"
click at [1071, 467] on button "Save" at bounding box center [1078, 469] width 64 height 22
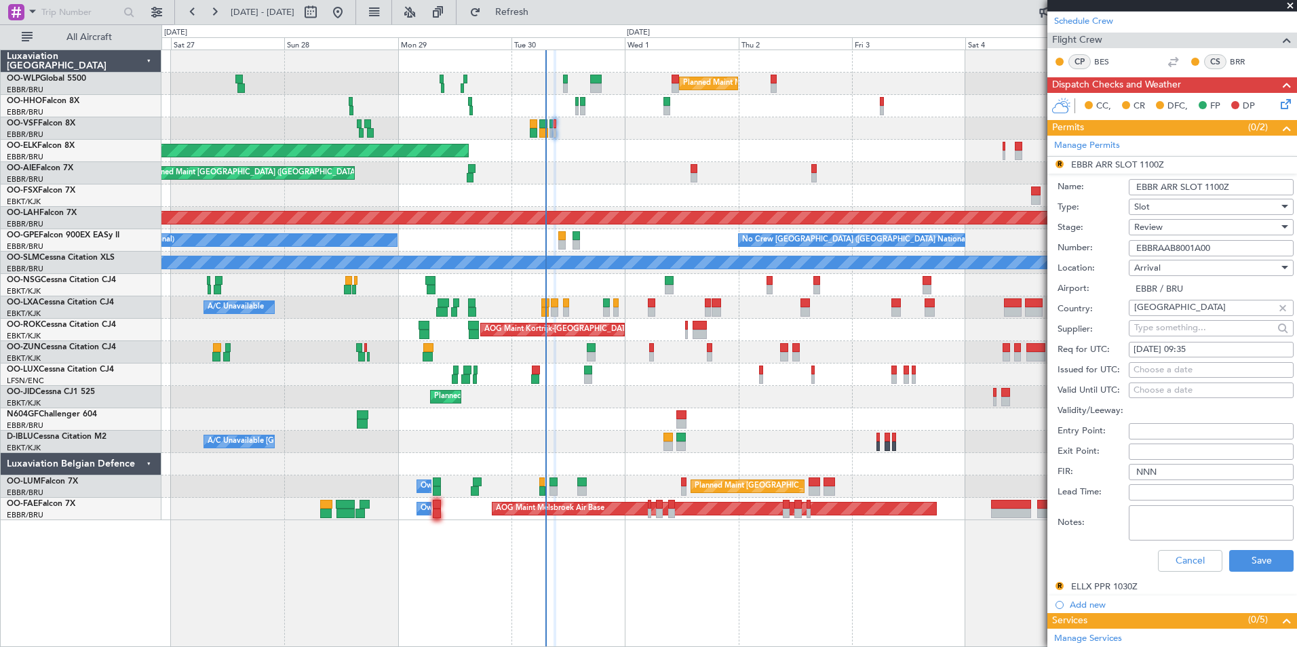
click at [1146, 232] on span "Review" at bounding box center [1148, 227] width 28 height 12
click at [1162, 321] on span "Requested" at bounding box center [1206, 315] width 142 height 20
click at [1246, 569] on button "Save" at bounding box center [1261, 561] width 64 height 22
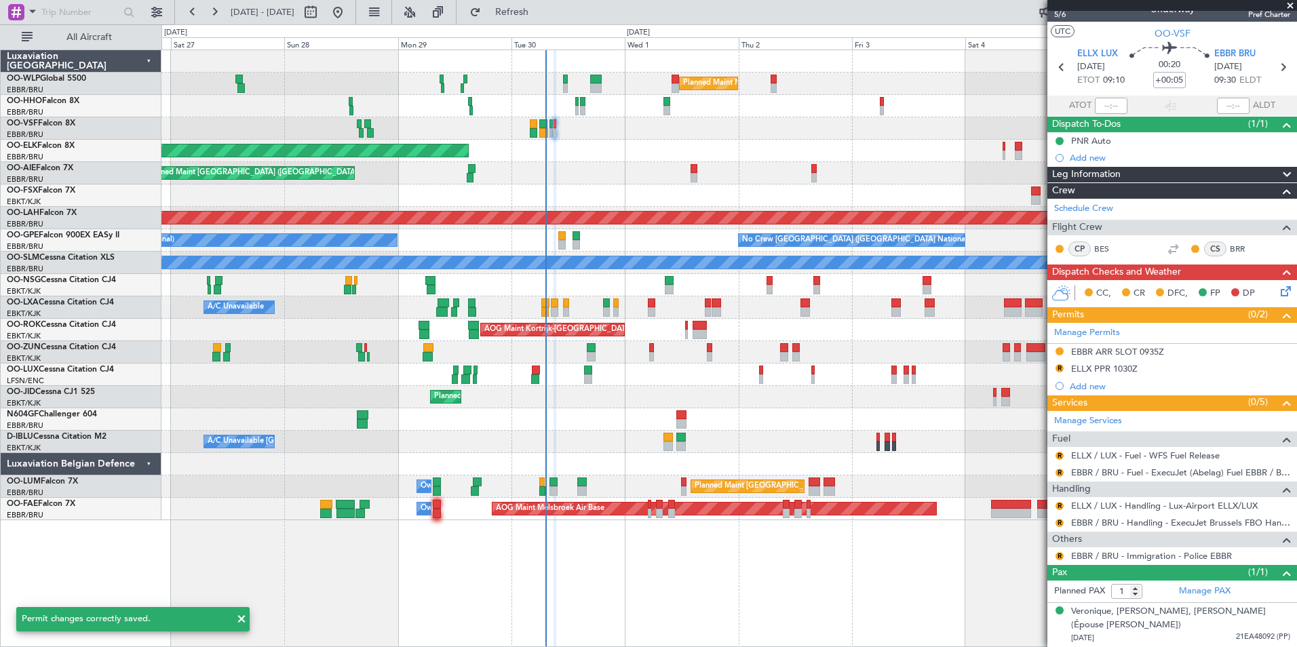
scroll to position [16, 0]
click at [1059, 368] on button "R" at bounding box center [1059, 369] width 8 height 8
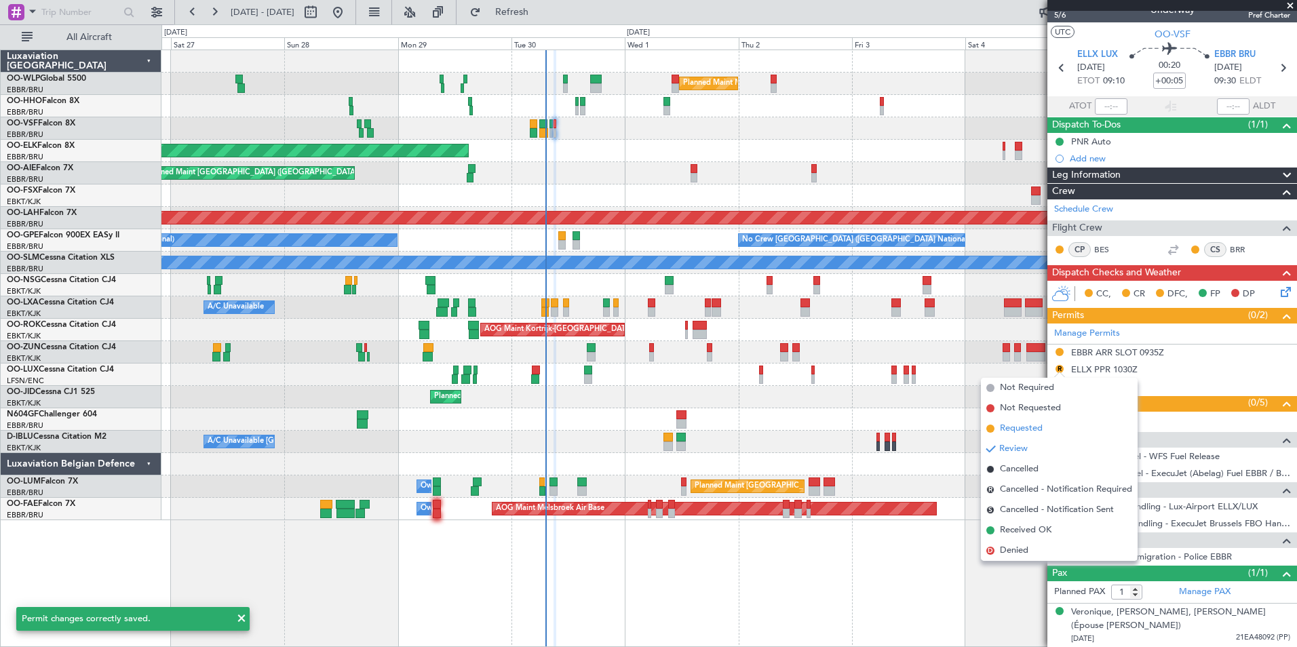
click at [1014, 434] on span "Requested" at bounding box center [1021, 429] width 43 height 14
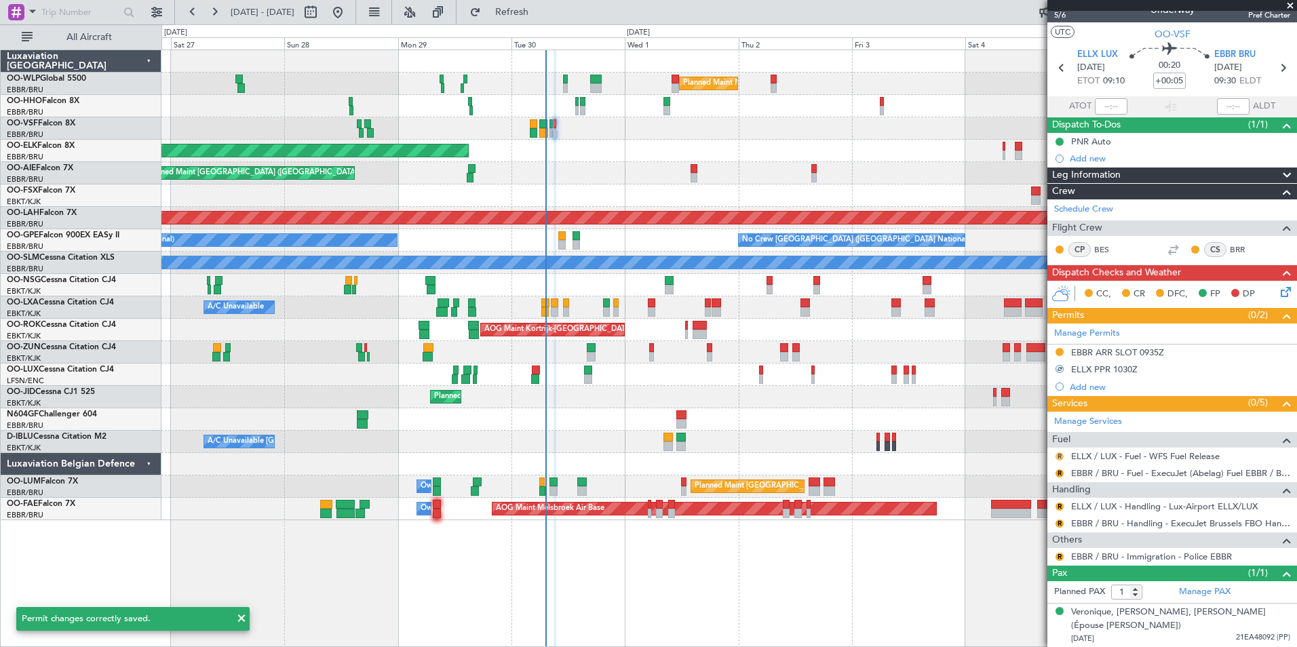
click at [1058, 457] on button "R" at bounding box center [1059, 456] width 8 height 8
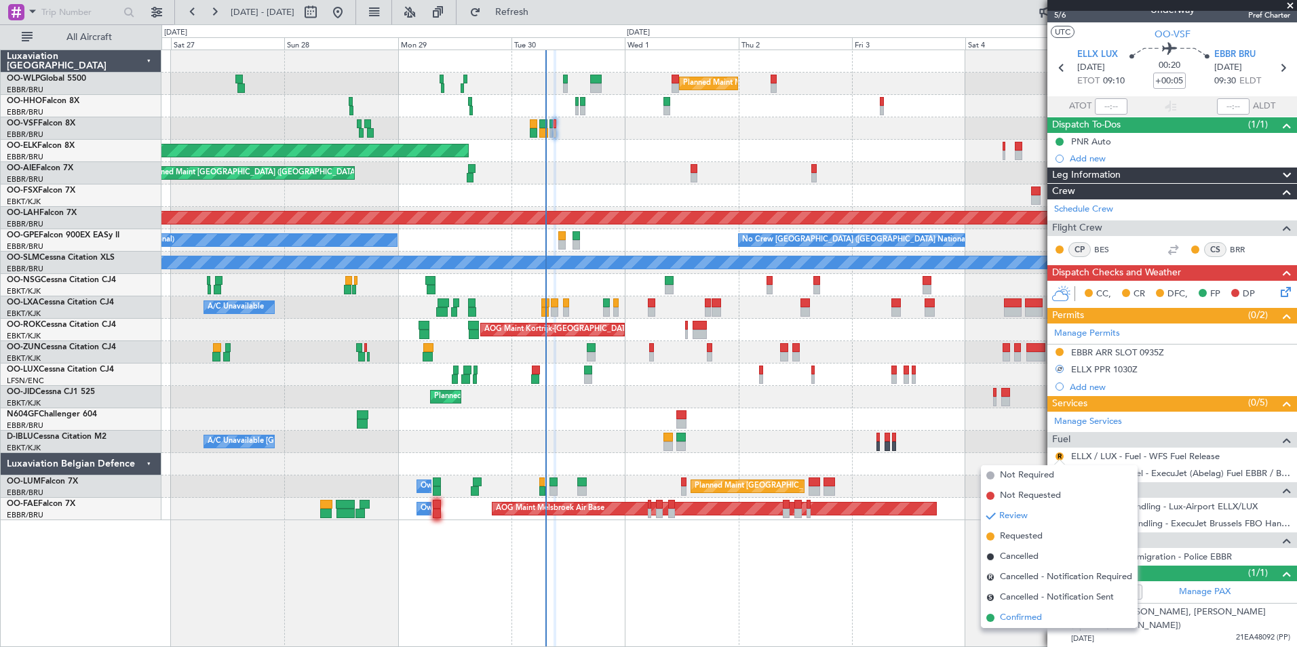
click at [1034, 623] on span "Confirmed" at bounding box center [1021, 618] width 42 height 14
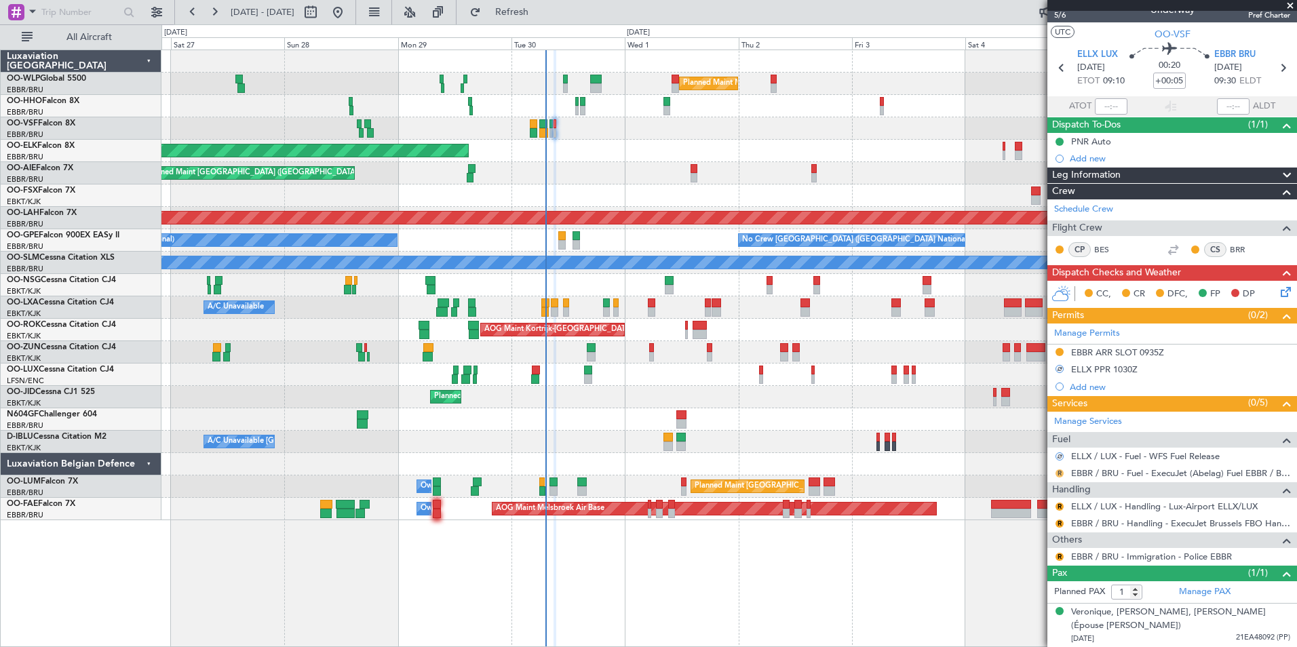
click at [1060, 472] on button "R" at bounding box center [1059, 473] width 8 height 8
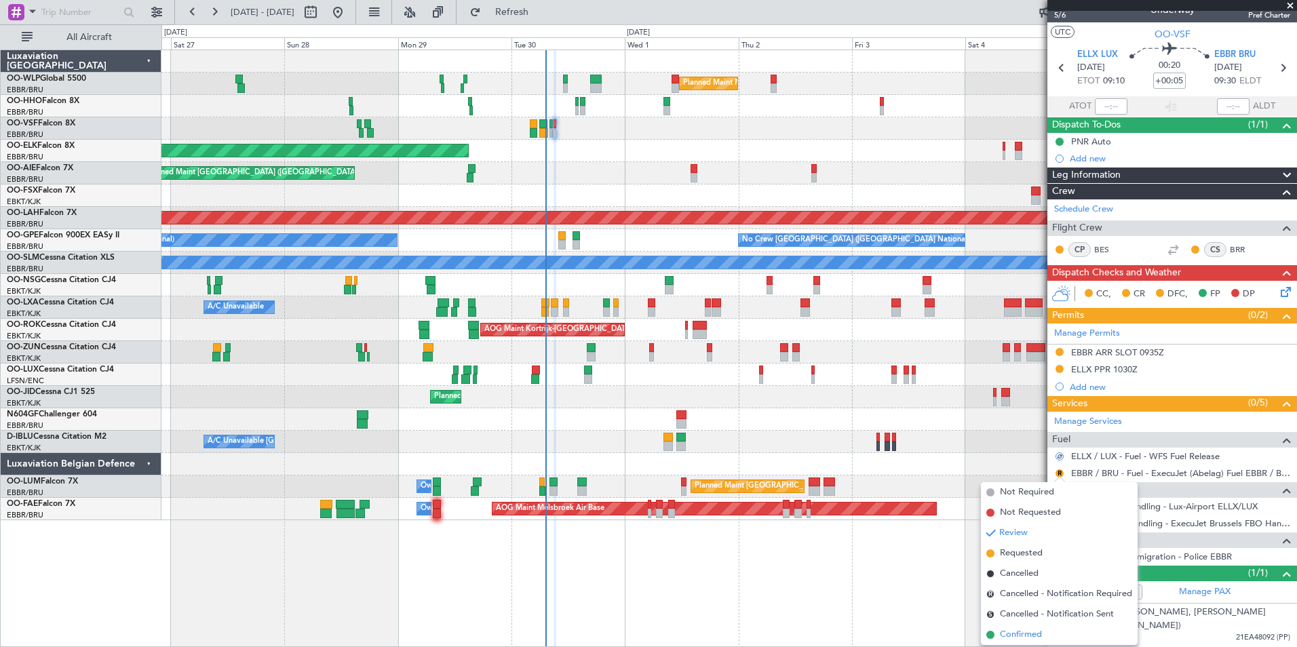
click at [1031, 636] on span "Confirmed" at bounding box center [1021, 635] width 42 height 14
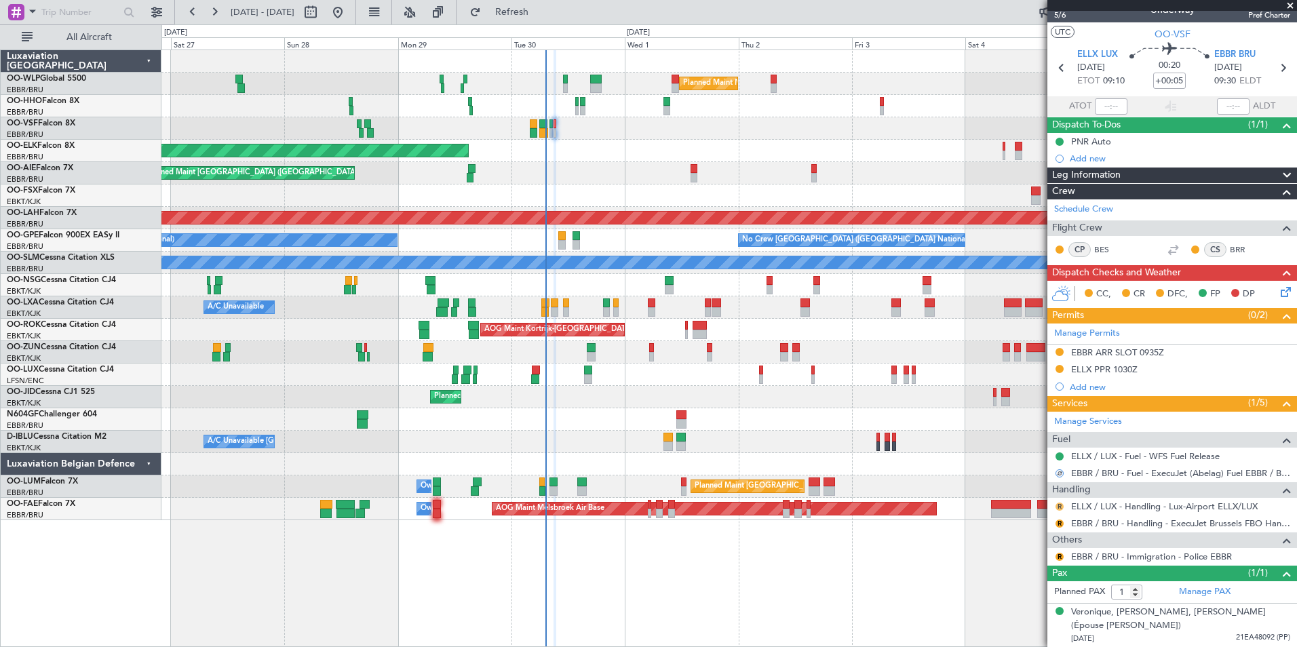
click at [1060, 507] on button "R" at bounding box center [1059, 506] width 8 height 8
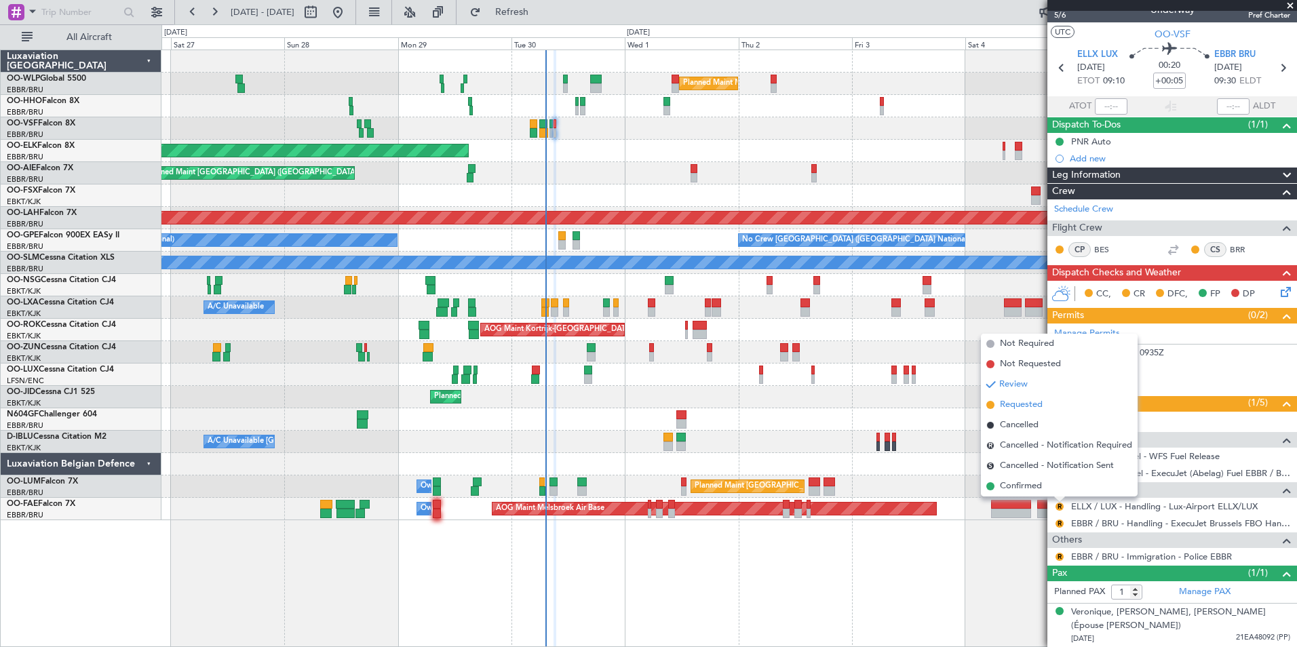
click at [1030, 395] on li "Requested" at bounding box center [1059, 405] width 157 height 20
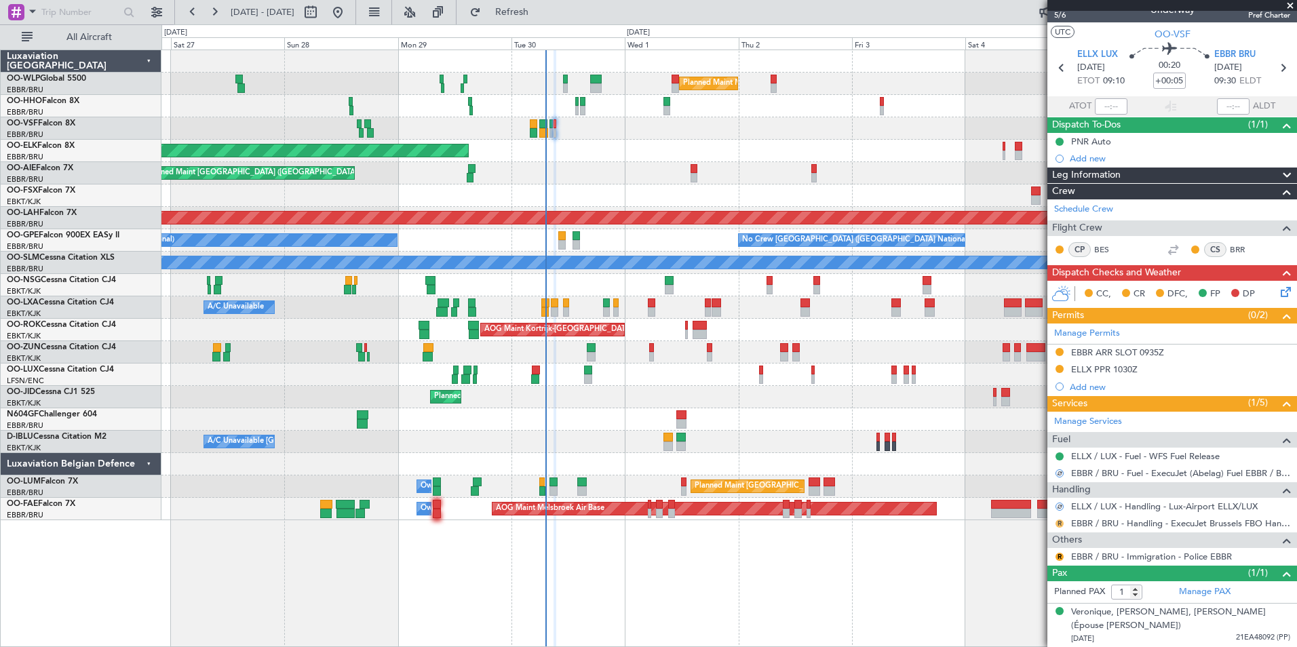
click at [1057, 519] on button "R" at bounding box center [1059, 523] width 8 height 8
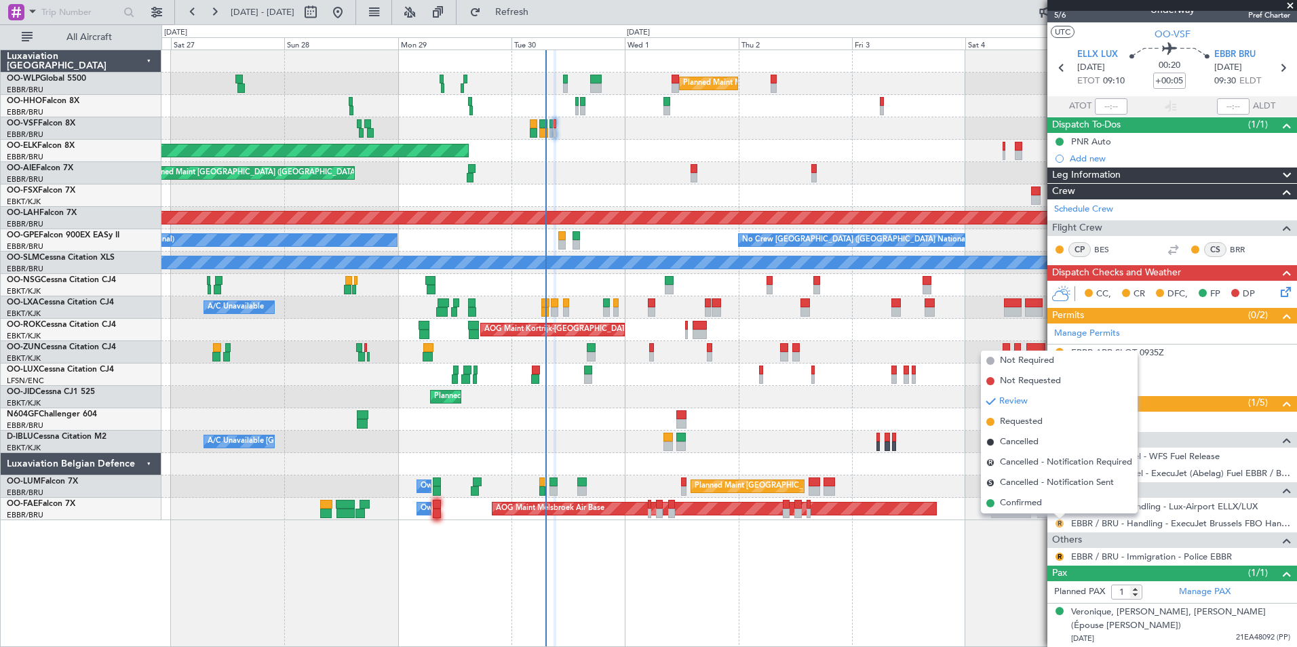
click at [1062, 526] on button "R" at bounding box center [1059, 523] width 8 height 8
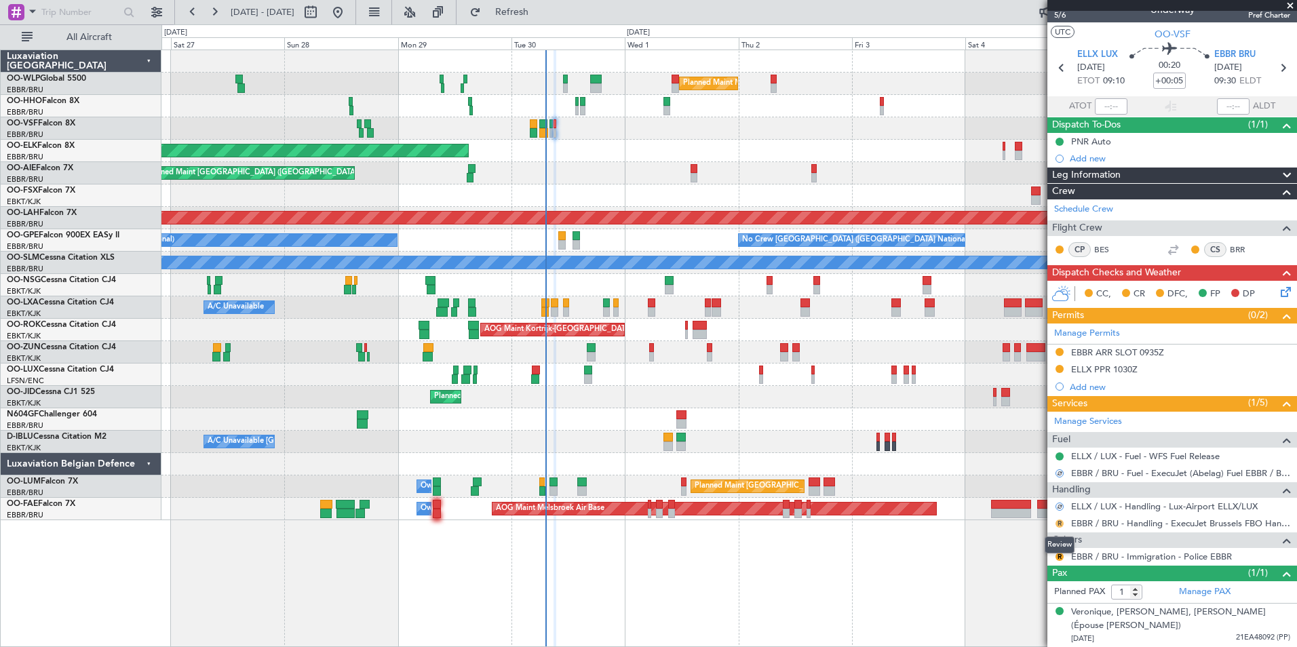
click at [1060, 522] on button "R" at bounding box center [1059, 523] width 8 height 8
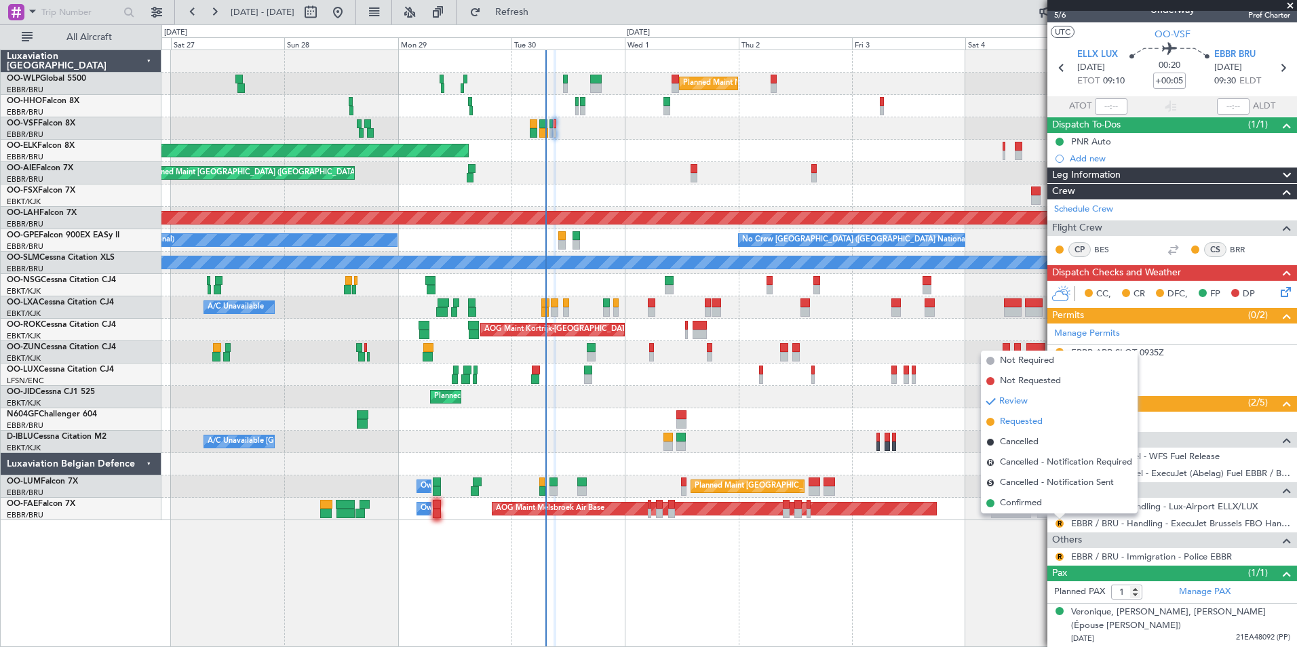
click at [1033, 424] on span "Requested" at bounding box center [1021, 422] width 43 height 14
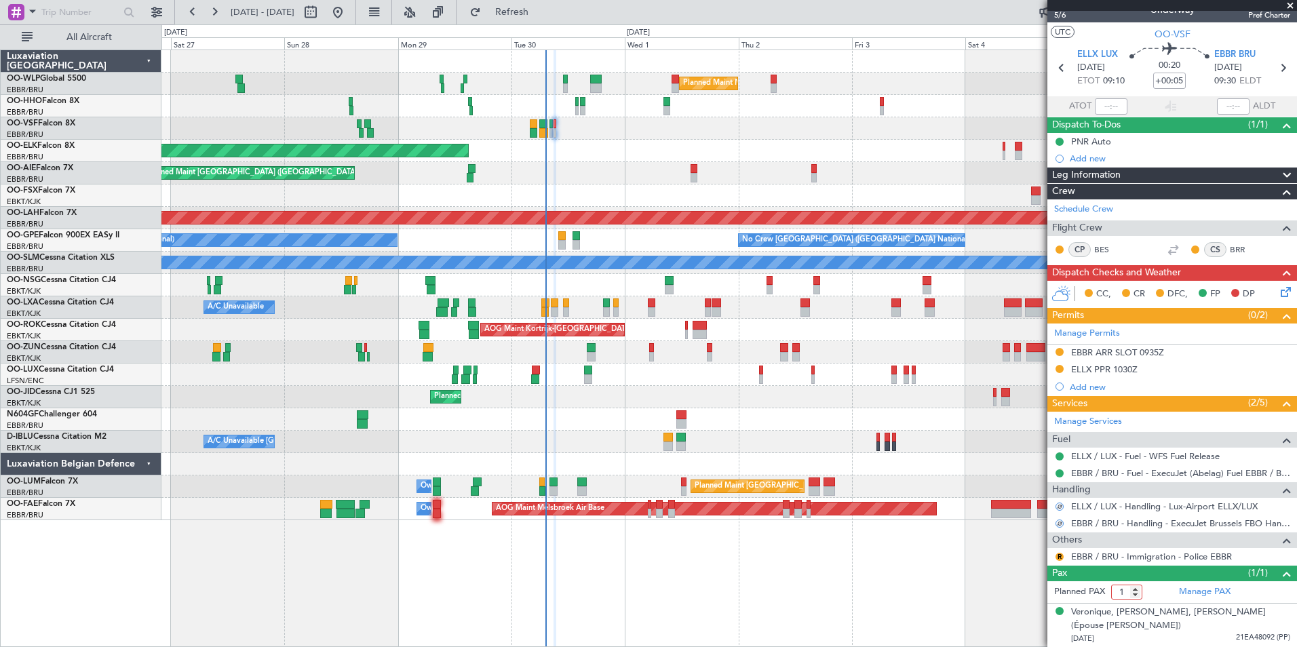
click at [1124, 592] on input "1" at bounding box center [1126, 592] width 31 height 15
type input "0"
click at [1060, 553] on button "R" at bounding box center [1059, 557] width 8 height 8
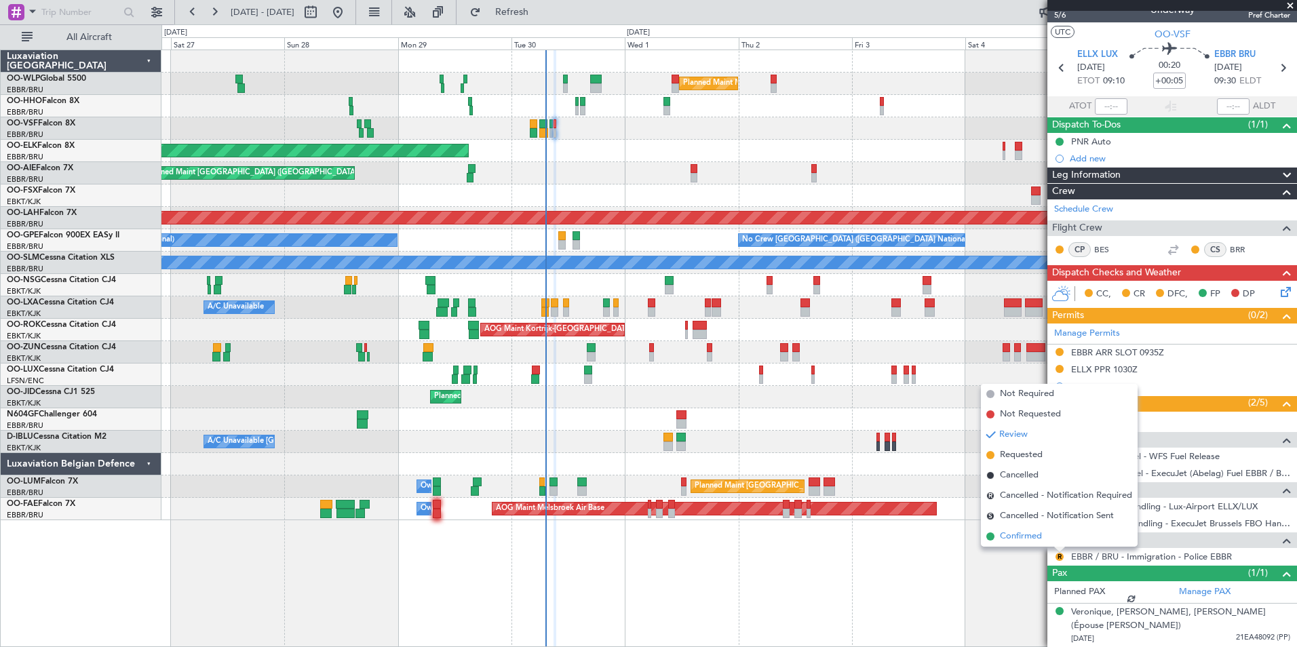
click at [1049, 536] on li "Confirmed" at bounding box center [1059, 536] width 157 height 20
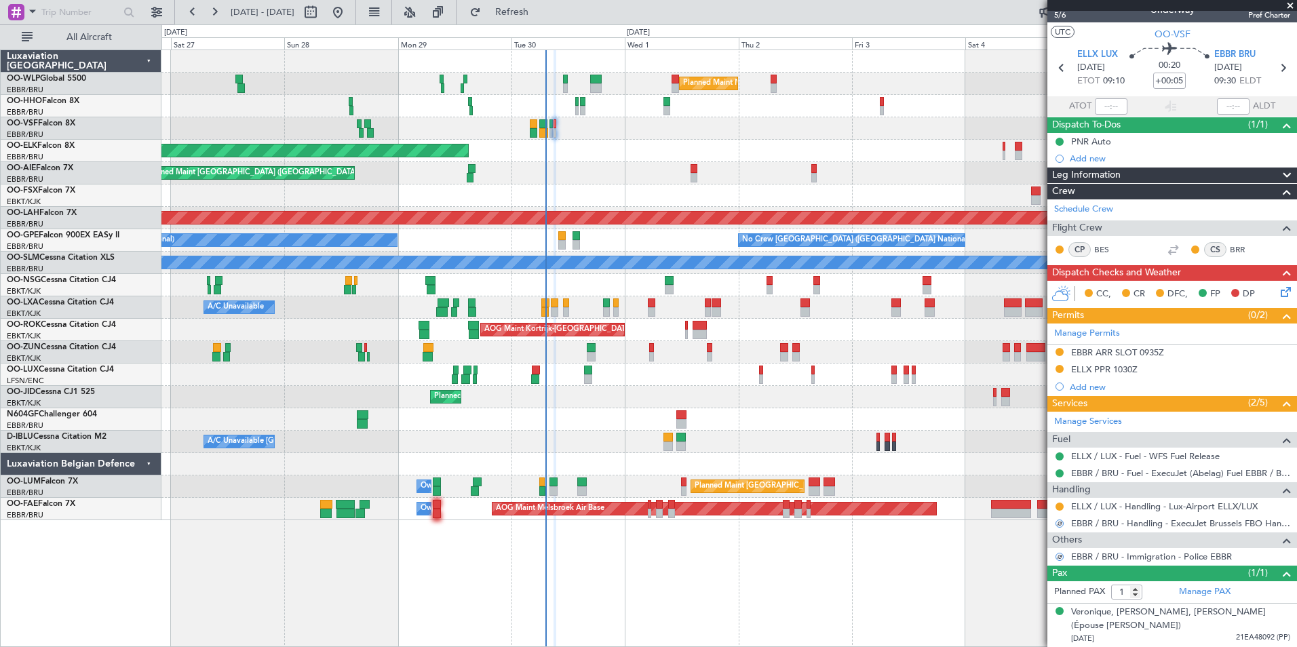
click at [1194, 585] on mat-tooltip-component "Complete" at bounding box center [1167, 598] width 58 height 36
click at [1198, 596] on link "Manage PAX" at bounding box center [1205, 592] width 52 height 14
click at [1278, 290] on icon at bounding box center [1283, 289] width 11 height 11
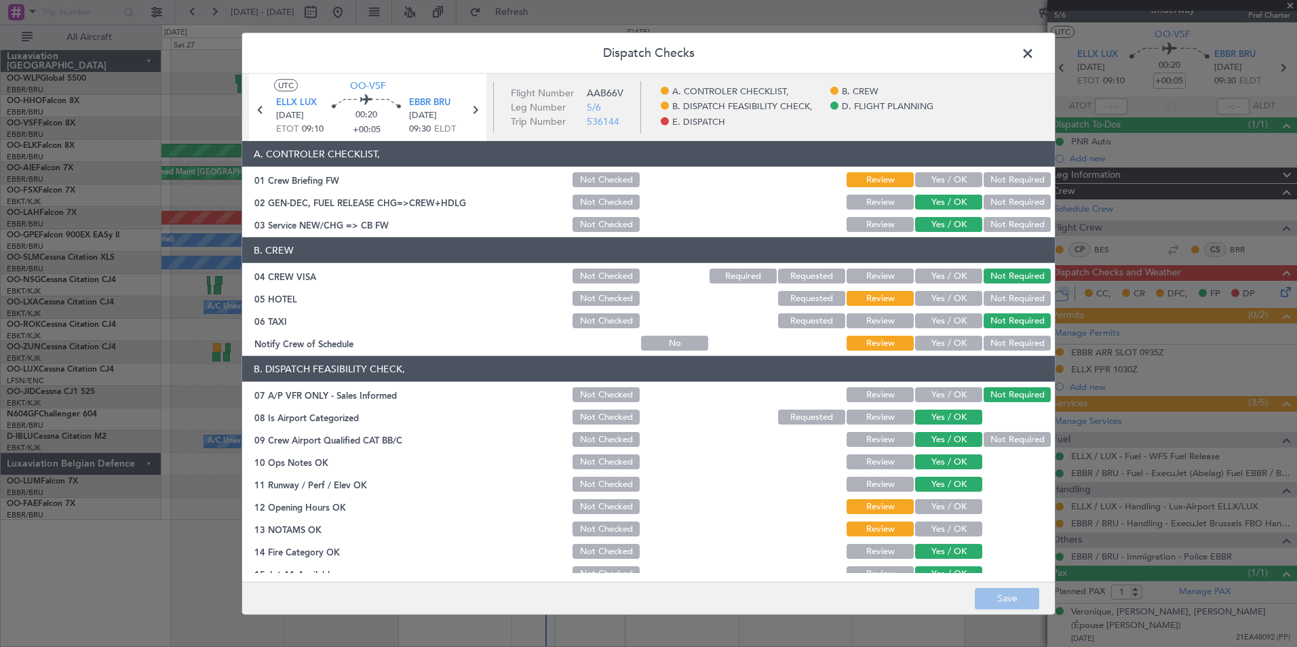
click at [950, 169] on section "A. CONTROLER CHECKLIST, 01 Crew Briefing FW Not Checked Review Yes / OK Not Req…" at bounding box center [648, 187] width 812 height 93
click at [944, 170] on div "Yes / OK" at bounding box center [947, 179] width 68 height 19
click at [943, 178] on button "Yes / OK" at bounding box center [948, 179] width 67 height 15
click at [999, 300] on button "Not Required" at bounding box center [1016, 298] width 67 height 15
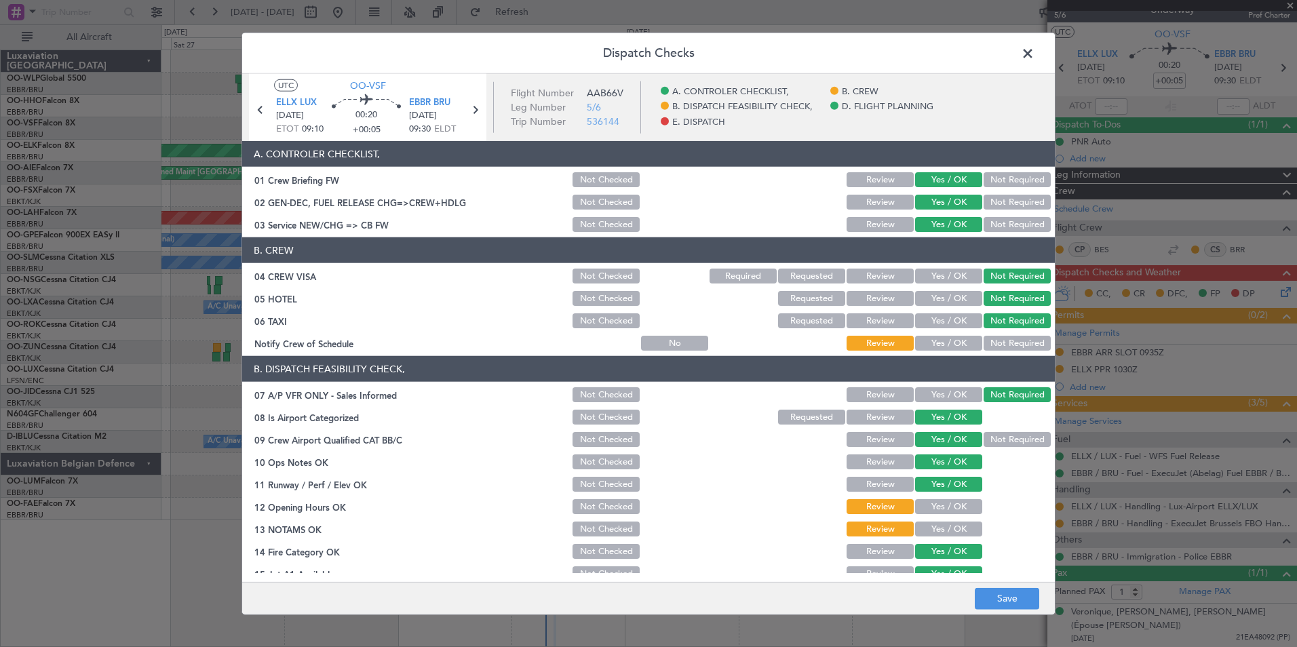
click at [941, 344] on button "Yes / OK" at bounding box center [948, 343] width 67 height 15
click at [930, 500] on button "Yes / OK" at bounding box center [948, 506] width 67 height 15
click at [938, 530] on button "Yes / OK" at bounding box center [948, 528] width 67 height 15
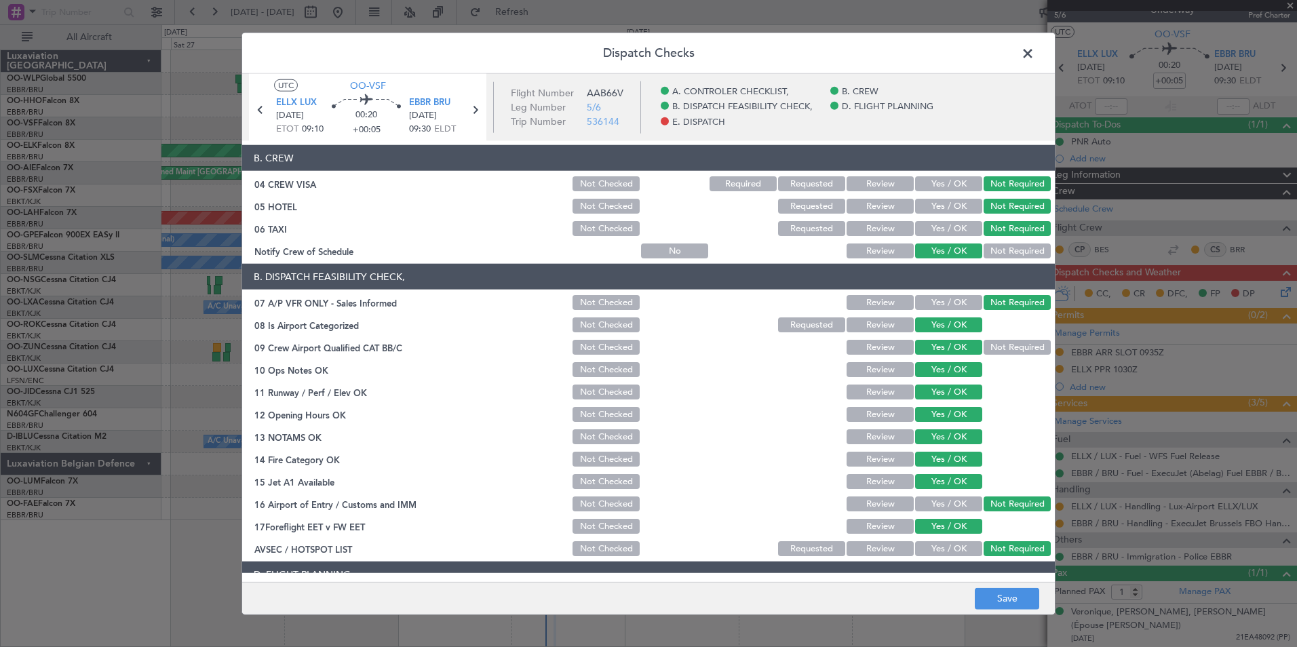
scroll to position [251, 0]
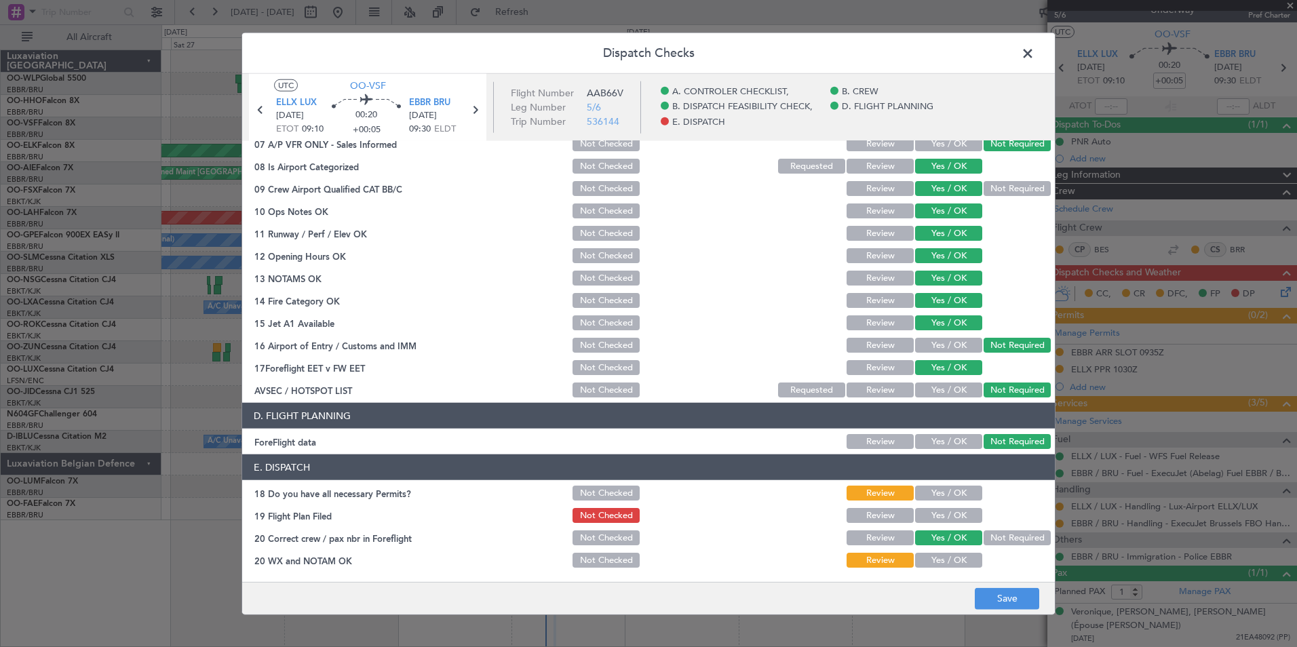
click at [933, 489] on button "Yes / OK" at bounding box center [948, 493] width 67 height 15
click at [939, 514] on button "Yes / OK" at bounding box center [948, 515] width 67 height 15
click at [941, 548] on section "E. DISPATCH 18 Do you have all necessary Permits? Not Checked Review Yes / OK 1…" at bounding box center [648, 511] width 812 height 115
click at [944, 559] on button "Yes / OK" at bounding box center [948, 560] width 67 height 15
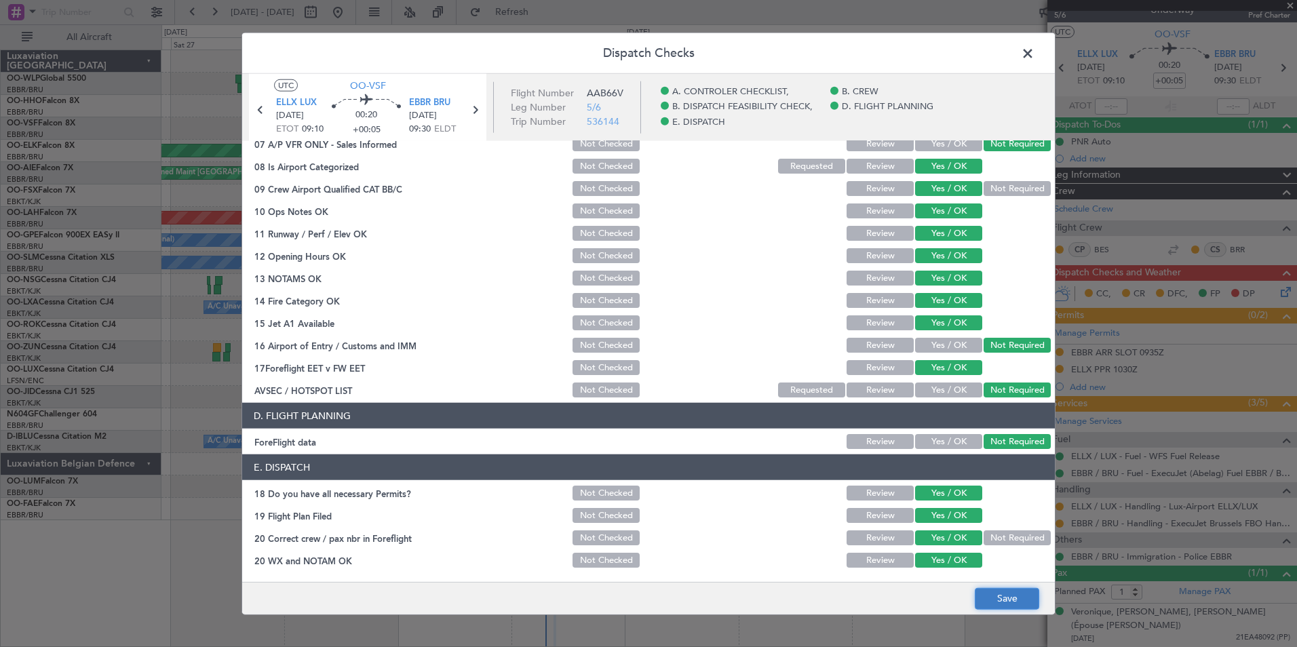
click at [1013, 608] on button "Save" at bounding box center [1006, 598] width 64 height 22
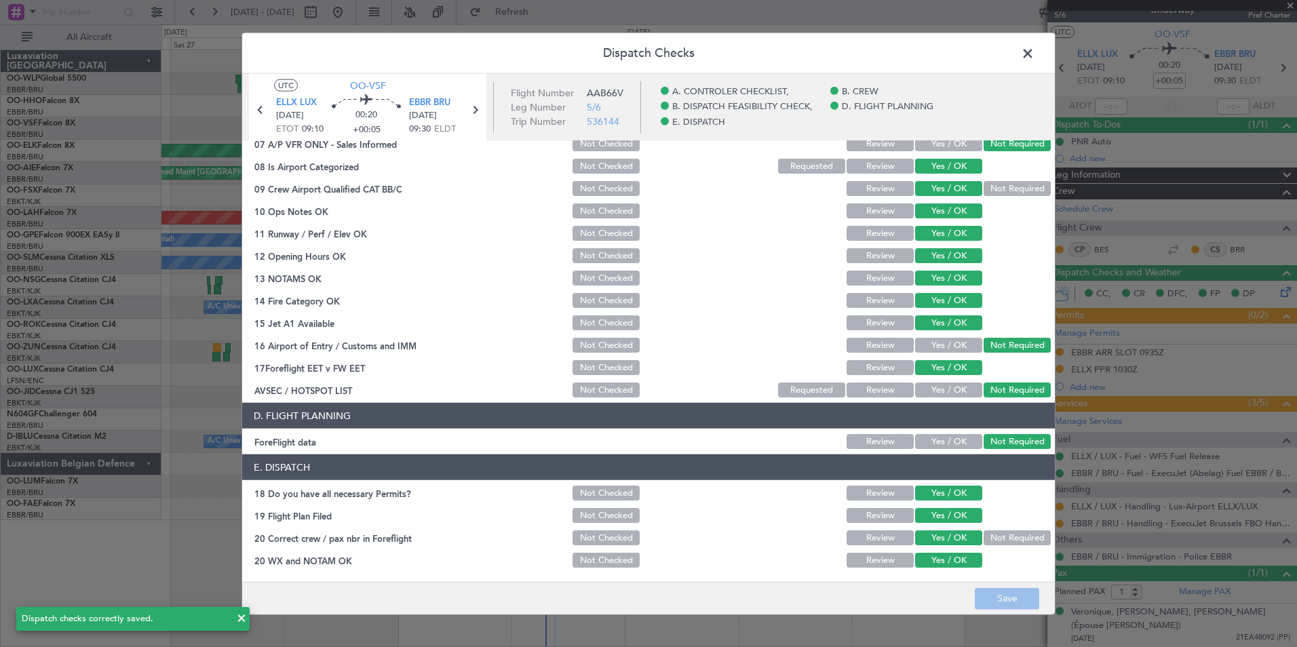
click at [1031, 42] on header "Dispatch Checks" at bounding box center [648, 53] width 812 height 41
click at [1034, 53] on span at bounding box center [1034, 56] width 0 height 27
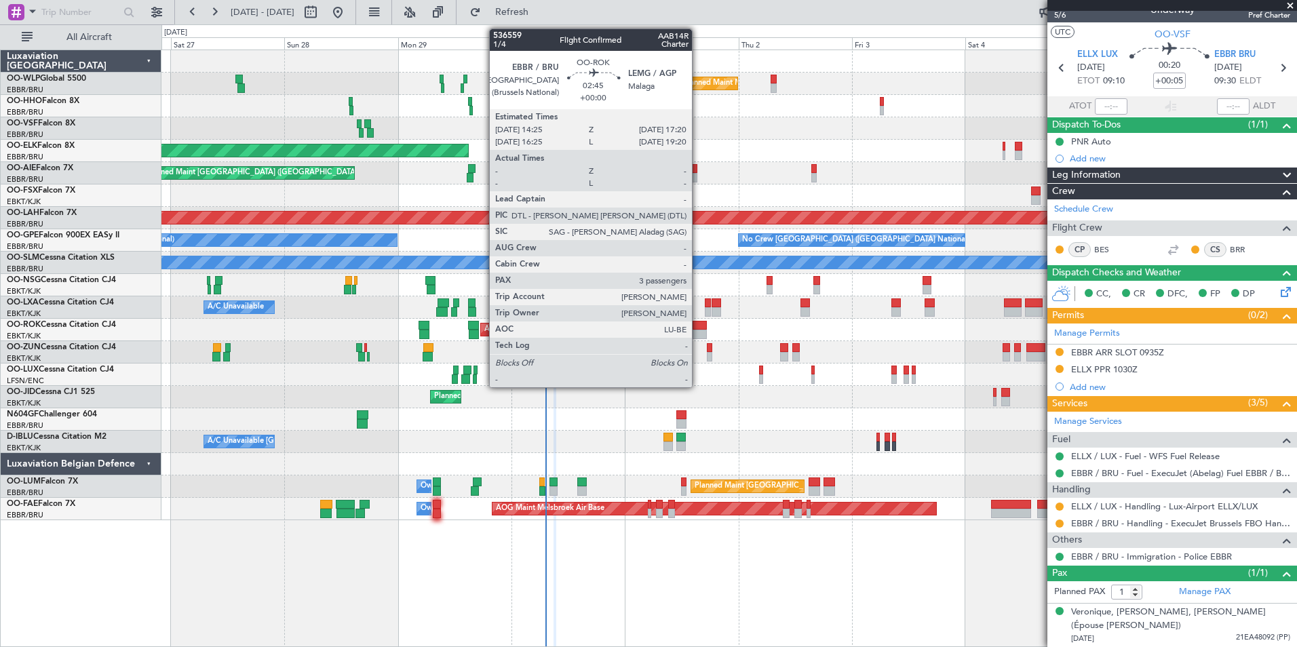
click at [698, 334] on div at bounding box center [699, 334] width 14 height 9
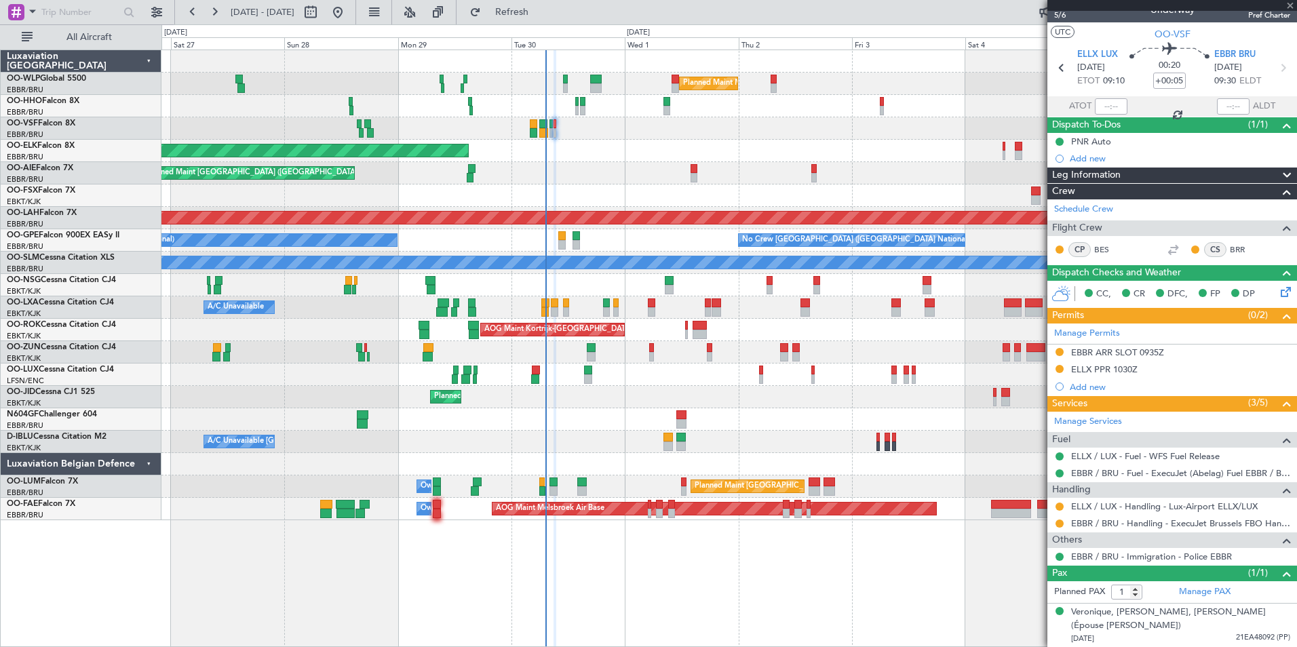
type input "3"
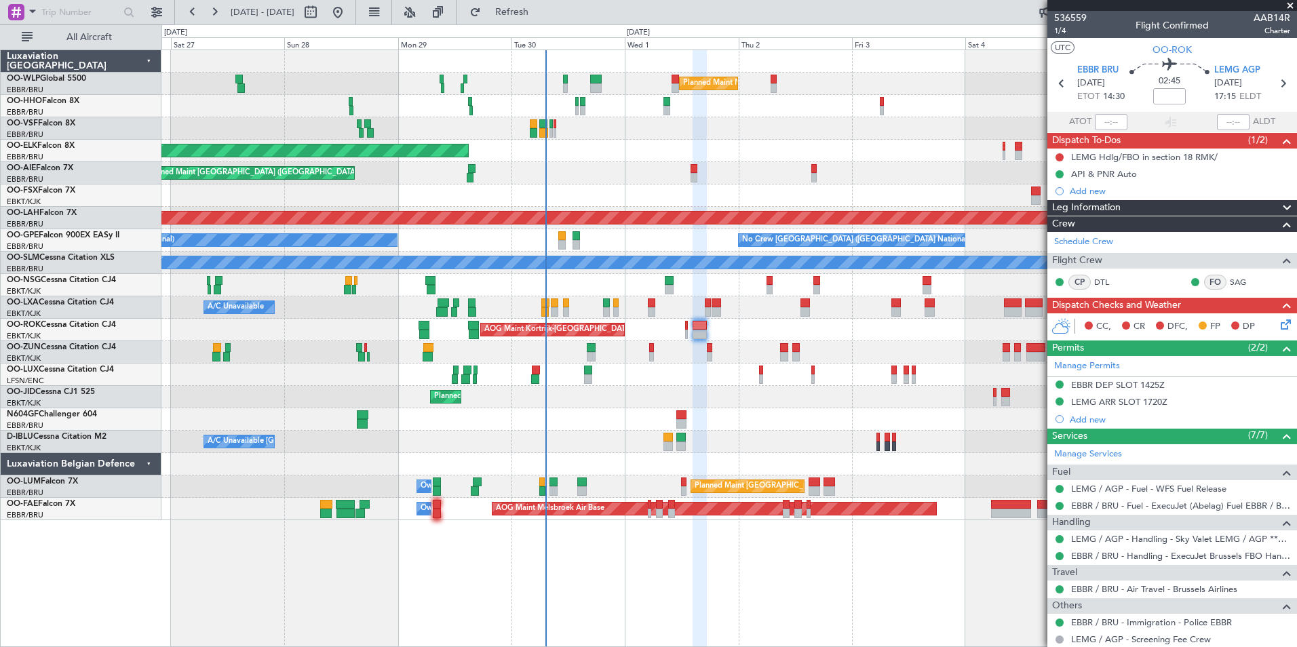
click at [1097, 385] on div "EBBR DEP SLOT 1425Z" at bounding box center [1118, 385] width 94 height 12
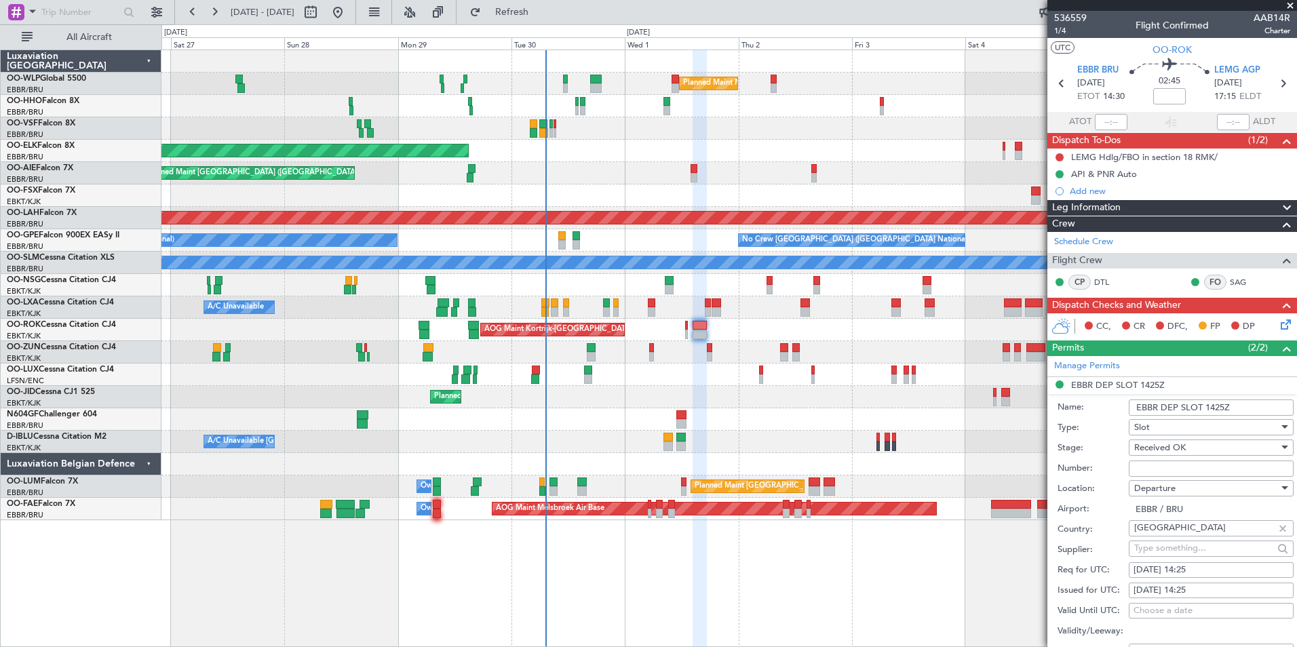
click at [1175, 466] on input "Number:" at bounding box center [1210, 468] width 165 height 16
paste input "EBBRAAB5104D"
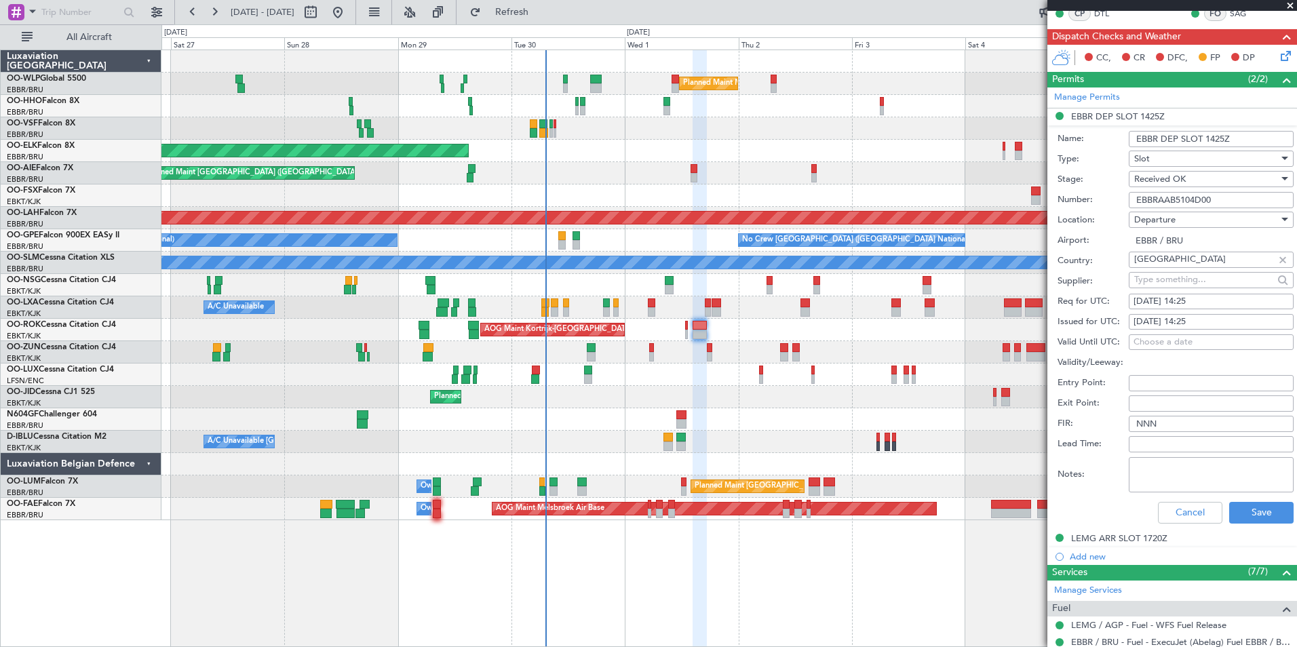
scroll to position [271, 0]
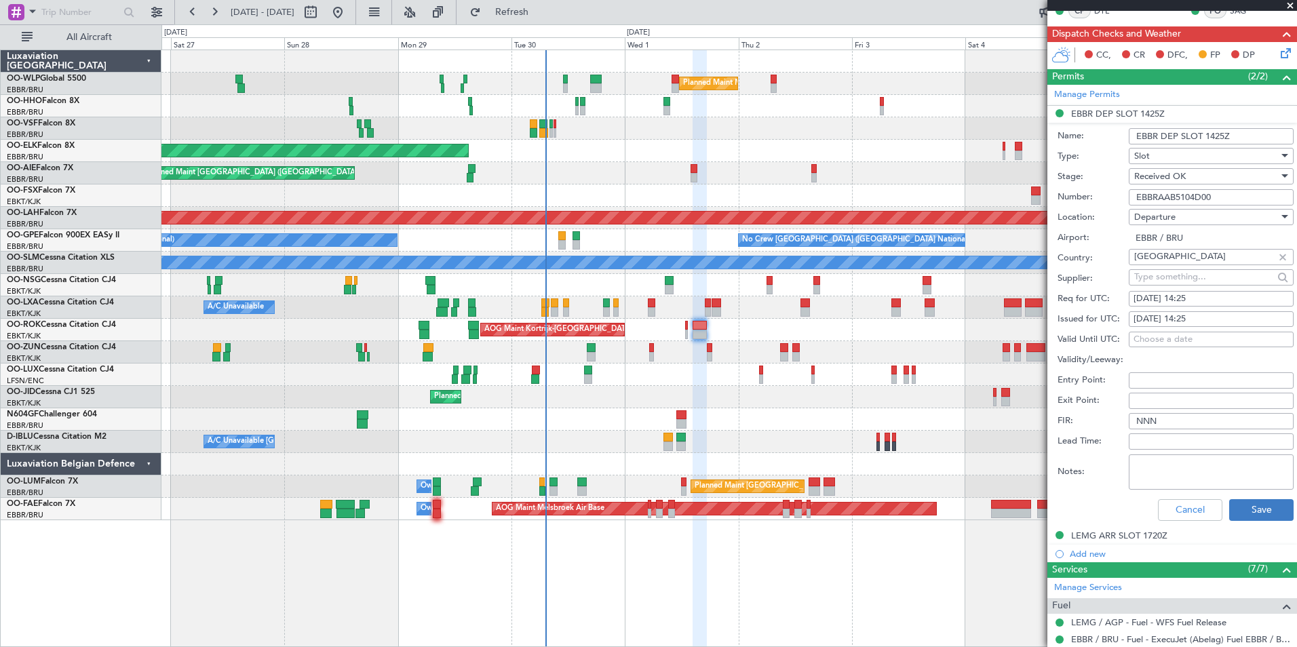
type input "EBBRAAB5104D00"
click at [1263, 511] on button "Save" at bounding box center [1261, 510] width 64 height 22
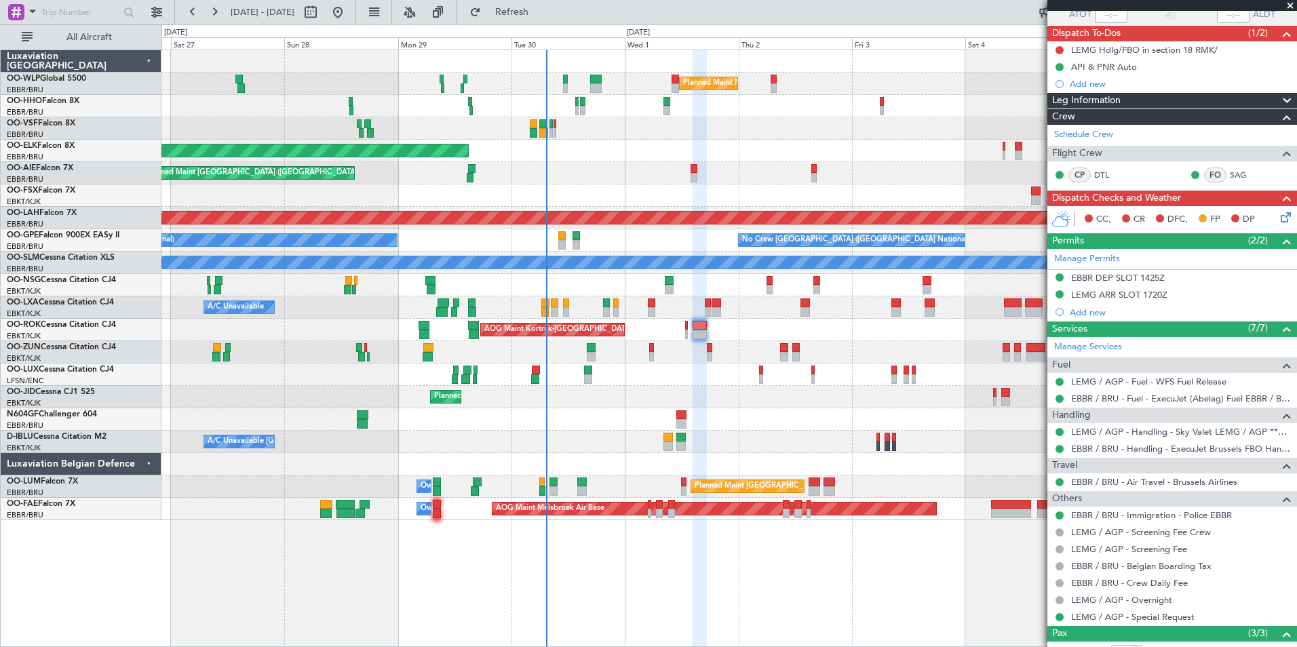
scroll to position [0, 0]
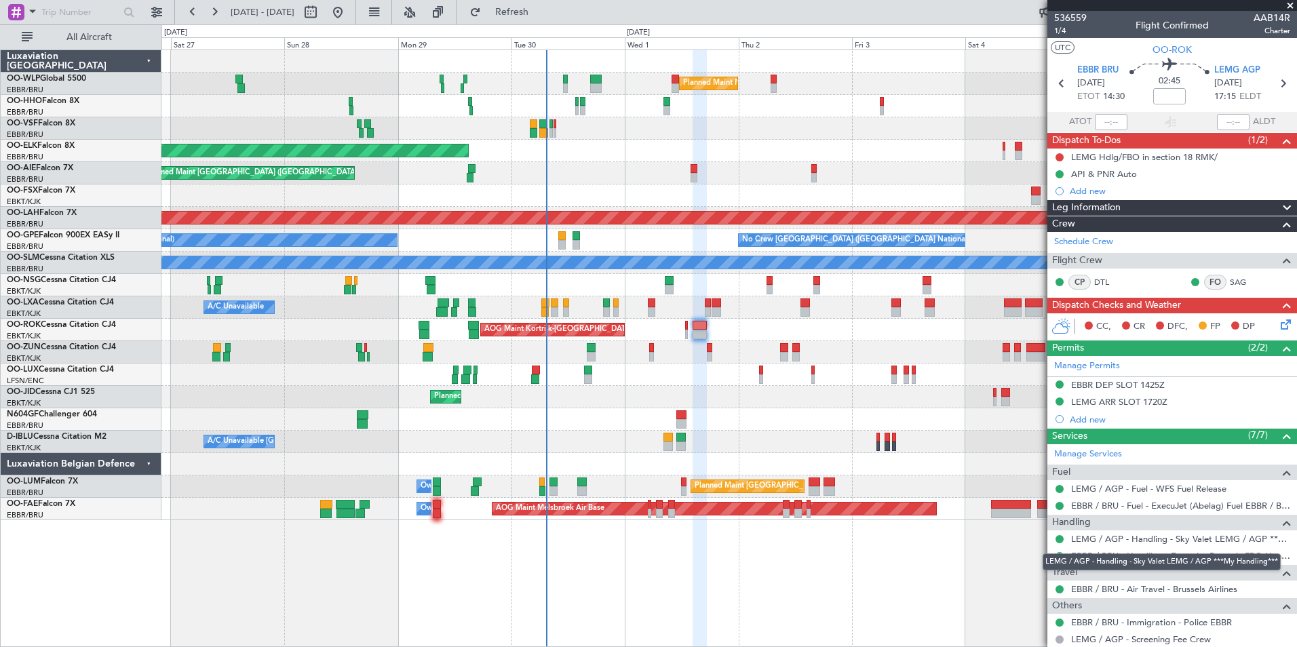
drag, startPoint x: 1092, startPoint y: 553, endPoint x: 996, endPoint y: 553, distance: 96.3
click at [1082, 553] on div "LEMG / AGP - Handling - Sky Valet LEMG / AGP ***My Handling***" at bounding box center [1161, 561] width 238 height 17
click at [1099, 554] on link "EBBR / BRU - Handling - ExecuJet Brussels FBO Handling Abelag" at bounding box center [1180, 556] width 219 height 12
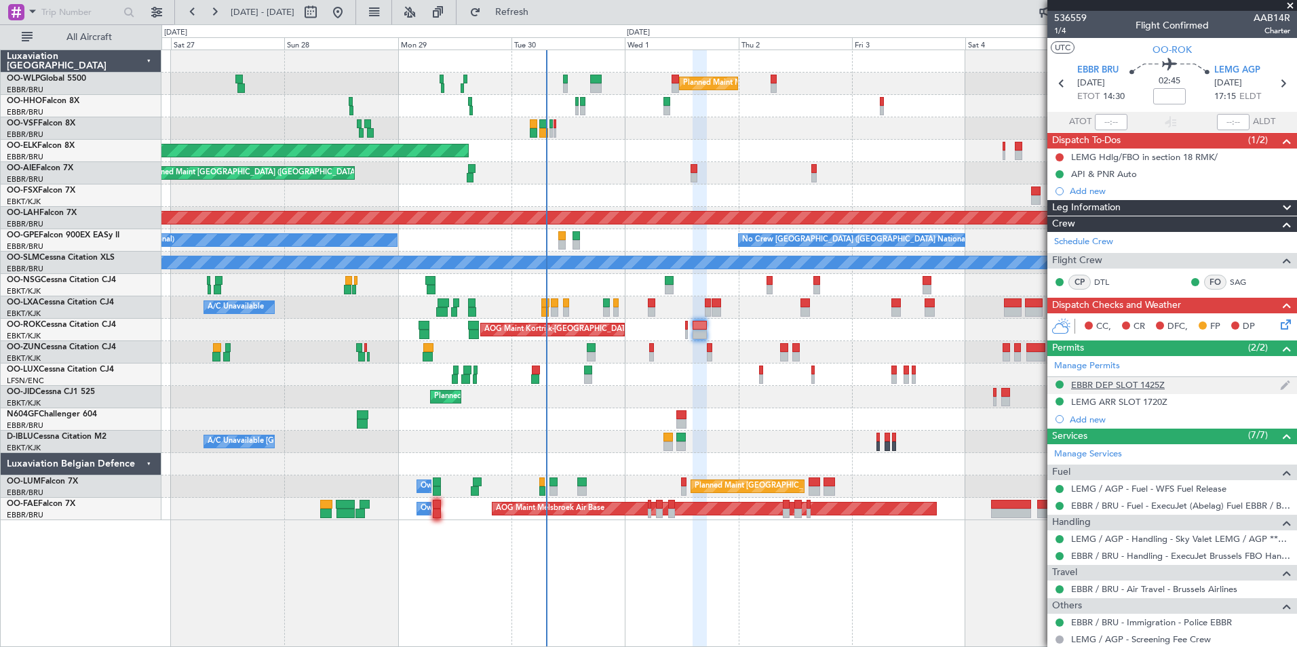
click at [1124, 381] on div "EBBR DEP SLOT 1425Z" at bounding box center [1118, 385] width 94 height 12
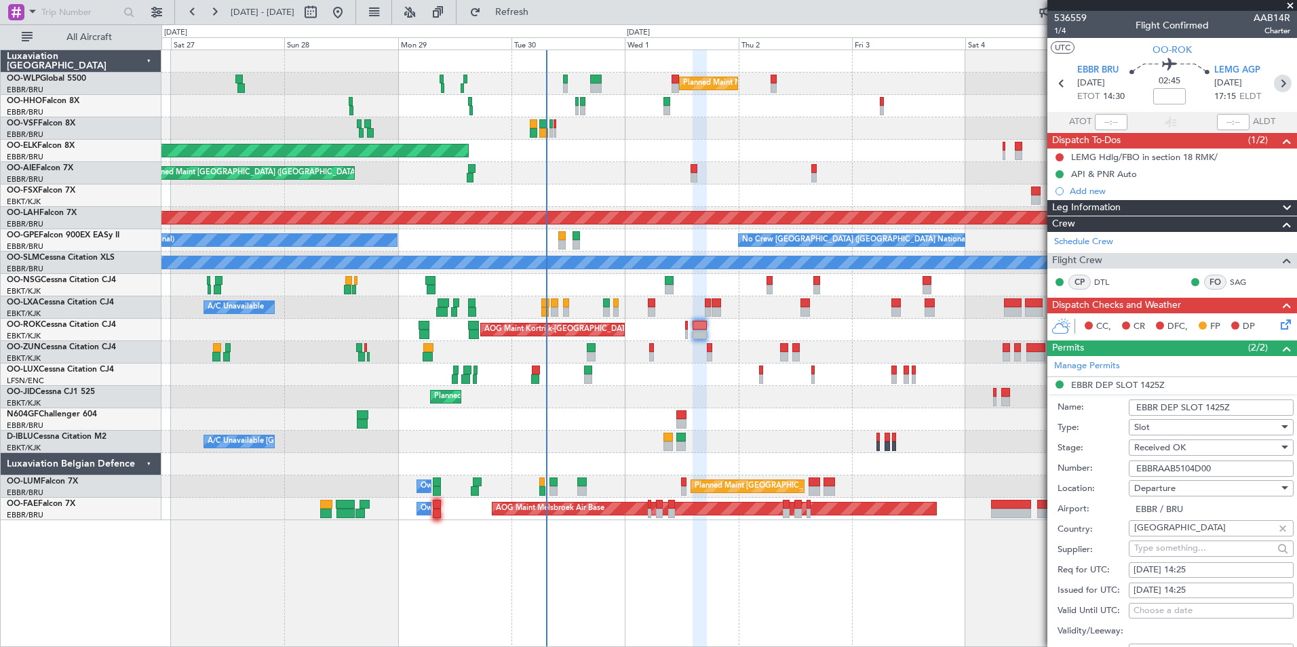
click at [1278, 87] on icon at bounding box center [1283, 84] width 18 height 18
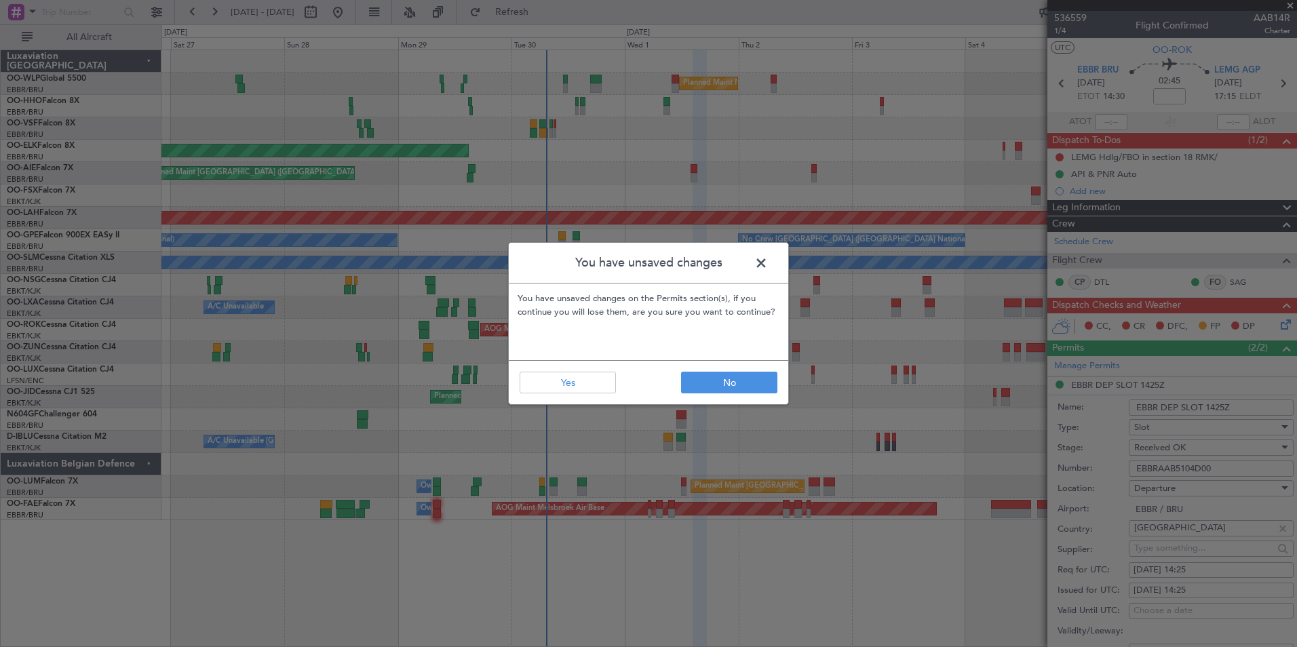
click at [768, 262] on span at bounding box center [768, 266] width 0 height 27
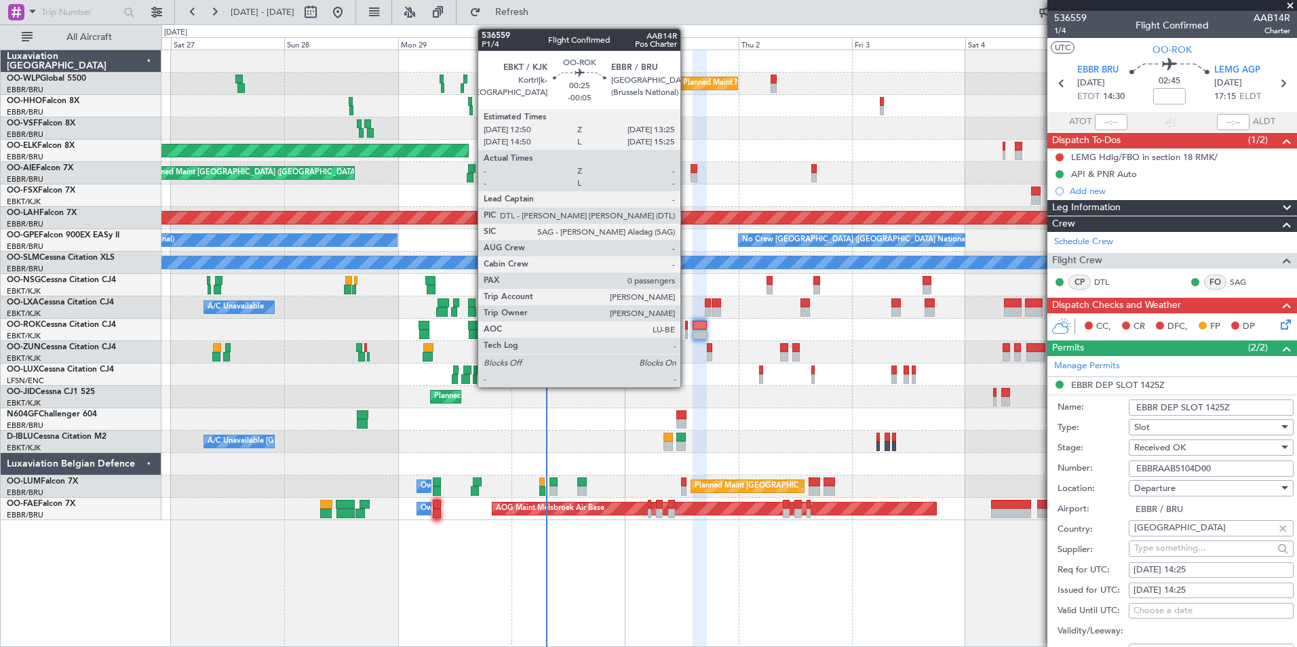
click at [686, 325] on div at bounding box center [686, 325] width 3 height 9
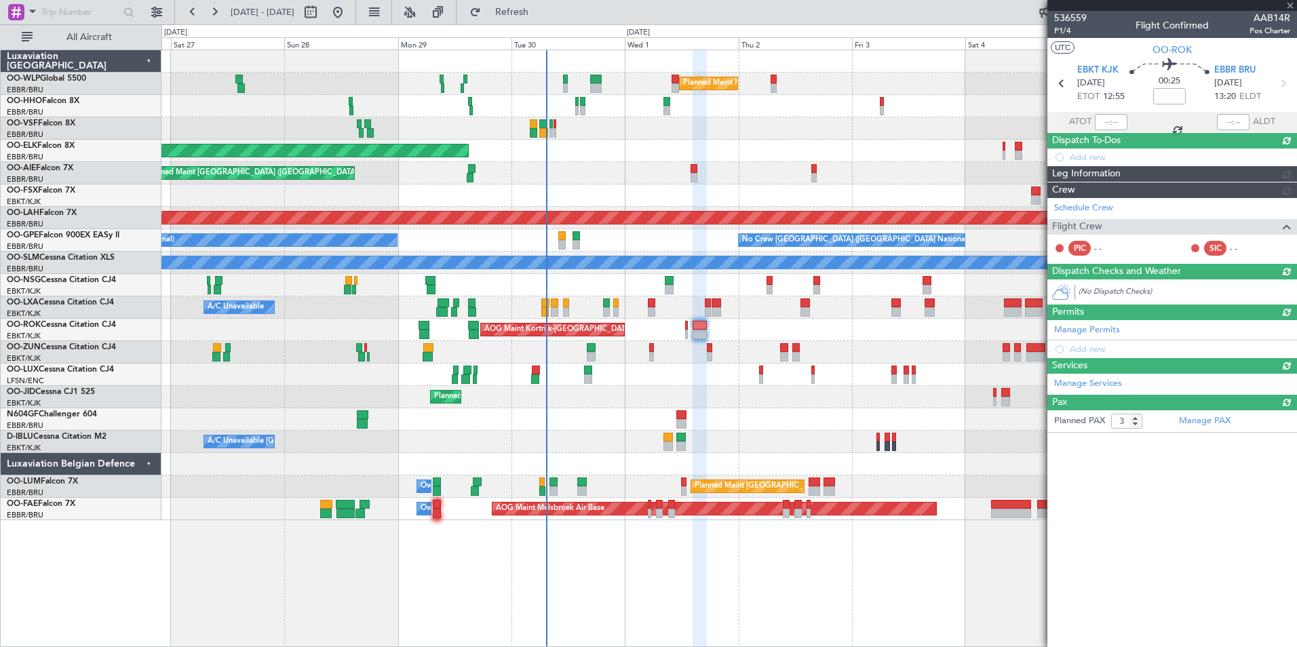
type input "-00:05"
type input "0"
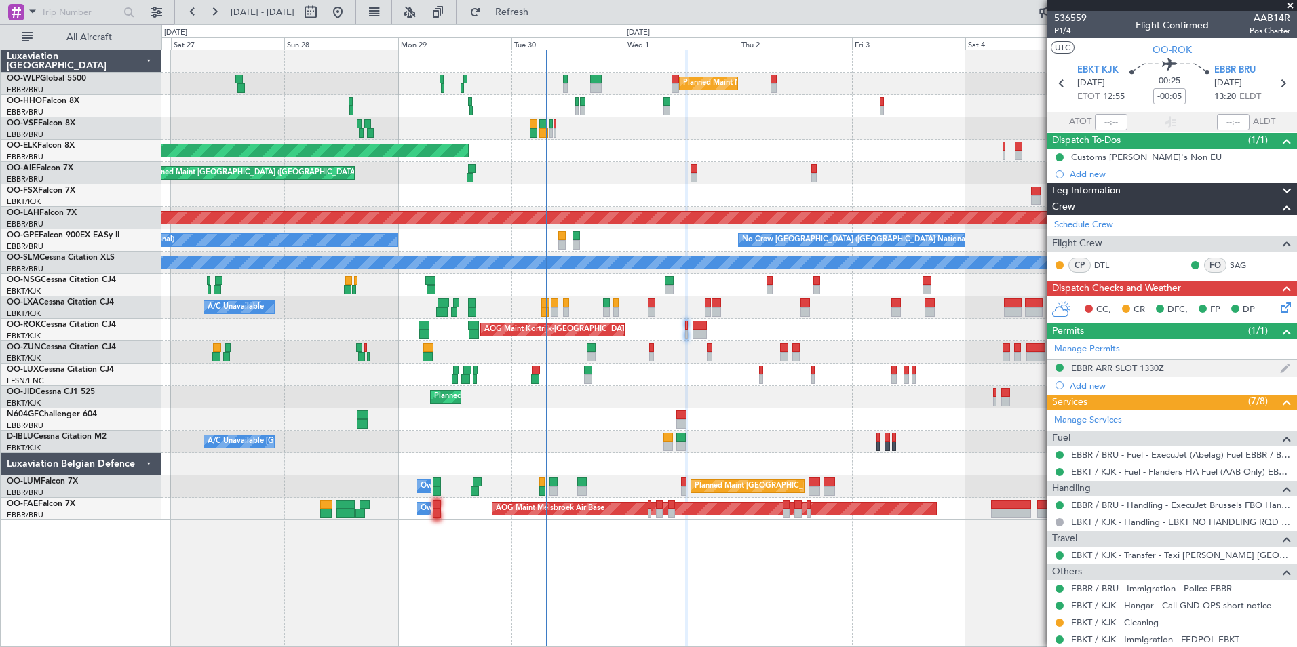
click at [1111, 368] on div "EBBR ARR SLOT 1330Z" at bounding box center [1117, 368] width 93 height 12
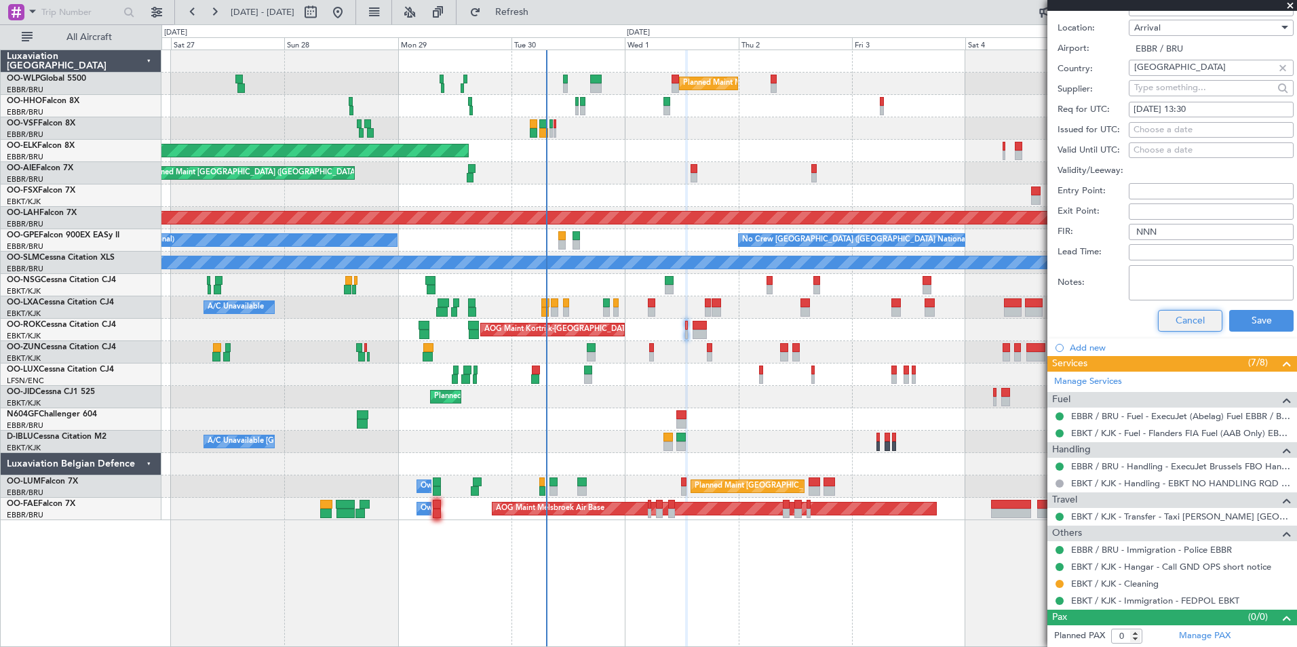
click at [1164, 322] on button "Cancel" at bounding box center [1190, 321] width 64 height 22
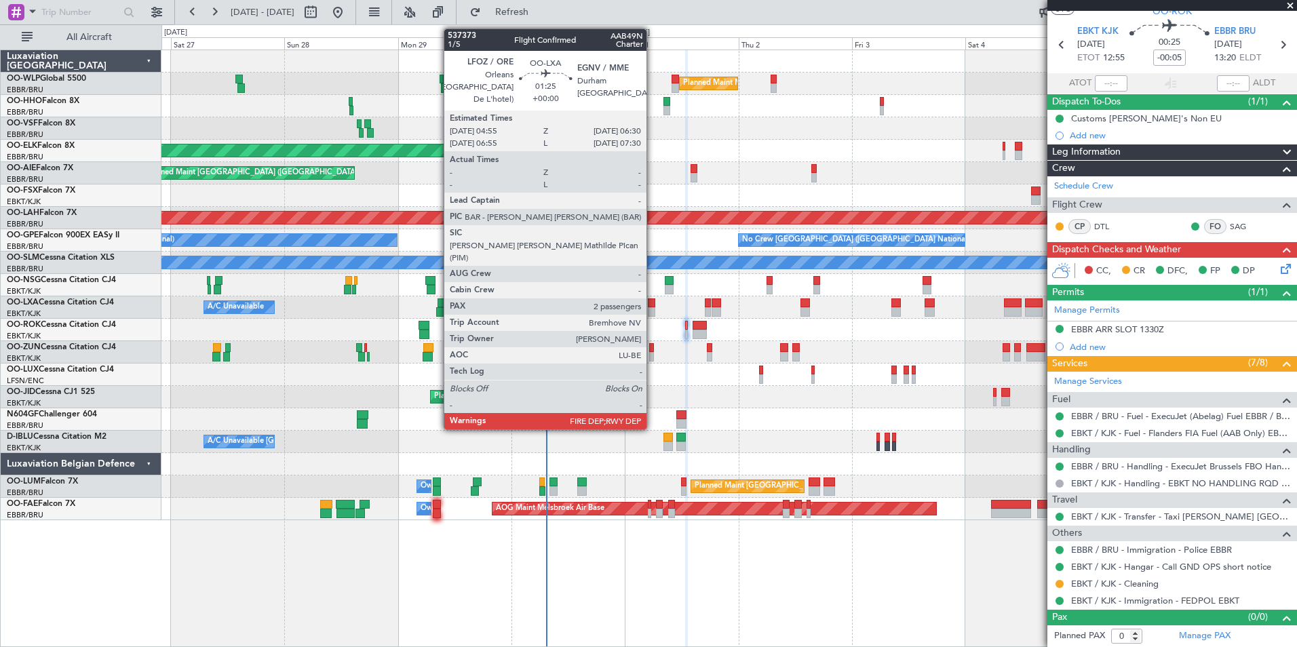
click at [652, 311] on div at bounding box center [652, 311] width 8 height 9
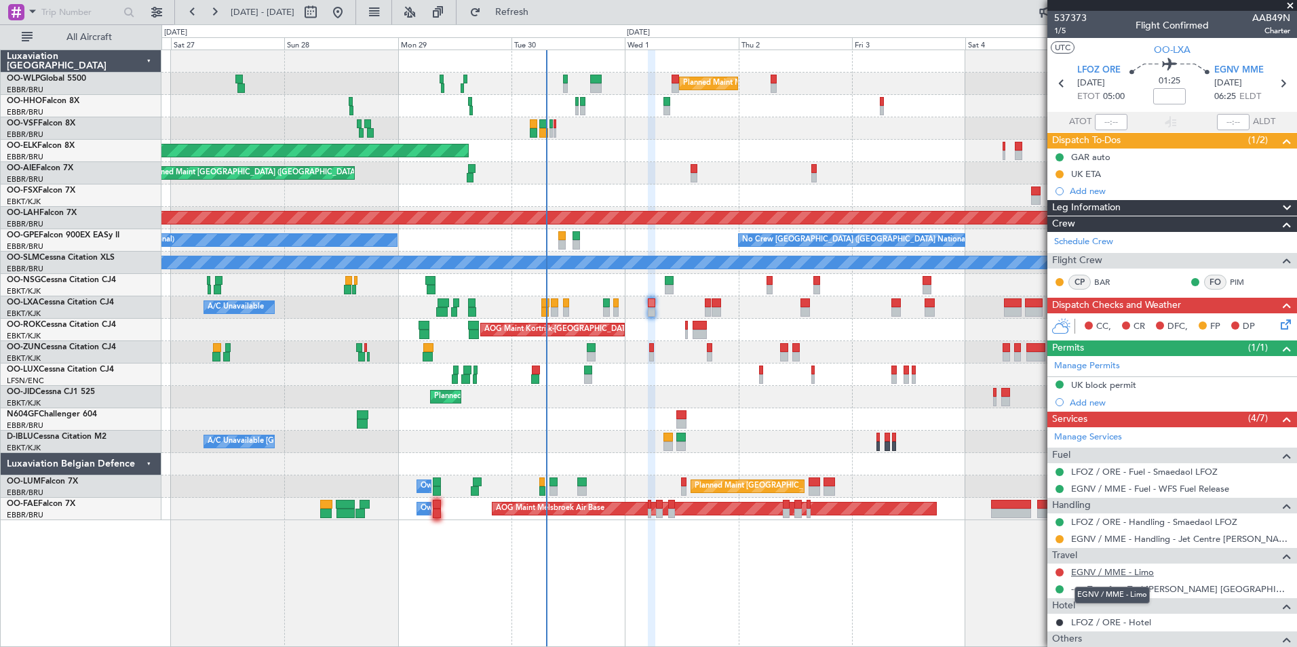
click at [1107, 570] on link "EGNV / MME - Limo" at bounding box center [1112, 572] width 83 height 12
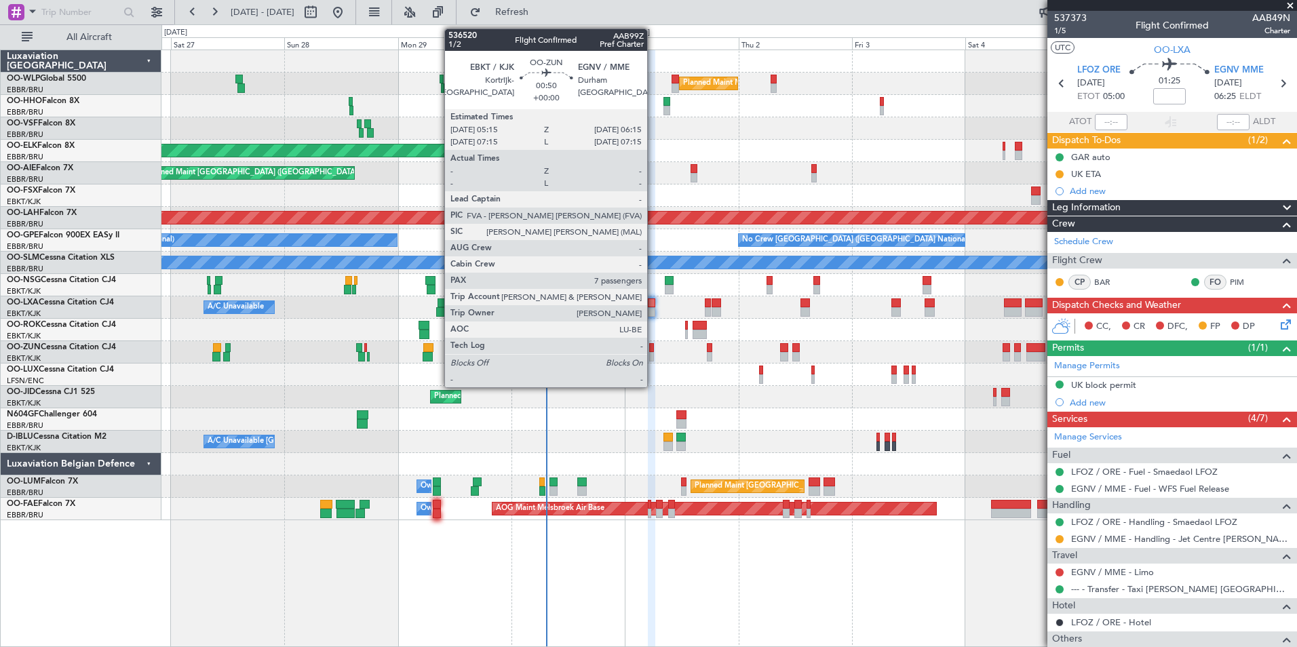
click at [653, 360] on div at bounding box center [651, 356] width 5 height 9
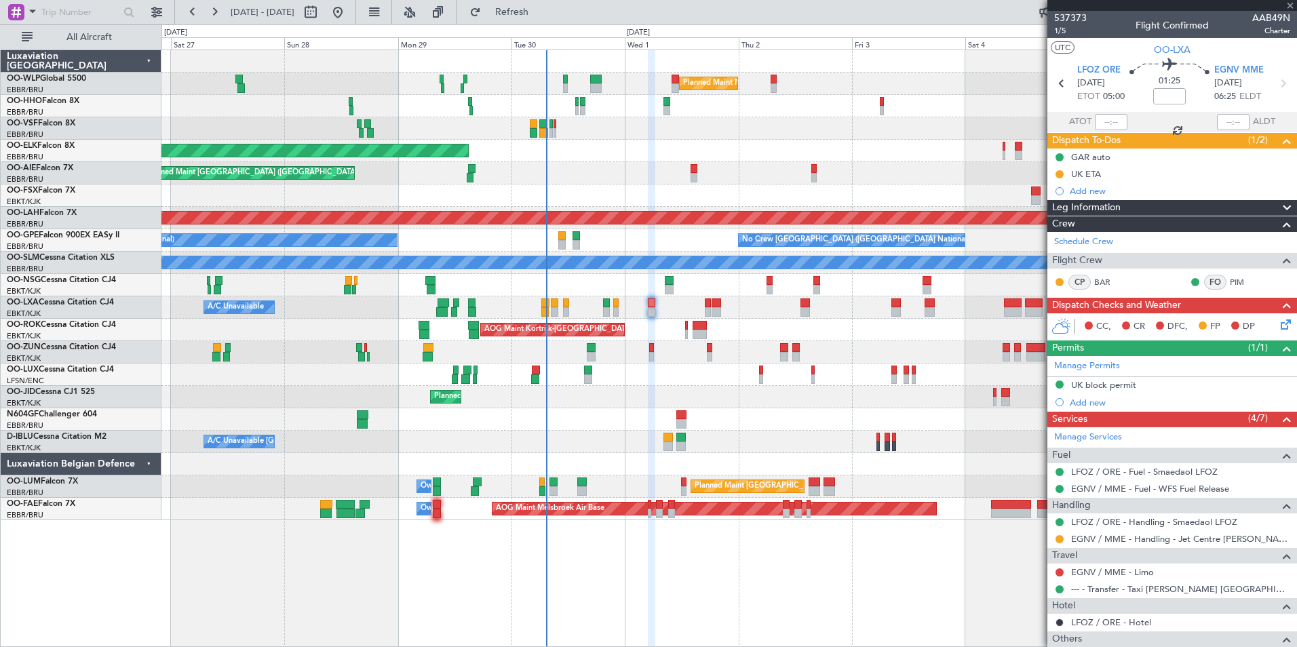
type input "7"
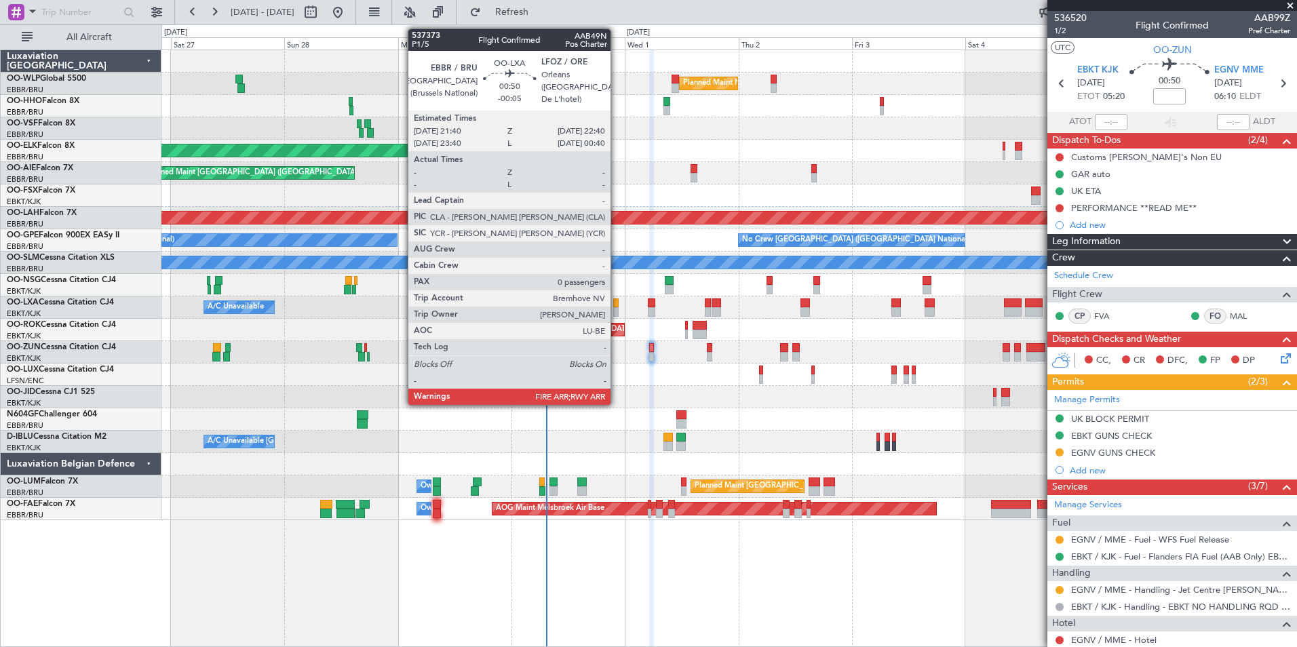
click at [616, 307] on div at bounding box center [615, 311] width 5 height 9
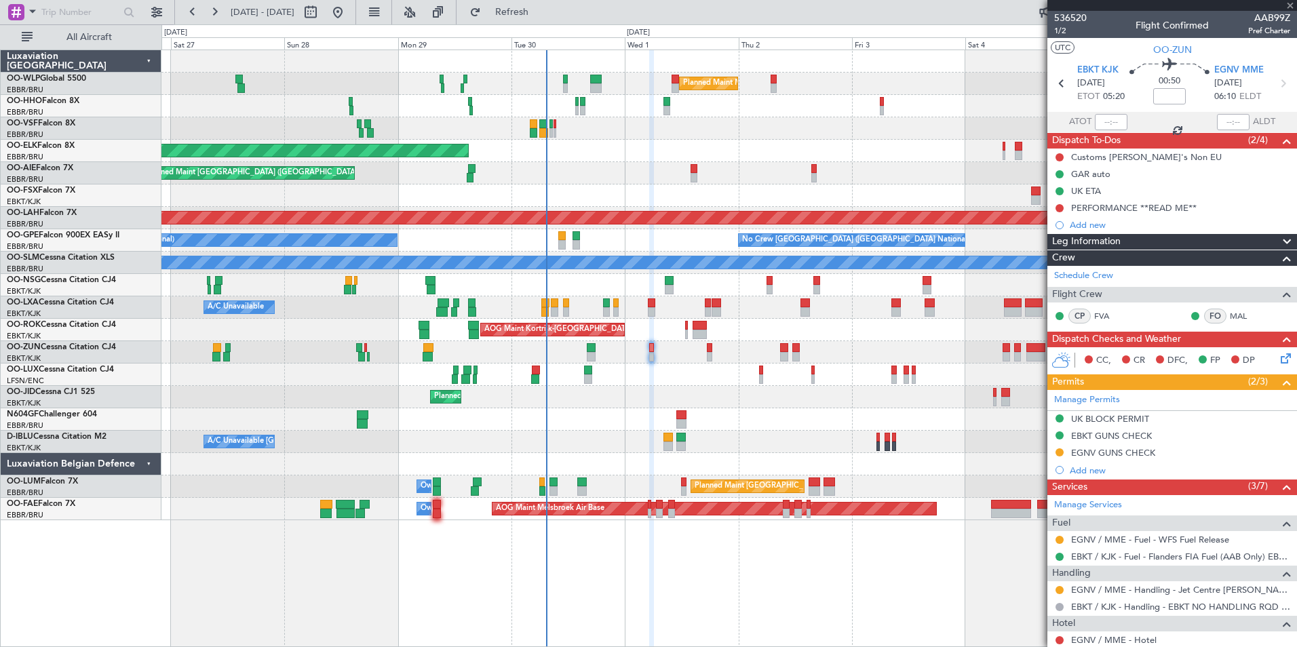
type input "-00:05"
type input "0"
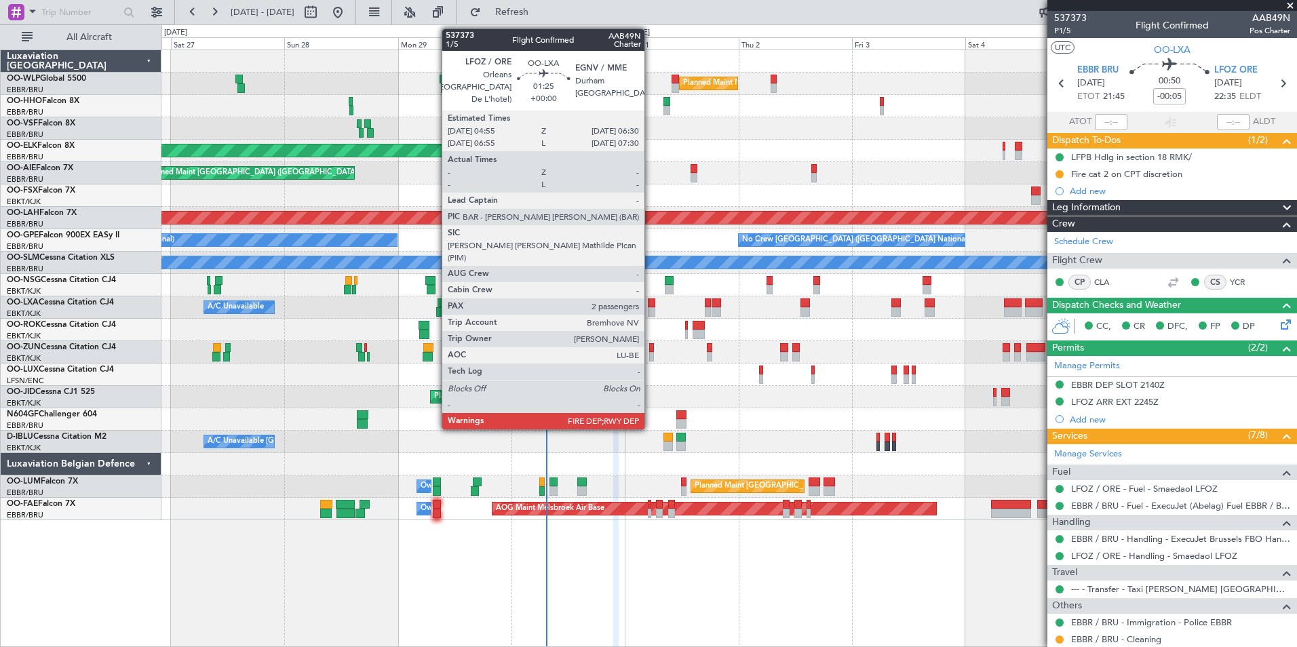
click at [650, 309] on div at bounding box center [652, 311] width 8 height 9
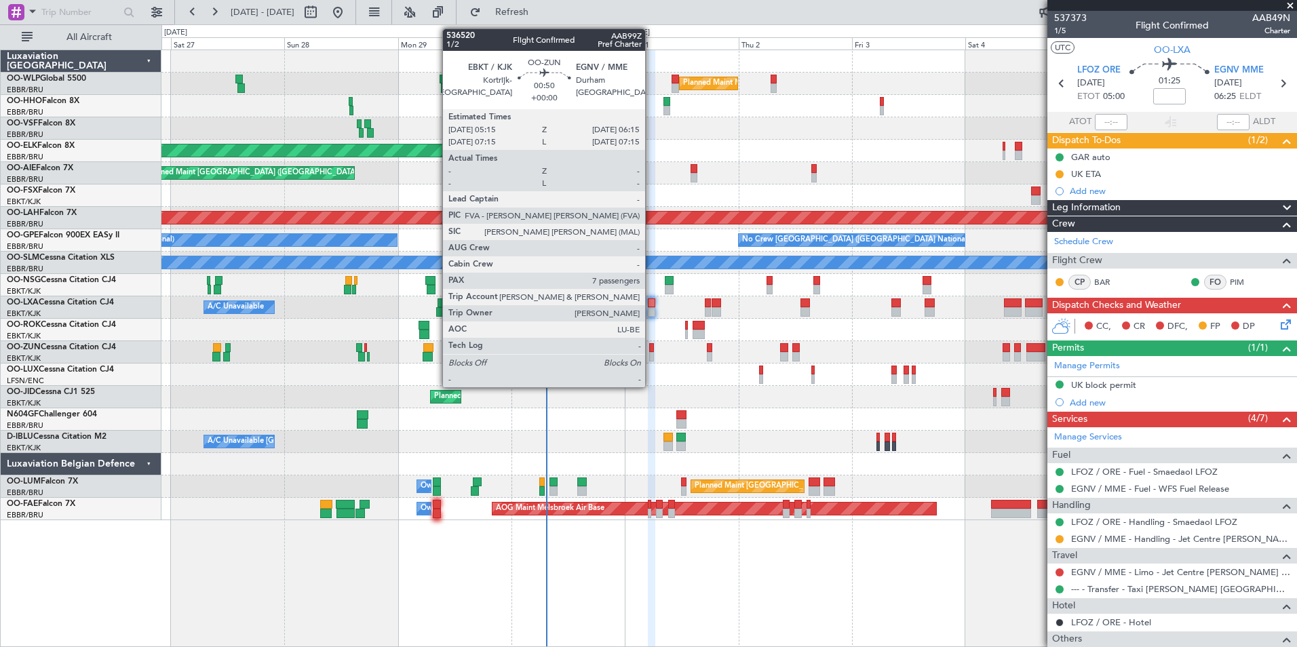
click at [651, 359] on div at bounding box center [651, 356] width 5 height 9
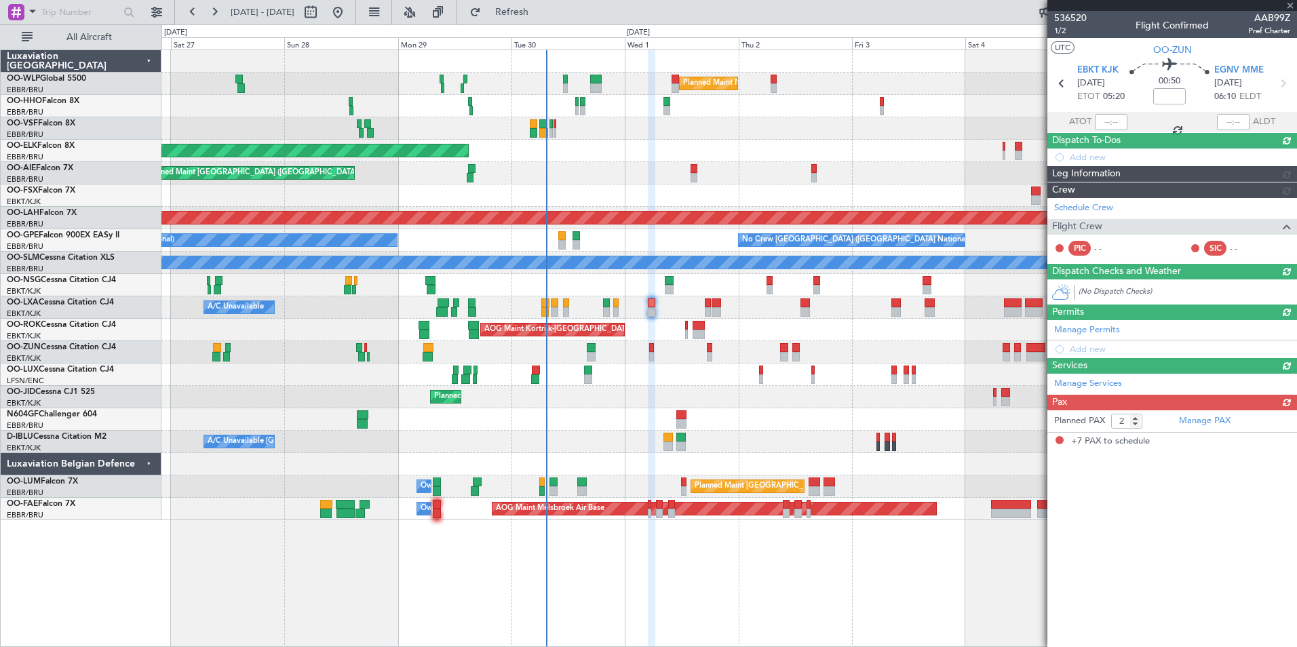
type input "7"
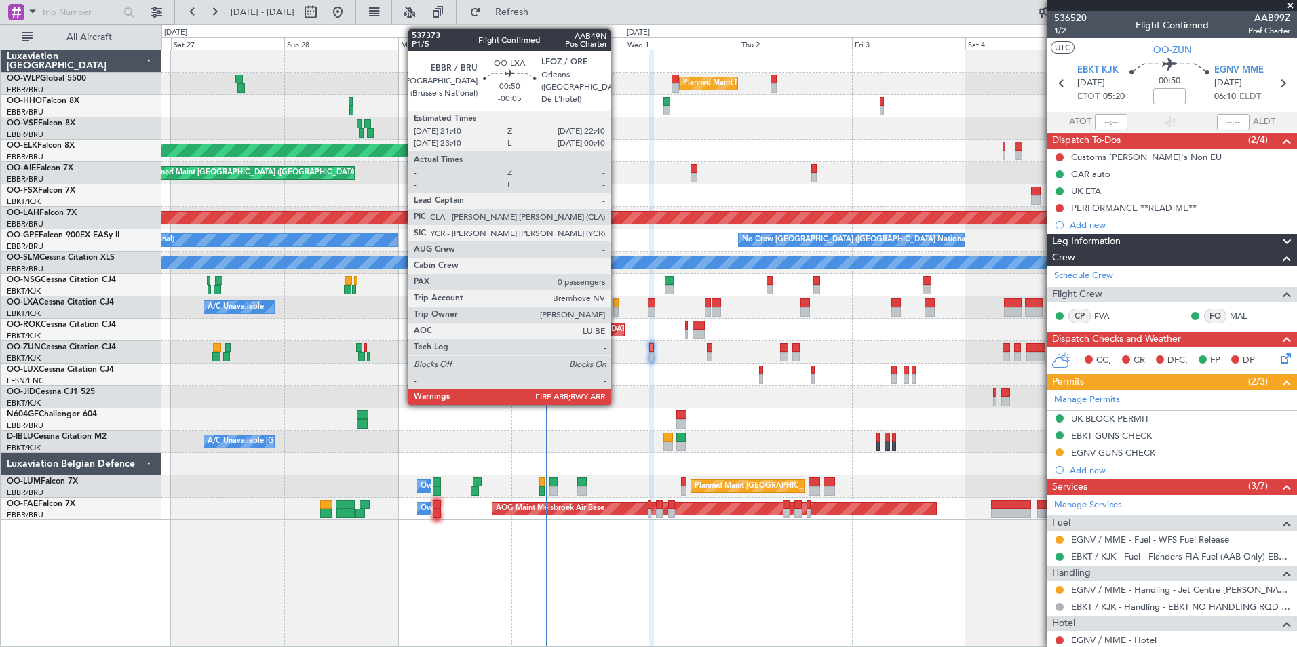
click at [616, 307] on div at bounding box center [615, 302] width 5 height 9
type input "-00:05"
type input "0"
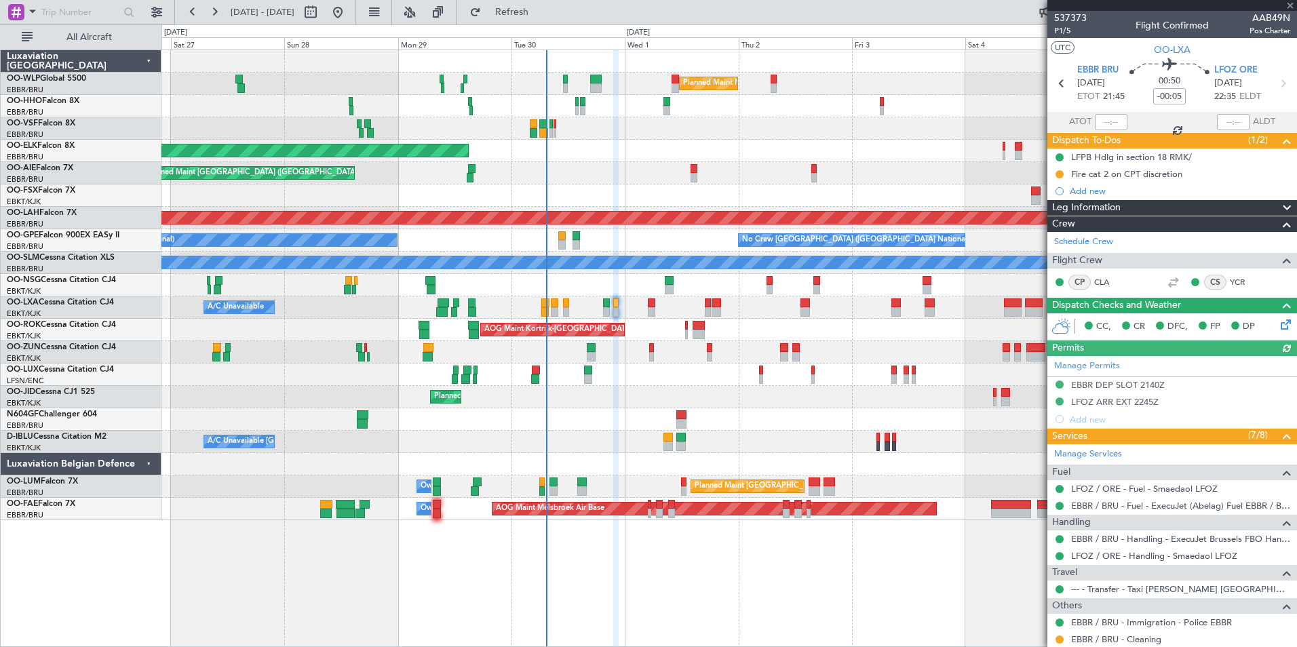
scroll to position [56, 0]
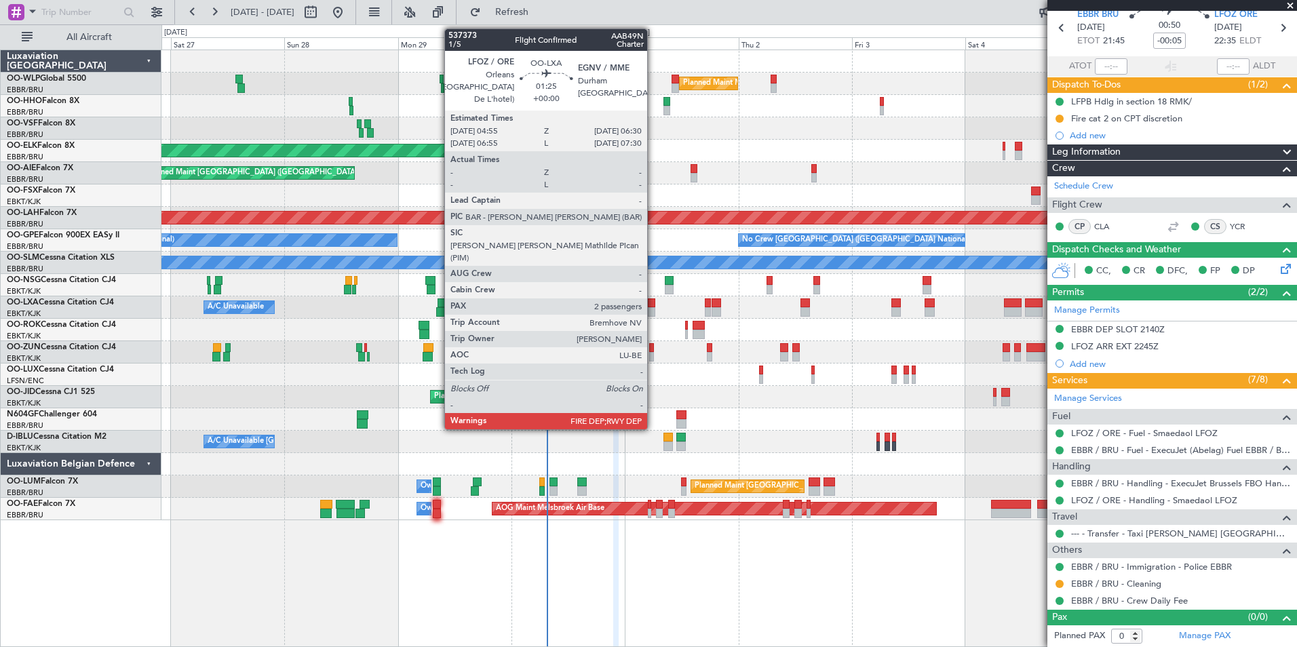
click at [653, 309] on div at bounding box center [652, 311] width 8 height 9
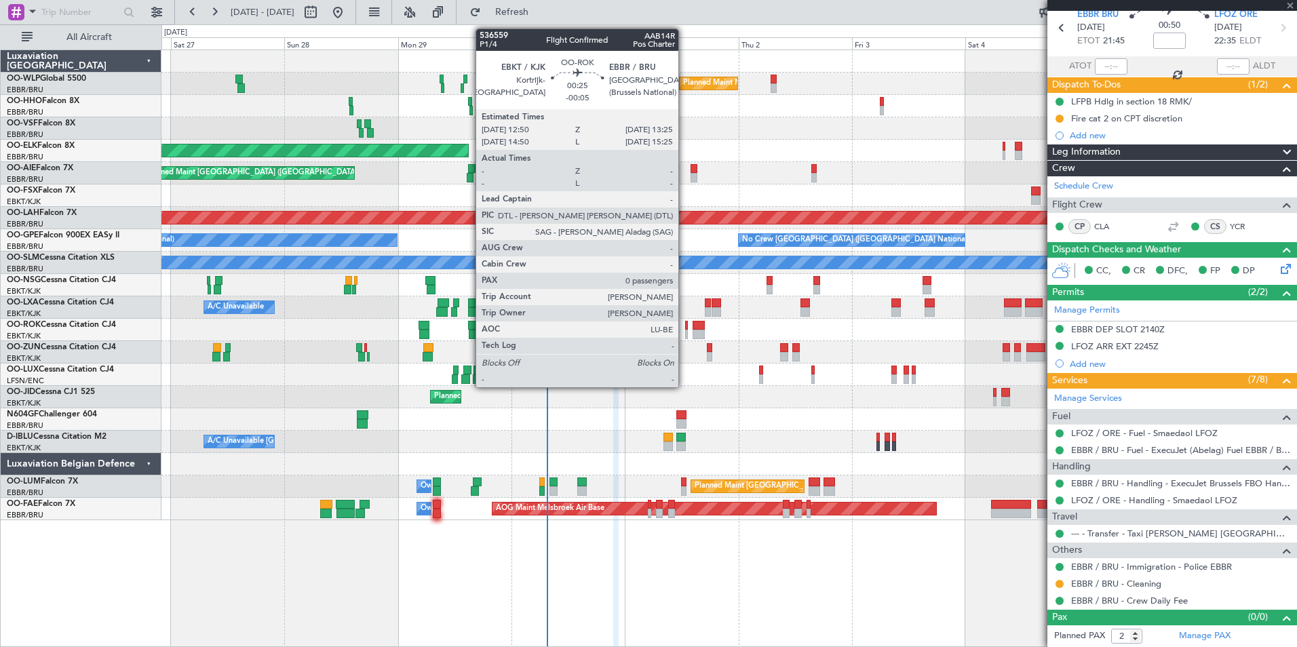
scroll to position [0, 0]
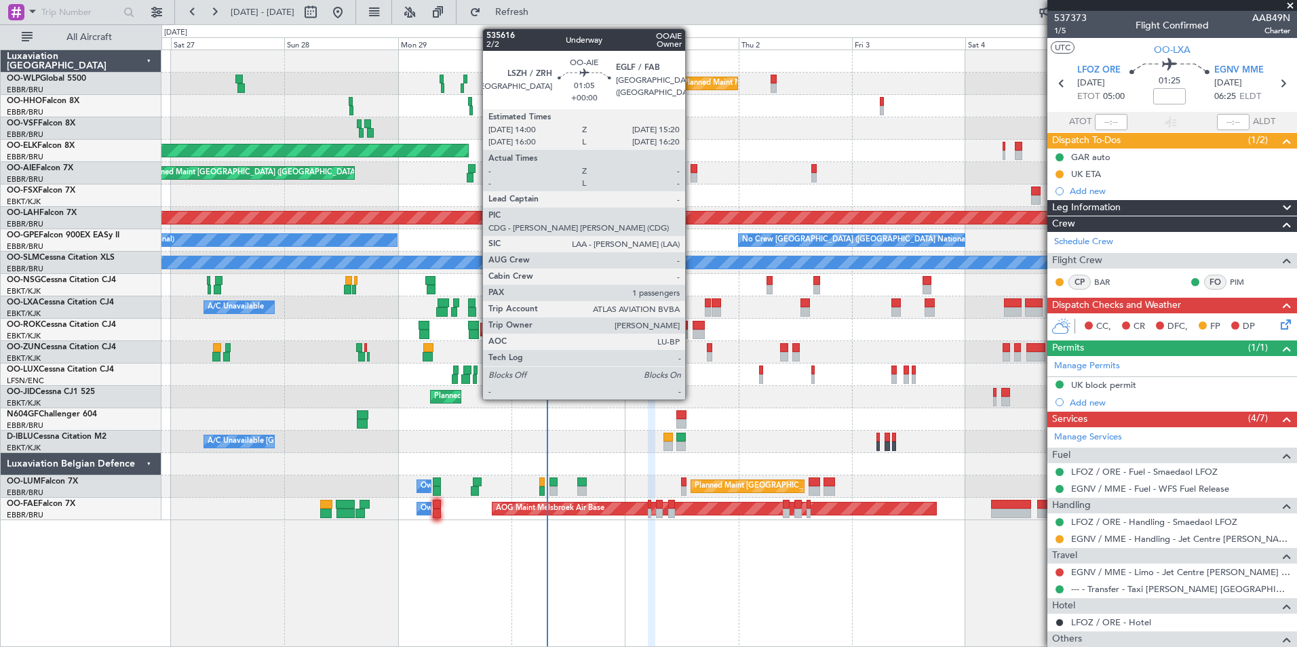
click at [691, 173] on div at bounding box center [693, 177] width 7 height 9
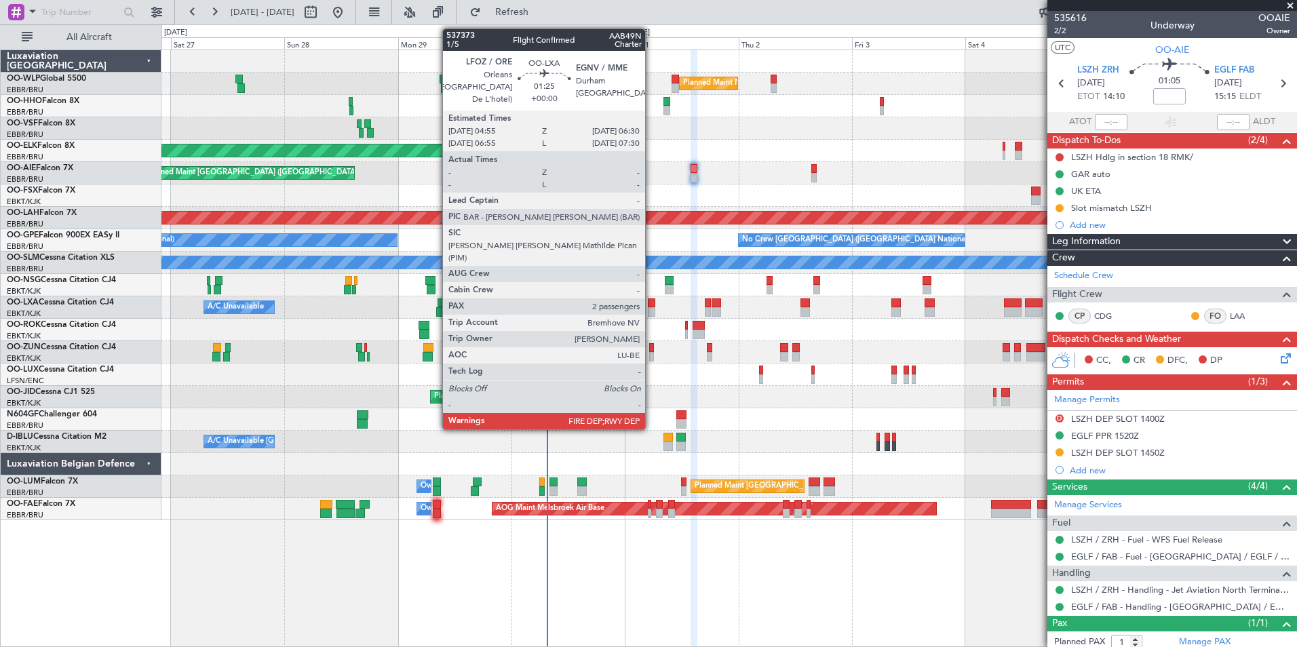
click at [651, 309] on div at bounding box center [652, 311] width 8 height 9
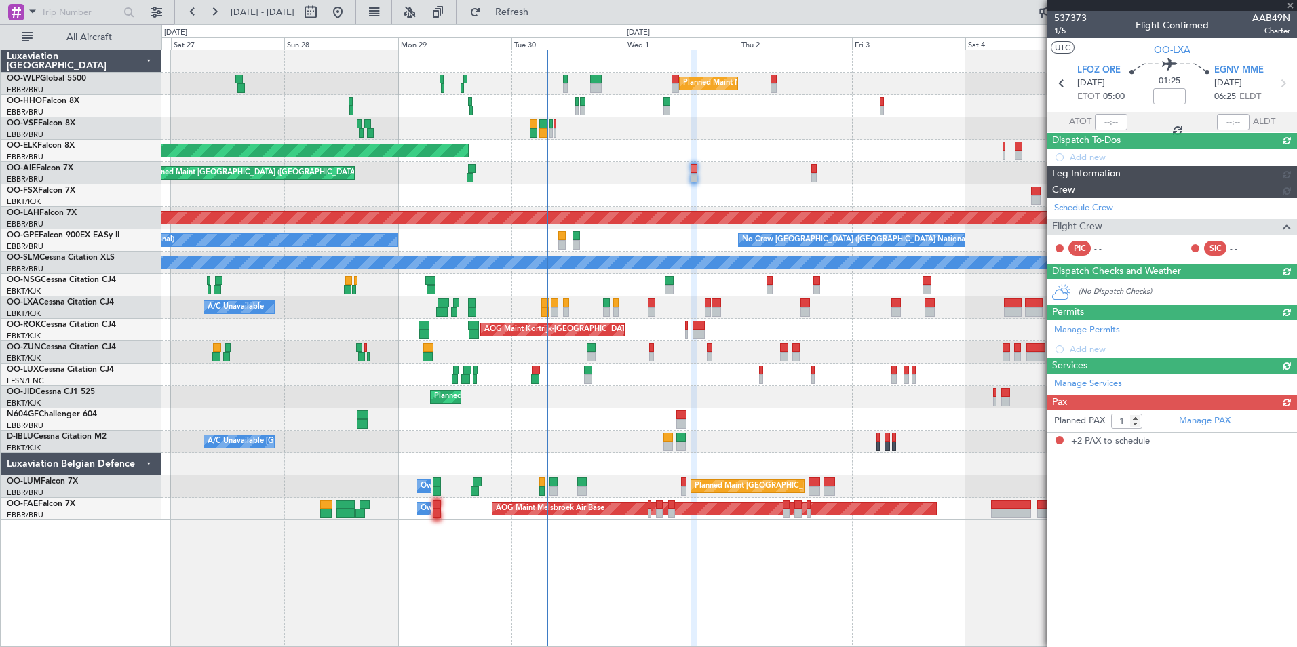
type input "2"
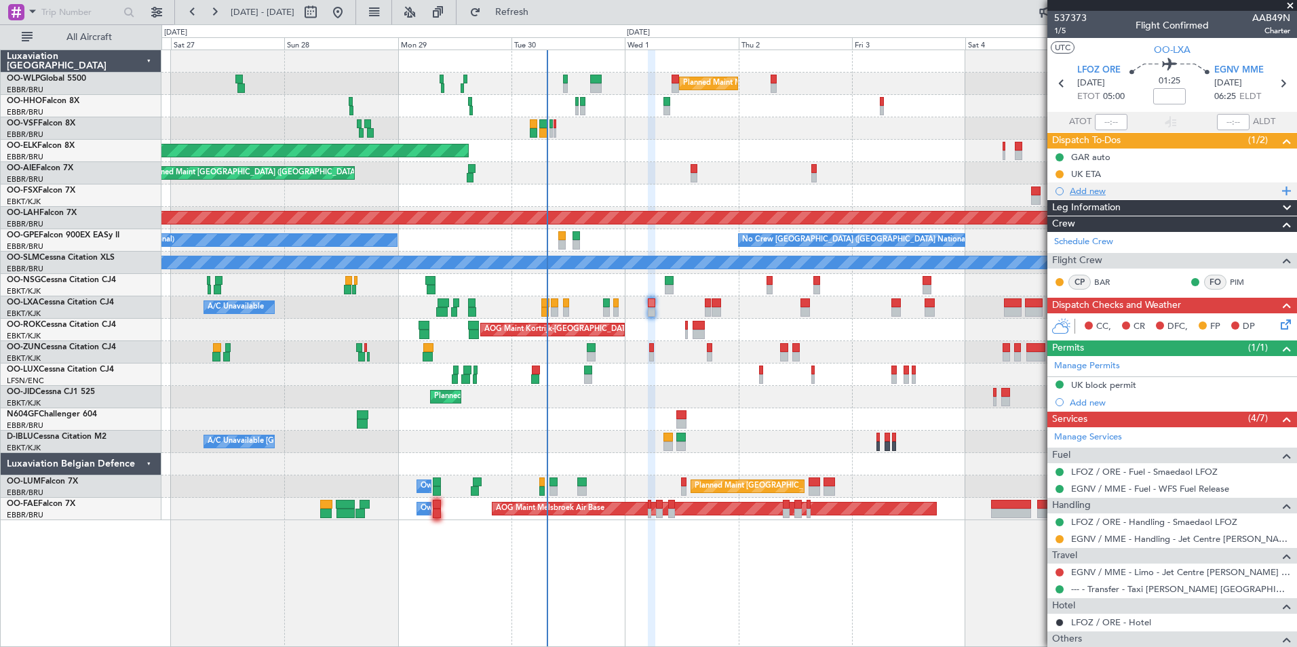
click at [1088, 189] on div "Add new" at bounding box center [1173, 191] width 208 height 12
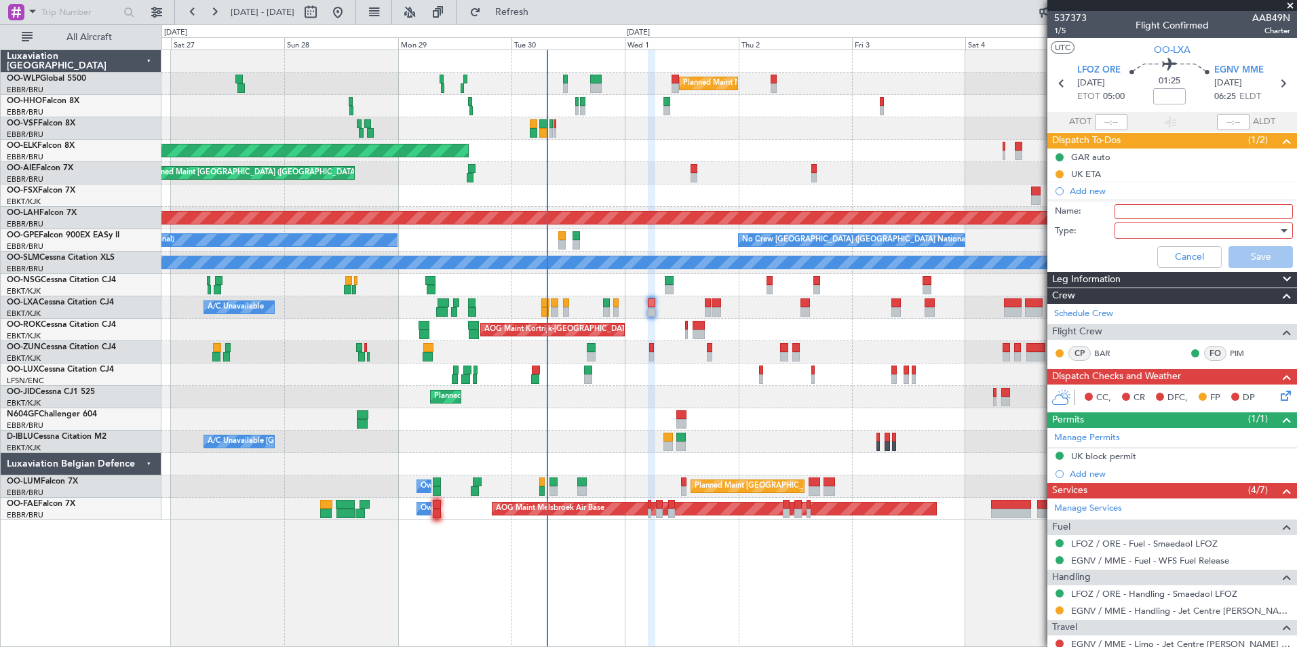
click at [1141, 215] on input "Name:" at bounding box center [1203, 211] width 178 height 15
type input "FPL in FF"
click at [1130, 229] on div at bounding box center [1199, 230] width 158 height 20
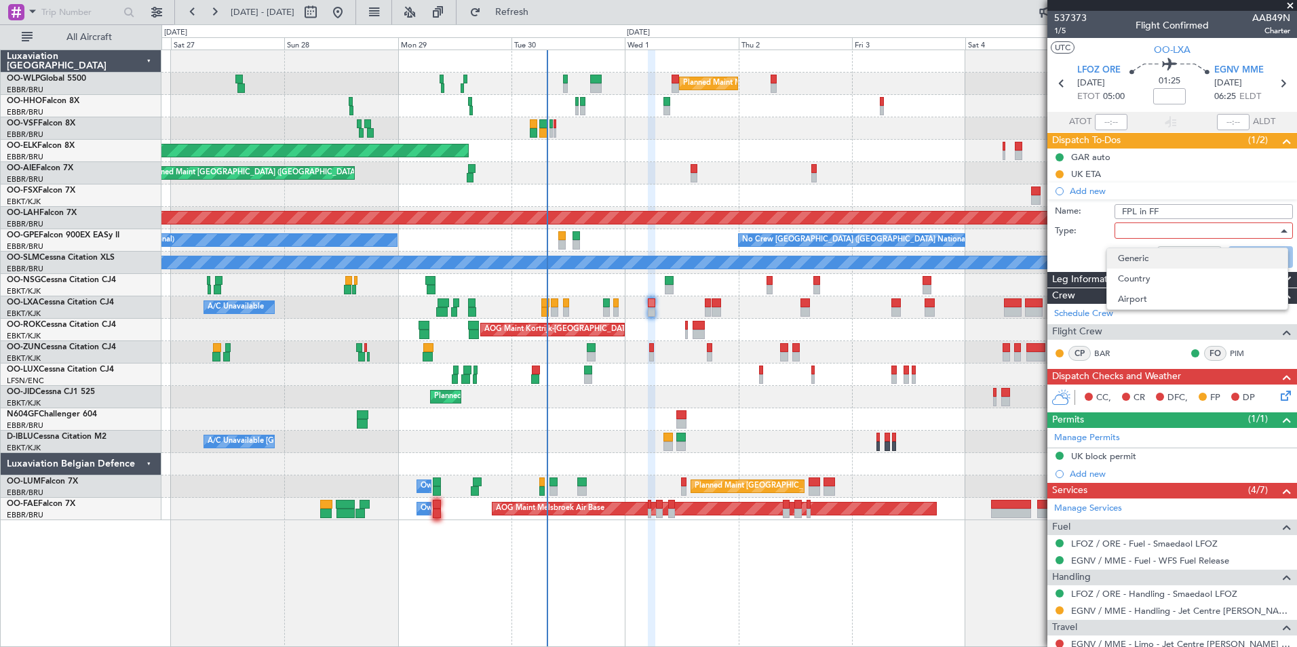
click at [1127, 258] on span "Generic" at bounding box center [1197, 258] width 159 height 20
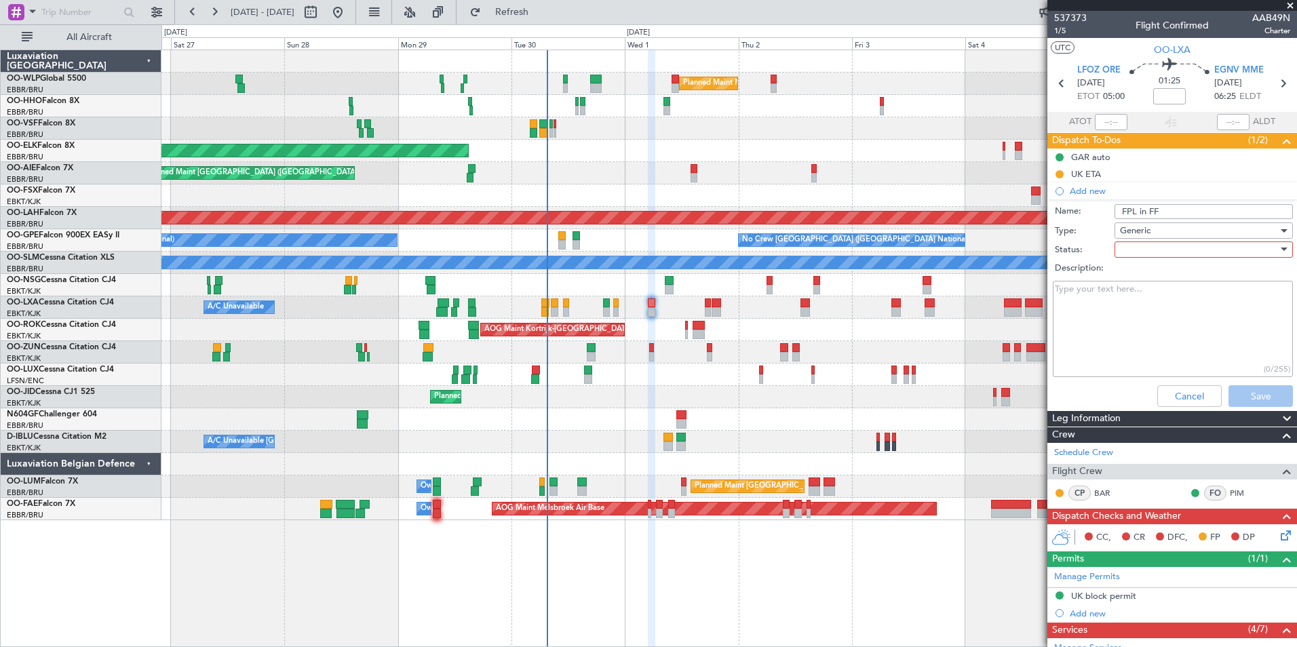
click at [1128, 241] on div at bounding box center [1199, 249] width 158 height 20
click at [1132, 273] on span "Not Started" at bounding box center [1197, 277] width 159 height 20
click at [1251, 393] on button "Save" at bounding box center [1260, 396] width 64 height 22
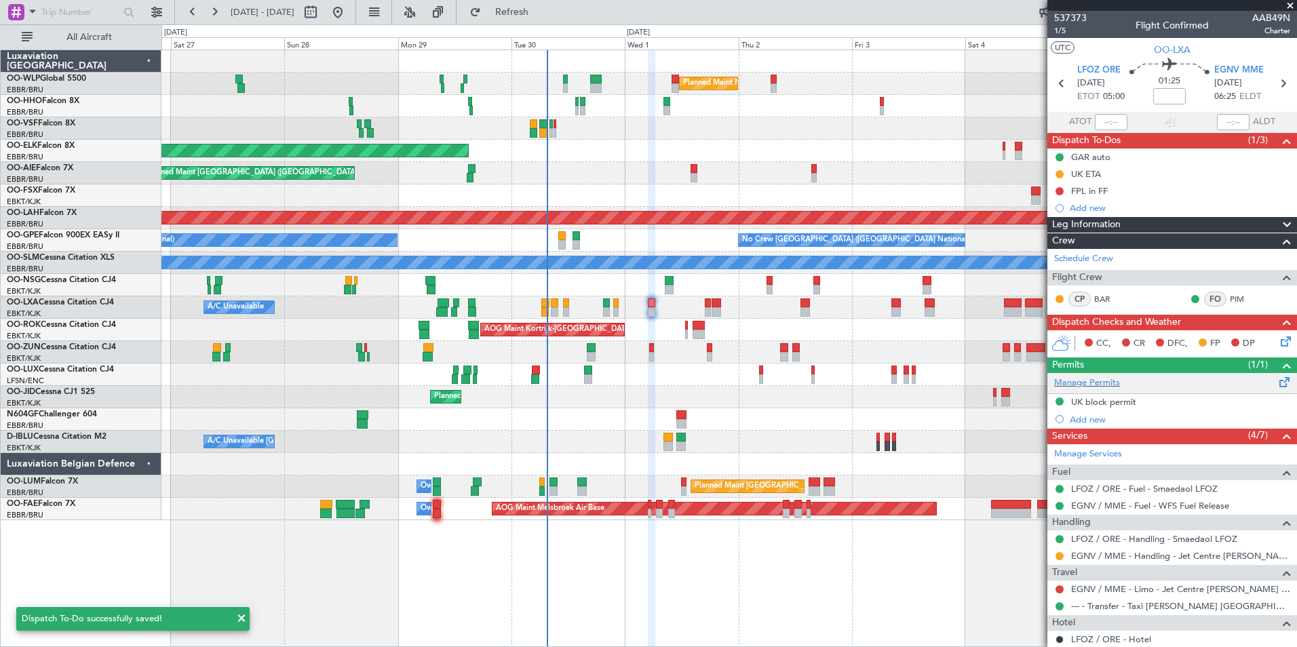
scroll to position [133, 0]
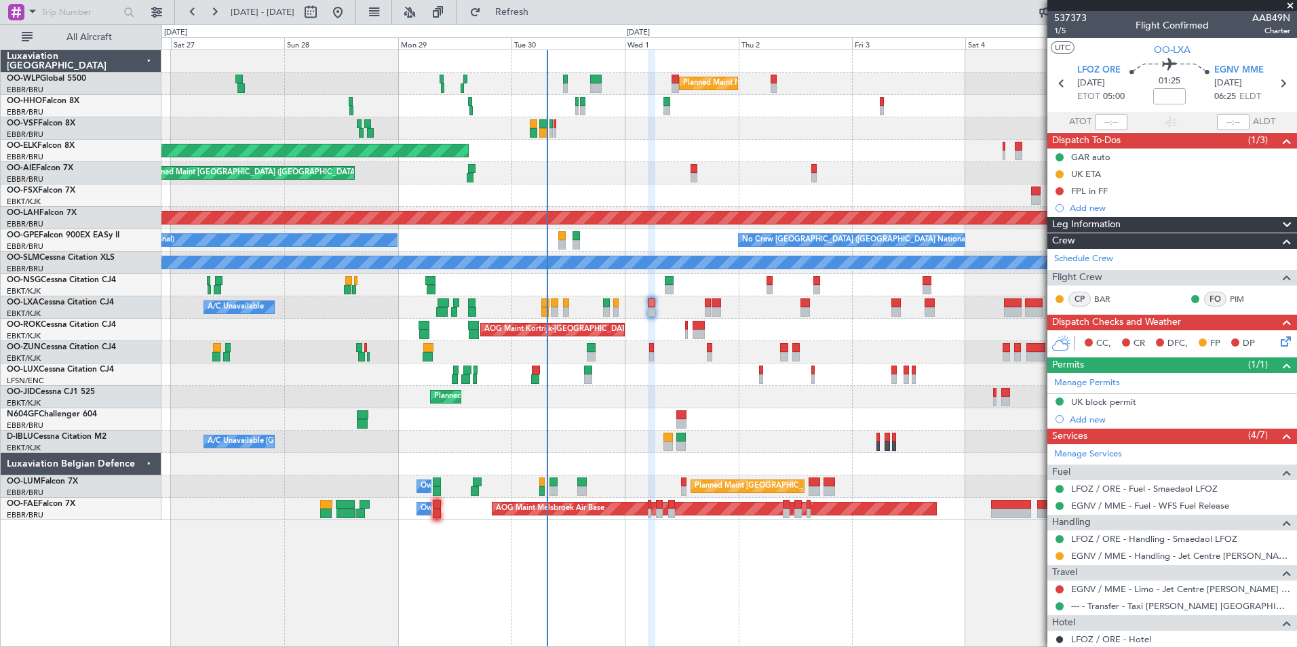
scroll to position [133, 0]
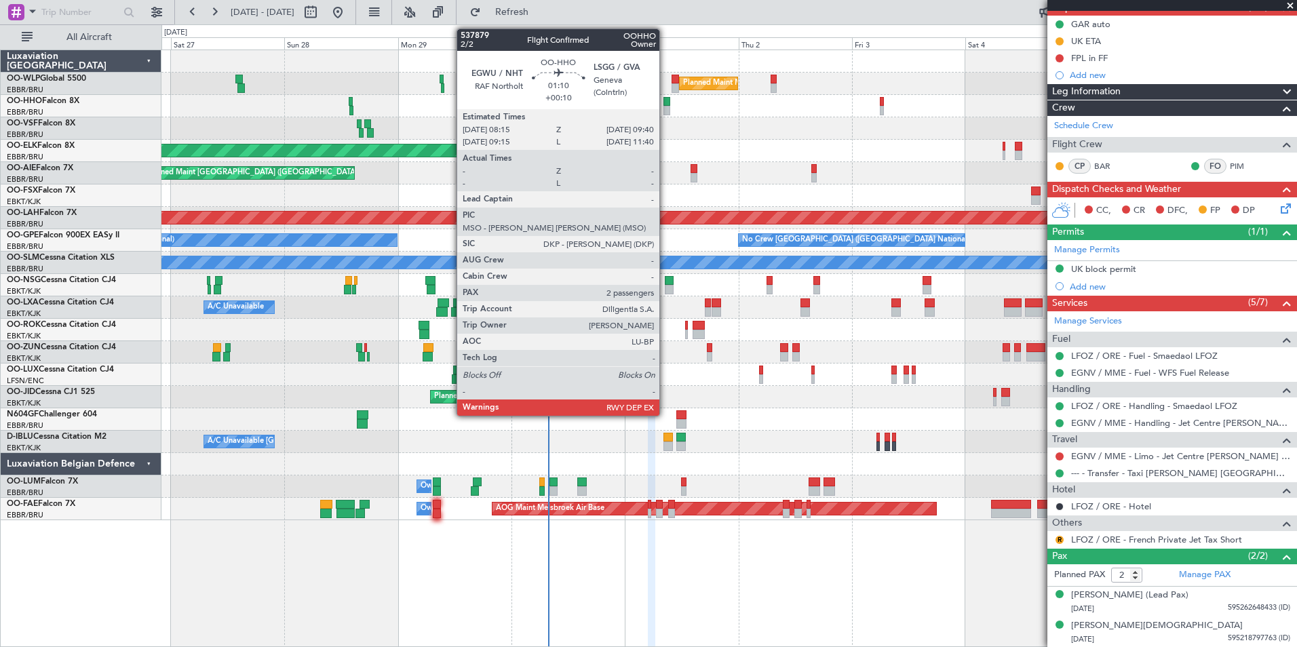
click at [665, 109] on div at bounding box center [666, 110] width 7 height 9
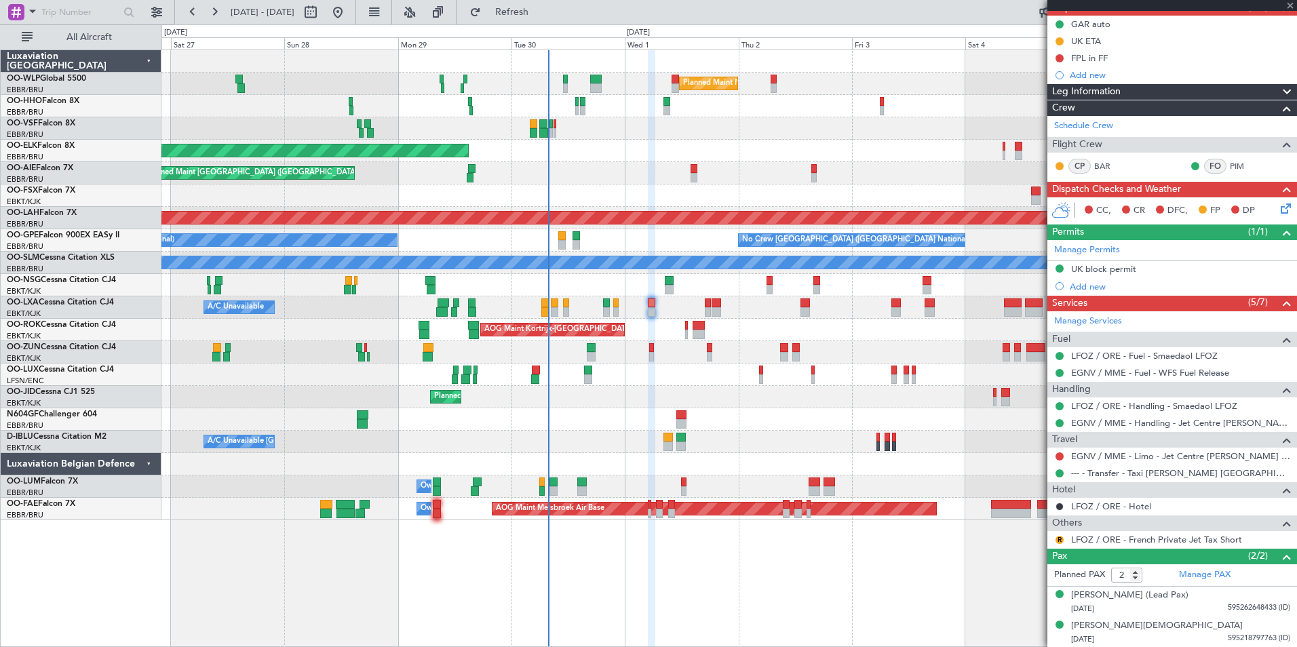
type input "+00:10"
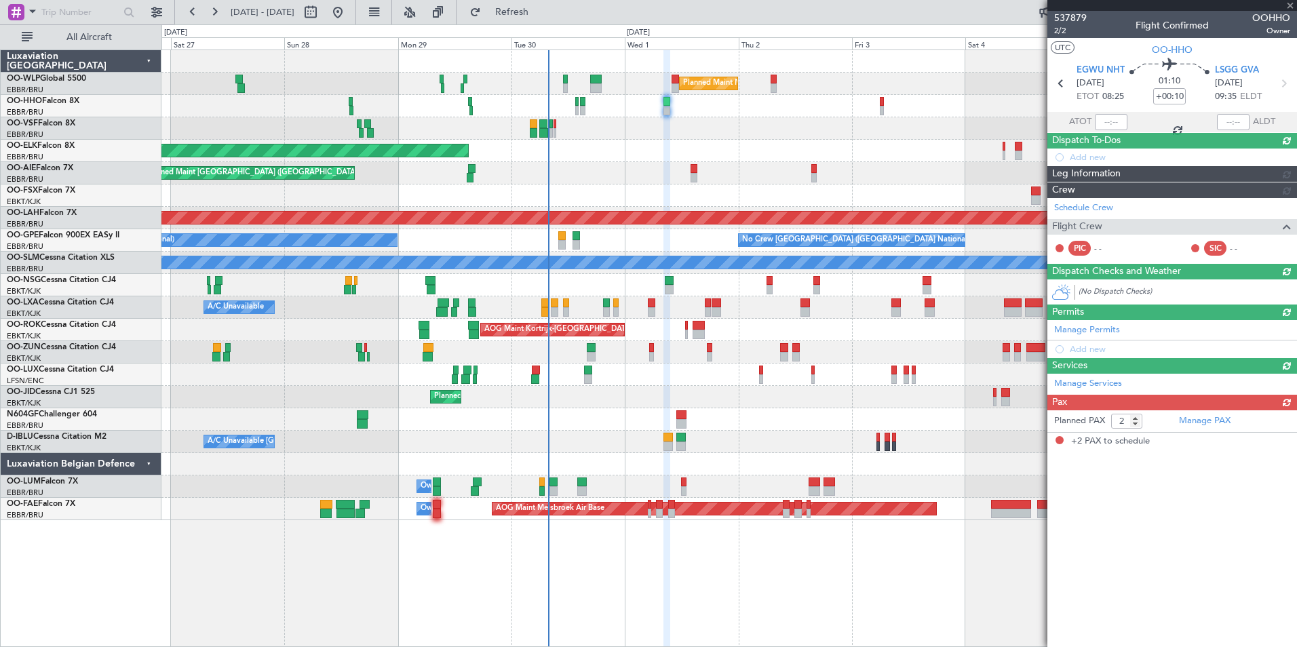
scroll to position [0, 0]
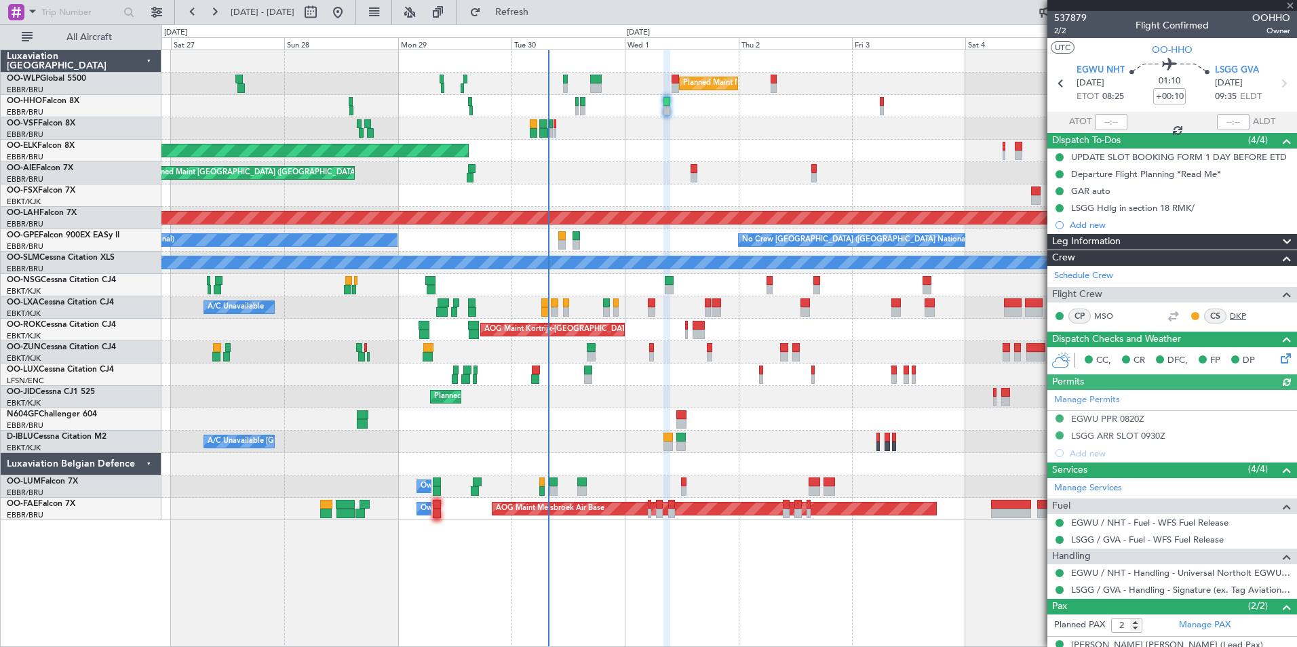
click at [1229, 316] on link "DKP" at bounding box center [1244, 316] width 31 height 12
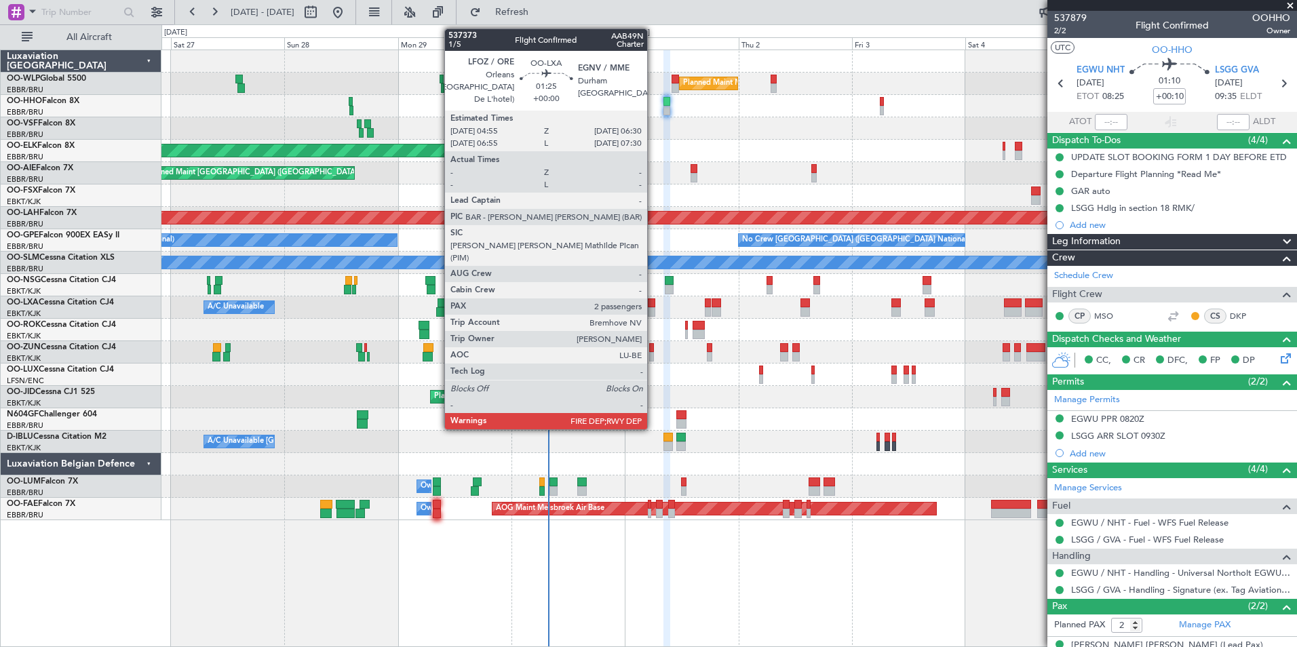
click at [653, 308] on div at bounding box center [652, 311] width 8 height 9
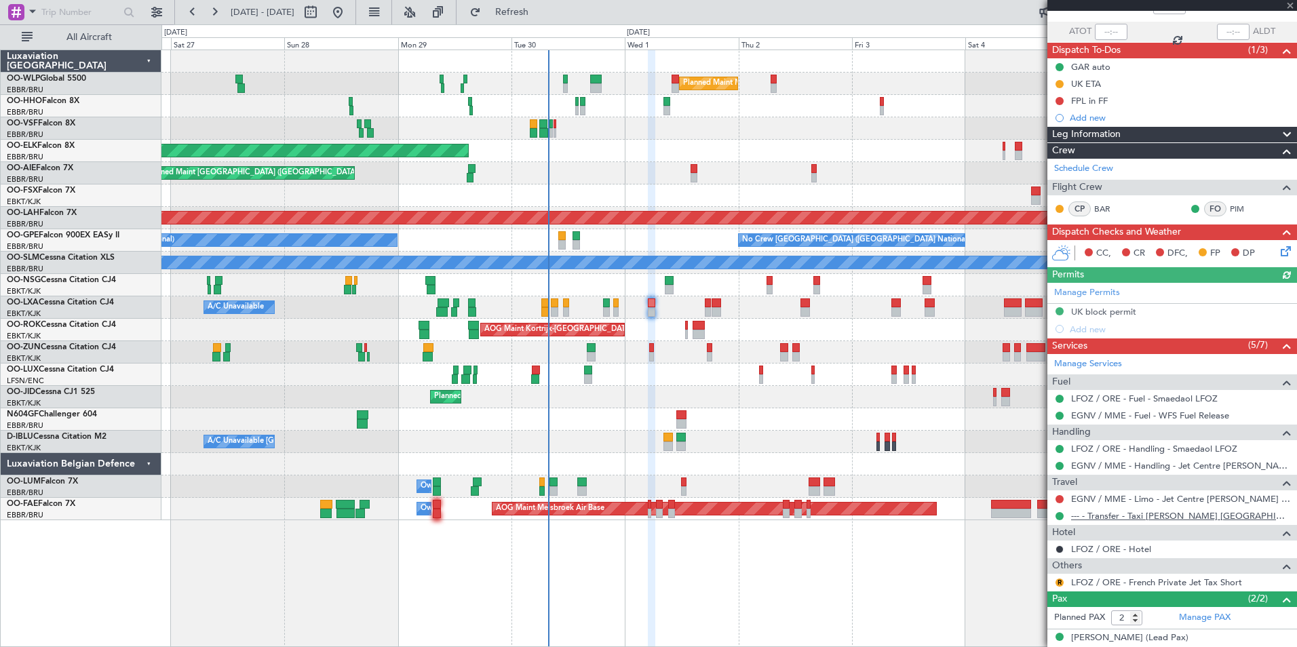
scroll to position [133, 0]
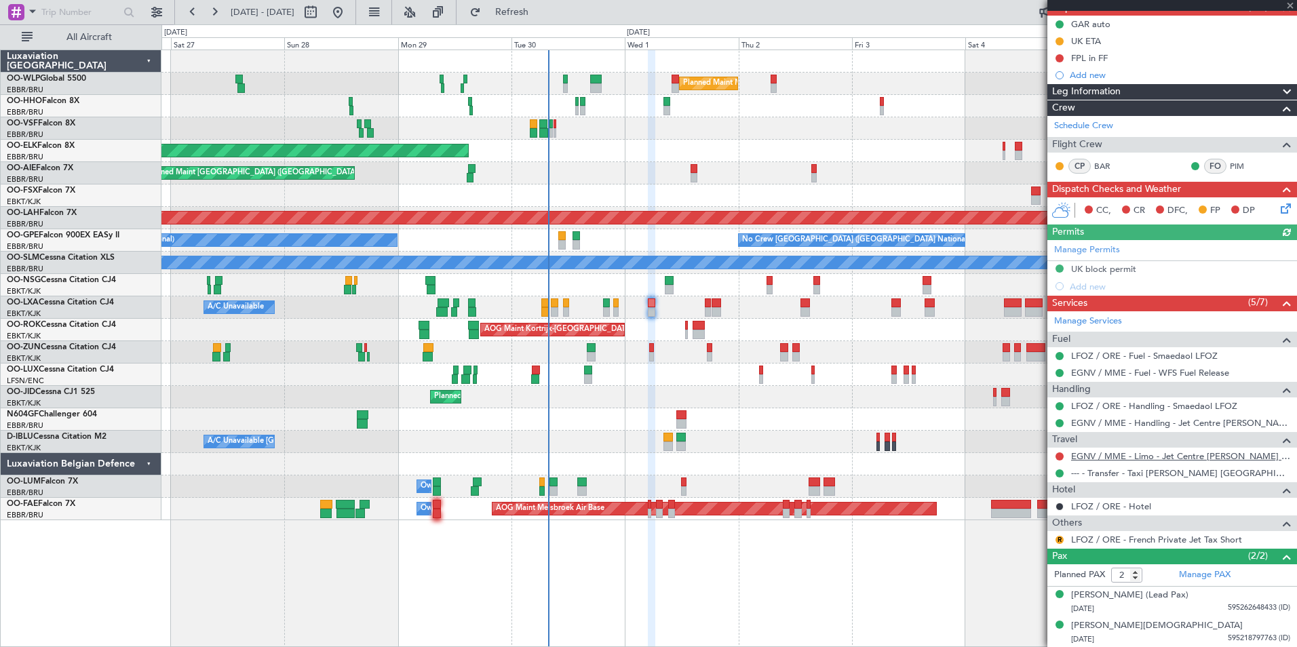
click at [1156, 458] on link "EGNV / MME - Limo - Jet Centre [PERSON_NAME] Aviation EGNV / MME" at bounding box center [1180, 456] width 219 height 12
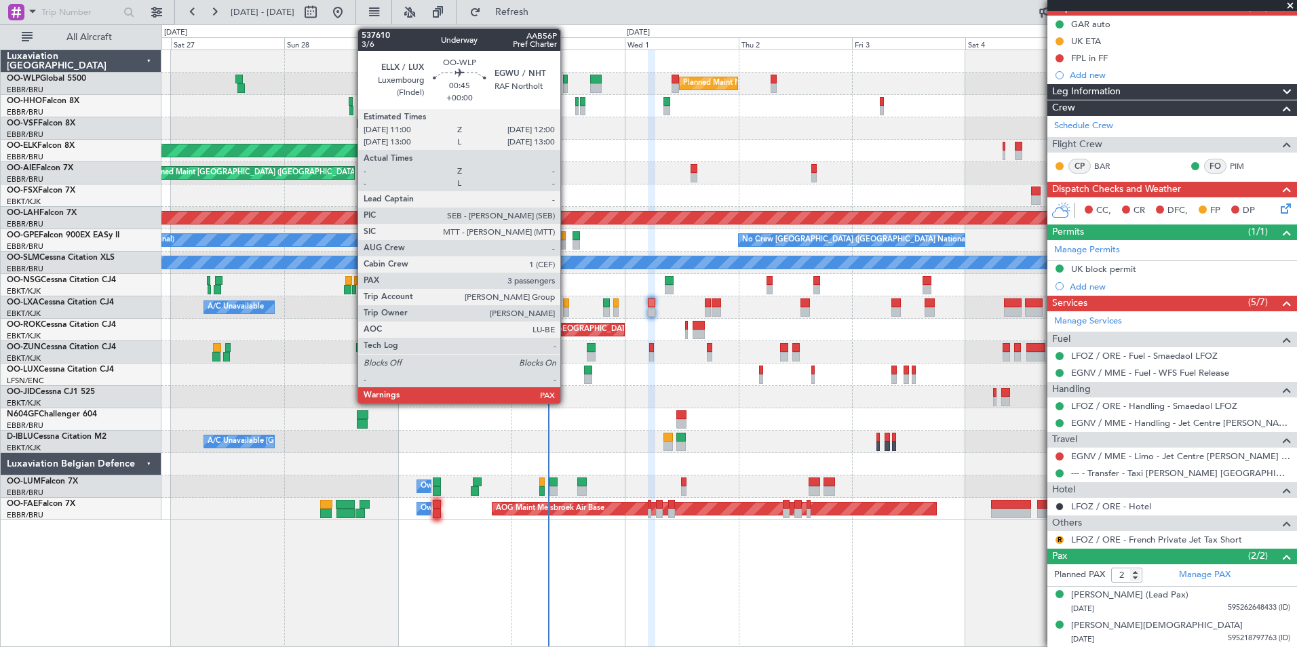
click at [566, 83] on div at bounding box center [565, 87] width 5 height 9
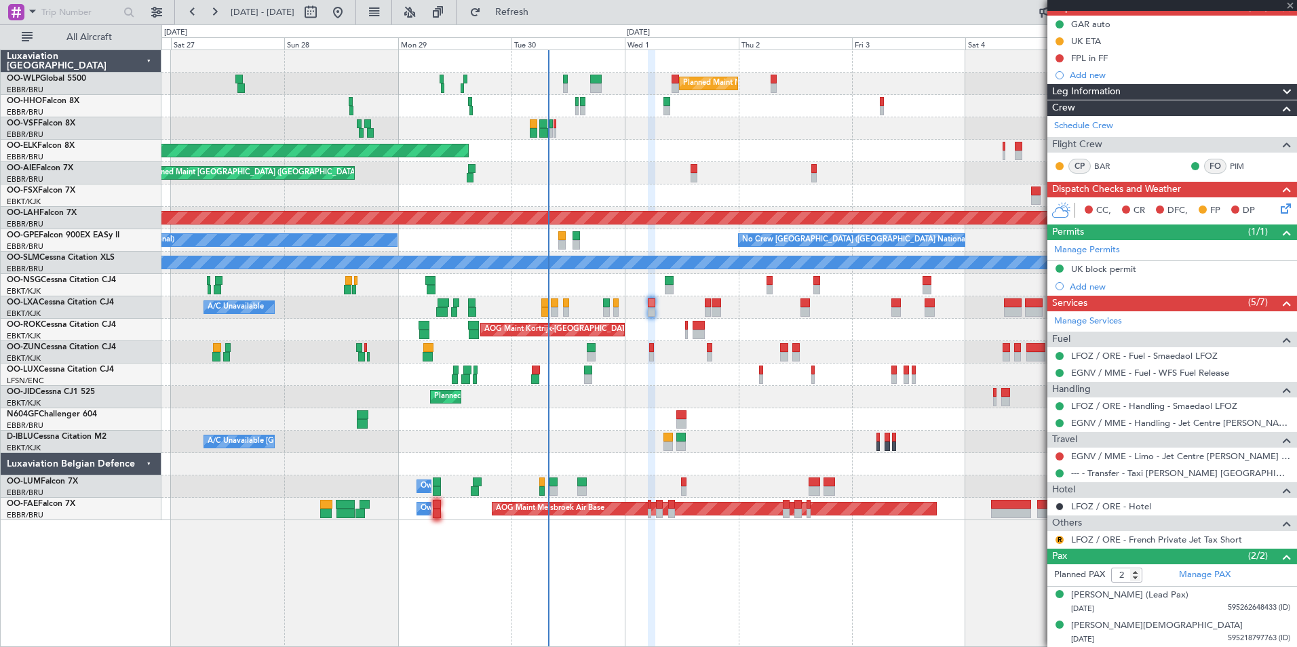
type input "3"
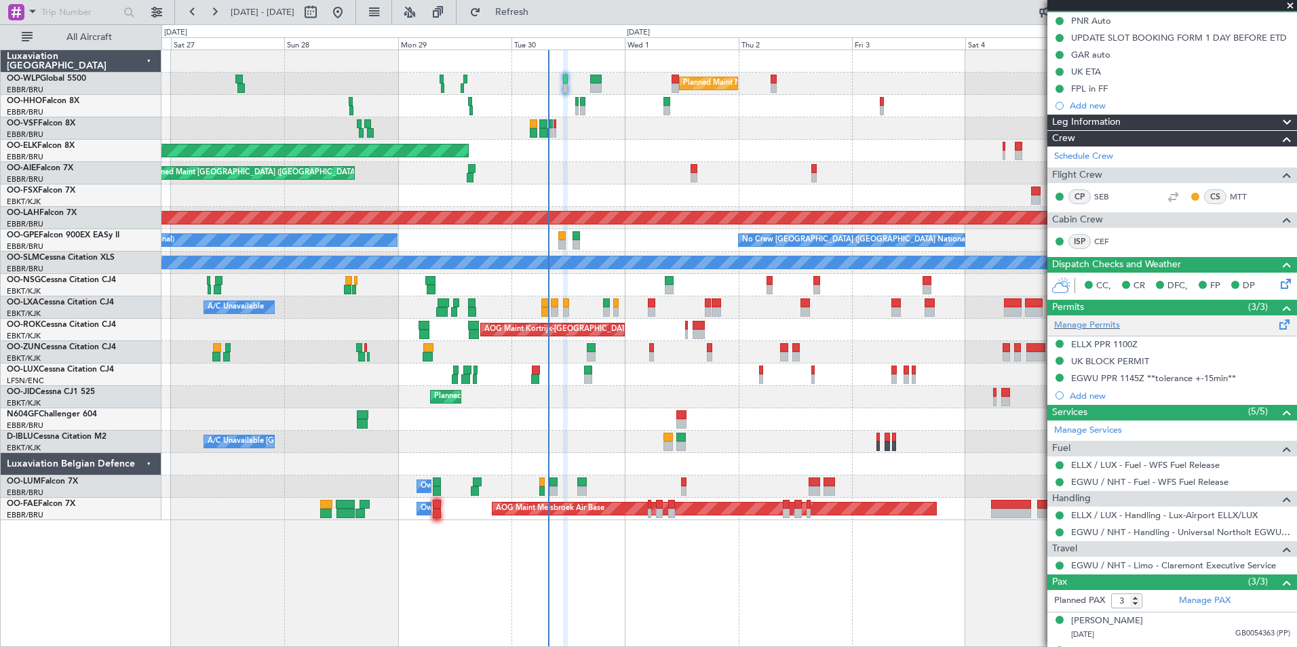
scroll to position [193, 0]
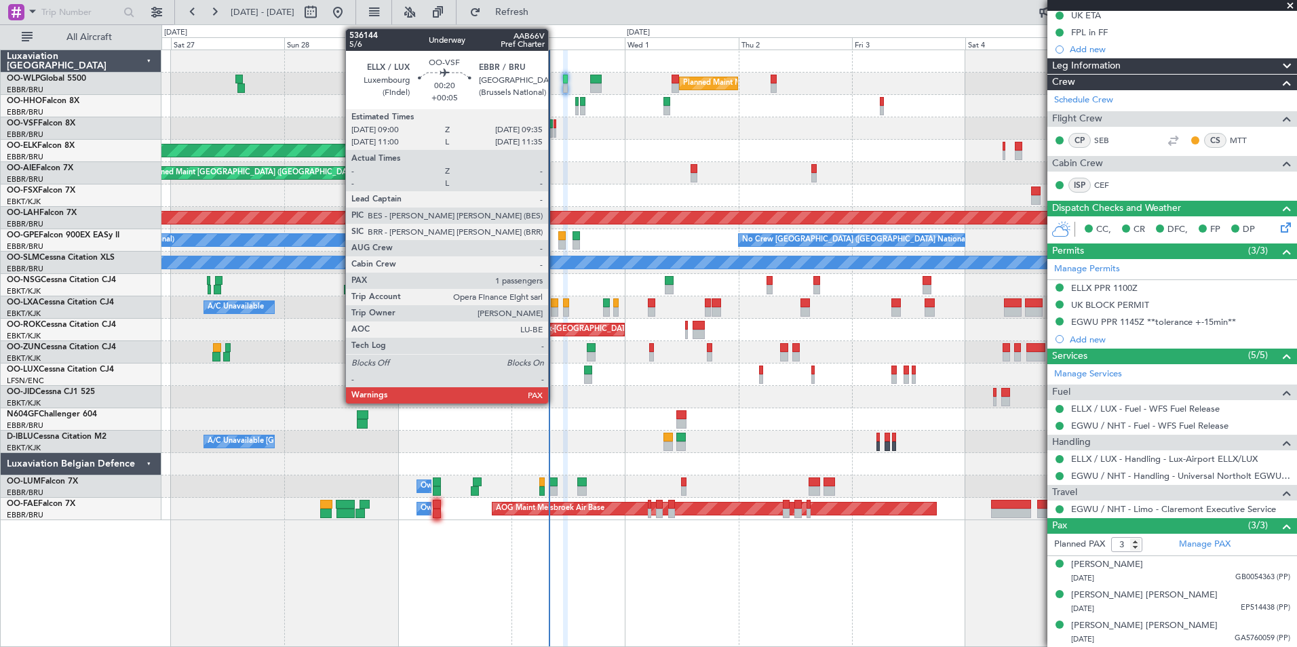
click at [554, 129] on div at bounding box center [554, 132] width 3 height 9
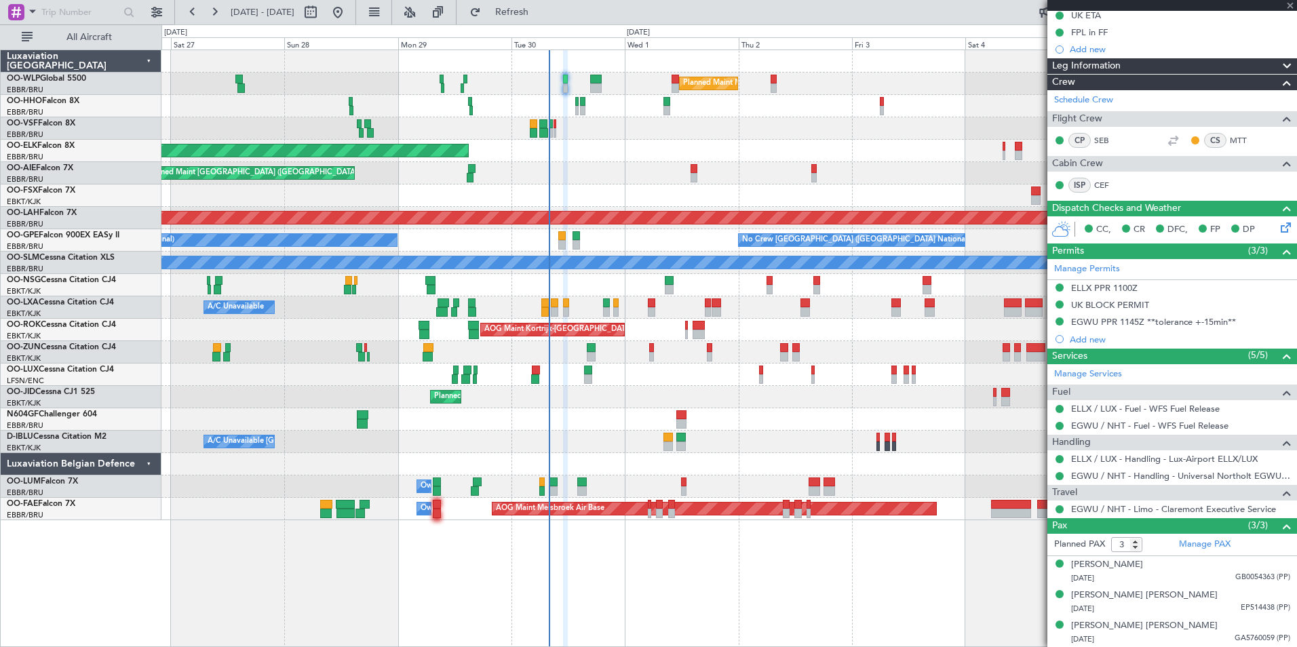
type input "+00:05"
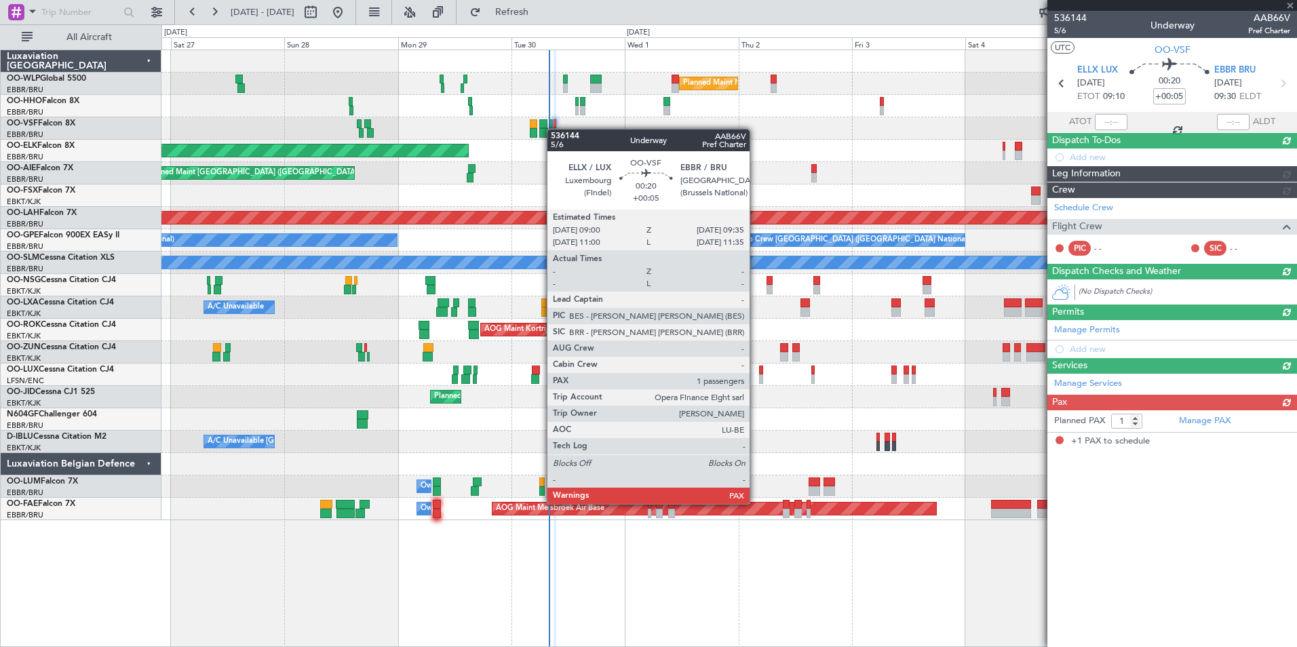
scroll to position [0, 0]
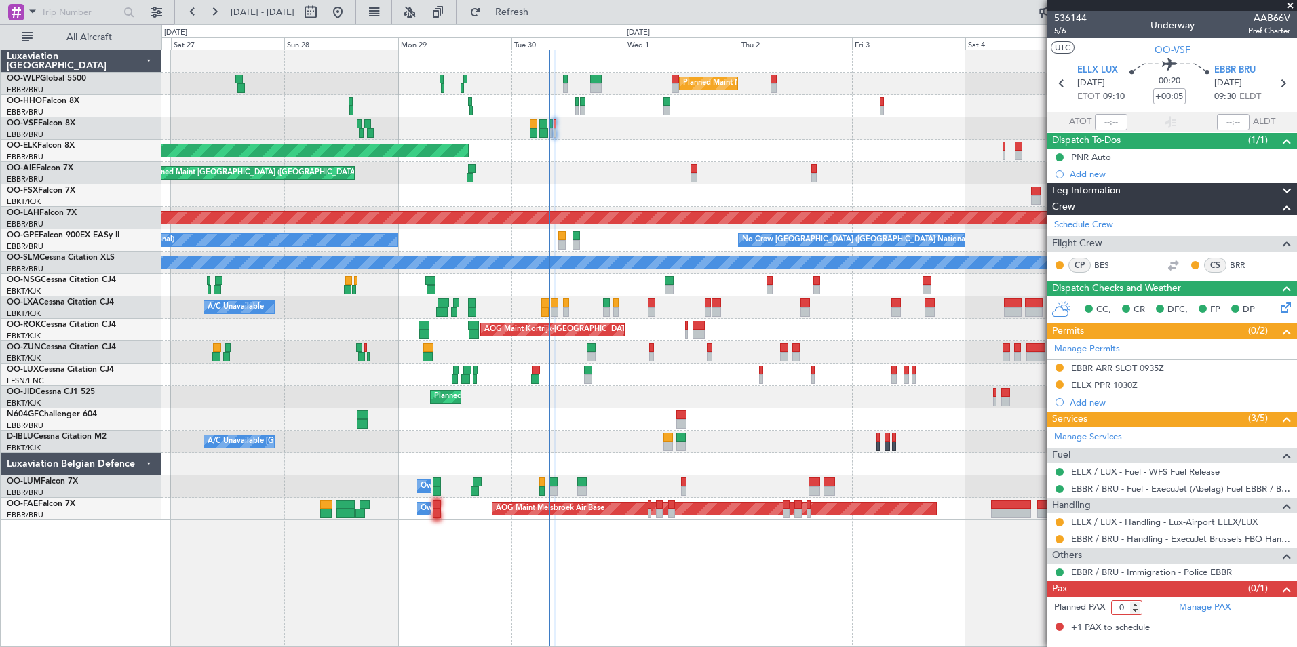
type input "0"
click at [1135, 612] on input "0" at bounding box center [1126, 607] width 31 height 15
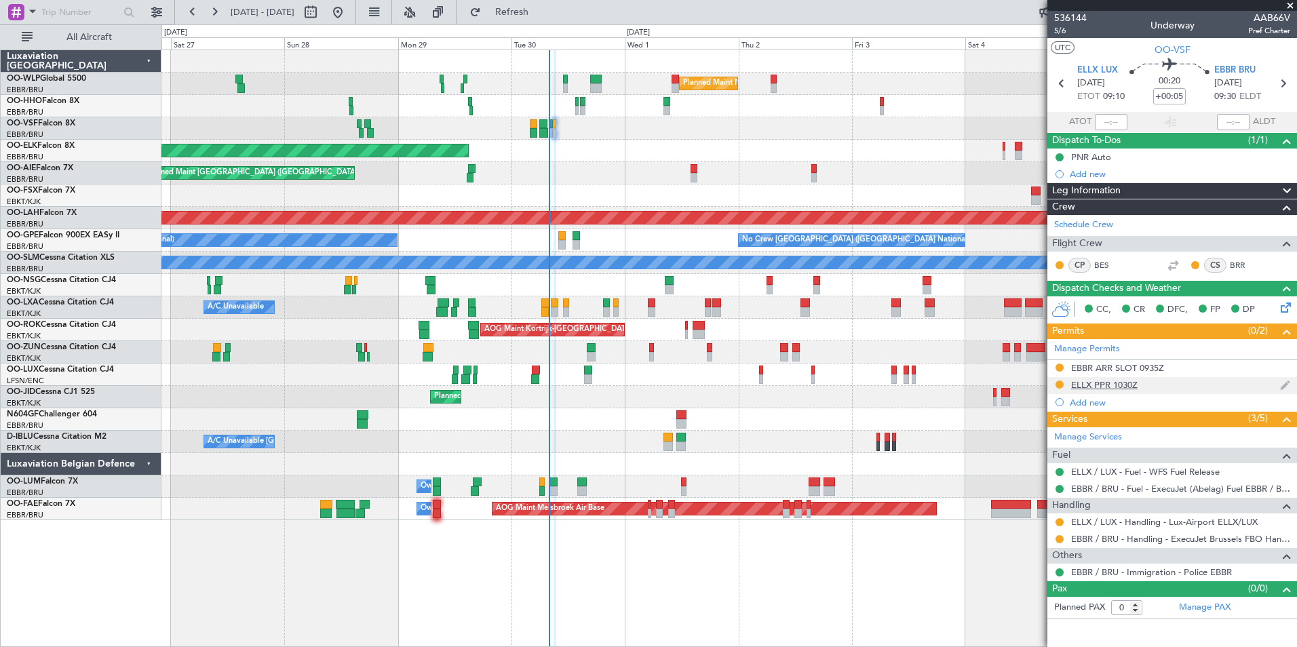
click at [1104, 383] on div "ELLX PPR 1030Z" at bounding box center [1104, 385] width 66 height 12
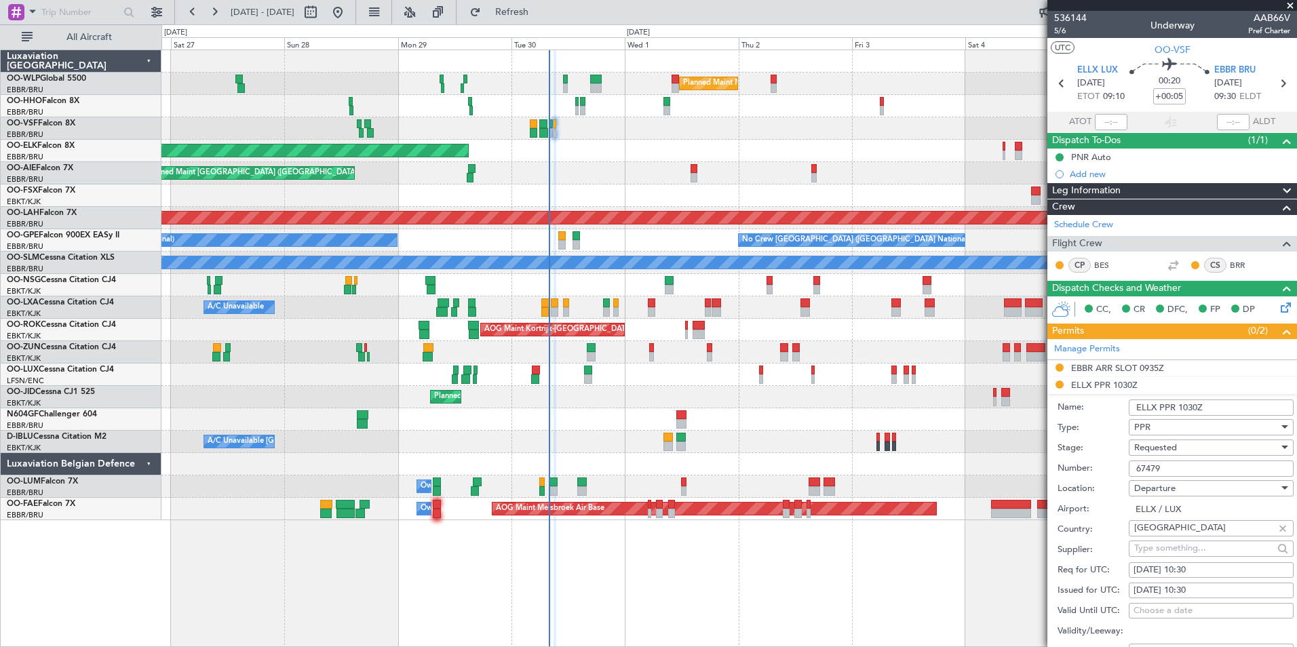
click at [1147, 443] on span "Requested" at bounding box center [1155, 447] width 43 height 12
click at [1169, 553] on span "Received OK" at bounding box center [1206, 550] width 142 height 20
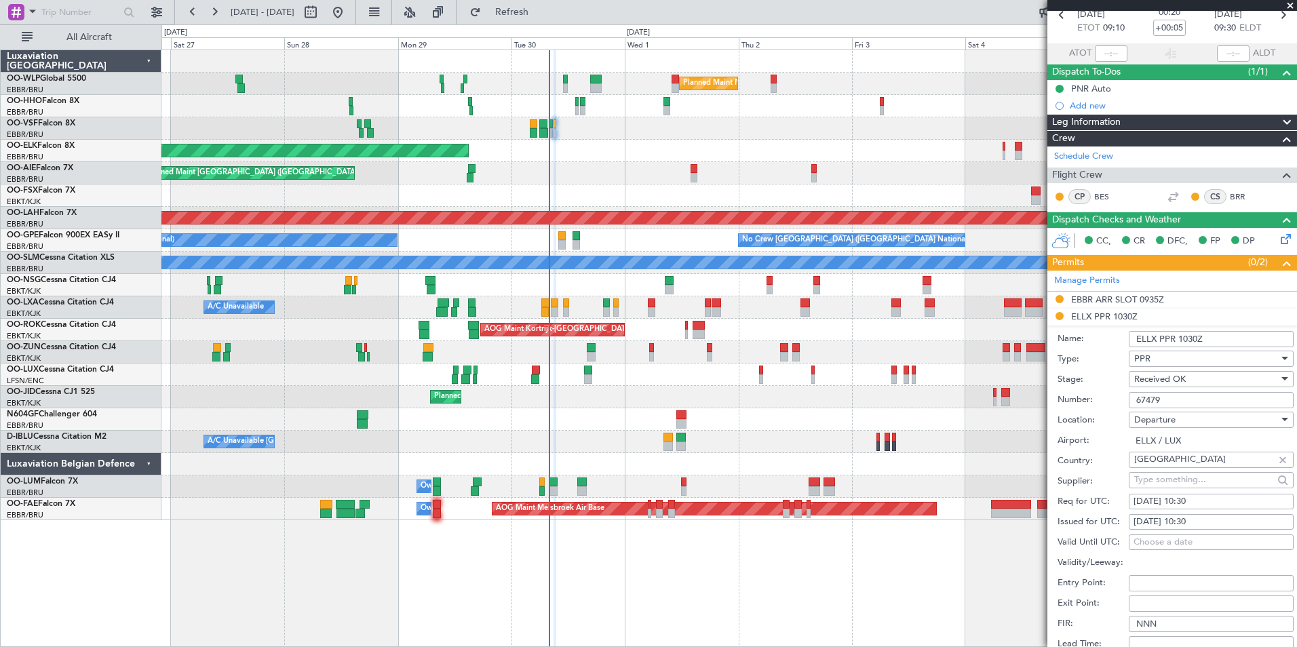
scroll to position [203, 0]
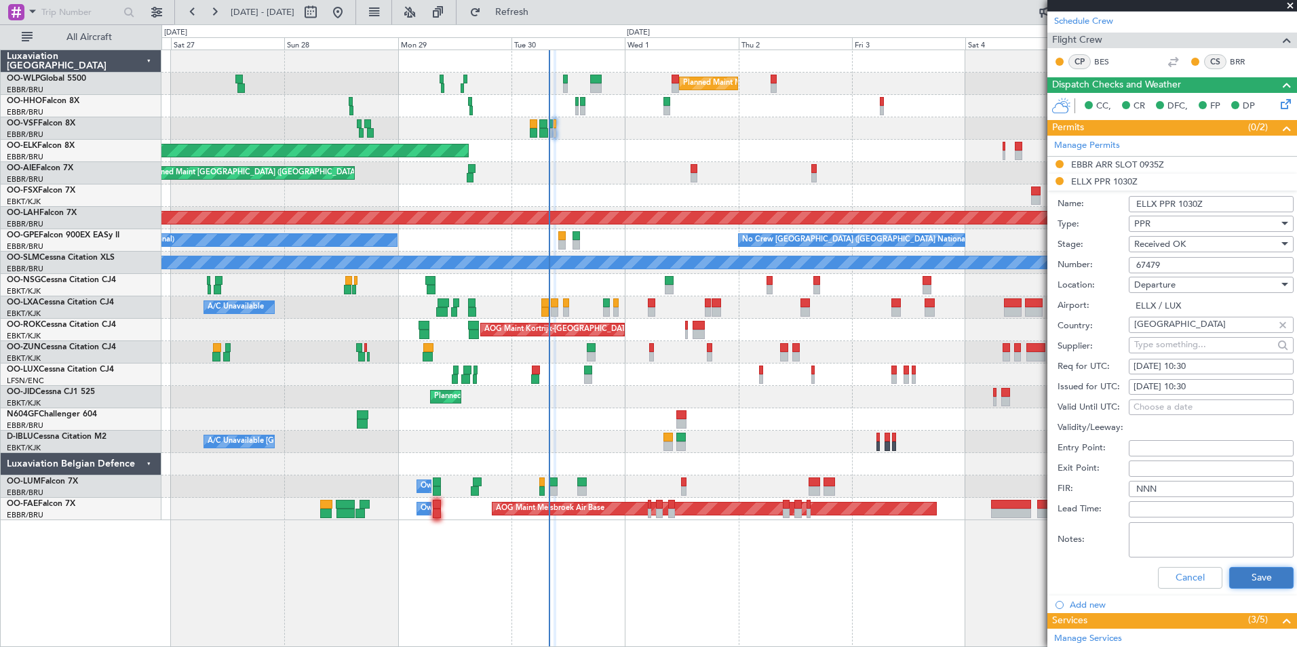
click at [1234, 572] on button "Save" at bounding box center [1261, 578] width 64 height 22
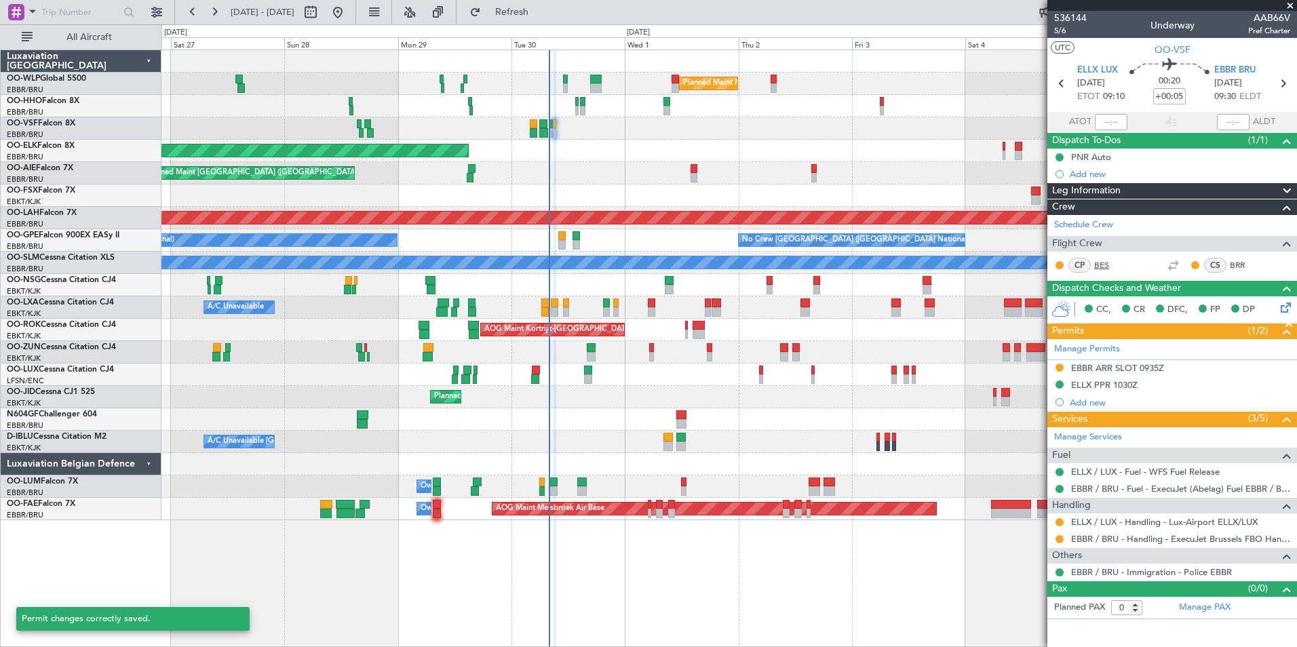
scroll to position [0, 0]
click at [1059, 523] on button at bounding box center [1059, 522] width 8 height 8
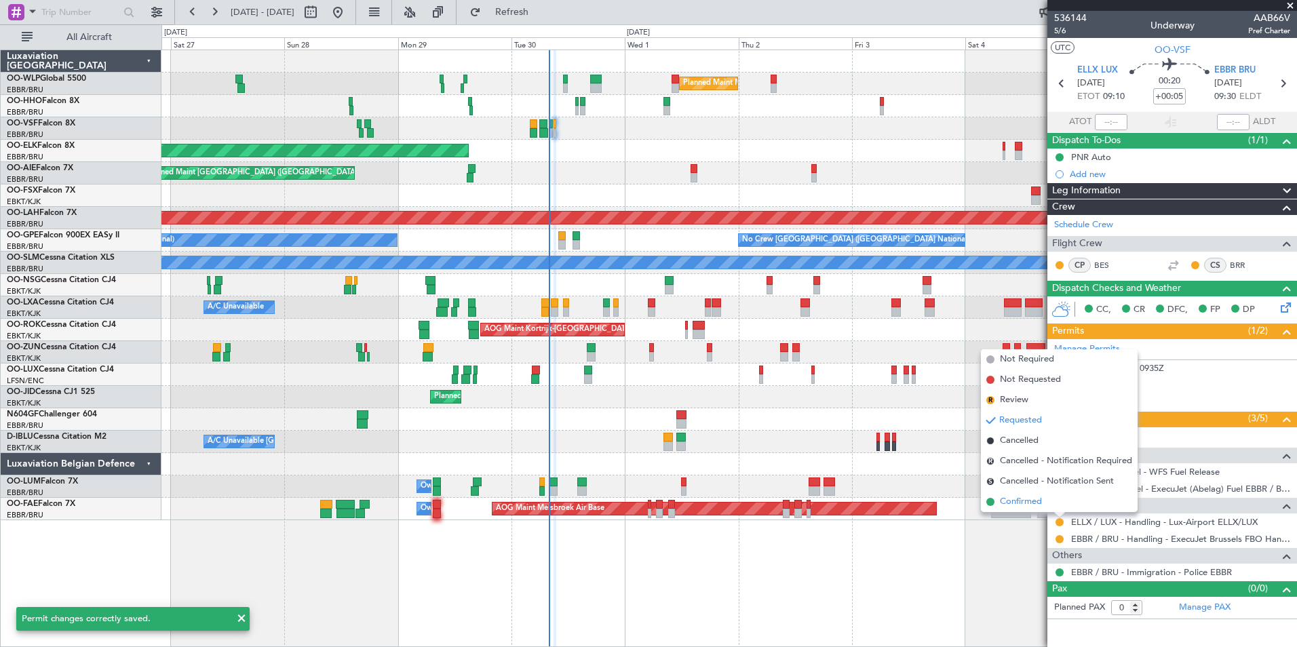
click at [1029, 500] on span "Confirmed" at bounding box center [1021, 502] width 42 height 14
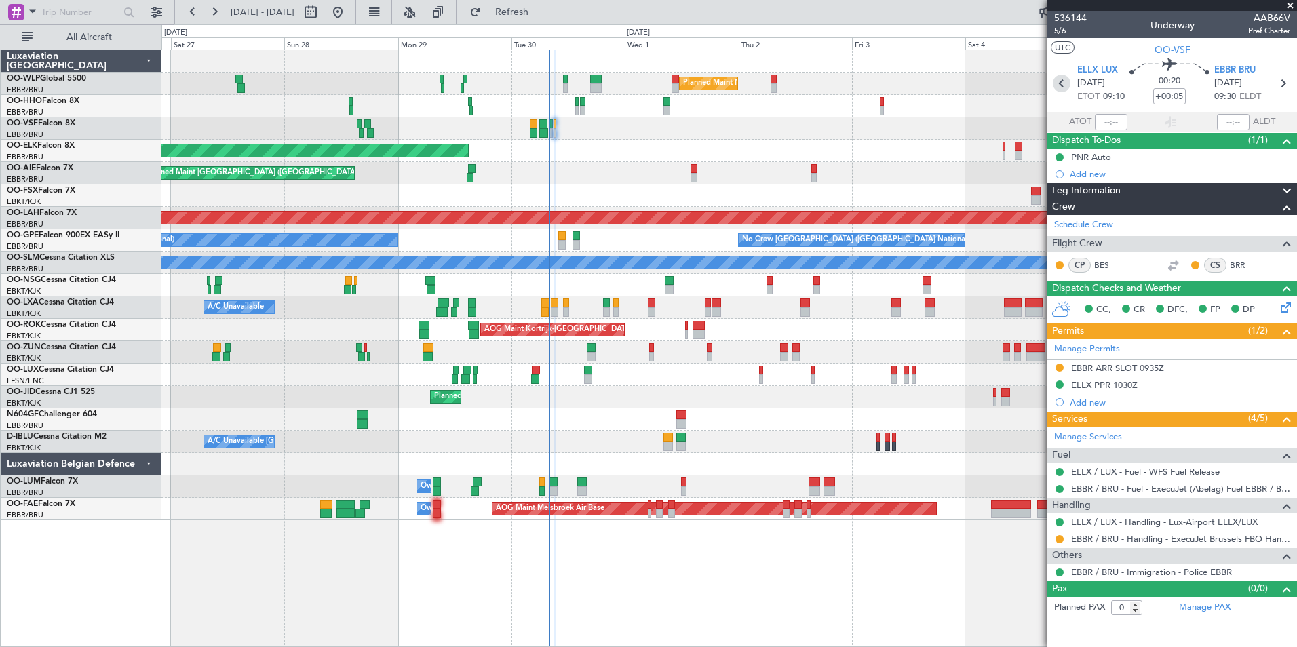
click at [1061, 82] on icon at bounding box center [1061, 84] width 18 height 18
type input "-00:15"
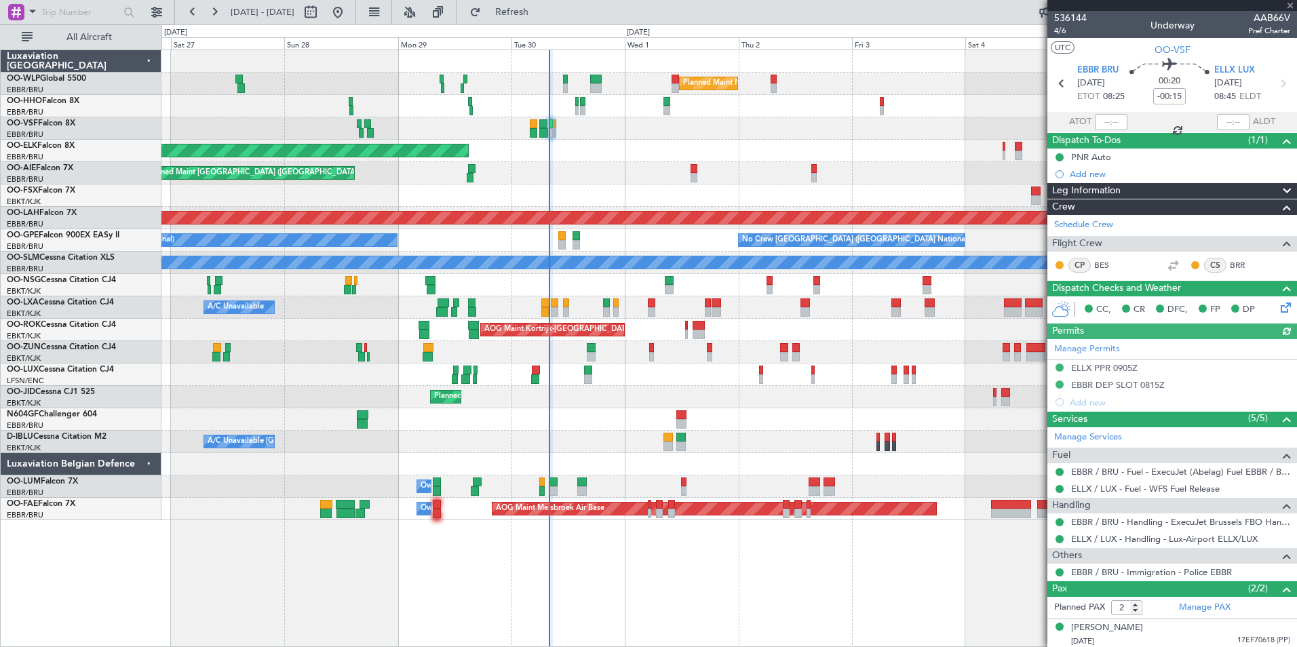
scroll to position [46, 0]
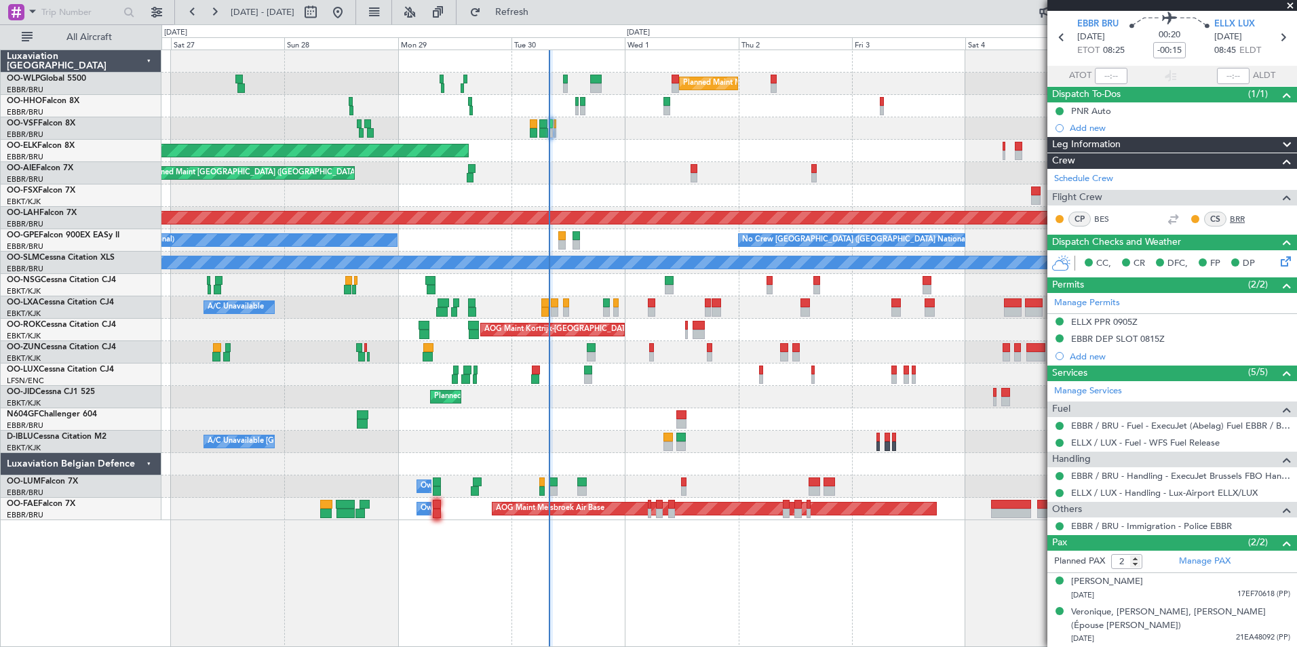
click at [1229, 219] on link "BRR" at bounding box center [1244, 219] width 31 height 12
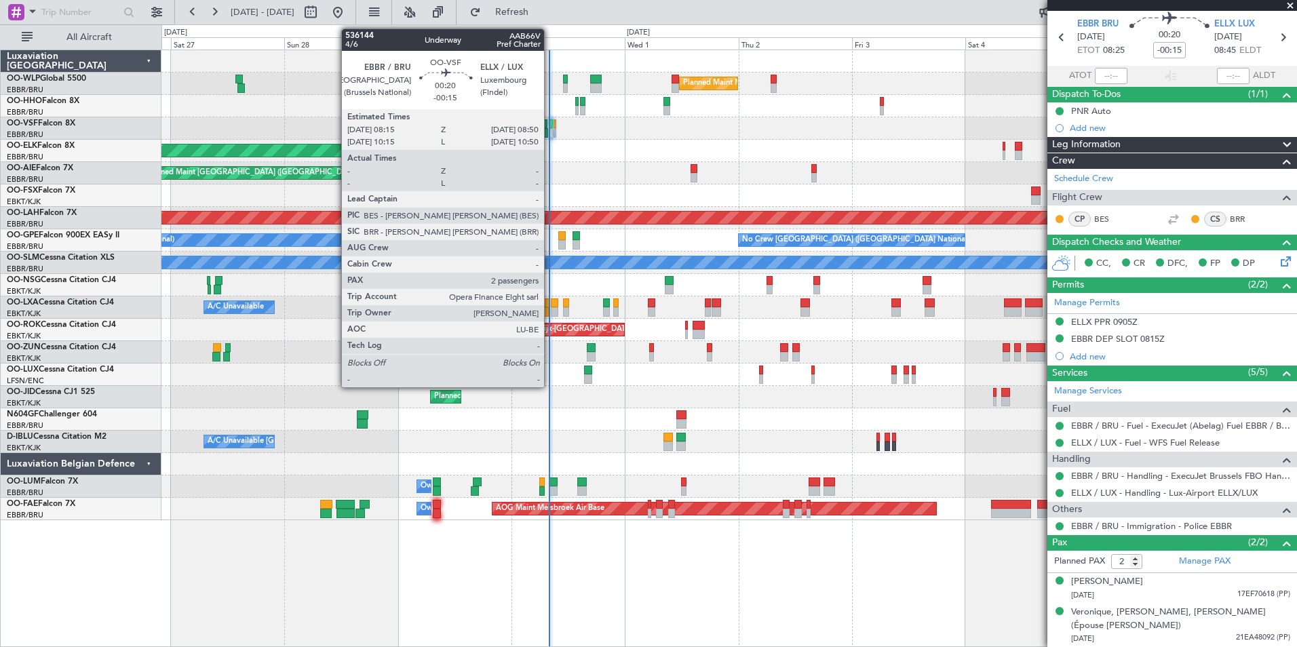
click at [550, 127] on div at bounding box center [550, 123] width 3 height 9
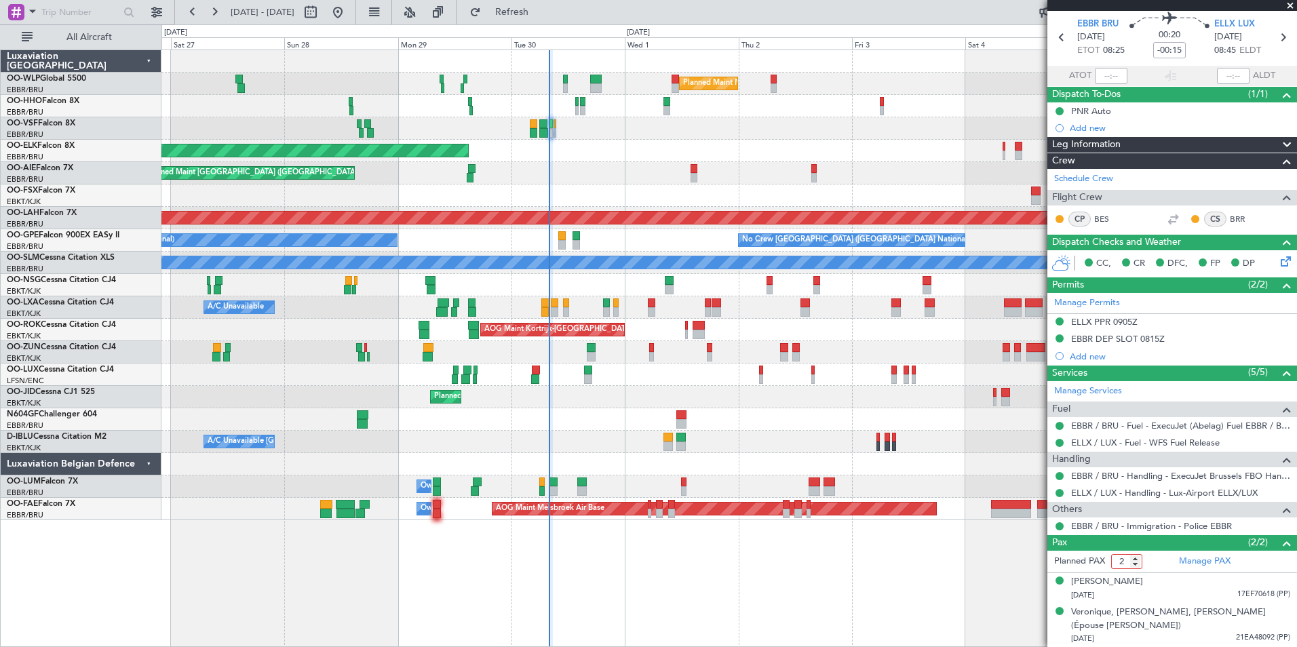
click at [1113, 559] on input "2" at bounding box center [1126, 561] width 31 height 15
click at [1199, 564] on link "Manage PAX" at bounding box center [1205, 562] width 52 height 14
click at [535, 3] on button "Refresh" at bounding box center [503, 12] width 81 height 22
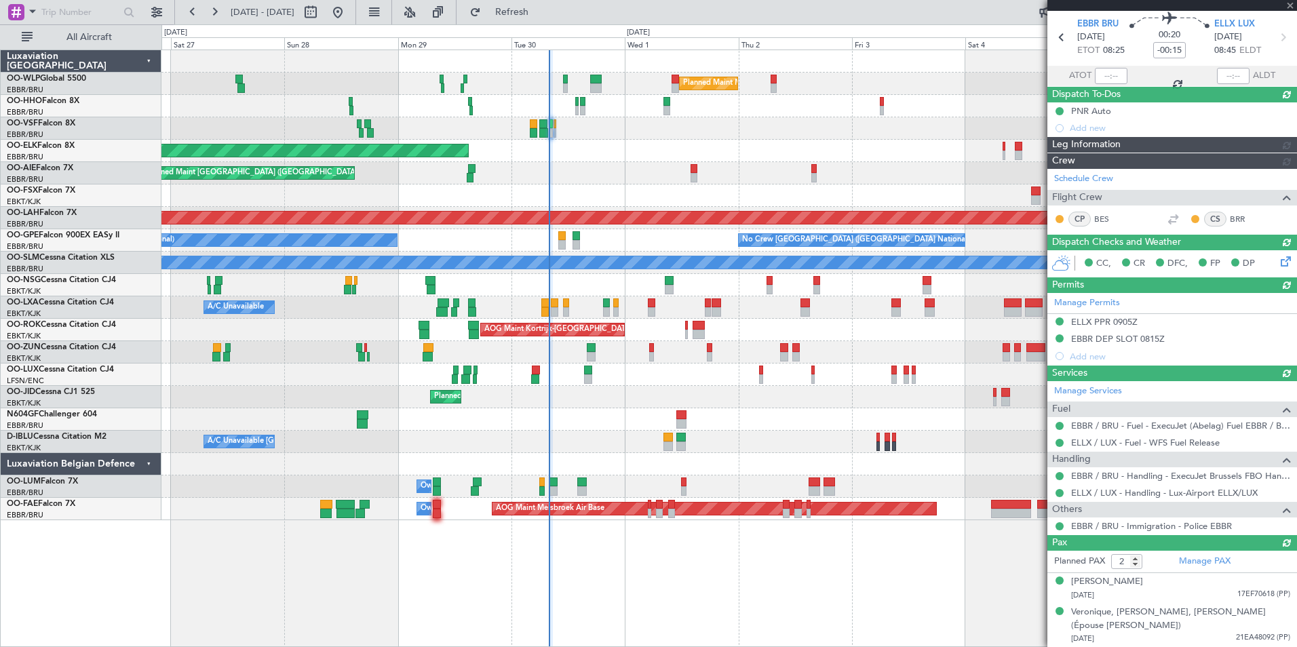
scroll to position [20, 0]
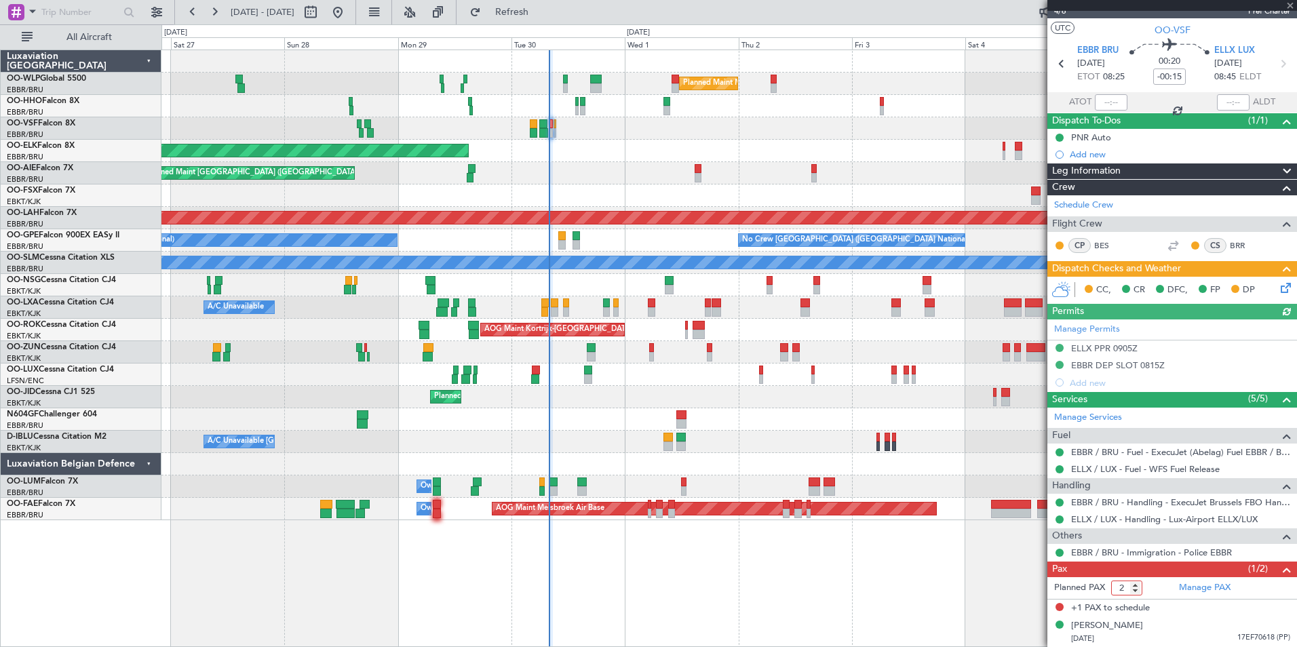
click at [1135, 594] on input "2" at bounding box center [1126, 587] width 31 height 15
type input "1"
click at [1139, 592] on input "1" at bounding box center [1126, 587] width 31 height 15
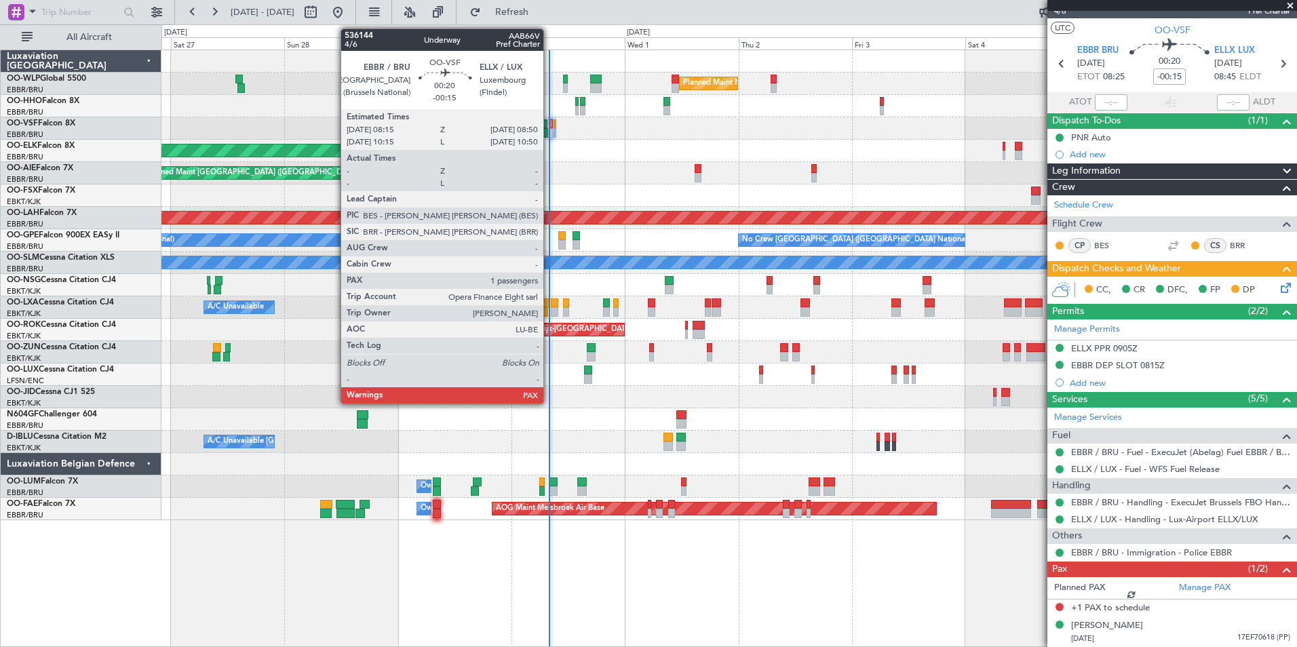
scroll to position [2, 0]
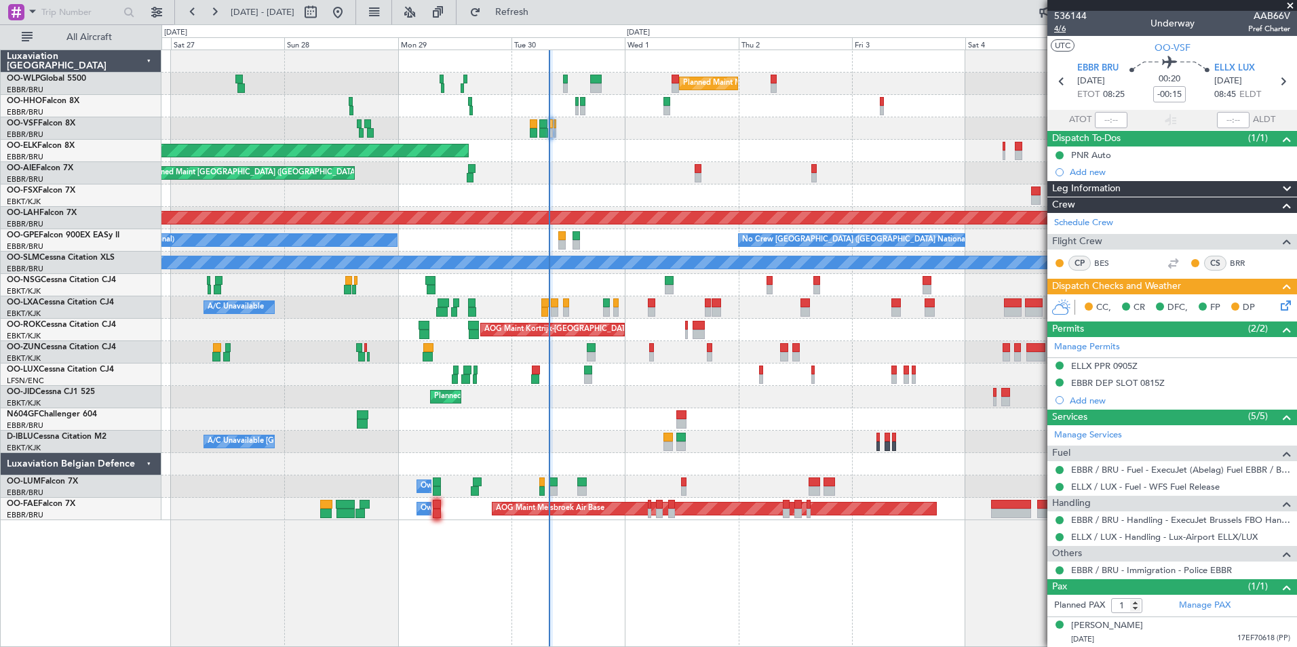
click at [1065, 32] on span "4/6" at bounding box center [1070, 29] width 33 height 12
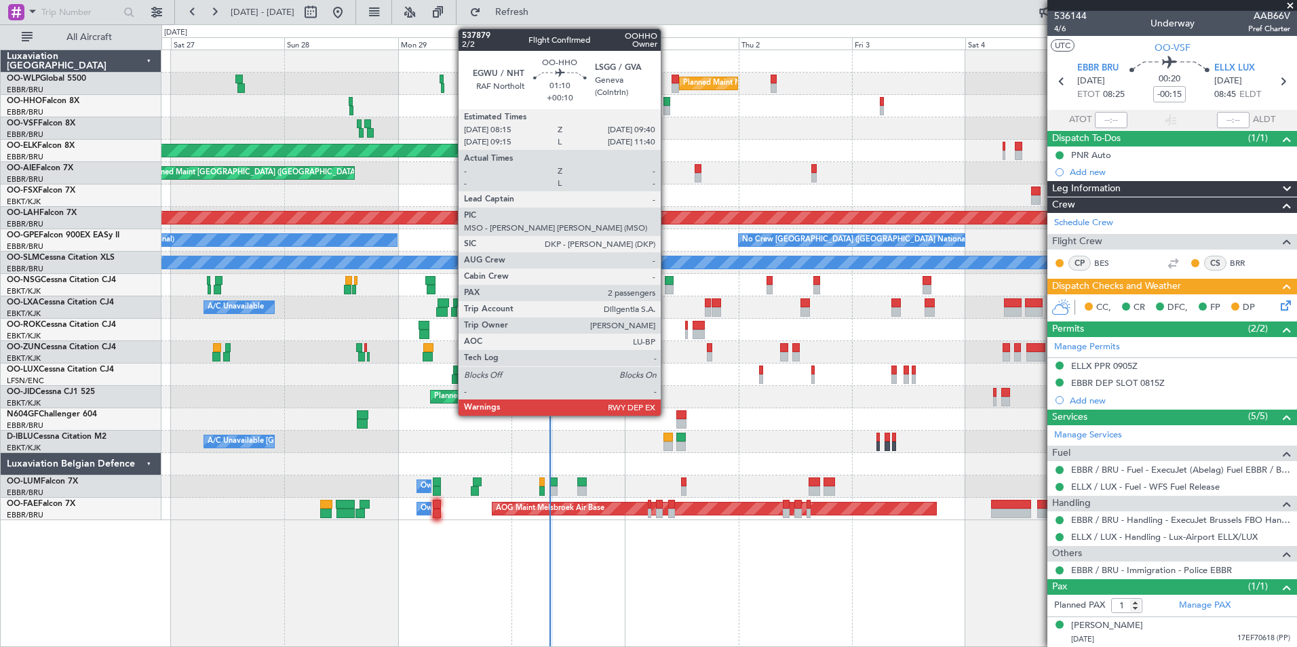
click at [667, 111] on div at bounding box center [666, 110] width 7 height 9
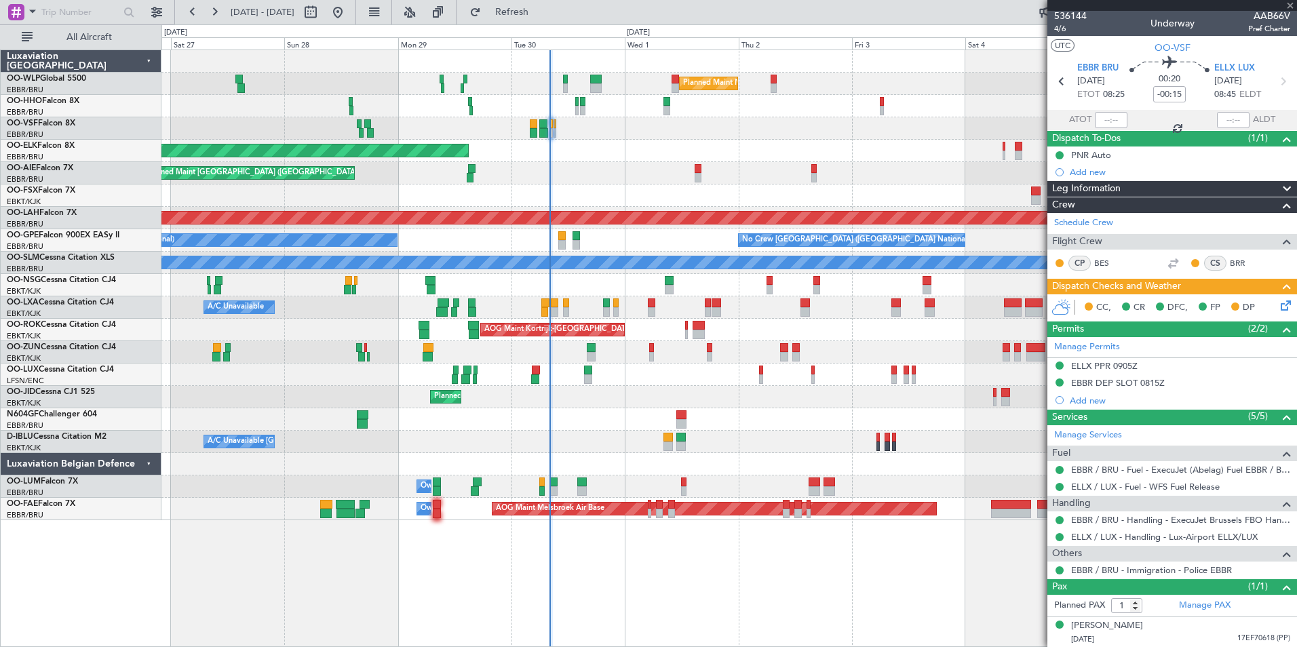
type input "+00:10"
type input "2"
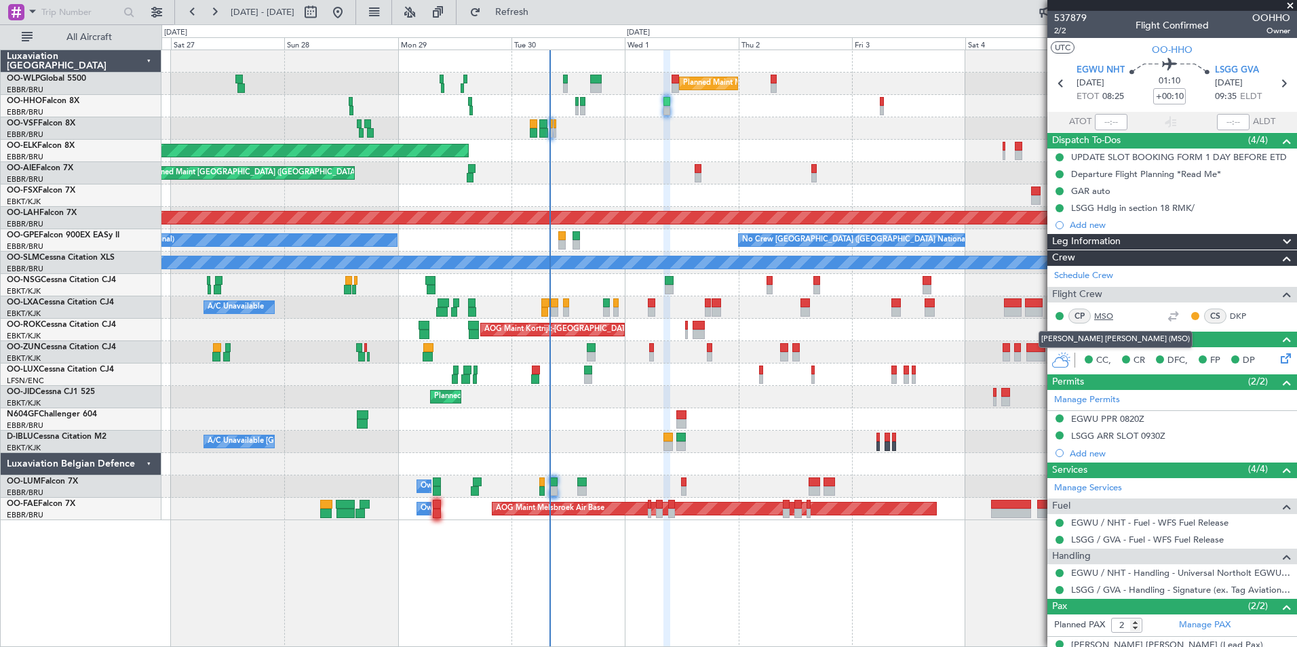
click at [1109, 314] on link "MSO" at bounding box center [1109, 316] width 31 height 12
click at [652, 304] on div at bounding box center [652, 302] width 8 height 9
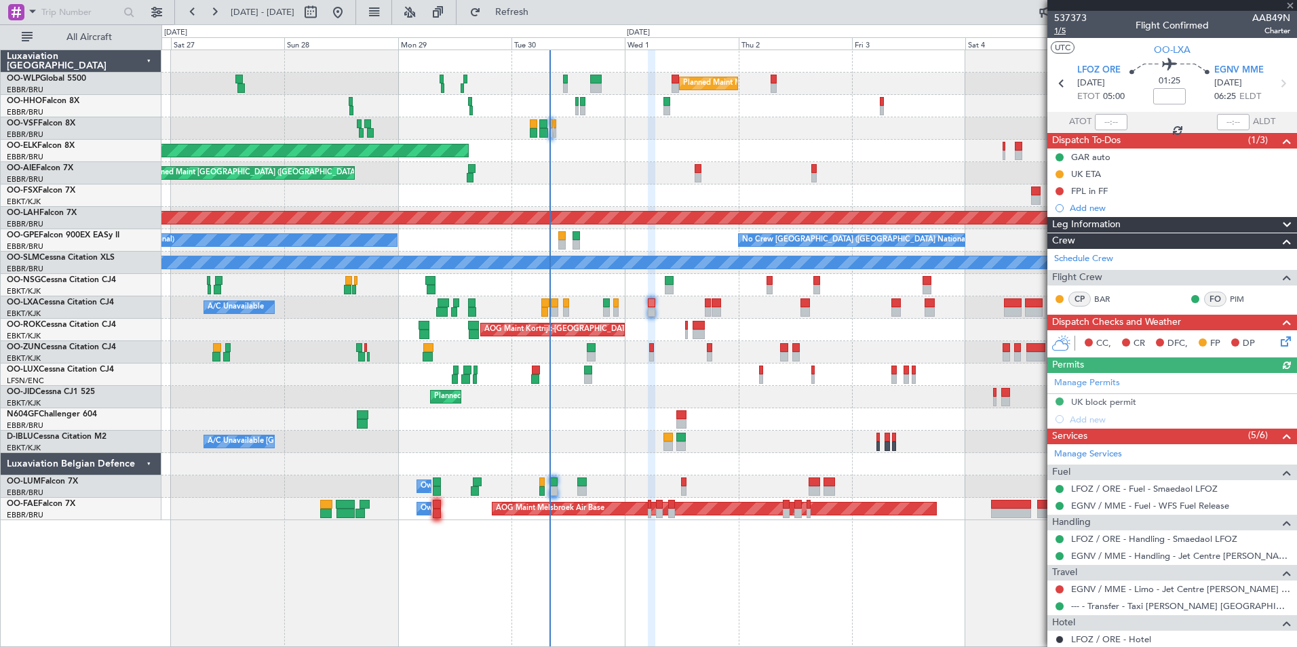
click at [1061, 28] on span "1/5" at bounding box center [1070, 31] width 33 height 12
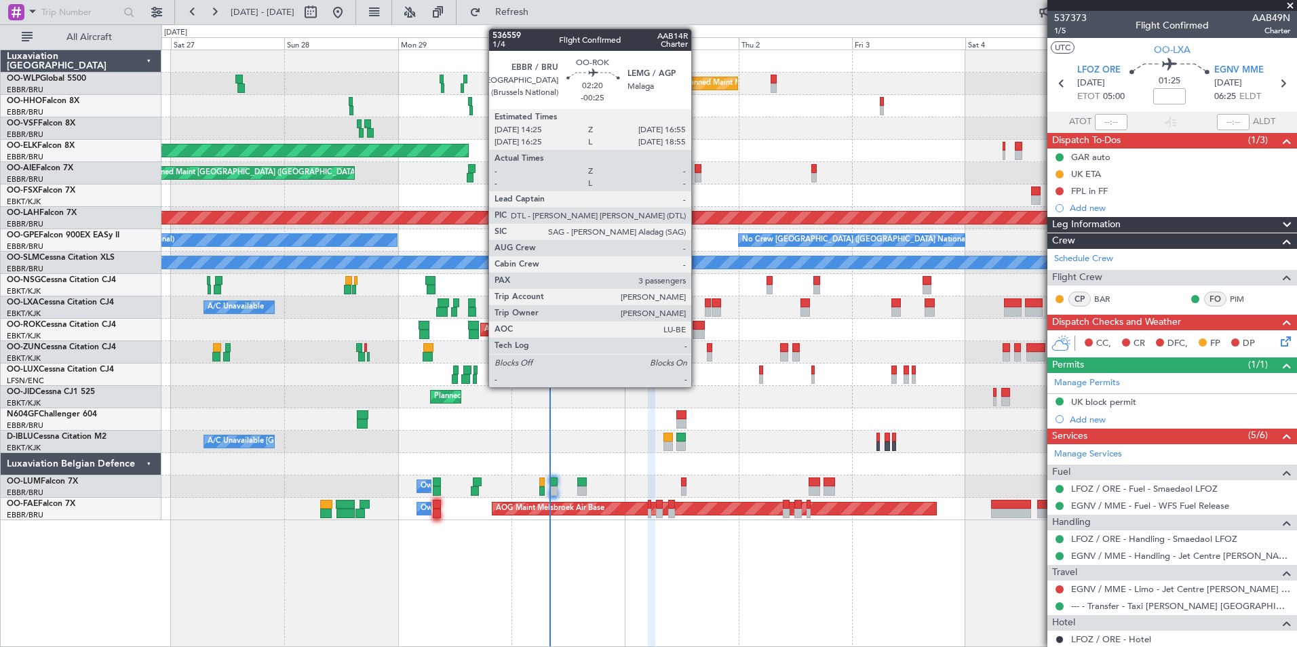
click at [697, 332] on div at bounding box center [698, 334] width 12 height 9
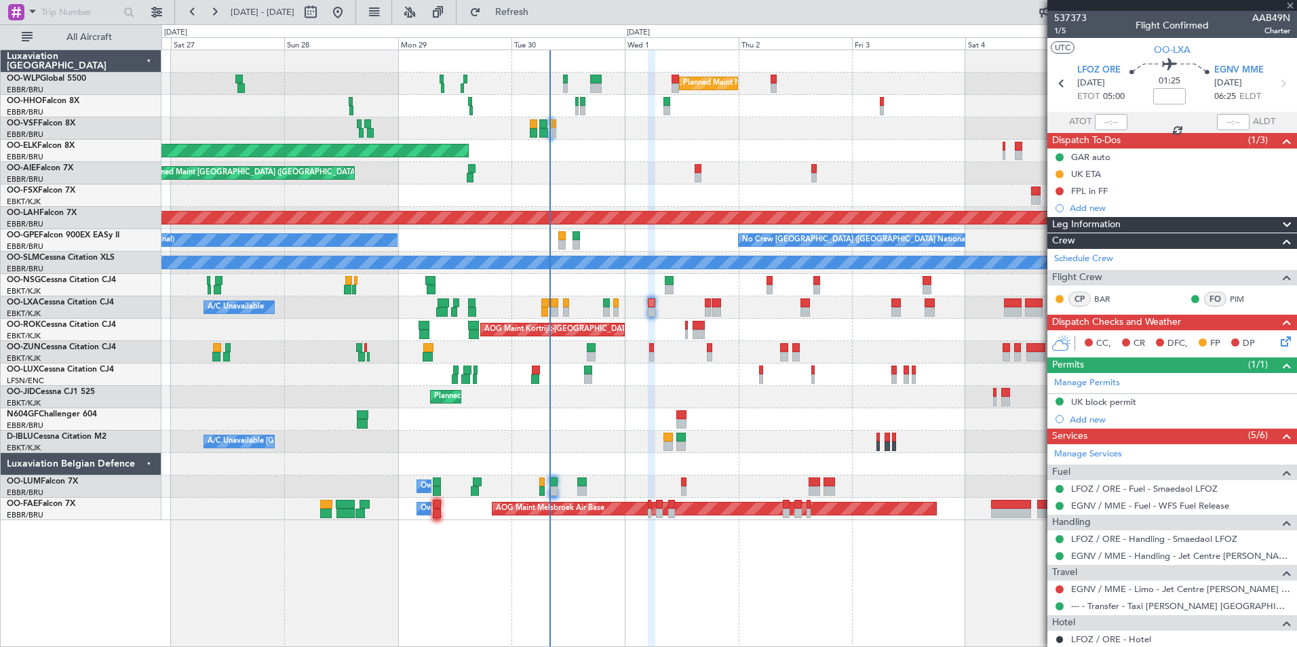
type input "-00:25"
type input "3"
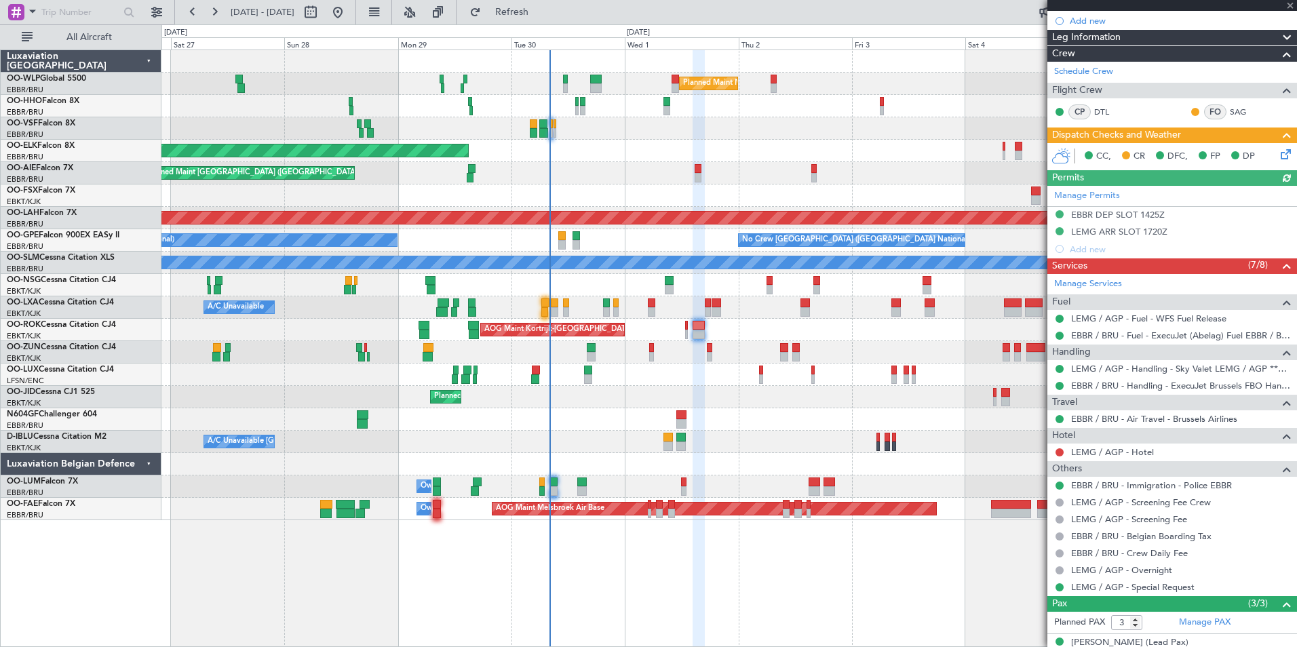
scroll to position [248, 0]
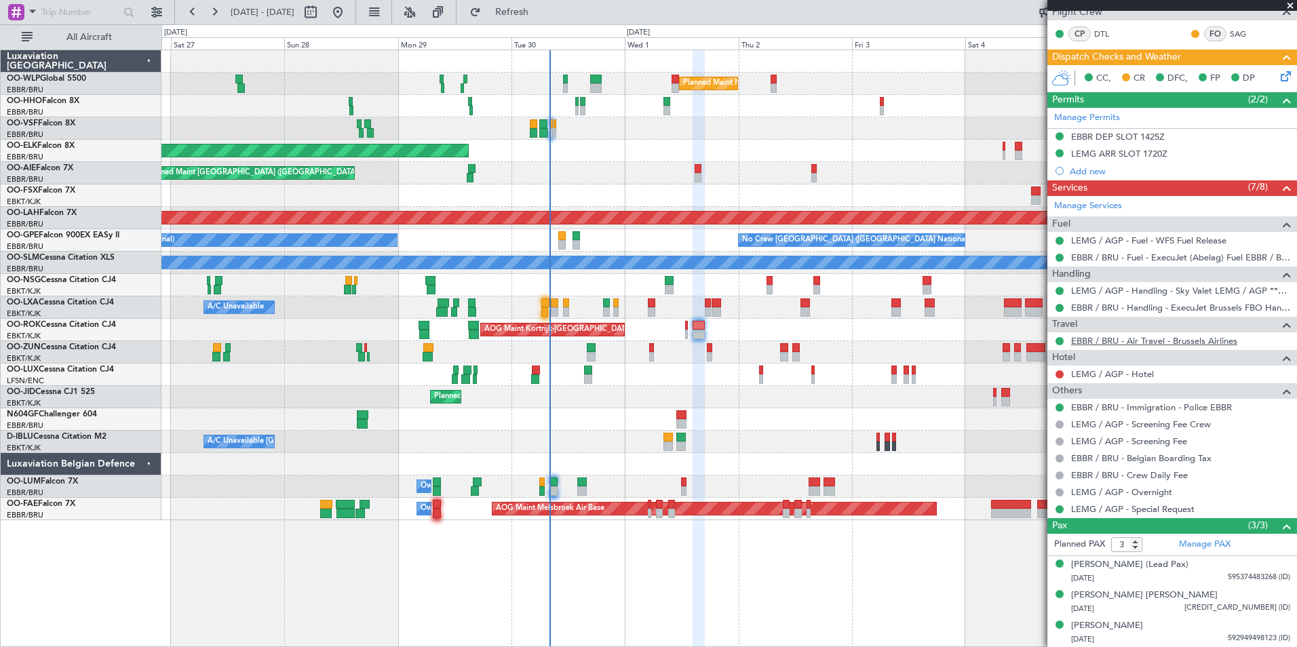
click at [1127, 343] on link "EBBR / BRU - Air Travel - Brussels Airlines" at bounding box center [1154, 341] width 166 height 12
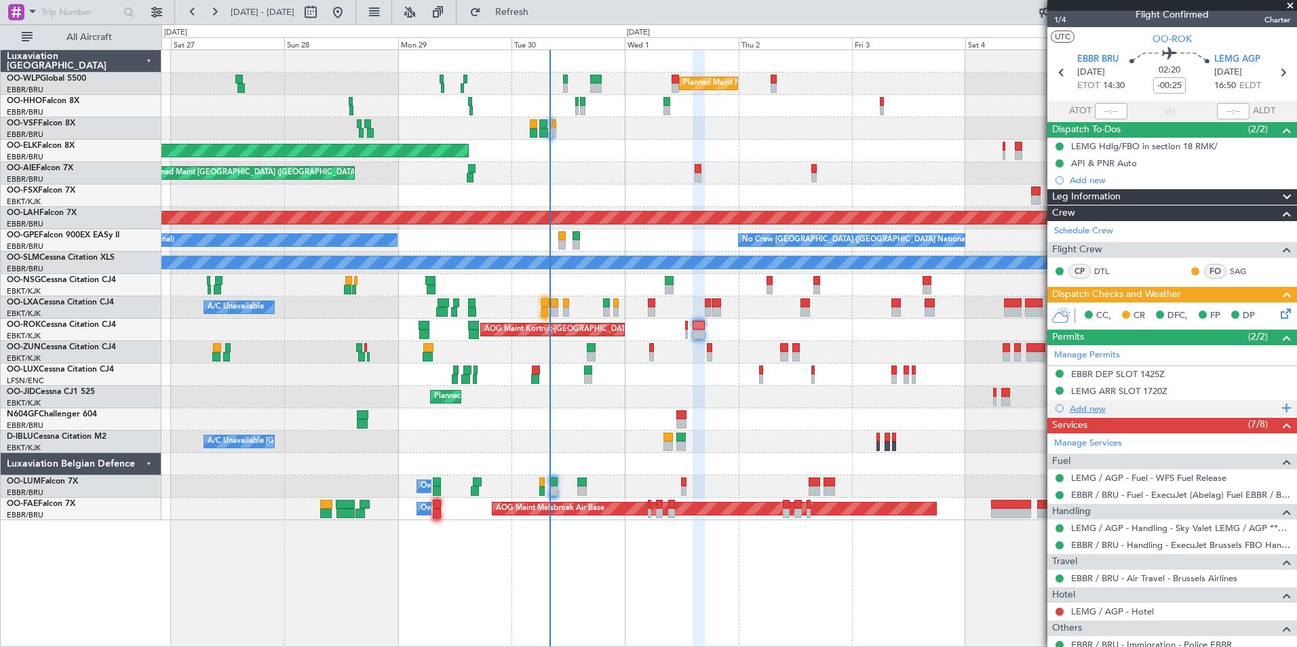
scroll to position [0, 0]
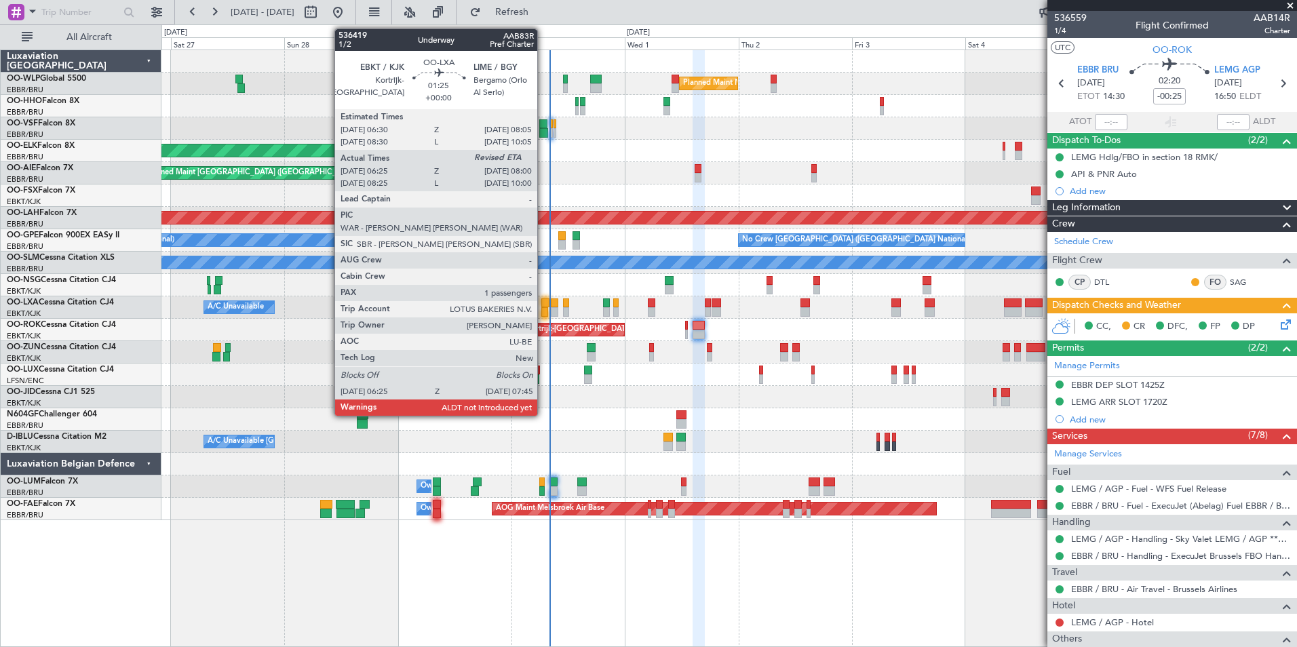
click at [543, 303] on div at bounding box center [545, 302] width 8 height 9
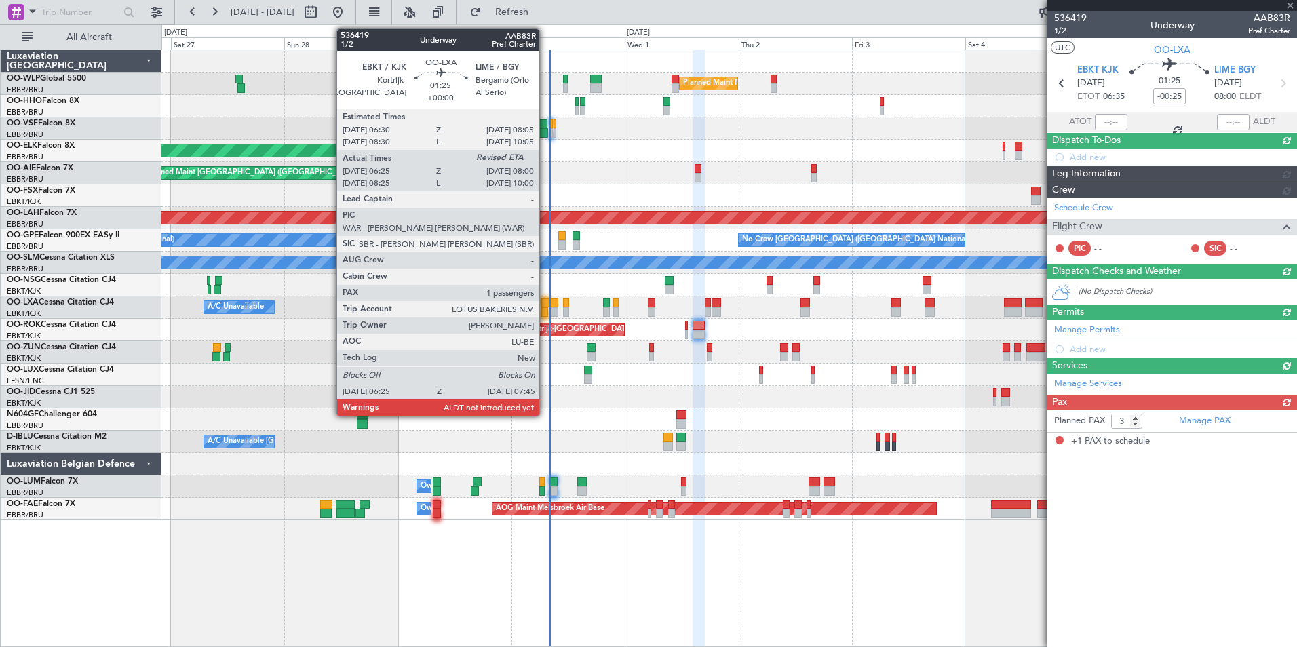
type input "06:30"
type input "1"
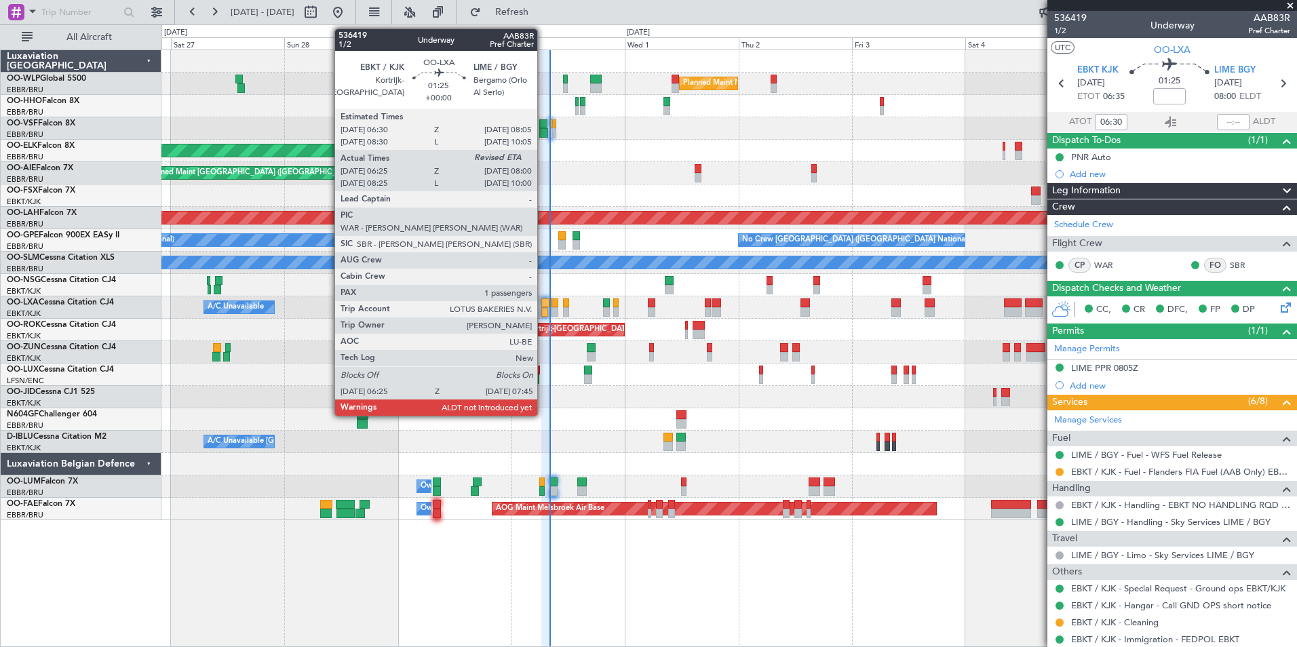
click at [543, 307] on div at bounding box center [545, 302] width 8 height 9
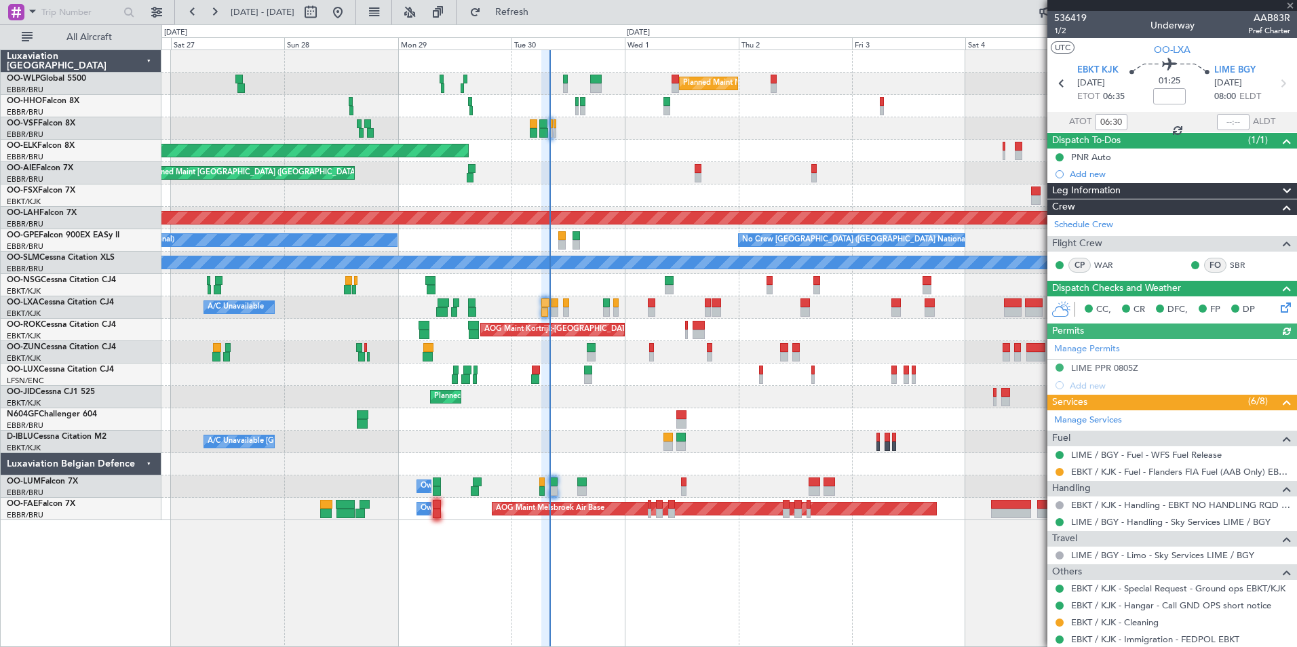
click at [1223, 112] on section "ATOT 06:30 ALDT" at bounding box center [1172, 122] width 250 height 20
click at [1217, 121] on input "text" at bounding box center [1233, 122] width 33 height 16
click at [964, 153] on div "Planned Maint Kortrijk-[GEOGRAPHIC_DATA]" at bounding box center [728, 151] width 1135 height 22
type input "07:40"
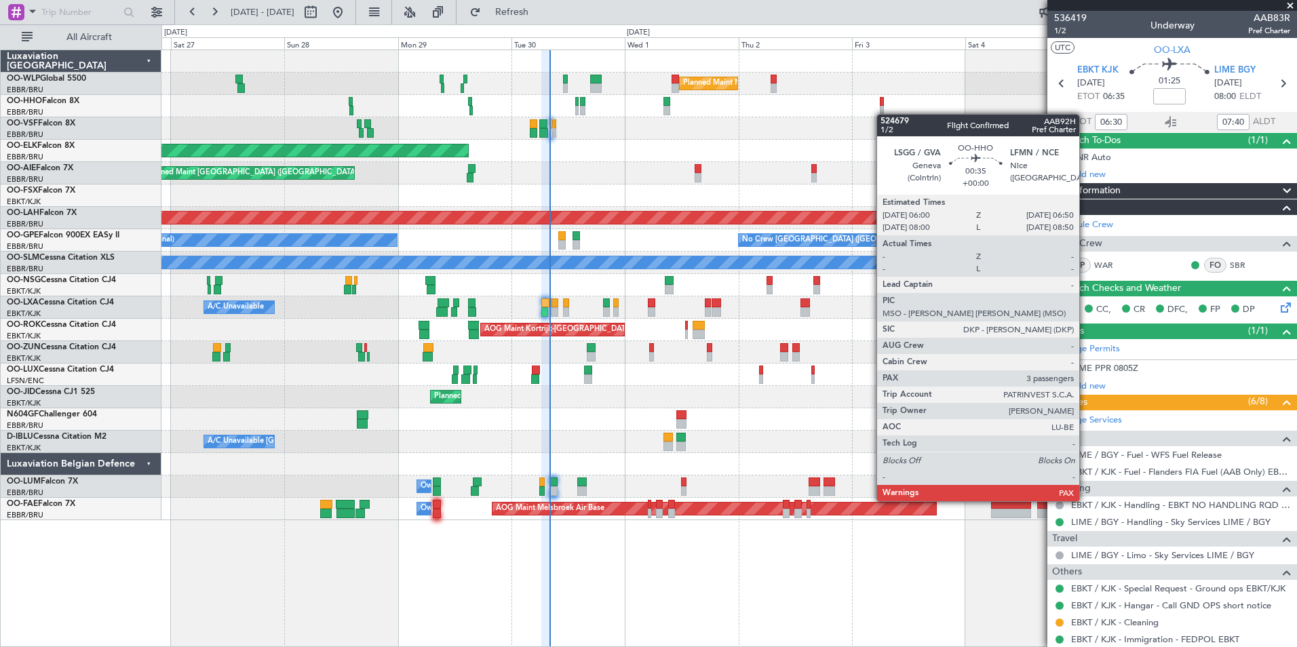
click at [570, 135] on div "Planned Maint Milan (Linate) Planned Maint Geneva ([GEOGRAPHIC_DATA]) Planned M…" at bounding box center [728, 285] width 1135 height 470
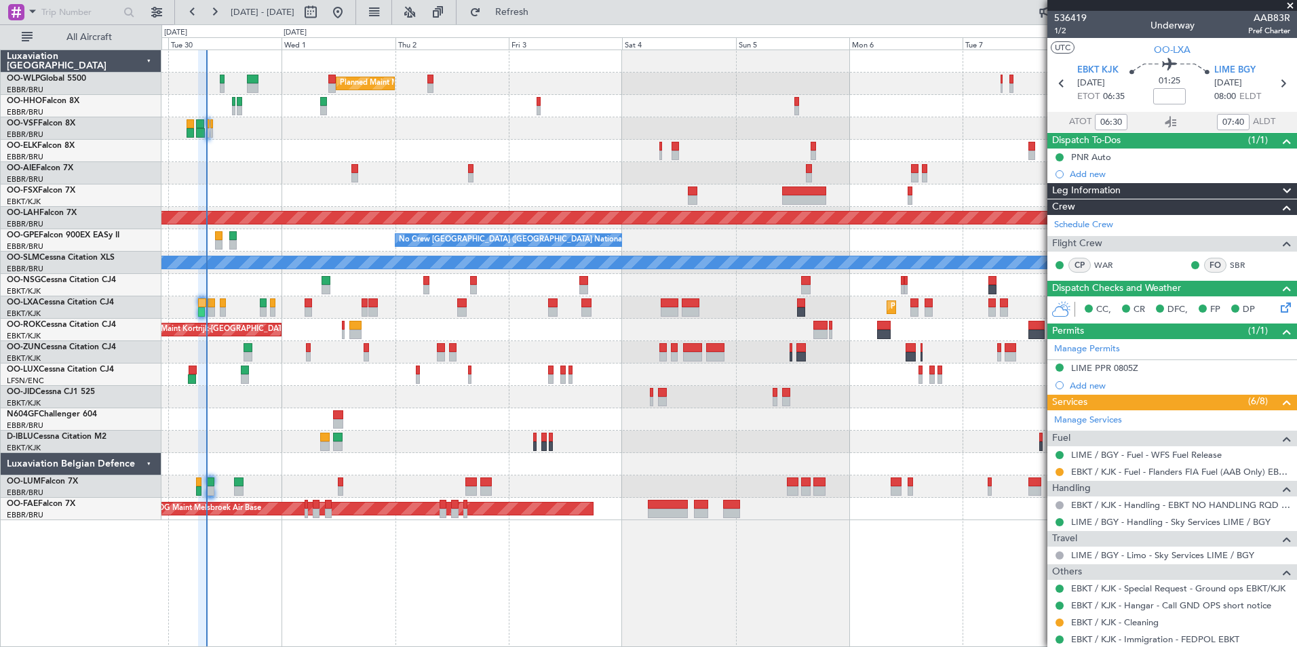
click at [450, 158] on div "Planned Maint Kortrijk-[GEOGRAPHIC_DATA]" at bounding box center [728, 151] width 1135 height 22
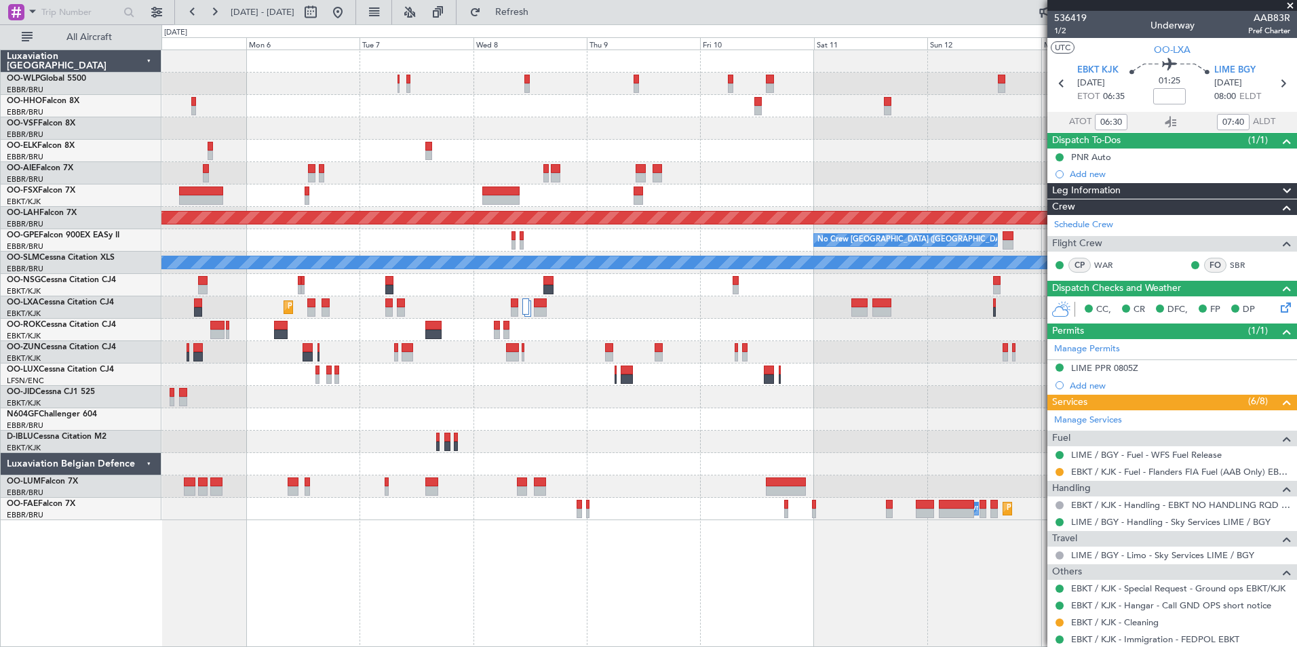
click at [477, 157] on div at bounding box center [728, 151] width 1135 height 22
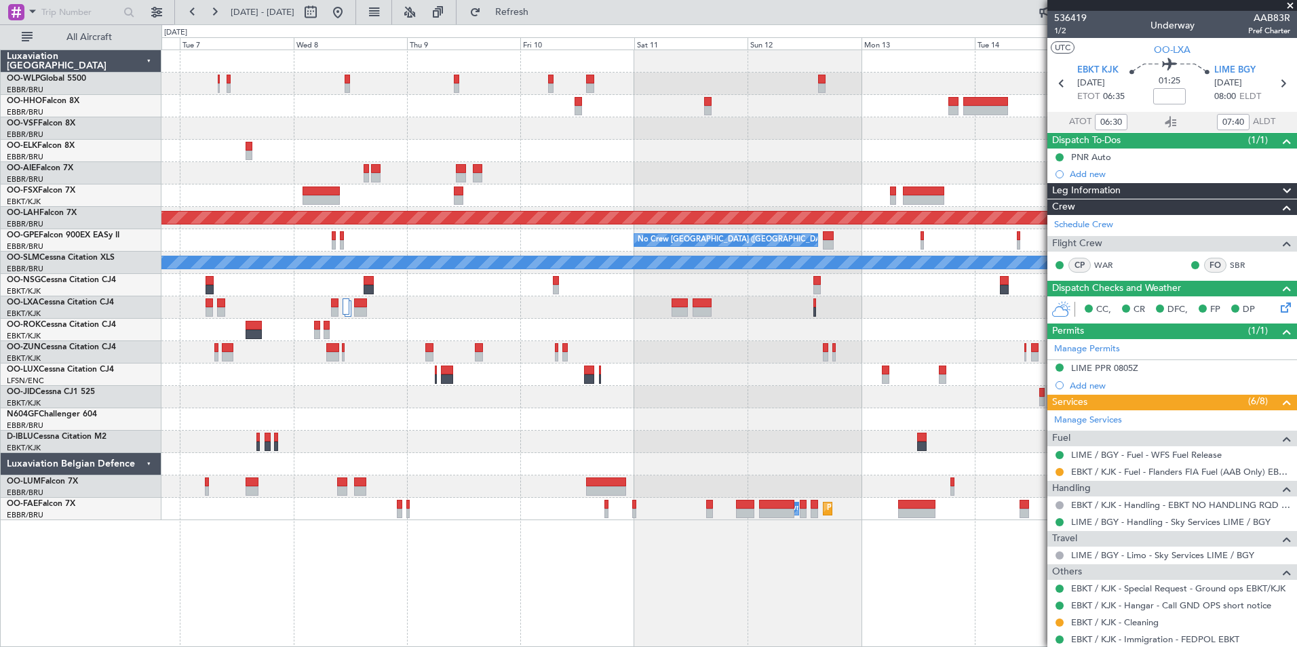
click at [519, 170] on div at bounding box center [728, 173] width 1135 height 22
click at [505, 167] on div at bounding box center [728, 173] width 1135 height 22
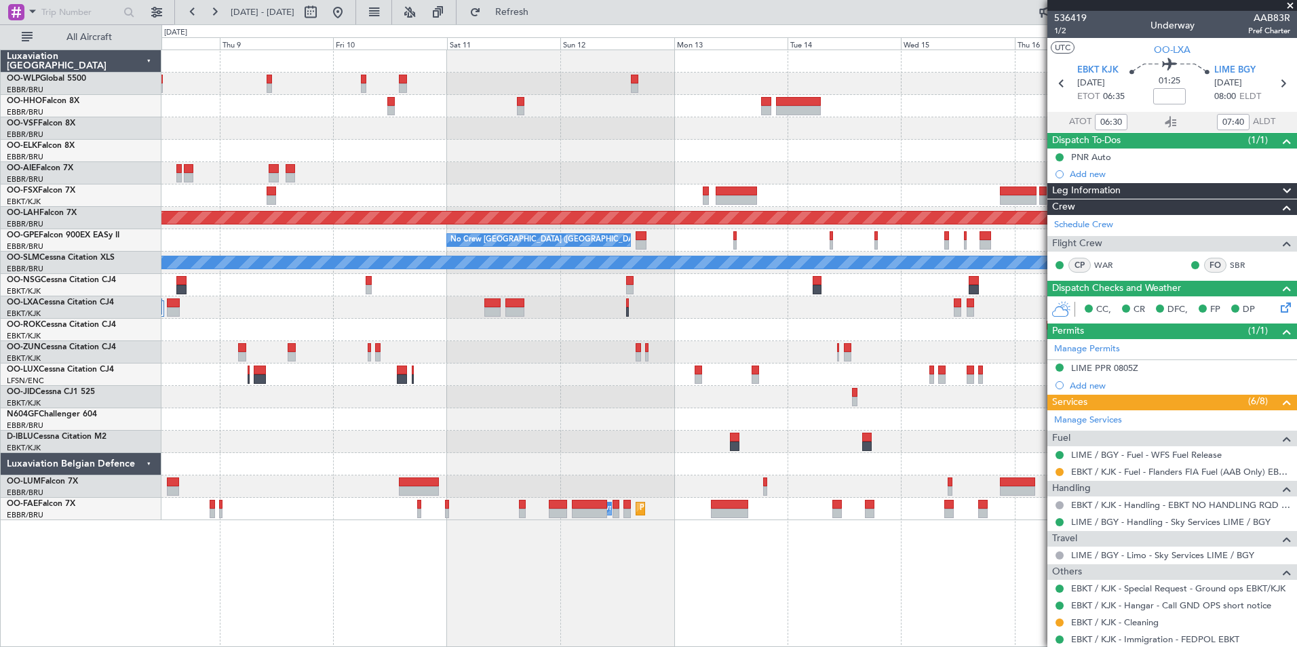
click at [534, 170] on div at bounding box center [728, 173] width 1135 height 22
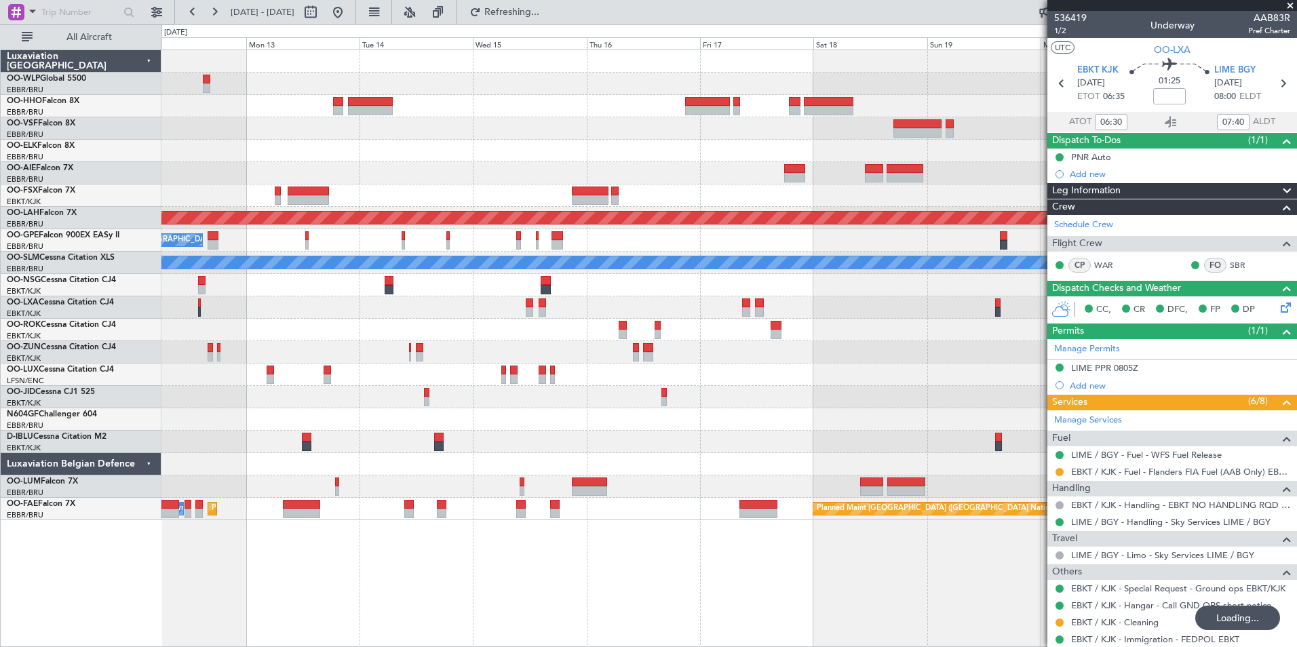
click at [619, 126] on div "Planned Maint [PERSON_NAME]-[GEOGRAPHIC_DATA][PERSON_NAME] ([GEOGRAPHIC_DATA][P…" at bounding box center [728, 285] width 1135 height 470
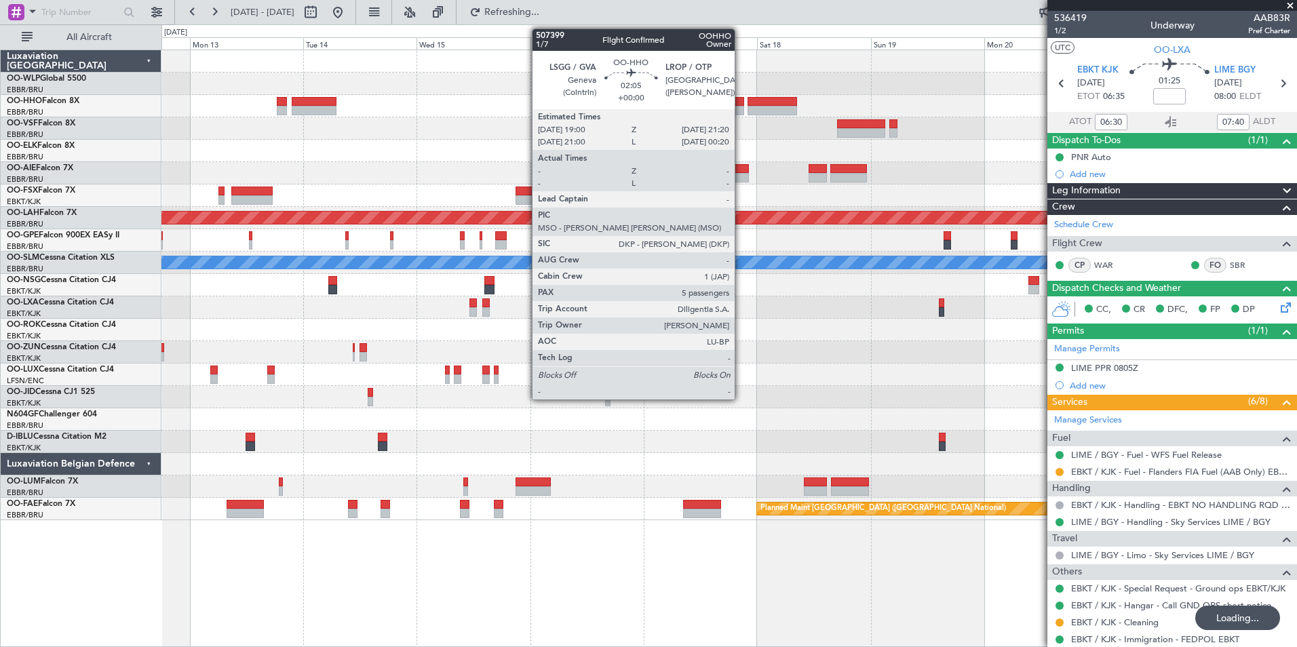
click at [741, 103] on div at bounding box center [738, 101] width 12 height 9
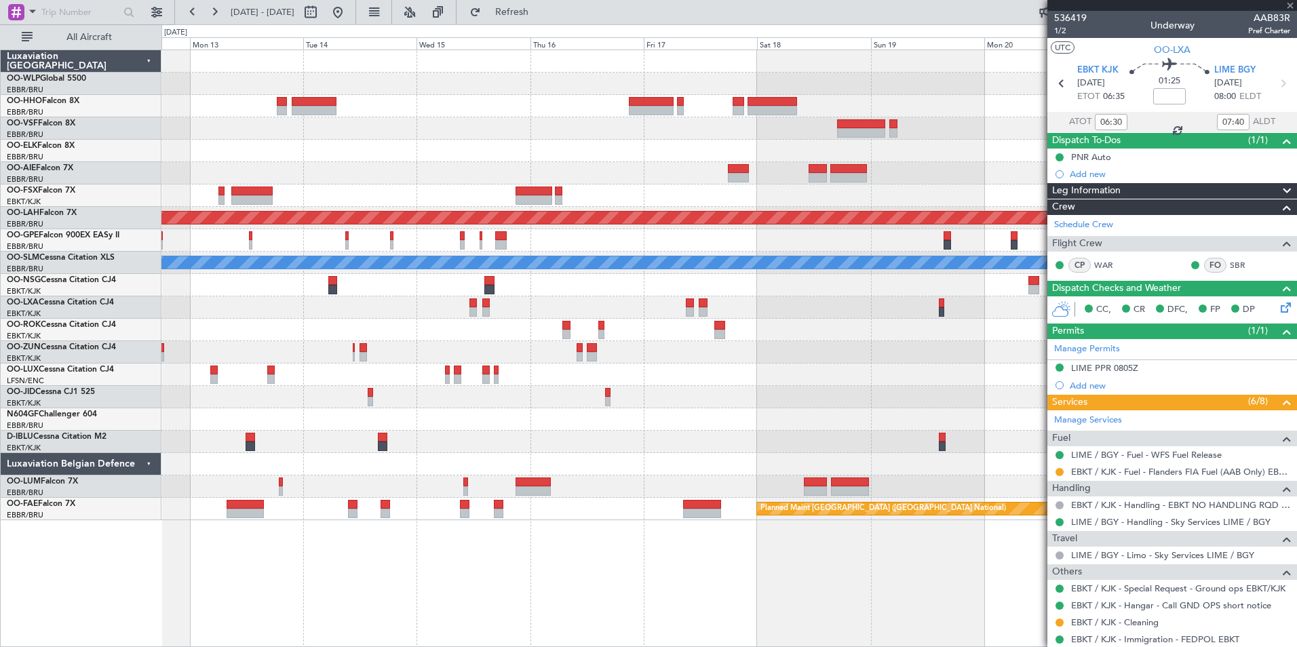
type input "5"
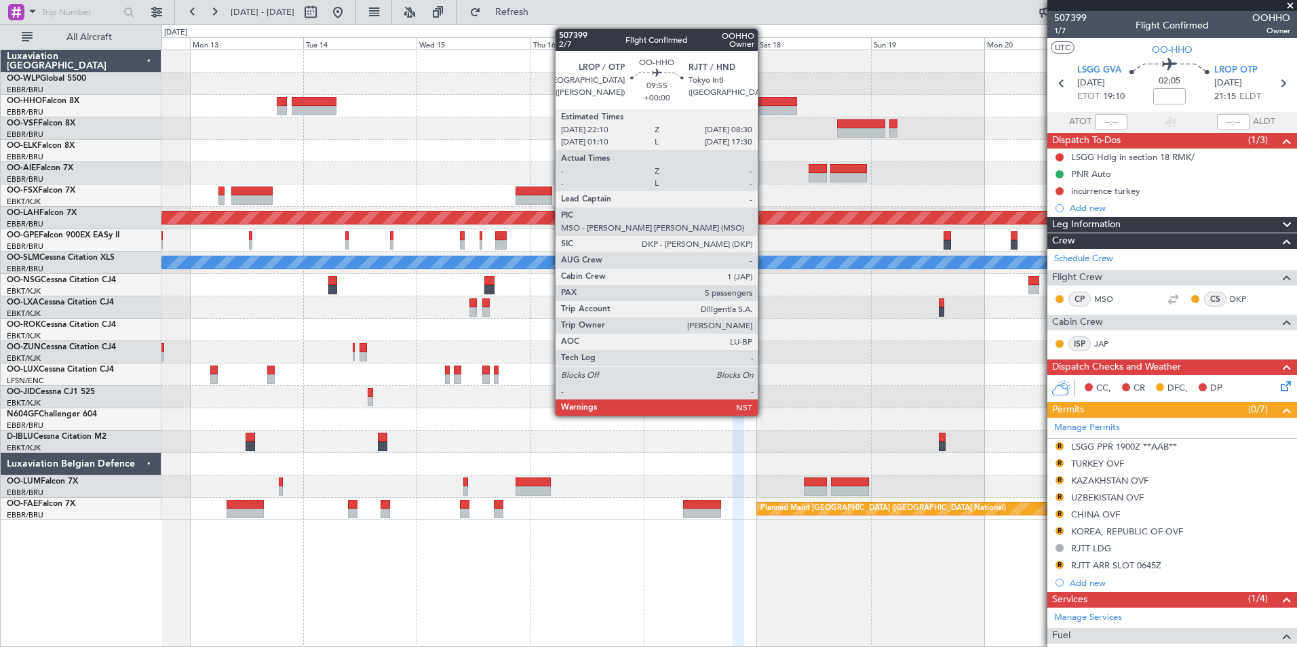
click at [764, 111] on div at bounding box center [772, 110] width 50 height 9
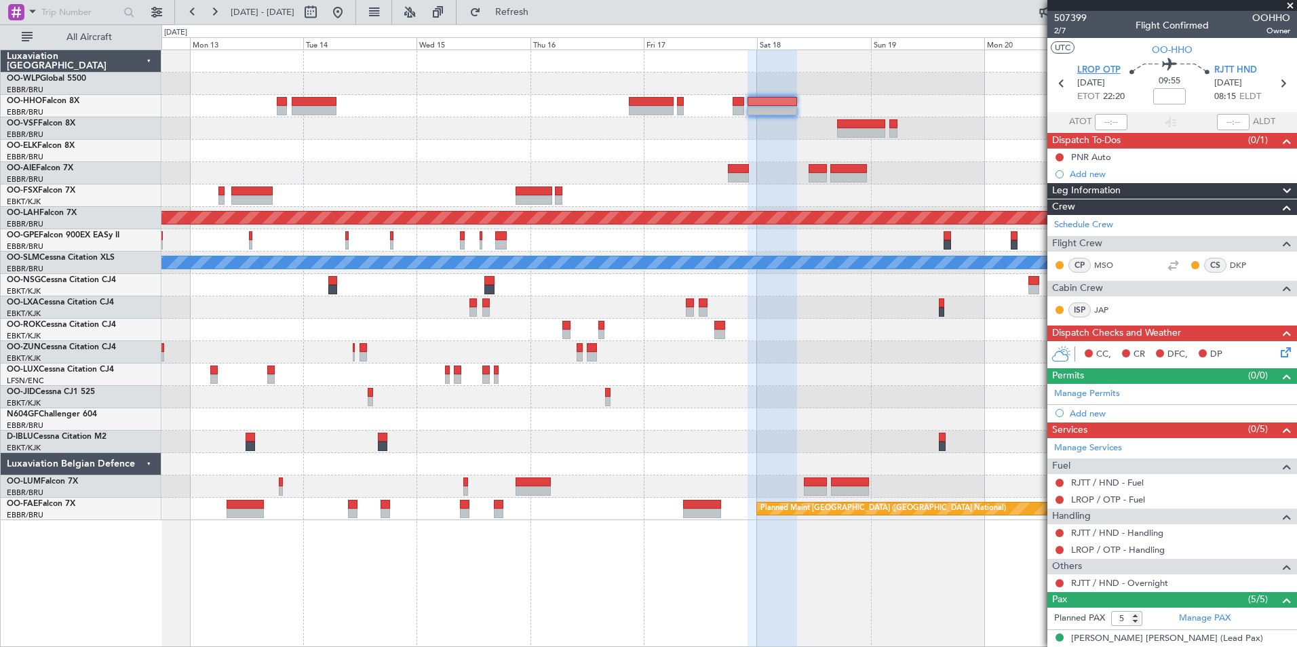
click at [1088, 73] on span "LROP OTP" at bounding box center [1098, 71] width 43 height 14
click at [1088, 410] on div "Add new" at bounding box center [1173, 414] width 208 height 12
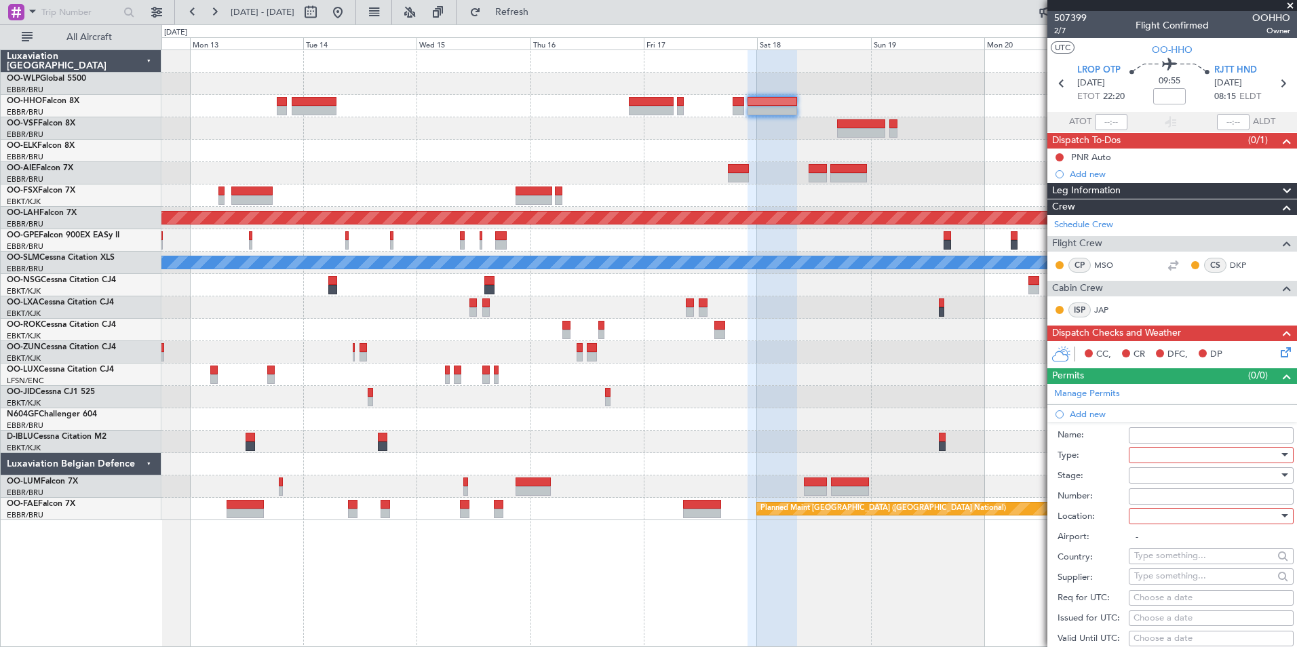
click at [1151, 452] on div at bounding box center [1206, 455] width 144 height 20
click at [1172, 509] on span "Overflight" at bounding box center [1206, 508] width 142 height 20
click at [1139, 472] on div at bounding box center [1206, 475] width 144 height 20
click at [1154, 526] on span "Not Requested" at bounding box center [1206, 523] width 142 height 20
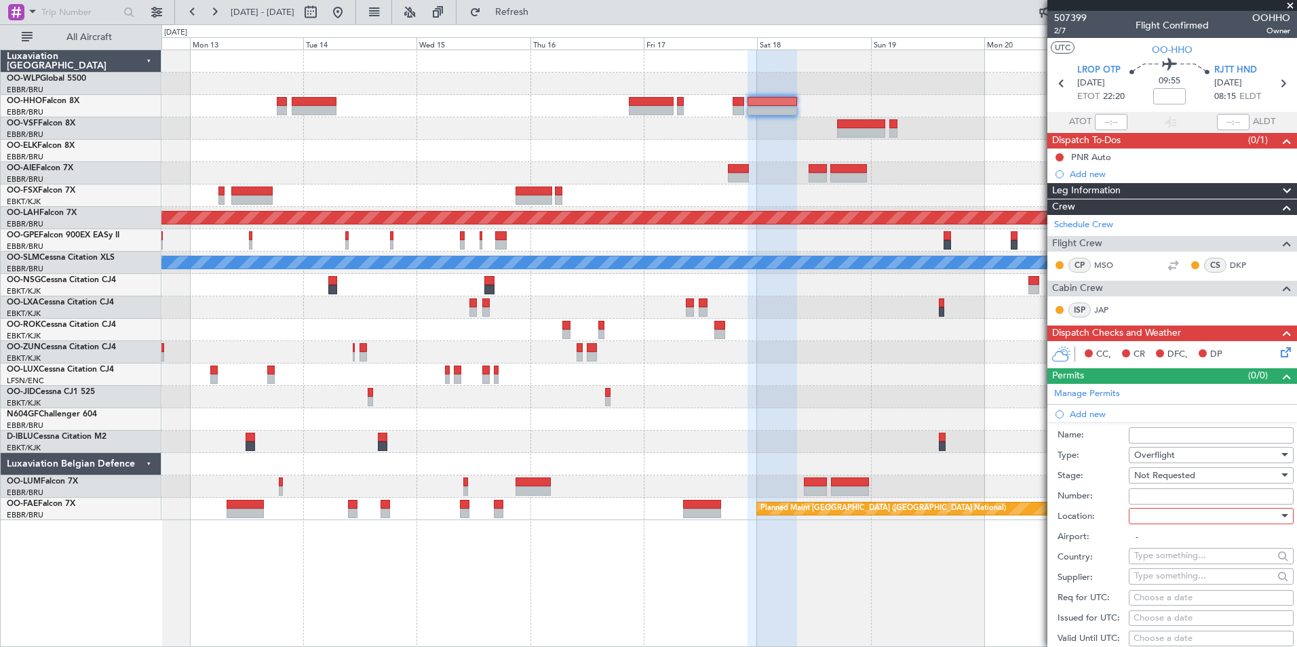
scroll to position [136, 0]
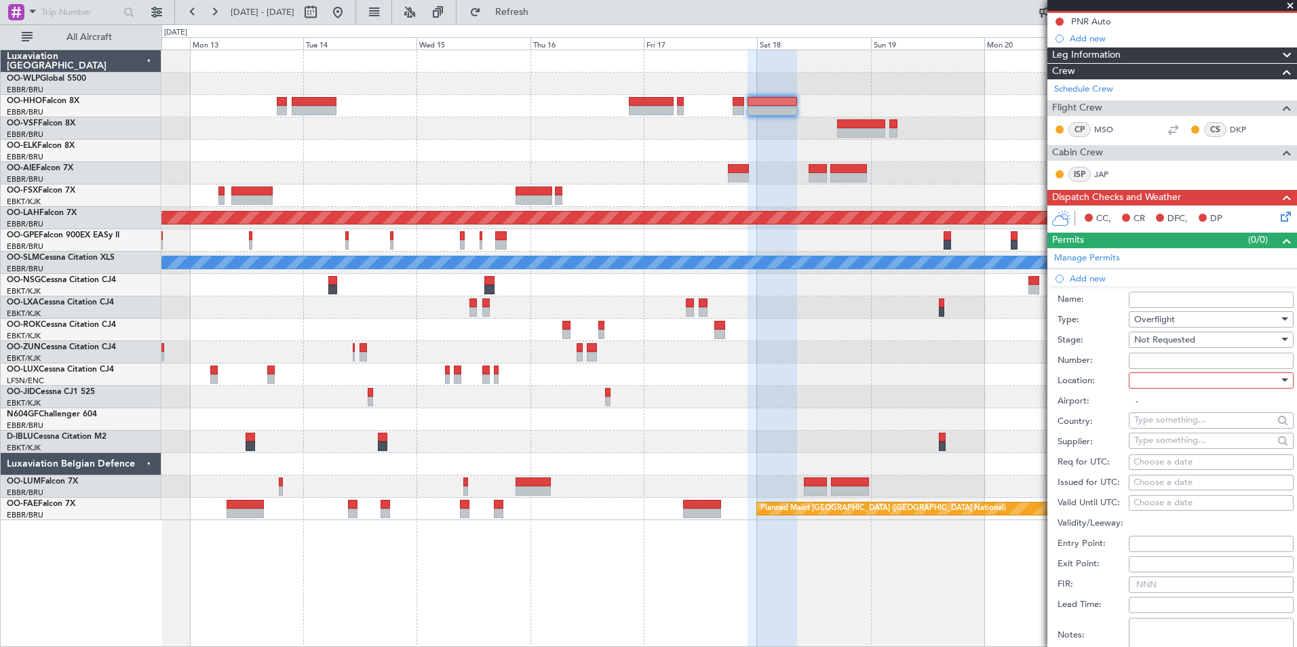
click at [1143, 384] on div at bounding box center [1206, 380] width 144 height 20
click at [1154, 490] on span "Enroute" at bounding box center [1206, 489] width 142 height 20
click at [1164, 414] on input "text" at bounding box center [1203, 420] width 139 height 20
click at [1147, 443] on span "Turkey" at bounding box center [1205, 440] width 133 height 20
type input "Turkey"
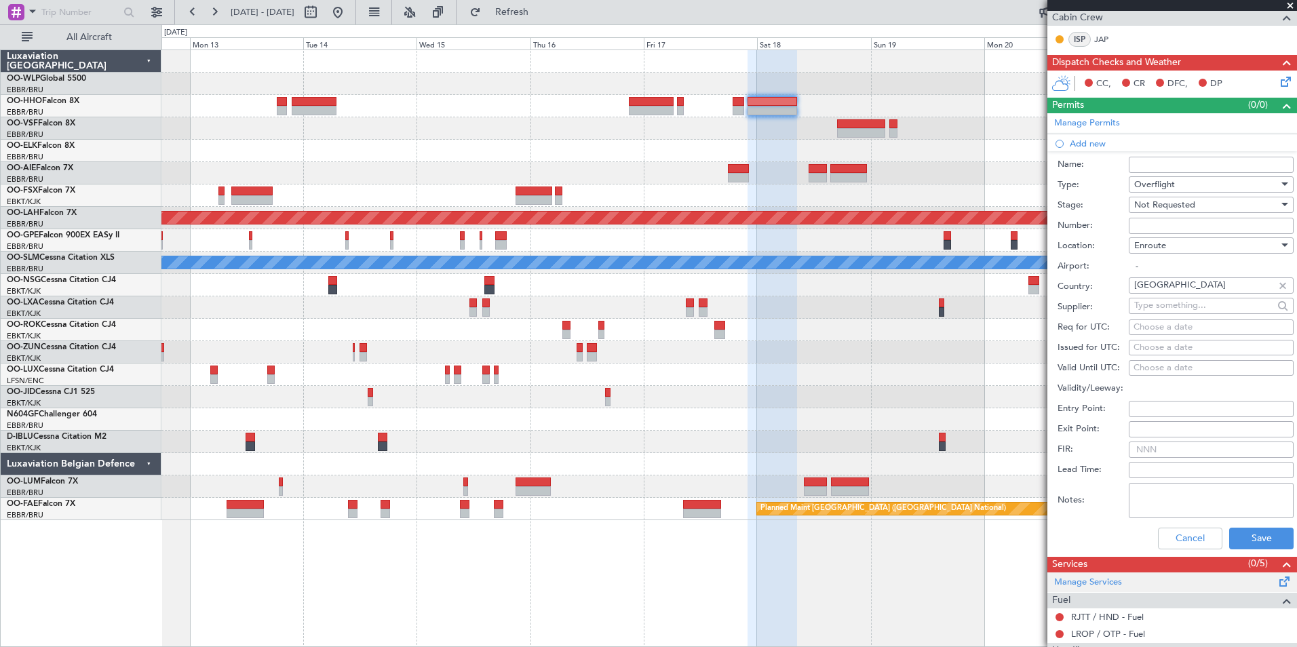
scroll to position [271, 0]
click at [1252, 536] on button "Save" at bounding box center [1261, 538] width 64 height 22
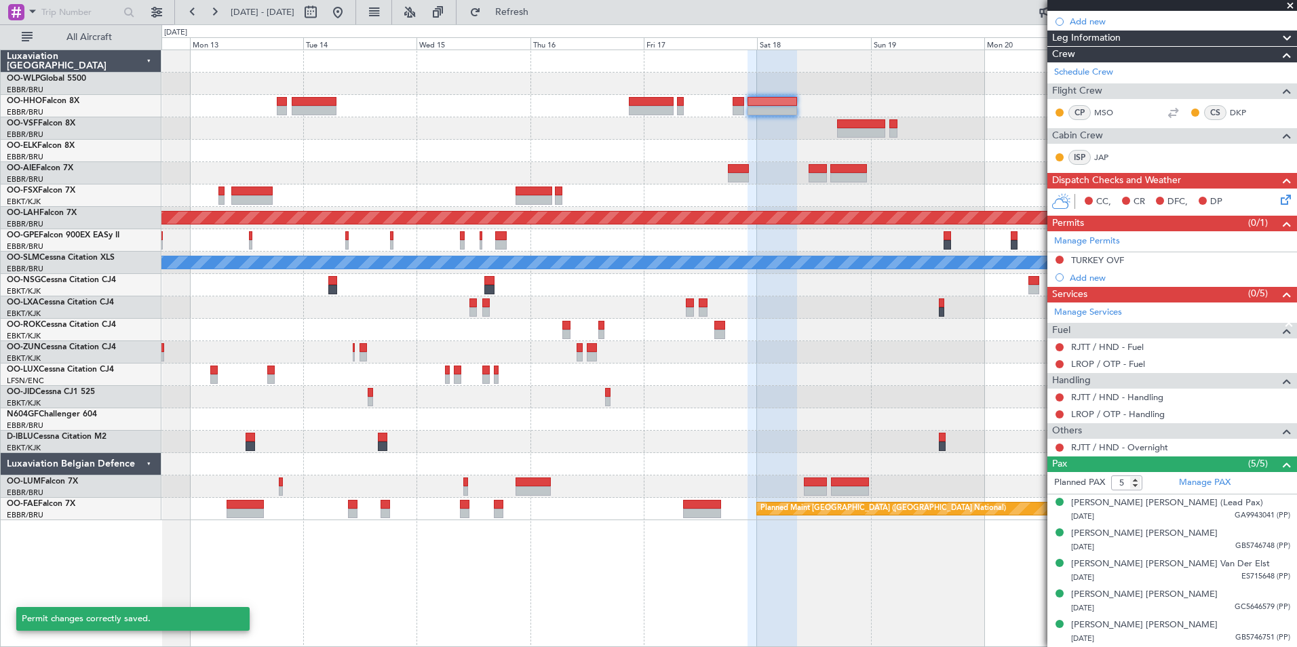
scroll to position [152, 0]
click at [1087, 276] on div "Add new" at bounding box center [1173, 279] width 208 height 12
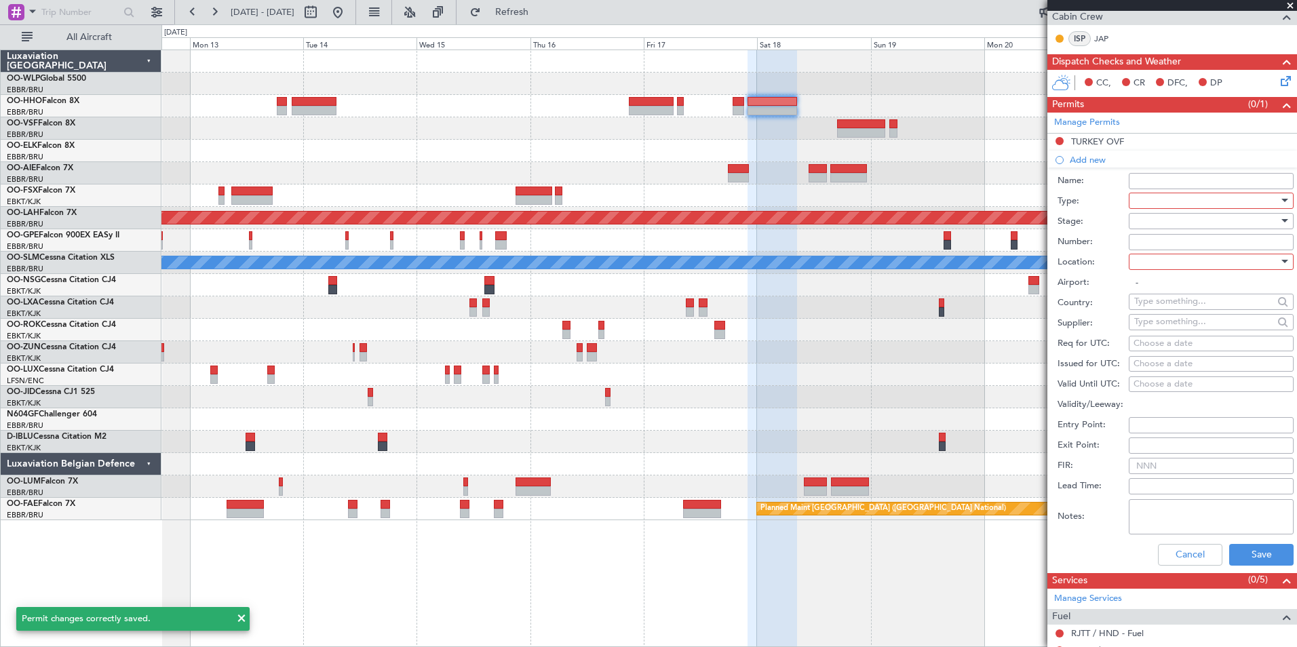
click at [1175, 200] on div at bounding box center [1206, 201] width 144 height 20
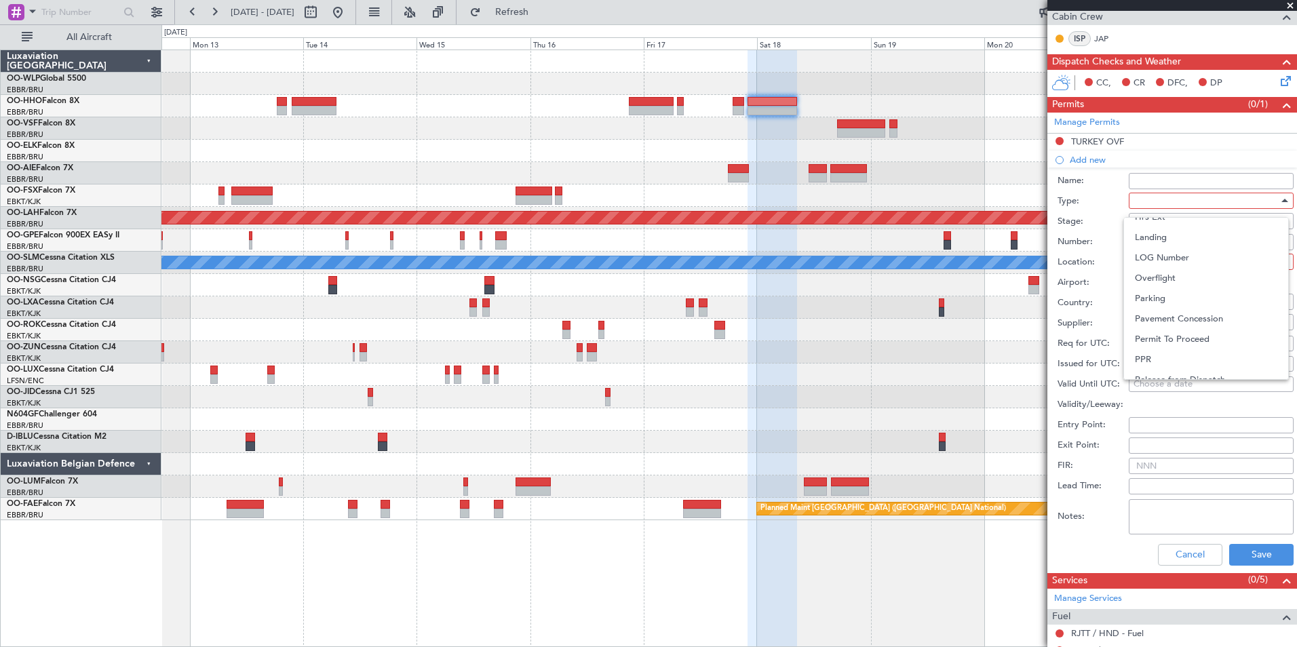
scroll to position [339, 0]
click at [1168, 264] on span "Overflight" at bounding box center [1206, 255] width 142 height 20
click at [1135, 218] on div at bounding box center [1206, 221] width 144 height 20
click at [1158, 267] on span "Not Requested" at bounding box center [1206, 268] width 142 height 20
click at [1156, 264] on div at bounding box center [1206, 262] width 144 height 20
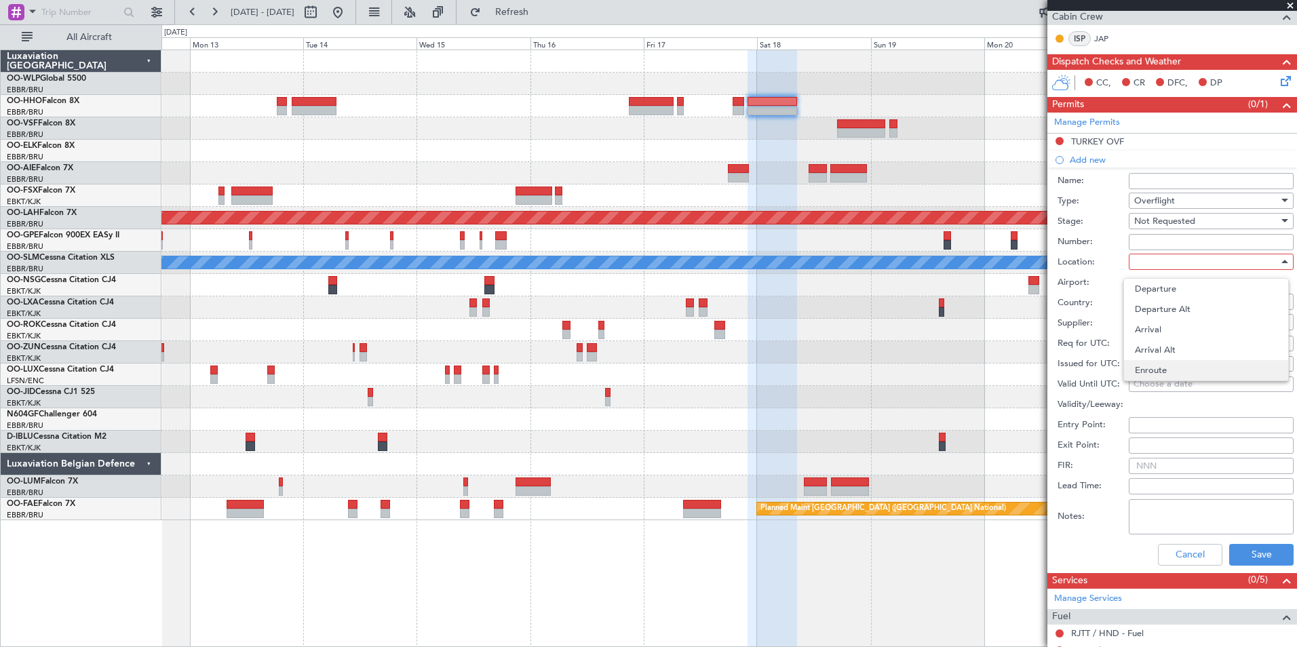
click at [1159, 372] on span "Enroute" at bounding box center [1206, 370] width 142 height 20
click at [1166, 300] on input "text" at bounding box center [1203, 301] width 139 height 20
click at [1165, 325] on span "Azerbaijan" at bounding box center [1205, 321] width 133 height 20
type input "Azerbaijan"
click at [1241, 549] on button "Save" at bounding box center [1261, 555] width 64 height 22
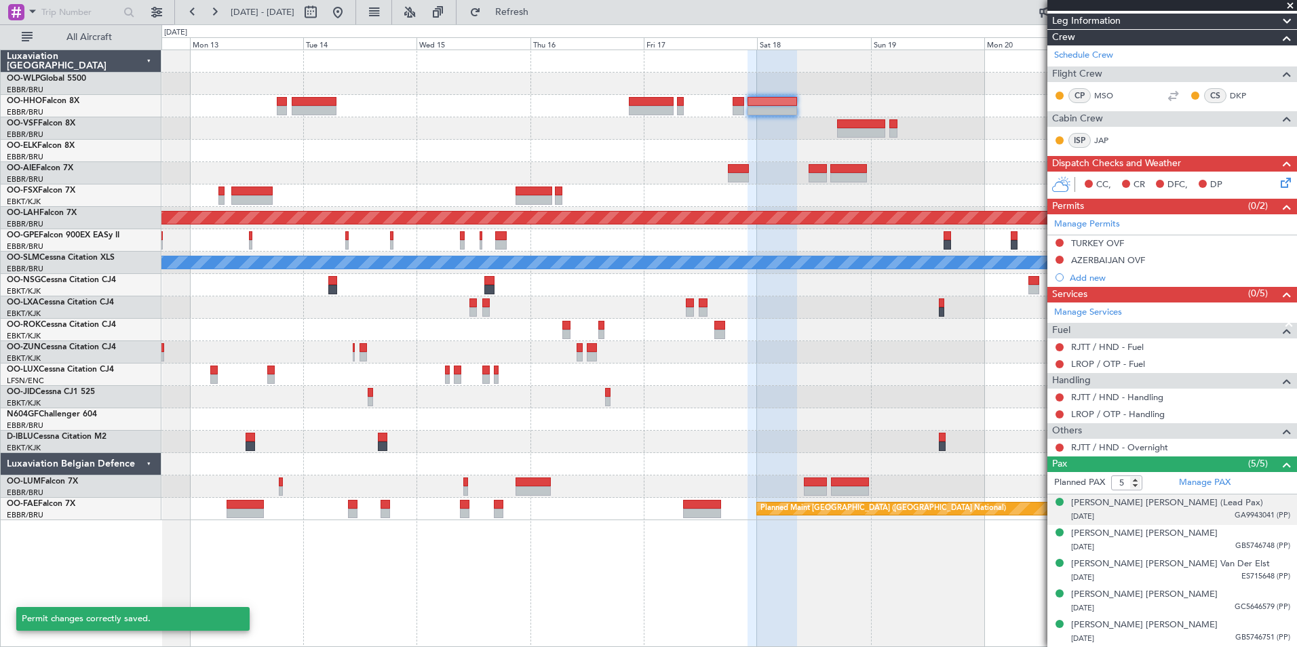
scroll to position [169, 0]
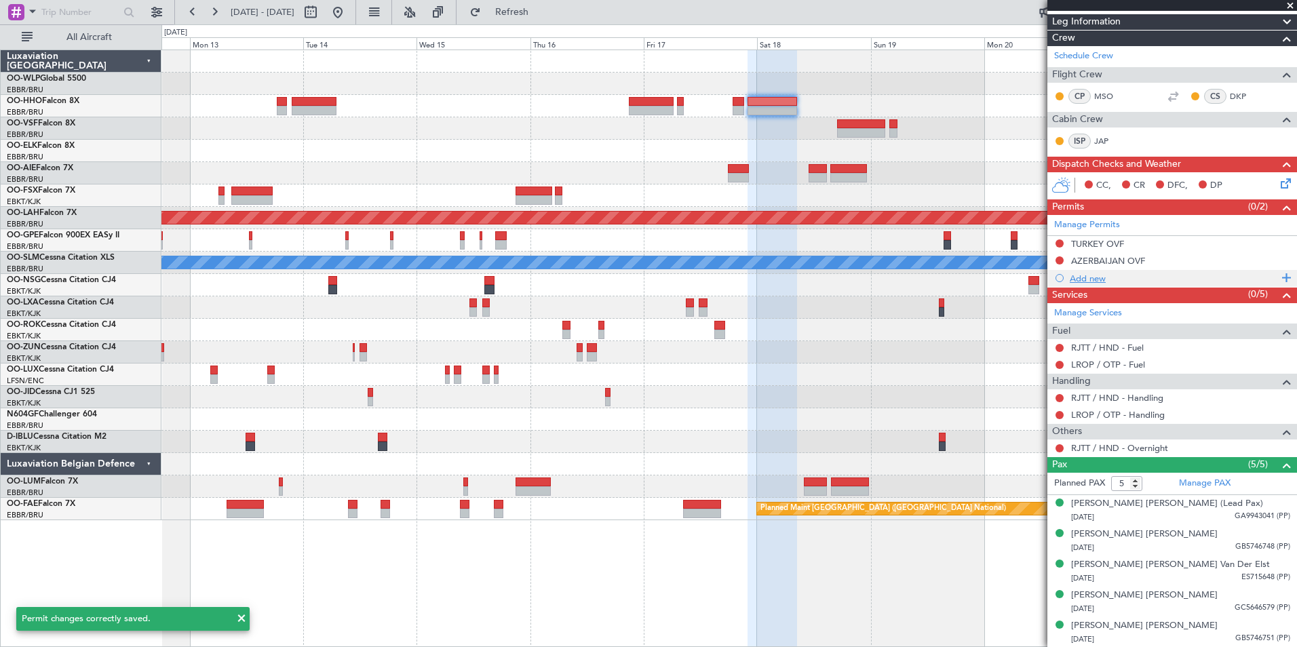
click at [1101, 273] on div "Add new" at bounding box center [1173, 279] width 208 height 12
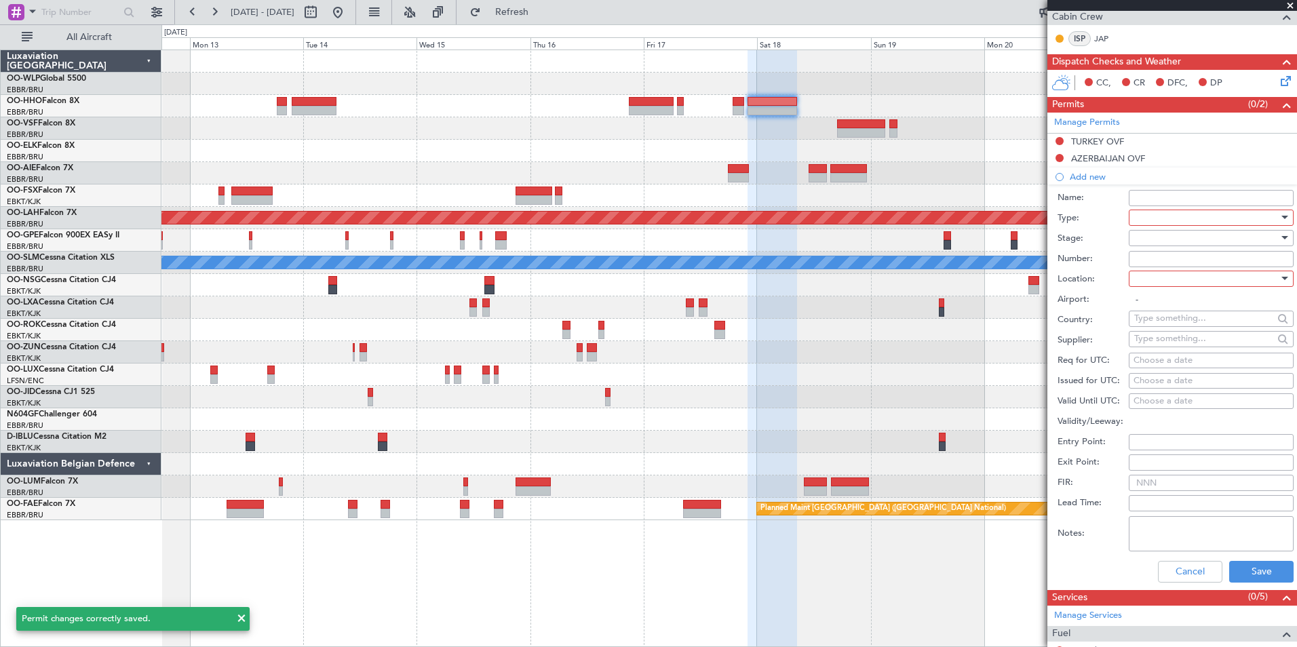
click at [1187, 216] on div at bounding box center [1206, 218] width 144 height 20
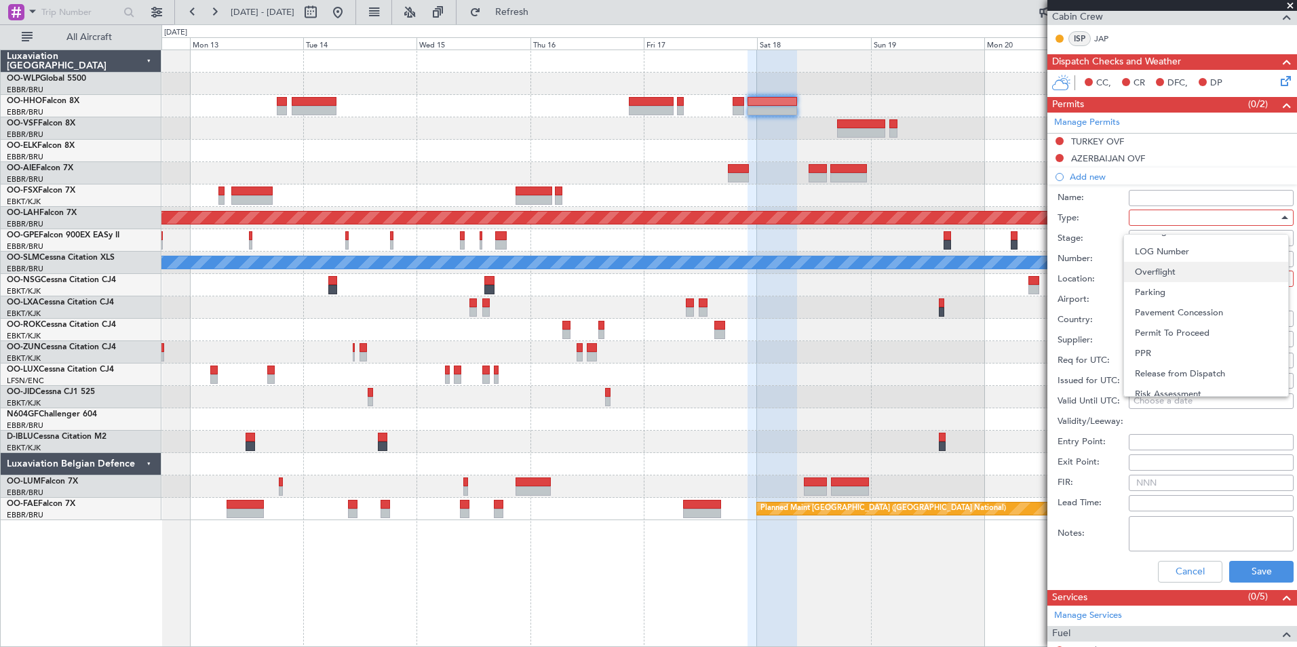
click at [1160, 280] on span "Overflight" at bounding box center [1206, 272] width 142 height 20
click at [1155, 233] on div at bounding box center [1206, 238] width 144 height 20
click at [1151, 288] on span "Not Requested" at bounding box center [1206, 285] width 142 height 20
click at [1165, 279] on div at bounding box center [1206, 279] width 144 height 20
click at [1155, 382] on span "Enroute" at bounding box center [1206, 387] width 142 height 20
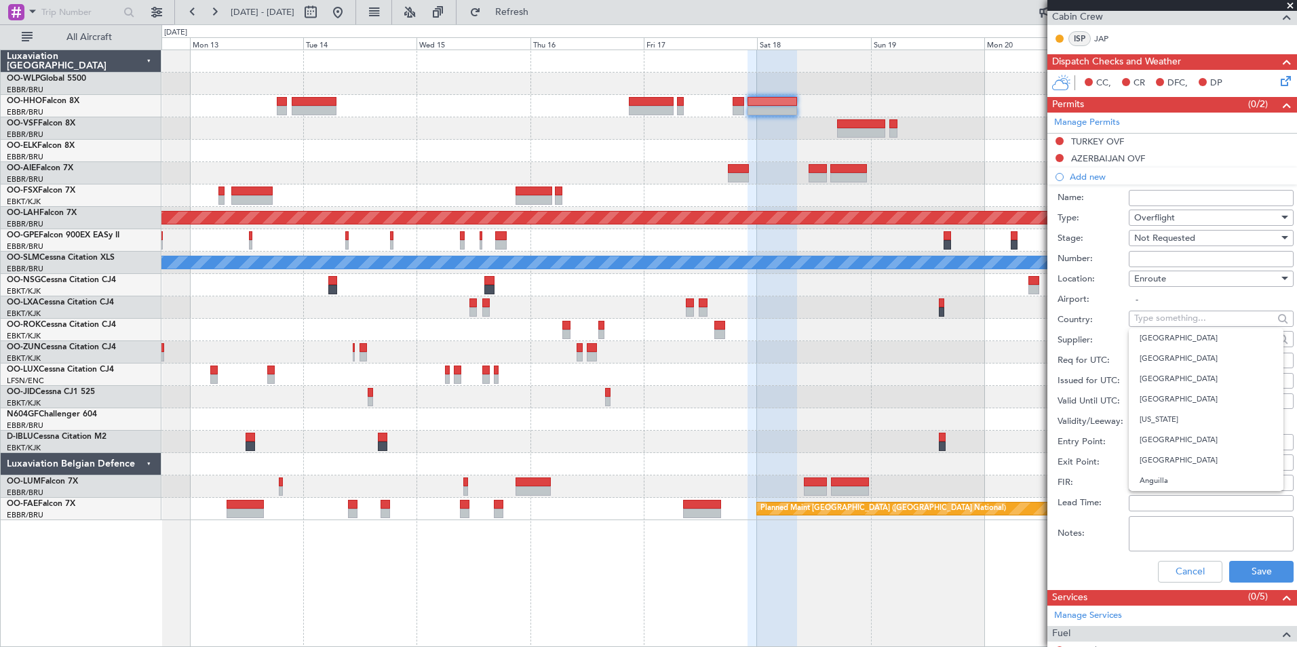
click at [1163, 323] on input "text" at bounding box center [1203, 318] width 139 height 20
click at [1172, 338] on span "Turkmenistan" at bounding box center [1205, 338] width 133 height 20
type input "Turkmenistan"
click at [1253, 572] on button "Save" at bounding box center [1261, 572] width 64 height 22
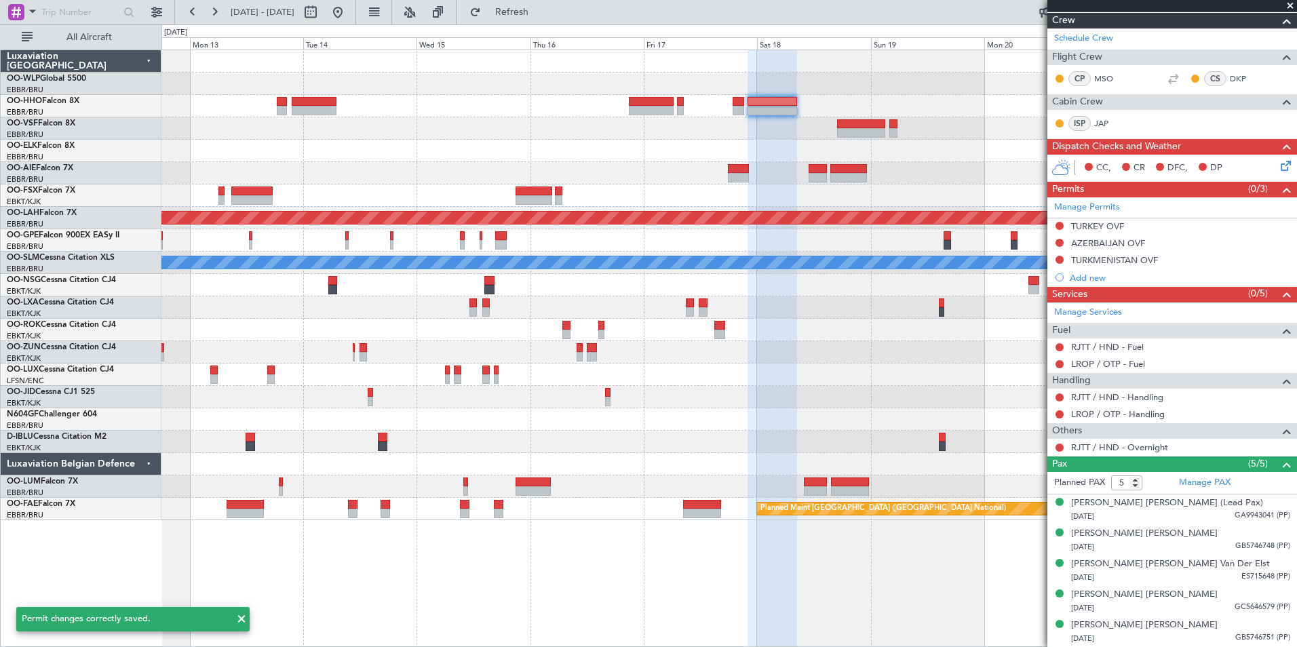
scroll to position [186, 0]
click at [1101, 279] on div "Add new" at bounding box center [1173, 279] width 208 height 12
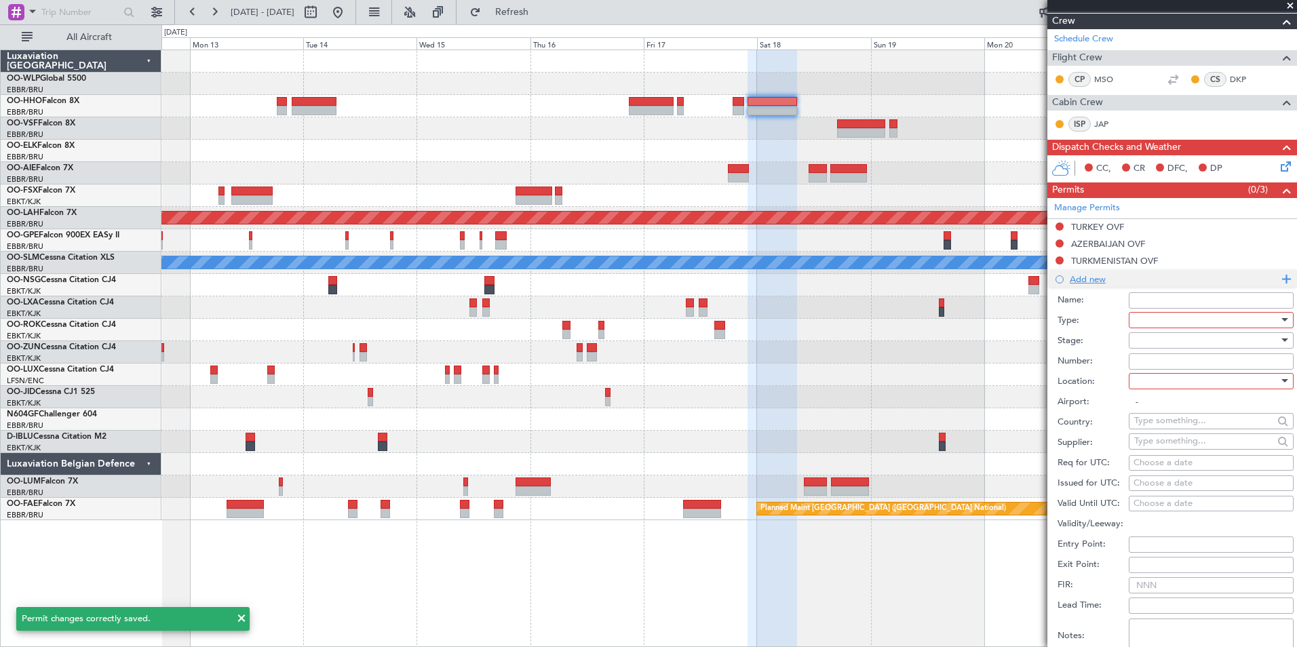
scroll to position [271, 0]
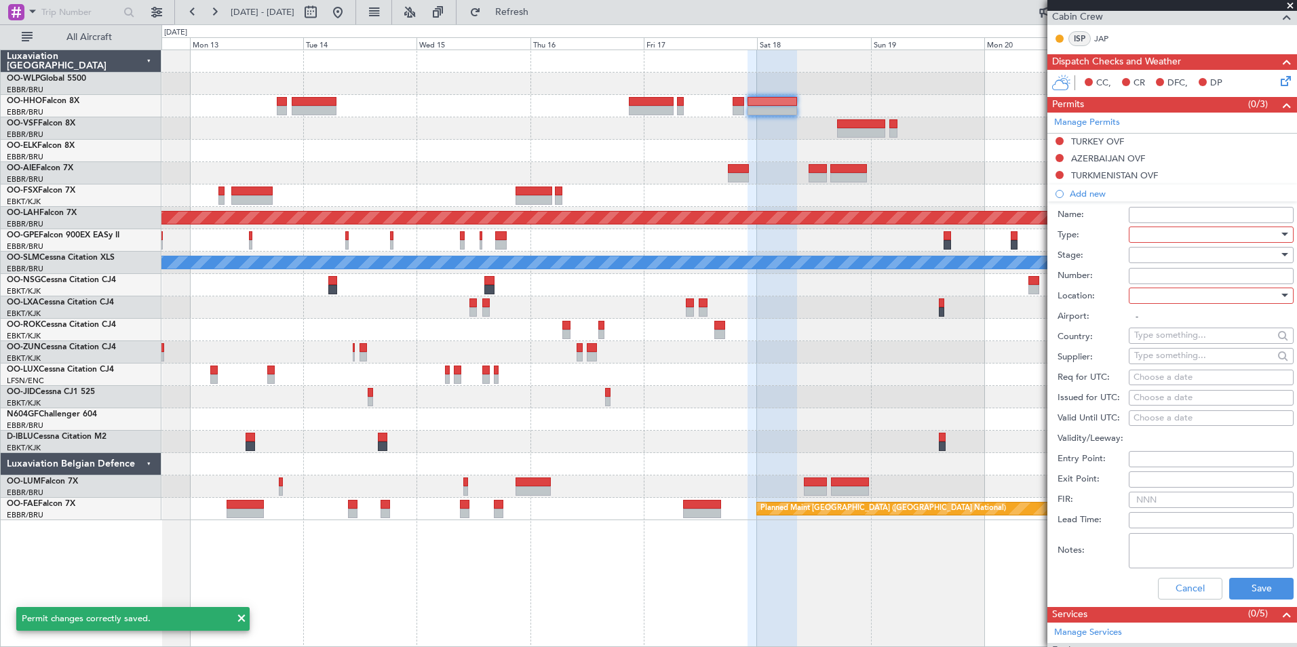
click at [1181, 235] on div at bounding box center [1206, 234] width 144 height 20
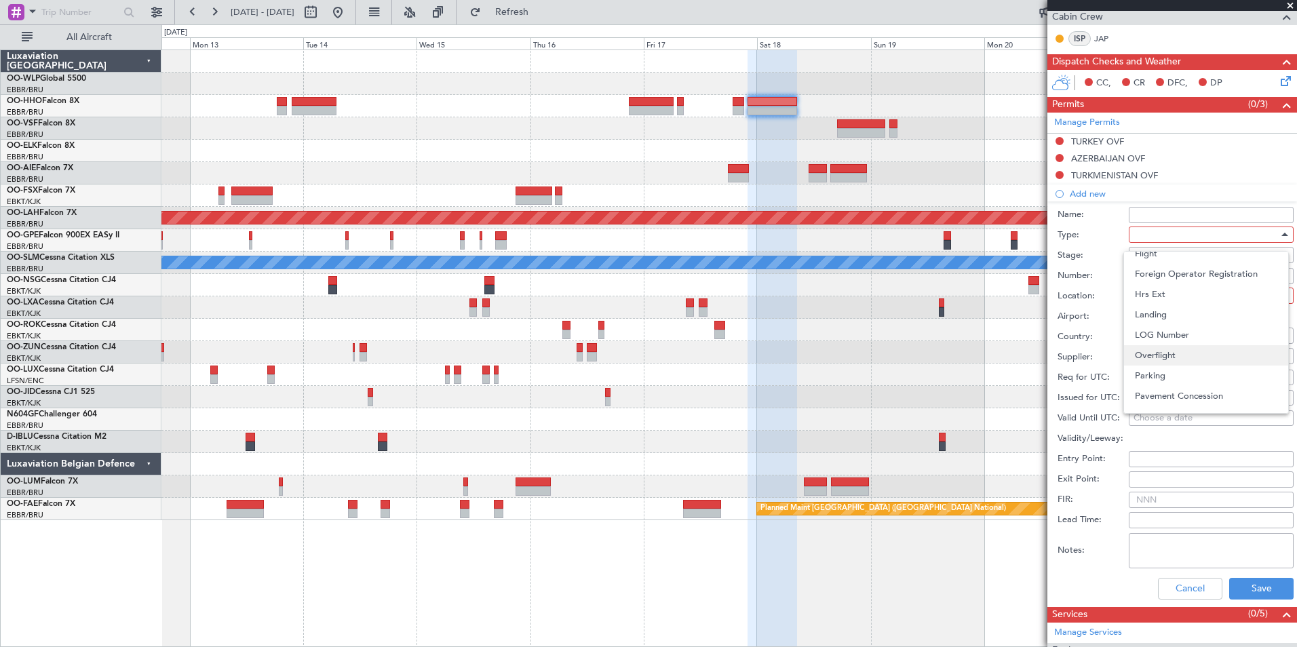
click at [1169, 354] on span "Overflight" at bounding box center [1206, 355] width 142 height 20
click at [1153, 250] on div at bounding box center [1206, 255] width 144 height 20
click at [1168, 308] on span "Not Requested" at bounding box center [1206, 302] width 142 height 20
click at [1162, 296] on div at bounding box center [1206, 295] width 144 height 20
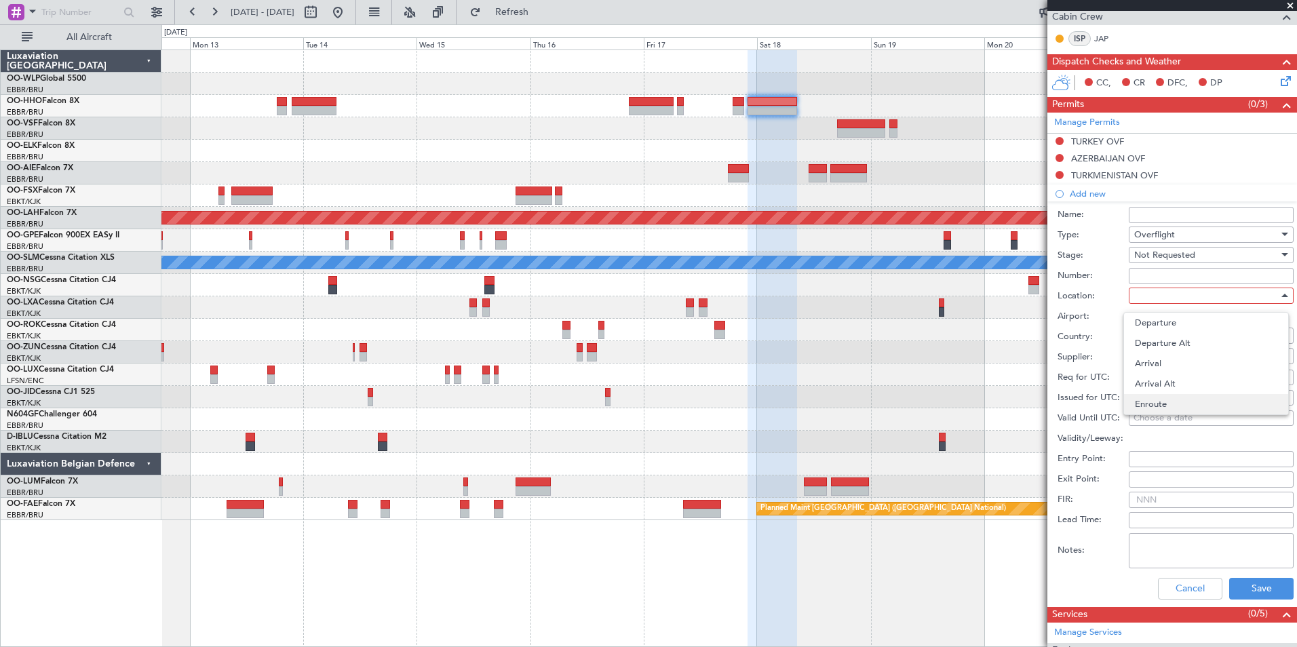
click at [1145, 399] on span "Enroute" at bounding box center [1206, 404] width 142 height 20
click at [1147, 337] on input "text" at bounding box center [1203, 335] width 139 height 20
click at [1221, 347] on span "Uzbekistan" at bounding box center [1205, 355] width 133 height 20
type input "Uzbekistan"
click at [1243, 585] on button "Save" at bounding box center [1261, 589] width 64 height 22
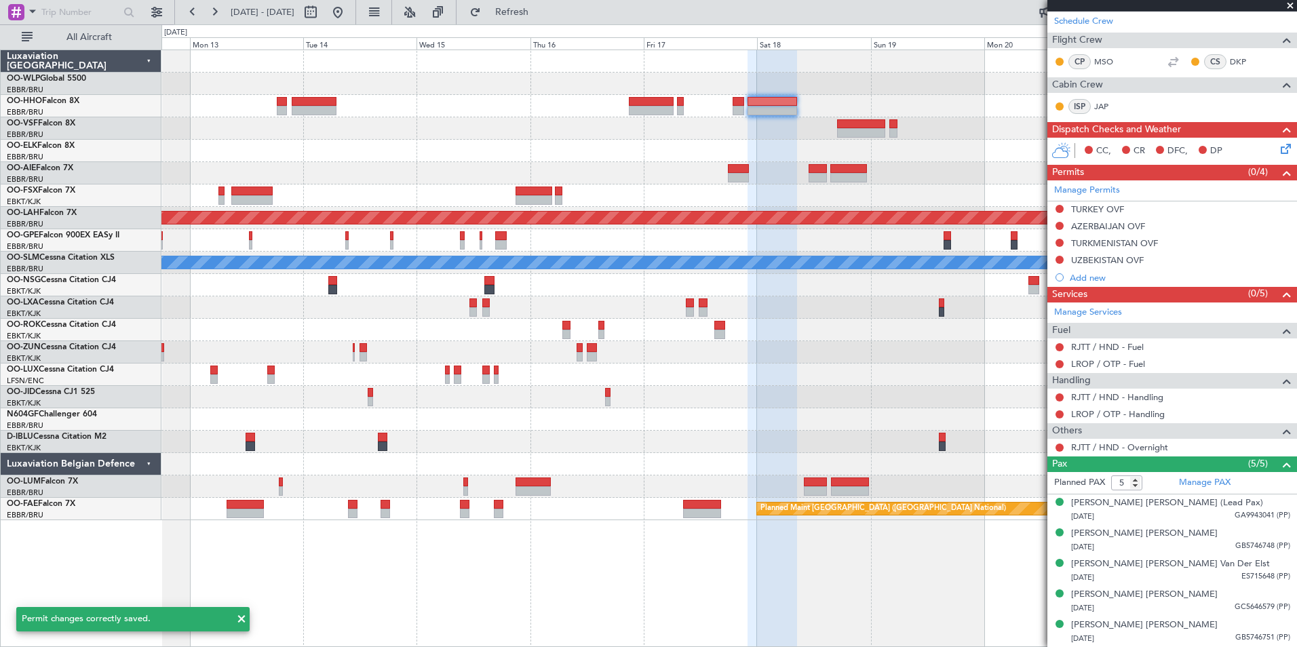
scroll to position [203, 0]
click at [1082, 278] on div "Add new" at bounding box center [1173, 279] width 208 height 12
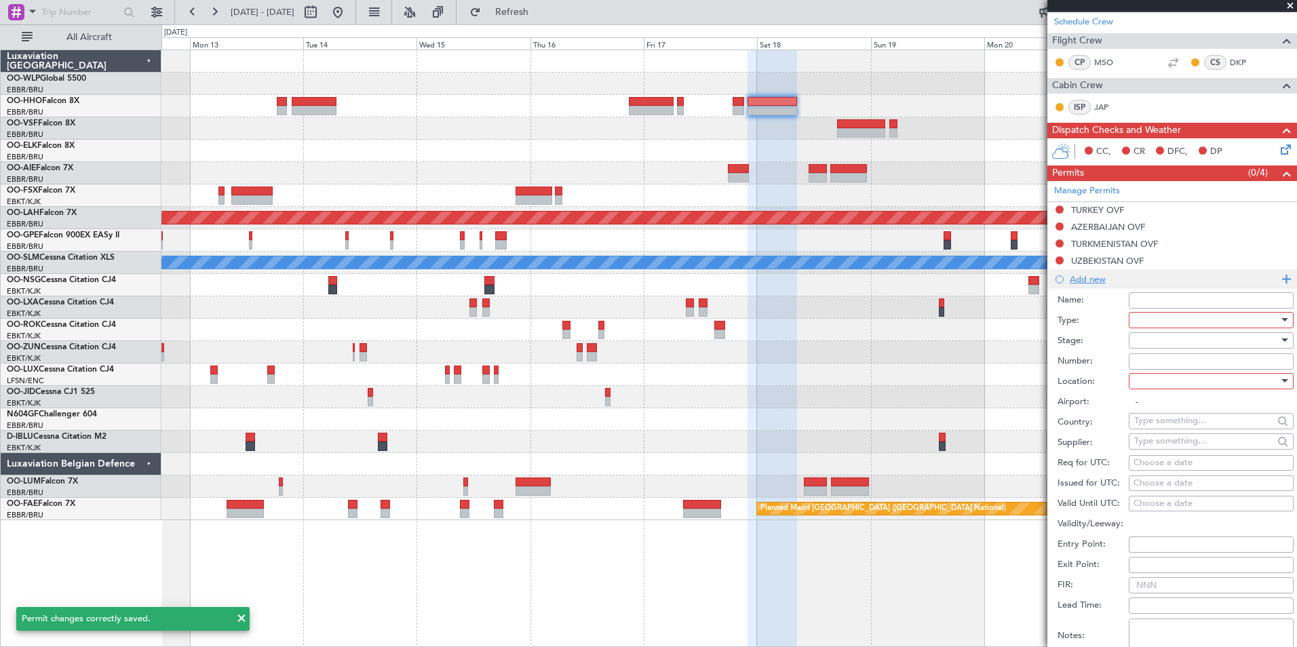
scroll to position [271, 0]
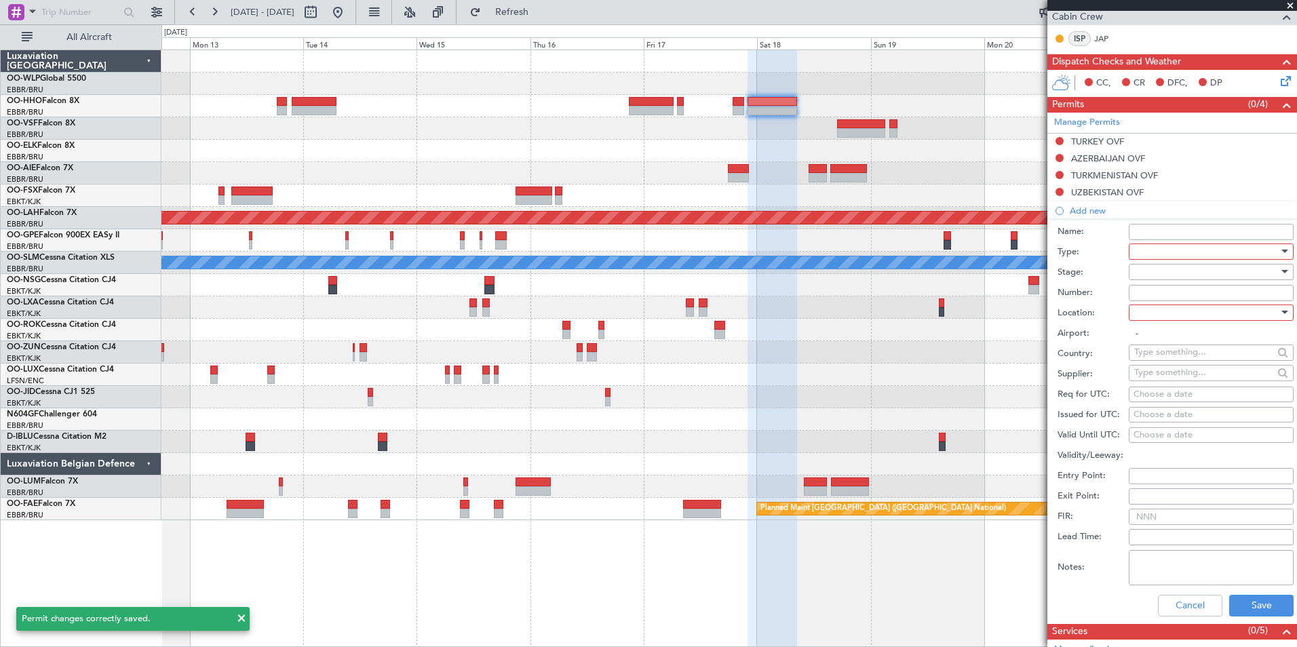
click at [1158, 254] on div at bounding box center [1206, 251] width 144 height 20
click at [1171, 304] on span "Overflight" at bounding box center [1206, 306] width 142 height 20
click at [1164, 268] on div at bounding box center [1206, 272] width 144 height 20
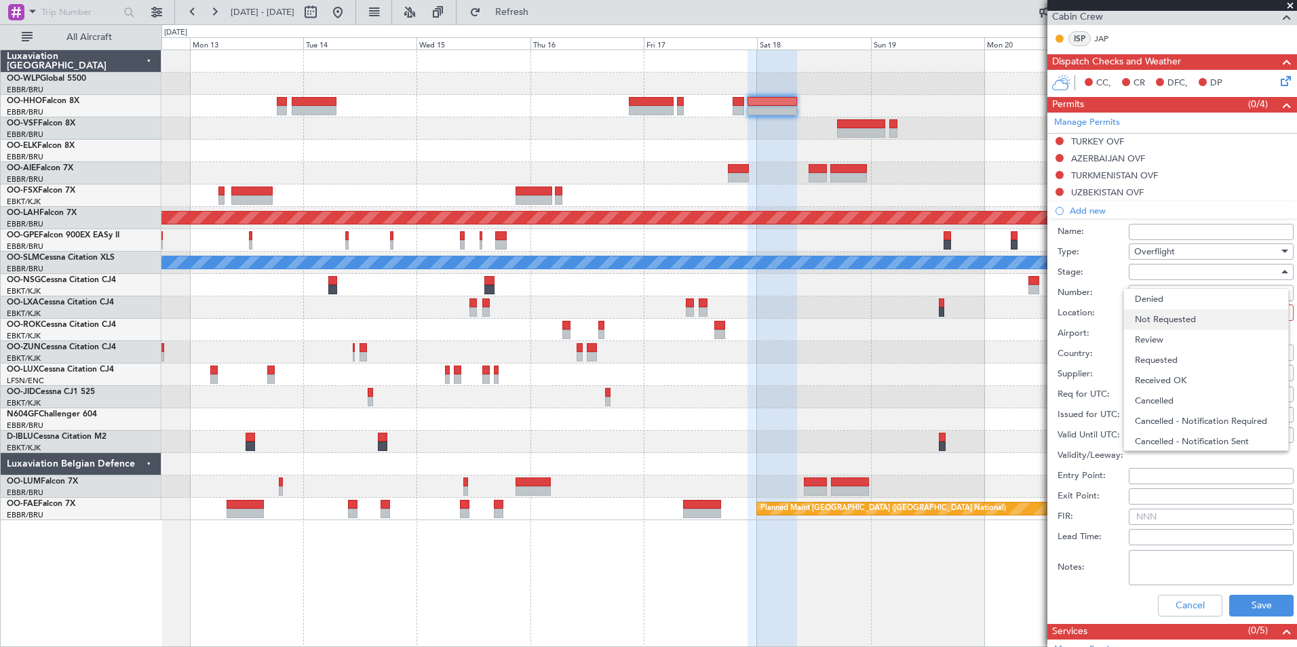
click at [1172, 323] on span "Not Requested" at bounding box center [1206, 319] width 142 height 20
click at [1169, 307] on div at bounding box center [1206, 312] width 144 height 20
click at [1149, 426] on span "Enroute" at bounding box center [1206, 421] width 142 height 20
click at [1176, 349] on input "text" at bounding box center [1203, 352] width 139 height 20
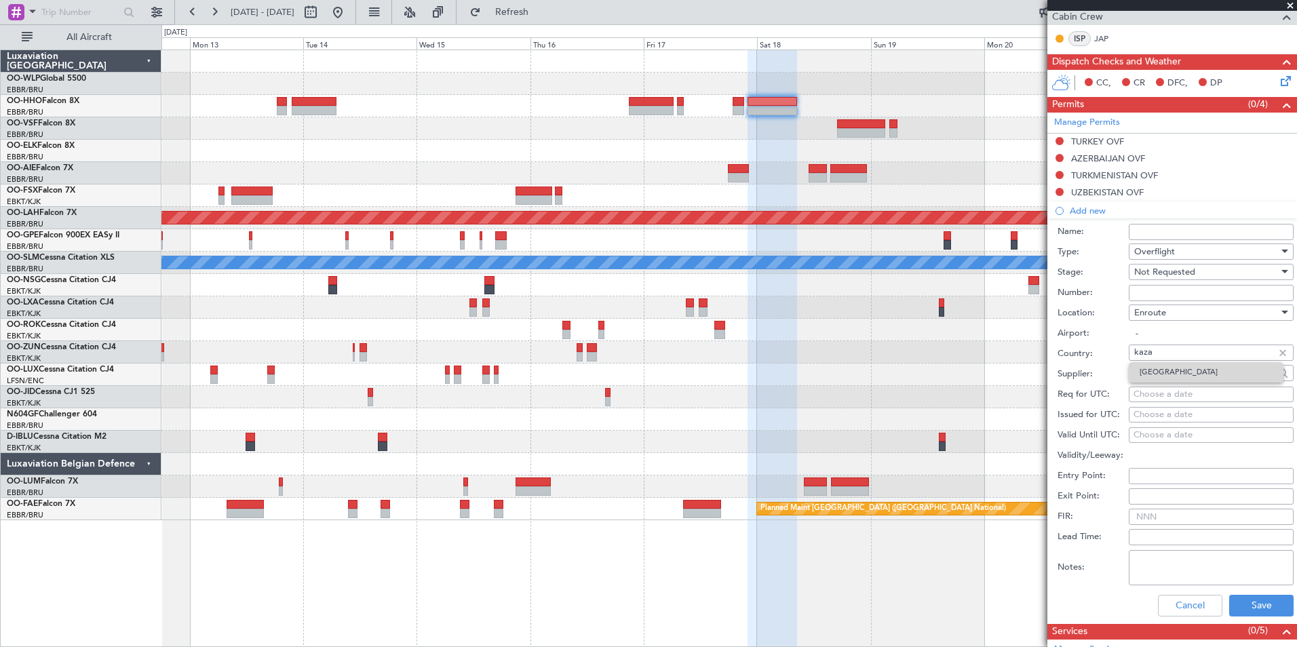
click at [1160, 374] on span "Kazakhstan" at bounding box center [1205, 372] width 133 height 20
type input "Kazakhstan"
click at [1240, 602] on button "Save" at bounding box center [1261, 606] width 64 height 22
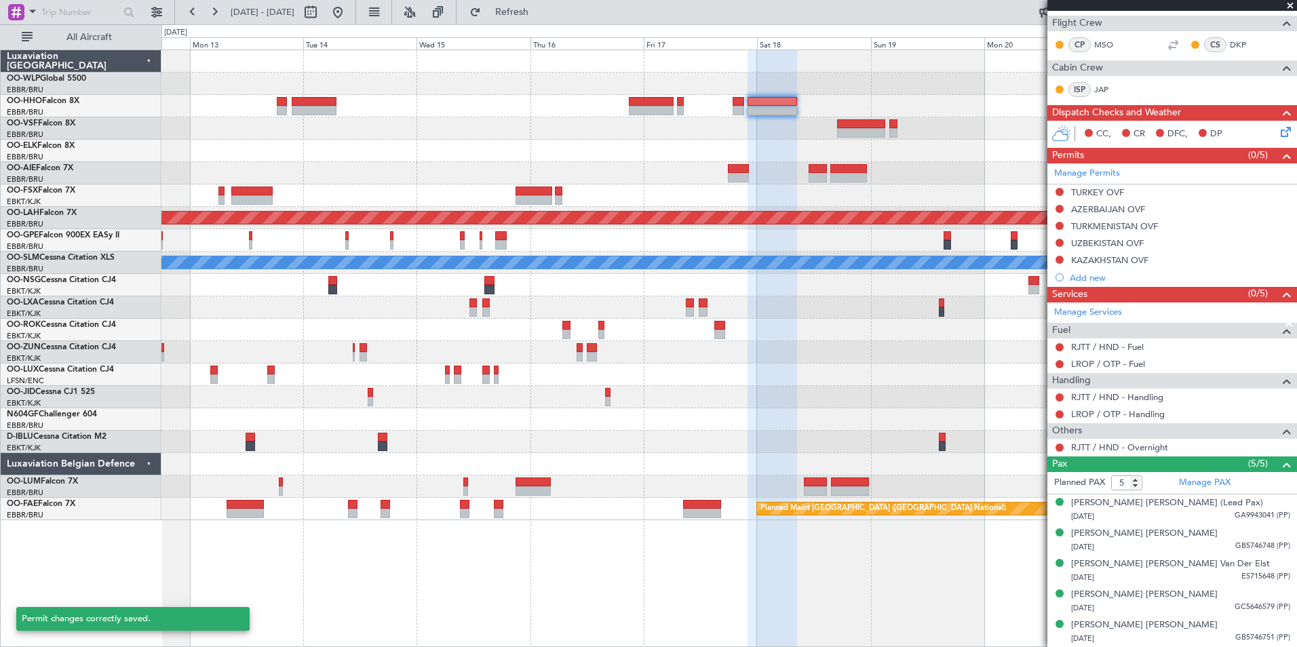
scroll to position [220, 0]
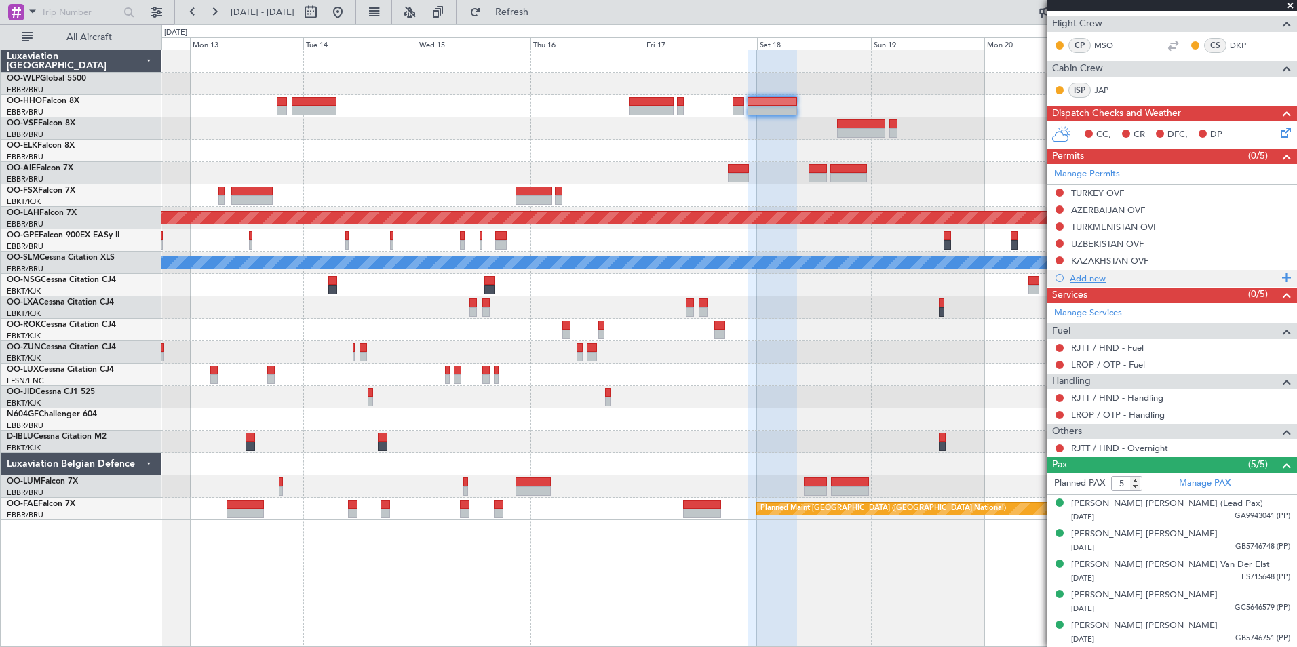
click at [1101, 279] on div "Add new" at bounding box center [1173, 279] width 208 height 12
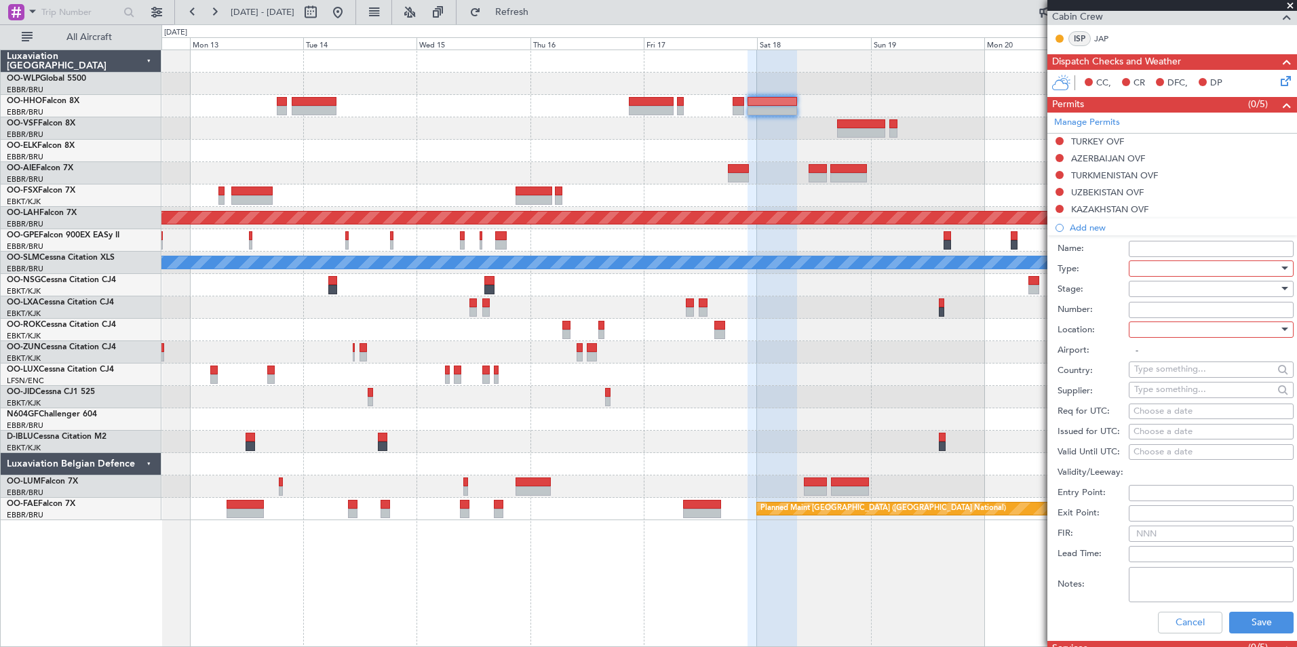
click at [1142, 269] on div at bounding box center [1206, 268] width 144 height 20
click at [1159, 395] on span "Overflight" at bounding box center [1206, 390] width 142 height 20
click at [1156, 285] on div at bounding box center [1206, 289] width 144 height 20
click at [1162, 344] on span "Not Requested" at bounding box center [1206, 336] width 142 height 20
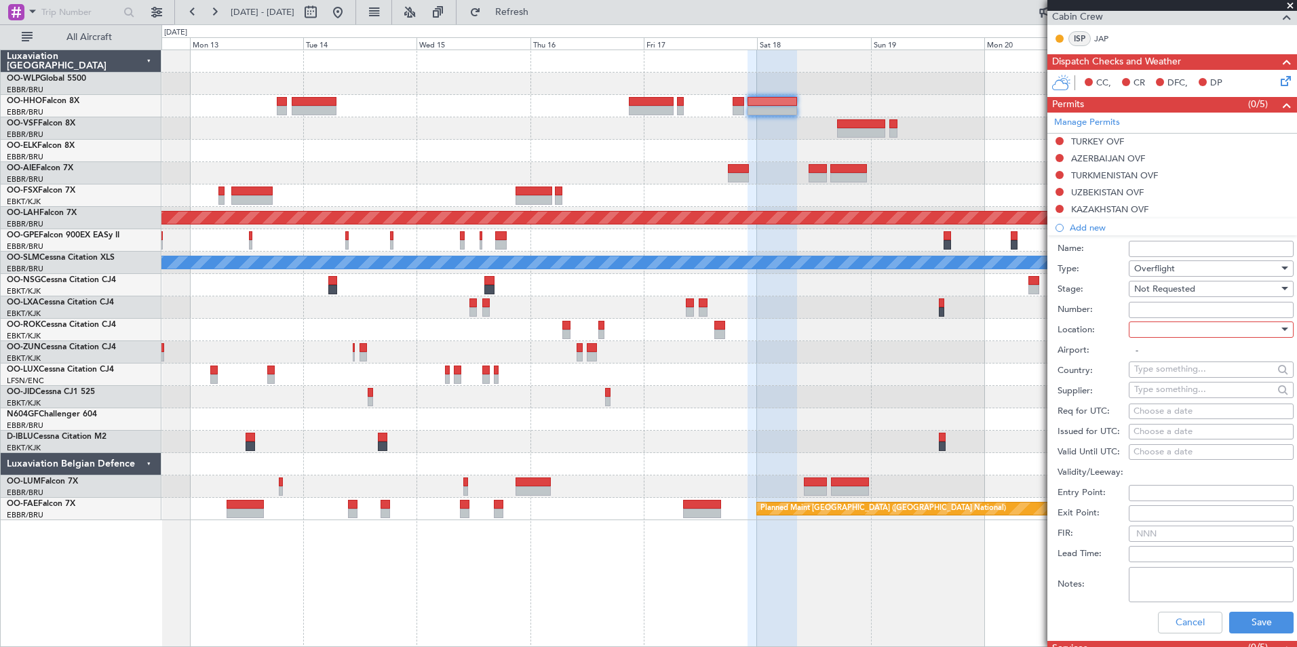
click at [1160, 329] on div at bounding box center [1206, 329] width 144 height 20
click at [1159, 437] on span "Enroute" at bounding box center [1206, 438] width 142 height 20
click at [1165, 374] on input "text" at bounding box center [1203, 369] width 139 height 20
click at [1156, 392] on span "China" at bounding box center [1205, 389] width 133 height 20
type input "China"
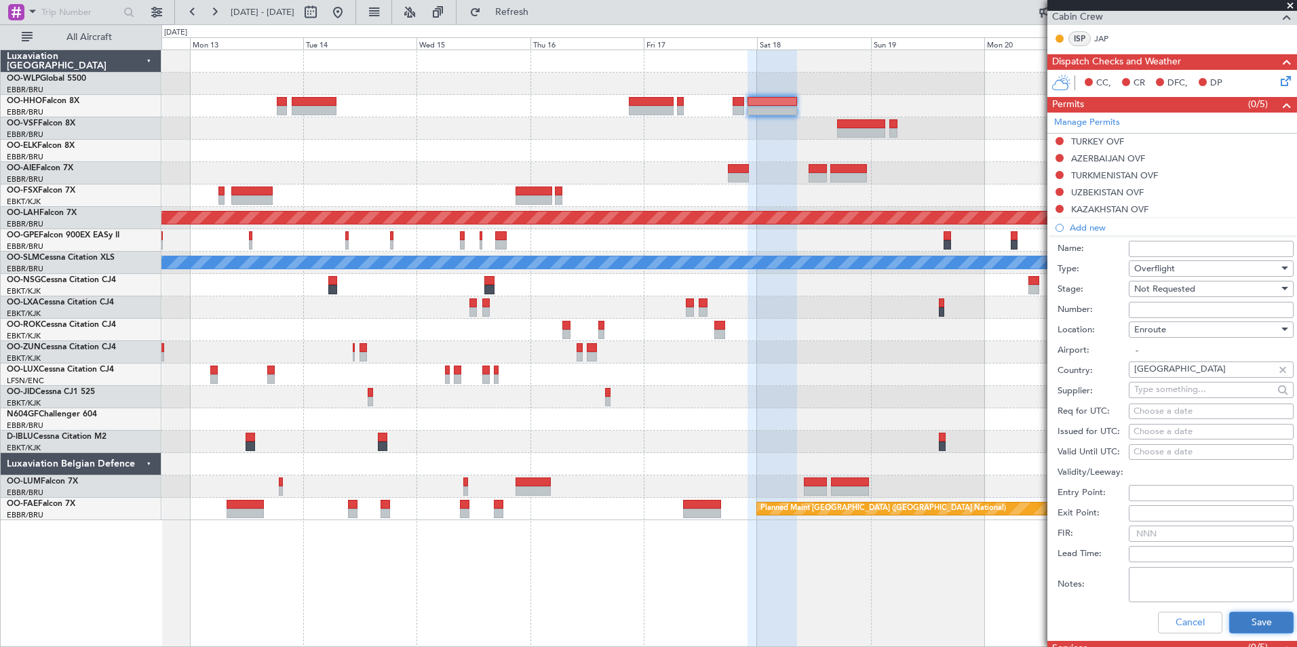
click at [1252, 615] on button "Save" at bounding box center [1261, 623] width 64 height 22
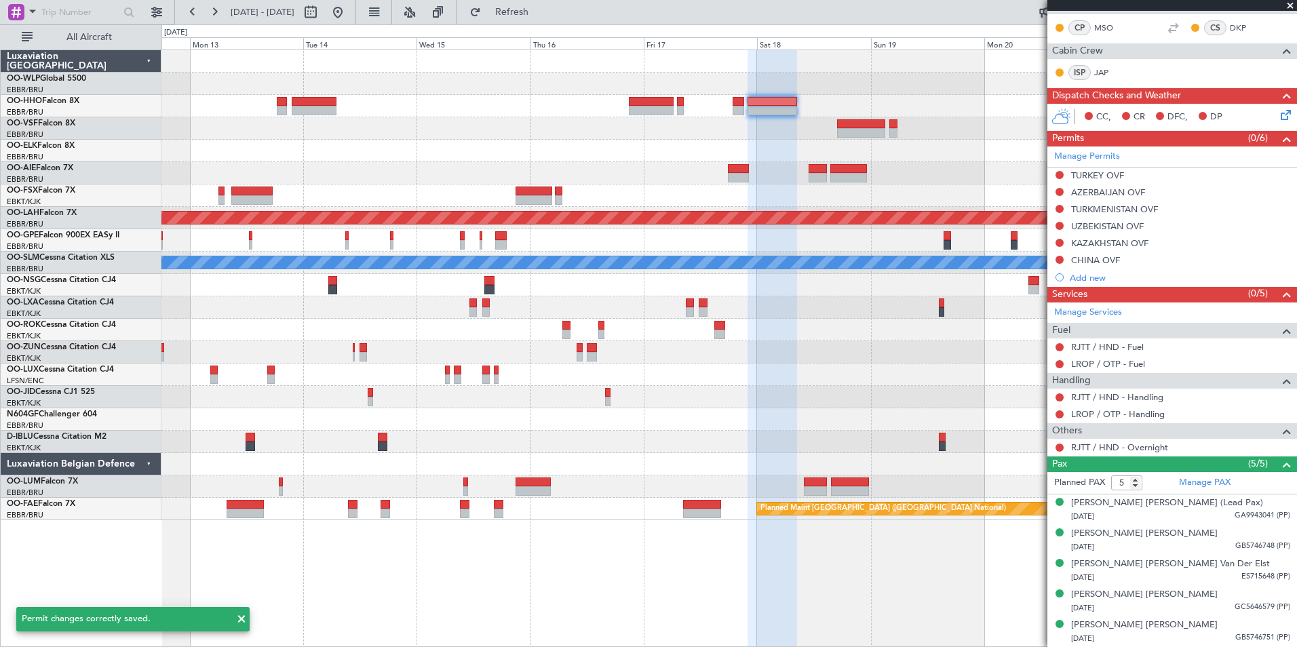
scroll to position [237, 0]
click at [1101, 285] on div "Add new" at bounding box center [1172, 278] width 250 height 17
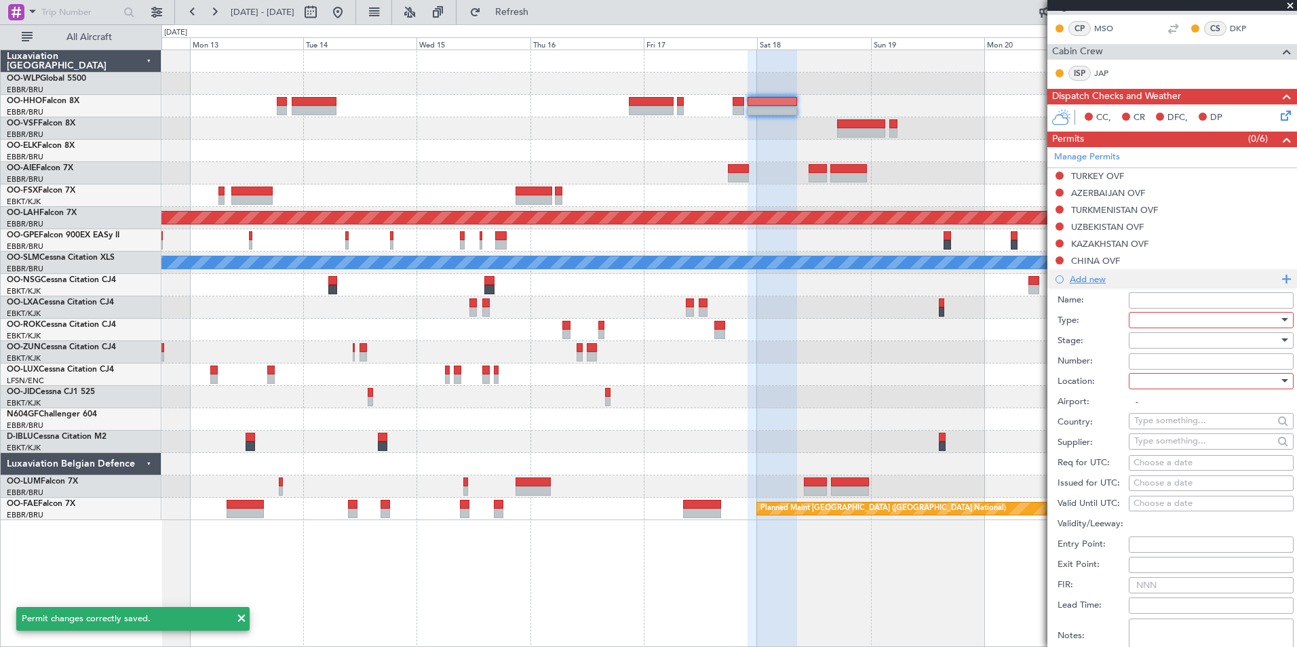
scroll to position [271, 0]
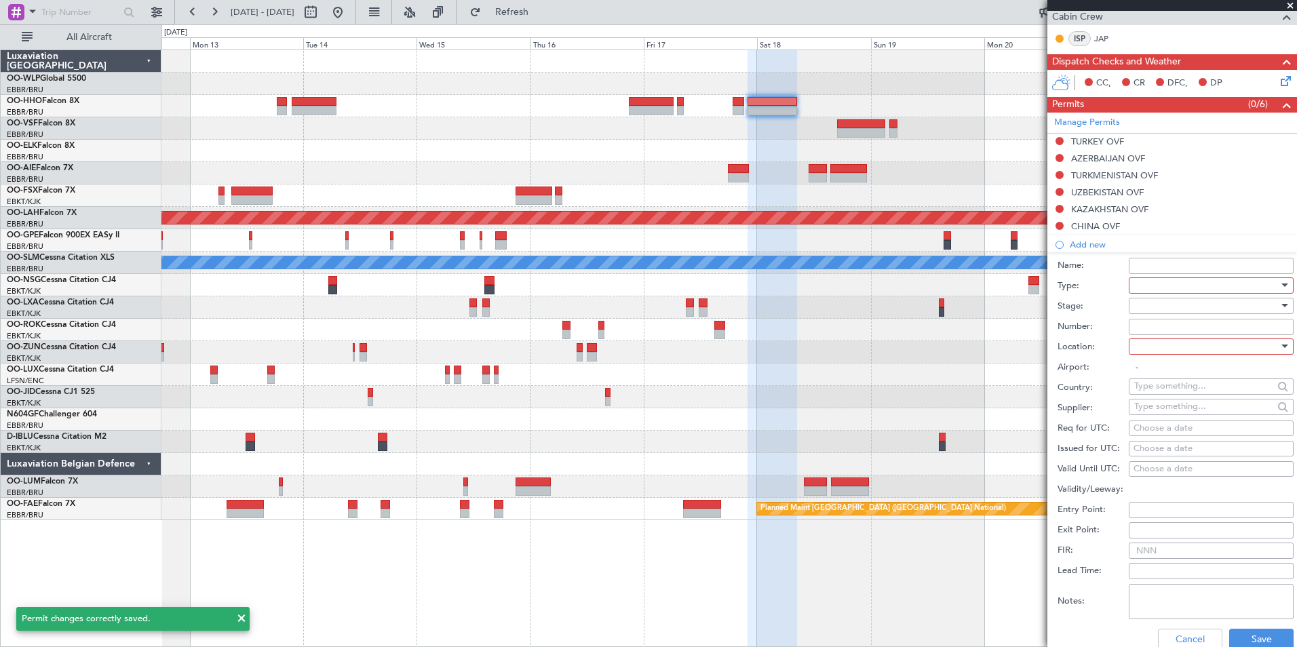
click at [1159, 285] on div at bounding box center [1206, 285] width 144 height 20
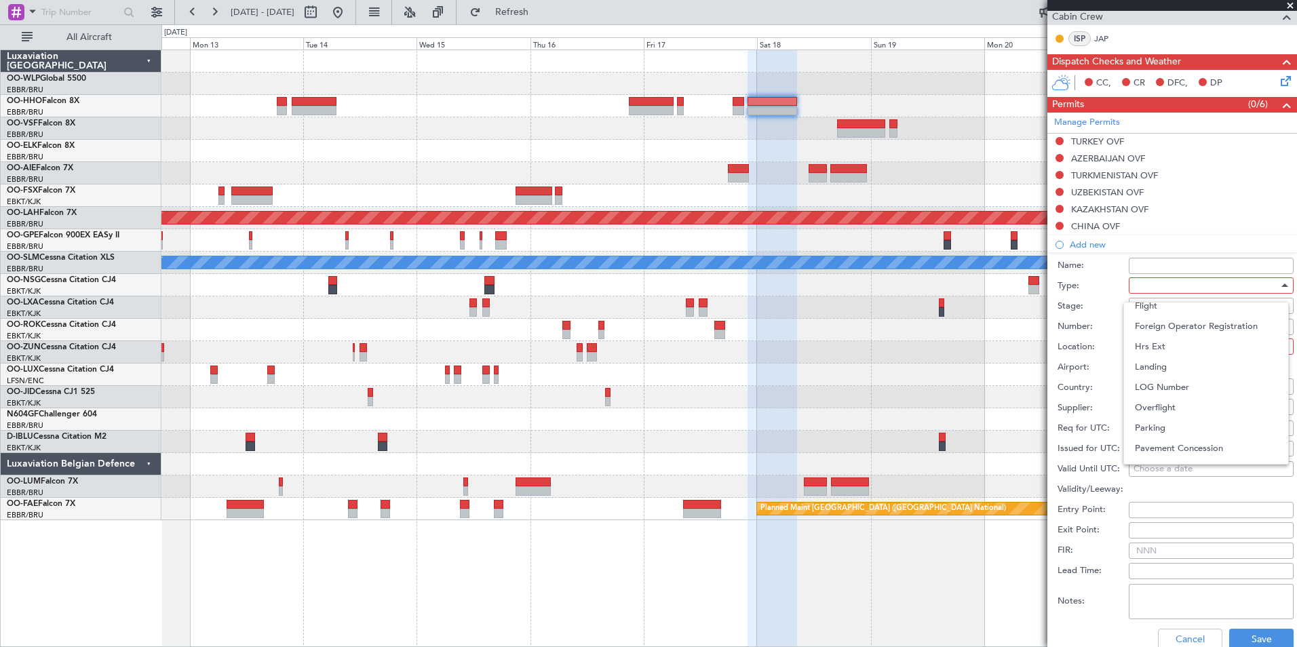
scroll to position [339, 0]
click at [1165, 341] on span "Overflight" at bounding box center [1206, 340] width 142 height 20
click at [1149, 302] on div at bounding box center [1206, 306] width 144 height 20
click at [1160, 356] on span "Not Requested" at bounding box center [1206, 353] width 142 height 20
click at [1148, 340] on div at bounding box center [1206, 346] width 144 height 20
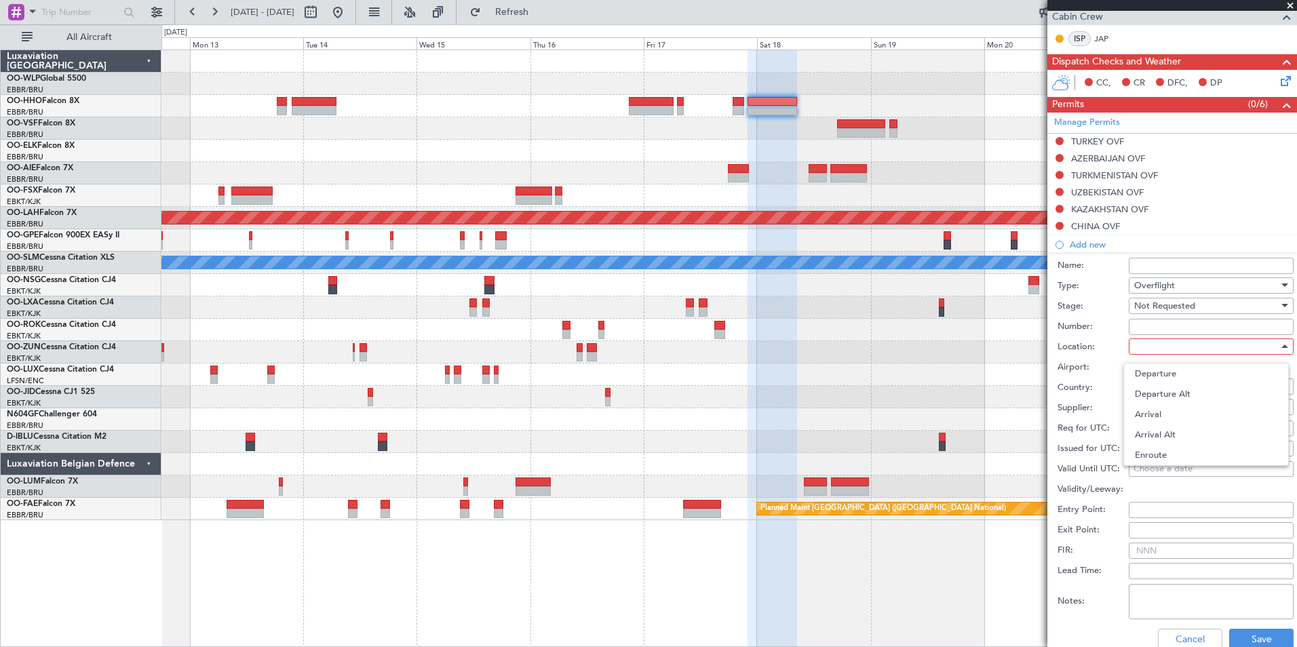
drag, startPoint x: 1148, startPoint y: 453, endPoint x: 1146, endPoint y: 419, distance: 34.0
click at [1148, 454] on span "Enroute" at bounding box center [1206, 455] width 142 height 20
click at [1153, 376] on input "text" at bounding box center [1203, 386] width 139 height 20
type input "s"
click at [1182, 423] on span "Korea, Republic of" at bounding box center [1205, 426] width 133 height 20
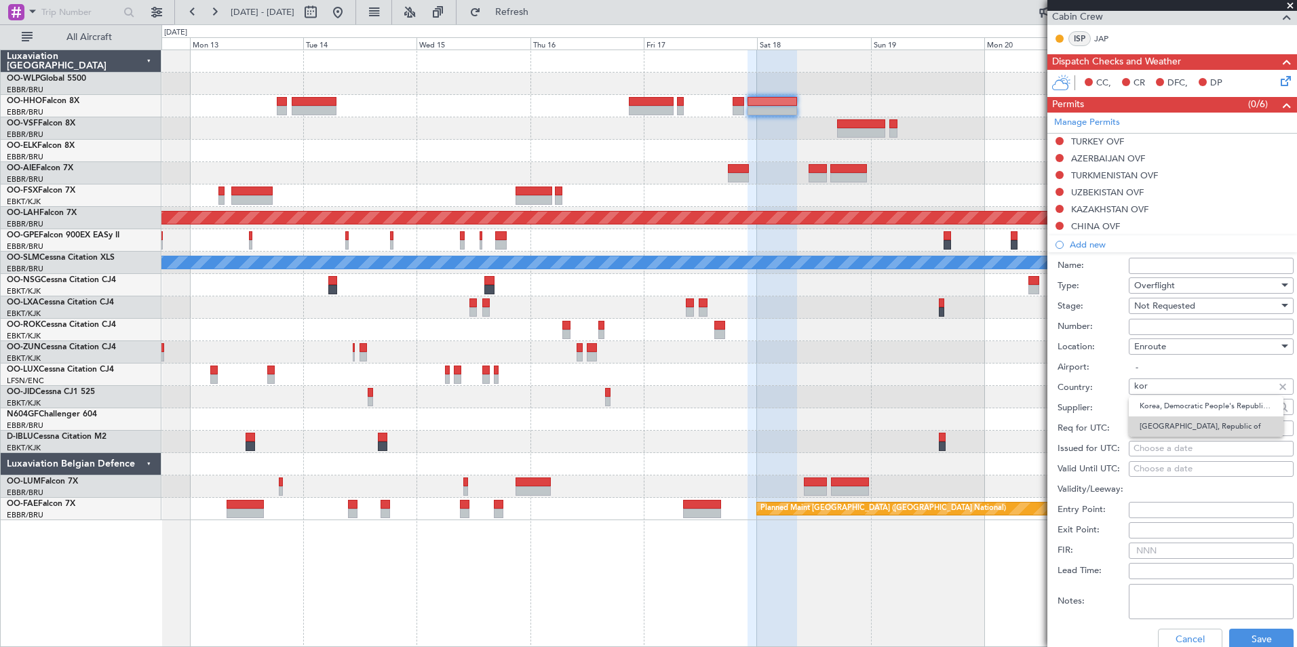
type input "Korea, Republic of"
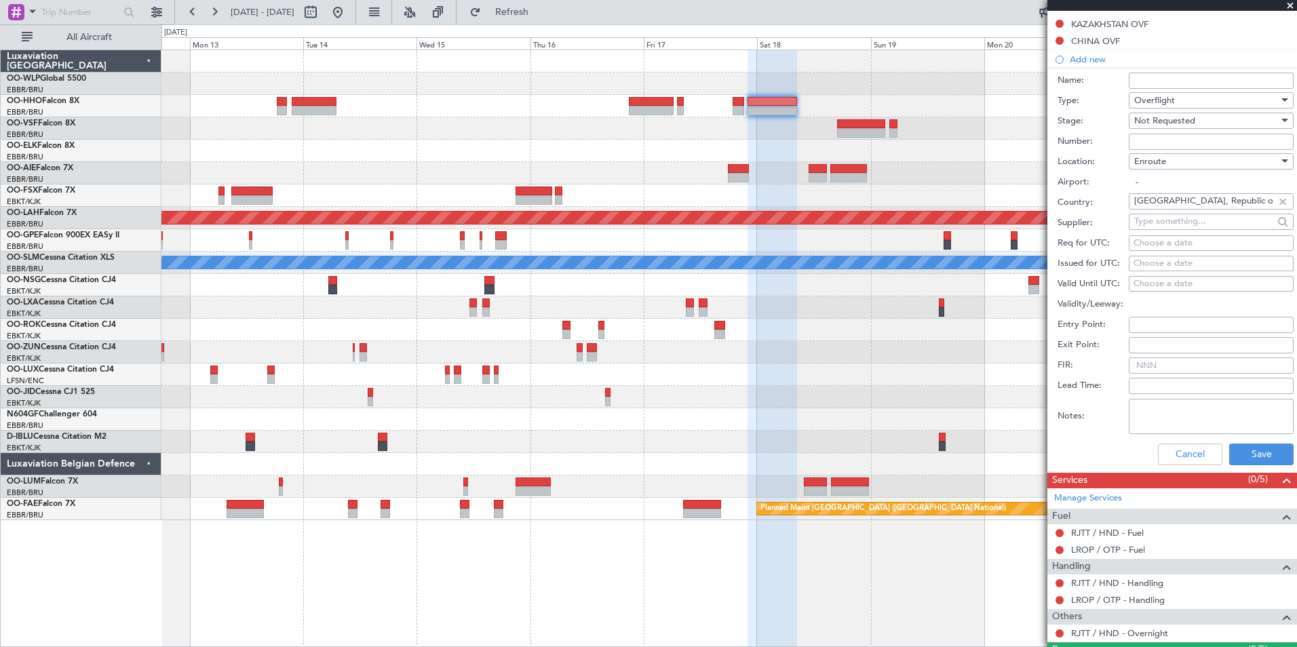
scroll to position [475, 0]
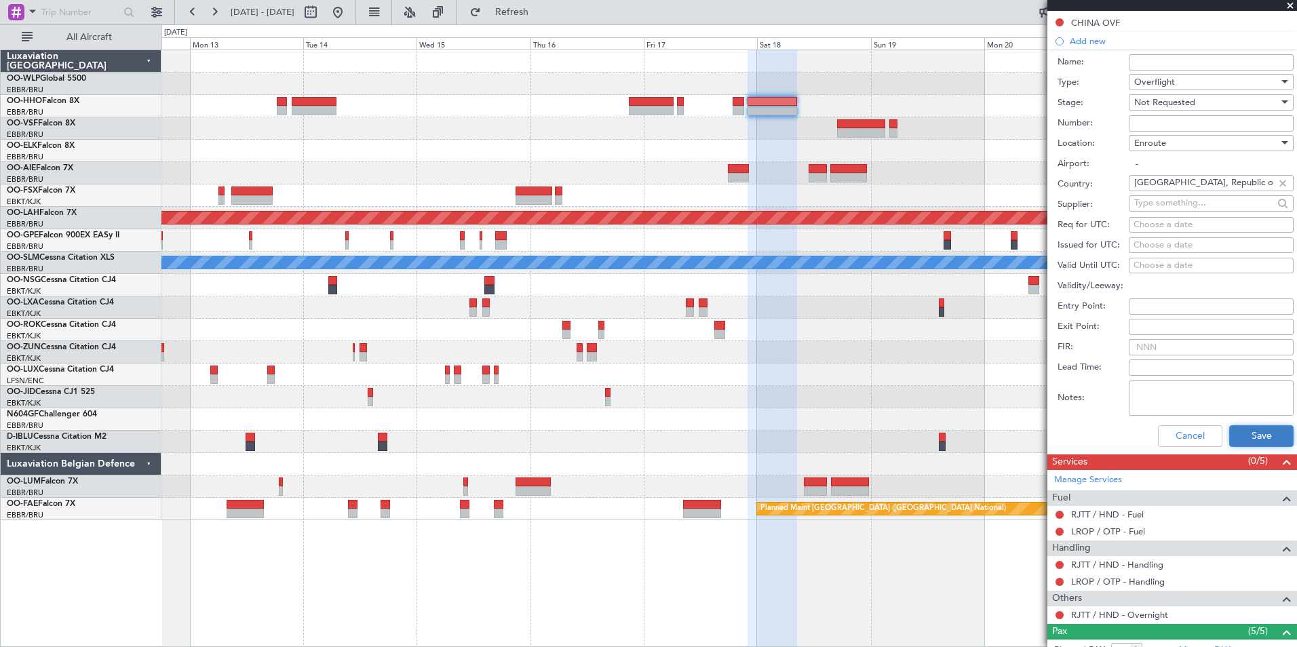
click at [1229, 438] on button "Save" at bounding box center [1261, 436] width 64 height 22
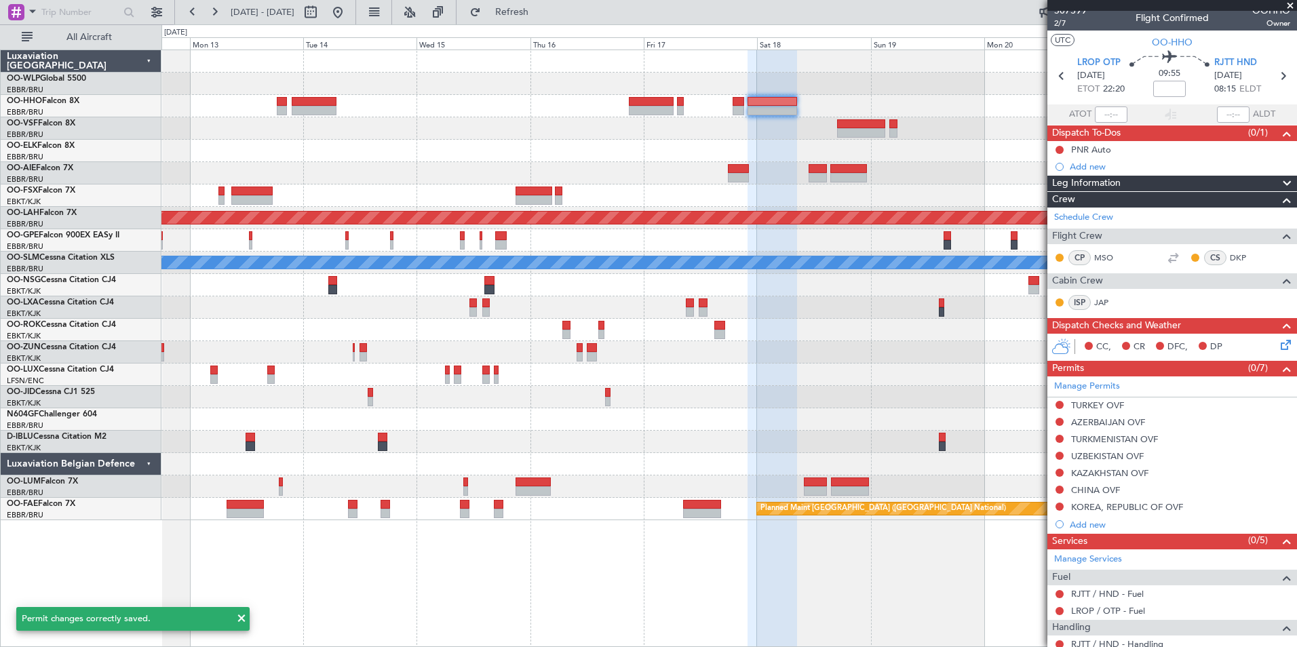
scroll to position [0, 0]
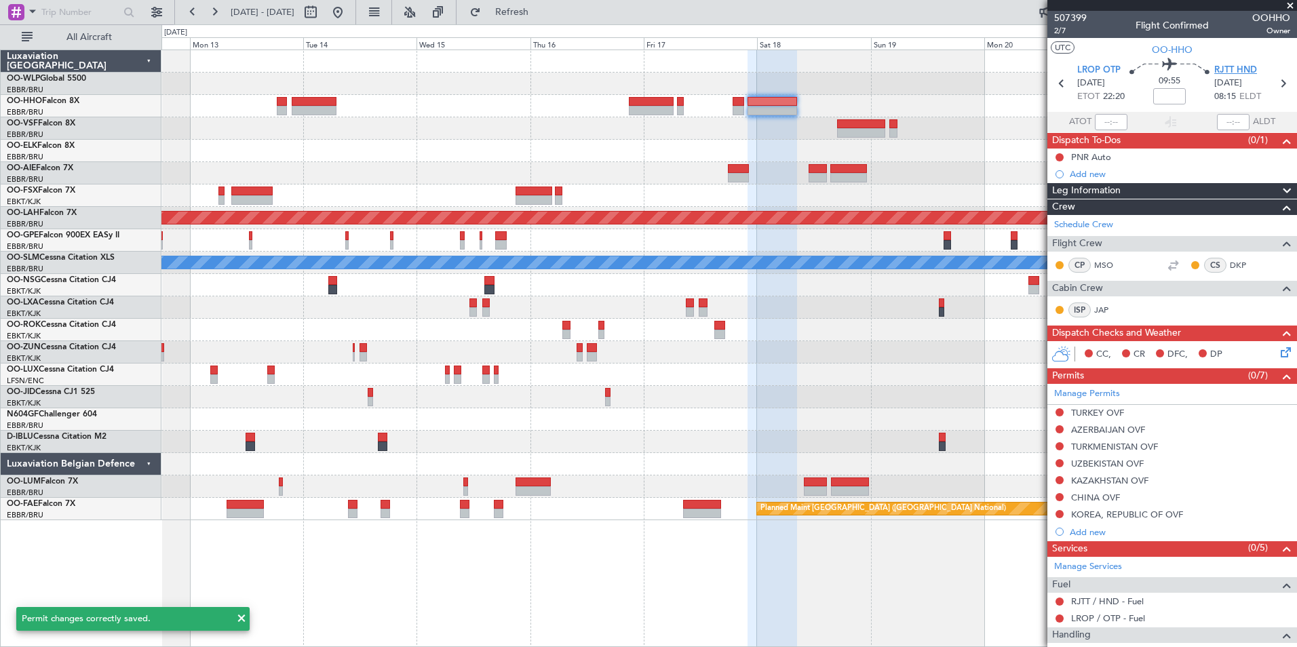
click at [1240, 73] on span "RJTT HND" at bounding box center [1235, 71] width 43 height 14
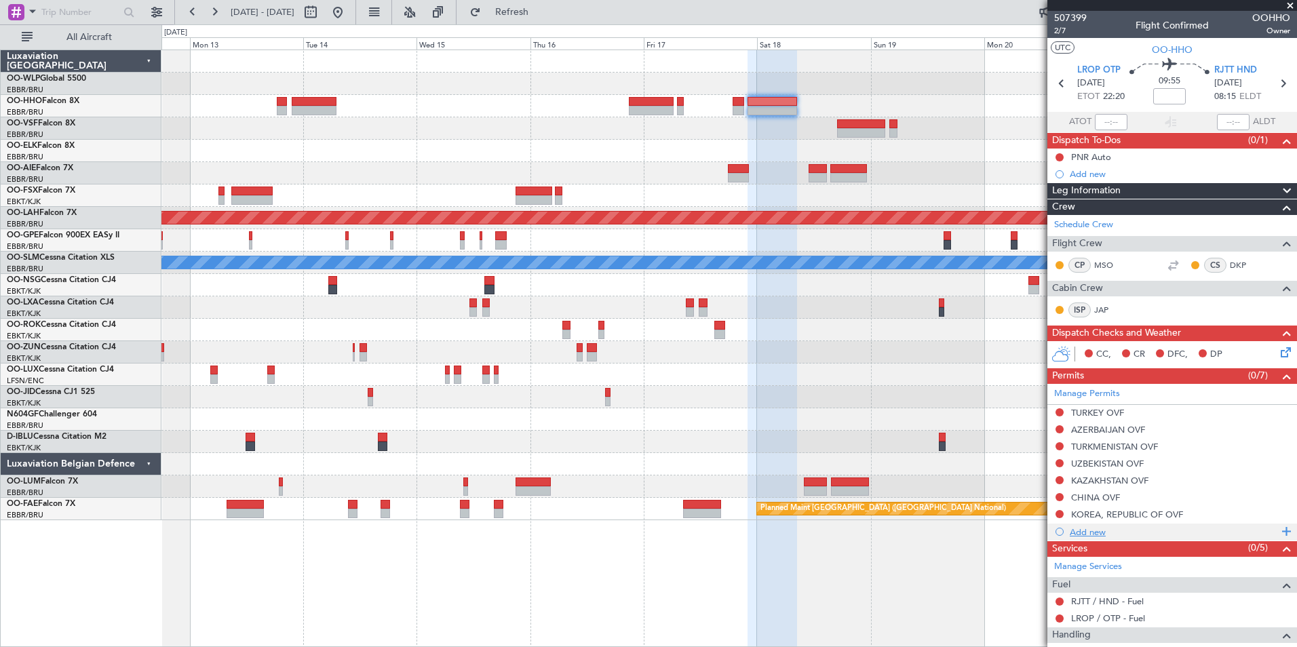
click at [1074, 532] on div "Add new" at bounding box center [1173, 532] width 208 height 12
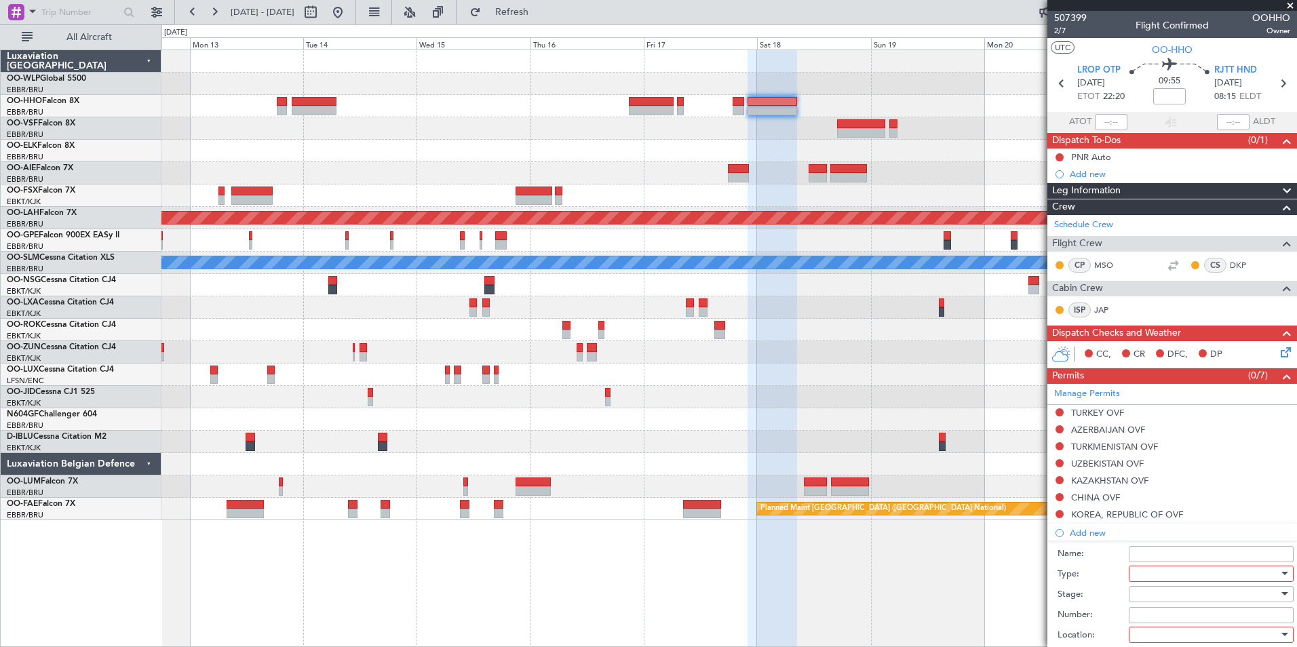
click at [1130, 572] on div at bounding box center [1210, 574] width 165 height 16
click at [1128, 578] on div at bounding box center [648, 323] width 1297 height 647
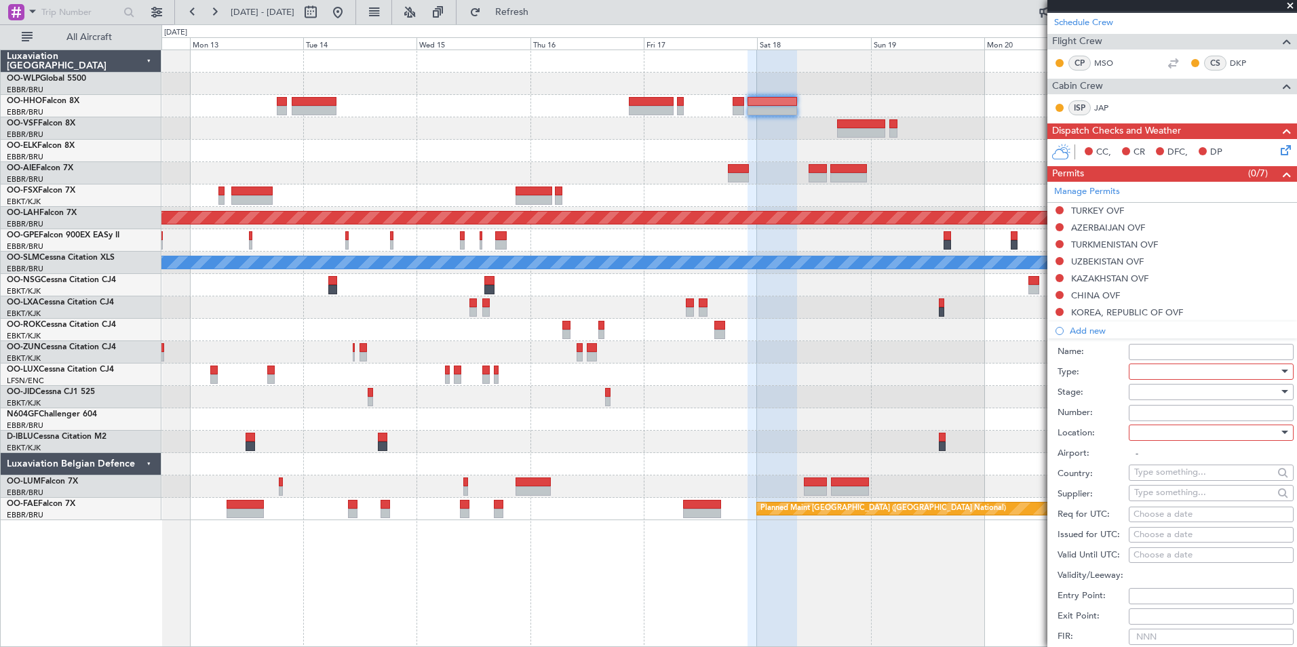
scroll to position [203, 0]
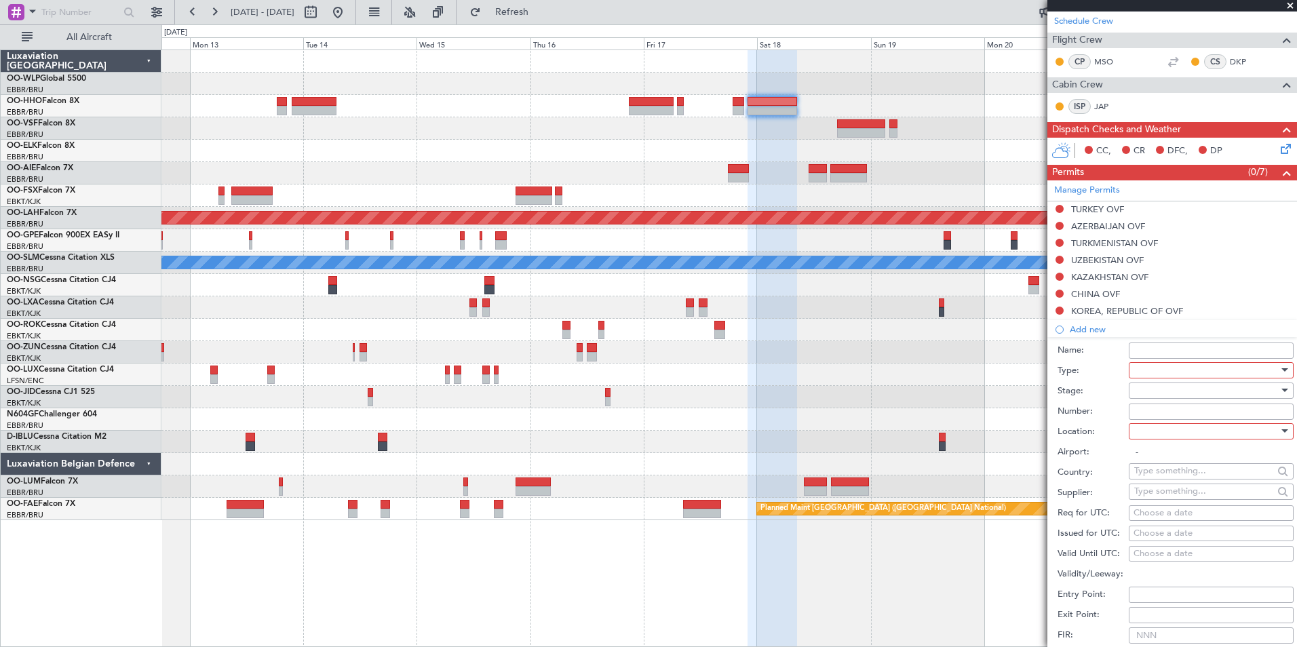
click at [1141, 368] on div at bounding box center [1206, 370] width 144 height 20
click at [1151, 497] on span "Slot" at bounding box center [1206, 498] width 142 height 20
click at [1155, 389] on div at bounding box center [1206, 390] width 144 height 20
click at [1160, 443] on span "Not Requested" at bounding box center [1206, 438] width 142 height 20
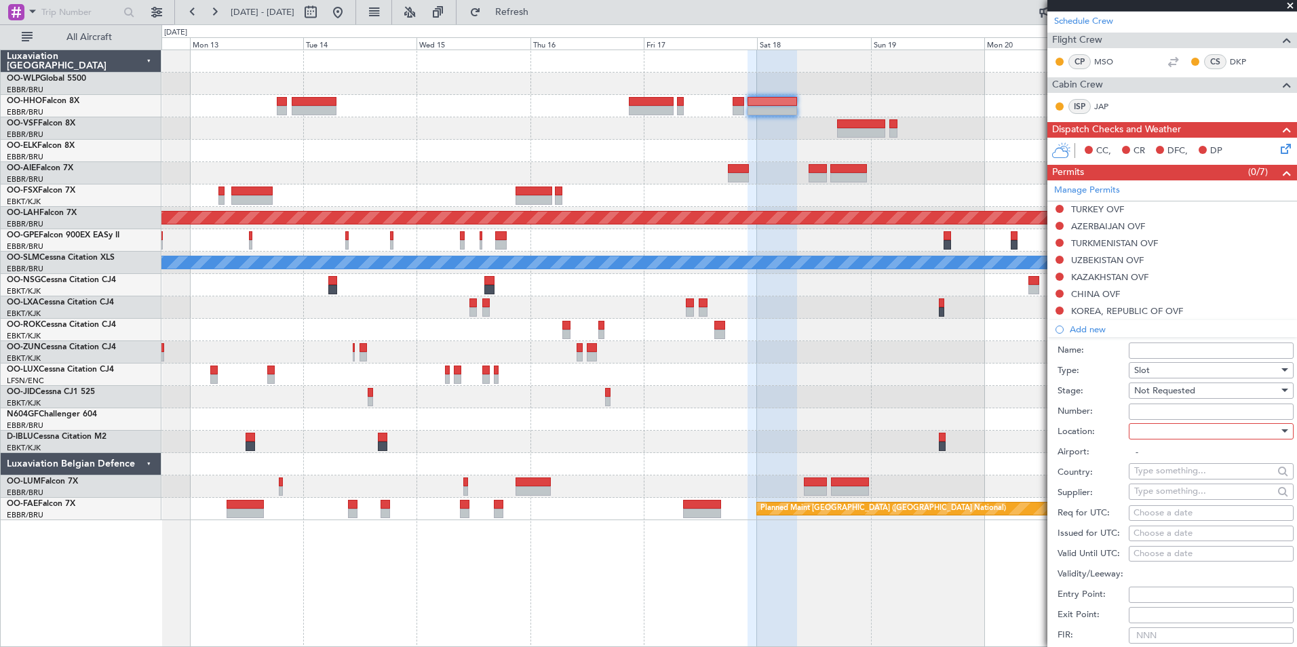
click at [1160, 431] on div at bounding box center [1206, 431] width 144 height 20
click at [1149, 494] on span "Arrival" at bounding box center [1206, 499] width 142 height 20
type input "RJTT / HND"
click at [1166, 510] on div "Choose a date" at bounding box center [1210, 514] width 155 height 14
select select "9"
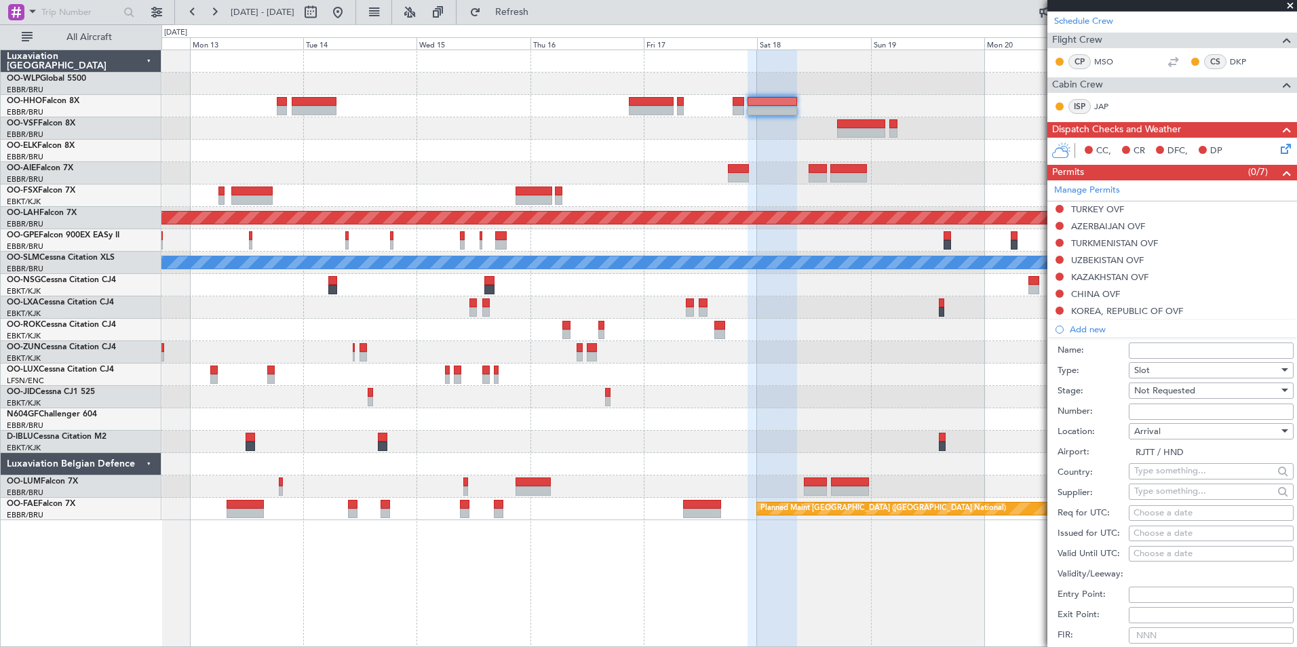
select select "2025"
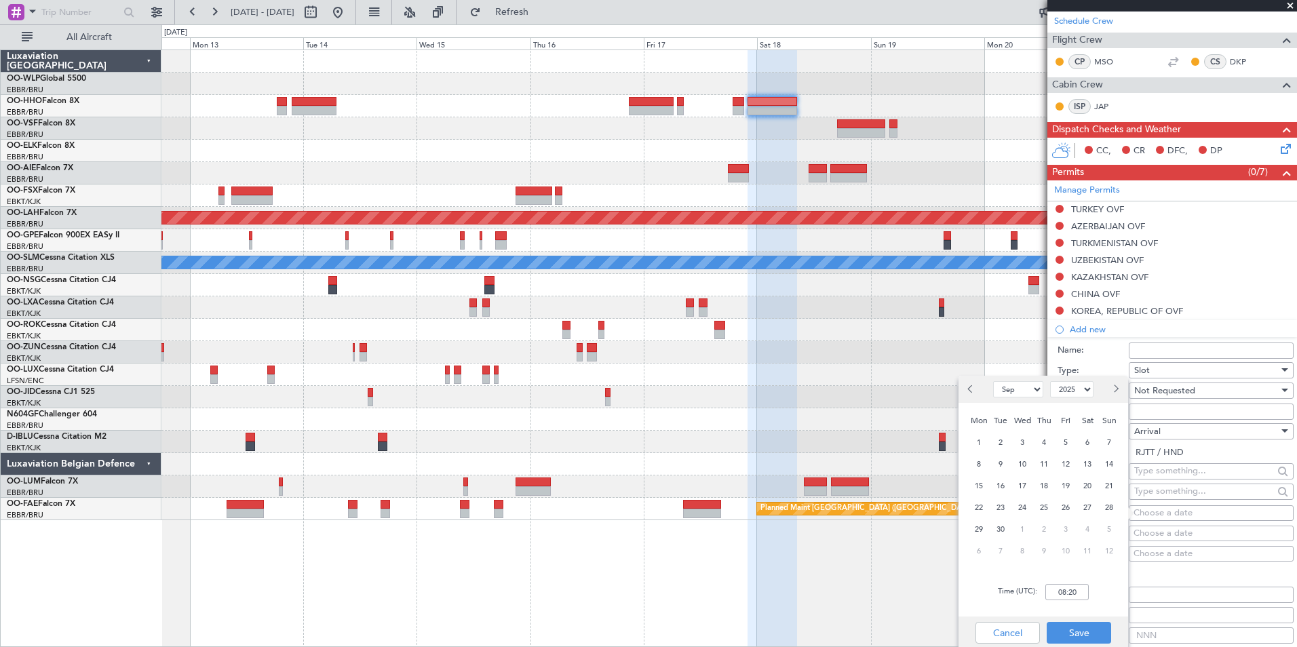
click at [1118, 393] on button "Next month" at bounding box center [1114, 389] width 15 height 22
select select "10"
click at [1087, 485] on span "18" at bounding box center [1087, 485] width 17 height 17
click at [1071, 593] on input "00:00" at bounding box center [1066, 592] width 43 height 16
type input "08:30"
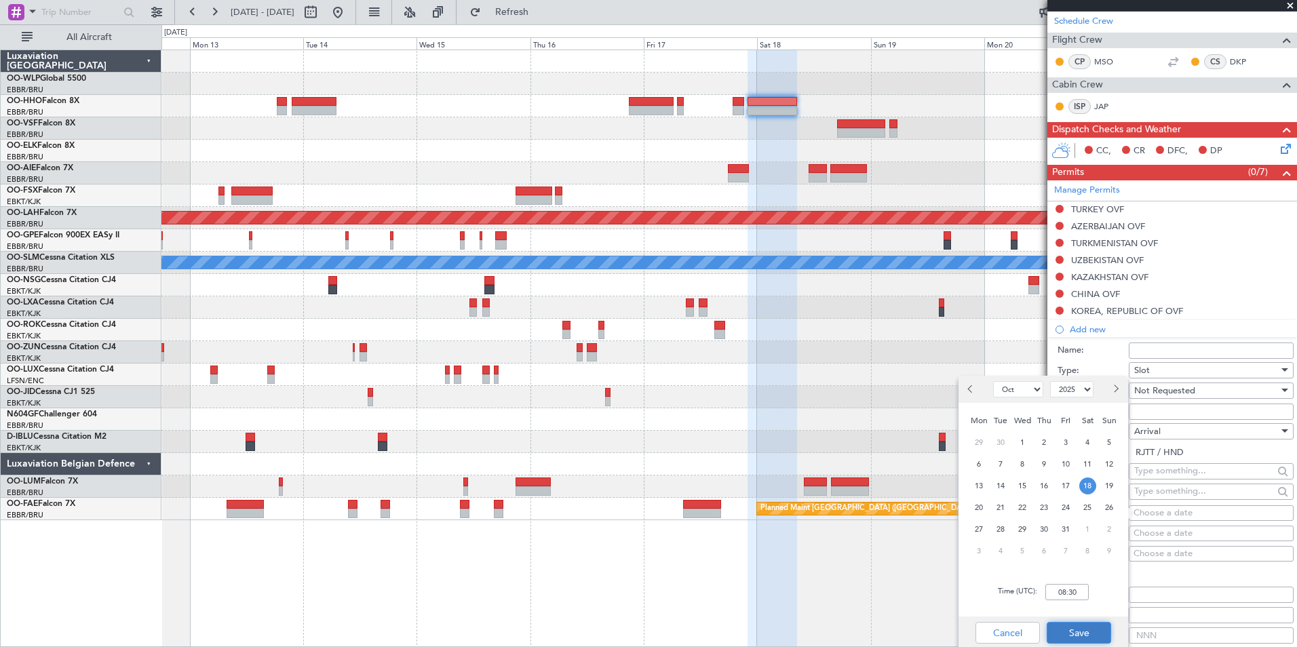
click at [1081, 625] on button "Save" at bounding box center [1078, 633] width 64 height 22
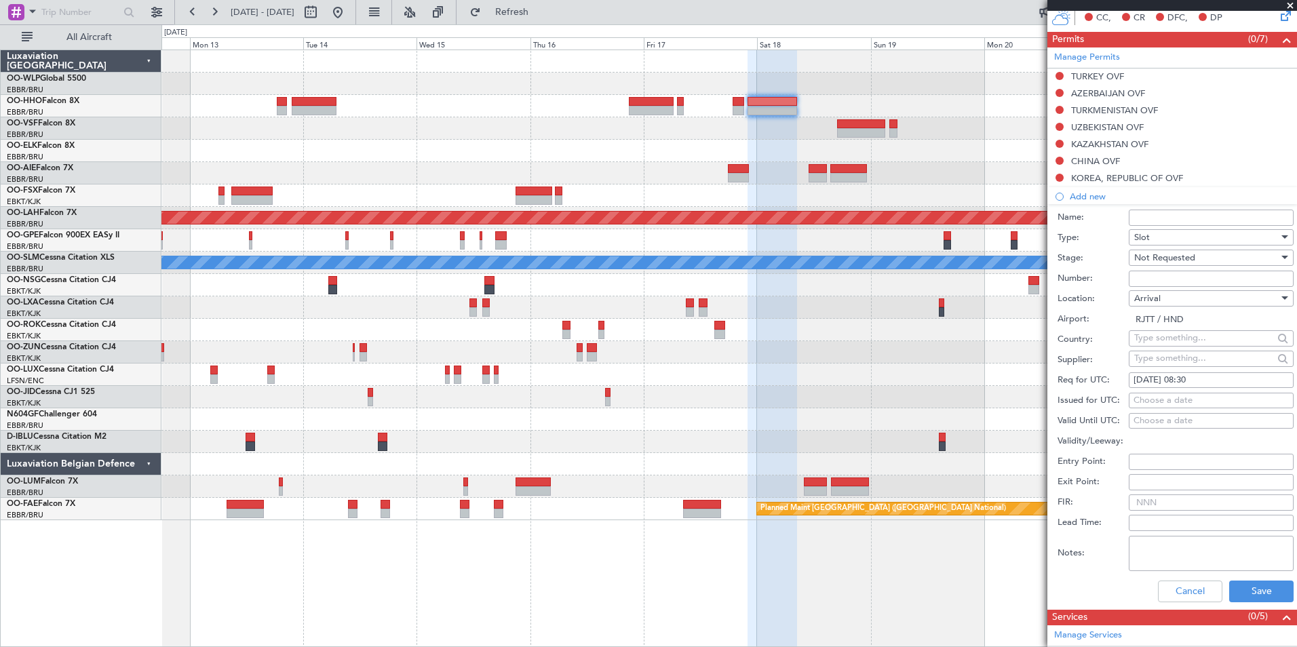
scroll to position [339, 0]
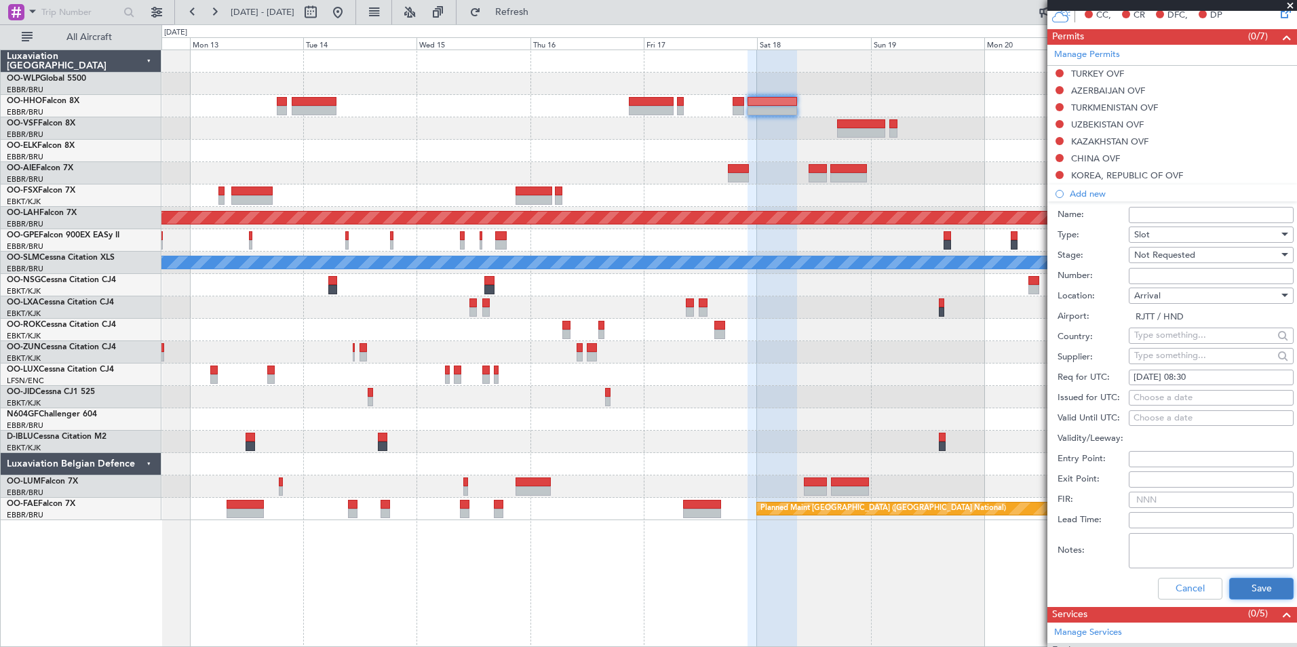
click at [1229, 587] on button "Save" at bounding box center [1261, 589] width 64 height 22
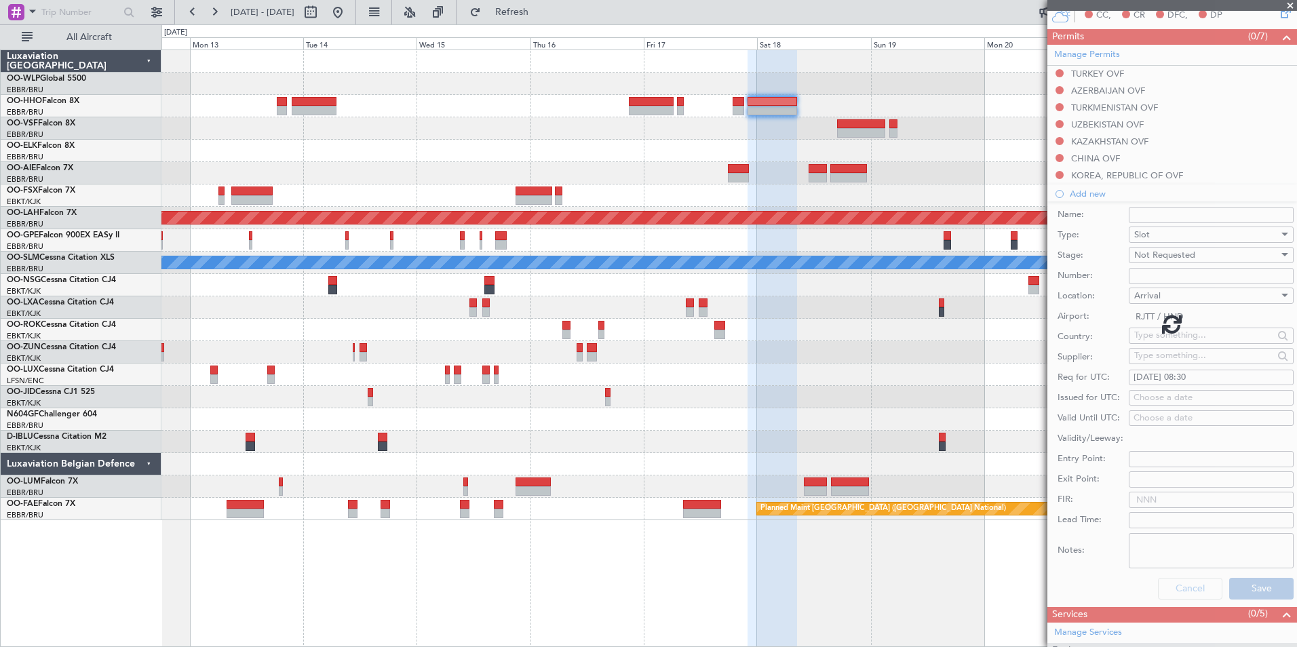
scroll to position [271, 0]
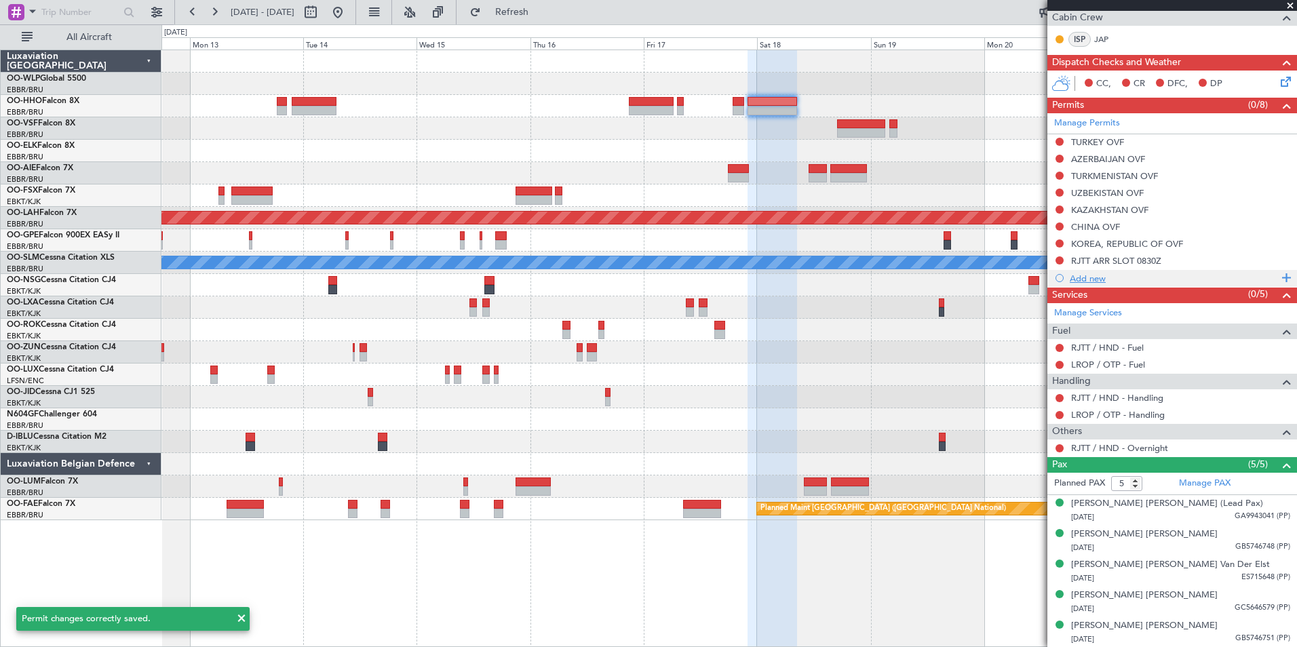
click at [1107, 275] on div "Add new" at bounding box center [1173, 279] width 208 height 12
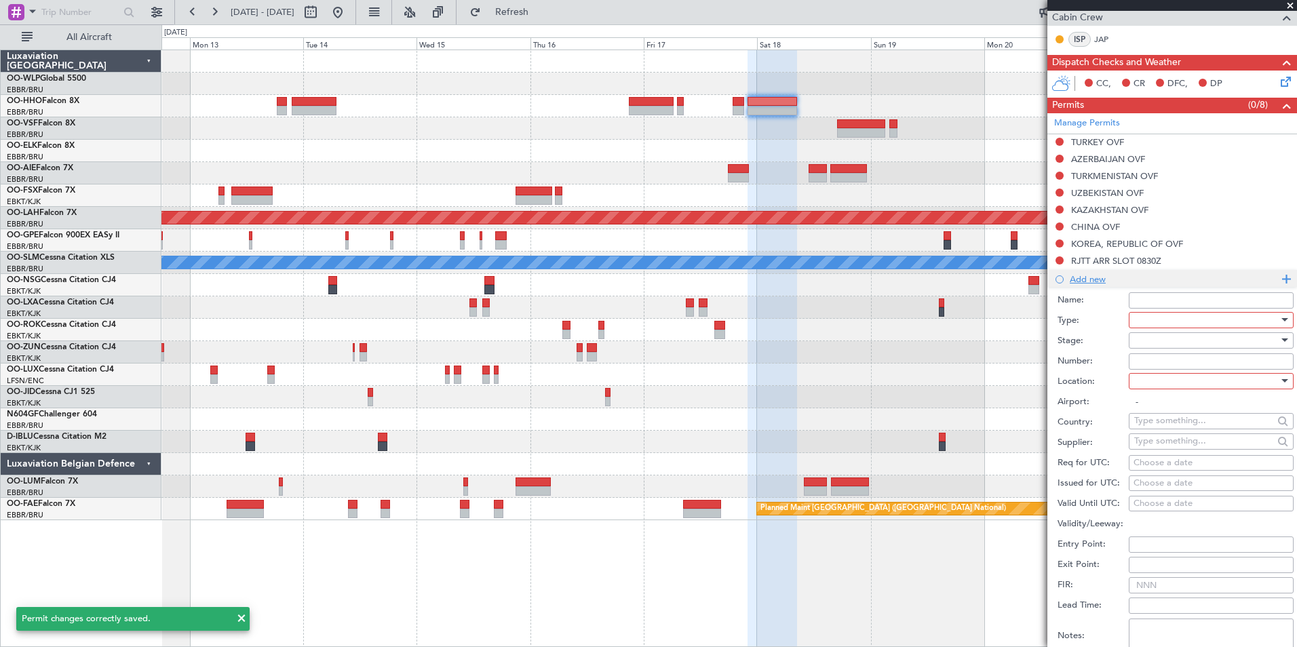
scroll to position [339, 0]
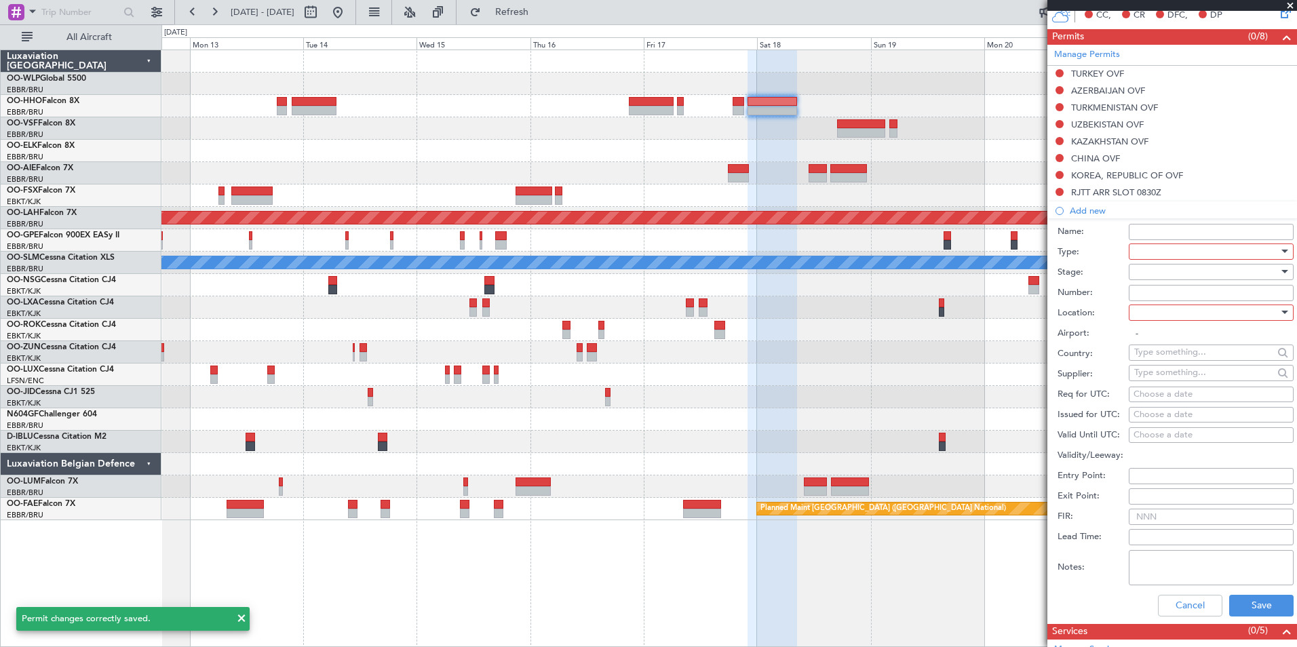
click at [1171, 252] on div at bounding box center [1206, 251] width 144 height 20
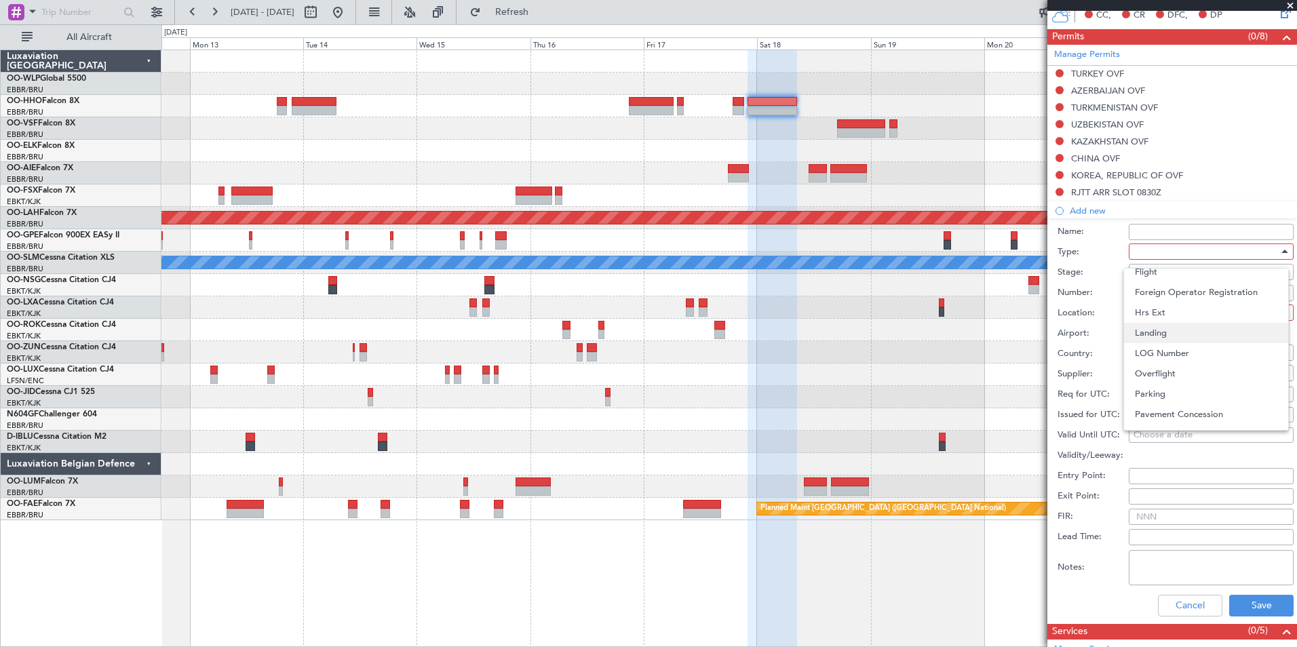
click at [1154, 336] on span "Landing" at bounding box center [1206, 333] width 142 height 20
click at [1158, 272] on div at bounding box center [1206, 272] width 144 height 20
click at [1166, 319] on span "Not Requested" at bounding box center [1206, 319] width 142 height 20
click at [1161, 307] on div at bounding box center [1206, 312] width 144 height 20
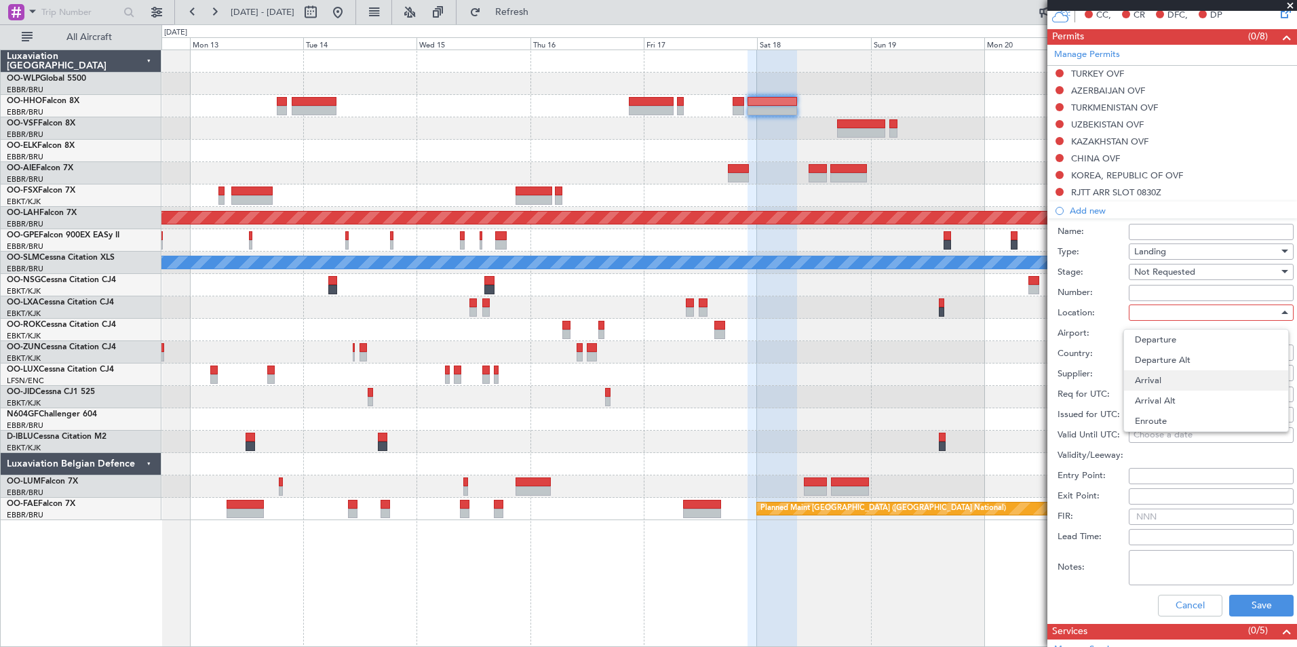
click at [1168, 380] on span "Arrival" at bounding box center [1206, 380] width 142 height 20
type input "RJTT / HND"
click at [1241, 612] on button "Save" at bounding box center [1261, 606] width 64 height 22
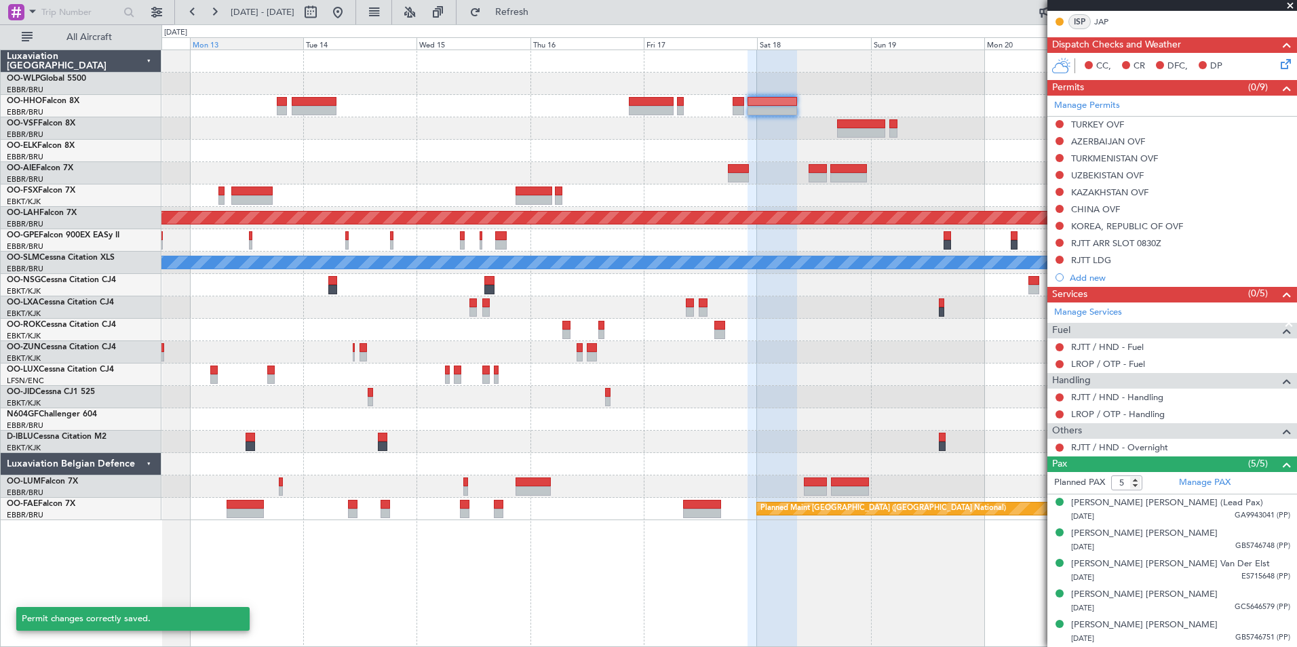
scroll to position [288, 0]
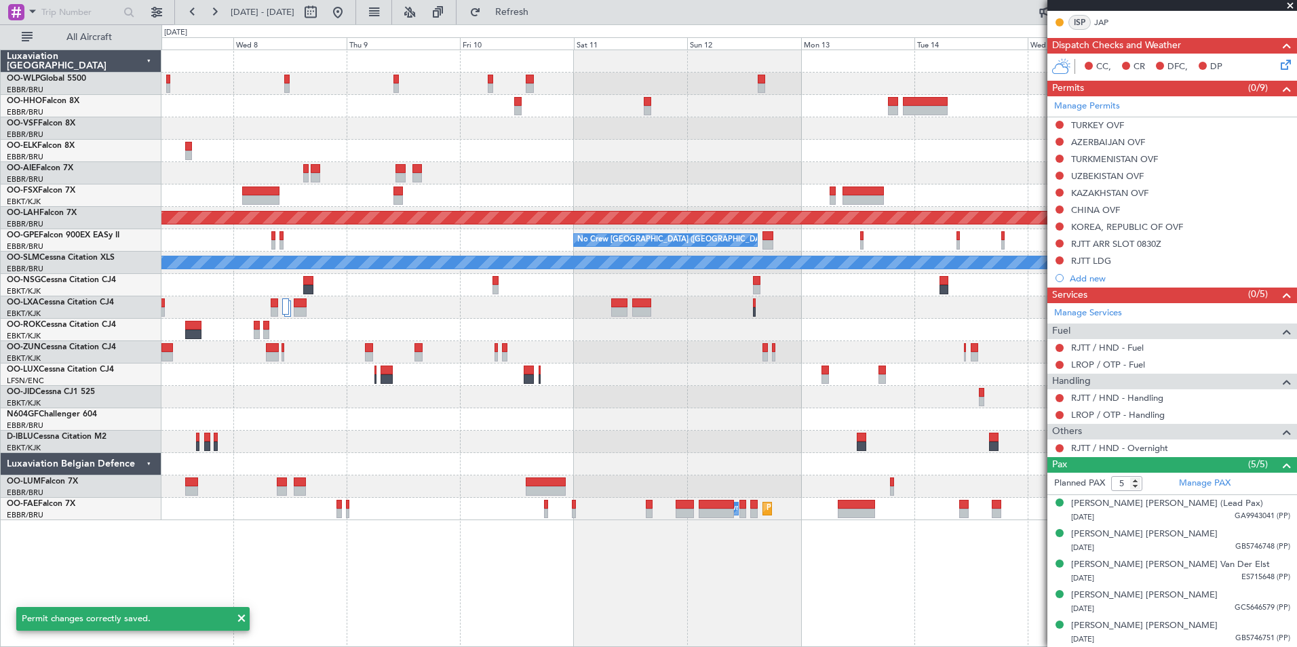
click at [854, 174] on div "Planned Maint Alton-st Louis (St Louis Regl) No Crew Brussels (Brussels Nationa…" at bounding box center [728, 285] width 1135 height 470
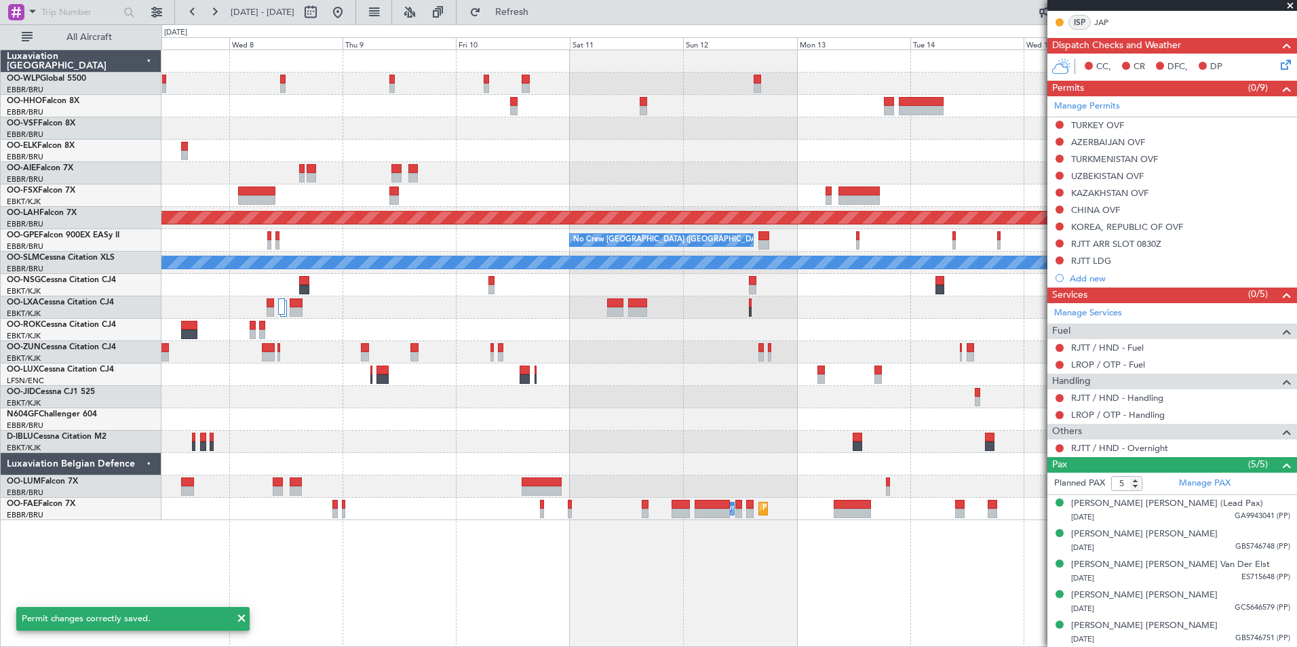
click at [858, 196] on div at bounding box center [728, 195] width 1135 height 22
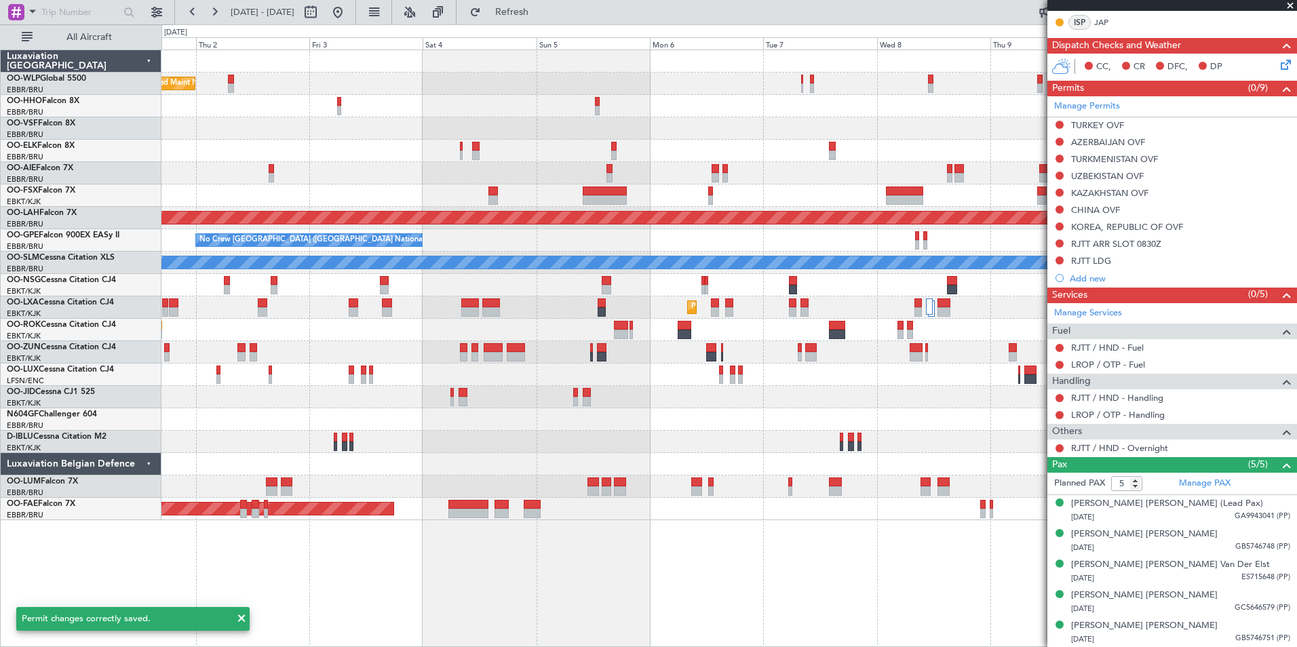
click at [756, 126] on div at bounding box center [728, 128] width 1135 height 22
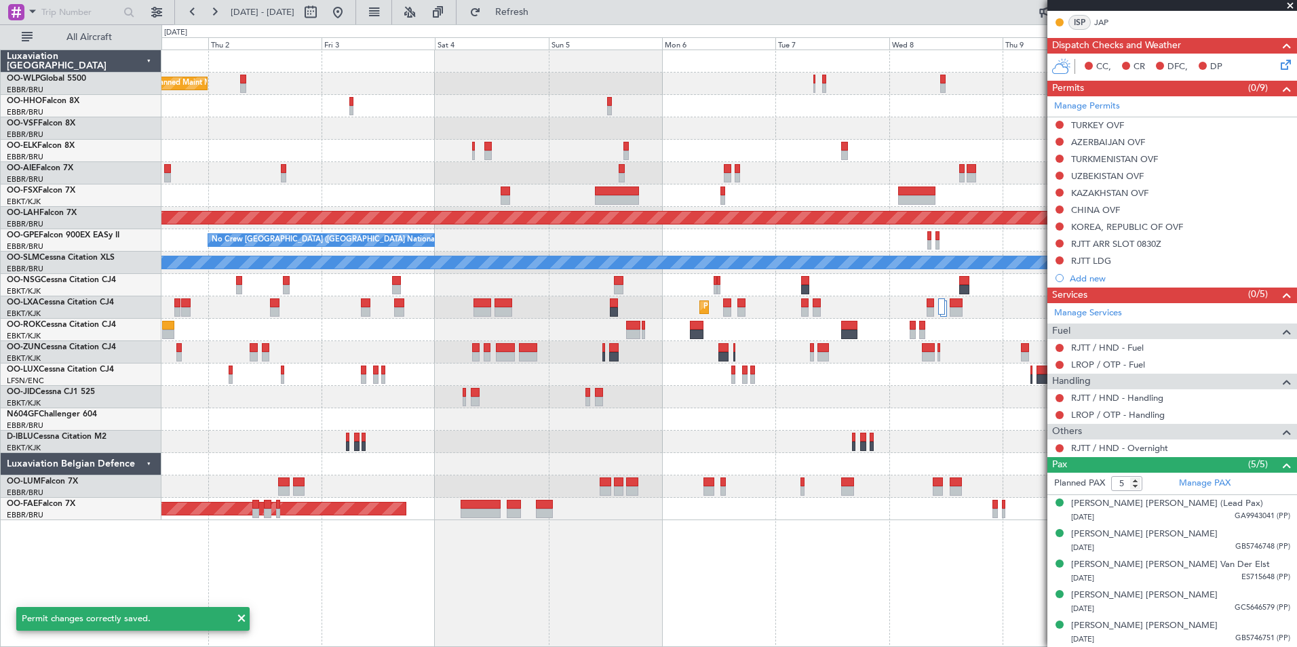
click at [798, 142] on div "Planned Maint Milan (Linate) Planned Maint Kortrijk-Wevelgem Planned Maint Alto…" at bounding box center [728, 285] width 1135 height 470
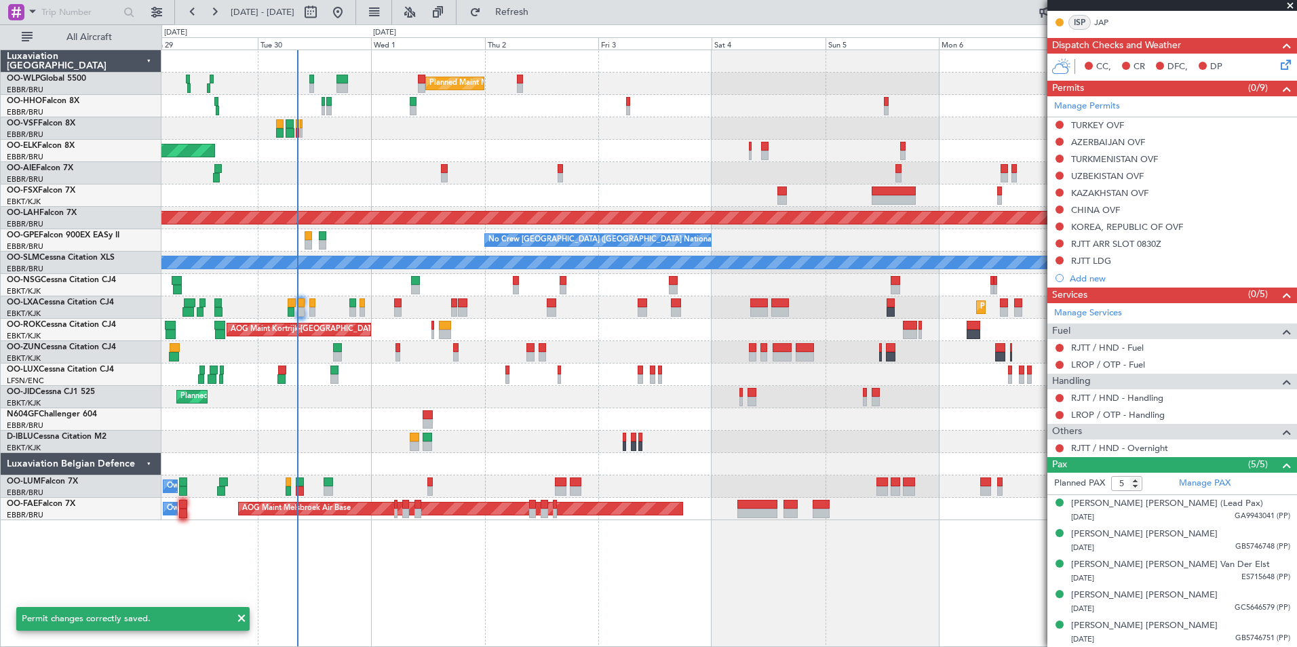
click at [580, 139] on div at bounding box center [728, 128] width 1135 height 22
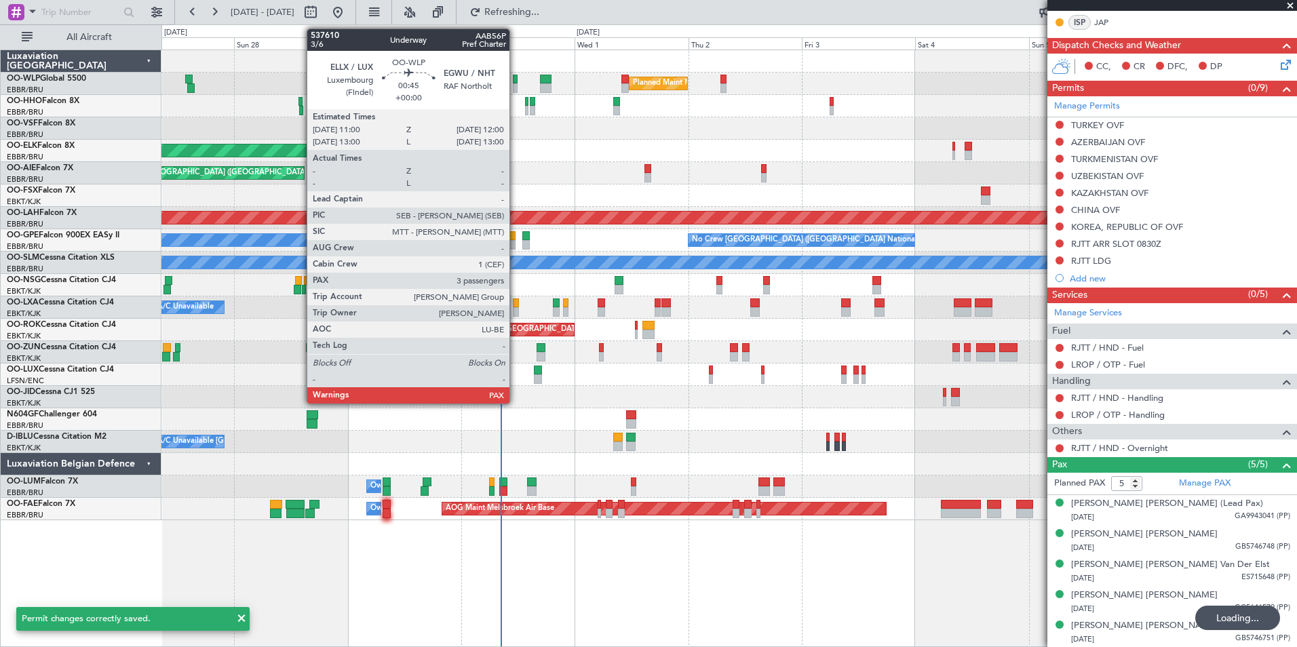
click at [515, 86] on div at bounding box center [515, 87] width 5 height 9
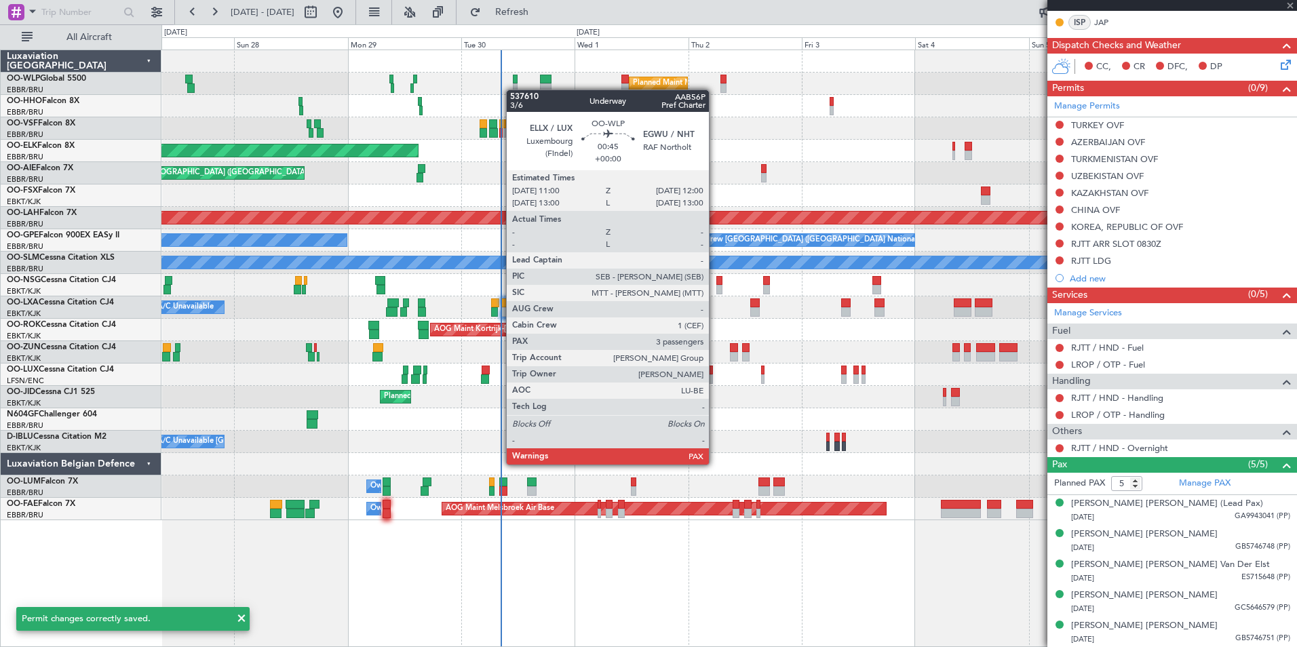
type input "3"
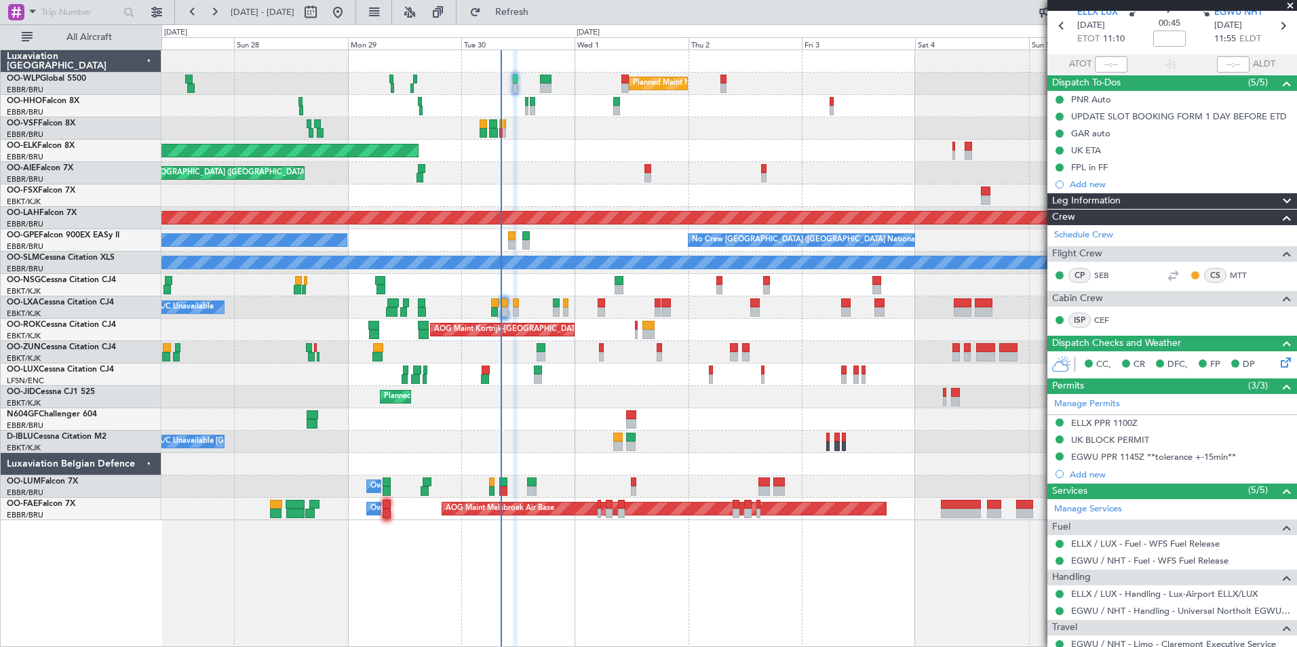
scroll to position [136, 0]
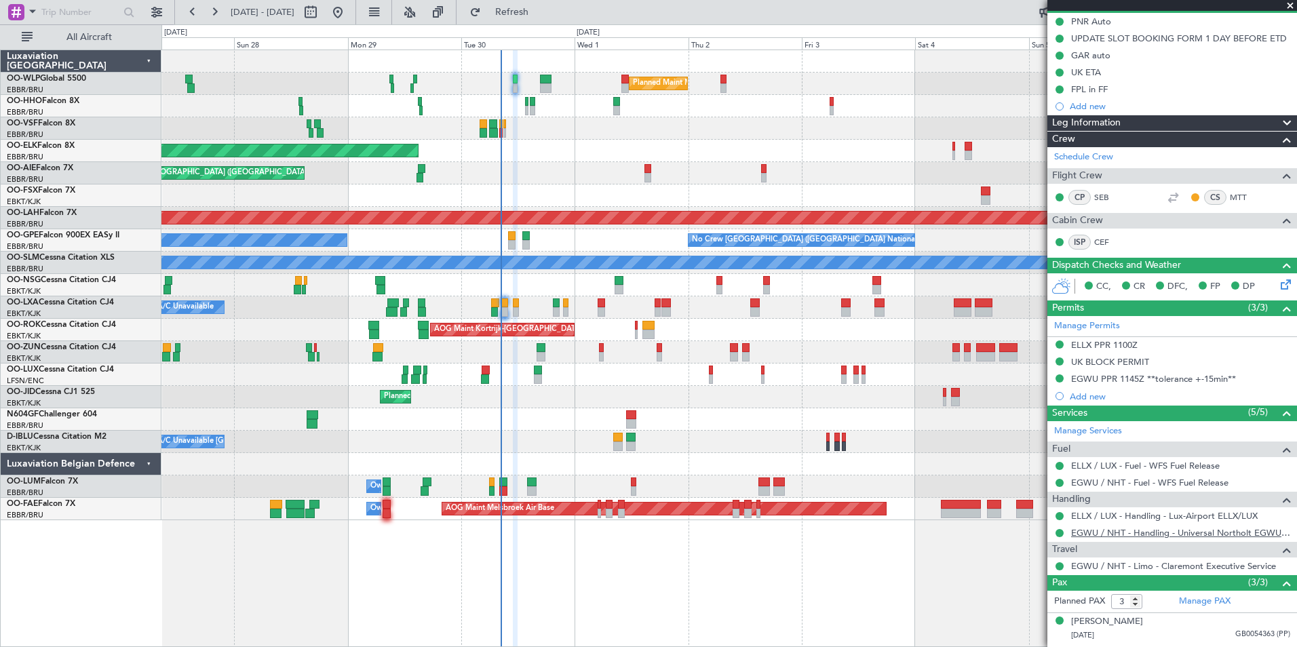
click at [1097, 530] on link "EGWU / NHT - Handling - Universal Northolt EGWU / NHT" at bounding box center [1180, 533] width 219 height 12
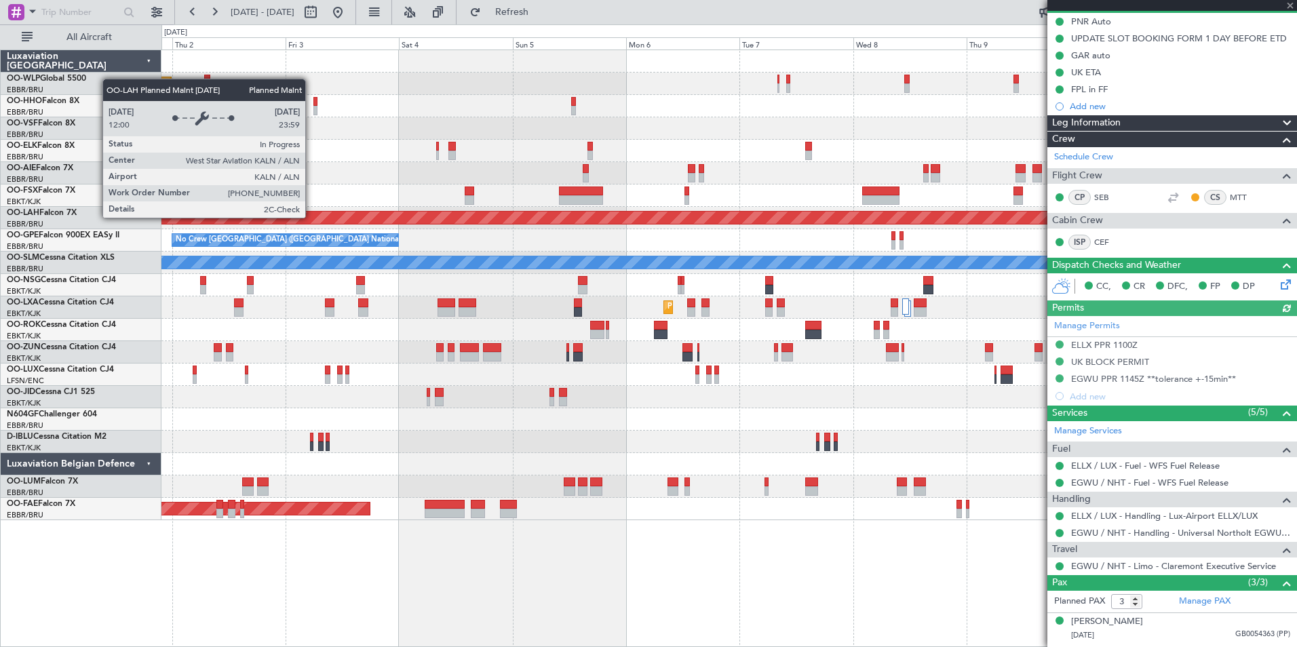
click at [288, 220] on div "Planned Maint [PERSON_NAME]-[GEOGRAPHIC_DATA][PERSON_NAME] ([GEOGRAPHIC_DATA][P…" at bounding box center [729, 218] width 3403 height 12
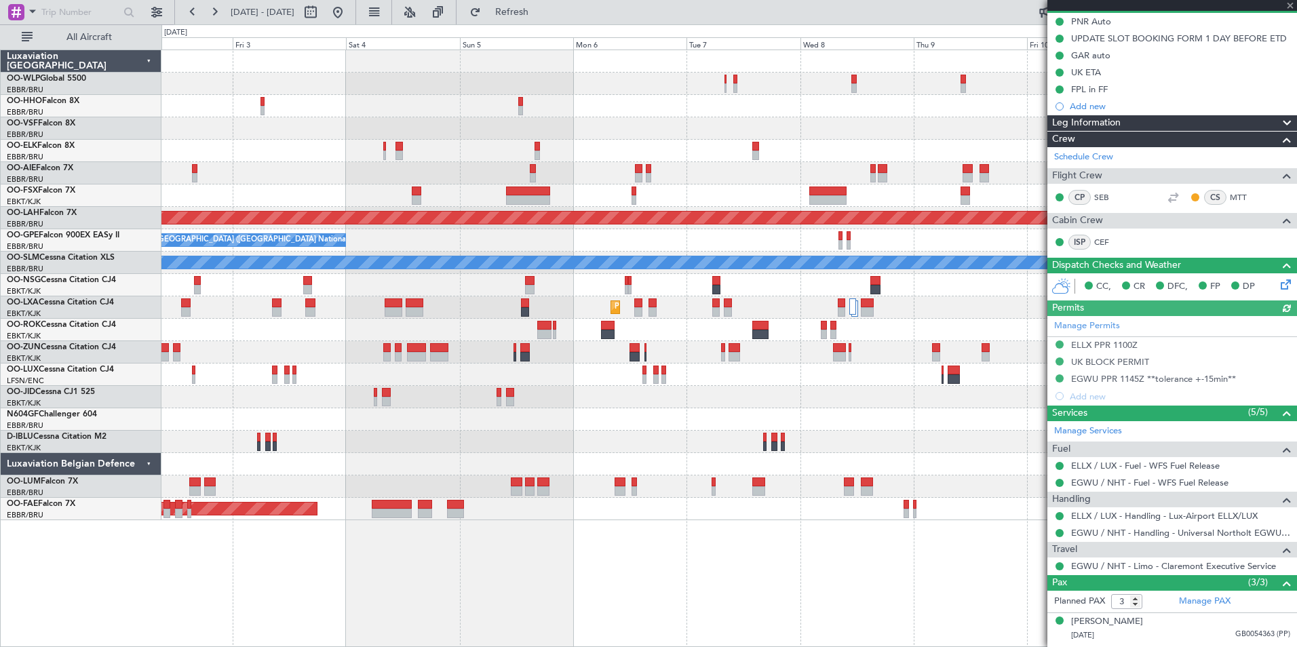
click at [532, 174] on div at bounding box center [728, 173] width 1135 height 22
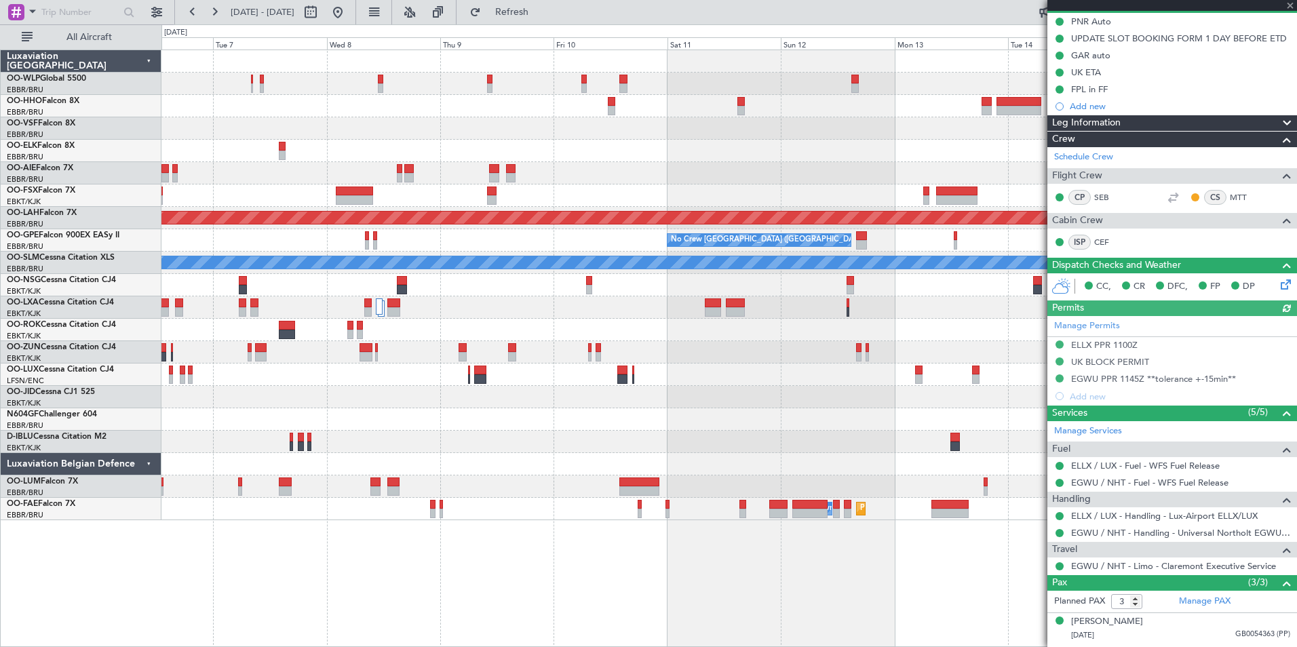
click at [456, 163] on div at bounding box center [728, 173] width 1135 height 22
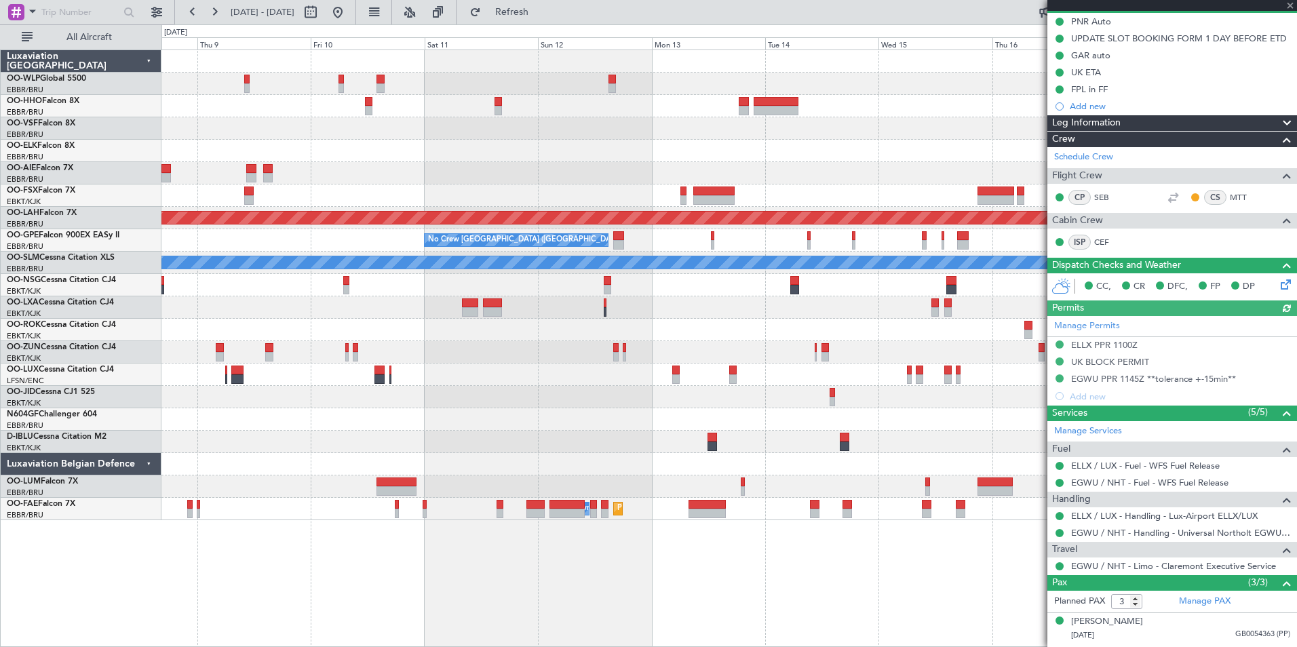
click at [417, 175] on div "Planned Maint [PERSON_NAME]-[GEOGRAPHIC_DATA][PERSON_NAME] ([GEOGRAPHIC_DATA][P…" at bounding box center [728, 285] width 1135 height 470
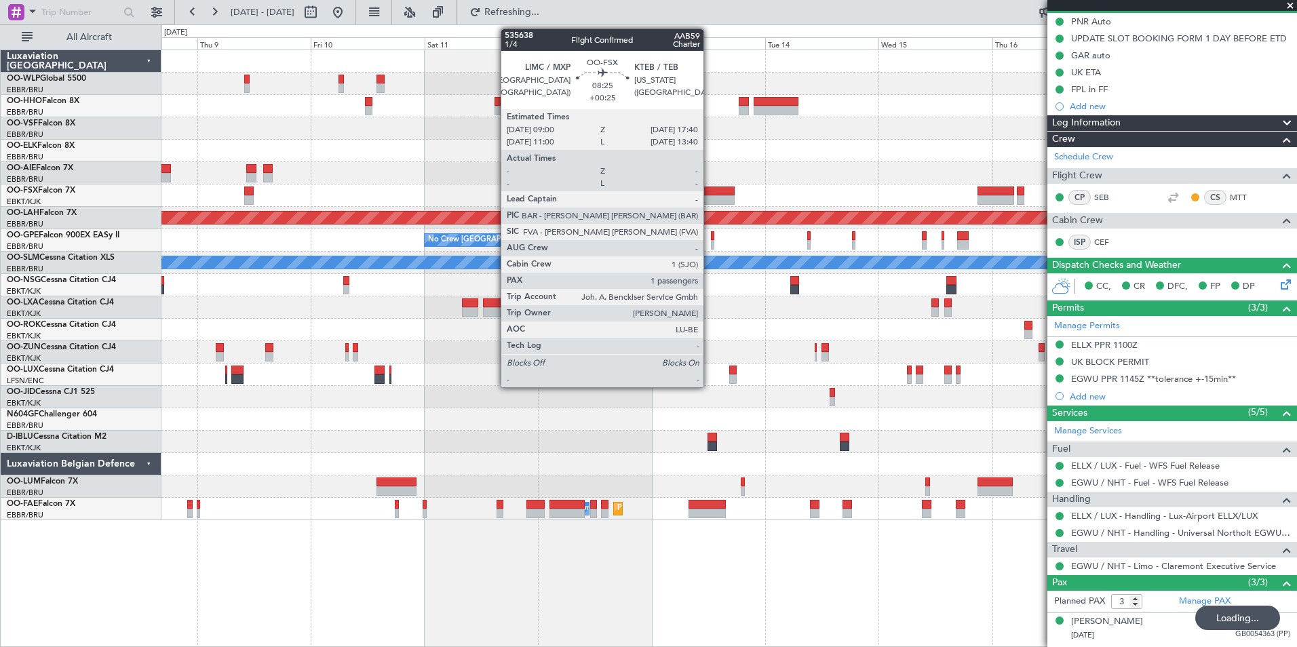
click at [709, 197] on div at bounding box center [713, 199] width 41 height 9
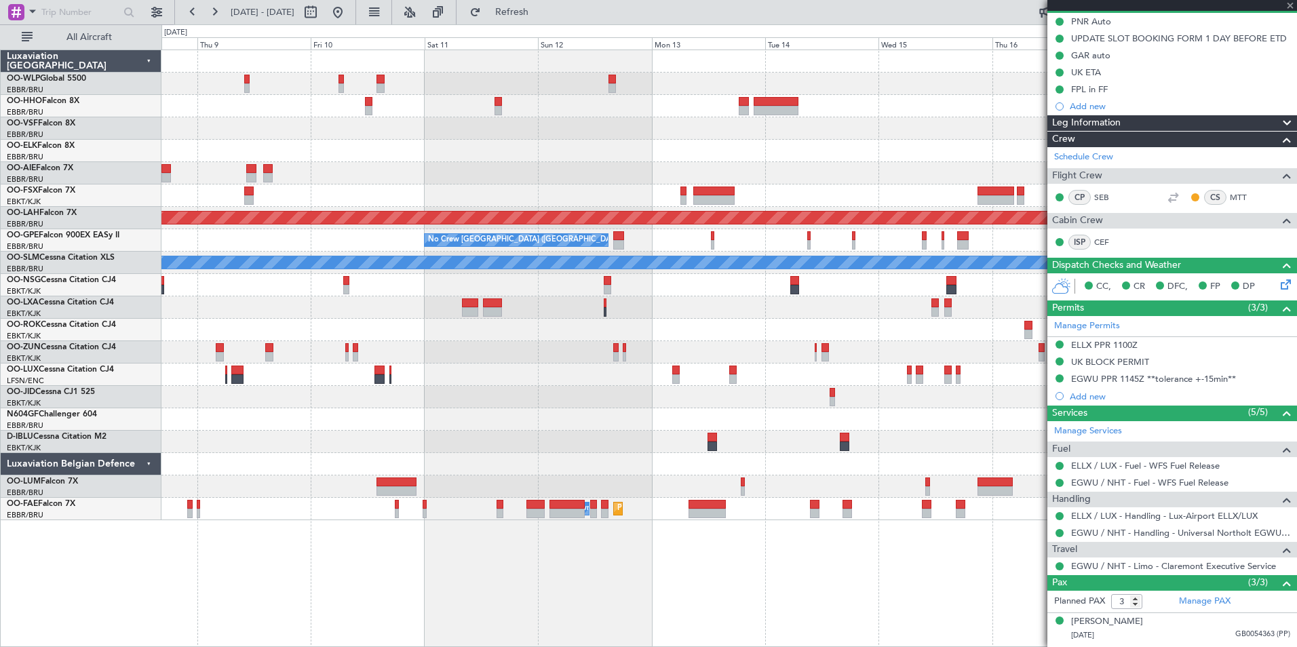
type input "+00:25"
type input "1"
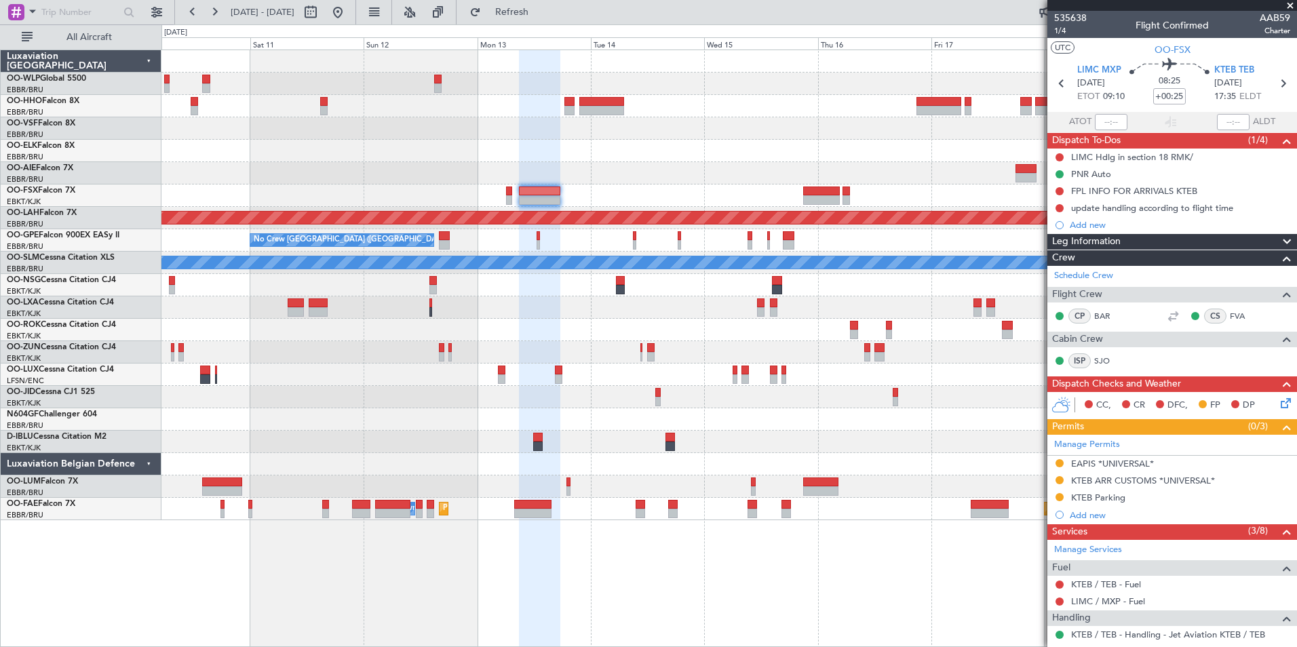
click at [617, 138] on div "Planned Maint [PERSON_NAME]-[GEOGRAPHIC_DATA][PERSON_NAME] ([GEOGRAPHIC_DATA][P…" at bounding box center [728, 285] width 1135 height 470
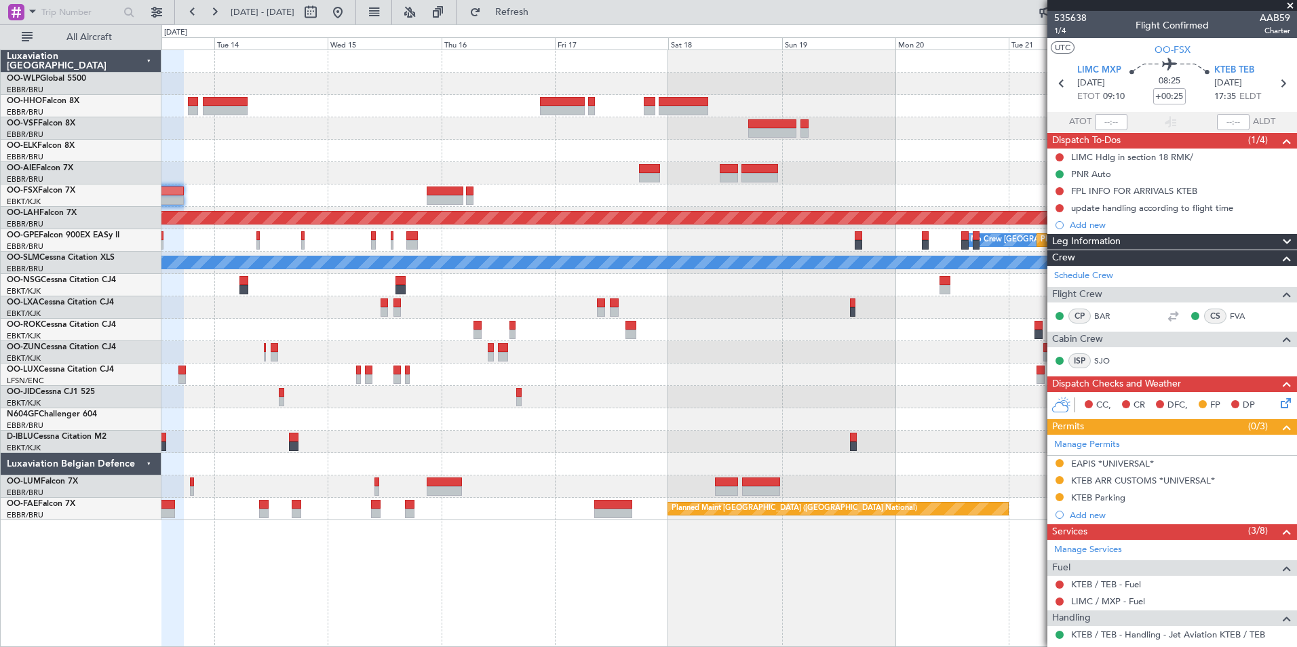
click at [524, 162] on div "Planned Maint [PERSON_NAME]-[GEOGRAPHIC_DATA][PERSON_NAME] ([GEOGRAPHIC_DATA][P…" at bounding box center [728, 285] width 1135 height 470
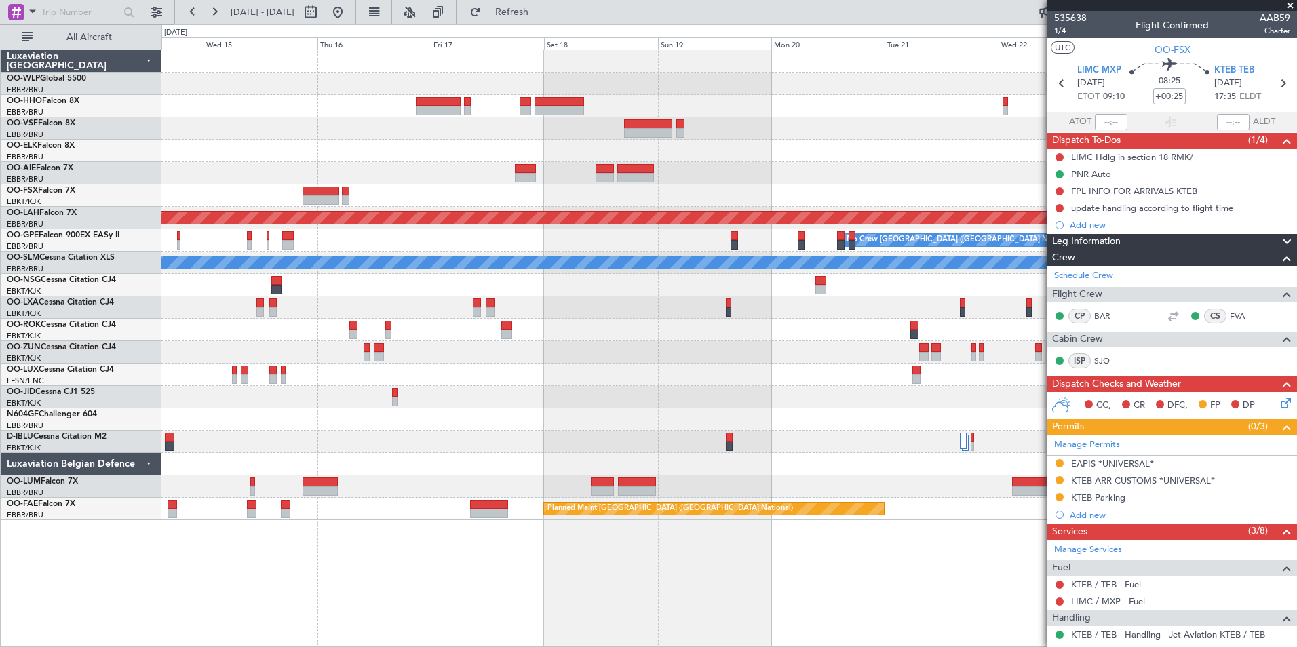
click at [694, 191] on div "Planned Maint [PERSON_NAME]-[GEOGRAPHIC_DATA][PERSON_NAME] ([GEOGRAPHIC_DATA][P…" at bounding box center [728, 285] width 1135 height 470
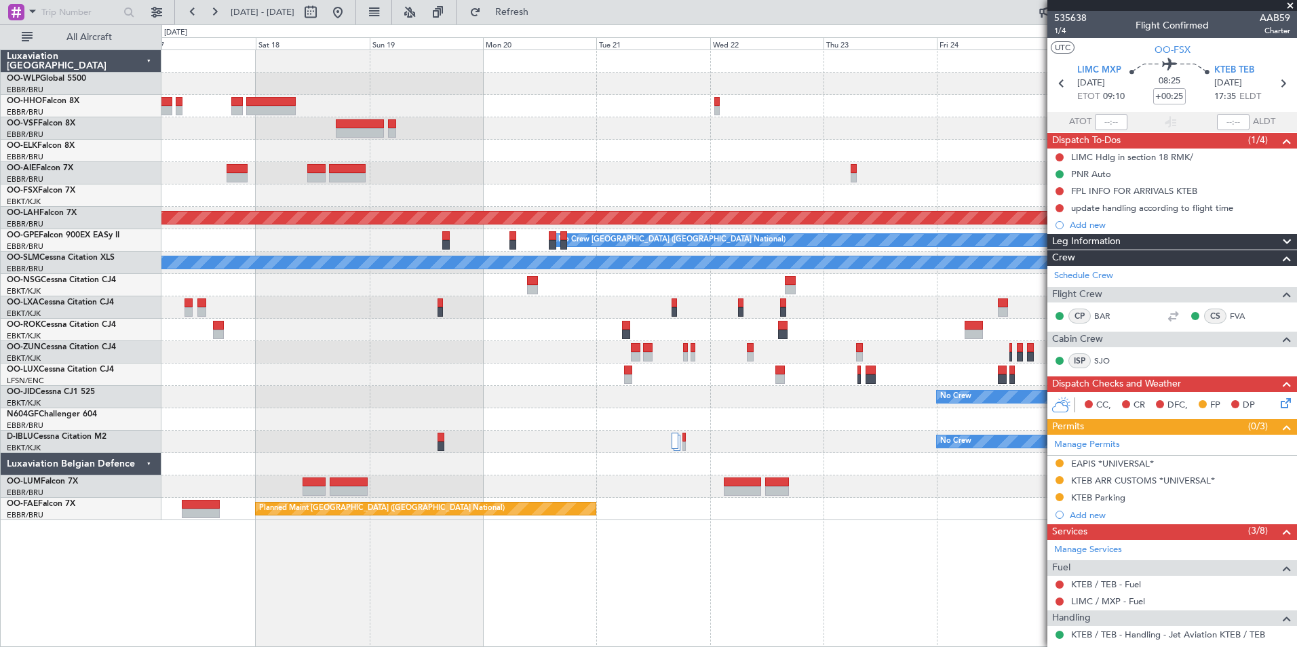
click at [620, 185] on div "Planned Maint [PERSON_NAME]-[GEOGRAPHIC_DATA][PERSON_NAME] ([GEOGRAPHIC_DATA][P…" at bounding box center [728, 285] width 1135 height 470
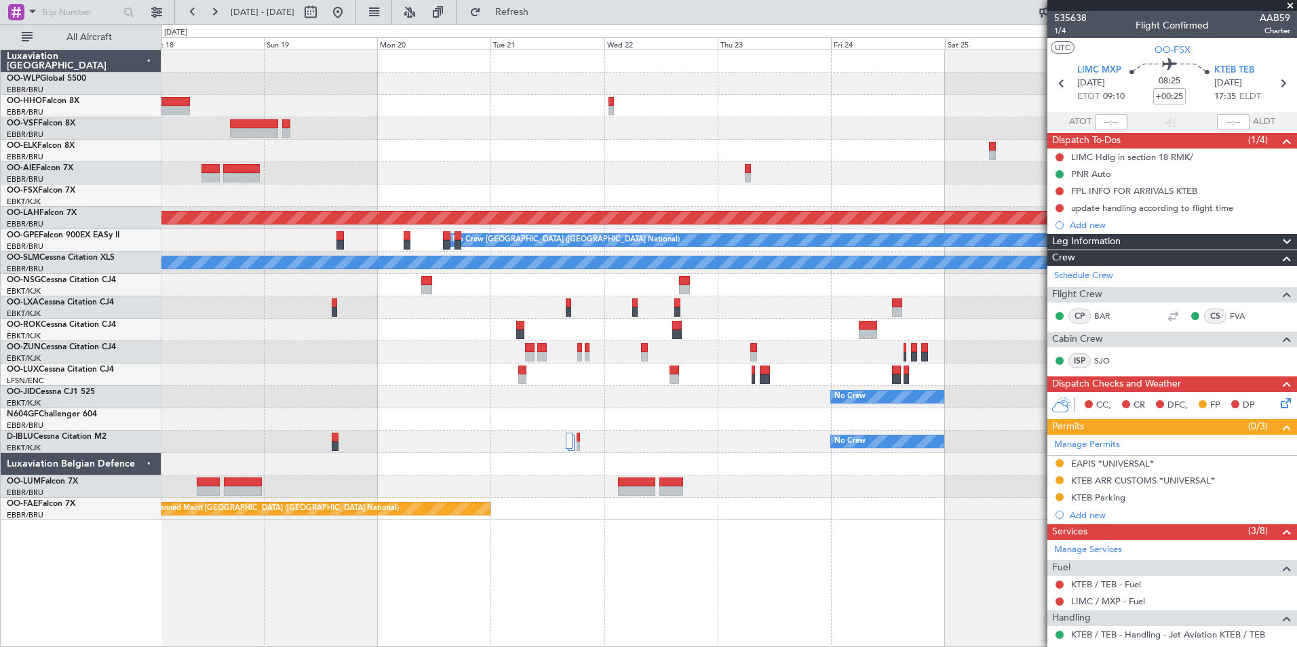
click at [638, 175] on div at bounding box center [728, 173] width 1135 height 22
click at [819, 185] on div "Planned Maint [PERSON_NAME]-[GEOGRAPHIC_DATA][PERSON_NAME] ([GEOGRAPHIC_DATA][P…" at bounding box center [728, 285] width 1135 height 470
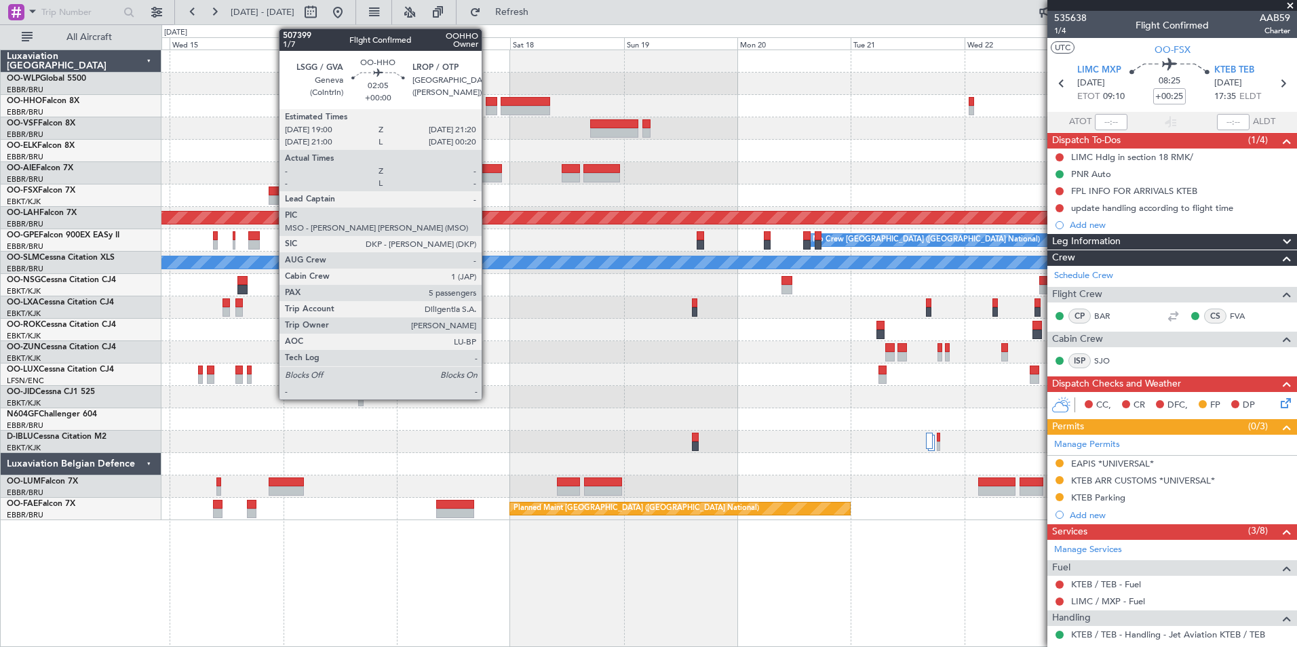
click at [488, 105] on div at bounding box center [492, 101] width 12 height 9
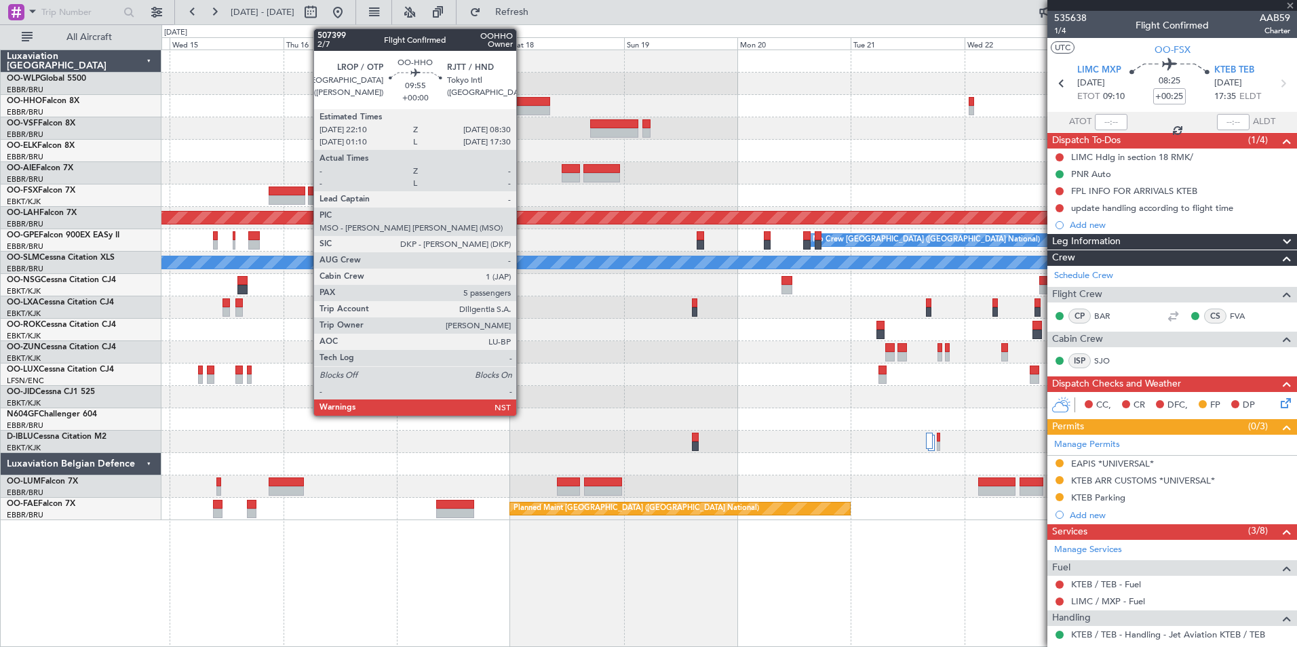
click at [522, 106] on div at bounding box center [525, 110] width 50 height 9
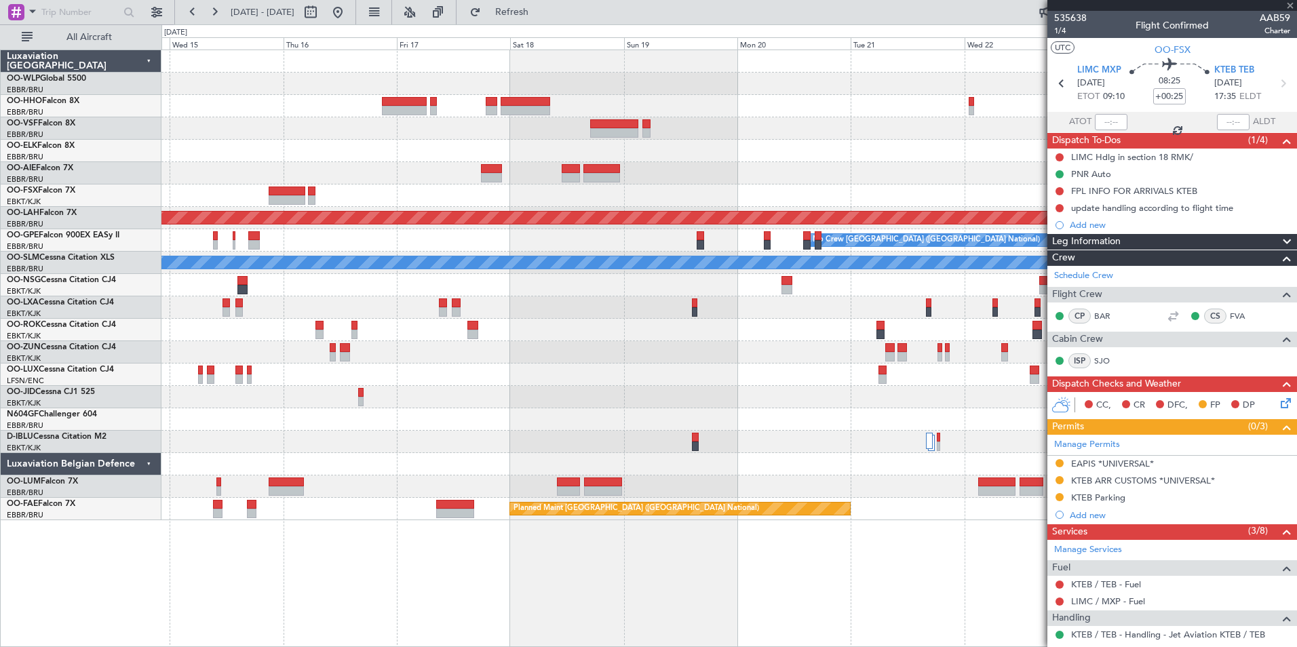
type input "5"
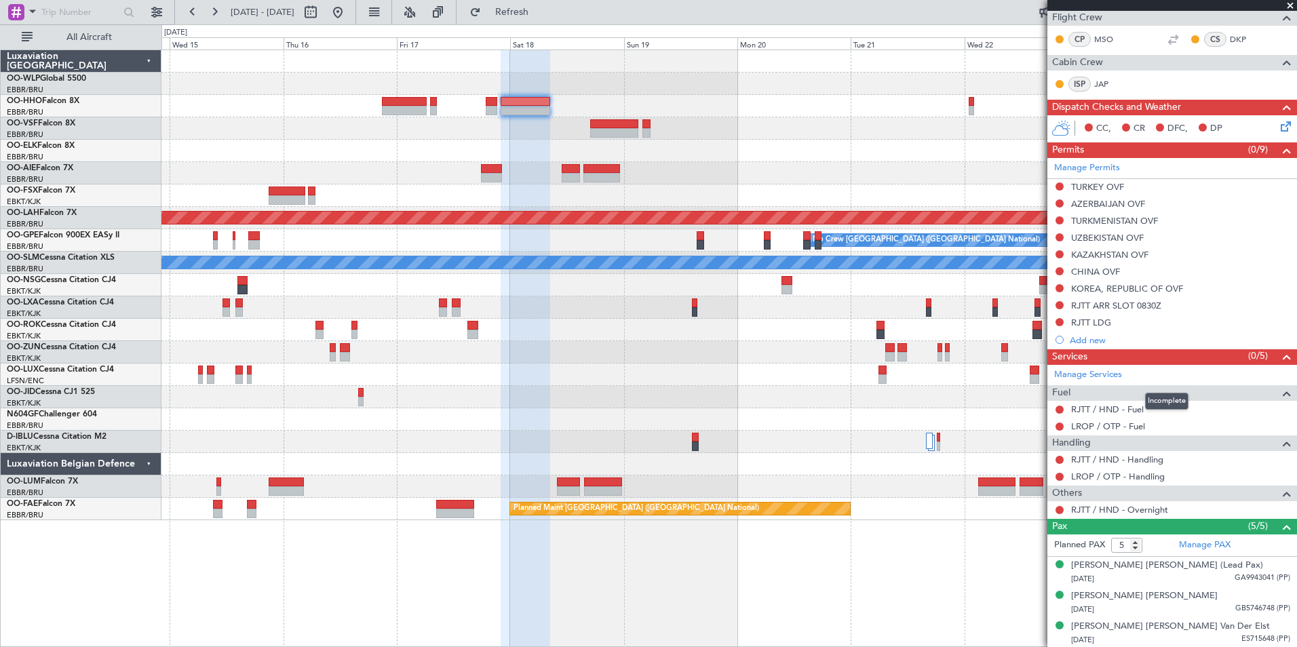
scroll to position [271, 0]
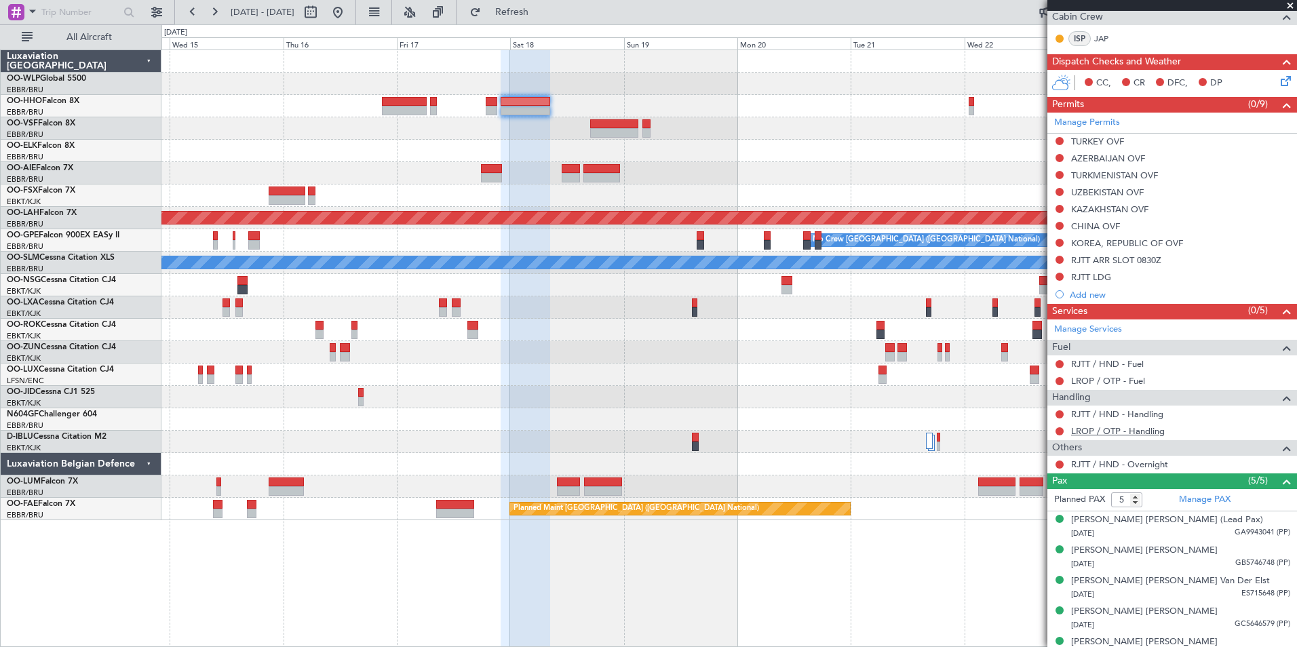
click at [1112, 433] on link "LROP / OTP - Handling" at bounding box center [1118, 431] width 94 height 12
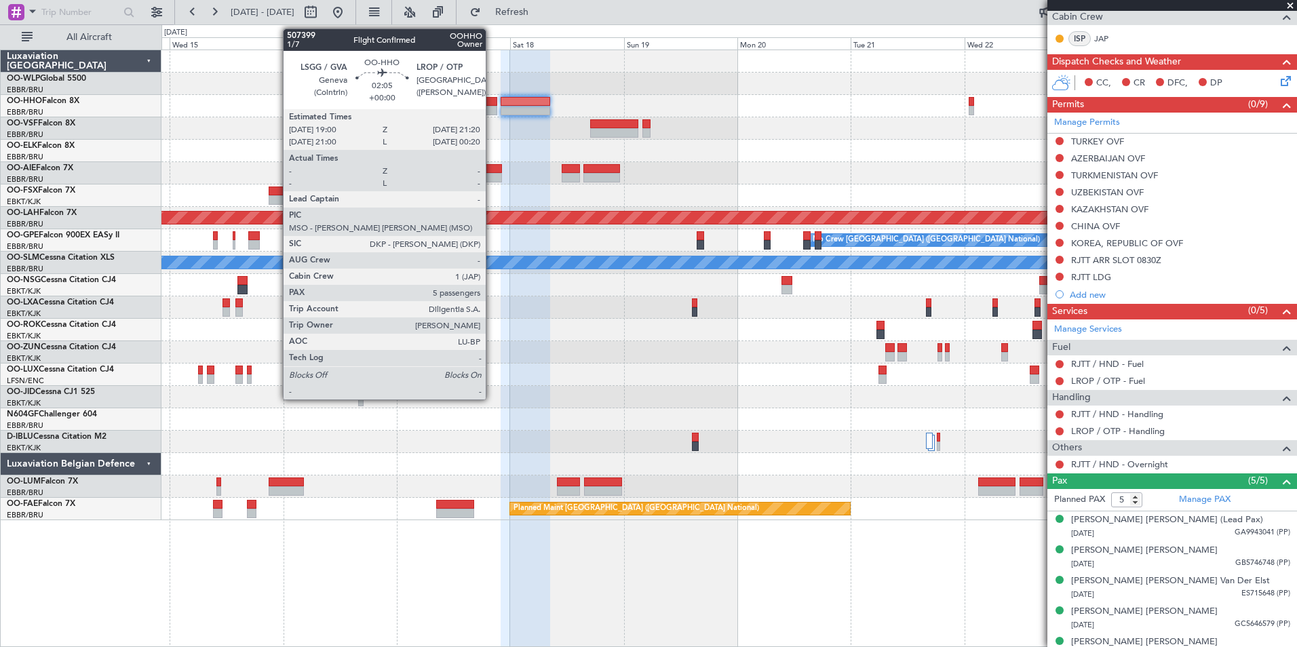
click at [492, 110] on div at bounding box center [492, 110] width 12 height 9
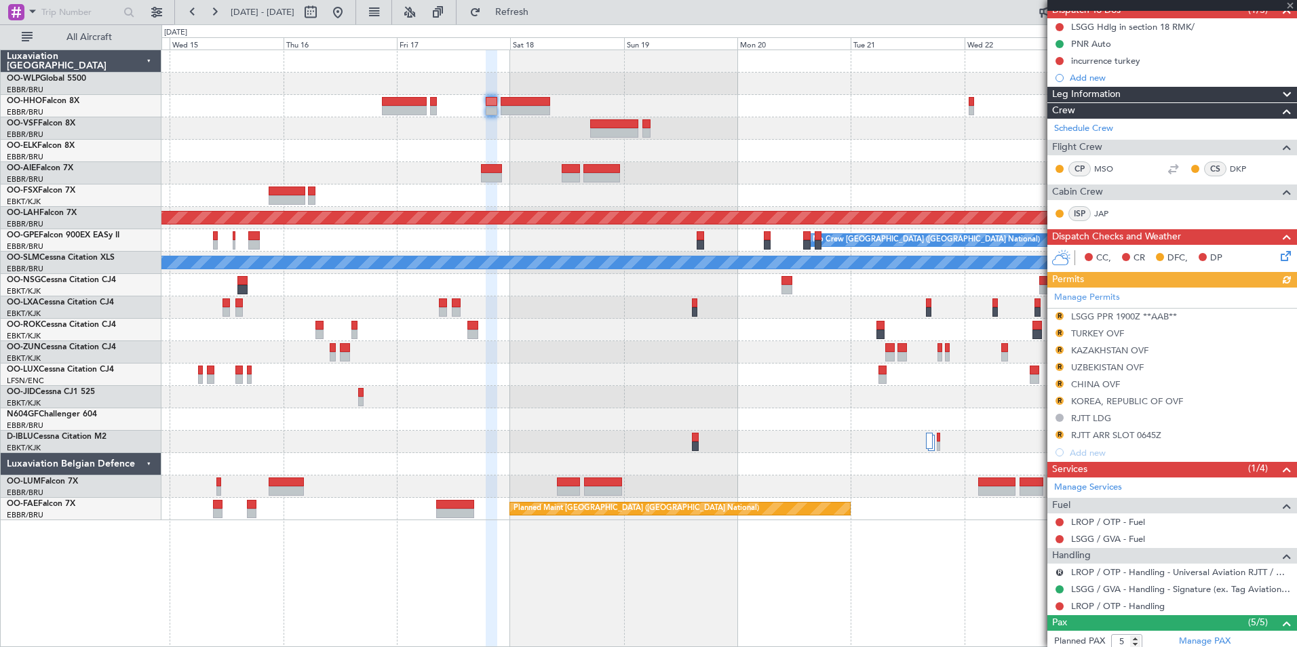
scroll to position [288, 0]
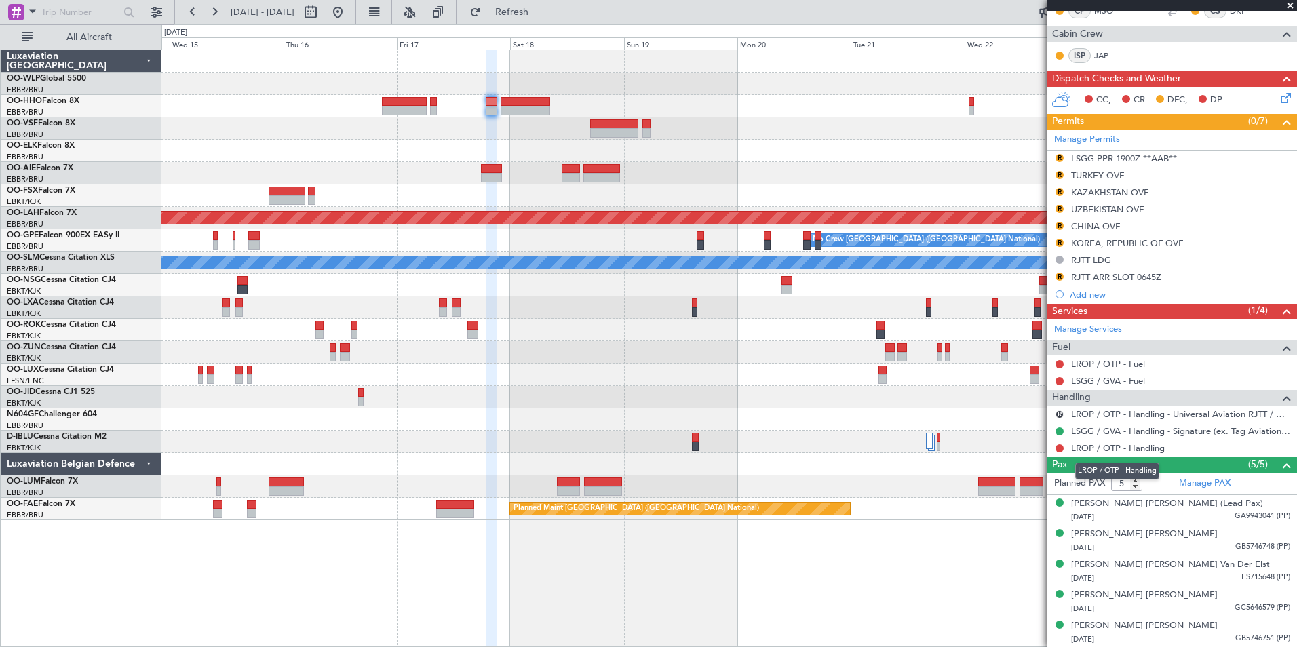
click at [1112, 451] on link "LROP / OTP - Handling" at bounding box center [1118, 448] width 94 height 12
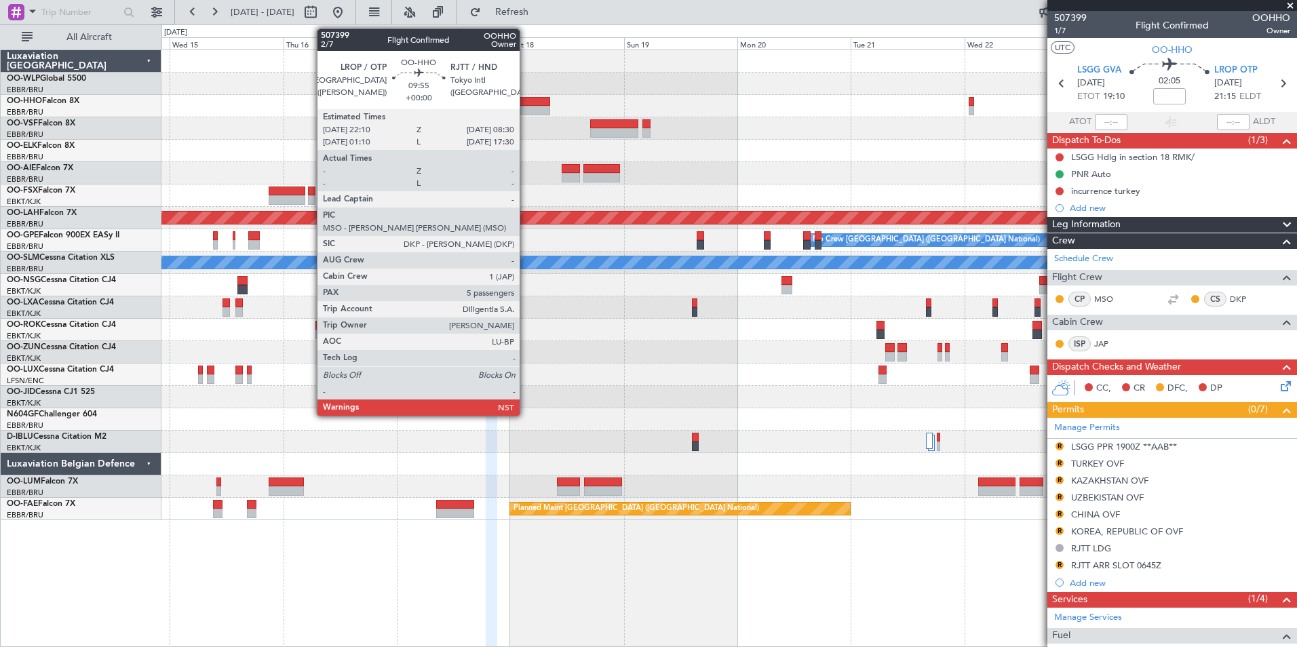
click at [526, 106] on div at bounding box center [525, 110] width 50 height 9
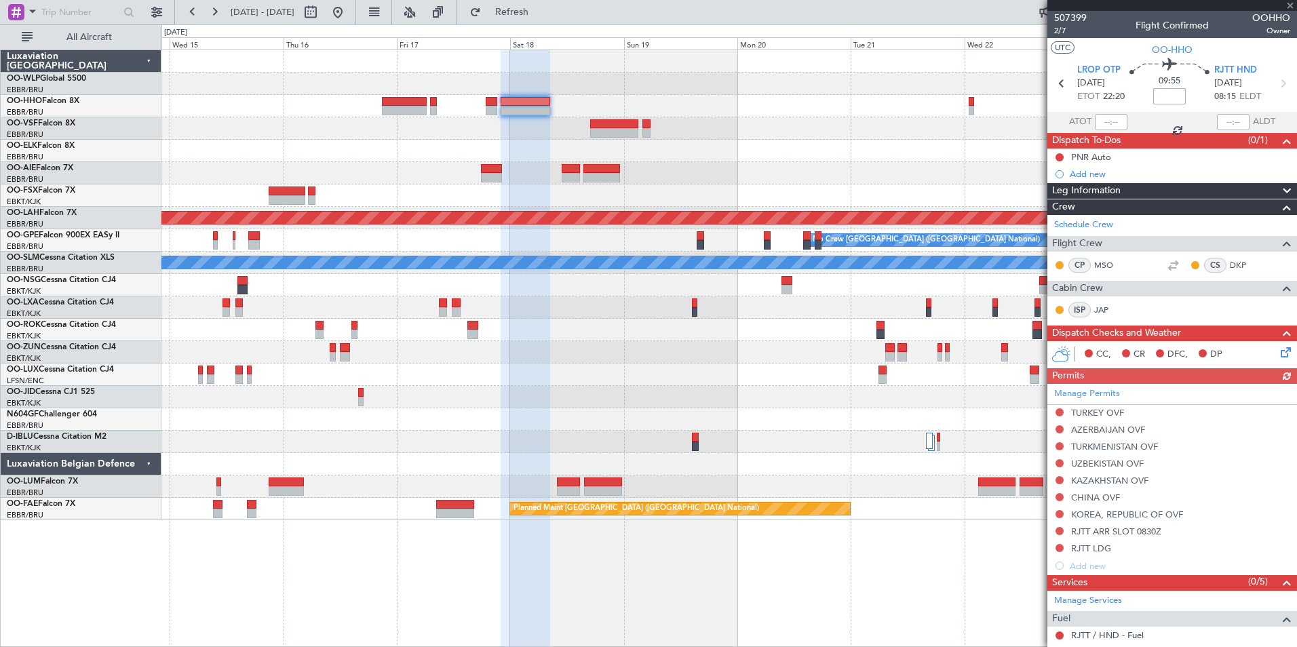
click at [1159, 94] on input at bounding box center [1169, 96] width 33 height 16
click at [953, 159] on div at bounding box center [728, 151] width 1135 height 22
type input "+00:55"
click at [1057, 157] on button at bounding box center [1059, 157] width 8 height 8
click at [1042, 216] on li "Completed" at bounding box center [1060, 217] width 72 height 20
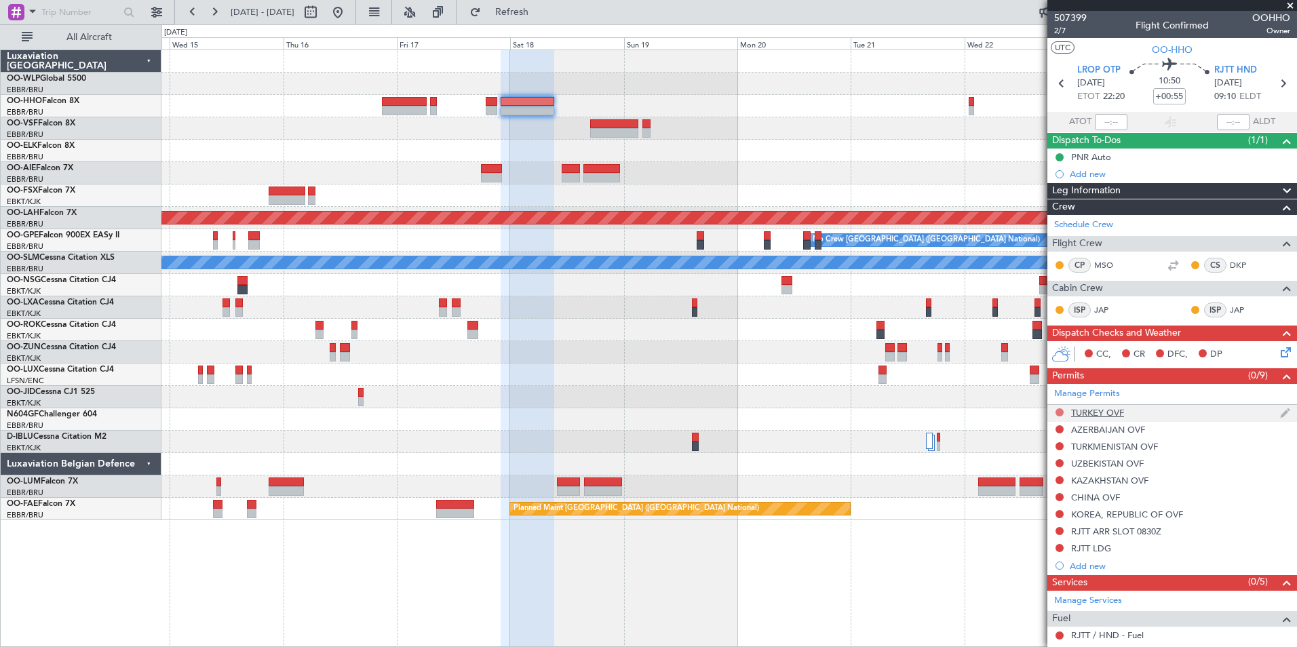
click at [1056, 412] on button at bounding box center [1059, 412] width 8 height 8
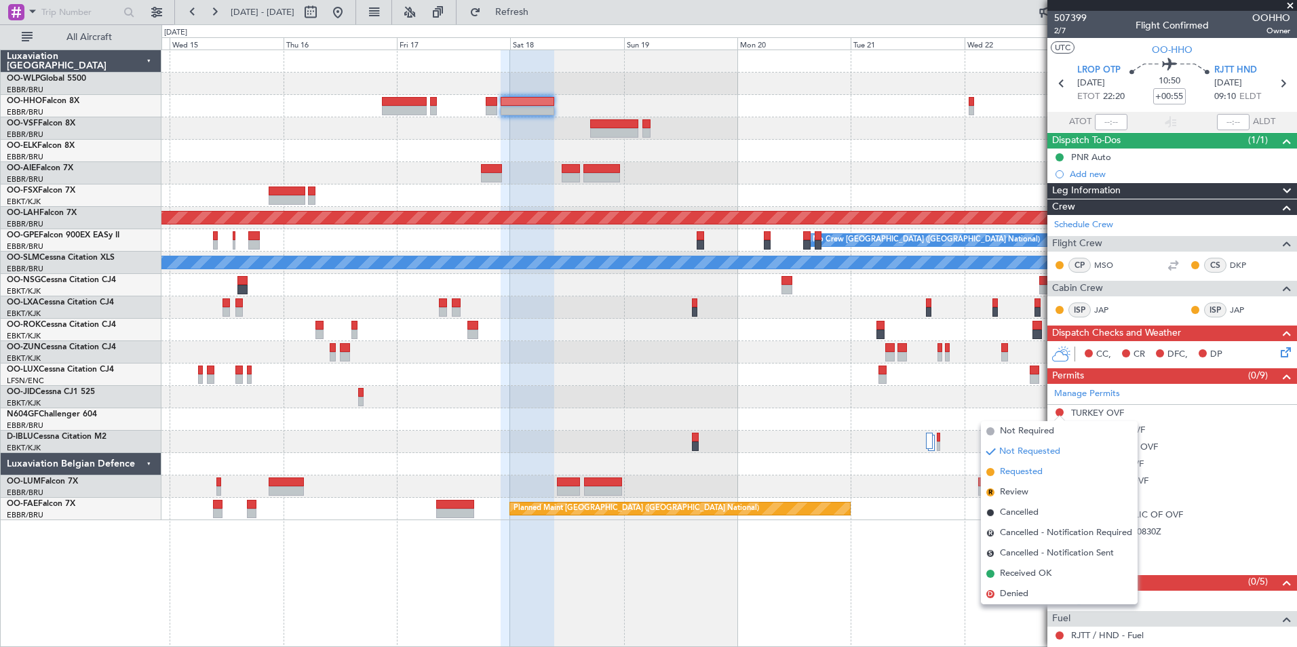
click at [1039, 475] on span "Requested" at bounding box center [1021, 472] width 43 height 14
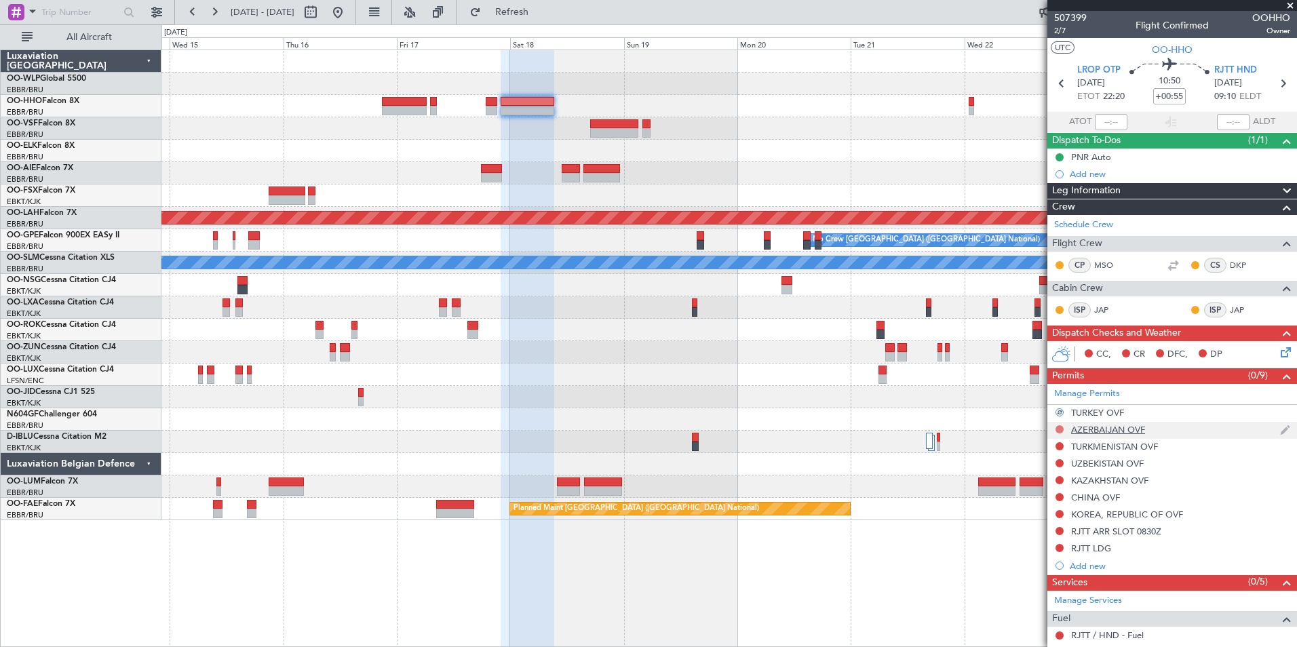
click at [1061, 429] on button at bounding box center [1059, 429] width 8 height 8
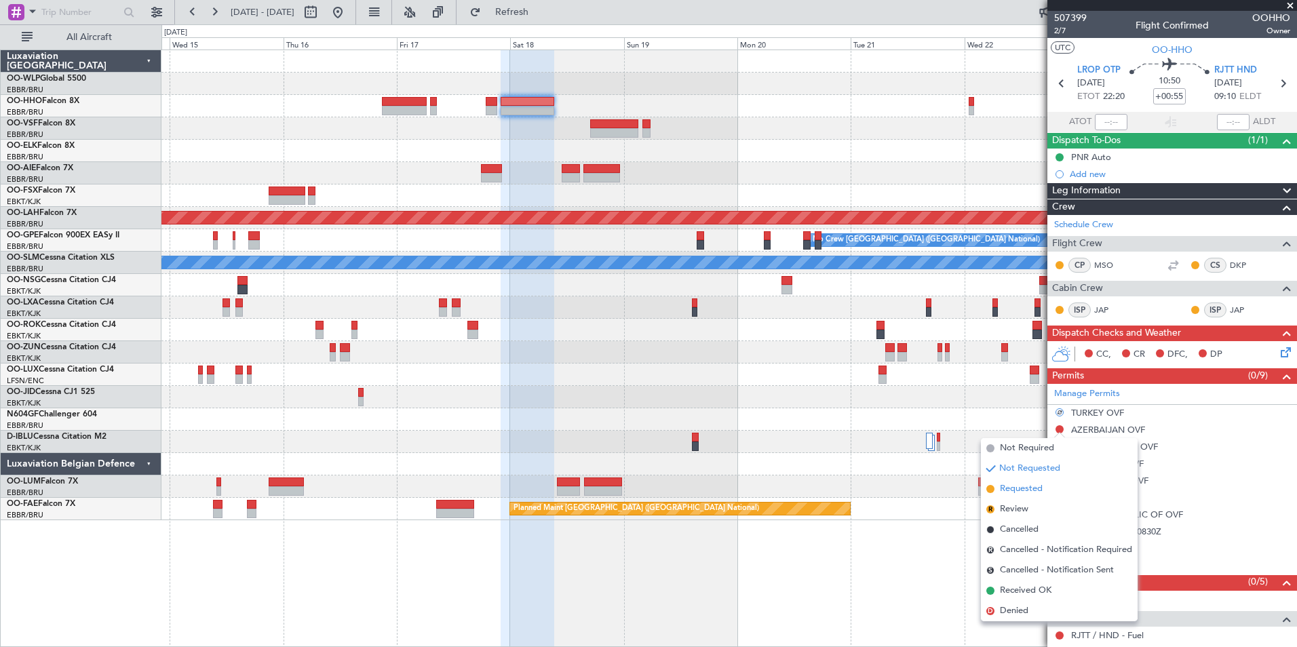
click at [1052, 483] on li "Requested" at bounding box center [1059, 489] width 157 height 20
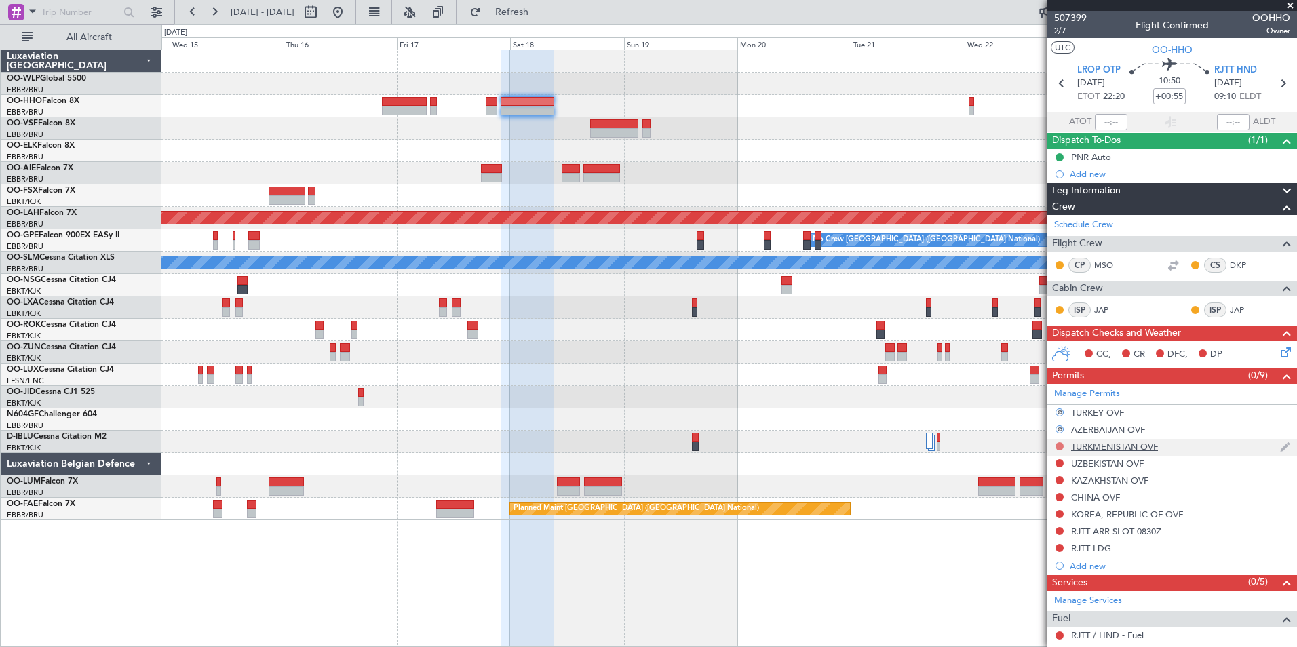
click at [1059, 446] on button at bounding box center [1059, 446] width 8 height 8
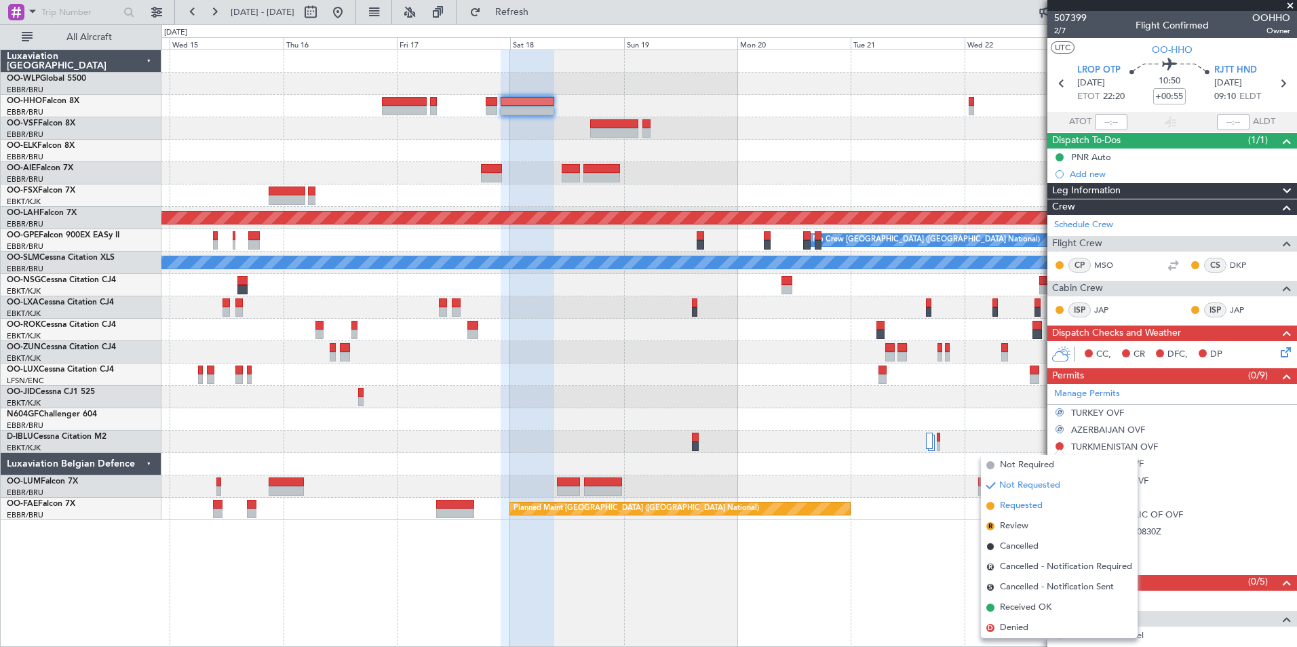
click at [1030, 503] on span "Requested" at bounding box center [1021, 506] width 43 height 14
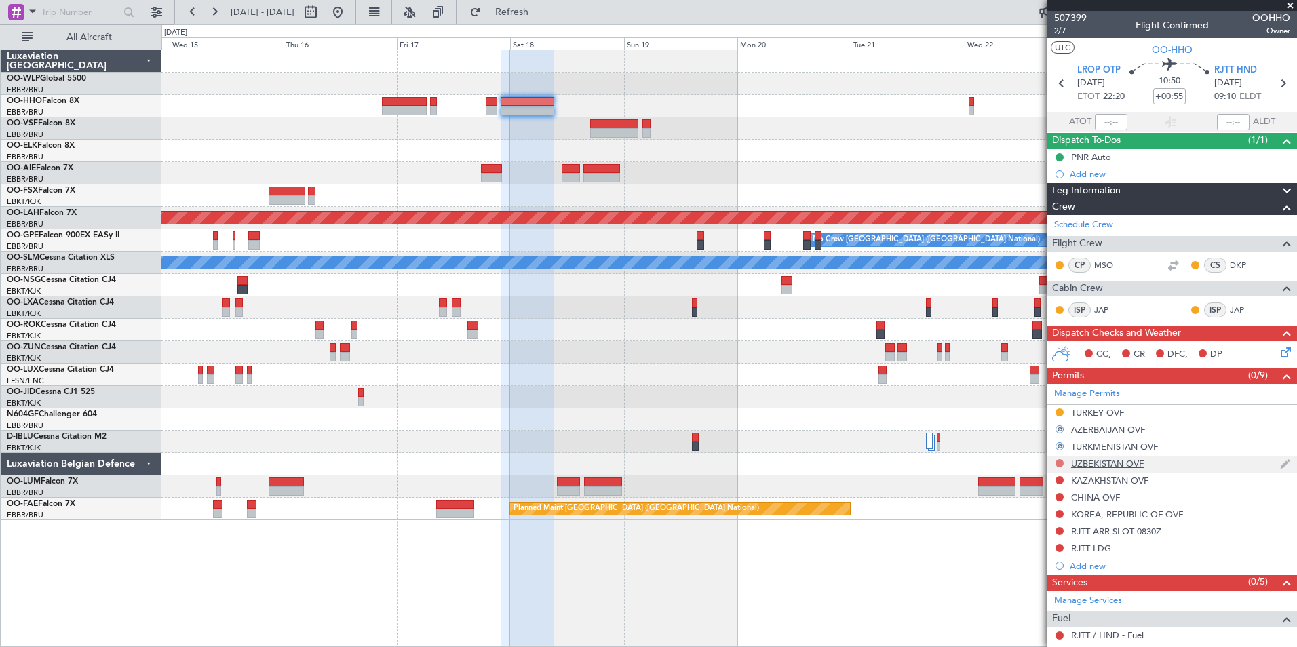
click at [1057, 463] on button at bounding box center [1059, 463] width 8 height 8
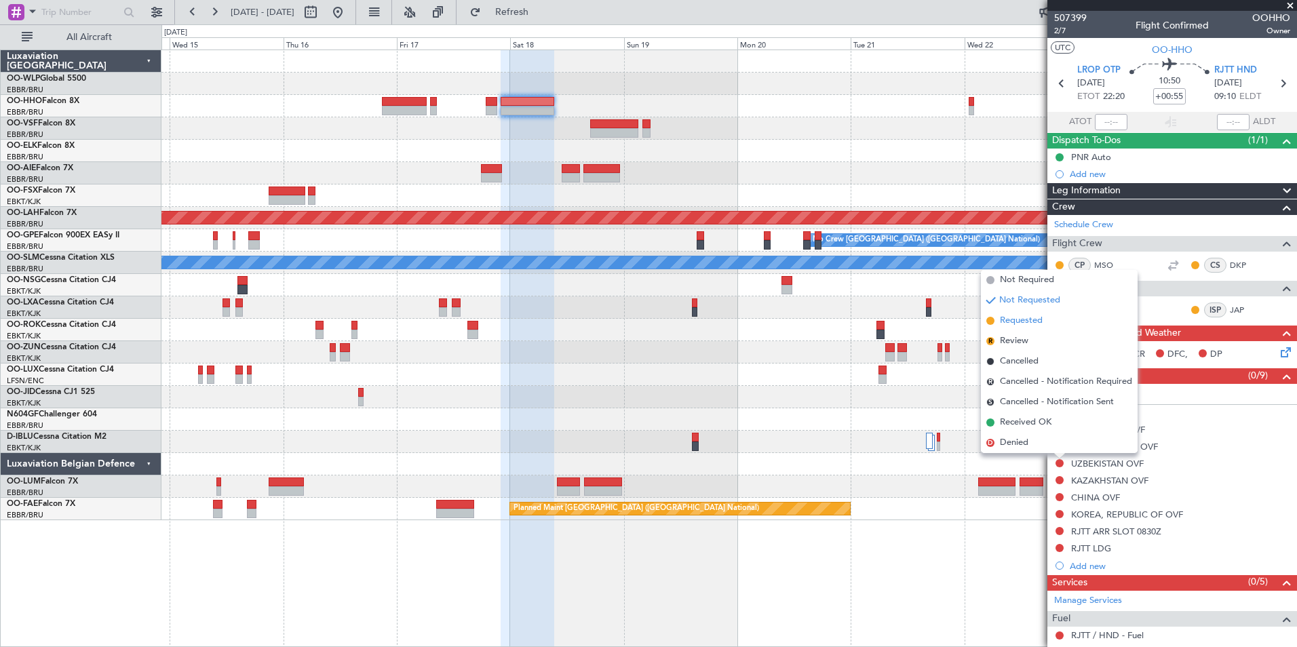
click at [1023, 318] on span "Requested" at bounding box center [1021, 321] width 43 height 14
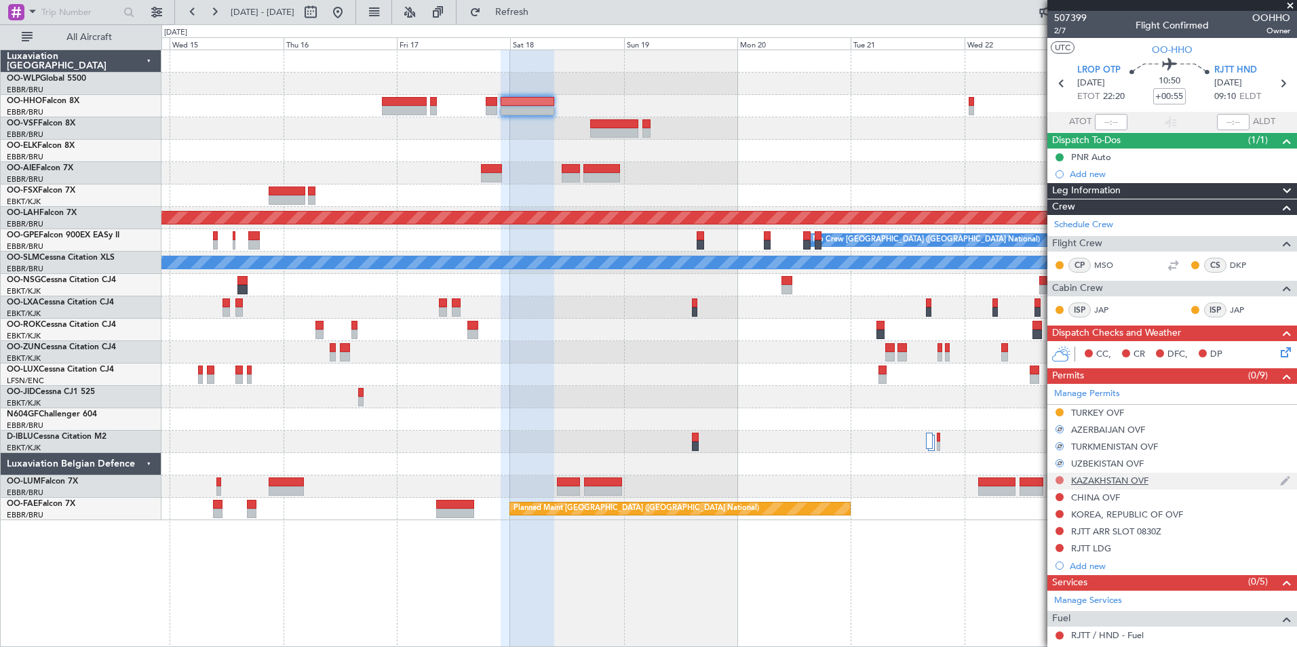
click at [1059, 478] on button at bounding box center [1059, 480] width 8 height 8
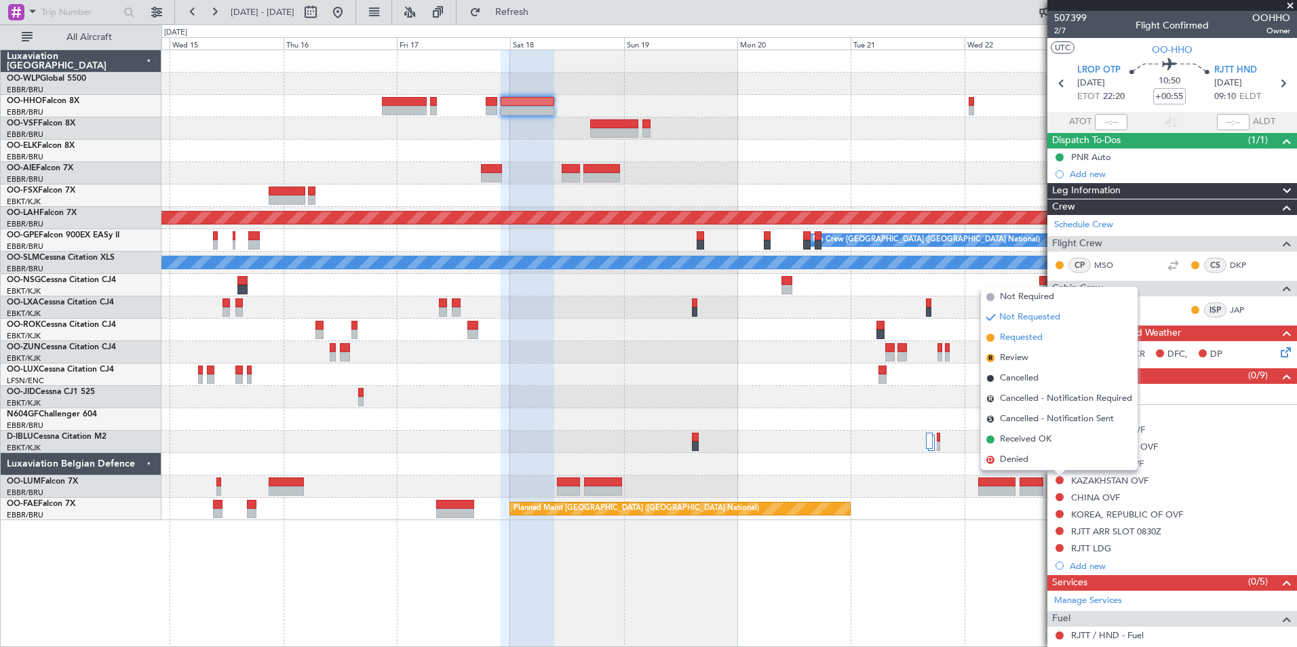
click at [1015, 338] on span "Requested" at bounding box center [1021, 338] width 43 height 14
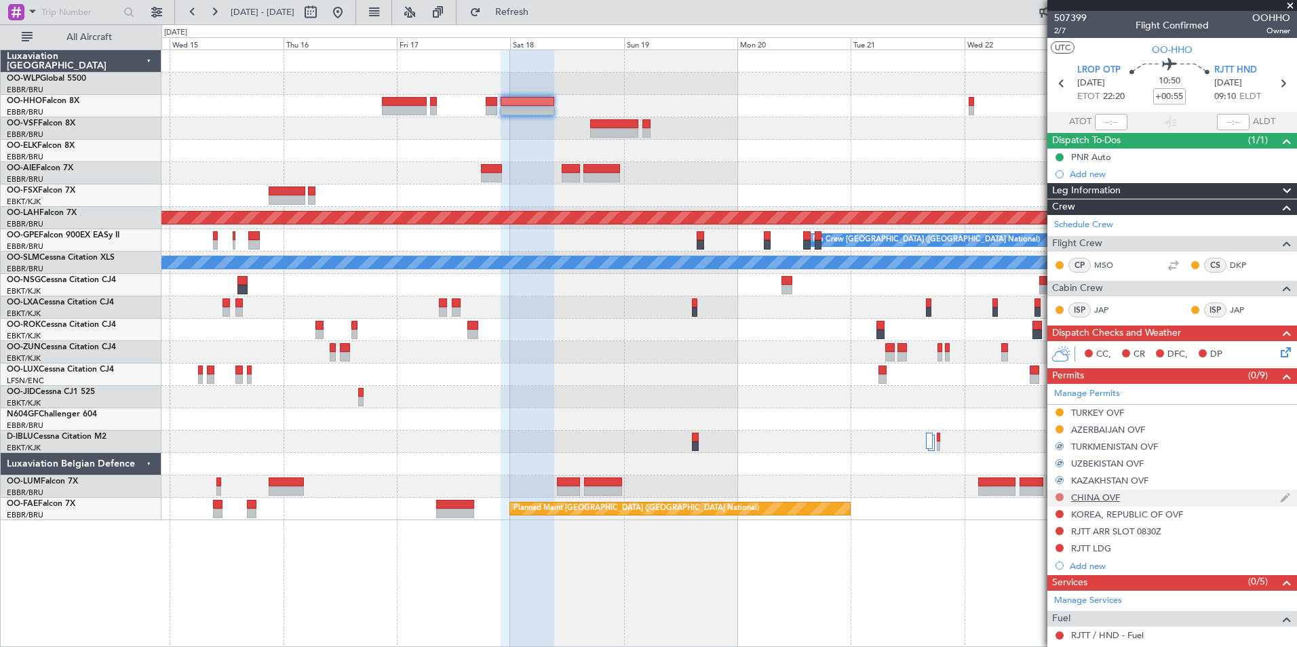
click at [1057, 496] on button at bounding box center [1059, 497] width 8 height 8
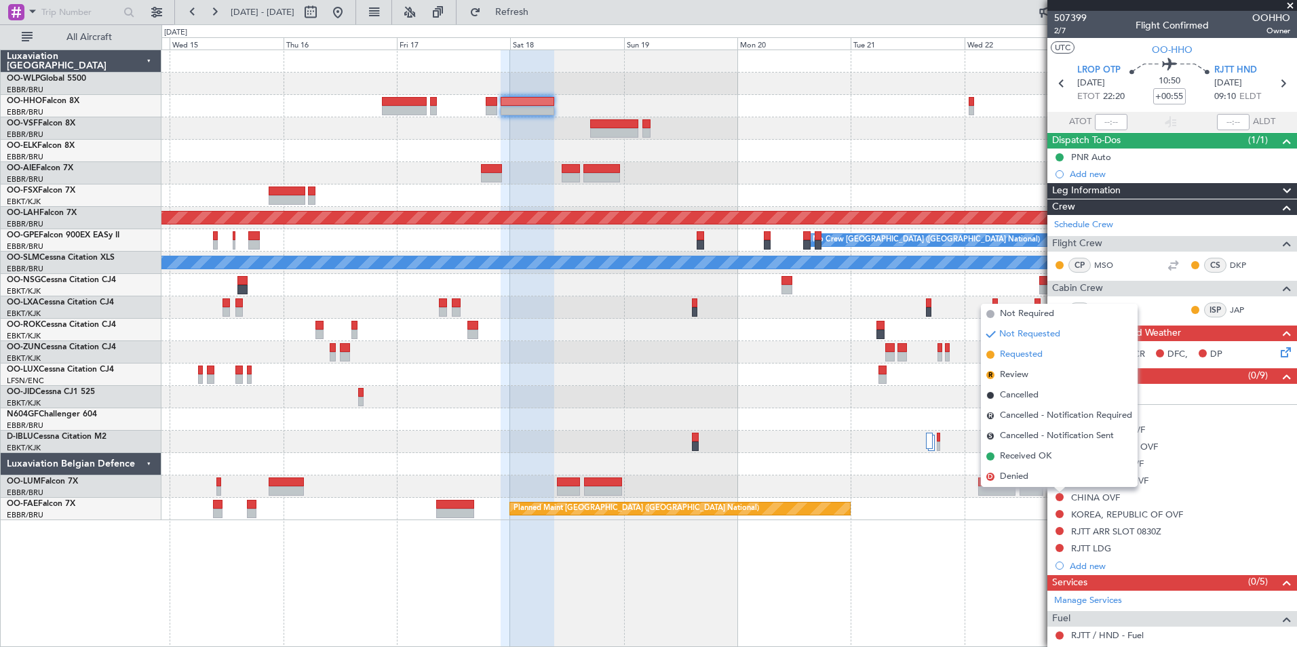
click at [1021, 354] on span "Requested" at bounding box center [1021, 355] width 43 height 14
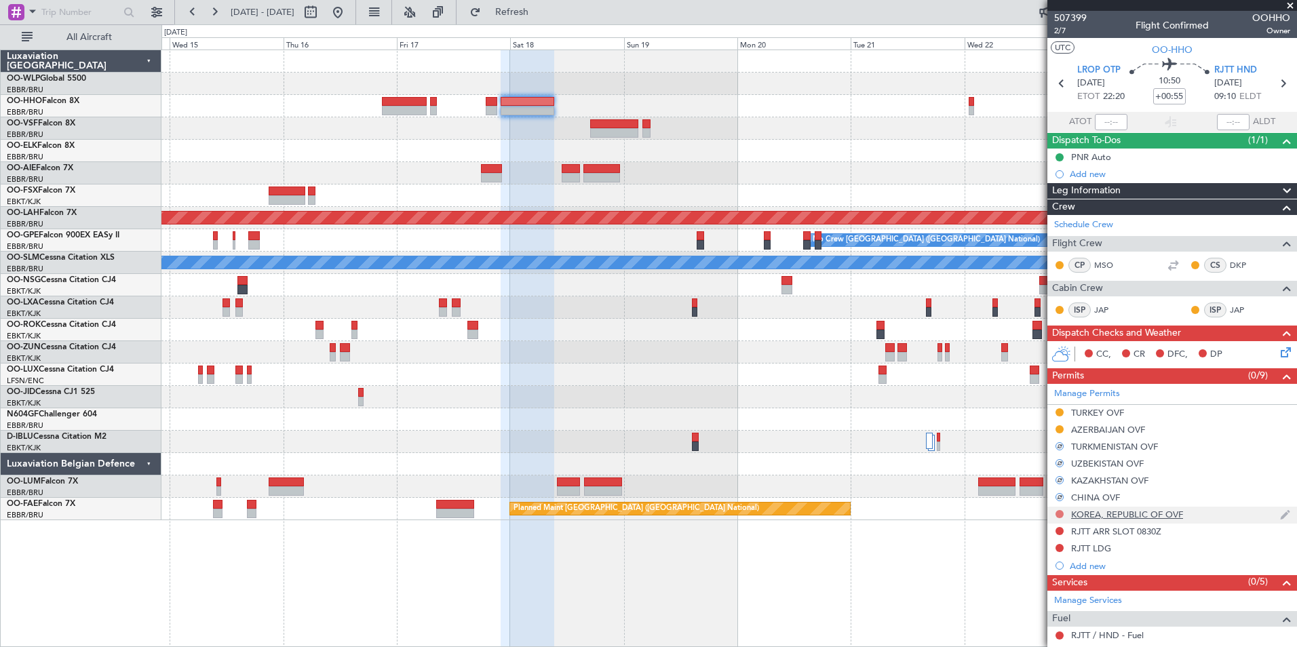
click at [1062, 515] on button at bounding box center [1059, 514] width 8 height 8
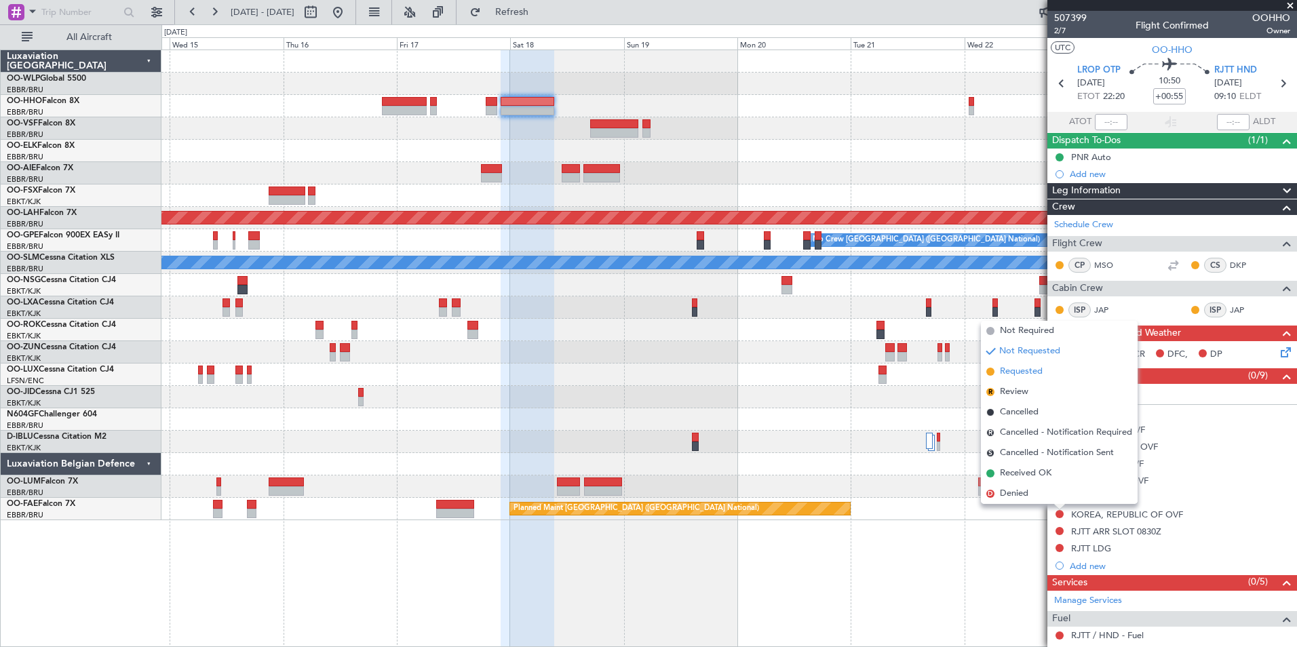
click at [1020, 376] on span "Requested" at bounding box center [1021, 372] width 43 height 14
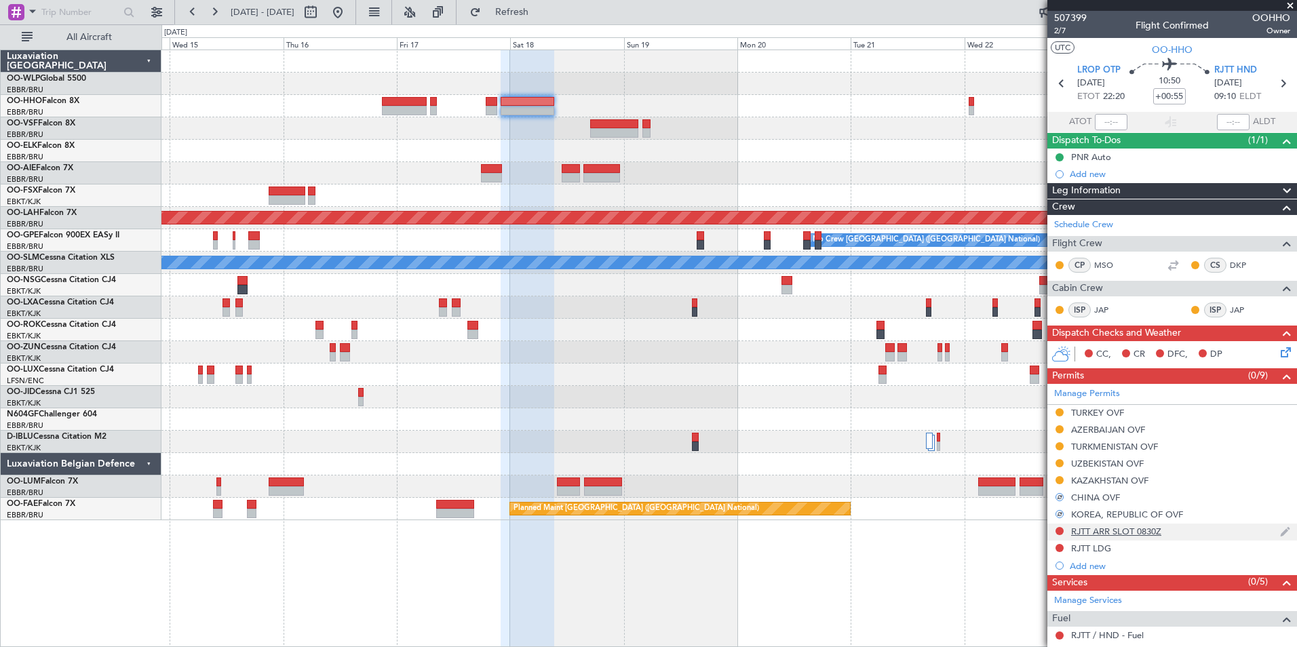
click at [1141, 535] on div "RJTT ARR SLOT 0830Z" at bounding box center [1116, 532] width 90 height 12
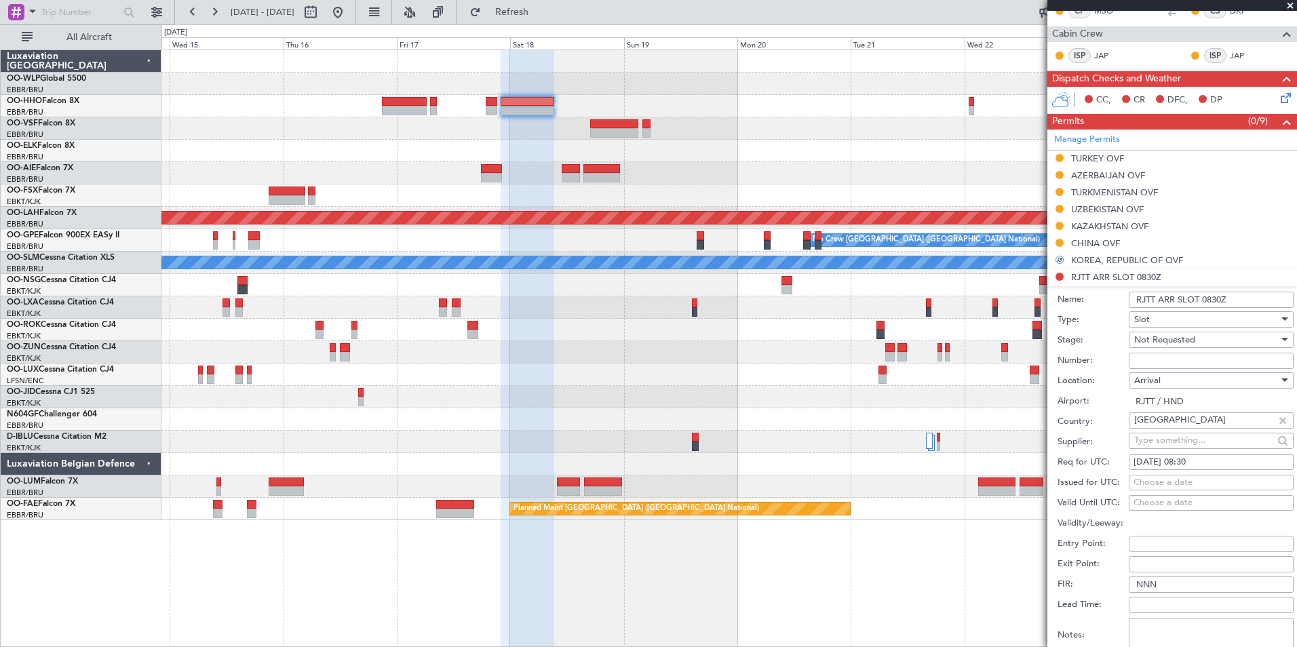
scroll to position [271, 0]
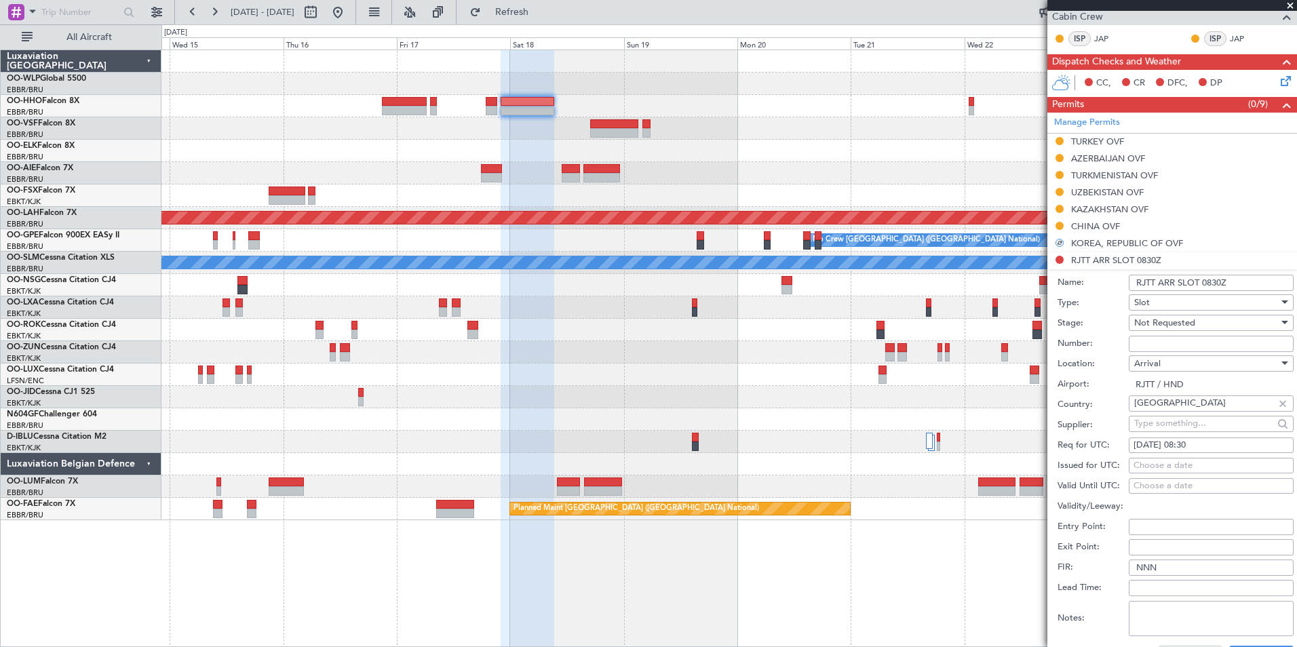
click at [1200, 446] on div "[DATE] 08:30" at bounding box center [1210, 446] width 155 height 14
select select "10"
select select "2025"
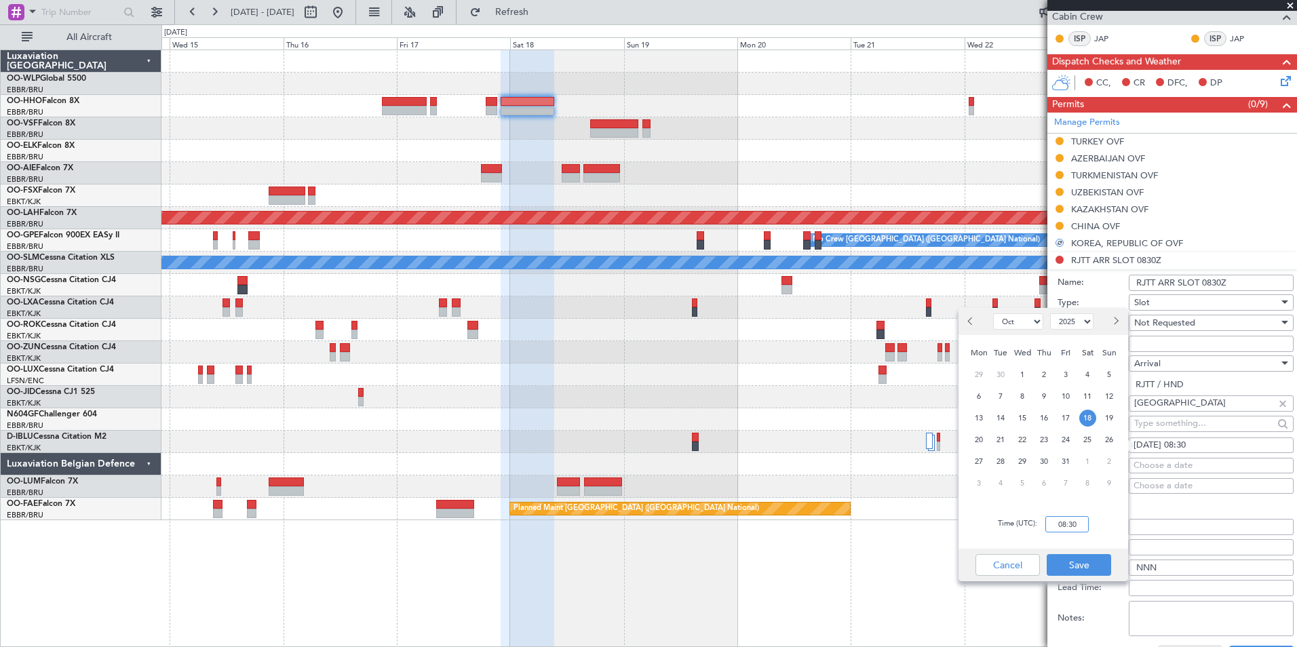
click at [1063, 532] on input "08:30" at bounding box center [1066, 524] width 43 height 16
type input "09:25"
click at [1077, 567] on button "Save" at bounding box center [1078, 565] width 64 height 22
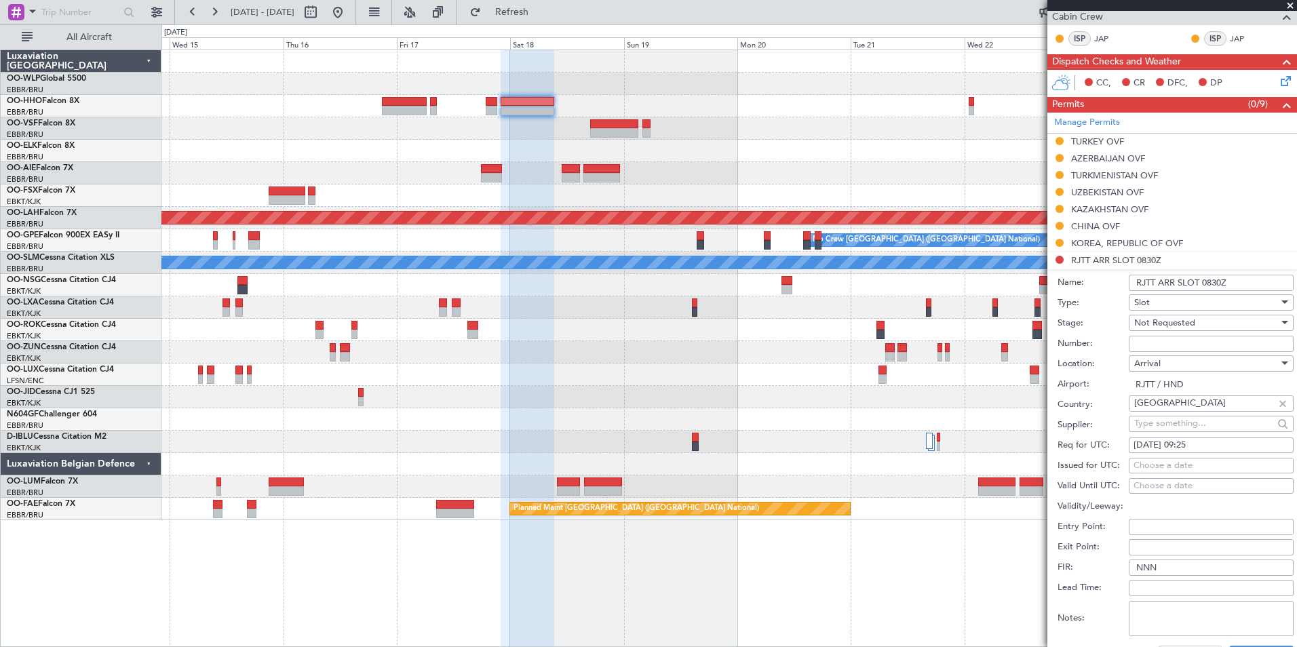
click at [1167, 326] on span "Not Requested" at bounding box center [1164, 323] width 61 height 12
click at [1166, 412] on span "Requested" at bounding box center [1206, 411] width 142 height 20
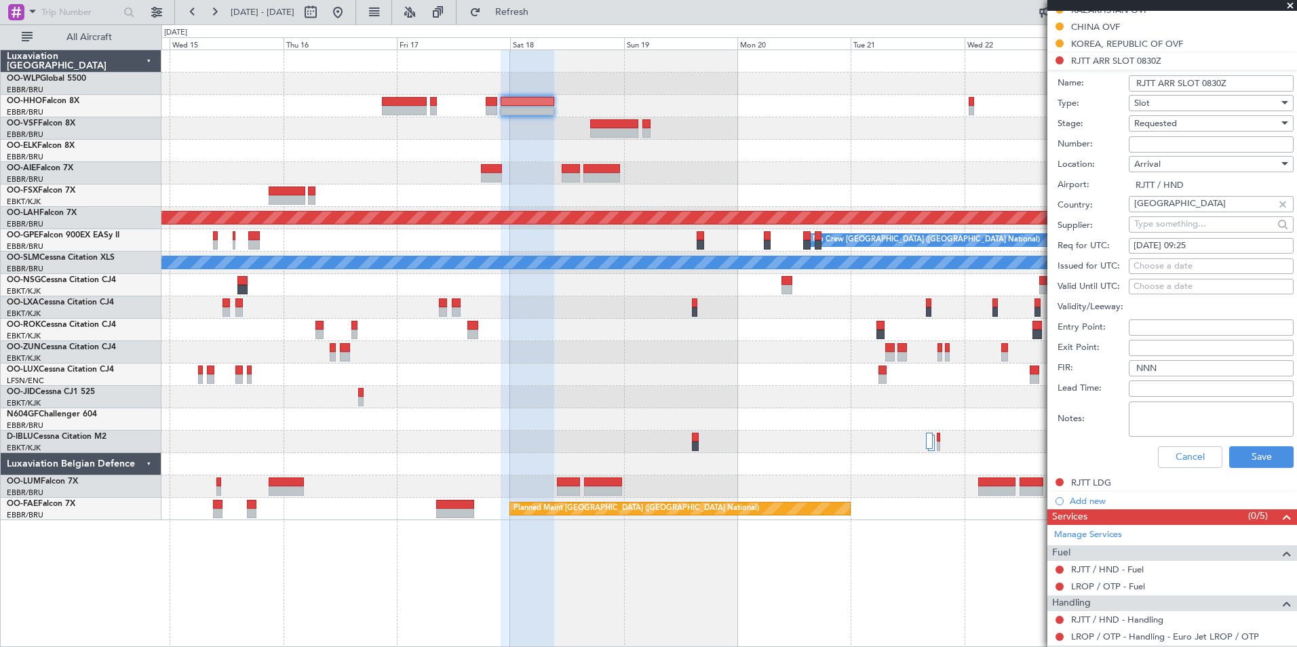
scroll to position [475, 0]
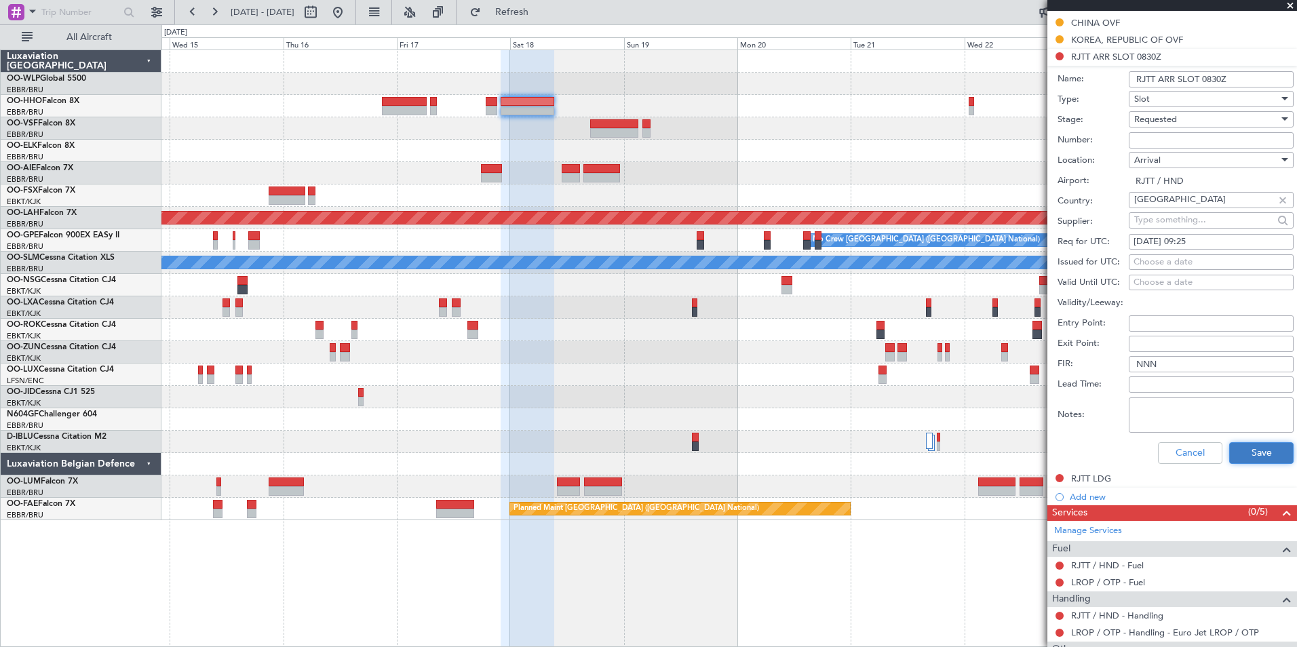
click at [1244, 445] on button "Save" at bounding box center [1261, 453] width 64 height 22
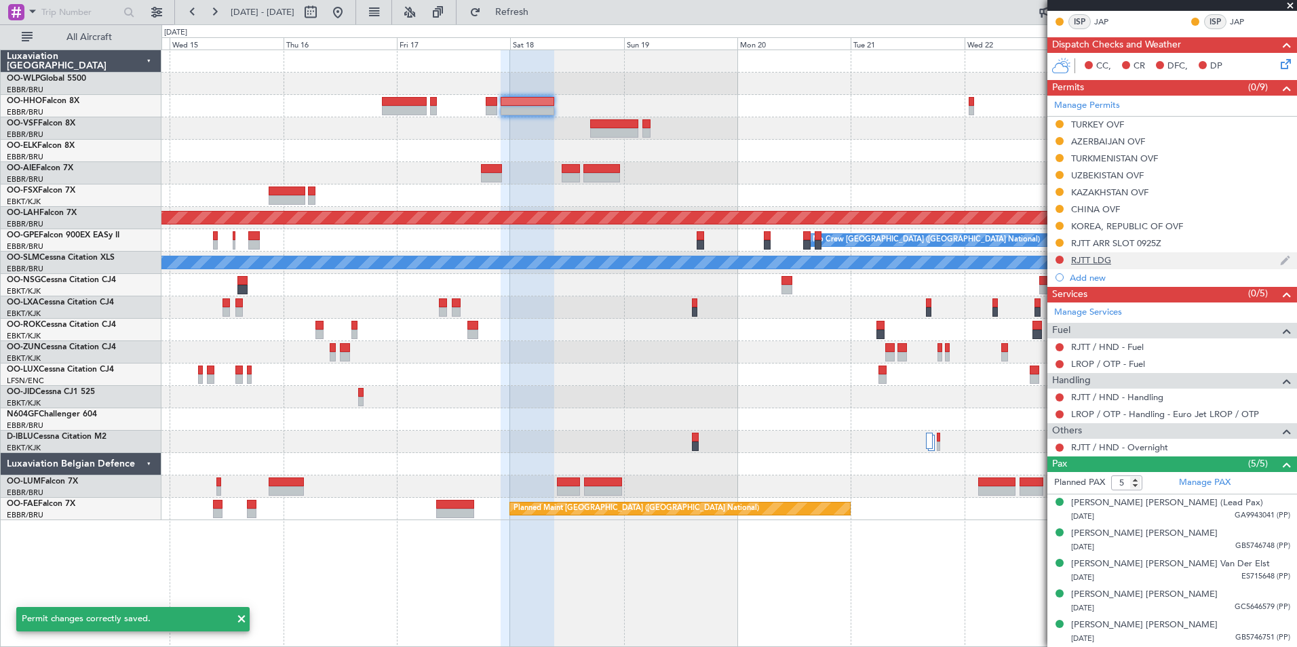
scroll to position [288, 0]
click at [1060, 260] on button at bounding box center [1059, 260] width 8 height 8
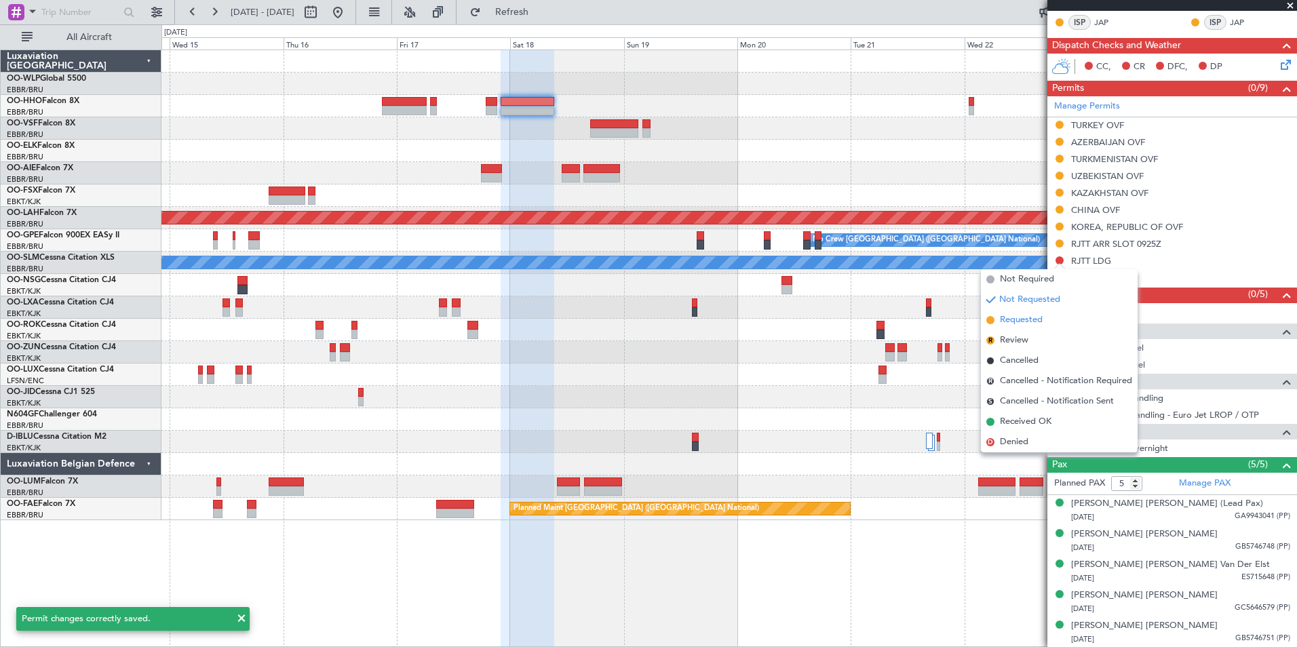
click at [1020, 321] on span "Requested" at bounding box center [1021, 320] width 43 height 14
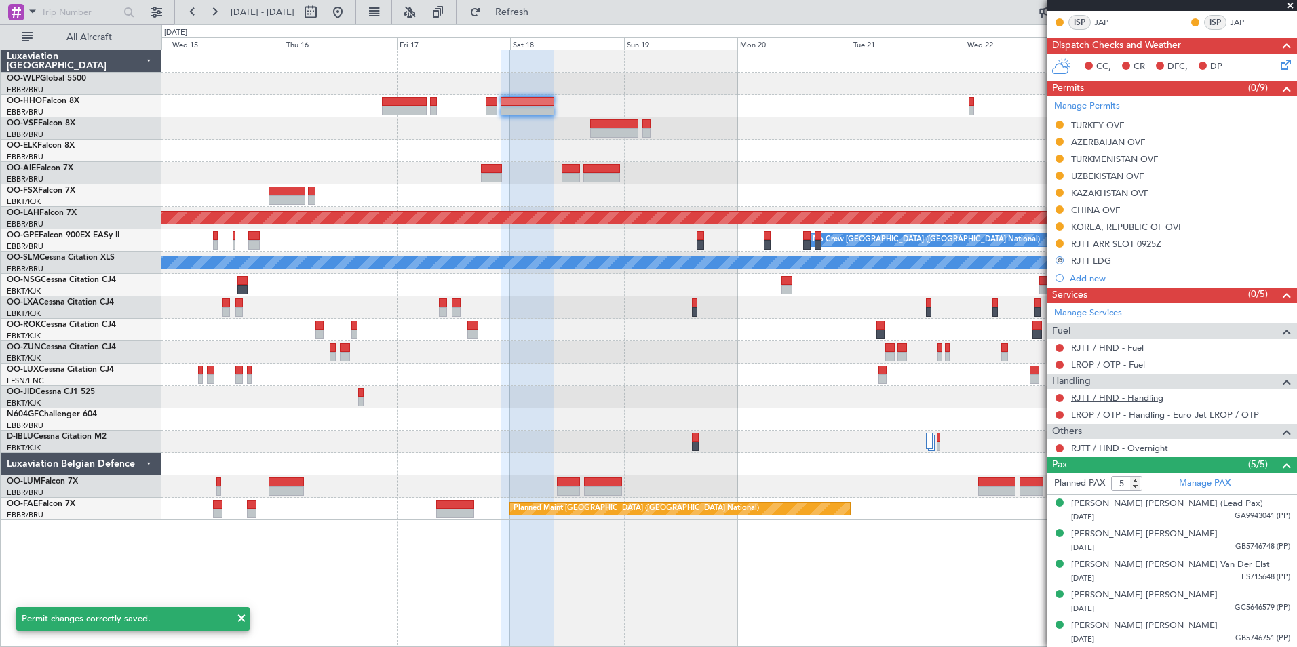
click at [1135, 397] on link "RJTT / HND - Handling" at bounding box center [1117, 398] width 92 height 12
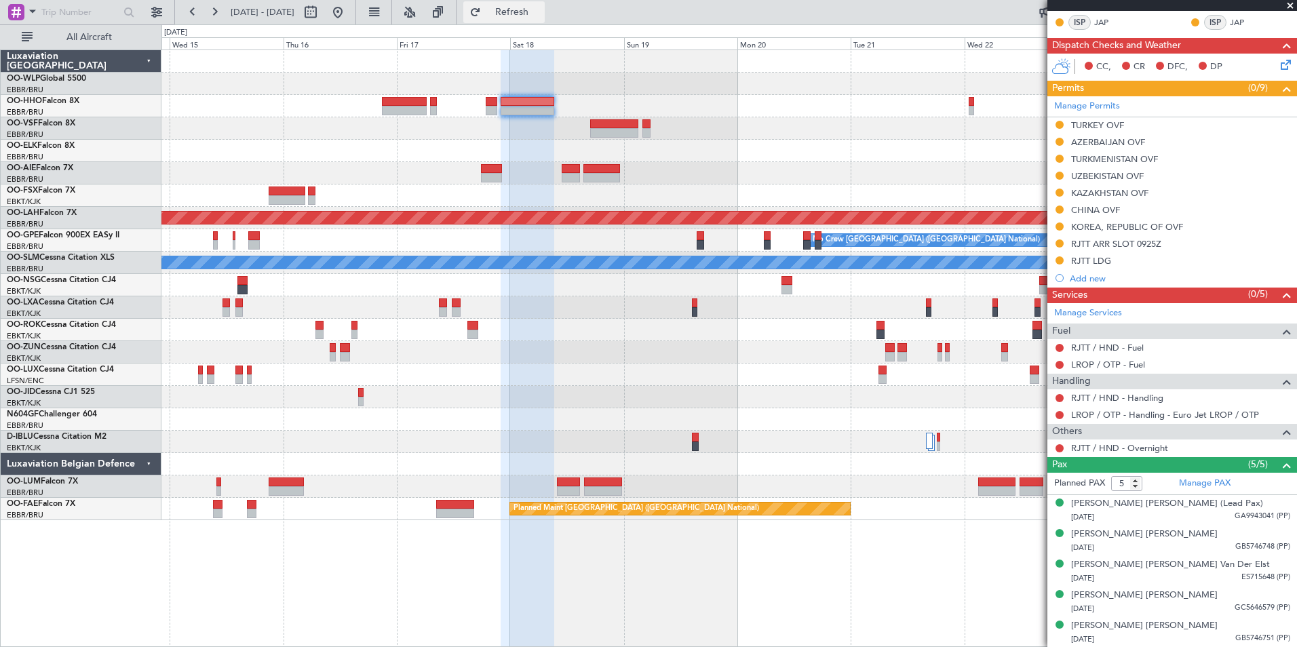
click at [540, 14] on span "Refresh" at bounding box center [512, 11] width 57 height 9
click at [1058, 396] on button at bounding box center [1059, 398] width 8 height 8
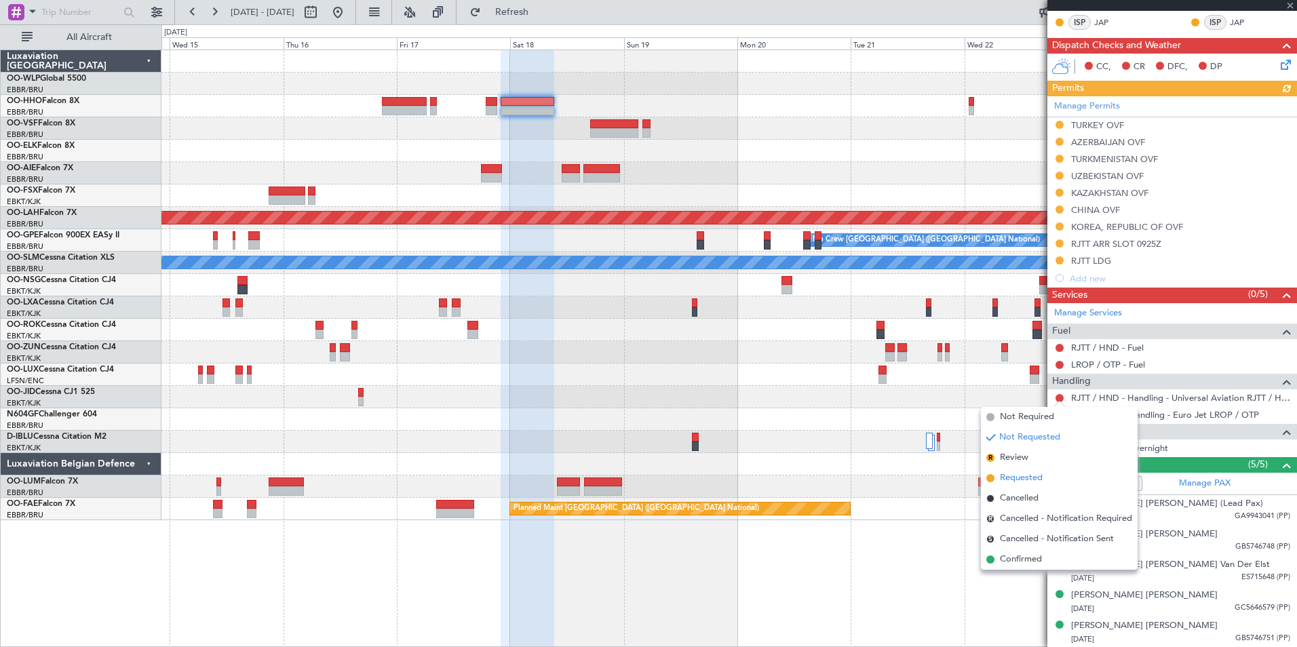
click at [1029, 476] on span "Requested" at bounding box center [1021, 478] width 43 height 14
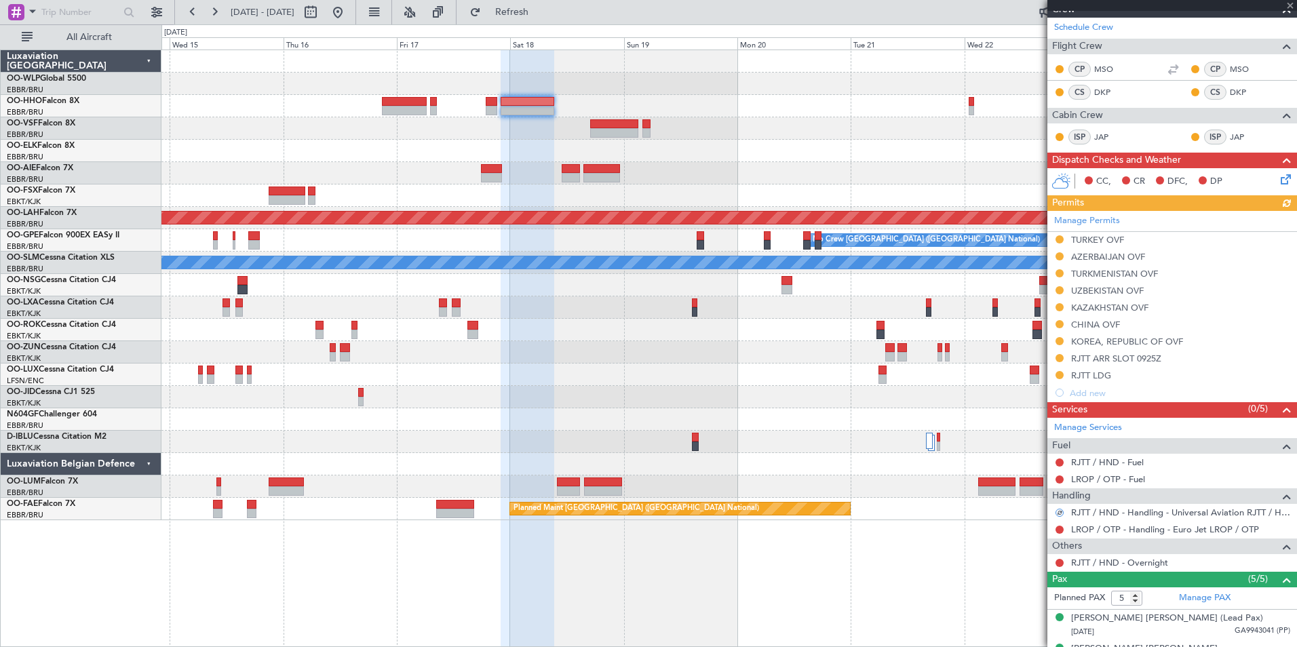
scroll to position [0, 0]
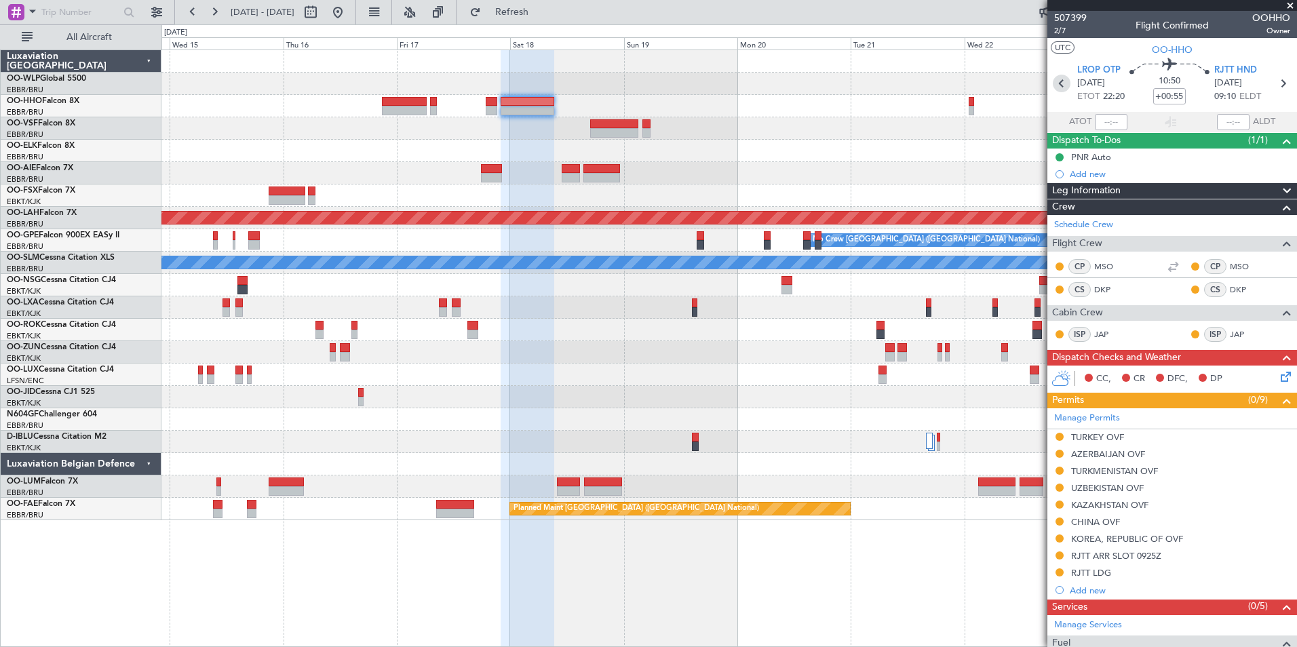
click at [1065, 80] on icon at bounding box center [1061, 84] width 18 height 18
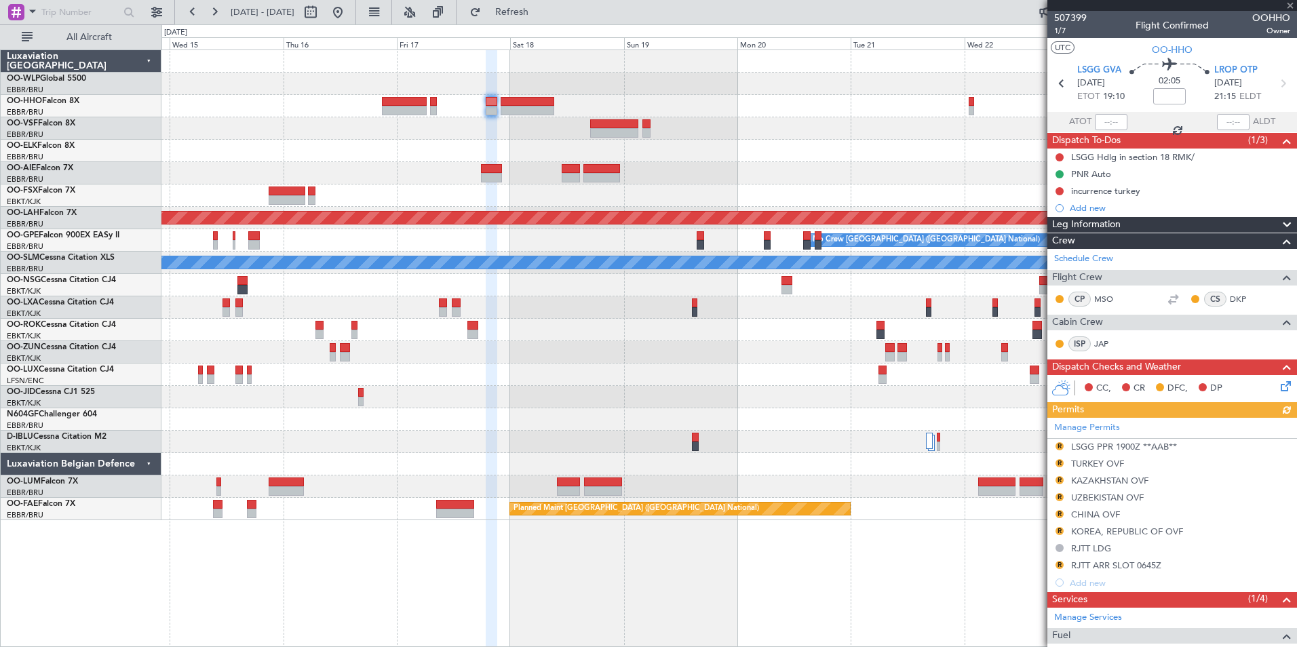
scroll to position [288, 0]
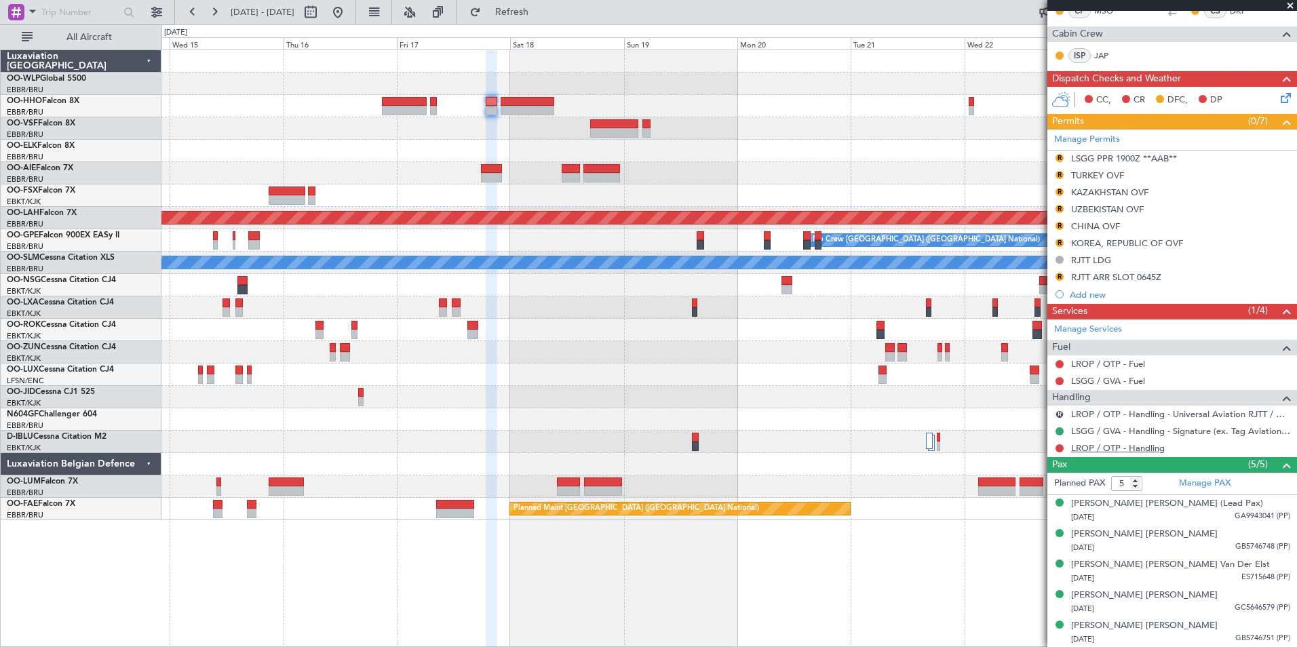
click at [1095, 449] on link "LROP / OTP - Handling" at bounding box center [1118, 448] width 94 height 12
click at [1122, 450] on link "LROP / OTP - Handling" at bounding box center [1118, 448] width 94 height 12
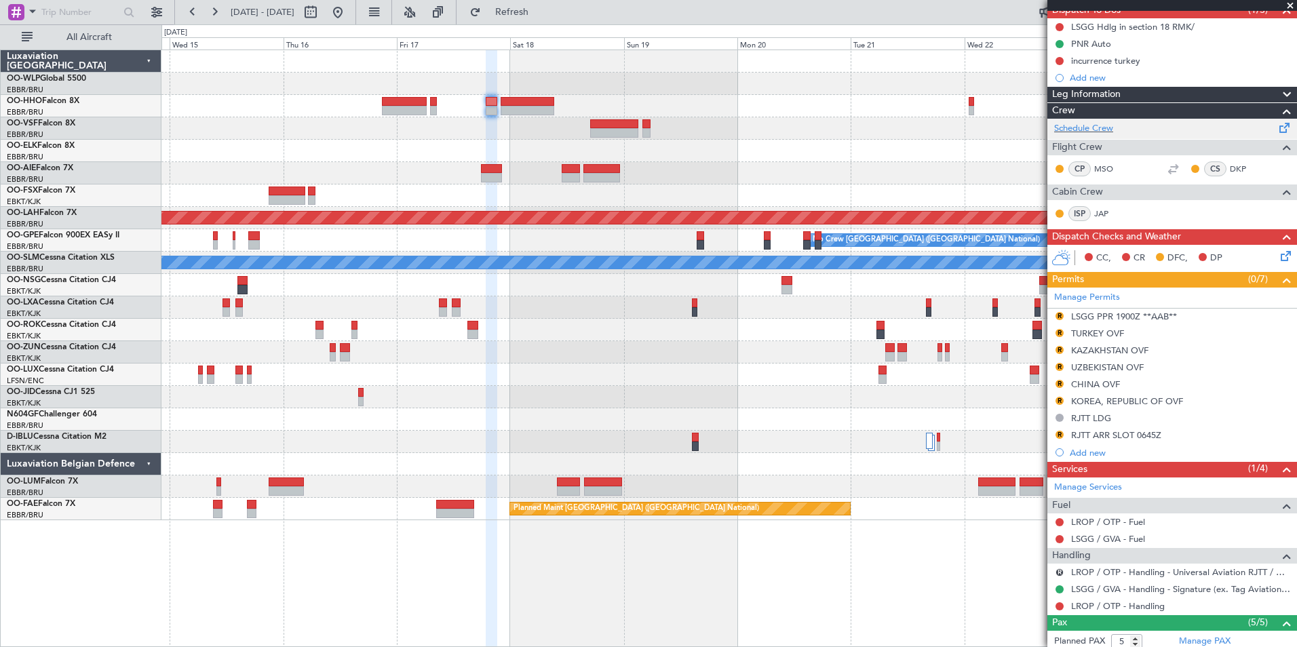
scroll to position [17, 0]
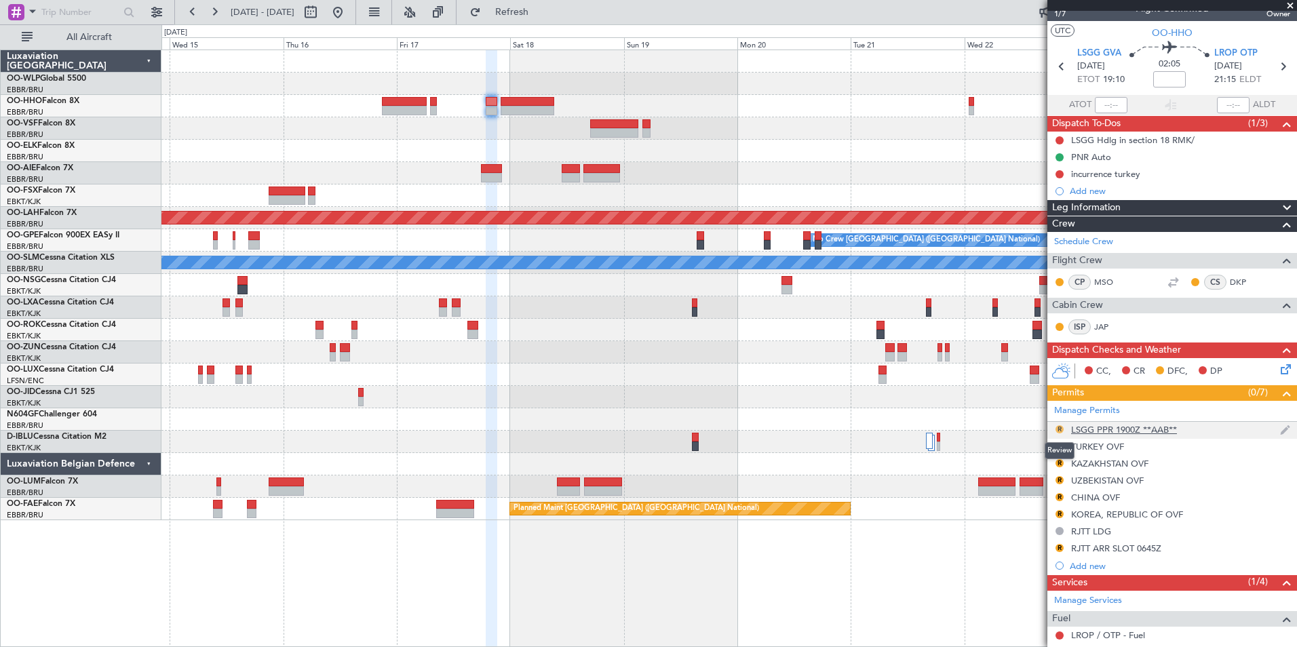
click at [1058, 430] on button "R" at bounding box center [1059, 429] width 8 height 8
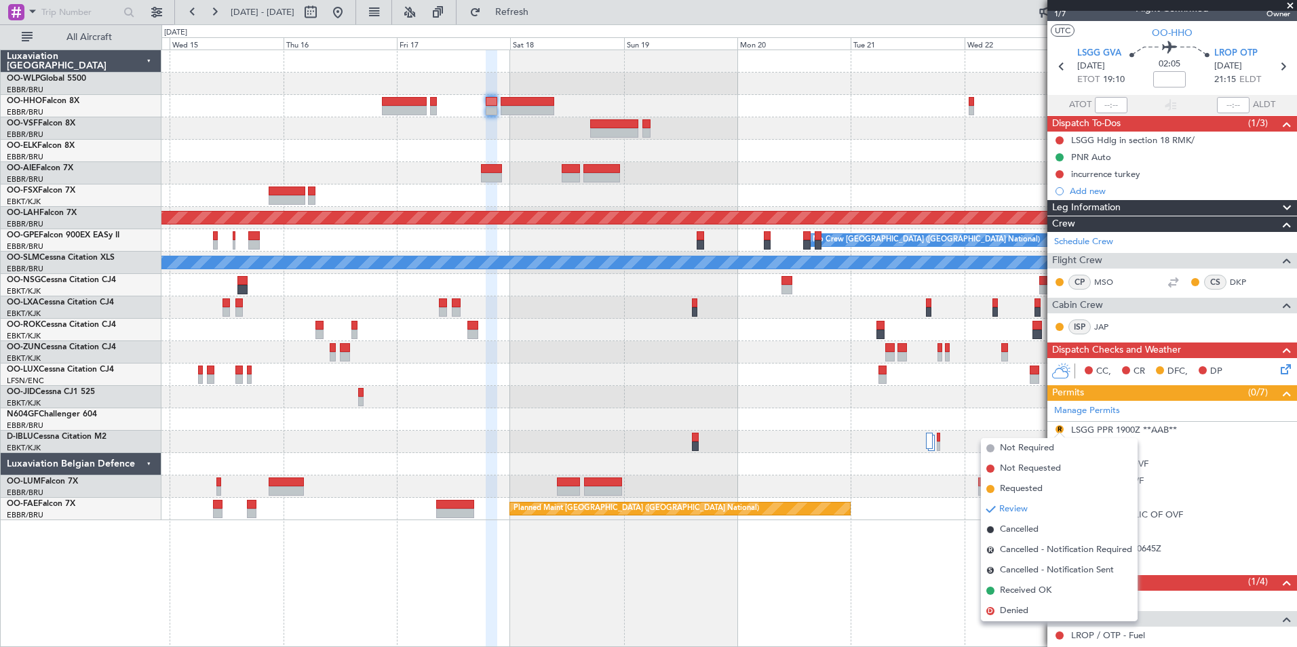
click at [937, 473] on div at bounding box center [728, 464] width 1135 height 22
click at [945, 610] on div "Planned Maint [PERSON_NAME]-[GEOGRAPHIC_DATA][PERSON_NAME] ([GEOGRAPHIC_DATA][P…" at bounding box center [728, 348] width 1135 height 597
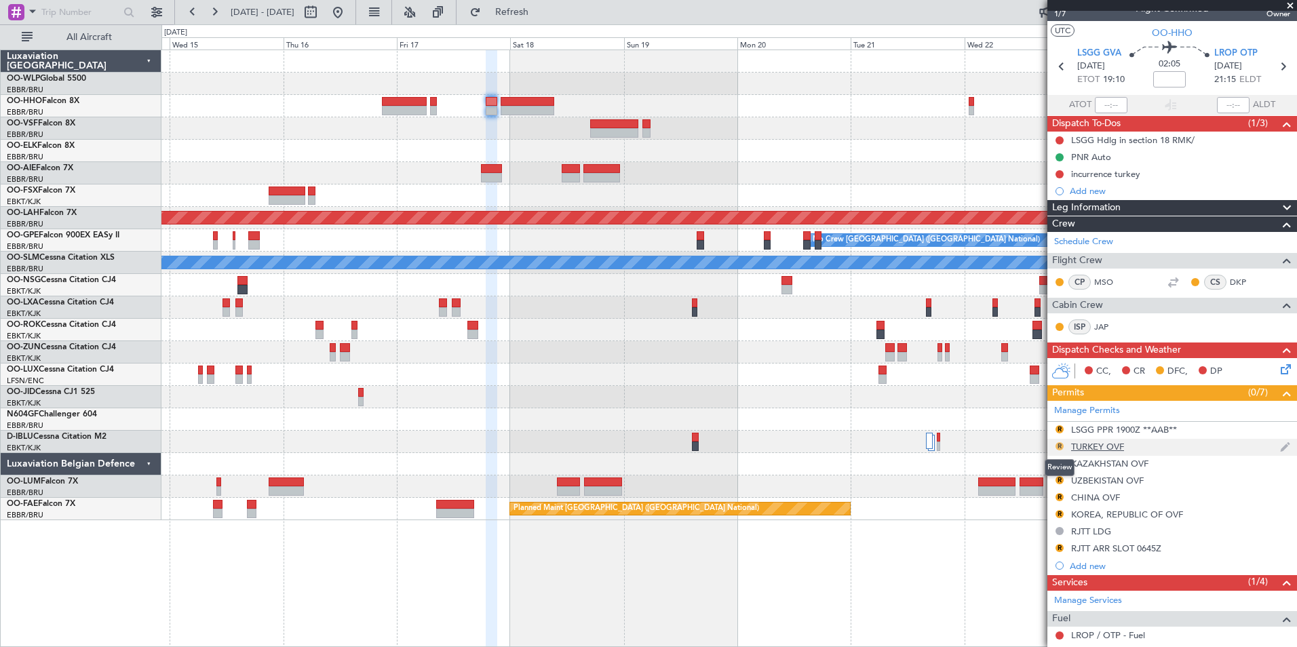
click at [1060, 446] on button "R" at bounding box center [1059, 446] width 8 height 8
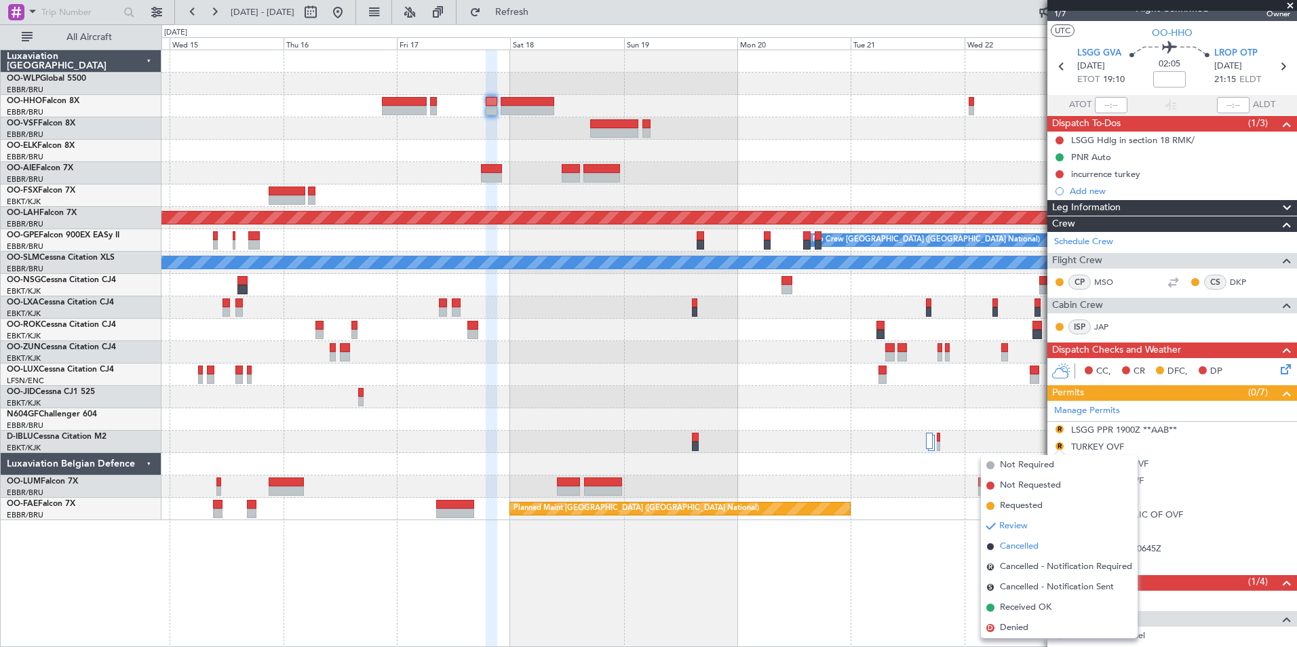
click at [1021, 542] on span "Cancelled" at bounding box center [1019, 547] width 39 height 14
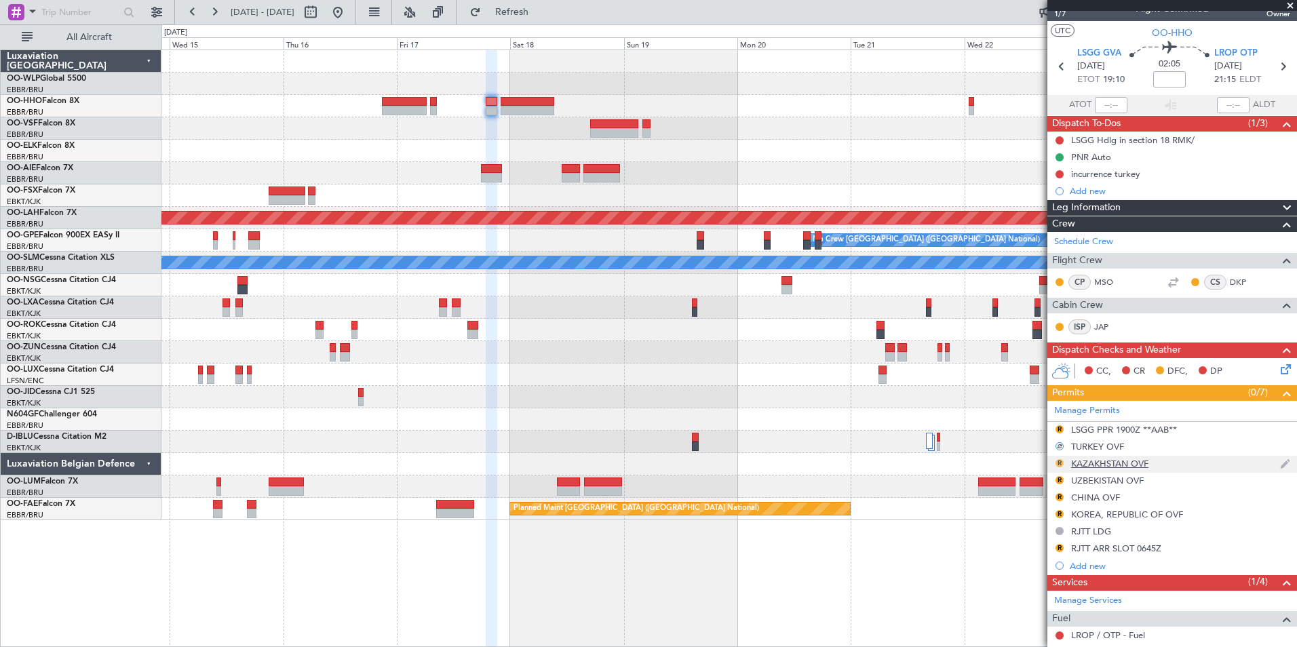
click at [1060, 463] on button "R" at bounding box center [1059, 463] width 8 height 8
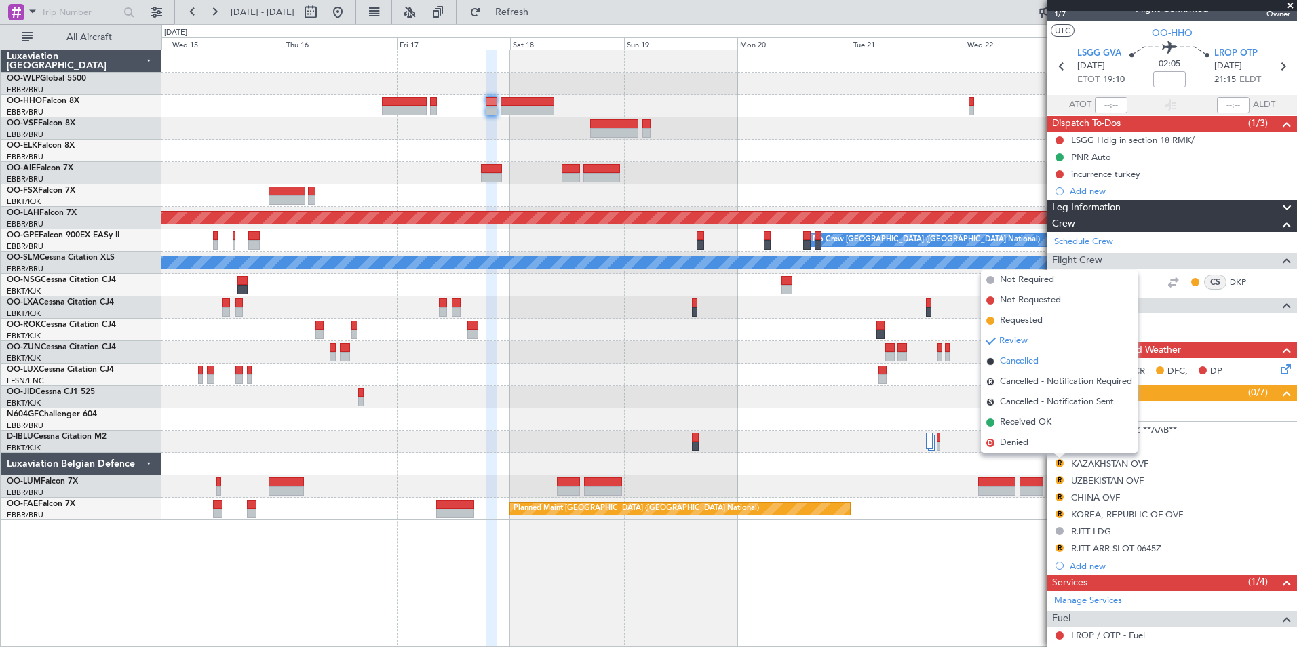
click at [1017, 361] on span "Cancelled" at bounding box center [1019, 362] width 39 height 14
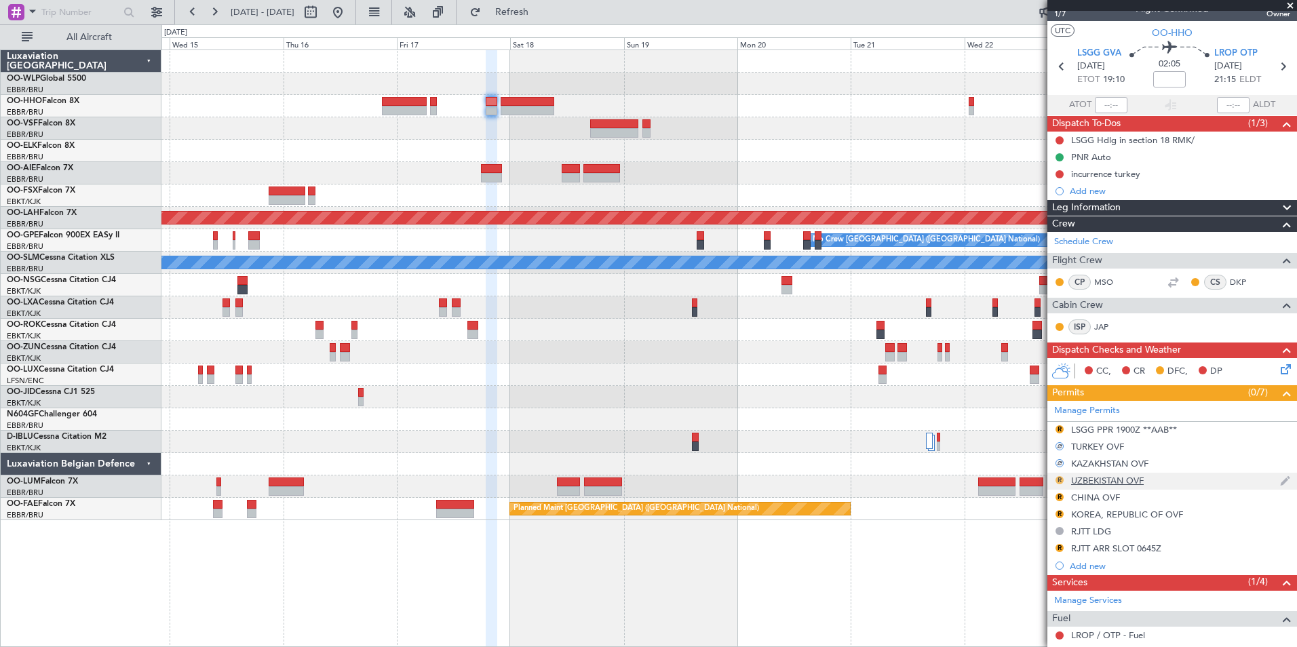
click at [1059, 477] on button "R" at bounding box center [1059, 480] width 8 height 8
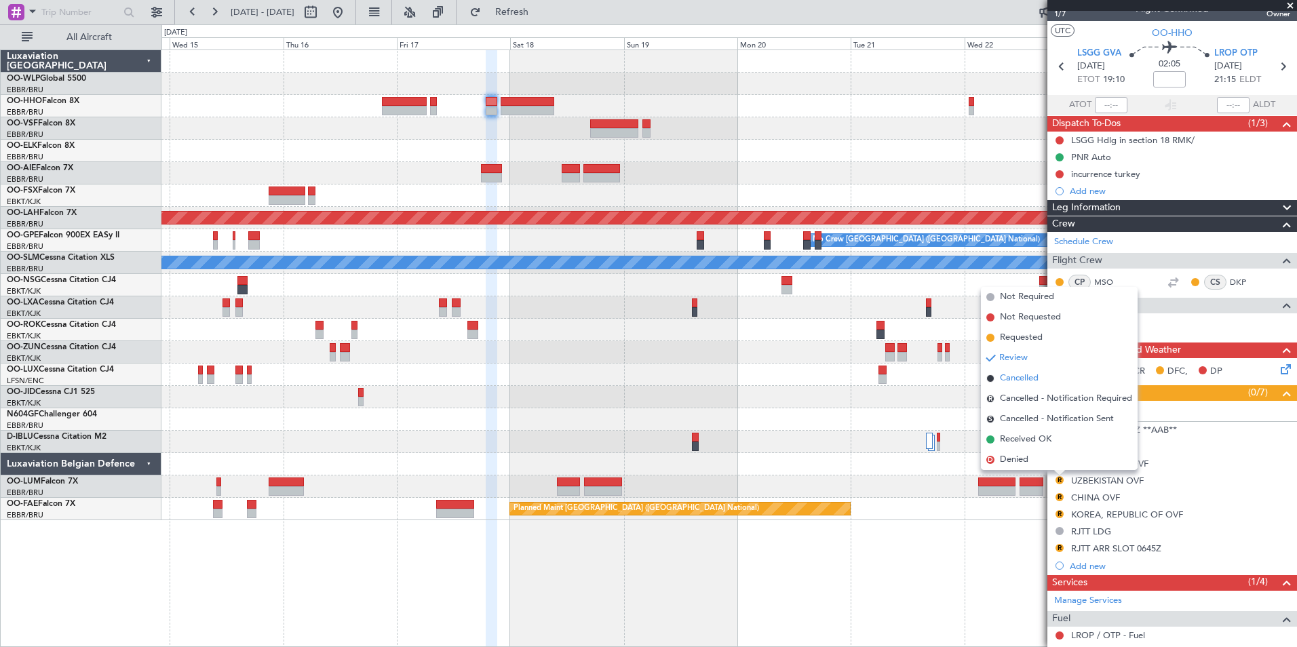
click at [1029, 372] on span "Cancelled" at bounding box center [1019, 379] width 39 height 14
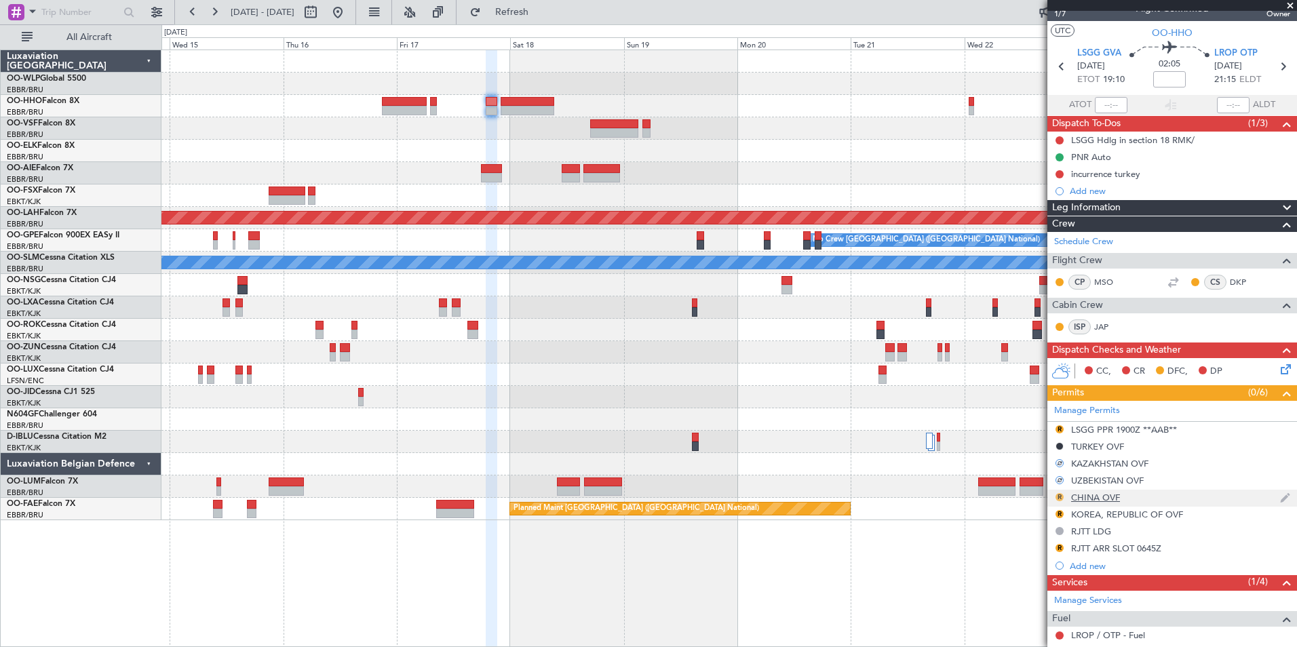
click at [1059, 500] on mat-tooltip-component "Review" at bounding box center [1059, 518] width 49 height 36
click at [1059, 494] on button "R" at bounding box center [1059, 497] width 8 height 8
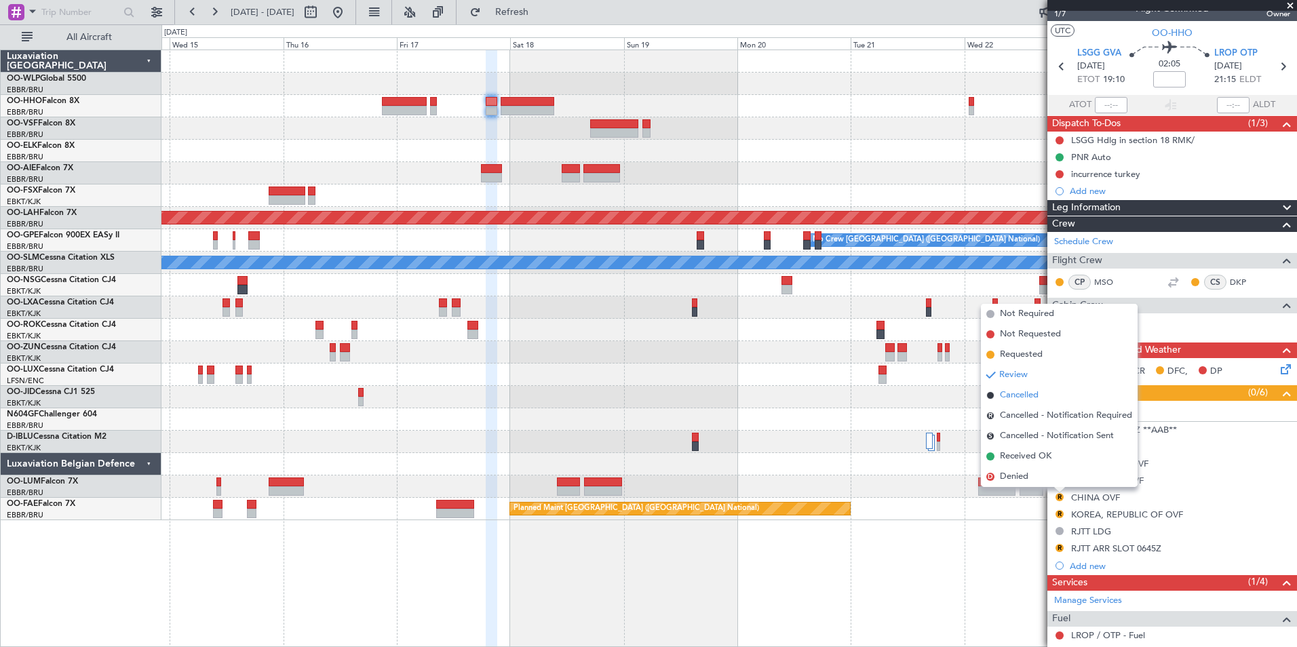
click at [1036, 399] on span "Cancelled" at bounding box center [1019, 396] width 39 height 14
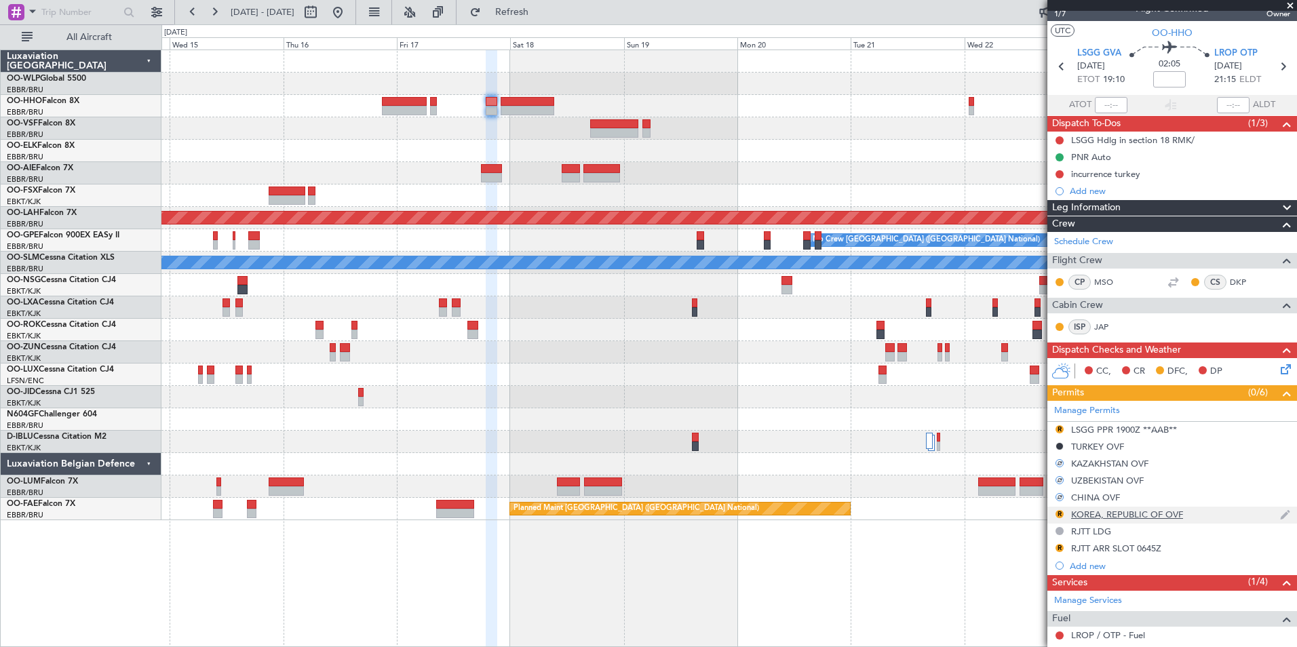
click at [1063, 511] on div "R" at bounding box center [1059, 514] width 11 height 11
click at [1061, 511] on button "R" at bounding box center [1059, 514] width 8 height 8
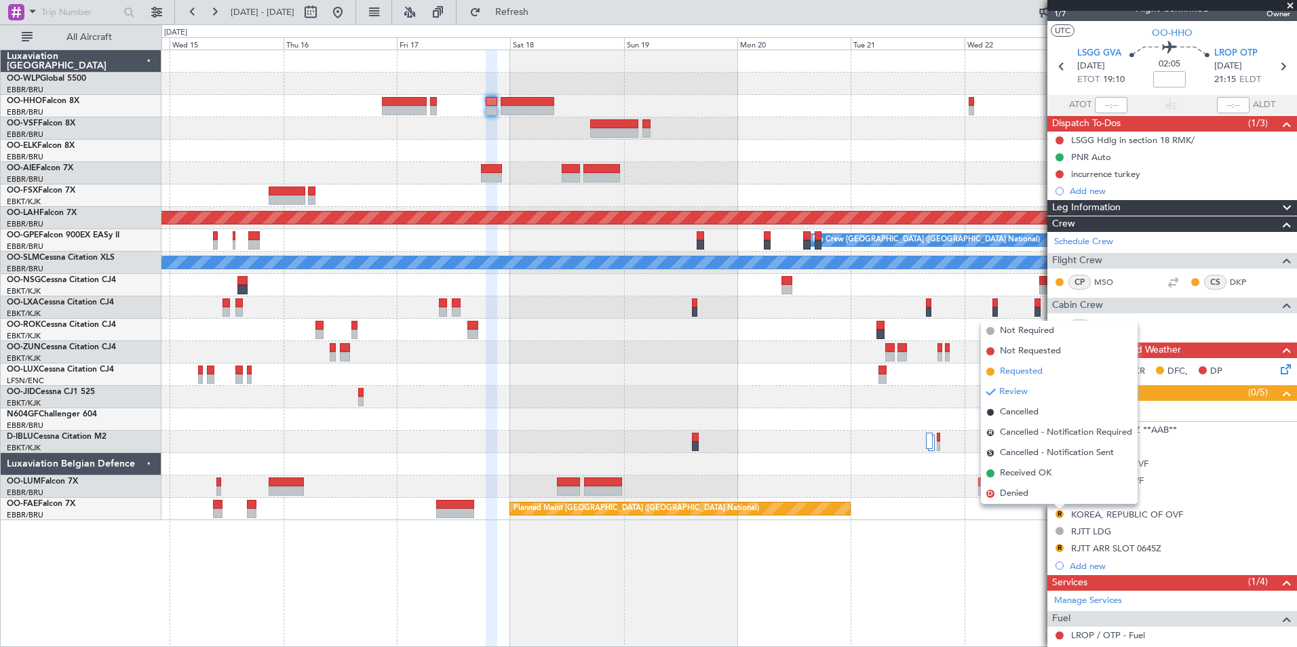
click at [1029, 371] on span "Requested" at bounding box center [1021, 372] width 43 height 14
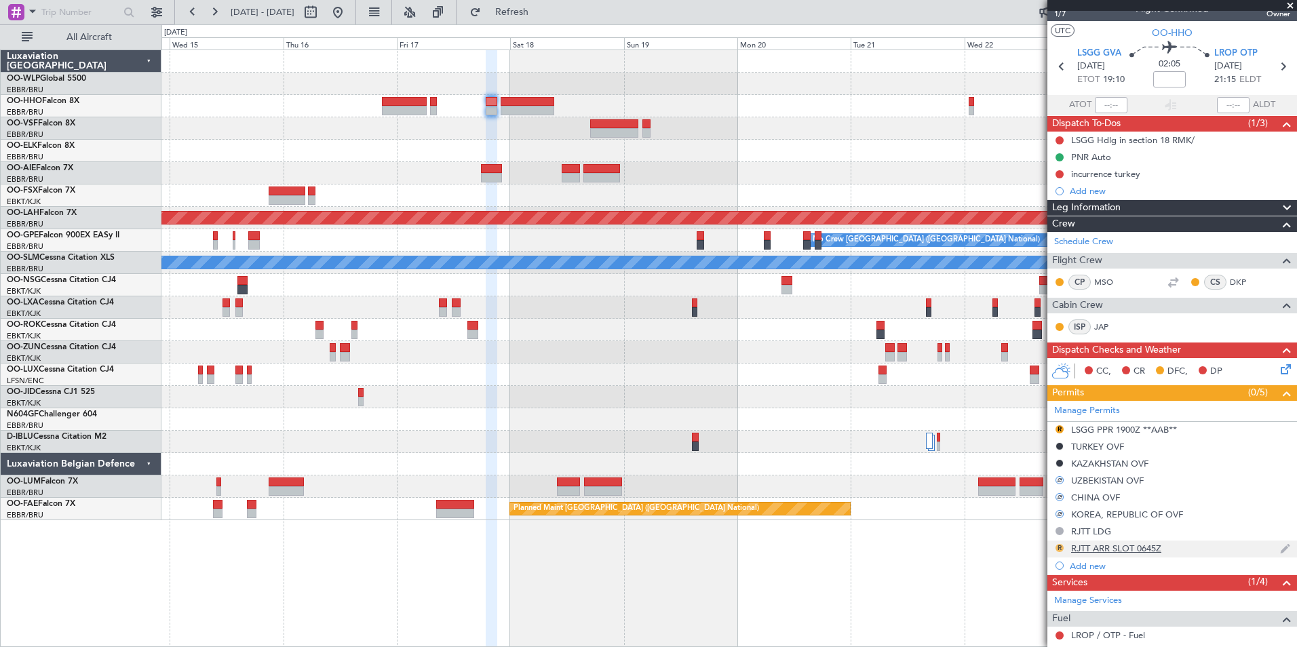
click at [1060, 547] on button "R" at bounding box center [1059, 548] width 8 height 8
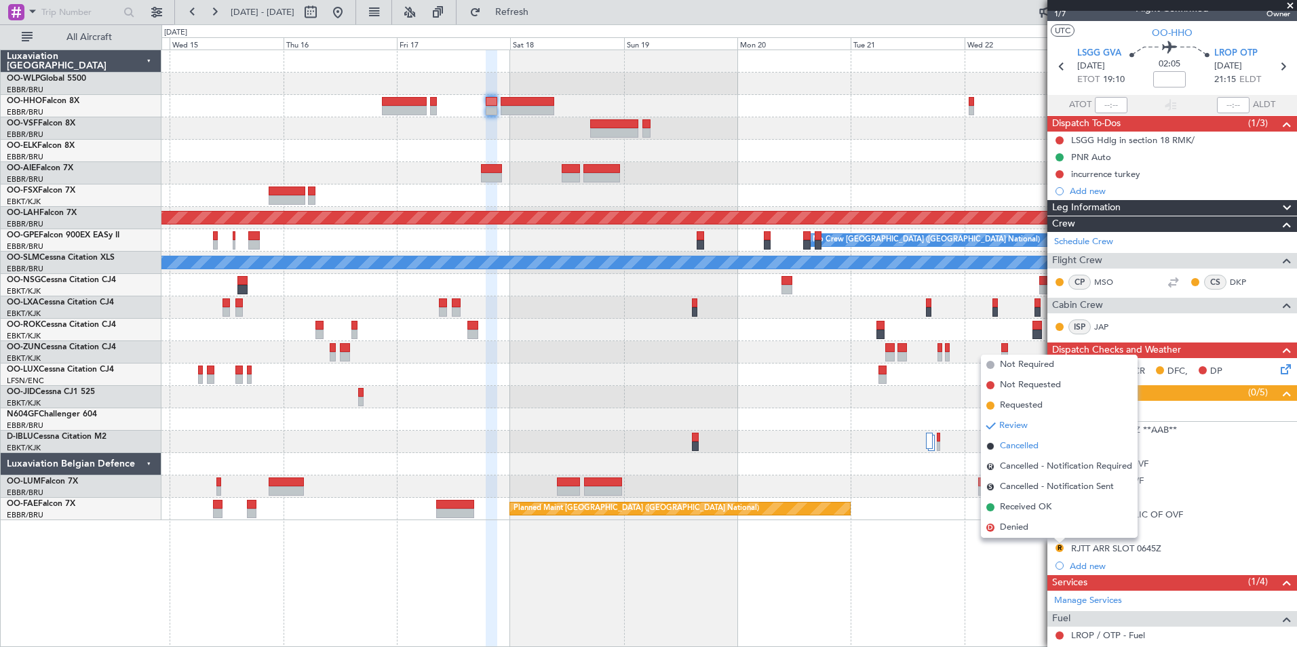
click at [1022, 441] on span "Cancelled" at bounding box center [1019, 446] width 39 height 14
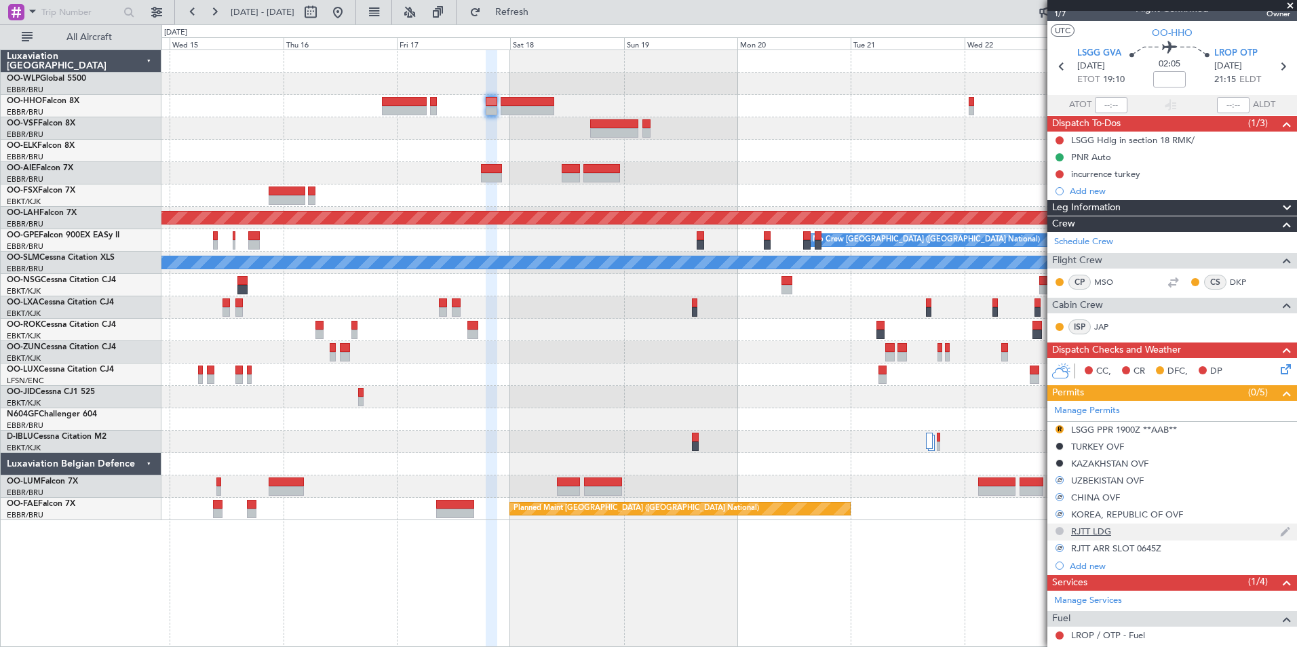
click at [1056, 531] on button at bounding box center [1059, 531] width 8 height 8
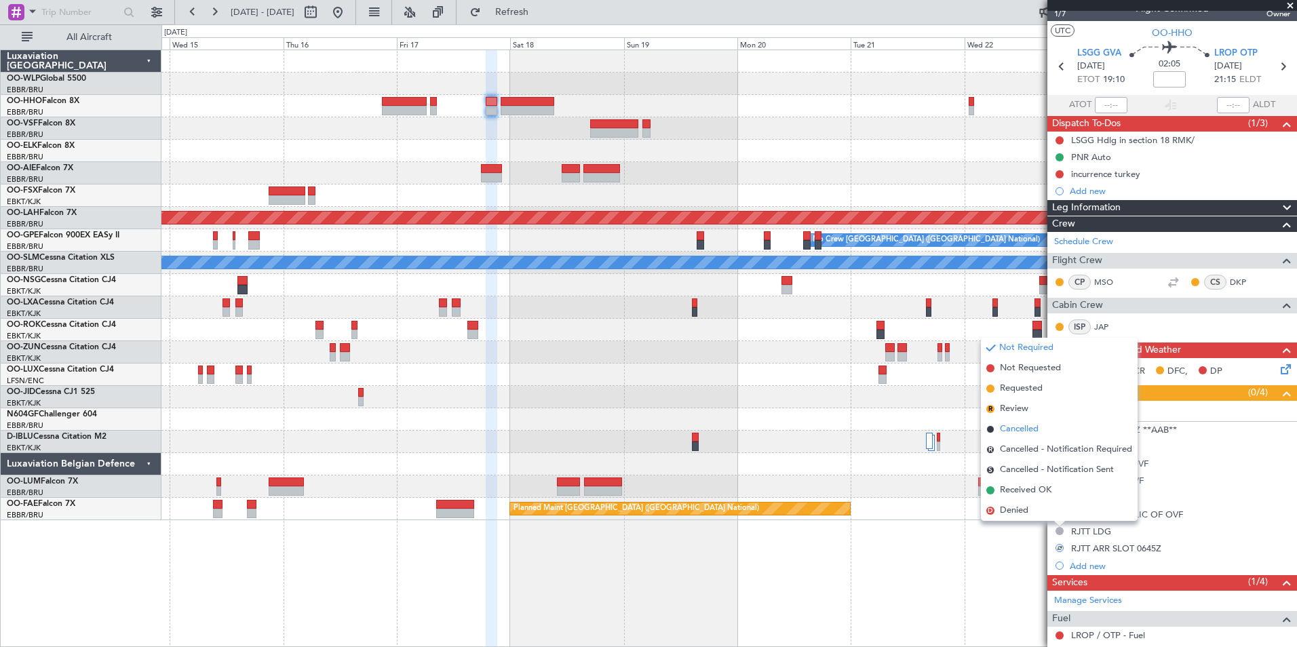
click at [1012, 428] on span "Cancelled" at bounding box center [1019, 429] width 39 height 14
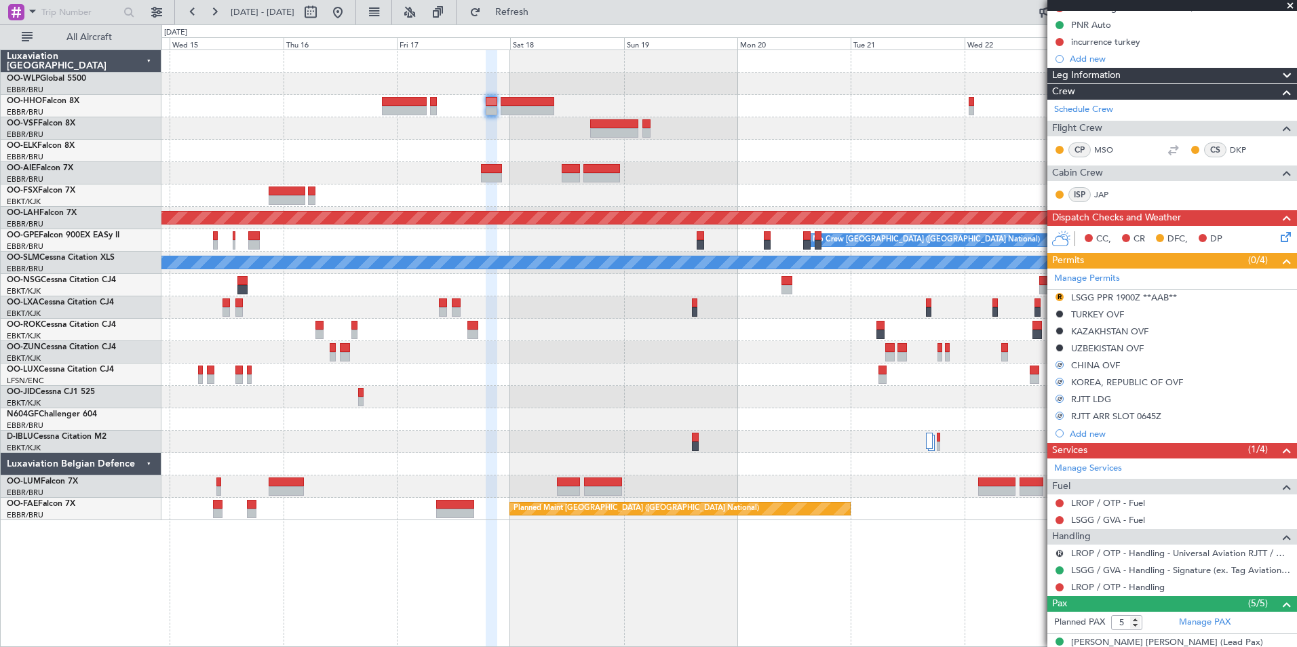
scroll to position [288, 0]
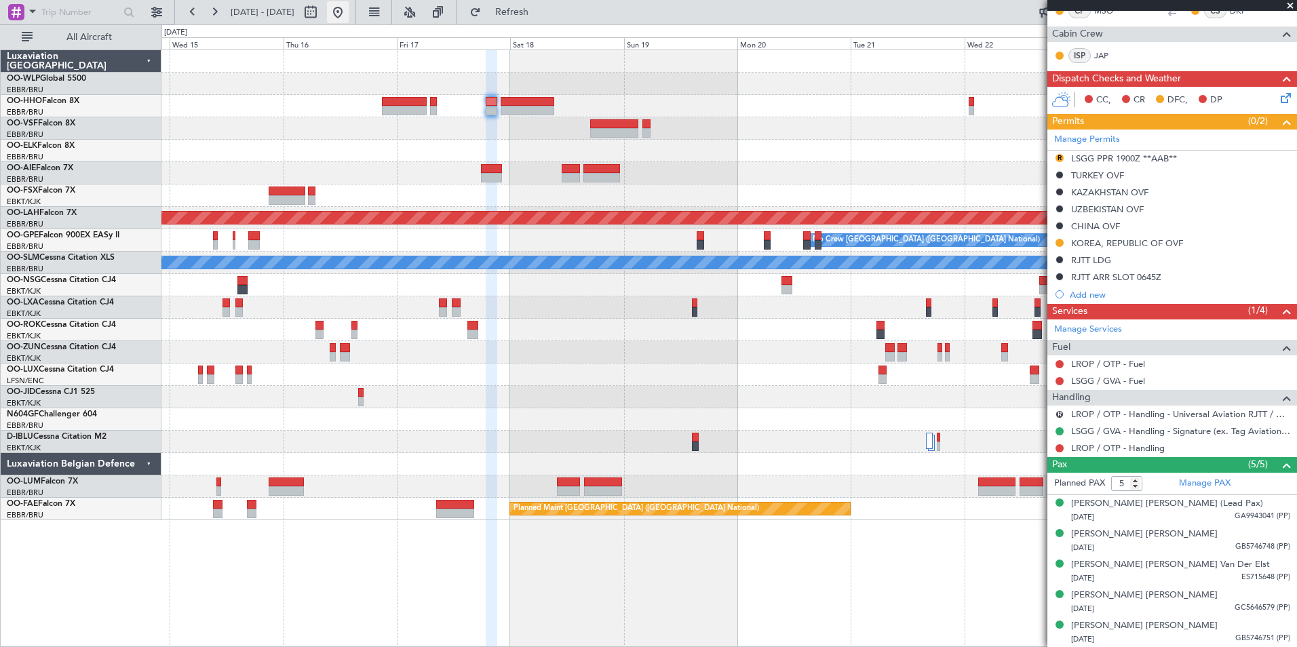
click at [349, 9] on button at bounding box center [338, 12] width 22 height 22
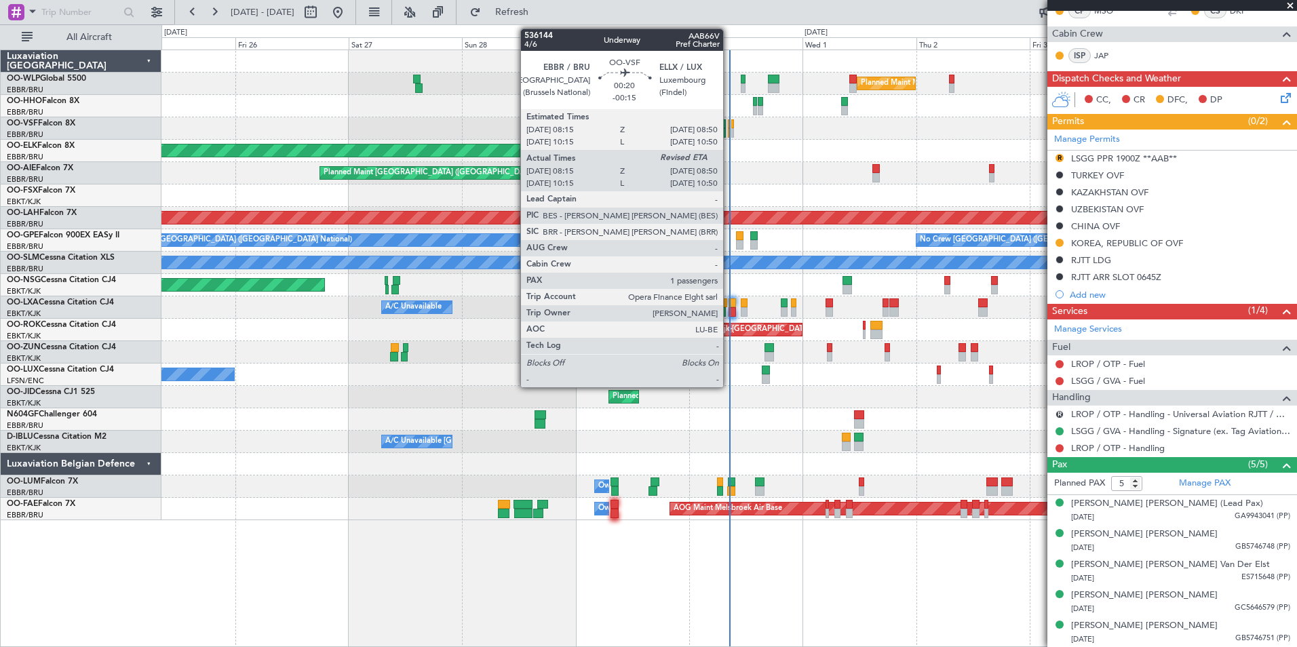
click at [729, 132] on div at bounding box center [729, 132] width 3 height 9
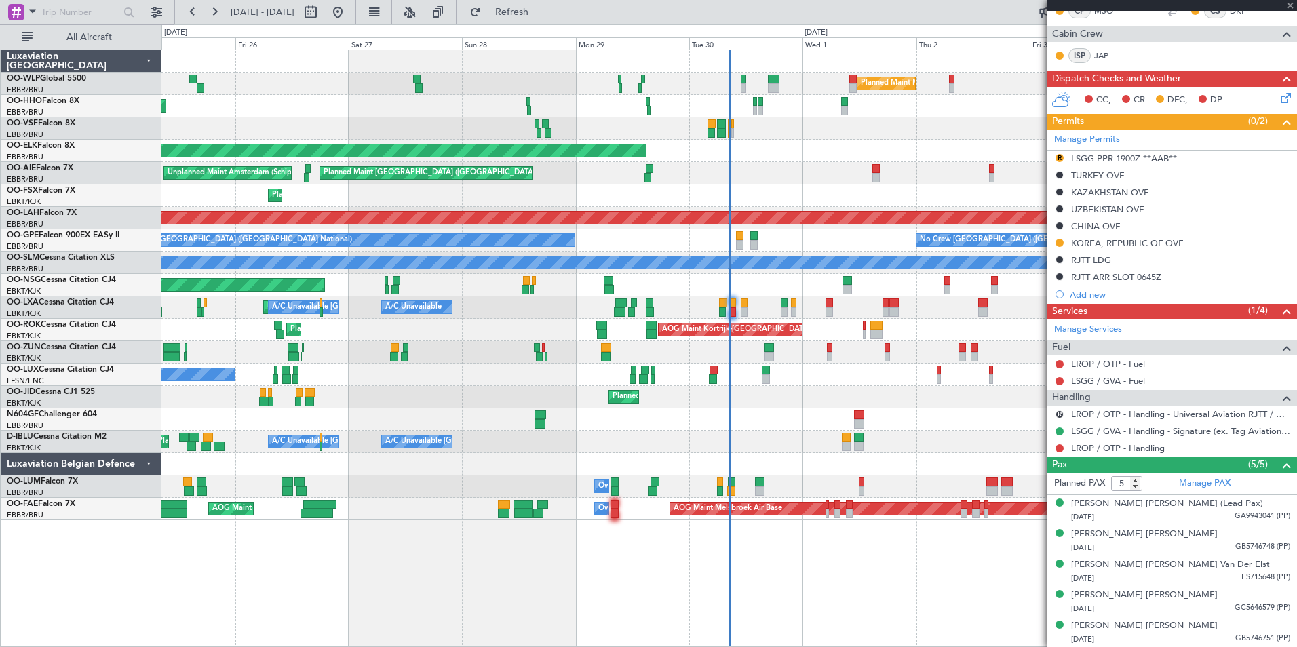
type input "-00:15"
type input "08:25"
type input "1"
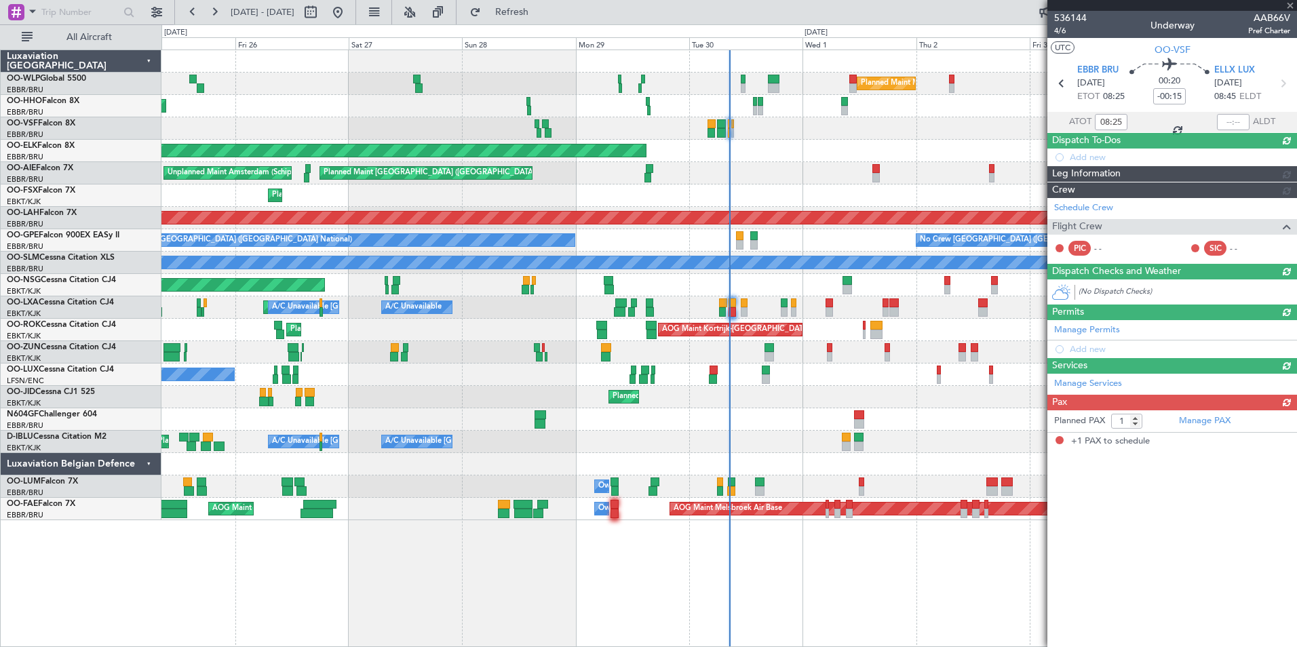
scroll to position [0, 0]
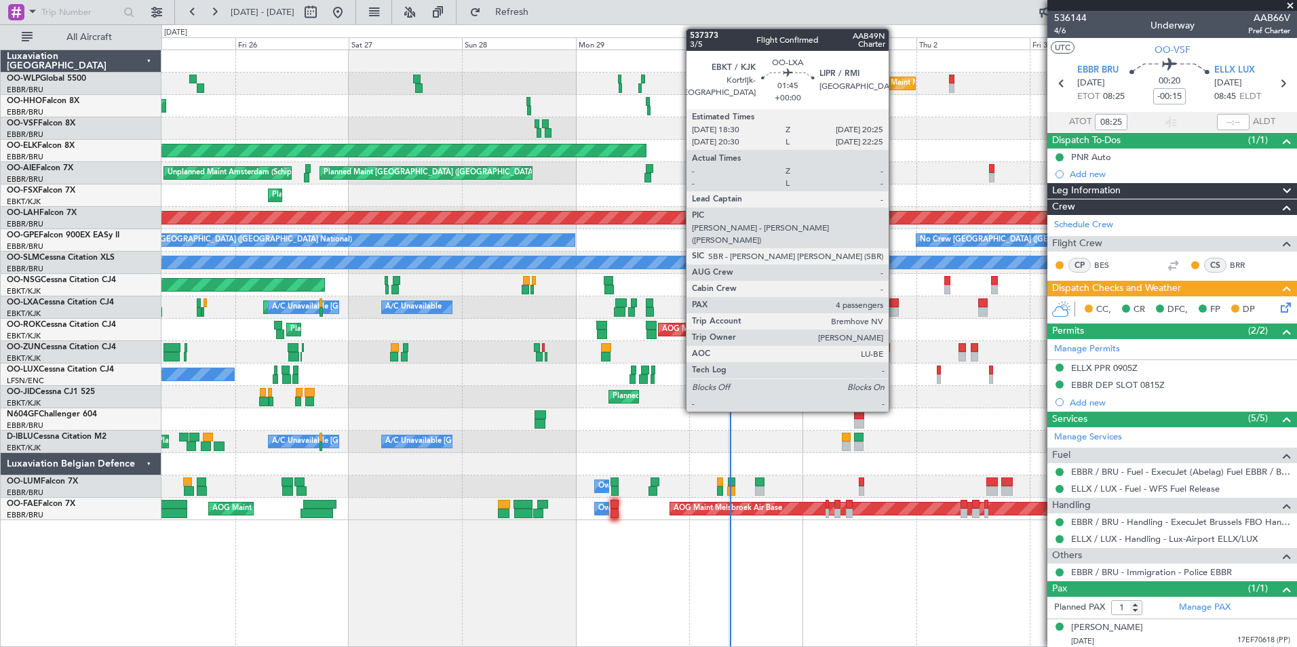
click at [894, 307] on div at bounding box center [893, 302] width 9 height 9
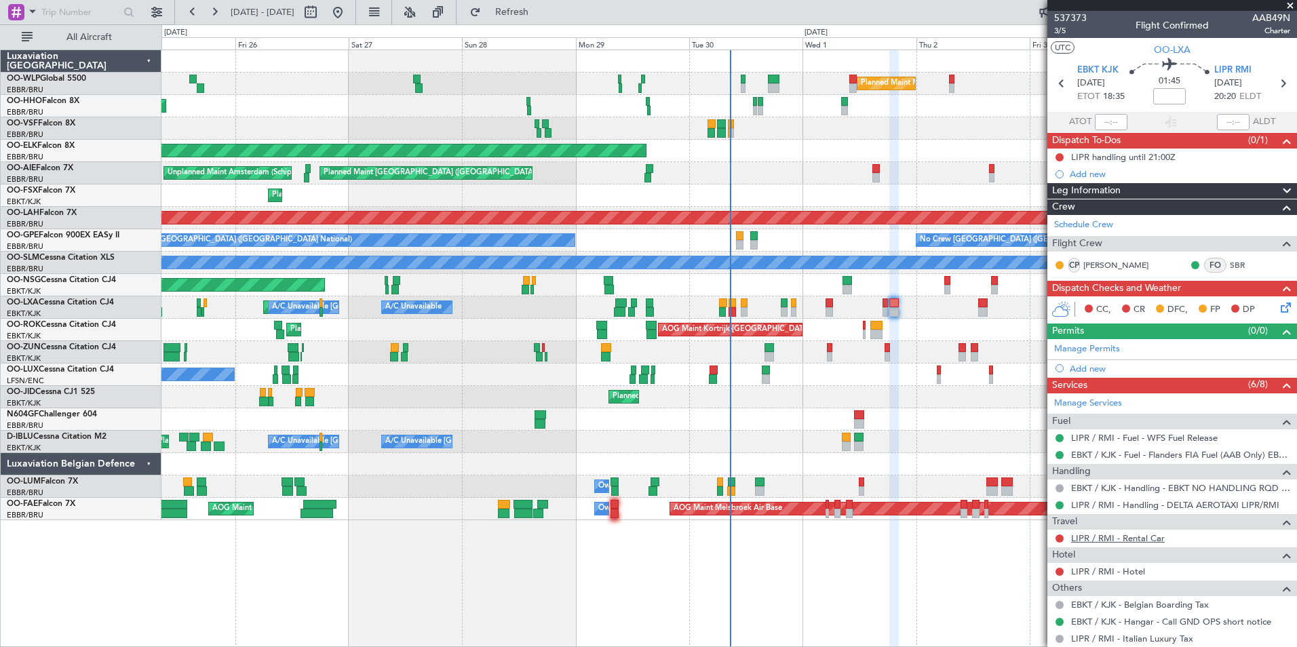
click at [1092, 537] on link "LIPR / RMI - Rental Car" at bounding box center [1118, 538] width 94 height 12
click at [1113, 511] on div "LIPR / RMI - Handling - DELTA AEROTAXI LIPR/RMI" at bounding box center [1172, 504] width 250 height 17
click at [1116, 505] on link "LIPR / RMI - Handling - DELTA AEROTAXI LIPR/RMI" at bounding box center [1175, 505] width 208 height 12
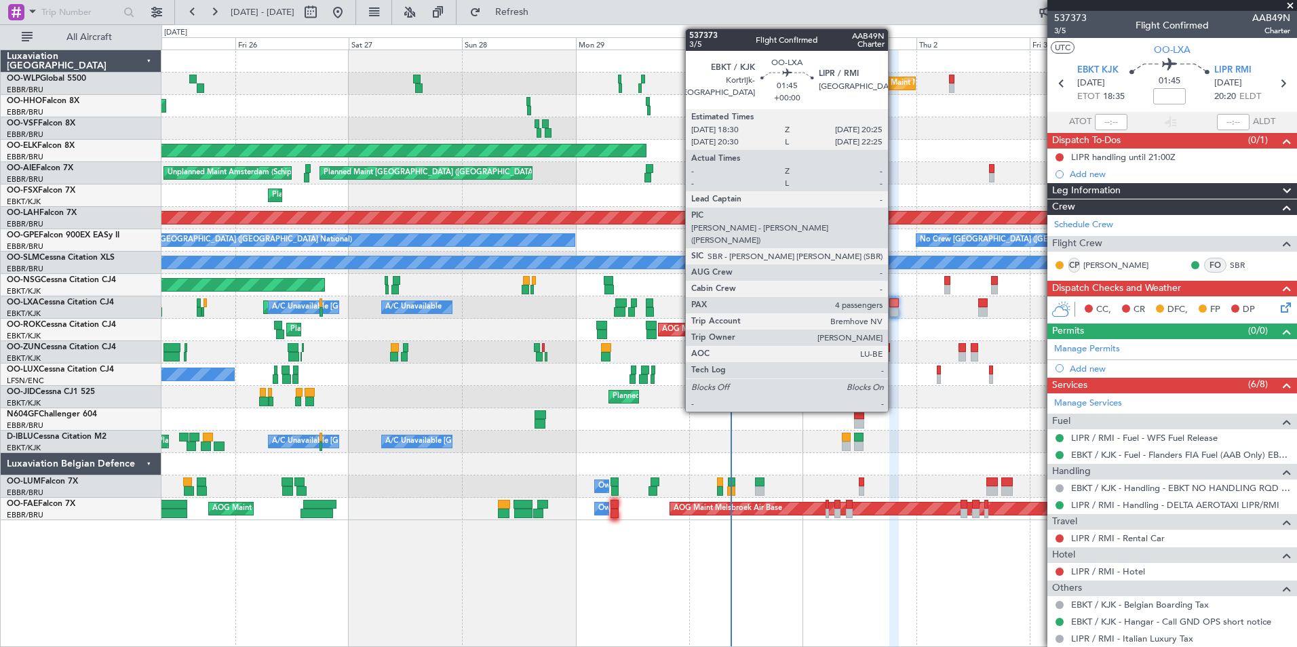
click at [894, 310] on div at bounding box center [893, 311] width 9 height 9
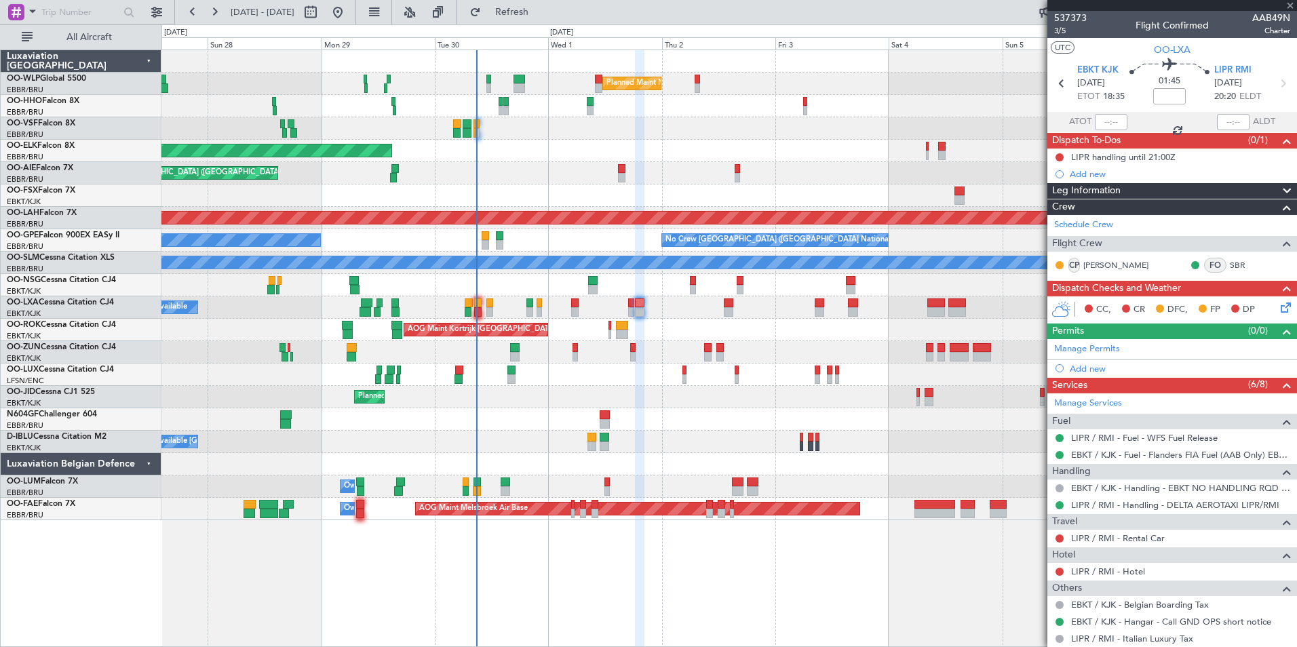
click at [682, 305] on div "A/C Unavailable Planned Maint [GEOGRAPHIC_DATA]-[GEOGRAPHIC_DATA] A/C Unavailab…" at bounding box center [728, 307] width 1135 height 22
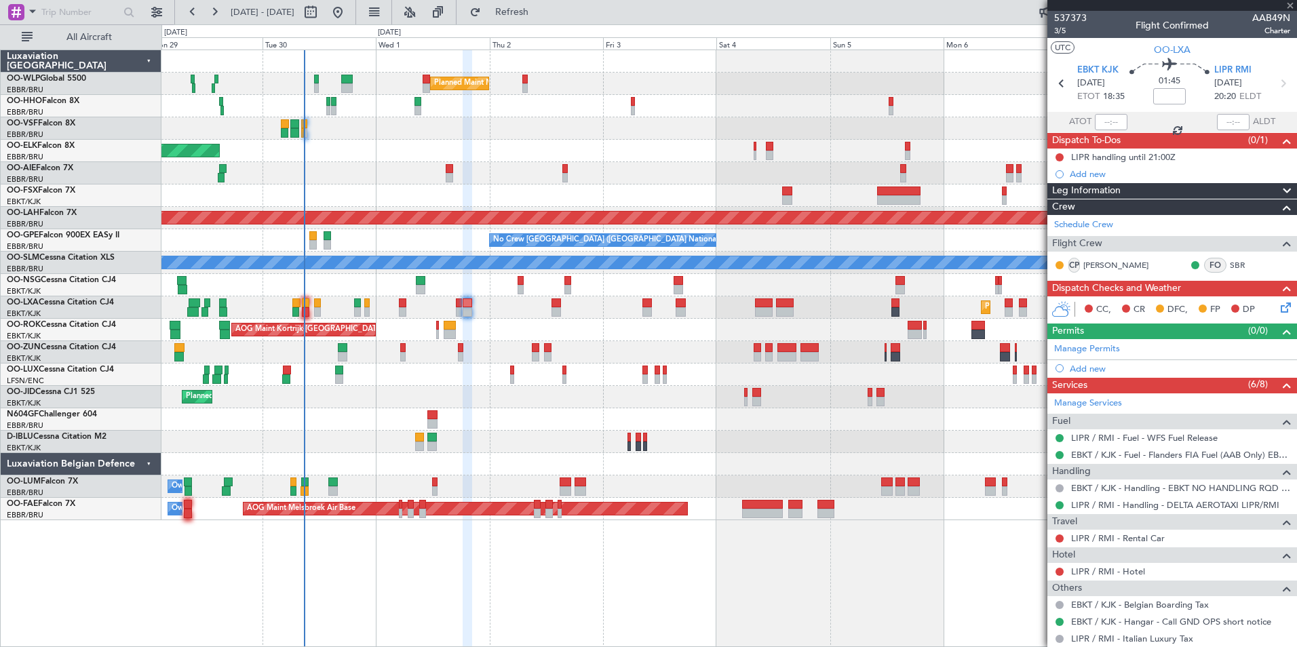
click at [599, 310] on div "Planned Maint Kortrijk-[GEOGRAPHIC_DATA] A/C Unavailable A/C Unavailable [GEOGR…" at bounding box center [728, 307] width 1135 height 22
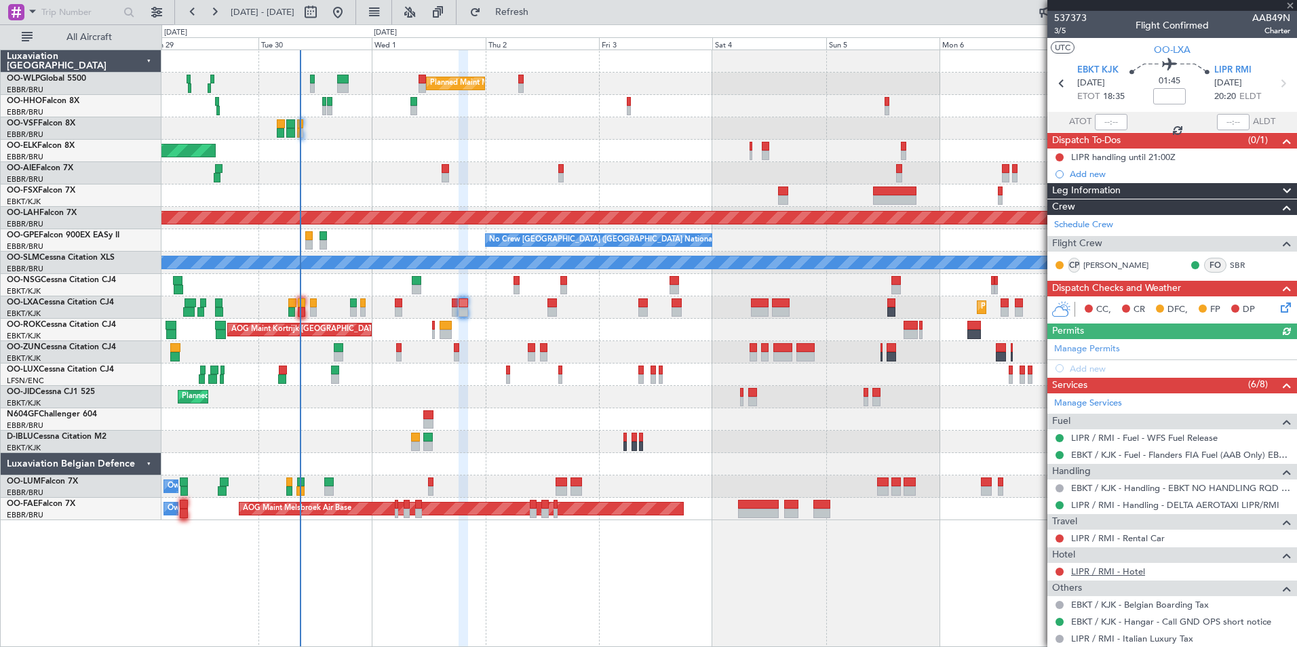
click at [1097, 568] on link "LIPR / RMI - Hotel" at bounding box center [1108, 572] width 74 height 12
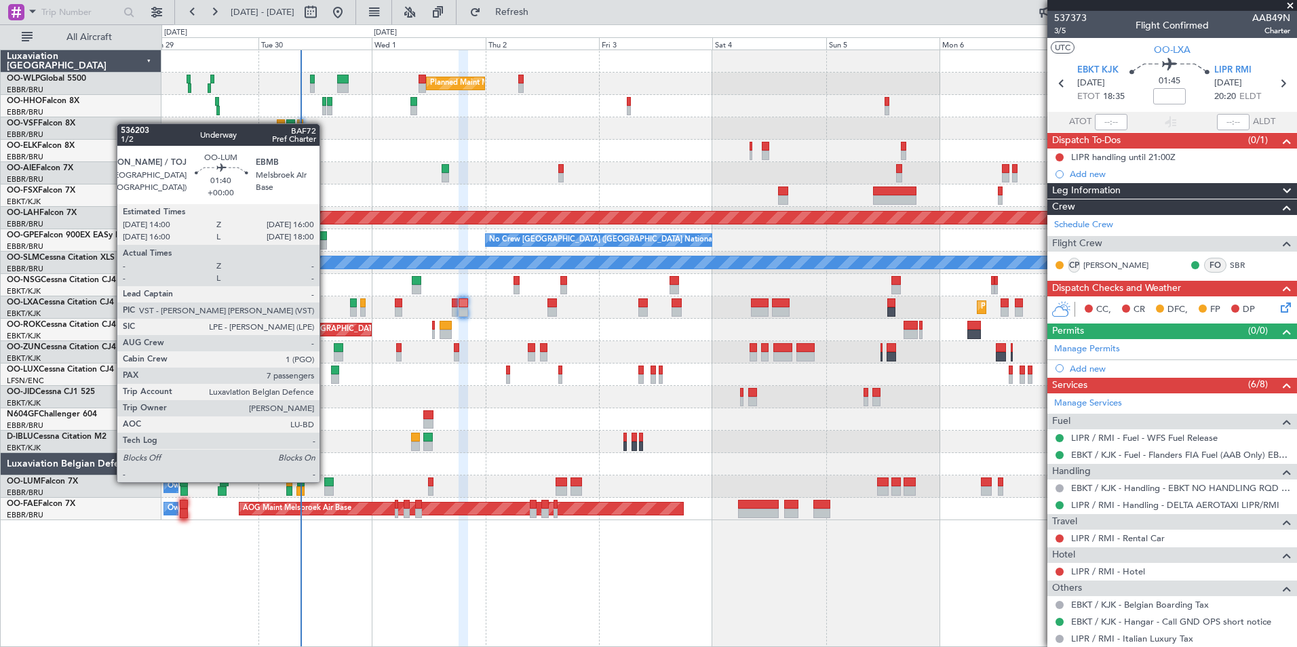
click at [326, 481] on div at bounding box center [328, 481] width 9 height 9
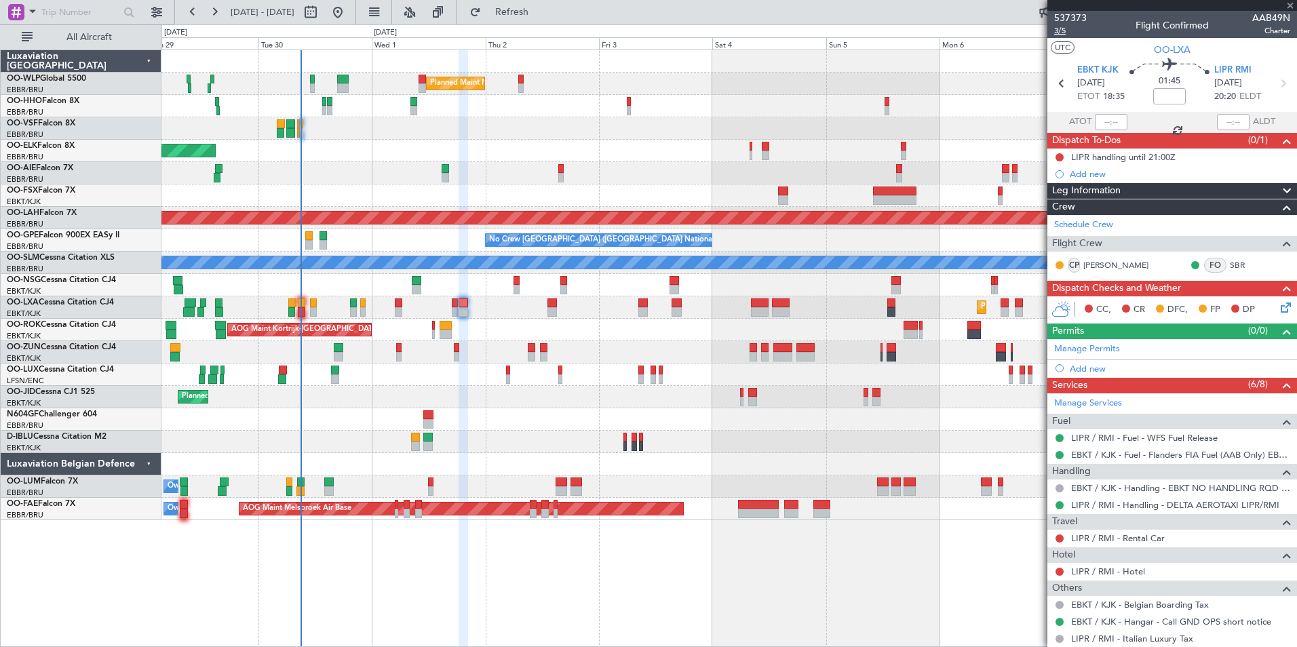
type input "7"
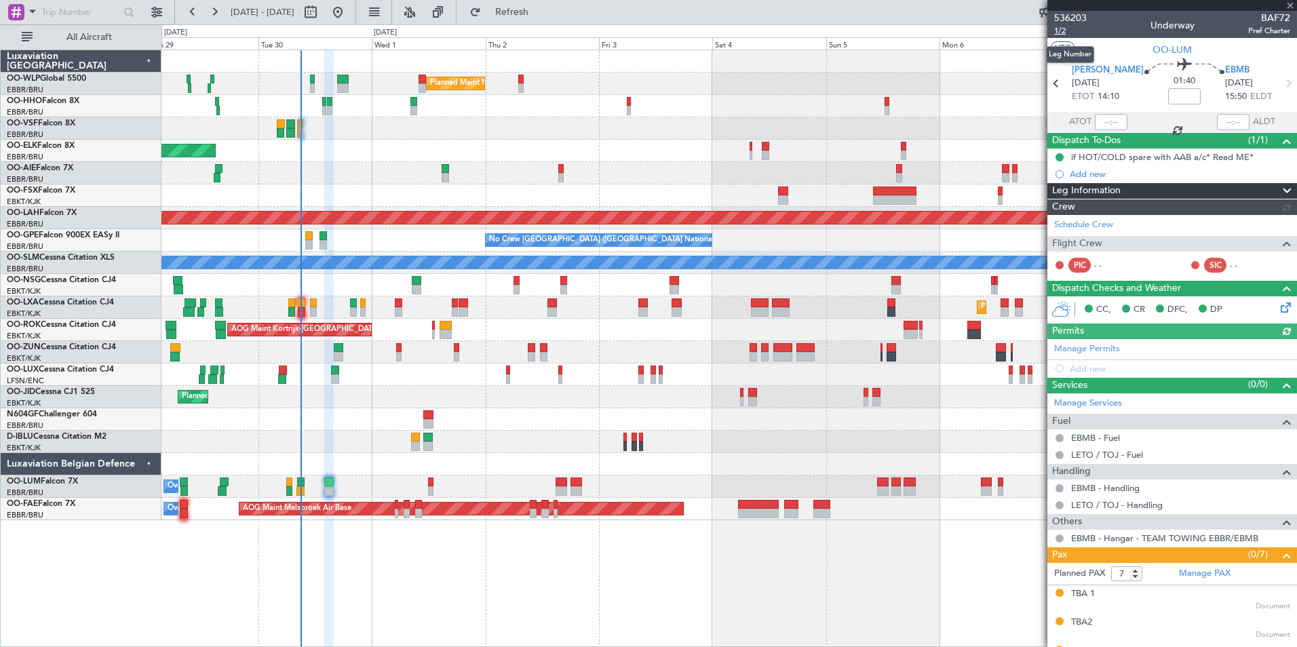
click at [1058, 32] on span "1/2" at bounding box center [1070, 31] width 33 height 12
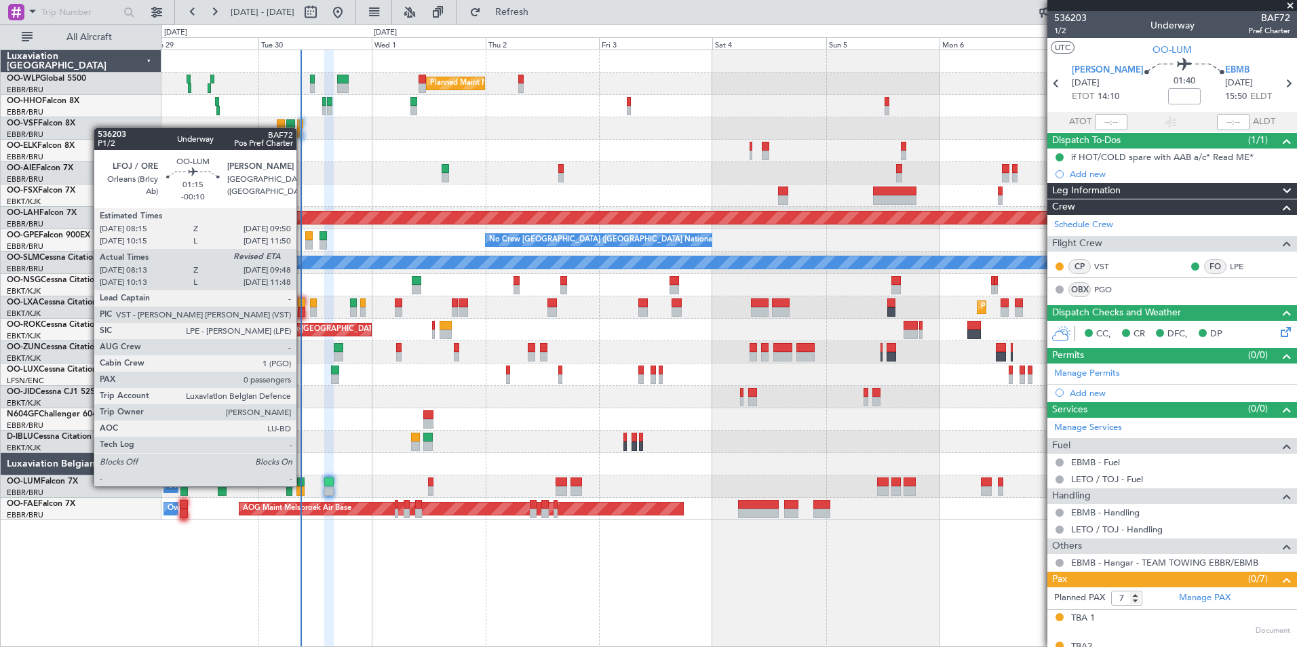
click at [302, 485] on div at bounding box center [301, 481] width 8 height 9
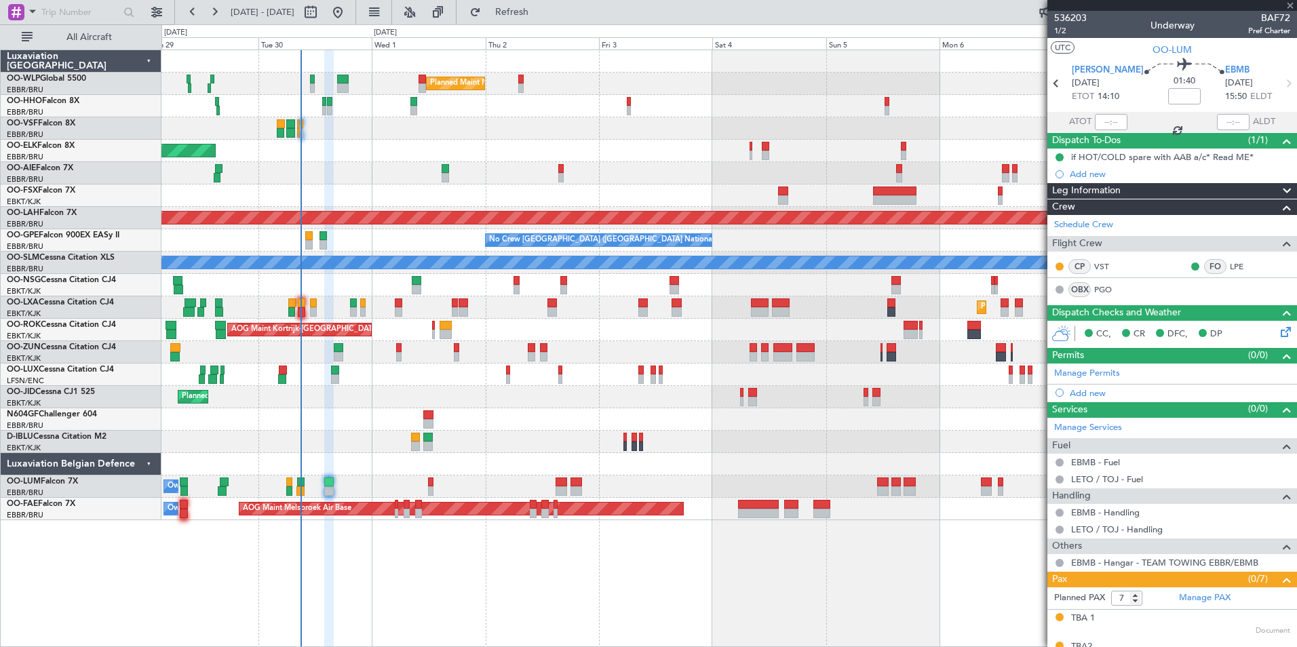
type input "-00:10"
type input "08:23"
type input "0"
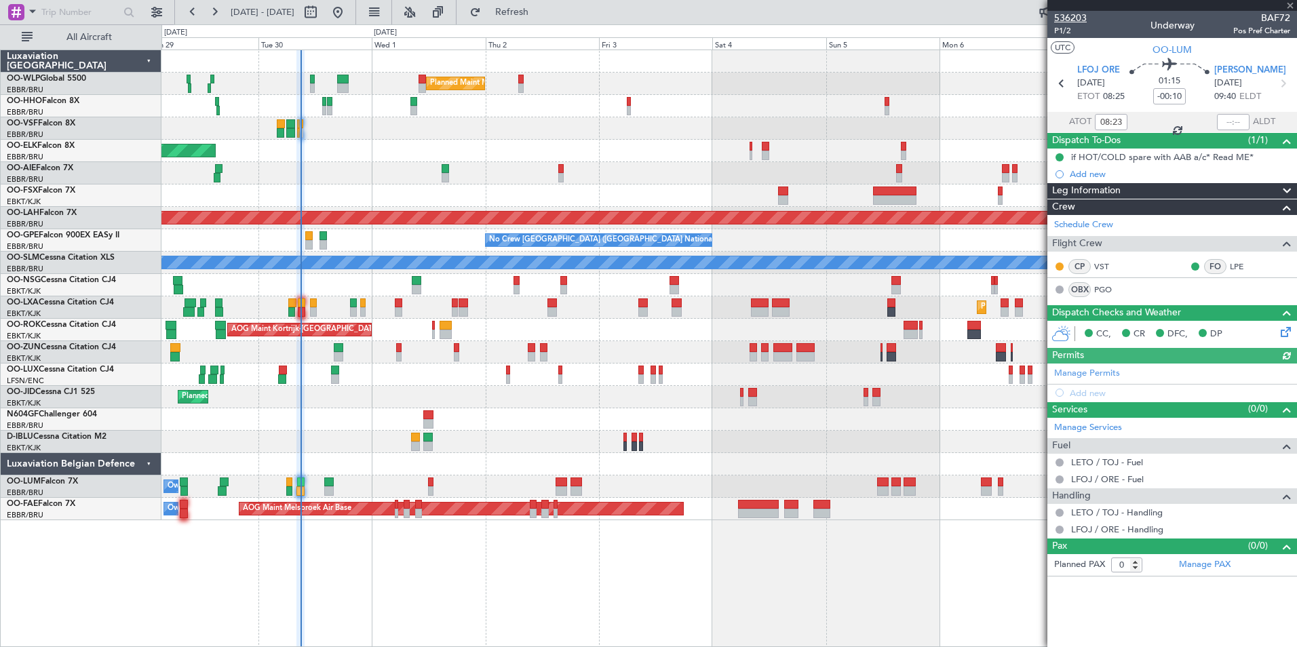
click at [1078, 18] on span "536203" at bounding box center [1070, 18] width 33 height 14
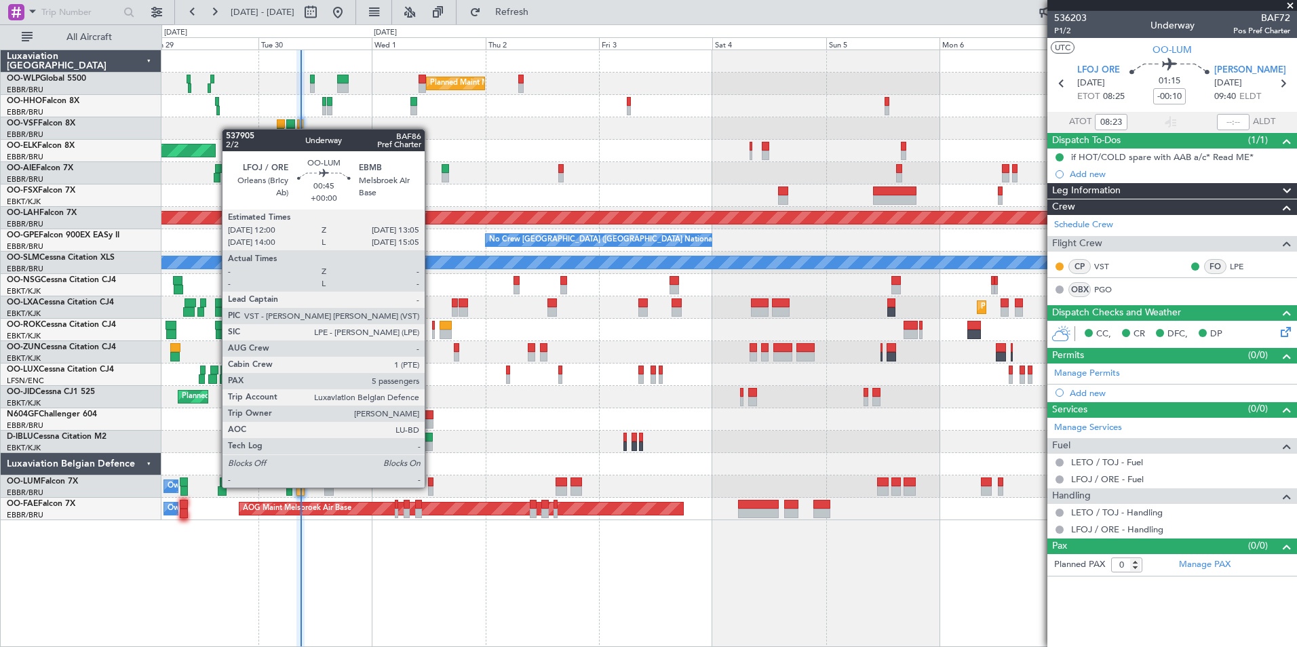
click at [431, 486] on div at bounding box center [430, 490] width 5 height 9
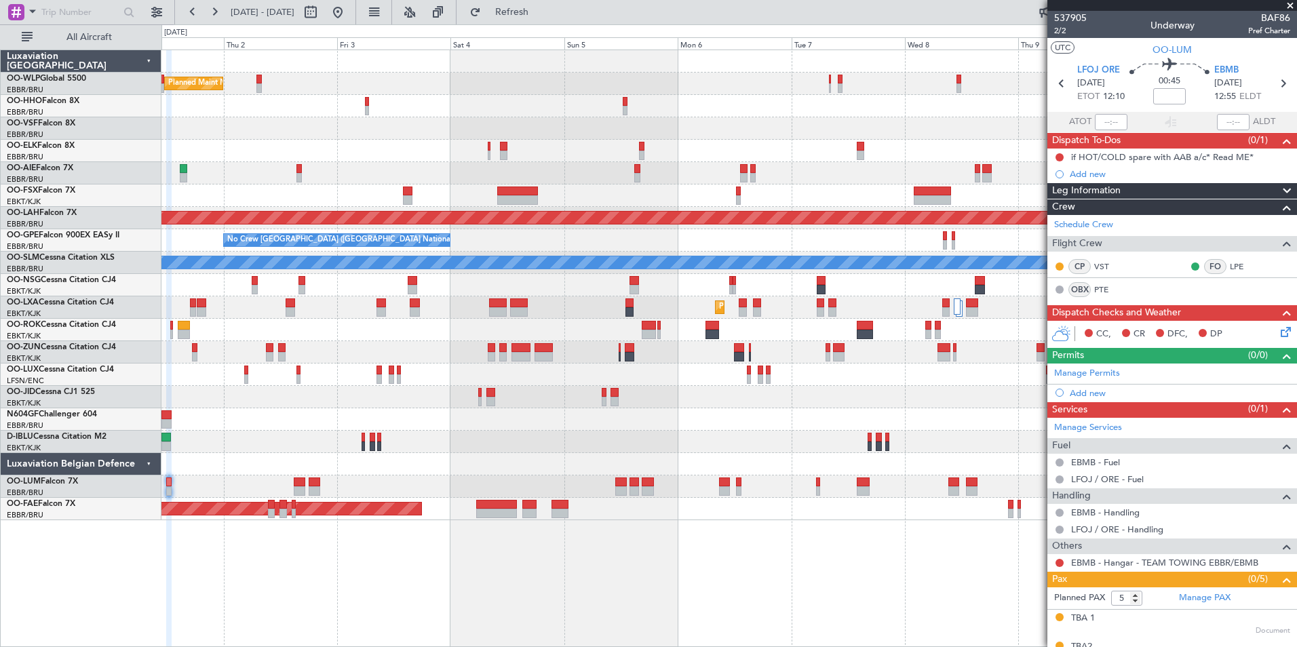
click at [740, 321] on div "Planned Maint Milan (Linate) Planned Maint Kortrijk-Wevelgem Planned Maint Alto…" at bounding box center [728, 285] width 1135 height 470
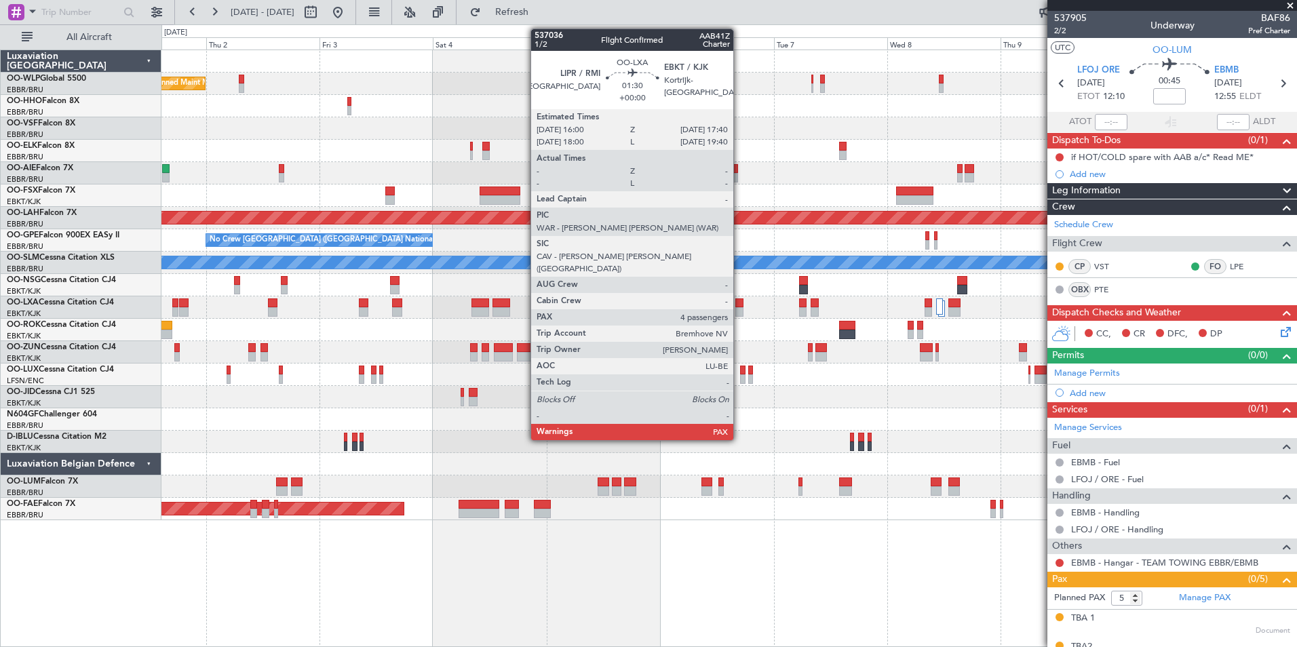
click at [739, 313] on div at bounding box center [739, 311] width 8 height 9
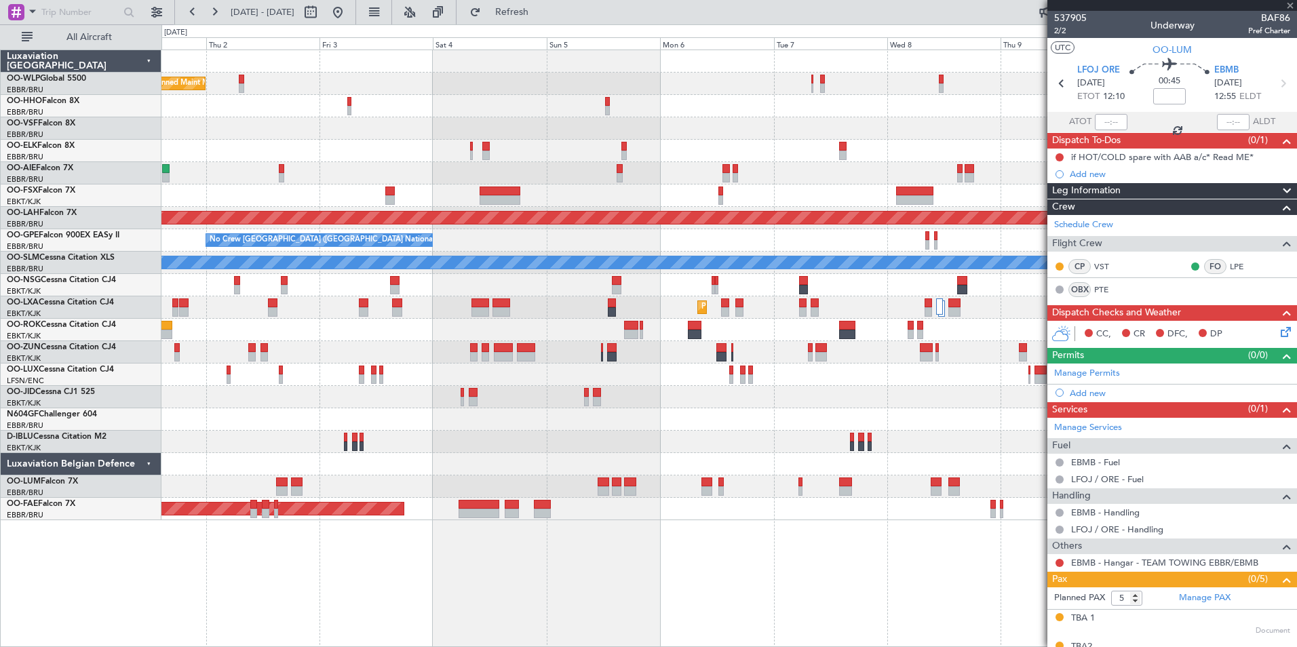
type input "4"
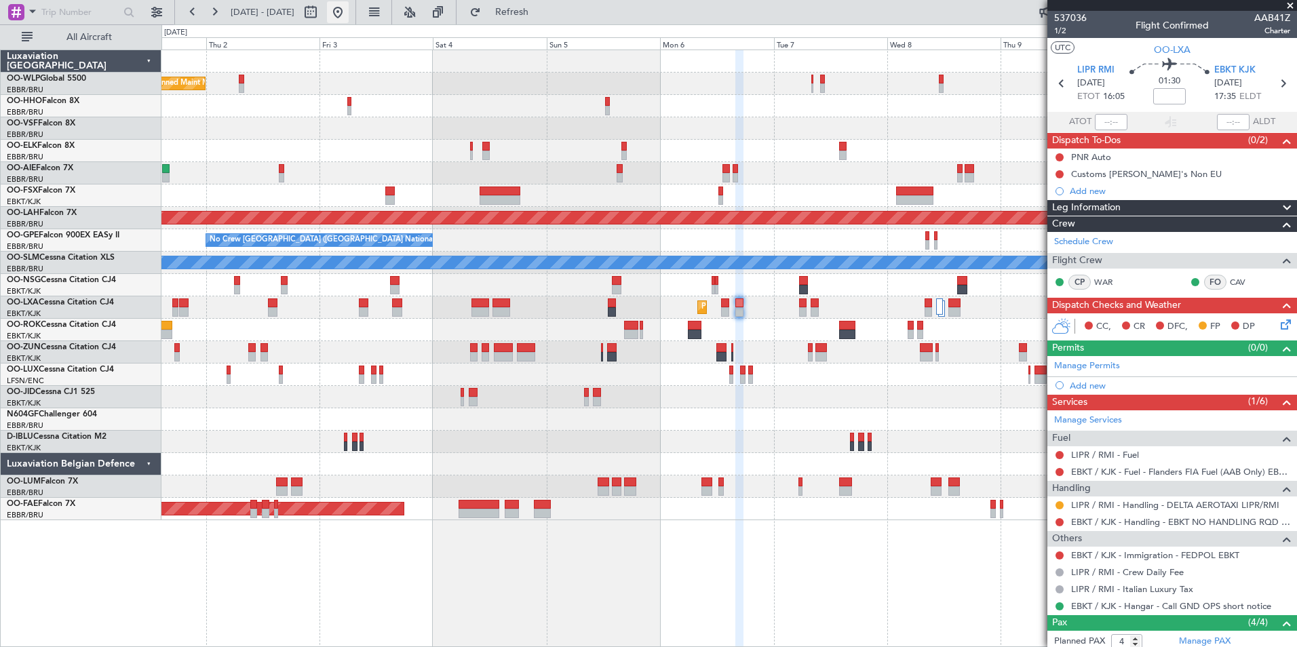
click at [349, 9] on button at bounding box center [338, 12] width 22 height 22
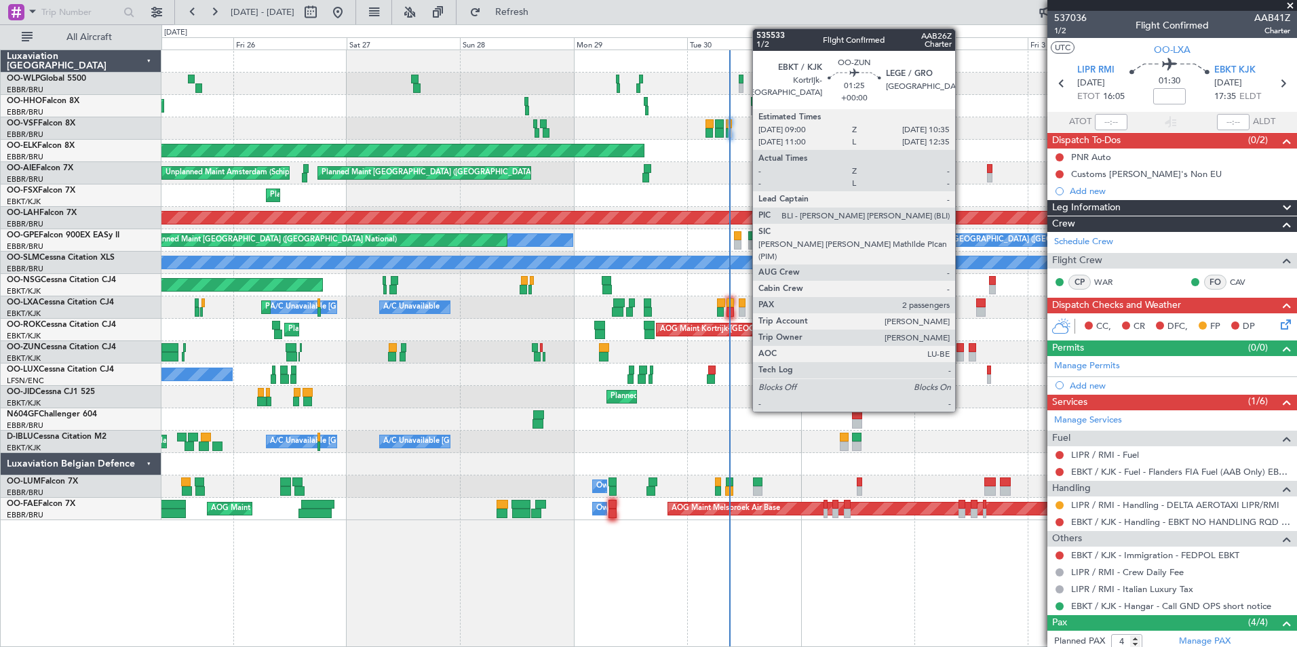
click at [961, 351] on div at bounding box center [960, 347] width 8 height 9
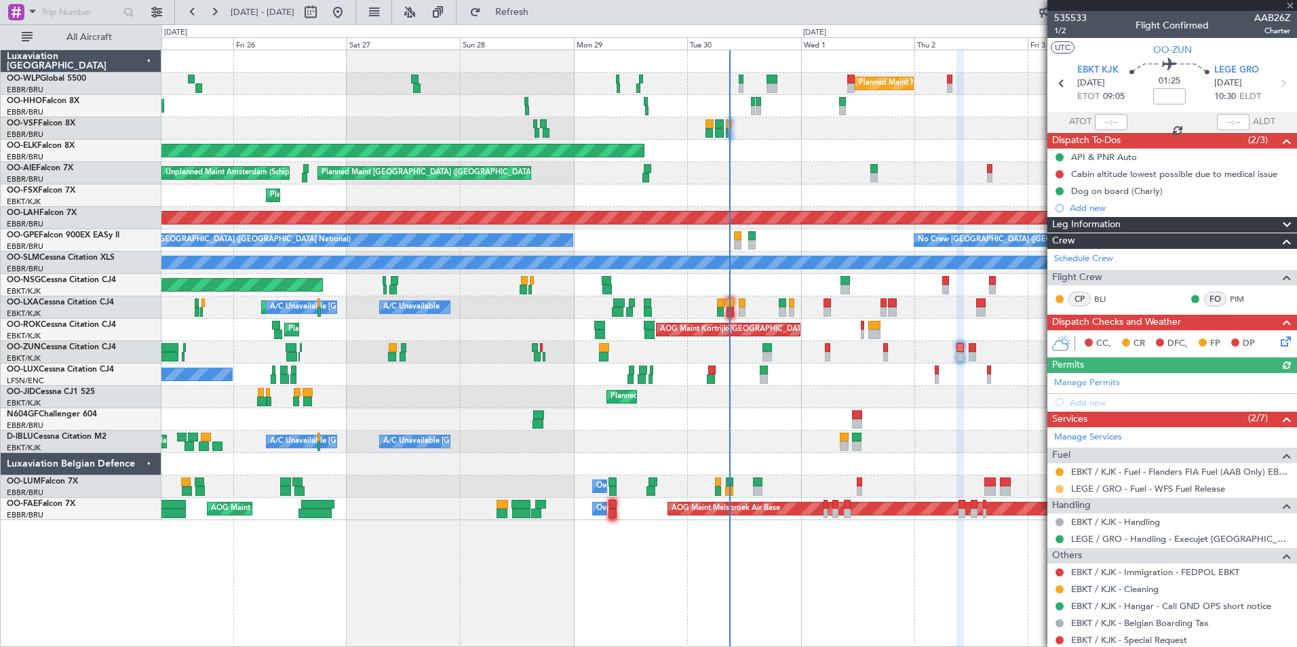
click at [1059, 488] on button at bounding box center [1059, 489] width 8 height 8
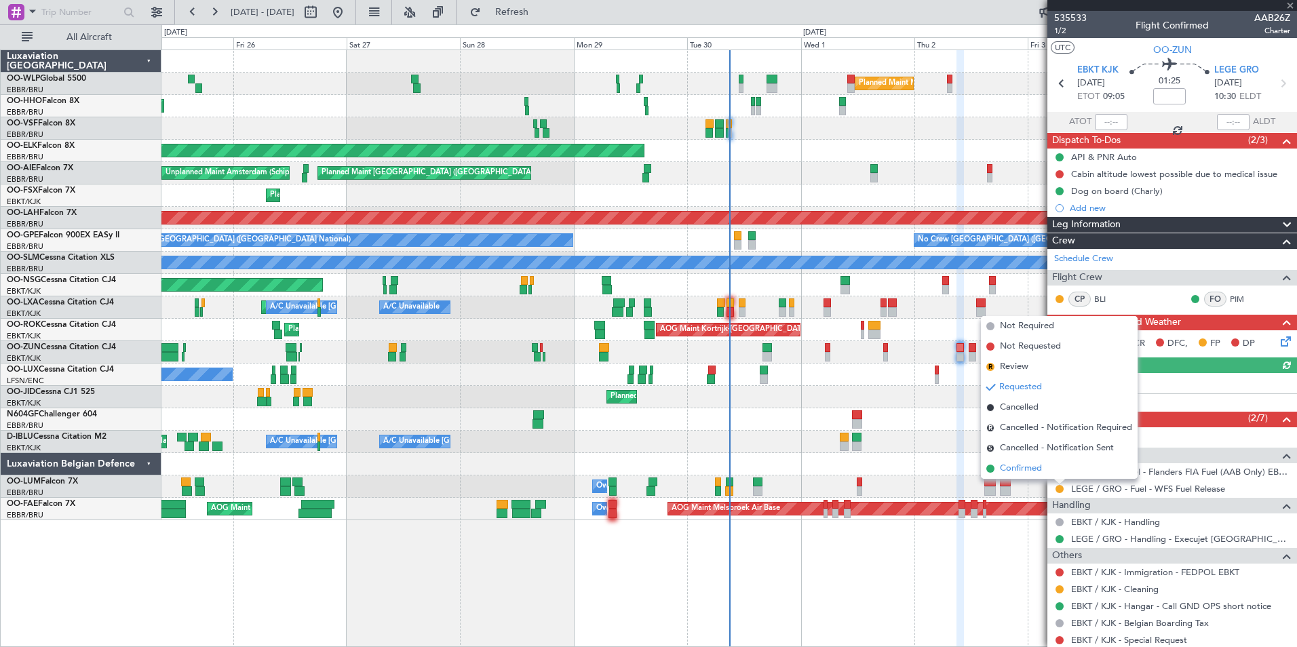
click at [1025, 471] on span "Confirmed" at bounding box center [1021, 469] width 42 height 14
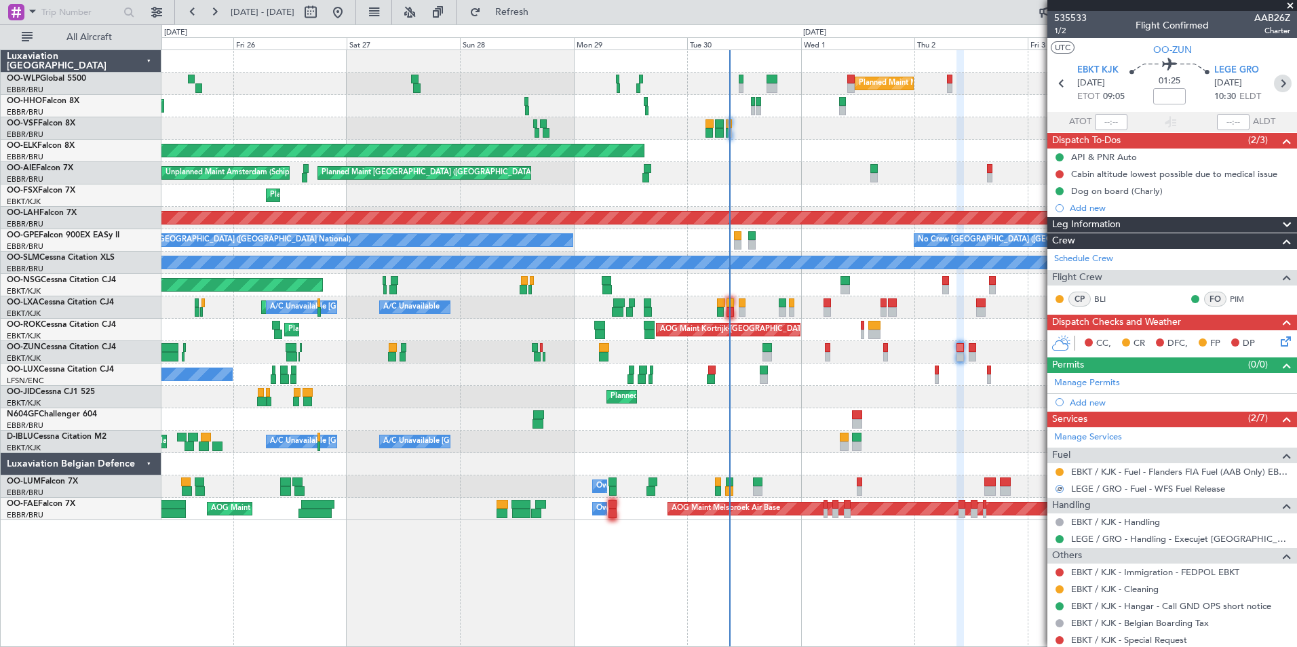
click at [1274, 83] on icon at bounding box center [1283, 84] width 18 height 18
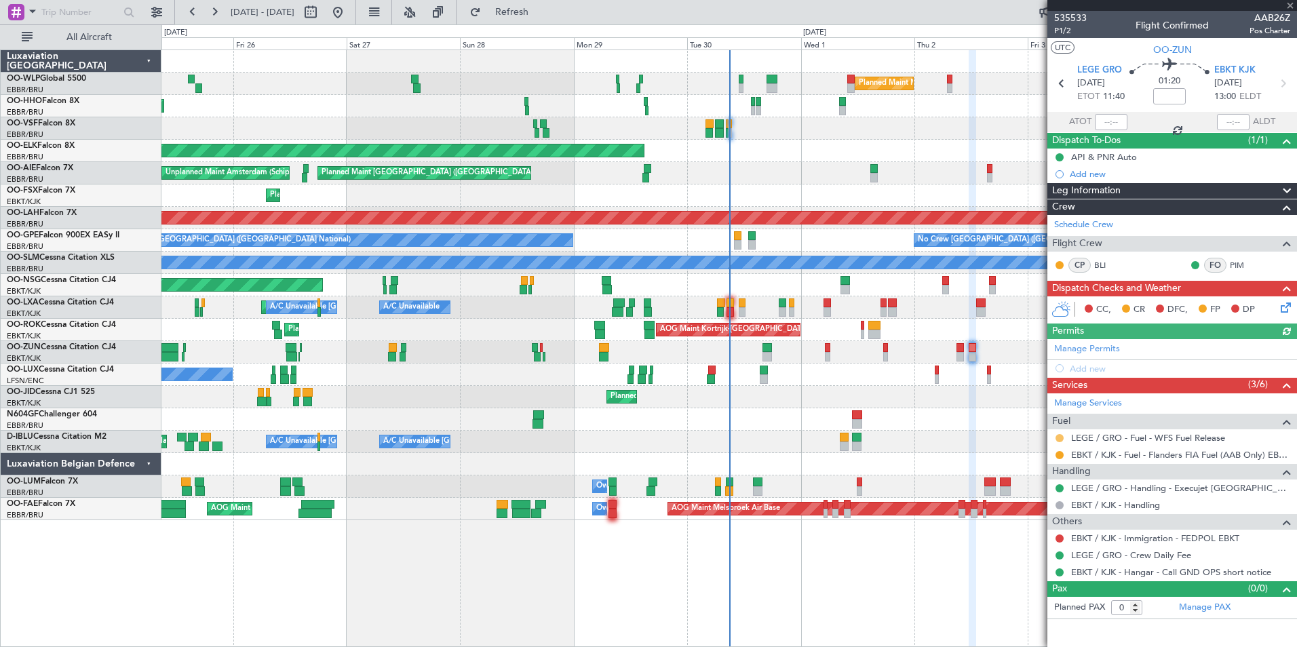
click at [1058, 440] on button at bounding box center [1059, 438] width 8 height 8
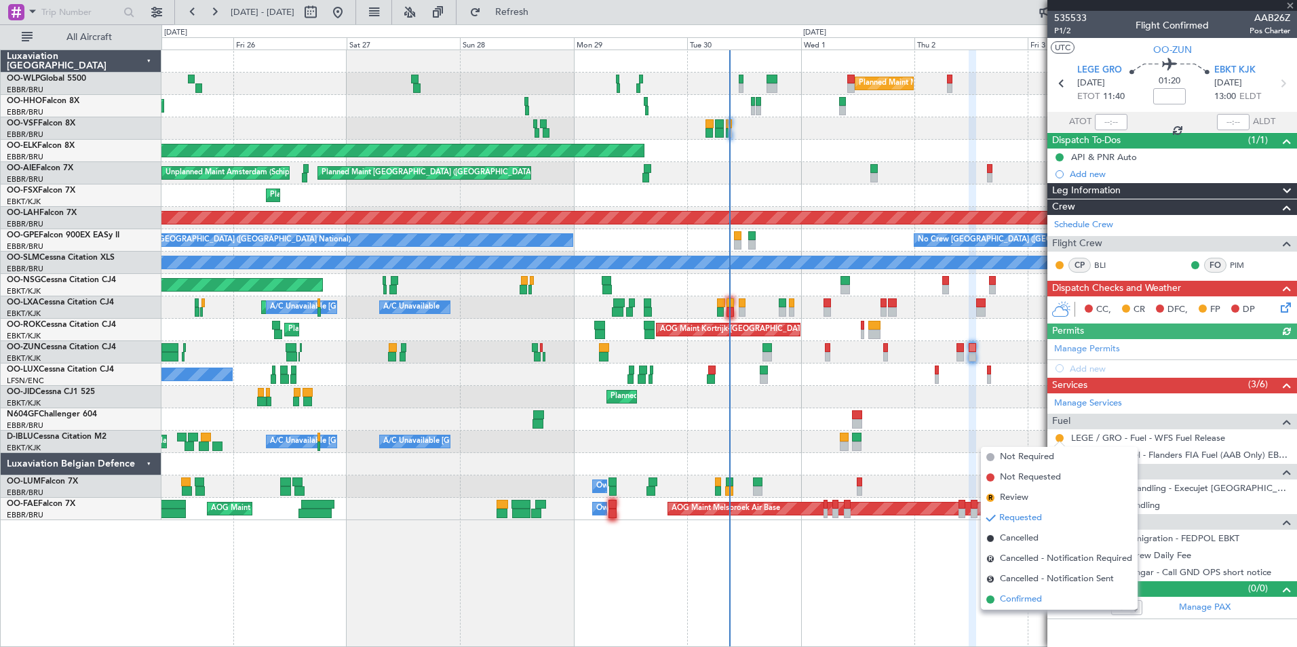
click at [1012, 599] on span "Confirmed" at bounding box center [1021, 600] width 42 height 14
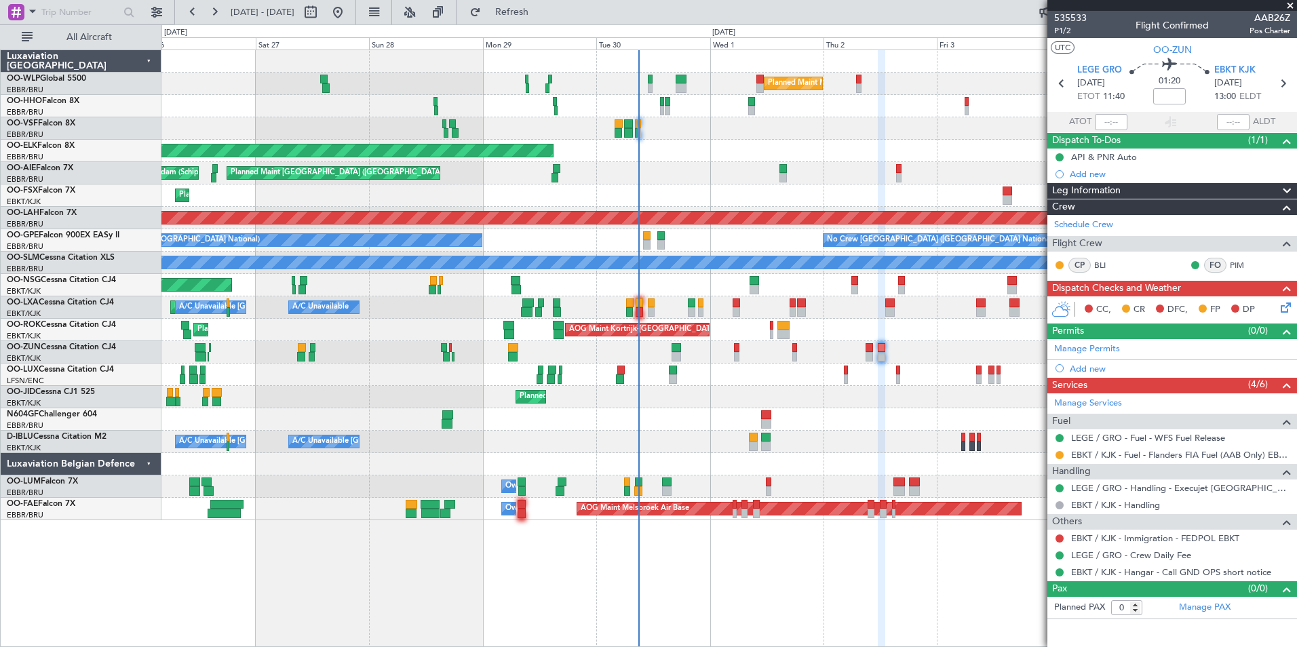
click at [913, 338] on div "AOG Maint Kortrijk-Wevelgem Planned Maint Kortrijk-Wevelgem" at bounding box center [728, 330] width 1135 height 22
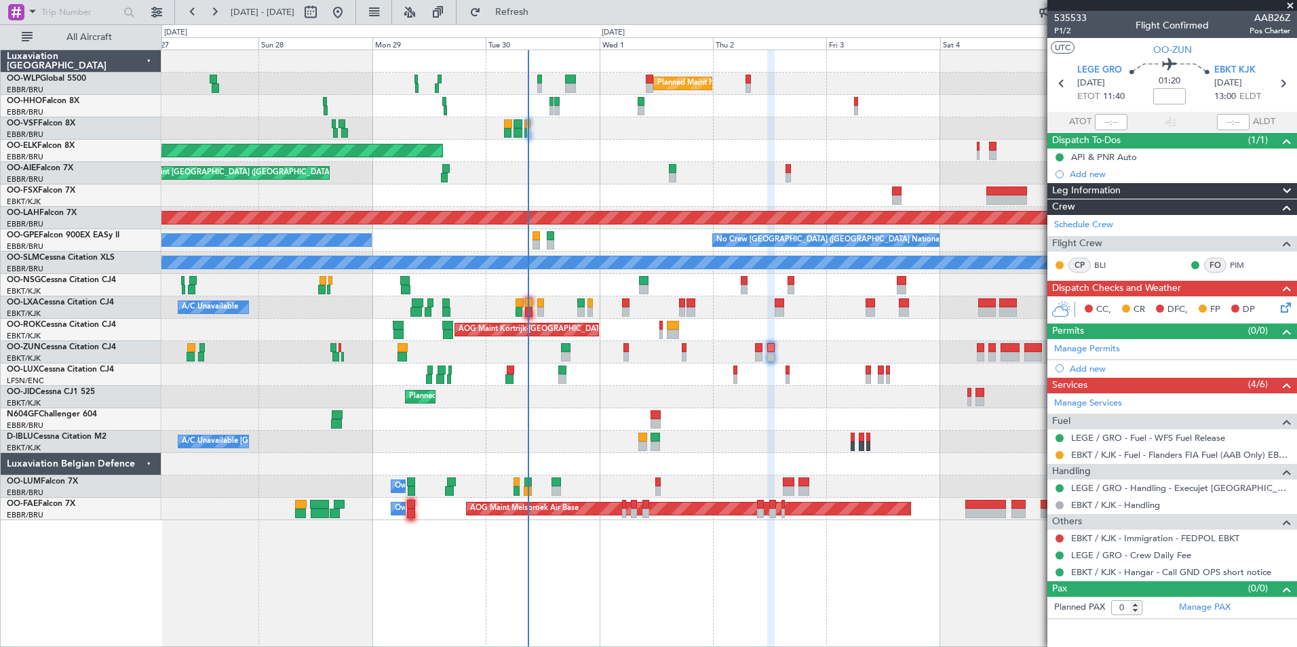
click at [842, 328] on div "AOG Maint Kortrijk-Wevelgem Planned Maint Kortrijk-Wevelgem" at bounding box center [728, 330] width 1135 height 22
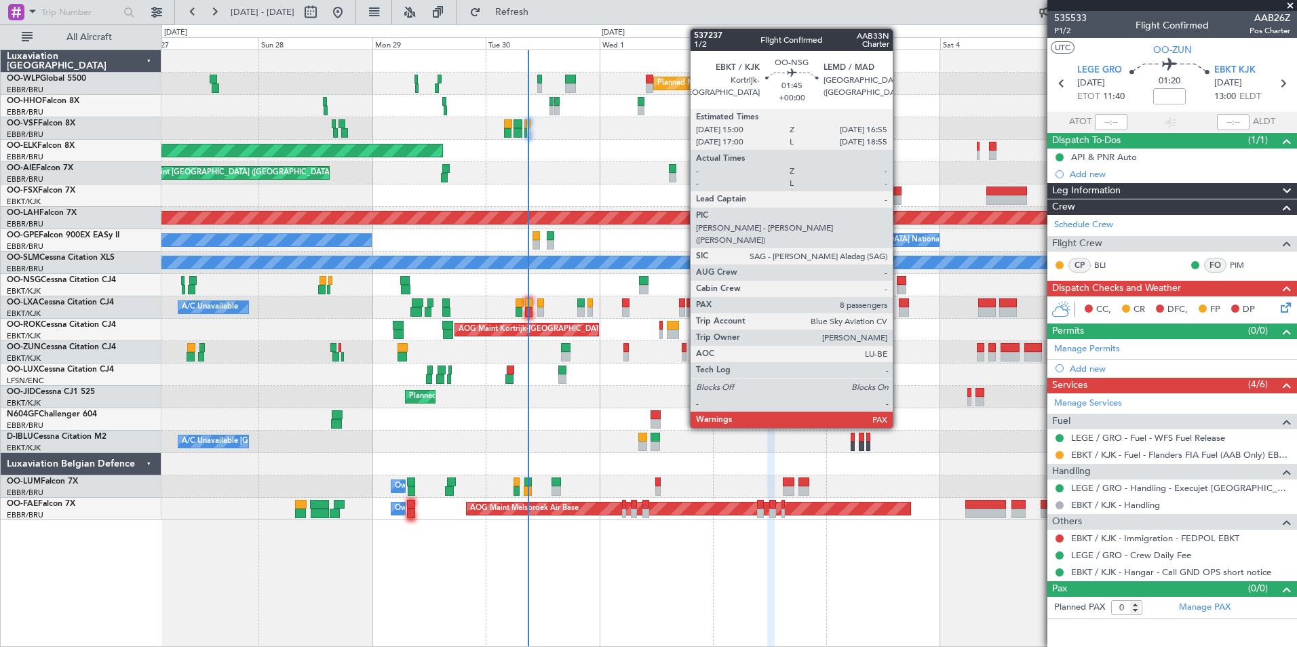
click at [899, 283] on div at bounding box center [900, 280] width 9 height 9
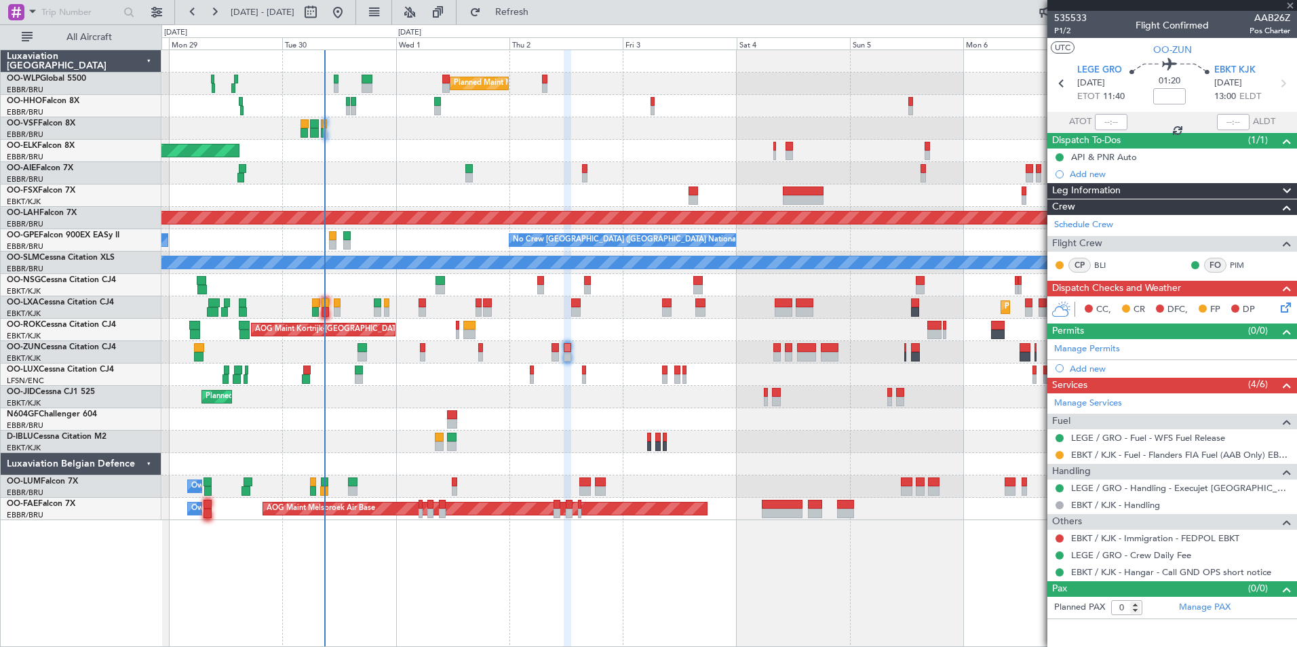
click at [720, 344] on div "Planned Maint Milan (Linate) Planned Maint Kortrijk-Wevelgem Planned Maint Lond…" at bounding box center [728, 285] width 1135 height 470
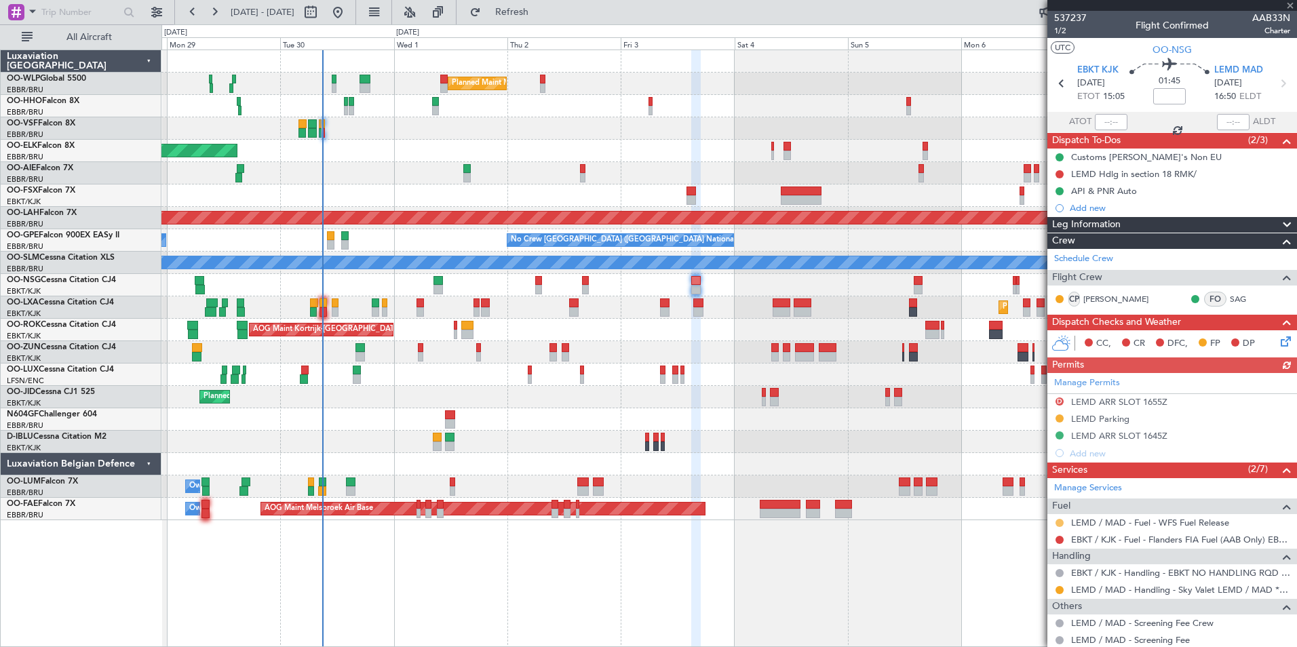
click at [1057, 523] on button at bounding box center [1059, 523] width 8 height 8
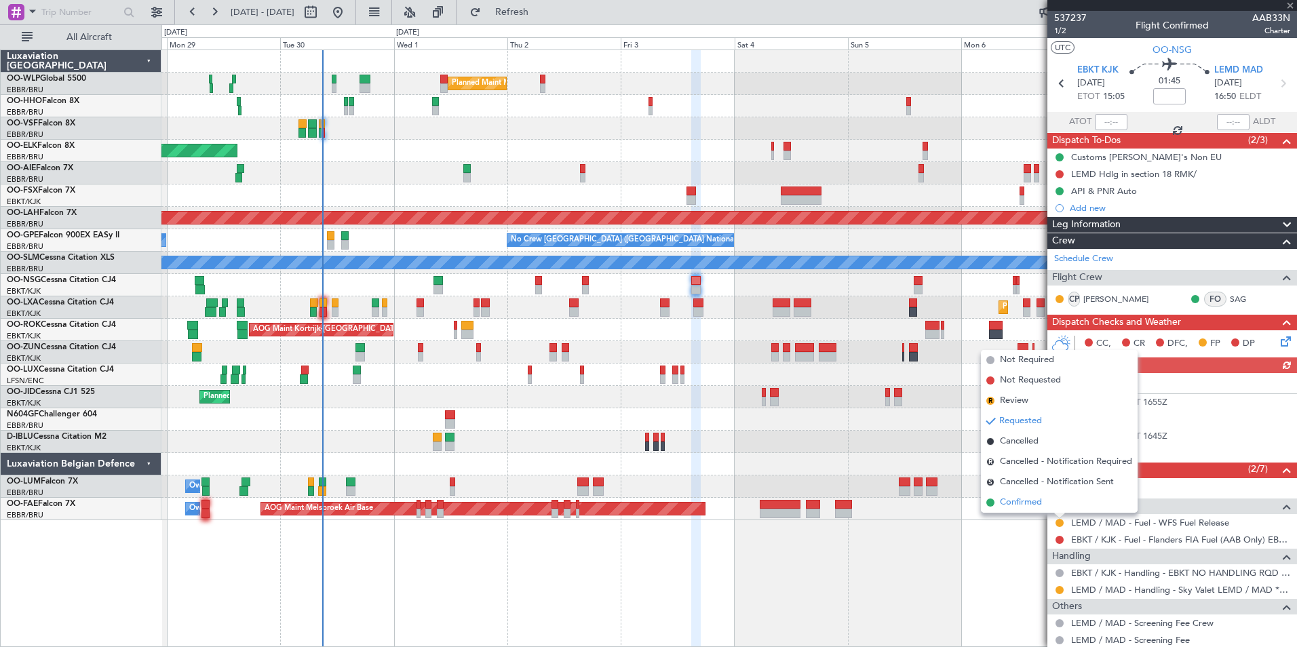
click at [1008, 498] on span "Confirmed" at bounding box center [1021, 503] width 42 height 14
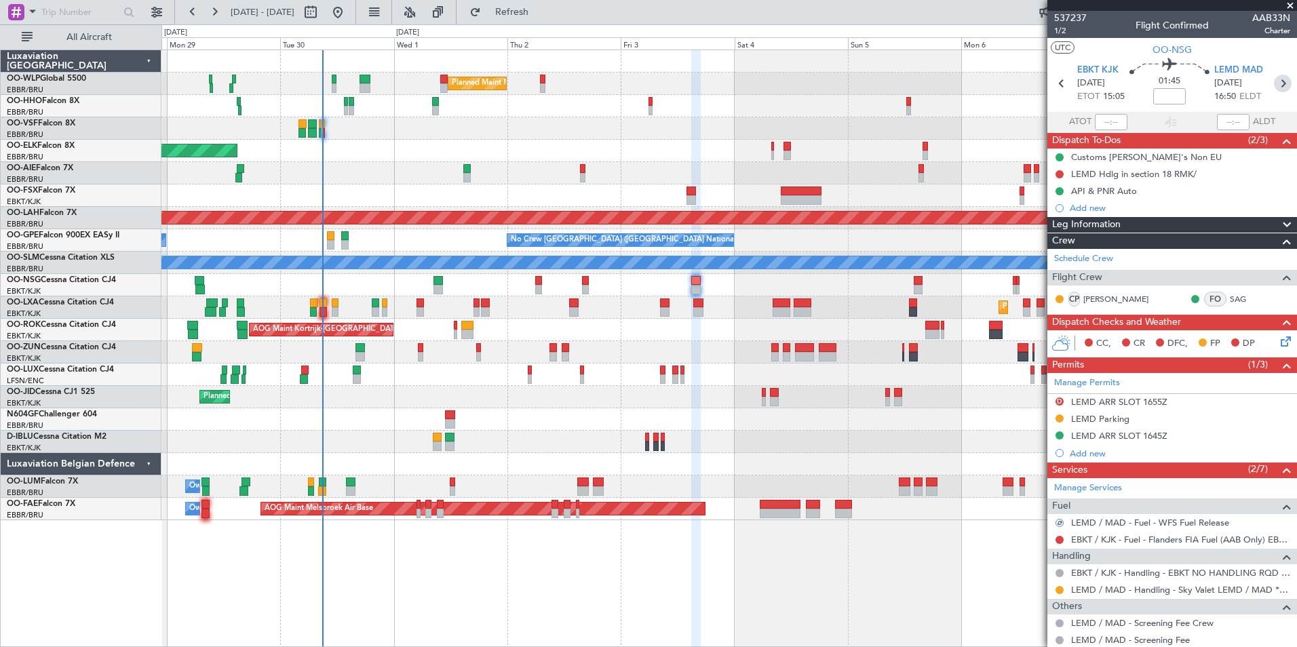
click at [1276, 83] on icon at bounding box center [1283, 84] width 18 height 18
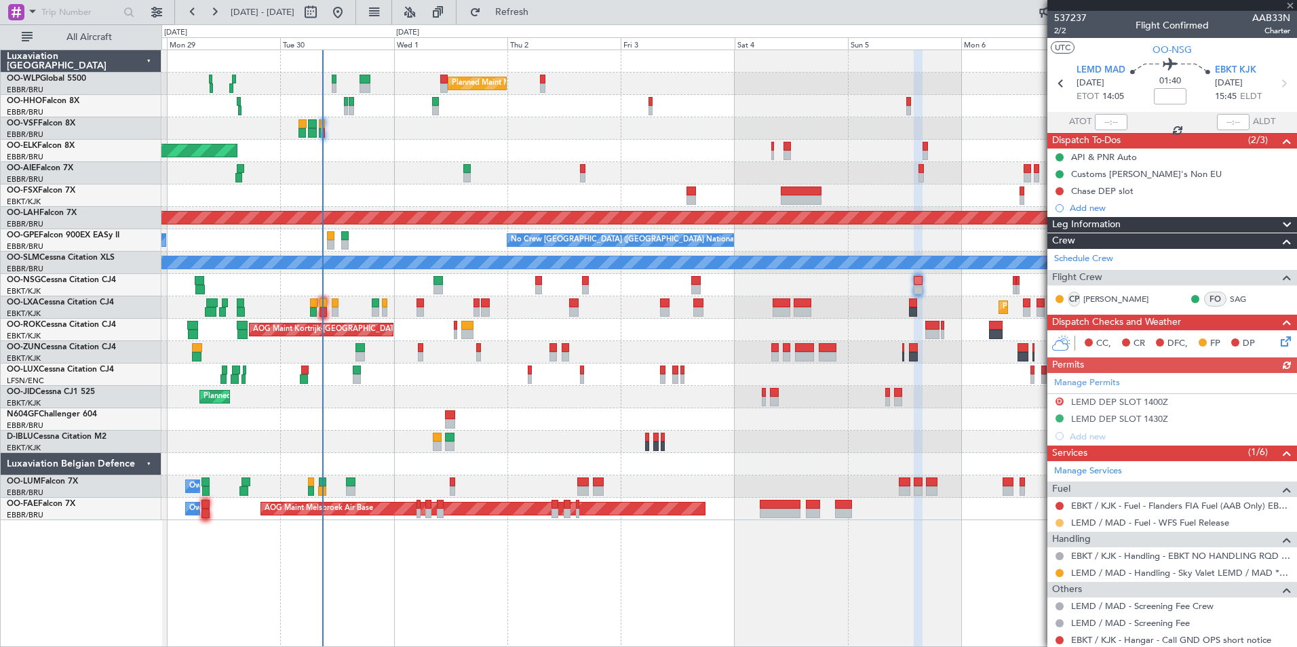
click at [1060, 522] on button at bounding box center [1059, 523] width 8 height 8
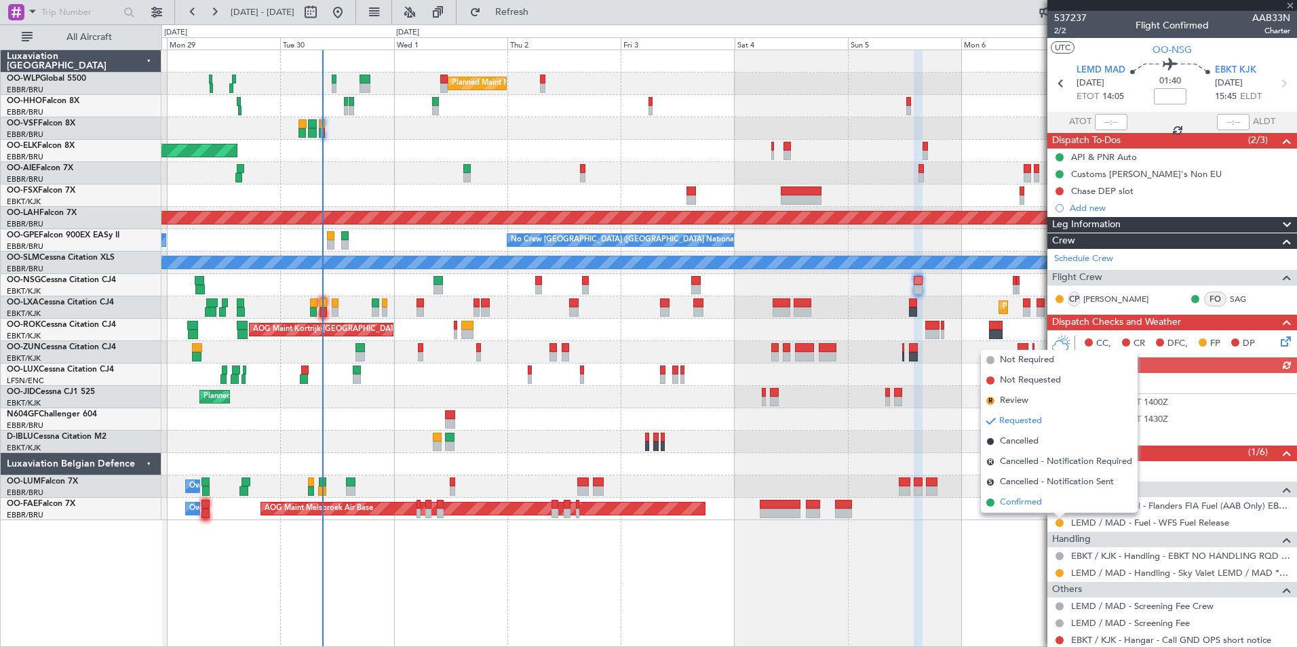
click at [1025, 501] on span "Confirmed" at bounding box center [1021, 503] width 42 height 14
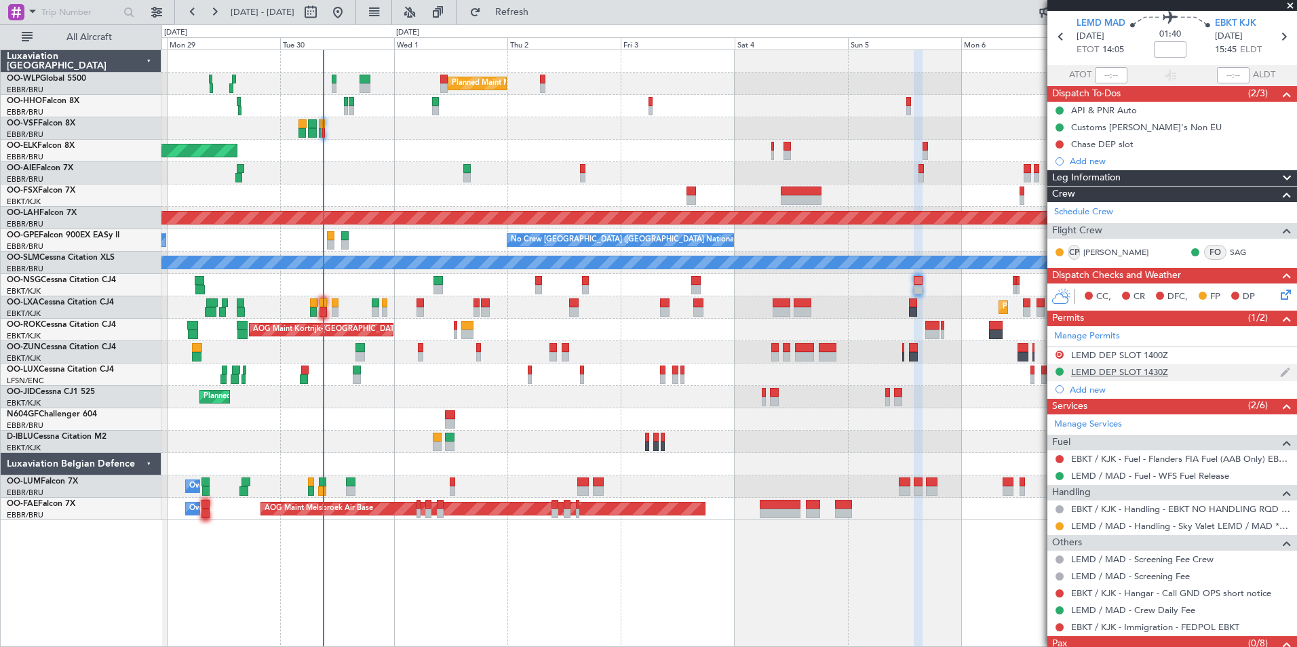
scroll to position [91, 0]
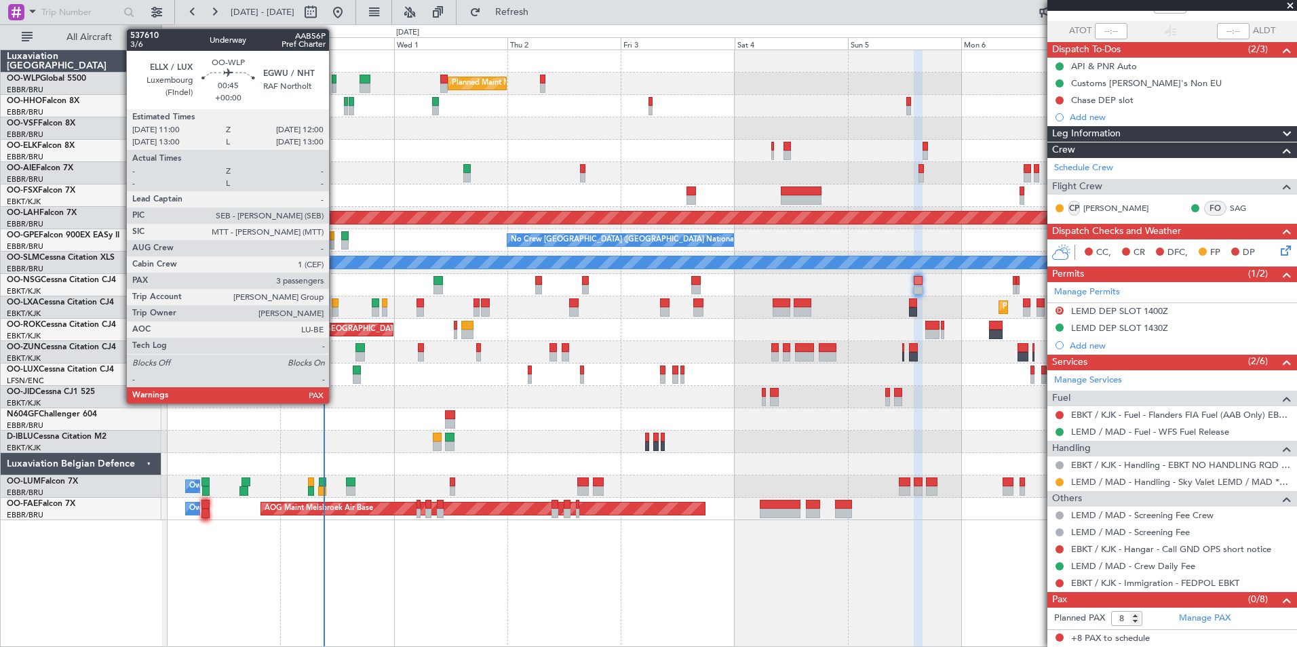
click at [335, 88] on div at bounding box center [334, 87] width 5 height 9
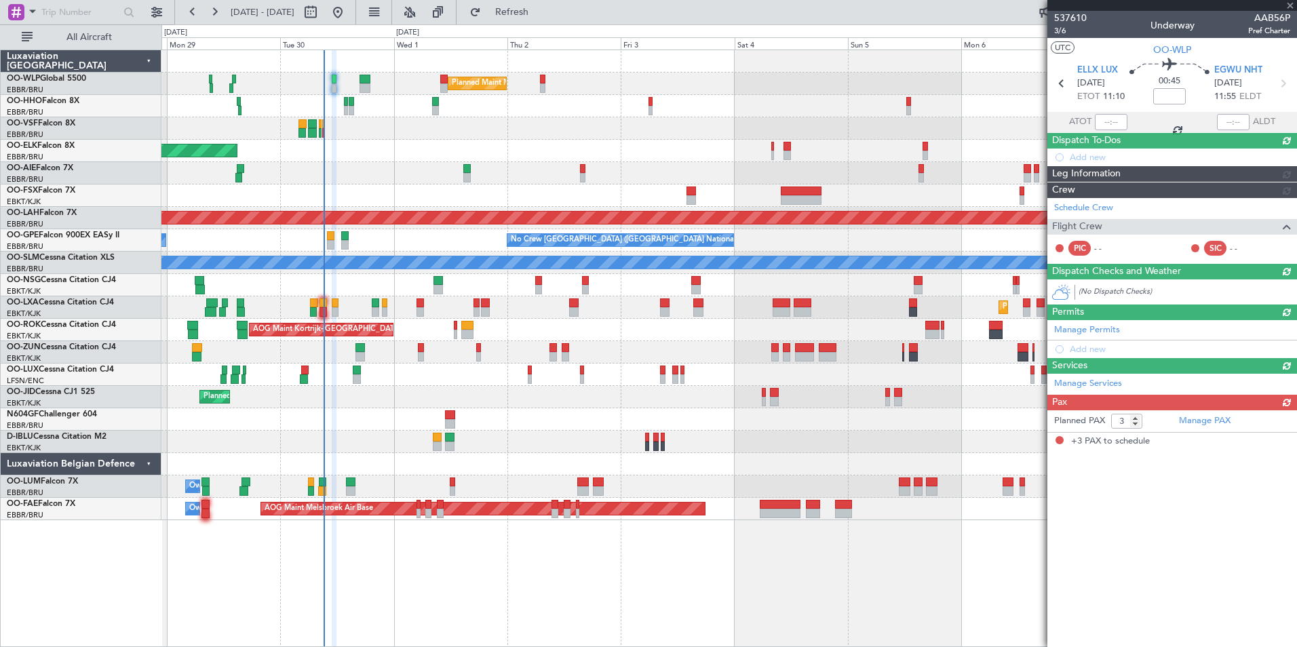
scroll to position [0, 0]
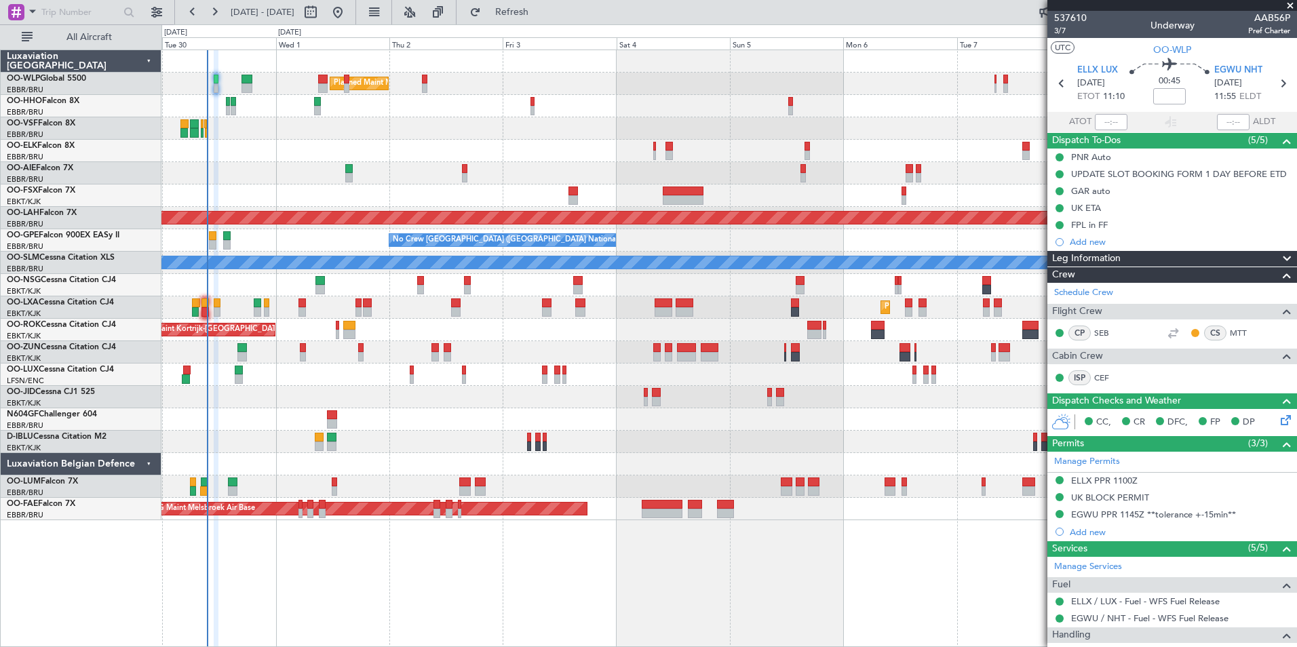
click at [707, 295] on div at bounding box center [728, 285] width 1135 height 22
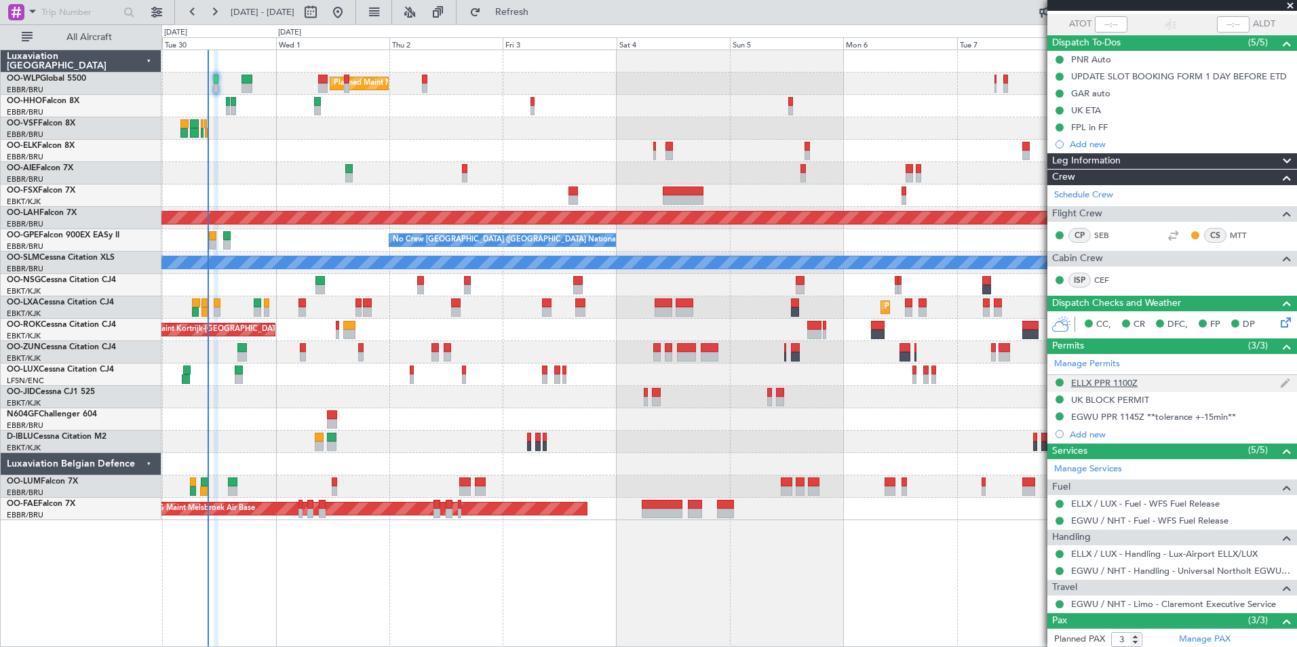
scroll to position [193, 0]
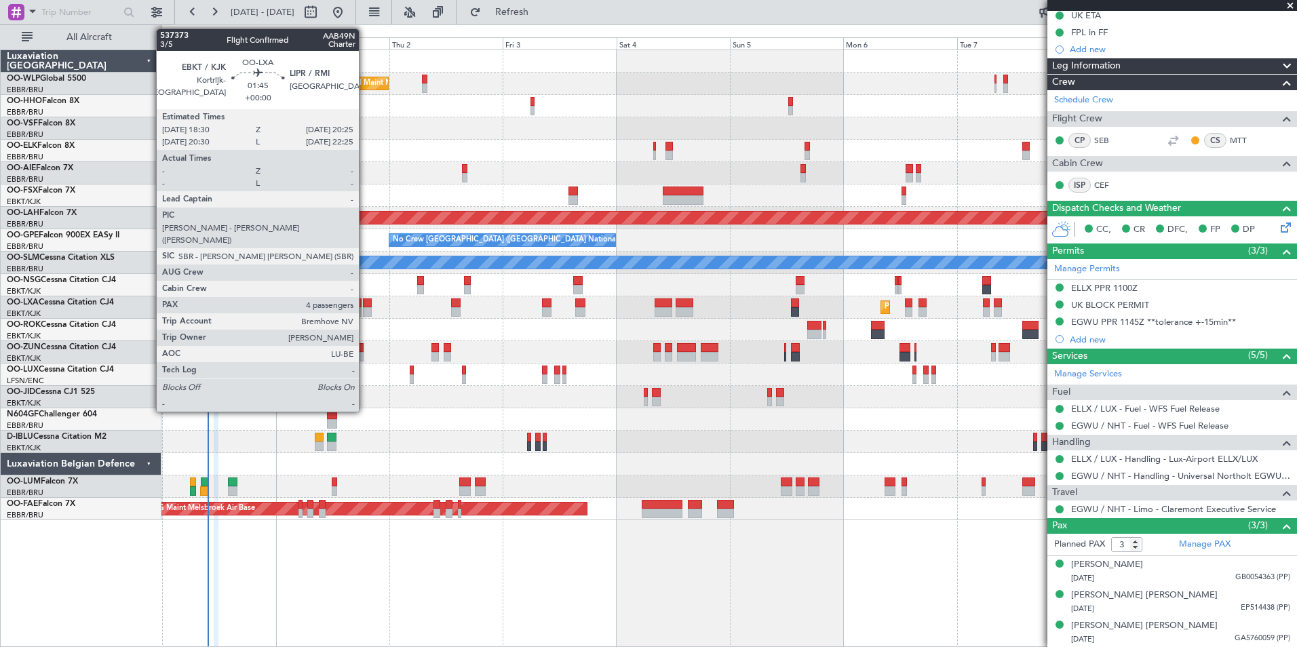
click at [365, 308] on div at bounding box center [367, 311] width 9 height 9
type input "4"
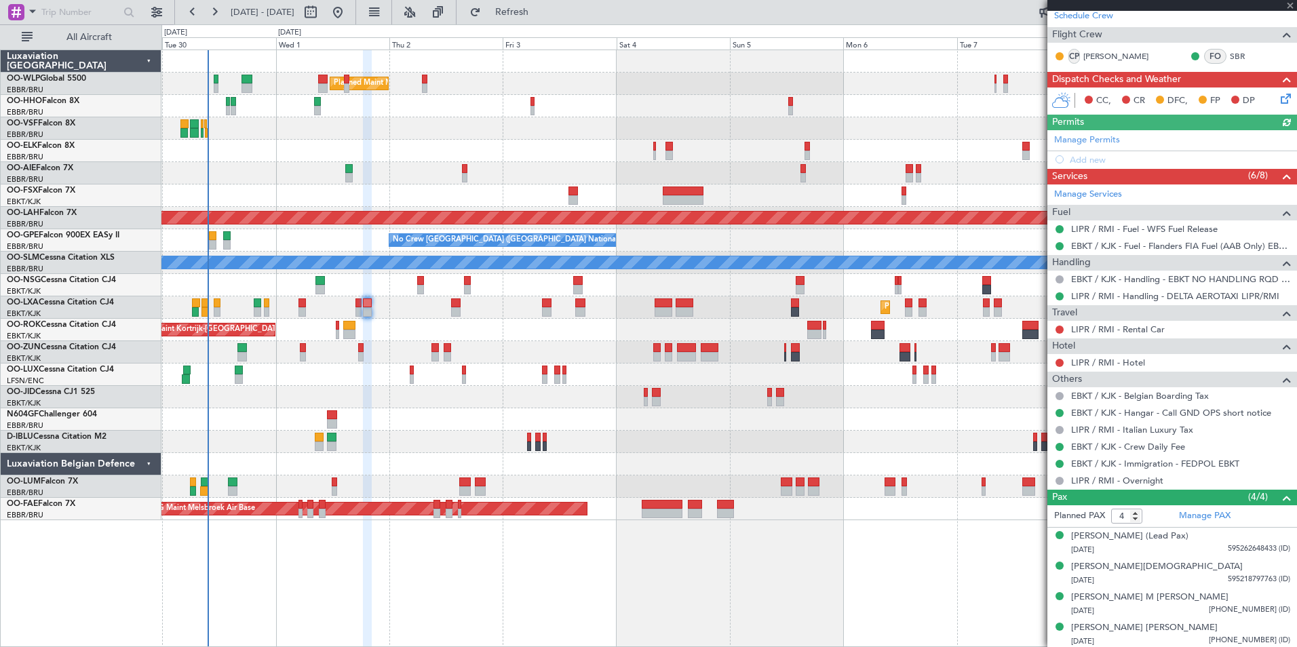
scroll to position [211, 0]
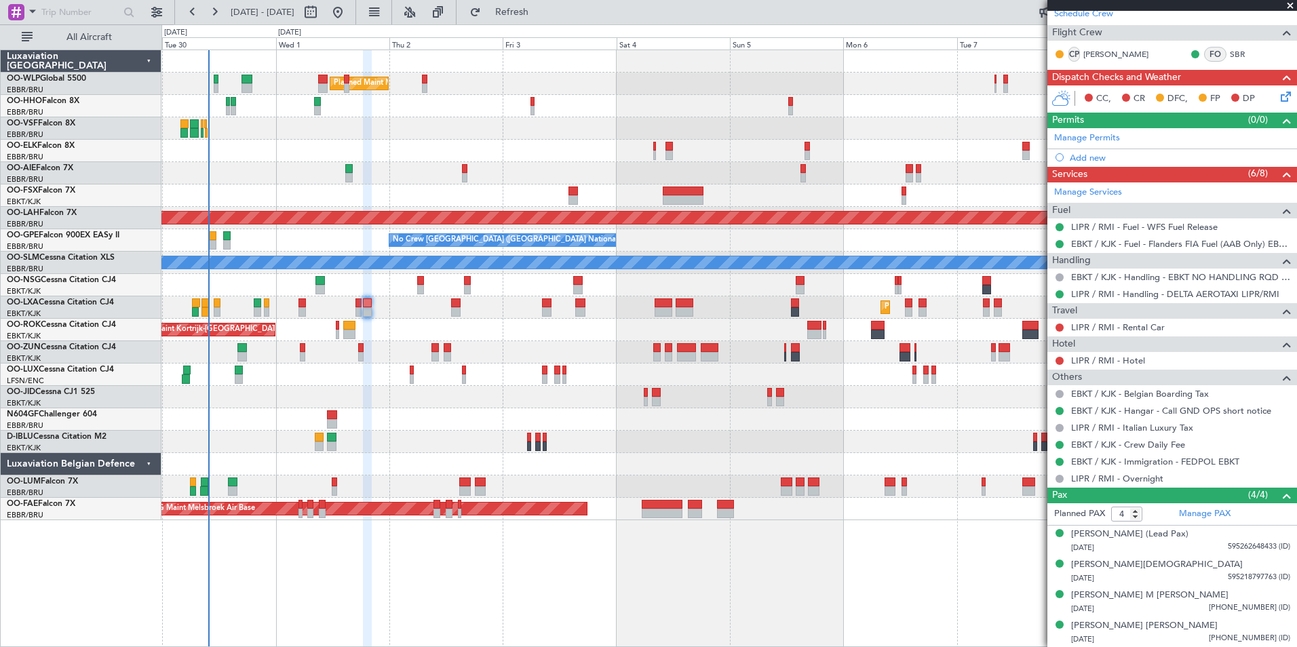
click at [360, 78] on div "Planned Maint Milan (Linate) Planned Maint Kortrijk-Wevelgem Planned Maint Lond…" at bounding box center [728, 285] width 1135 height 470
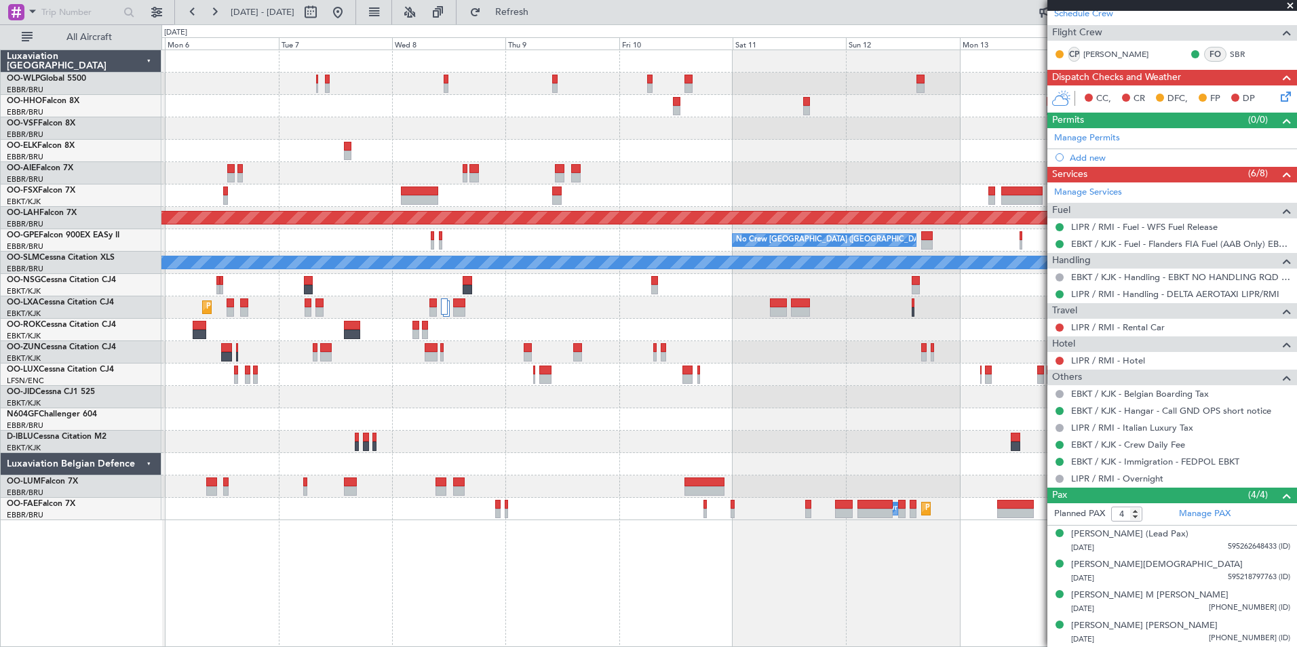
click at [387, 134] on div at bounding box center [728, 128] width 1135 height 22
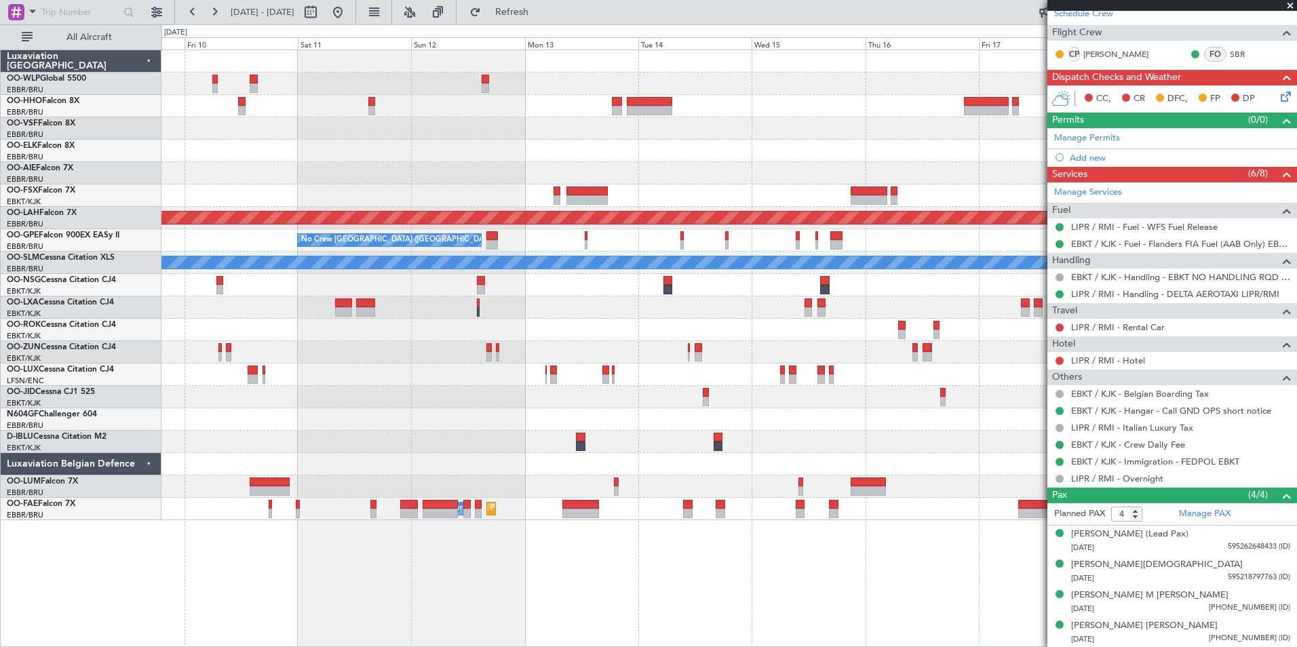
click at [394, 184] on div "Planned Maint Alton-st Louis (St Louis Regl) No Crew Brussels (Brussels Nationa…" at bounding box center [728, 285] width 1135 height 470
click at [431, 193] on div "Planned Maint Alton-st Louis (St Louis Regl) No Crew Brussels (Brussels Nationa…" at bounding box center [728, 285] width 1135 height 470
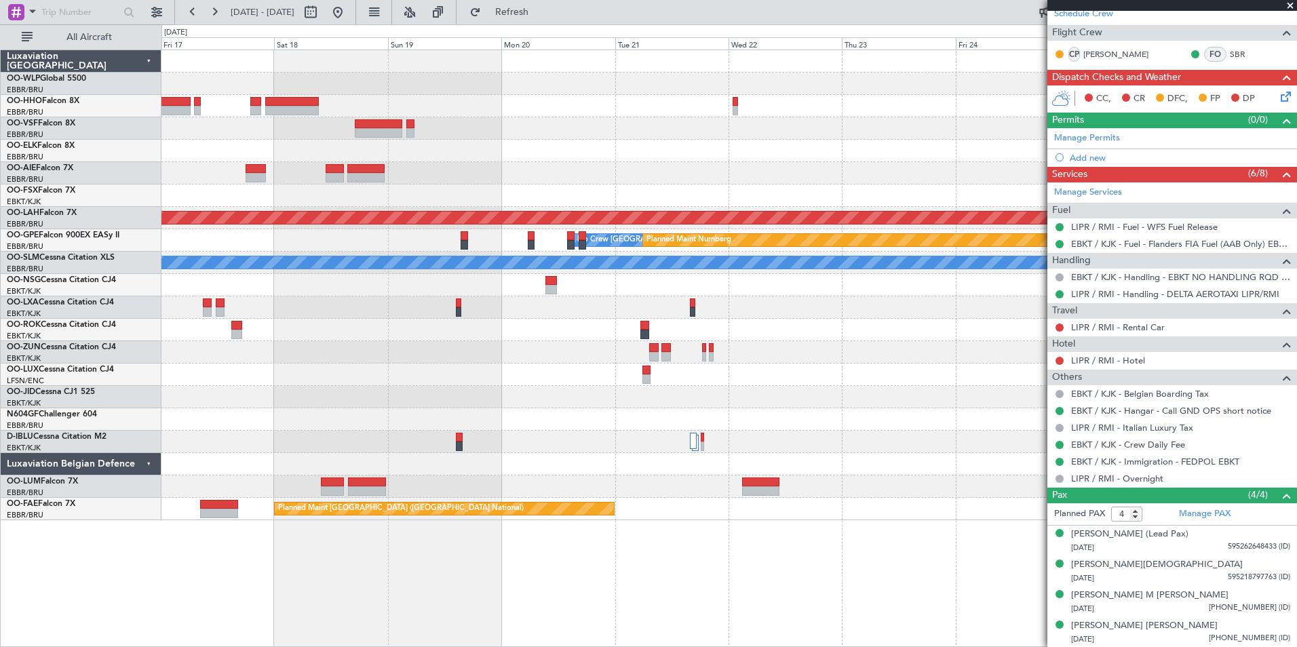
click at [299, 204] on div "Planned Maint Alton-st Louis (St Louis Regl) No Crew Brussels (Brussels Nationa…" at bounding box center [728, 285] width 1135 height 470
click at [534, 172] on div at bounding box center [728, 173] width 1135 height 22
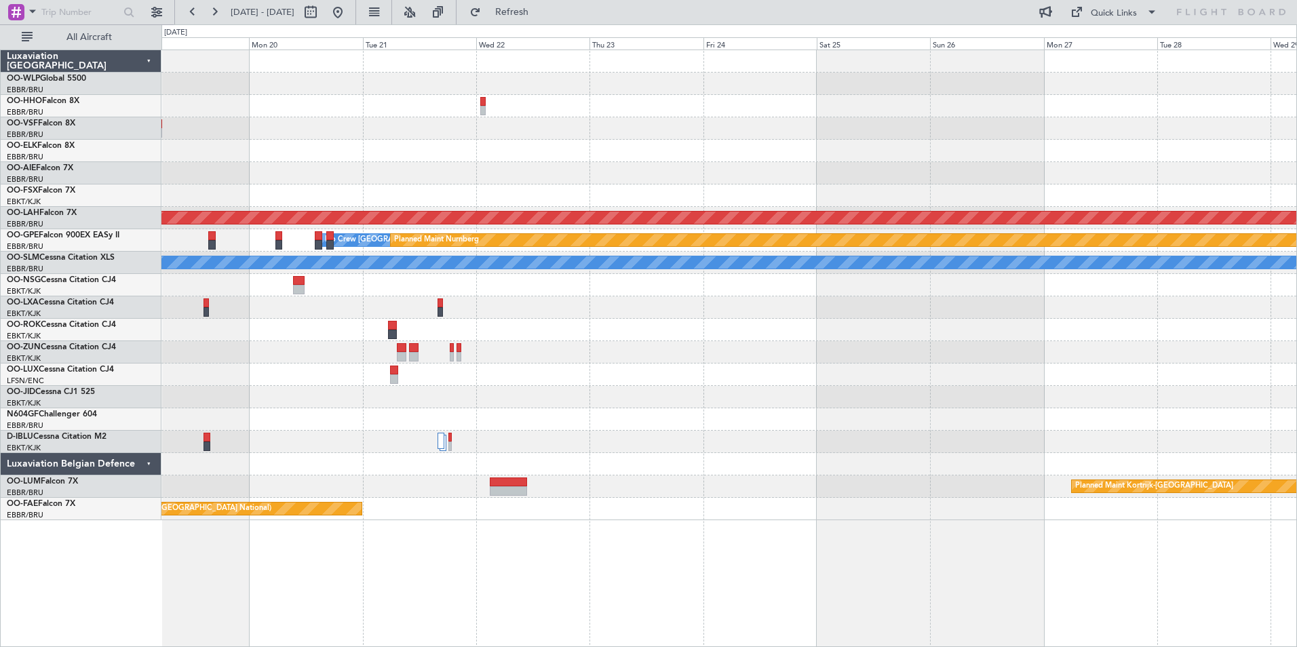
scroll to position [0, 0]
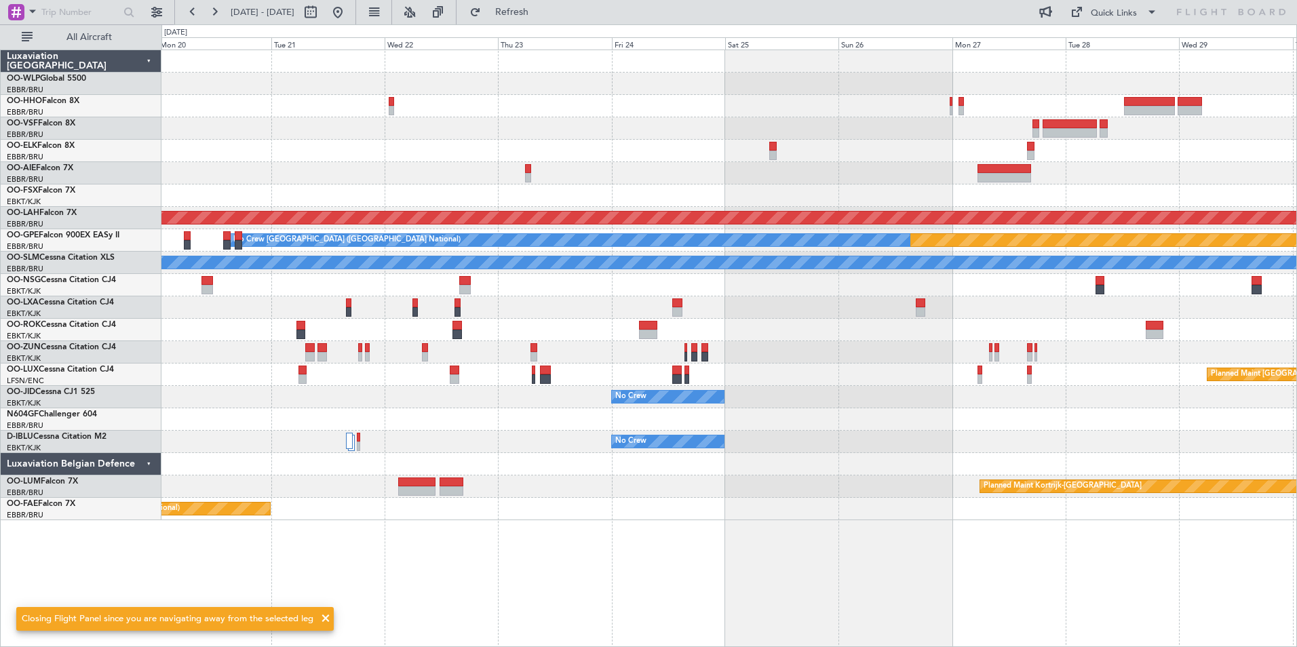
click at [777, 203] on div at bounding box center [728, 195] width 1135 height 22
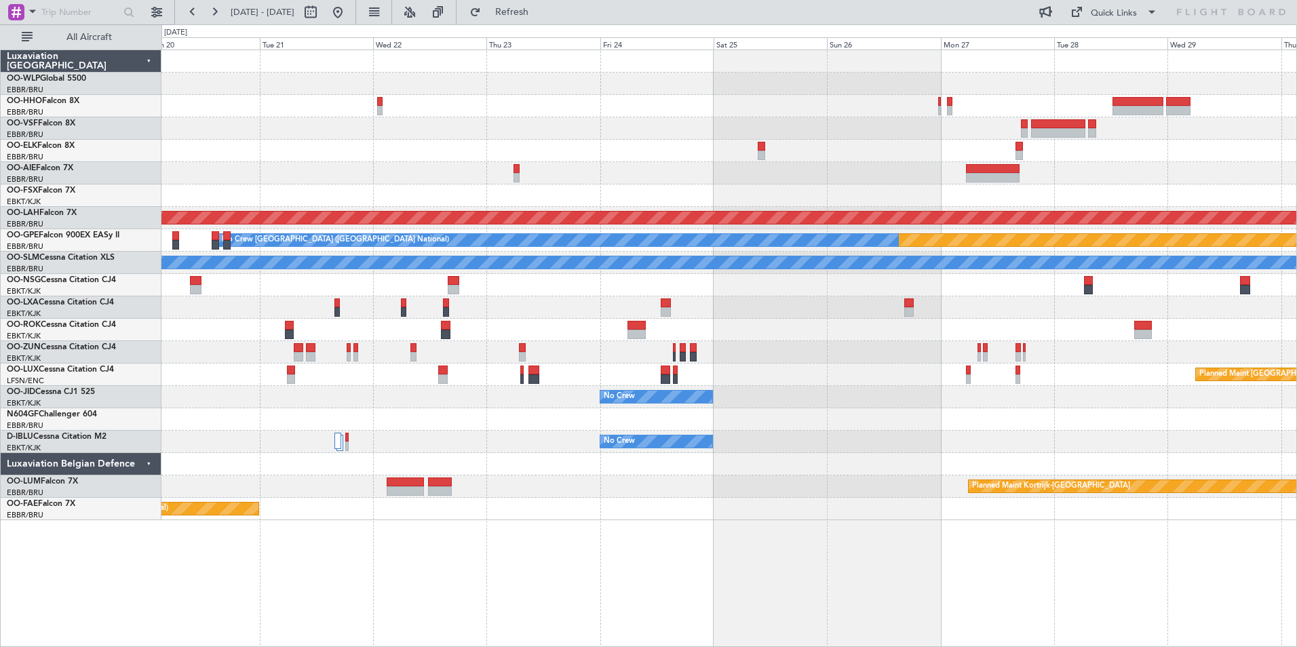
click at [356, 16] on fb-range-datepicker "20 Oct 2025 - 30 Oct 2025" at bounding box center [265, 12] width 182 height 24
click at [349, 16] on button at bounding box center [338, 12] width 22 height 22
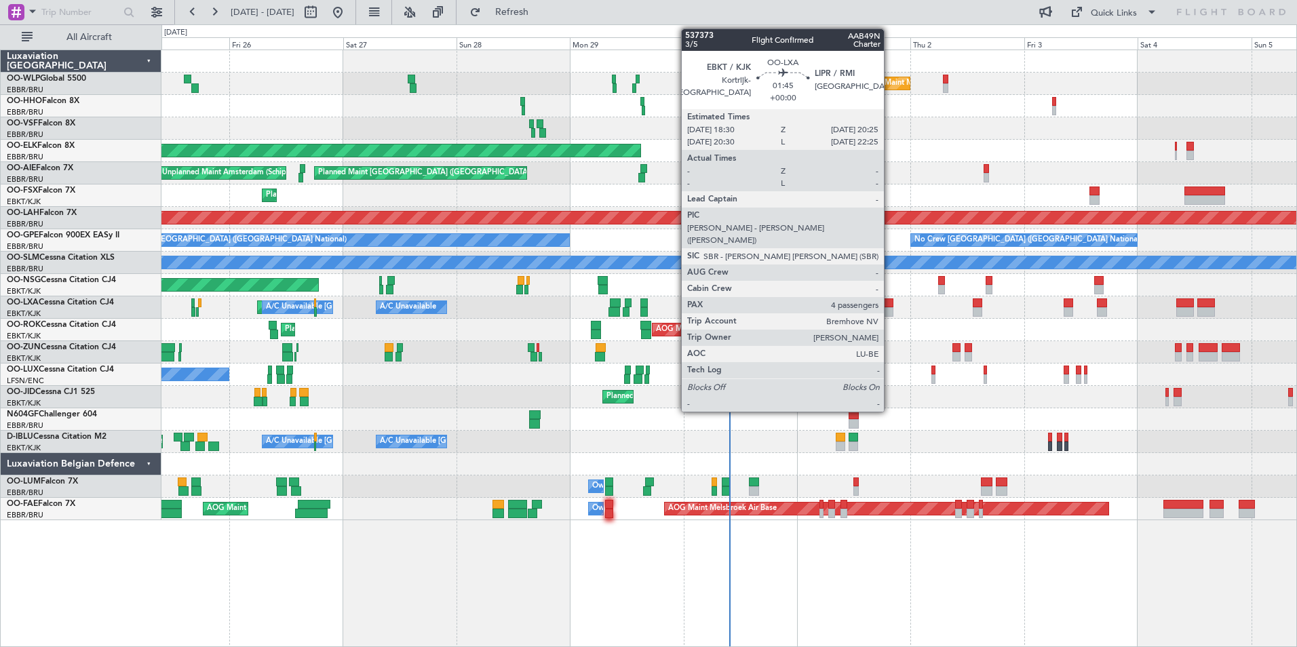
click at [890, 305] on div at bounding box center [888, 302] width 9 height 9
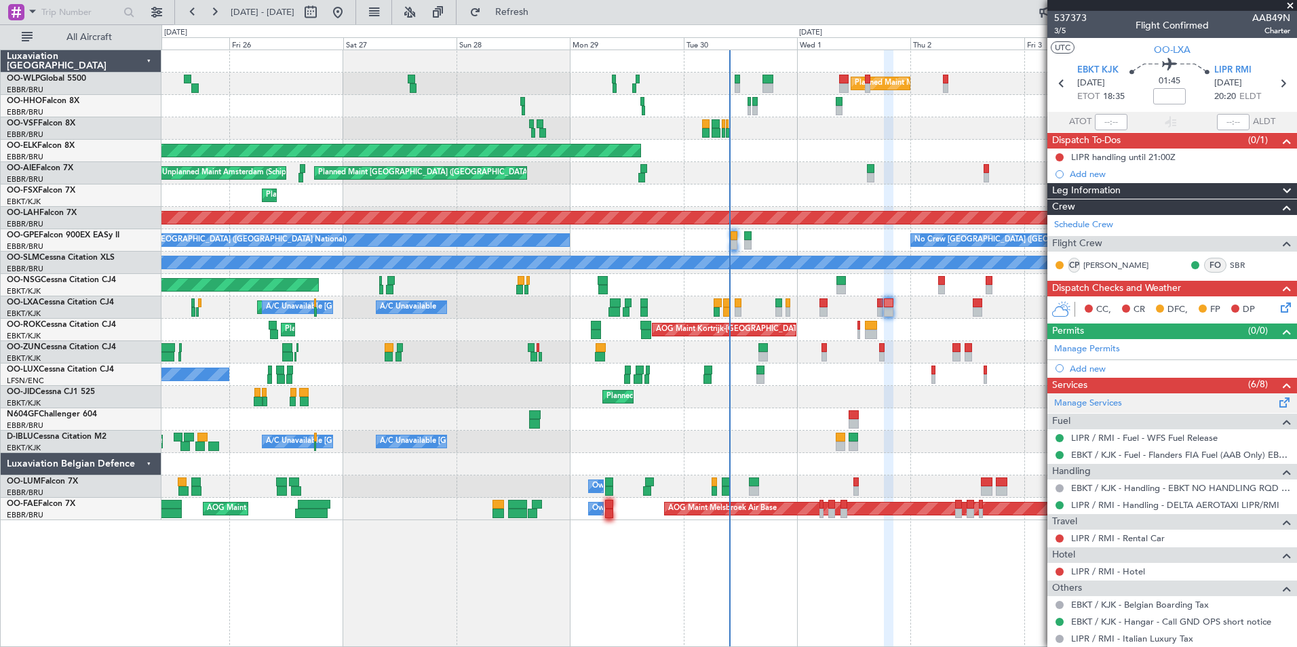
scroll to position [211, 0]
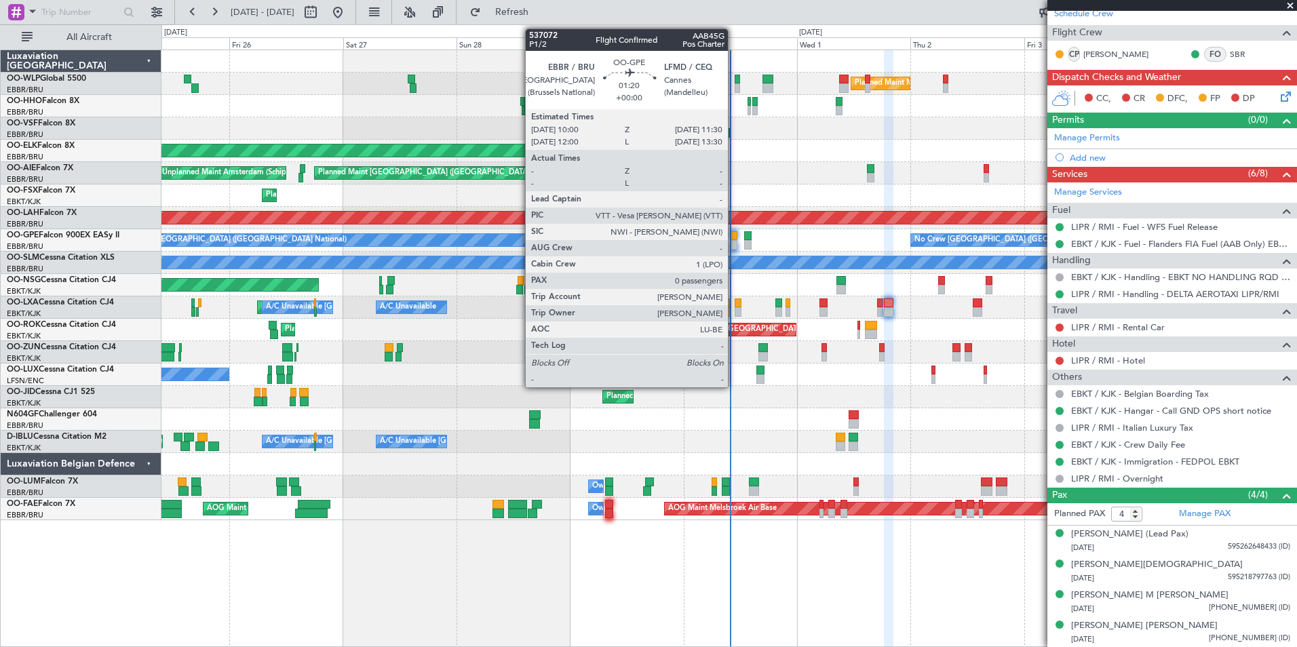
click at [734, 248] on div at bounding box center [733, 244] width 7 height 9
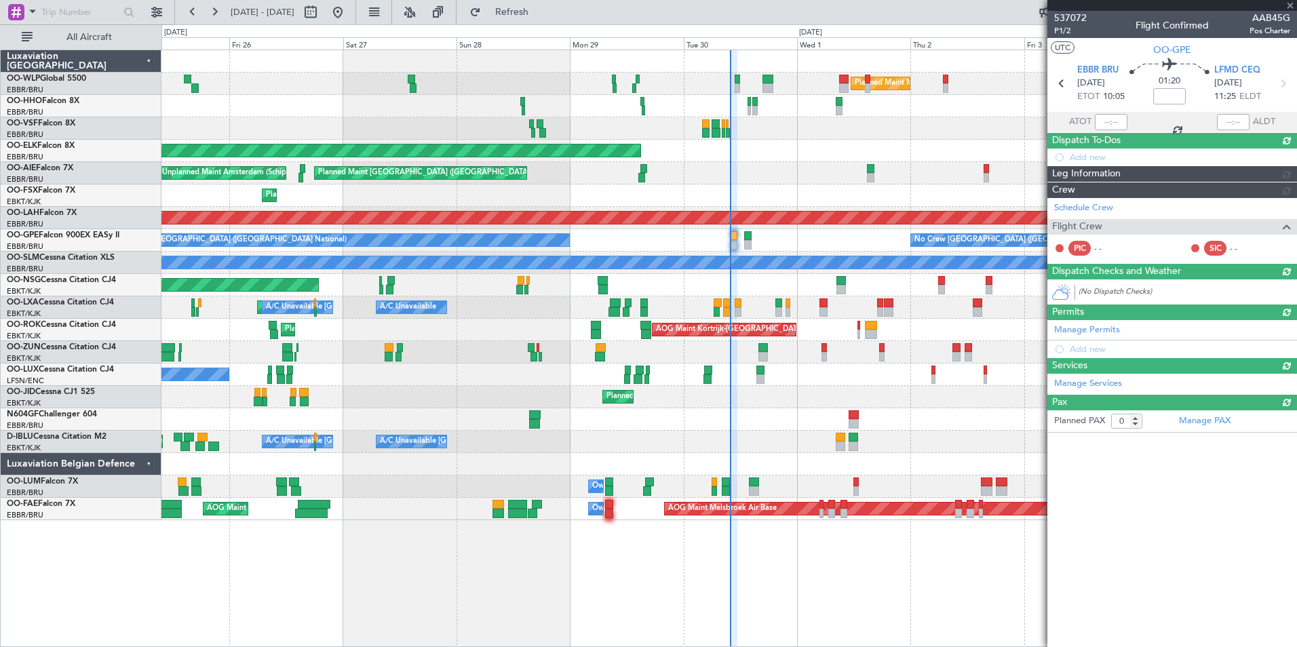
scroll to position [0, 0]
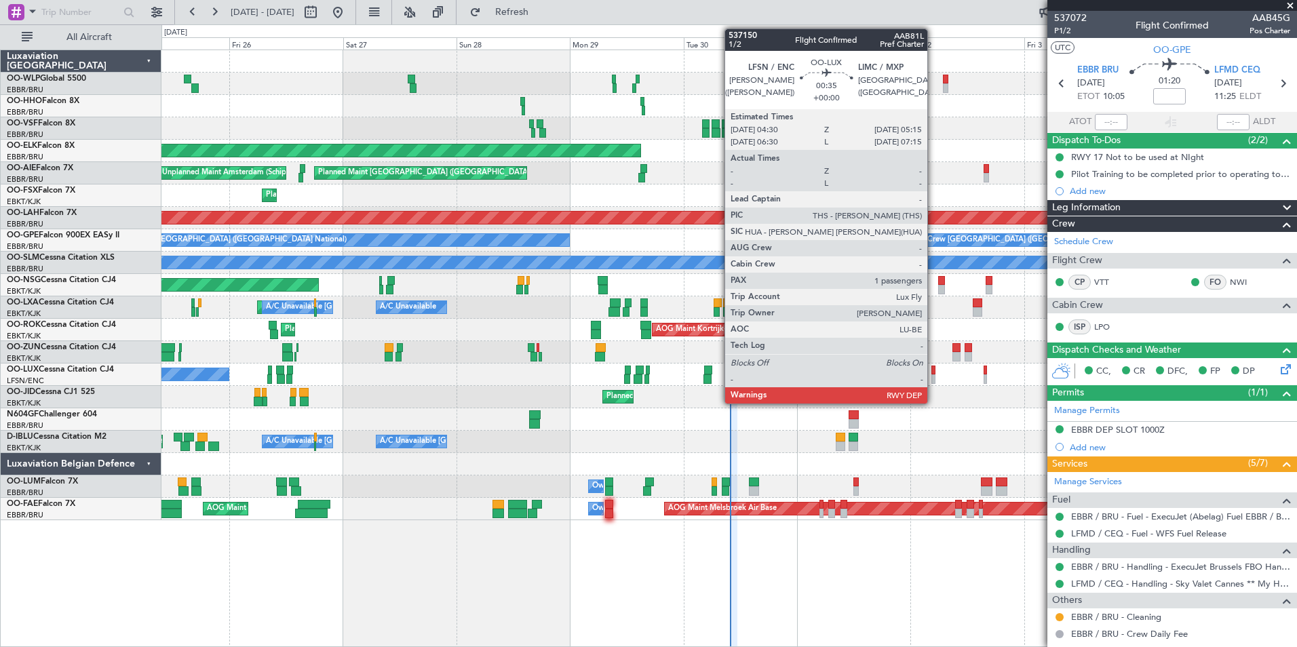
click at [790, 405] on div "Planned Maint Kortrijk-[GEOGRAPHIC_DATA]" at bounding box center [728, 397] width 1135 height 22
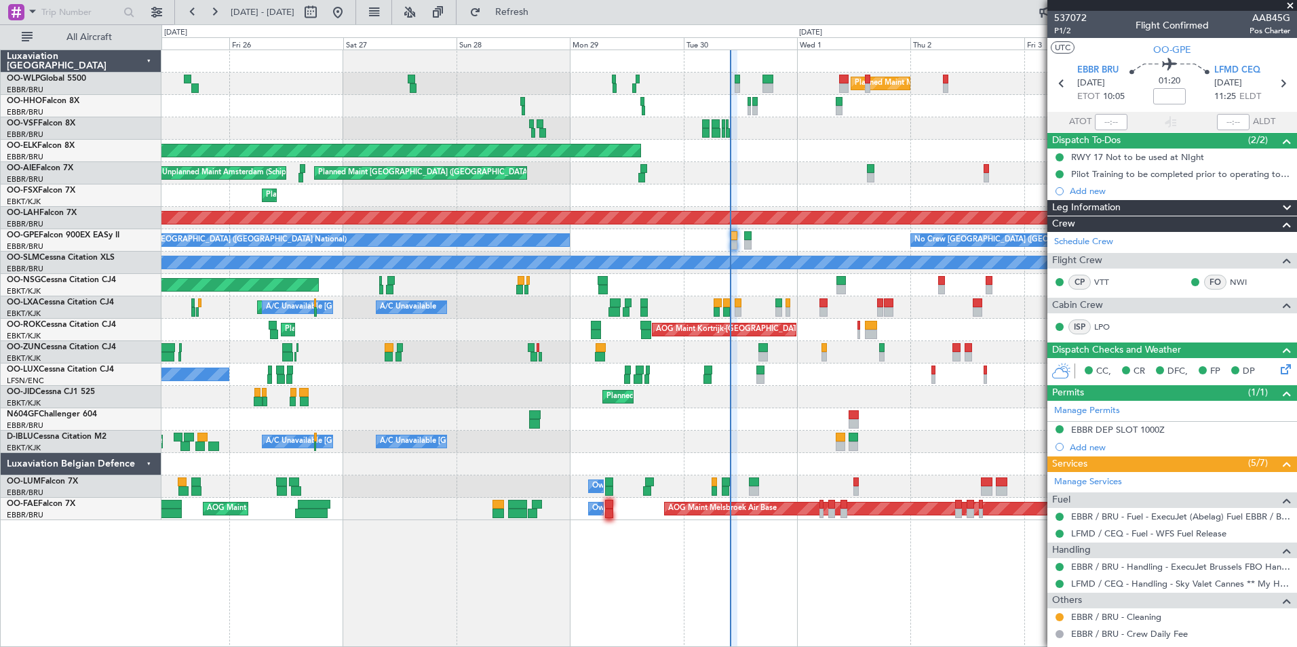
click at [953, 422] on div at bounding box center [728, 419] width 1135 height 22
click at [827, 351] on div at bounding box center [728, 352] width 1135 height 22
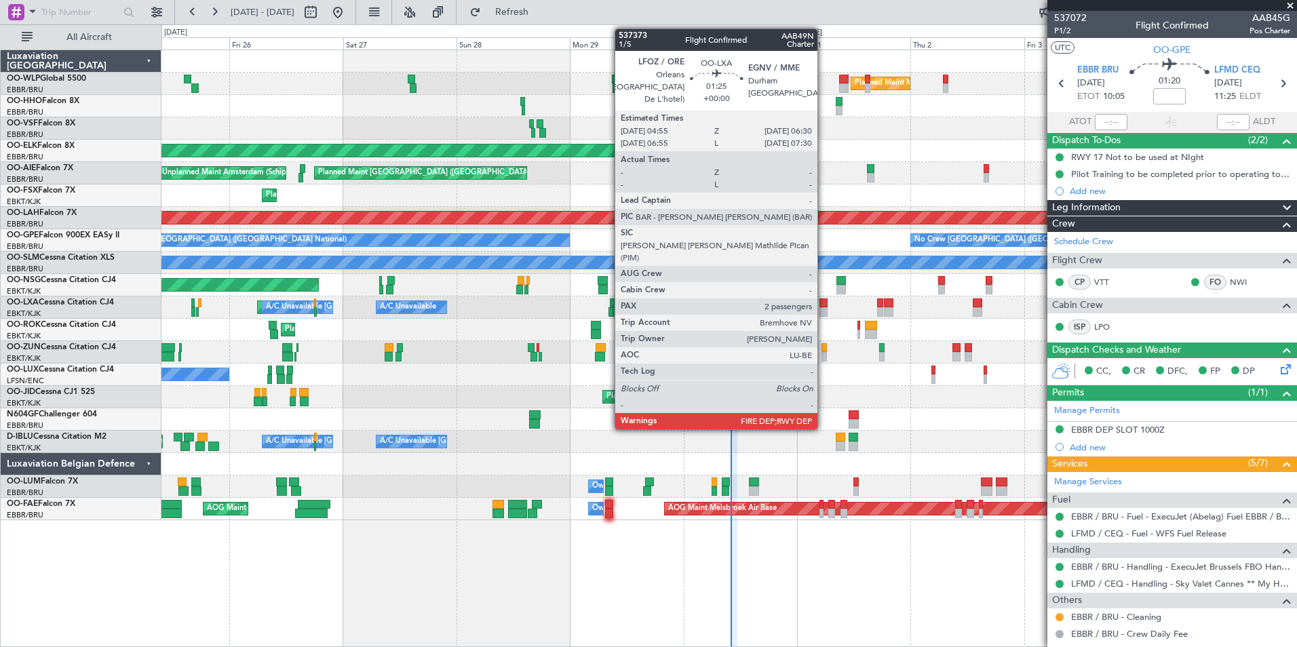
click at [823, 307] on div at bounding box center [823, 311] width 8 height 9
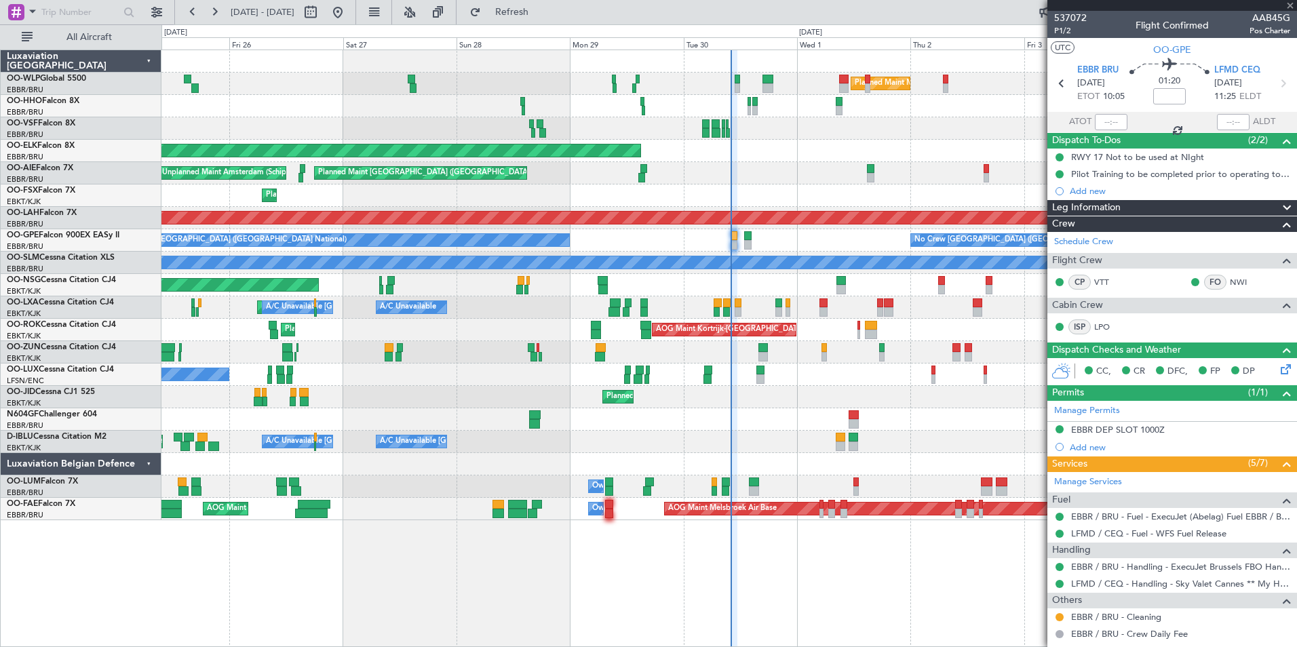
type input "2"
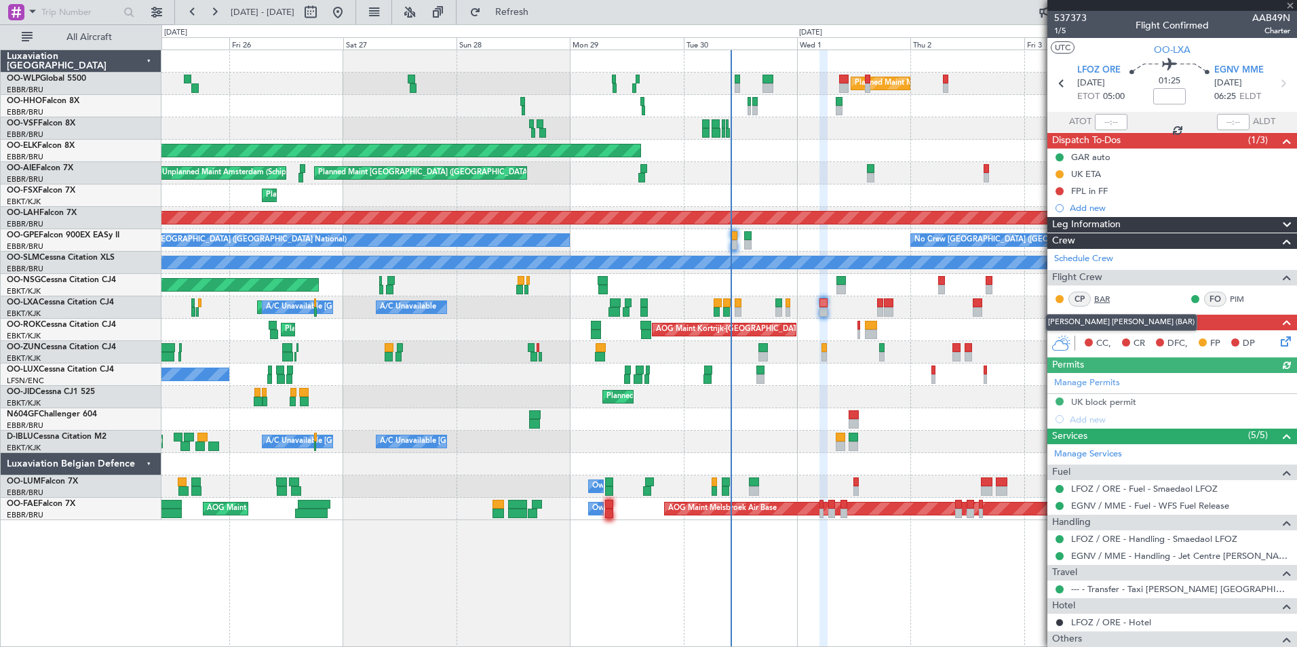
click at [1101, 298] on link "BAR" at bounding box center [1109, 299] width 31 height 12
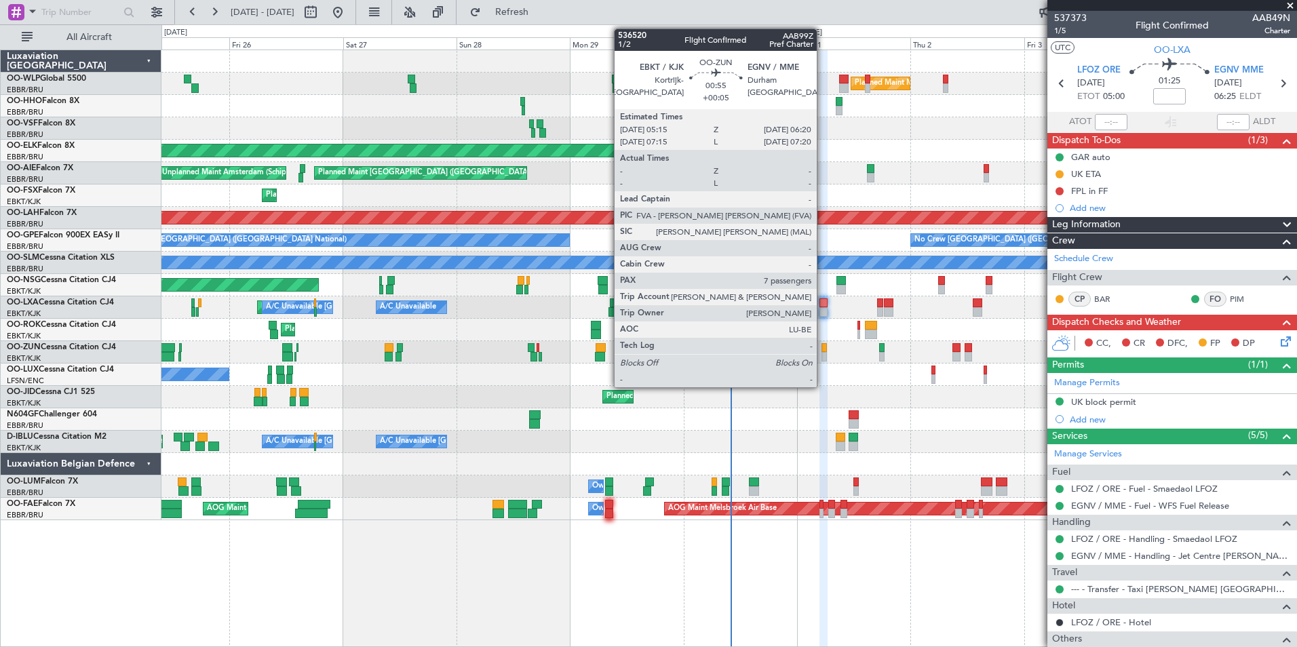
click at [823, 355] on div at bounding box center [823, 356] width 5 height 9
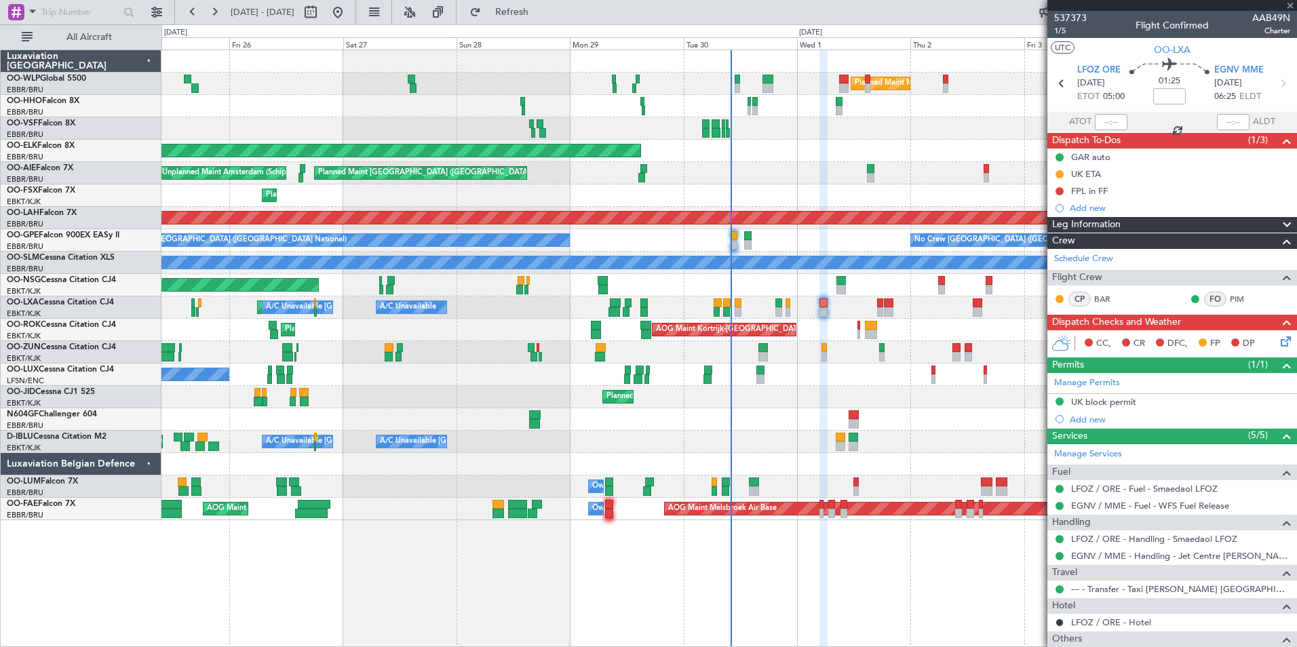
type input "+00:05"
type input "7"
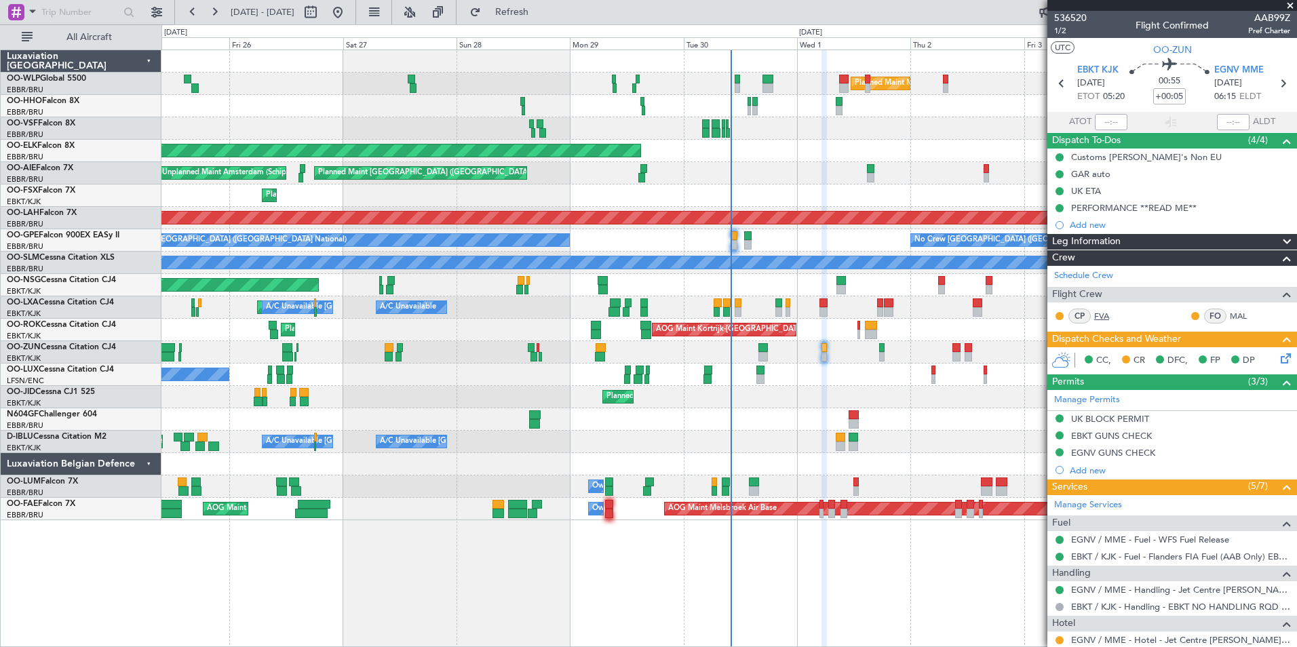
click at [1107, 319] on link "FVA" at bounding box center [1109, 316] width 31 height 12
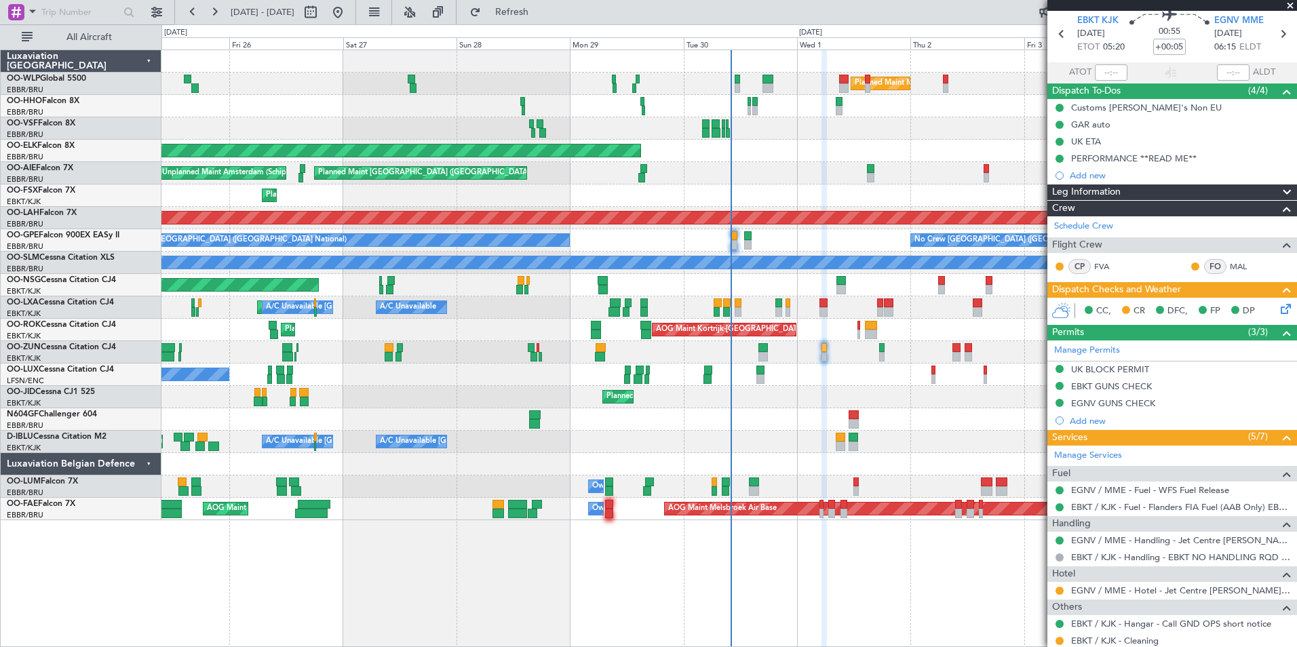
scroll to position [49, 0]
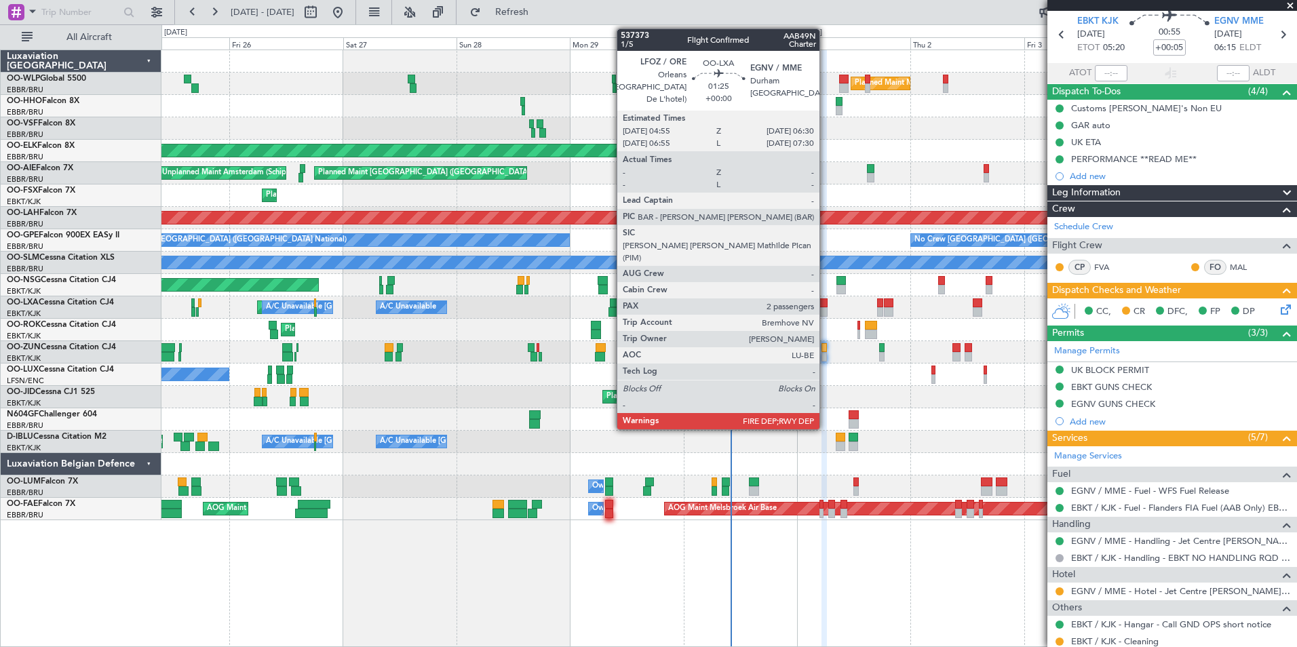
click at [825, 305] on div at bounding box center [823, 302] width 8 height 9
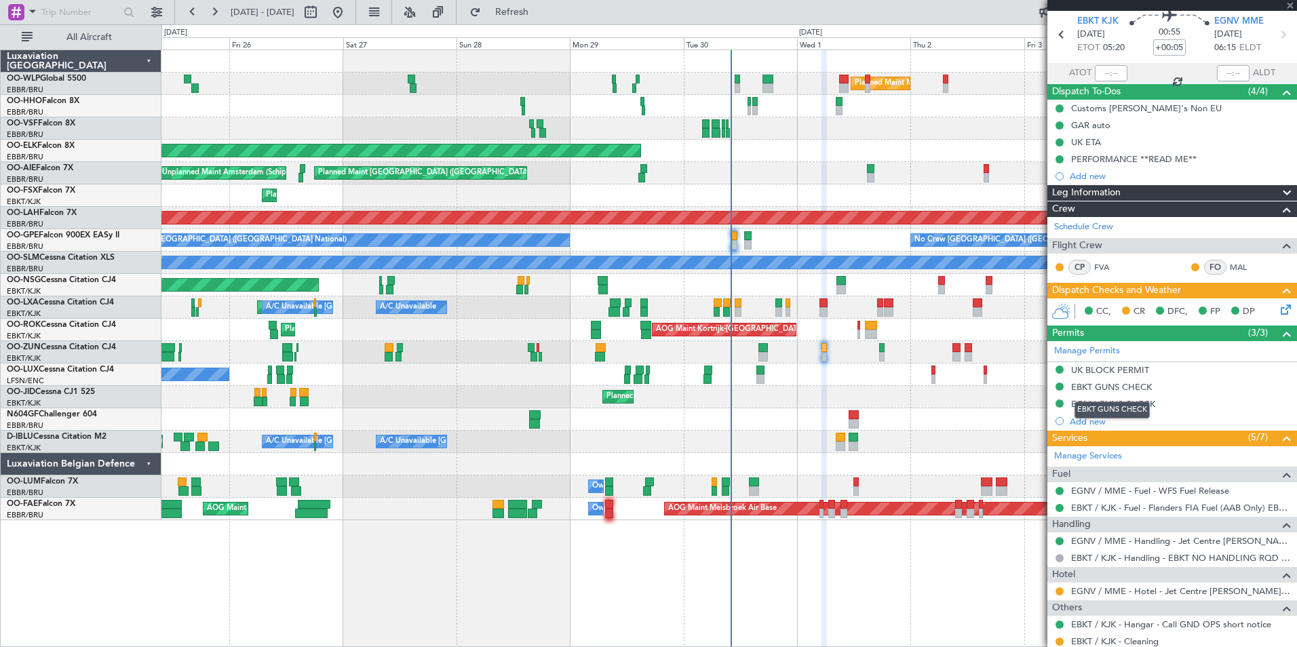
type input "2"
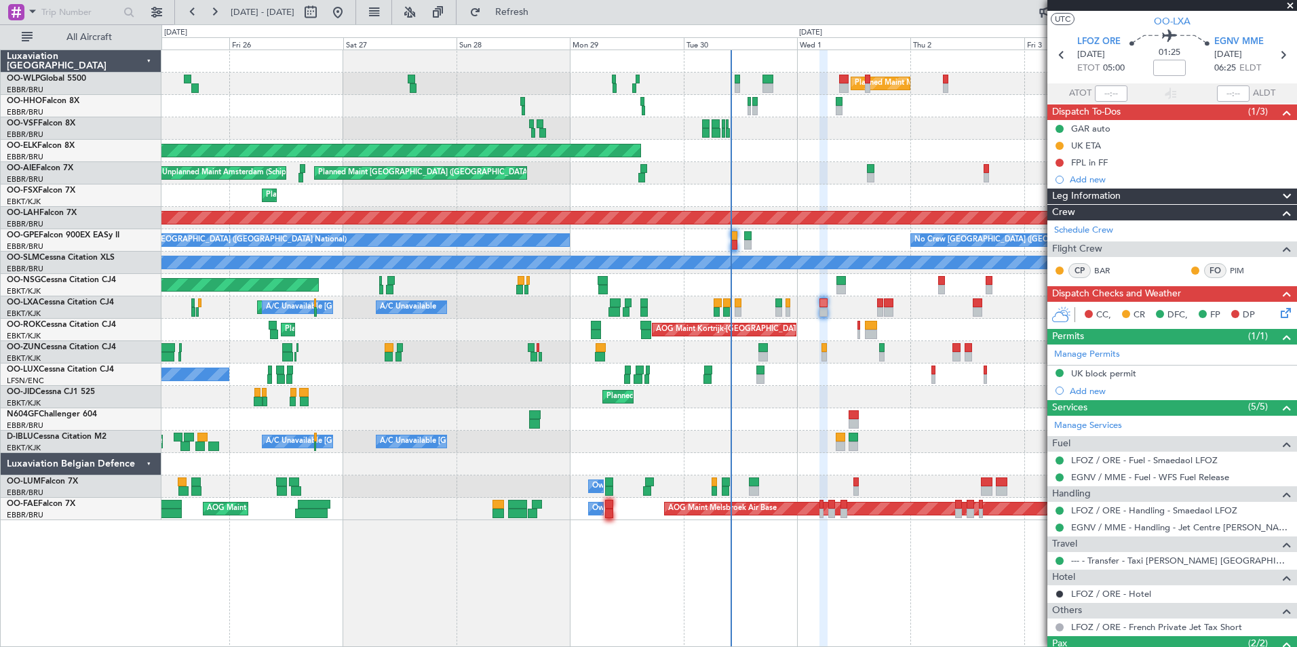
scroll to position [0, 0]
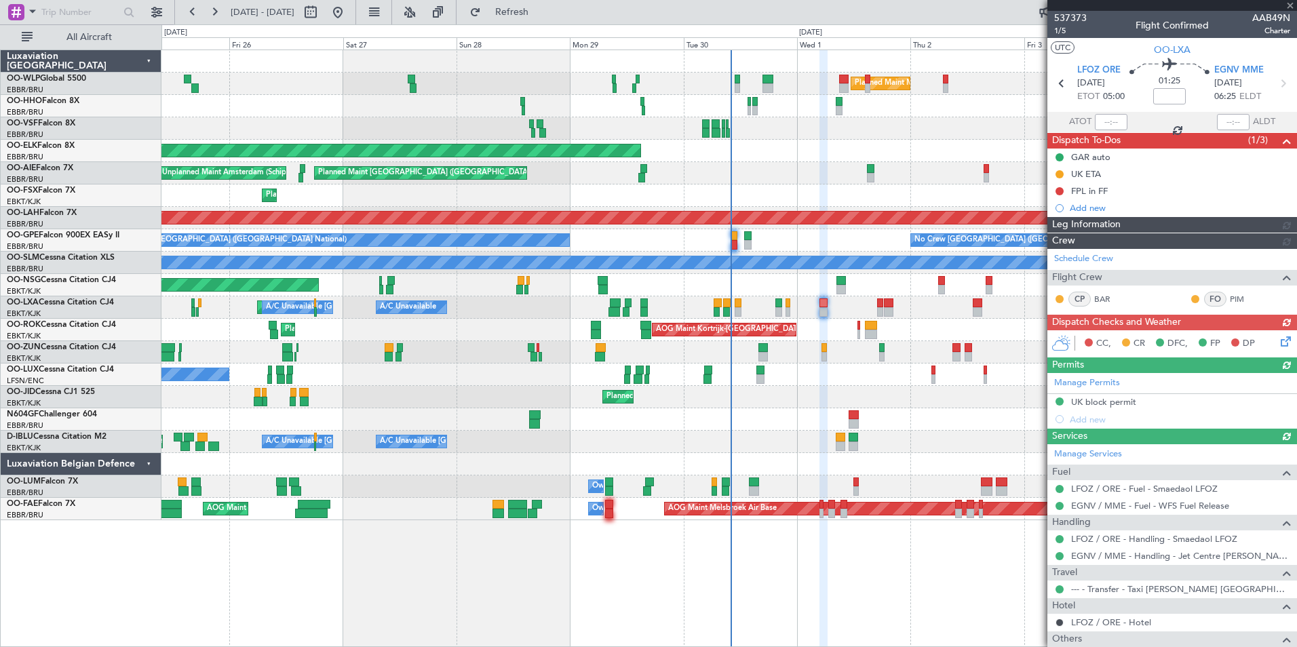
type input "+00:05"
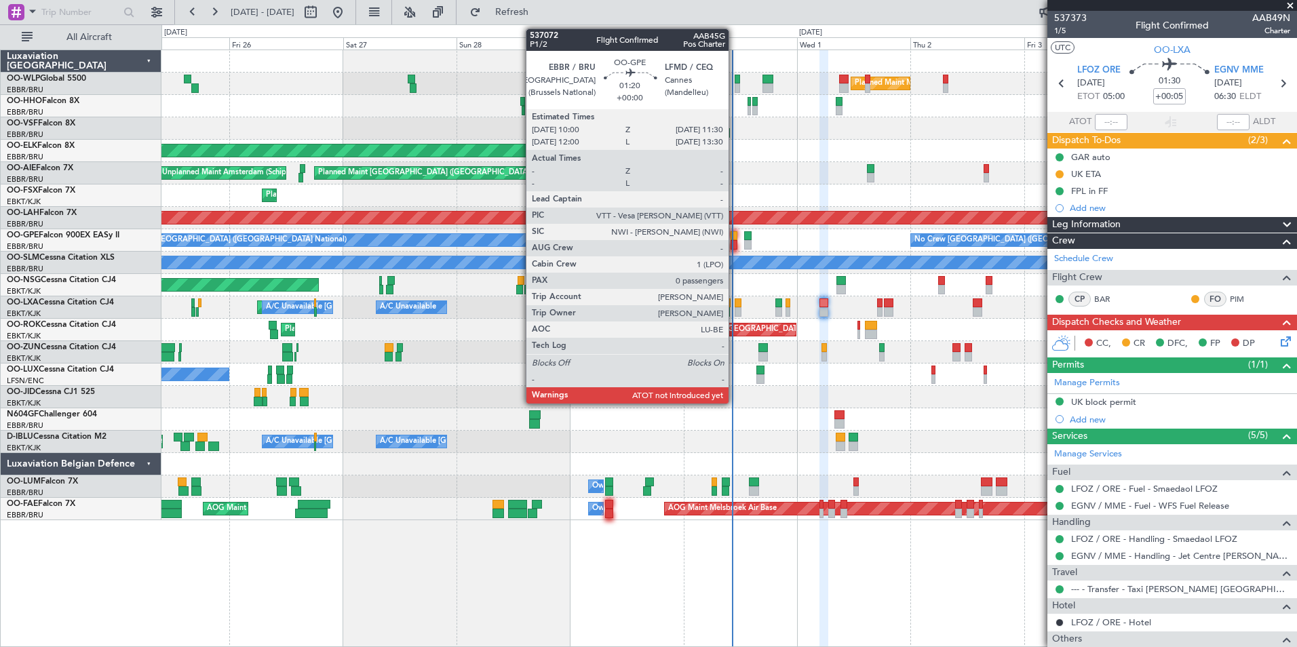
click at [734, 241] on div at bounding box center [733, 244] width 7 height 9
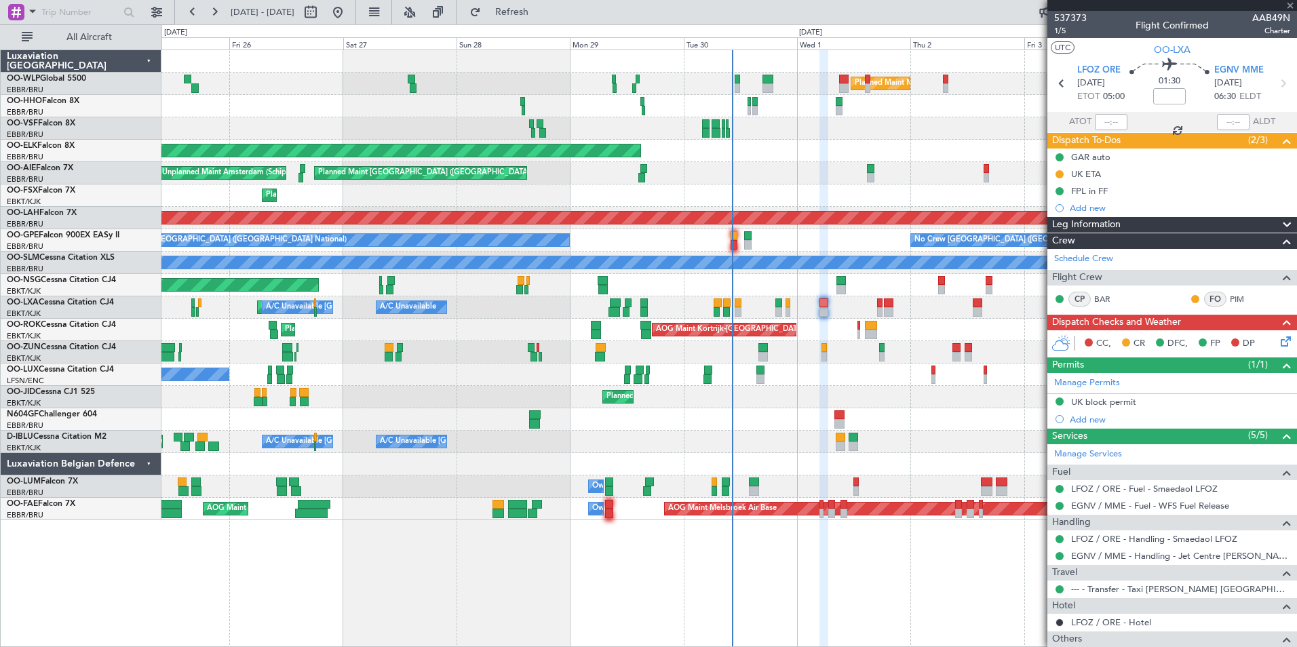
type input "0"
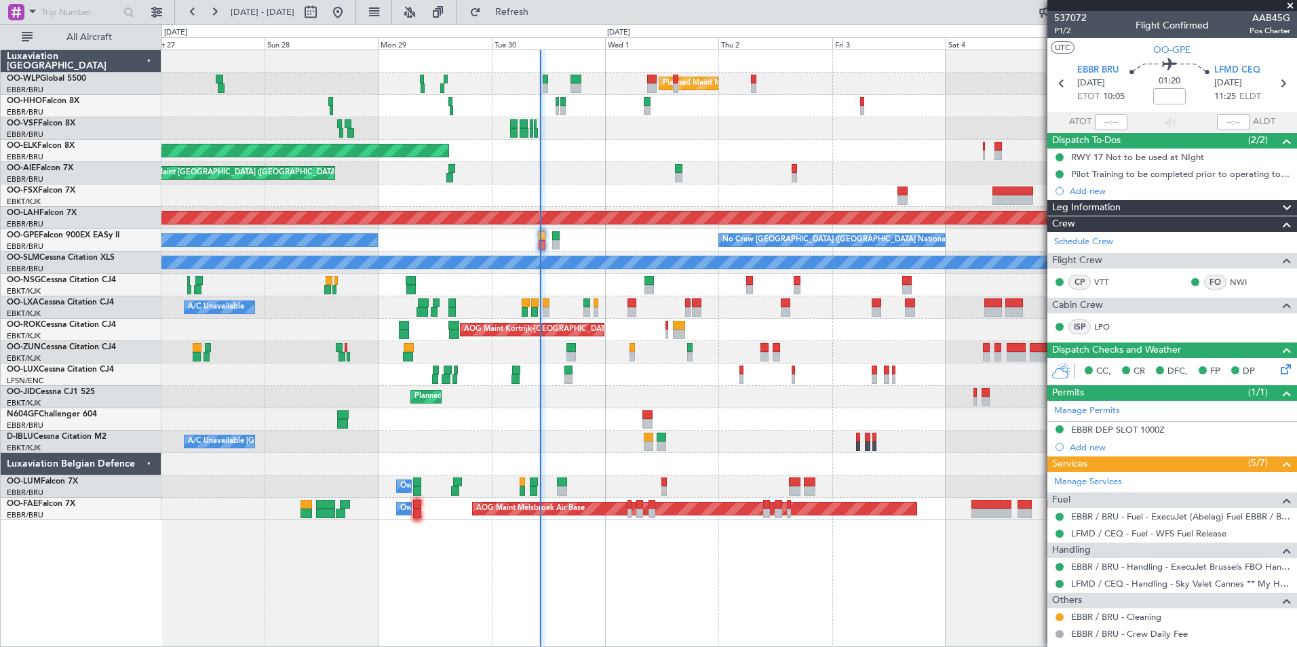
click at [660, 368] on div "Planned Maint Milan (Linate) Planned Maint Geneva ([GEOGRAPHIC_DATA]) Planned M…" at bounding box center [728, 285] width 1135 height 470
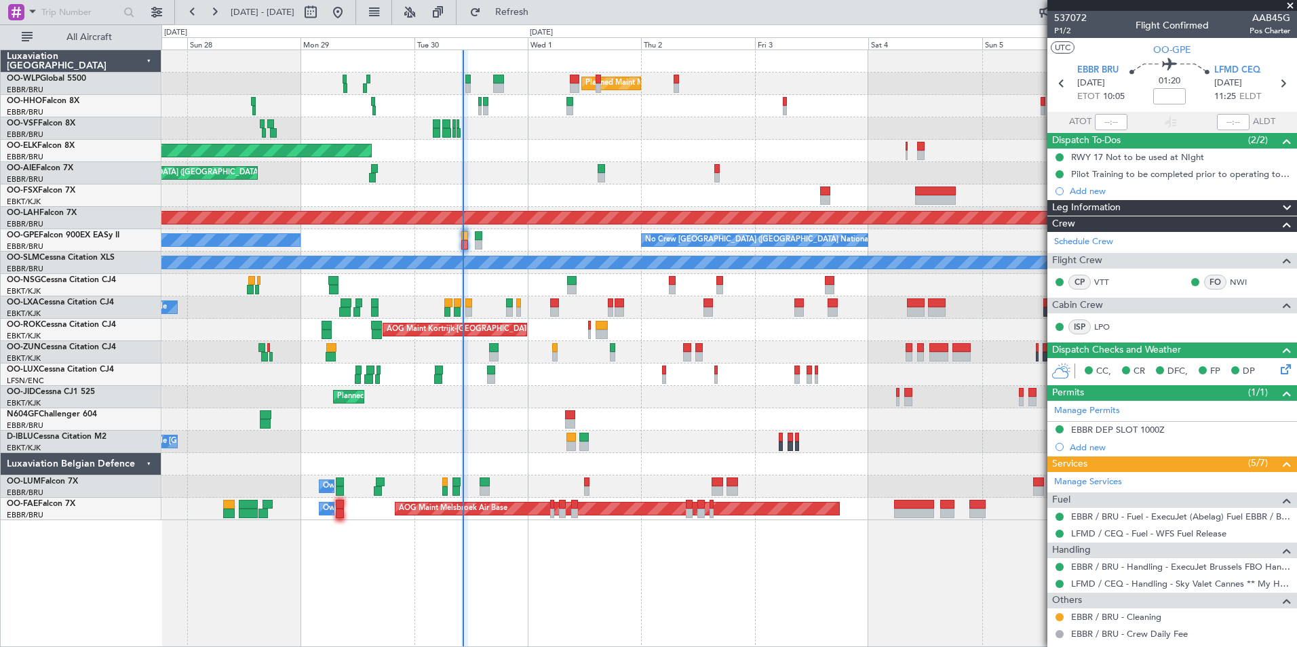
click at [657, 385] on div "Planned Maint Milan (Linate) Planned Maint Geneva ([GEOGRAPHIC_DATA]) Planned M…" at bounding box center [728, 285] width 1135 height 470
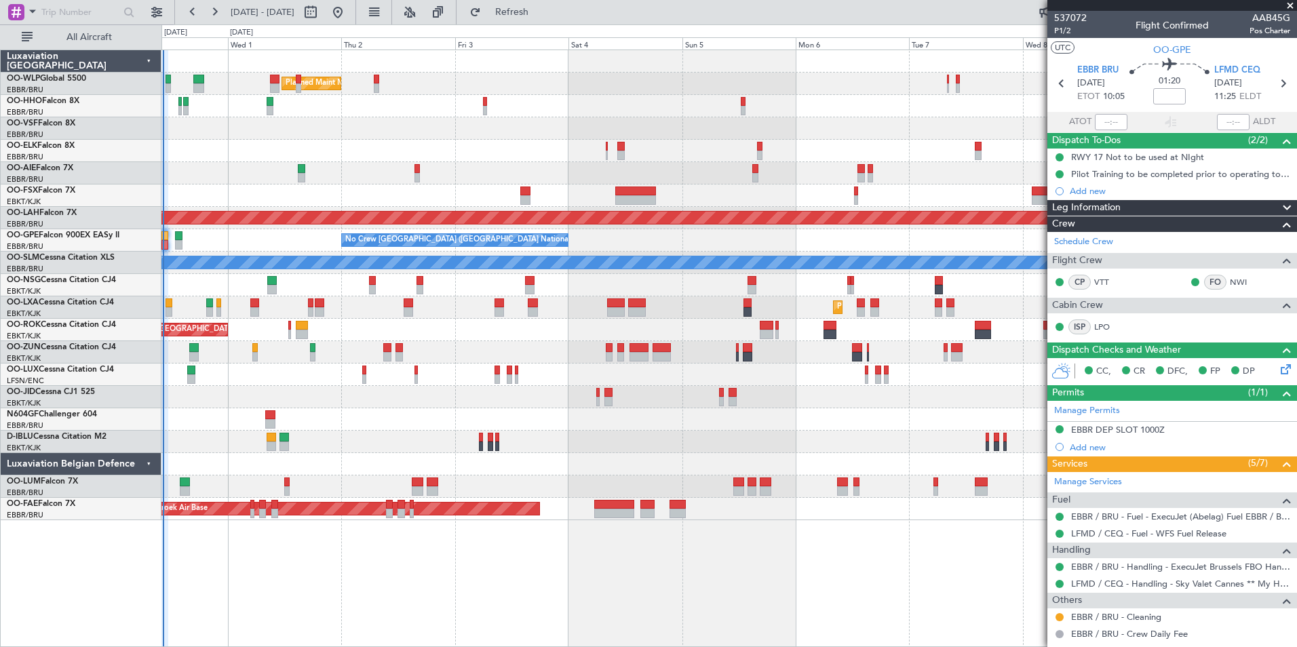
click at [568, 401] on div "Planned Maint Milan (Linate) Planned Maint [GEOGRAPHIC_DATA]-[GEOGRAPHIC_DATA] …" at bounding box center [728, 285] width 1135 height 470
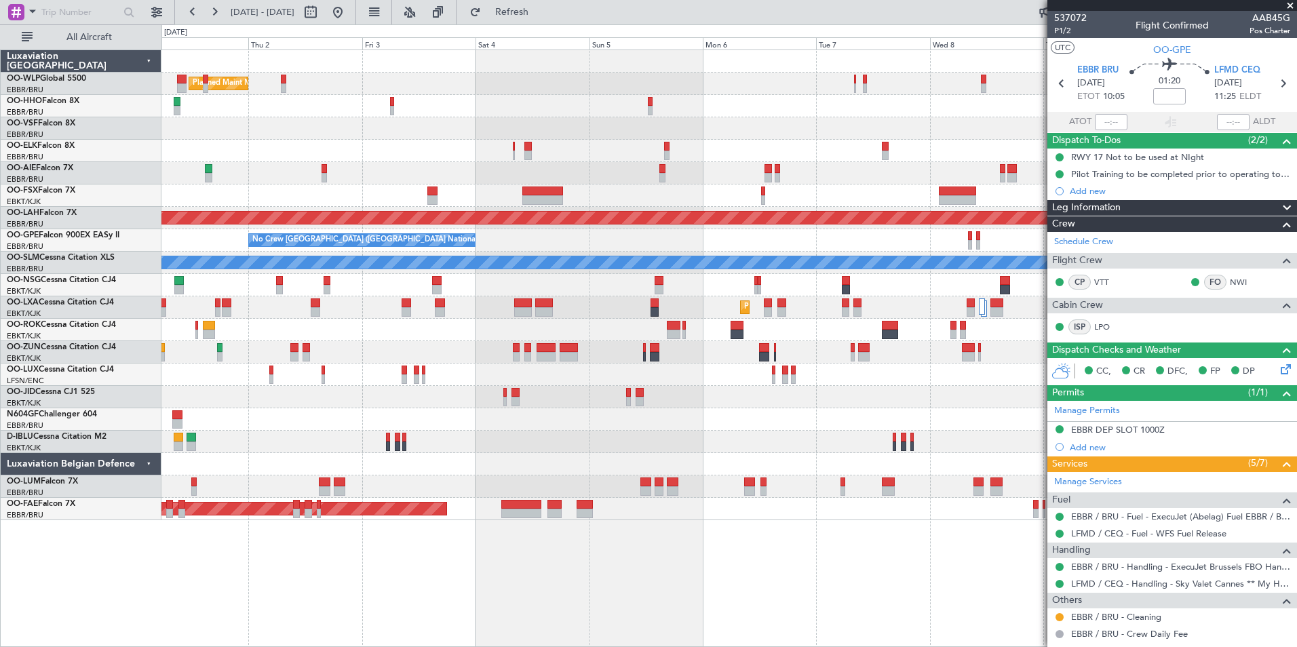
click at [469, 412] on div "Planned Maint Milan (Linate) Planned Maint [GEOGRAPHIC_DATA]-[GEOGRAPHIC_DATA] …" at bounding box center [728, 285] width 1135 height 470
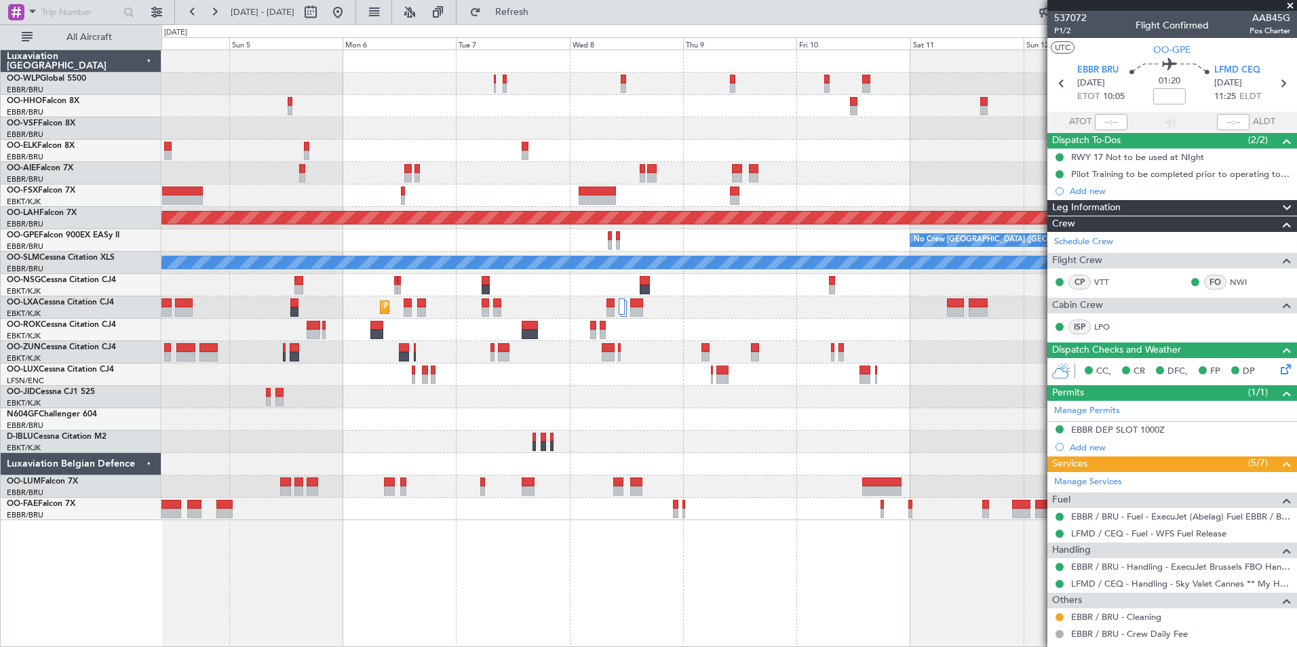
click at [486, 412] on div "Planned Maint Milan (Linate) Planned [GEOGRAPHIC_DATA][PERSON_NAME]-[GEOGRAPHIC…" at bounding box center [728, 285] width 1135 height 470
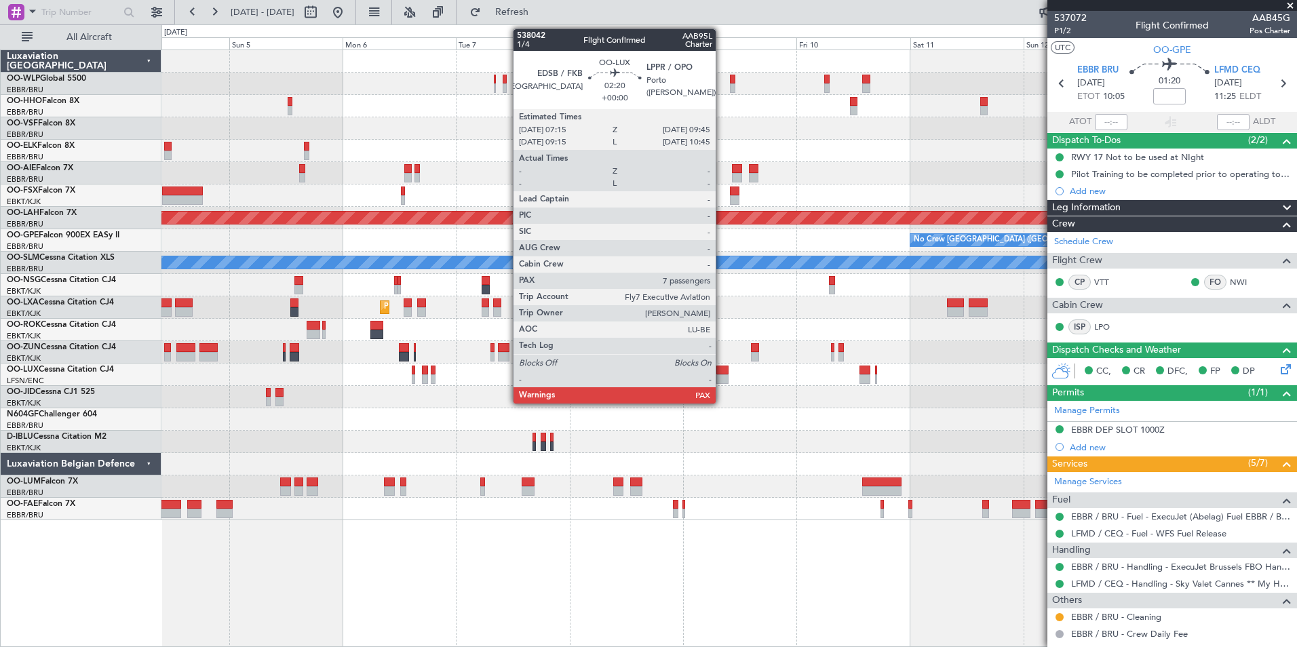
click at [722, 374] on div at bounding box center [722, 370] width 12 height 9
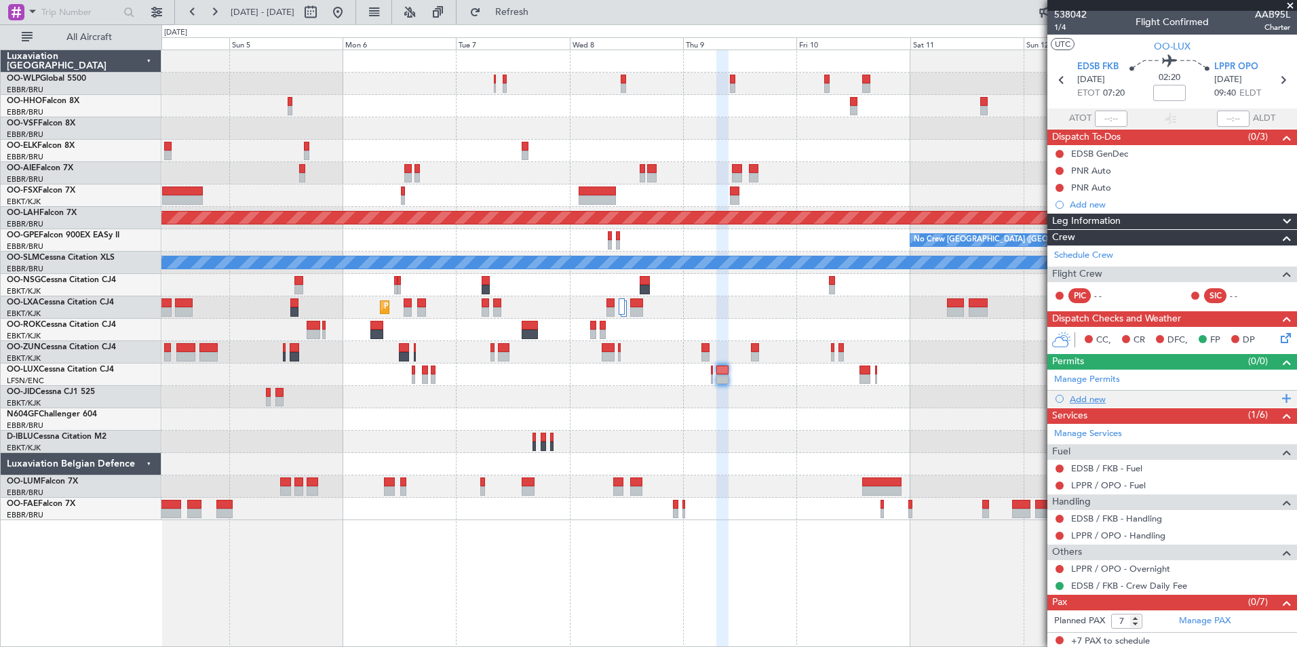
scroll to position [6, 0]
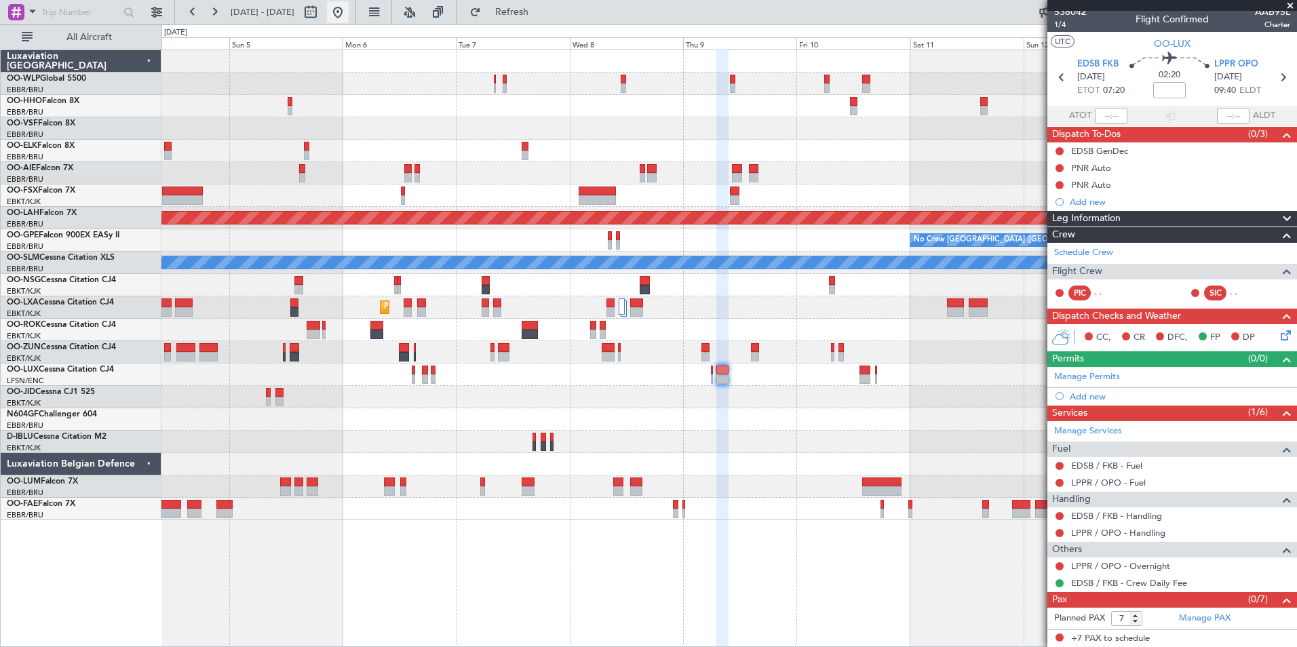
click at [349, 18] on button at bounding box center [338, 12] width 22 height 22
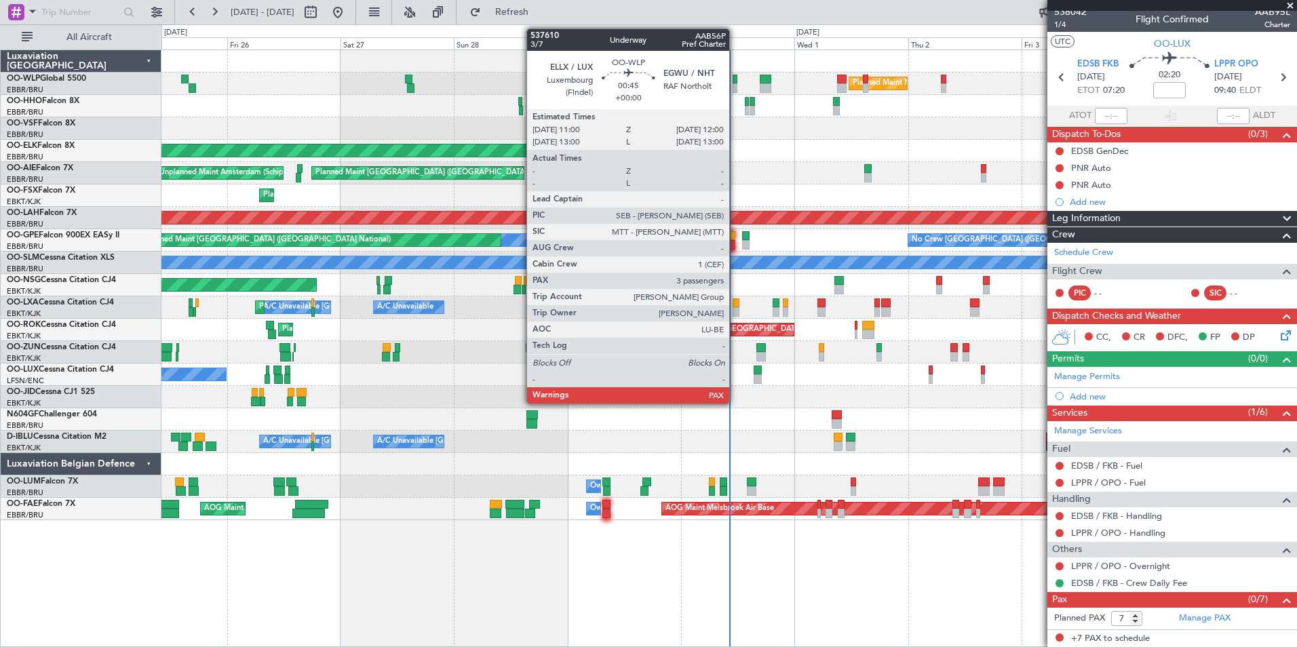
click at [735, 83] on div at bounding box center [734, 87] width 5 height 9
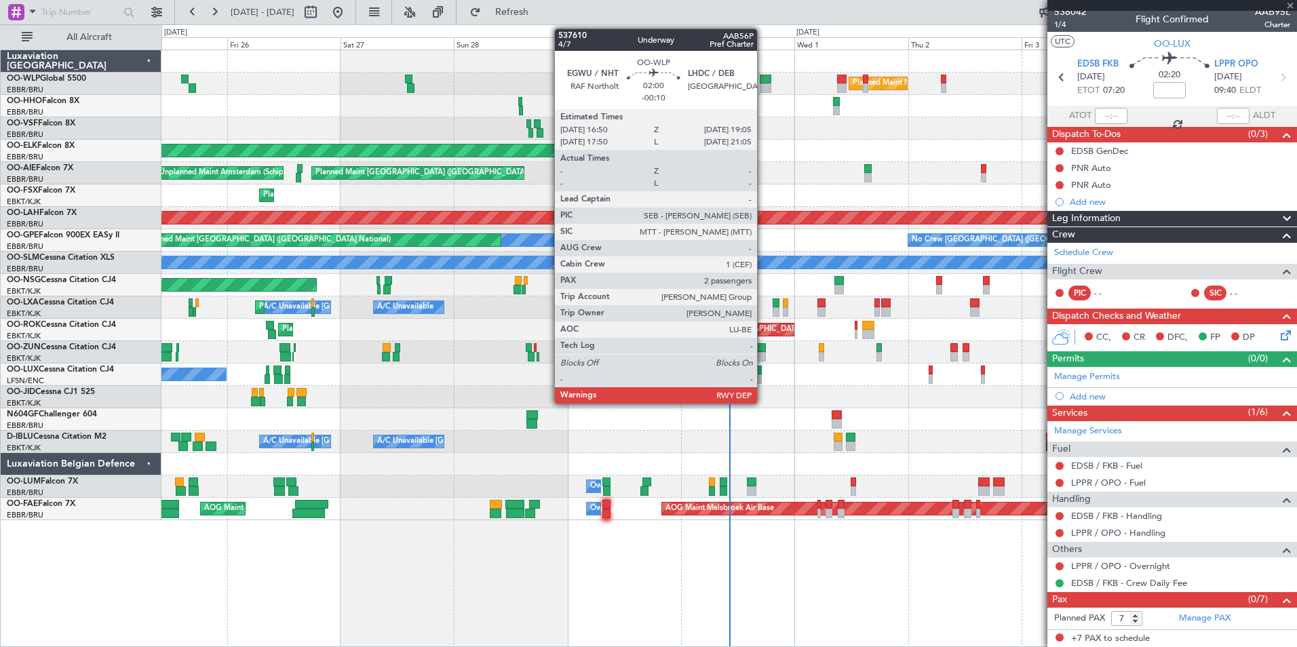
type input "3"
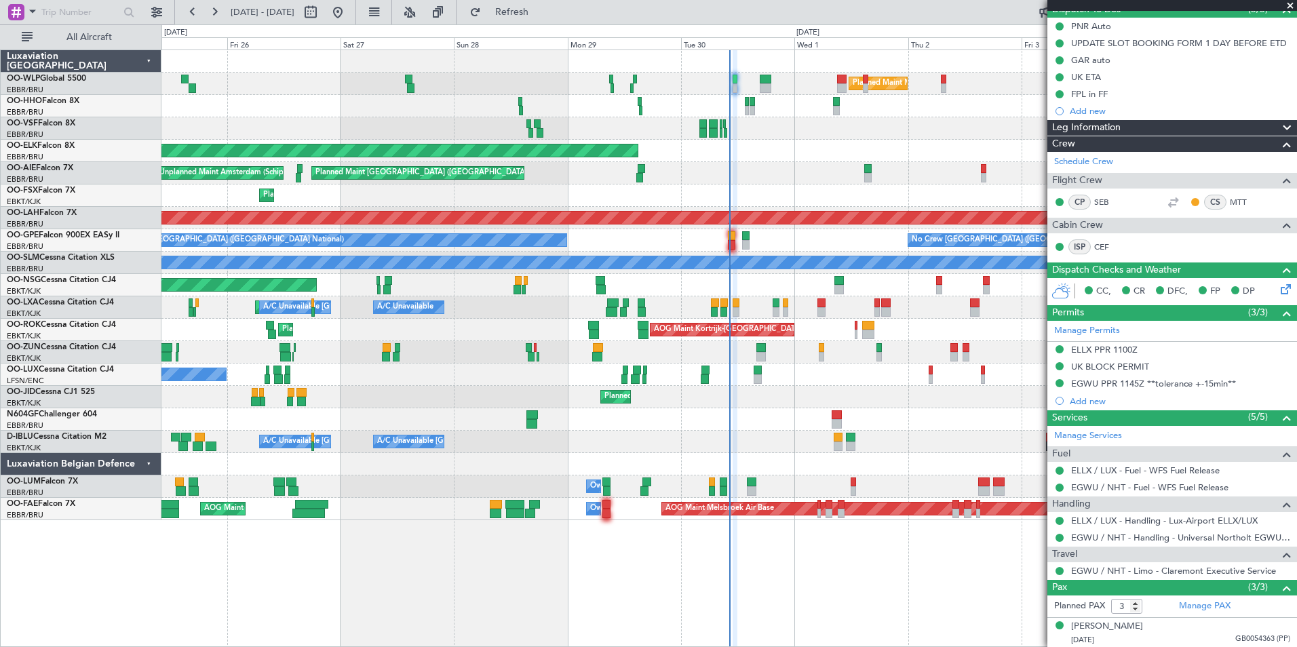
scroll to position [0, 0]
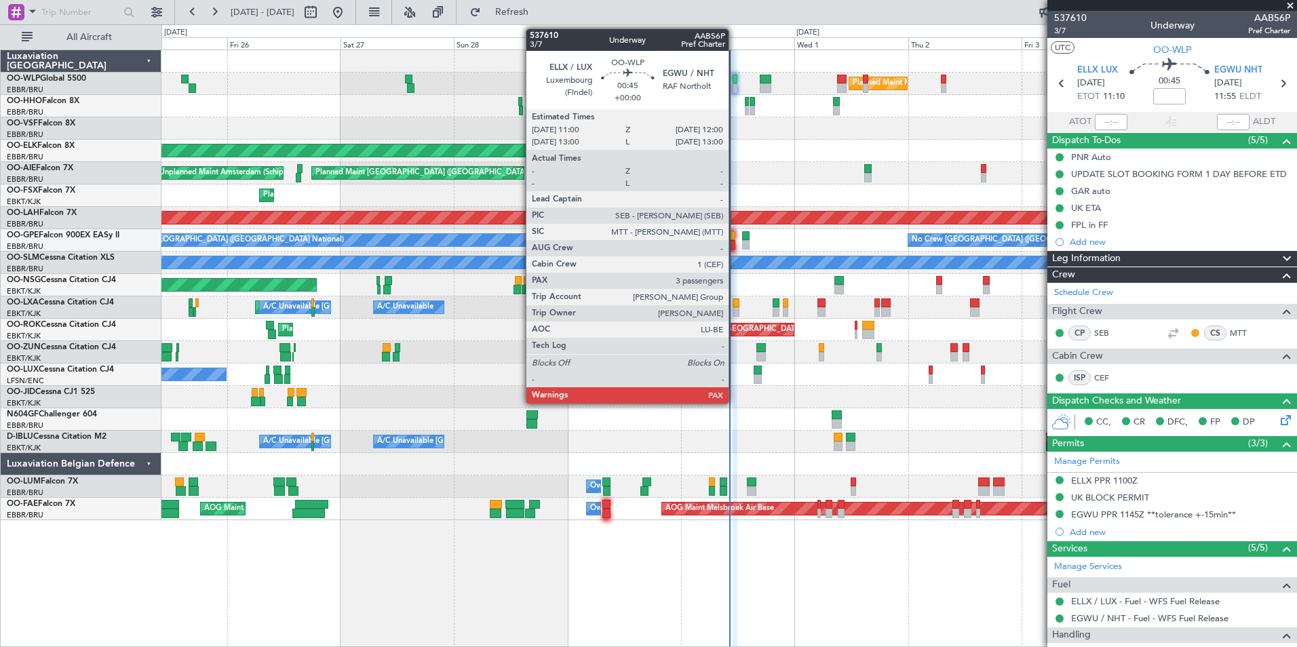
click at [734, 88] on div at bounding box center [734, 87] width 5 height 9
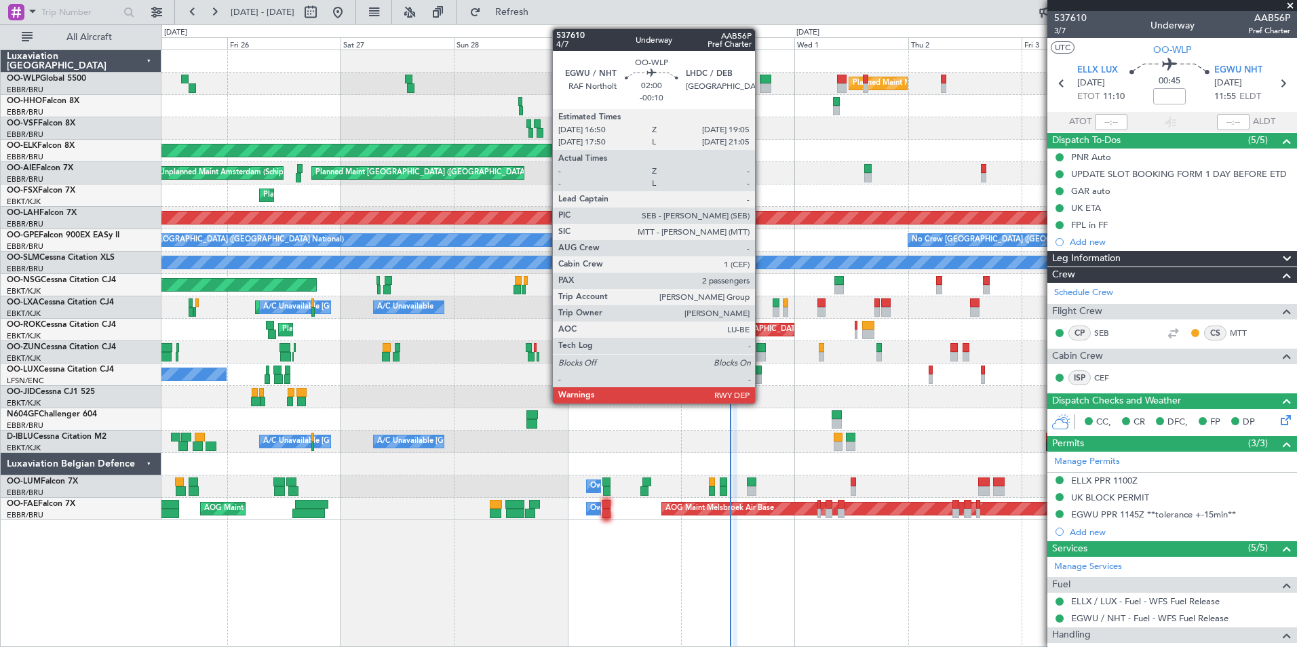
click at [761, 82] on div at bounding box center [765, 79] width 11 height 9
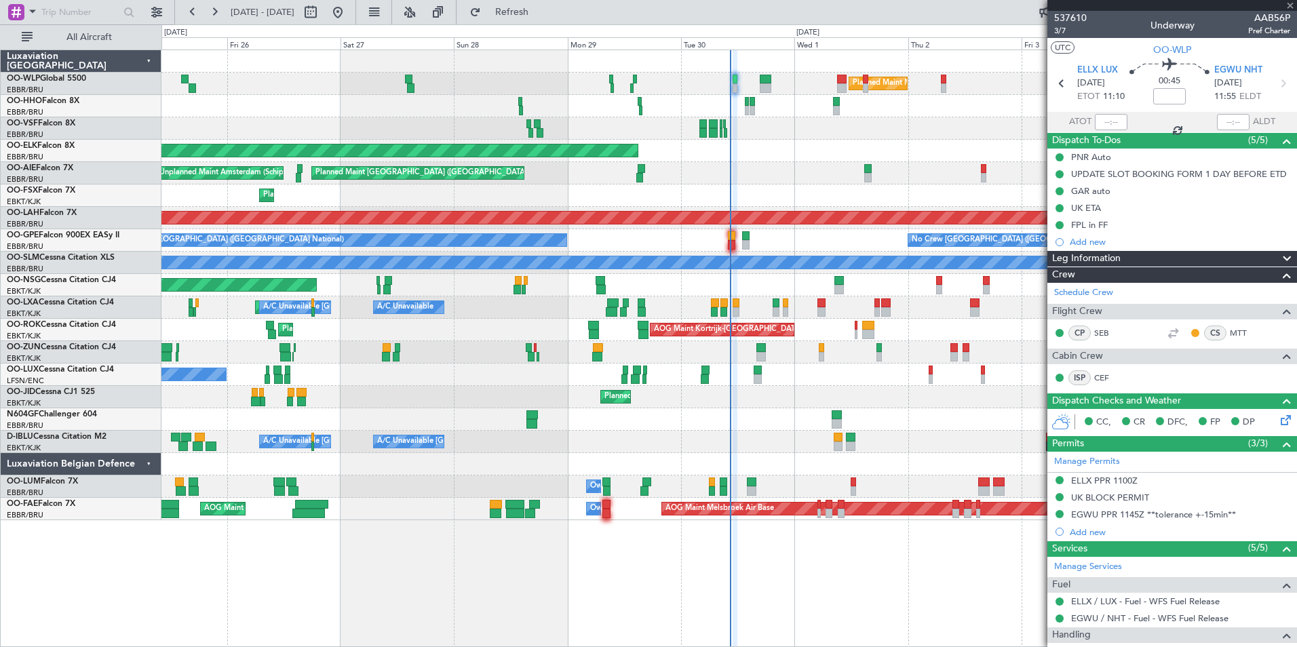
type input "-00:10"
type input "2"
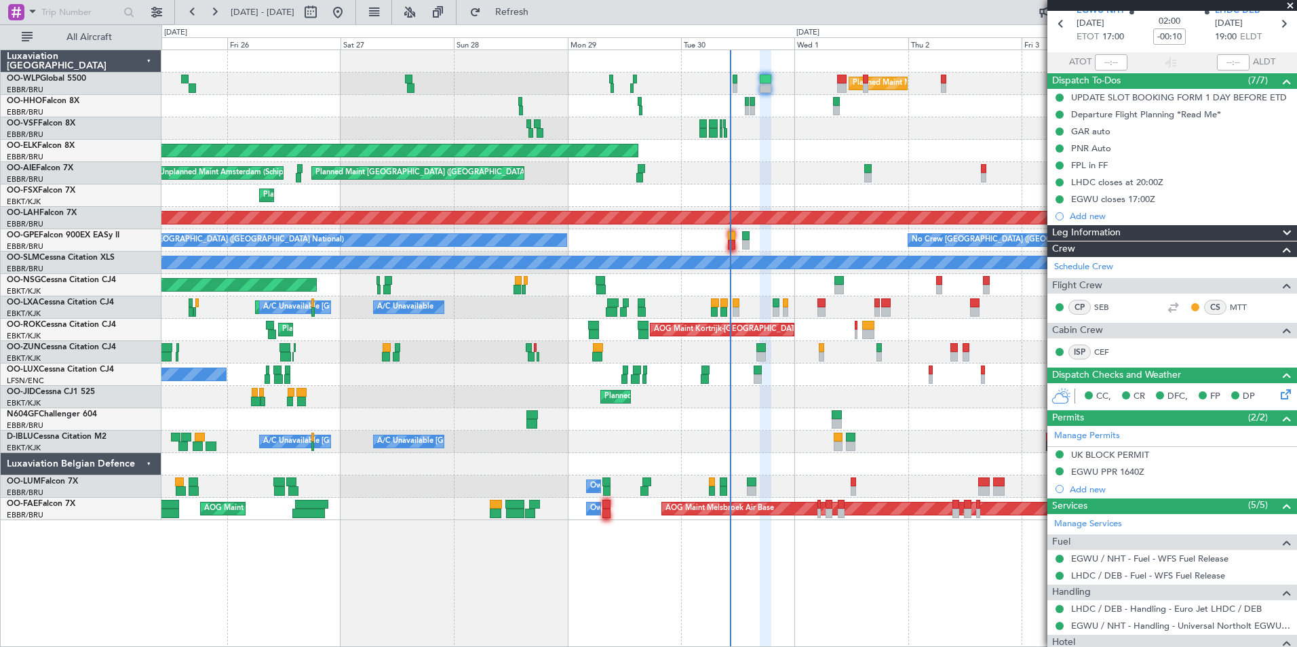
scroll to position [43, 0]
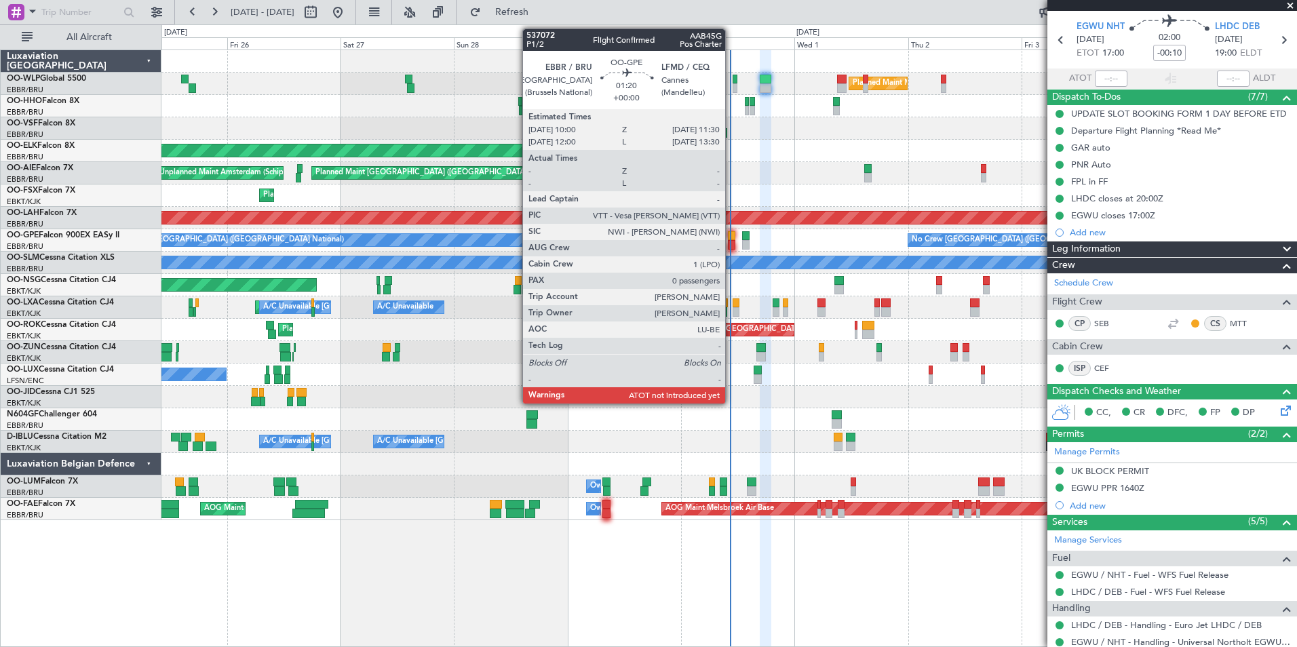
click at [731, 241] on div at bounding box center [731, 244] width 7 height 9
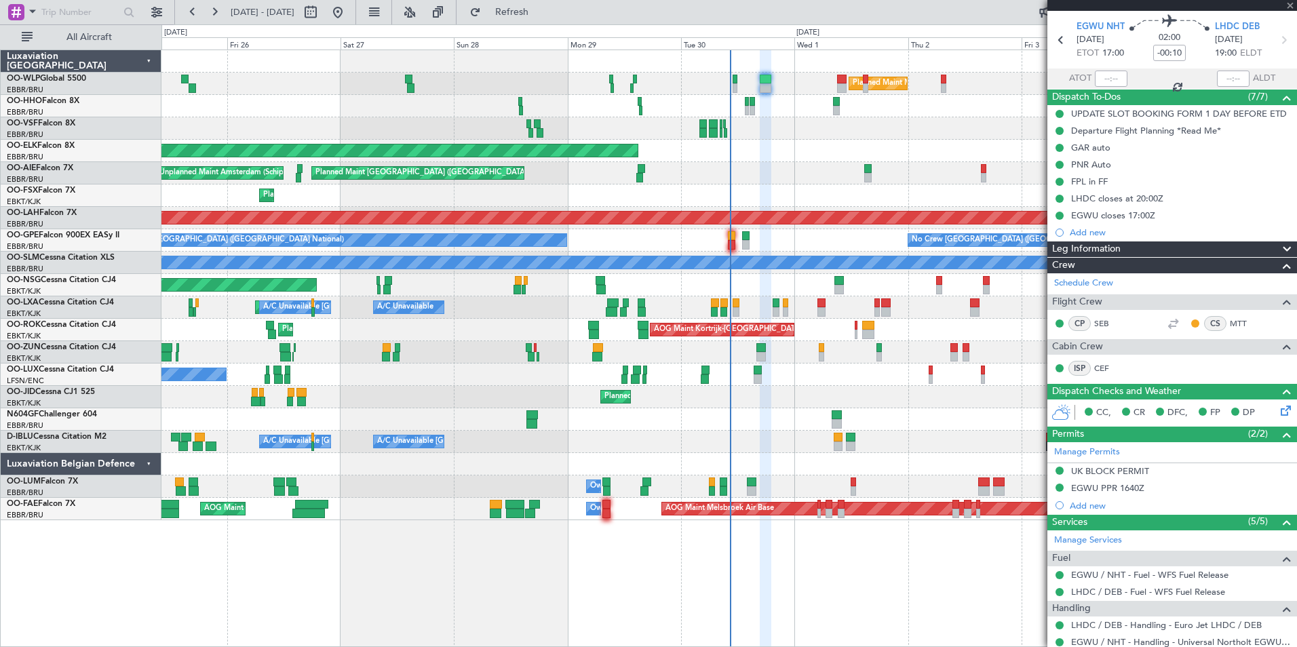
type input "0"
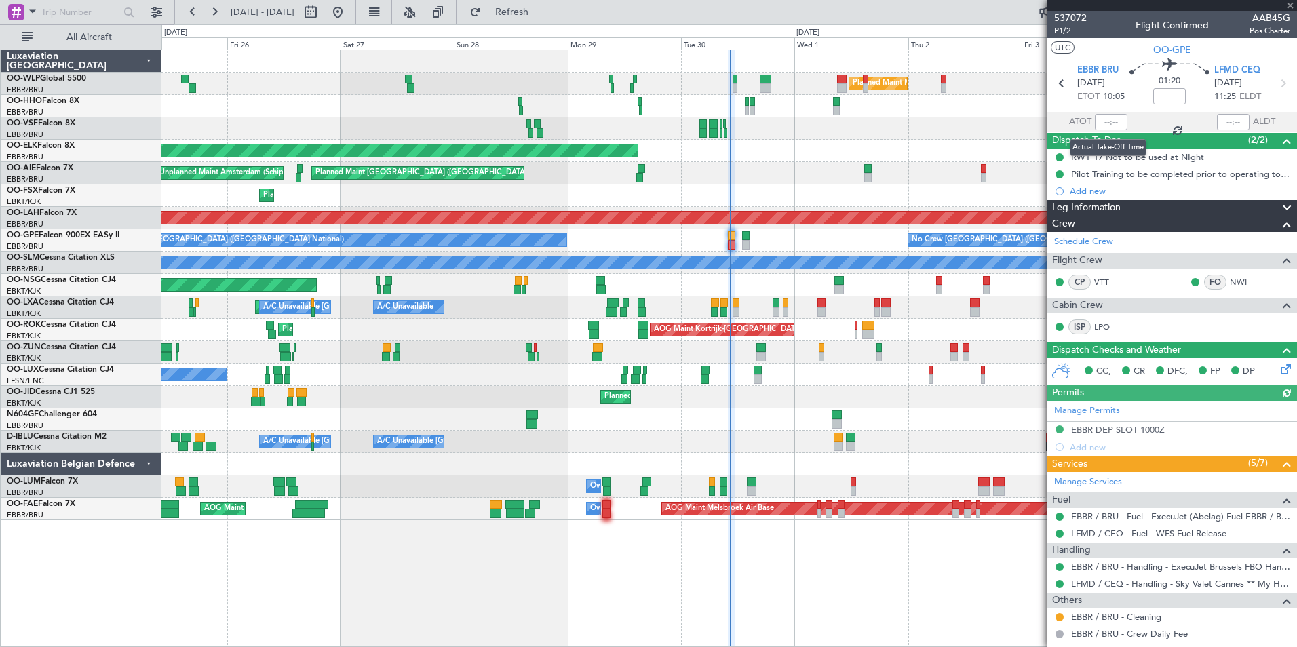
click at [1102, 121] on div at bounding box center [1111, 122] width 33 height 16
click at [1095, 120] on input "text" at bounding box center [1111, 122] width 33 height 16
click at [964, 122] on div at bounding box center [728, 128] width 1135 height 22
type input "00:01"
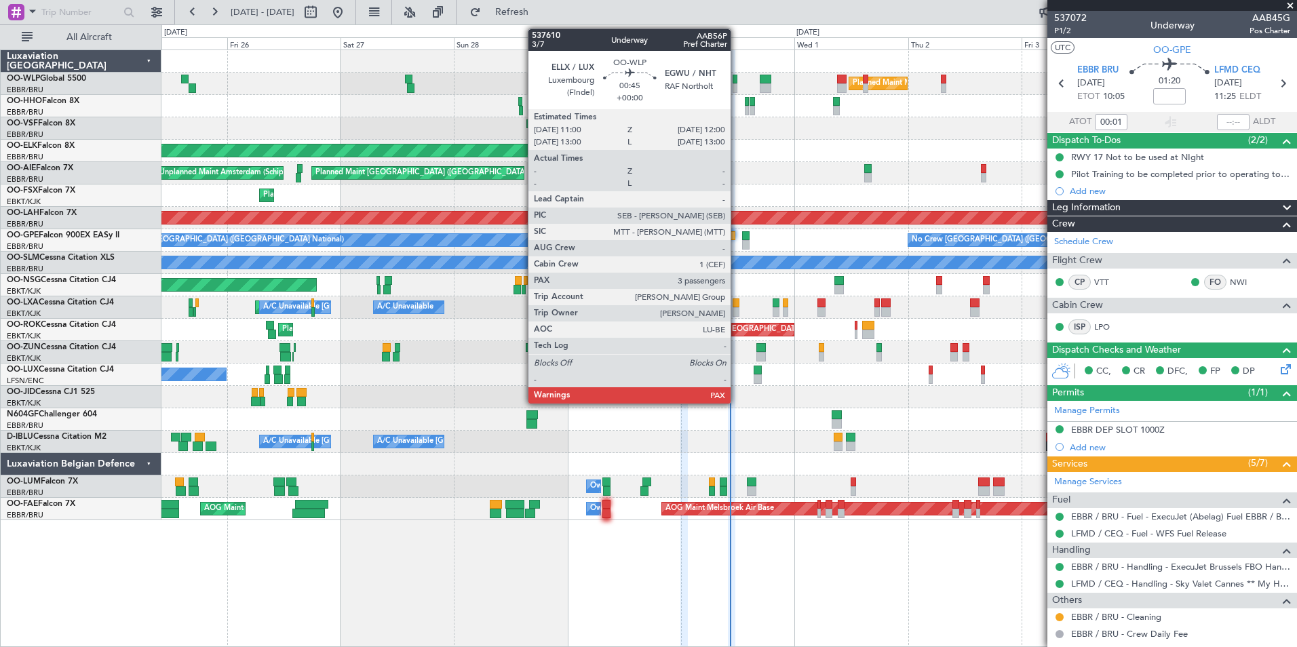
click at [736, 85] on div at bounding box center [734, 87] width 5 height 9
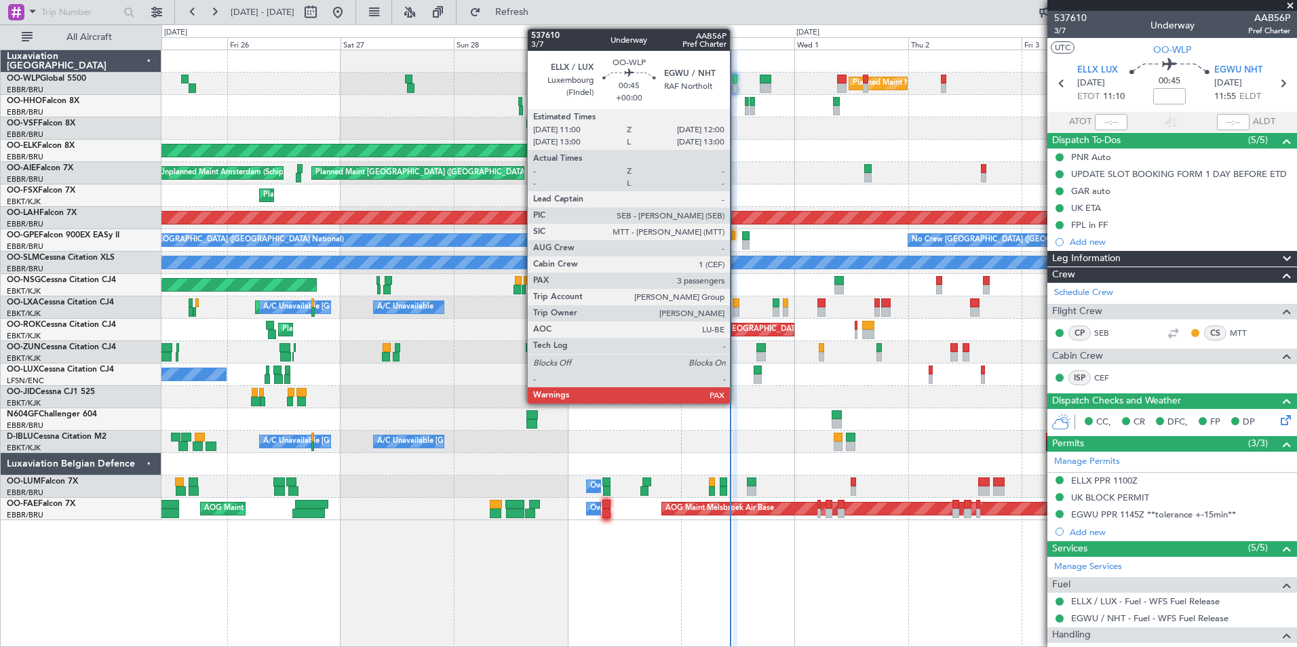
click at [736, 87] on div at bounding box center [734, 87] width 5 height 9
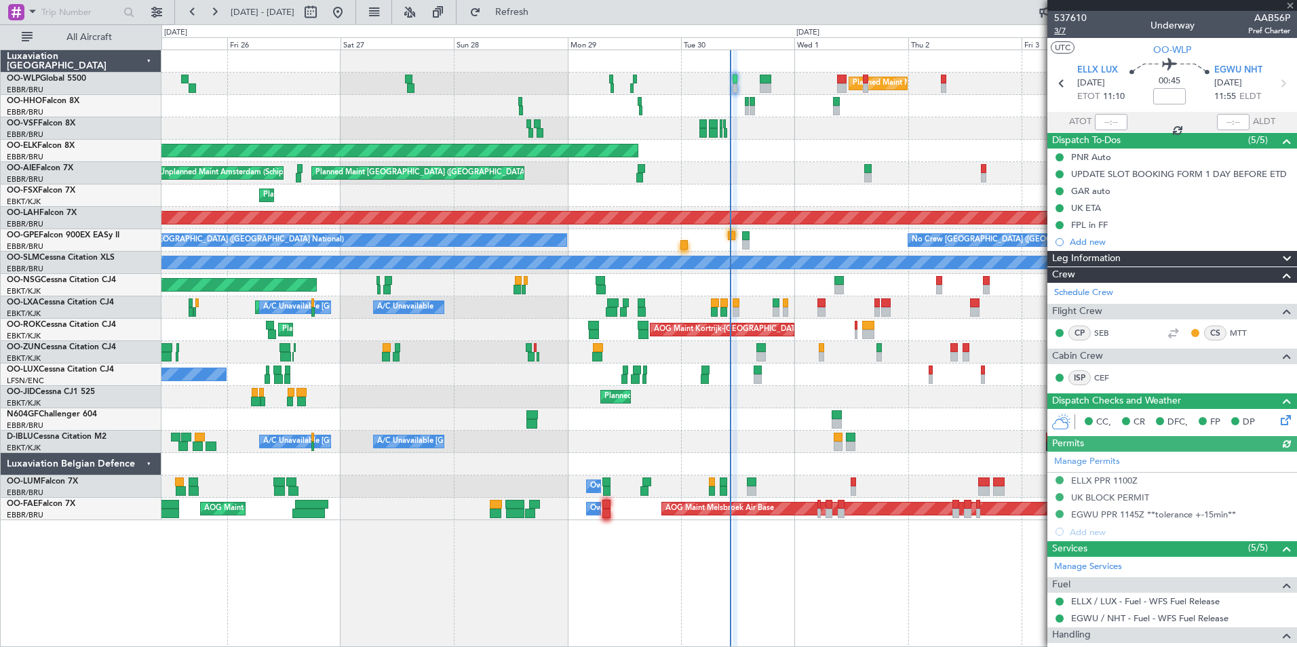
click at [1063, 33] on span "3/7" at bounding box center [1070, 31] width 33 height 12
click at [1290, 5] on span at bounding box center [1290, 6] width 14 height 12
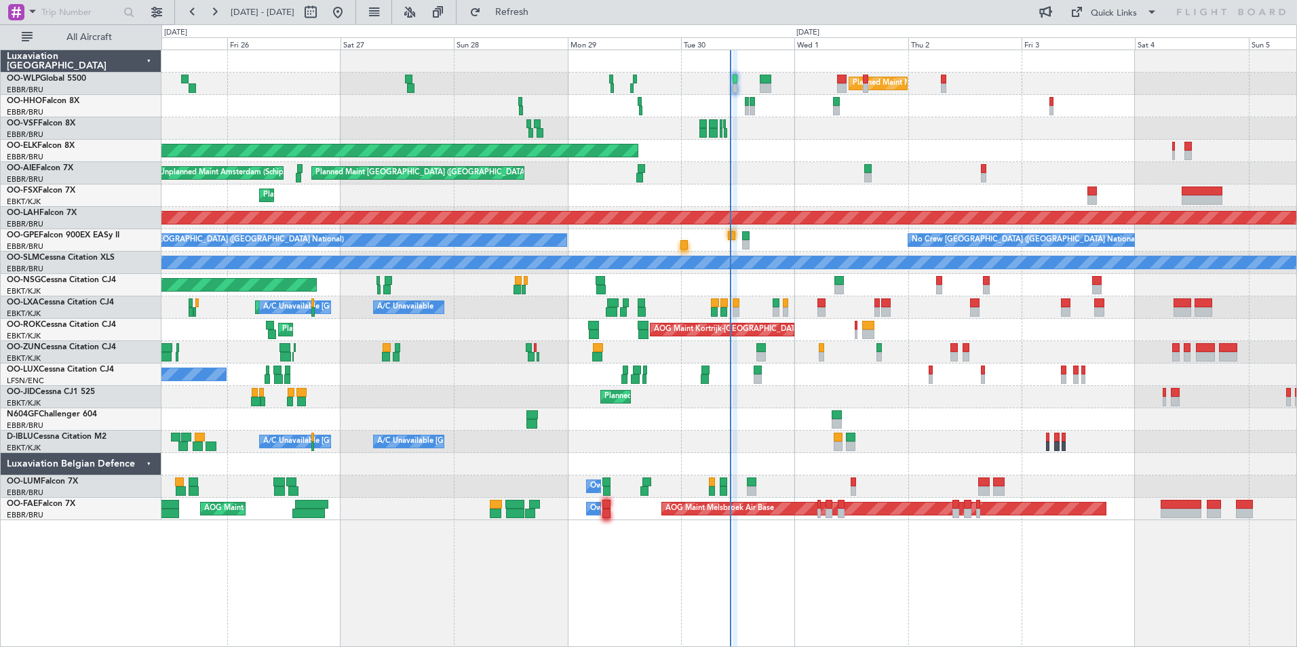
type input "0"
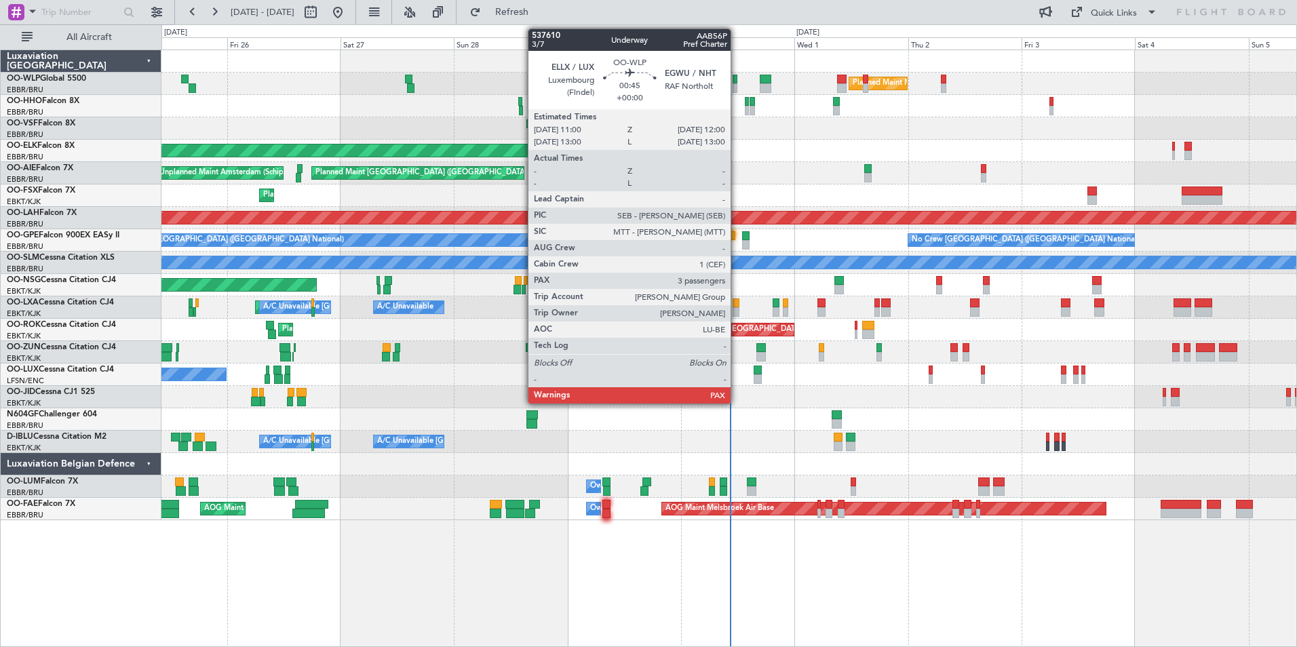
click at [736, 84] on div at bounding box center [734, 87] width 5 height 9
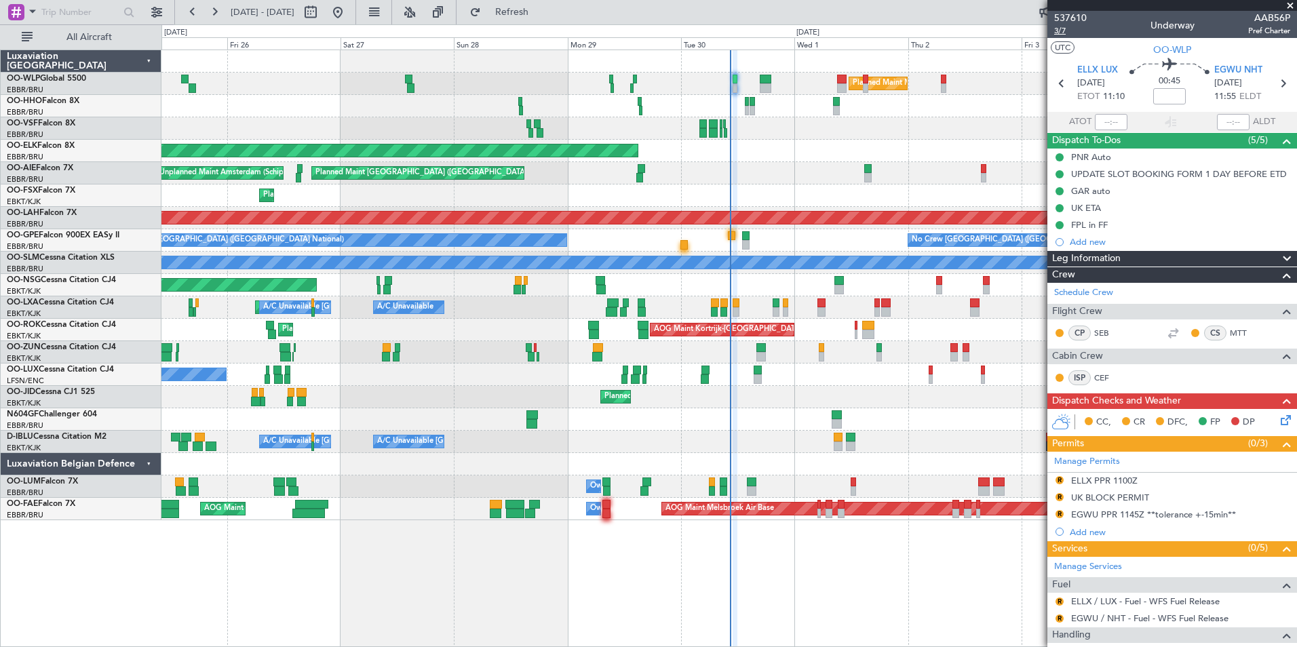
click at [1055, 31] on span "3/7" at bounding box center [1070, 31] width 33 height 12
click at [1063, 31] on span "3/7" at bounding box center [1070, 31] width 33 height 12
click at [540, 9] on span "Refresh" at bounding box center [512, 11] width 57 height 9
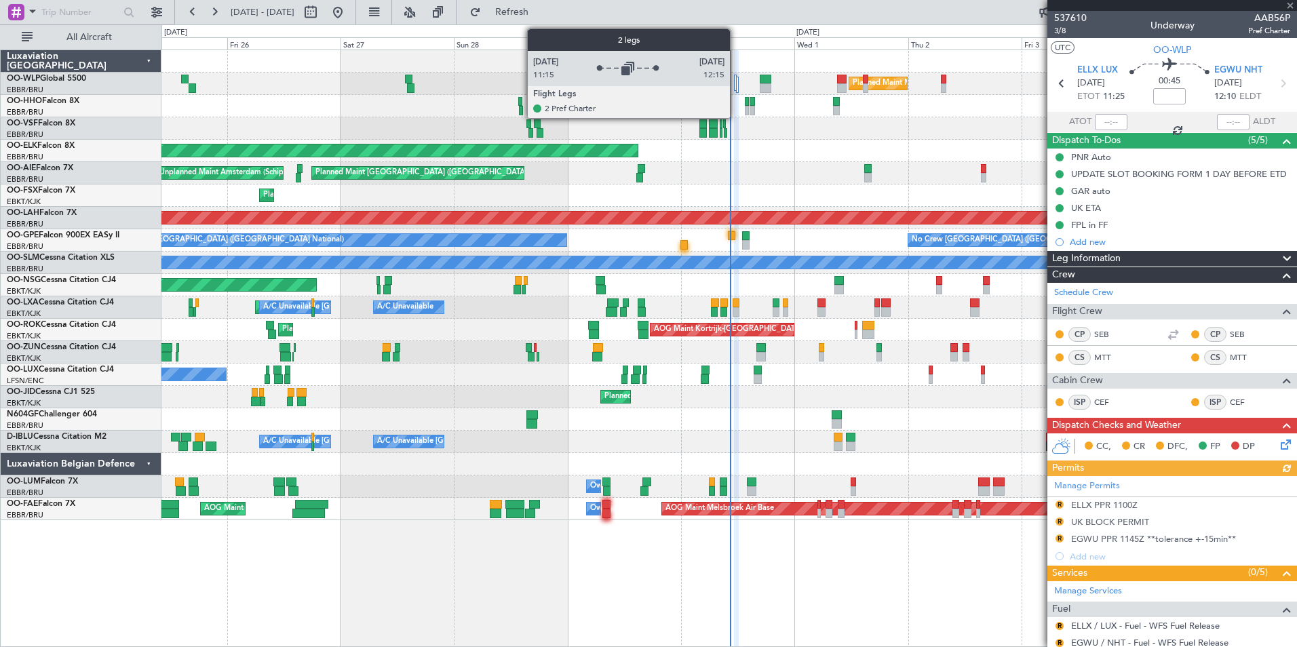
click at [736, 85] on div at bounding box center [735, 83] width 3 height 16
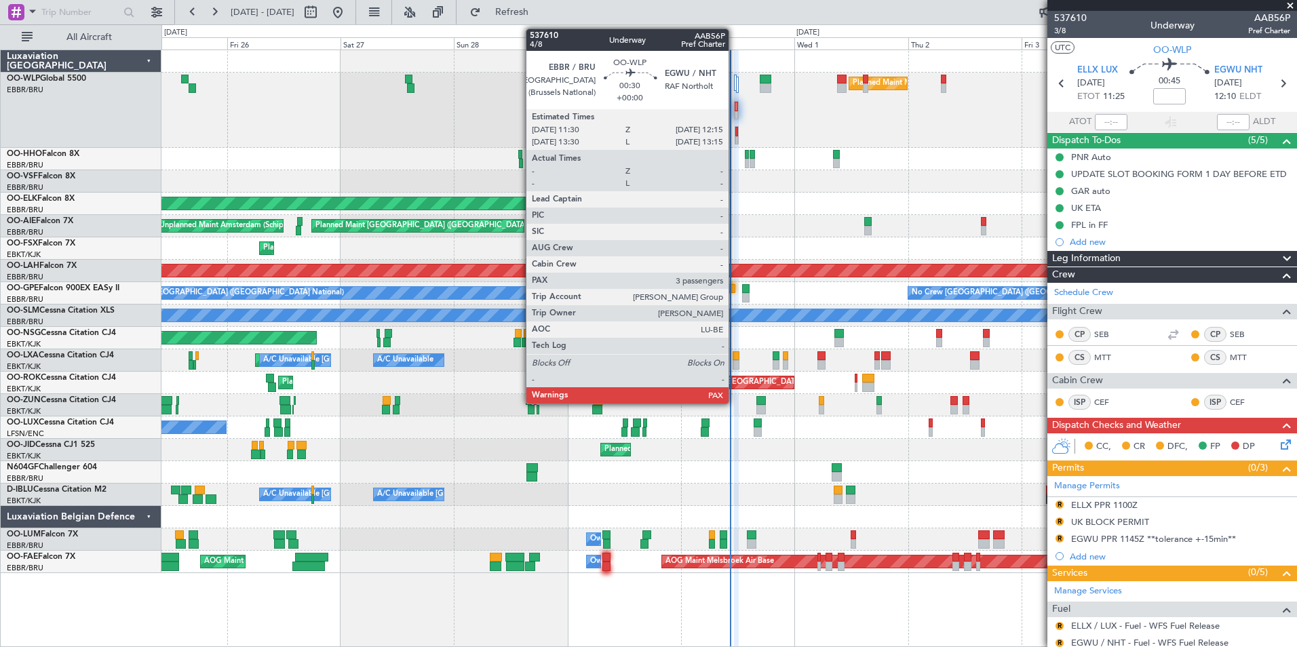
click at [734, 132] on div at bounding box center [736, 135] width 4 height 18
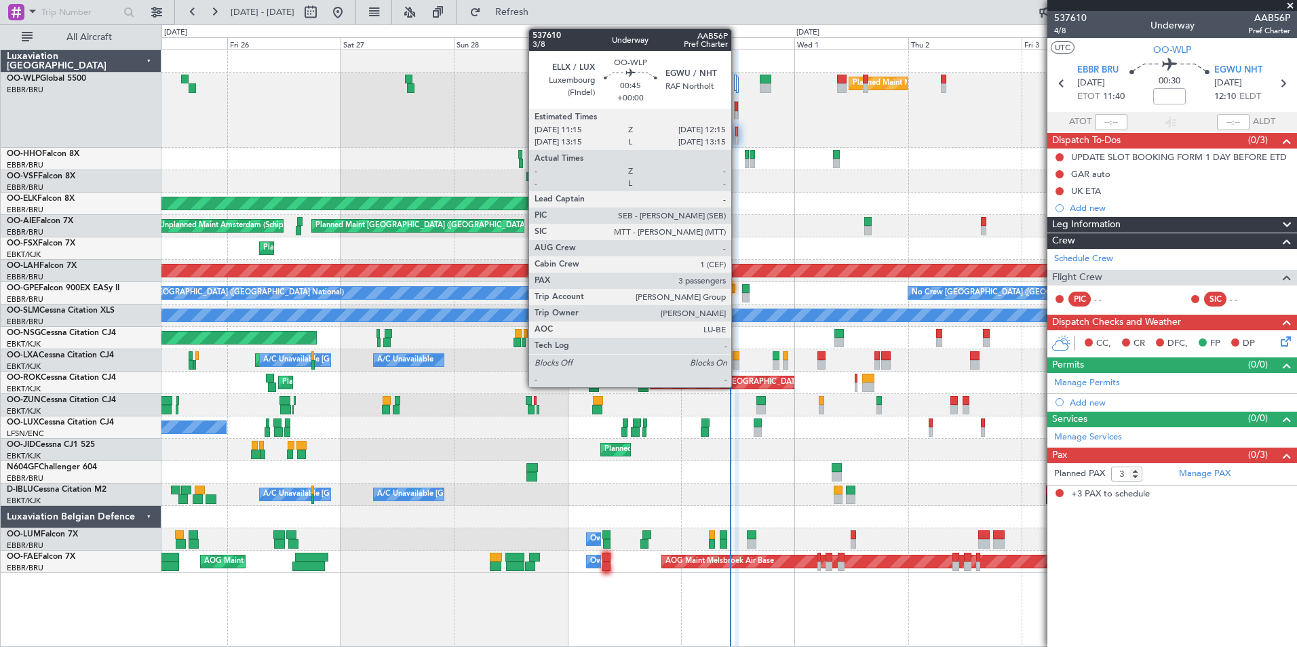
click at [737, 111] on div at bounding box center [735, 115] width 3 height 9
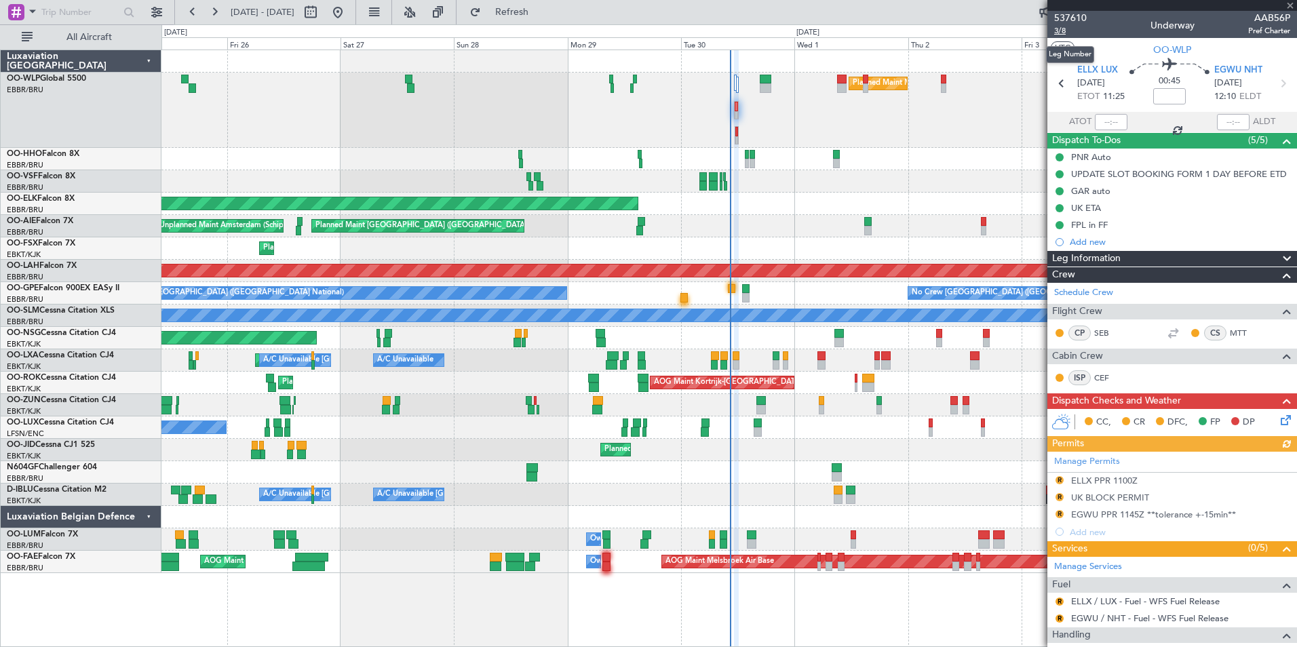
click at [1062, 31] on span "3/8" at bounding box center [1070, 31] width 33 height 12
click at [540, 7] on span "Refresh" at bounding box center [512, 11] width 57 height 9
click at [528, 16] on span "Refresh" at bounding box center [512, 11] width 57 height 9
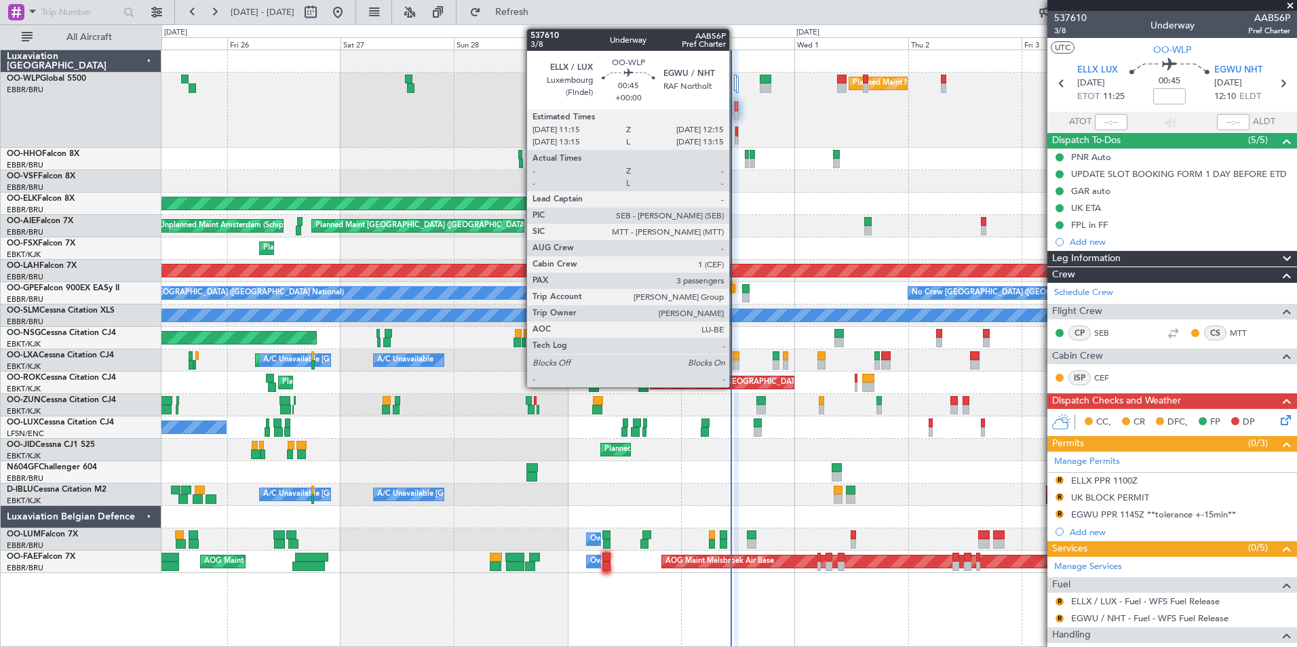
click at [735, 113] on div at bounding box center [735, 115] width 3 height 9
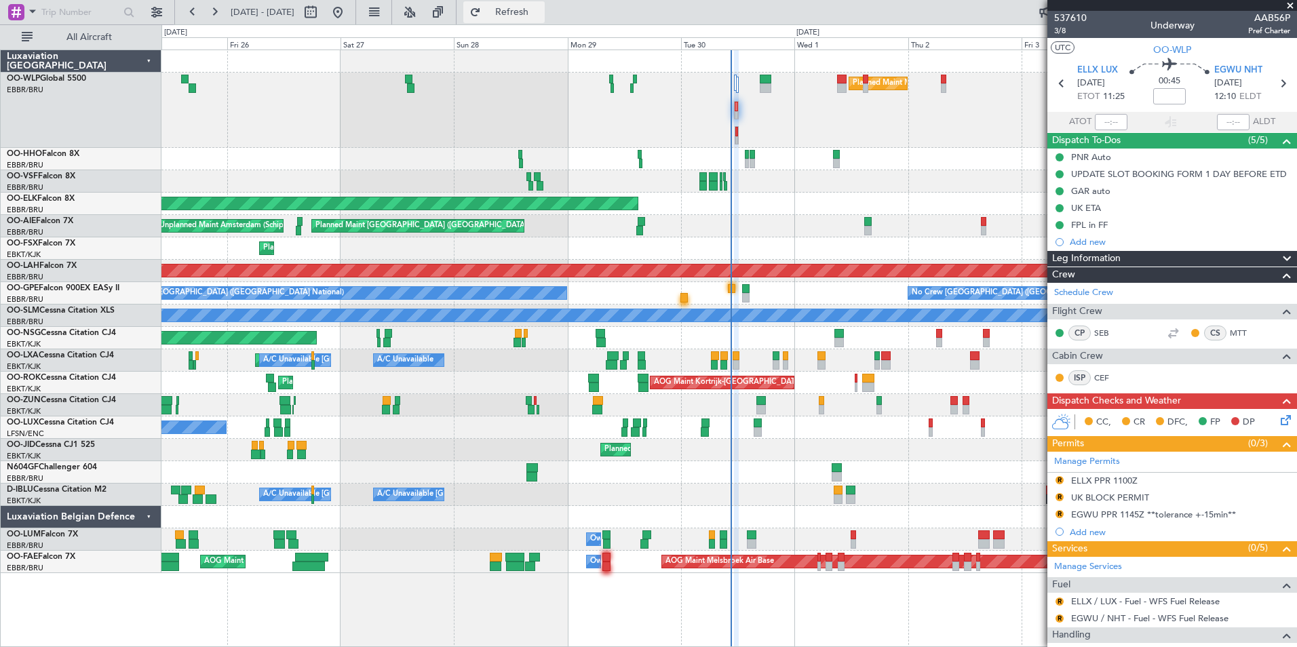
click at [531, 11] on span "Refresh" at bounding box center [512, 11] width 57 height 9
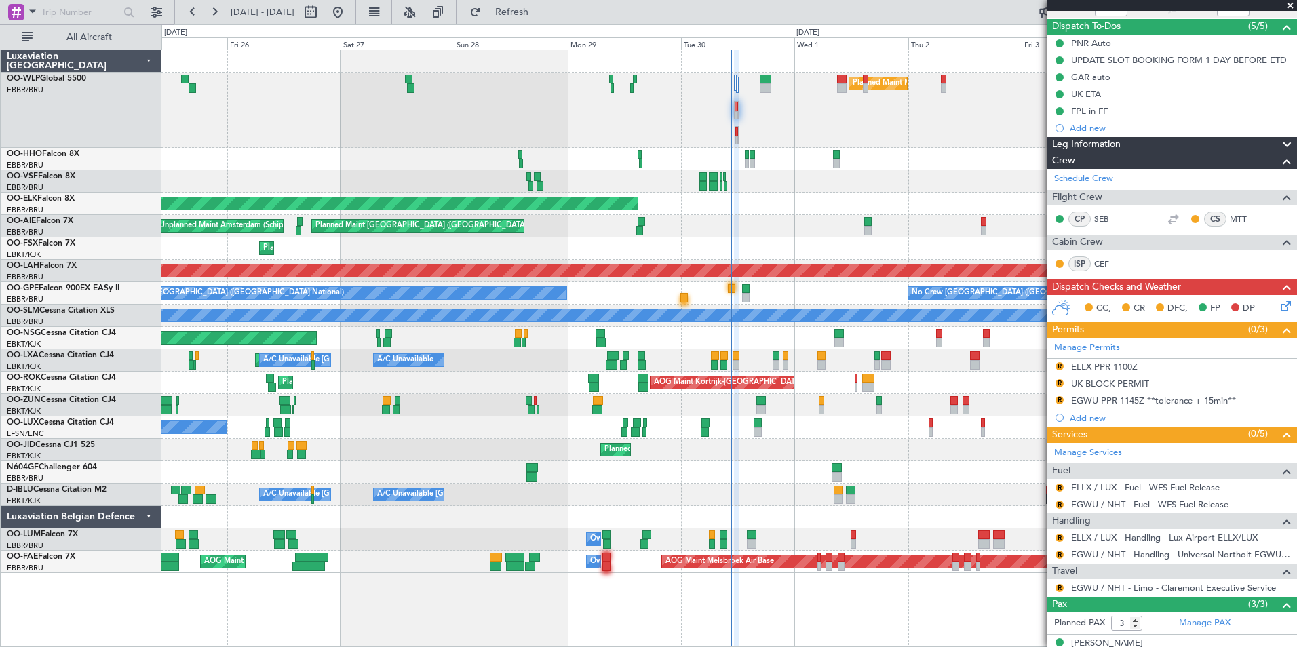
scroll to position [193, 0]
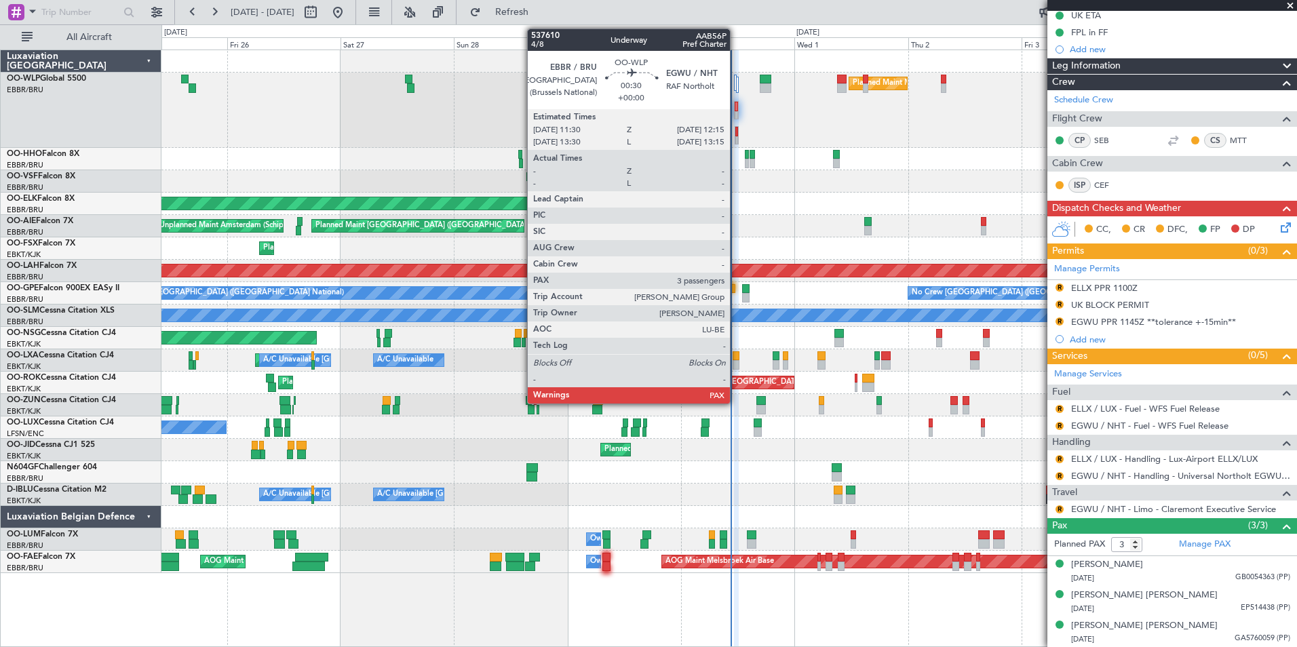
click at [736, 133] on div at bounding box center [736, 131] width 3 height 9
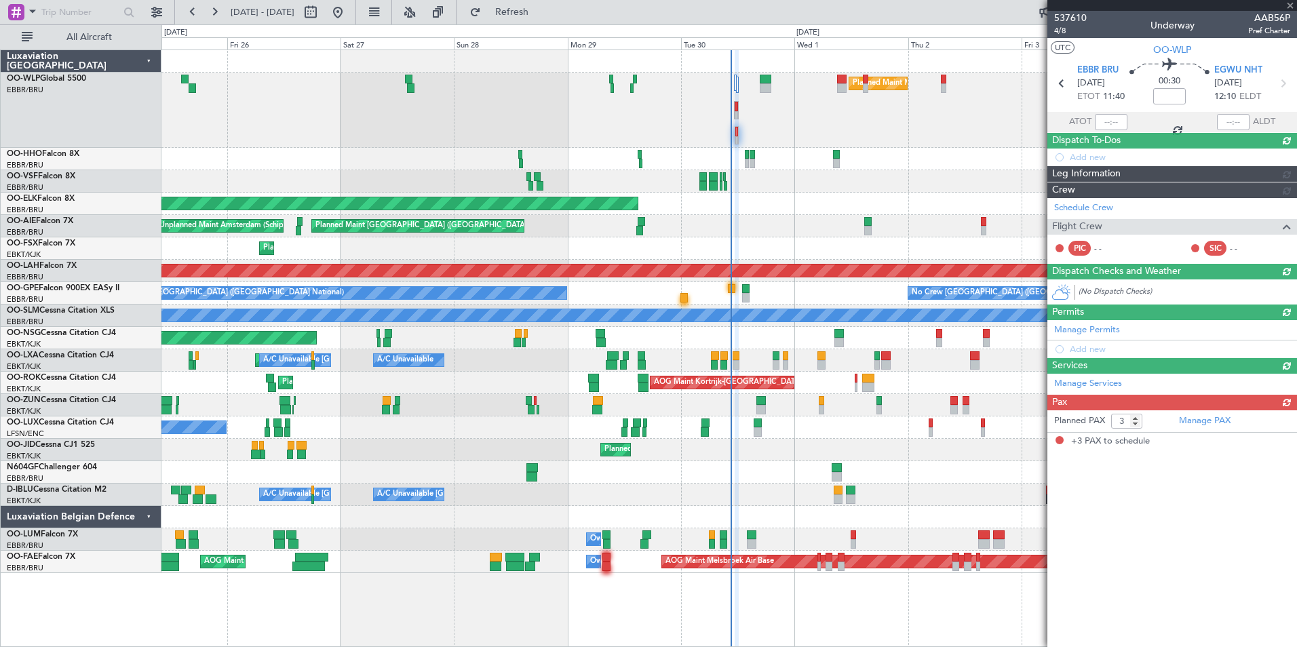
scroll to position [0, 0]
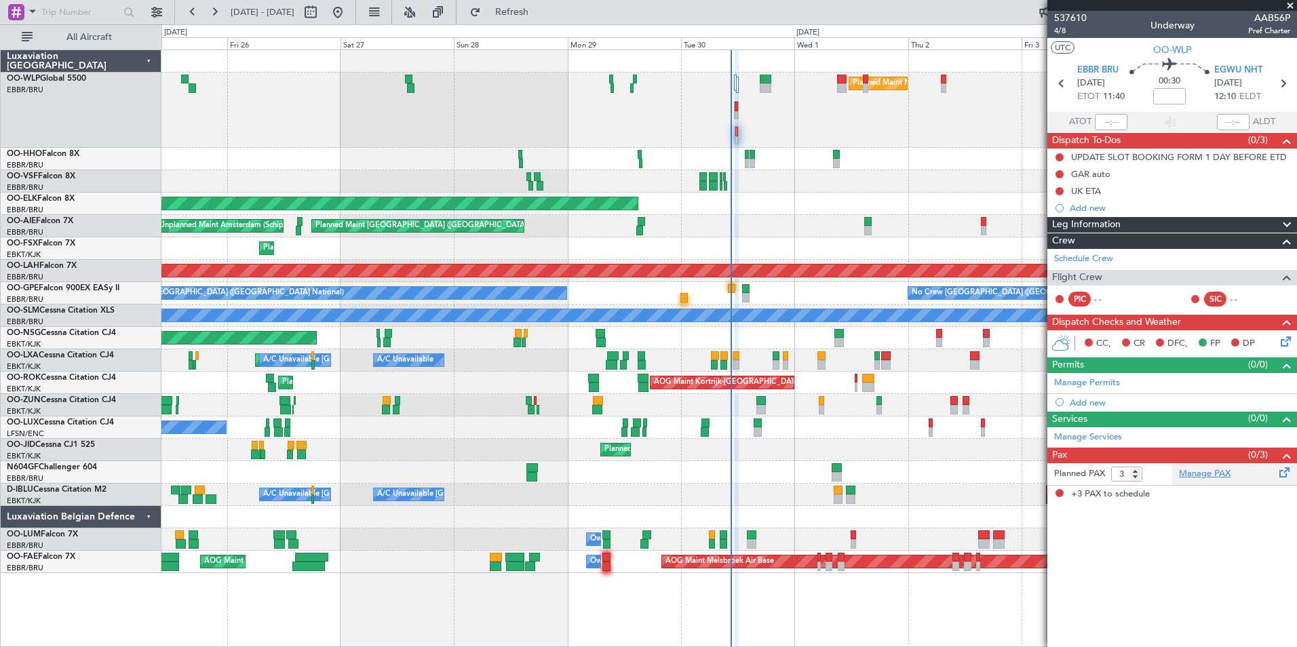
click at [1196, 473] on link "Manage PAX" at bounding box center [1205, 474] width 52 height 14
click at [540, 13] on span "Refresh" at bounding box center [512, 11] width 57 height 9
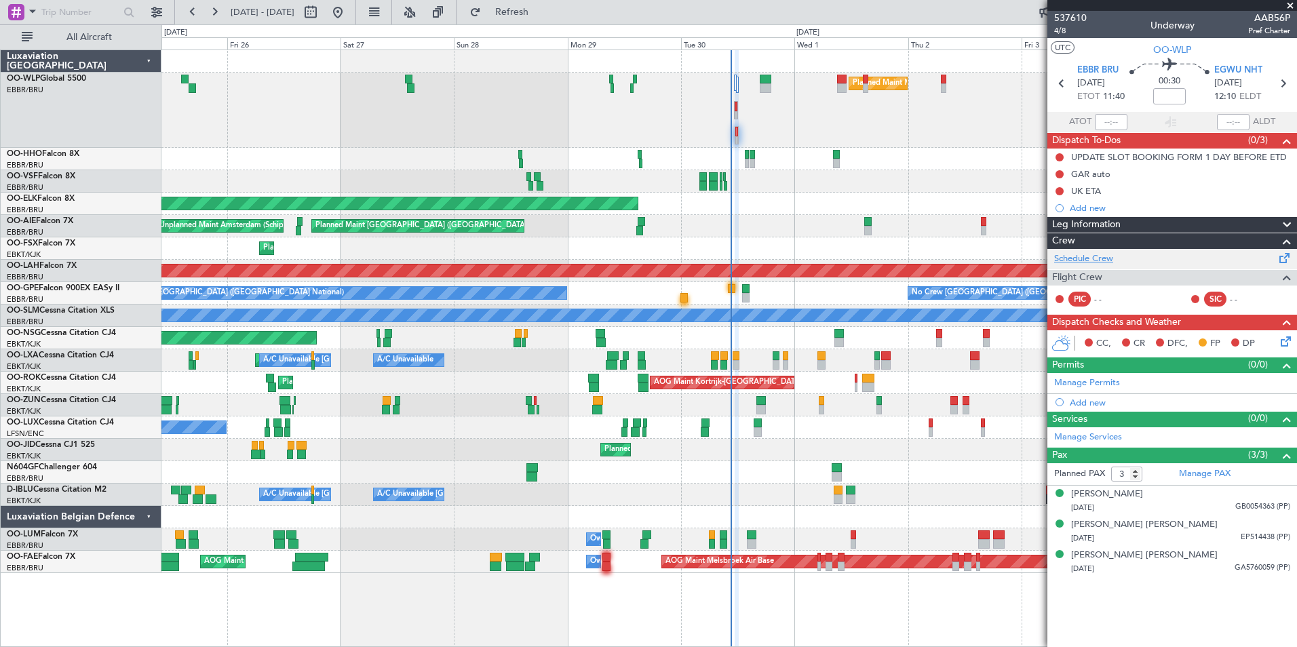
click at [1105, 262] on link "Schedule Crew" at bounding box center [1083, 259] width 59 height 14
click at [1097, 262] on link "Schedule Crew" at bounding box center [1083, 259] width 59 height 14
click at [540, 12] on span "Refresh" at bounding box center [512, 11] width 57 height 9
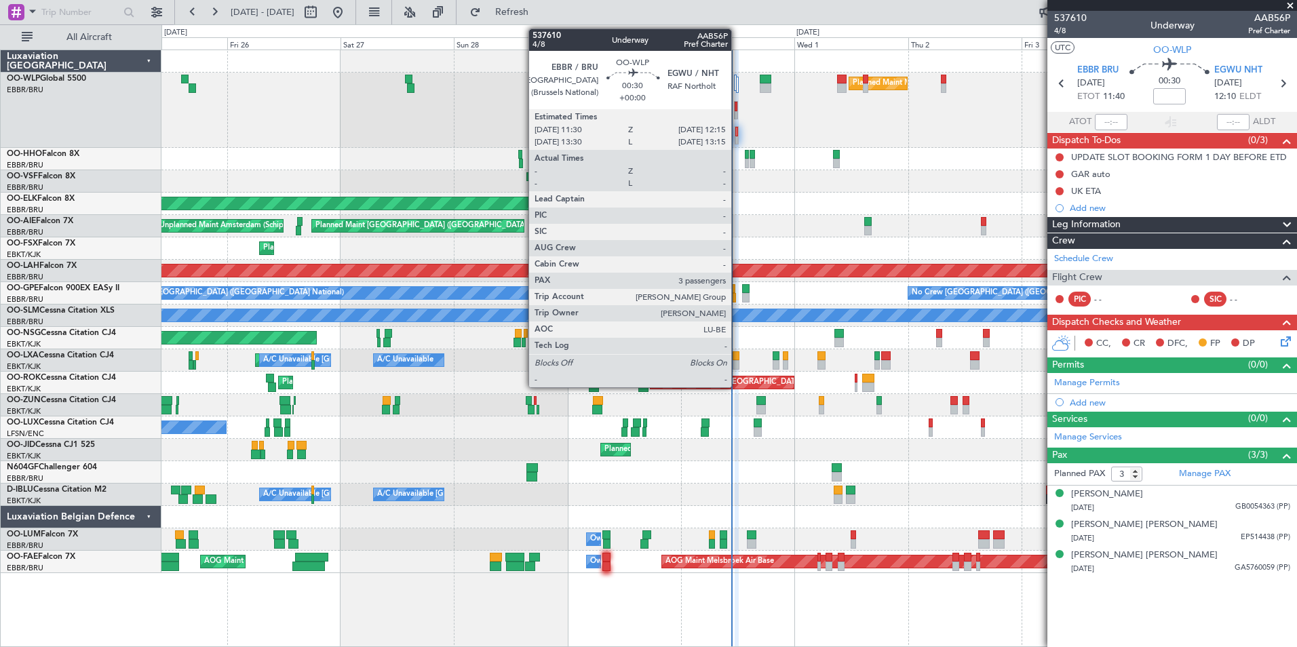
click at [737, 138] on div at bounding box center [736, 140] width 3 height 9
click at [735, 132] on div at bounding box center [736, 131] width 3 height 9
click at [735, 135] on div at bounding box center [736, 131] width 3 height 9
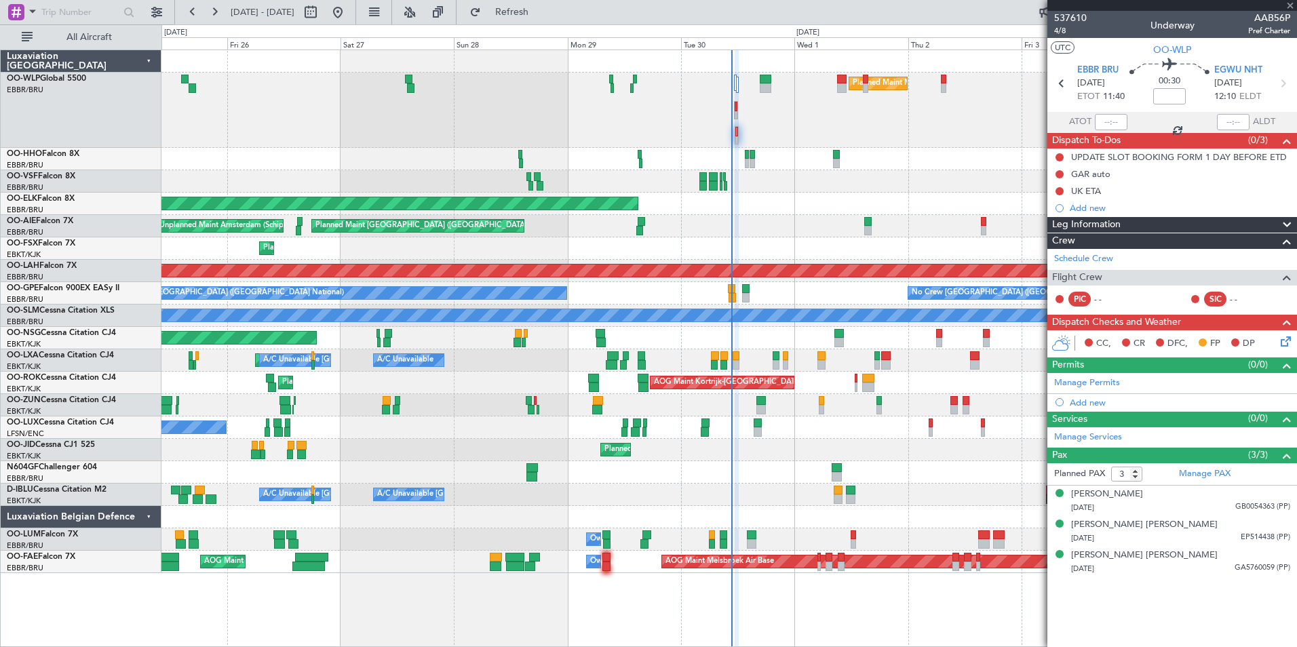
click at [1053, 24] on div "537610 4/8 Underway AAB56P Pref Charter" at bounding box center [1172, 24] width 250 height 27
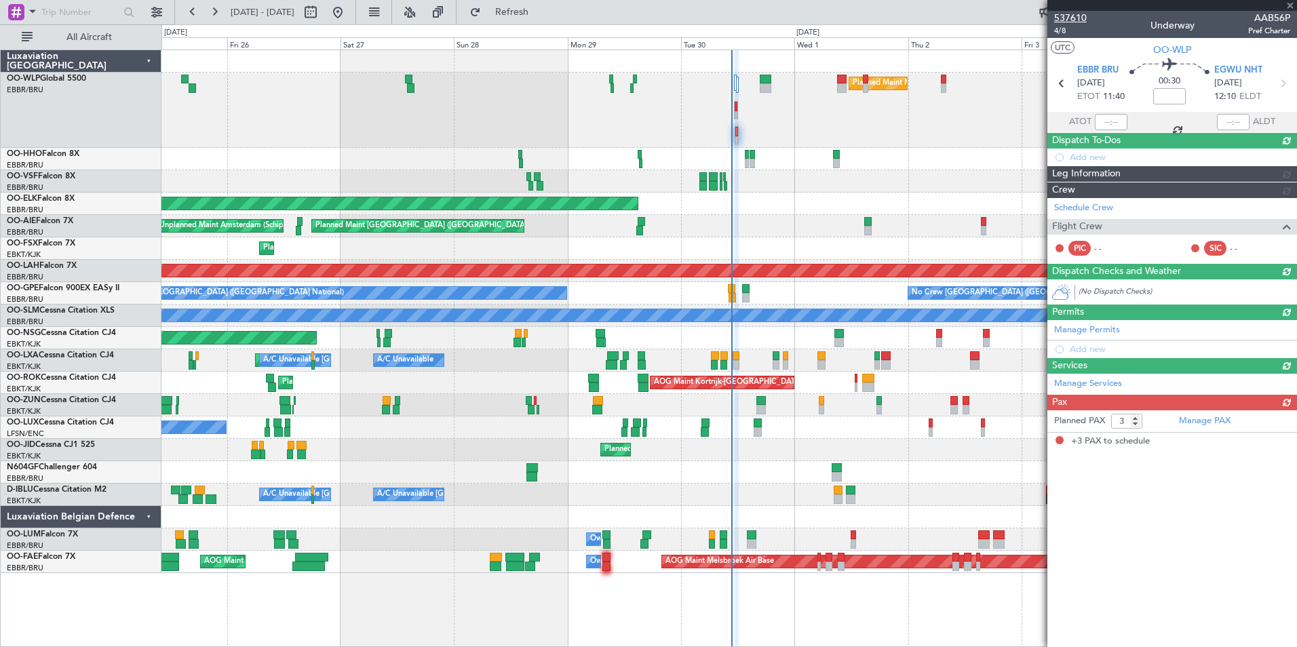
click at [1057, 31] on mat-tooltip-component "Trip Number" at bounding box center [1069, 43] width 67 height 36
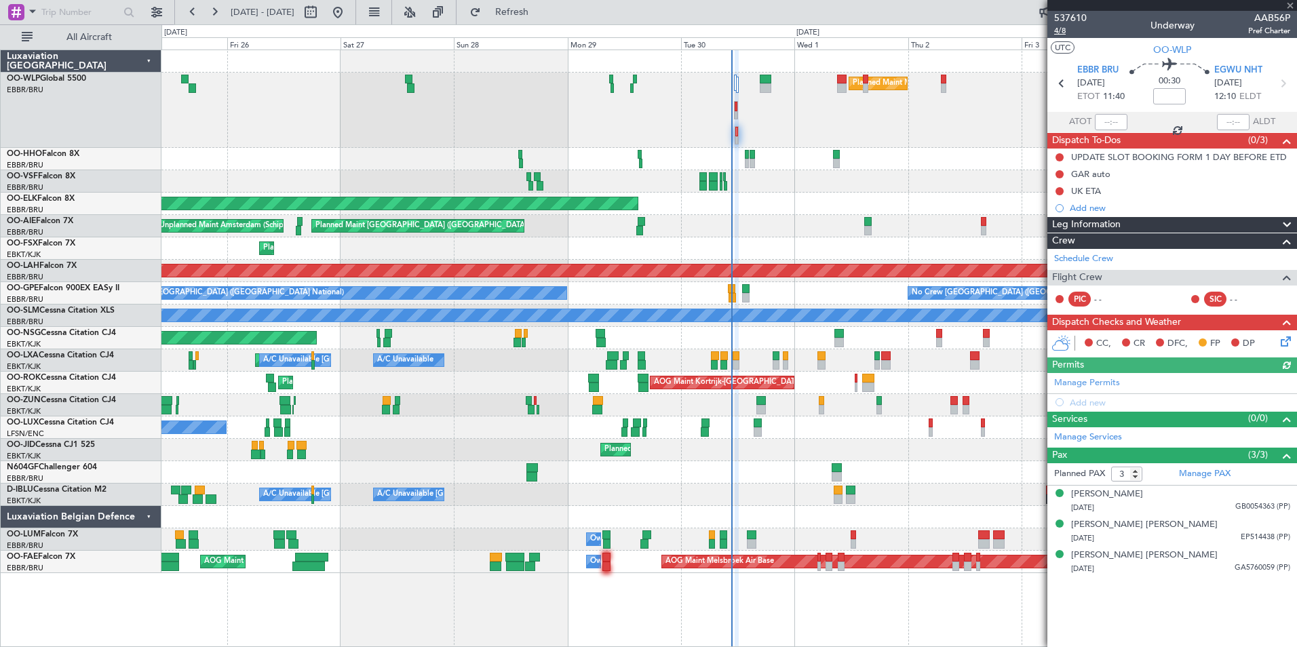
click at [1056, 33] on span "4/8" at bounding box center [1070, 31] width 33 height 12
click at [1172, 100] on input at bounding box center [1169, 96] width 33 height 16
click at [971, 156] on div "Planned Maint Geneva (Cointrin)" at bounding box center [728, 159] width 1135 height 22
type input "-00:05"
click at [540, 14] on span "Refresh" at bounding box center [512, 11] width 57 height 9
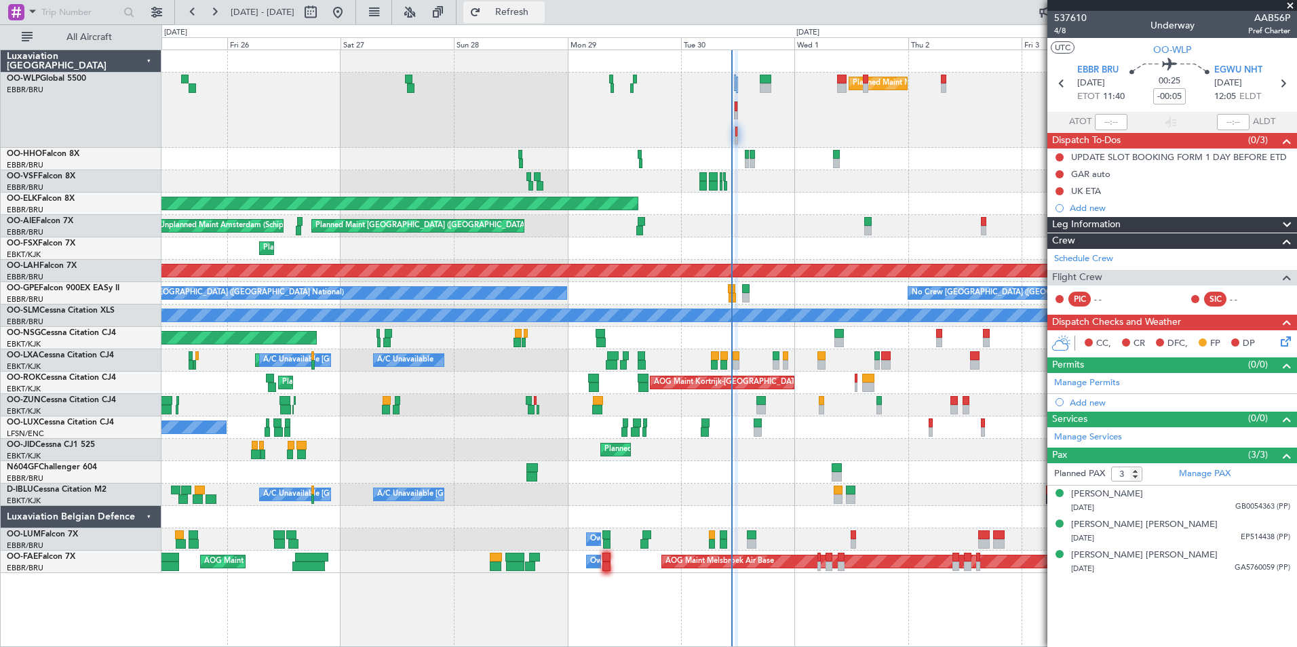
click at [540, 10] on span "Refresh" at bounding box center [512, 11] width 57 height 9
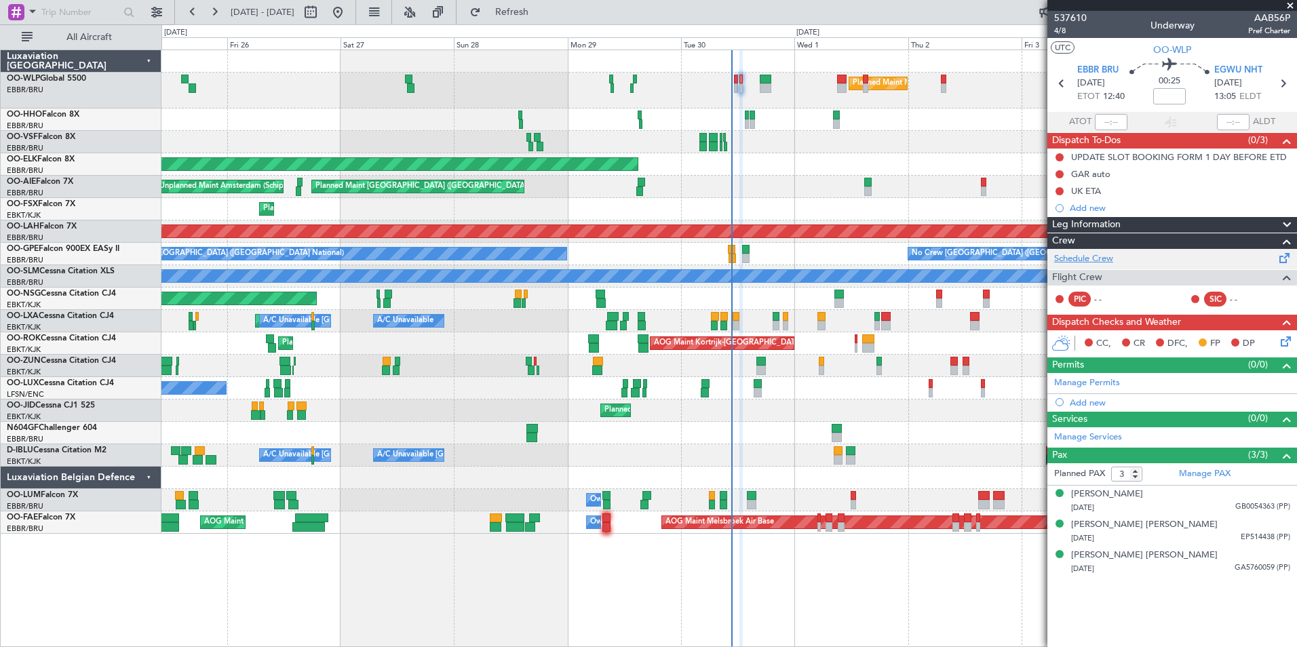
click at [1076, 257] on link "Schedule Crew" at bounding box center [1083, 259] width 59 height 14
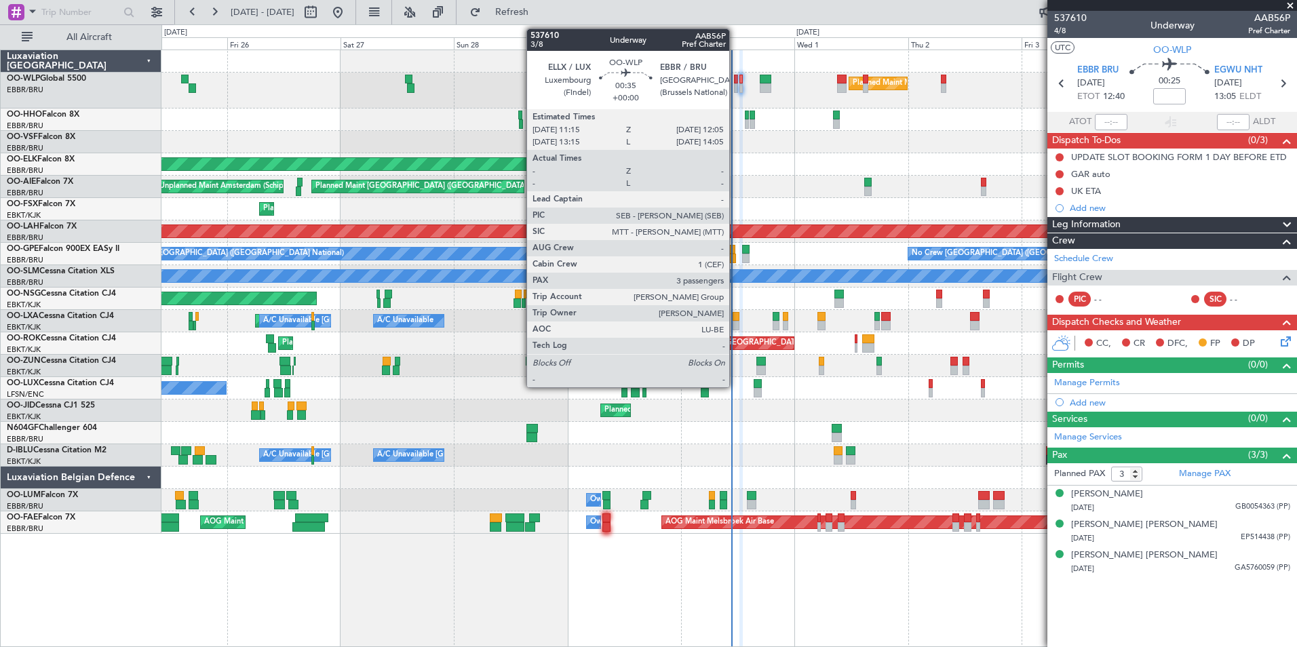
click at [735, 82] on div at bounding box center [736, 79] width 4 height 9
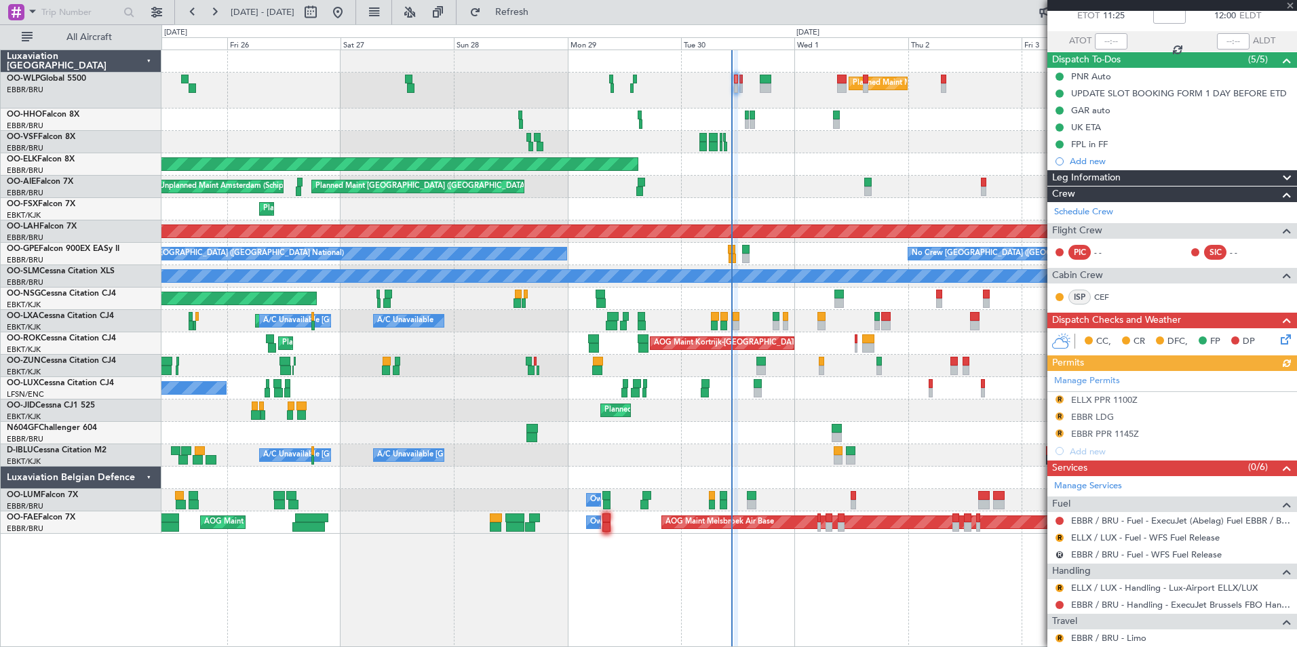
scroll to position [243, 0]
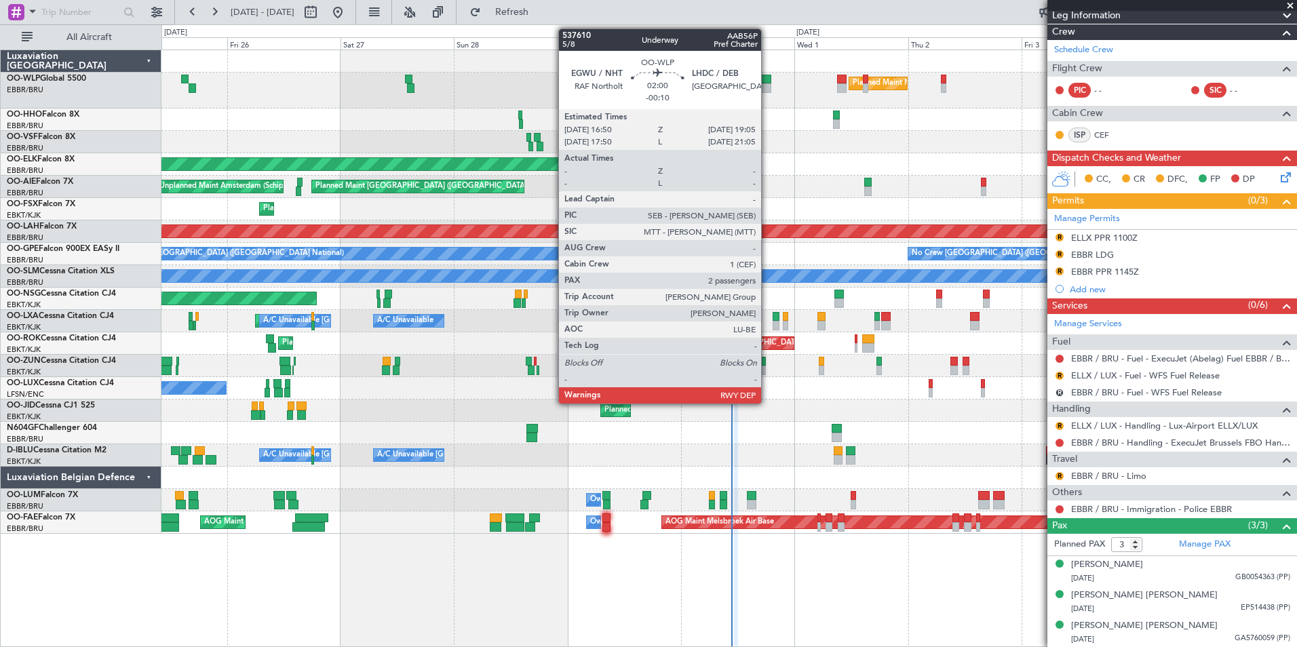
click at [767, 86] on div at bounding box center [765, 87] width 11 height 9
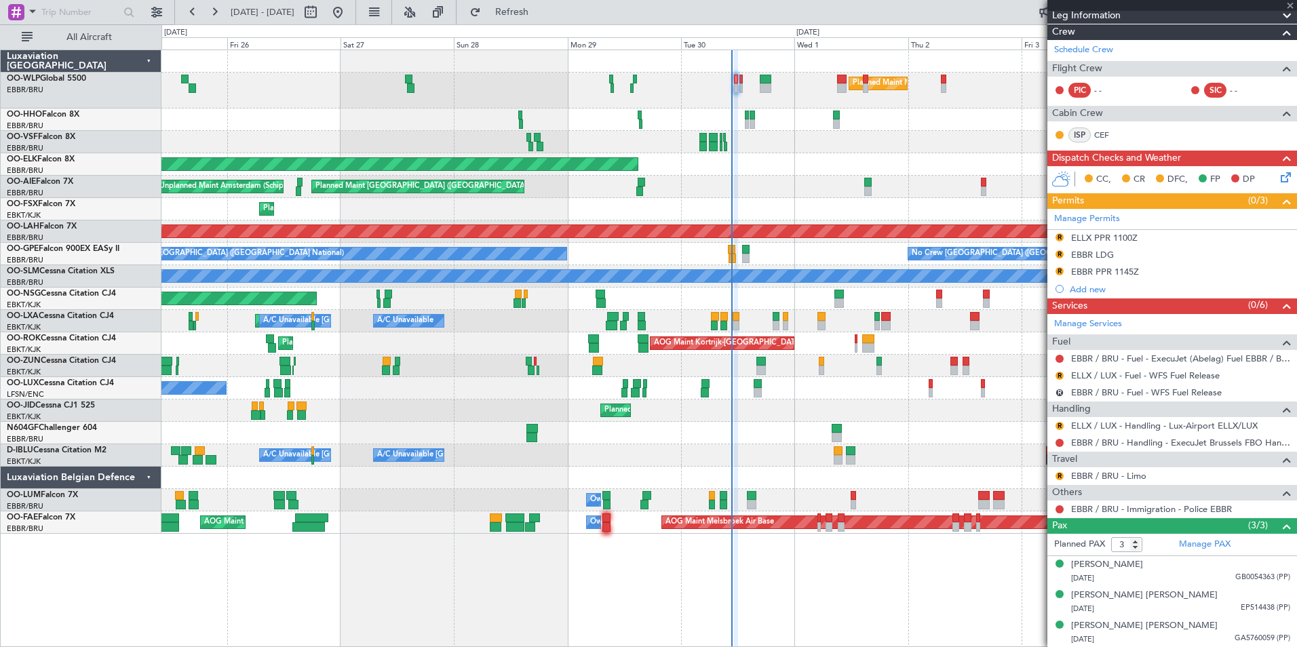
type input "-00:10"
type input "2"
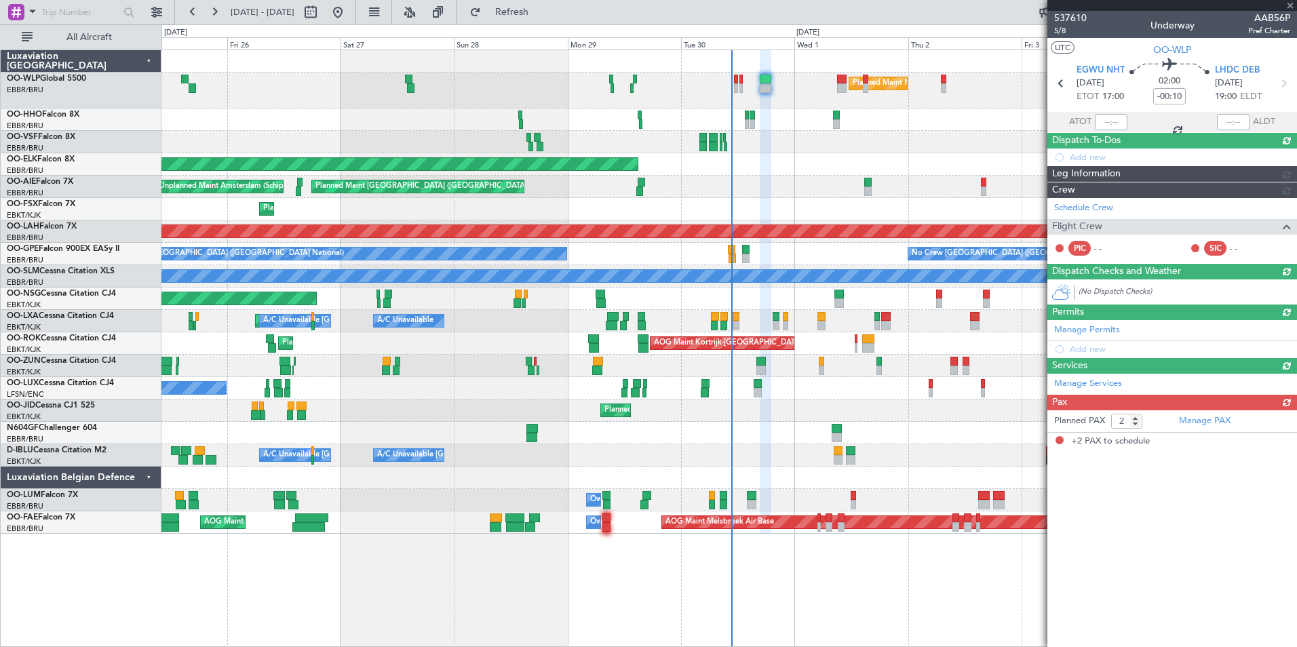
scroll to position [0, 0]
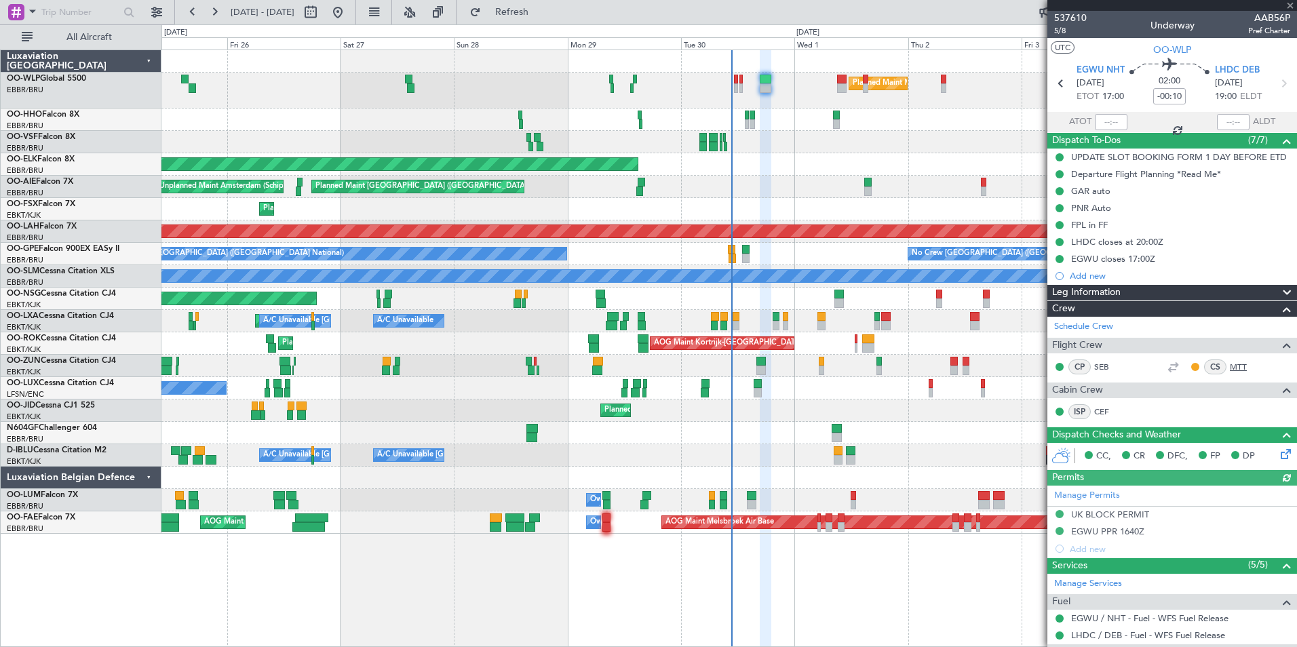
click at [1233, 367] on link "MTT" at bounding box center [1244, 367] width 31 height 12
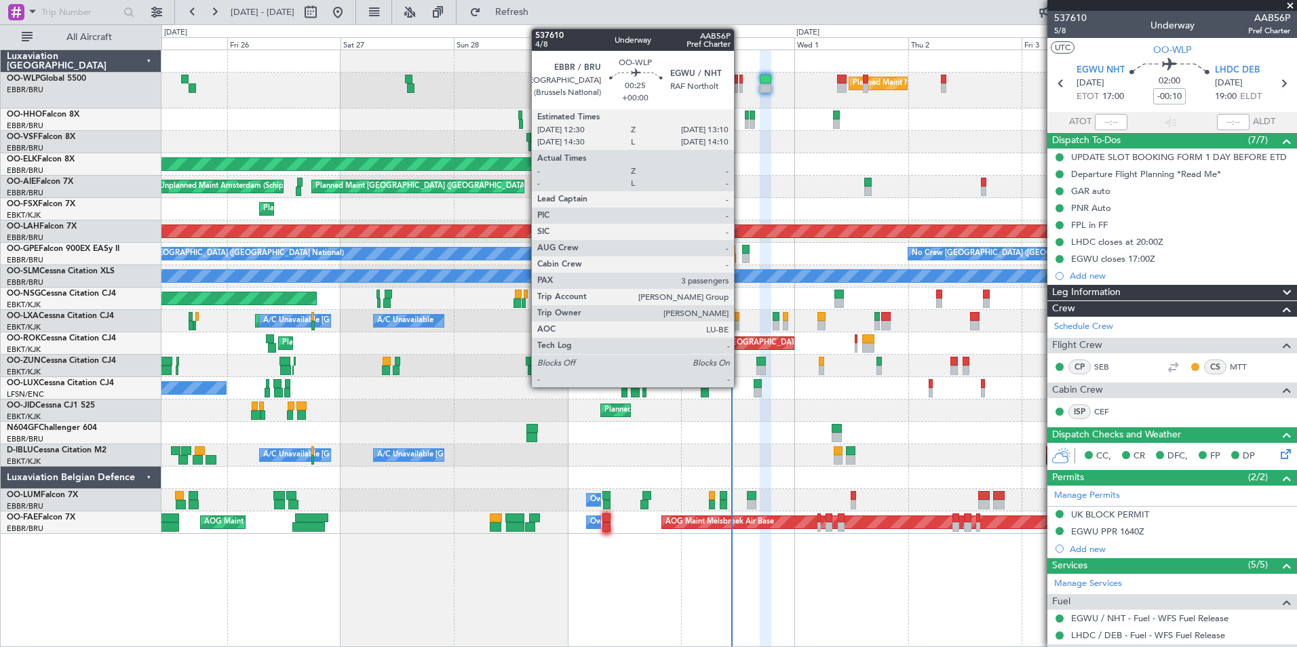
click at [740, 88] on div at bounding box center [740, 87] width 3 height 9
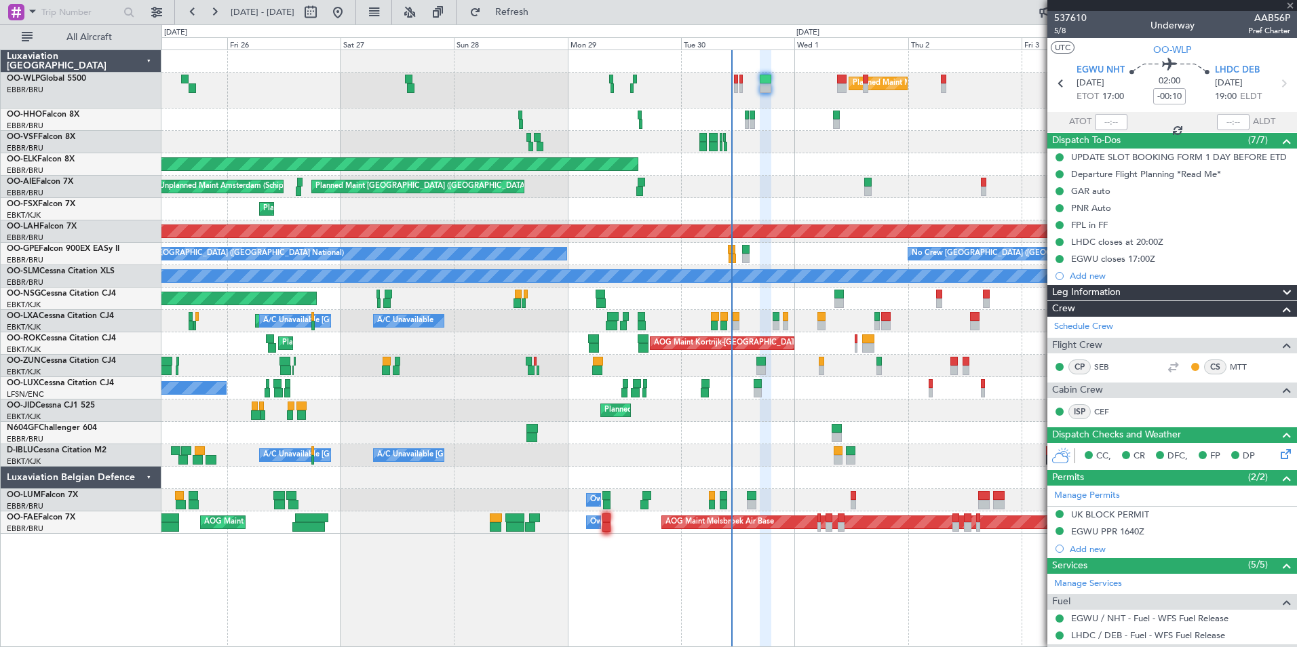
type input "3"
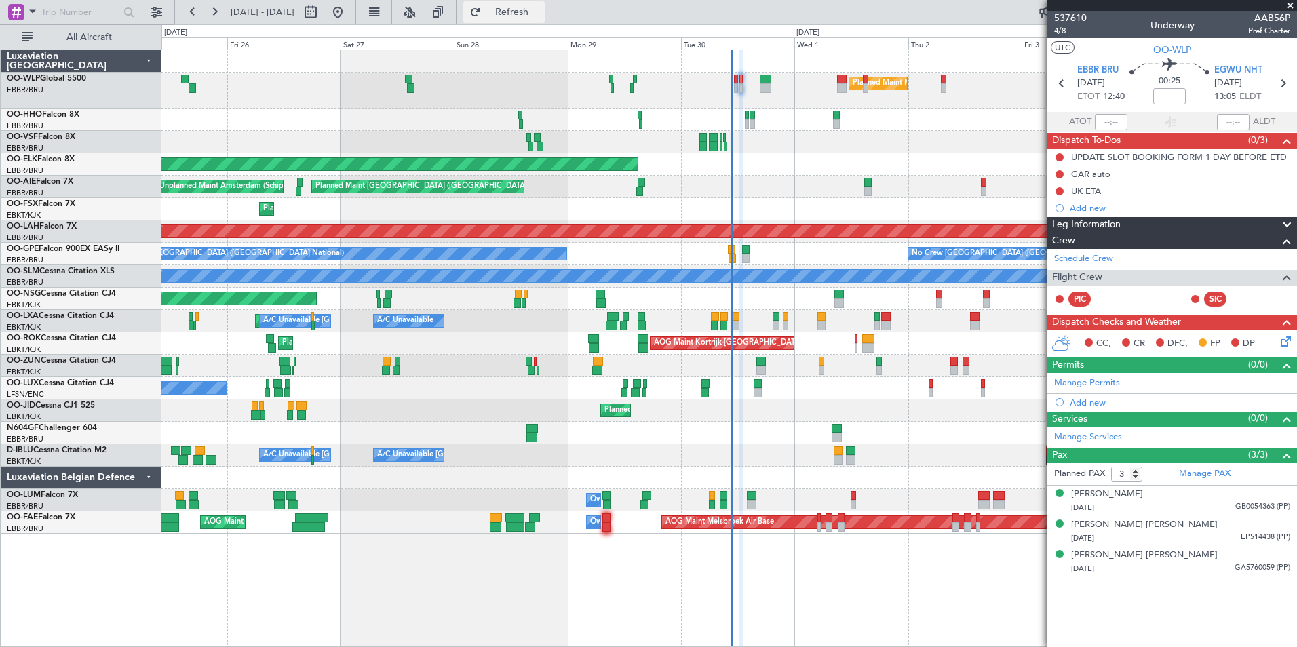
click at [509, 9] on button "Refresh" at bounding box center [503, 12] width 81 height 22
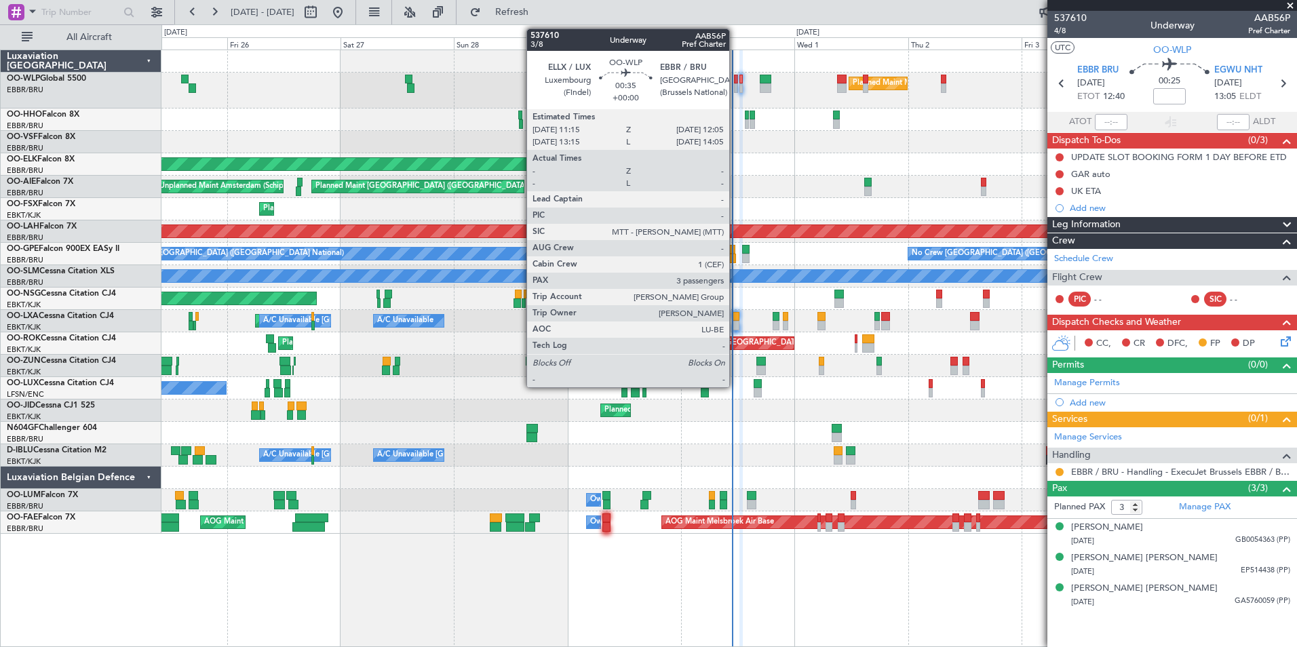
click at [735, 81] on div at bounding box center [736, 79] width 4 height 9
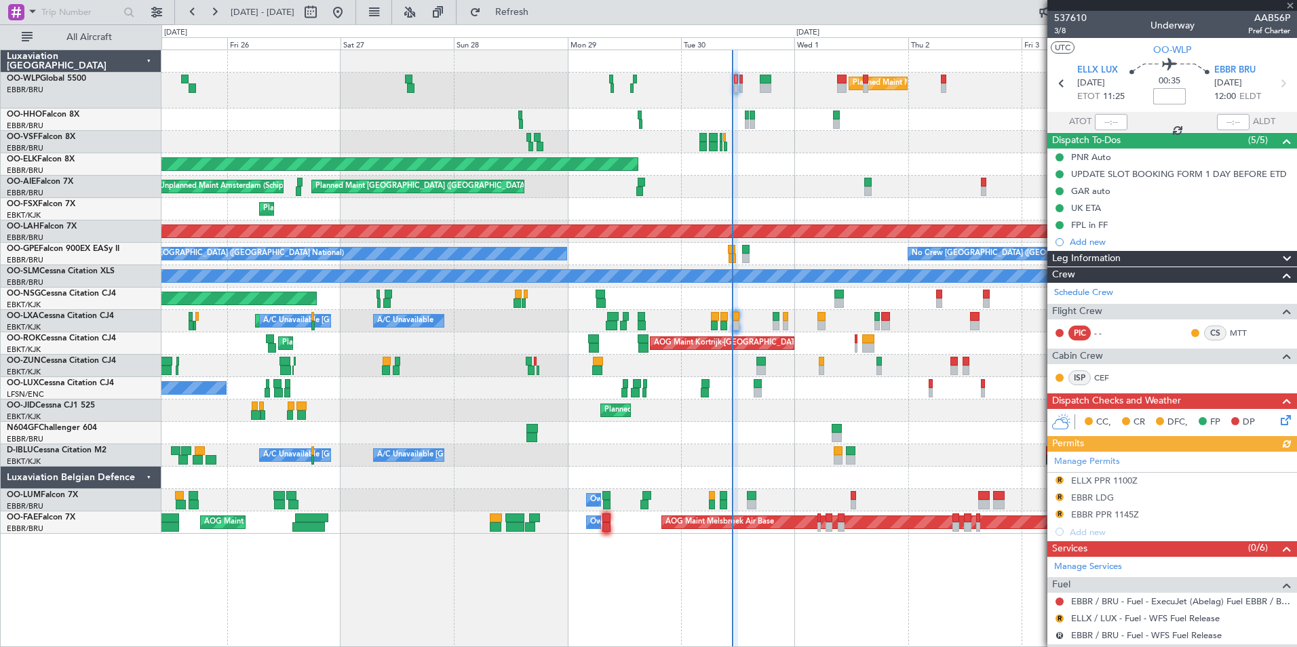
click at [1160, 94] on input at bounding box center [1169, 96] width 33 height 16
click at [954, 110] on div "Planned Maint Geneva (Cointrin)" at bounding box center [728, 120] width 1135 height 22
type input "-00:05"
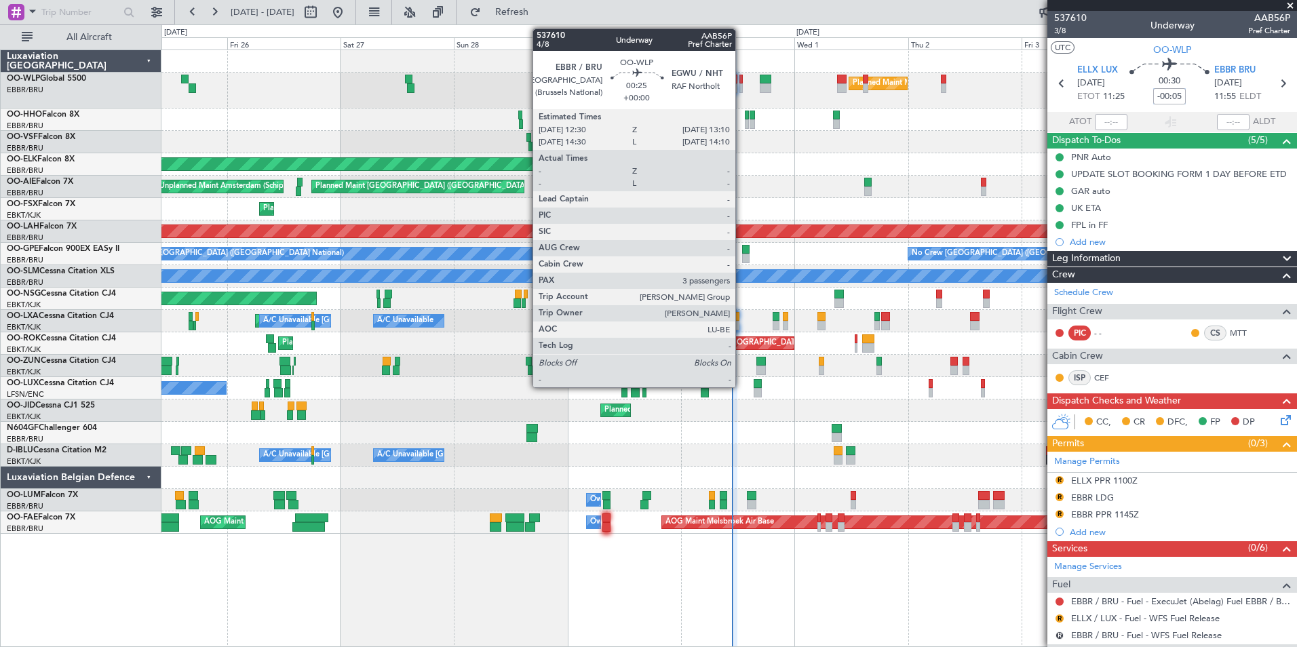
click at [741, 81] on div at bounding box center [740, 79] width 3 height 9
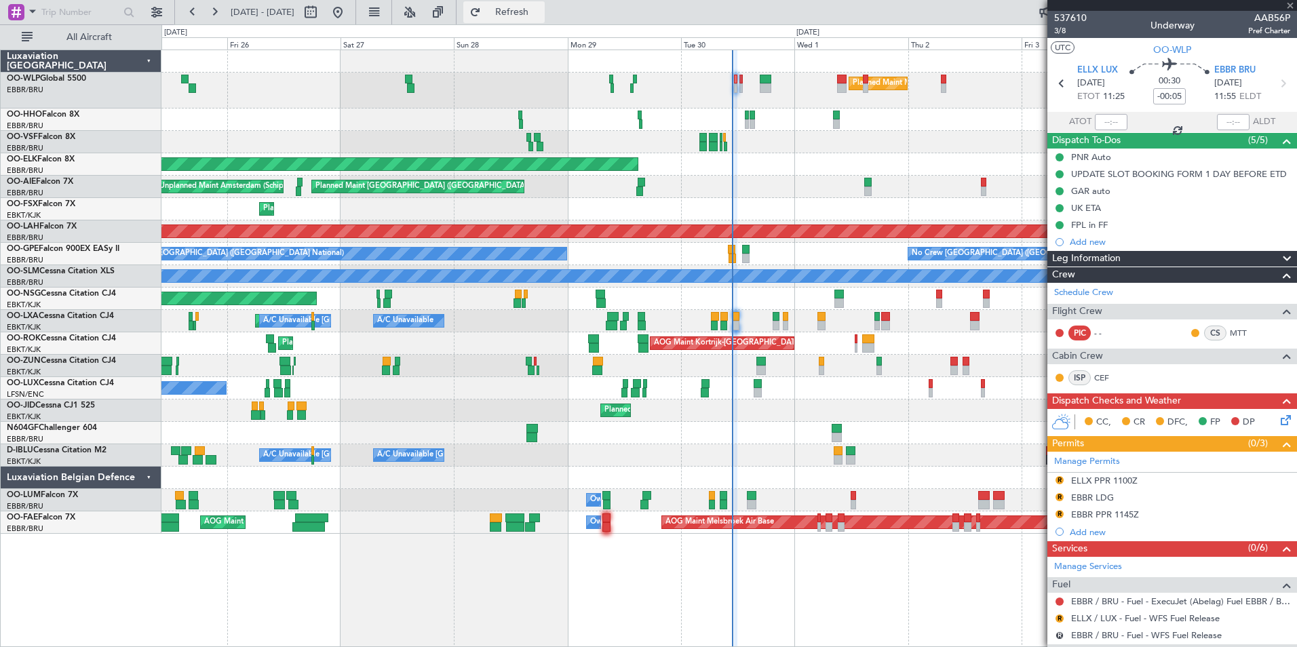
click at [540, 14] on span "Refresh" at bounding box center [512, 11] width 57 height 9
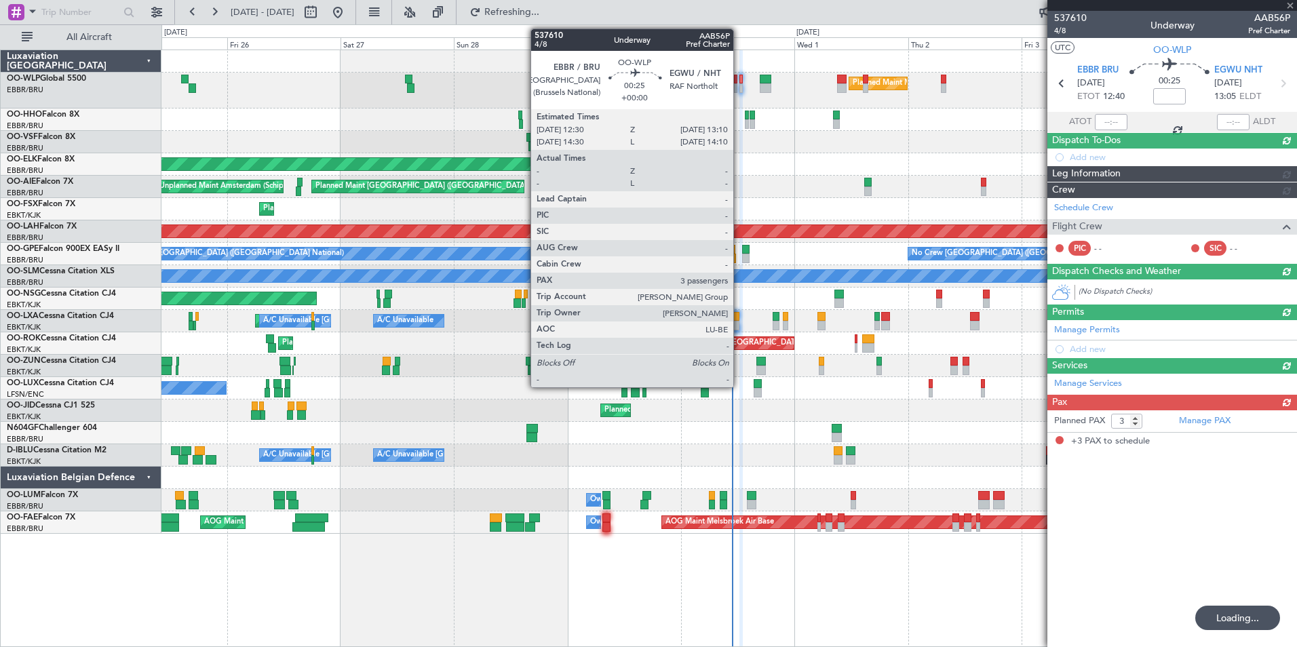
type input "-00:05"
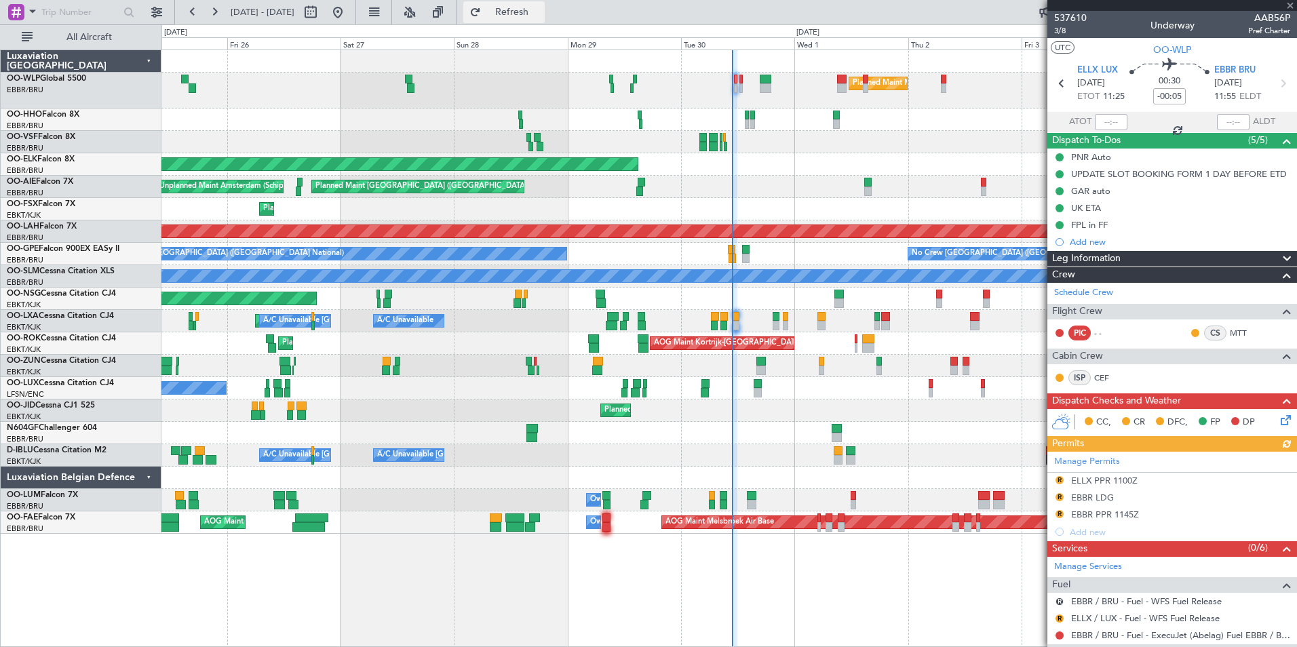
click at [545, 18] on button "Refresh" at bounding box center [503, 12] width 81 height 22
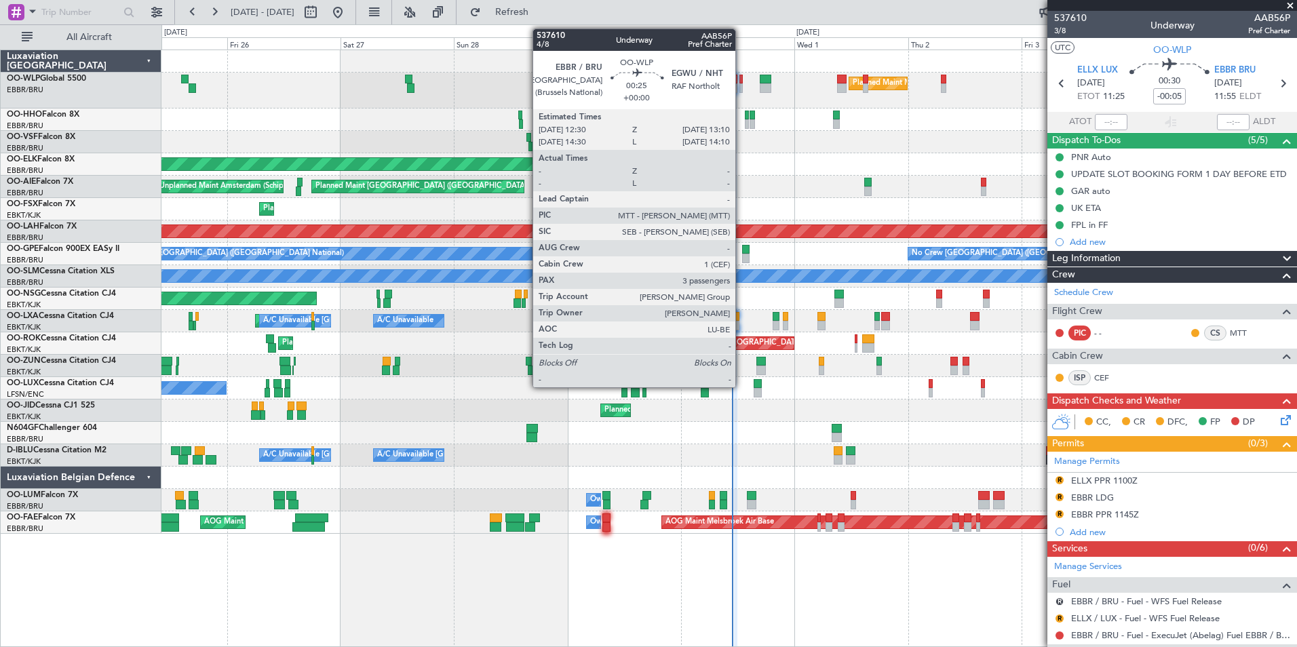
click at [741, 87] on div at bounding box center [740, 87] width 3 height 9
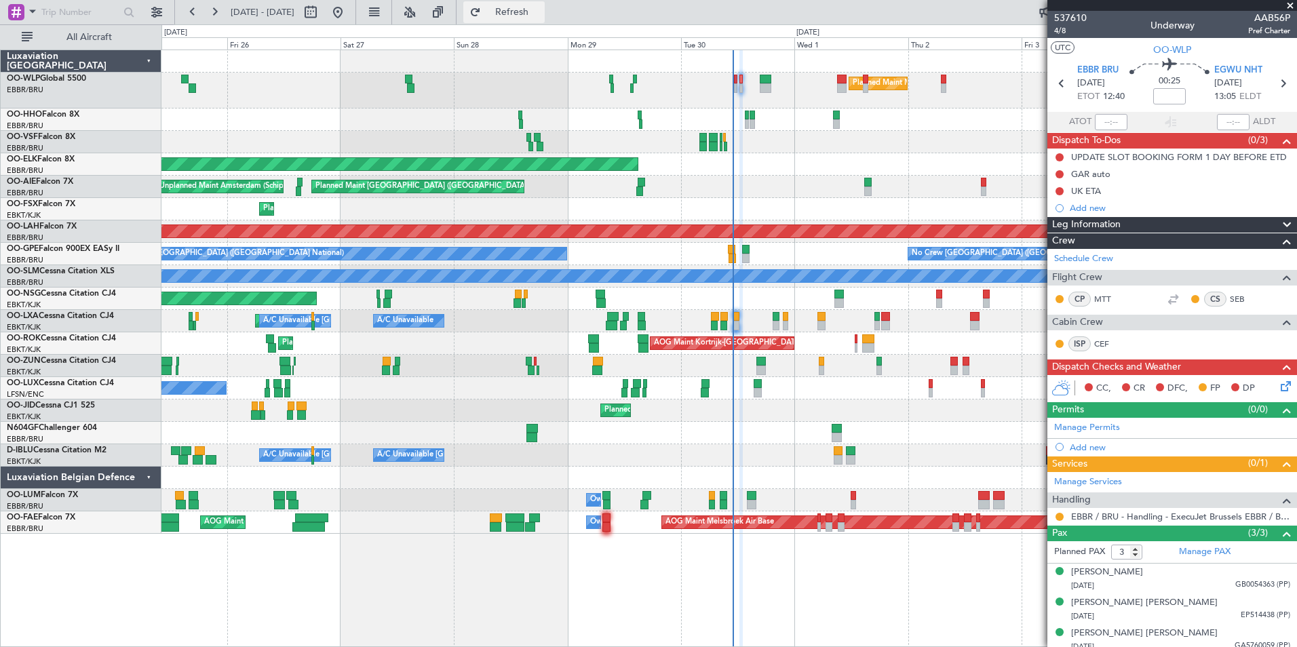
click at [538, 7] on span "Refresh" at bounding box center [512, 11] width 57 height 9
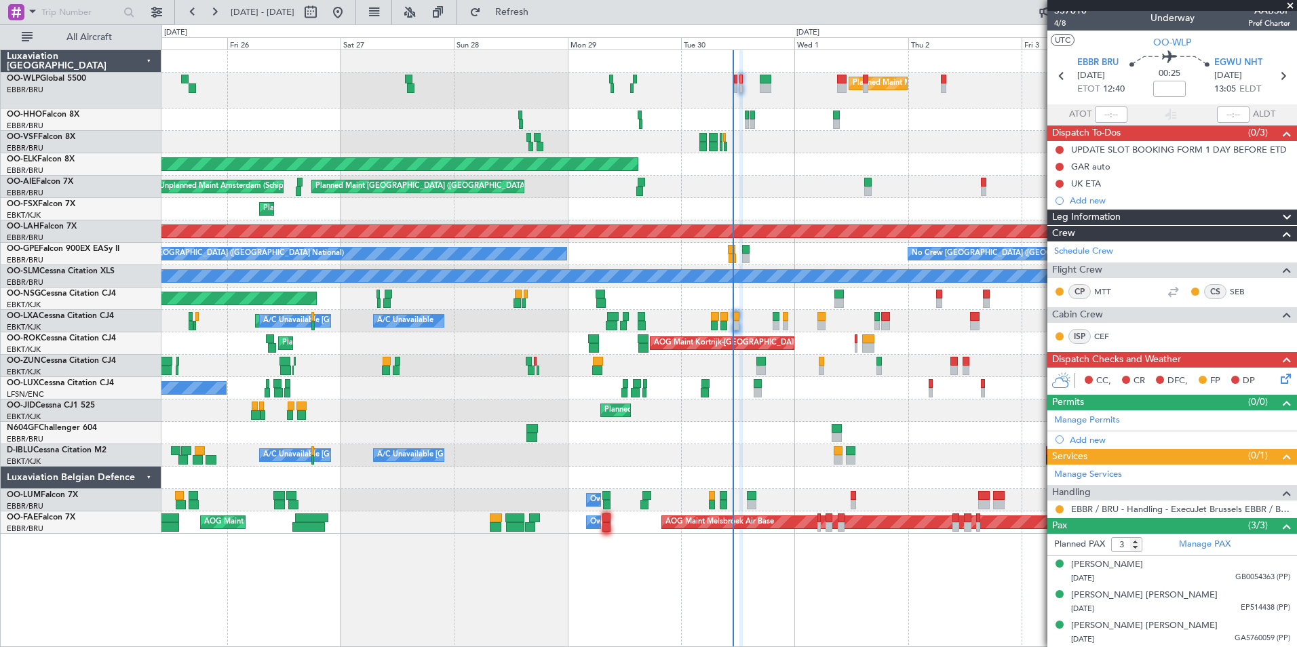
click at [507, 317] on div "Planned Maint Kortrijk-[GEOGRAPHIC_DATA] A/C Unavailable [GEOGRAPHIC_DATA] ([GE…" at bounding box center [728, 321] width 1135 height 22
click at [540, 9] on span "Refresh" at bounding box center [512, 11] width 57 height 9
click at [540, 12] on span "Refresh" at bounding box center [512, 11] width 57 height 9
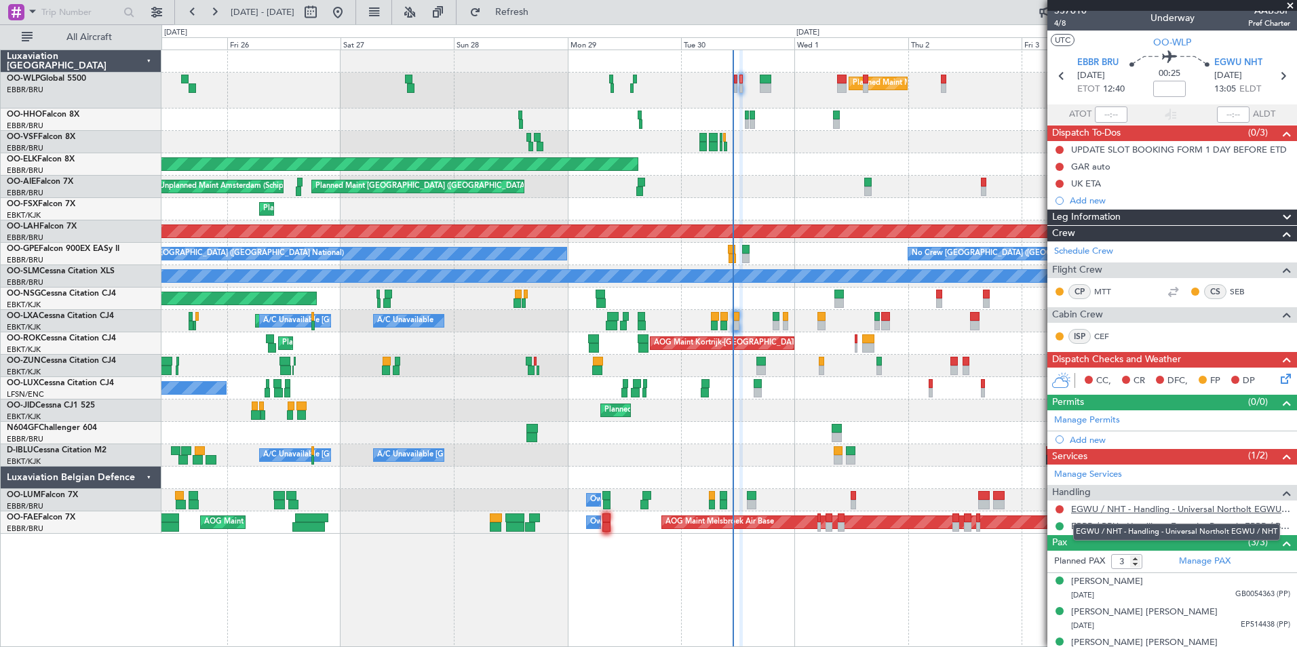
click at [1147, 511] on link "EGWU / NHT - Handling - Universal Northolt EGWU / NHT" at bounding box center [1180, 509] width 219 height 12
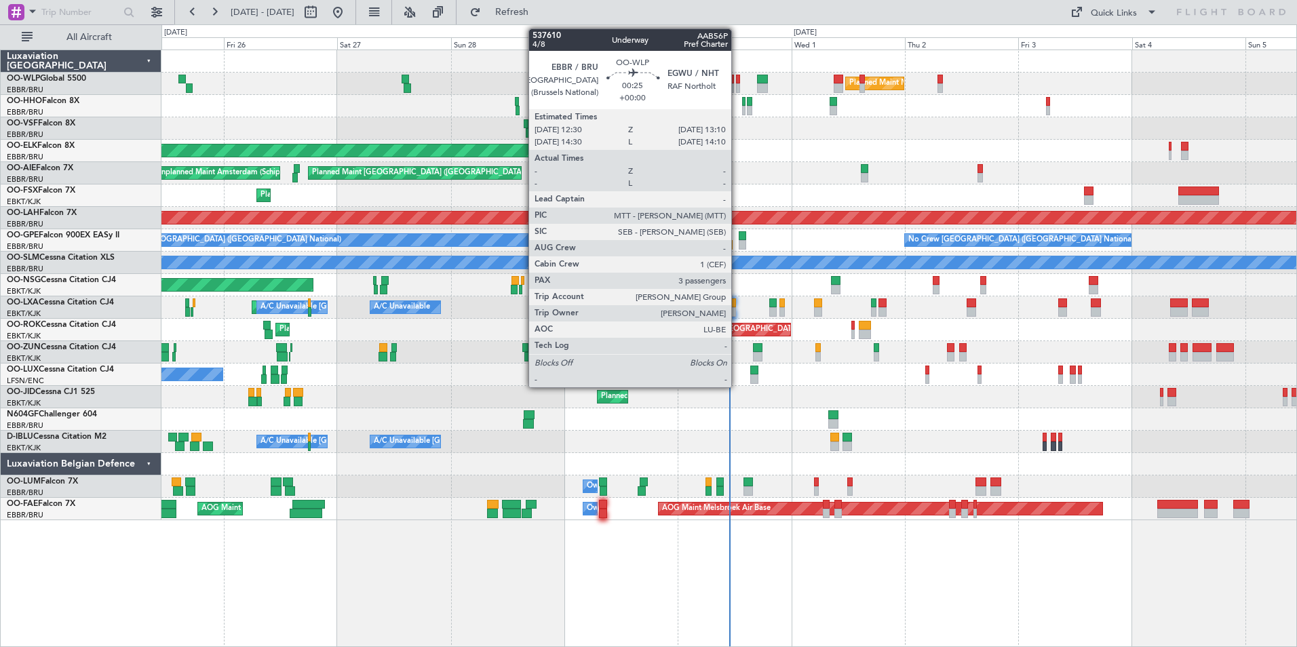
click at [737, 84] on div at bounding box center [737, 87] width 3 height 9
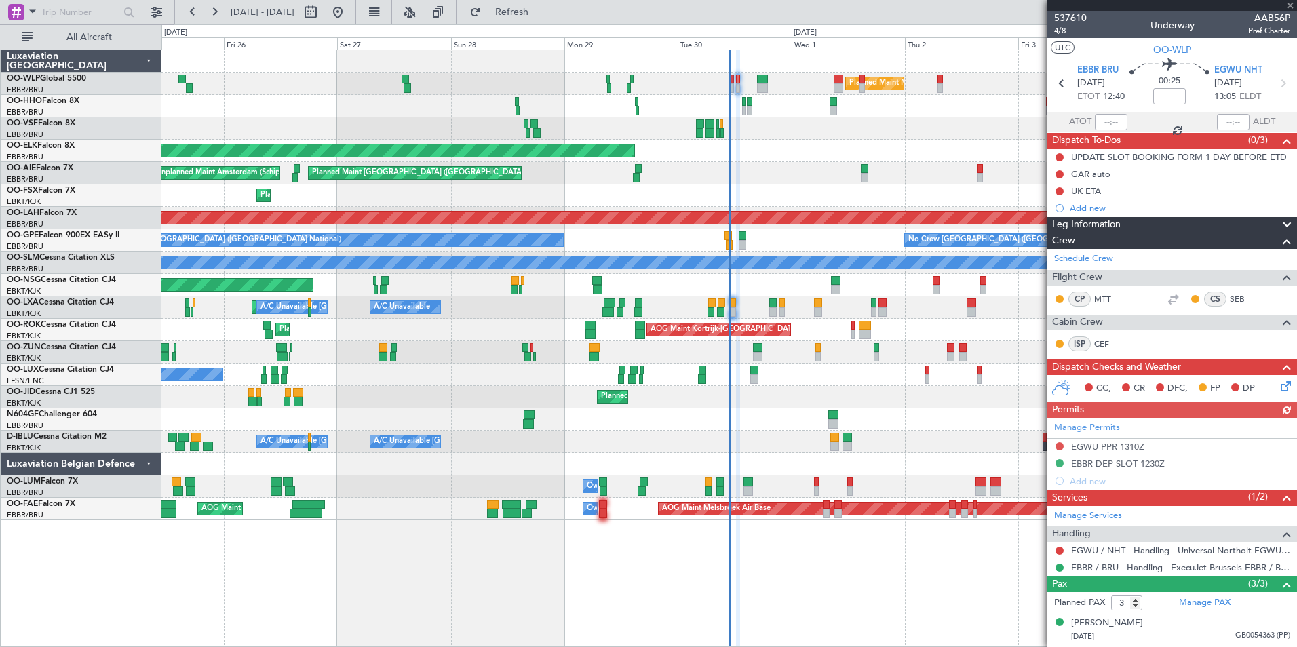
scroll to position [58, 0]
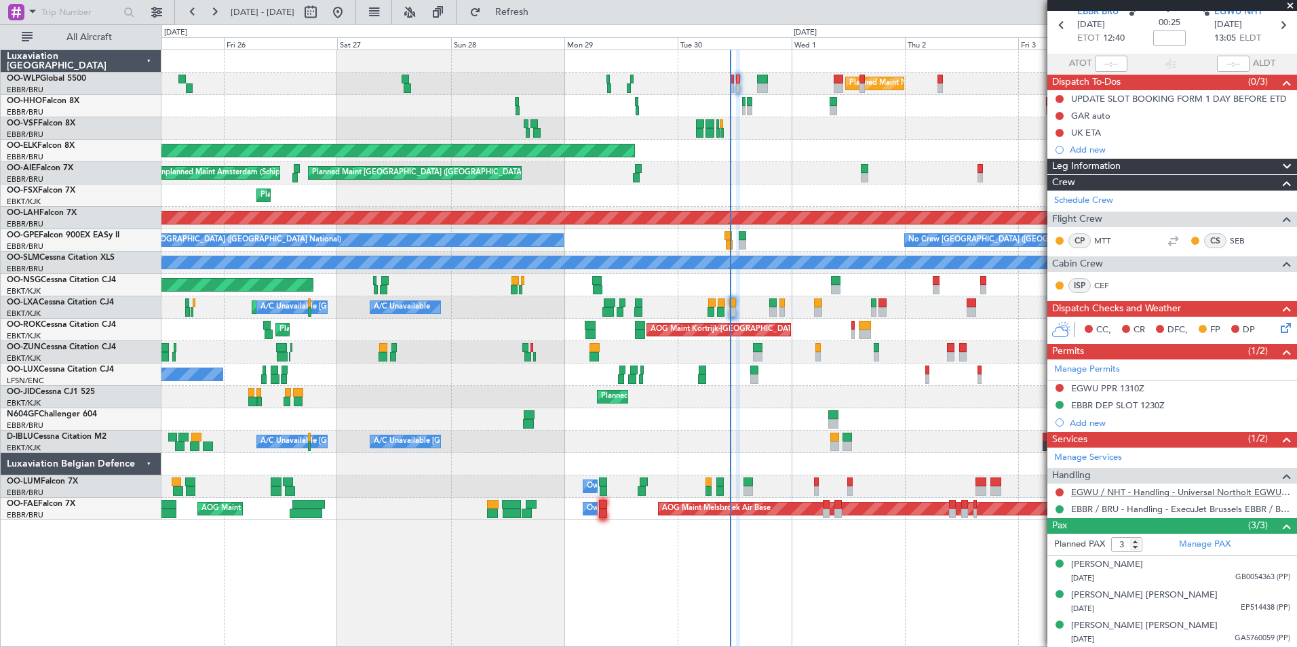
click at [1110, 490] on link "EGWU / NHT - Handling - Universal Northolt EGWU / NHT" at bounding box center [1180, 492] width 219 height 12
click at [1099, 288] on link "CEF" at bounding box center [1109, 285] width 31 height 12
click at [774, 84] on div "Planned Maint Milan (Linate)" at bounding box center [728, 84] width 1135 height 22
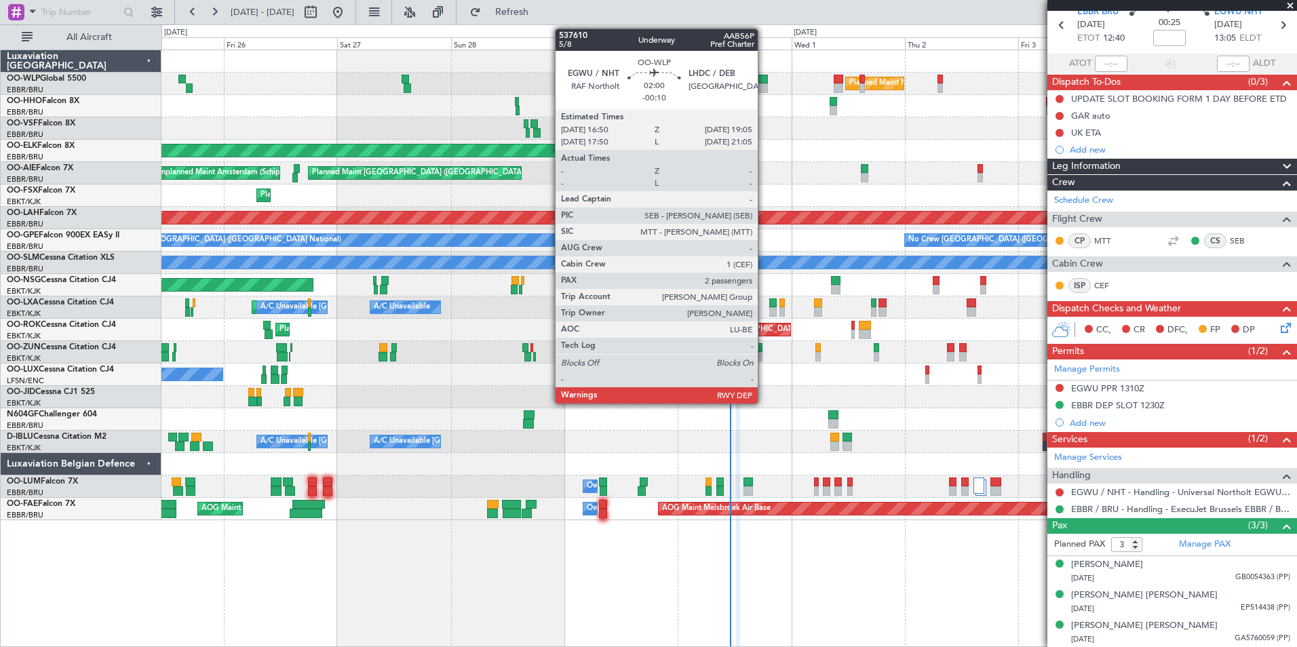
click at [764, 84] on div at bounding box center [762, 87] width 11 height 9
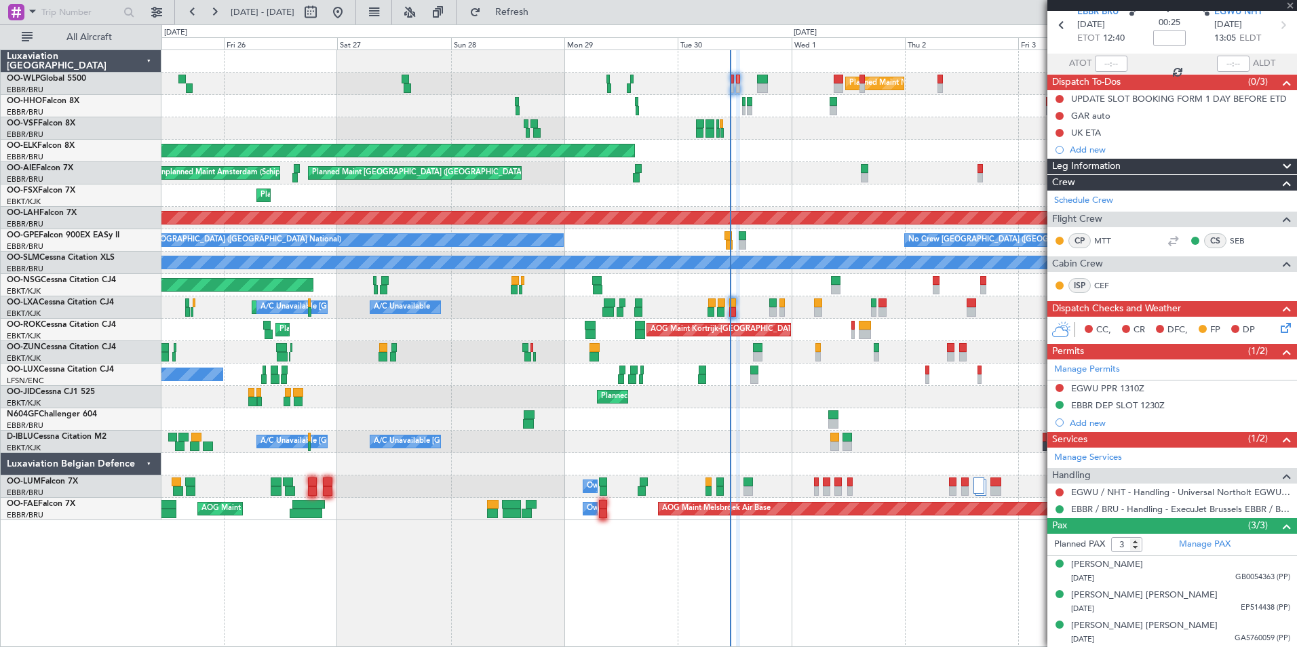
type input "-00:10"
type input "2"
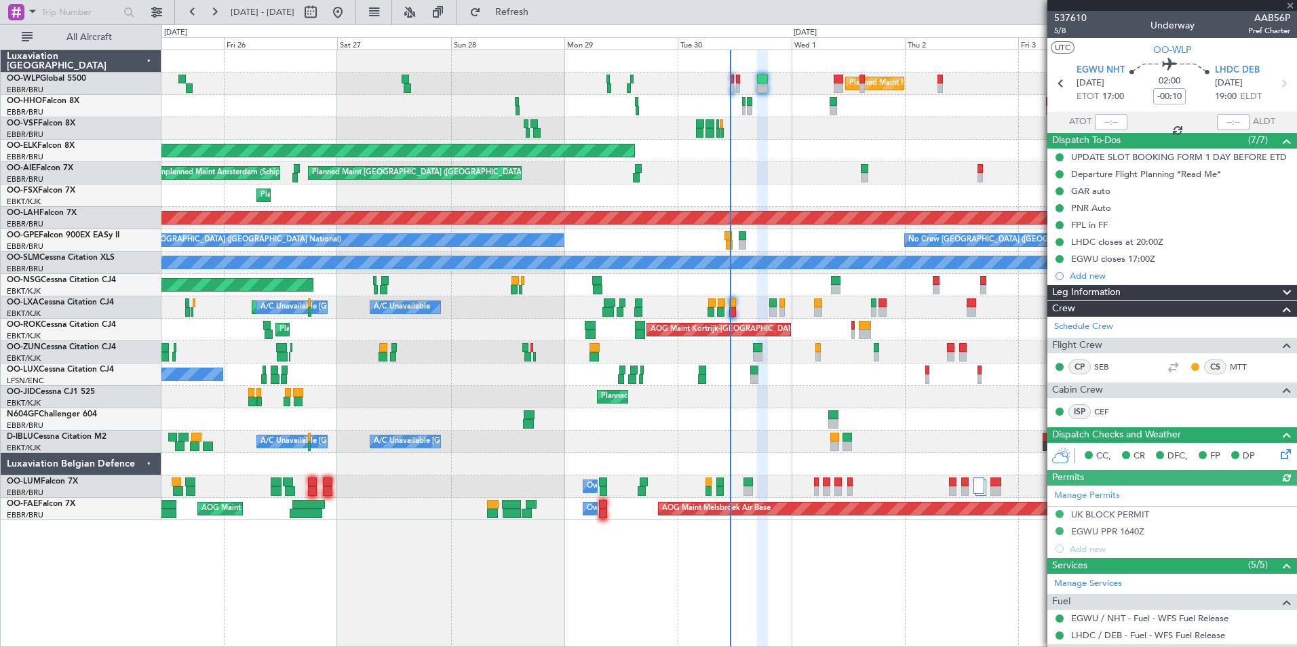
click at [1101, 417] on mat-tooltip-component "[PERSON_NAME] (CEF)" at bounding box center [1118, 435] width 106 height 36
click at [1103, 408] on link "CEF" at bounding box center [1109, 412] width 31 height 12
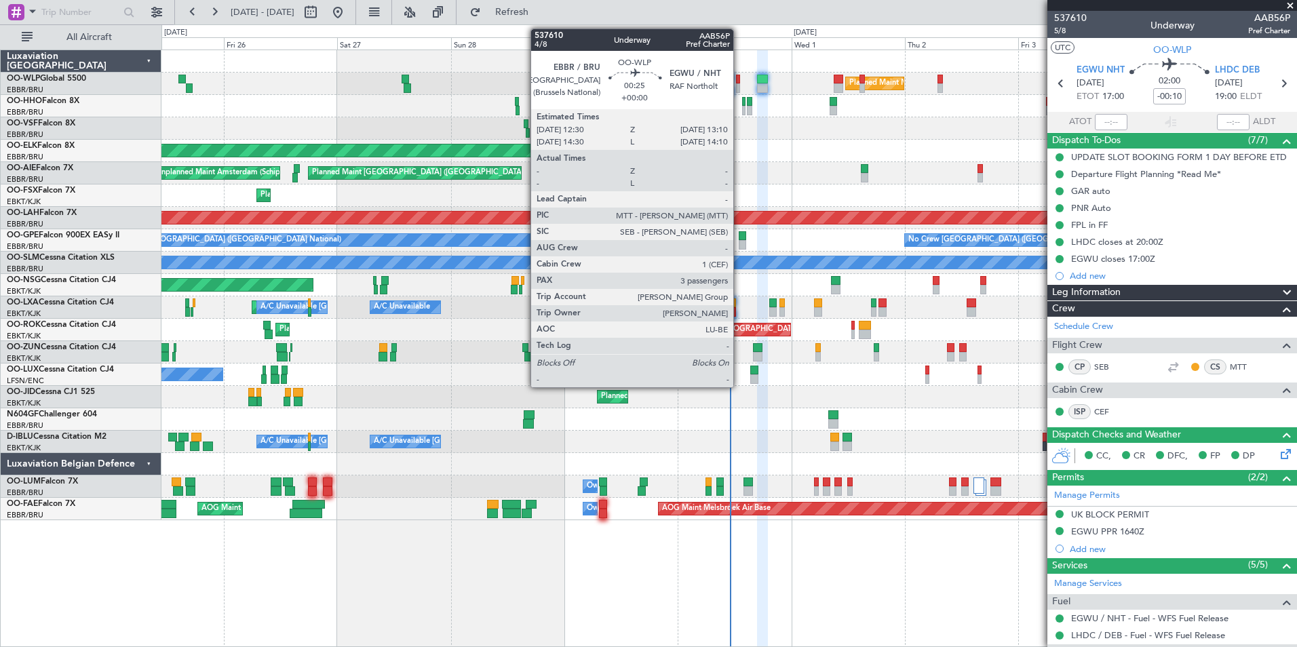
click at [739, 86] on div at bounding box center [737, 87] width 3 height 9
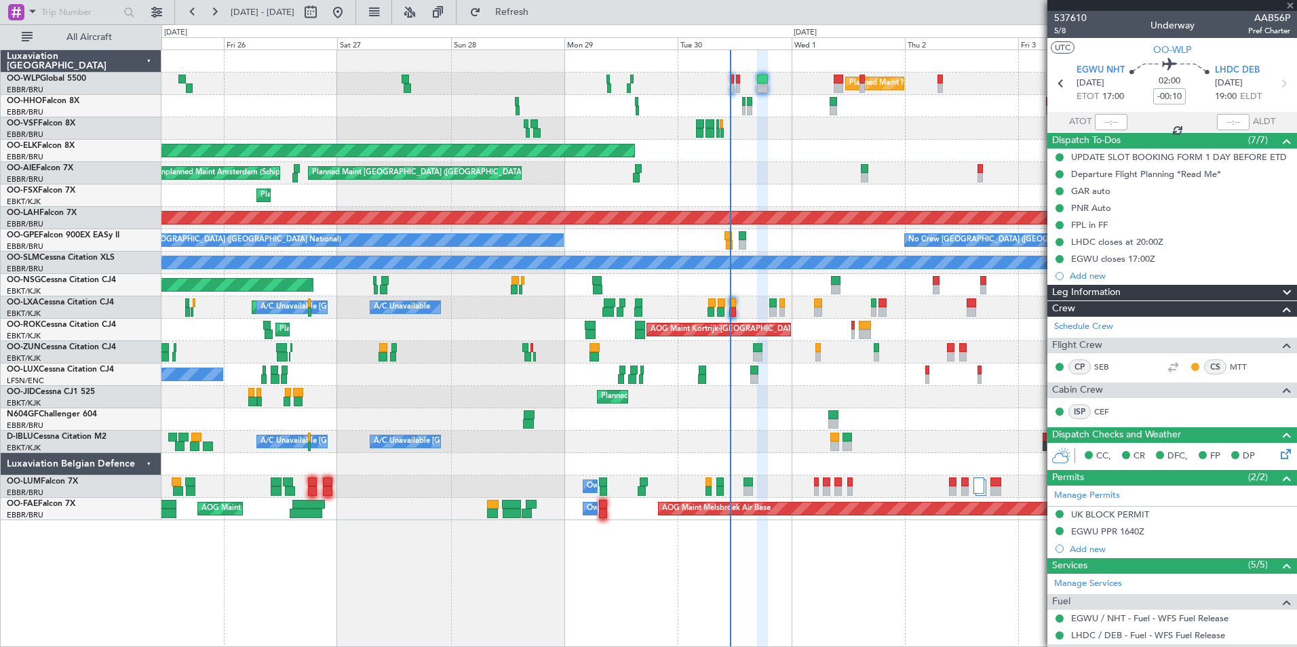
type input "3"
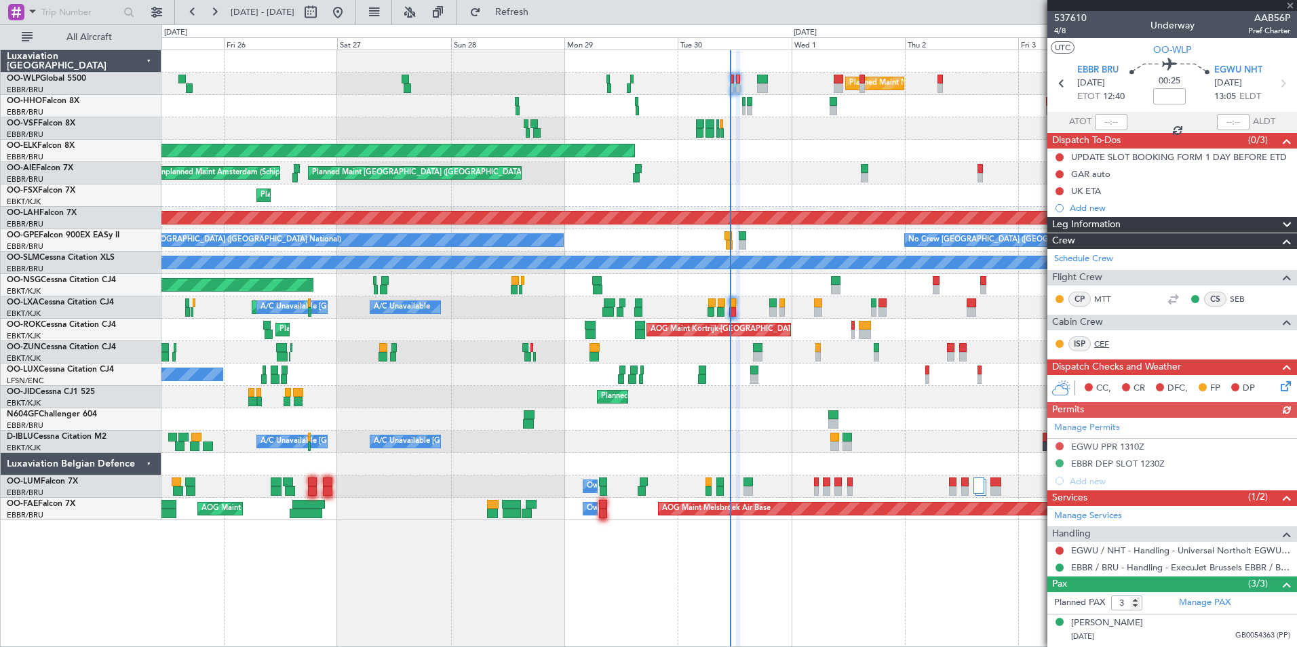
click at [1100, 342] on link "CEF" at bounding box center [1109, 344] width 31 height 12
click at [525, 22] on button "Refresh" at bounding box center [503, 12] width 81 height 22
click at [1107, 347] on link "CEF" at bounding box center [1109, 344] width 31 height 12
click at [563, 26] on div "0 0 Thu 25 Fri 26 Sat 27 Sun 28 [DATE] Tue 30 [DATE] Thu 2 Fri 3 Sat 4 Sun 5" at bounding box center [729, 37] width 1134 height 24
click at [545, 3] on button "Refresh" at bounding box center [503, 12] width 81 height 22
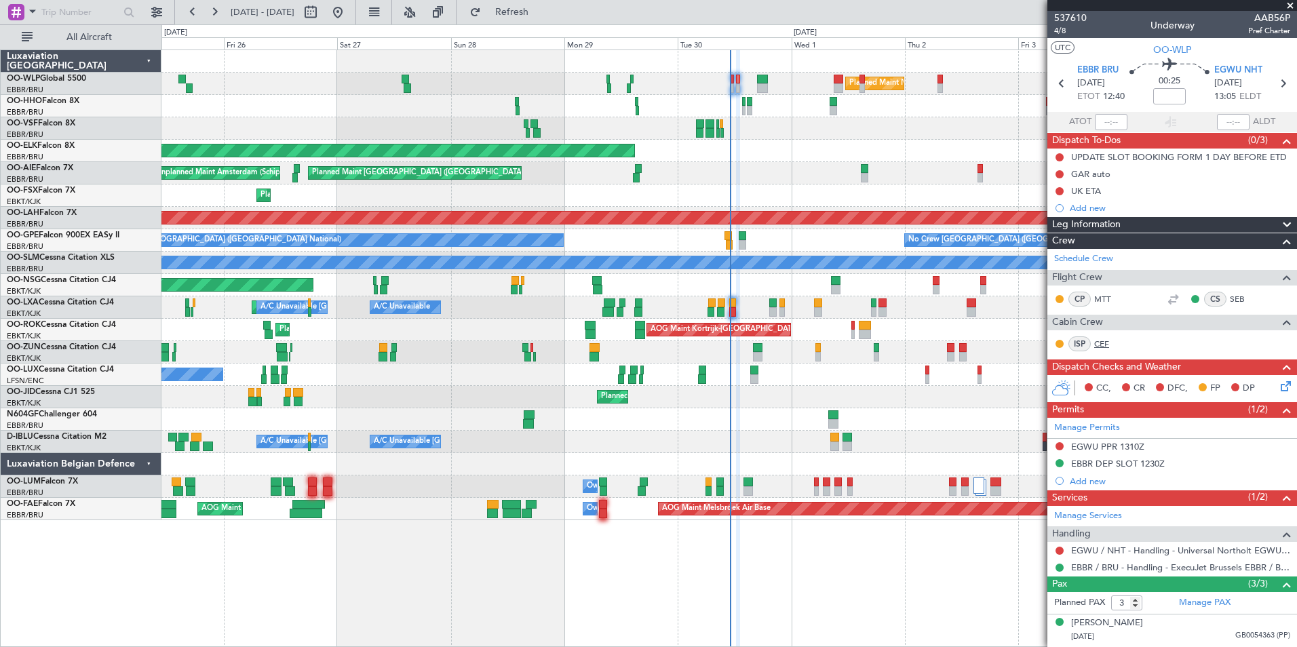
click at [1109, 344] on link "CEF" at bounding box center [1109, 344] width 31 height 12
click at [540, 12] on span "Refresh" at bounding box center [512, 11] width 57 height 9
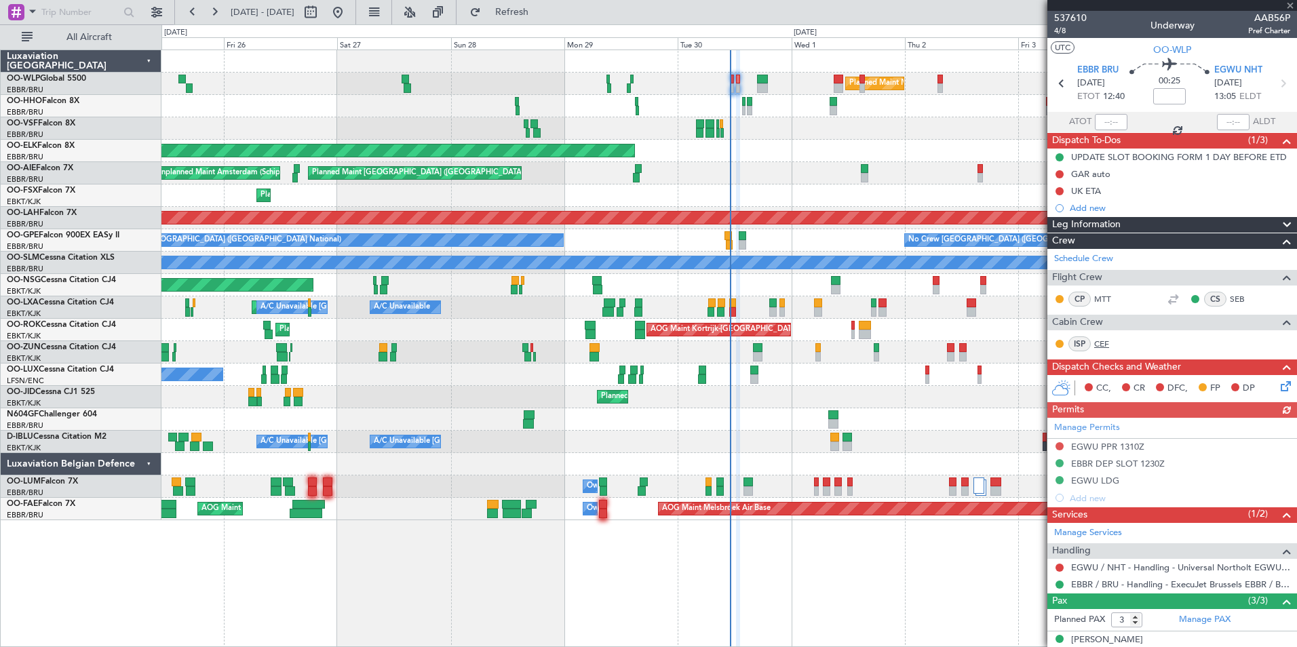
click at [1102, 342] on link "CEF" at bounding box center [1109, 344] width 31 height 12
click at [519, 5] on button "Refresh" at bounding box center [503, 12] width 81 height 22
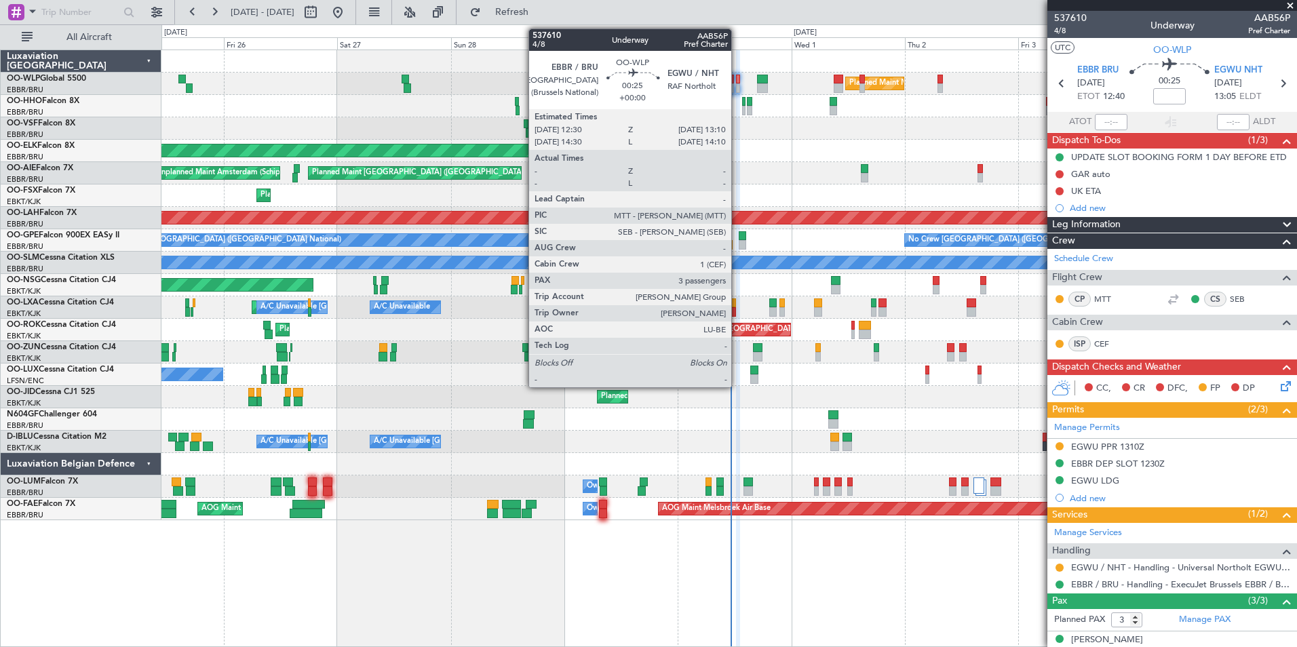
click at [737, 85] on div at bounding box center [737, 87] width 3 height 9
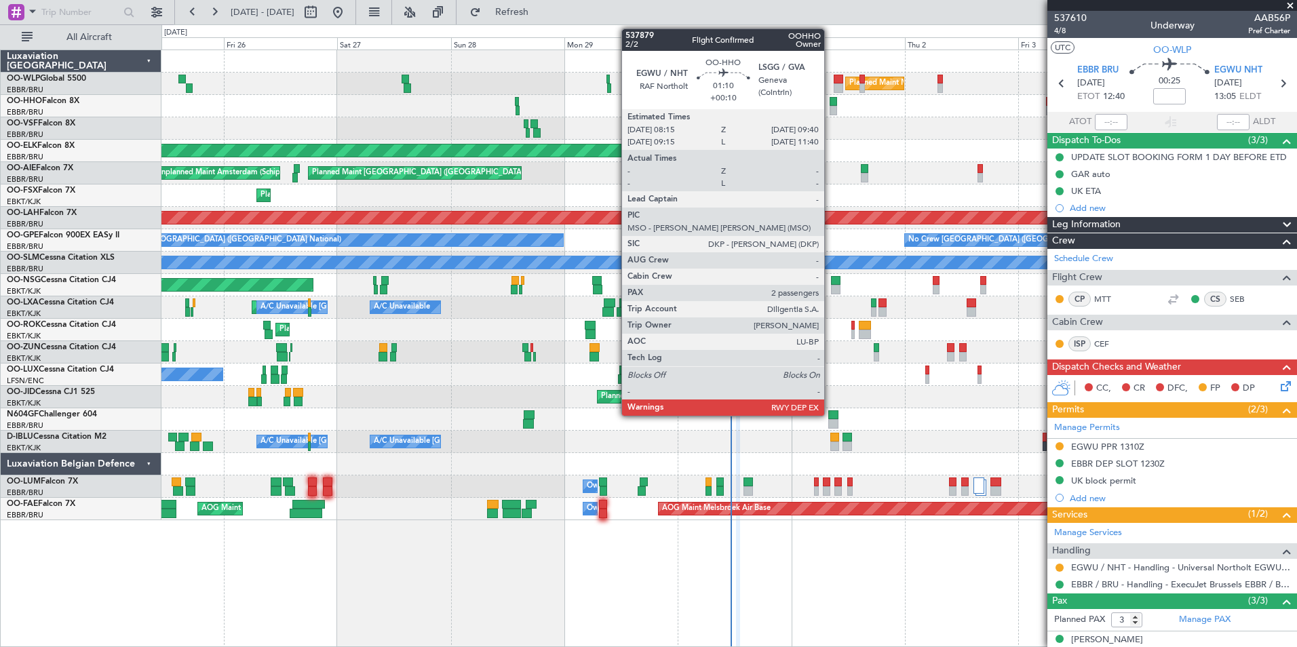
click at [830, 109] on div at bounding box center [832, 110] width 7 height 9
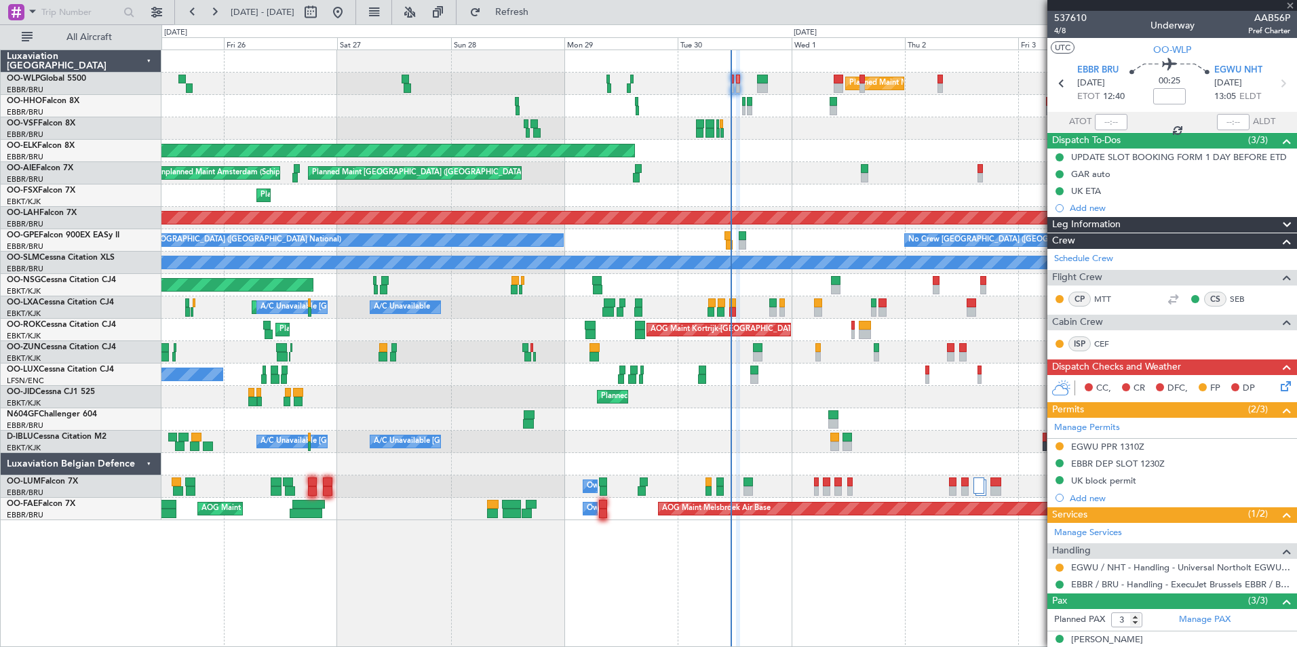
type input "+00:10"
type input "2"
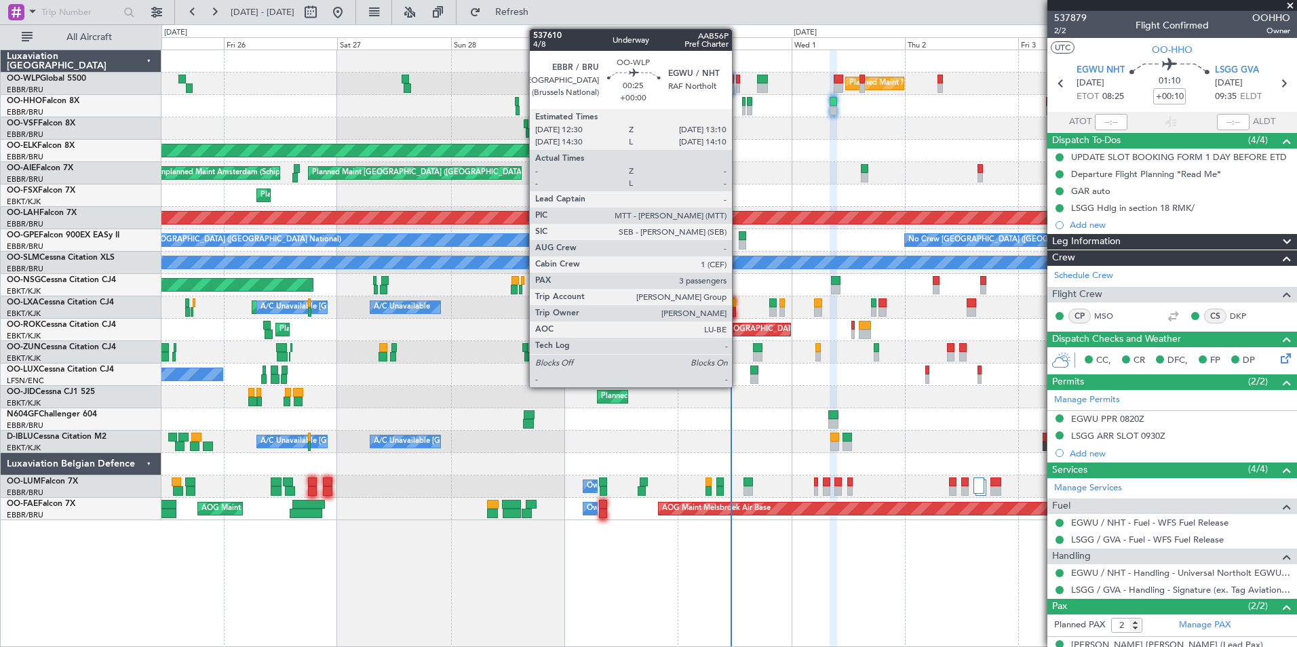
click at [738, 82] on div at bounding box center [737, 79] width 3 height 9
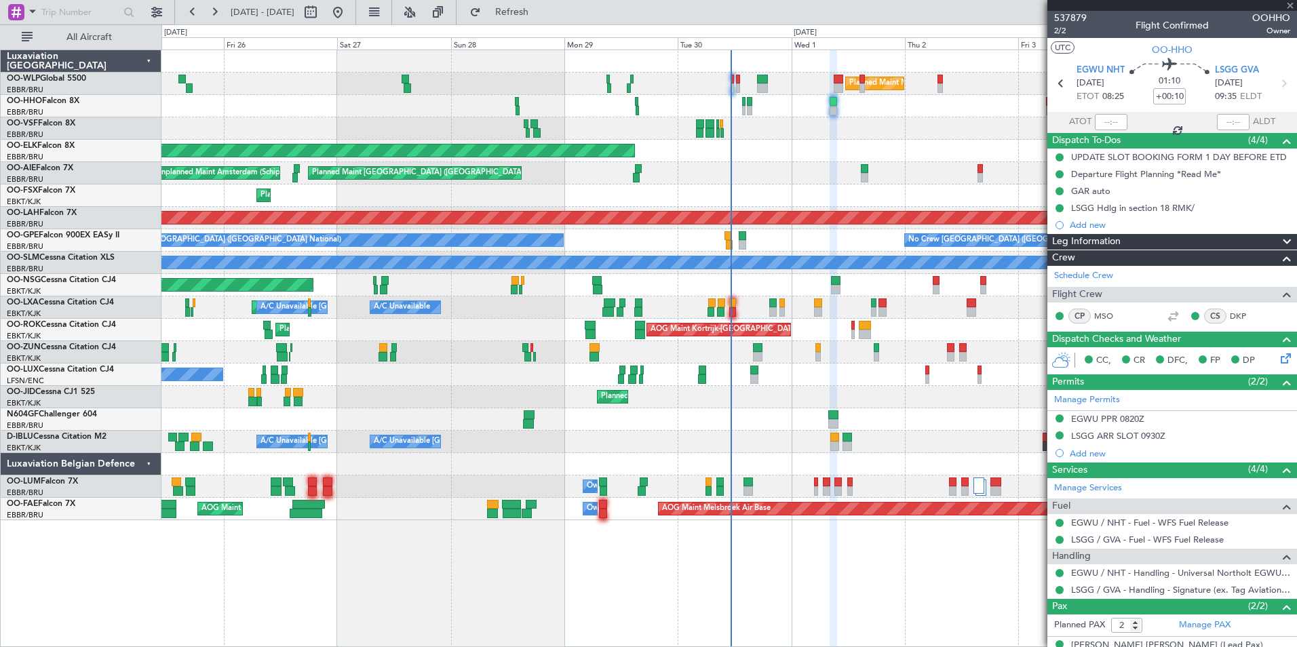
type input "3"
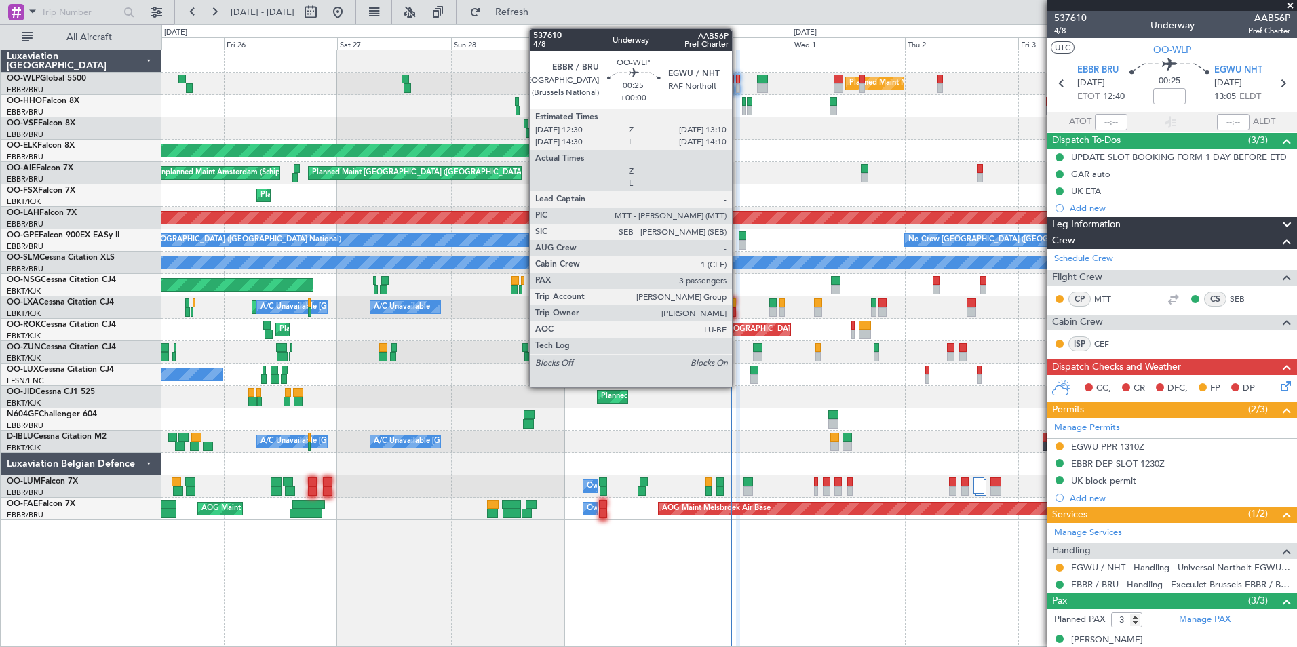
click at [738, 87] on div at bounding box center [737, 87] width 3 height 9
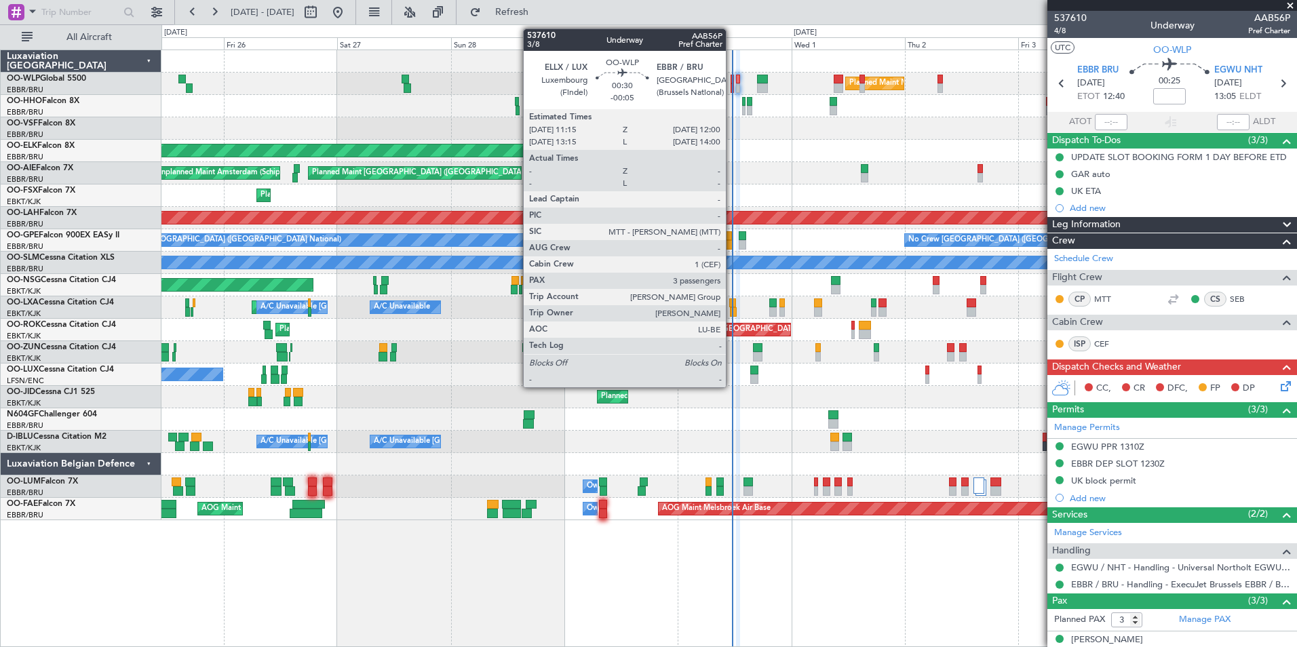
click at [732, 84] on div at bounding box center [732, 87] width 4 height 9
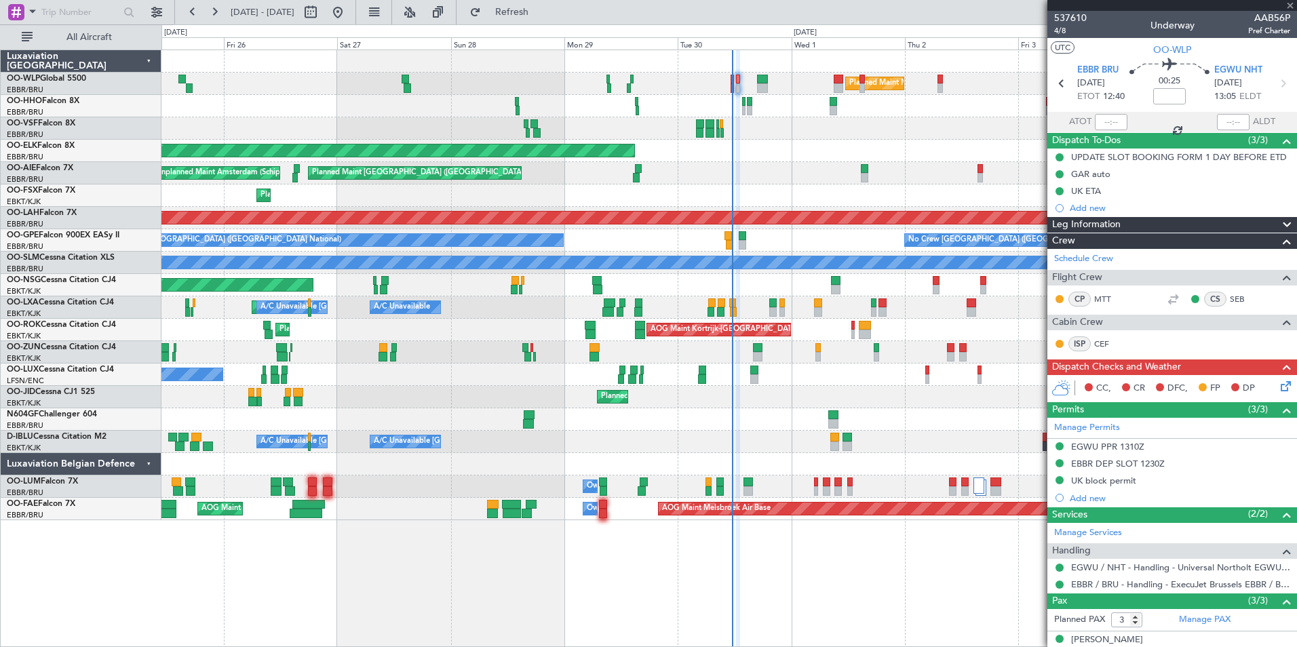
type input "-00:05"
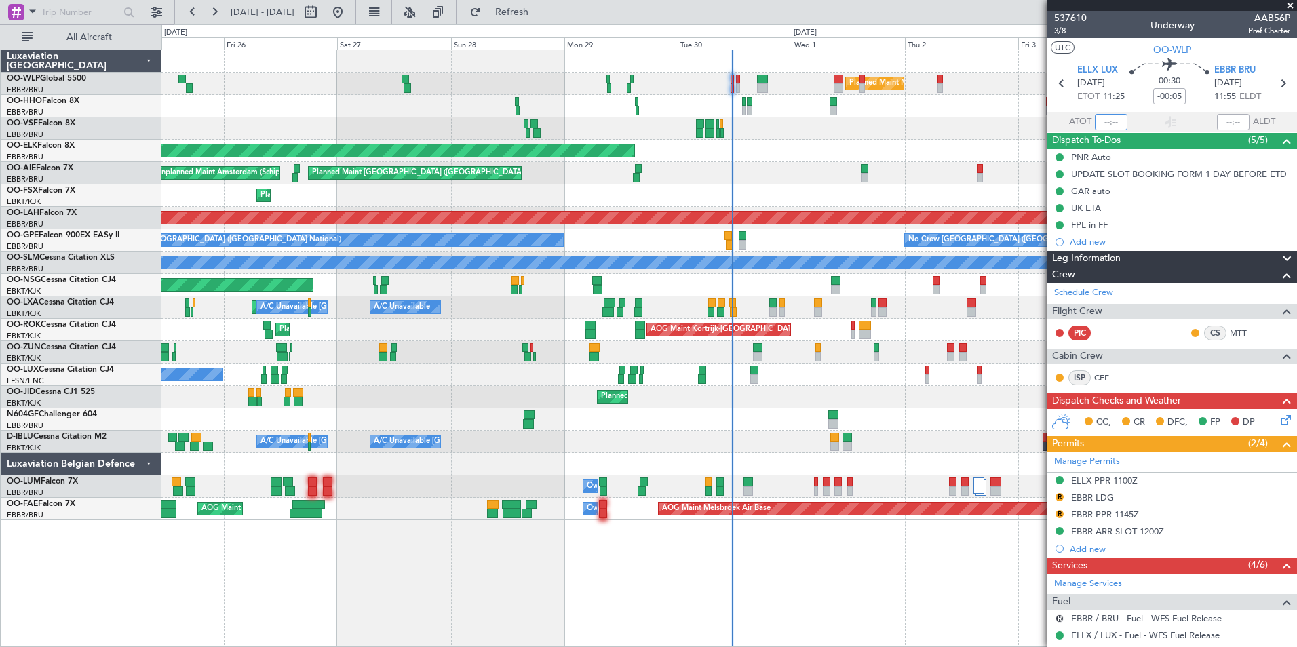
click at [1099, 121] on input "text" at bounding box center [1111, 122] width 33 height 16
click at [1110, 123] on input "text" at bounding box center [1111, 122] width 33 height 16
click at [992, 151] on div "Planned Maint Kortrijk-[GEOGRAPHIC_DATA]" at bounding box center [728, 151] width 1135 height 22
type input "11:25"
click at [1059, 26] on span "3/8" at bounding box center [1070, 31] width 33 height 12
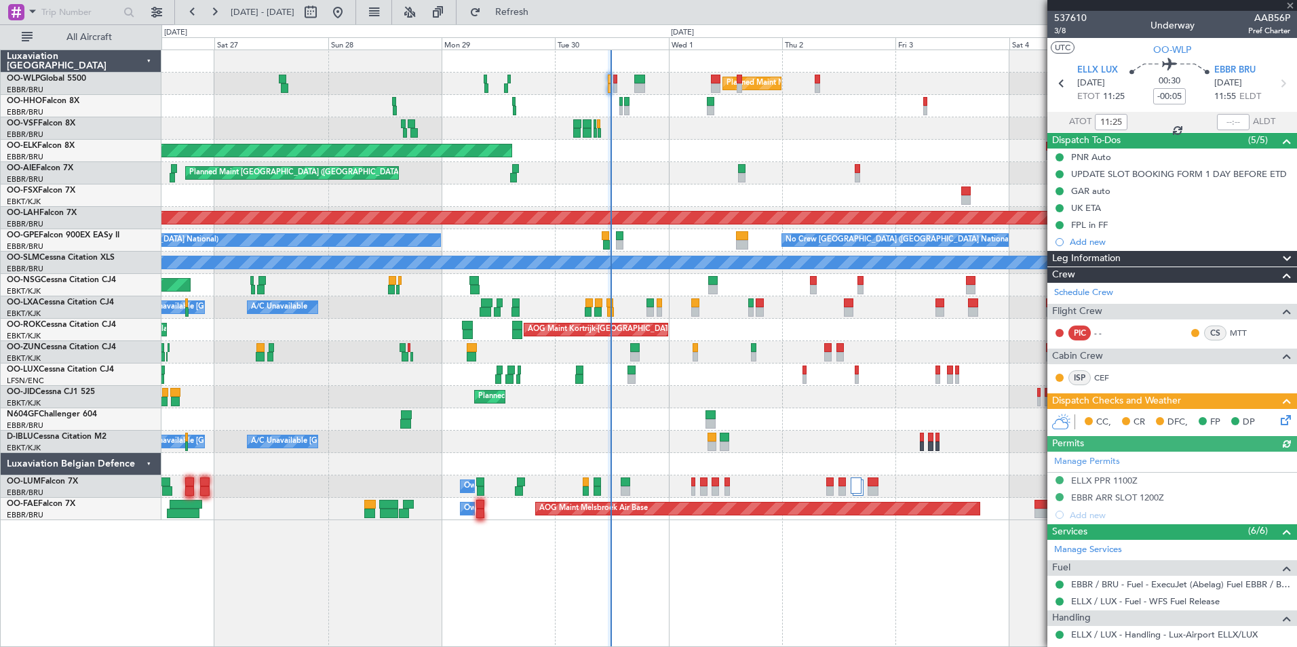
click at [812, 180] on div "Planned Maint [GEOGRAPHIC_DATA] ([GEOGRAPHIC_DATA]) Unplanned Maint Amsterdam (…" at bounding box center [728, 173] width 1135 height 22
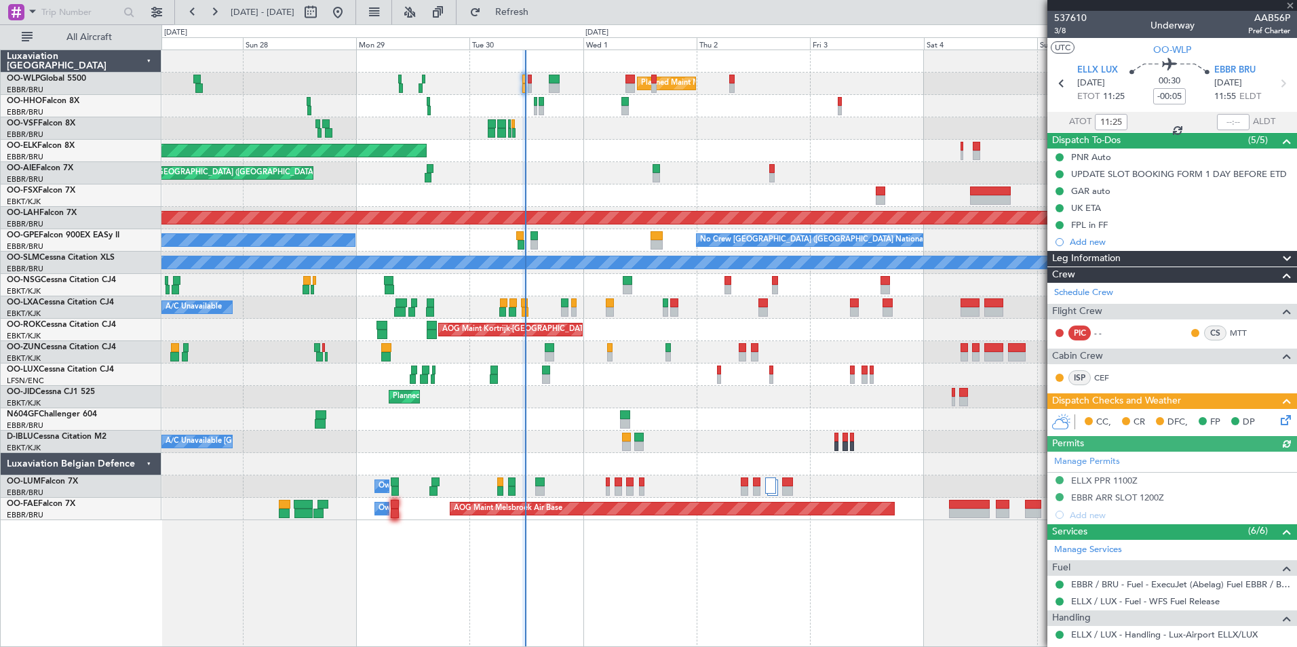
click at [720, 176] on div "Planned Maint [GEOGRAPHIC_DATA] ([GEOGRAPHIC_DATA]) Unplanned Maint Amsterdam (…" at bounding box center [728, 173] width 1135 height 22
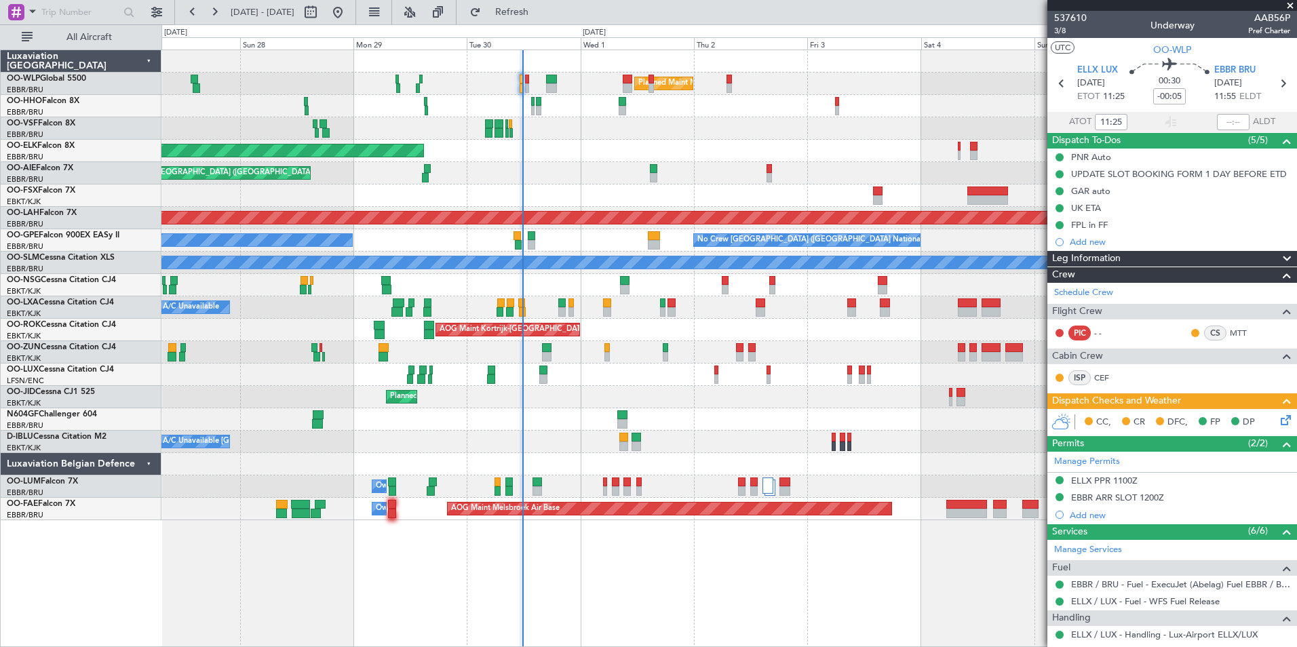
click at [842, 249] on div "No Crew [GEOGRAPHIC_DATA] ([GEOGRAPHIC_DATA] National) Planned Maint [GEOGRAPHI…" at bounding box center [728, 240] width 1135 height 22
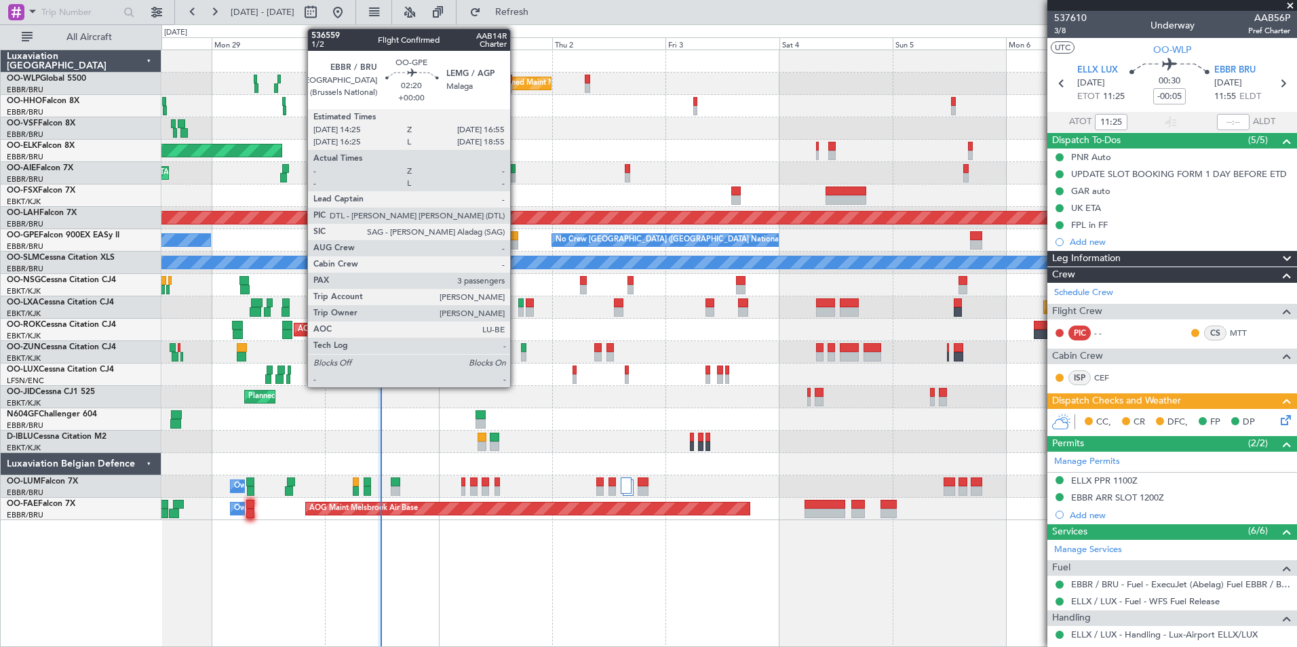
click at [516, 241] on div at bounding box center [512, 244] width 12 height 9
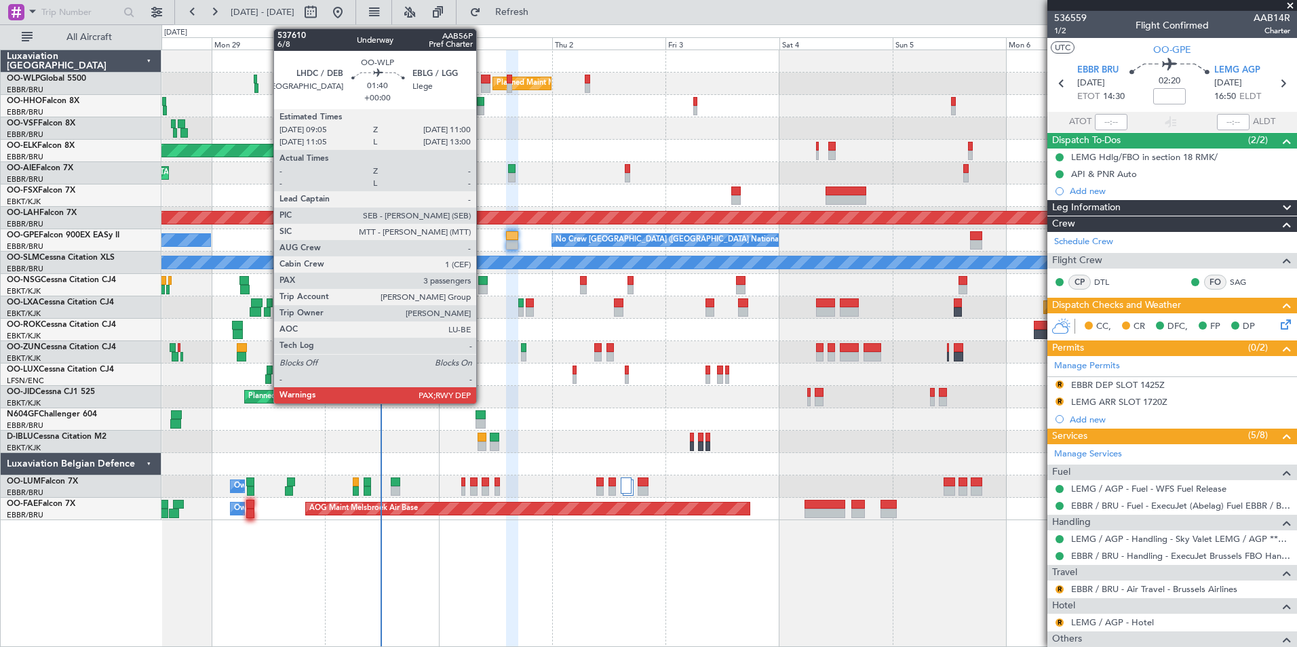
click at [482, 84] on div at bounding box center [485, 87] width 9 height 9
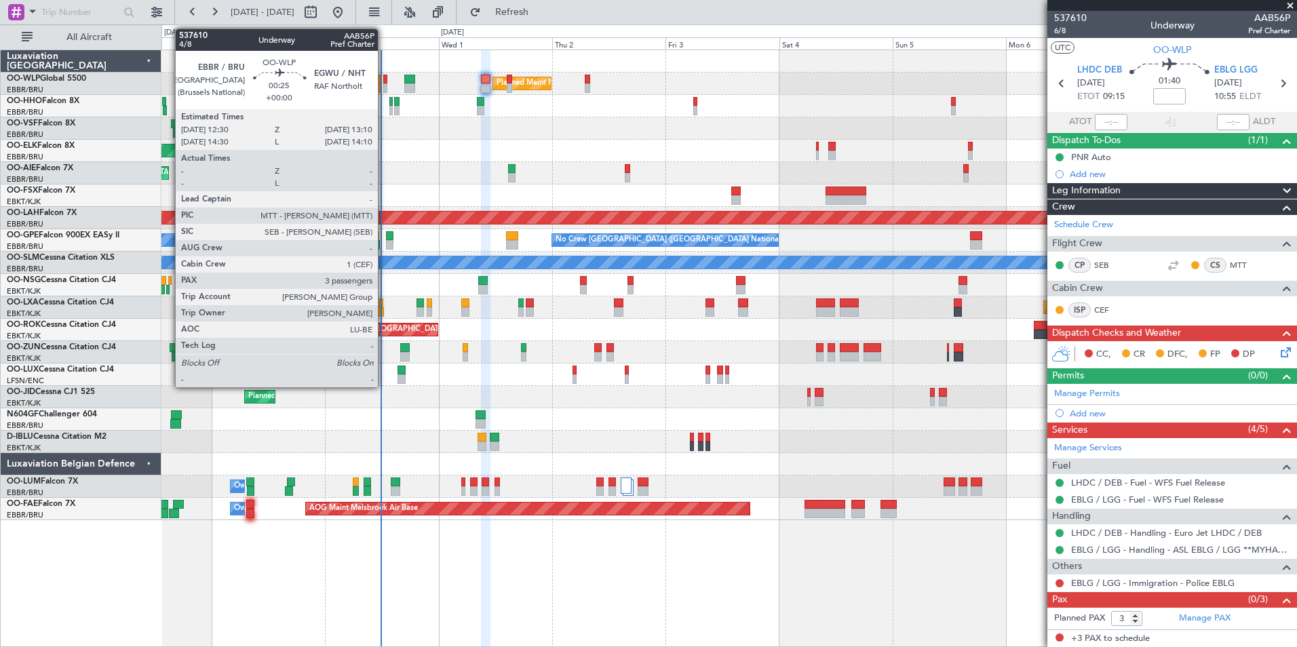
click at [384, 84] on div at bounding box center [384, 87] width 3 height 9
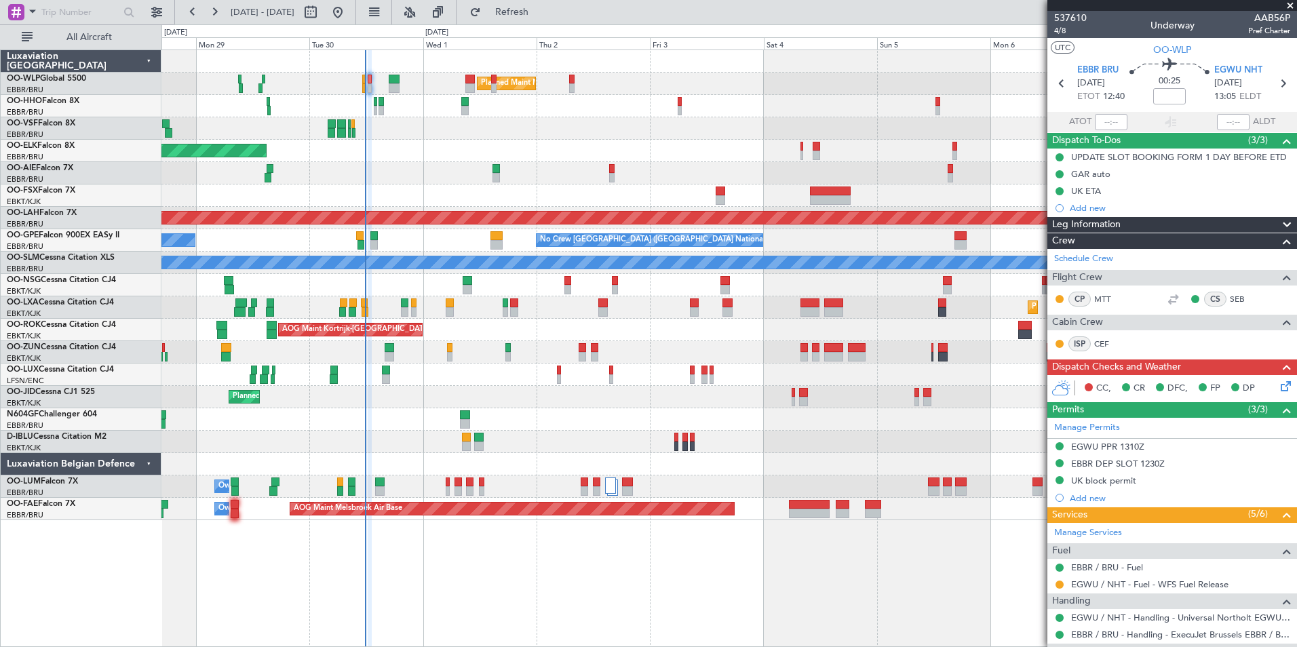
click at [443, 389] on div "Planned Maint Milan (Linate) Planned Maint [GEOGRAPHIC_DATA]-[GEOGRAPHIC_DATA] …" at bounding box center [728, 285] width 1135 height 470
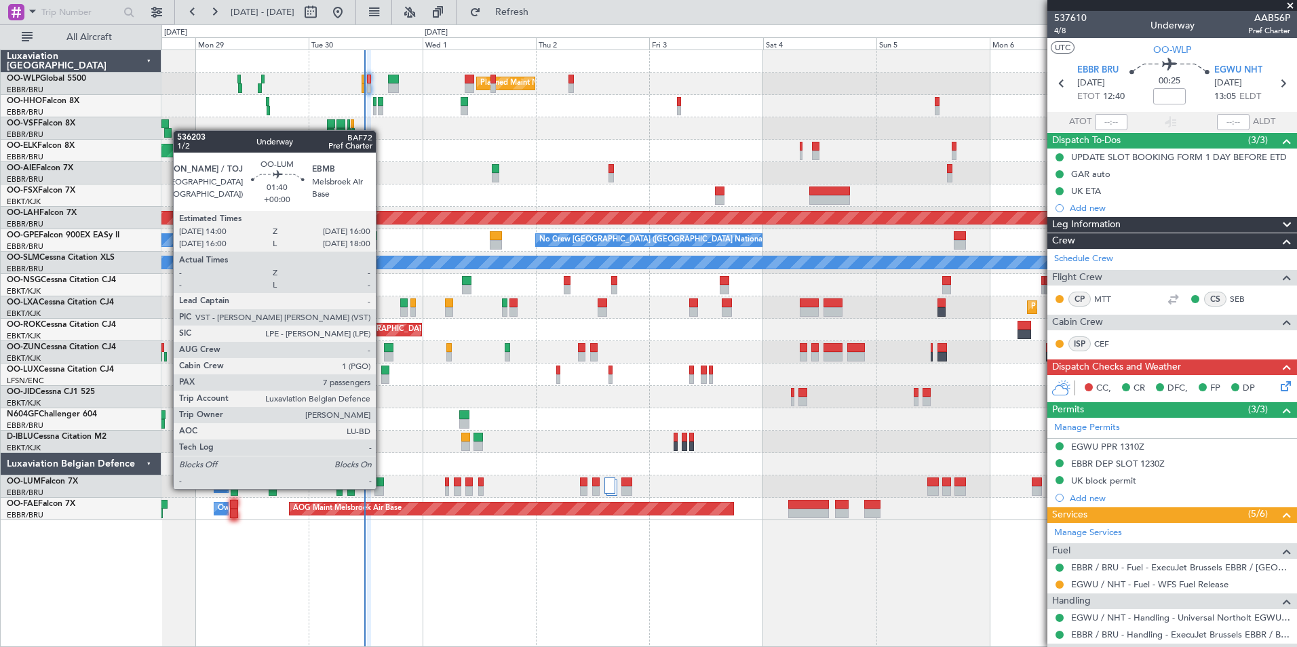
click at [382, 488] on div at bounding box center [378, 490] width 9 height 9
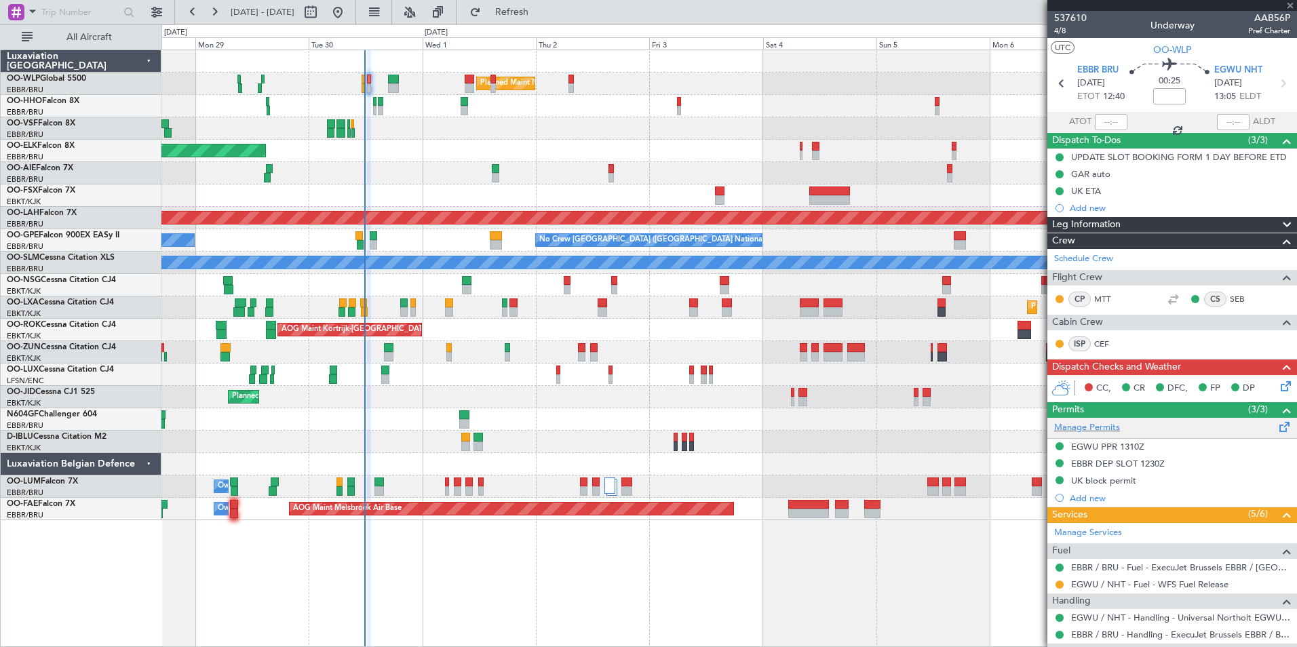
type input "7"
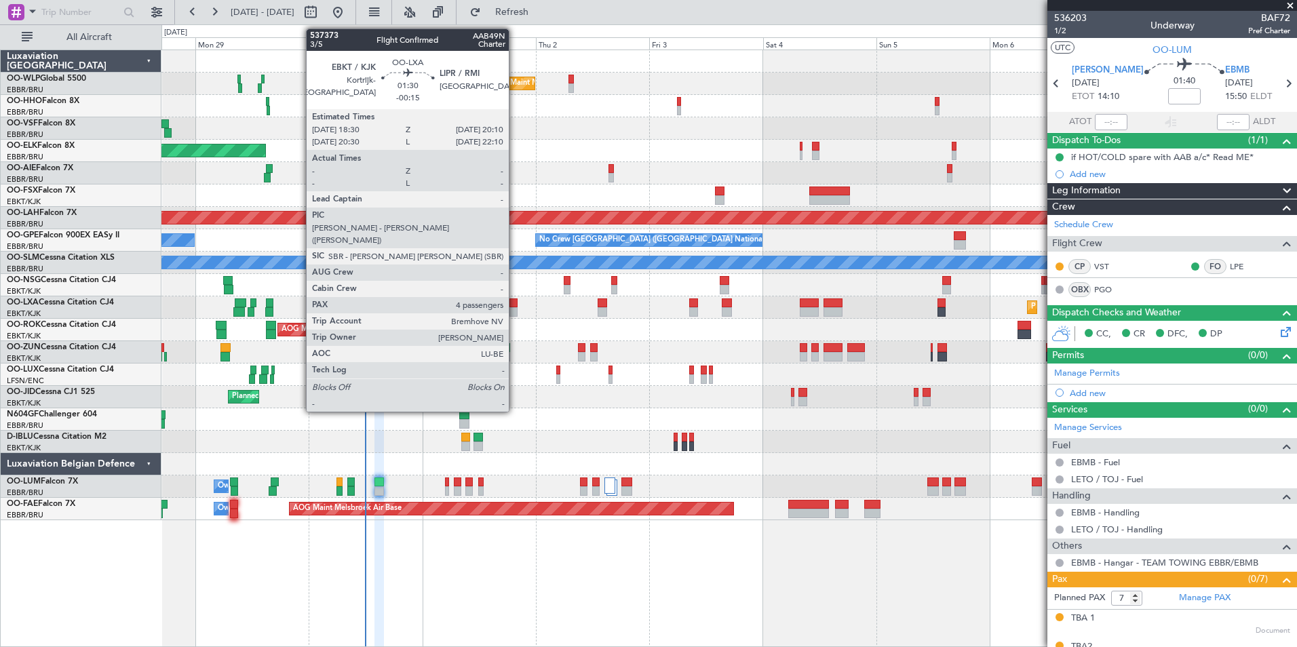
click at [515, 313] on div at bounding box center [513, 311] width 8 height 9
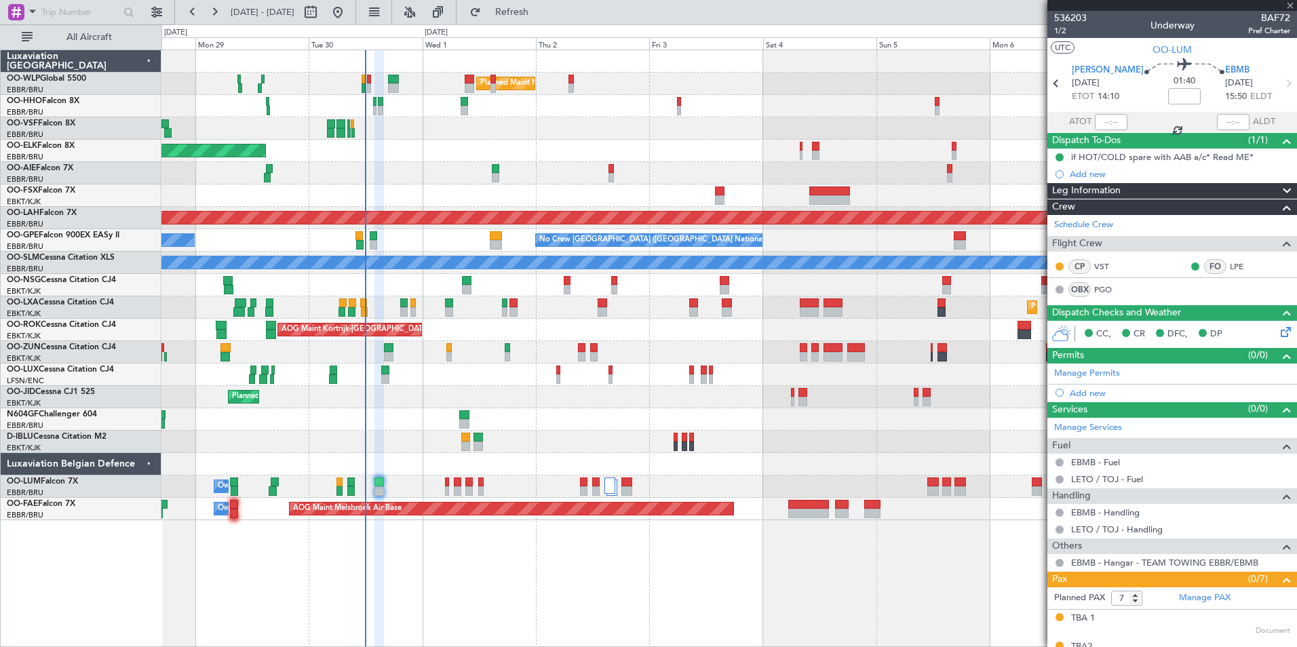
type input "-00:15"
type input "4"
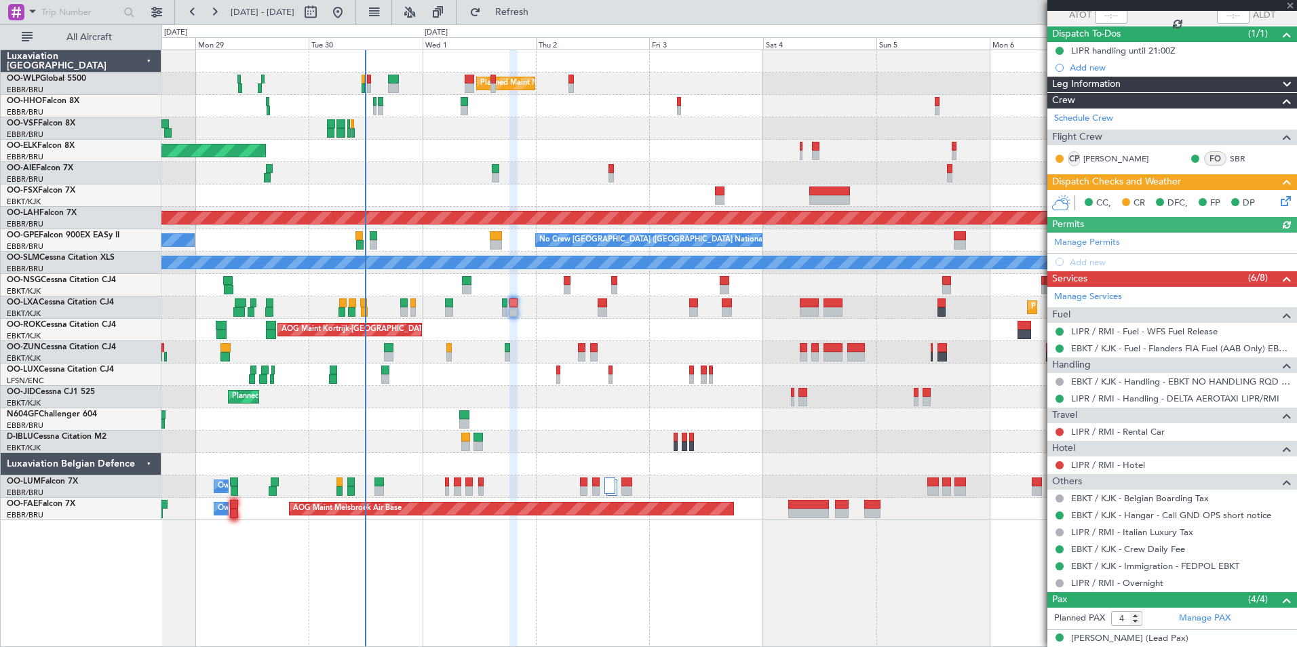
scroll to position [203, 0]
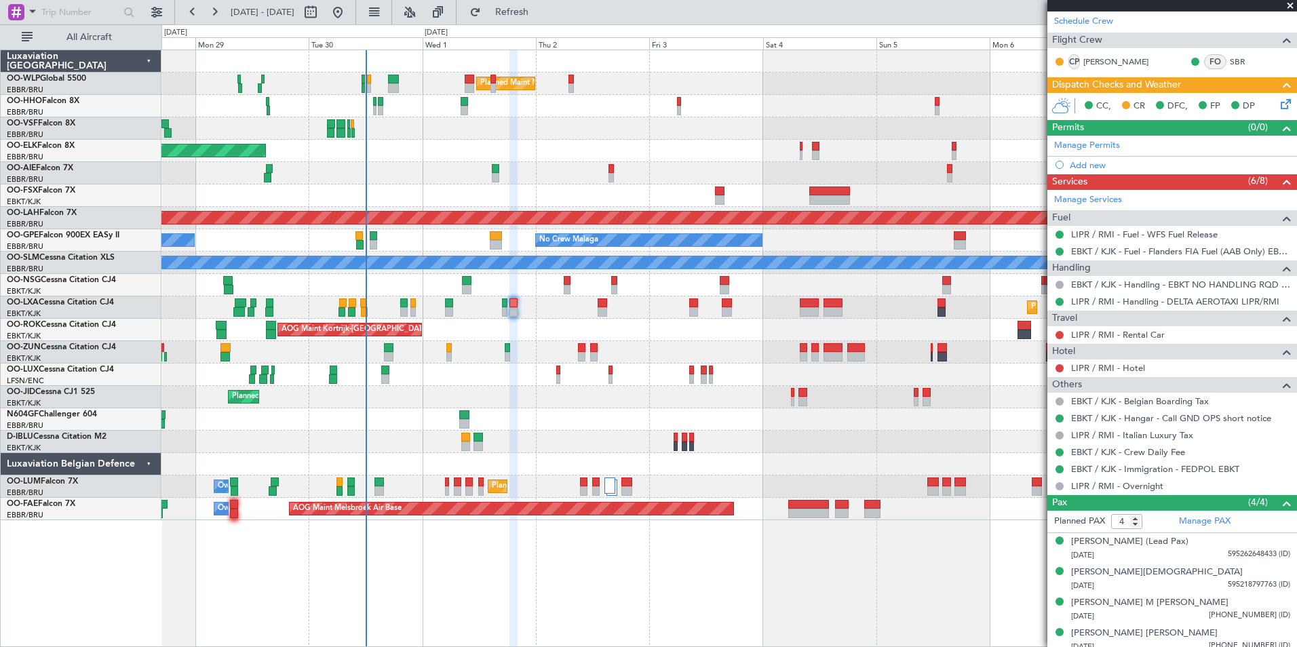
click at [757, 160] on div "Planned Maint Milan (Linate) Planned Maint [GEOGRAPHIC_DATA]-[GEOGRAPHIC_DATA] …" at bounding box center [728, 285] width 1135 height 470
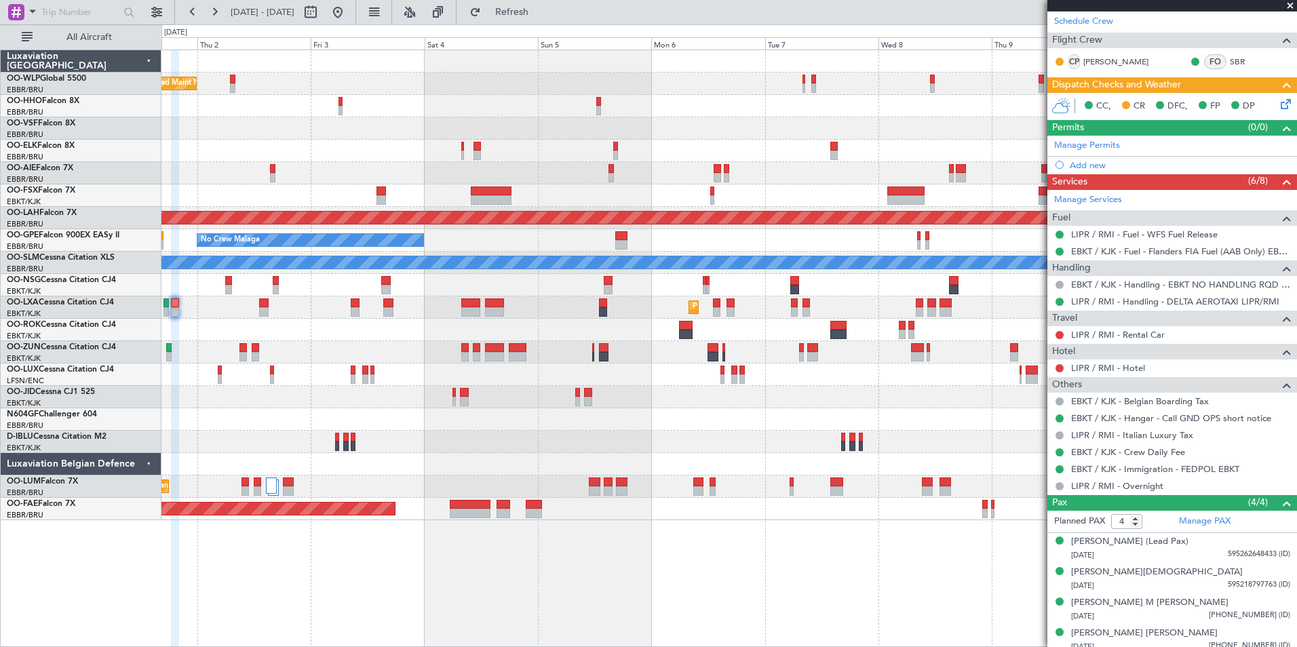
click at [646, 167] on div "Planned Maint Milan (Linate) Planned Maint [GEOGRAPHIC_DATA]-[GEOGRAPHIC_DATA] …" at bounding box center [728, 285] width 1135 height 470
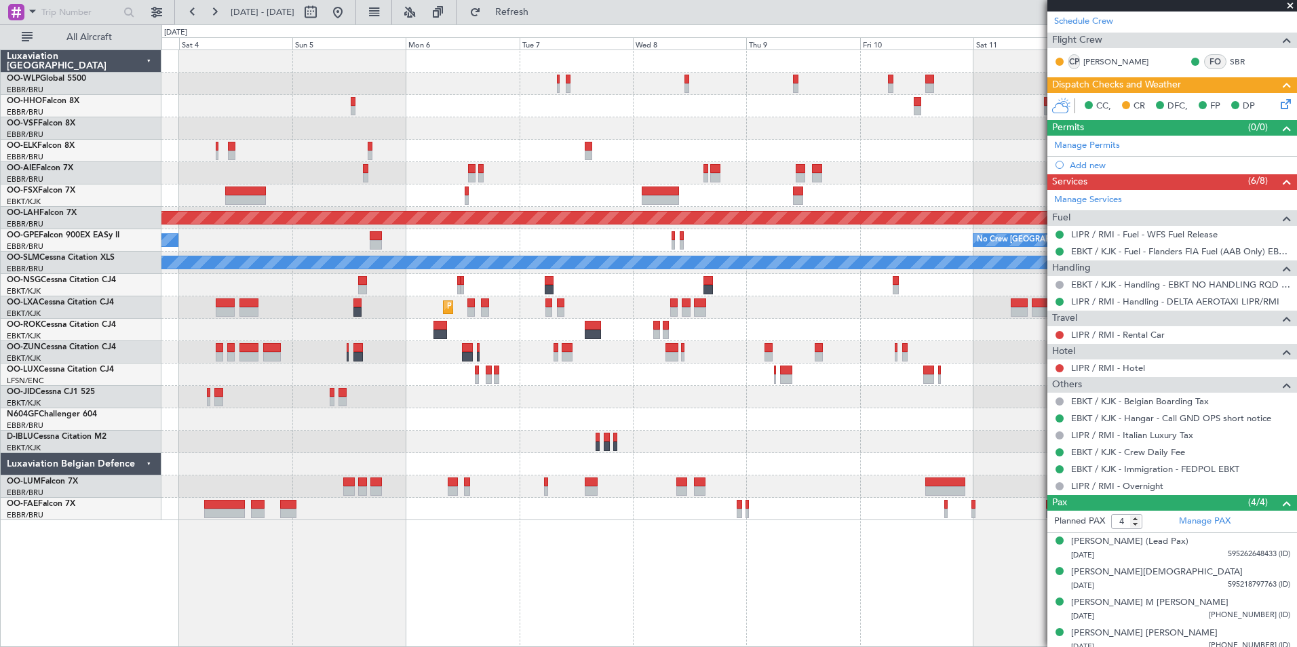
click at [488, 168] on div "Planned Maint Milan (Linate) Planned [GEOGRAPHIC_DATA][PERSON_NAME]-[GEOGRAPHIC…" at bounding box center [728, 285] width 1135 height 470
click at [524, 155] on div "Planned Maint Milan (Linate) Planned [GEOGRAPHIC_DATA][PERSON_NAME]-[GEOGRAPHIC…" at bounding box center [728, 285] width 1135 height 470
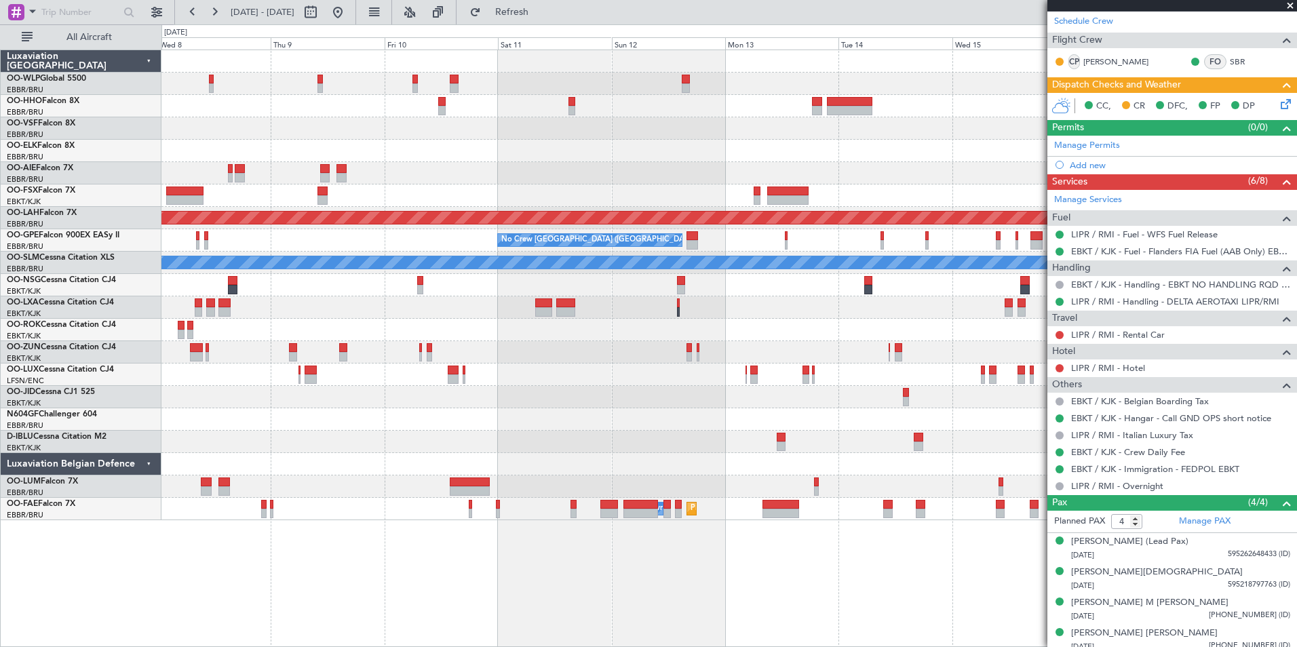
click at [611, 164] on div "Planned Maint [PERSON_NAME]-[GEOGRAPHIC_DATA][PERSON_NAME] ([GEOGRAPHIC_DATA][P…" at bounding box center [728, 285] width 1135 height 470
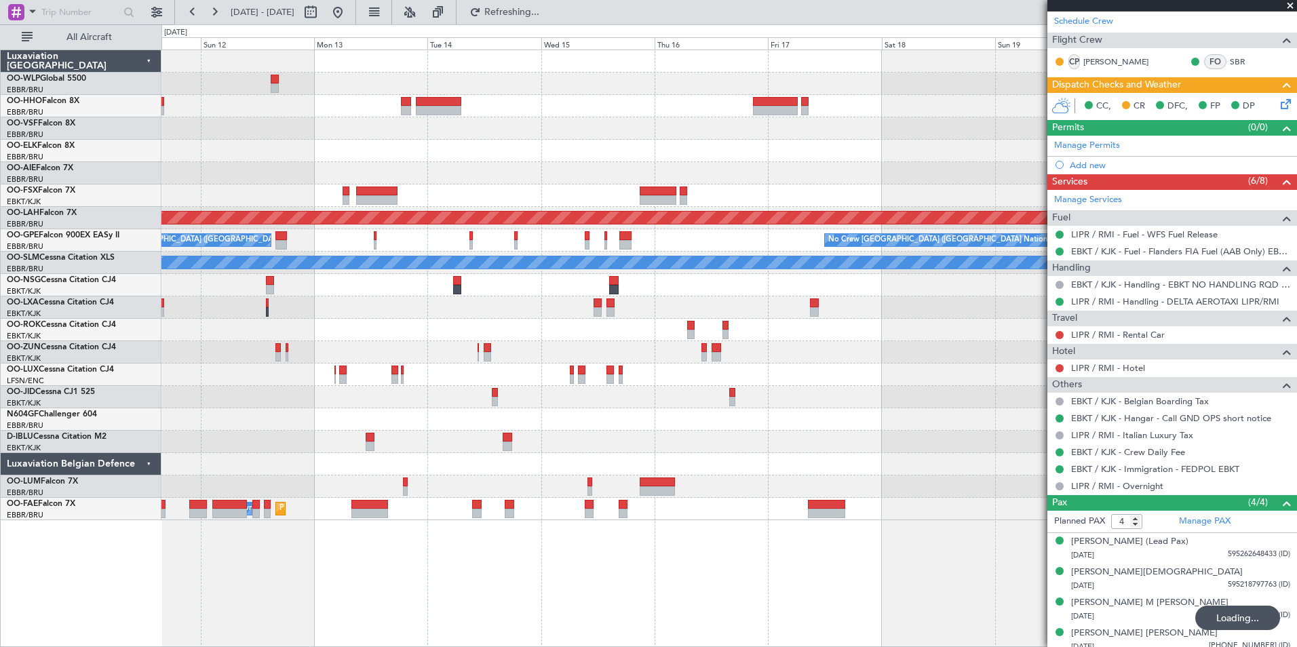
click at [456, 153] on div at bounding box center [728, 151] width 1135 height 22
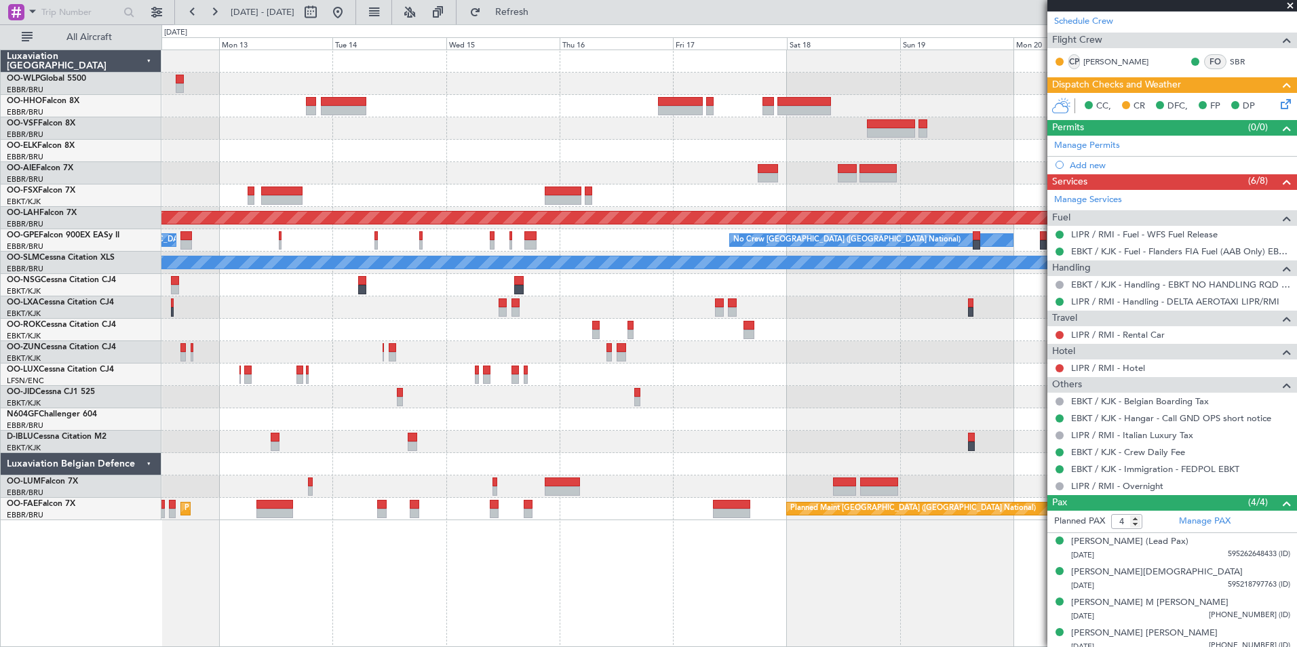
click at [743, 138] on div at bounding box center [728, 128] width 1135 height 22
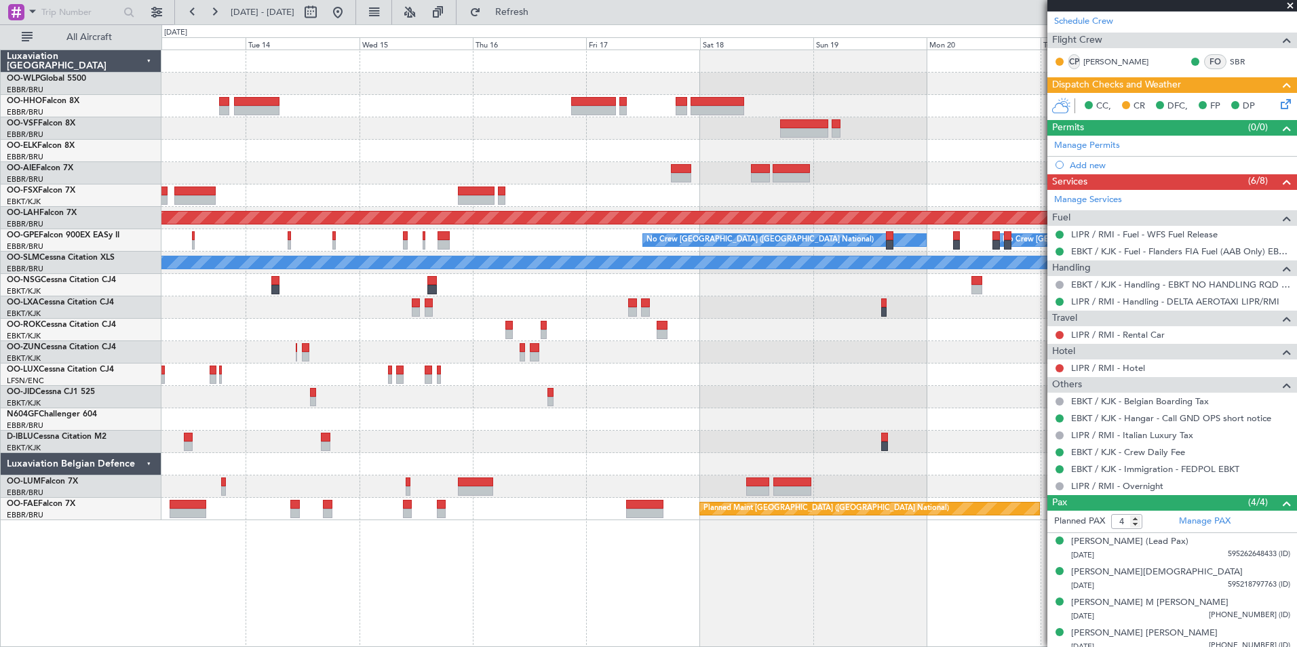
click at [694, 138] on div at bounding box center [728, 128] width 1135 height 22
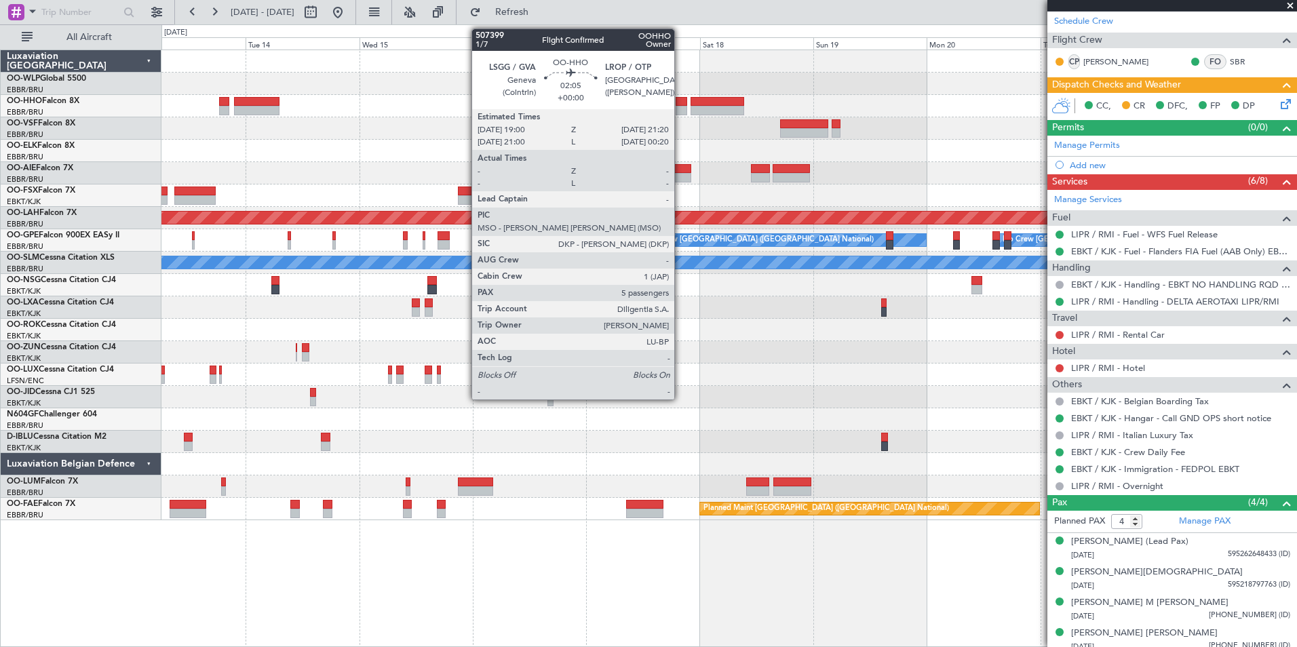
click at [680, 107] on div at bounding box center [681, 110] width 12 height 9
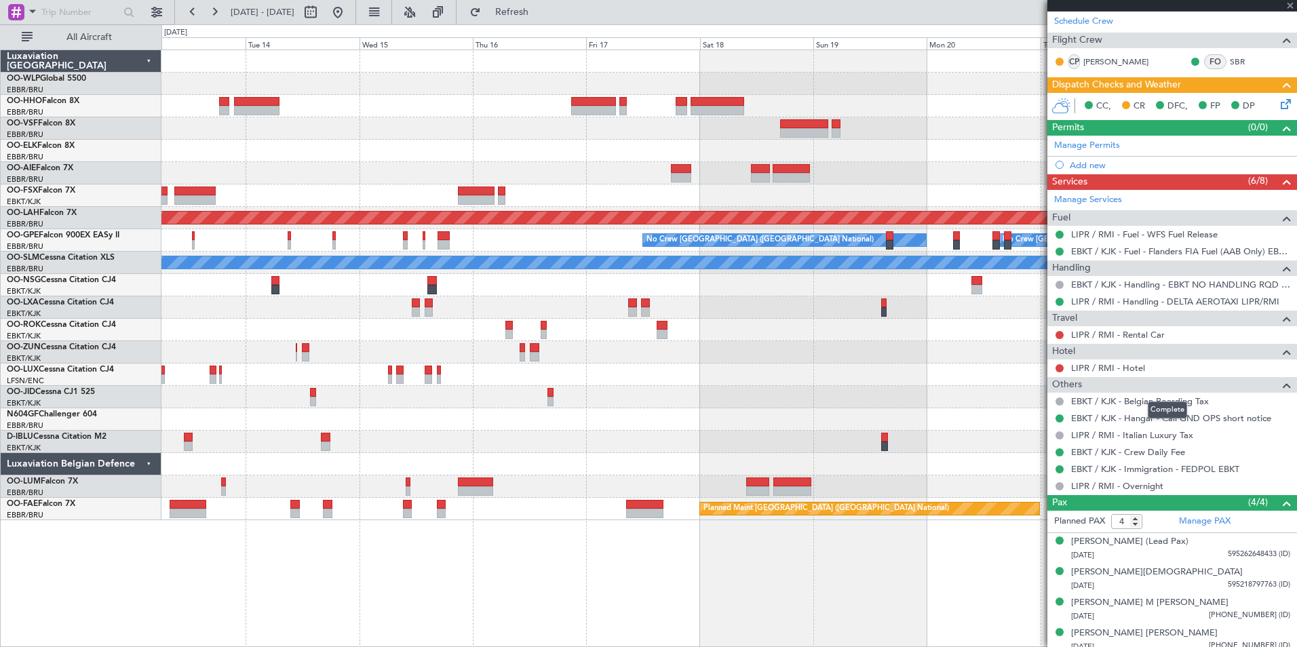
type input "5"
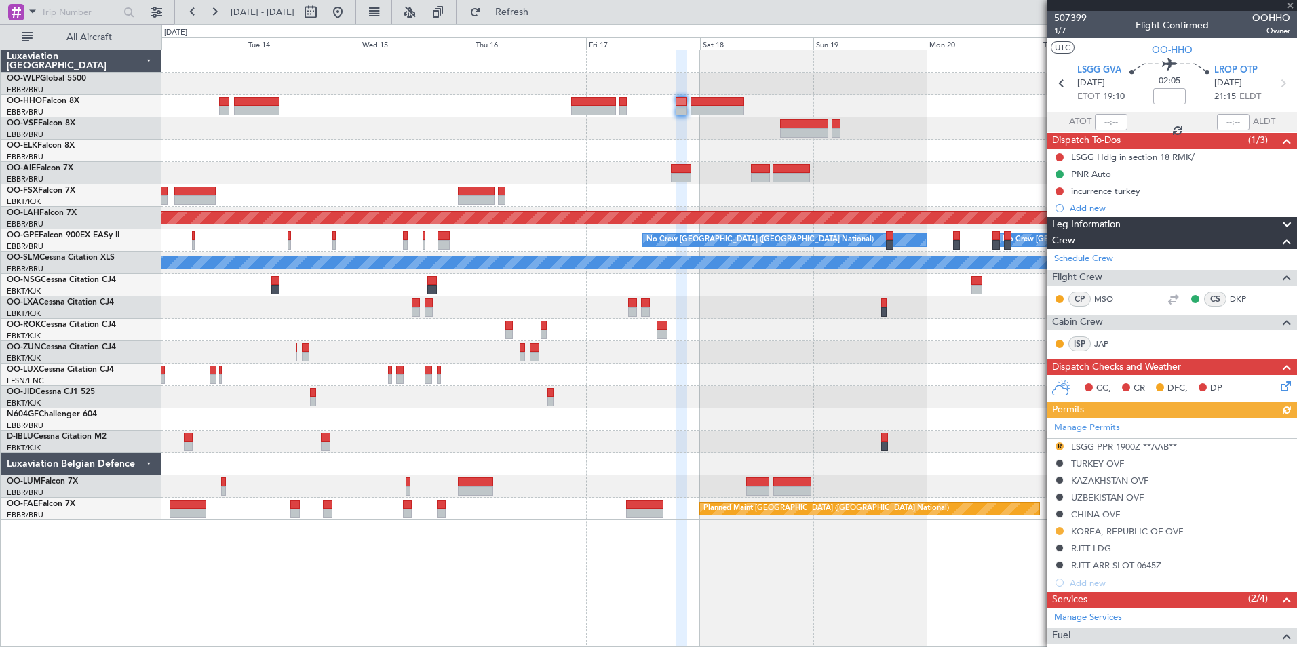
click at [1057, 444] on div "Manage Permits R LSGG PPR 1900Z **AAB** [GEOGRAPHIC_DATA] OVF [GEOGRAPHIC_DATA]…" at bounding box center [1172, 505] width 250 height 174
click at [1059, 446] on button "R" at bounding box center [1059, 446] width 8 height 8
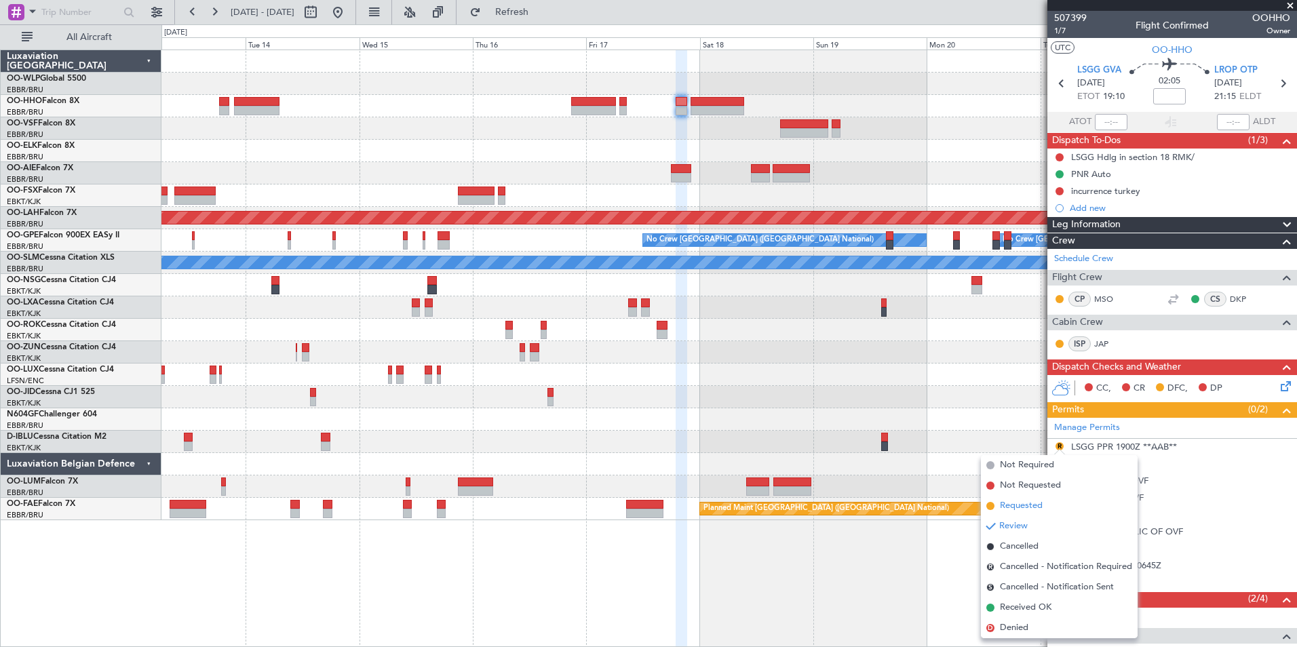
click at [1029, 506] on span "Requested" at bounding box center [1021, 506] width 43 height 14
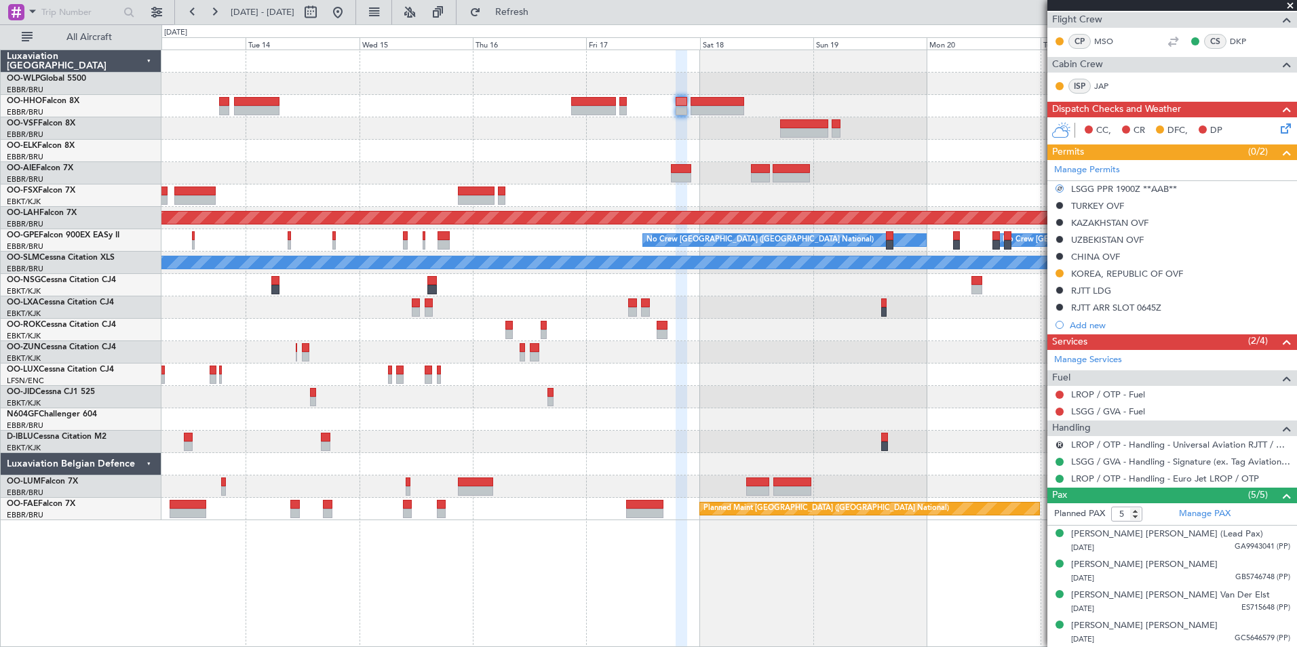
scroll to position [271, 0]
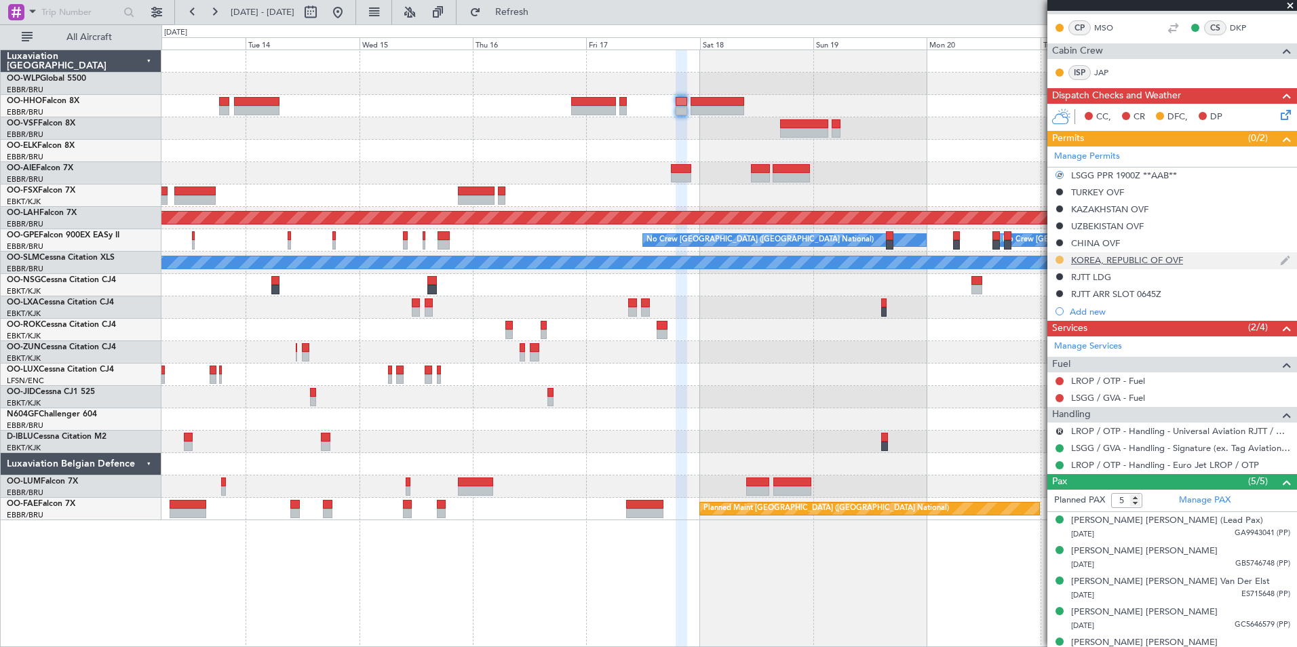
click at [1059, 258] on button at bounding box center [1059, 260] width 8 height 8
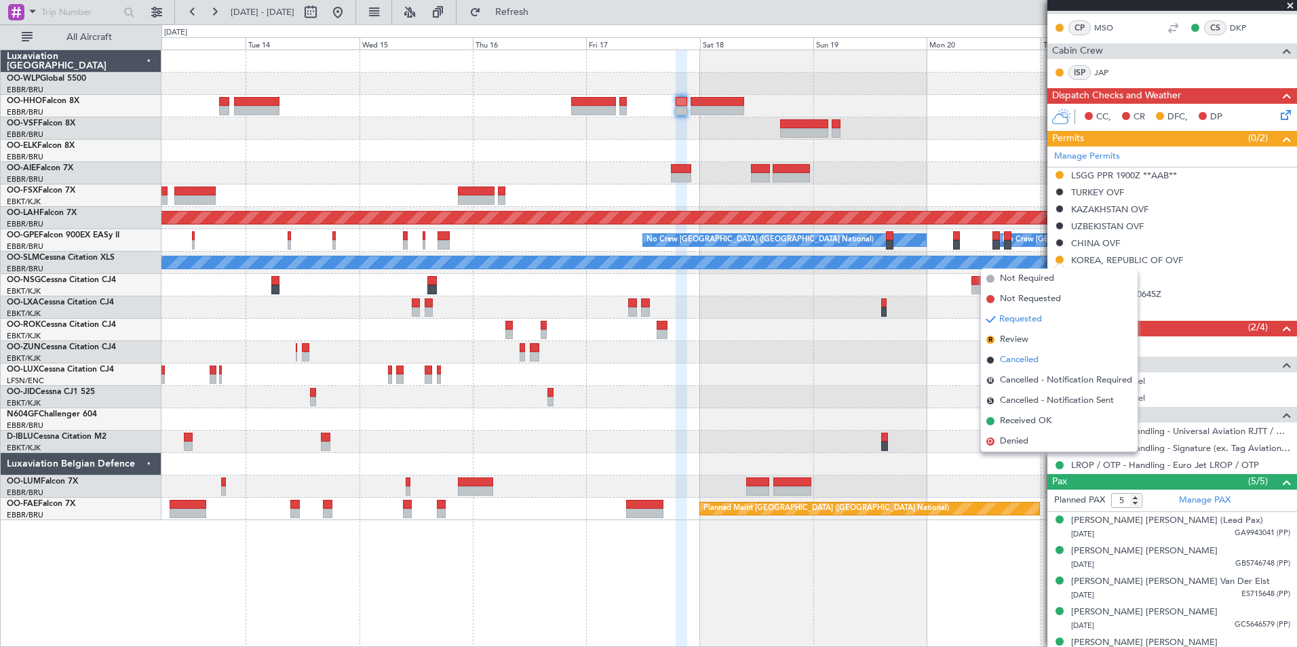
click at [1012, 363] on span "Cancelled" at bounding box center [1019, 360] width 39 height 14
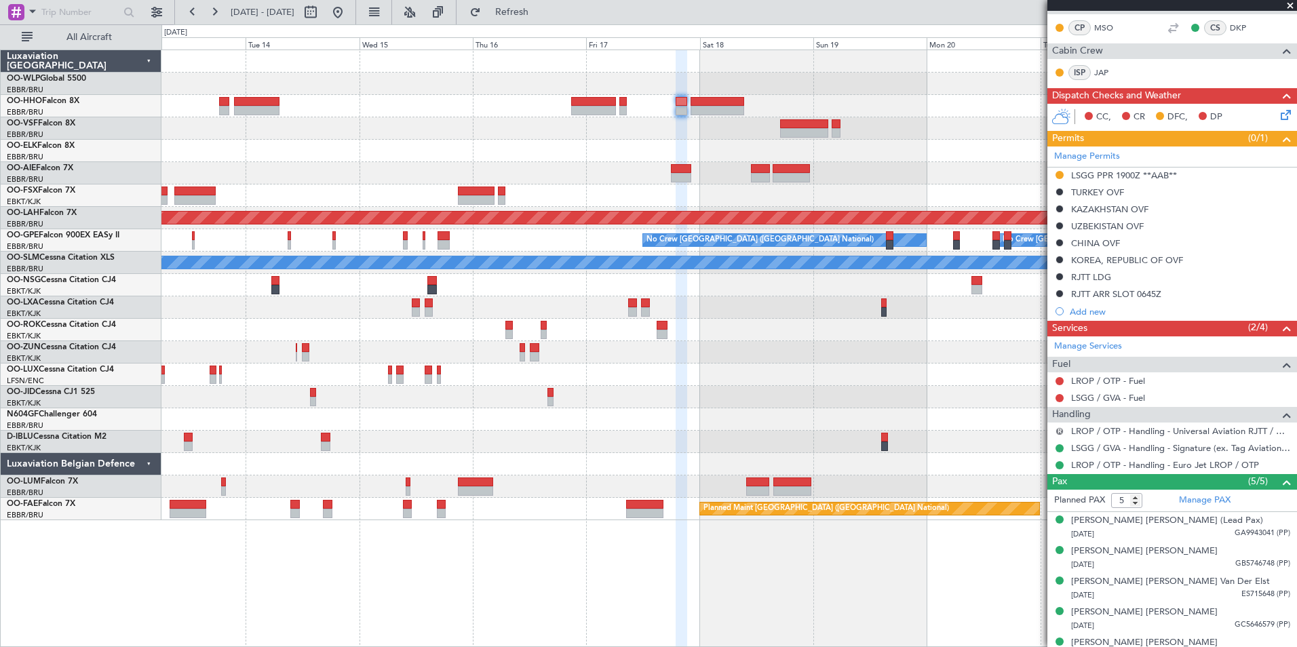
click at [1060, 433] on button "R" at bounding box center [1059, 431] width 8 height 8
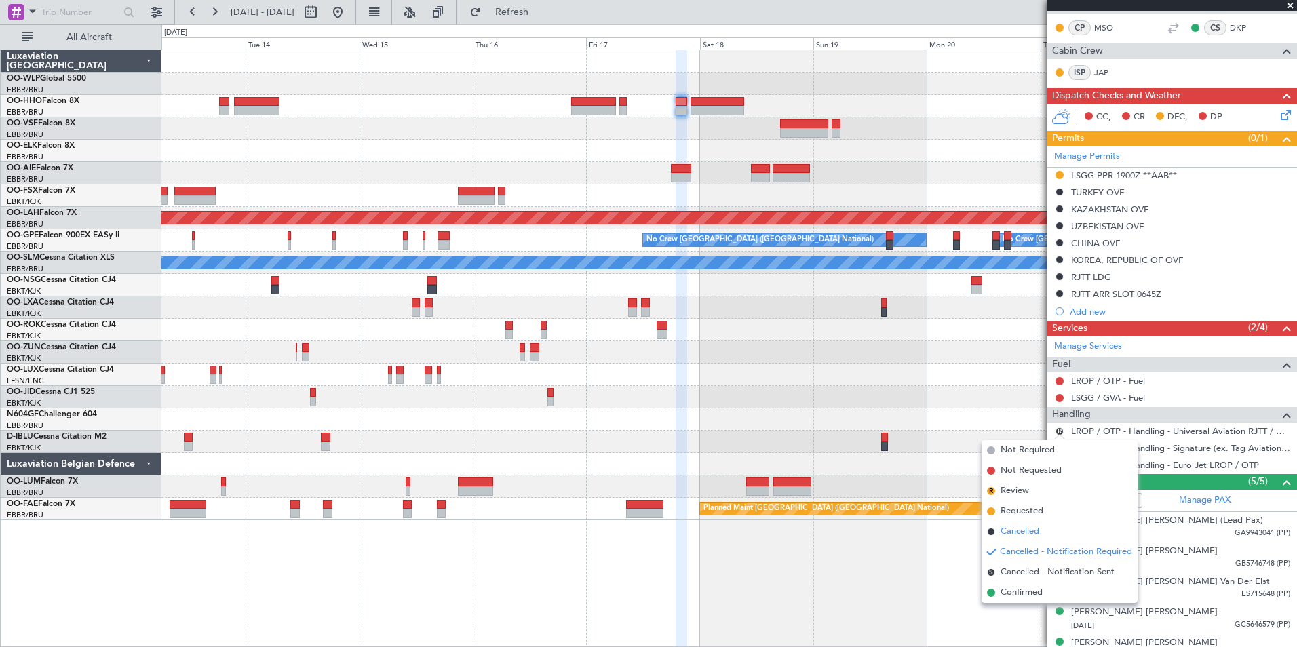
click at [1023, 533] on span "Cancelled" at bounding box center [1019, 532] width 39 height 14
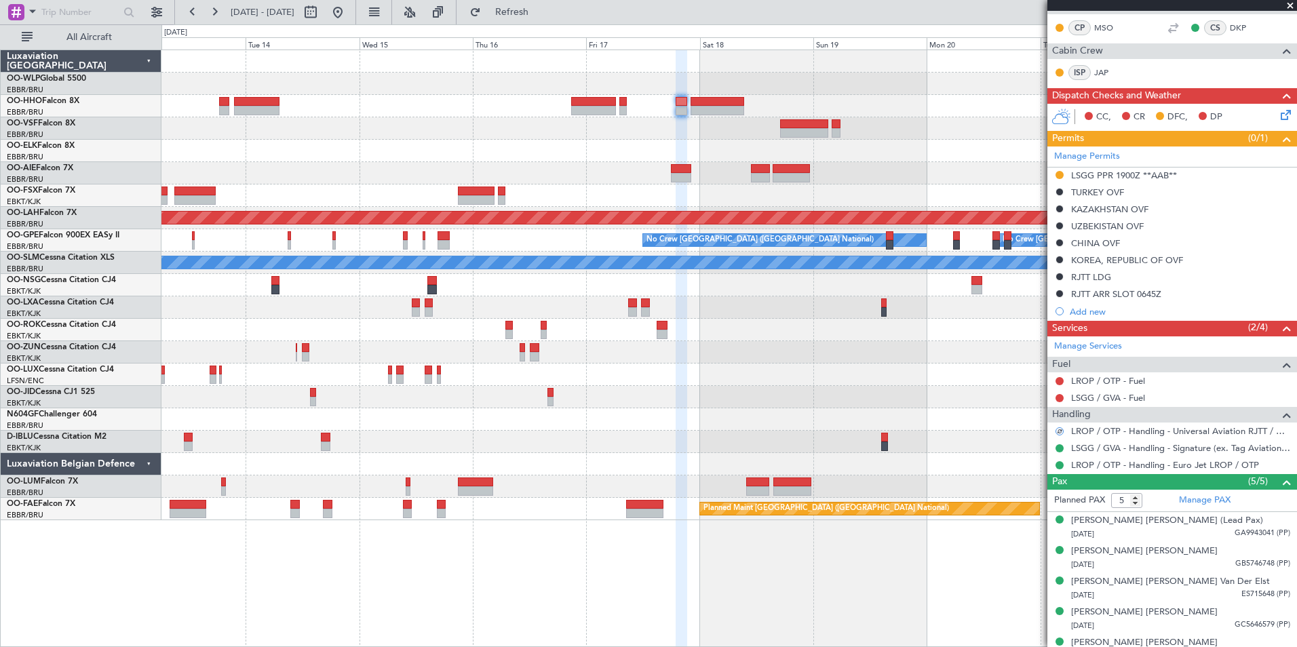
click at [923, 153] on div at bounding box center [728, 151] width 1135 height 22
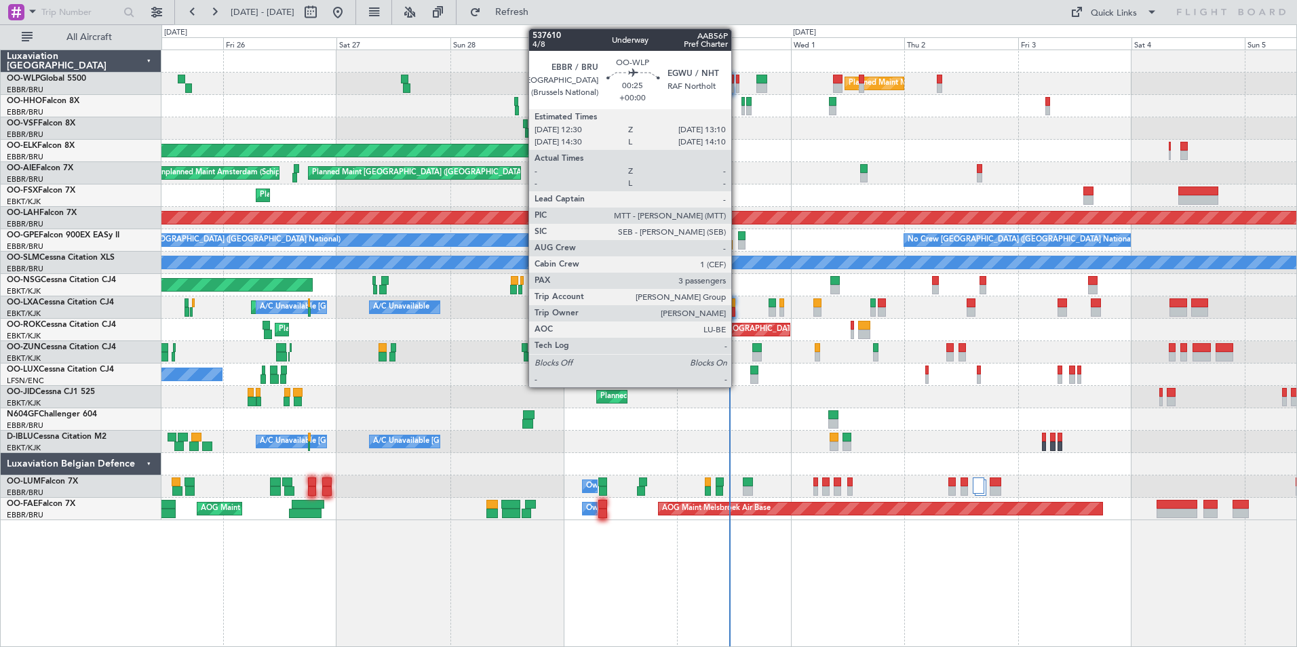
click at [737, 88] on div at bounding box center [737, 87] width 3 height 9
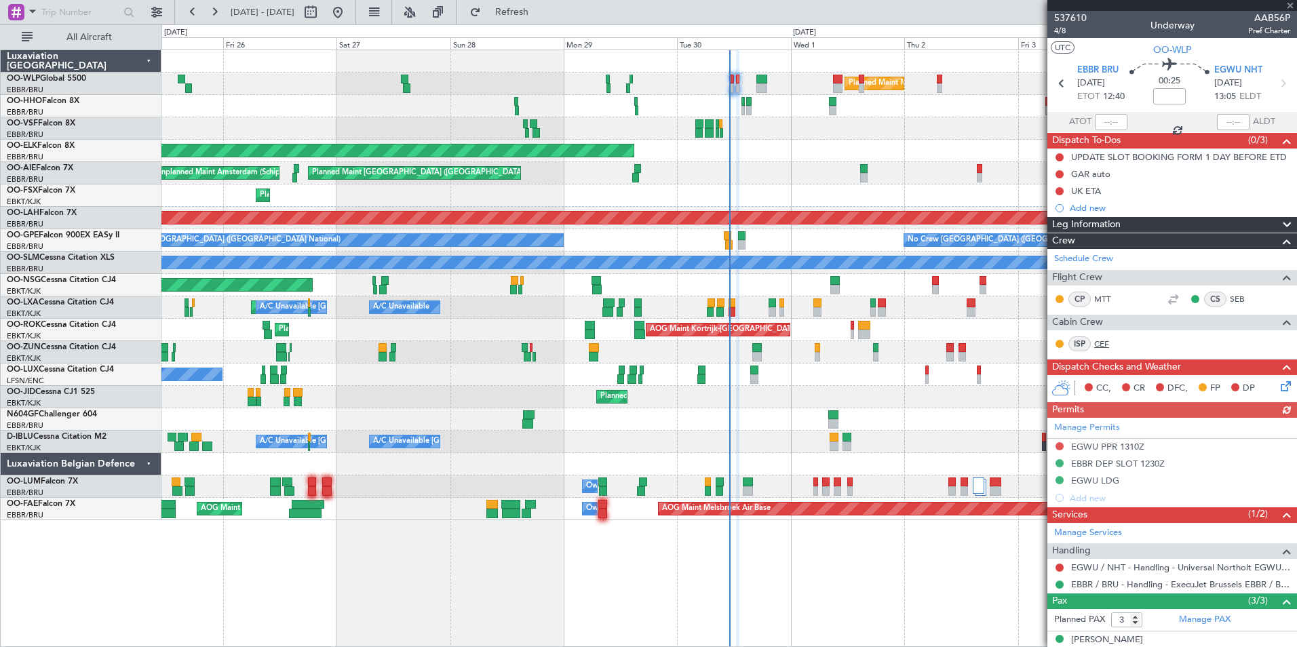
click at [1102, 345] on link "CEF" at bounding box center [1109, 344] width 31 height 12
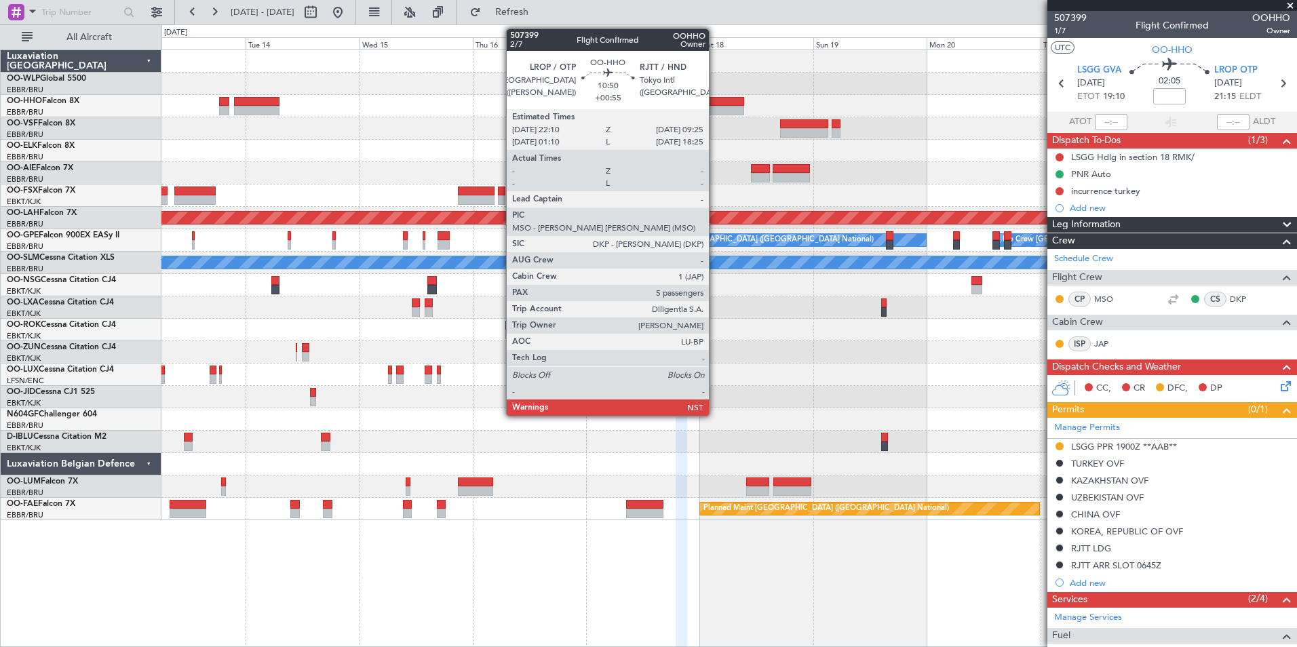
scroll to position [271, 0]
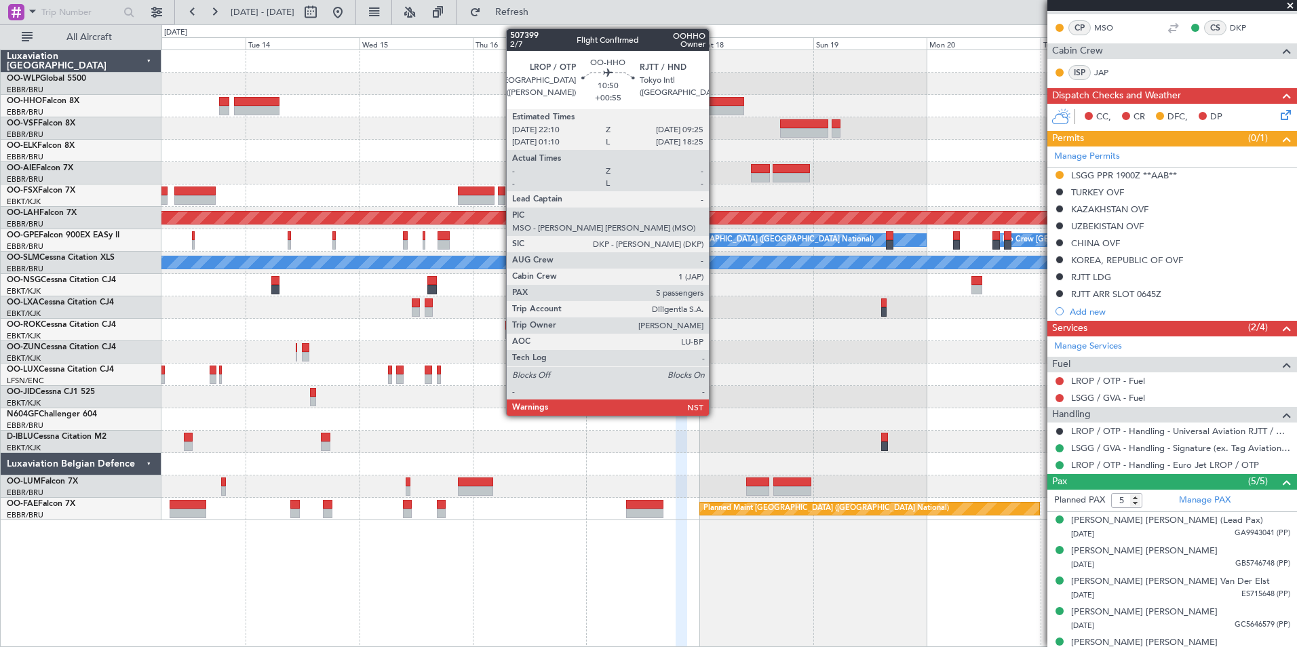
click at [715, 109] on div at bounding box center [717, 110] width 54 height 9
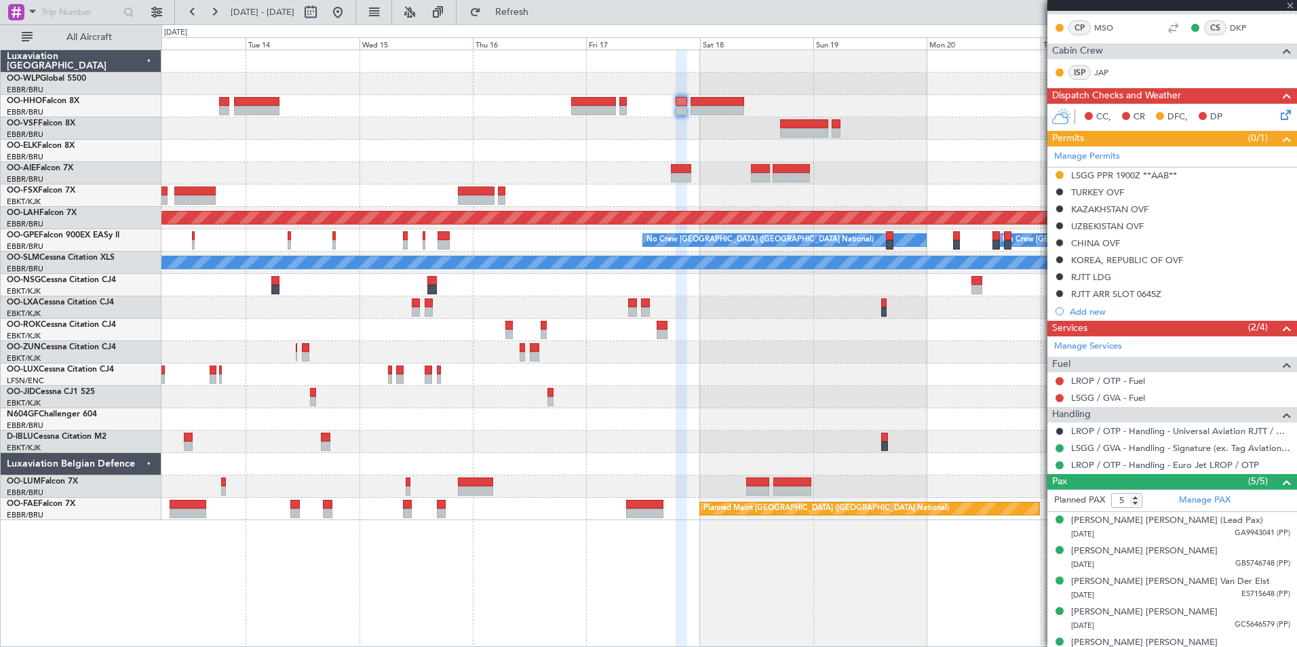
scroll to position [0, 0]
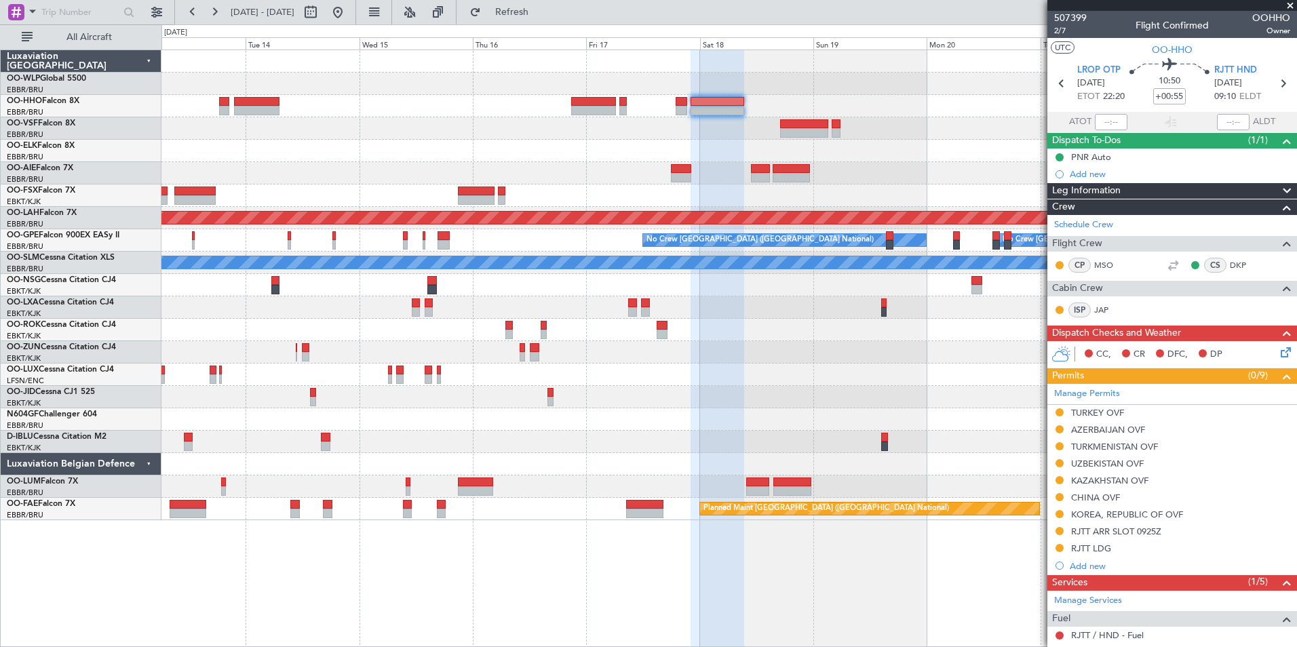
click at [767, 141] on div at bounding box center [728, 151] width 1135 height 22
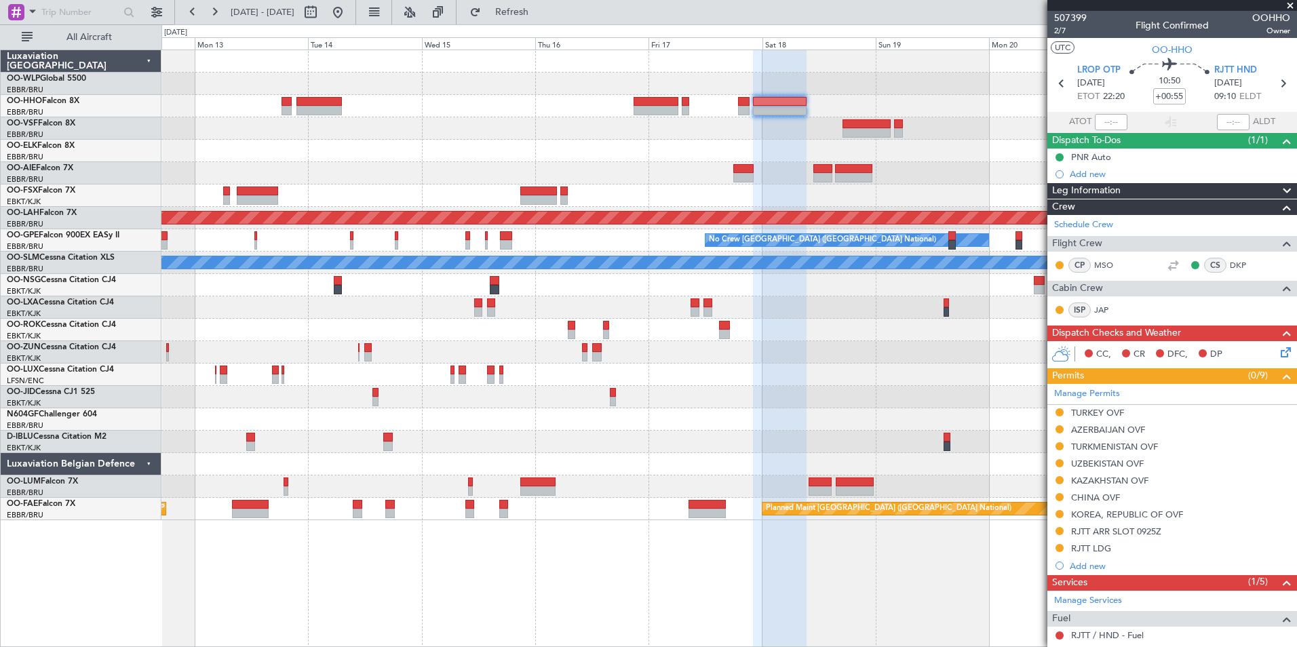
click at [712, 173] on div at bounding box center [728, 173] width 1135 height 22
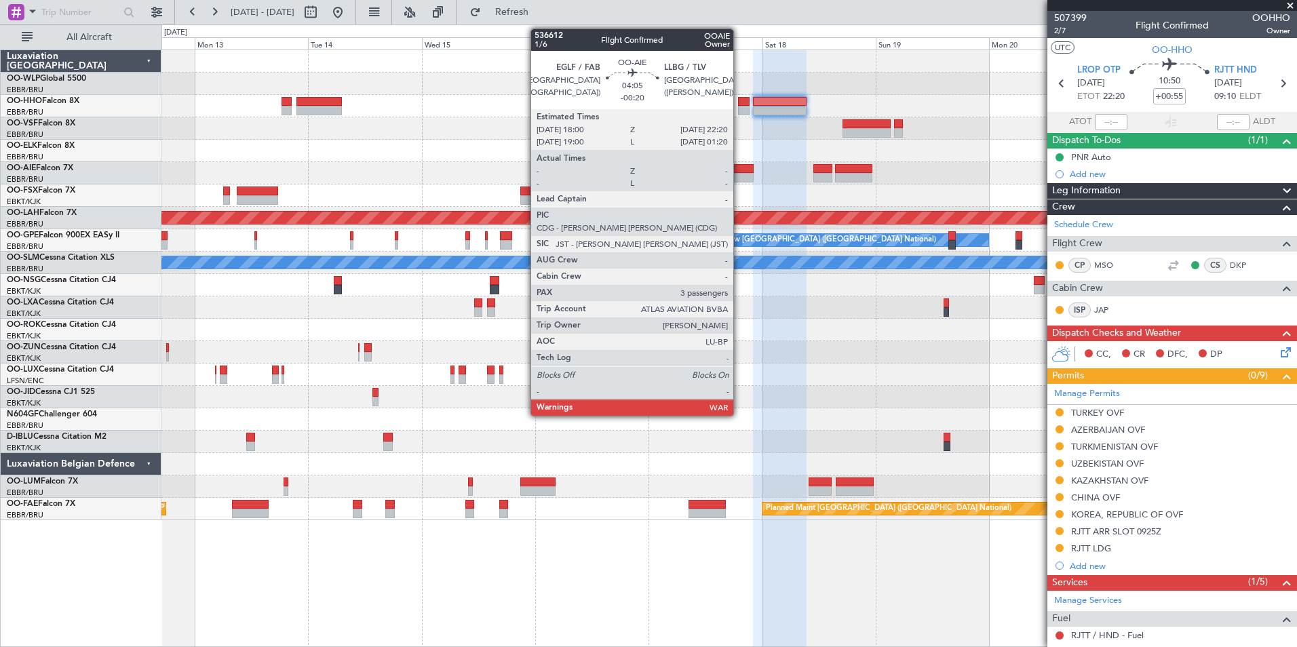
click at [739, 174] on div at bounding box center [743, 177] width 21 height 9
type input "-00:20"
type input "3"
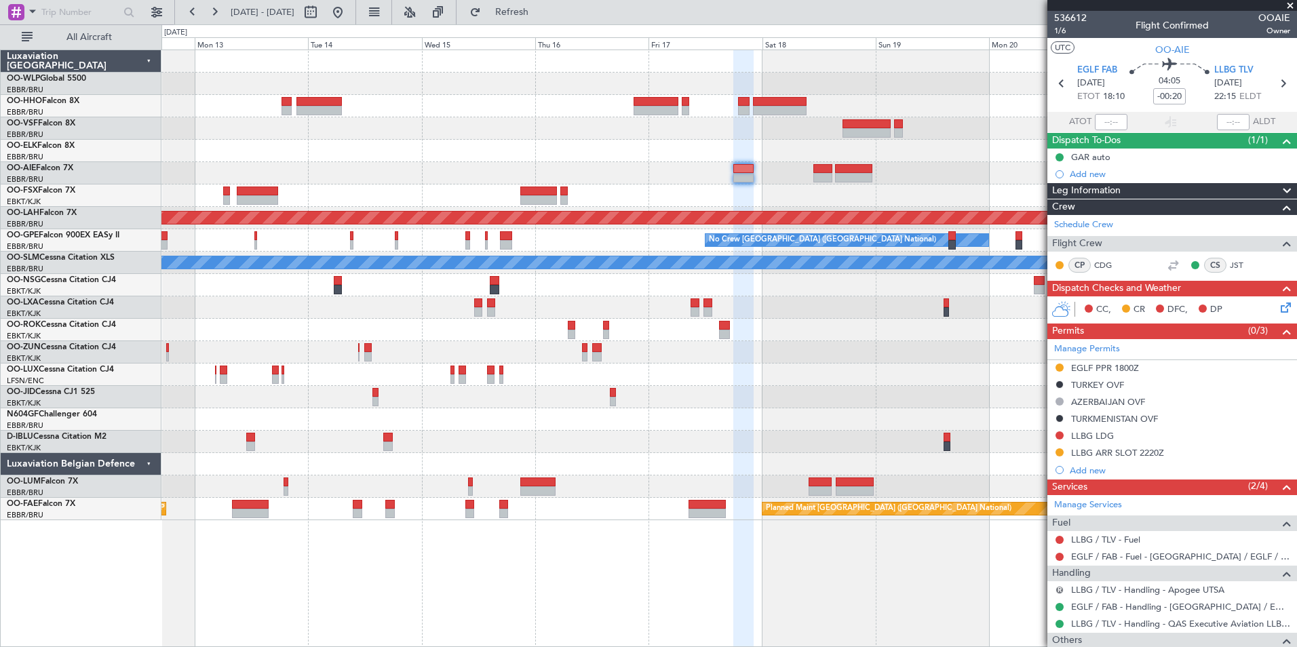
click at [1057, 590] on button "R" at bounding box center [1059, 590] width 8 height 8
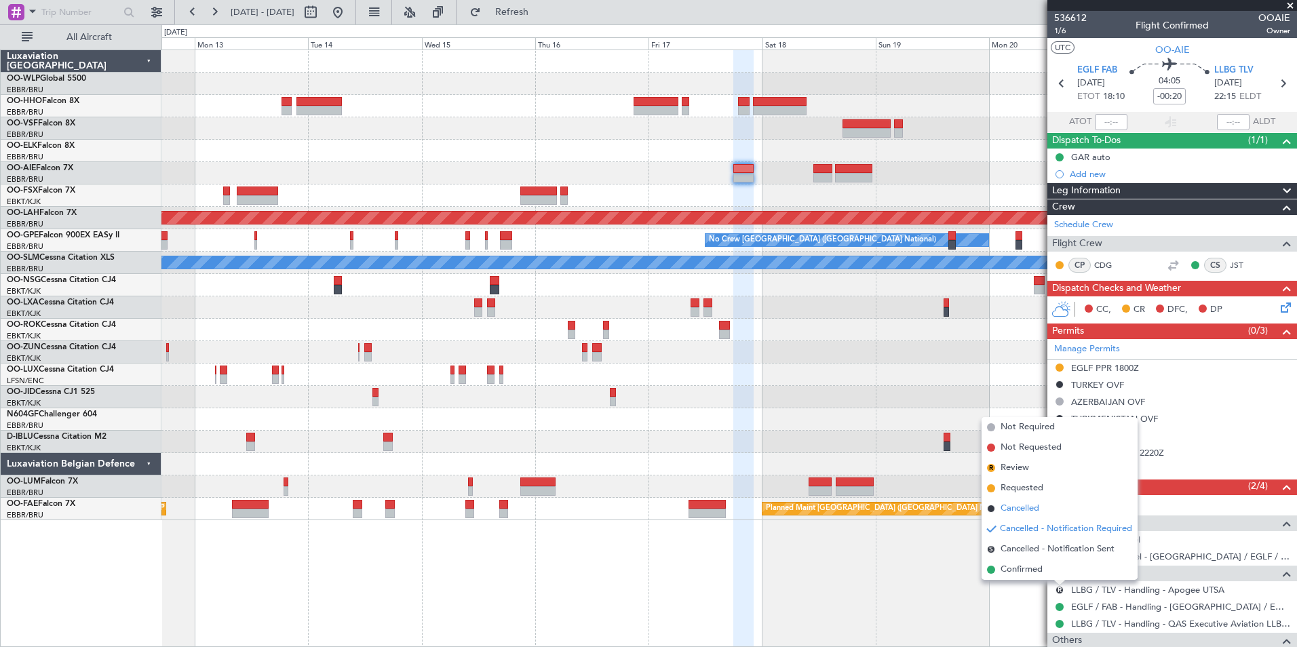
click at [1023, 505] on span "Cancelled" at bounding box center [1019, 509] width 39 height 14
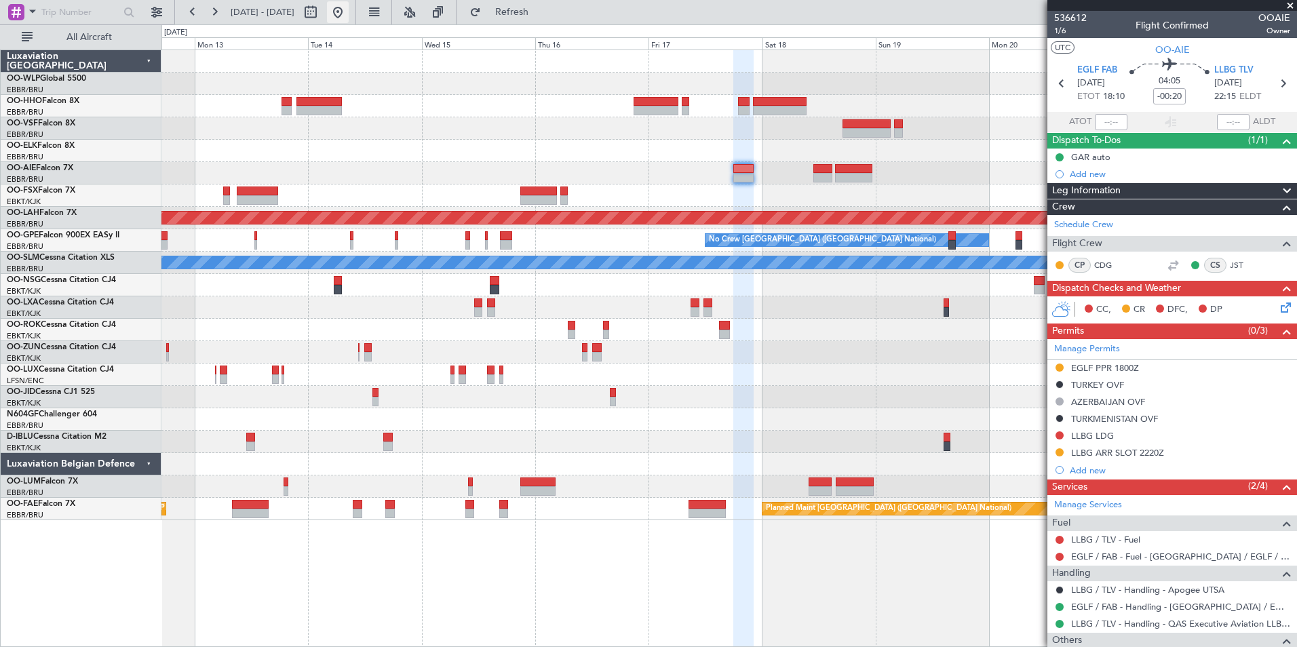
click at [349, 14] on button at bounding box center [338, 12] width 22 height 22
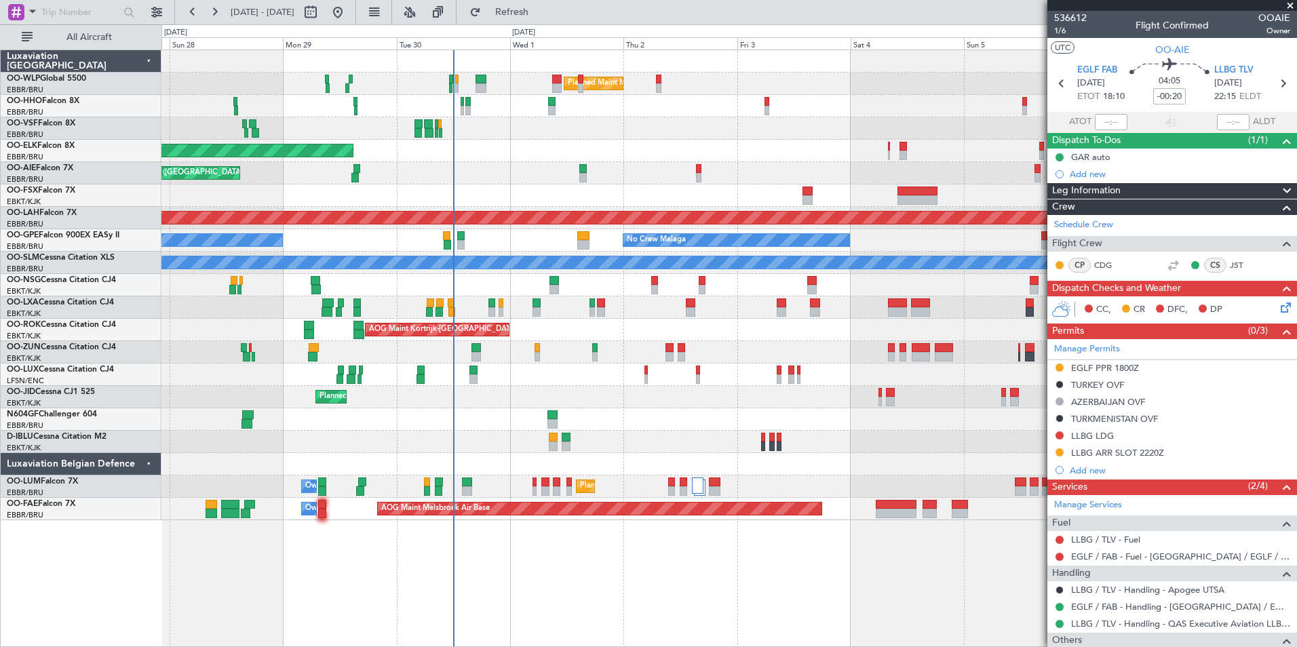
click at [515, 165] on div "Planned Maint Milan (Linate) Planned Maint [GEOGRAPHIC_DATA]-[GEOGRAPHIC_DATA] …" at bounding box center [728, 285] width 1135 height 470
click at [500, 161] on div "Planned Maint Kortrijk-[GEOGRAPHIC_DATA]" at bounding box center [728, 151] width 1135 height 22
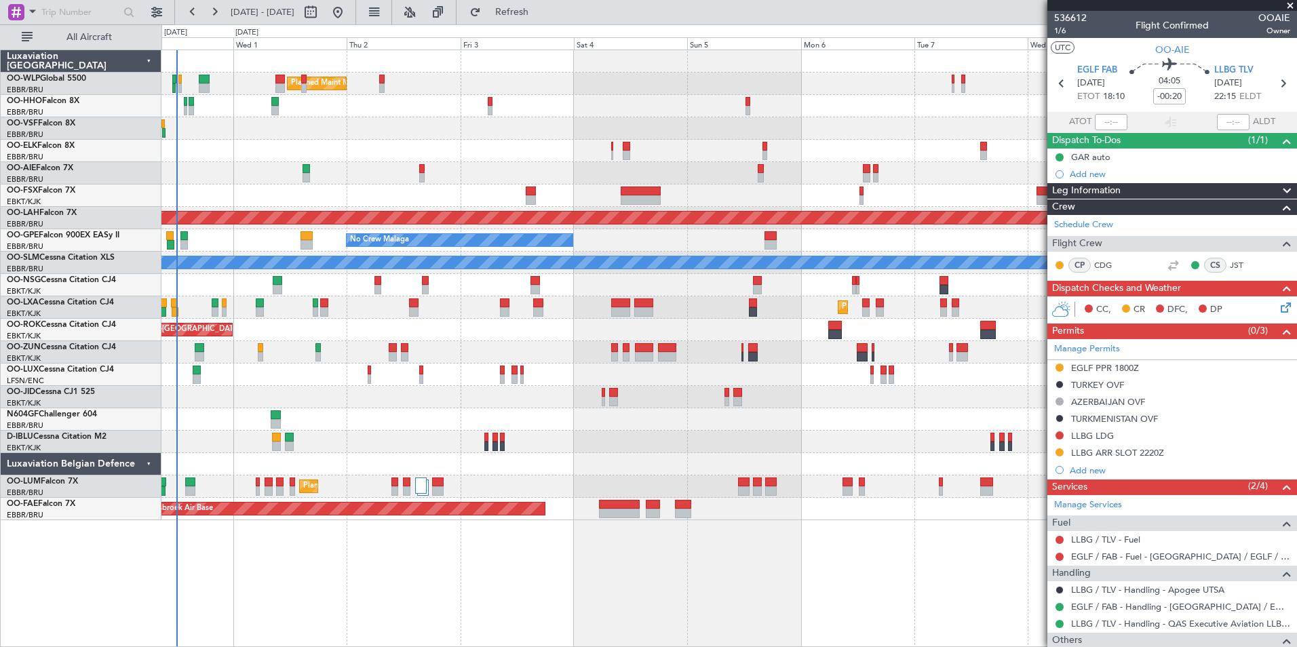
click at [563, 144] on div "Planned Maint Kortrijk-[GEOGRAPHIC_DATA]" at bounding box center [728, 151] width 1135 height 22
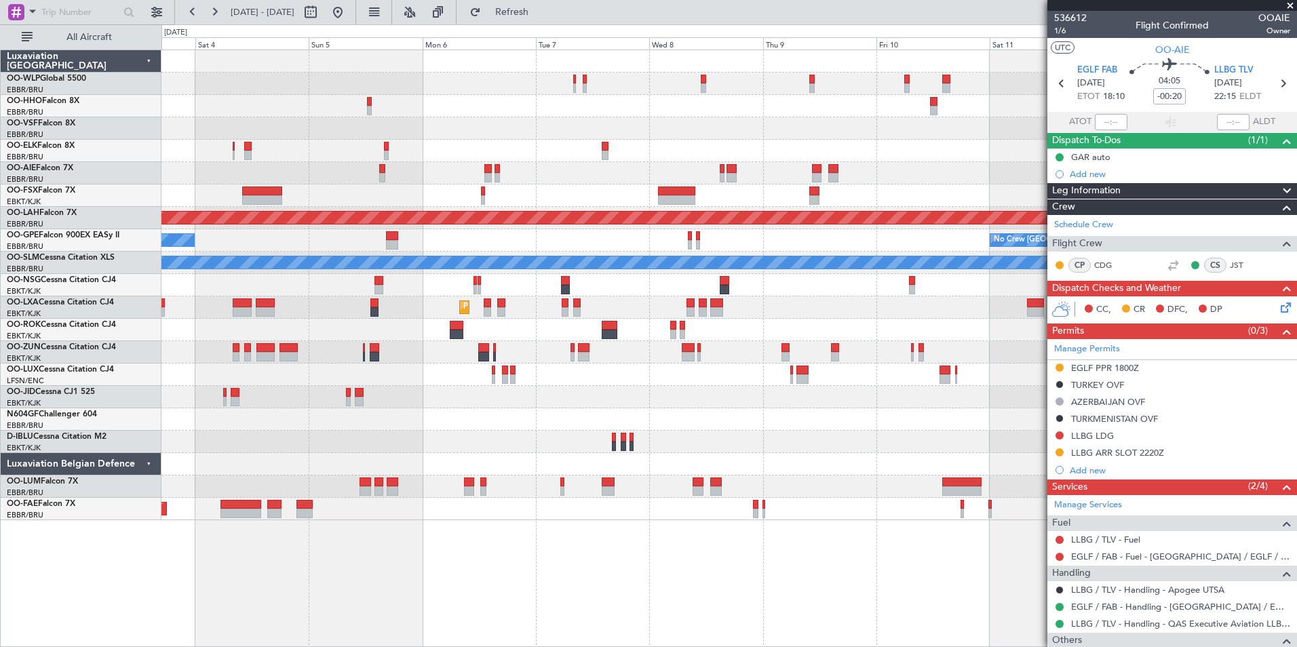
click at [599, 138] on div at bounding box center [728, 128] width 1135 height 22
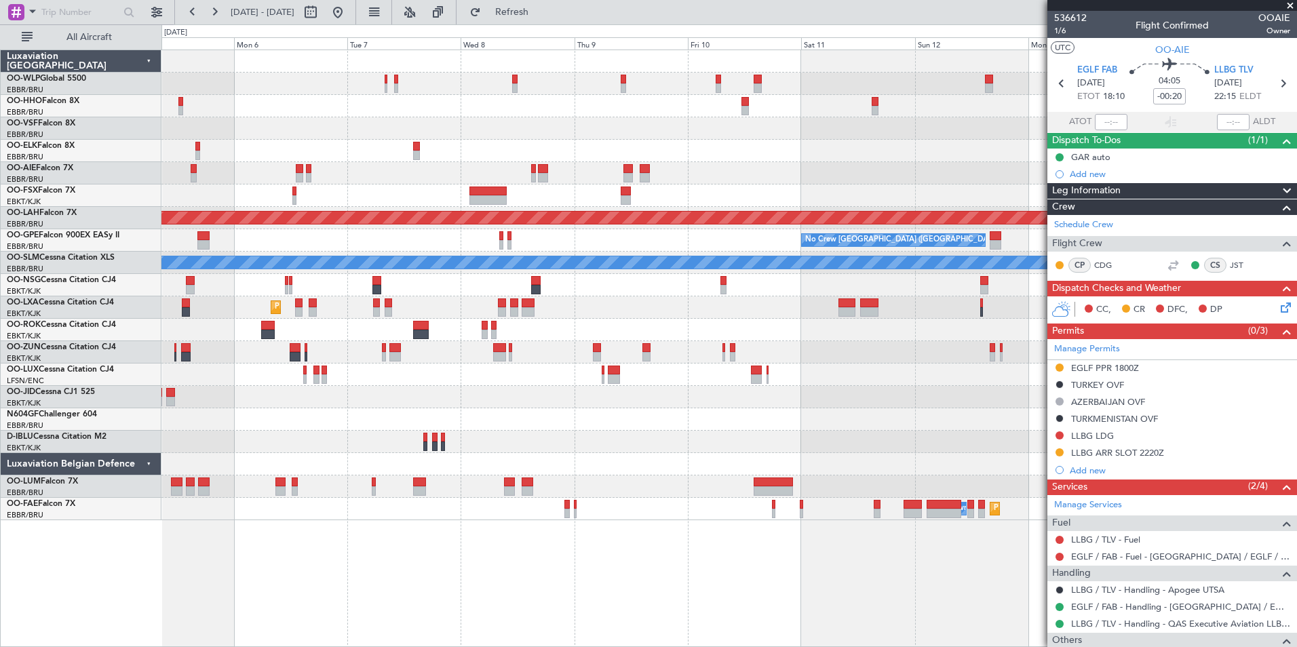
click at [574, 150] on div at bounding box center [728, 151] width 1135 height 22
click at [672, 156] on div at bounding box center [728, 151] width 1135 height 22
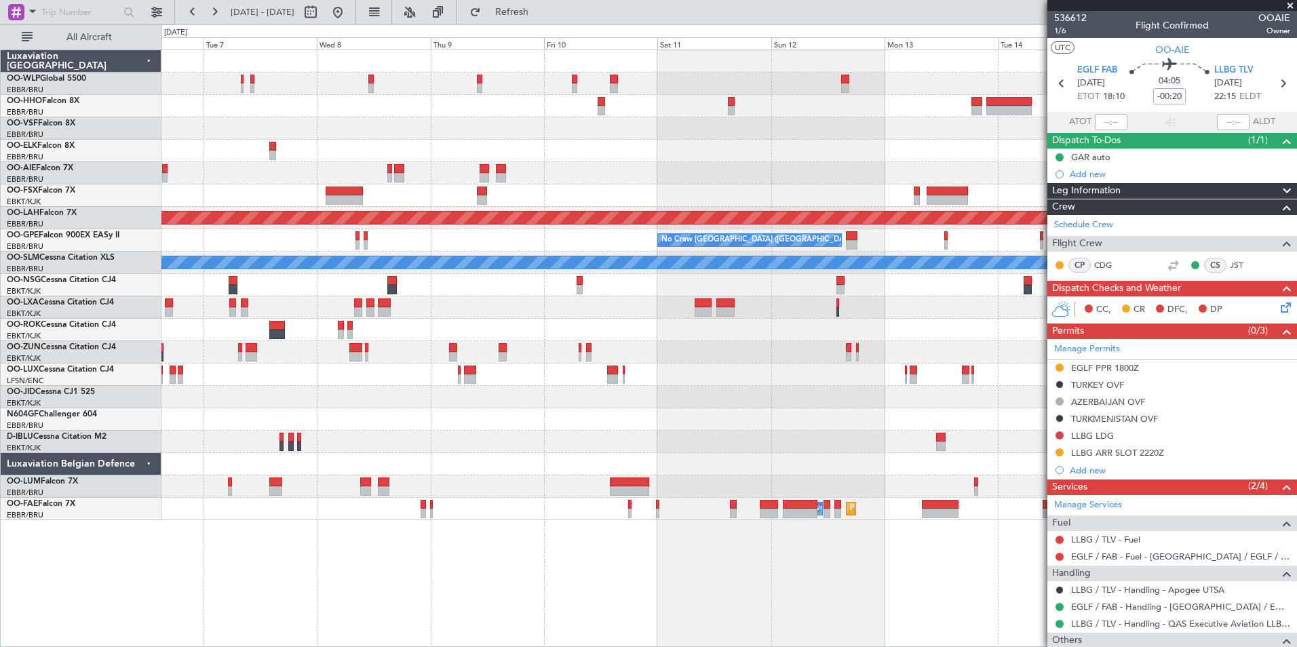
click at [616, 170] on div "Planned Maint [PERSON_NAME]-[GEOGRAPHIC_DATA][PERSON_NAME] ([GEOGRAPHIC_DATA][P…" at bounding box center [728, 285] width 1135 height 470
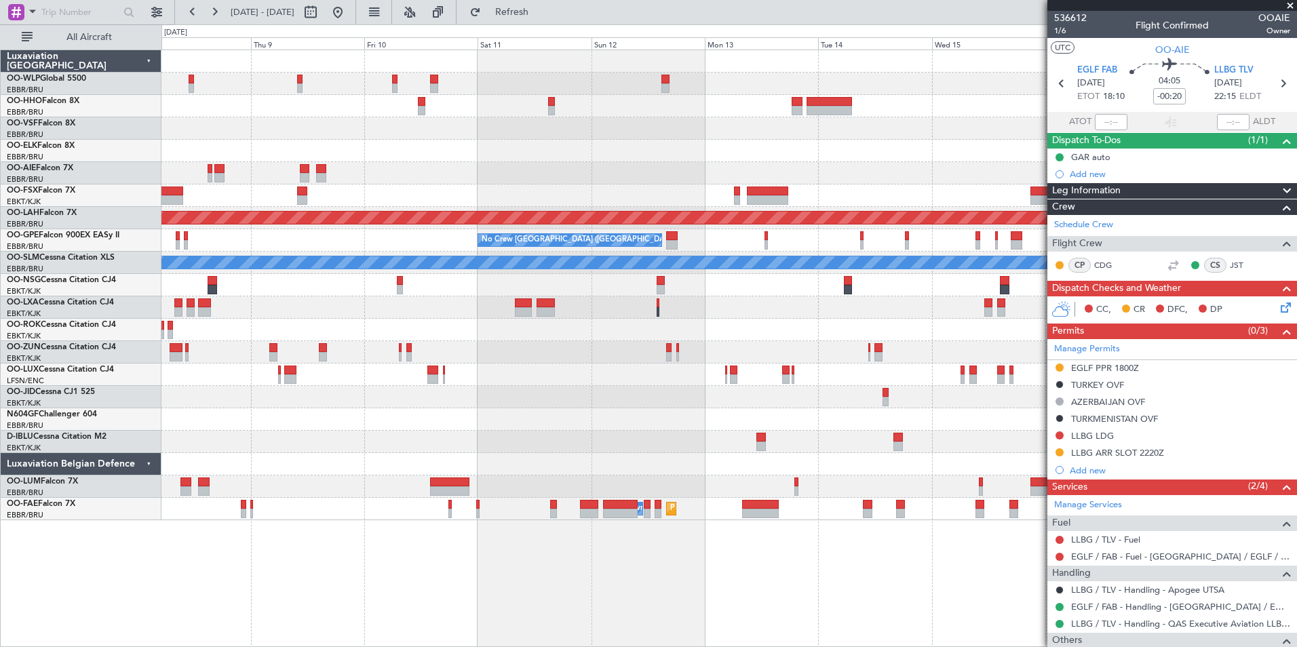
click at [687, 185] on div at bounding box center [728, 195] width 1135 height 22
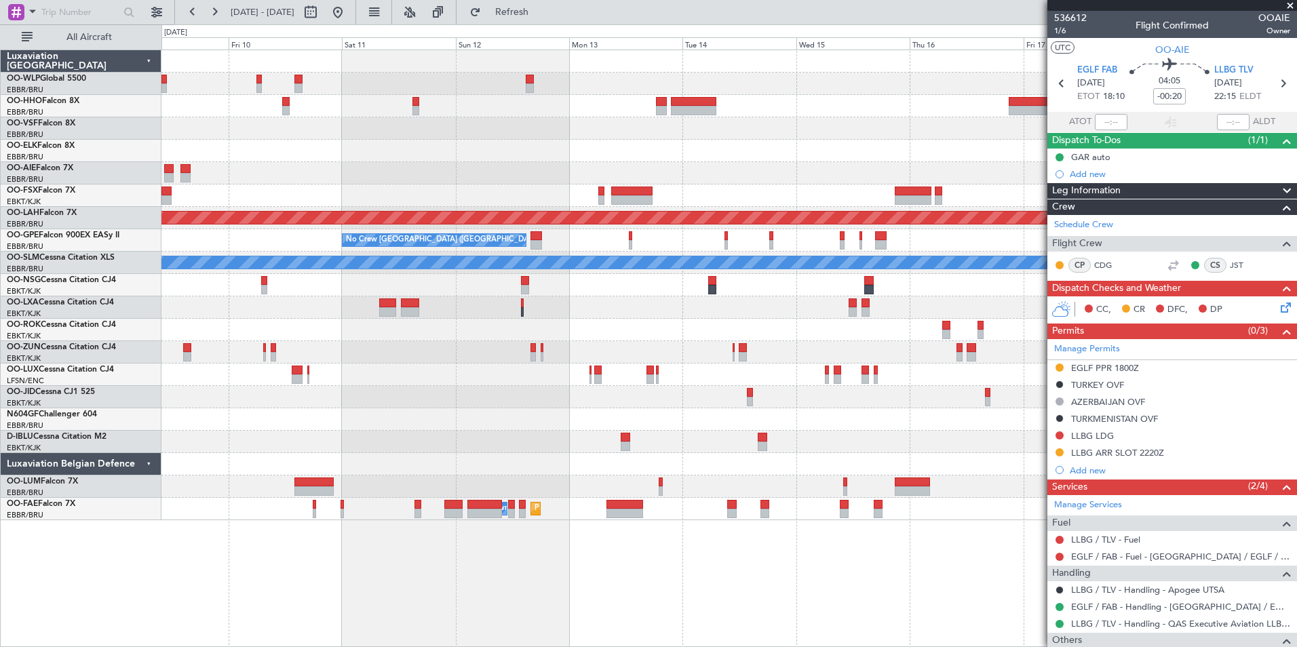
click at [558, 134] on div "Planned Maint [PERSON_NAME]-[GEOGRAPHIC_DATA][PERSON_NAME] ([GEOGRAPHIC_DATA][P…" at bounding box center [728, 285] width 1135 height 470
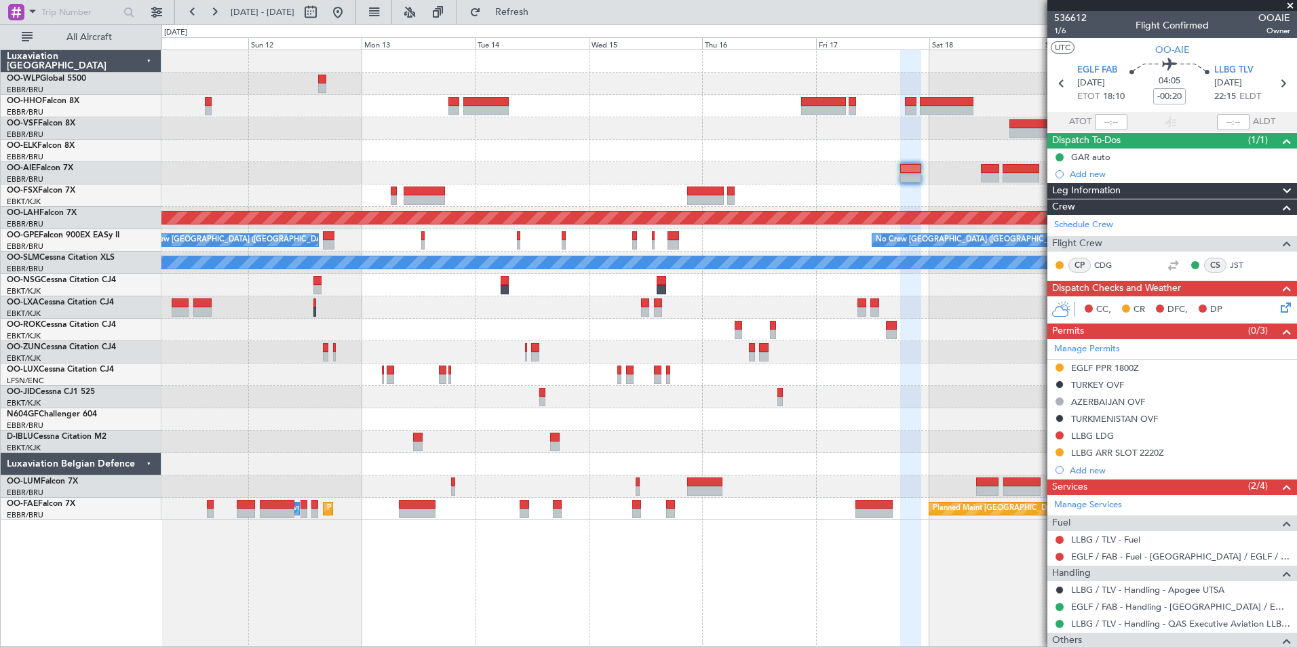
click at [659, 136] on div at bounding box center [728, 128] width 1135 height 22
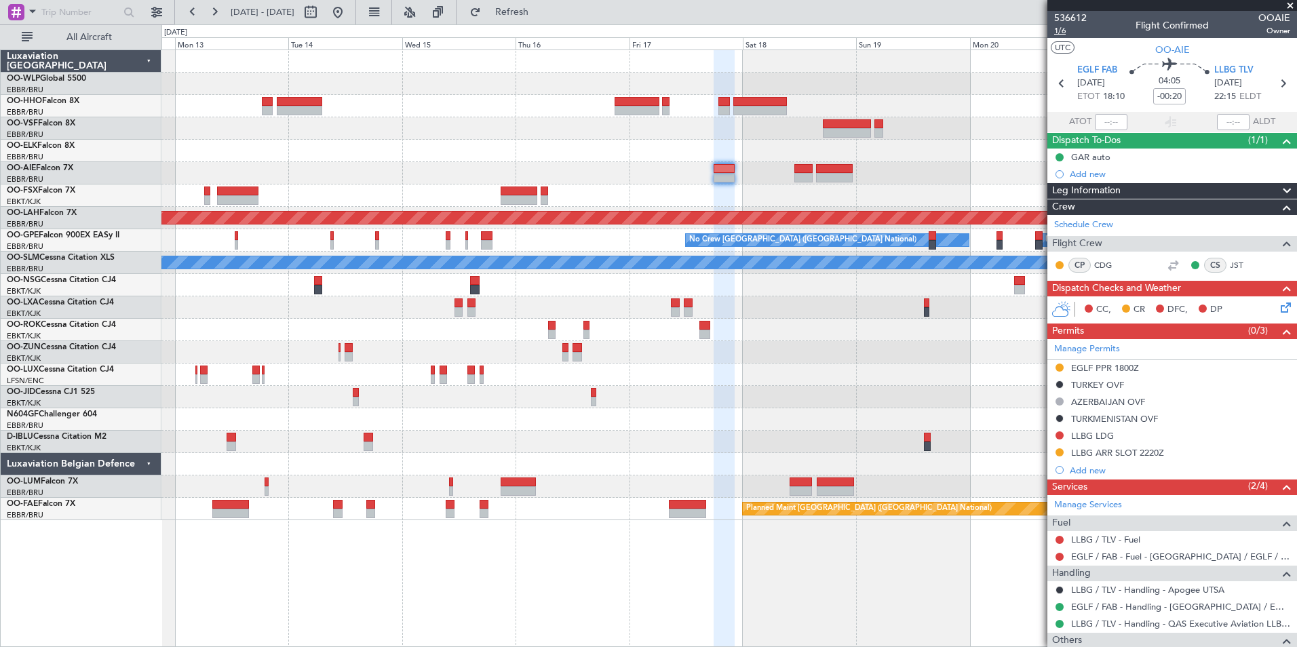
click at [1064, 35] on span "1/6" at bounding box center [1070, 31] width 33 height 12
click at [1066, 32] on span "1/6" at bounding box center [1070, 31] width 33 height 12
click at [540, 8] on span "Refresh" at bounding box center [512, 11] width 57 height 9
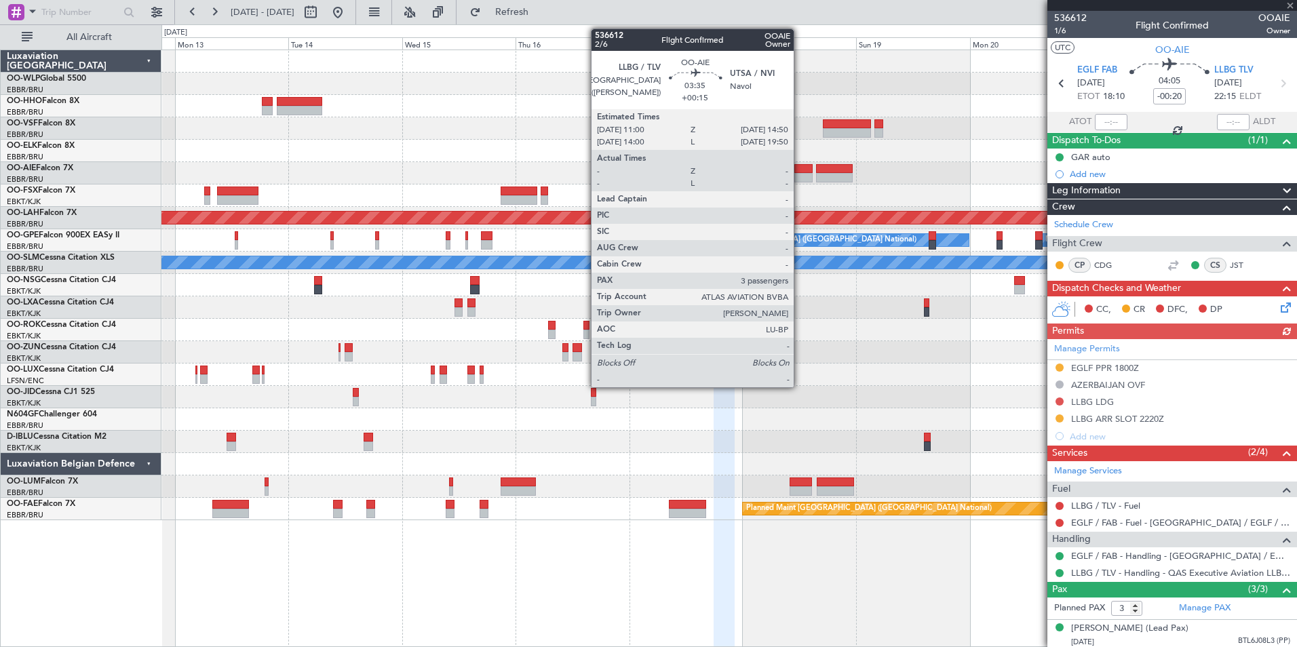
click at [800, 168] on div at bounding box center [803, 168] width 18 height 9
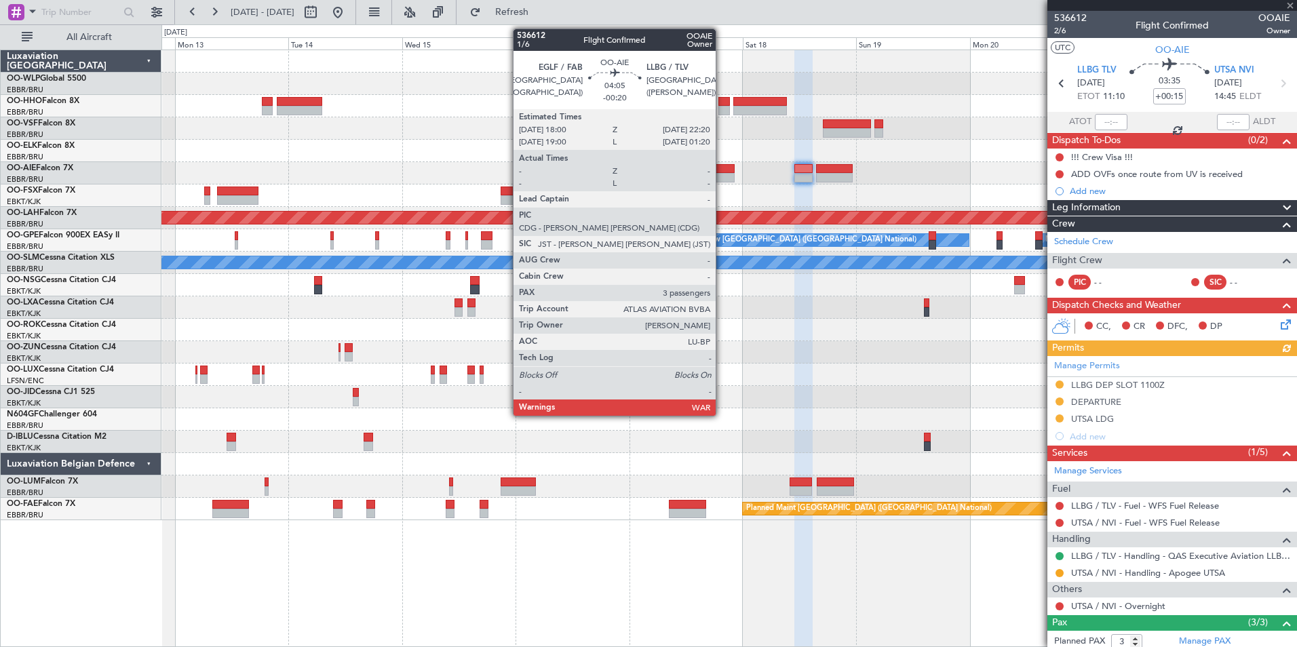
click at [722, 178] on div at bounding box center [723, 177] width 21 height 9
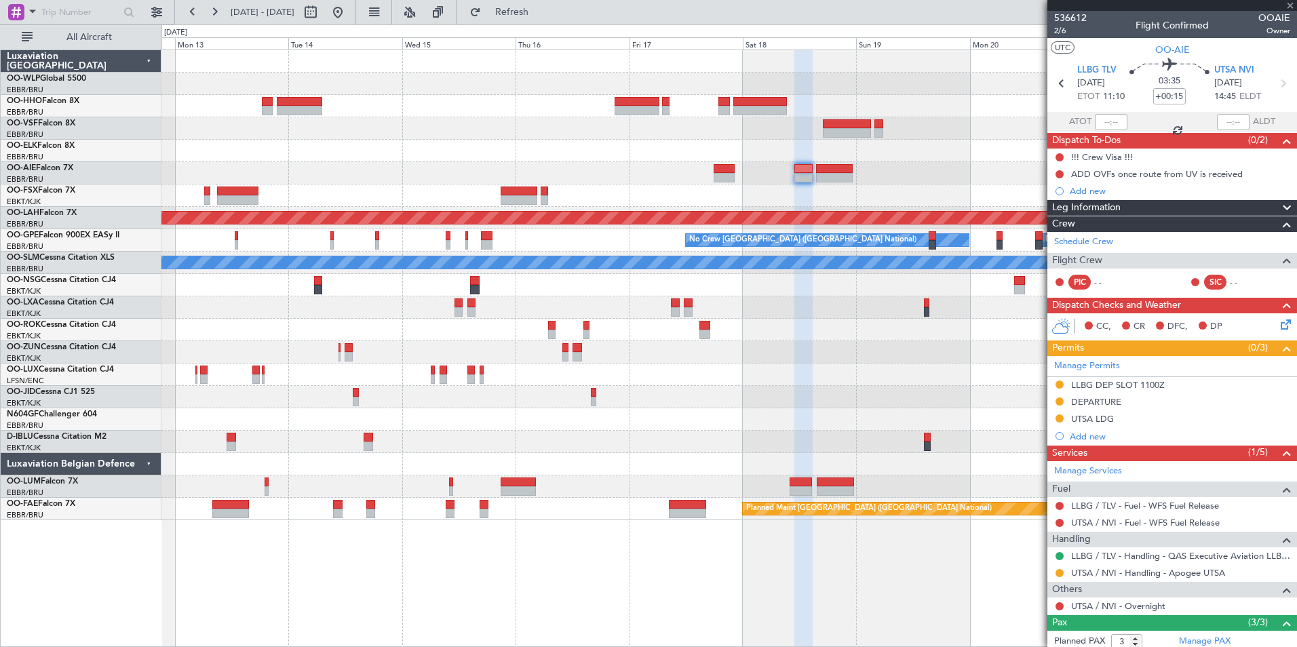
type input "-00:20"
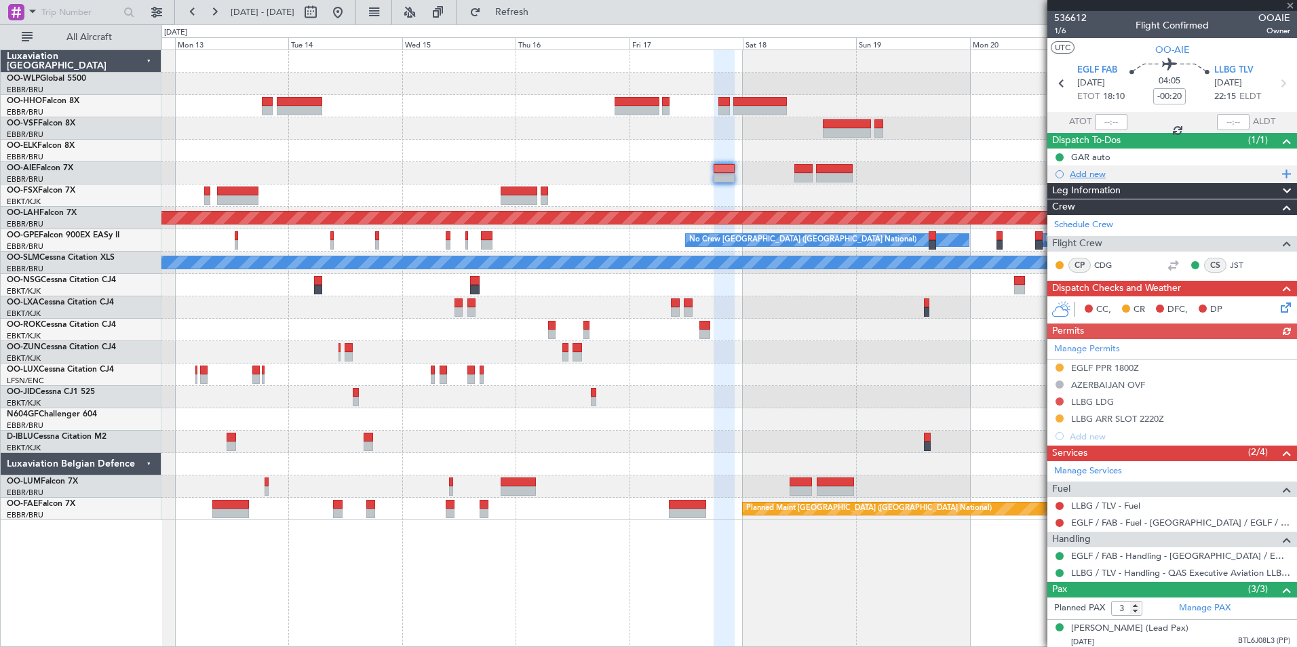
click at [1090, 170] on div "Add new" at bounding box center [1173, 174] width 208 height 12
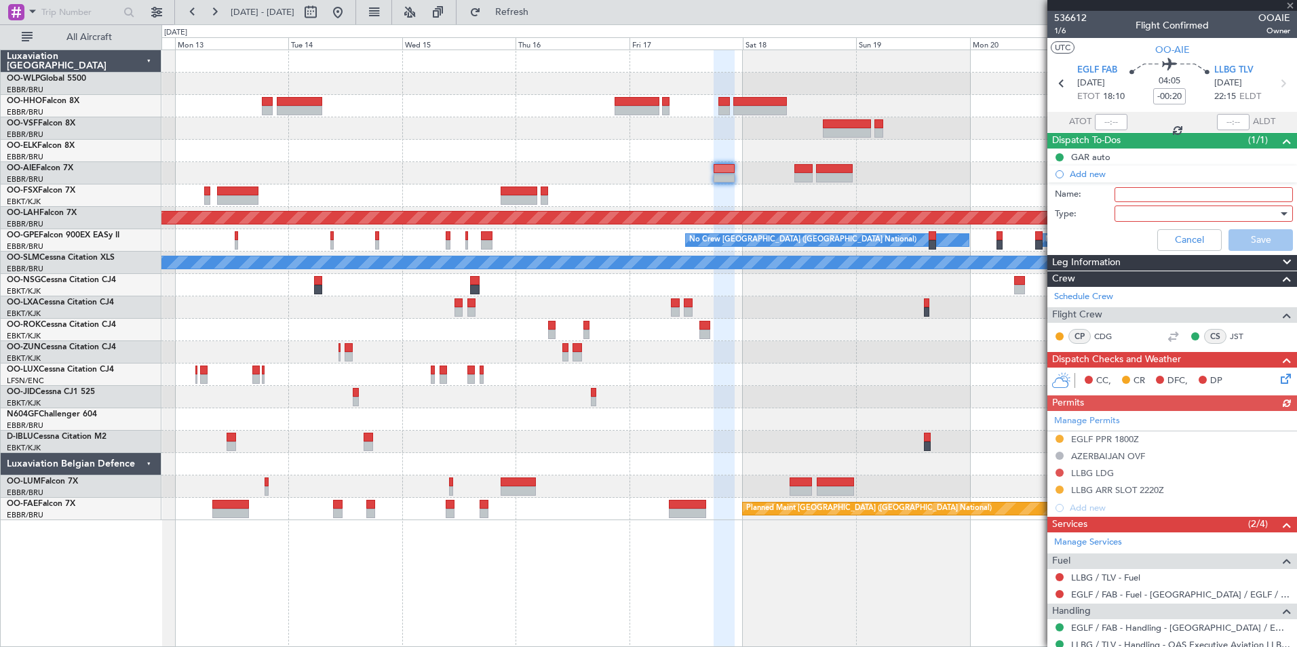
click at [1142, 199] on input "Name:" at bounding box center [1203, 194] width 178 height 15
type input "Risk Assesment by [PERSON_NAME]"
click at [1121, 208] on div at bounding box center [1199, 213] width 158 height 20
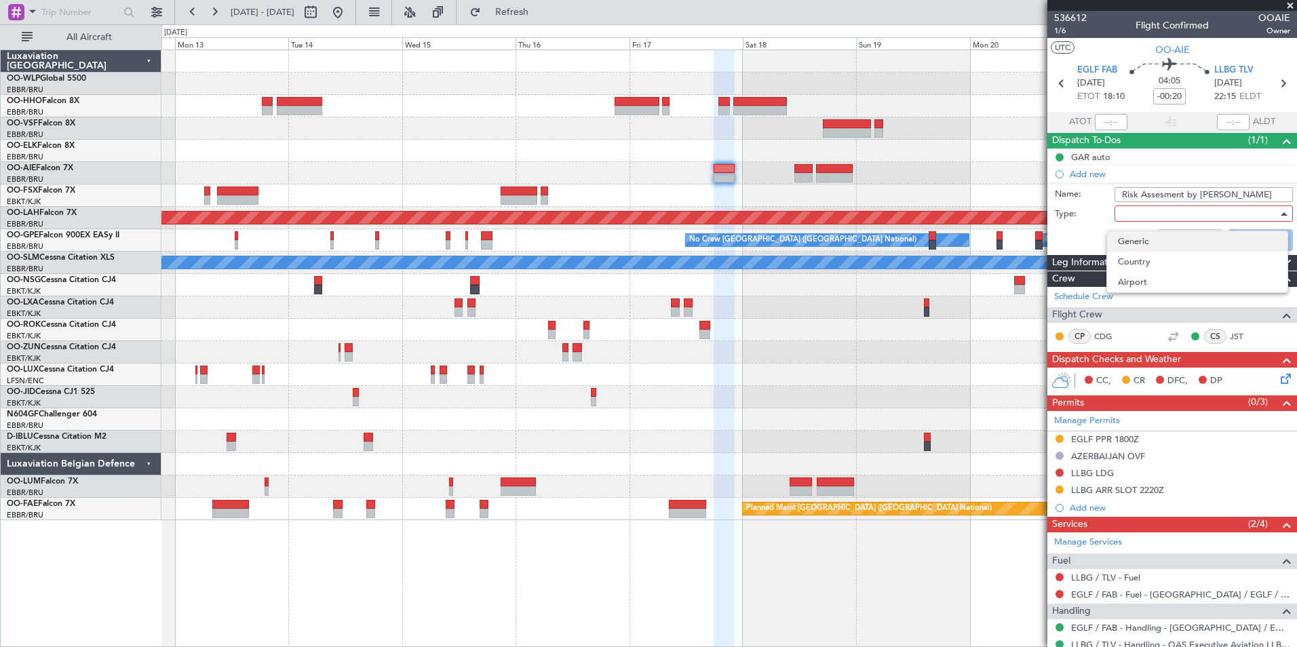
click at [1120, 248] on span "Generic" at bounding box center [1197, 241] width 159 height 20
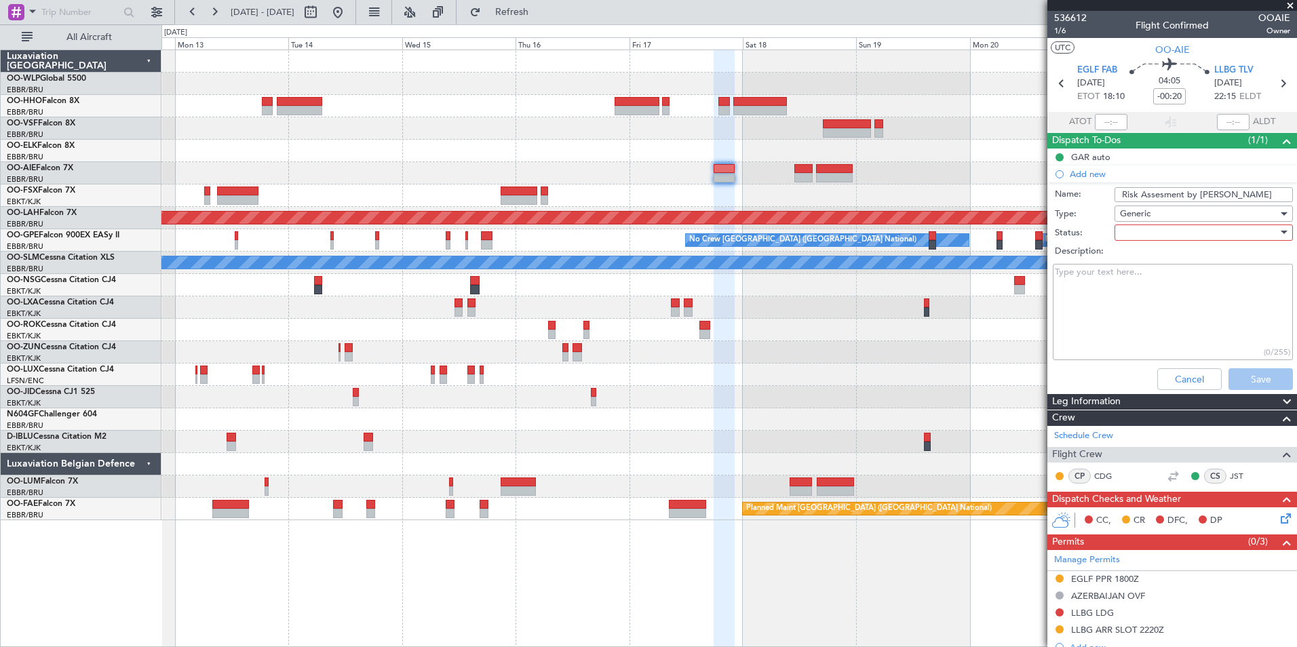
click at [1120, 233] on div at bounding box center [1199, 232] width 158 height 20
click at [1126, 255] on span "Not Started" at bounding box center [1197, 260] width 159 height 20
click at [1248, 373] on button "Save" at bounding box center [1260, 379] width 64 height 22
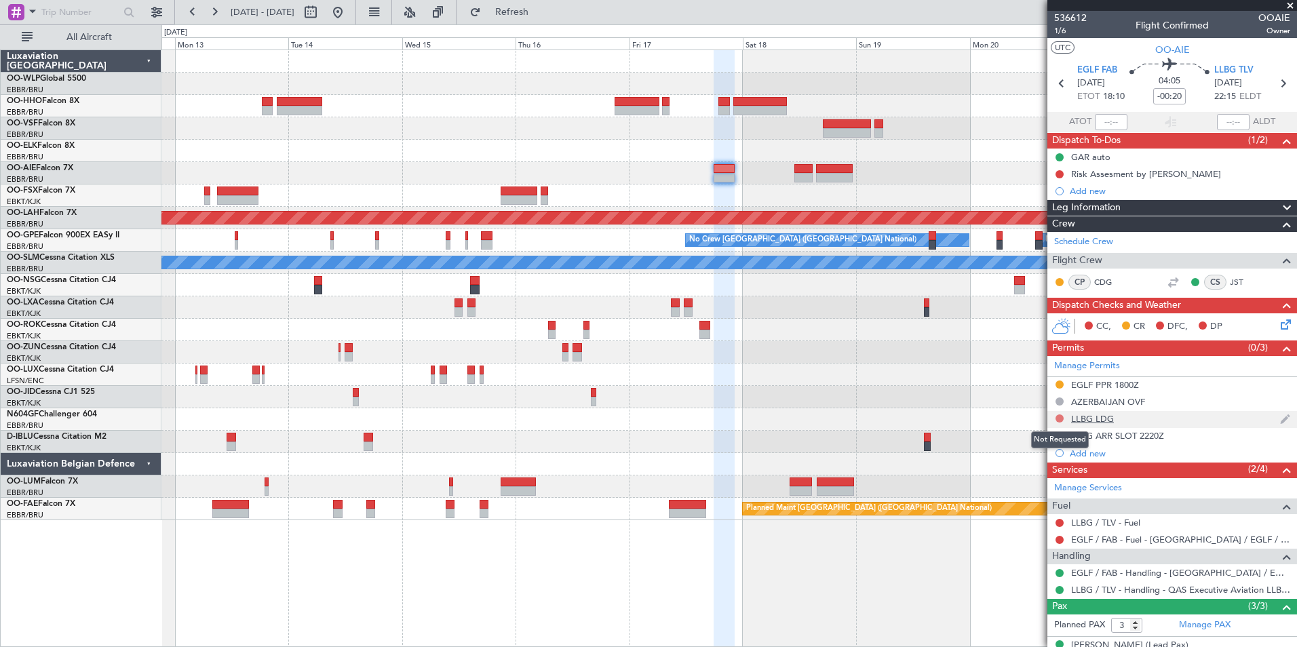
click at [1056, 418] on button at bounding box center [1059, 418] width 8 height 8
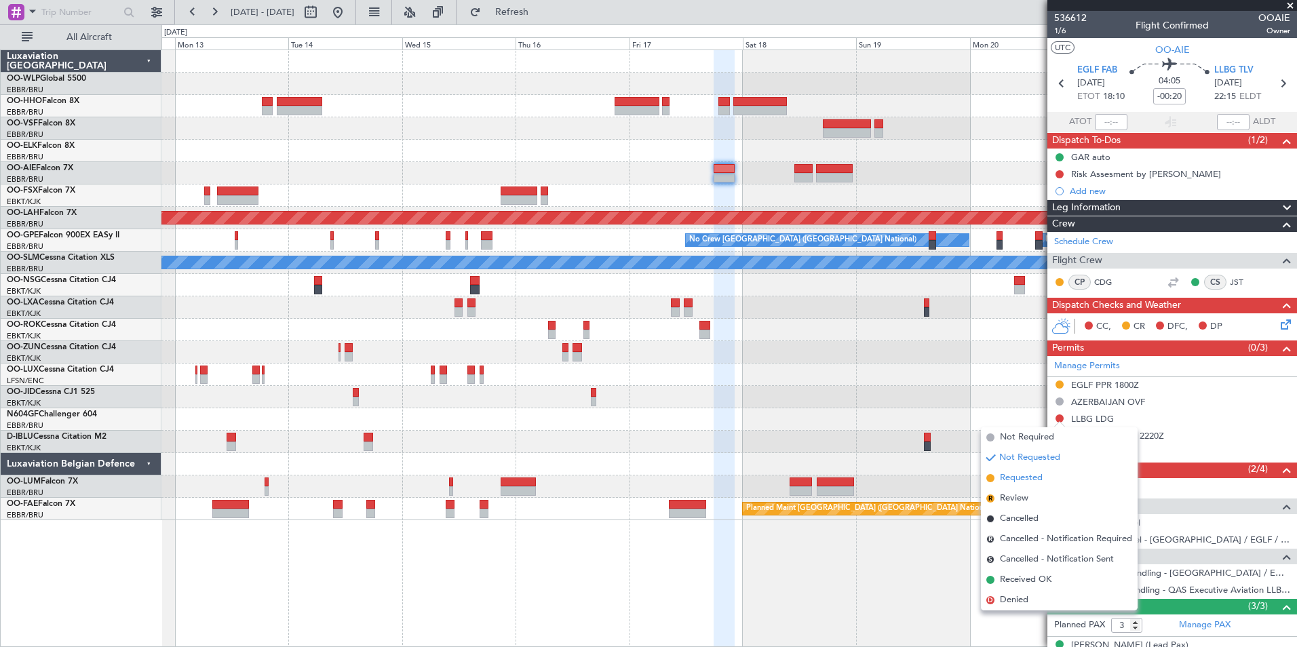
click at [1005, 473] on span "Requested" at bounding box center [1021, 478] width 43 height 14
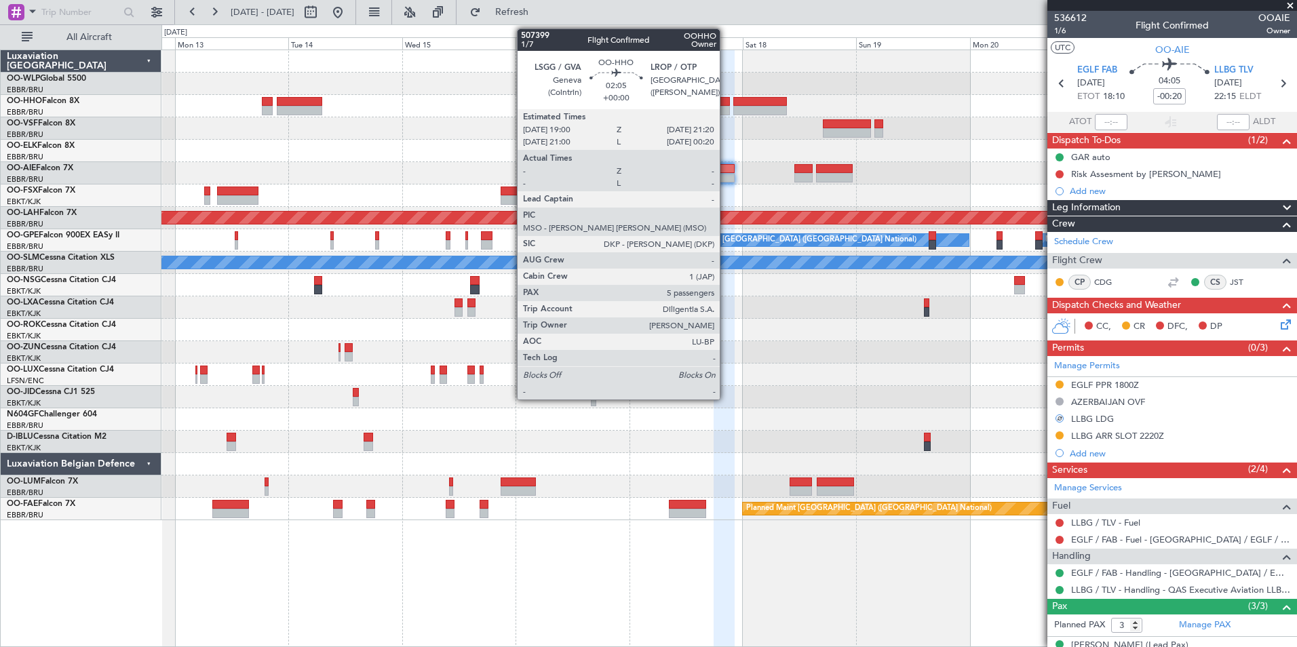
click at [726, 111] on div at bounding box center [724, 110] width 12 height 9
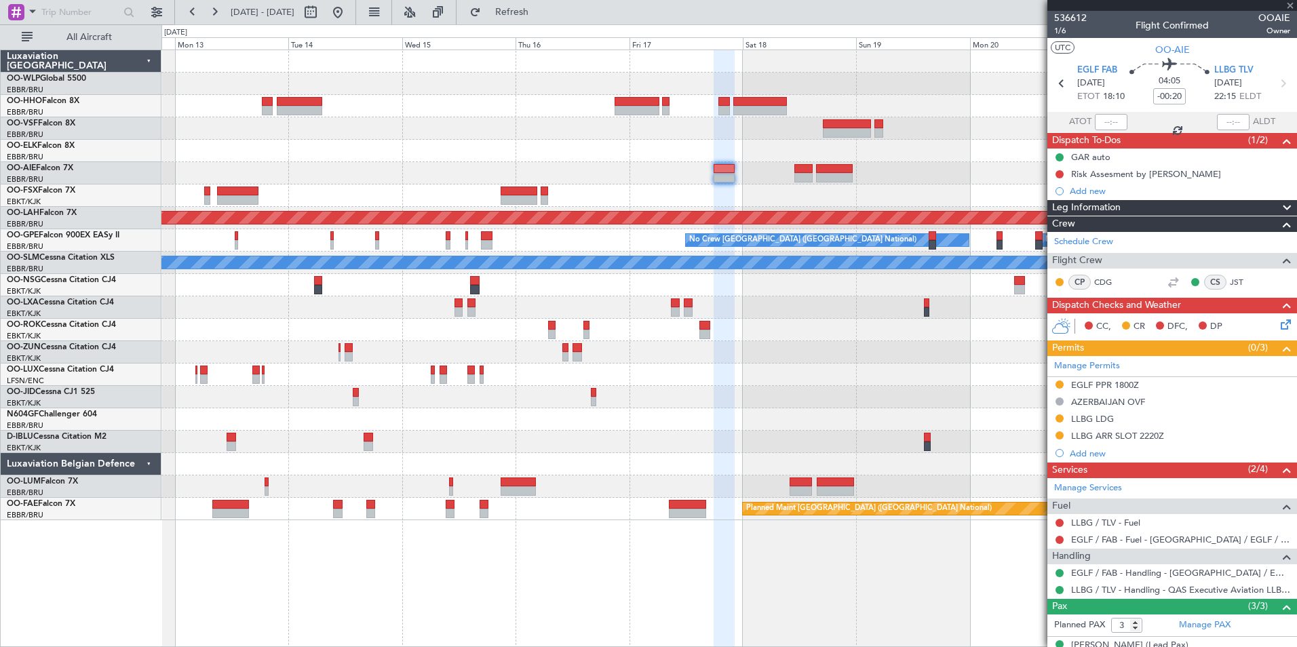
type input "5"
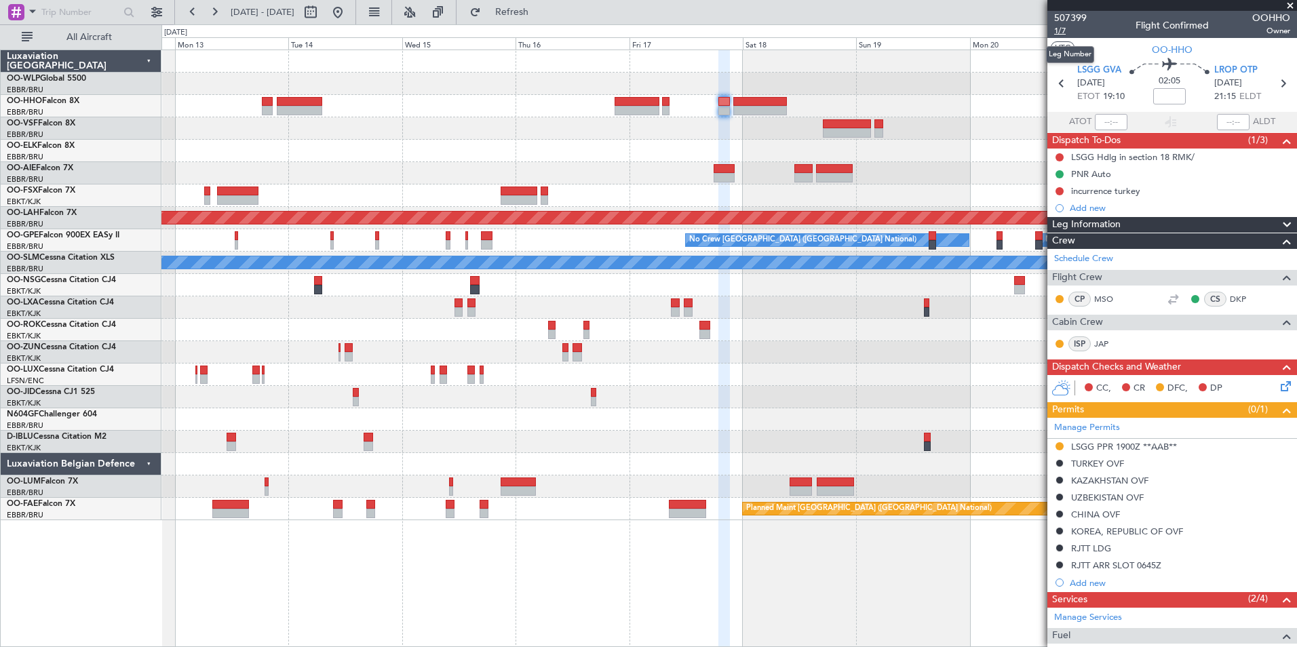
click at [1057, 34] on span "1/7" at bounding box center [1070, 31] width 33 height 12
click at [535, 3] on button "Refresh" at bounding box center [503, 12] width 81 height 22
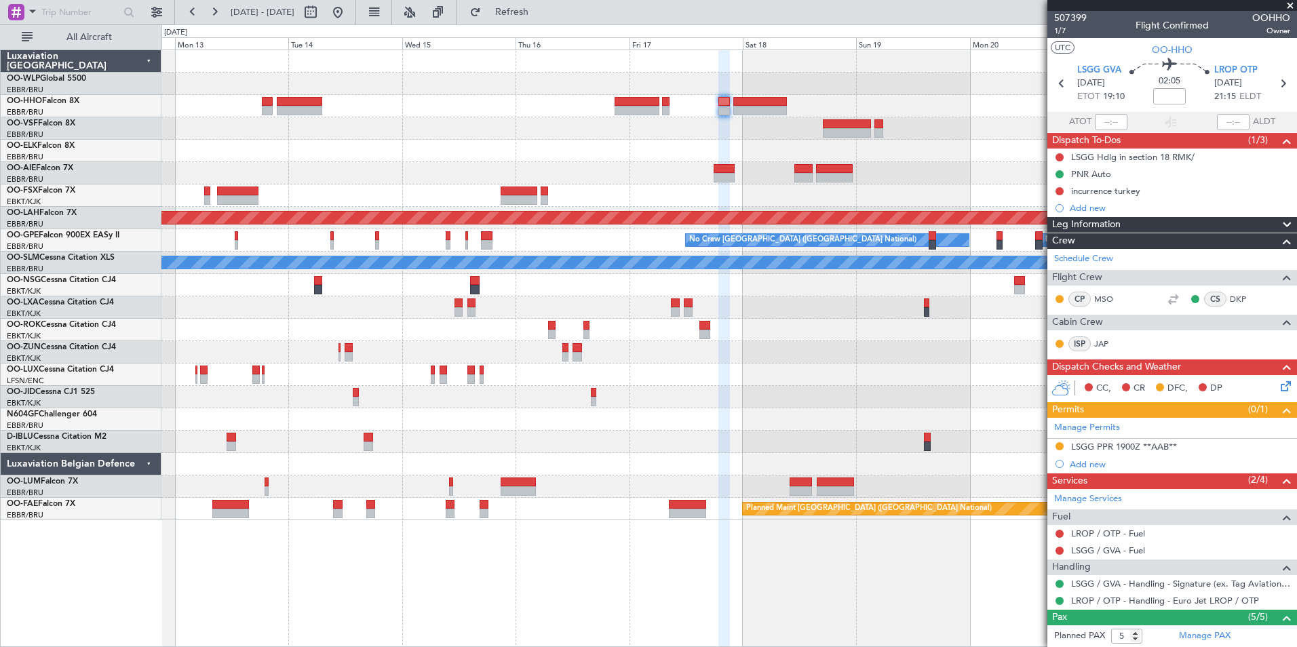
click at [387, 136] on div at bounding box center [728, 128] width 1135 height 22
click at [407, 139] on div at bounding box center [728, 128] width 1135 height 22
